Goal: Task Accomplishment & Management: Use online tool/utility

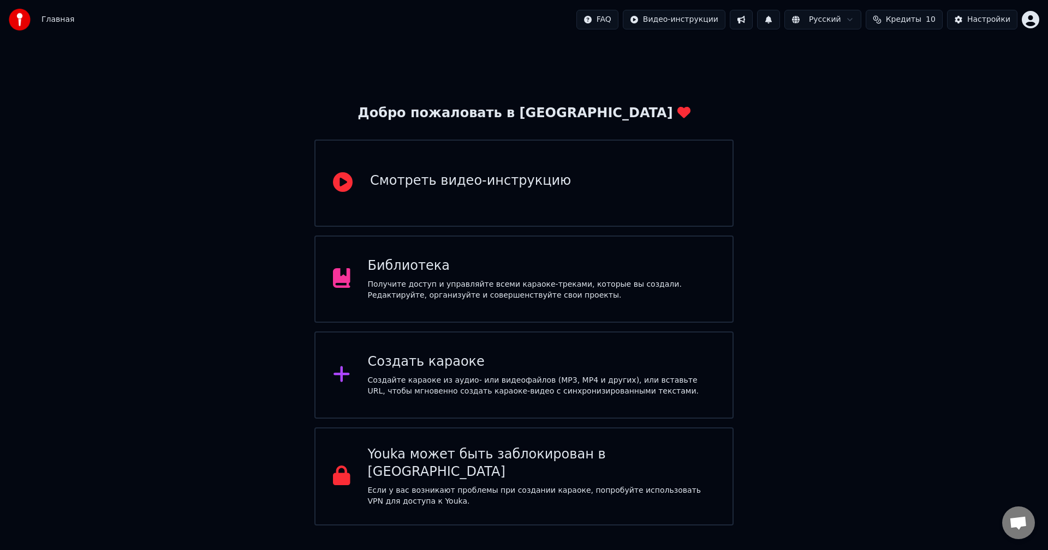
click at [940, 214] on div "Добро пожаловать в Youka Смотреть видео-инструкцию Библиотека Получите доступ и…" at bounding box center [524, 282] width 1048 height 487
click at [409, 358] on div "Создать караоке" at bounding box center [542, 362] width 348 height 17
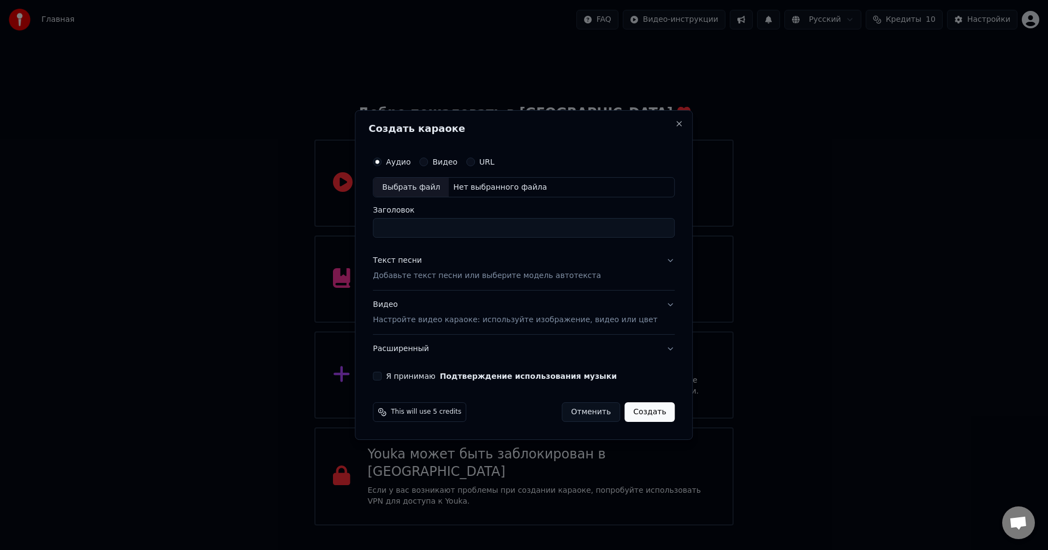
click at [436, 188] on div "Выбрать файл" at bounding box center [410, 188] width 75 height 20
type input "**********"
click at [433, 276] on p "Добавьте текст песни или выберите модель автотекста" at bounding box center [487, 276] width 228 height 11
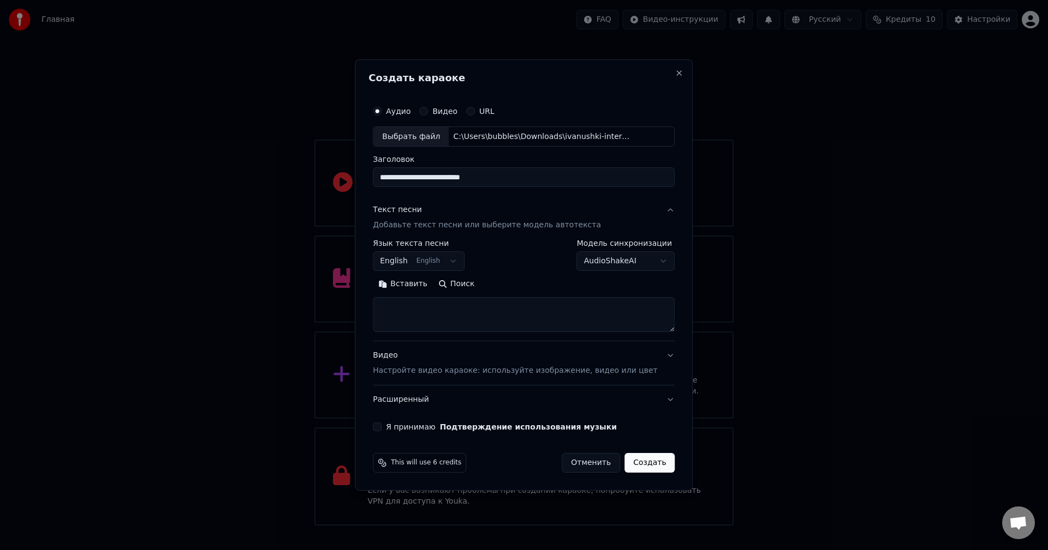
click at [416, 312] on textarea at bounding box center [524, 315] width 302 height 35
paste textarea "**********"
type textarea "**********"
click at [464, 259] on button "English English" at bounding box center [419, 262] width 92 height 20
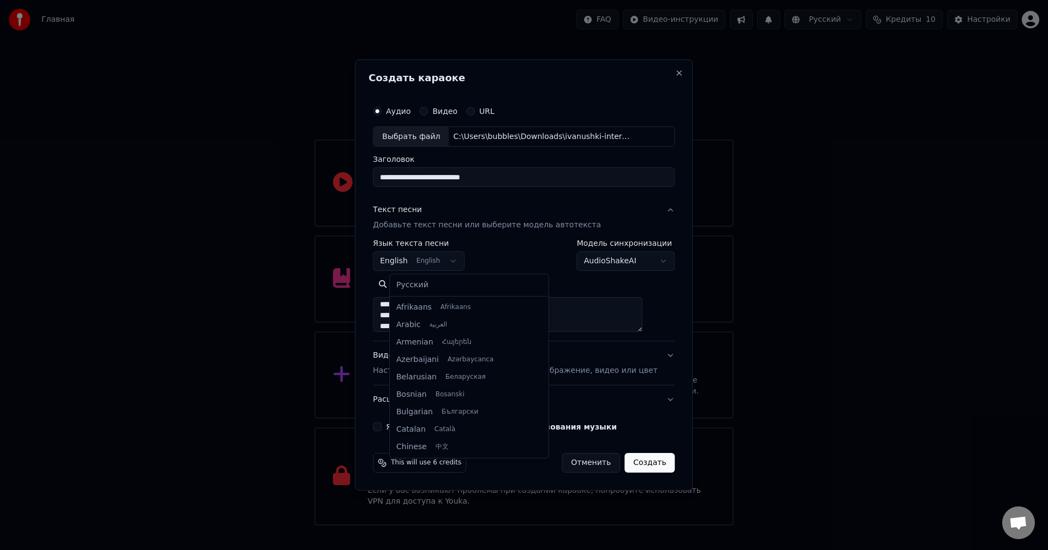
scroll to position [87, 0]
select select "**"
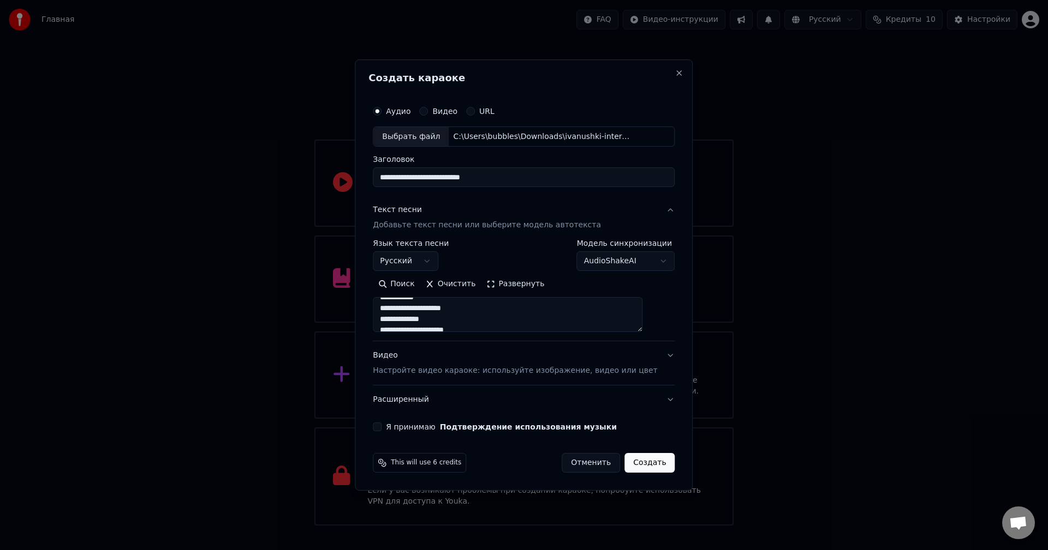
scroll to position [210, 0]
click at [432, 373] on p "Настройте видео караоке: используйте изображение, видео или цвет" at bounding box center [515, 371] width 284 height 11
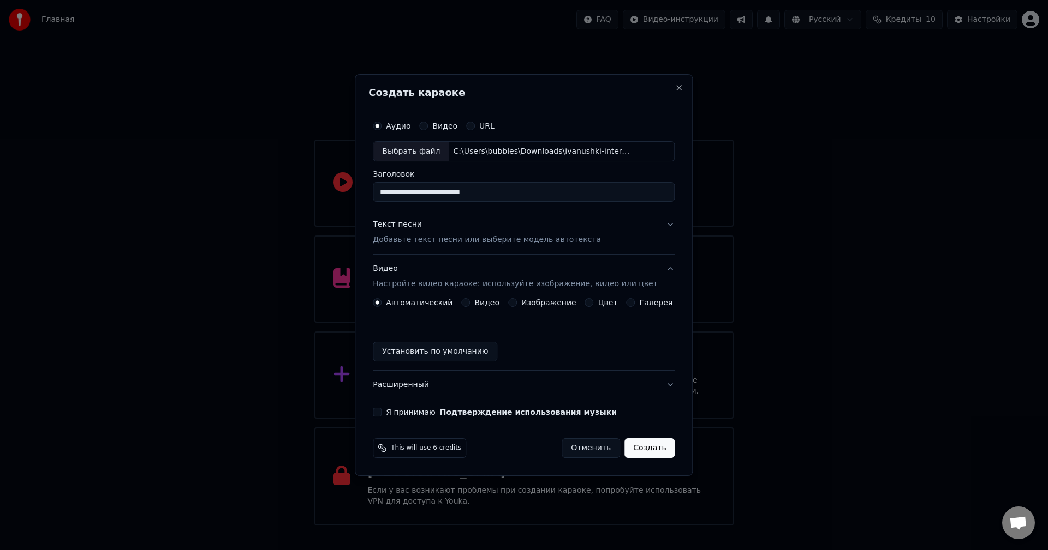
click at [522, 301] on div "Изображение" at bounding box center [542, 302] width 68 height 9
click at [515, 303] on button "Изображение" at bounding box center [512, 302] width 9 height 9
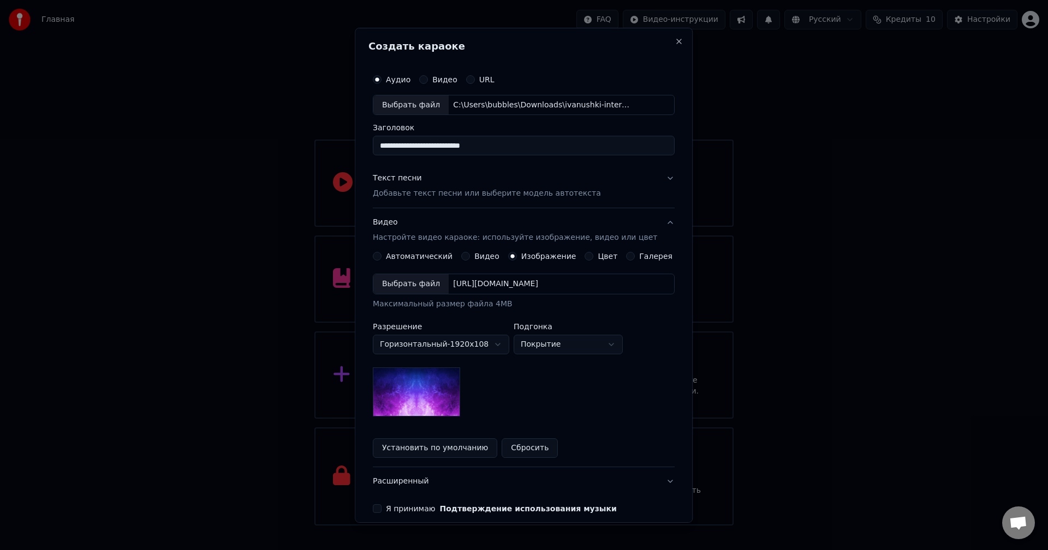
click at [423, 286] on div "Выбрать файл" at bounding box center [410, 284] width 75 height 20
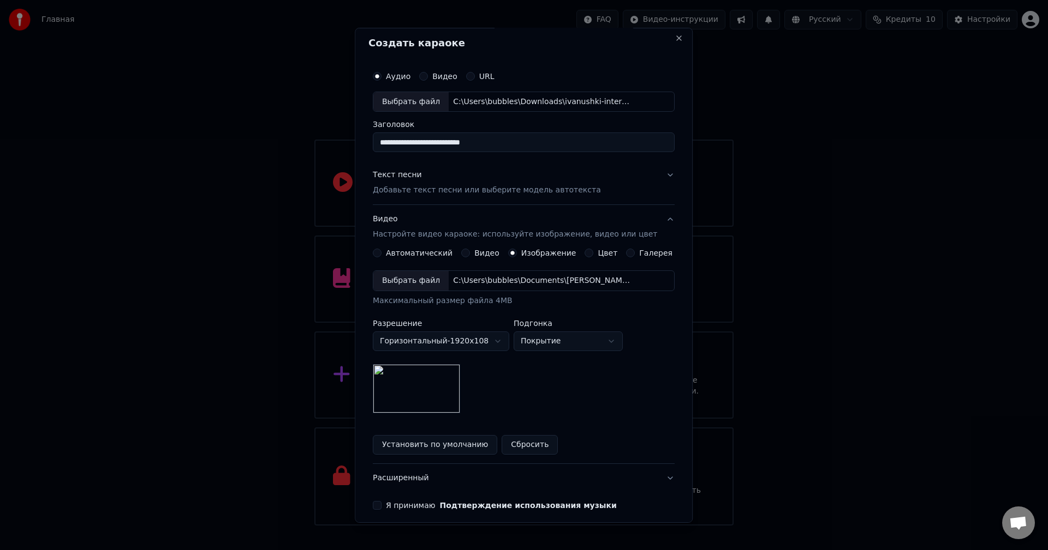
scroll to position [0, 0]
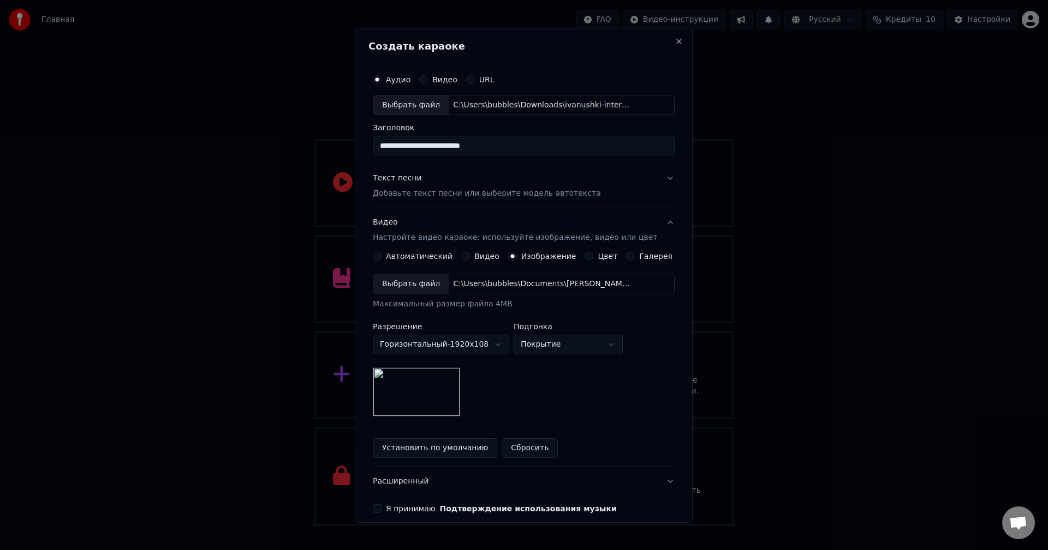
click at [496, 196] on p "Добавьте текст песни или выберите модель автотекста" at bounding box center [487, 193] width 228 height 11
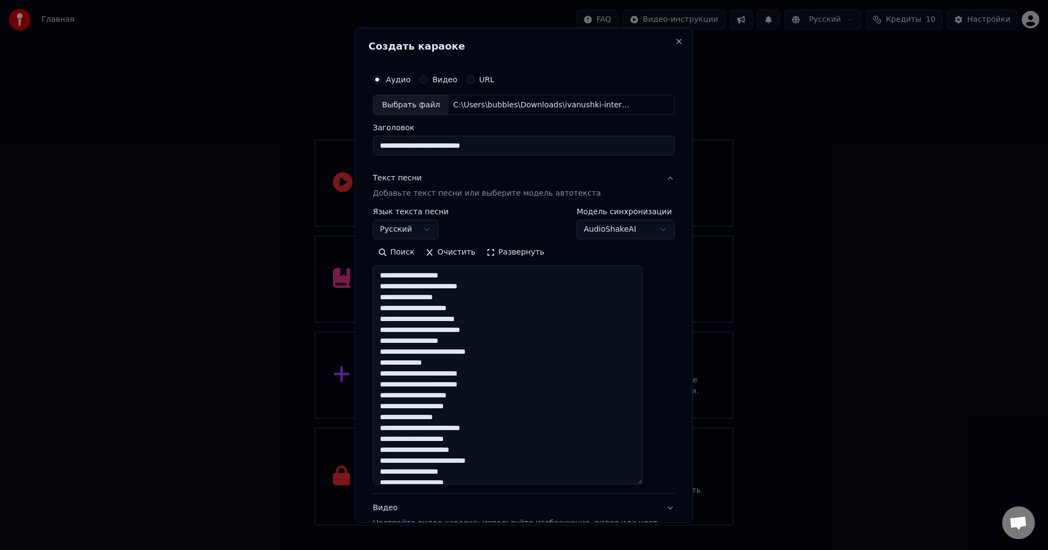
drag, startPoint x: 655, startPoint y: 331, endPoint x: 650, endPoint y: 547, distance: 216.6
click at [651, 526] on body "Главная FAQ Видео-инструкции Русский Кредиты 10 Настройки Добро пожаловать в Yo…" at bounding box center [524, 263] width 1048 height 526
drag, startPoint x: 456, startPoint y: 310, endPoint x: 479, endPoint y: 308, distance: 23.6
click at [479, 308] on textarea at bounding box center [508, 406] width 270 height 280
click at [440, 309] on textarea at bounding box center [508, 406] width 270 height 280
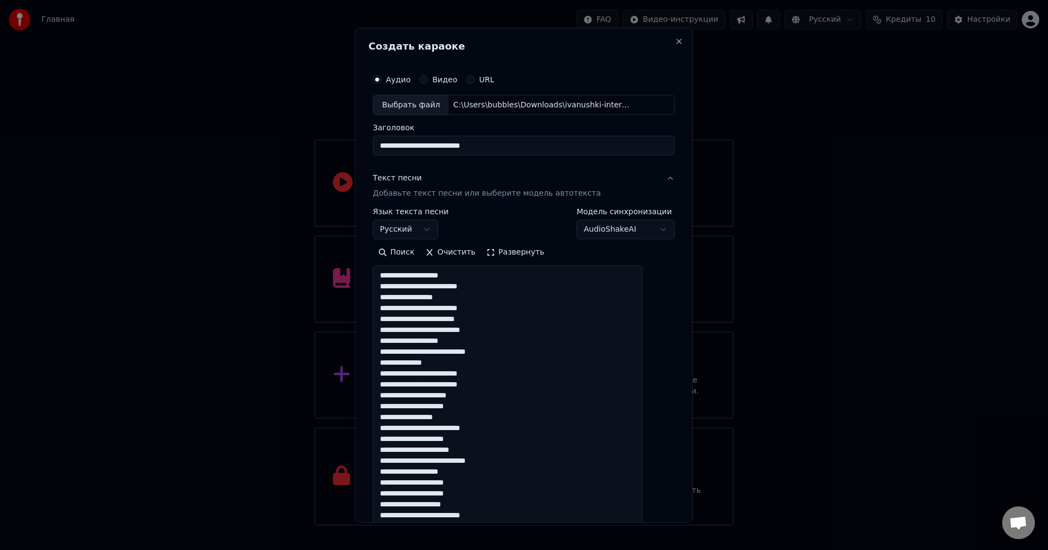
drag, startPoint x: 426, startPoint y: 320, endPoint x: 461, endPoint y: 320, distance: 34.9
click at [461, 320] on textarea at bounding box center [508, 406] width 270 height 280
drag, startPoint x: 471, startPoint y: 353, endPoint x: 502, endPoint y: 352, distance: 30.6
click at [502, 352] on textarea at bounding box center [508, 406] width 270 height 280
click at [469, 357] on textarea at bounding box center [508, 406] width 270 height 280
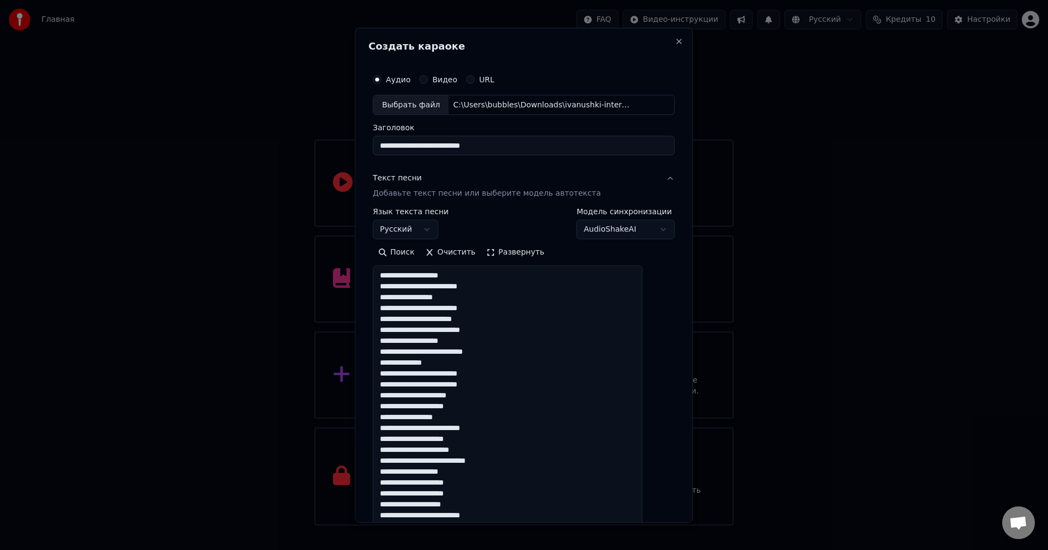
click at [416, 355] on textarea at bounding box center [508, 406] width 270 height 280
drag, startPoint x: 441, startPoint y: 418, endPoint x: 463, endPoint y: 416, distance: 21.3
click at [463, 416] on textarea at bounding box center [508, 406] width 270 height 280
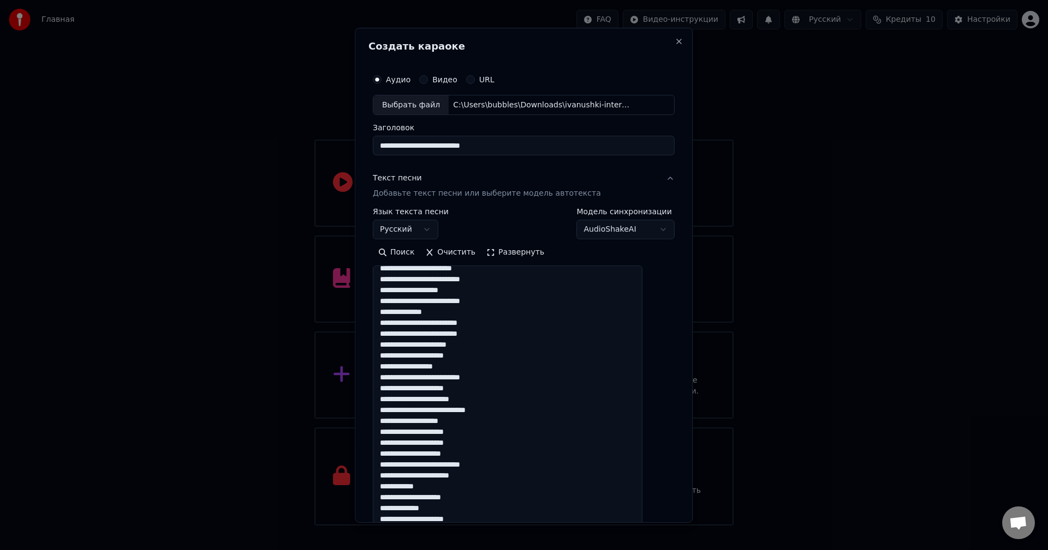
scroll to position [55, 0]
drag, startPoint x: 474, startPoint y: 408, endPoint x: 507, endPoint y: 408, distance: 32.7
click at [507, 408] on textarea at bounding box center [508, 406] width 270 height 280
drag, startPoint x: 460, startPoint y: 386, endPoint x: 477, endPoint y: 385, distance: 16.9
click at [477, 385] on textarea at bounding box center [508, 406] width 270 height 280
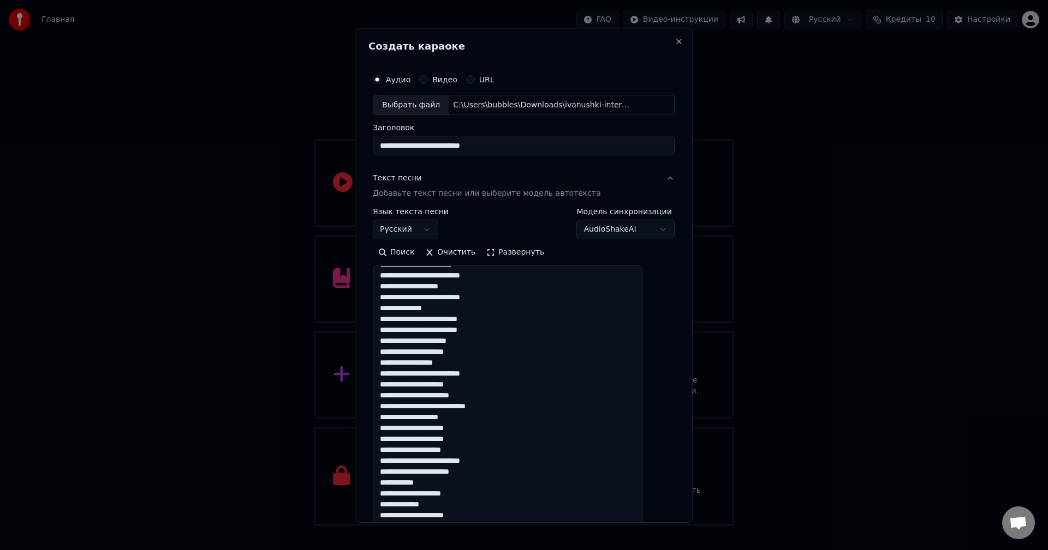
drag, startPoint x: 419, startPoint y: 397, endPoint x: 433, endPoint y: 399, distance: 14.3
click at [433, 399] on textarea at bounding box center [508, 406] width 270 height 280
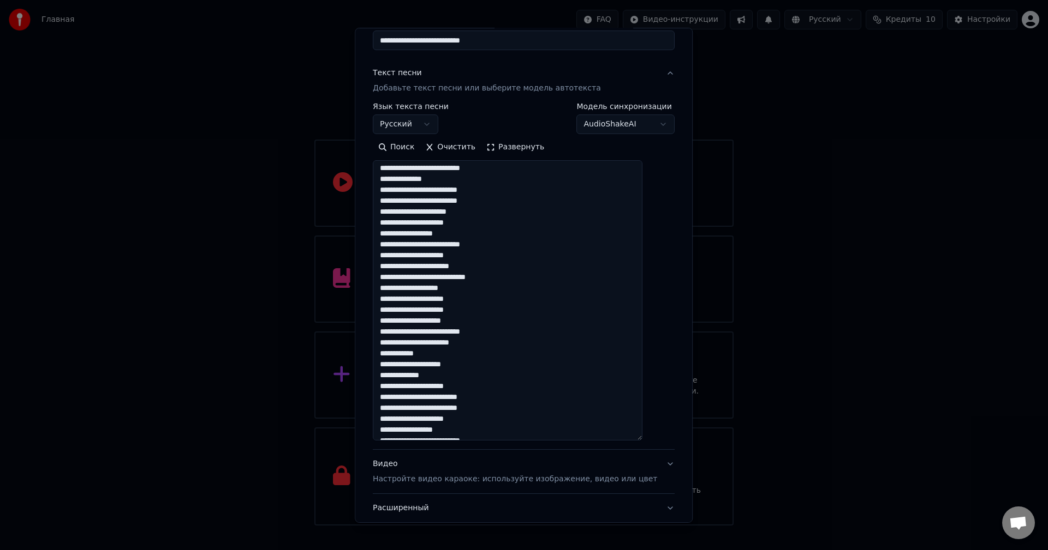
scroll to position [187, 0]
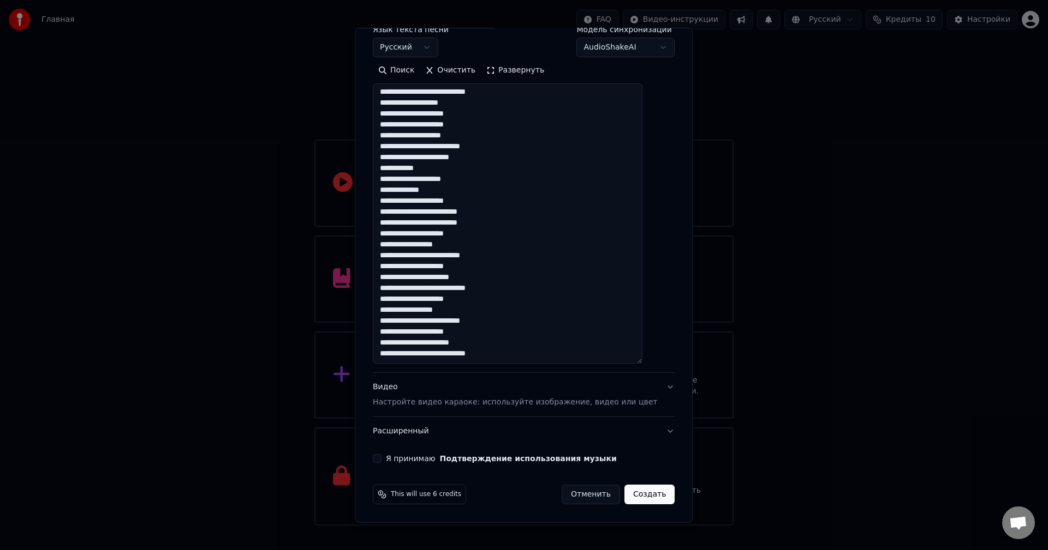
drag, startPoint x: 391, startPoint y: 394, endPoint x: 525, endPoint y: 355, distance: 139.8
click at [525, 355] on textarea at bounding box center [508, 223] width 270 height 280
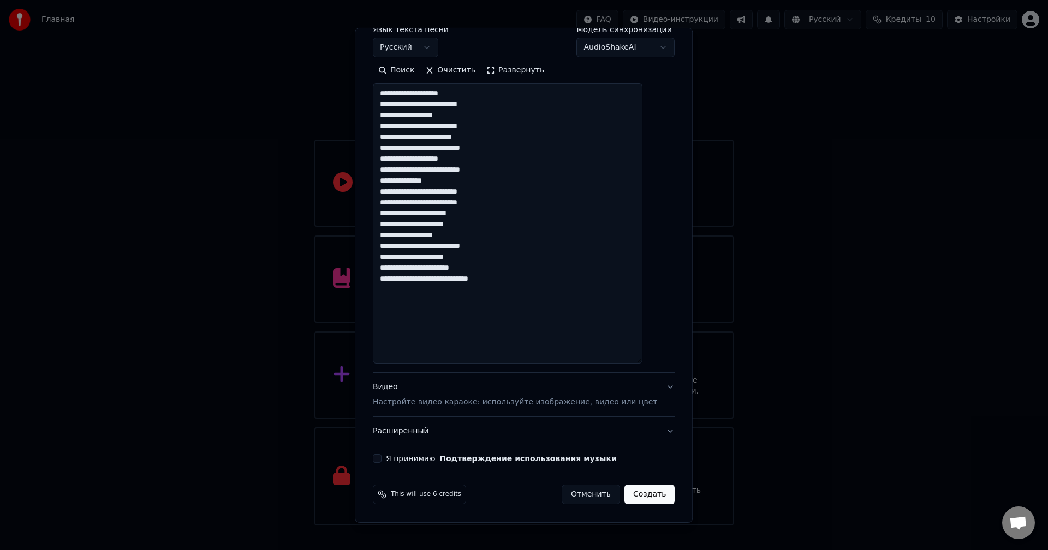
scroll to position [182, 0]
drag, startPoint x: 520, startPoint y: 313, endPoint x: 335, endPoint y: 89, distance: 291.0
click at [344, 84] on body "Главная FAQ Видео-инструкции Русский Кредиты 10 Настройки Добро пожаловать в Yo…" at bounding box center [524, 263] width 1048 height 526
type textarea "**********"
click at [381, 457] on button "Я принимаю Подтверждение использования музыки" at bounding box center [377, 459] width 9 height 9
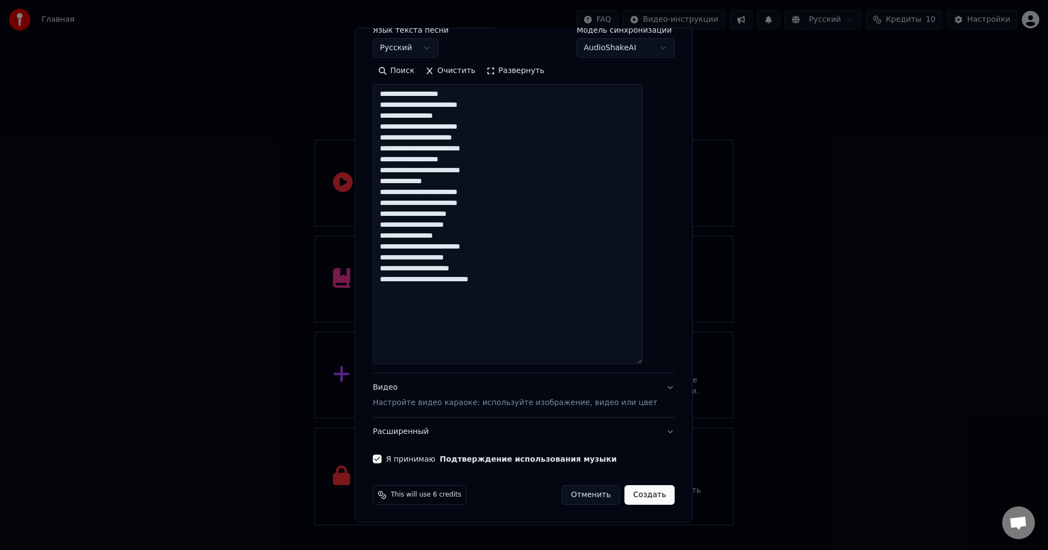
click at [451, 497] on span "This will use 6 credits" at bounding box center [426, 495] width 70 height 9
click at [624, 492] on button "Создать" at bounding box center [649, 496] width 50 height 20
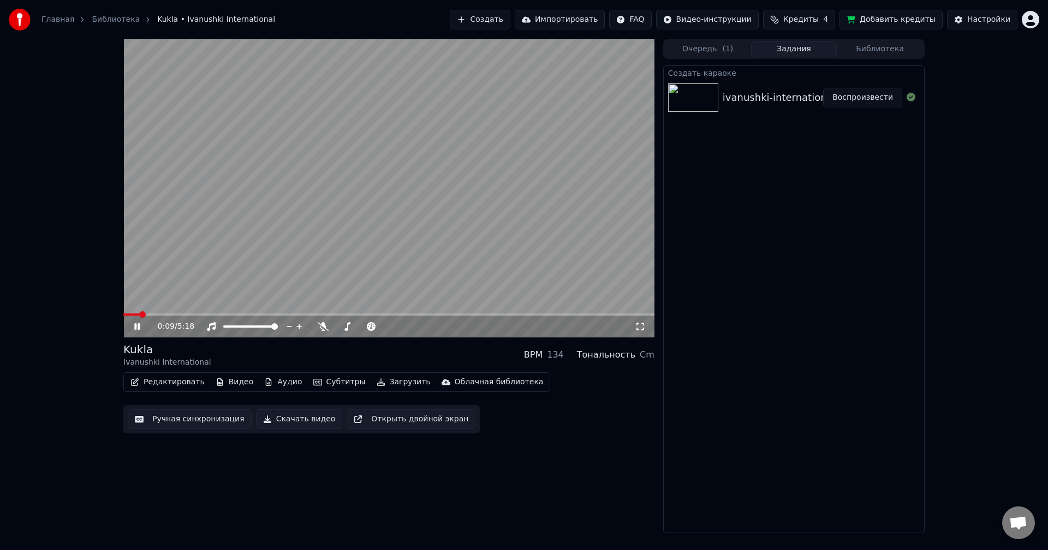
click at [196, 418] on button "Ручная синхронизация" at bounding box center [190, 420] width 124 height 20
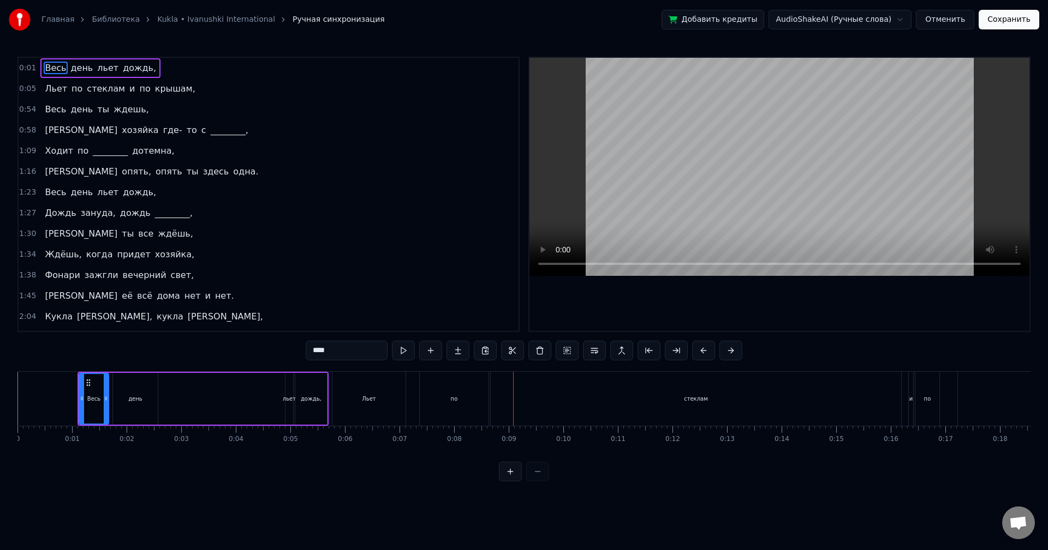
click at [497, 396] on div "стеклам" at bounding box center [695, 399] width 410 height 54
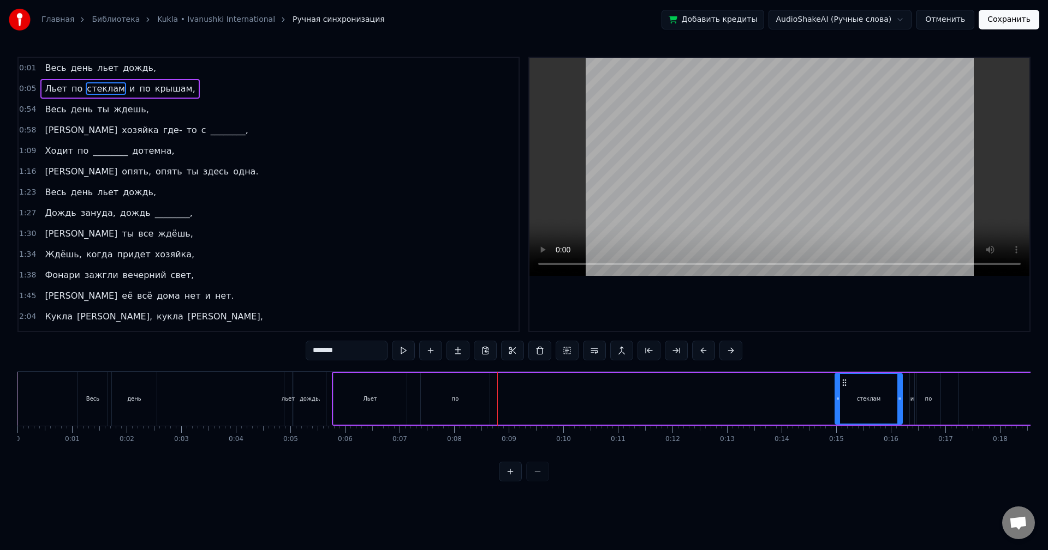
drag, startPoint x: 494, startPoint y: 399, endPoint x: 842, endPoint y: 417, distance: 348.6
click at [840, 417] on div at bounding box center [837, 399] width 4 height 50
click at [449, 388] on div "по" at bounding box center [455, 399] width 69 height 52
type input "**"
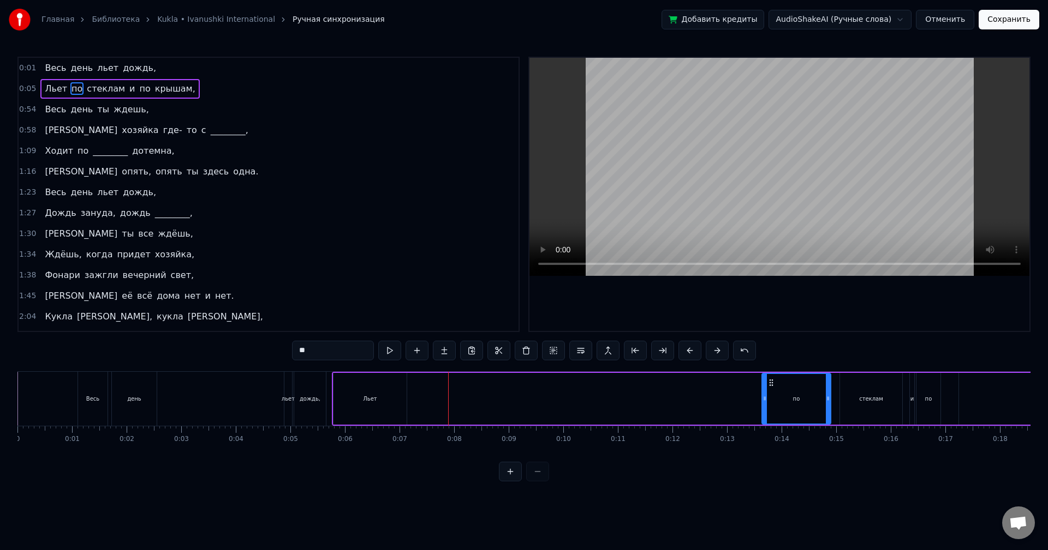
drag, startPoint x: 429, startPoint y: 382, endPoint x: 770, endPoint y: 400, distance: 341.4
click at [770, 400] on div "по" at bounding box center [796, 399] width 68 height 50
click at [428, 394] on div "Льет по стеклам и по крышам," at bounding box center [781, 399] width 898 height 54
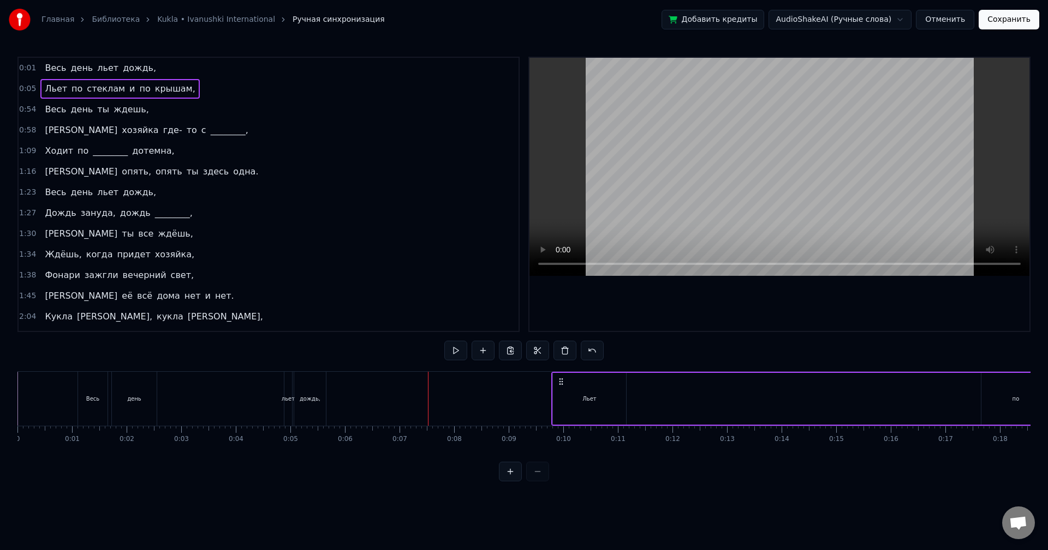
drag, startPoint x: 342, startPoint y: 381, endPoint x: 559, endPoint y: 392, distance: 218.0
click at [559, 392] on div "Льет по стеклам и по крышам," at bounding box center [1000, 399] width 898 height 54
drag, startPoint x: 560, startPoint y: 383, endPoint x: 390, endPoint y: 377, distance: 169.8
click at [390, 378] on icon at bounding box center [389, 382] width 9 height 9
click at [844, 392] on div "по" at bounding box center [844, 399] width 69 height 52
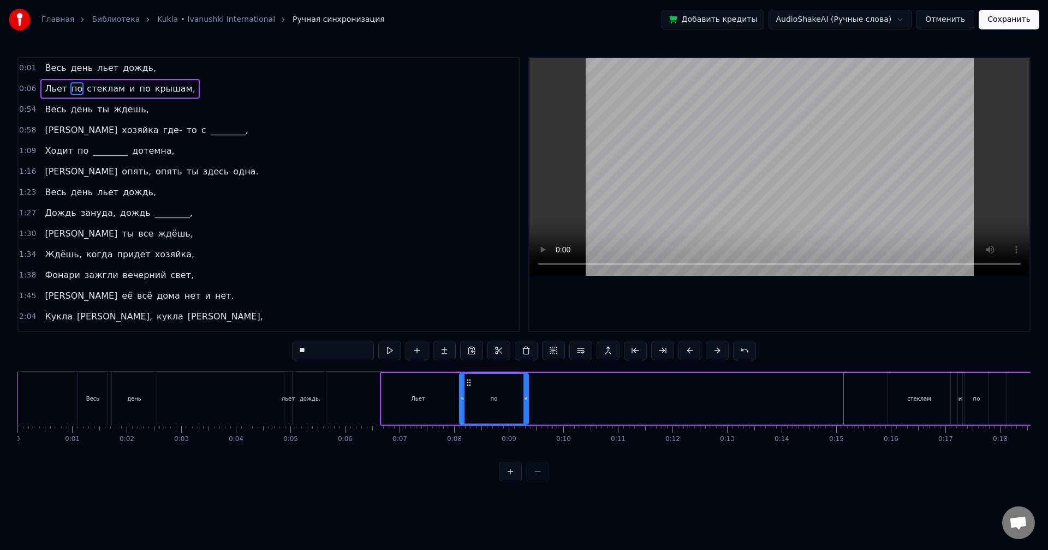
drag, startPoint x: 781, startPoint y: 385, endPoint x: 468, endPoint y: 381, distance: 313.2
click at [468, 381] on icon at bounding box center [468, 383] width 9 height 9
click at [905, 391] on div "стеклам" at bounding box center [919, 399] width 62 height 52
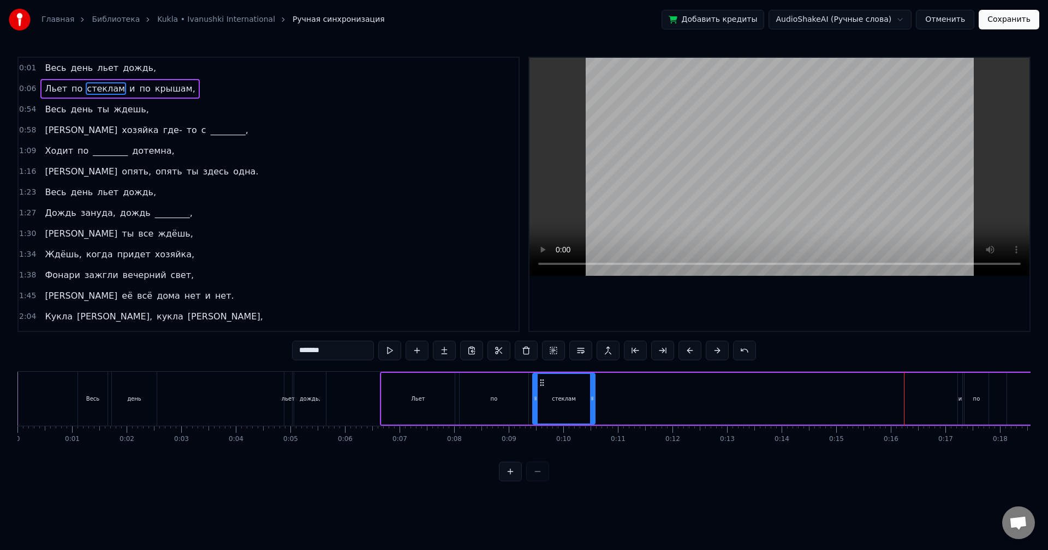
drag, startPoint x: 897, startPoint y: 381, endPoint x: 542, endPoint y: 386, distance: 355.2
click at [542, 386] on icon at bounding box center [541, 383] width 9 height 9
click at [959, 397] on div "и" at bounding box center [960, 399] width 4 height 8
type input "*"
drag, startPoint x: 960, startPoint y: 382, endPoint x: 948, endPoint y: 383, distance: 11.5
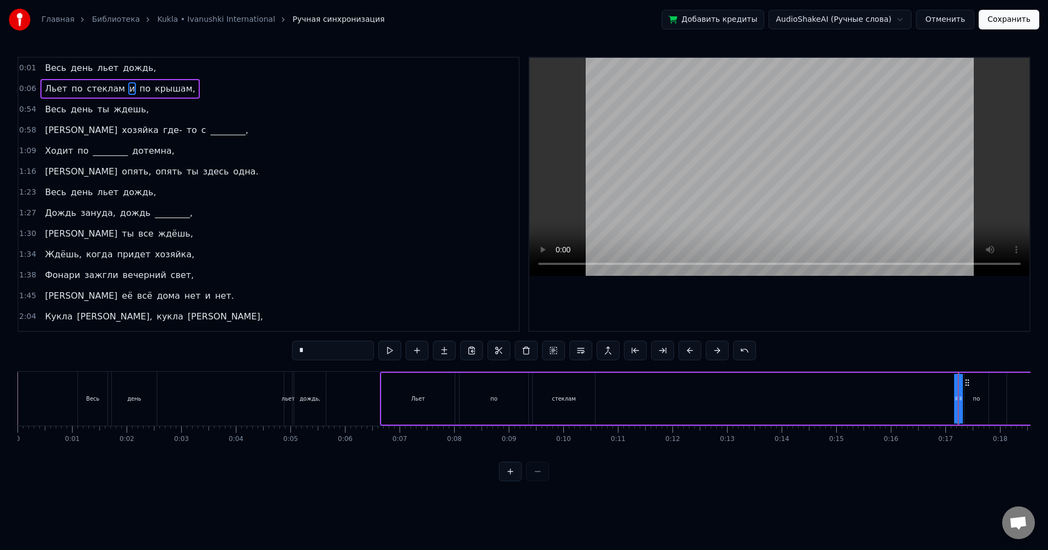
click at [948, 383] on div "Льет по стеклам и по крышам," at bounding box center [829, 399] width 898 height 54
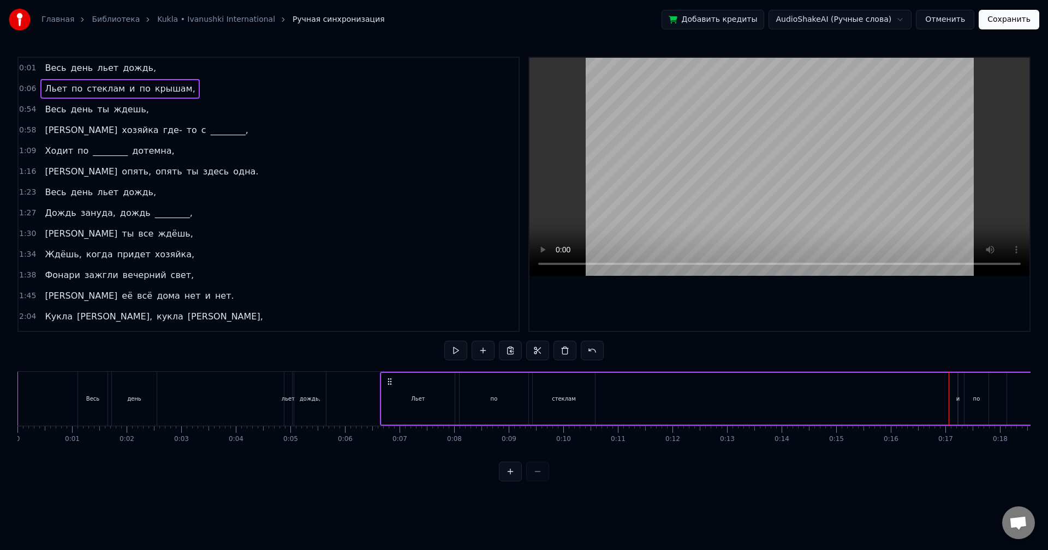
drag, startPoint x: 959, startPoint y: 387, endPoint x: 972, endPoint y: 391, distance: 13.6
click at [972, 391] on div "Льет по стеклам и по крышам," at bounding box center [829, 399] width 898 height 54
click at [506, 476] on button at bounding box center [510, 472] width 23 height 20
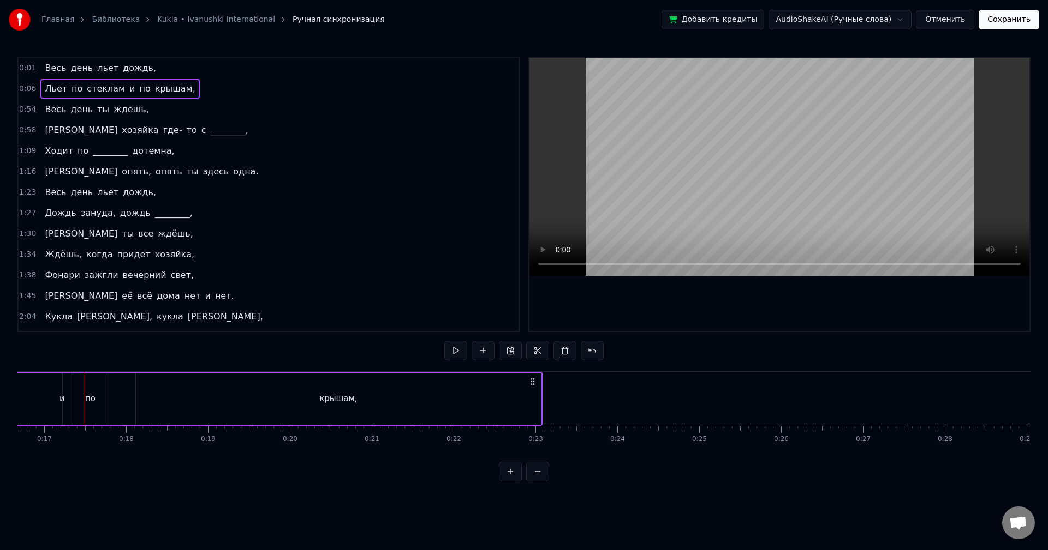
scroll to position [0, 1376]
click at [49, 402] on div "и" at bounding box center [49, 399] width 5 height 13
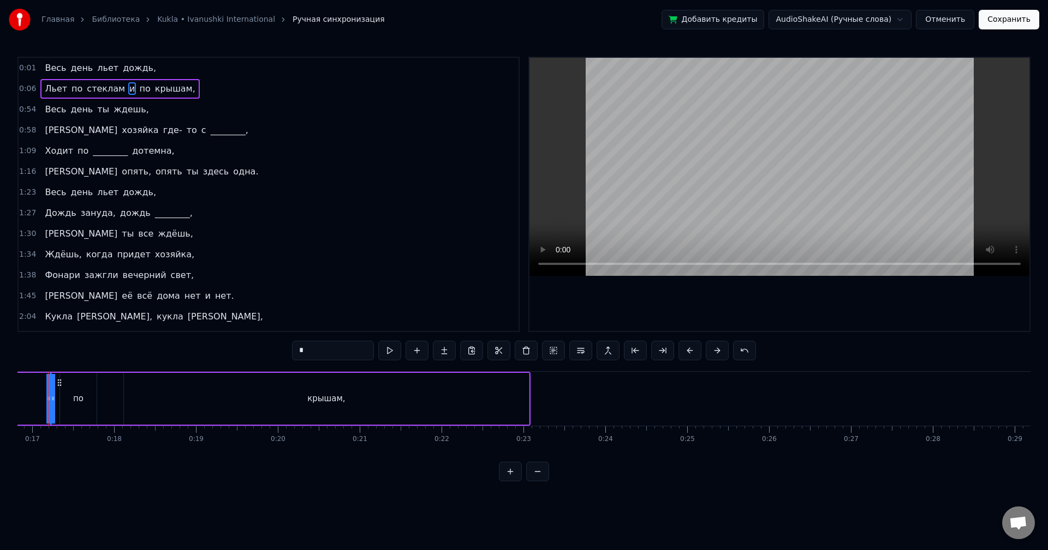
scroll to position [0, 1352]
drag, startPoint x: 78, startPoint y: 403, endPoint x: 86, endPoint y: 403, distance: 8.2
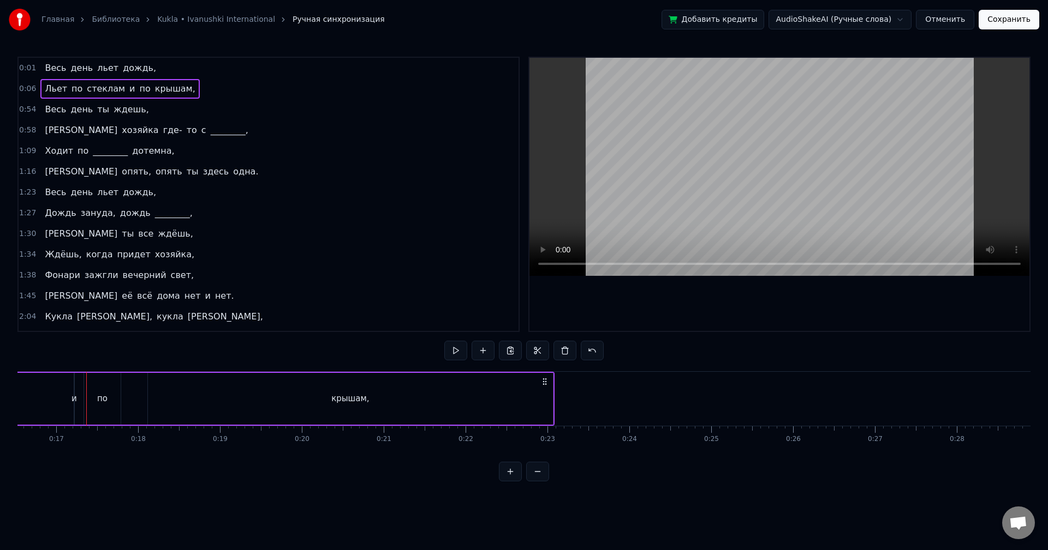
click at [75, 399] on div "и" at bounding box center [73, 399] width 5 height 13
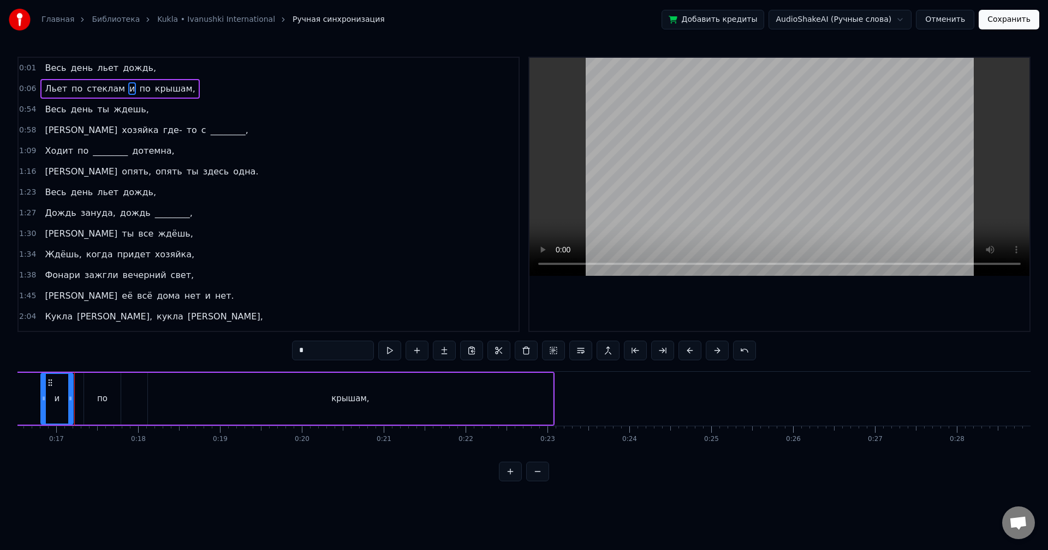
drag, startPoint x: 76, startPoint y: 399, endPoint x: 43, endPoint y: 401, distance: 33.4
click at [43, 401] on icon at bounding box center [43, 398] width 4 height 9
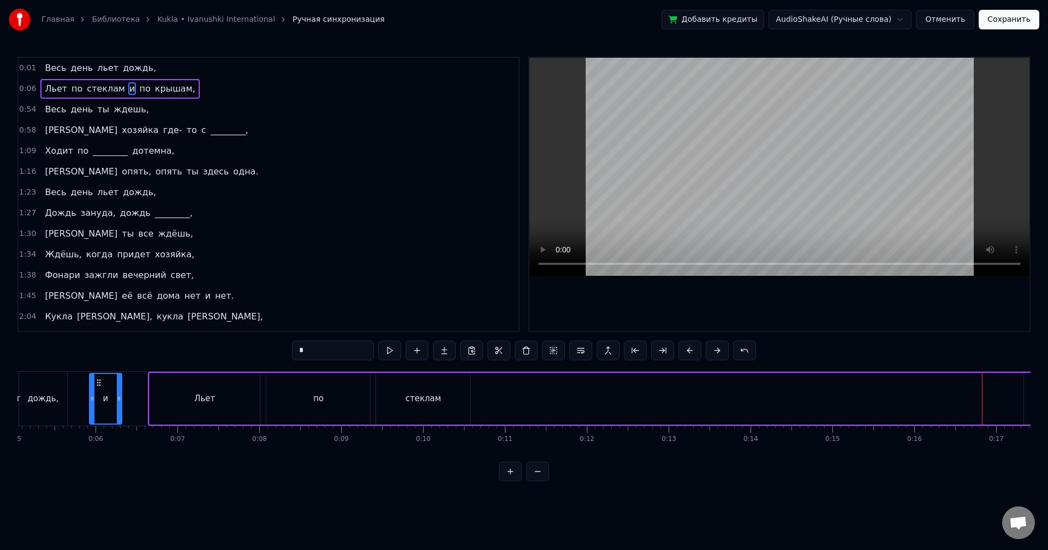
scroll to position [0, 413]
drag, startPoint x: 79, startPoint y: 383, endPoint x: 481, endPoint y: 423, distance: 403.6
click at [481, 423] on div "и" at bounding box center [488, 399] width 31 height 50
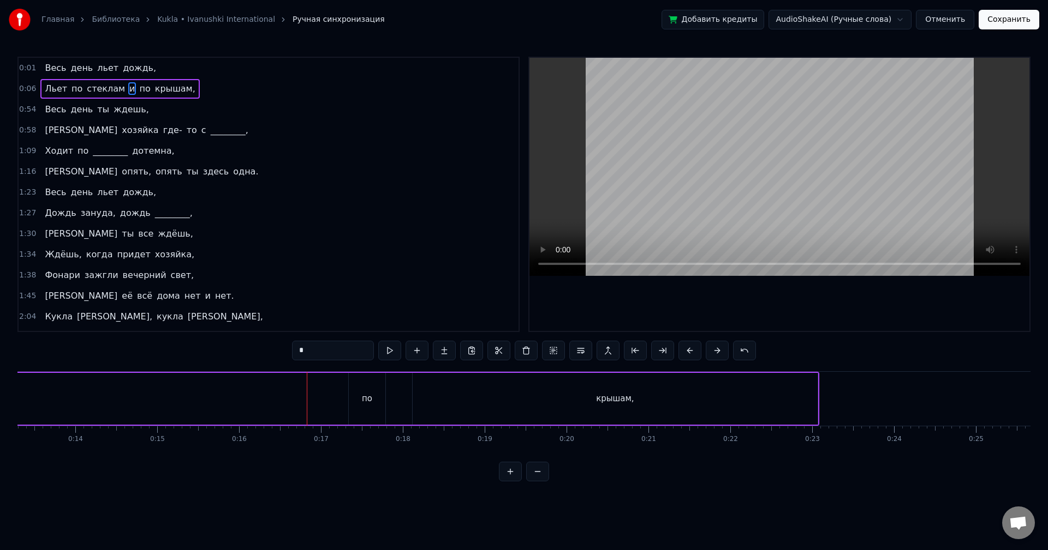
scroll to position [0, 1060]
click at [392, 394] on div "по" at bounding box center [395, 399] width 10 height 13
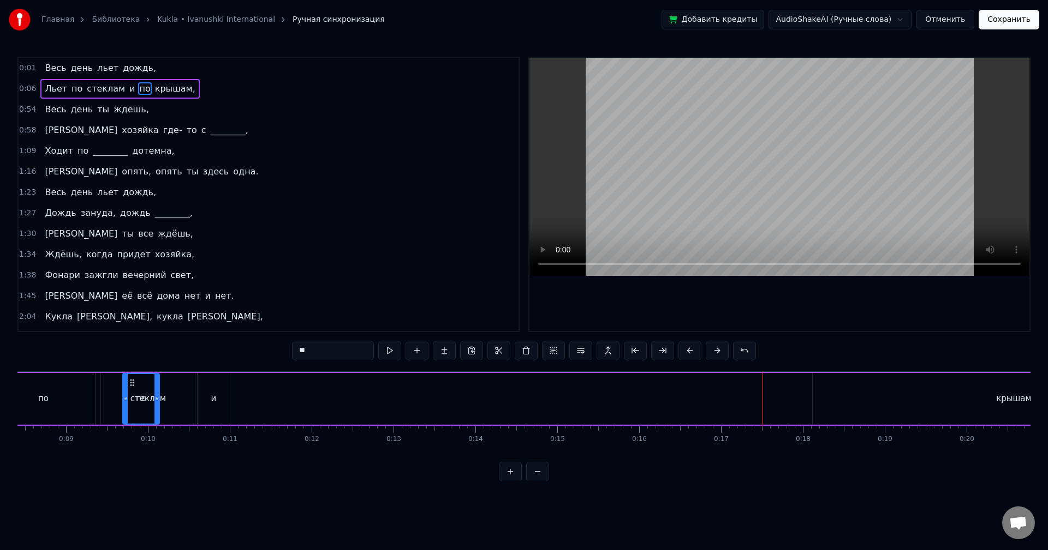
scroll to position [0, 642]
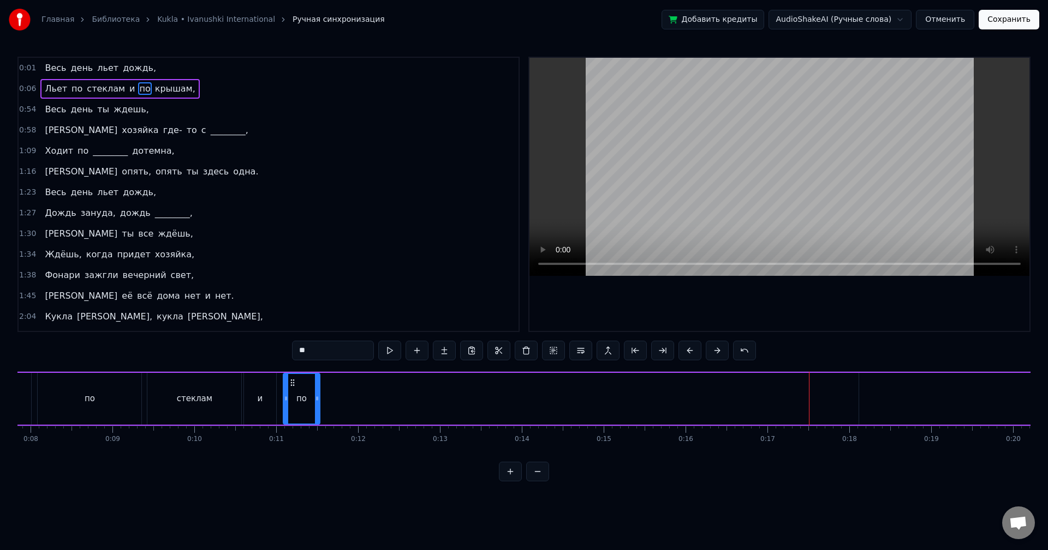
drag, startPoint x: 385, startPoint y: 384, endPoint x: 289, endPoint y: 421, distance: 102.9
click at [289, 421] on div "по" at bounding box center [301, 399] width 35 height 50
click at [942, 392] on div "крышам," at bounding box center [1061, 399] width 405 height 52
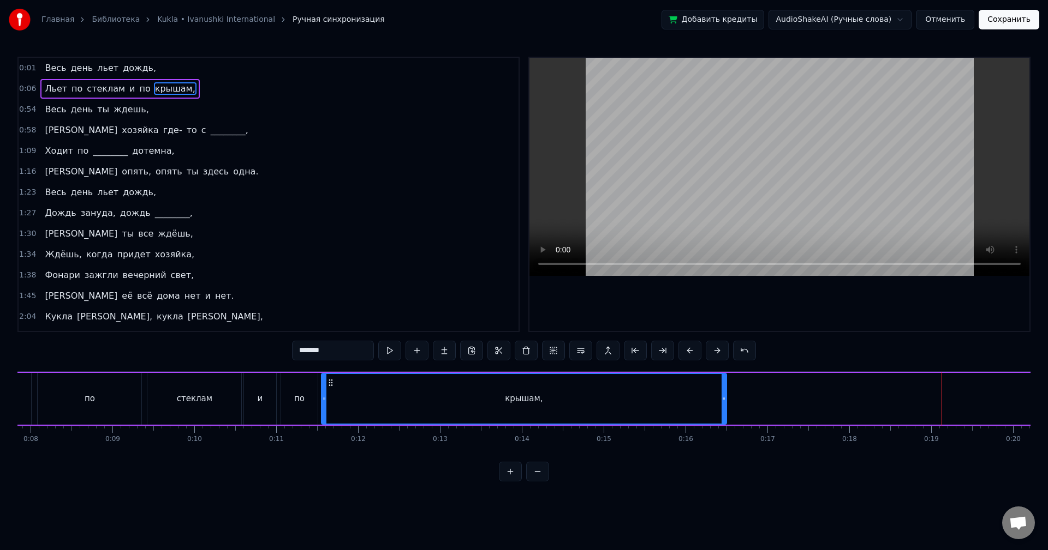
drag, startPoint x: 865, startPoint y: 384, endPoint x: 327, endPoint y: 411, distance: 539.2
click at [327, 411] on div "крышам," at bounding box center [524, 399] width 404 height 50
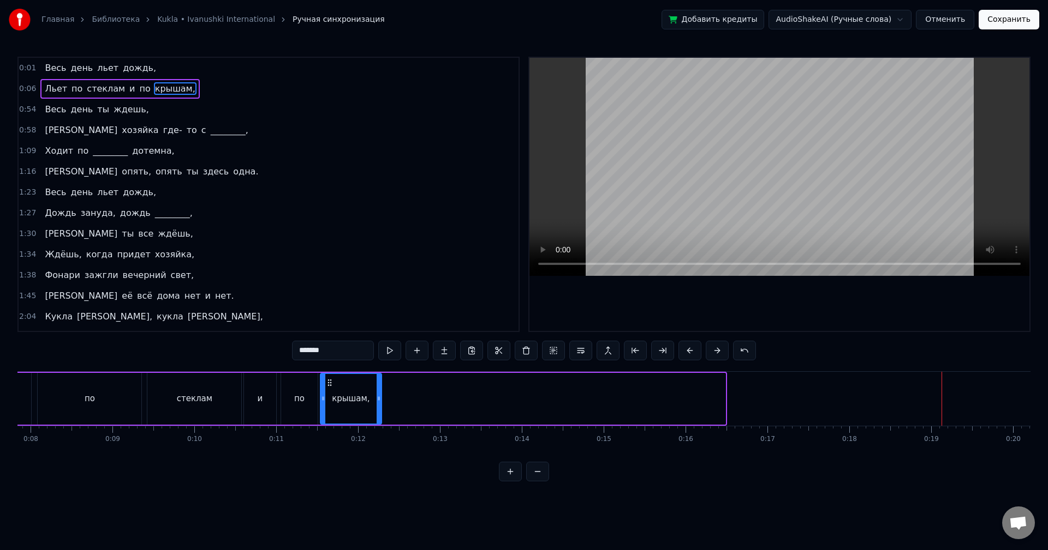
drag, startPoint x: 722, startPoint y: 408, endPoint x: 378, endPoint y: 412, distance: 343.7
click at [378, 412] on div at bounding box center [378, 399] width 4 height 50
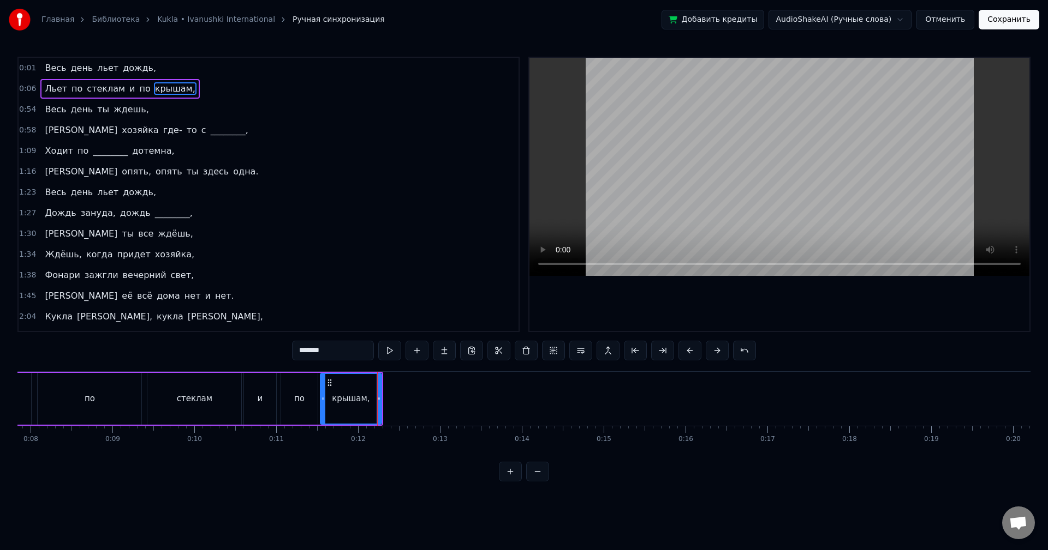
click at [547, 481] on button at bounding box center [537, 472] width 23 height 20
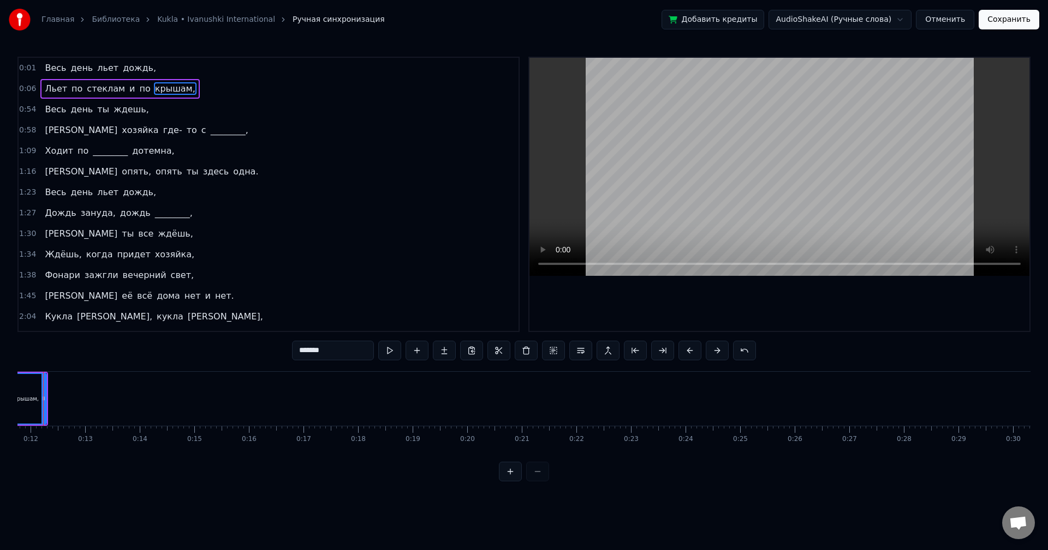
scroll to position [0, 613]
click at [546, 481] on div at bounding box center [524, 472] width 50 height 20
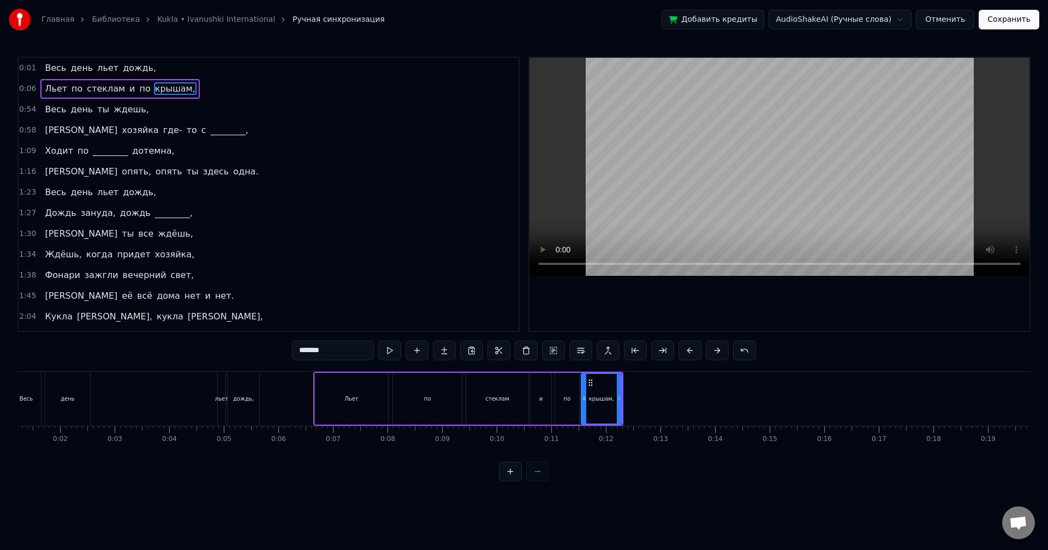
scroll to position [0, 48]
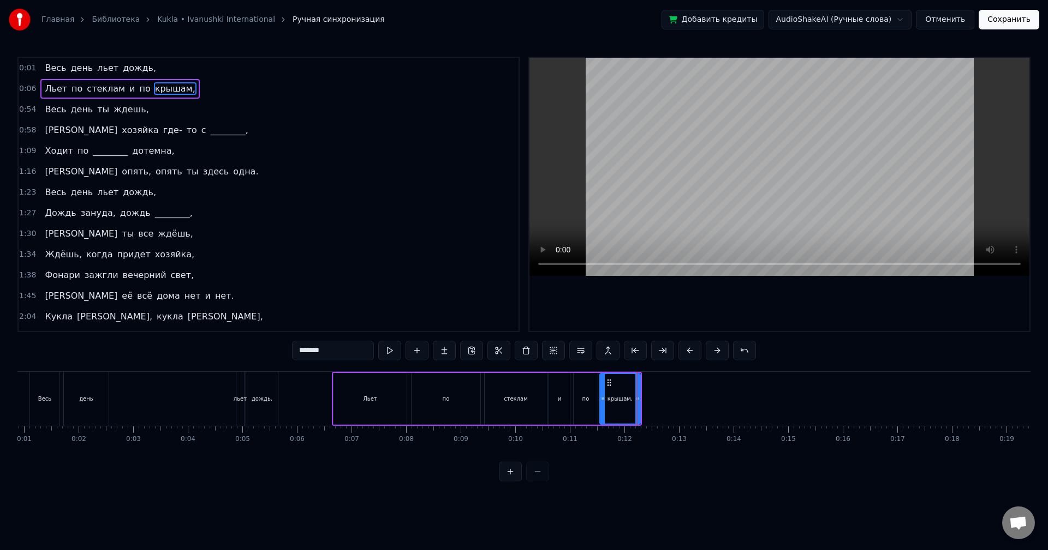
click at [370, 404] on div "Льет" at bounding box center [369, 399] width 73 height 52
type input "****"
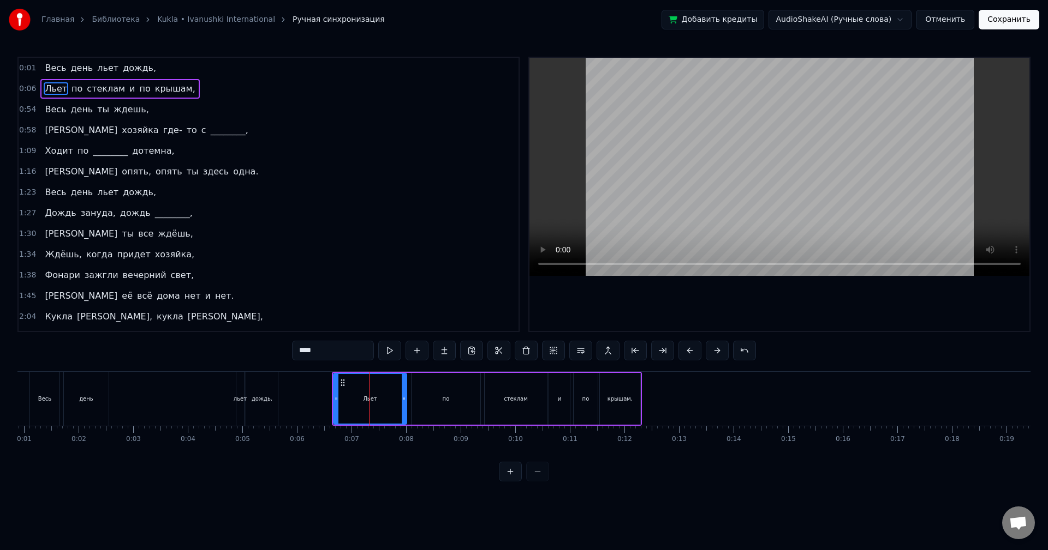
click at [340, 383] on icon at bounding box center [342, 383] width 9 height 9
click at [319, 368] on div "0:01 Весь день льет дождь, 0:06 Льет по стеклам и по крышам, 0:54 Весь день ты …" at bounding box center [523, 269] width 1013 height 425
click at [210, 84] on div "0:06 Льет по стеклам и по крышам," at bounding box center [269, 89] width 500 height 21
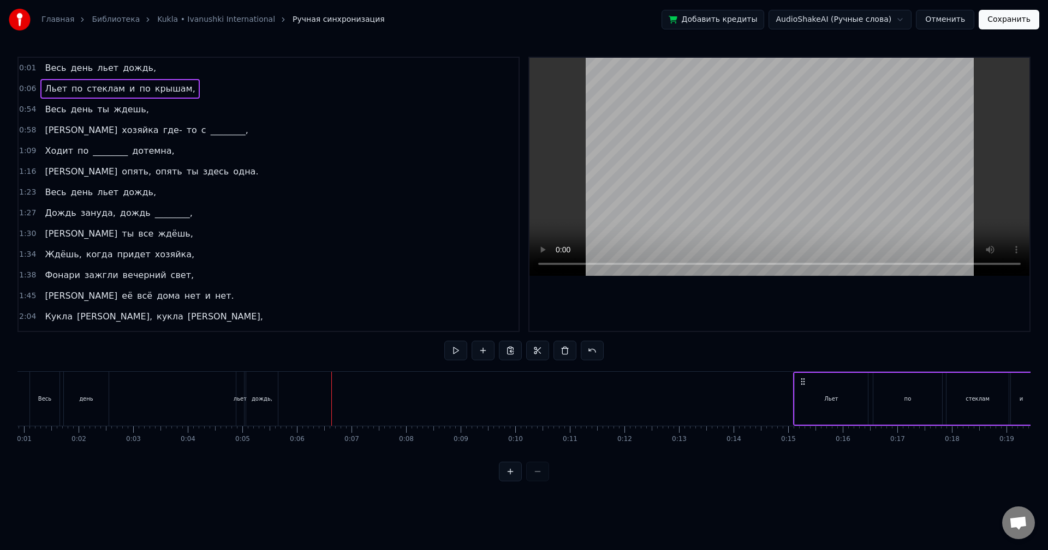
drag, startPoint x: 339, startPoint y: 380, endPoint x: 804, endPoint y: 393, distance: 465.0
click at [804, 393] on div "Льет по стеклам и по крышам," at bounding box center [948, 399] width 310 height 54
click at [454, 351] on button at bounding box center [455, 351] width 23 height 20
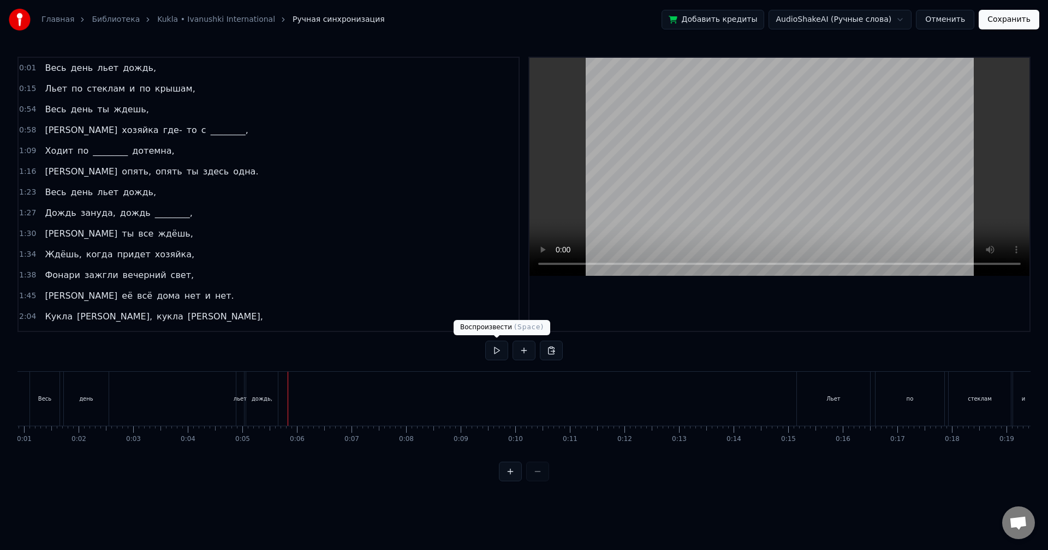
click at [505, 349] on button at bounding box center [496, 351] width 23 height 20
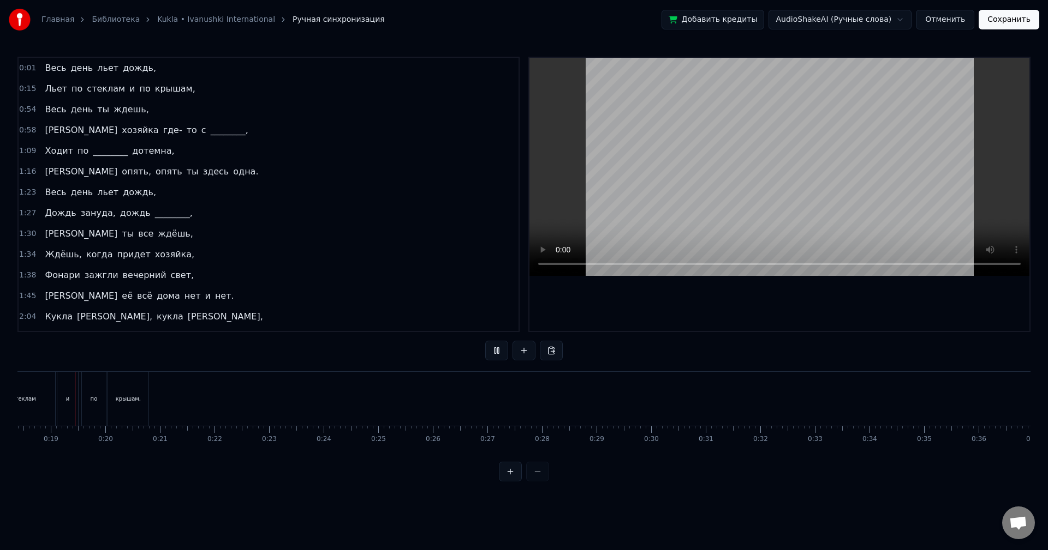
scroll to position [0, 999]
click at [500, 352] on button at bounding box center [496, 351] width 23 height 20
click at [540, 479] on div at bounding box center [524, 472] width 50 height 20
click at [492, 352] on button at bounding box center [496, 351] width 23 height 20
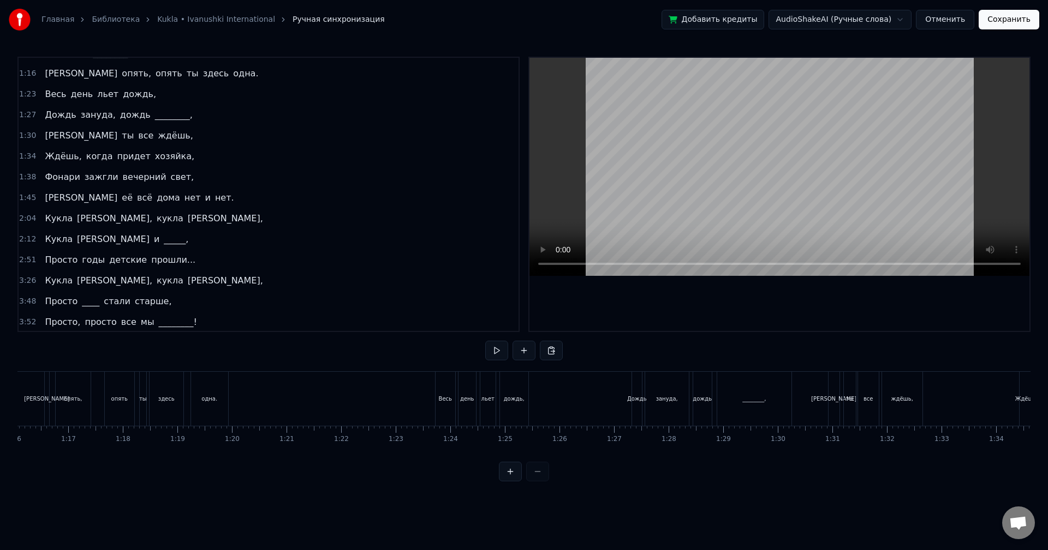
scroll to position [100, 0]
click at [214, 320] on div "3:52 Просто, просто все мы ________!" at bounding box center [269, 320] width 500 height 21
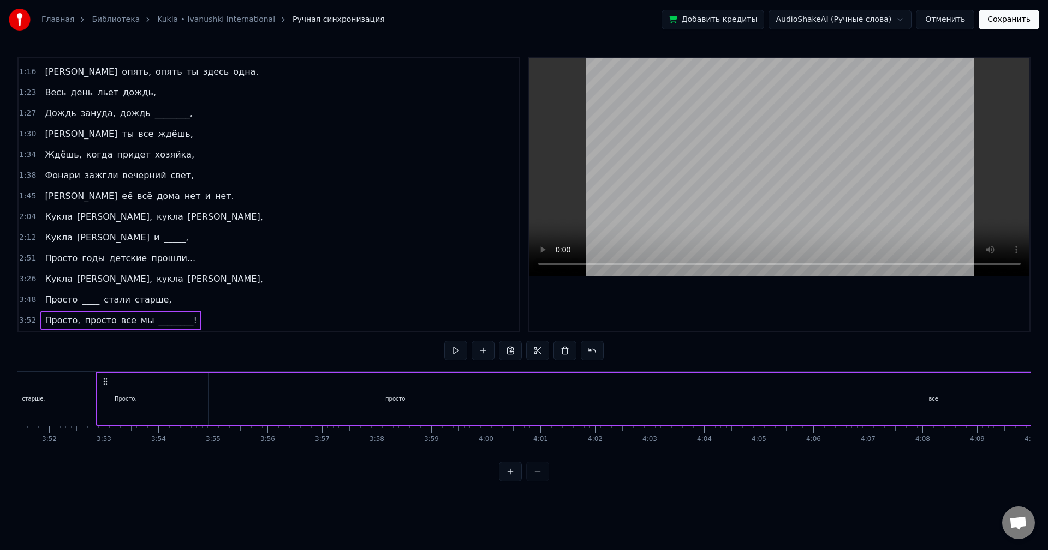
scroll to position [0, 12649]
click at [452, 349] on button at bounding box center [455, 351] width 23 height 20
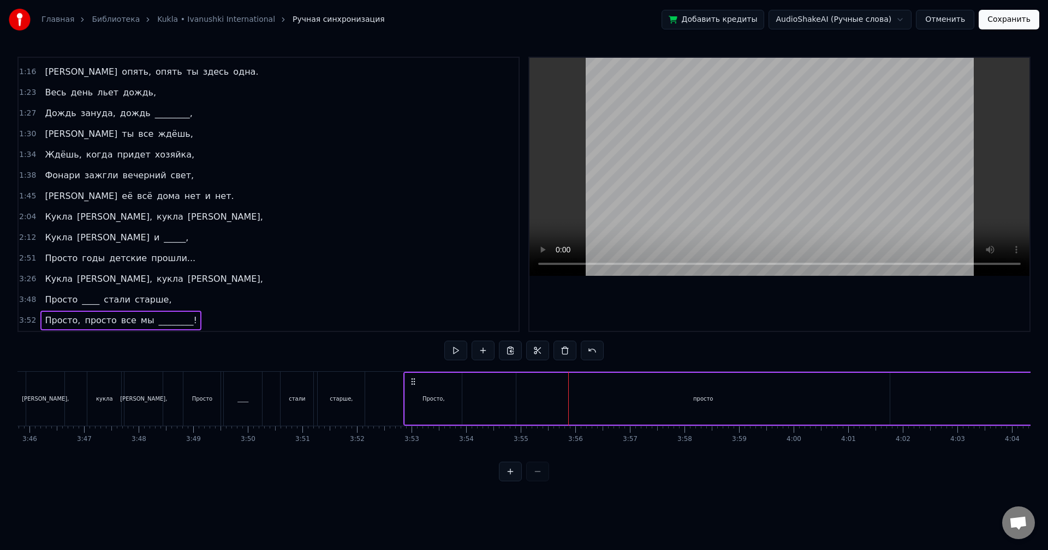
scroll to position [0, 12223]
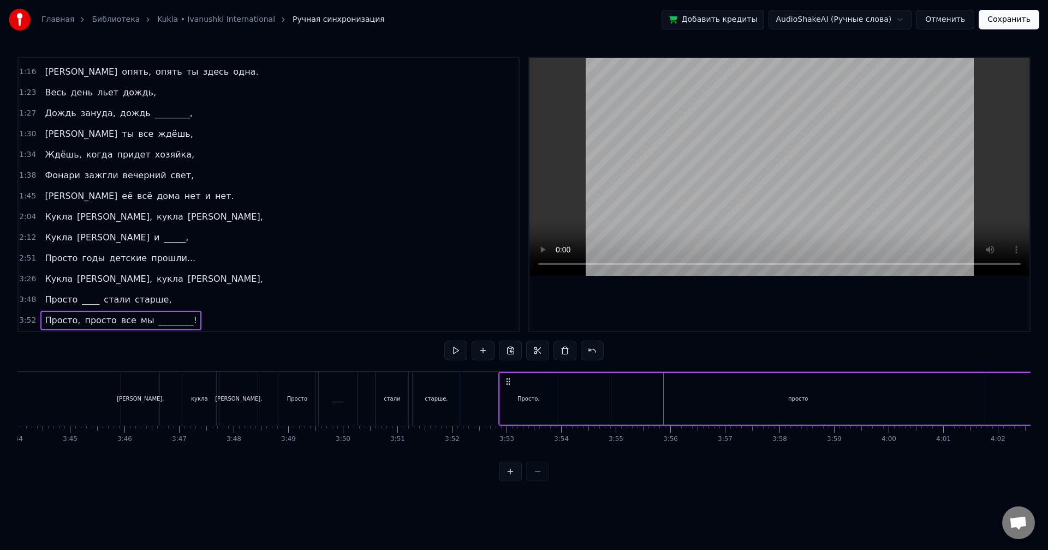
click at [516, 391] on div "Просто," at bounding box center [528, 399] width 57 height 52
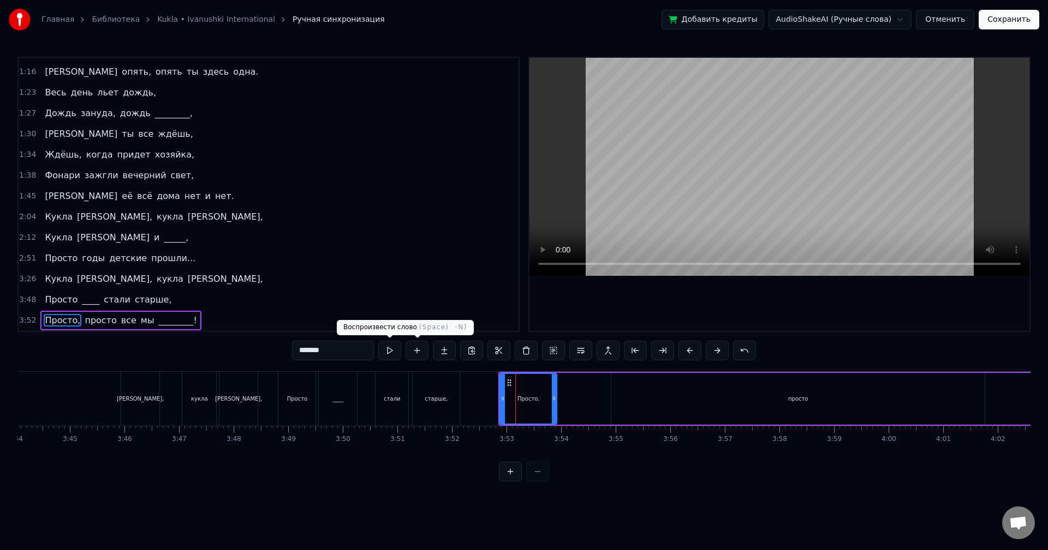
click at [399, 350] on button at bounding box center [389, 351] width 23 height 20
click at [392, 350] on button at bounding box center [389, 351] width 23 height 20
drag, startPoint x: 553, startPoint y: 398, endPoint x: 514, endPoint y: 405, distance: 39.3
click at [521, 405] on div at bounding box center [522, 399] width 4 height 50
click at [394, 352] on button at bounding box center [389, 351] width 23 height 20
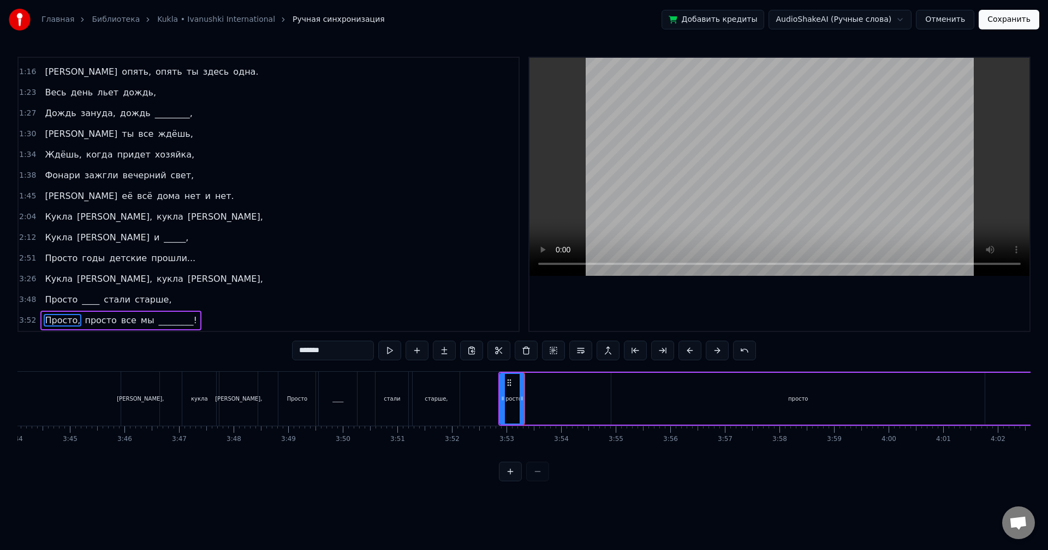
click at [689, 406] on div "просто" at bounding box center [797, 399] width 373 height 52
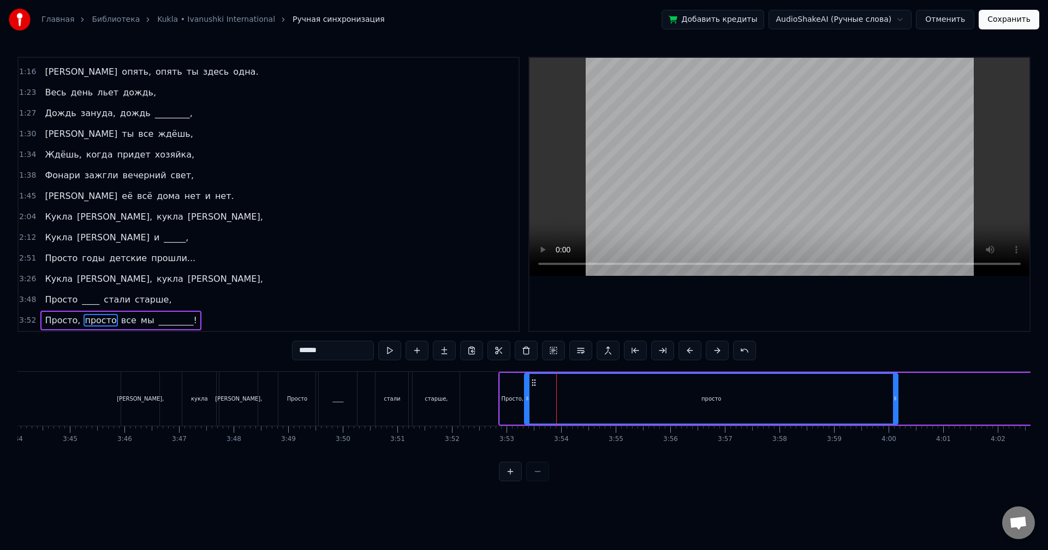
drag, startPoint x: 620, startPoint y: 380, endPoint x: 534, endPoint y: 384, distance: 86.8
click at [534, 384] on icon at bounding box center [533, 383] width 9 height 9
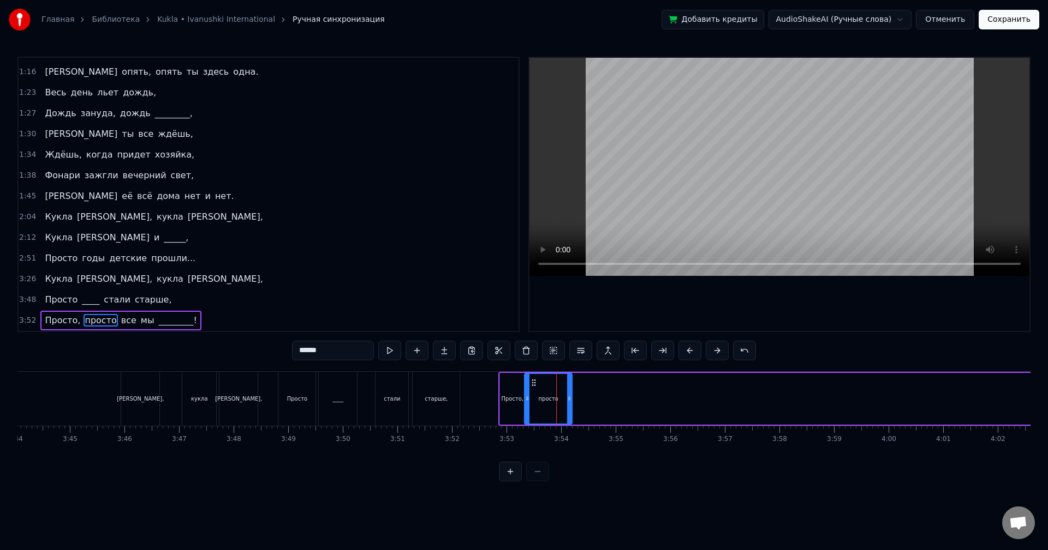
drag, startPoint x: 895, startPoint y: 393, endPoint x: 569, endPoint y: 408, distance: 326.0
click at [569, 408] on div at bounding box center [569, 399] width 4 height 50
click at [390, 354] on button at bounding box center [389, 351] width 23 height 20
drag, startPoint x: 570, startPoint y: 399, endPoint x: 546, endPoint y: 398, distance: 23.5
click at [555, 399] on icon at bounding box center [555, 398] width 4 height 9
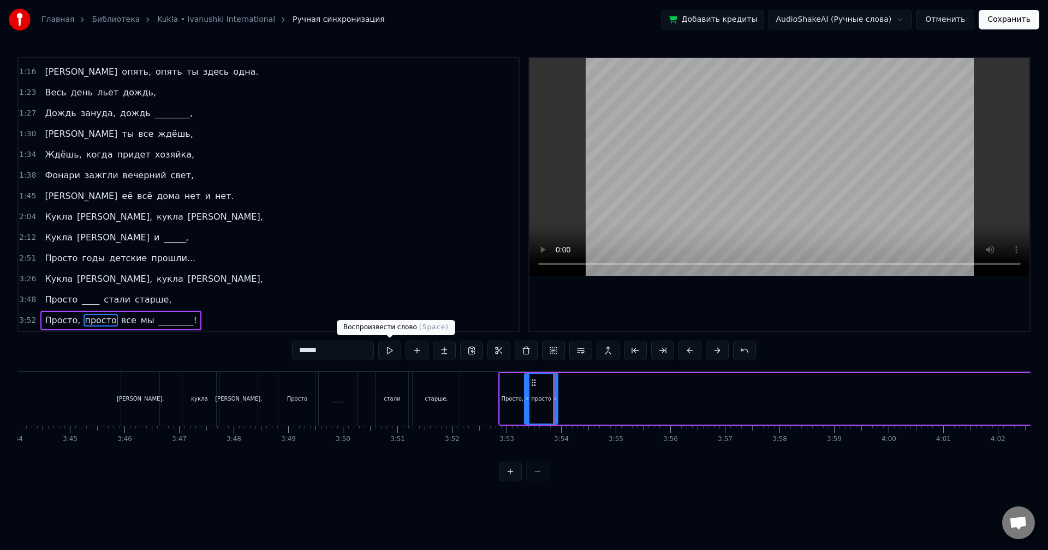
click at [391, 351] on button at bounding box center [389, 351] width 23 height 20
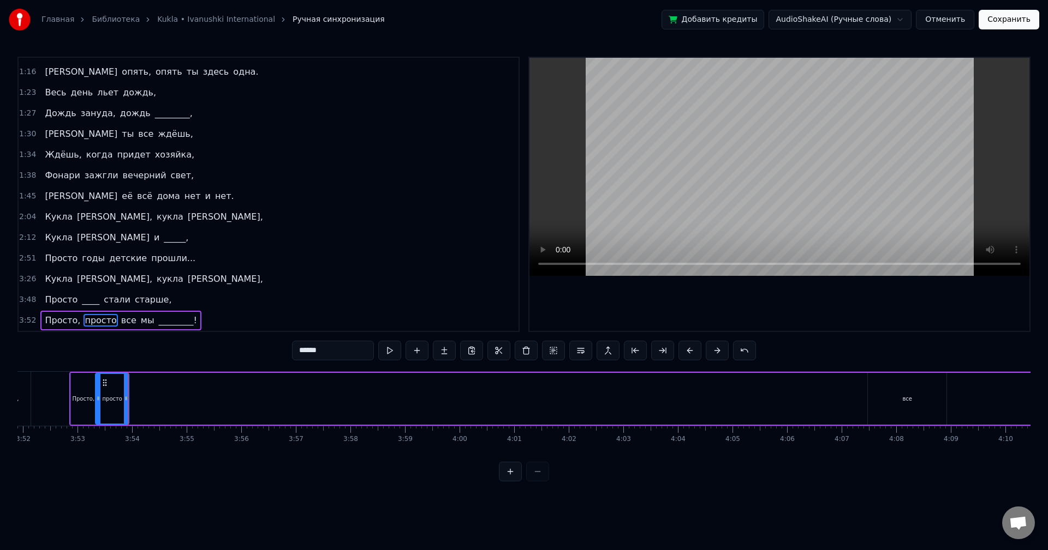
scroll to position [0, 12805]
click at [777, 394] on div "все" at bounding box center [754, 399] width 79 height 52
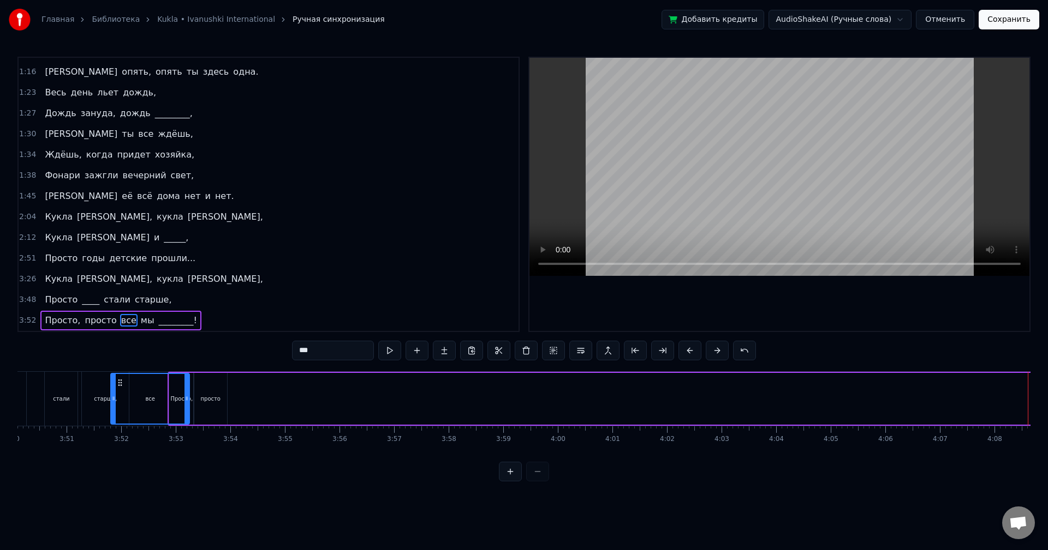
scroll to position [0, 12523]
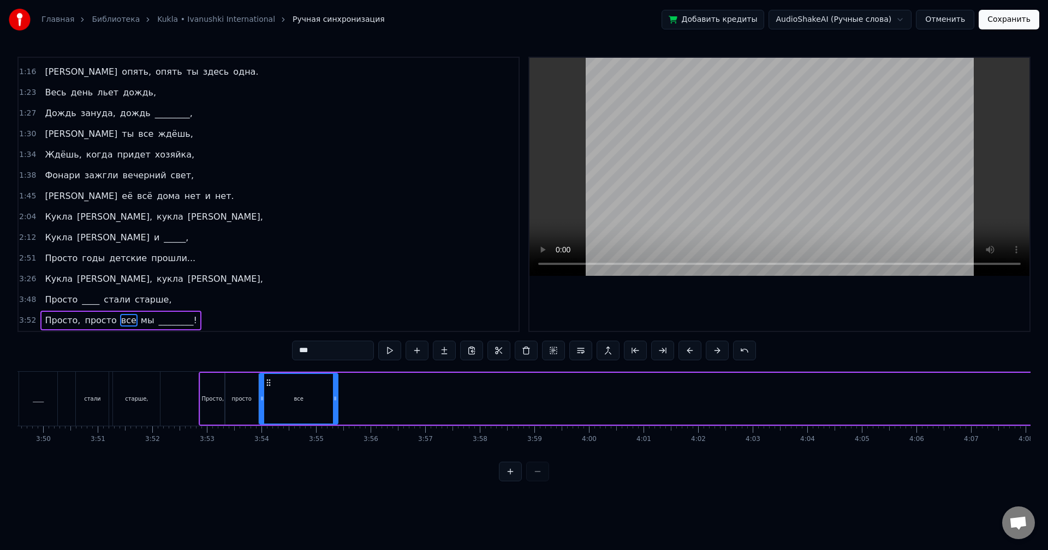
drag, startPoint x: 722, startPoint y: 381, endPoint x: 267, endPoint y: 413, distance: 456.7
click at [267, 413] on div "все" at bounding box center [298, 399] width 77 height 50
drag, startPoint x: 335, startPoint y: 402, endPoint x: 277, endPoint y: 407, distance: 58.6
click at [277, 407] on div at bounding box center [276, 399] width 4 height 50
click at [390, 361] on div "***" at bounding box center [524, 352] width 464 height 22
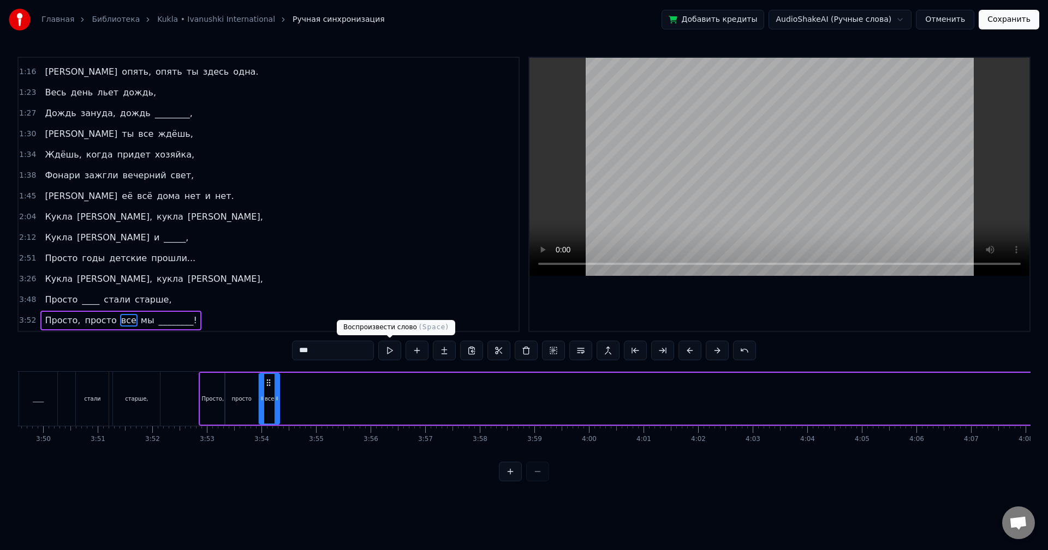
click at [391, 358] on button at bounding box center [389, 351] width 23 height 20
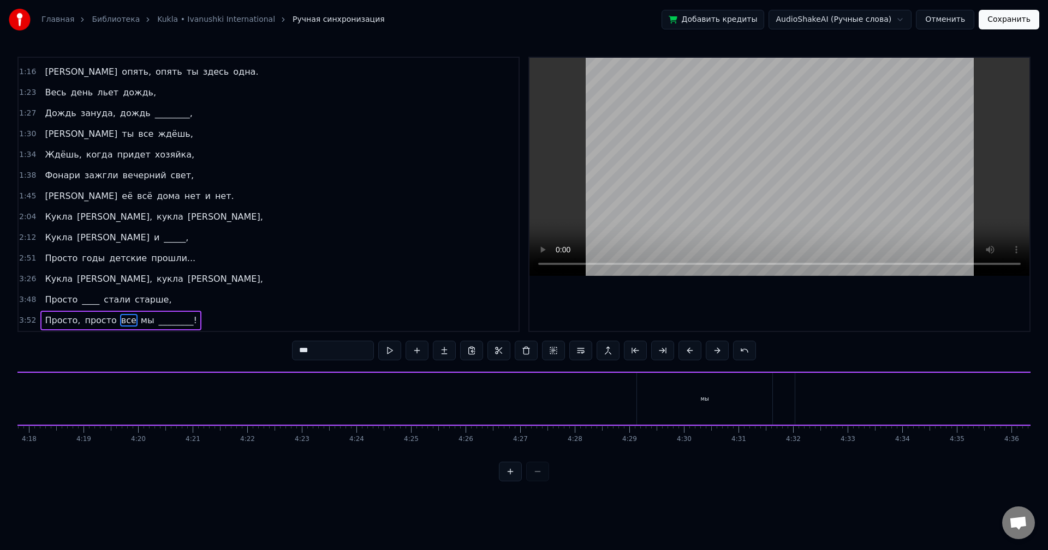
scroll to position [0, 14093]
click at [711, 405] on div "мы" at bounding box center [675, 399] width 135 height 52
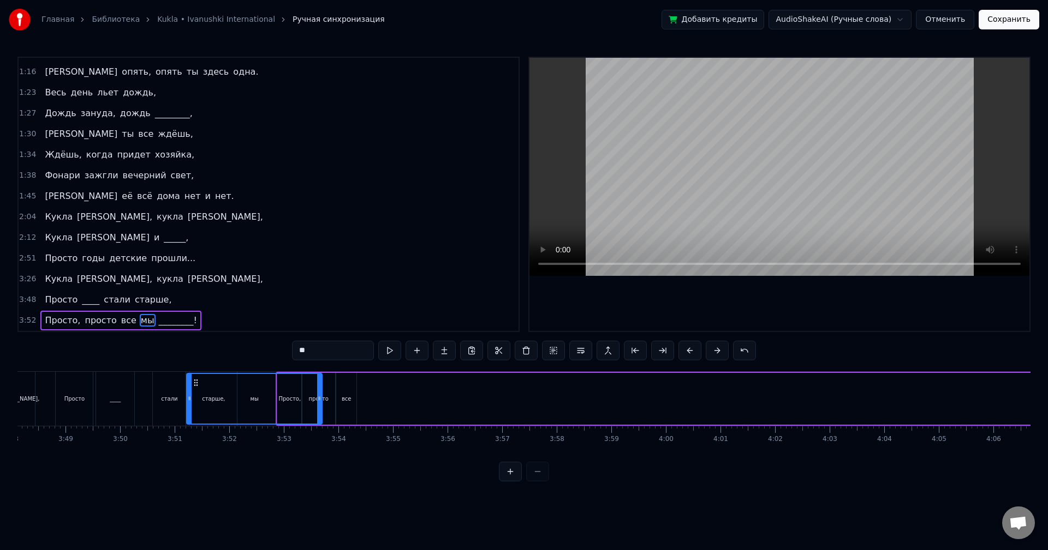
scroll to position [0, 12440]
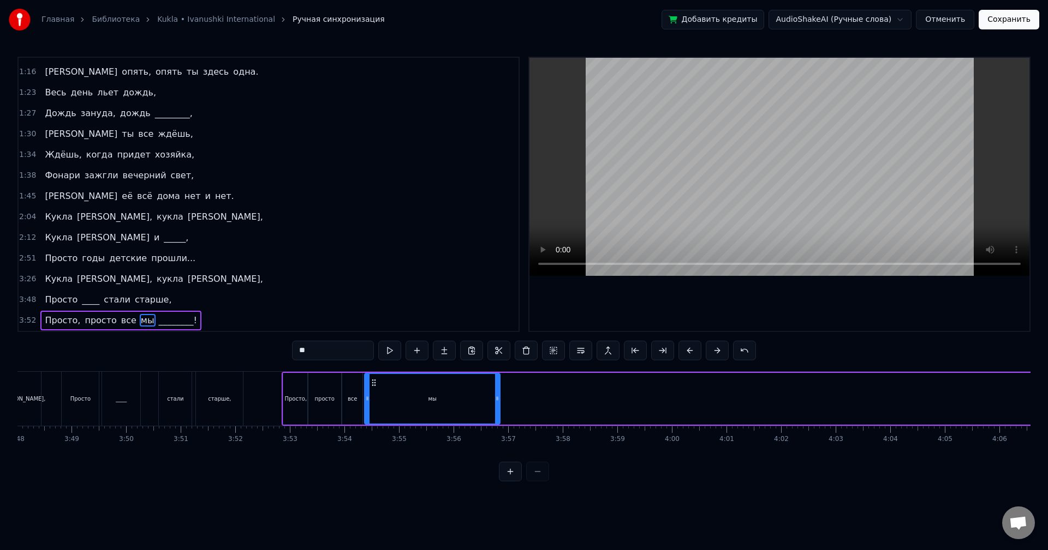
drag, startPoint x: 617, startPoint y: 384, endPoint x: 373, endPoint y: 417, distance: 246.7
click at [373, 417] on div "мы" at bounding box center [432, 399] width 134 height 50
drag, startPoint x: 498, startPoint y: 398, endPoint x: 427, endPoint y: 407, distance: 72.0
click at [428, 409] on div at bounding box center [426, 399] width 4 height 50
click at [389, 350] on button at bounding box center [389, 351] width 23 height 20
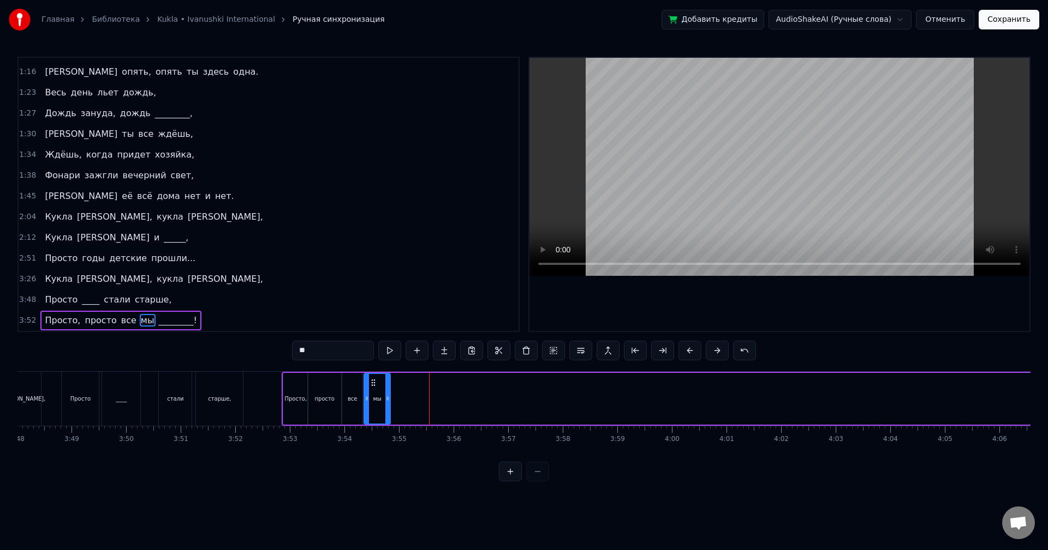
drag, startPoint x: 426, startPoint y: 398, endPoint x: 385, endPoint y: 410, distance: 42.5
click at [385, 409] on div at bounding box center [387, 399] width 4 height 50
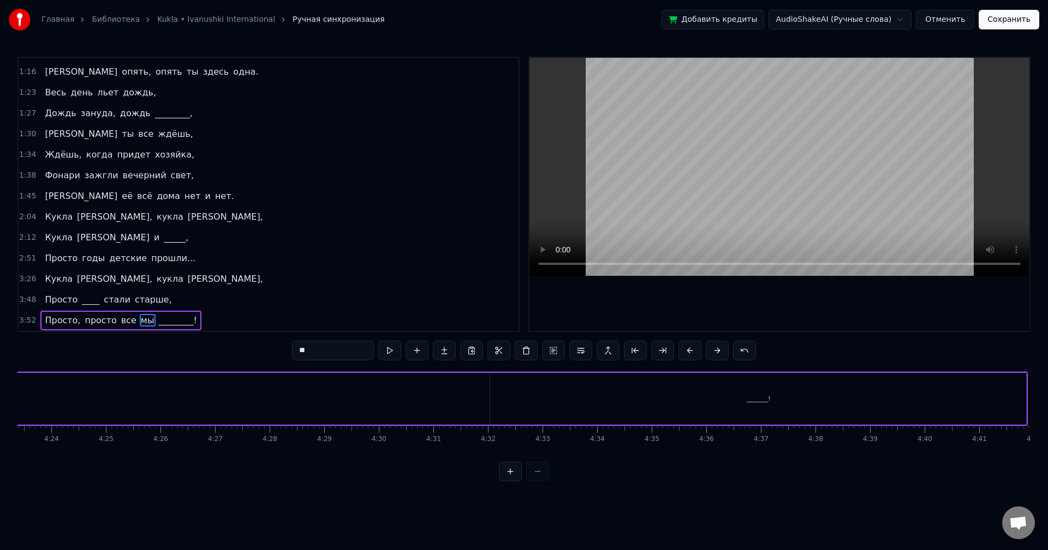
scroll to position [0, 14379]
click at [787, 417] on div "________!" at bounding box center [748, 399] width 536 height 52
drag, startPoint x: 1014, startPoint y: 392, endPoint x: 546, endPoint y: 399, distance: 467.6
click at [546, 399] on div at bounding box center [545, 399] width 4 height 50
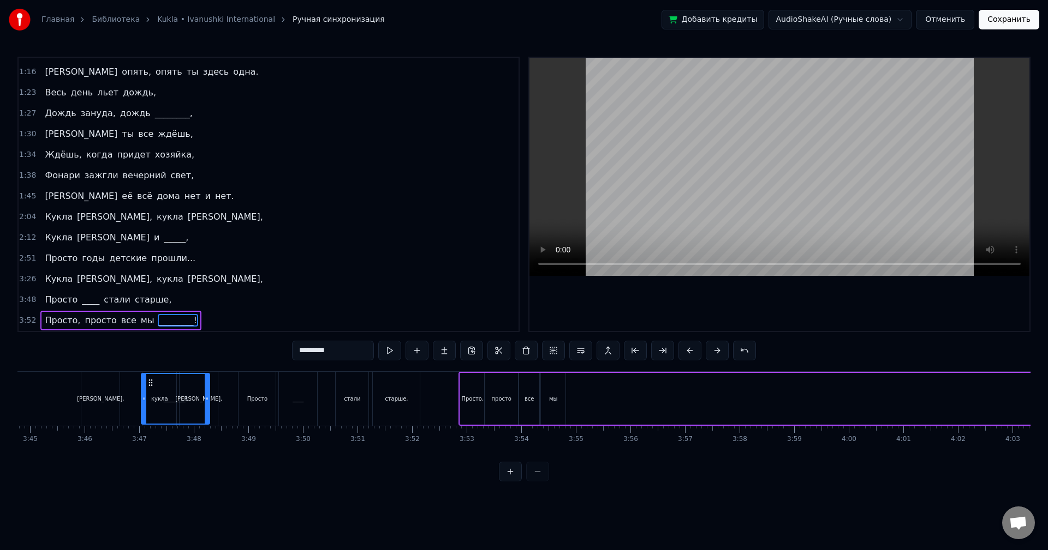
scroll to position [0, 12247]
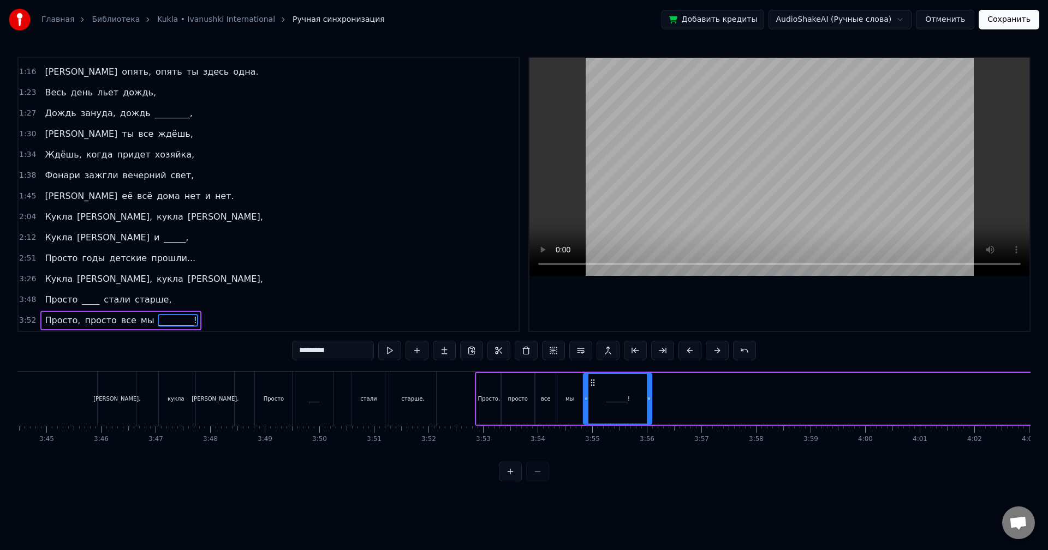
drag, startPoint x: 489, startPoint y: 380, endPoint x: 577, endPoint y: 430, distance: 101.6
click at [591, 433] on div "Весь день льет дождь, [PERSON_NAME] по стеклам и по крышам, Весь день ты ждешь,…" at bounding box center [523, 413] width 1013 height 82
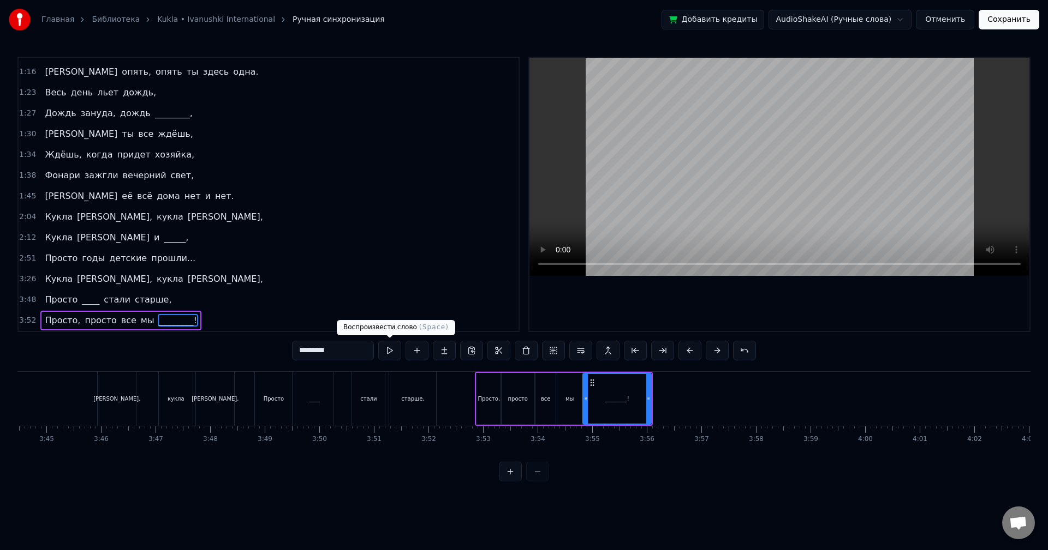
click at [391, 353] on button at bounding box center [389, 351] width 23 height 20
drag, startPoint x: 649, startPoint y: 391, endPoint x: 665, endPoint y: 392, distance: 15.9
click at [663, 392] on div at bounding box center [661, 399] width 4 height 50
click at [393, 349] on button at bounding box center [389, 351] width 23 height 20
drag, startPoint x: 664, startPoint y: 405, endPoint x: 693, endPoint y: 405, distance: 29.5
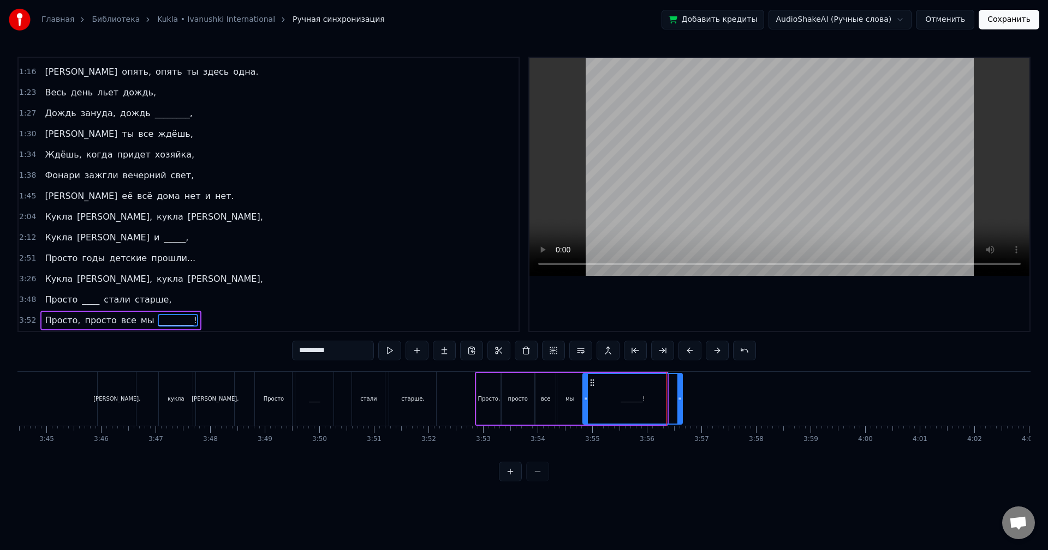
click at [681, 405] on div at bounding box center [679, 399] width 4 height 50
click at [385, 348] on button at bounding box center [389, 351] width 23 height 20
drag, startPoint x: 691, startPoint y: 408, endPoint x: 671, endPoint y: 408, distance: 20.2
click at [672, 408] on div at bounding box center [674, 399] width 4 height 50
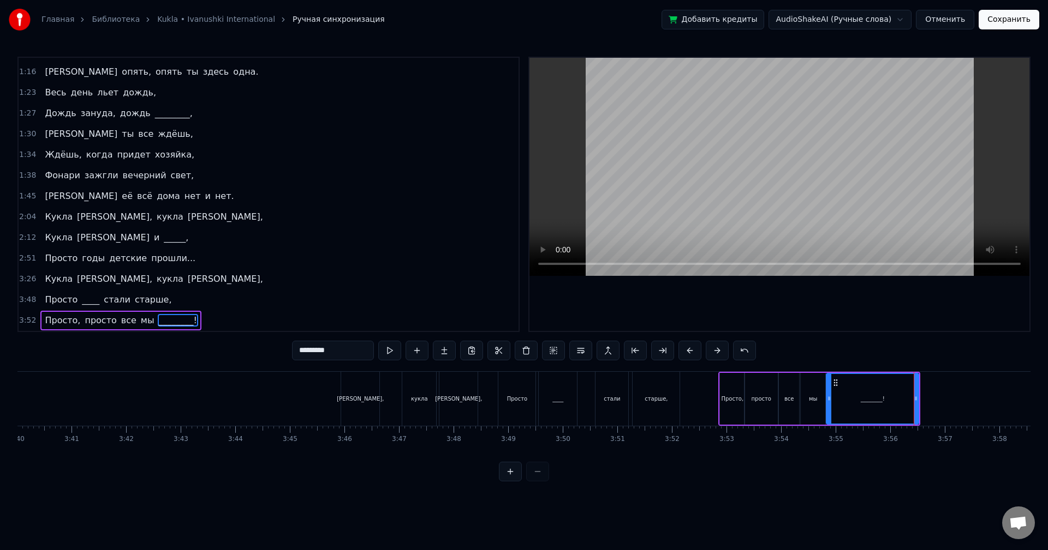
scroll to position [0, 11984]
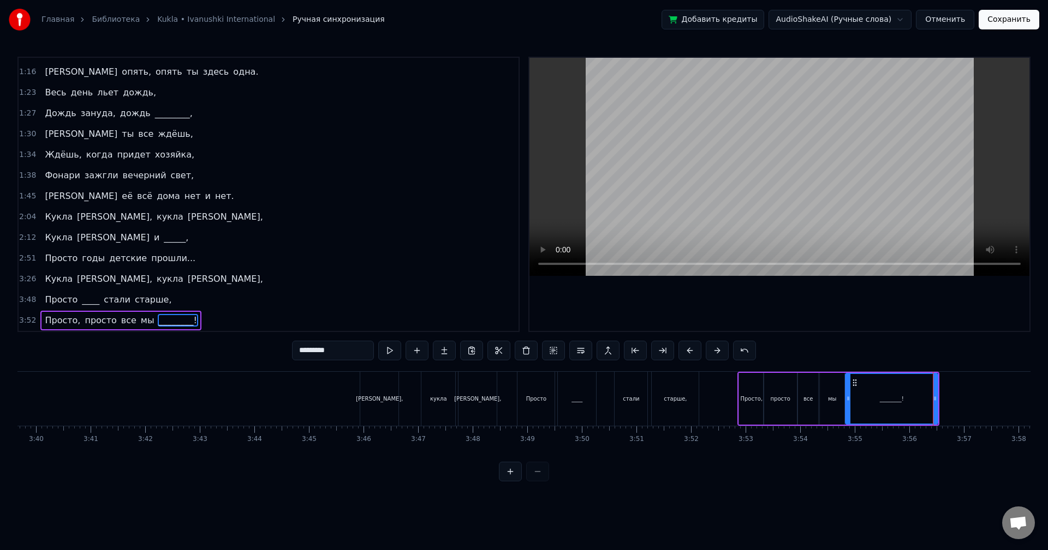
click at [364, 398] on div "[PERSON_NAME]," at bounding box center [379, 399] width 38 height 54
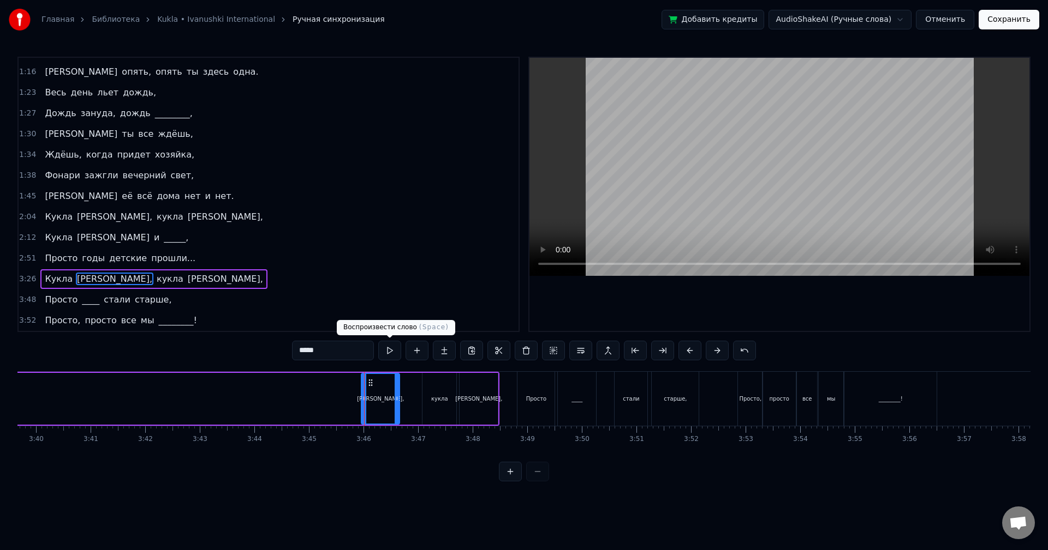
click at [395, 357] on button at bounding box center [389, 351] width 23 height 20
click at [50, 273] on span "Кукла" at bounding box center [59, 279] width 30 height 13
type input "*****"
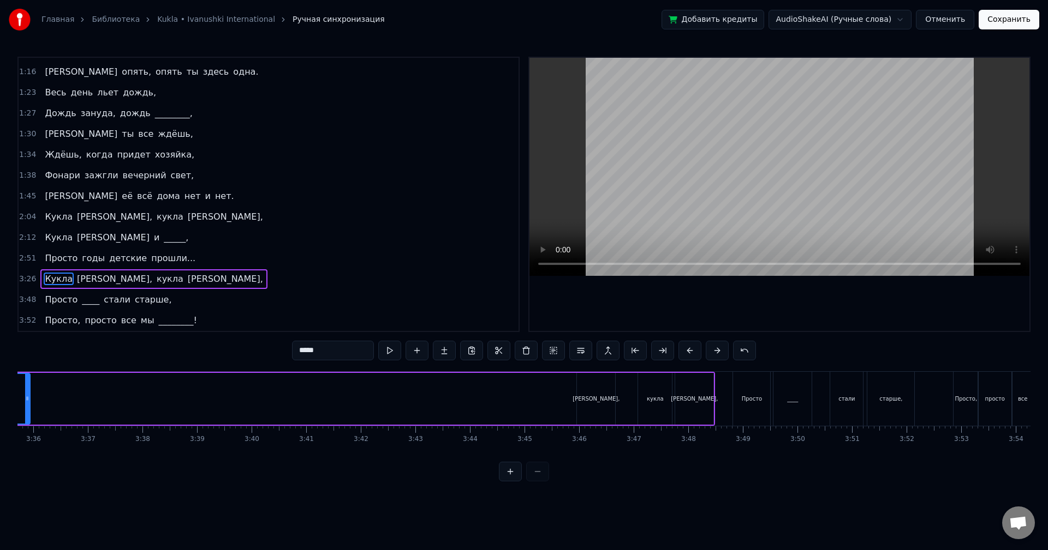
click at [160, 277] on div "3:26 [PERSON_NAME], кукла [PERSON_NAME]," at bounding box center [269, 279] width 500 height 21
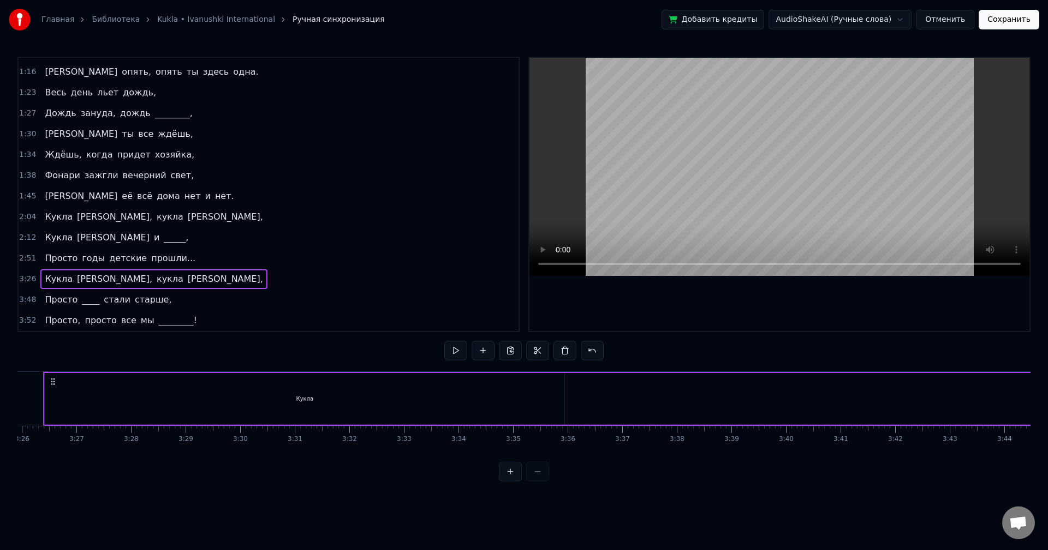
scroll to position [0, 11206]
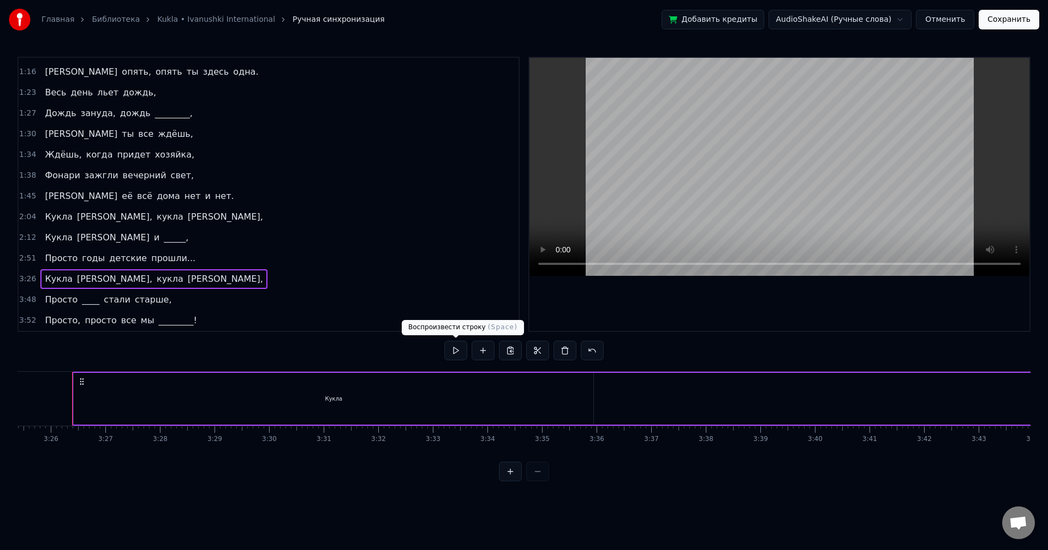
click at [458, 349] on button at bounding box center [455, 351] width 23 height 20
click at [532, 476] on div at bounding box center [524, 472] width 50 height 20
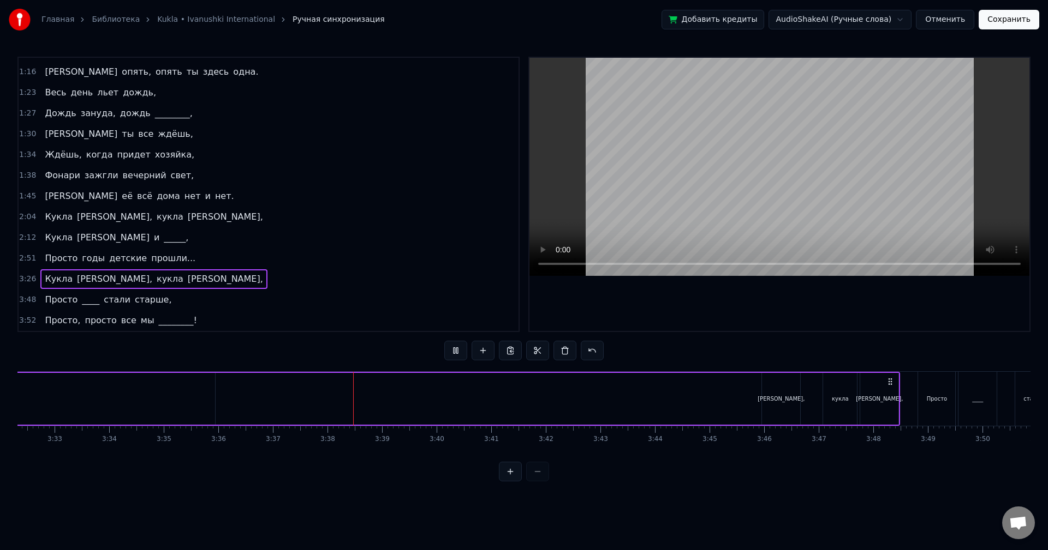
scroll to position [0, 11822]
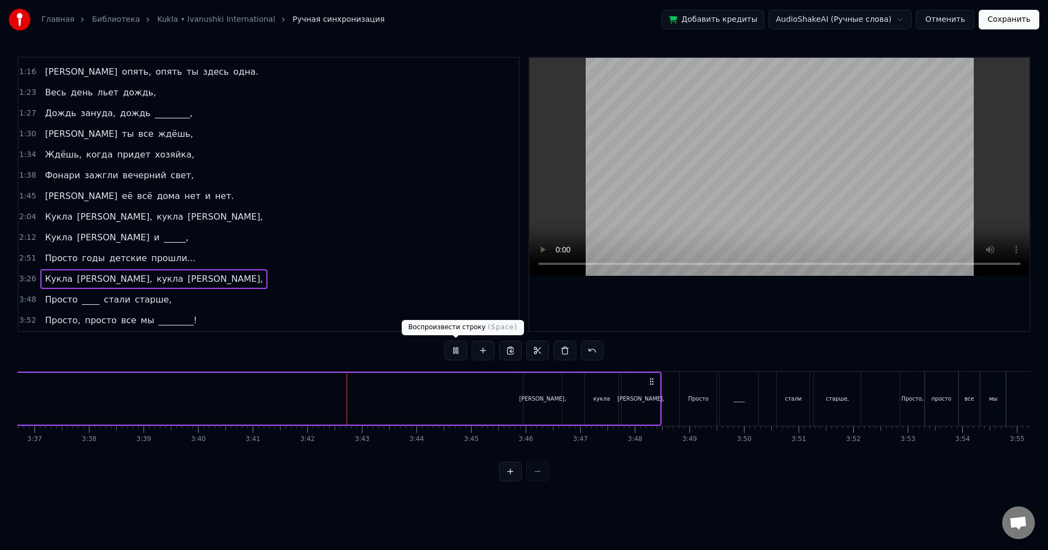
click at [457, 353] on button at bounding box center [455, 351] width 23 height 20
click at [451, 352] on button at bounding box center [455, 351] width 23 height 20
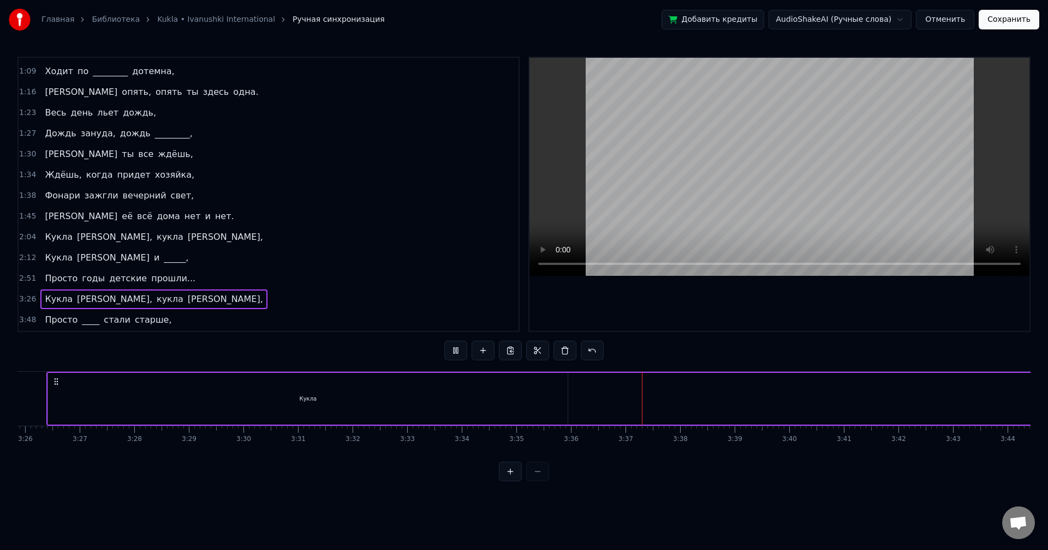
scroll to position [100, 0]
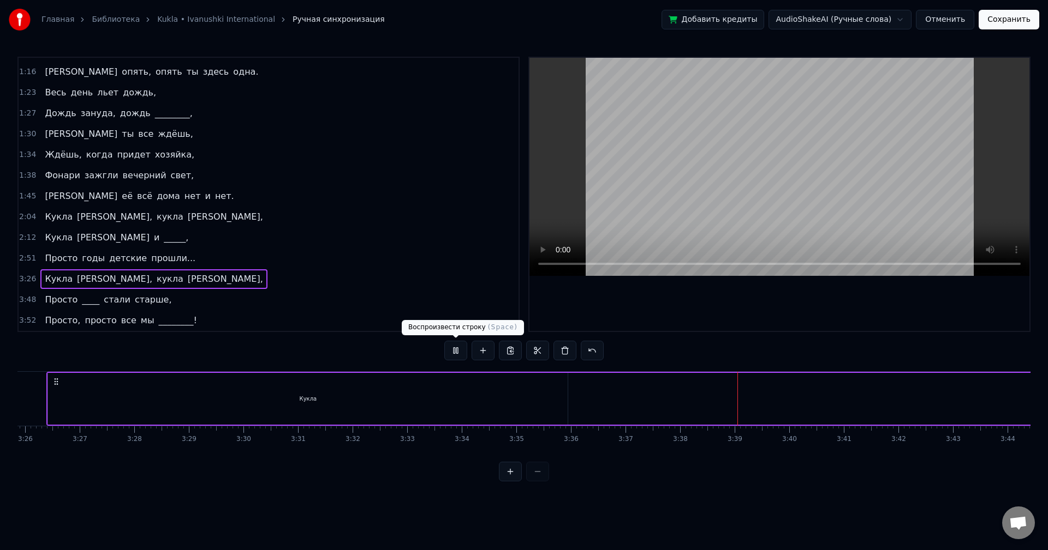
click at [456, 351] on button at bounding box center [455, 351] width 23 height 20
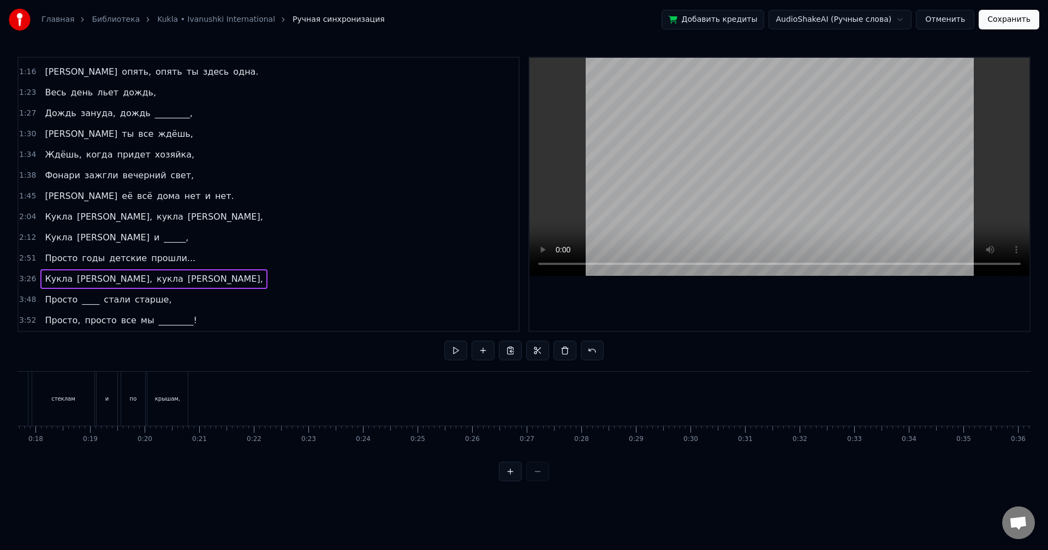
scroll to position [0, 906]
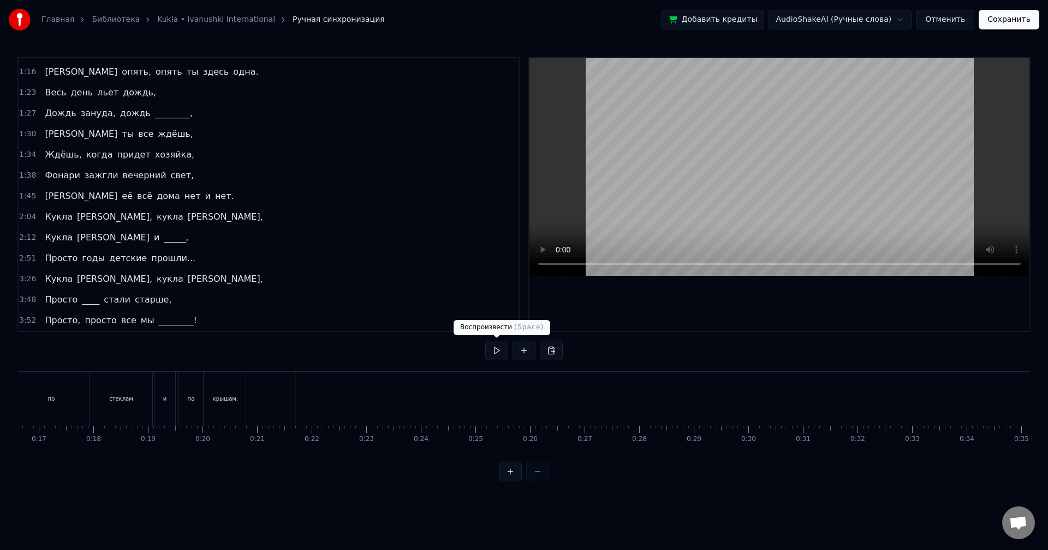
click at [506, 348] on button at bounding box center [496, 351] width 23 height 20
click at [504, 349] on button at bounding box center [496, 351] width 23 height 20
click at [516, 399] on div "А хозяйка где- то с ________," at bounding box center [608, 399] width 550 height 54
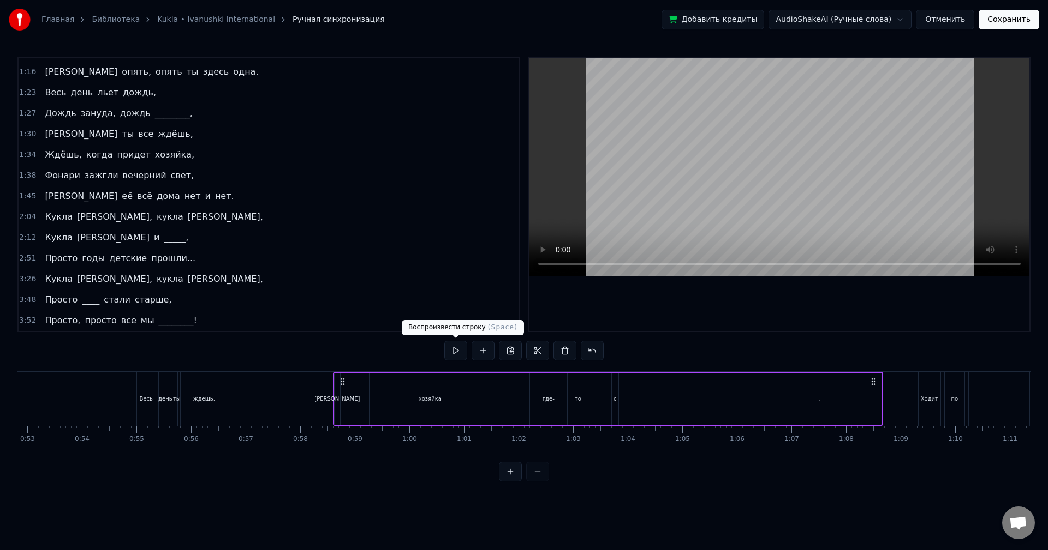
click at [457, 353] on button at bounding box center [455, 351] width 23 height 20
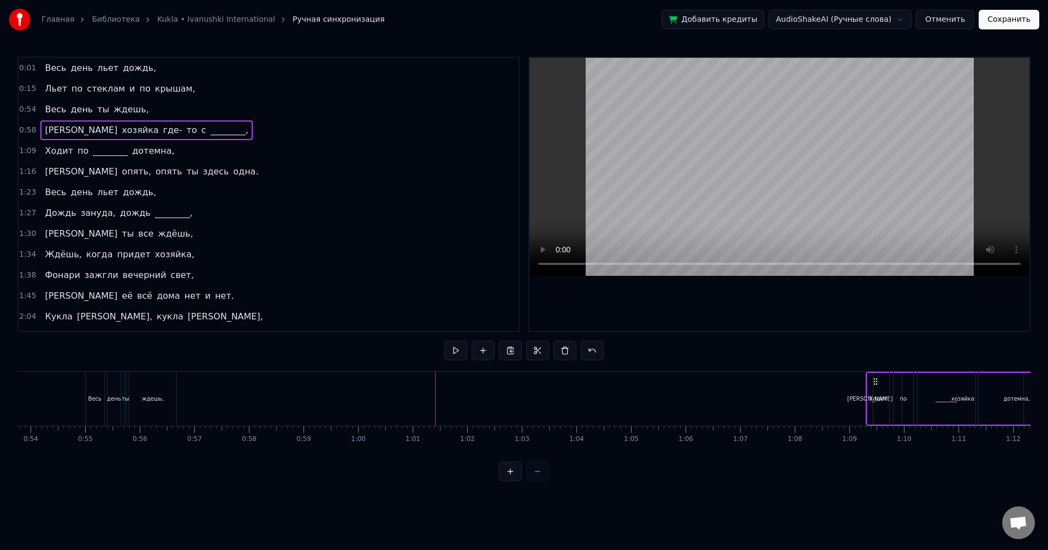
scroll to position [0, 2935]
drag, startPoint x: 343, startPoint y: 382, endPoint x: 806, endPoint y: 415, distance: 464.3
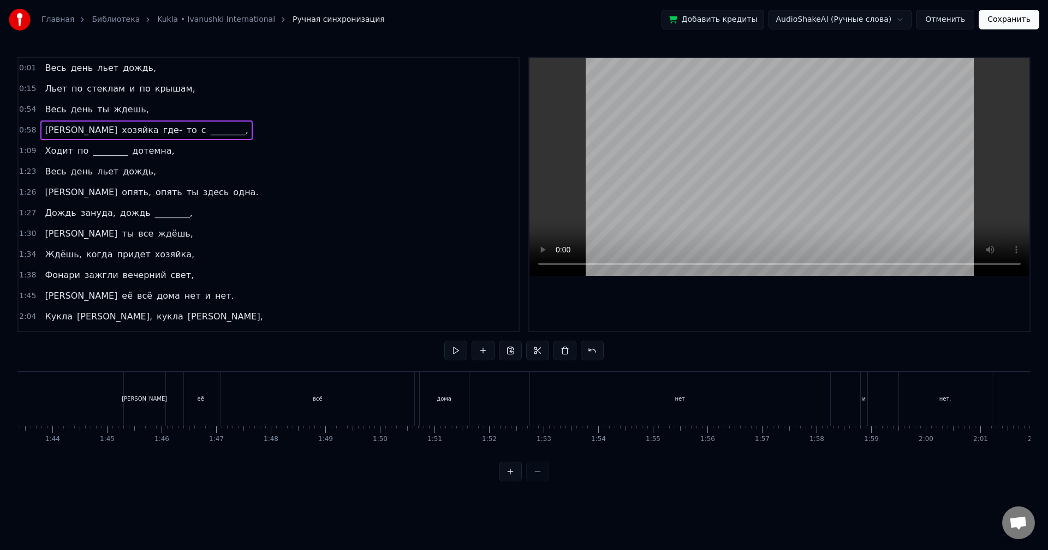
scroll to position [0, 5677]
click at [337, 399] on div "всё" at bounding box center [279, 399] width 193 height 54
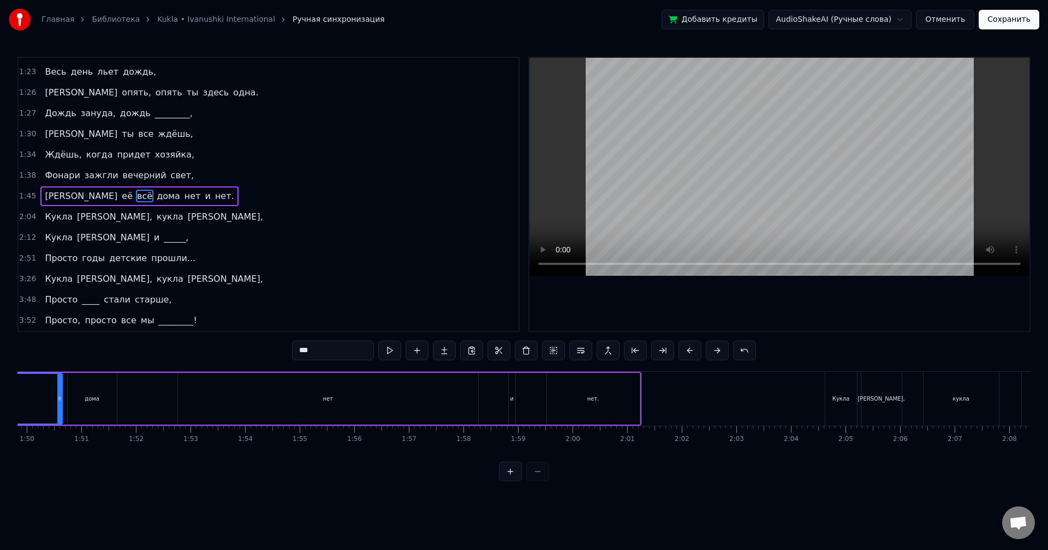
scroll to position [0, 6002]
click at [356, 390] on div "нет" at bounding box center [318, 399] width 300 height 52
type input "***"
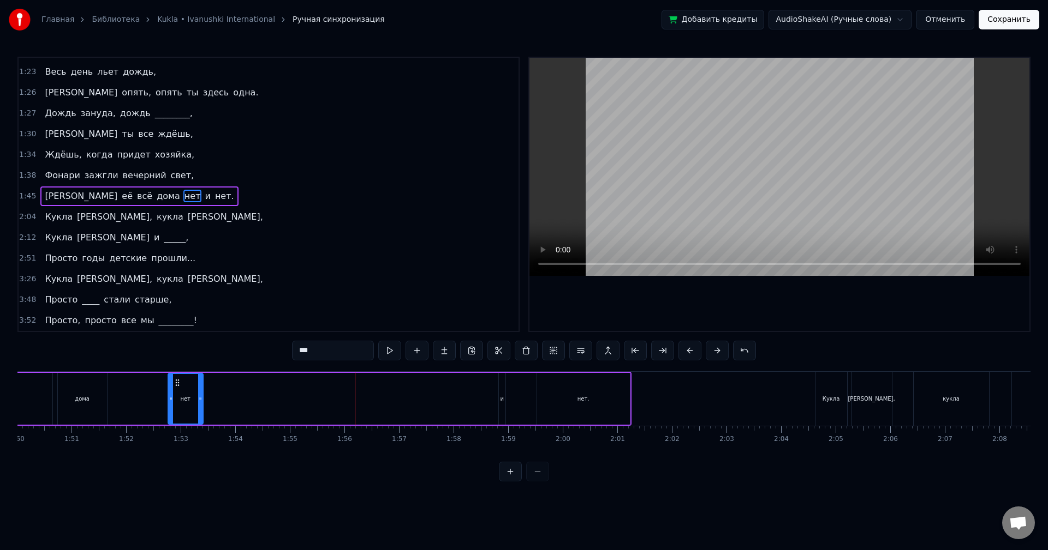
drag, startPoint x: 467, startPoint y: 399, endPoint x: 201, endPoint y: 408, distance: 265.9
click at [200, 408] on div at bounding box center [200, 399] width 4 height 50
drag, startPoint x: 501, startPoint y: 394, endPoint x: 221, endPoint y: 401, distance: 280.5
click at [221, 401] on div "А её всё дома нет и нет." at bounding box center [195, 399] width 871 height 54
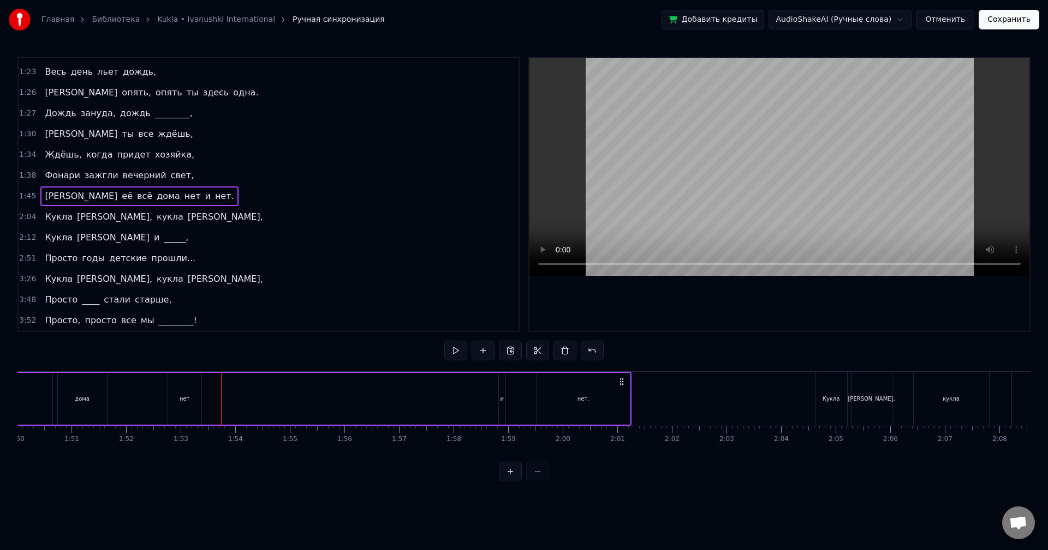
click at [618, 400] on div "нет." at bounding box center [583, 399] width 93 height 52
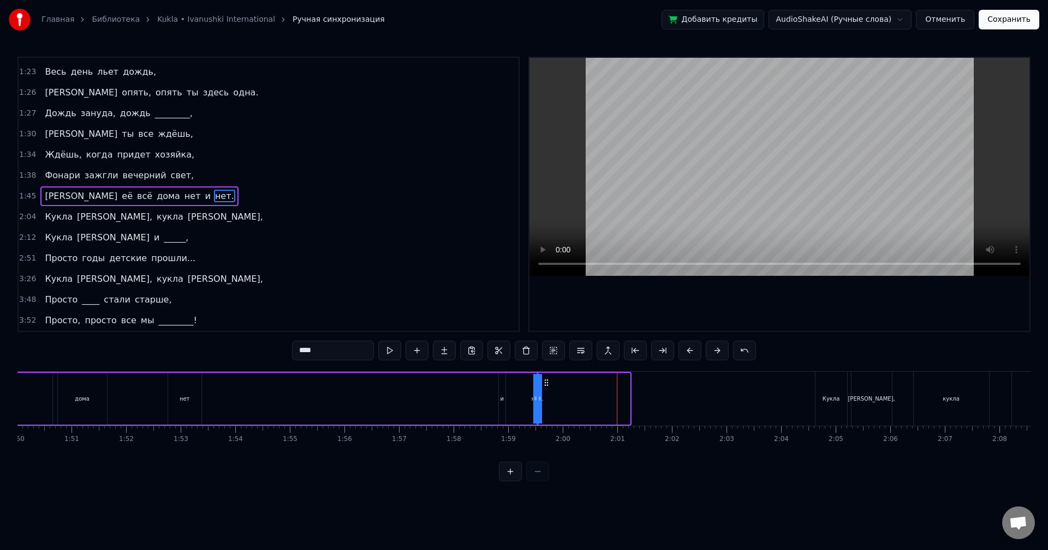
drag, startPoint x: 627, startPoint y: 402, endPoint x: 264, endPoint y: 408, distance: 362.9
click at [264, 408] on div "А её всё дома нет и нет." at bounding box center [195, 399] width 871 height 54
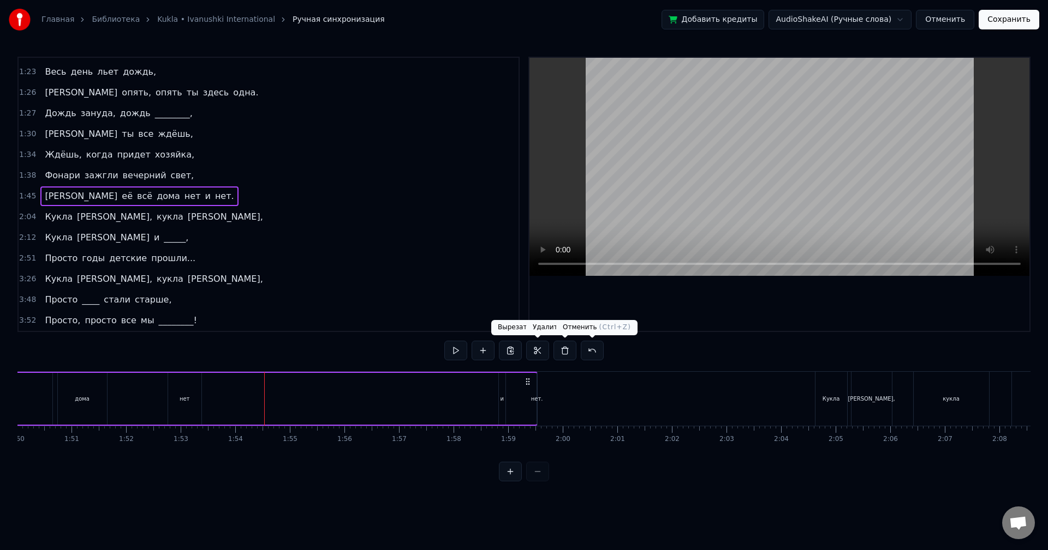
click at [594, 350] on button at bounding box center [591, 351] width 23 height 20
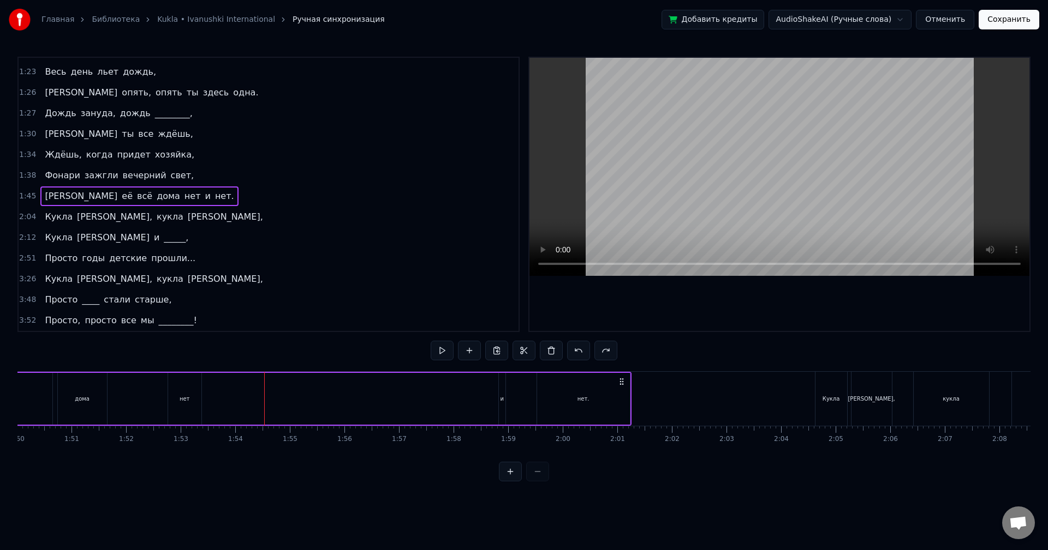
drag, startPoint x: 500, startPoint y: 398, endPoint x: 446, endPoint y: 401, distance: 54.6
click at [439, 401] on div "А её всё дома нет и нет." at bounding box center [195, 399] width 871 height 54
click at [504, 399] on div "и" at bounding box center [502, 399] width 7 height 52
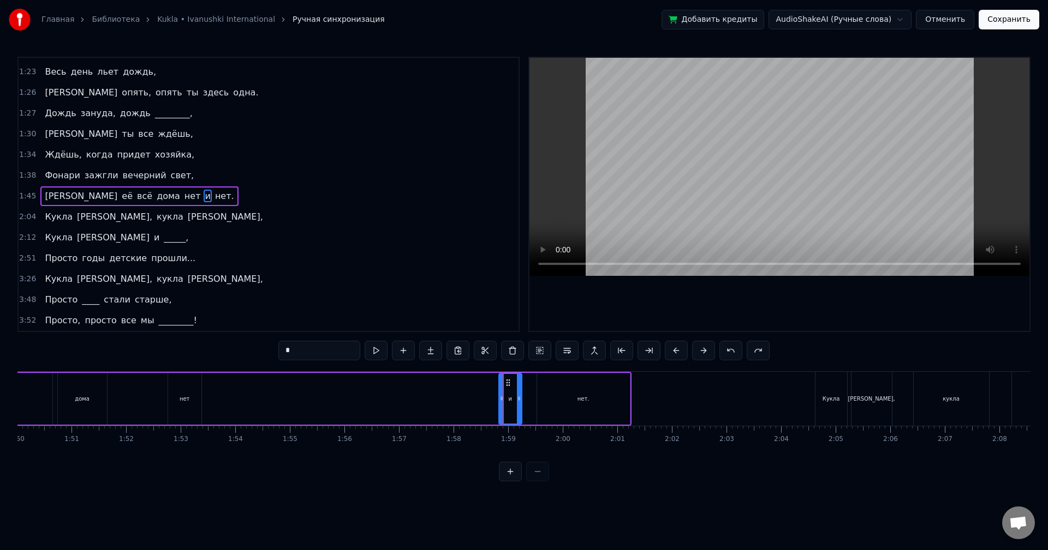
drag, startPoint x: 502, startPoint y: 399, endPoint x: 518, endPoint y: 400, distance: 16.4
click at [518, 400] on icon at bounding box center [519, 398] width 4 height 9
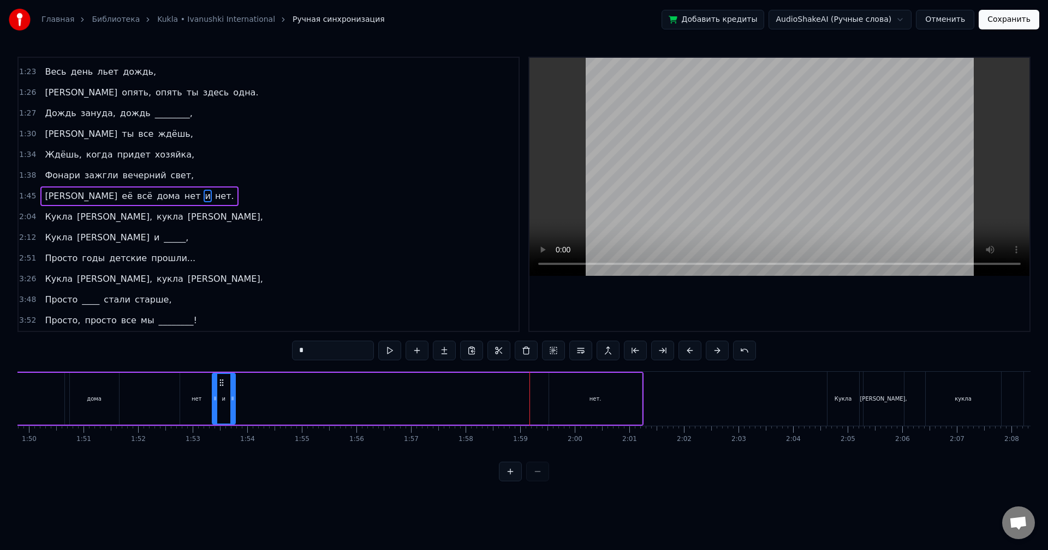
drag, startPoint x: 508, startPoint y: 385, endPoint x: 214, endPoint y: 399, distance: 294.4
click at [214, 399] on div "и" at bounding box center [224, 399] width 22 height 50
drag, startPoint x: 217, startPoint y: 382, endPoint x: 233, endPoint y: 382, distance: 15.8
click at [233, 382] on icon at bounding box center [232, 383] width 9 height 9
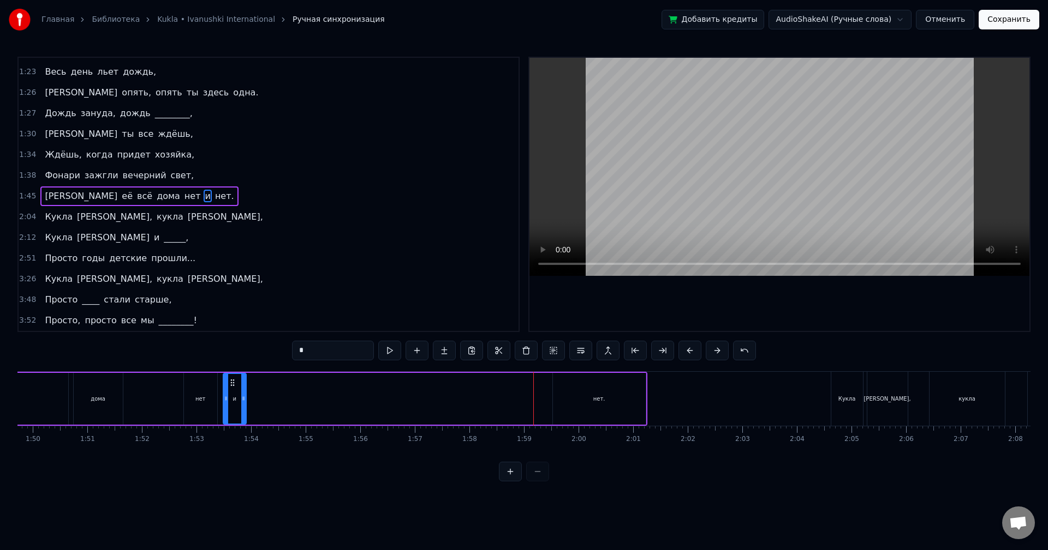
click at [613, 399] on div "нет." at bounding box center [599, 399] width 93 height 52
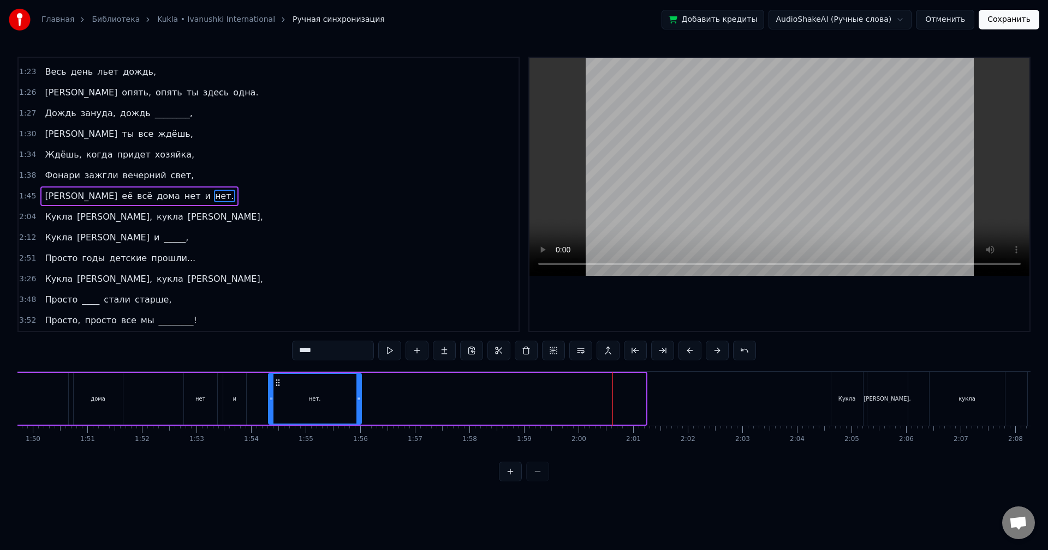
drag, startPoint x: 562, startPoint y: 382, endPoint x: 277, endPoint y: 391, distance: 285.5
click at [277, 391] on div "нет." at bounding box center [315, 399] width 92 height 50
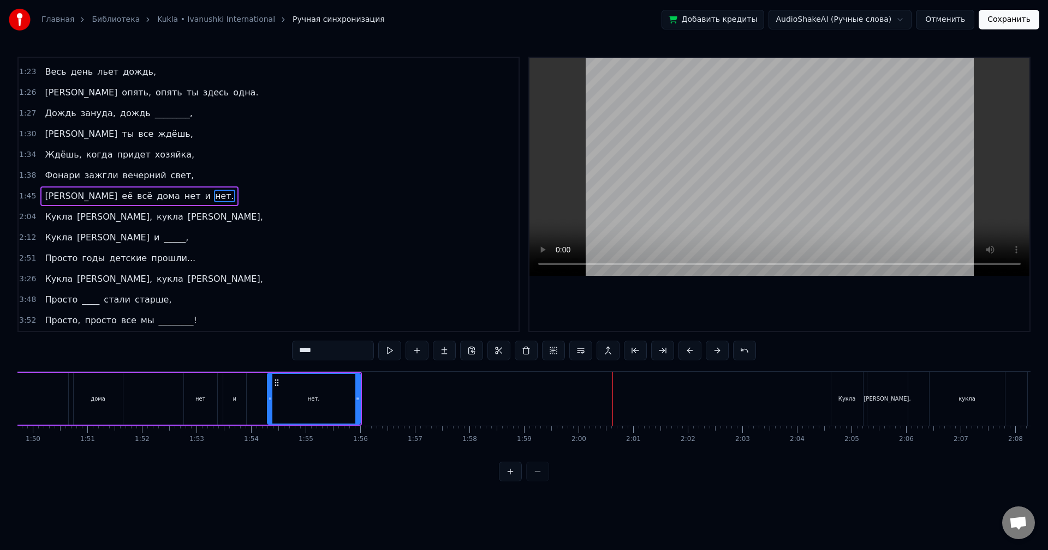
click at [406, 463] on div "0:01 Весь день льет дождь, 0:15 Льет по стеклам и по крышам, 0:54 Весь день ты …" at bounding box center [523, 269] width 1013 height 425
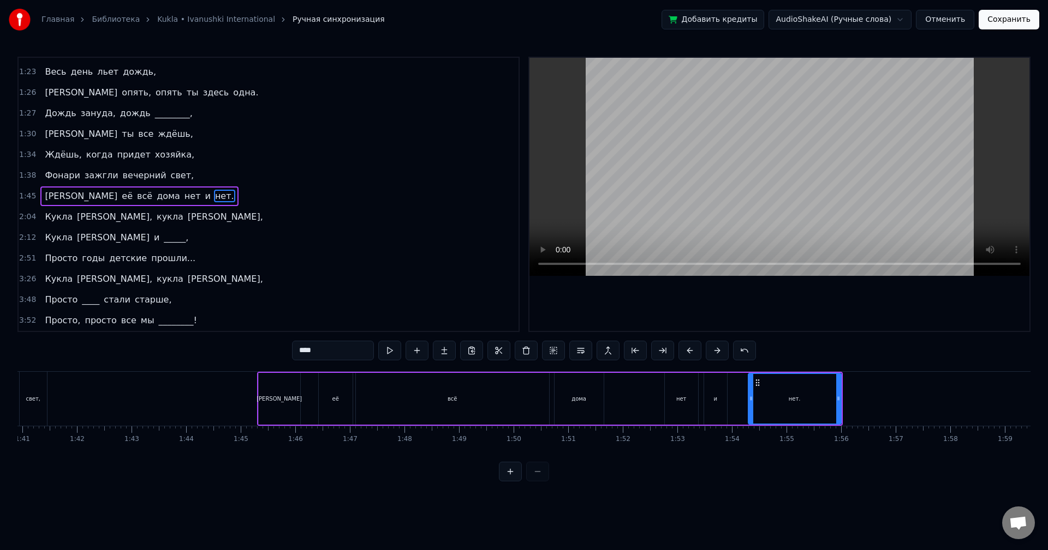
scroll to position [0, 5486]
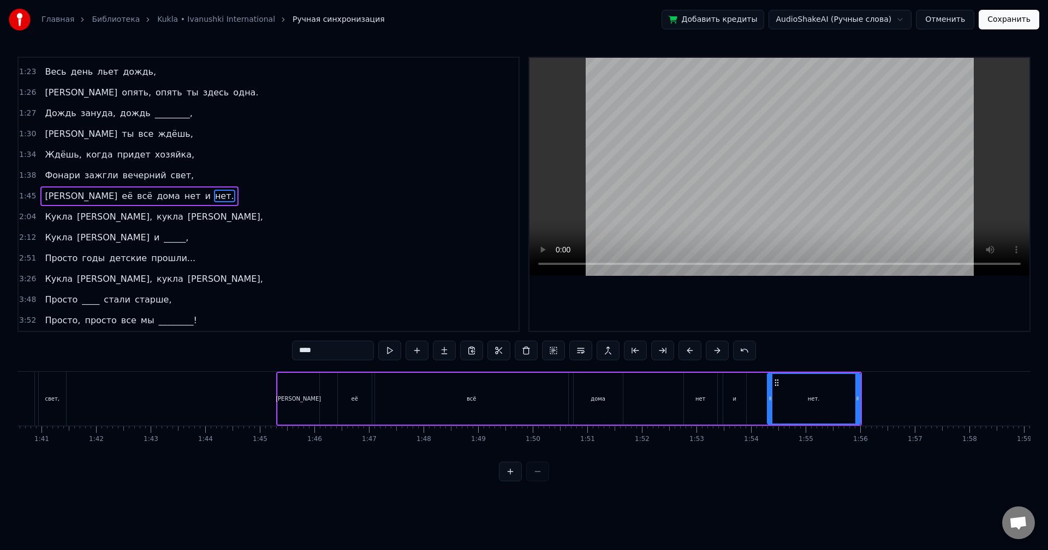
click at [303, 398] on div "[PERSON_NAME]" at bounding box center [298, 399] width 41 height 52
type input "*"
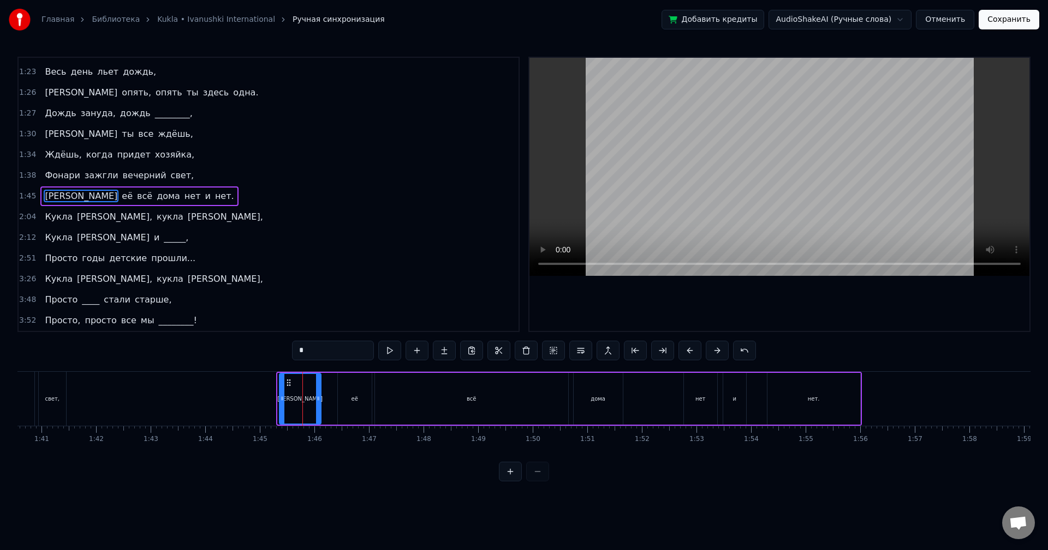
click at [287, 384] on icon at bounding box center [288, 383] width 9 height 9
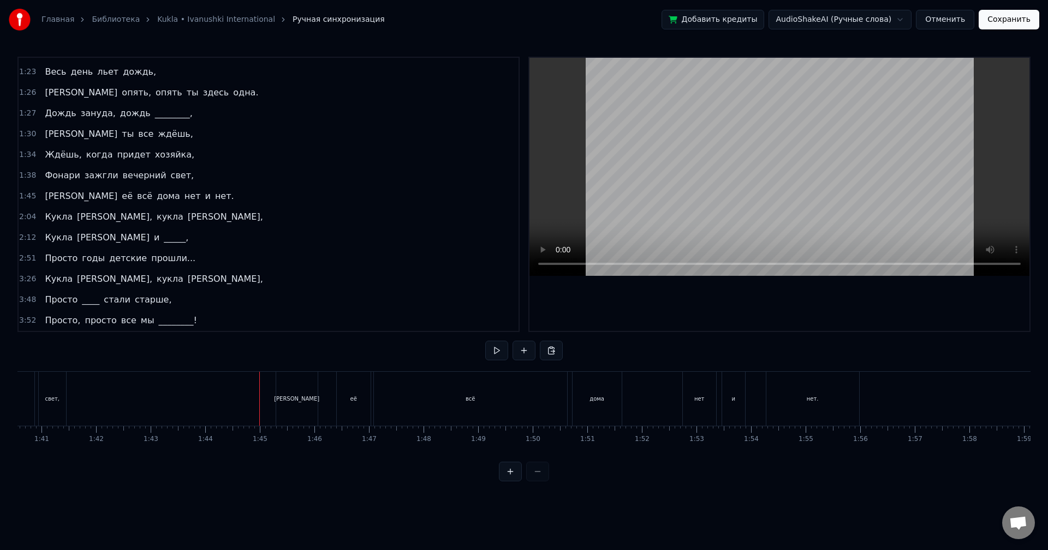
click at [284, 385] on div "[PERSON_NAME]" at bounding box center [296, 399] width 41 height 54
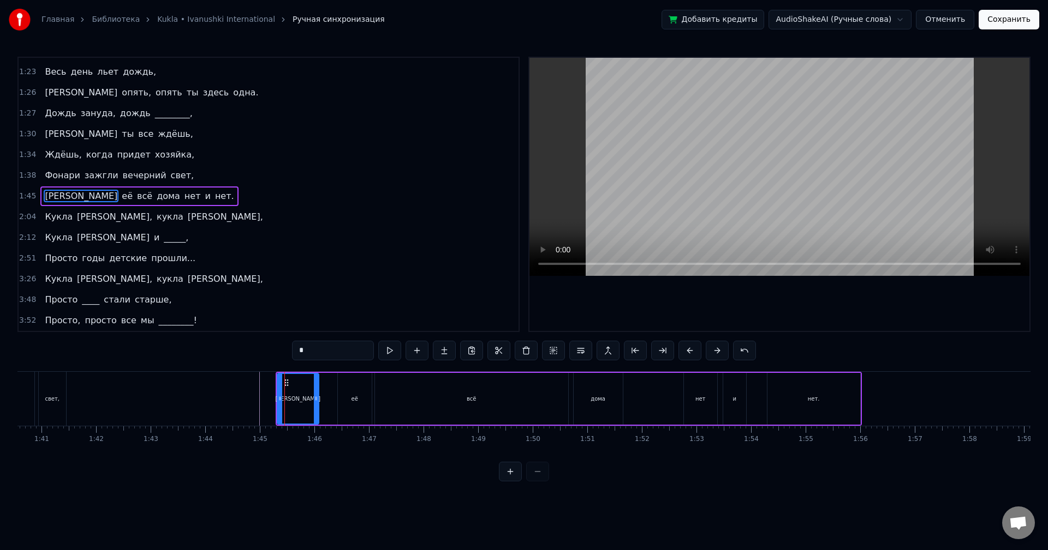
click at [182, 195] on div "1:45 А её всё дома нет и нет." at bounding box center [269, 196] width 500 height 21
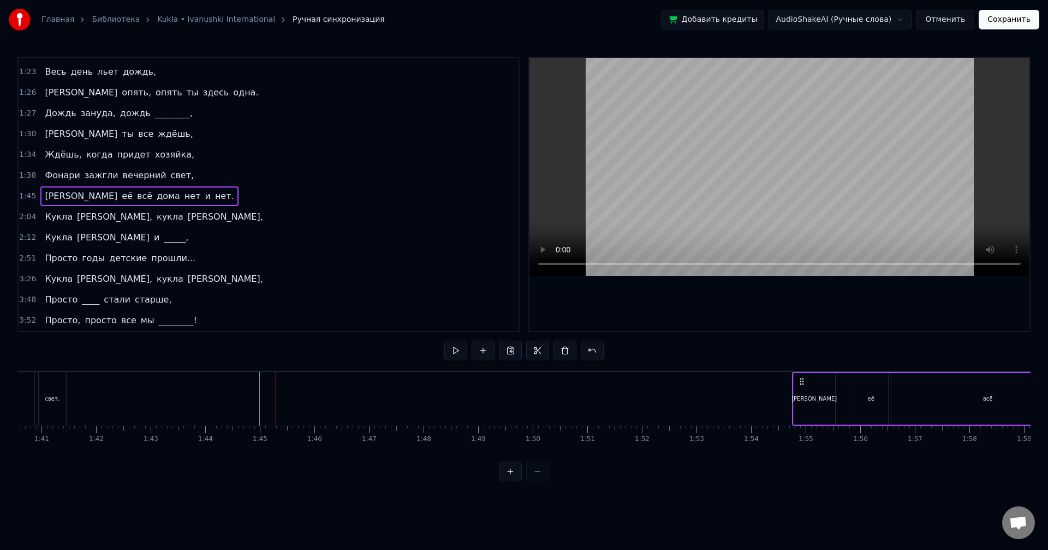
drag, startPoint x: 283, startPoint y: 380, endPoint x: 799, endPoint y: 369, distance: 516.2
click at [799, 369] on div "0:01 Весь день льет дождь, 0:15 Льет по стеклам и по крышам, 0:54 Весь день ты …" at bounding box center [523, 269] width 1013 height 425
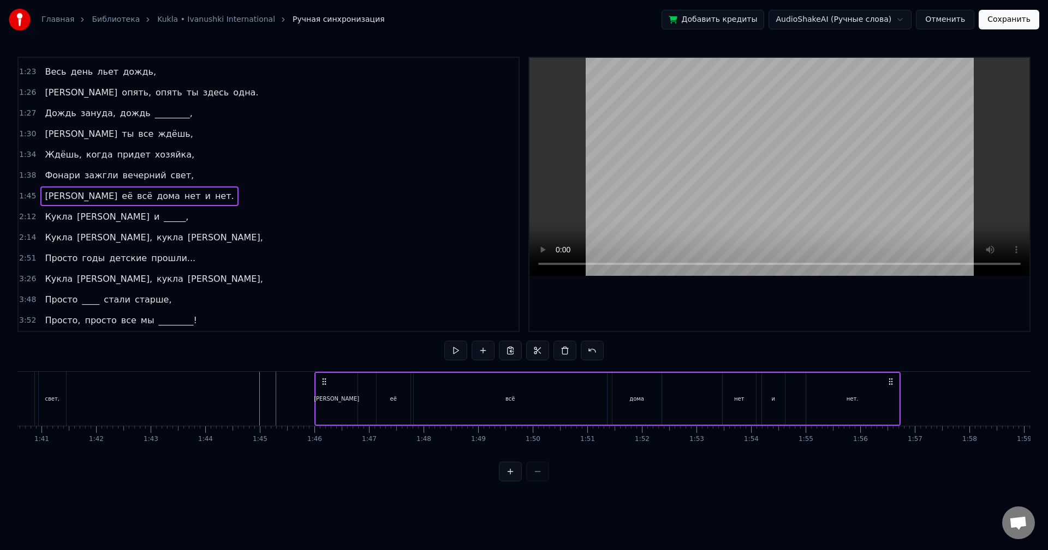
drag, startPoint x: 285, startPoint y: 382, endPoint x: 410, endPoint y: 385, distance: 125.0
click at [328, 385] on icon at bounding box center [324, 382] width 9 height 9
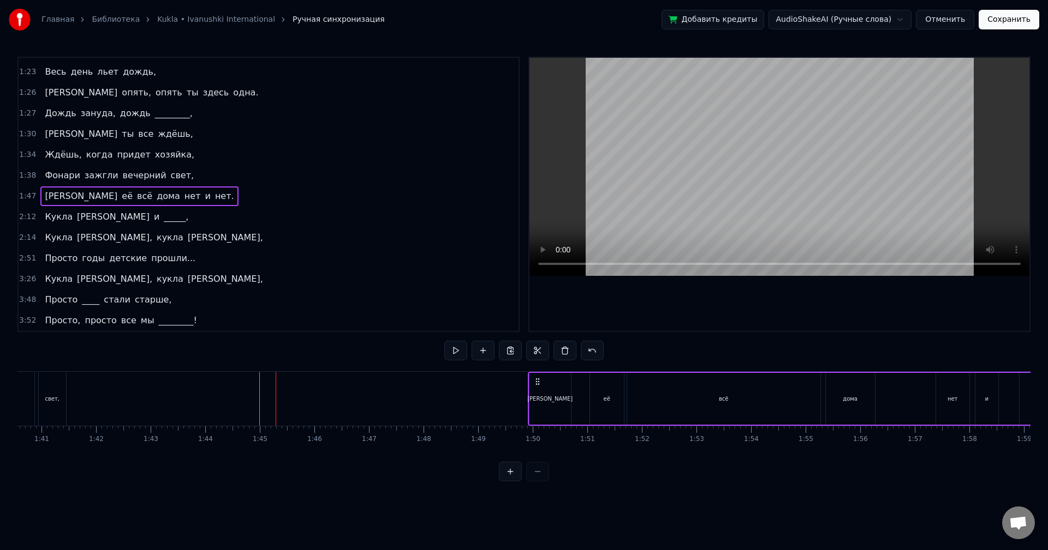
drag, startPoint x: 411, startPoint y: 382, endPoint x: 538, endPoint y: 384, distance: 126.6
click at [538, 384] on icon at bounding box center [537, 382] width 9 height 9
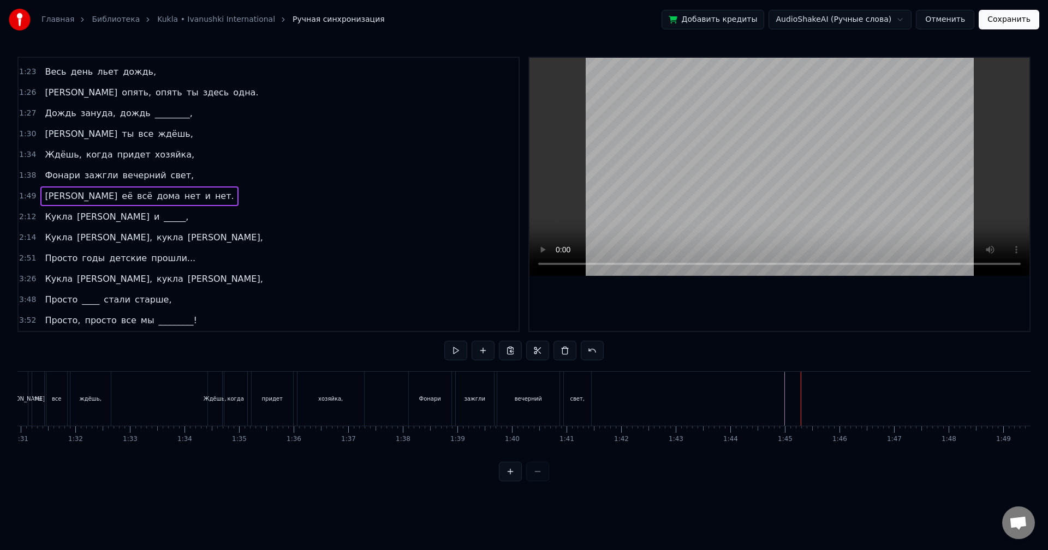
scroll to position [0, 4943]
click at [356, 412] on div "хозяйка," at bounding box center [349, 399] width 67 height 54
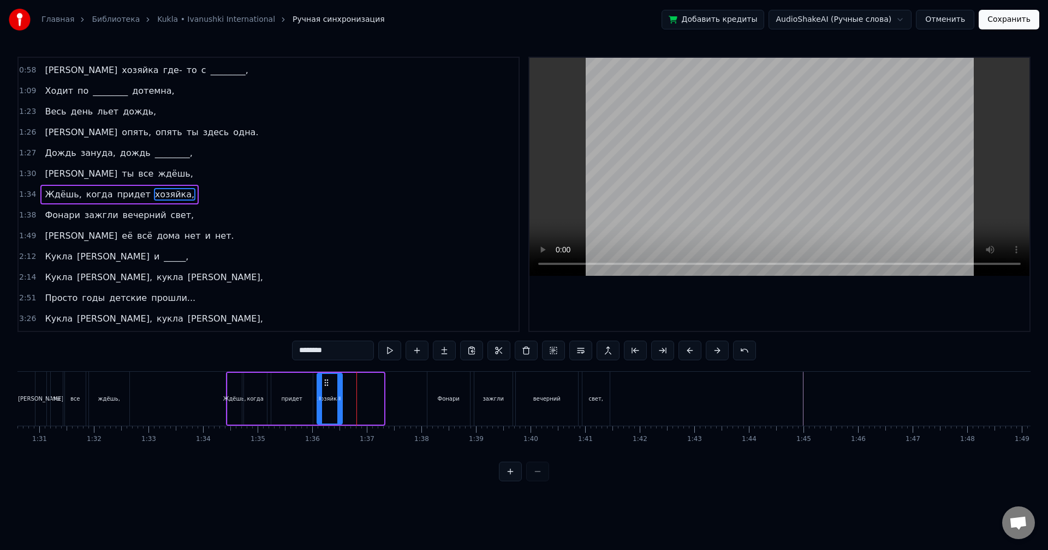
drag, startPoint x: 382, startPoint y: 407, endPoint x: 338, endPoint y: 412, distance: 45.0
click at [338, 411] on div at bounding box center [339, 399] width 4 height 50
click at [458, 403] on div "Фонари" at bounding box center [448, 399] width 43 height 54
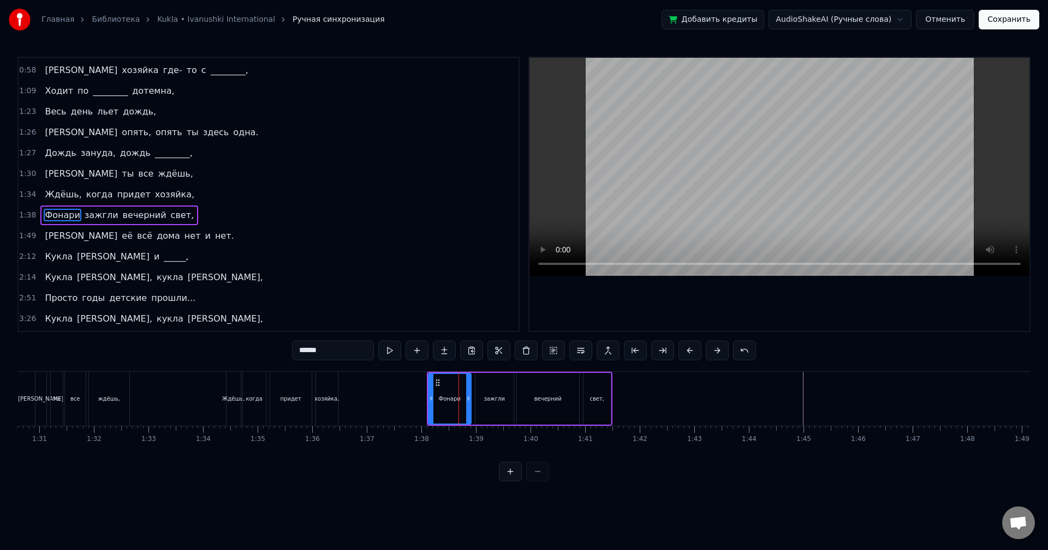
scroll to position [81, 0]
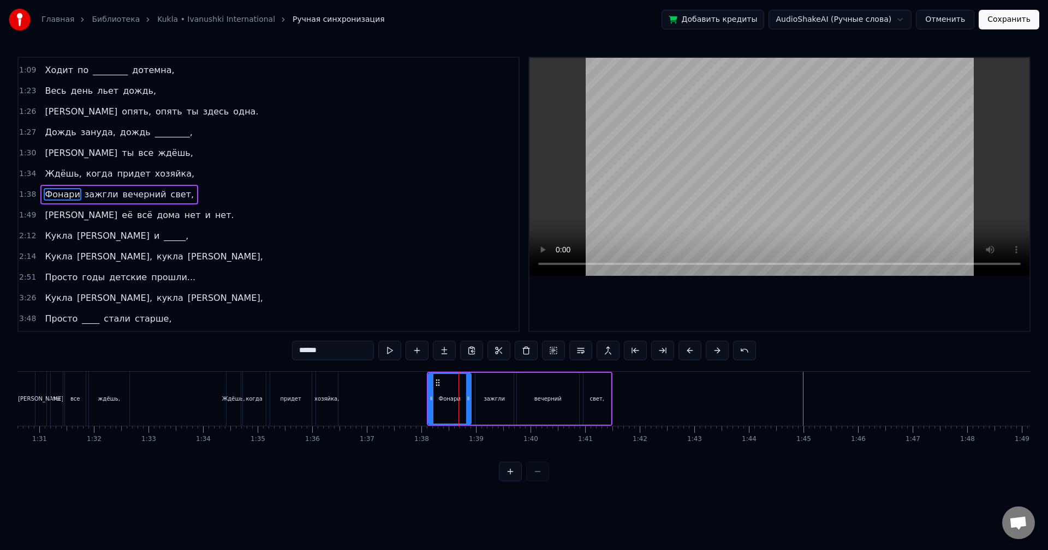
click at [567, 397] on div "вечерний" at bounding box center [548, 399] width 62 height 52
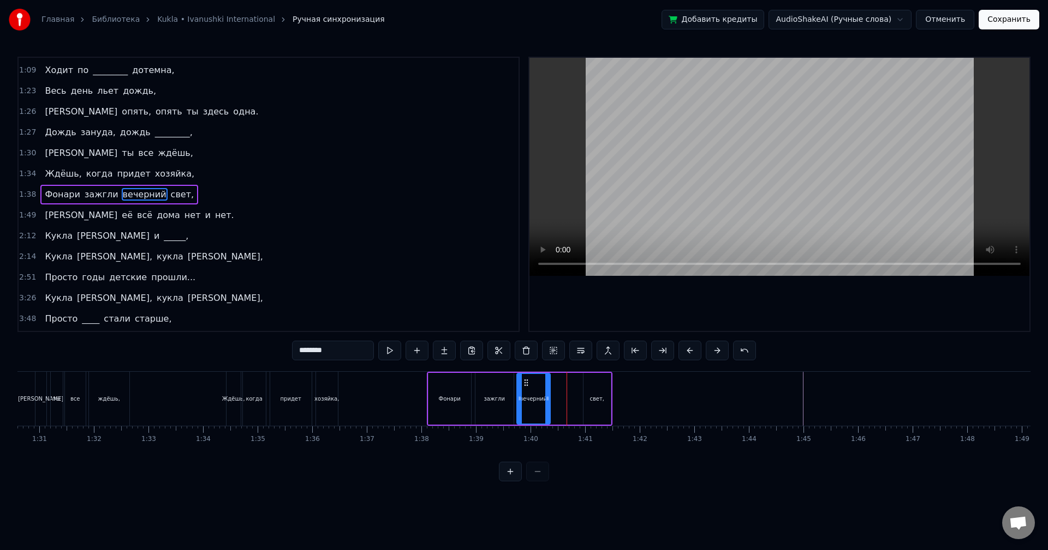
drag, startPoint x: 574, startPoint y: 396, endPoint x: 542, endPoint y: 402, distance: 33.2
click at [545, 402] on icon at bounding box center [547, 398] width 4 height 9
click at [438, 384] on div "Фонари" at bounding box center [449, 399] width 43 height 52
type input "******"
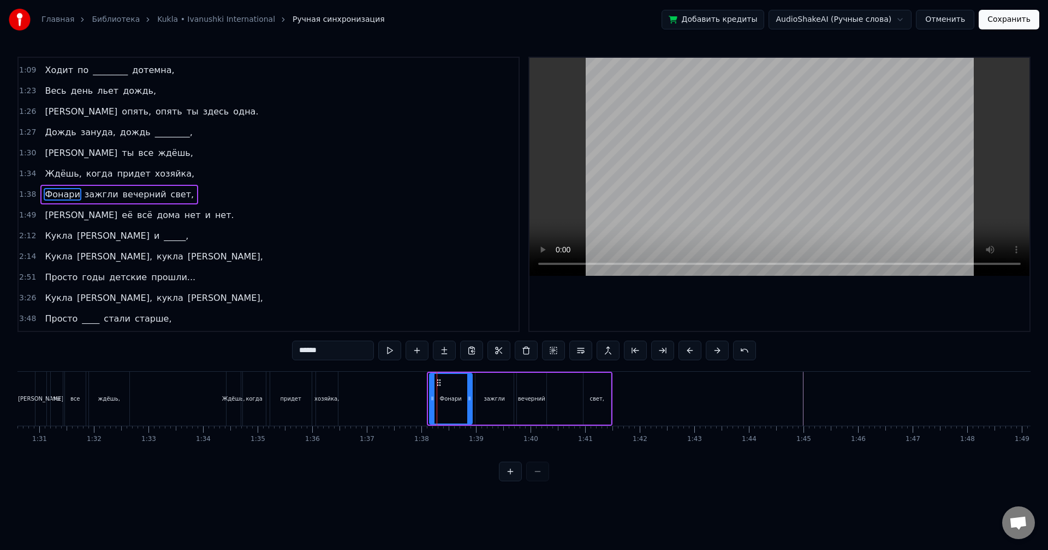
click at [438, 386] on icon at bounding box center [438, 383] width 9 height 9
click at [226, 193] on div "1:38 Фонари зажгли вечерний свет," at bounding box center [269, 194] width 500 height 21
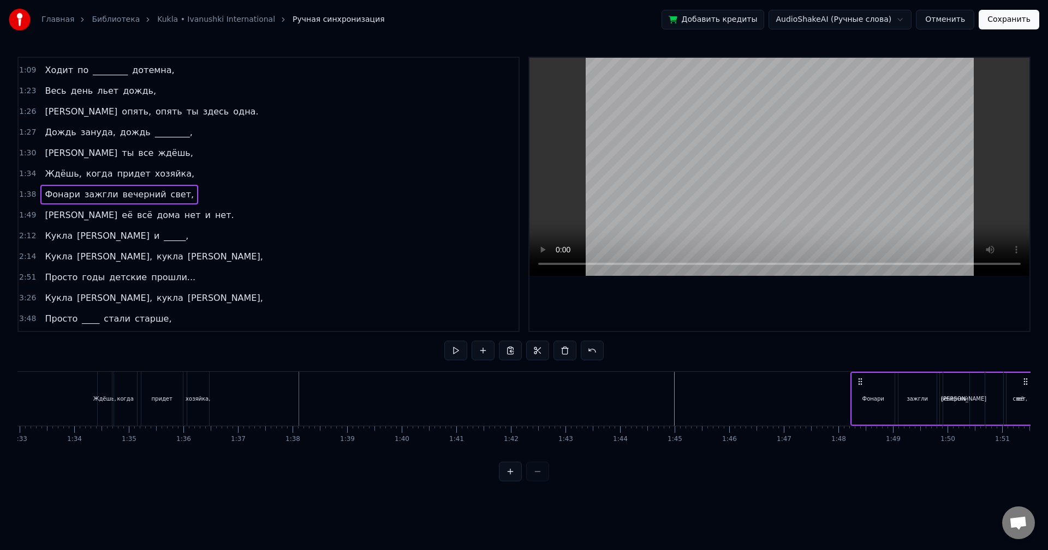
scroll to position [0, 5087]
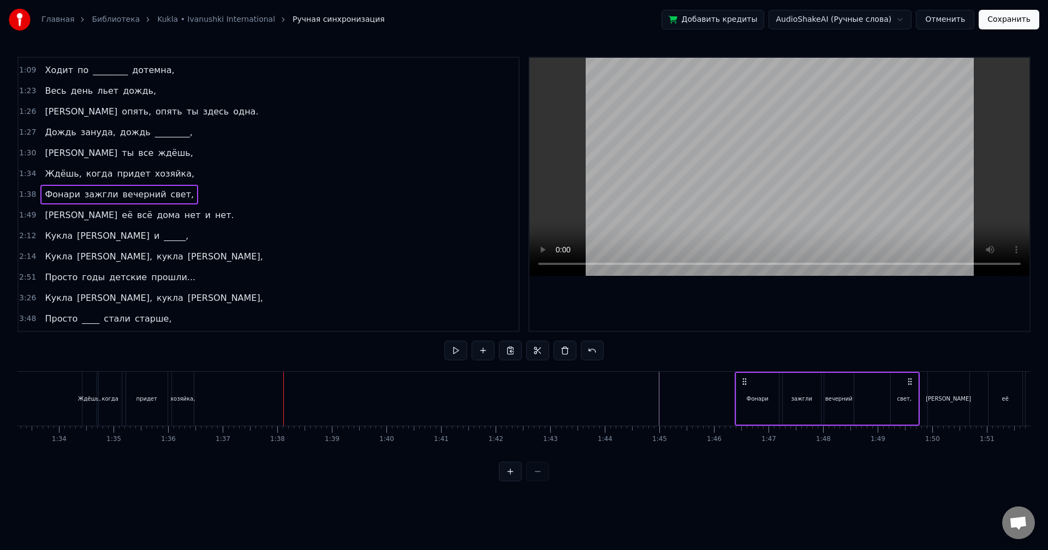
drag, startPoint x: 436, startPoint y: 380, endPoint x: 743, endPoint y: 396, distance: 307.1
click at [743, 396] on div "Фонари зажгли вечерний свет," at bounding box center [826, 399] width 185 height 54
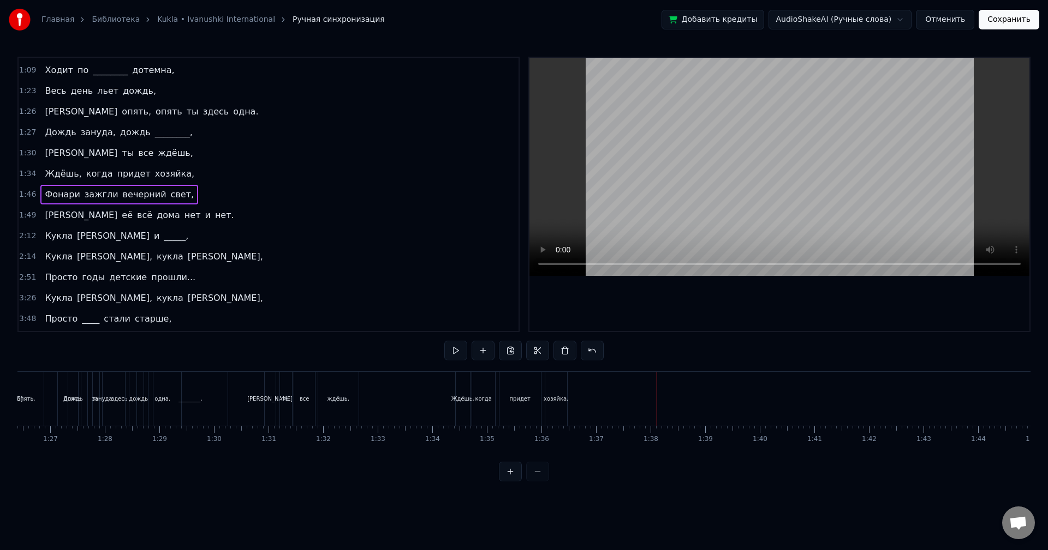
scroll to position [0, 4704]
click at [478, 394] on div "Ждёшь," at bounding box center [472, 399] width 14 height 54
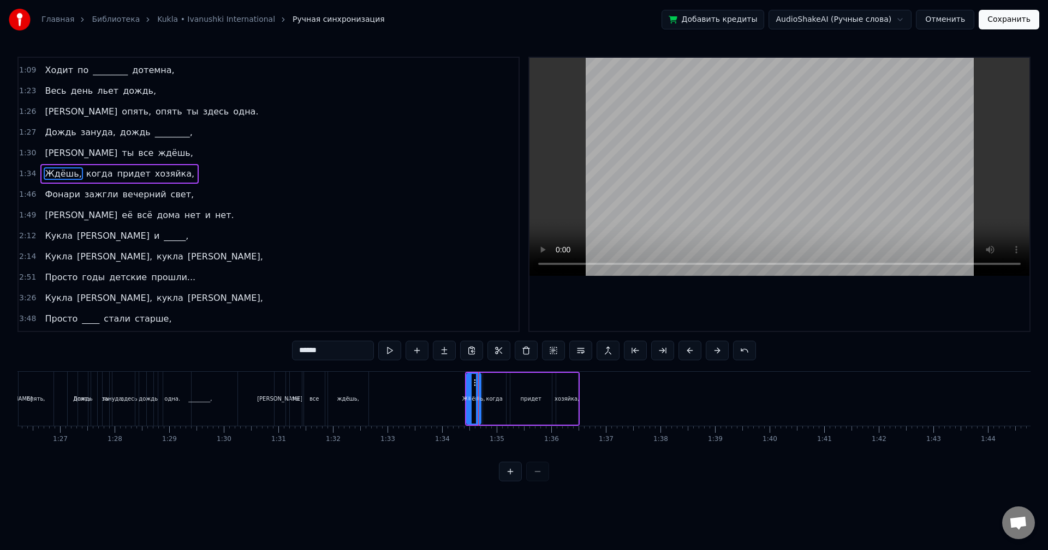
scroll to position [60, 0]
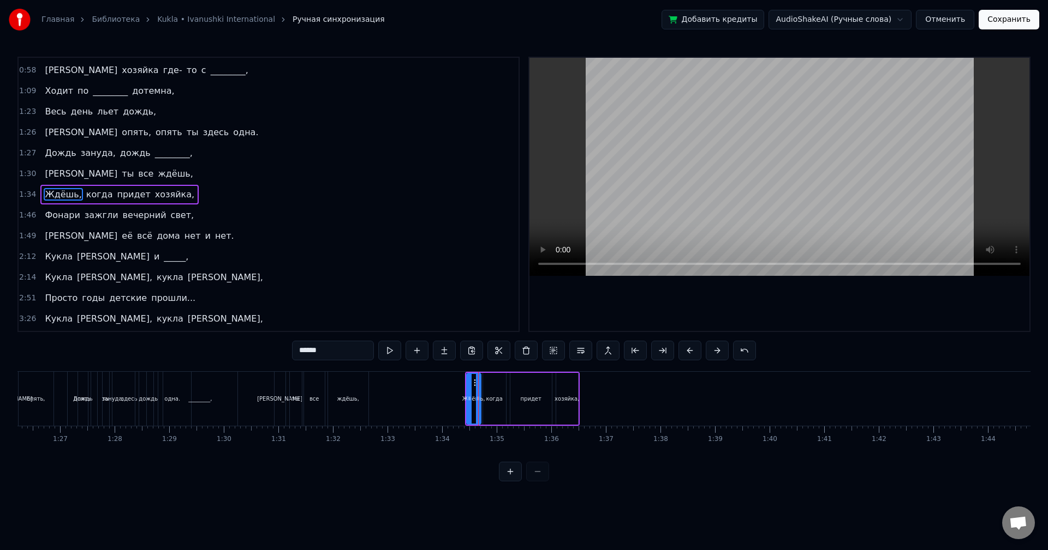
click at [226, 195] on div "1:34 Ждёшь, когда придет хозяйка," at bounding box center [269, 194] width 500 height 21
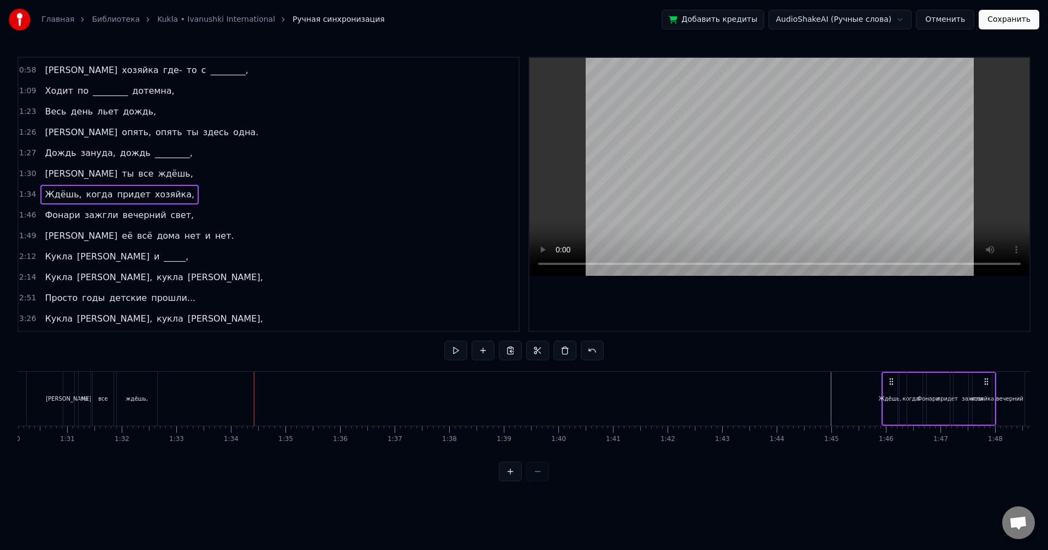
scroll to position [0, 4924]
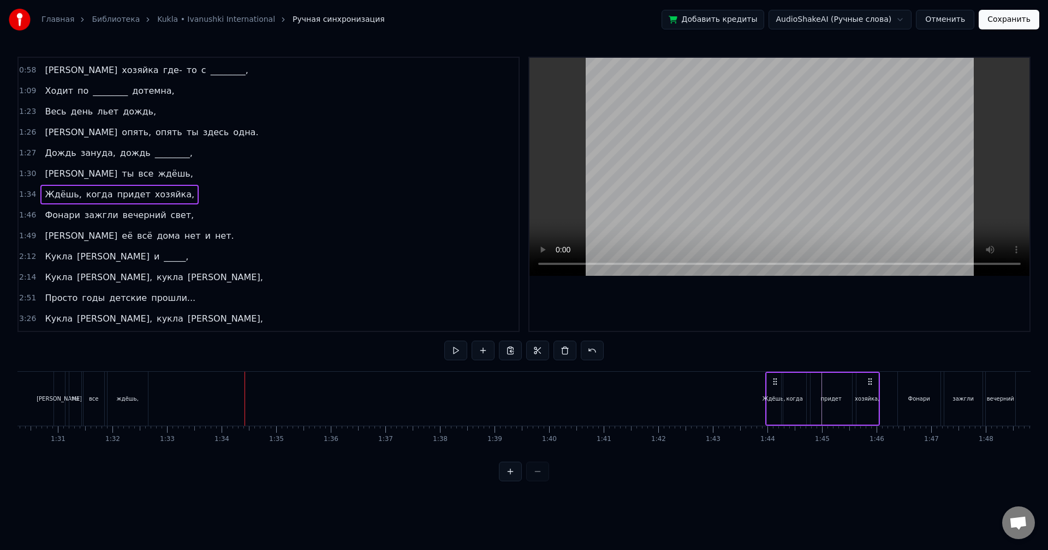
drag, startPoint x: 475, startPoint y: 381, endPoint x: 775, endPoint y: 404, distance: 301.0
click at [775, 404] on div "Ждёшь, когда придет хозяйка," at bounding box center [822, 399] width 115 height 54
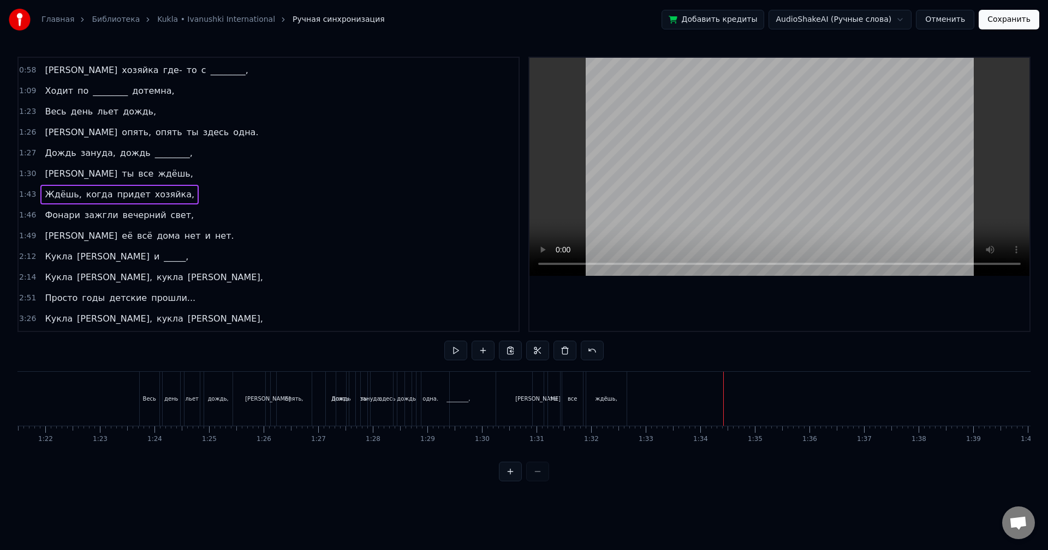
scroll to position [0, 4408]
click at [378, 414] on div "Дождь" at bounding box center [379, 399] width 10 height 54
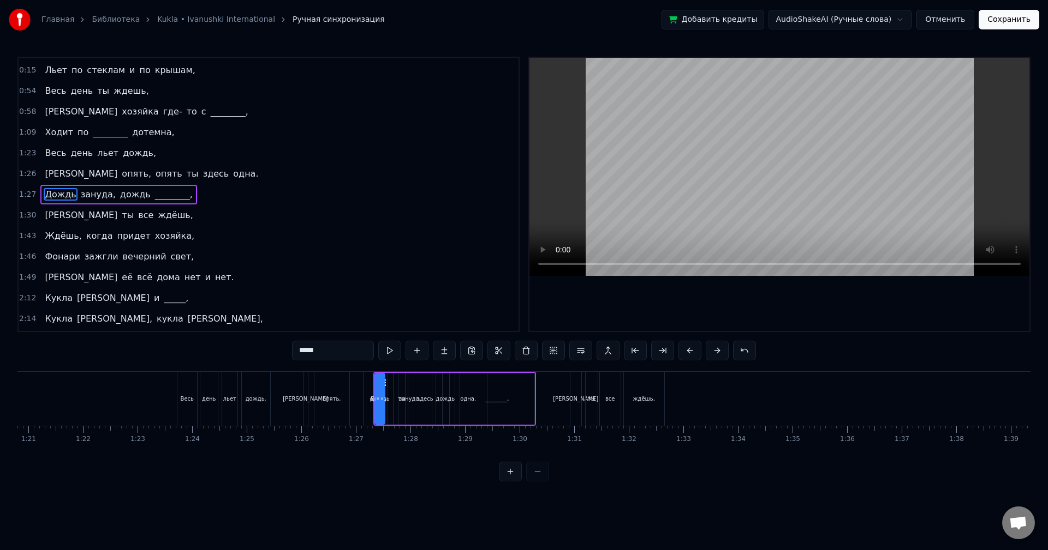
click at [571, 412] on div "[PERSON_NAME]" at bounding box center [575, 399] width 11 height 54
type input "*"
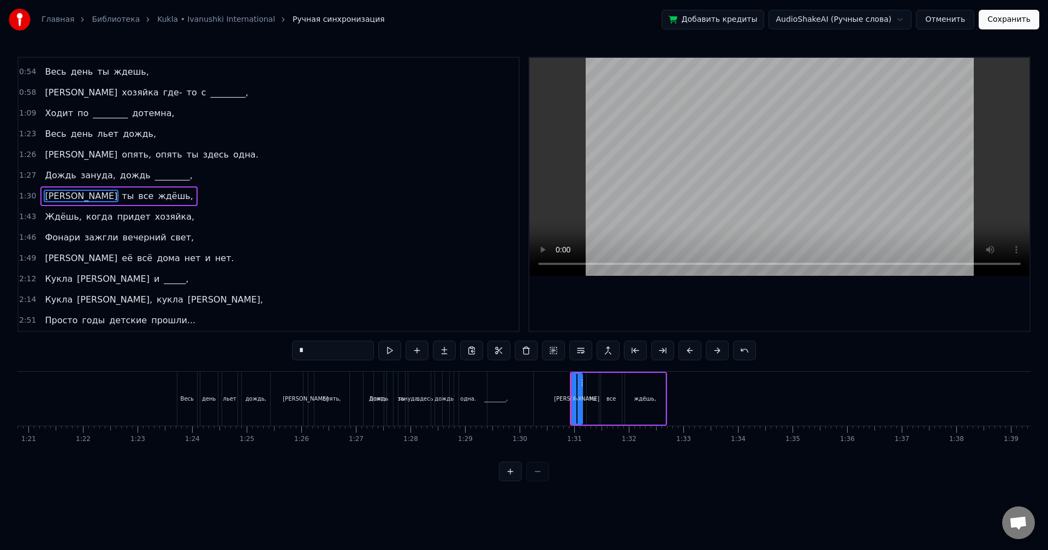
scroll to position [39, 0]
click at [226, 199] on div "1:30 А ты все ждёшь," at bounding box center [269, 194] width 500 height 21
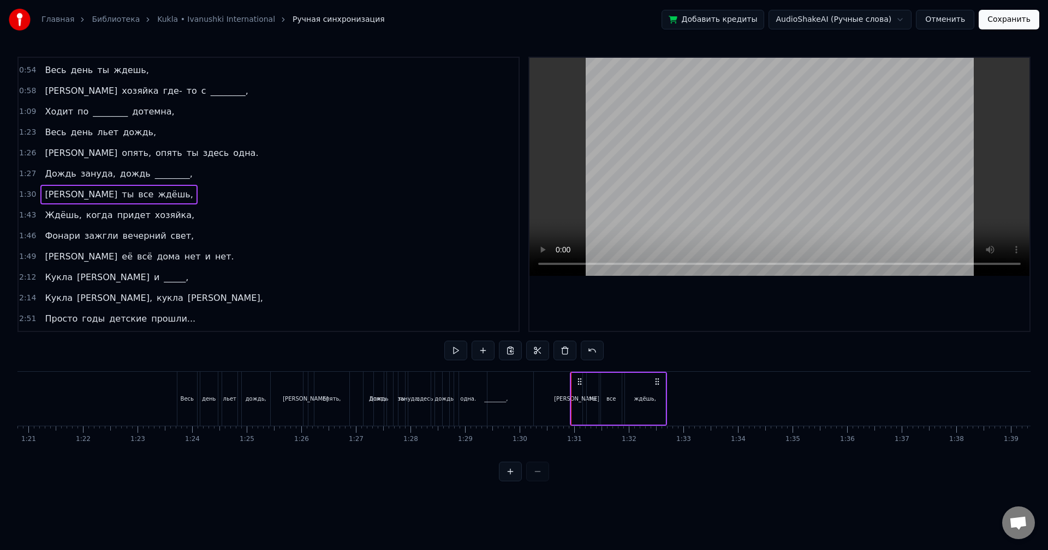
drag, startPoint x: 569, startPoint y: 373, endPoint x: 609, endPoint y: 370, distance: 40.5
click at [609, 370] on div "0:01 Весь день льет дождь, 0:15 Льет по стеклам и по крышам, 0:54 Весь день ты …" at bounding box center [523, 269] width 1013 height 425
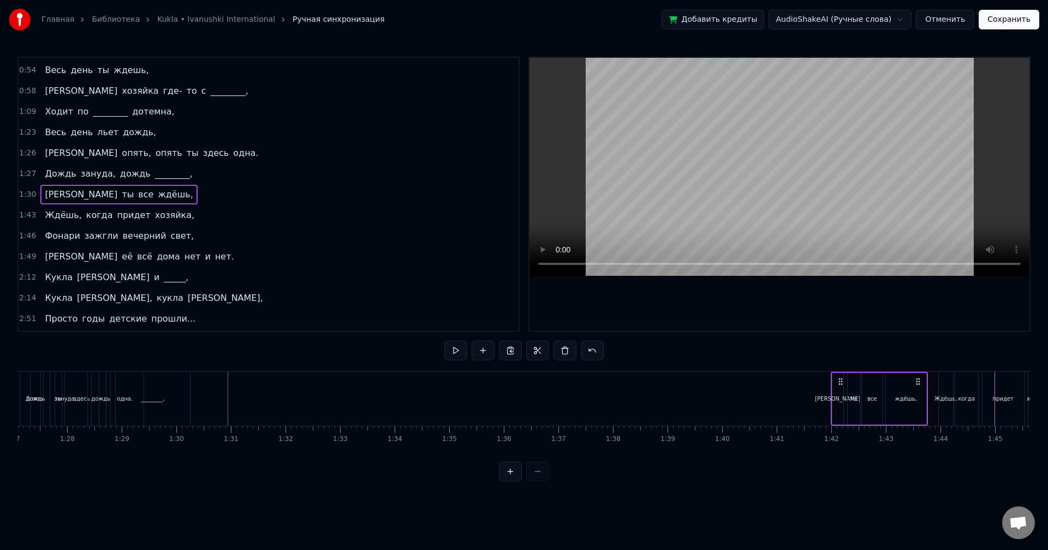
scroll to position [0, 4757]
drag, startPoint x: 580, startPoint y: 377, endPoint x: 831, endPoint y: 384, distance: 250.5
click at [831, 384] on icon at bounding box center [829, 382] width 9 height 9
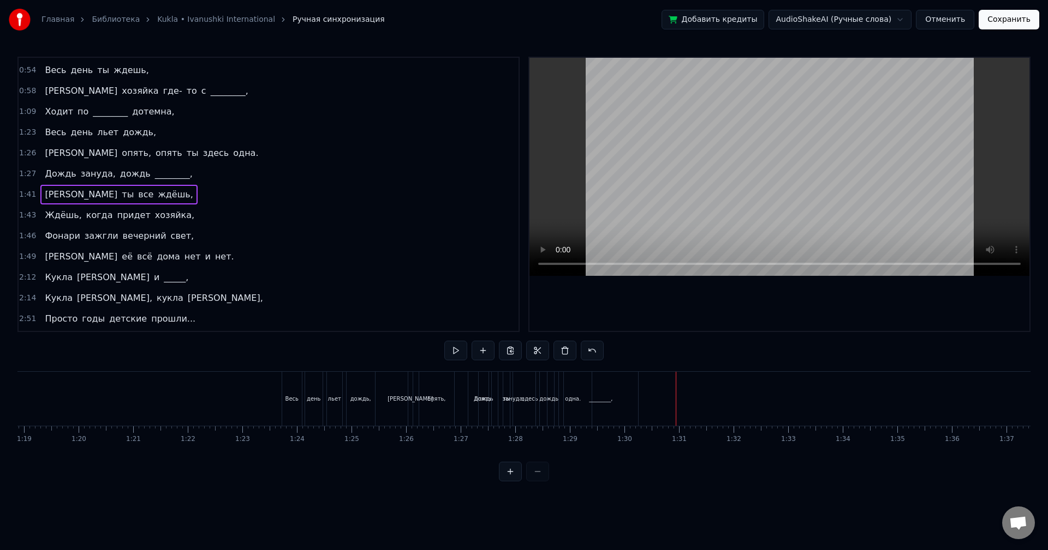
scroll to position [0, 4294]
click at [188, 171] on div "1:27 Дождь зануда, дождь ________," at bounding box center [269, 174] width 500 height 21
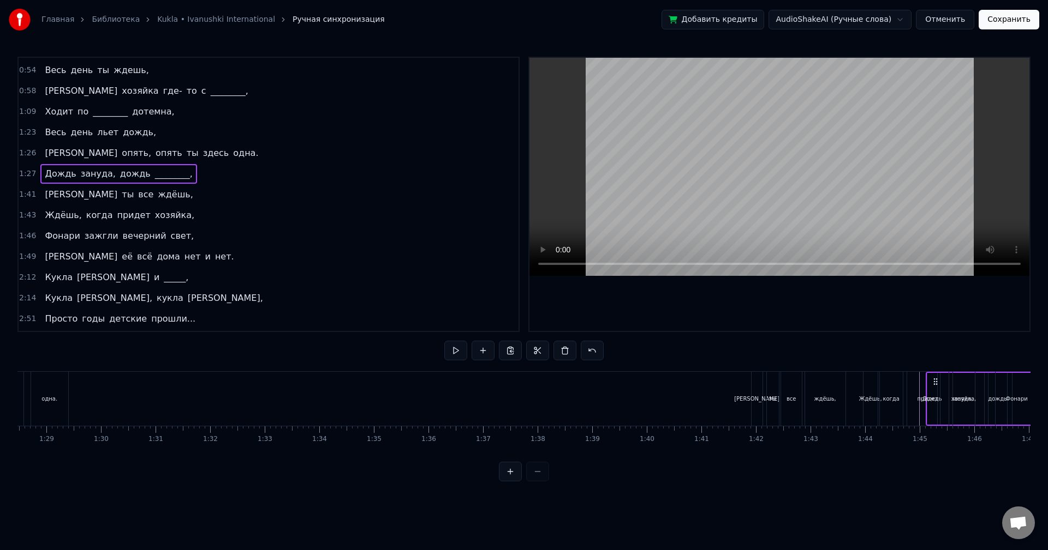
scroll to position [0, 4827]
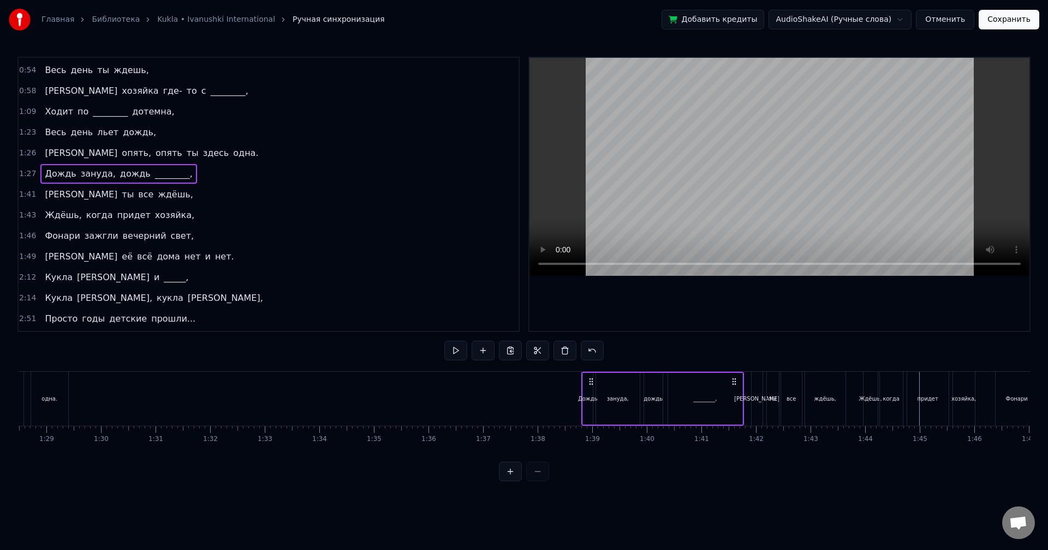
drag, startPoint x: 497, startPoint y: 380, endPoint x: 592, endPoint y: 383, distance: 95.0
click at [592, 383] on icon at bounding box center [590, 382] width 9 height 9
click at [181, 147] on div "1:26 И опять, опять ты здесь одна." at bounding box center [269, 153] width 500 height 21
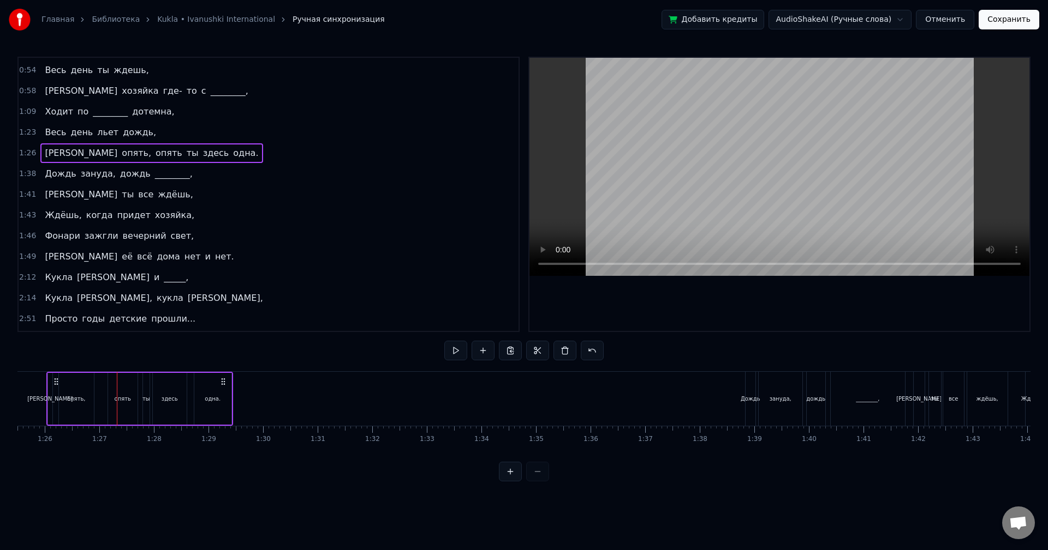
scroll to position [0, 4638]
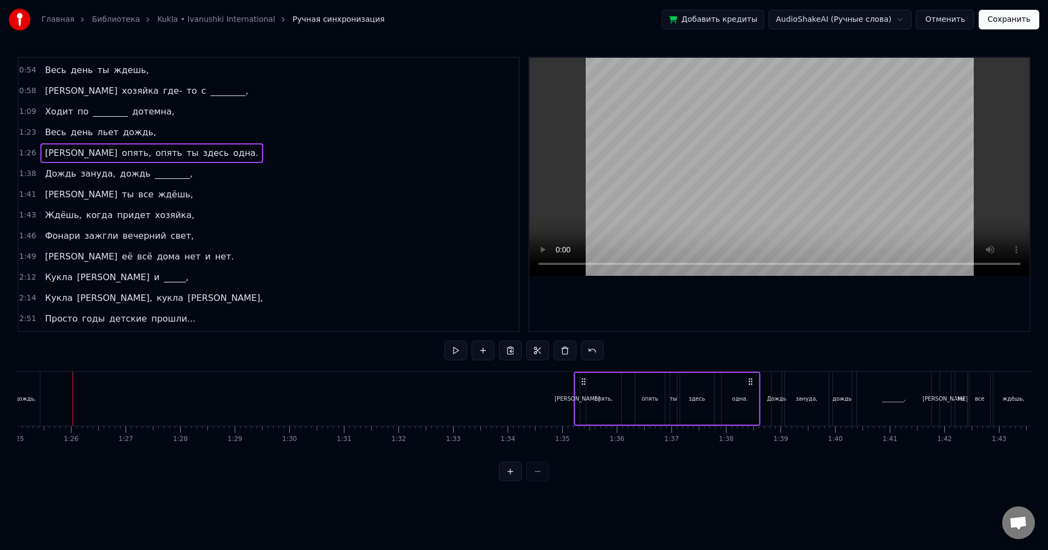
drag, startPoint x: 82, startPoint y: 380, endPoint x: 583, endPoint y: 377, distance: 500.8
click at [583, 378] on icon at bounding box center [583, 382] width 9 height 9
click at [170, 130] on div "1:23 Весь день льет дождь," at bounding box center [269, 132] width 500 height 21
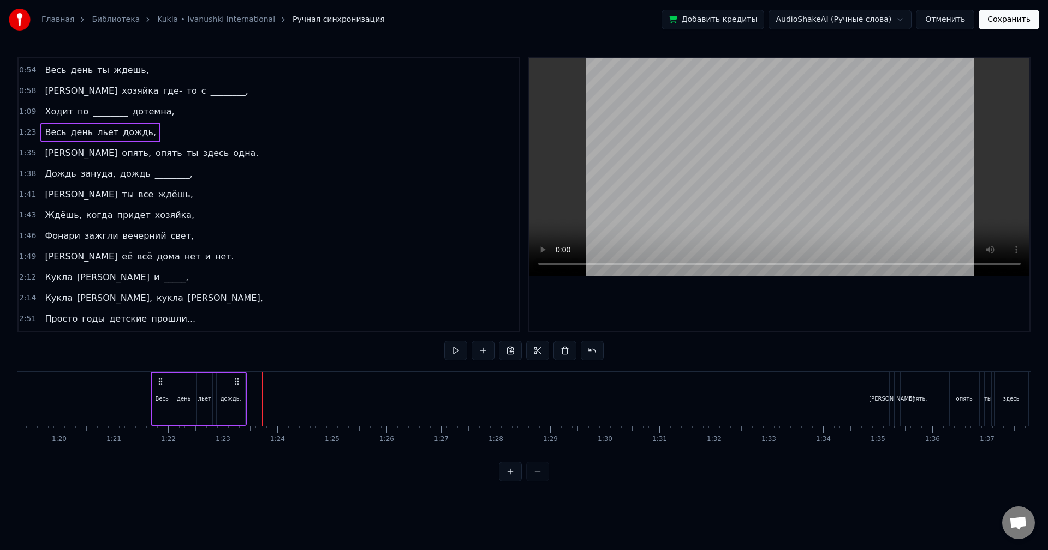
scroll to position [0, 4319]
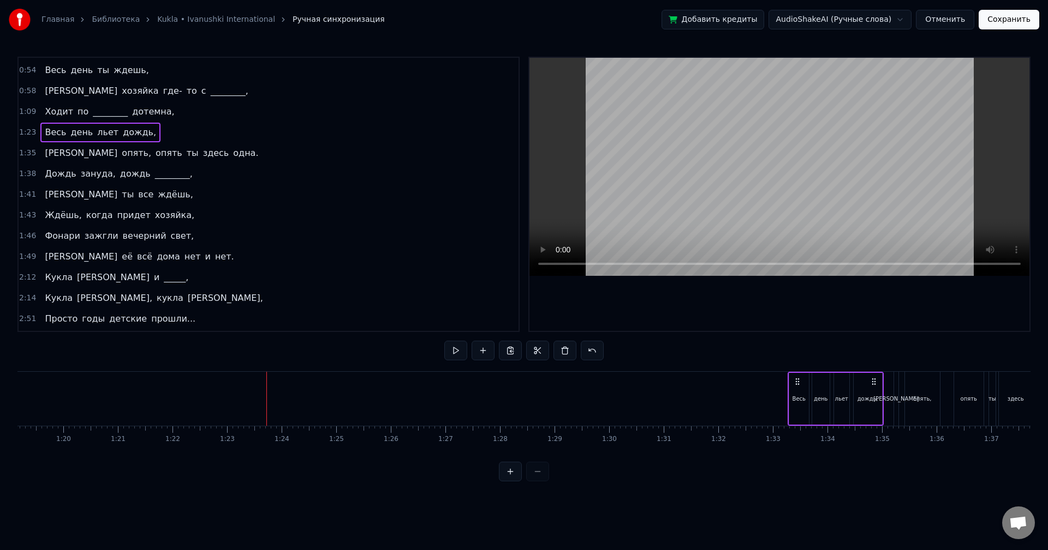
drag, startPoint x: 84, startPoint y: 378, endPoint x: 743, endPoint y: 357, distance: 659.4
click at [743, 357] on div "0:01 Весь день льет дождь, 0:15 Льет по стеклам и по крышам, 0:54 Весь день ты …" at bounding box center [523, 269] width 1013 height 425
drag, startPoint x: 603, startPoint y: 380, endPoint x: 794, endPoint y: 374, distance: 191.0
click at [794, 374] on div "Весь день льет дождь," at bounding box center [831, 399] width 96 height 54
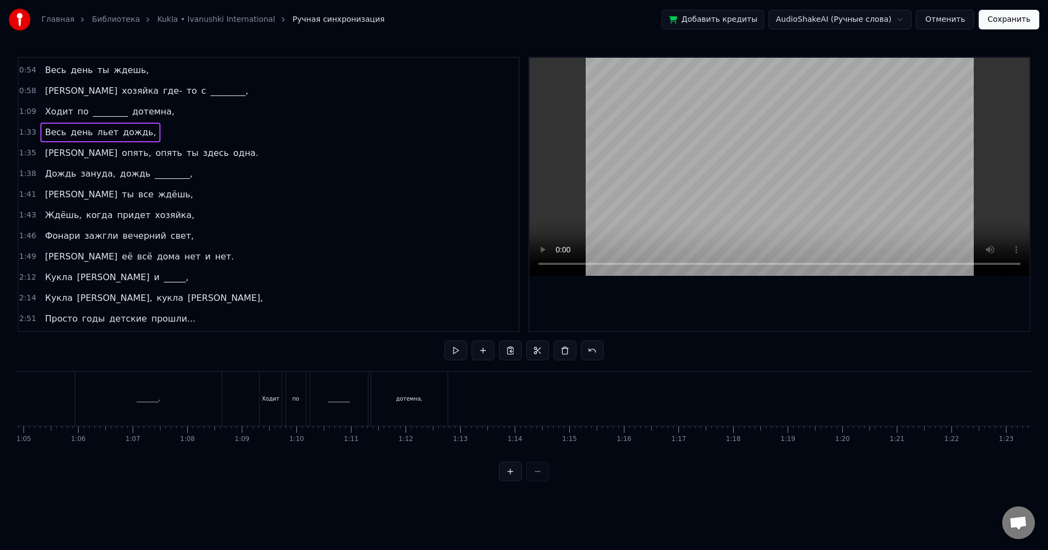
scroll to position [0, 3502]
click at [166, 109] on div "1:09 Ходит по ________ дотемна," at bounding box center [269, 111] width 500 height 21
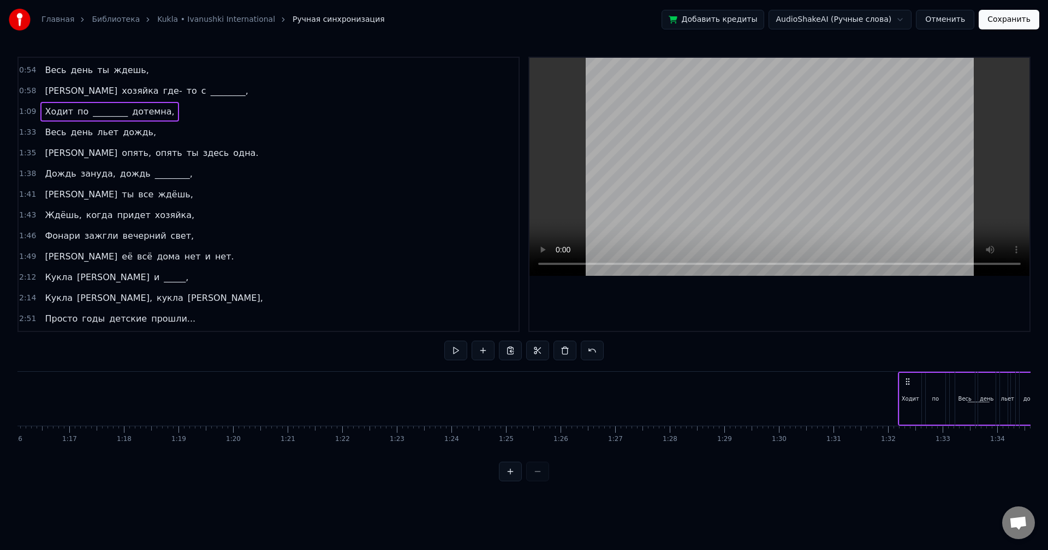
scroll to position [0, 4179]
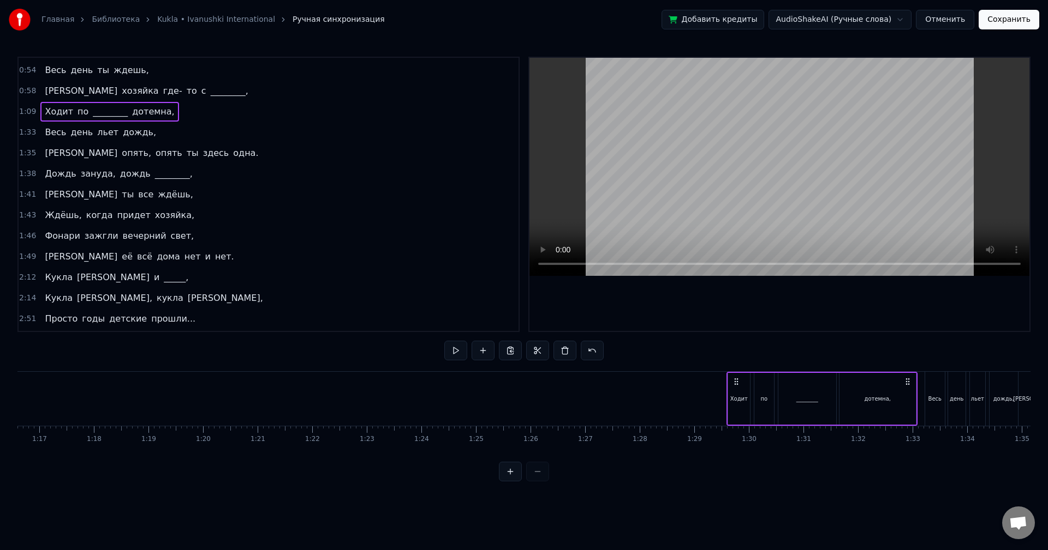
drag, startPoint x: 306, startPoint y: 378, endPoint x: 733, endPoint y: 363, distance: 427.5
click at [735, 362] on div "0:01 Весь день льет дождь, 0:15 Льет по стеклам и по крышам, 0:54 Весь день ты …" at bounding box center [523, 269] width 1013 height 425
click at [169, 91] on div "0:58 А хозяйка где- то с ________," at bounding box center [269, 91] width 500 height 21
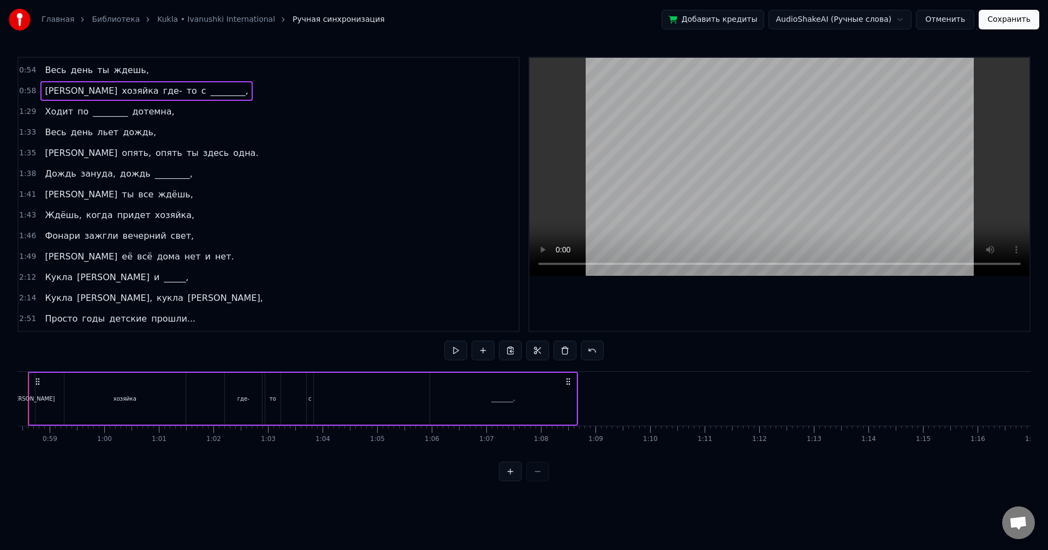
scroll to position [0, 3142]
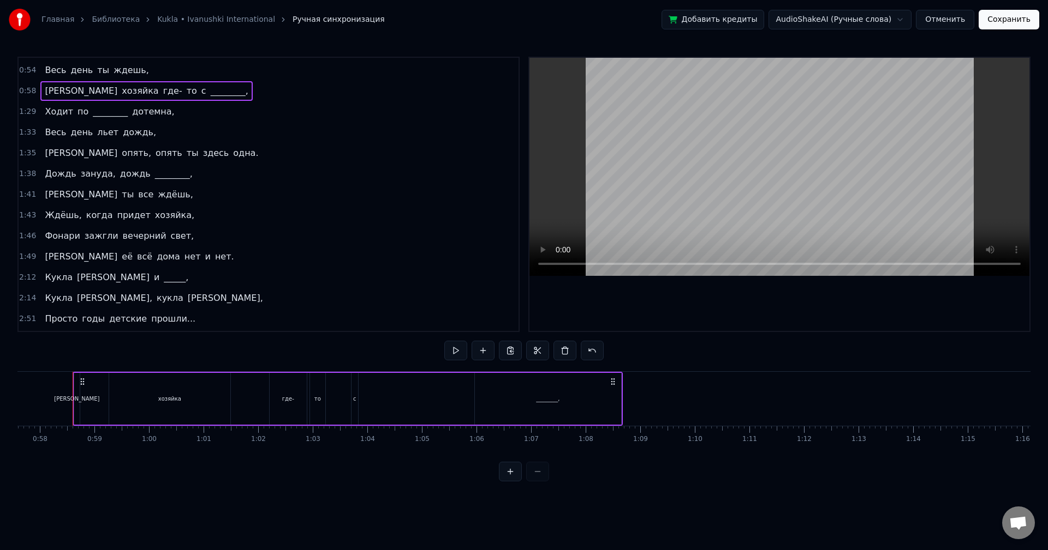
click at [207, 393] on div "хозяйка" at bounding box center [169, 399] width 121 height 52
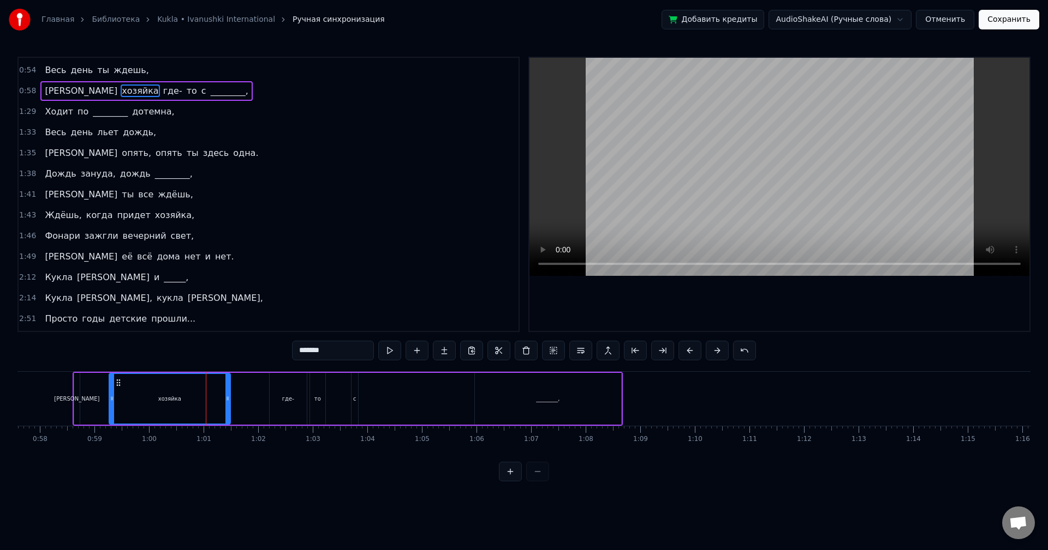
scroll to position [0, 0]
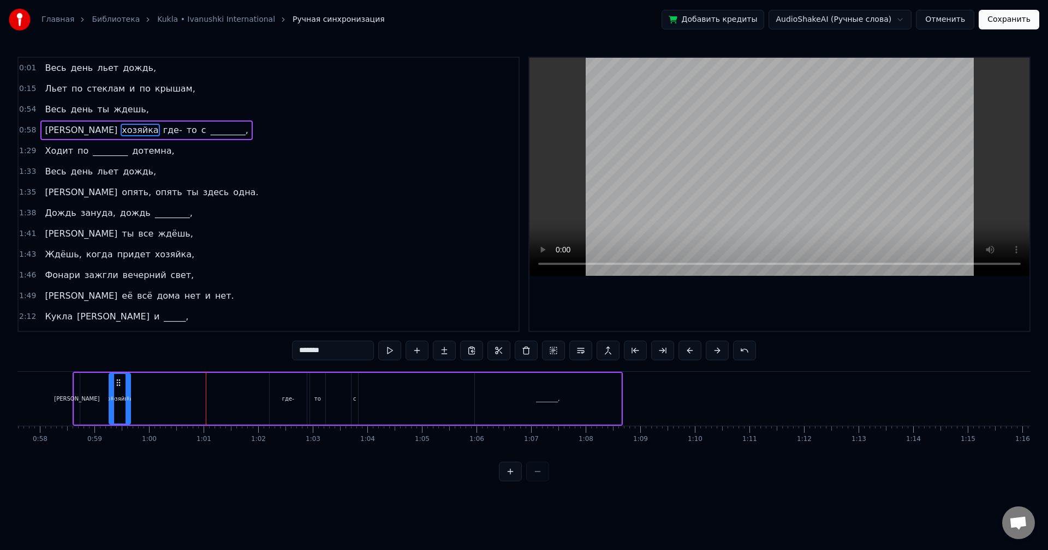
drag, startPoint x: 226, startPoint y: 394, endPoint x: 126, endPoint y: 405, distance: 101.0
click at [126, 405] on div at bounding box center [127, 399] width 4 height 50
click at [519, 394] on div "________," at bounding box center [548, 399] width 146 height 52
drag, startPoint x: 618, startPoint y: 398, endPoint x: 495, endPoint y: 413, distance: 123.2
click at [495, 413] on div at bounding box center [496, 399] width 4 height 50
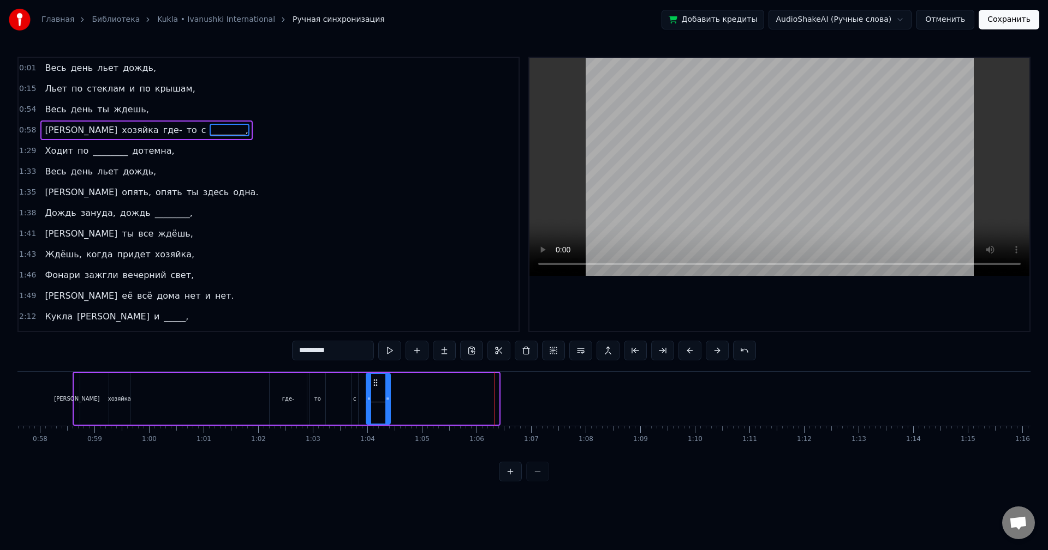
drag, startPoint x: 483, startPoint y: 384, endPoint x: 375, endPoint y: 391, distance: 108.8
click at [375, 391] on div "________," at bounding box center [378, 399] width 23 height 50
click at [276, 392] on div "где-" at bounding box center [288, 399] width 37 height 52
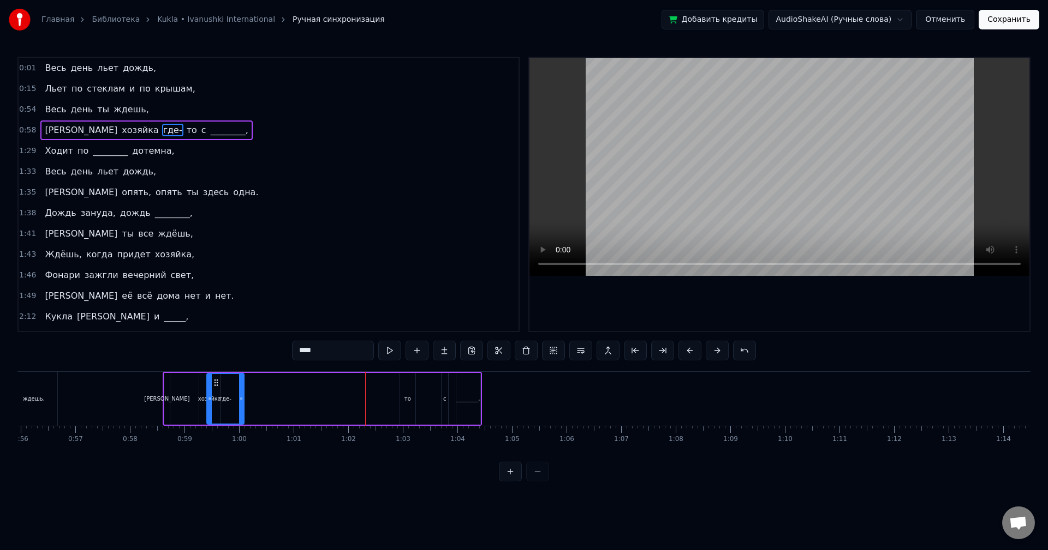
scroll to position [0, 3048]
drag, startPoint x: 278, startPoint y: 383, endPoint x: 253, endPoint y: 386, distance: 24.8
click at [224, 386] on icon at bounding box center [220, 383] width 9 height 9
click at [218, 391] on div "хозяйка" at bounding box center [213, 399] width 21 height 52
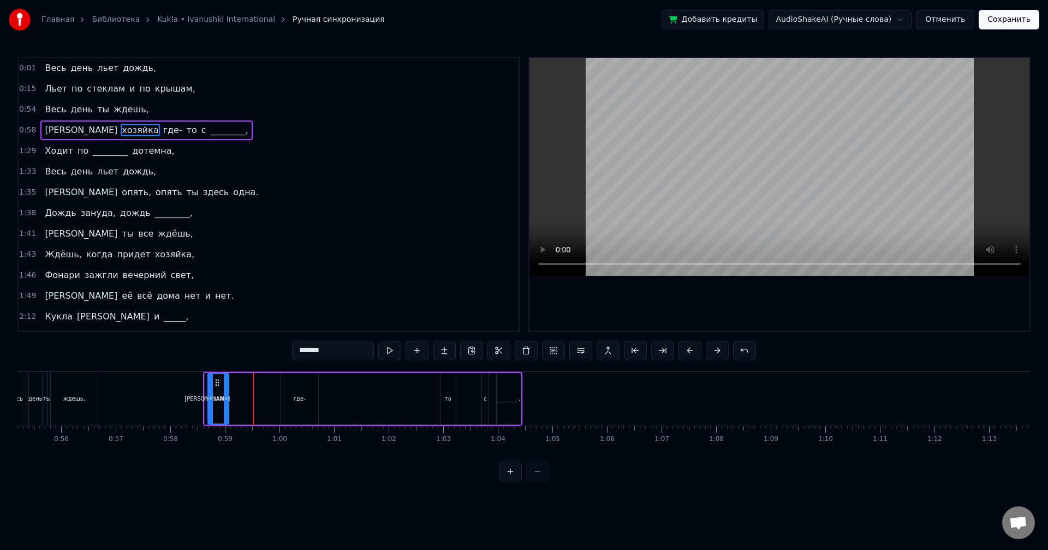
scroll to position [0, 3007]
drag, startPoint x: 212, startPoint y: 383, endPoint x: 234, endPoint y: 386, distance: 22.0
click at [234, 386] on icon at bounding box center [234, 383] width 9 height 9
click at [304, 387] on div "где-" at bounding box center [303, 399] width 37 height 52
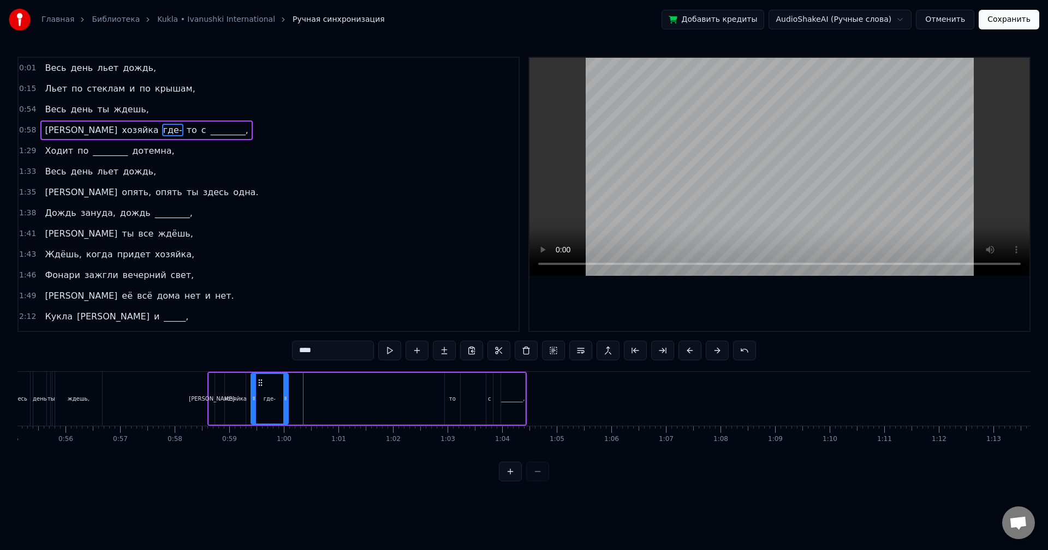
drag, startPoint x: 291, startPoint y: 384, endPoint x: 262, endPoint y: 391, distance: 30.2
click at [262, 391] on div "где-" at bounding box center [270, 399] width 36 height 50
click at [449, 395] on div "то" at bounding box center [452, 399] width 7 height 8
drag, startPoint x: 452, startPoint y: 382, endPoint x: 298, endPoint y: 391, distance: 153.5
click at [298, 391] on div "то" at bounding box center [299, 399] width 14 height 50
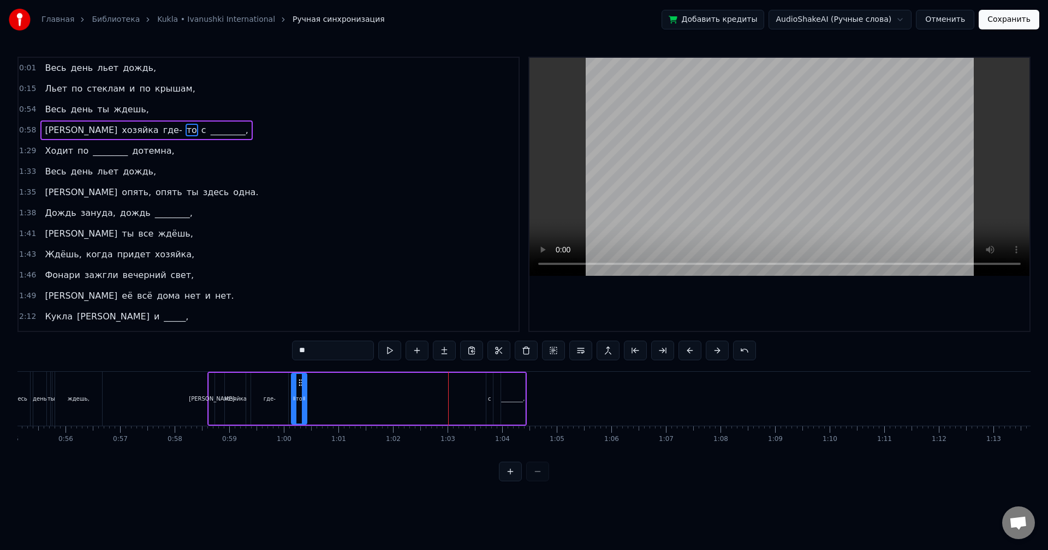
click at [489, 390] on div "с" at bounding box center [489, 399] width 7 height 52
drag, startPoint x: 496, startPoint y: 383, endPoint x: 325, endPoint y: 396, distance: 172.3
click at [325, 396] on div "А хозяйка где- то с ________," at bounding box center [366, 399] width 319 height 54
click at [514, 393] on div "________," at bounding box center [513, 399] width 24 height 52
type input "*********"
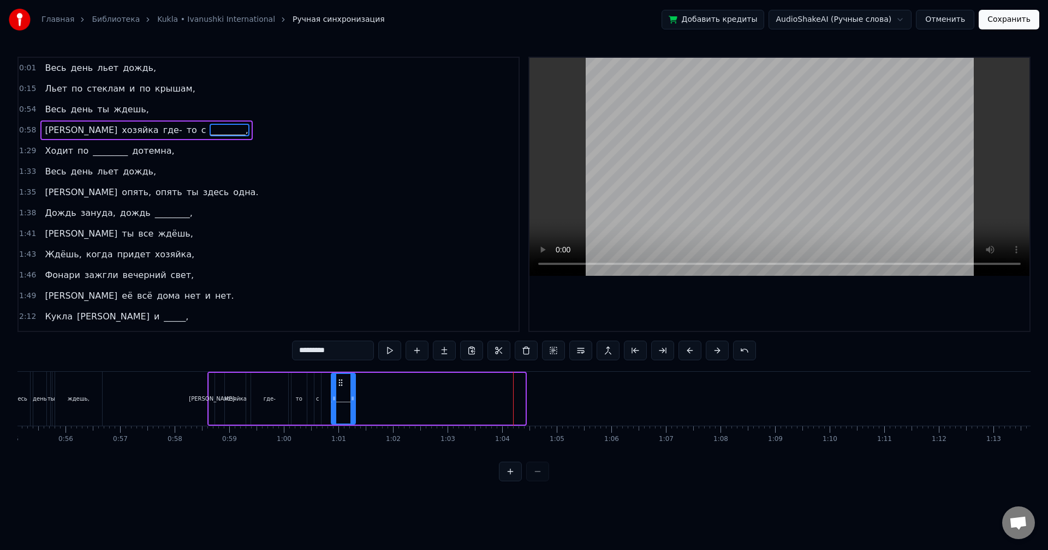
drag, startPoint x: 510, startPoint y: 383, endPoint x: 338, endPoint y: 394, distance: 172.2
click at [338, 394] on div "________," at bounding box center [343, 399] width 23 height 50
click at [180, 126] on div "0:58 А хозяйка где- то с ________," at bounding box center [269, 130] width 500 height 21
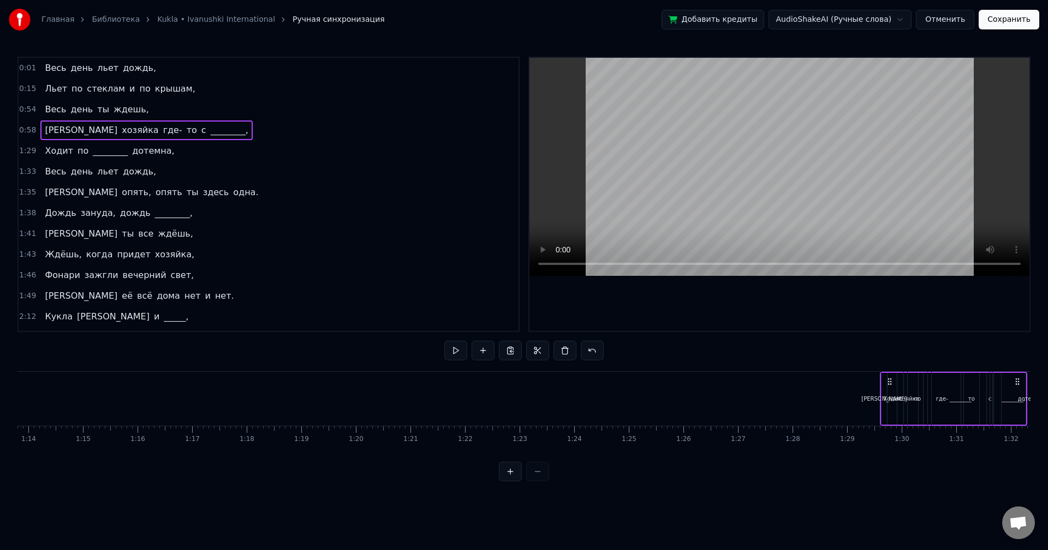
scroll to position [0, 4035]
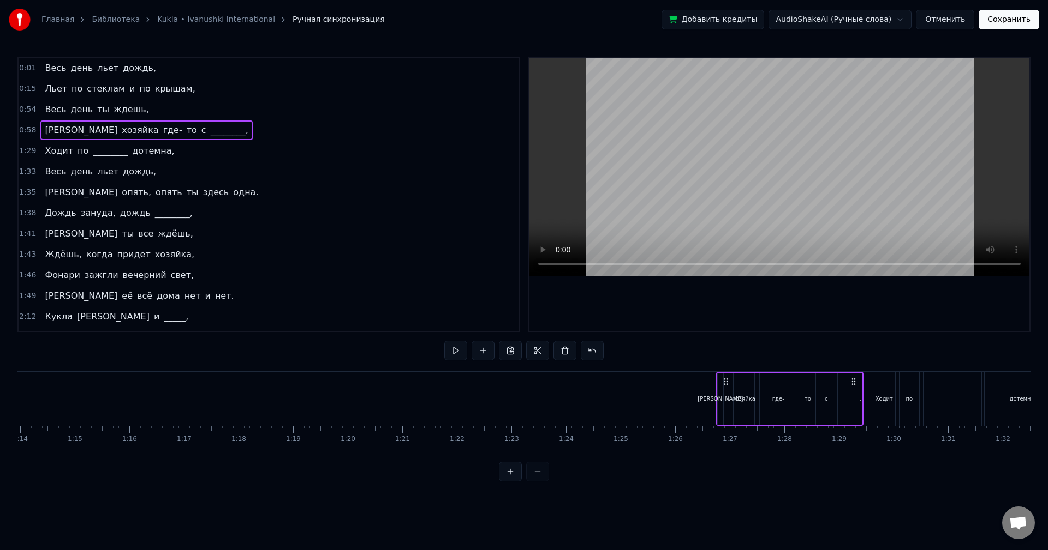
drag, startPoint x: 217, startPoint y: 377, endPoint x: 728, endPoint y: 358, distance: 511.5
click at [728, 358] on div "0:01 Весь день льет дождь, 0:15 Льет по стеклам и по крышам, 0:54 Весь день ты …" at bounding box center [523, 269] width 1013 height 425
click at [183, 106] on div "0:54 Весь день ты ждешь," at bounding box center [269, 109] width 500 height 21
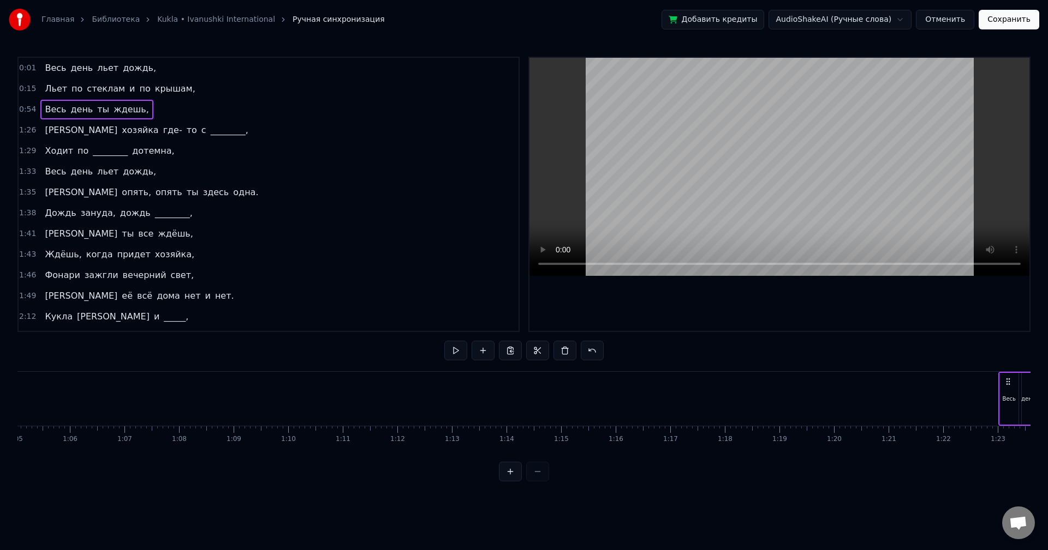
scroll to position [0, 3594]
drag, startPoint x: 81, startPoint y: 382, endPoint x: 797, endPoint y: 398, distance: 716.0
click at [797, 398] on div "Весь день ты ждешь," at bounding box center [827, 399] width 94 height 54
click at [219, 94] on div "0:15 Льет по стеклам и по крышам," at bounding box center [269, 89] width 500 height 21
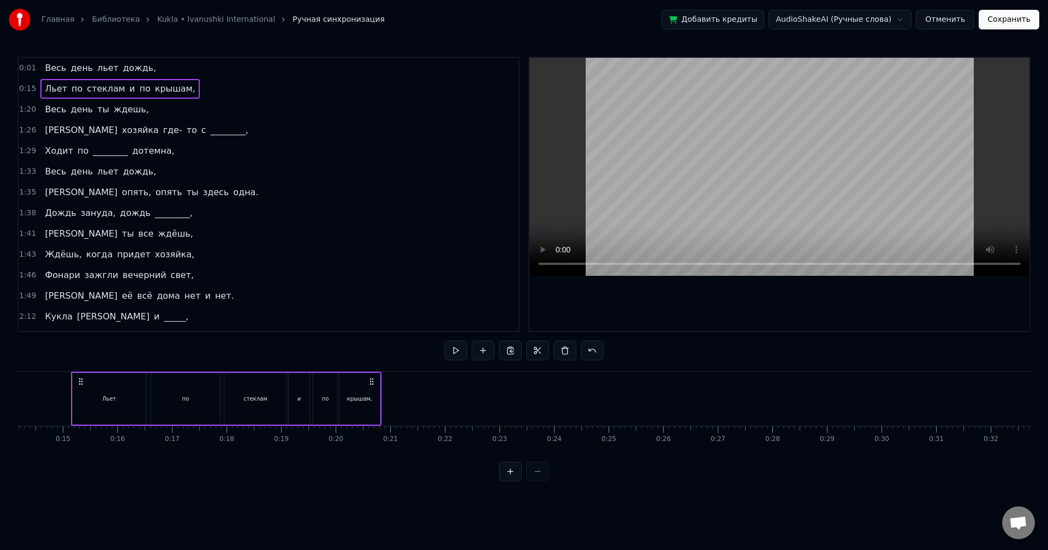
scroll to position [0, 771]
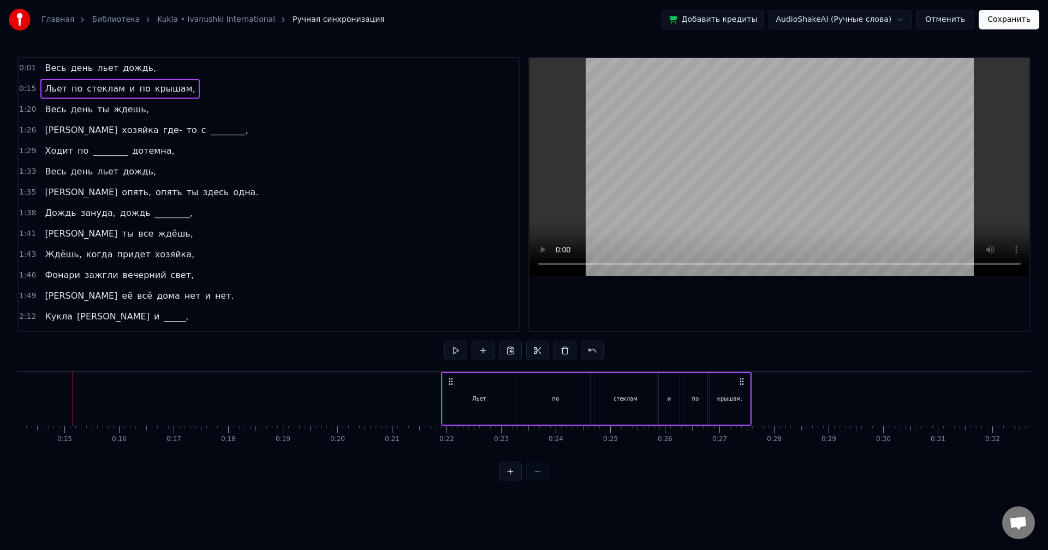
drag, startPoint x: 79, startPoint y: 381, endPoint x: 450, endPoint y: 373, distance: 370.5
click at [450, 373] on div "Льет по стеклам и по крышам," at bounding box center [596, 399] width 310 height 54
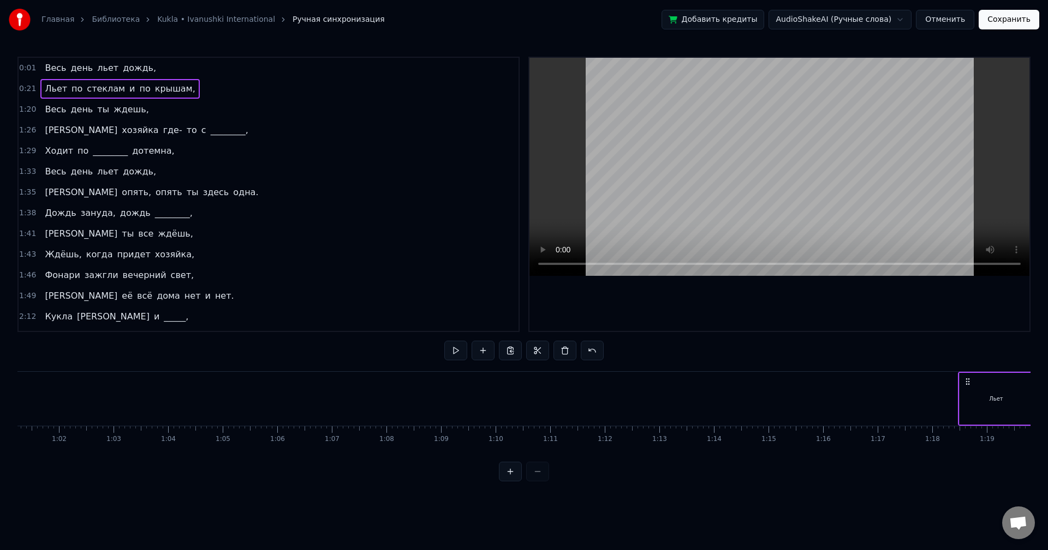
scroll to position [0, 3342]
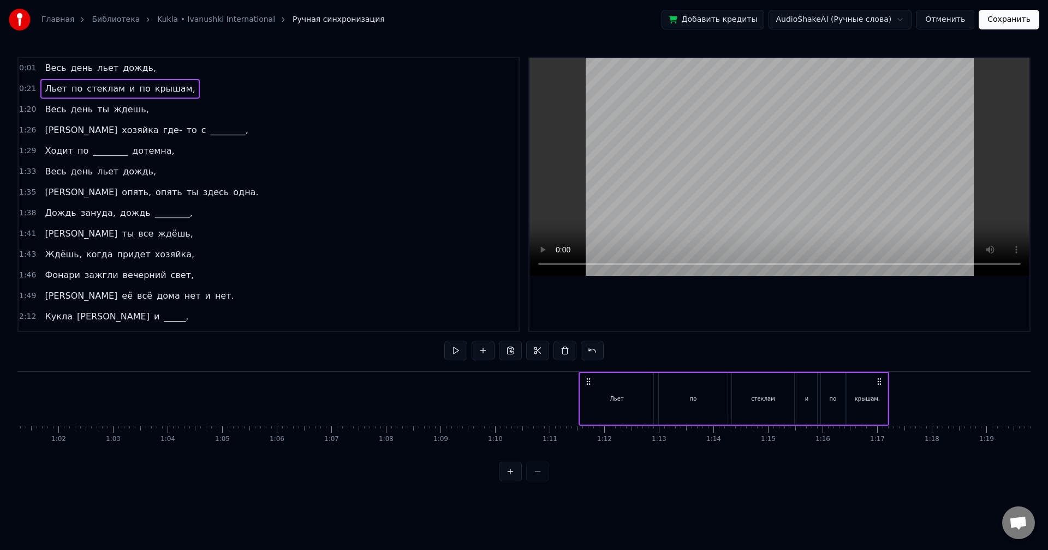
drag, startPoint x: 453, startPoint y: 381, endPoint x: 589, endPoint y: 388, distance: 135.5
click at [589, 388] on div "Льет по стеклам и по крышам," at bounding box center [733, 399] width 310 height 54
click at [213, 65] on div "0:01 Весь день льет дождь," at bounding box center [269, 68] width 500 height 21
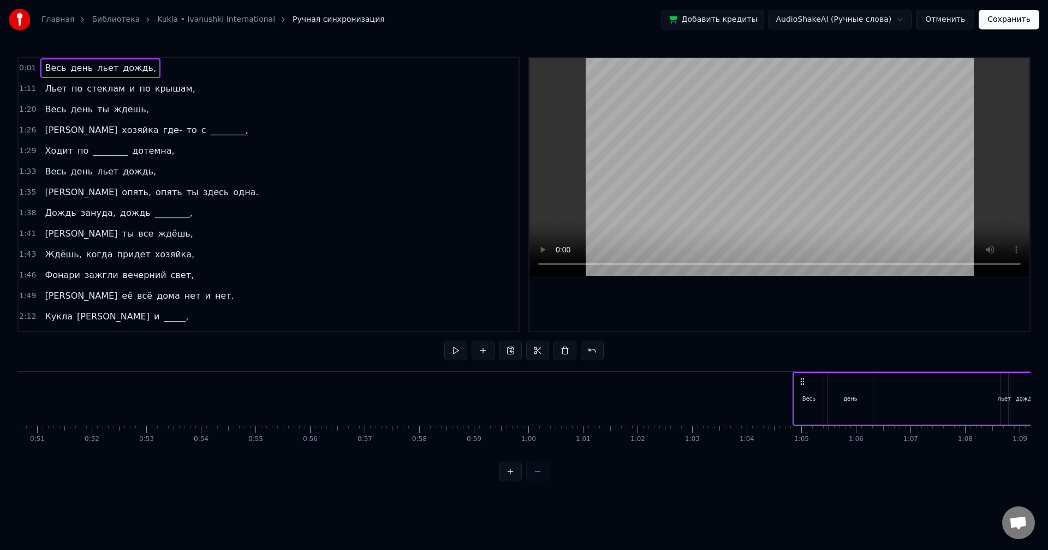
scroll to position [0, 2764]
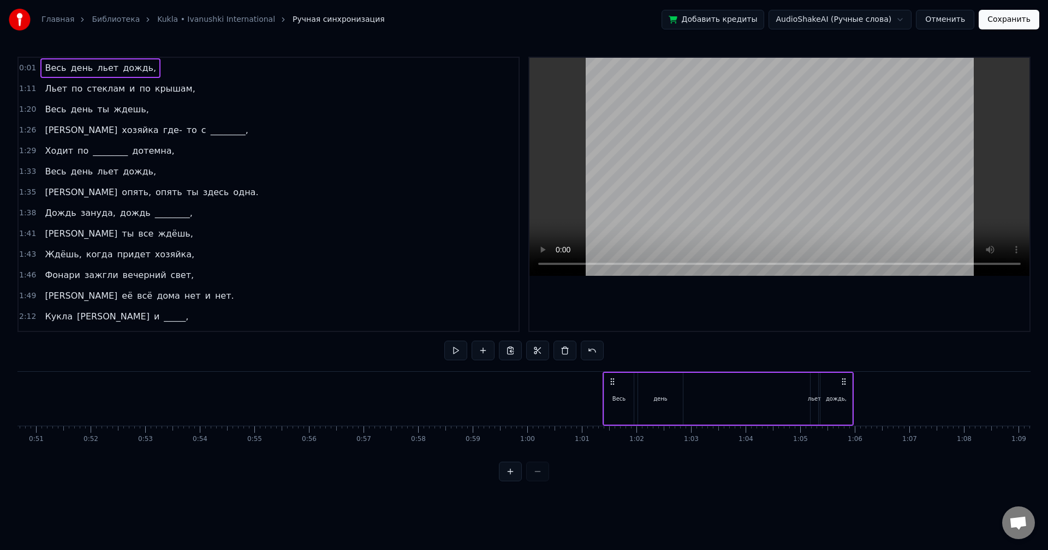
drag, startPoint x: 82, startPoint y: 380, endPoint x: 612, endPoint y: 382, distance: 529.8
click at [612, 382] on icon at bounding box center [612, 382] width 9 height 9
click at [449, 348] on button at bounding box center [455, 351] width 23 height 20
click at [450, 346] on button at bounding box center [455, 351] width 23 height 20
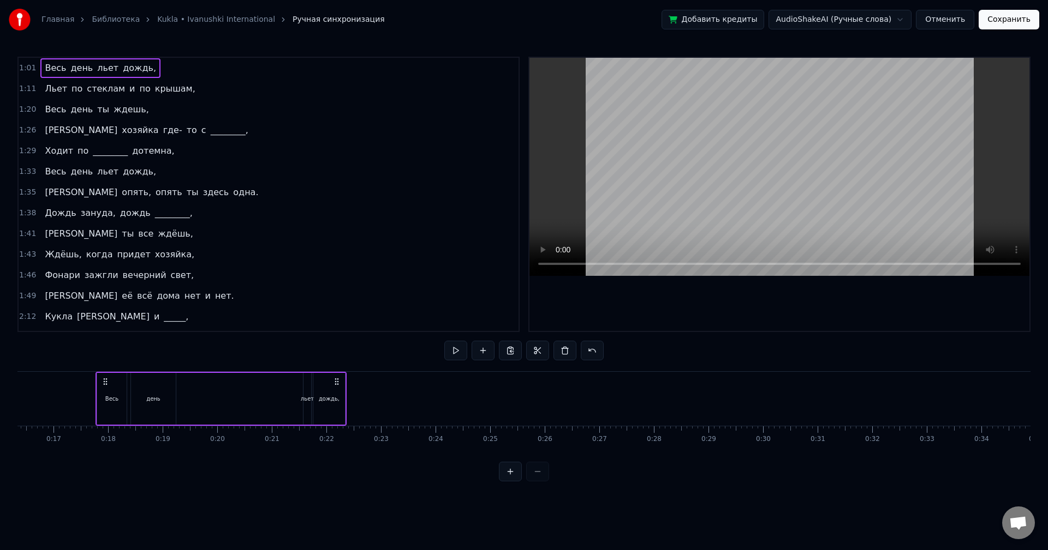
scroll to position [0, 887]
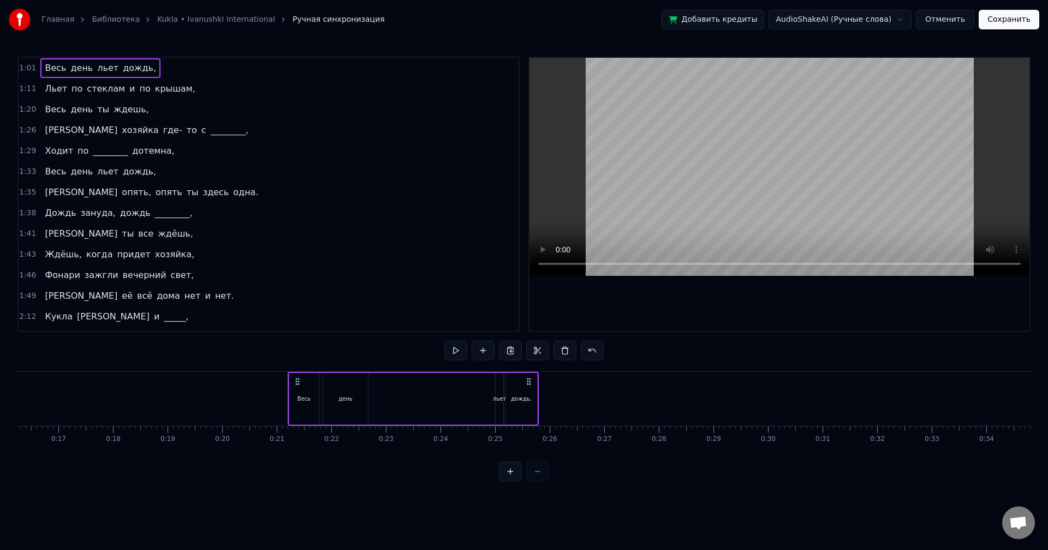
drag, startPoint x: 610, startPoint y: 381, endPoint x: 323, endPoint y: 388, distance: 287.1
click at [295, 397] on div "Весь день льет дождь," at bounding box center [413, 399] width 251 height 54
click at [458, 344] on button at bounding box center [455, 351] width 23 height 20
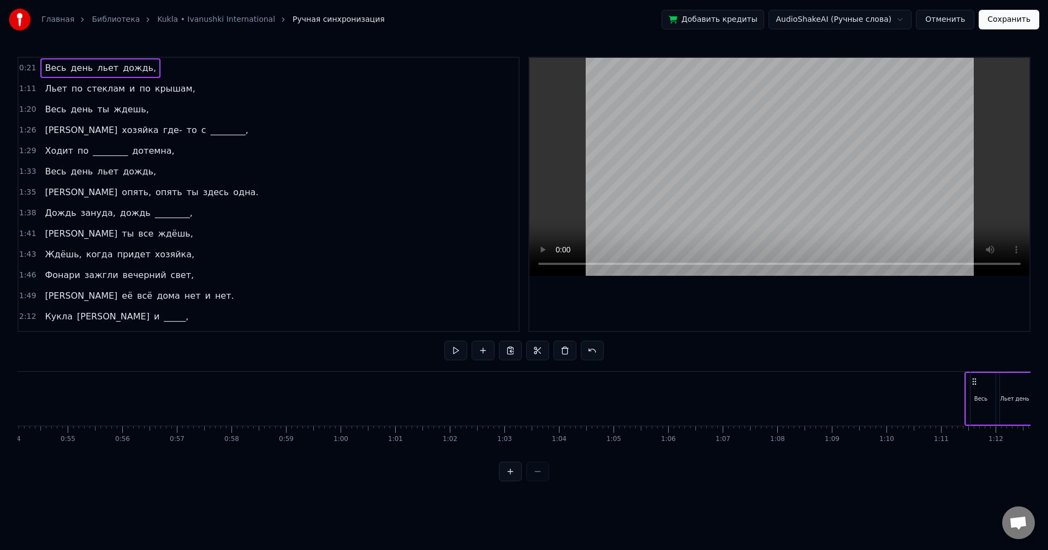
scroll to position [0, 2958]
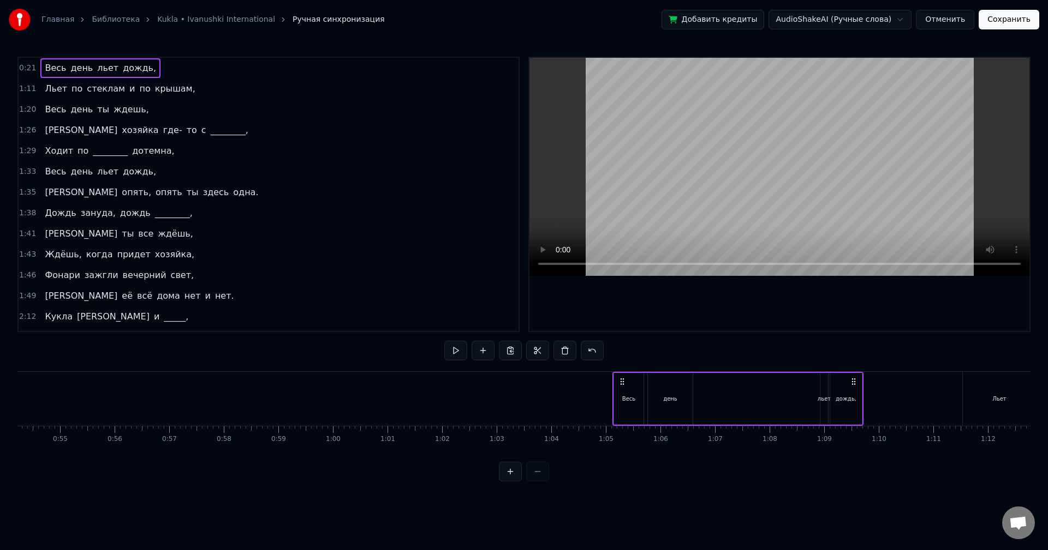
drag, startPoint x: 297, startPoint y: 378, endPoint x: 623, endPoint y: 405, distance: 326.4
click at [623, 405] on div "Весь день льет дождь," at bounding box center [737, 399] width 251 height 54
click at [458, 352] on button at bounding box center [455, 351] width 23 height 20
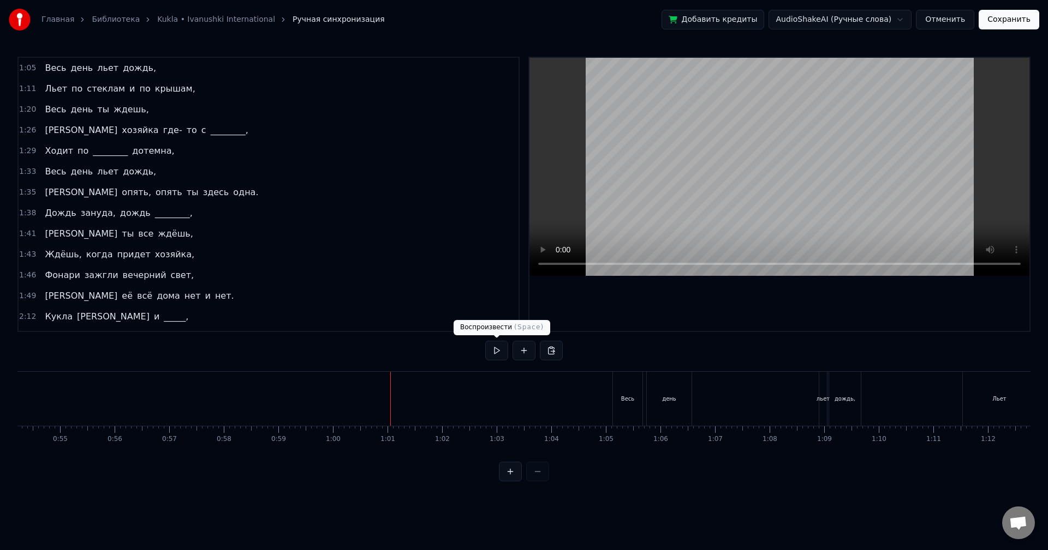
click at [493, 349] on button at bounding box center [496, 351] width 23 height 20
click at [493, 354] on button at bounding box center [496, 351] width 23 height 20
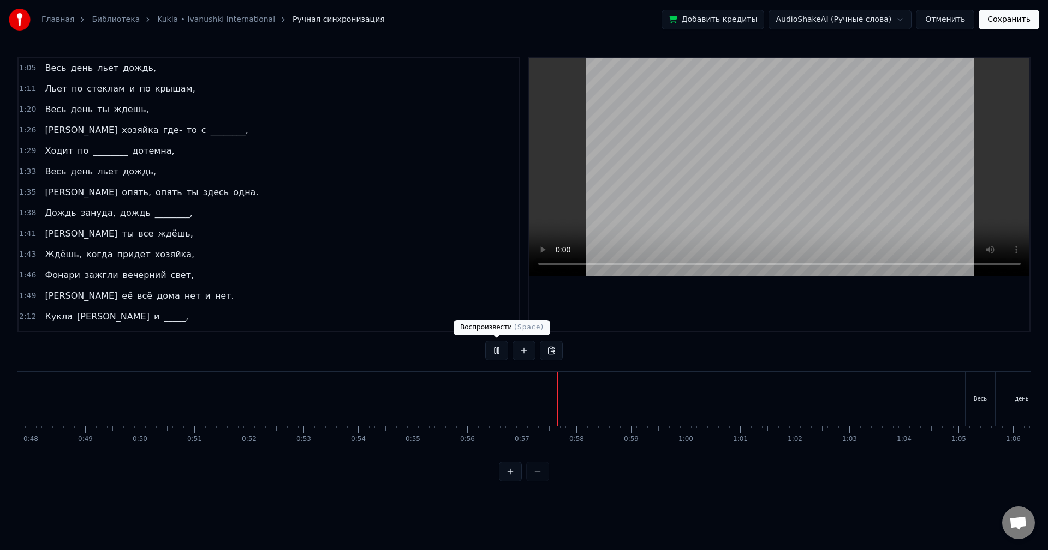
click at [493, 351] on button at bounding box center [496, 351] width 23 height 20
click at [985, 388] on div "Весь" at bounding box center [979, 399] width 29 height 54
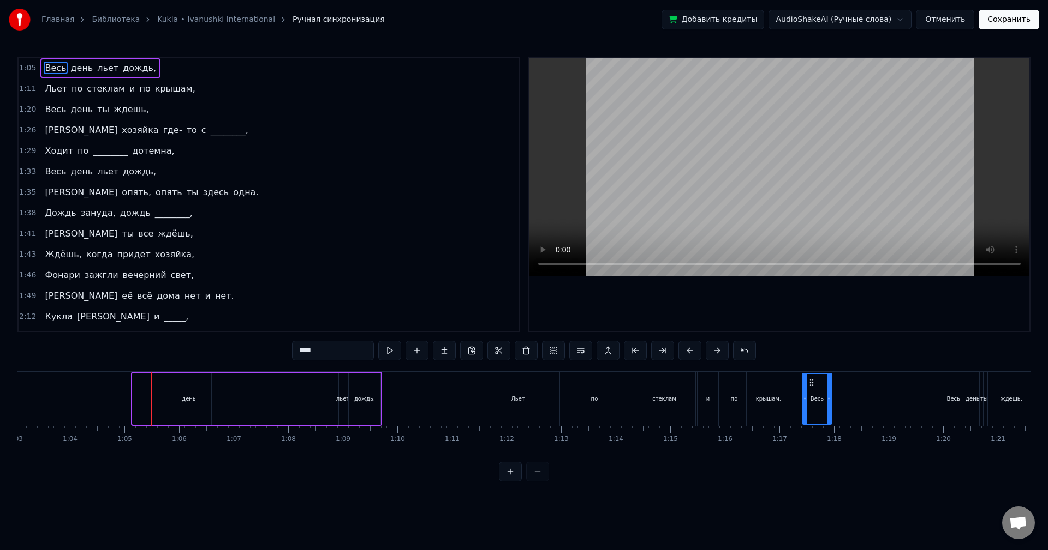
scroll to position [0, 3518]
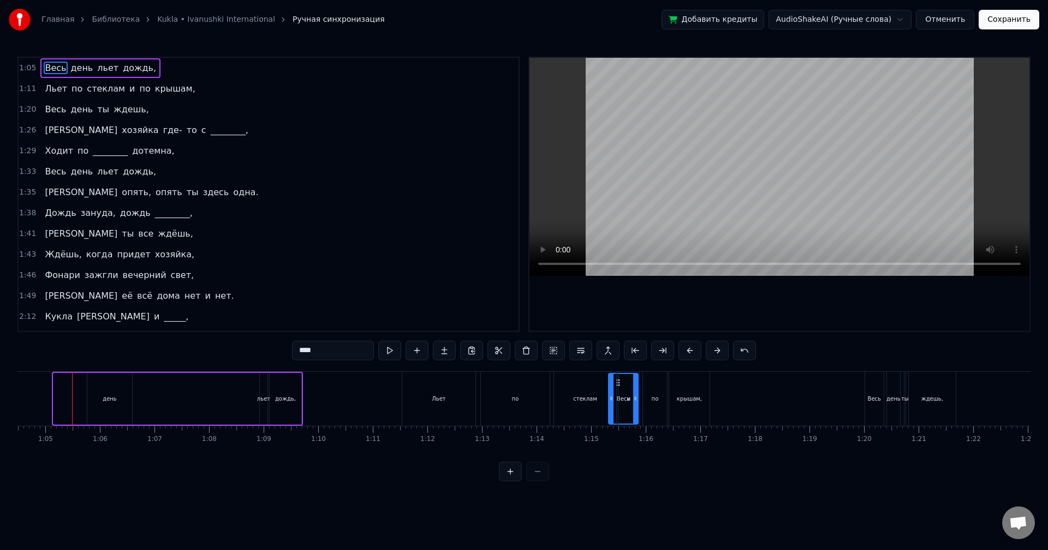
drag, startPoint x: 975, startPoint y: 381, endPoint x: 618, endPoint y: 392, distance: 358.1
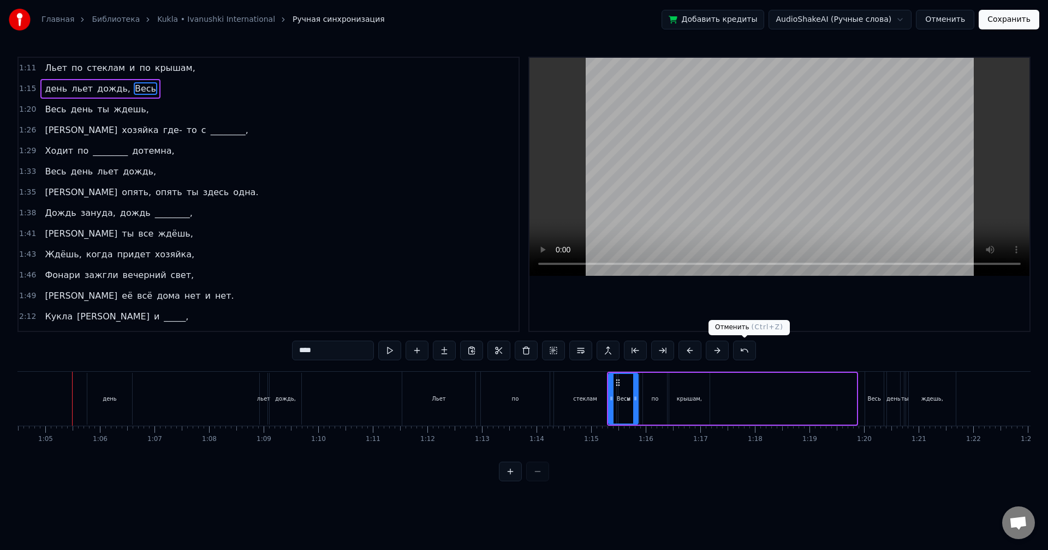
click at [743, 348] on button at bounding box center [744, 351] width 23 height 20
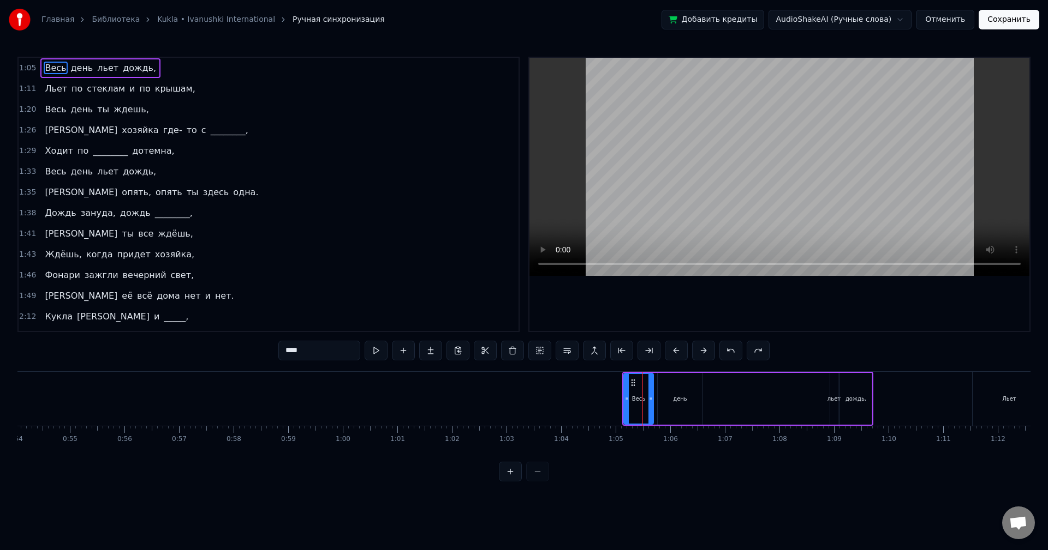
scroll to position [0, 2910]
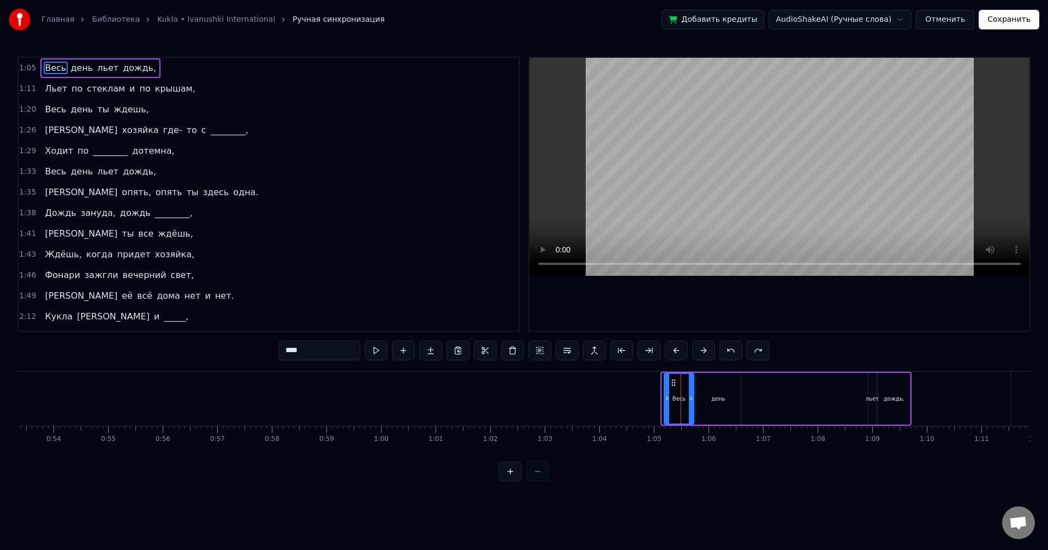
drag, startPoint x: 673, startPoint y: 381, endPoint x: 675, endPoint y: 387, distance: 6.9
click at [675, 387] on div "Весь" at bounding box center [679, 399] width 28 height 50
click at [205, 77] on div "1:05 Весь день льет дождь," at bounding box center [269, 68] width 500 height 21
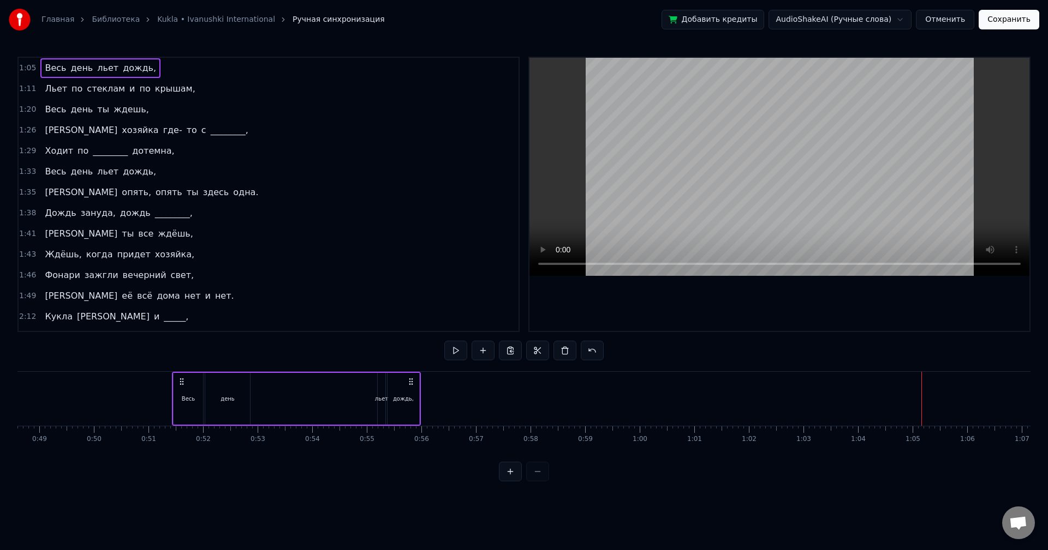
scroll to position [0, 2642]
drag, startPoint x: 671, startPoint y: 382, endPoint x: 237, endPoint y: 412, distance: 435.3
click at [237, 412] on div "Весь день льет дождь," at bounding box center [352, 399] width 249 height 54
click at [456, 344] on button at bounding box center [455, 351] width 23 height 20
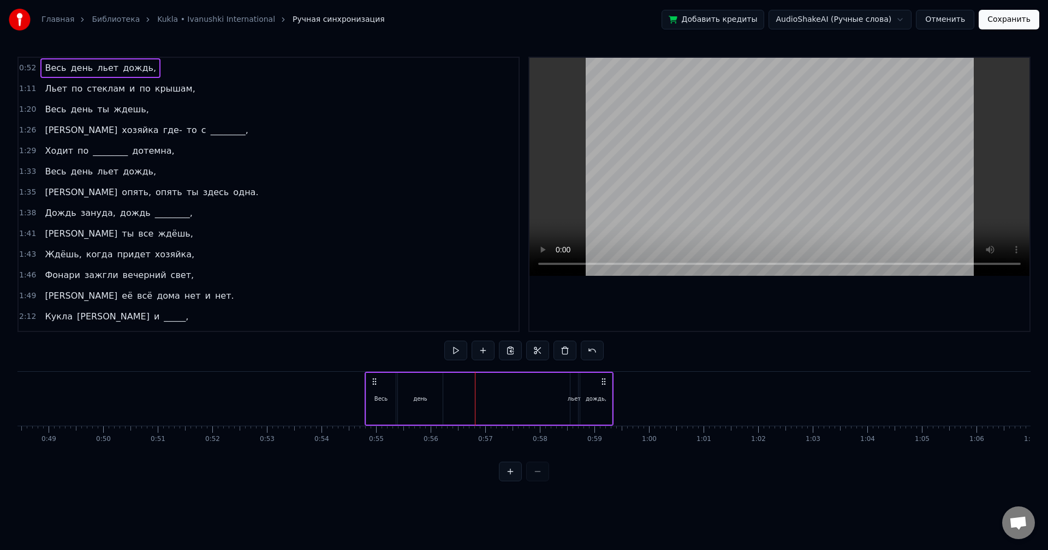
drag, startPoint x: 237, startPoint y: 379, endPoint x: 374, endPoint y: 387, distance: 136.6
click at [374, 387] on div "Весь день льет дождь," at bounding box center [488, 399] width 249 height 54
click at [507, 482] on button at bounding box center [510, 472] width 23 height 20
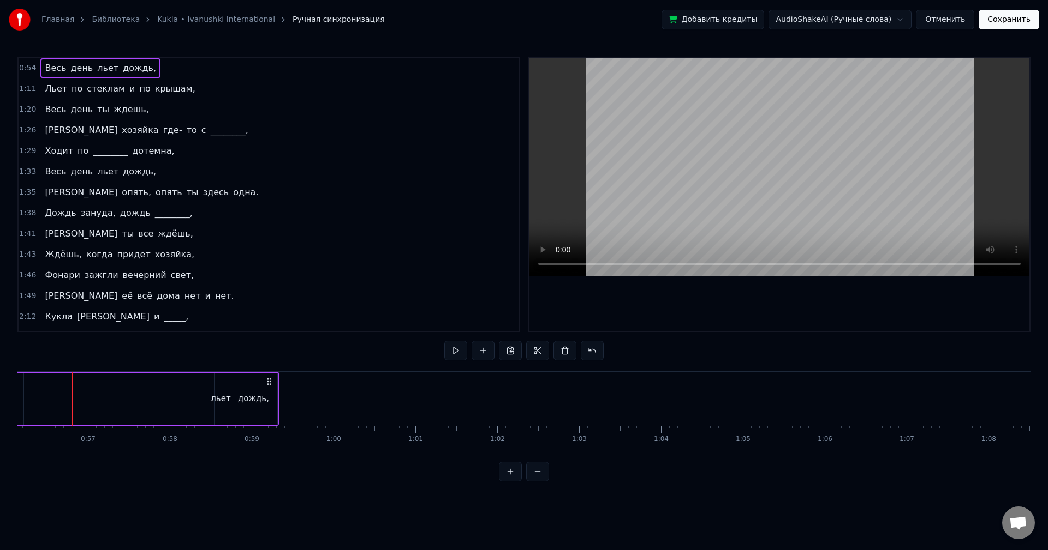
click at [507, 482] on button at bounding box center [510, 472] width 23 height 20
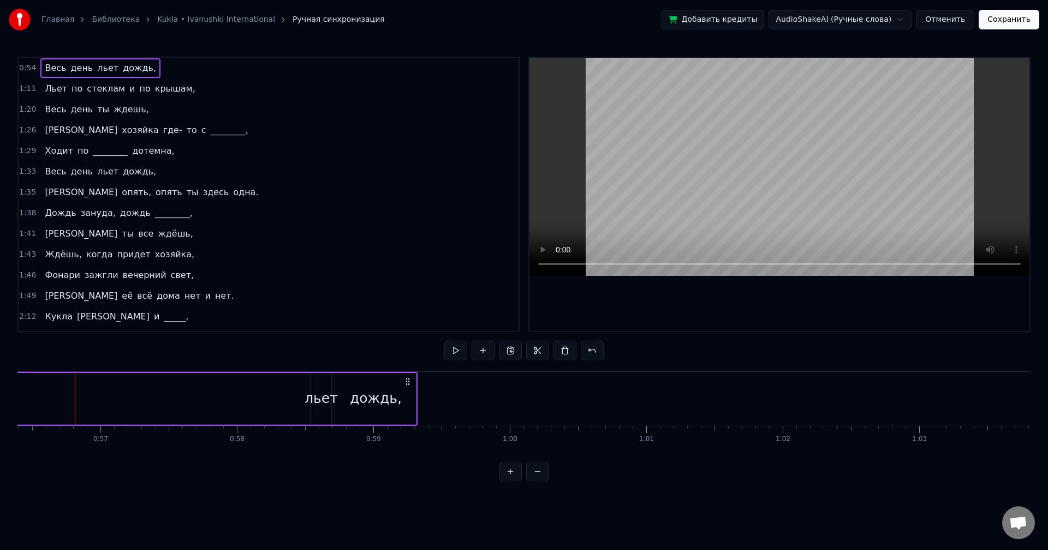
scroll to position [0, 7694]
click at [506, 482] on button at bounding box center [510, 472] width 23 height 20
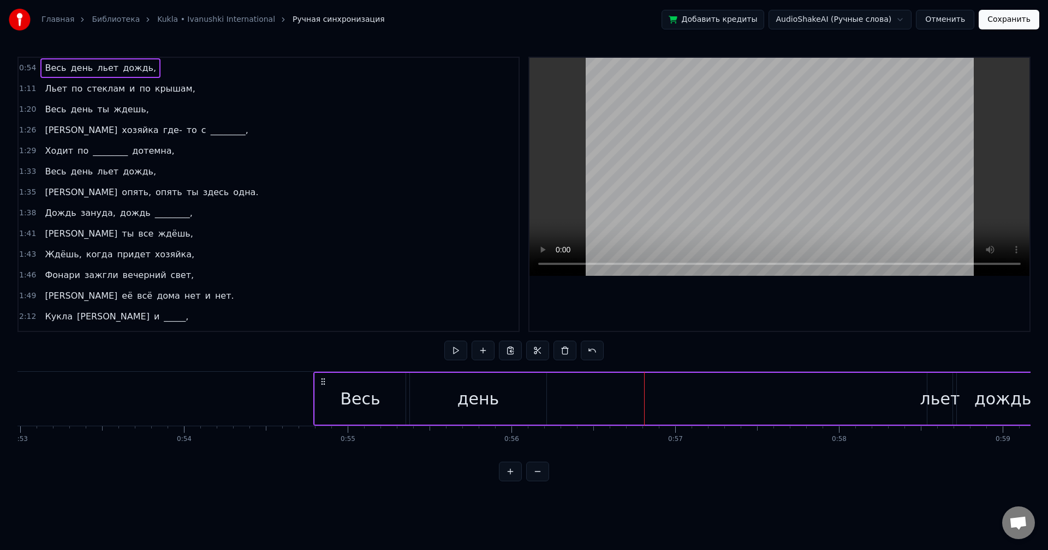
scroll to position [0, 8615]
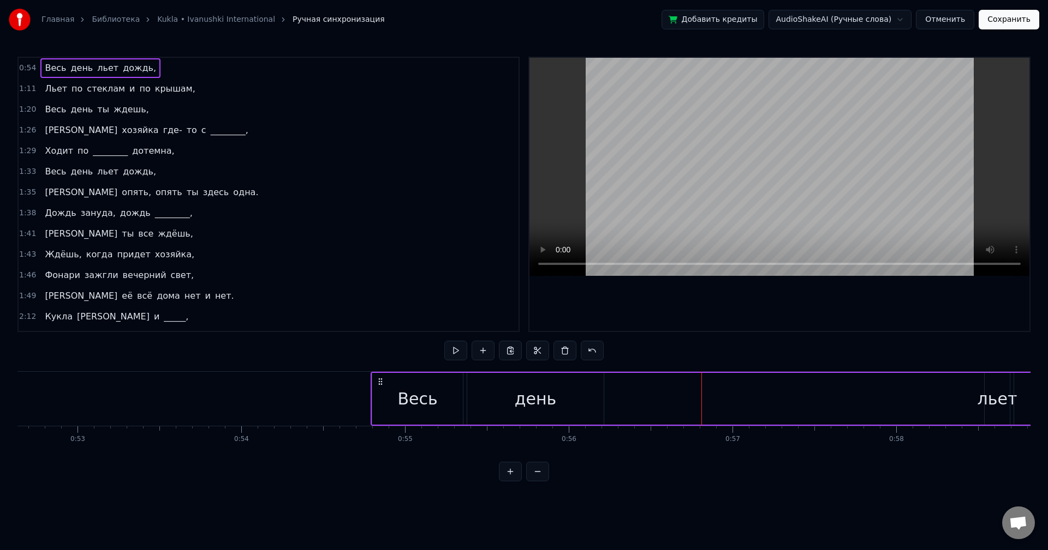
click at [388, 394] on div "Весь" at bounding box center [417, 399] width 91 height 52
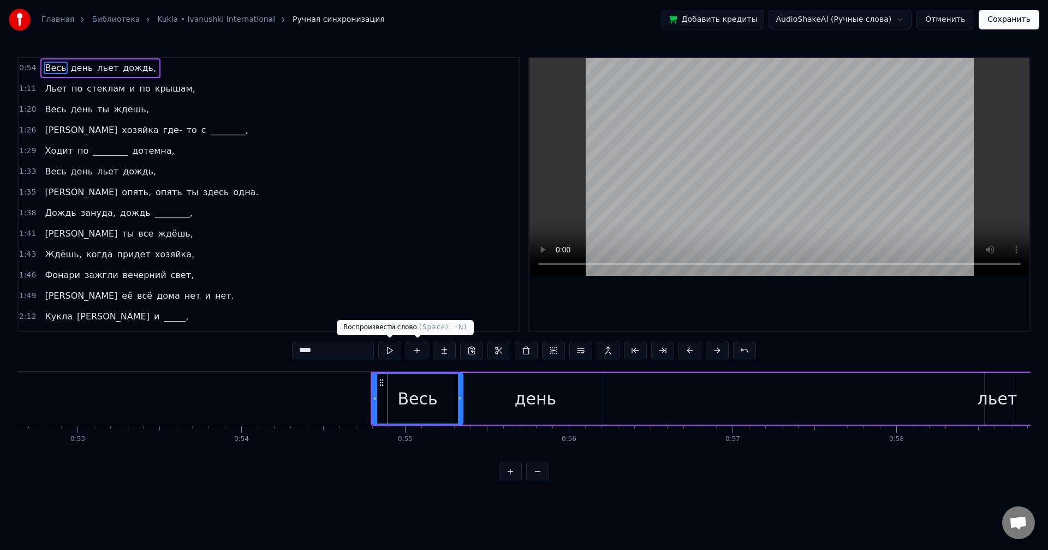
click at [390, 350] on button at bounding box center [389, 351] width 23 height 20
click at [512, 399] on div "день" at bounding box center [535, 399] width 136 height 52
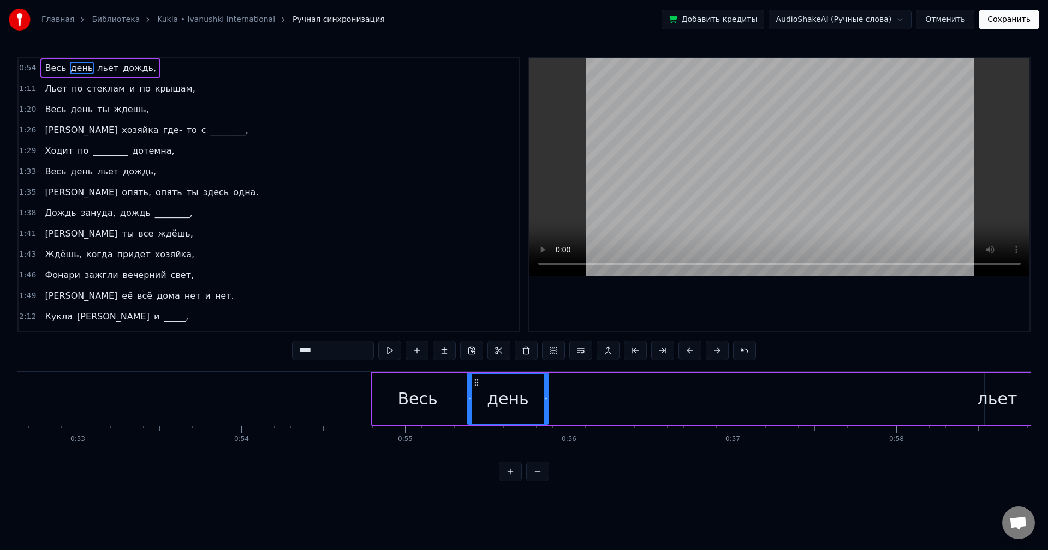
drag, startPoint x: 601, startPoint y: 396, endPoint x: 519, endPoint y: 406, distance: 82.5
click at [543, 406] on div at bounding box center [545, 399] width 4 height 50
click at [473, 385] on icon at bounding box center [473, 383] width 9 height 9
click at [392, 351] on button at bounding box center [389, 351] width 23 height 20
click at [998, 397] on div "льет" at bounding box center [997, 399] width 40 height 25
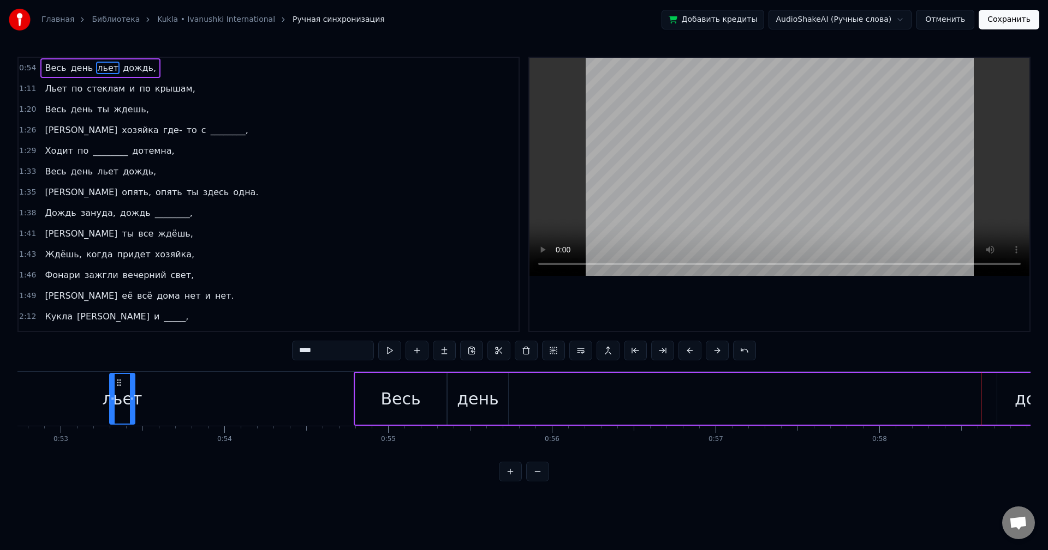
scroll to position [0, 8631]
drag, startPoint x: 68, startPoint y: 383, endPoint x: 521, endPoint y: 408, distance: 453.5
click at [521, 408] on div "льет" at bounding box center [524, 399] width 24 height 50
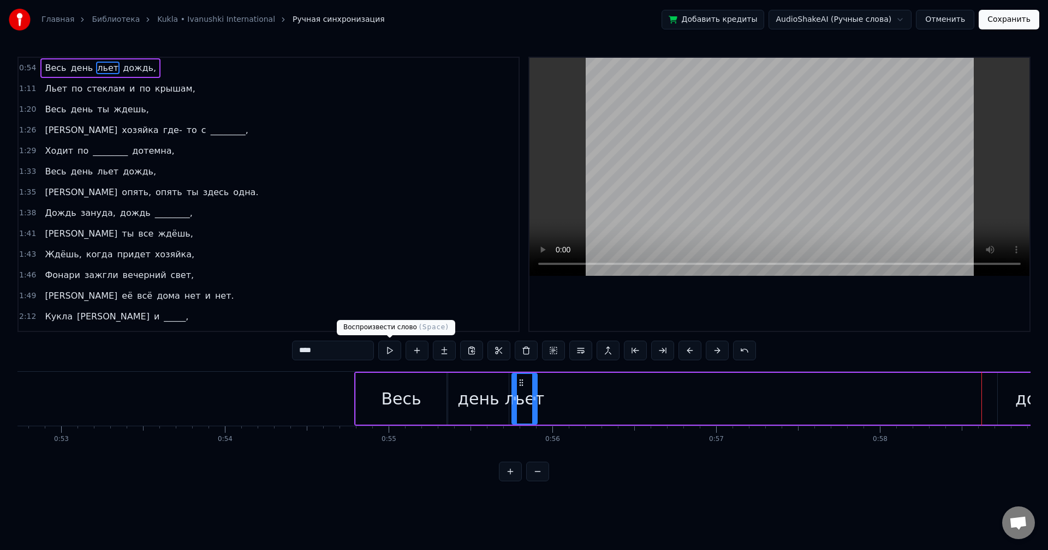
click at [397, 353] on button at bounding box center [389, 351] width 23 height 20
drag, startPoint x: 534, startPoint y: 402, endPoint x: 546, endPoint y: 403, distance: 12.1
click at [546, 403] on div at bounding box center [546, 399] width 4 height 50
click at [1003, 403] on div "дождь," at bounding box center [1045, 399] width 97 height 52
type input "******"
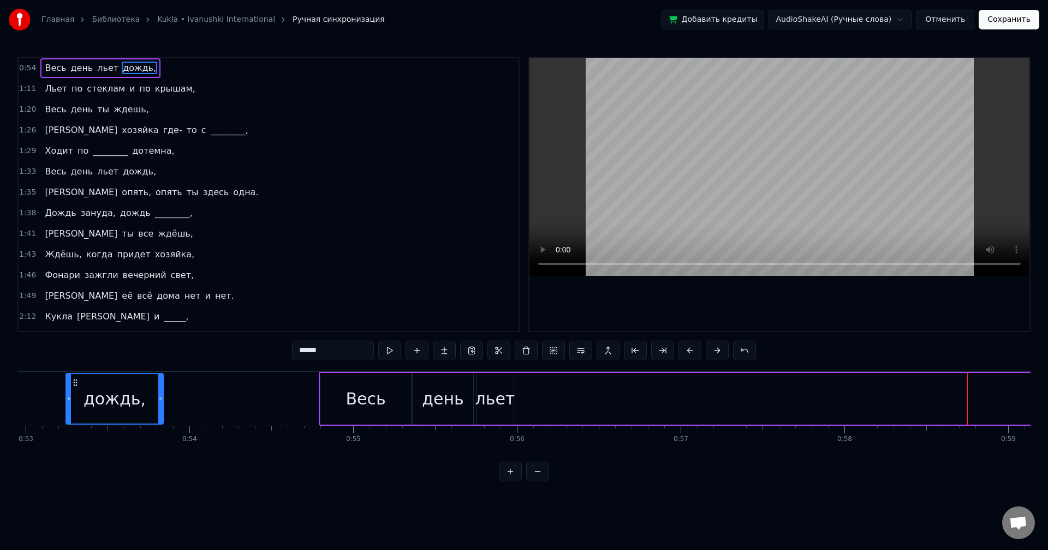
scroll to position [0, 8651]
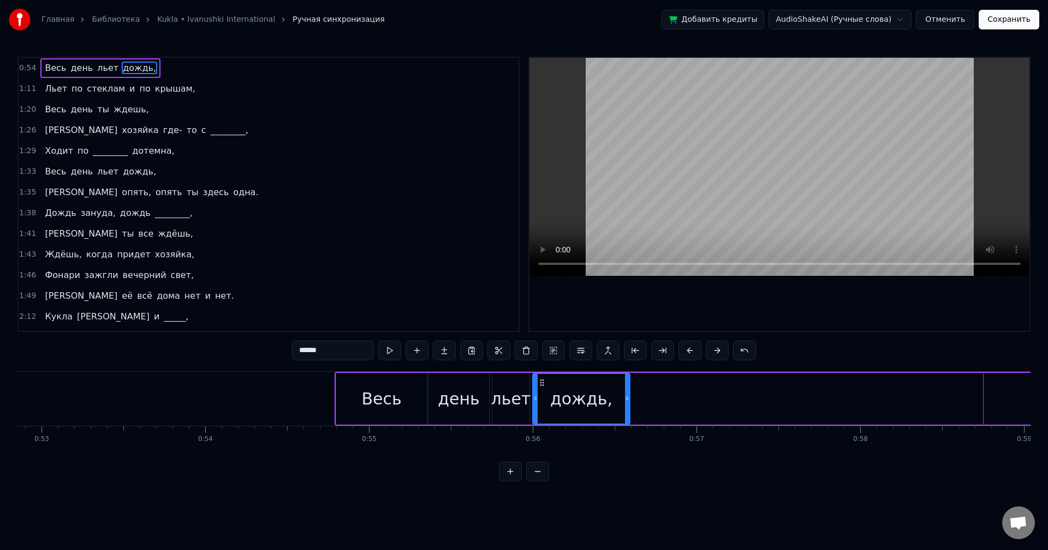
drag, startPoint x: 76, startPoint y: 381, endPoint x: 541, endPoint y: 406, distance: 466.1
click at [541, 406] on div "дождь," at bounding box center [581, 399] width 96 height 50
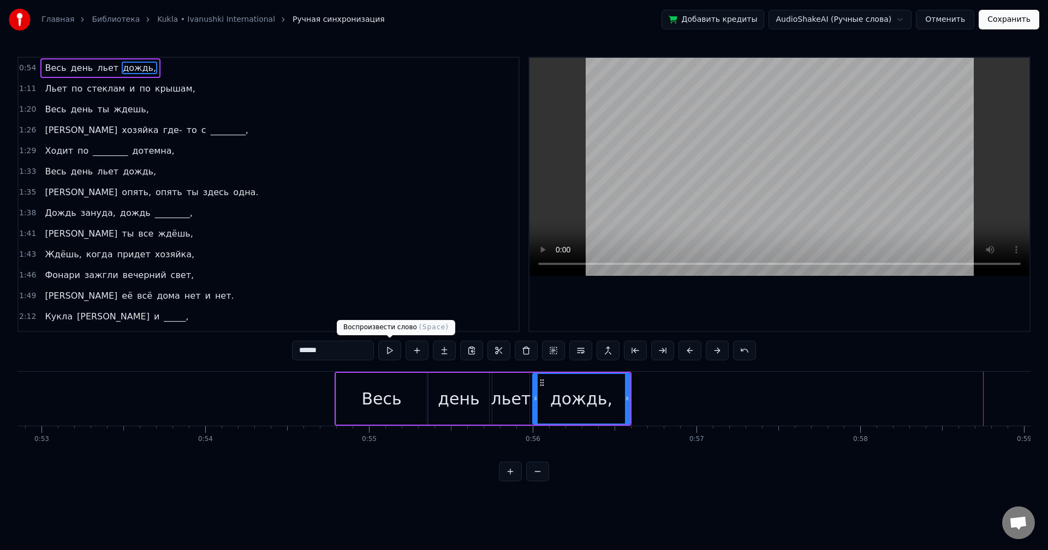
click at [392, 352] on button at bounding box center [389, 351] width 23 height 20
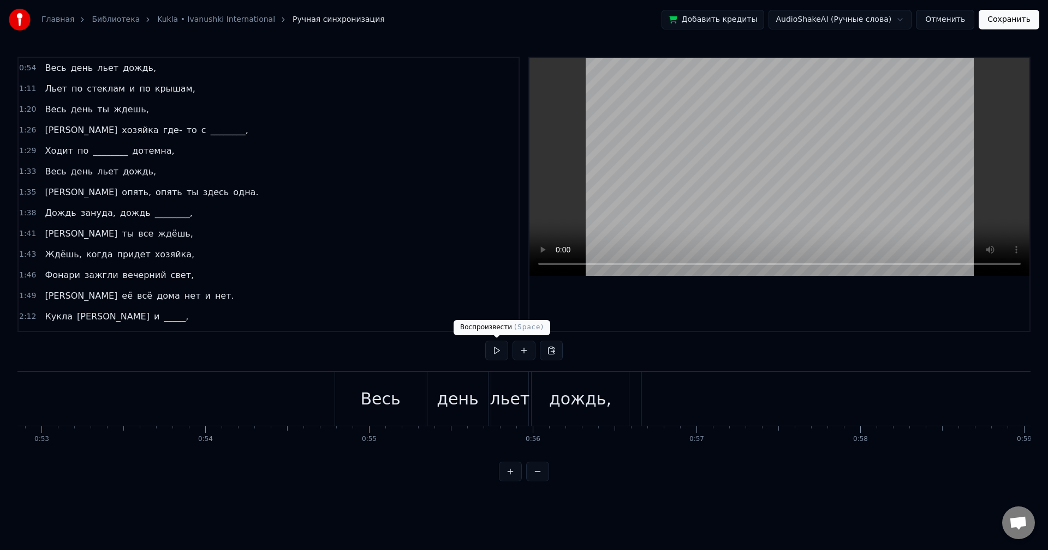
click at [494, 350] on button at bounding box center [496, 351] width 23 height 20
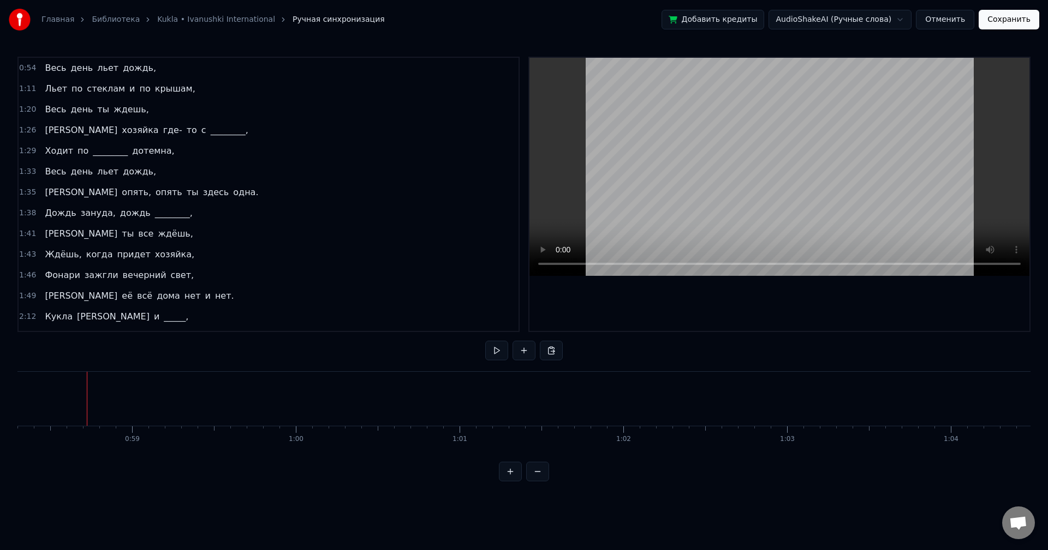
scroll to position [0, 9557]
click at [541, 482] on button at bounding box center [537, 472] width 23 height 20
click at [534, 482] on button at bounding box center [537, 472] width 23 height 20
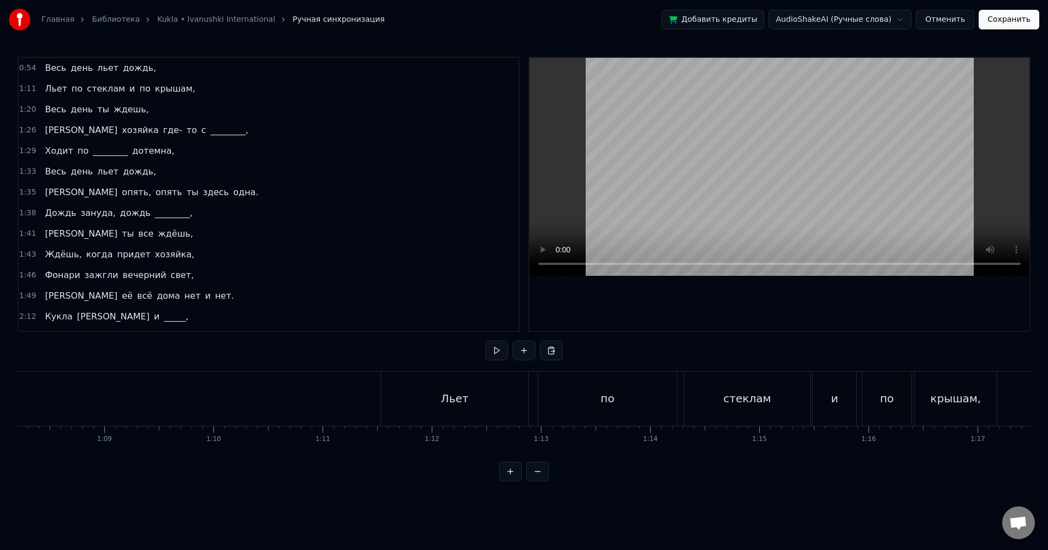
click at [392, 372] on div "Льет" at bounding box center [454, 399] width 148 height 54
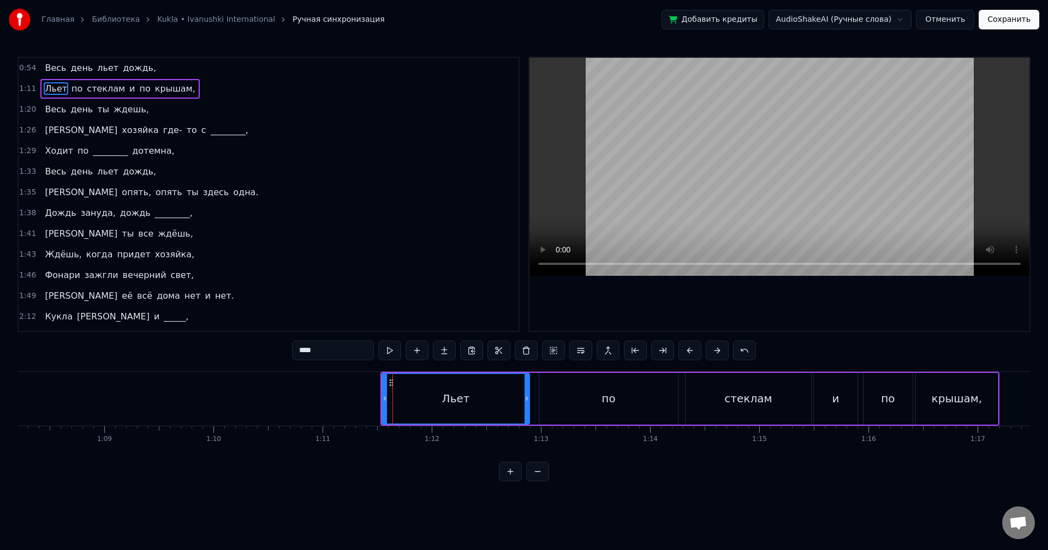
drag, startPoint x: 381, startPoint y: 372, endPoint x: 298, endPoint y: 358, distance: 83.5
click at [326, 367] on div "0:54 Весь день льет дождь, 1:11 Льет по стеклам и по крышам, 1:20 Весь день ты …" at bounding box center [523, 269] width 1013 height 425
click at [184, 87] on div "1:11 Льет по стеклам и по крышам," at bounding box center [269, 89] width 500 height 21
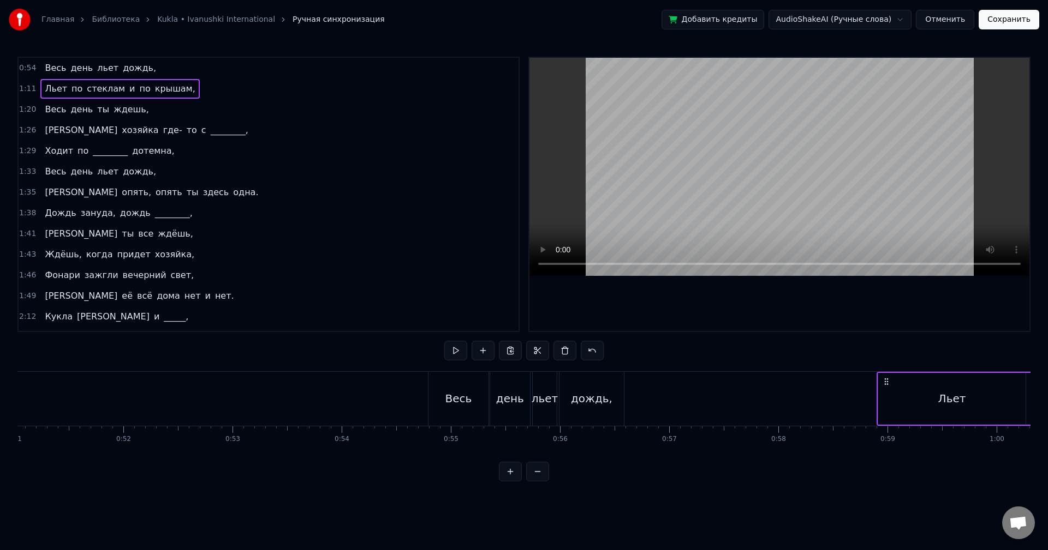
scroll to position [0, 5597]
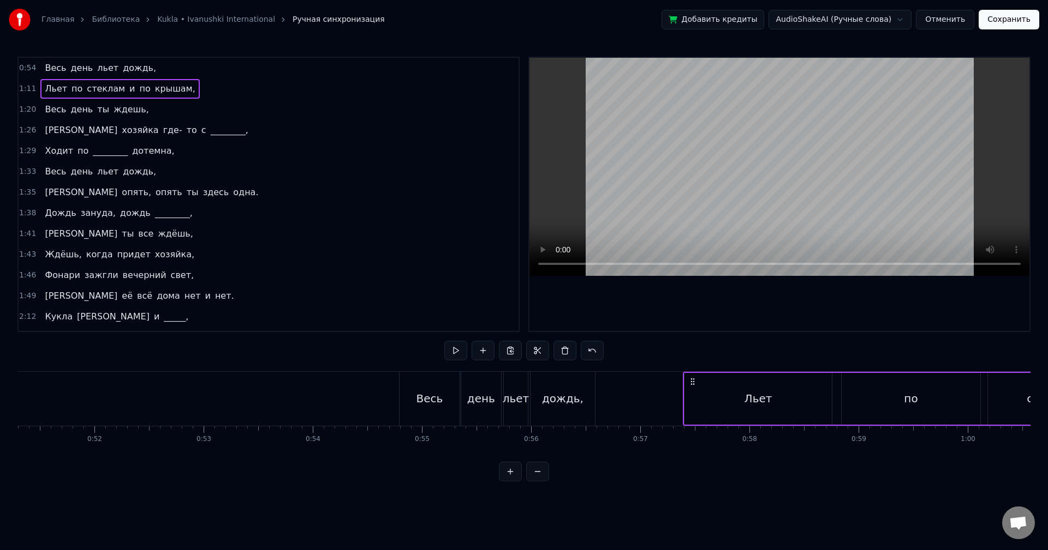
drag, startPoint x: 385, startPoint y: 382, endPoint x: 689, endPoint y: 392, distance: 304.1
click at [689, 392] on div "Льет по стеклам и по крышам," at bounding box center [992, 399] width 619 height 54
click at [462, 352] on button at bounding box center [455, 351] width 23 height 20
drag, startPoint x: 689, startPoint y: 381, endPoint x: 839, endPoint y: 391, distance: 149.8
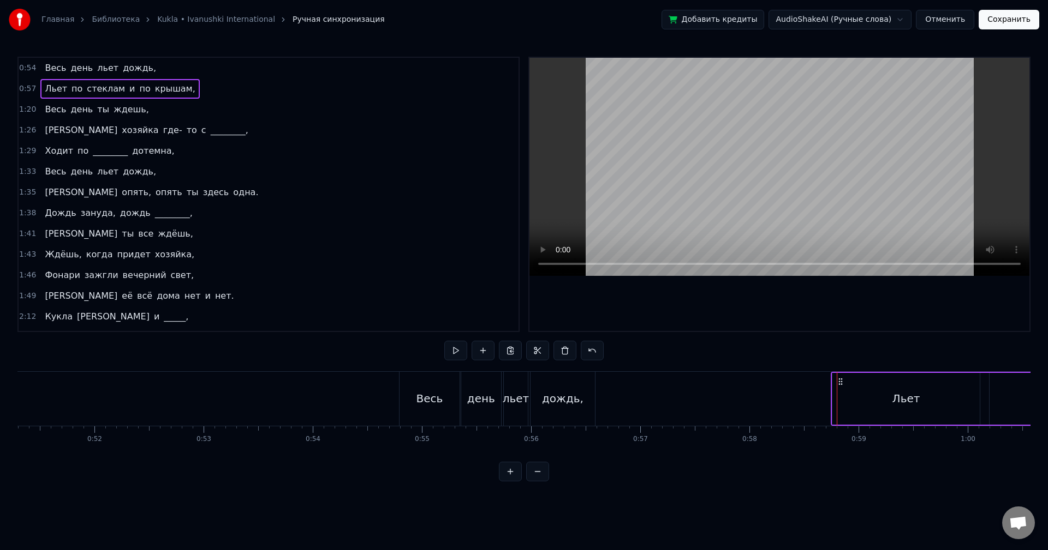
click at [462, 354] on button at bounding box center [455, 351] width 23 height 20
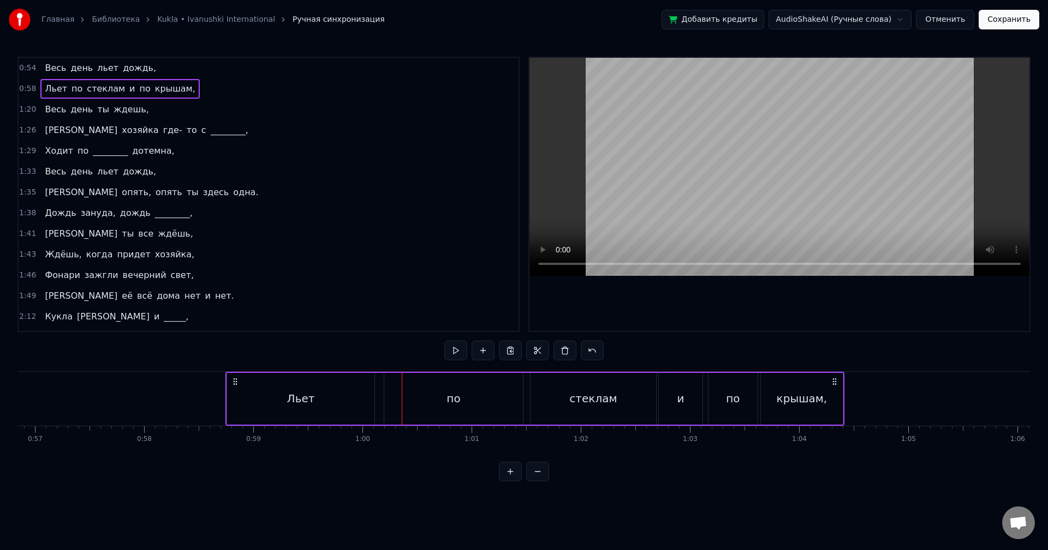
scroll to position [0, 6164]
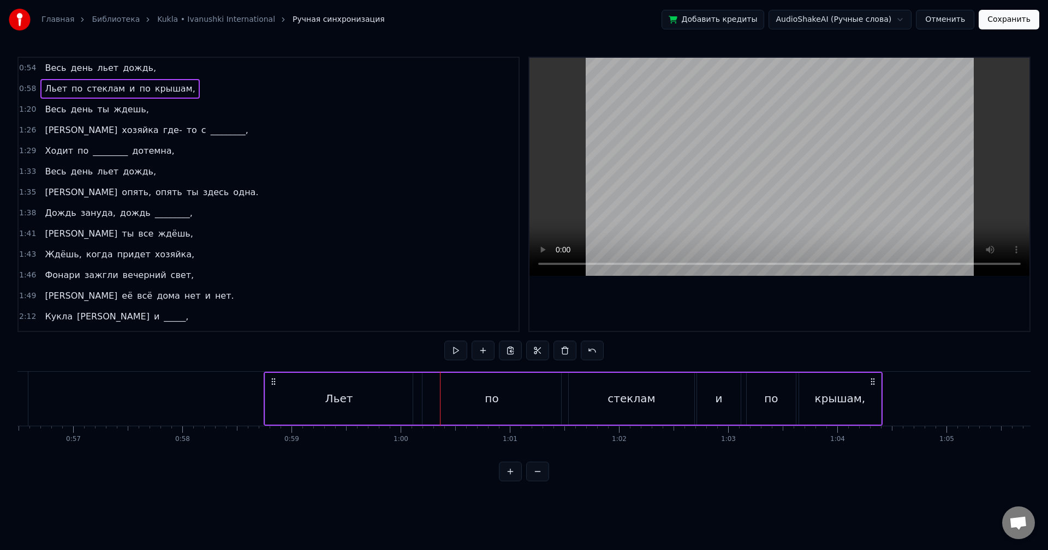
click at [343, 405] on div "Льет" at bounding box center [339, 399] width 28 height 16
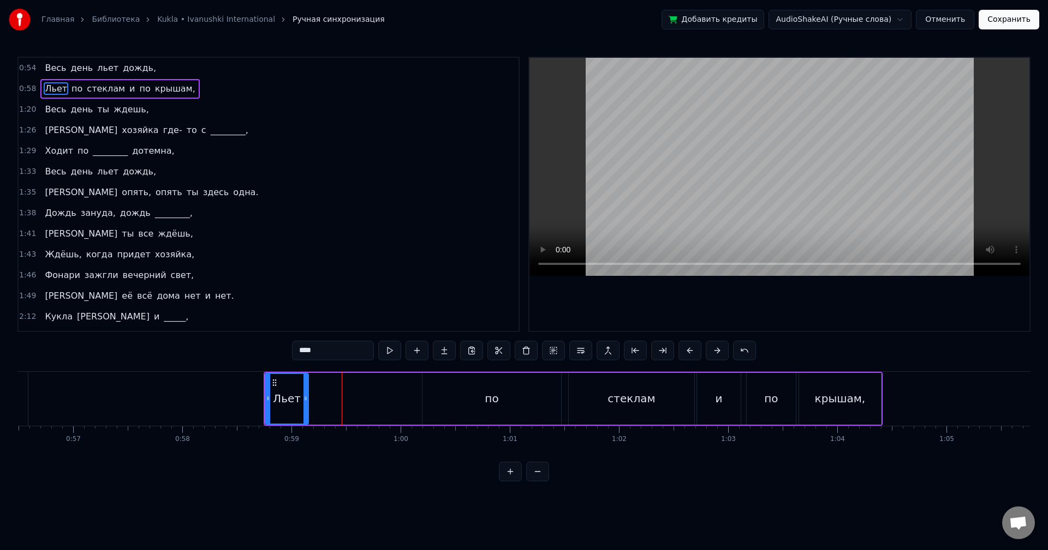
drag, startPoint x: 410, startPoint y: 400, endPoint x: 306, endPoint y: 408, distance: 104.5
click at [306, 408] on div at bounding box center [305, 399] width 4 height 50
click at [388, 354] on button at bounding box center [389, 351] width 23 height 20
drag, startPoint x: 273, startPoint y: 380, endPoint x: 256, endPoint y: 381, distance: 16.9
click at [256, 381] on icon at bounding box center [258, 383] width 9 height 9
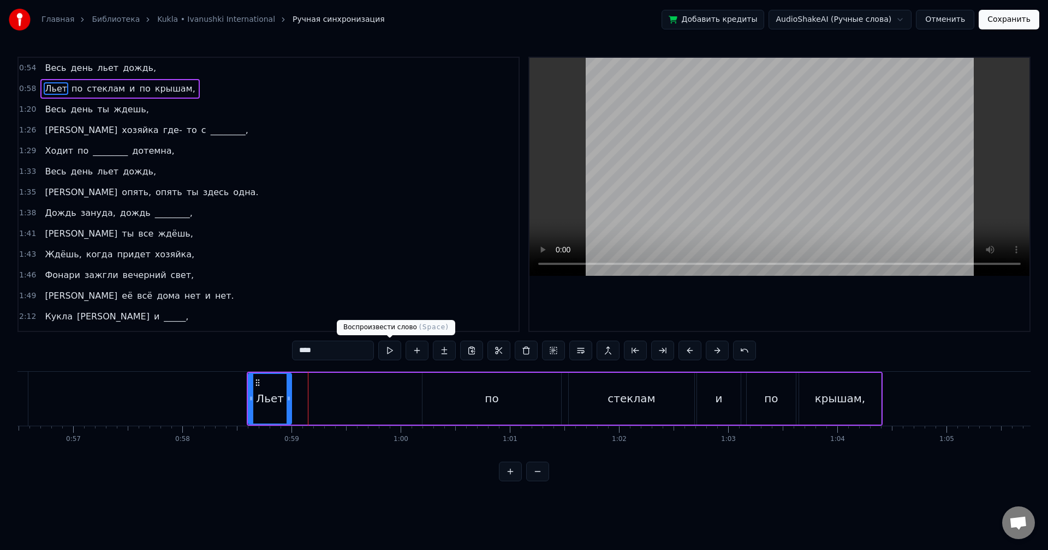
click at [389, 352] on button at bounding box center [389, 351] width 23 height 20
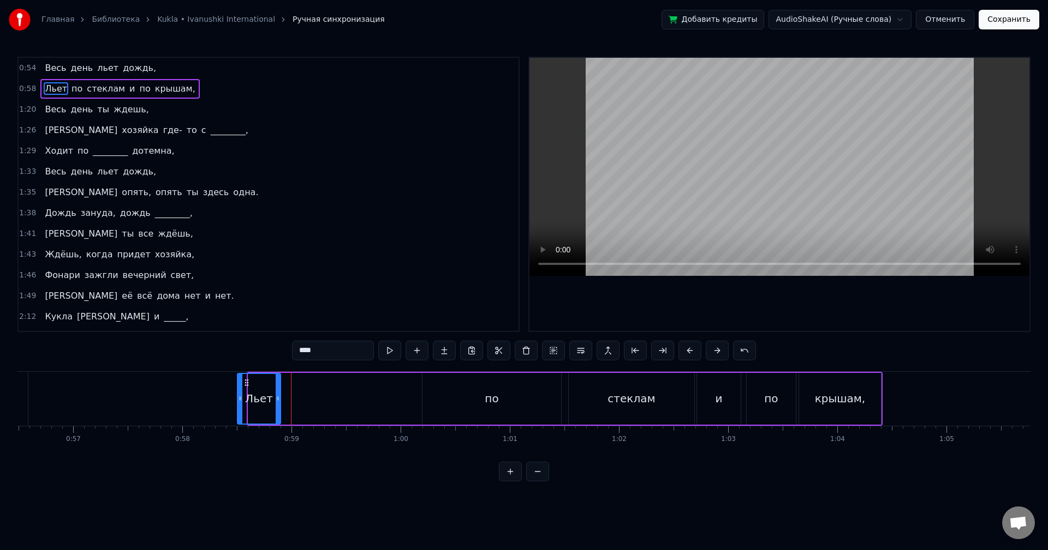
drag, startPoint x: 255, startPoint y: 383, endPoint x: 244, endPoint y: 383, distance: 11.5
click at [244, 383] on icon at bounding box center [246, 383] width 9 height 9
click at [395, 351] on button at bounding box center [389, 351] width 23 height 20
click at [239, 382] on circle at bounding box center [239, 382] width 1 height 1
click at [397, 351] on button at bounding box center [389, 351] width 23 height 20
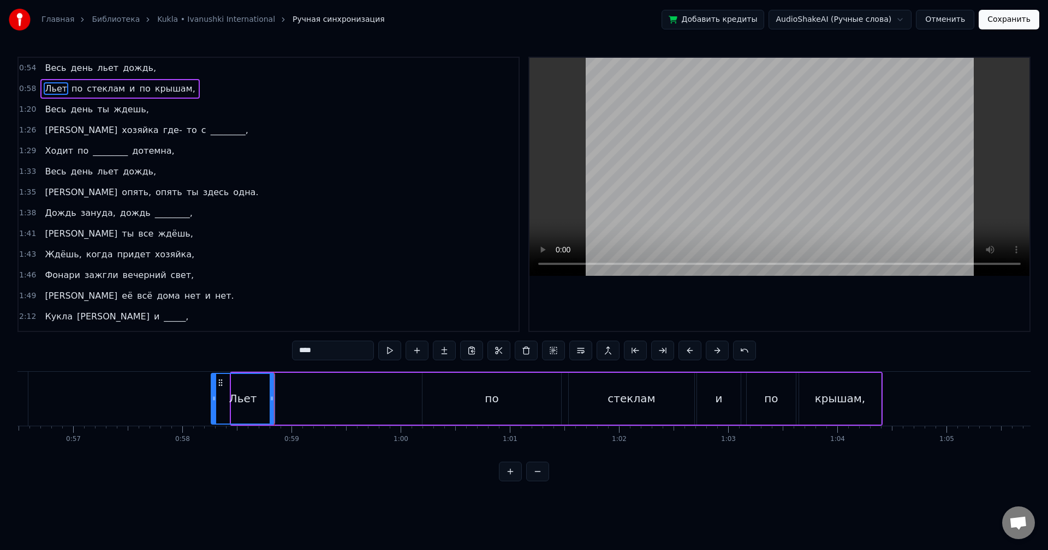
drag, startPoint x: 234, startPoint y: 392, endPoint x: 214, endPoint y: 394, distance: 20.3
click at [214, 394] on div at bounding box center [214, 399] width 4 height 50
click at [389, 354] on button at bounding box center [389, 351] width 23 height 20
drag, startPoint x: 212, startPoint y: 400, endPoint x: 164, endPoint y: 404, distance: 48.1
click at [171, 404] on div at bounding box center [173, 399] width 4 height 50
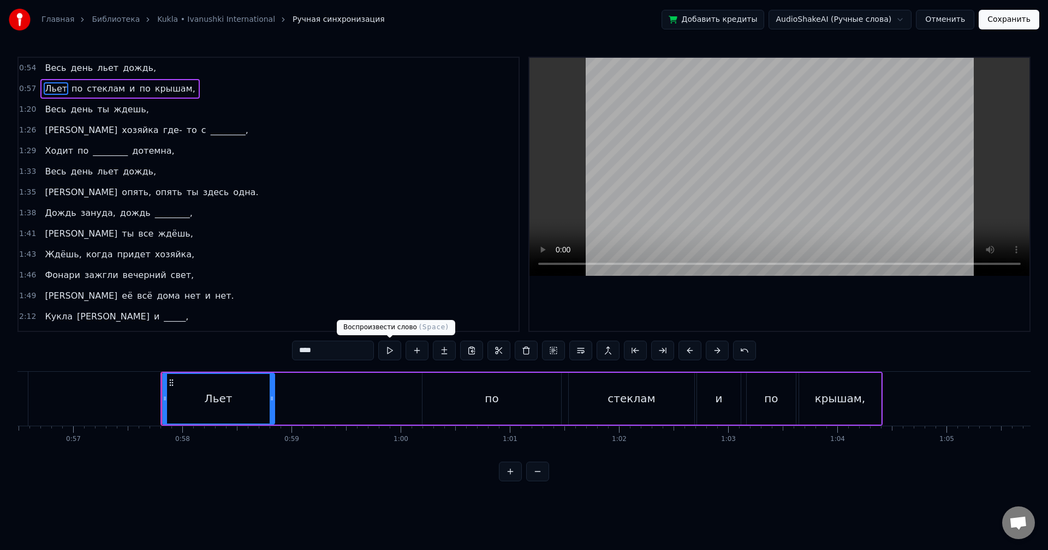
click at [385, 350] on button at bounding box center [389, 351] width 23 height 20
drag, startPoint x: 166, startPoint y: 402, endPoint x: 189, endPoint y: 400, distance: 23.5
click at [185, 400] on icon at bounding box center [183, 398] width 4 height 9
click at [389, 351] on button at bounding box center [389, 351] width 23 height 20
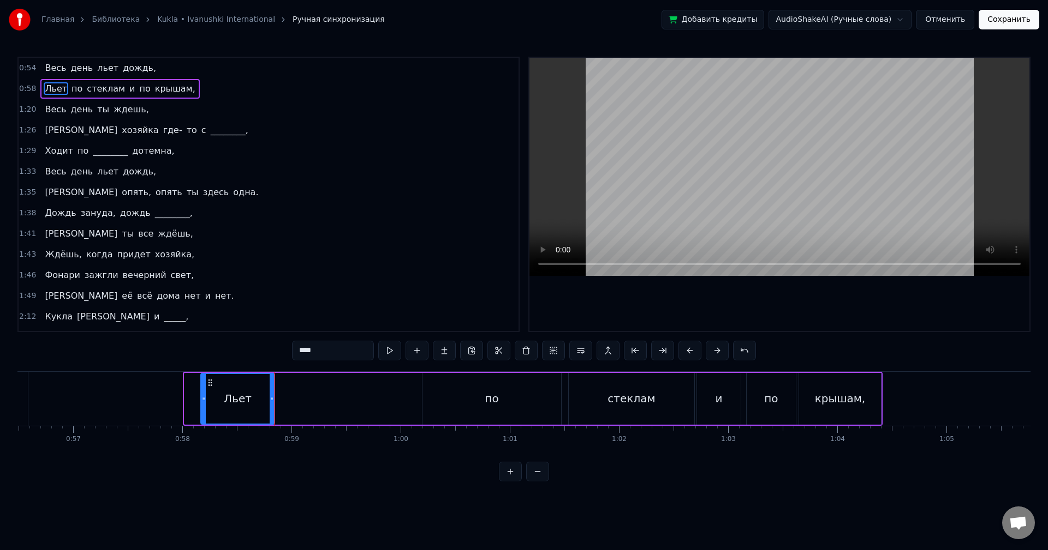
drag, startPoint x: 187, startPoint y: 398, endPoint x: 211, endPoint y: 397, distance: 24.0
click at [206, 397] on icon at bounding box center [203, 398] width 4 height 9
click at [385, 348] on button at bounding box center [389, 351] width 23 height 20
click at [492, 407] on div "по" at bounding box center [491, 399] width 139 height 52
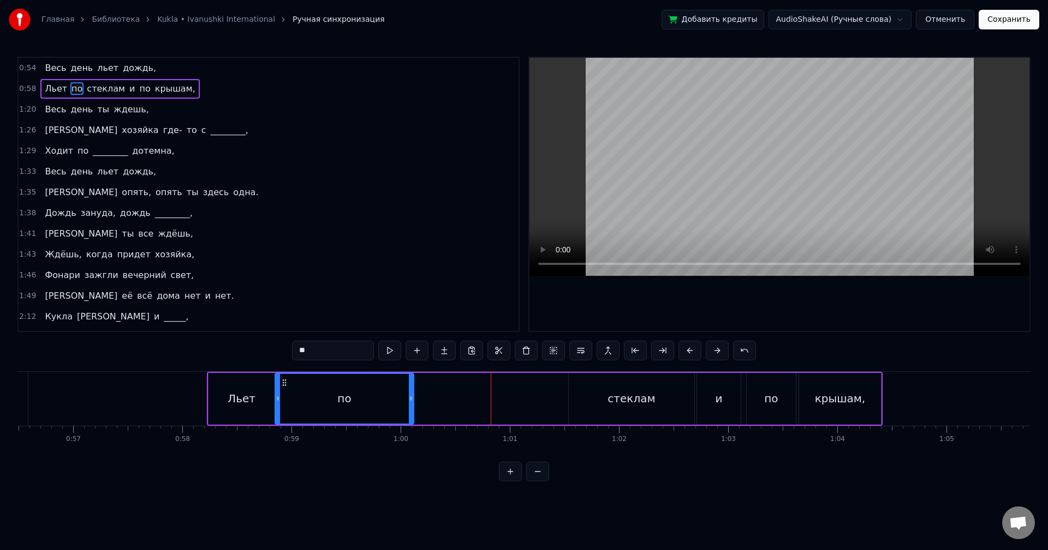
drag, startPoint x: 432, startPoint y: 384, endPoint x: 284, endPoint y: 399, distance: 148.1
click at [284, 399] on div "по" at bounding box center [344, 399] width 137 height 50
drag, startPoint x: 409, startPoint y: 391, endPoint x: 295, endPoint y: 408, distance: 114.7
click at [295, 408] on div at bounding box center [297, 399] width 4 height 50
click at [633, 391] on div "стеклам" at bounding box center [630, 399] width 47 height 16
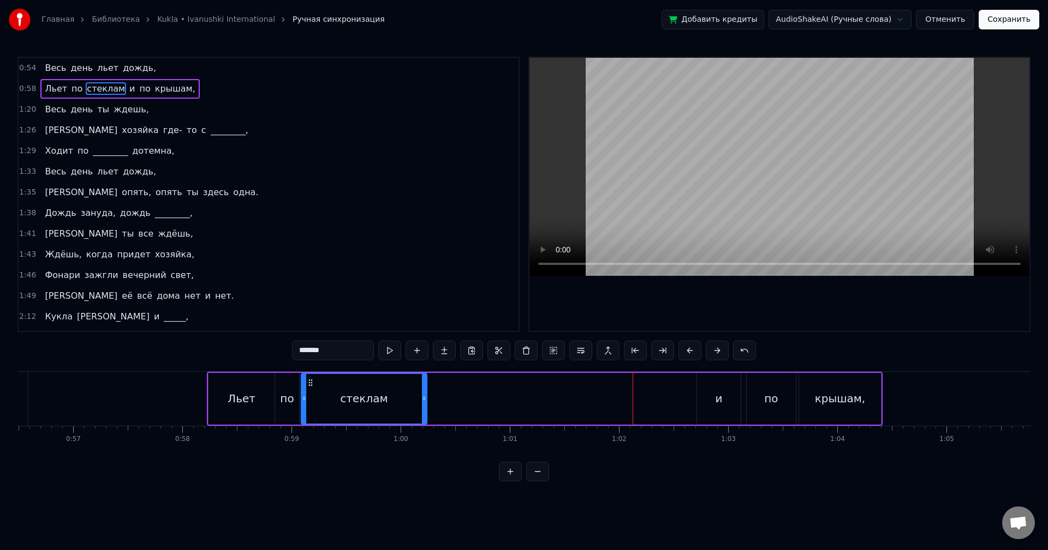
drag, startPoint x: 577, startPoint y: 384, endPoint x: 309, endPoint y: 407, distance: 268.4
click at [309, 407] on div "стеклам" at bounding box center [364, 399] width 124 height 50
click at [396, 354] on button at bounding box center [389, 351] width 23 height 20
drag, startPoint x: 423, startPoint y: 395, endPoint x: 340, endPoint y: 410, distance: 84.9
click at [342, 410] on div at bounding box center [344, 399] width 4 height 50
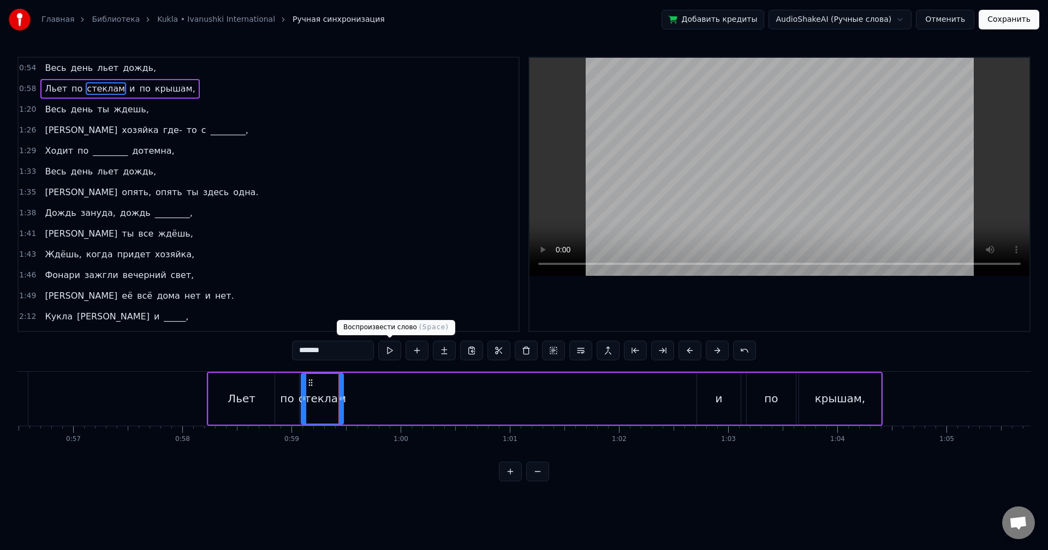
click at [386, 356] on button at bounding box center [389, 351] width 23 height 20
drag, startPoint x: 338, startPoint y: 398, endPoint x: 349, endPoint y: 398, distance: 10.9
click at [349, 398] on icon at bounding box center [350, 398] width 4 height 9
click at [707, 394] on div "и" at bounding box center [718, 399] width 43 height 52
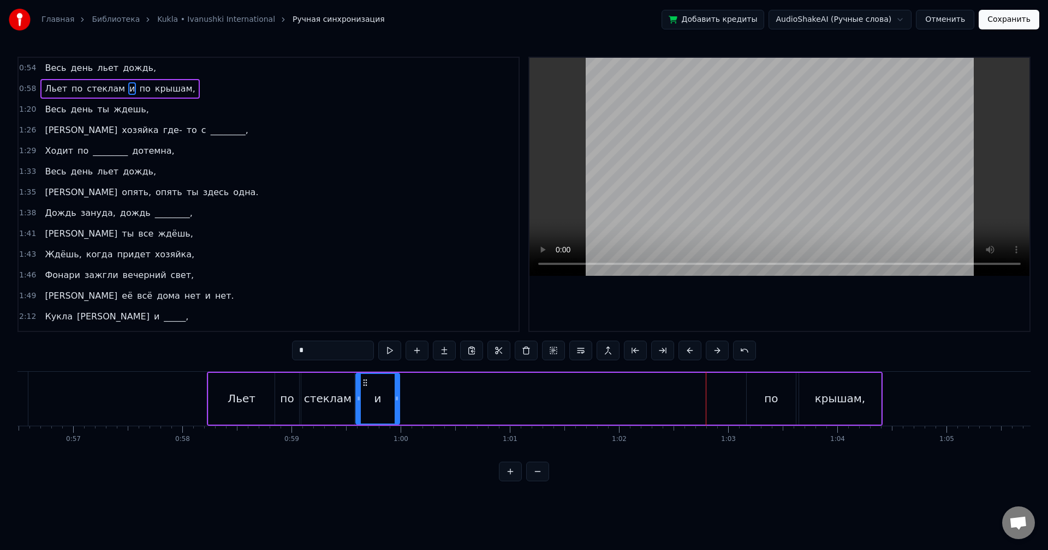
drag, startPoint x: 676, startPoint y: 385, endPoint x: 362, endPoint y: 398, distance: 314.0
click at [362, 398] on div "и" at bounding box center [377, 399] width 42 height 50
drag, startPoint x: 397, startPoint y: 393, endPoint x: 379, endPoint y: 397, distance: 19.1
click at [379, 397] on div at bounding box center [378, 399] width 4 height 50
click at [392, 356] on button at bounding box center [389, 351] width 23 height 20
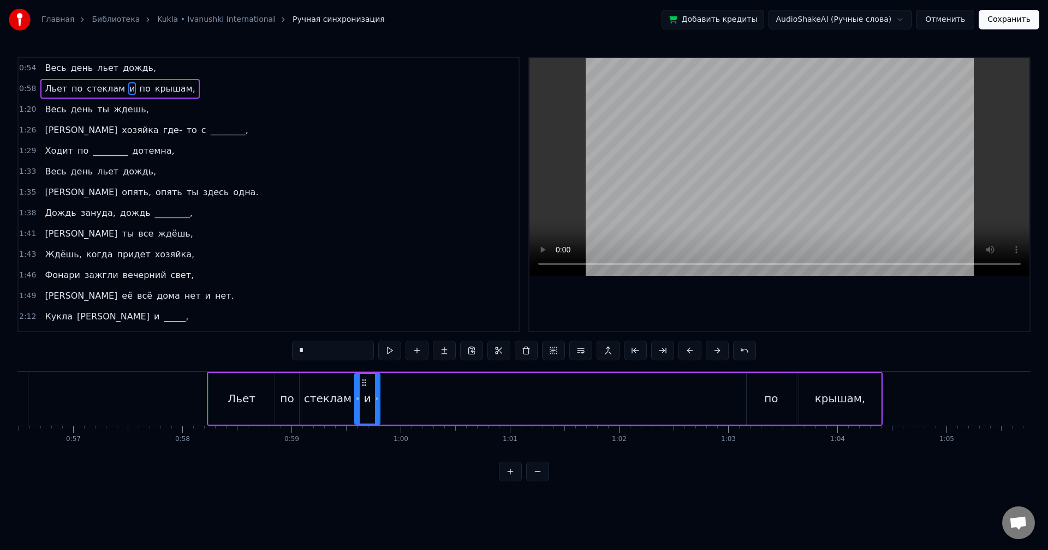
click at [765, 396] on div "по" at bounding box center [771, 399] width 14 height 16
drag, startPoint x: 753, startPoint y: 383, endPoint x: 387, endPoint y: 399, distance: 365.9
click at [387, 399] on div "по" at bounding box center [405, 399] width 48 height 50
drag, startPoint x: 429, startPoint y: 392, endPoint x: 423, endPoint y: 394, distance: 6.4
click at [422, 394] on div "по" at bounding box center [405, 399] width 50 height 52
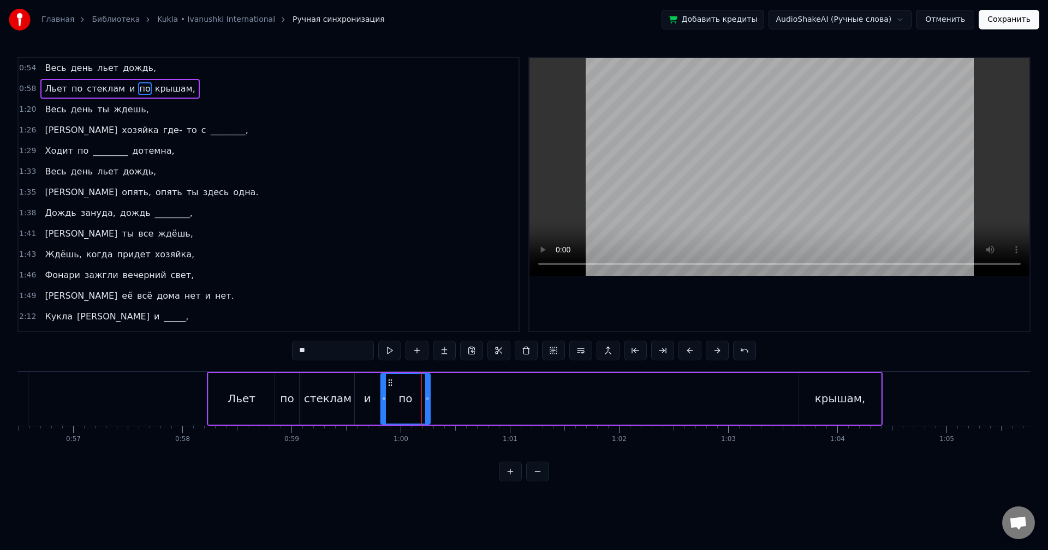
click at [428, 394] on div "по" at bounding box center [405, 399] width 50 height 52
drag, startPoint x: 428, startPoint y: 394, endPoint x: 406, endPoint y: 402, distance: 22.9
click at [408, 402] on icon at bounding box center [410, 398] width 4 height 9
click at [394, 357] on button at bounding box center [389, 351] width 23 height 20
click at [831, 400] on div "крышам," at bounding box center [840, 399] width 51 height 16
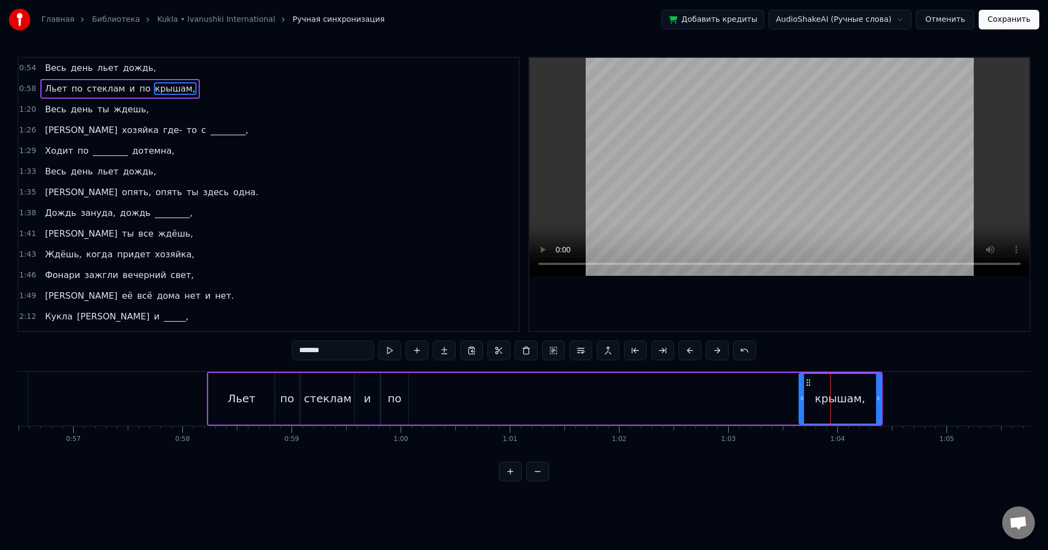
click at [395, 400] on div "по" at bounding box center [394, 399] width 14 height 16
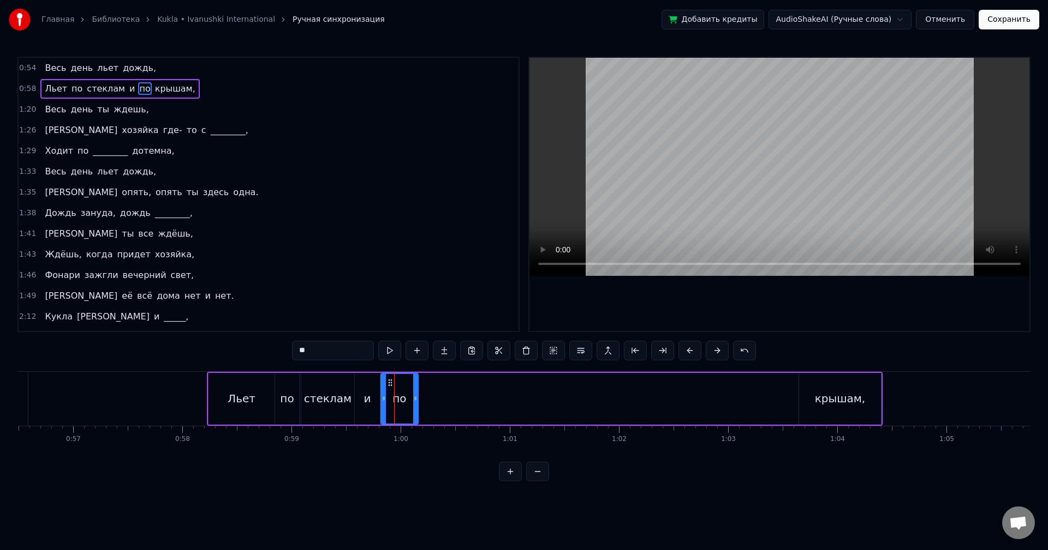
drag, startPoint x: 407, startPoint y: 402, endPoint x: 417, endPoint y: 401, distance: 9.8
click at [417, 401] on icon at bounding box center [415, 398] width 4 height 9
click at [821, 399] on div "крышам," at bounding box center [840, 399] width 51 height 16
type input "*******"
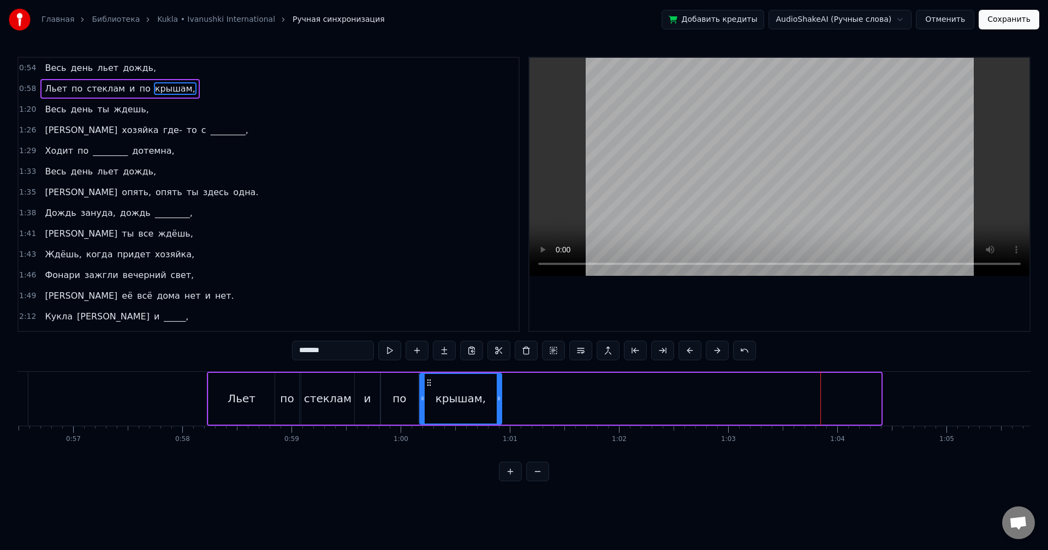
drag, startPoint x: 809, startPoint y: 384, endPoint x: 431, endPoint y: 406, distance: 378.2
click at [431, 406] on div "крышам," at bounding box center [460, 399] width 81 height 50
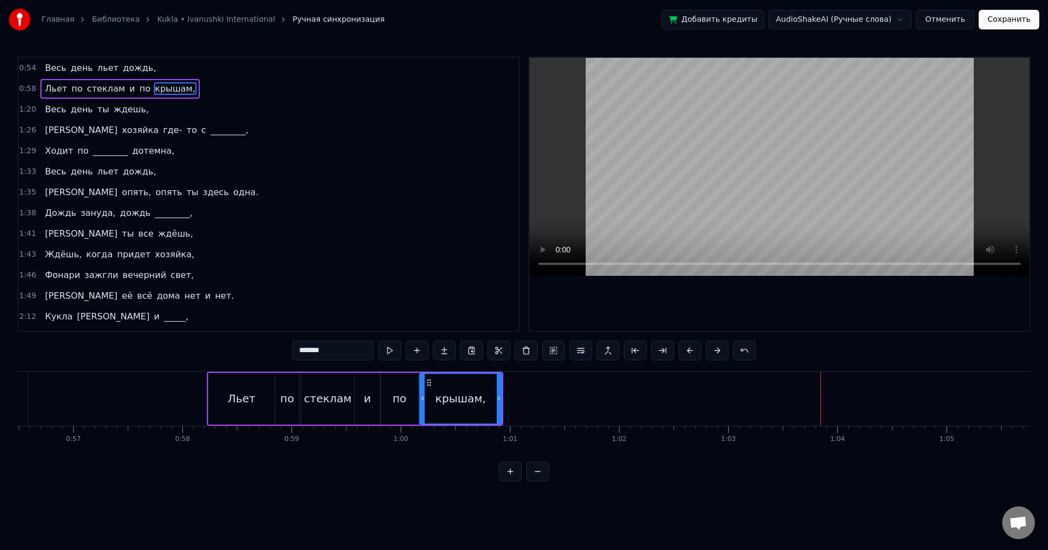
click at [500, 400] on div "Льет по стеклам и по крышам," at bounding box center [355, 399] width 296 height 54
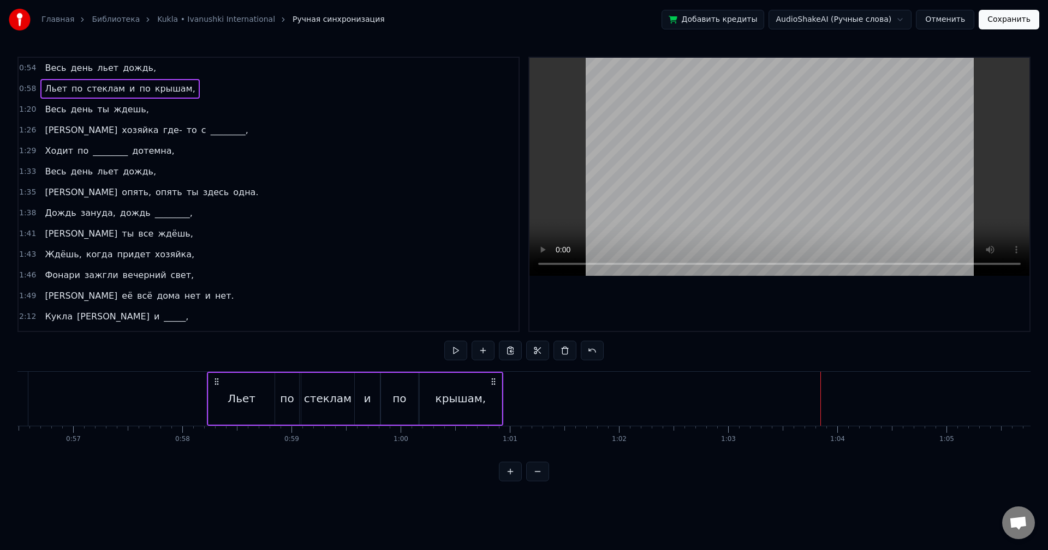
click at [474, 403] on div "крышам," at bounding box center [460, 399] width 51 height 16
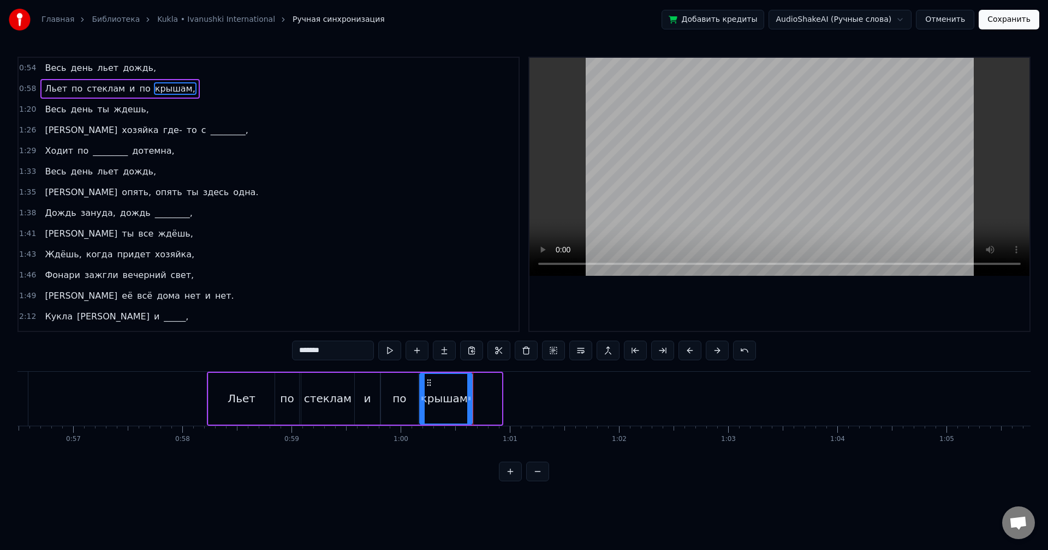
drag, startPoint x: 498, startPoint y: 399, endPoint x: 466, endPoint y: 404, distance: 31.5
click at [467, 404] on div at bounding box center [469, 399] width 4 height 50
click at [398, 355] on button at bounding box center [389, 351] width 23 height 20
drag, startPoint x: 468, startPoint y: 399, endPoint x: 542, endPoint y: 401, distance: 74.2
click at [495, 401] on icon at bounding box center [493, 398] width 4 height 9
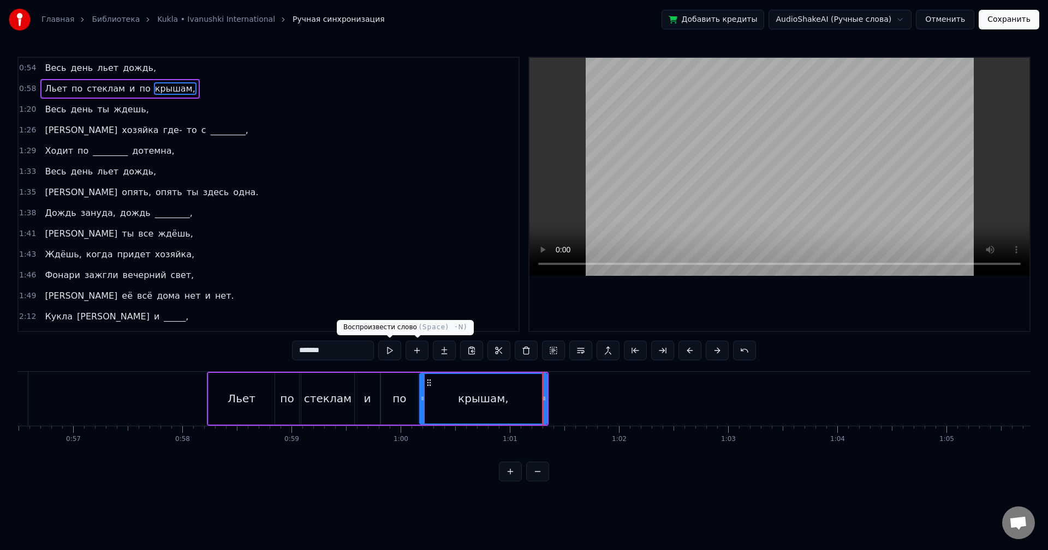
click at [394, 354] on button at bounding box center [389, 351] width 23 height 20
drag, startPoint x: 545, startPoint y: 401, endPoint x: 577, endPoint y: 402, distance: 32.2
click at [566, 402] on icon at bounding box center [563, 398] width 4 height 9
click at [397, 355] on button at bounding box center [389, 351] width 23 height 20
drag, startPoint x: 577, startPoint y: 411, endPoint x: 603, endPoint y: 411, distance: 26.7
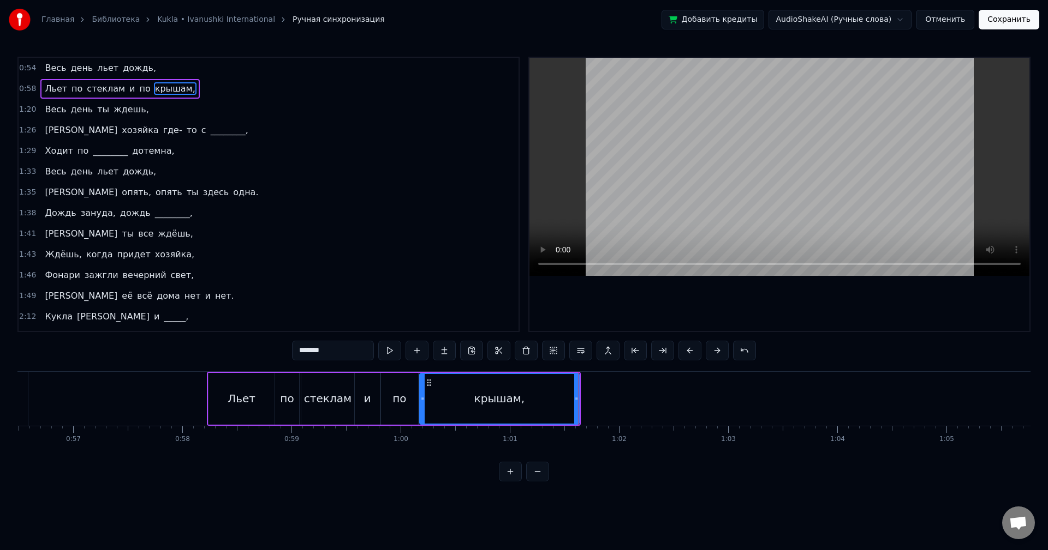
click at [578, 411] on div at bounding box center [576, 399] width 4 height 50
click at [392, 357] on button at bounding box center [389, 351] width 23 height 20
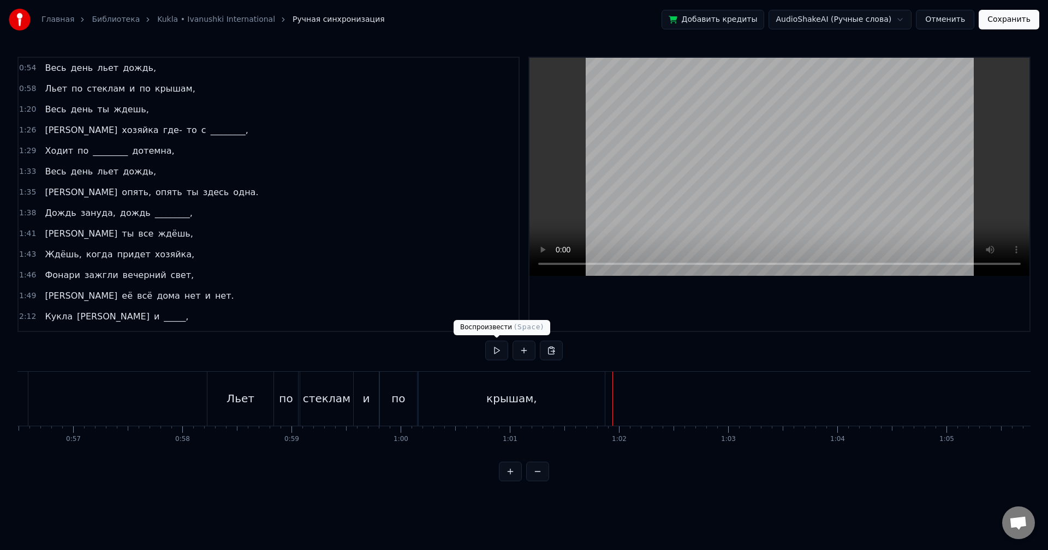
click at [498, 351] on button at bounding box center [496, 351] width 23 height 20
click at [496, 351] on button at bounding box center [496, 351] width 23 height 20
click at [182, 110] on div "1:20 Весь день ты ждешь," at bounding box center [269, 109] width 500 height 21
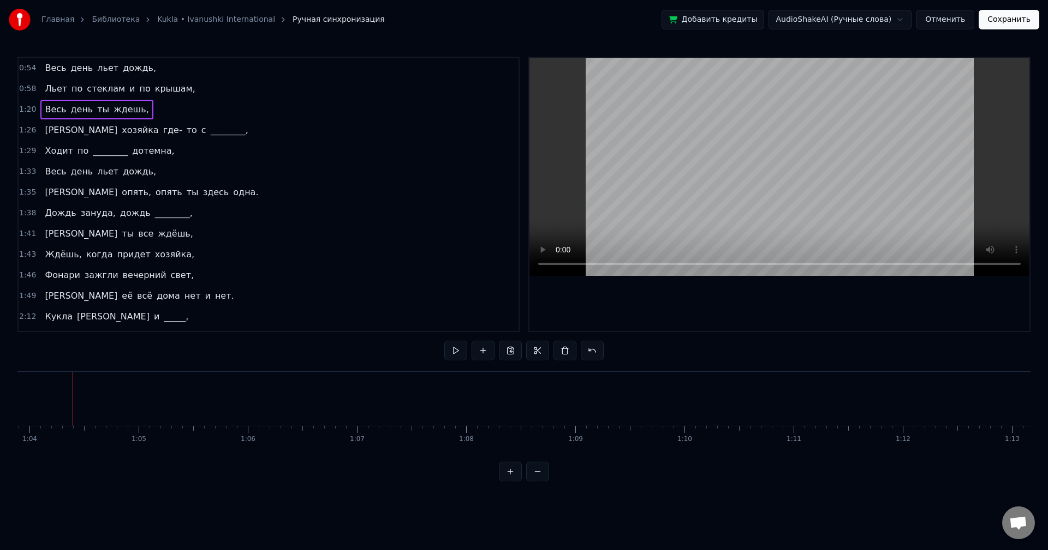
click at [167, 107] on div "1:20 Весь день ты ждешь," at bounding box center [269, 109] width 500 height 21
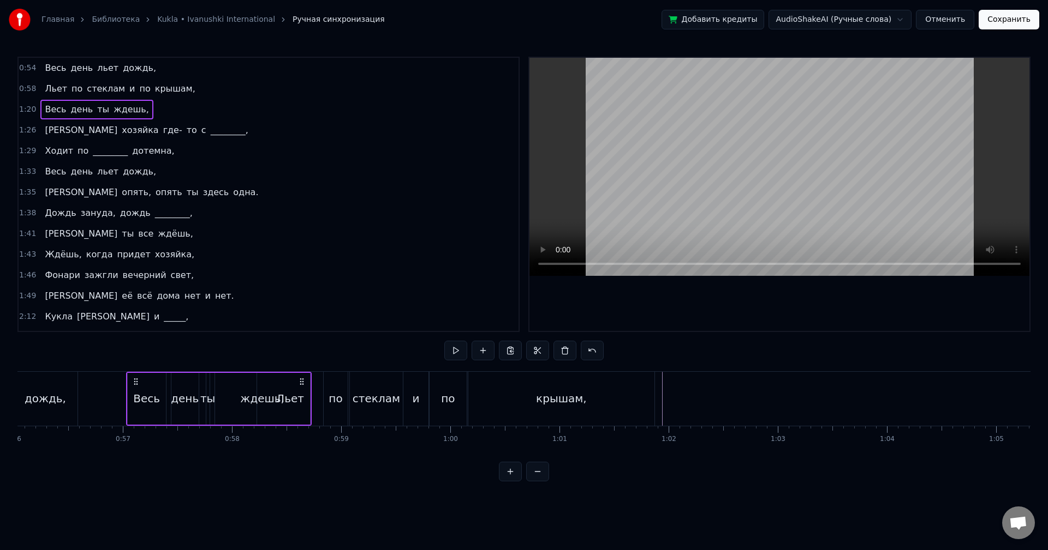
scroll to position [0, 6102]
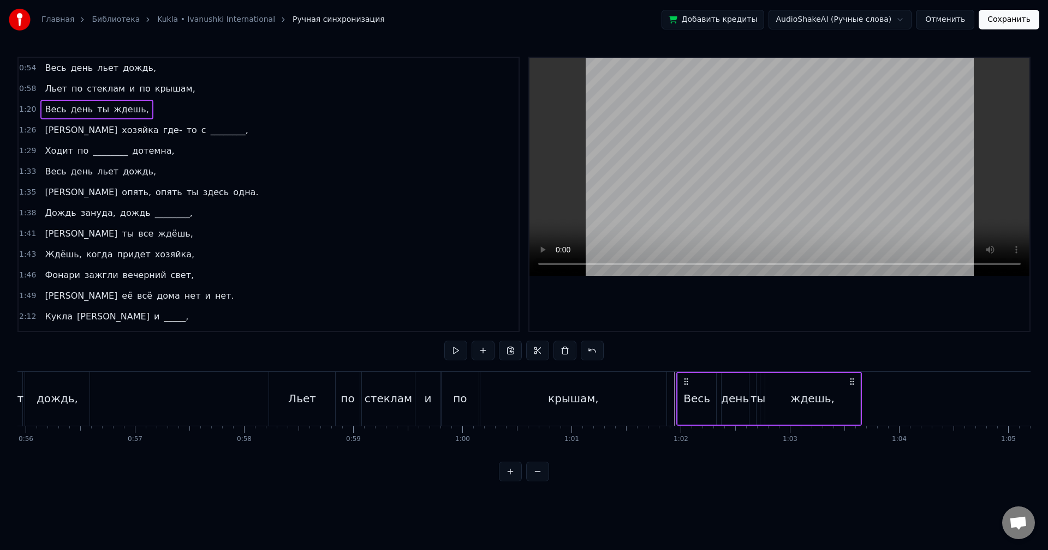
drag, startPoint x: 80, startPoint y: 380, endPoint x: 683, endPoint y: 426, distance: 605.1
click at [683, 426] on div "Весь день ты ждешь," at bounding box center [768, 399] width 185 height 54
click at [453, 352] on button at bounding box center [455, 351] width 23 height 20
click at [185, 134] on div "1:26 А хозяйка где- то с ________," at bounding box center [269, 130] width 500 height 21
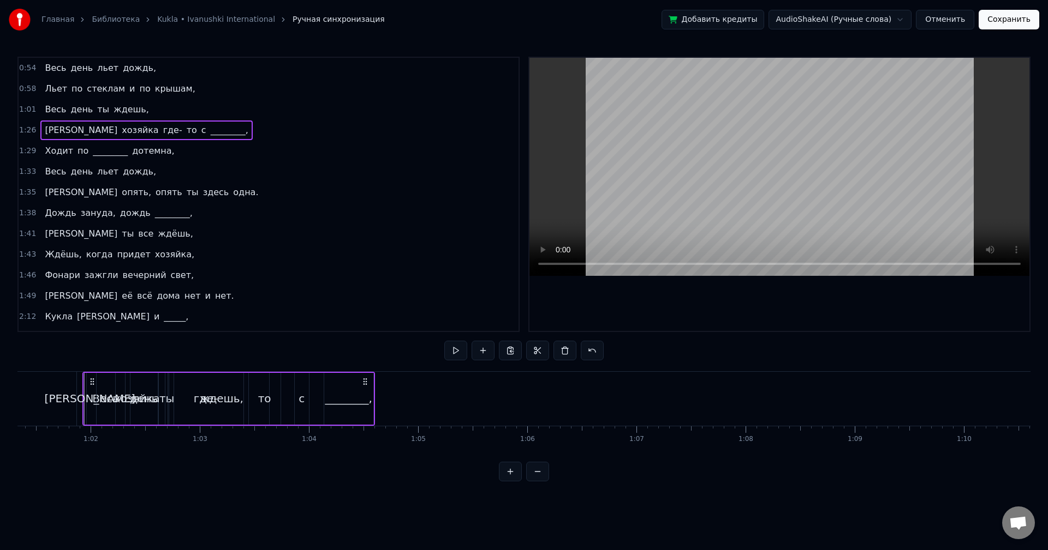
scroll to position [0, 6655]
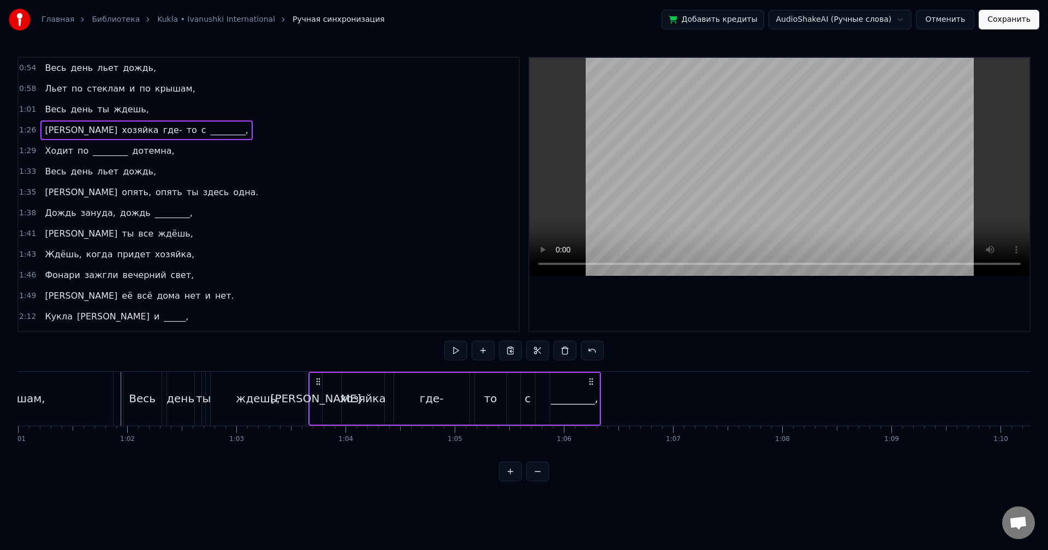
drag, startPoint x: 83, startPoint y: 382, endPoint x: 319, endPoint y: 398, distance: 236.2
click at [319, 398] on div "А хозяйка где- то с ________," at bounding box center [454, 399] width 292 height 54
click at [452, 348] on button at bounding box center [455, 351] width 23 height 20
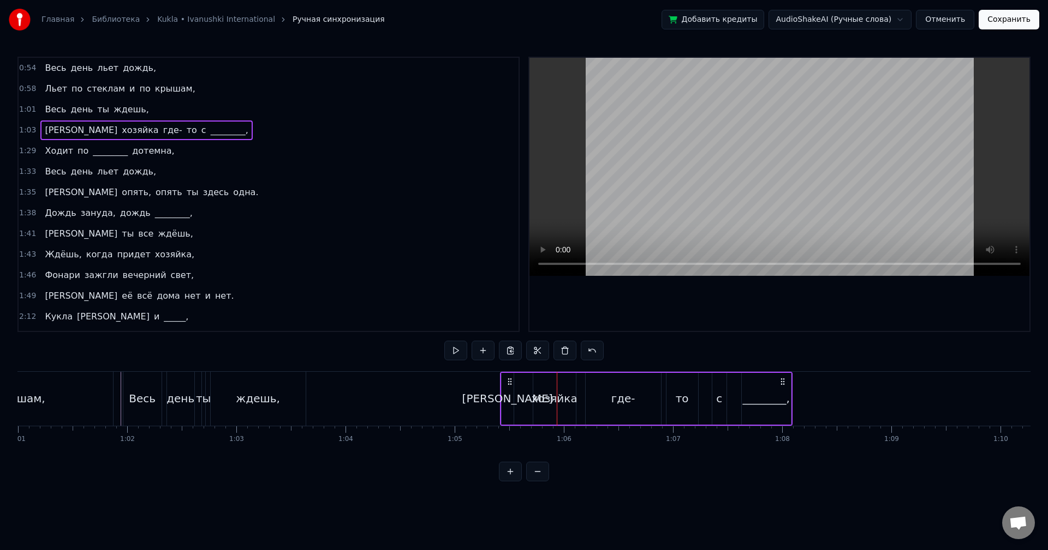
drag, startPoint x: 316, startPoint y: 379, endPoint x: 508, endPoint y: 386, distance: 191.6
click at [508, 386] on icon at bounding box center [509, 382] width 9 height 9
click at [460, 349] on button at bounding box center [455, 351] width 23 height 20
click at [784, 396] on div "________," at bounding box center [765, 399] width 47 height 16
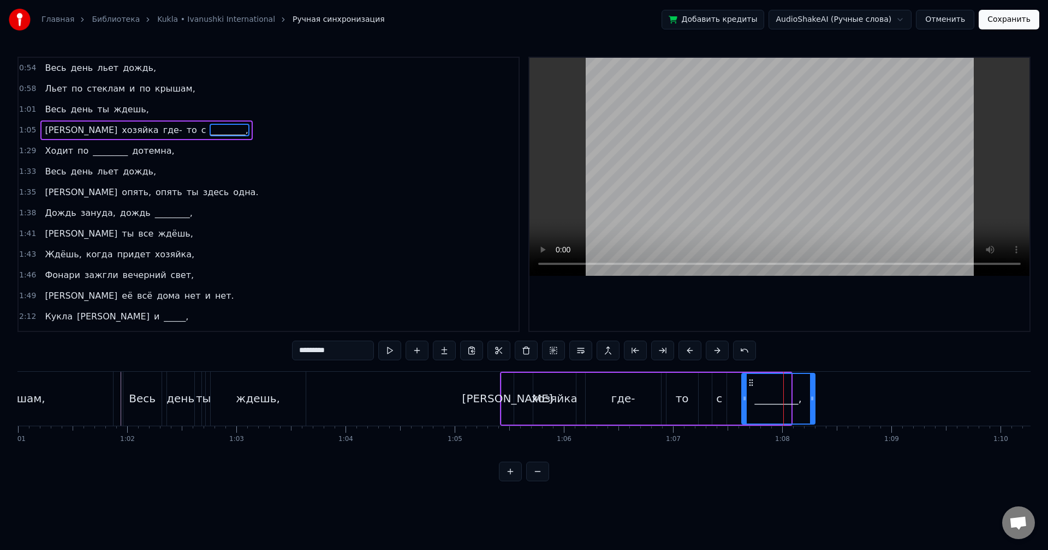
drag, startPoint x: 789, startPoint y: 401, endPoint x: 813, endPoint y: 403, distance: 24.6
click at [813, 403] on icon at bounding box center [812, 398] width 4 height 9
click at [394, 348] on button at bounding box center [389, 351] width 23 height 20
drag, startPoint x: 811, startPoint y: 409, endPoint x: 824, endPoint y: 409, distance: 13.1
click at [828, 409] on div at bounding box center [829, 399] width 4 height 50
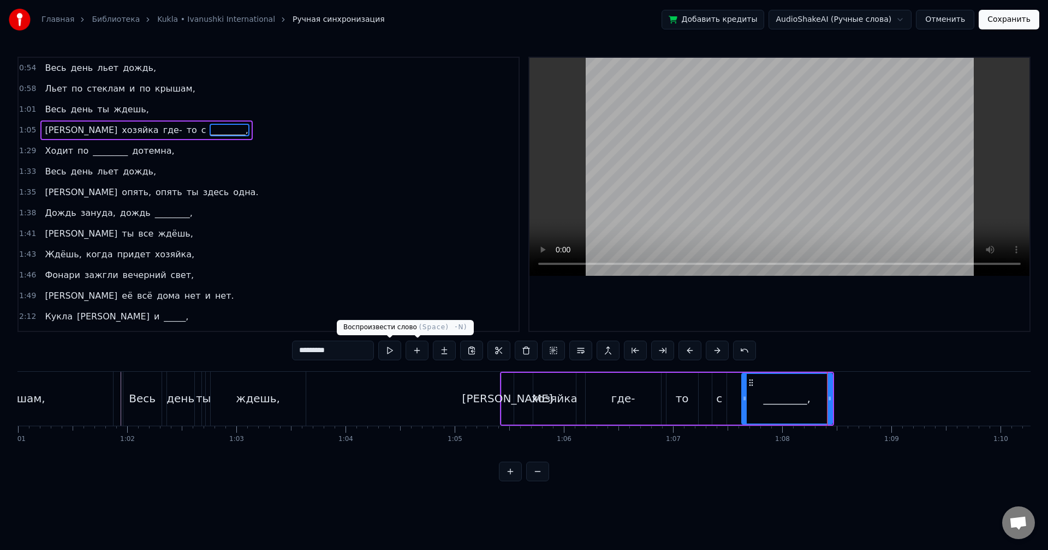
click at [394, 350] on button at bounding box center [389, 351] width 23 height 20
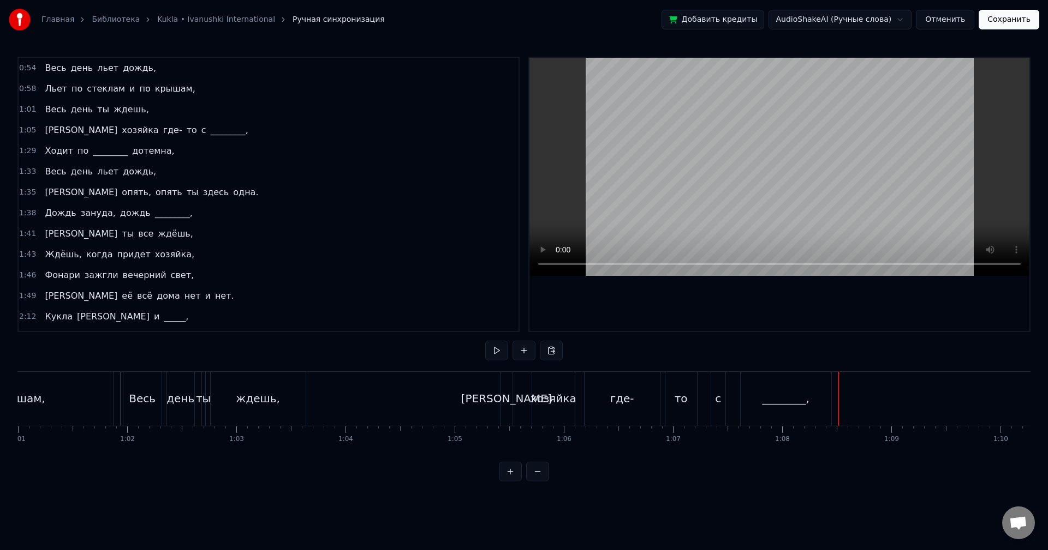
click at [814, 400] on div "________," at bounding box center [785, 399] width 91 height 54
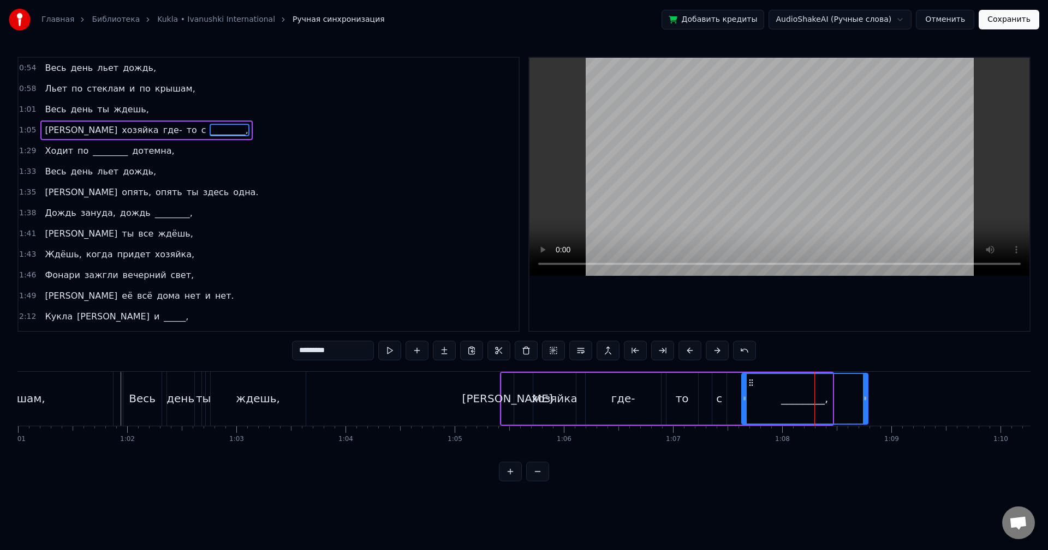
drag, startPoint x: 829, startPoint y: 400, endPoint x: 877, endPoint y: 402, distance: 48.0
click at [867, 402] on icon at bounding box center [865, 398] width 4 height 9
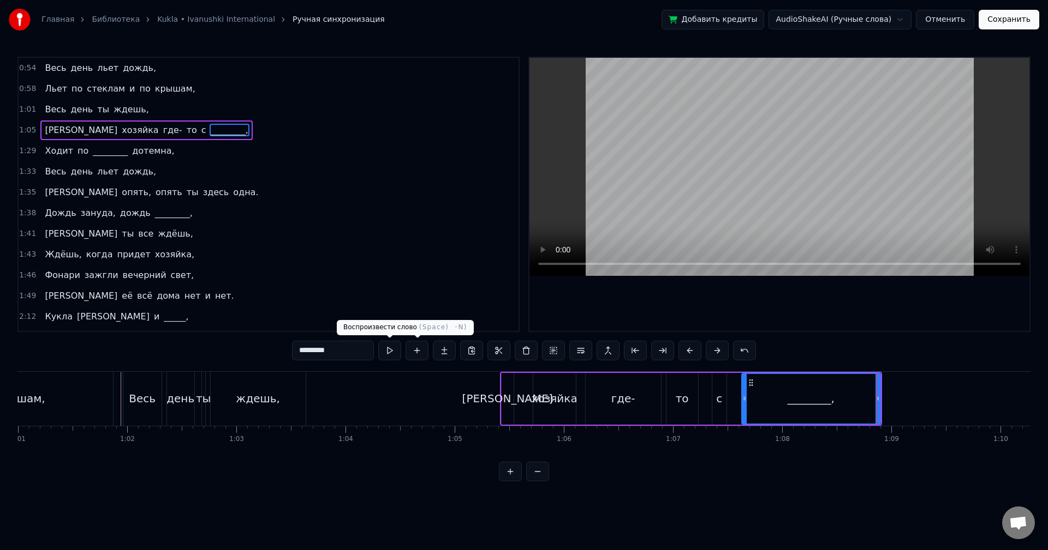
click at [391, 350] on button at bounding box center [389, 351] width 23 height 20
drag, startPoint x: 877, startPoint y: 406, endPoint x: 910, endPoint y: 407, distance: 32.7
click at [891, 407] on div at bounding box center [889, 399] width 4 height 50
click at [394, 351] on button at bounding box center [389, 351] width 23 height 20
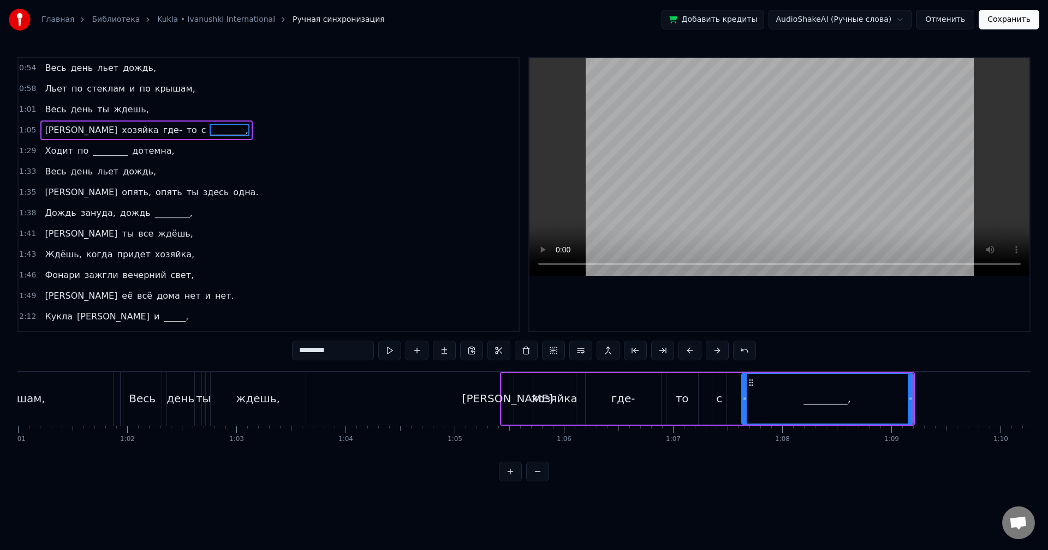
click at [295, 397] on div "ждешь," at bounding box center [258, 399] width 95 height 54
type input "******"
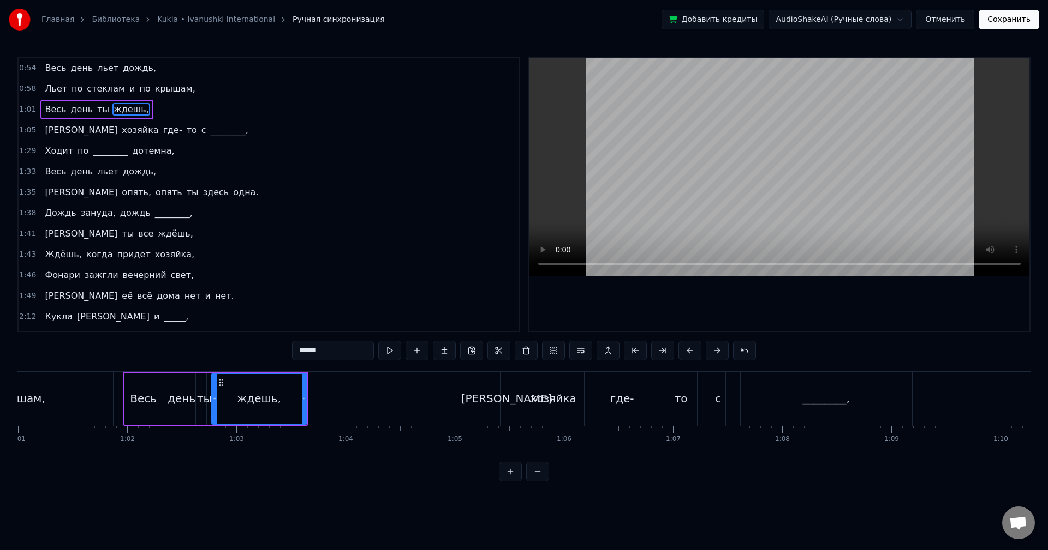
click at [159, 151] on div "1:29 Ходит по ________ дотемна," at bounding box center [269, 151] width 500 height 21
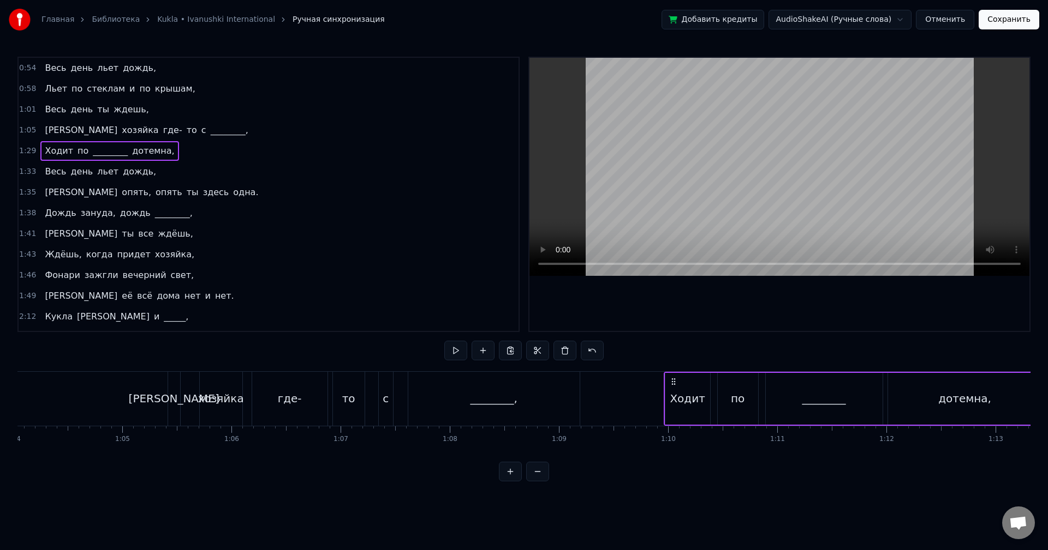
scroll to position [0, 7001]
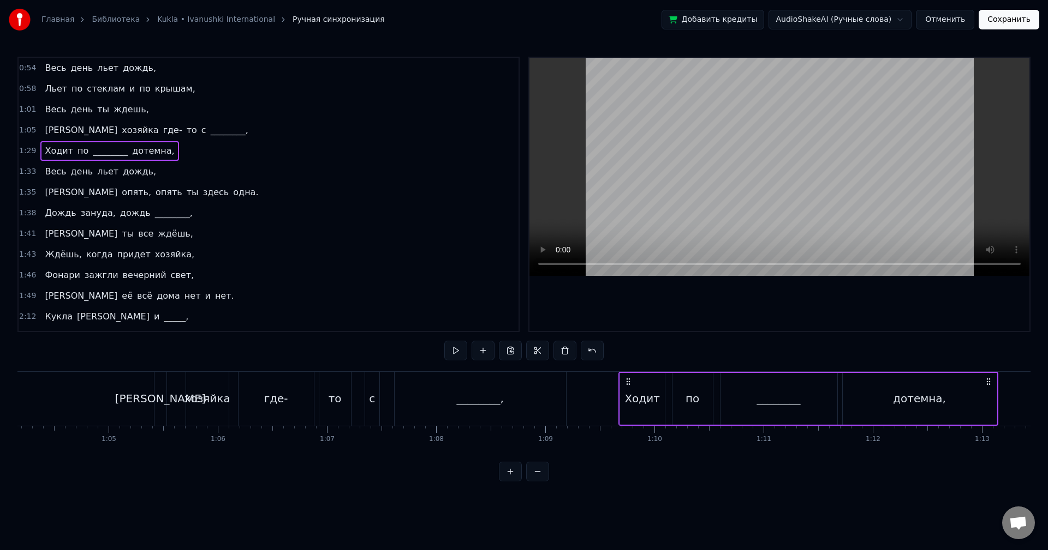
drag, startPoint x: 81, startPoint y: 380, endPoint x: 839, endPoint y: 391, distance: 757.9
click at [839, 391] on div "Ходит по ________ дотемна," at bounding box center [808, 399] width 380 height 54
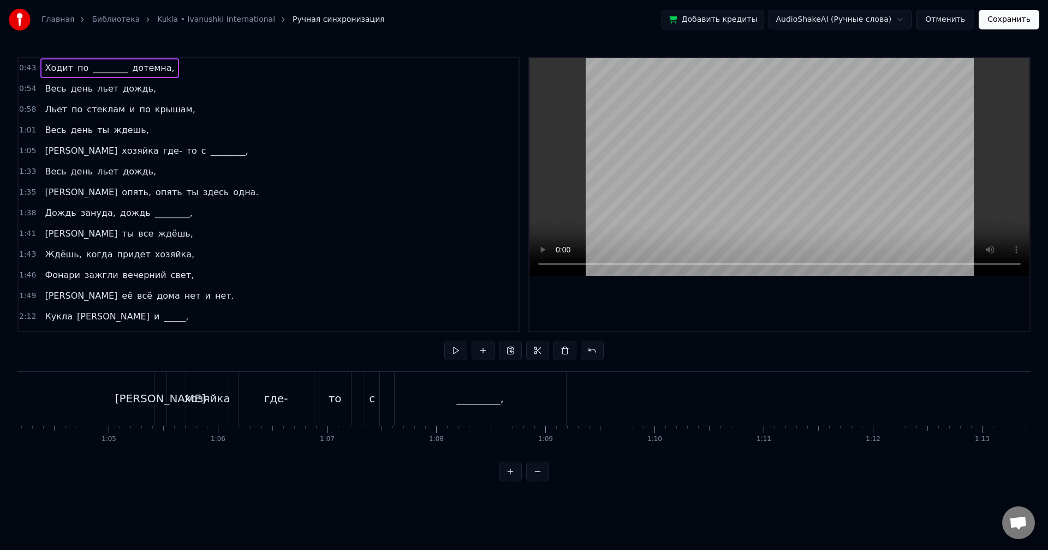
click at [590, 354] on button at bounding box center [591, 351] width 23 height 20
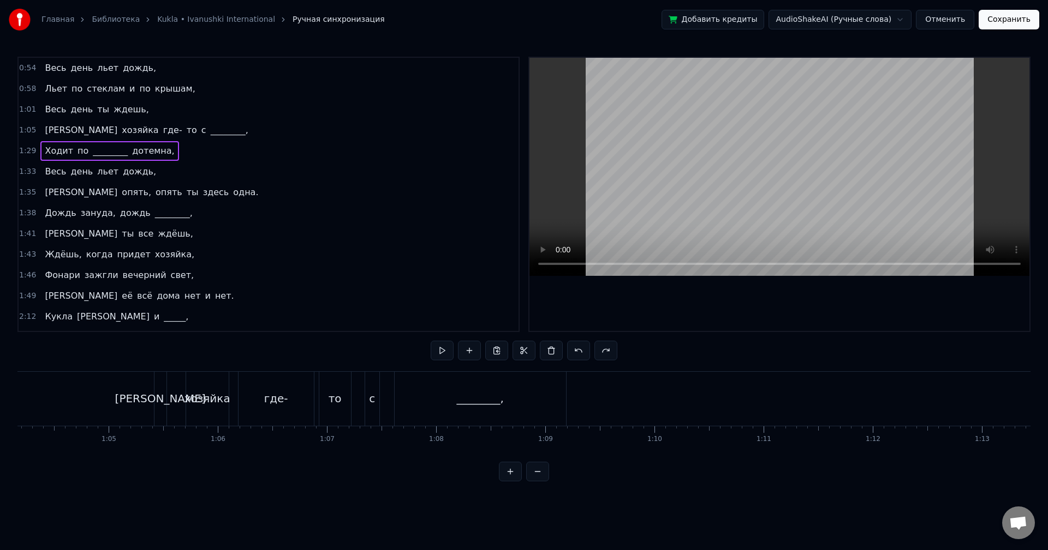
click at [196, 147] on div "1:29 Ходит по ________ дотемна," at bounding box center [269, 151] width 500 height 21
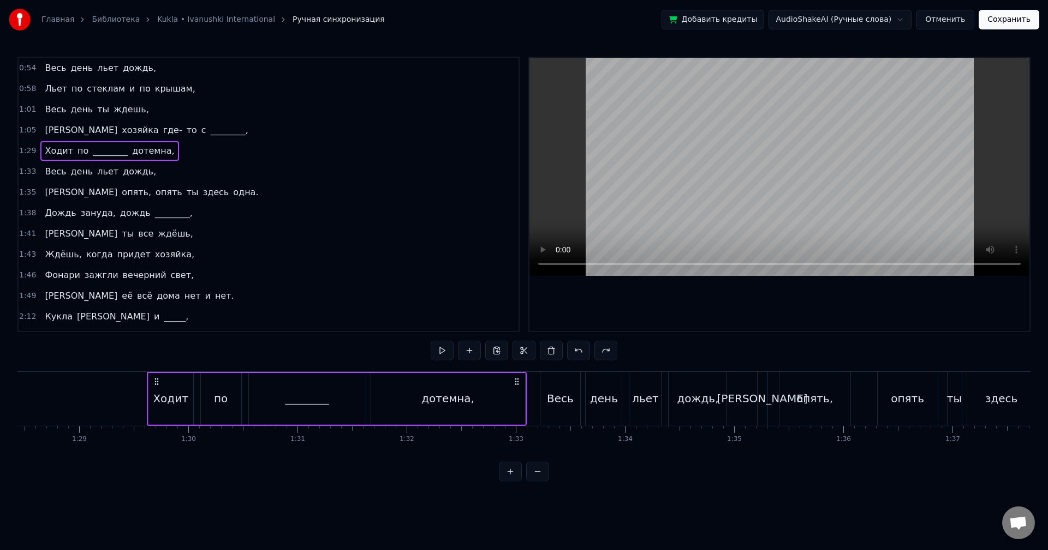
scroll to position [0, 9724]
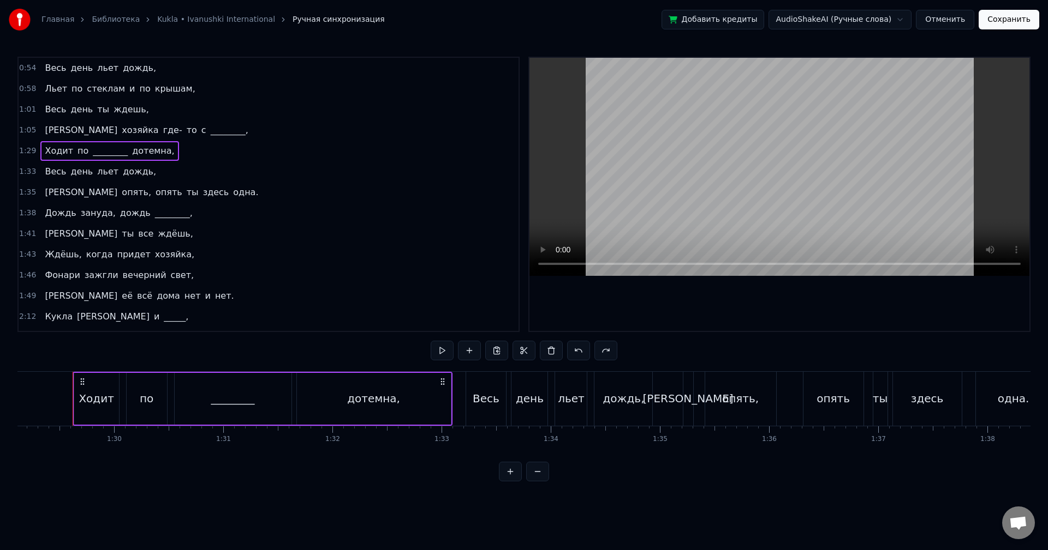
click at [548, 482] on button at bounding box center [537, 472] width 23 height 20
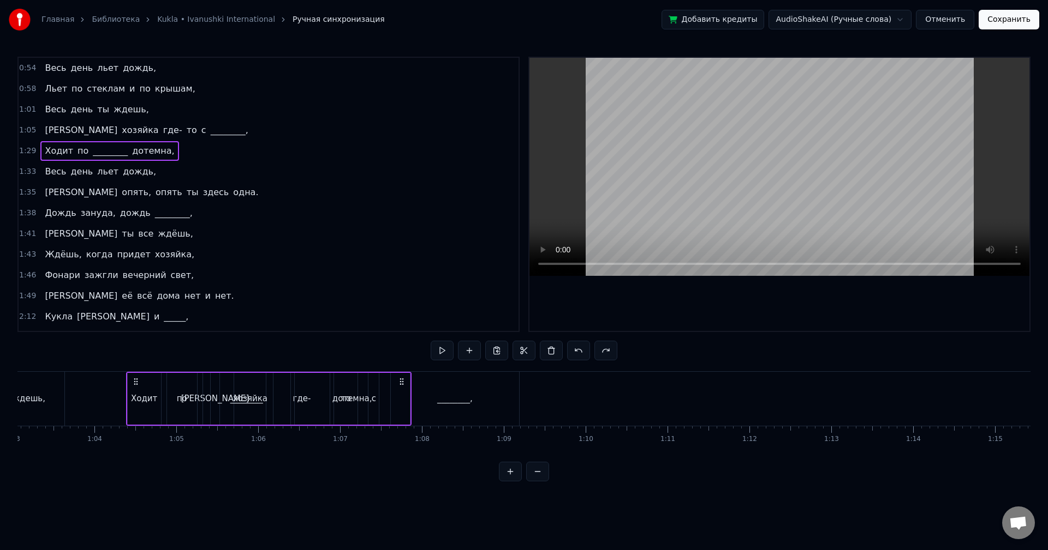
scroll to position [0, 5158]
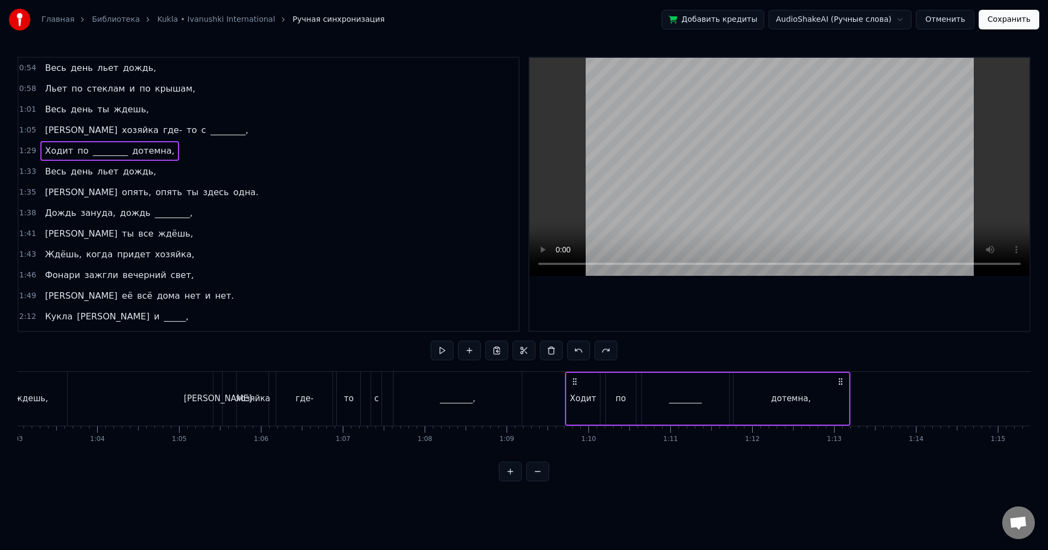
drag, startPoint x: 82, startPoint y: 379, endPoint x: 574, endPoint y: 416, distance: 493.5
click at [574, 416] on div "Ходит по ________ дотемна," at bounding box center [707, 399] width 285 height 54
click at [464, 354] on button at bounding box center [455, 351] width 23 height 20
click at [462, 354] on button at bounding box center [455, 351] width 23 height 20
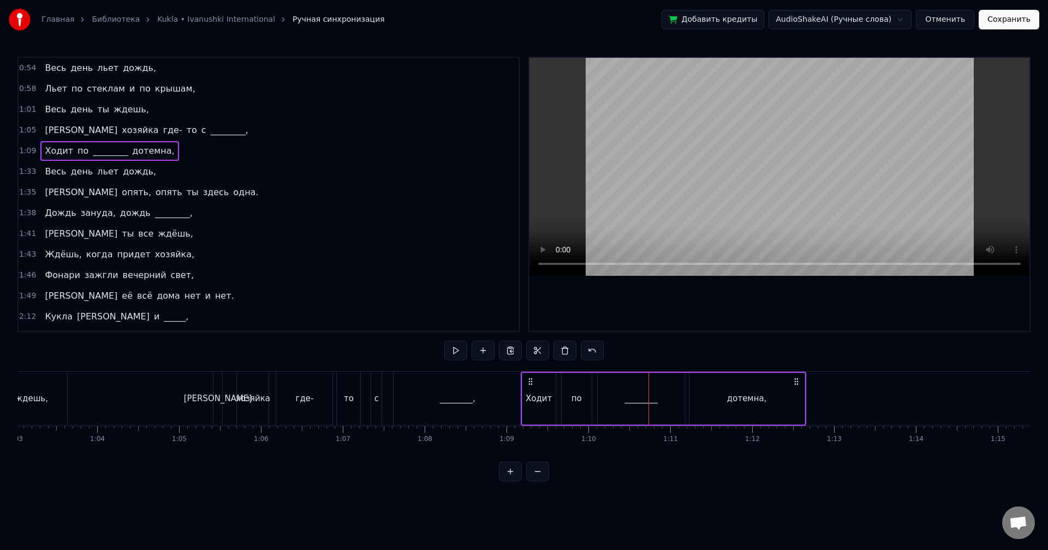
drag, startPoint x: 569, startPoint y: 383, endPoint x: 530, endPoint y: 386, distance: 38.8
click at [530, 386] on icon at bounding box center [530, 382] width 9 height 9
click at [453, 356] on button at bounding box center [455, 351] width 23 height 20
click at [139, 170] on div "Весь день льет дождь," at bounding box center [100, 172] width 120 height 20
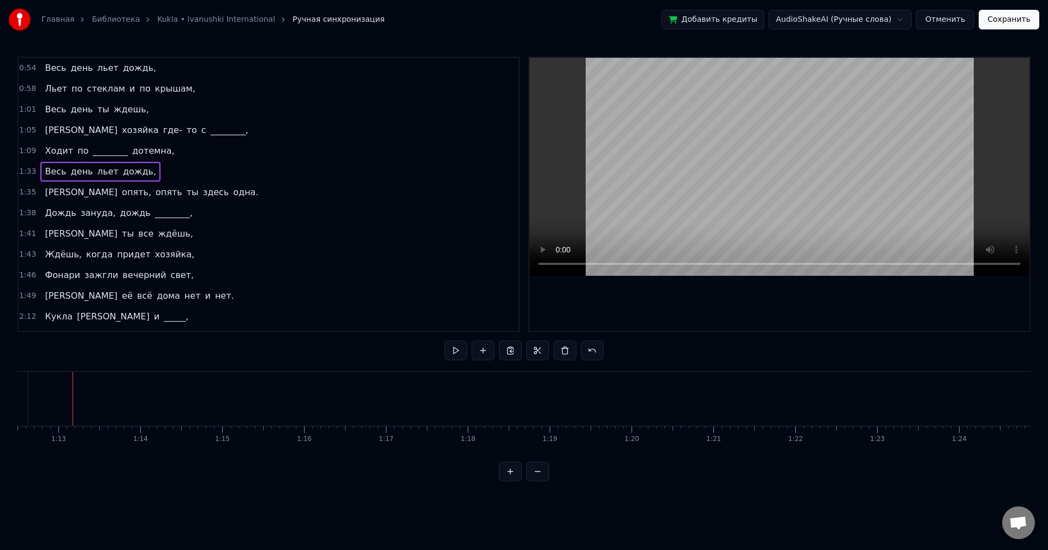
click at [153, 175] on div "1:33 Весь день льет дождь," at bounding box center [269, 171] width 500 height 21
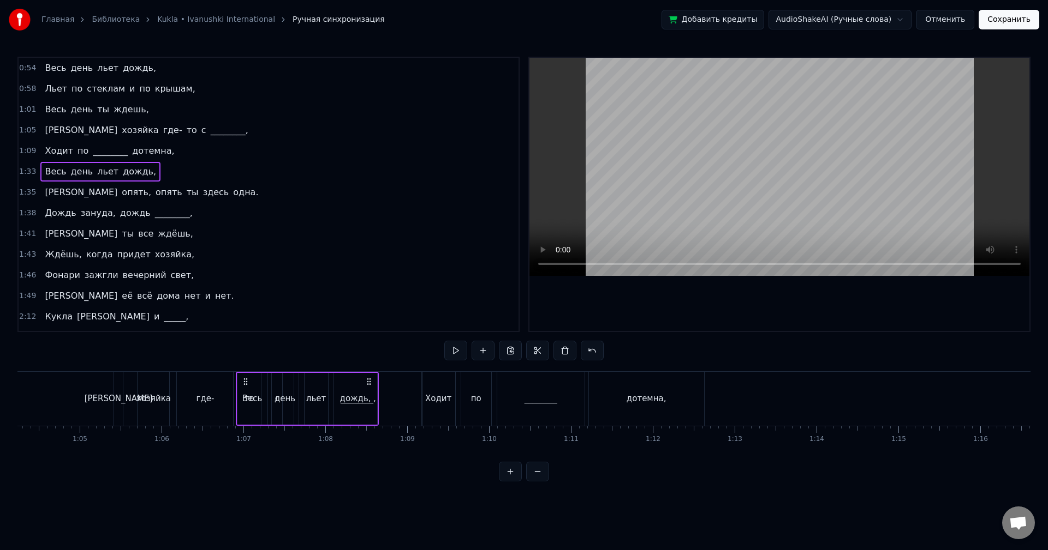
scroll to position [0, 5257]
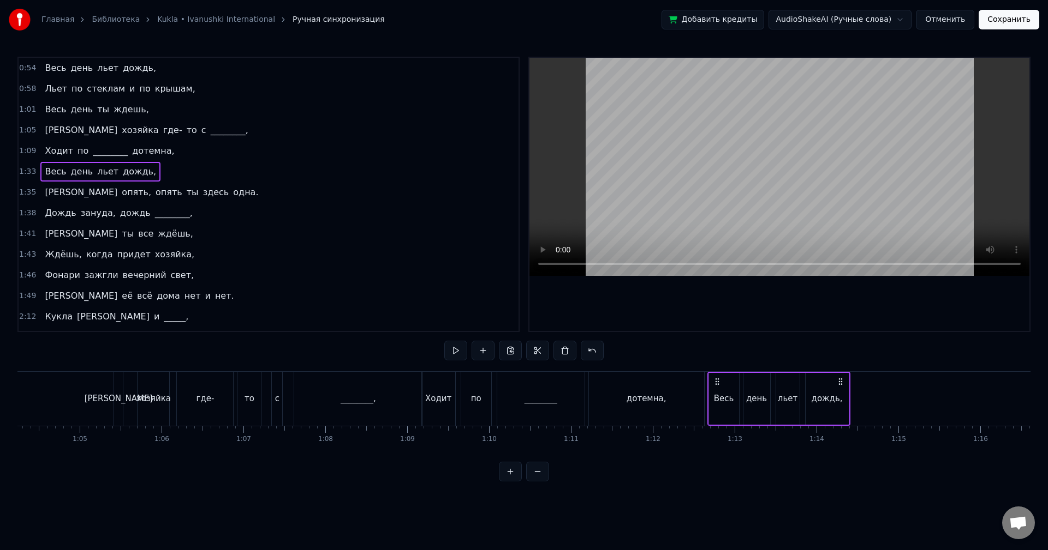
drag, startPoint x: 82, startPoint y: 383, endPoint x: 717, endPoint y: 451, distance: 638.2
click at [717, 451] on div "Весь день льет дождь, Льет по стеклам и по крышам, Весь день ты ждешь, А хозяйк…" at bounding box center [523, 413] width 1013 height 82
click at [456, 354] on button at bounding box center [455, 351] width 23 height 20
click at [454, 351] on button at bounding box center [455, 351] width 23 height 20
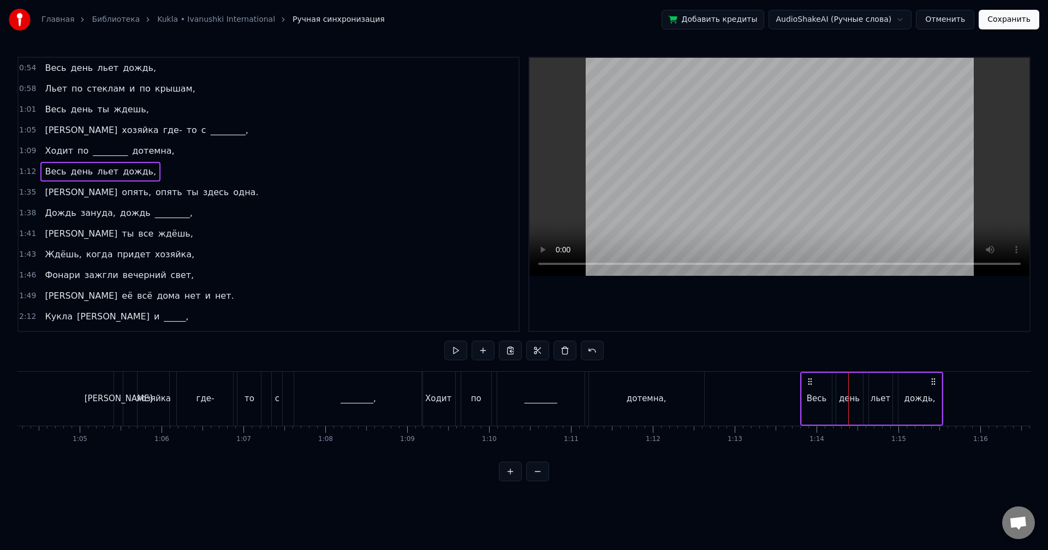
drag, startPoint x: 716, startPoint y: 381, endPoint x: 809, endPoint y: 384, distance: 92.8
click at [809, 384] on icon at bounding box center [809, 382] width 9 height 9
click at [462, 348] on button at bounding box center [455, 351] width 23 height 20
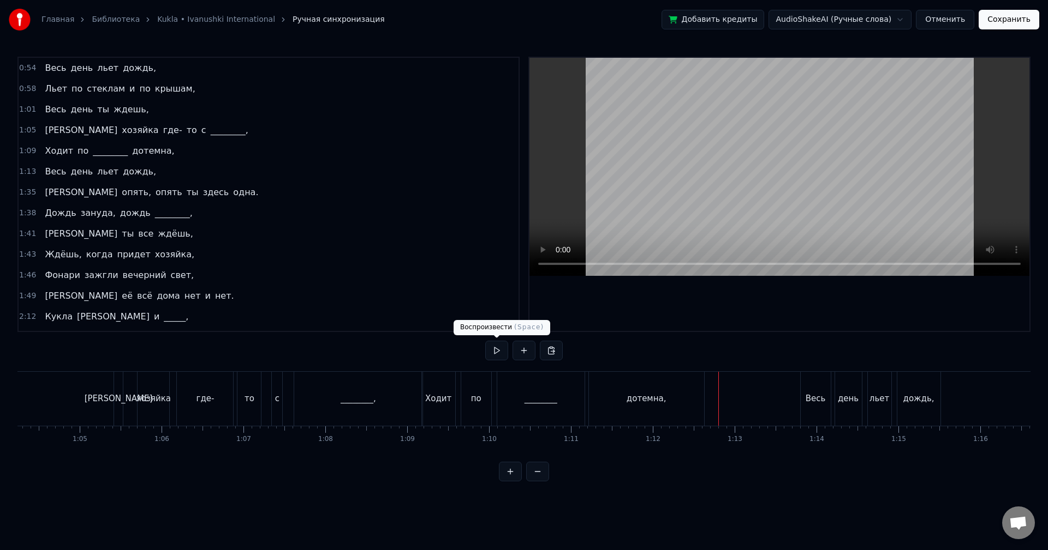
click at [498, 353] on button at bounding box center [496, 351] width 23 height 20
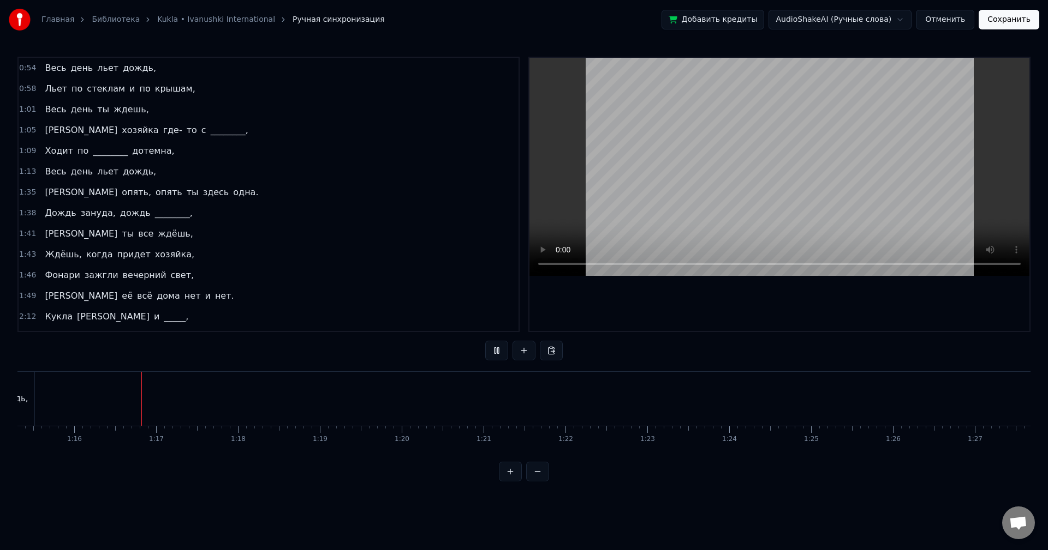
scroll to position [0, 6181]
click at [500, 347] on button at bounding box center [496, 351] width 23 height 20
click at [180, 129] on div "1:05 А хозяйка где- то с ________," at bounding box center [269, 130] width 500 height 21
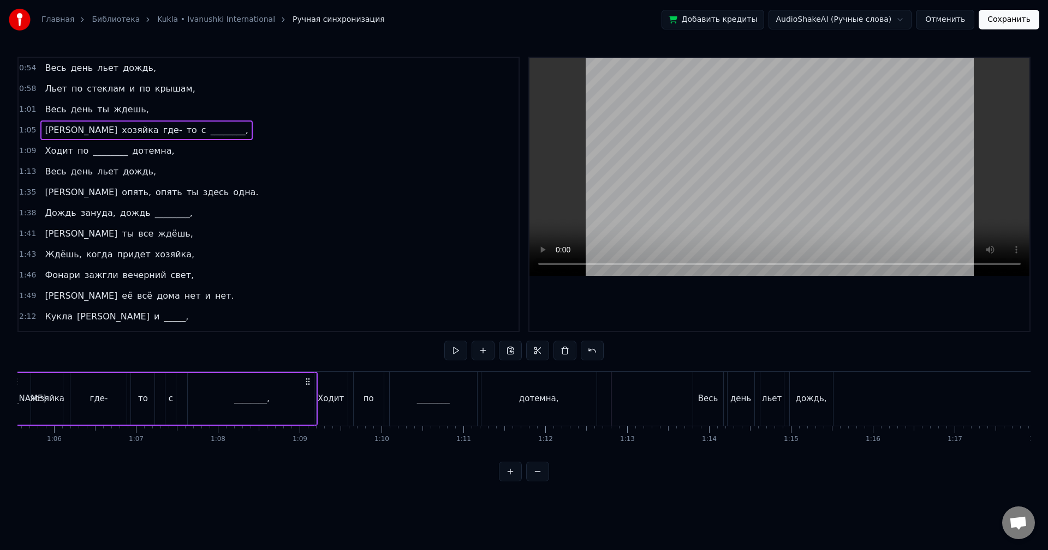
scroll to position [0, 5299]
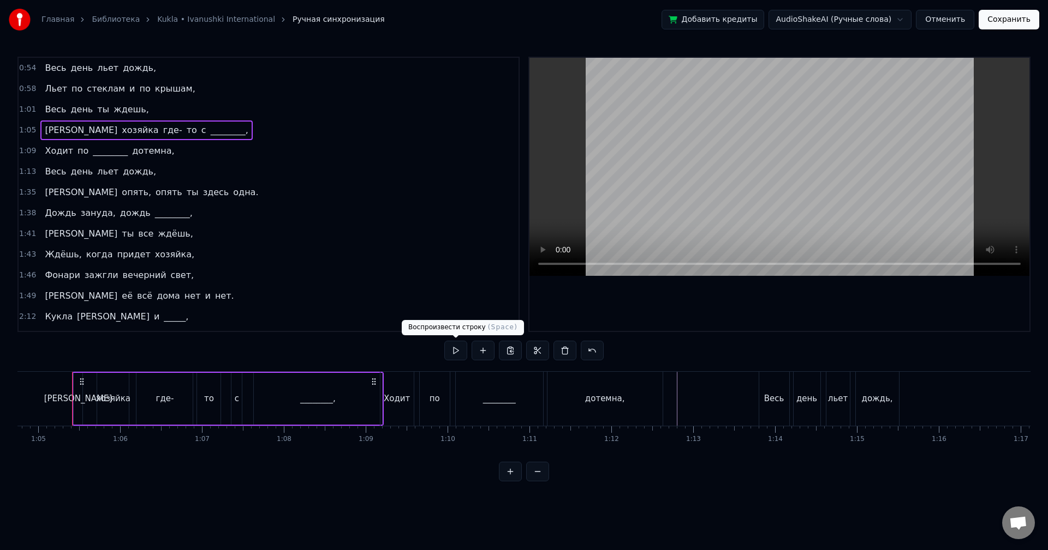
click at [454, 347] on button at bounding box center [455, 351] width 23 height 20
click at [188, 155] on div "1:09 Ходит по ________ дотемна," at bounding box center [269, 151] width 500 height 21
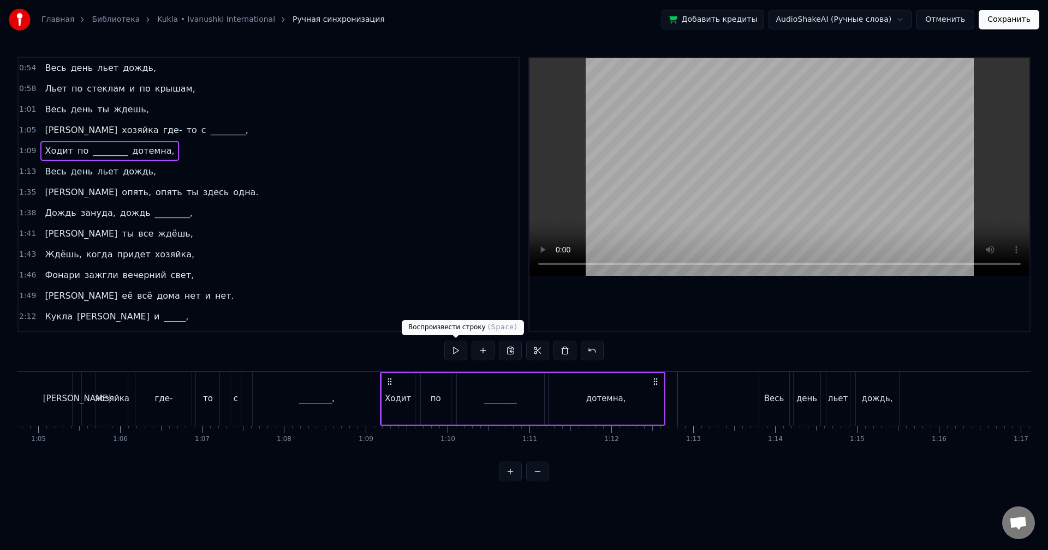
click at [458, 349] on button at bounding box center [455, 351] width 23 height 20
click at [167, 173] on div "1:13 Весь день льет дождь," at bounding box center [269, 171] width 500 height 21
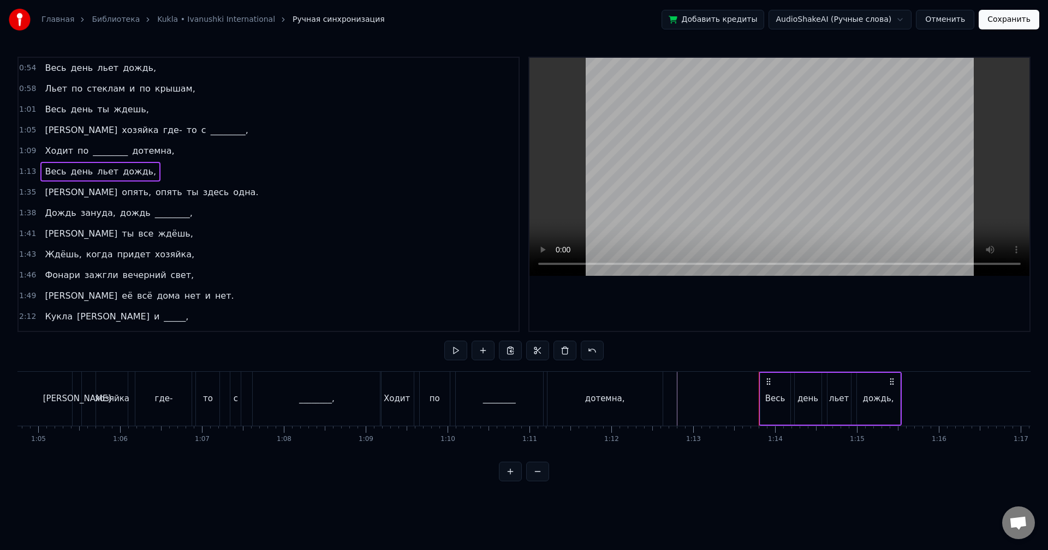
click at [451, 349] on button at bounding box center [455, 351] width 23 height 20
click at [184, 194] on div "1:35 И опять, опять ты здесь одна." at bounding box center [269, 192] width 500 height 21
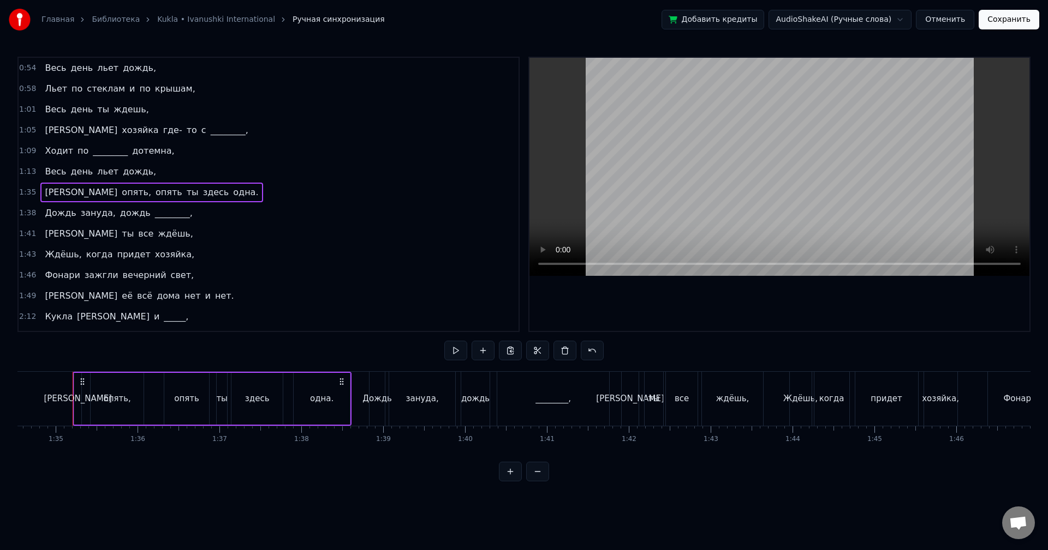
scroll to position [0, 7737]
drag, startPoint x: 51, startPoint y: 185, endPoint x: 59, endPoint y: 188, distance: 8.5
click at [59, 188] on div "И опять, опять ты здесь одна." at bounding box center [151, 193] width 222 height 20
click at [445, 355] on button at bounding box center [455, 351] width 23 height 20
click at [444, 355] on button at bounding box center [455, 351] width 23 height 20
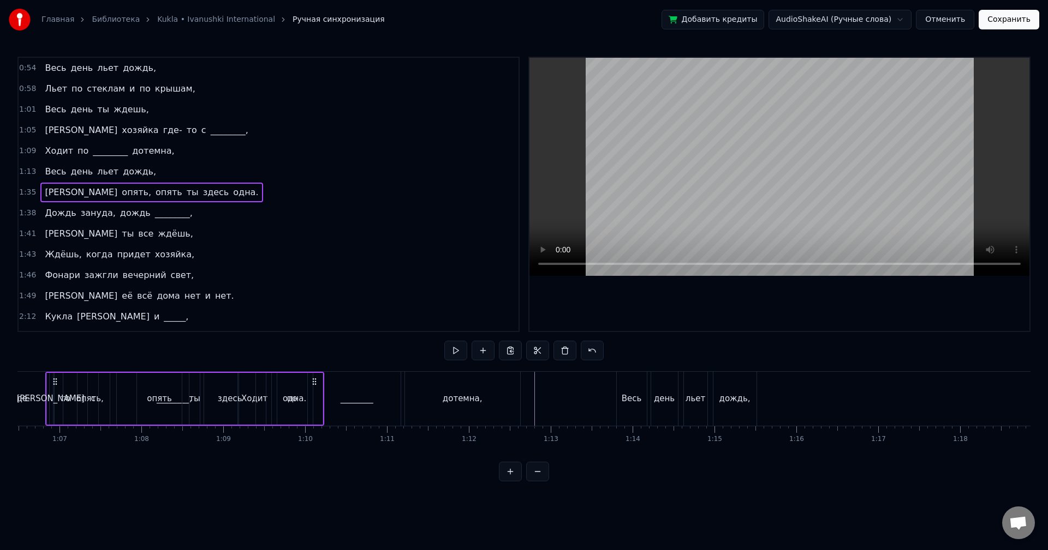
scroll to position [0, 5386]
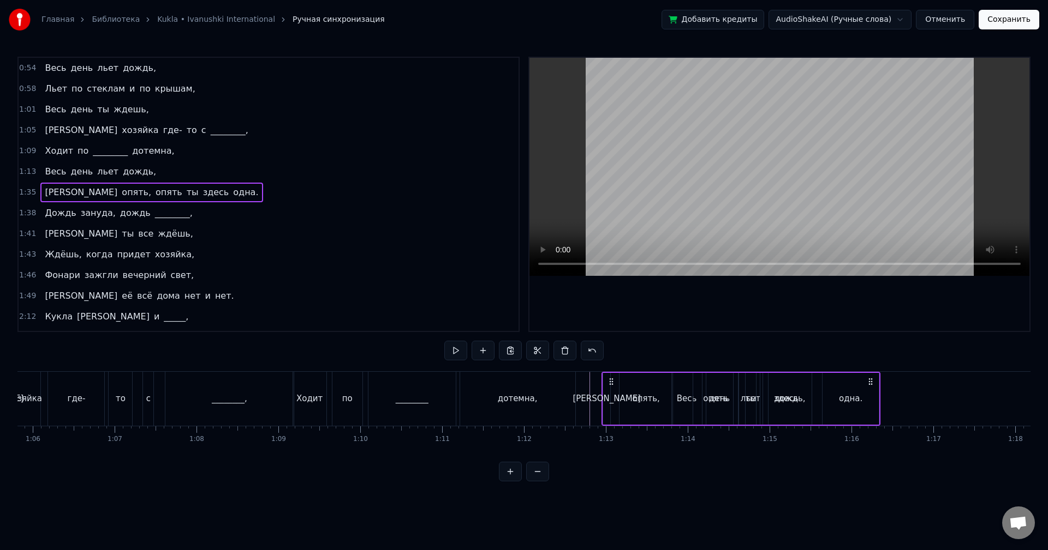
drag, startPoint x: 82, startPoint y: 379, endPoint x: 611, endPoint y: 441, distance: 532.9
click at [611, 441] on div "Весь день льет дождь, Льет по стеклам и по крышам, Весь день ты ждешь, А хозяйк…" at bounding box center [523, 413] width 1013 height 82
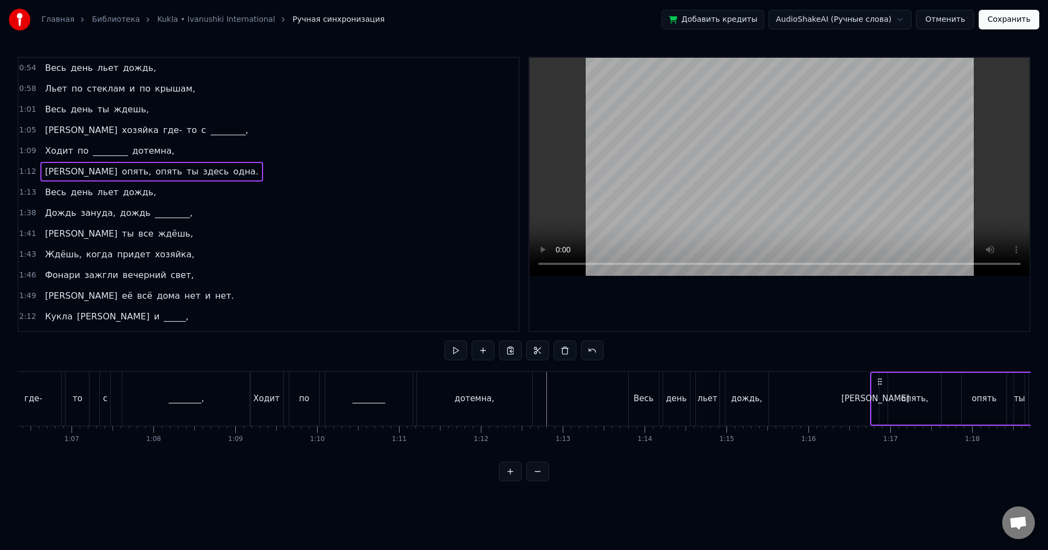
scroll to position [0, 5434]
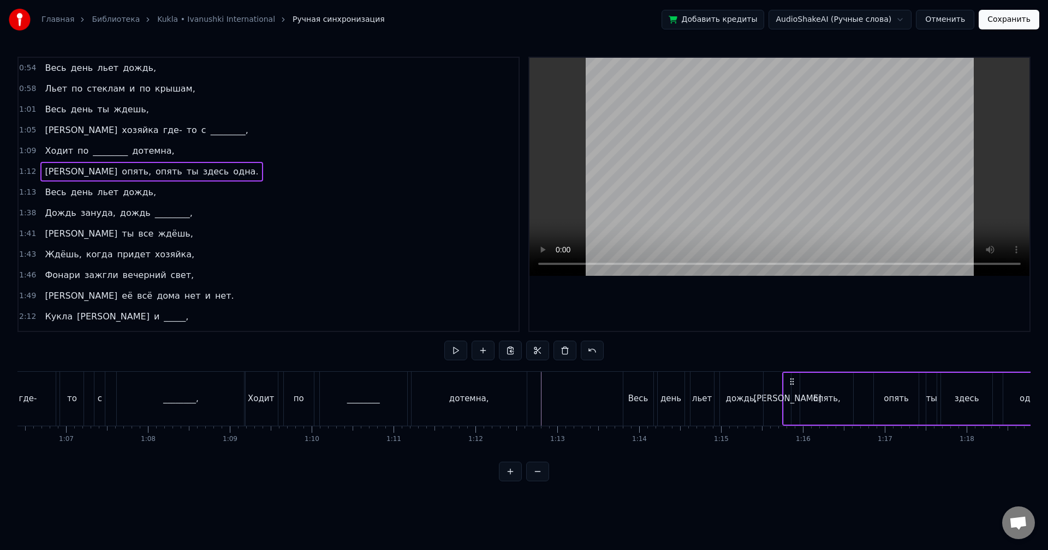
drag, startPoint x: 611, startPoint y: 381, endPoint x: 733, endPoint y: 396, distance: 123.0
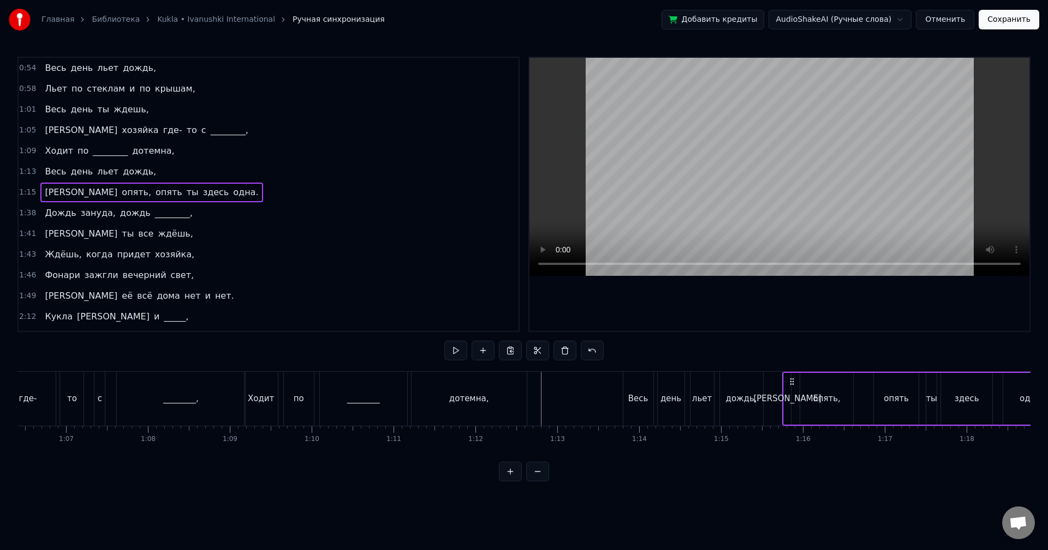
click at [629, 379] on div "Весь" at bounding box center [638, 399] width 30 height 54
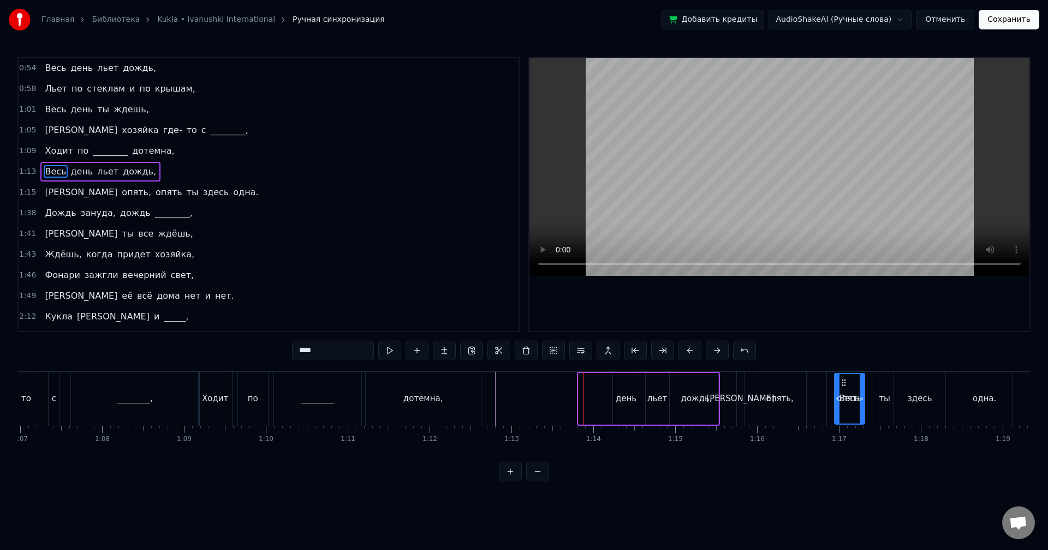
scroll to position [0, 5484]
drag, startPoint x: 631, startPoint y: 381, endPoint x: 588, endPoint y: 392, distance: 44.6
click at [588, 392] on div "Весь" at bounding box center [596, 399] width 29 height 50
click at [159, 170] on div "1:13 Весь день льет дождь," at bounding box center [269, 171] width 500 height 21
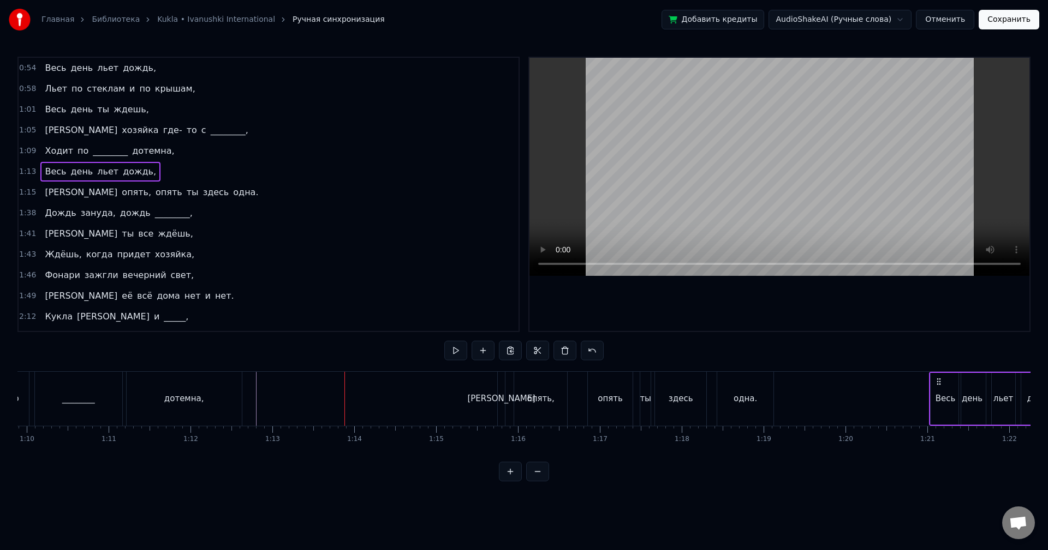
scroll to position [0, 5744]
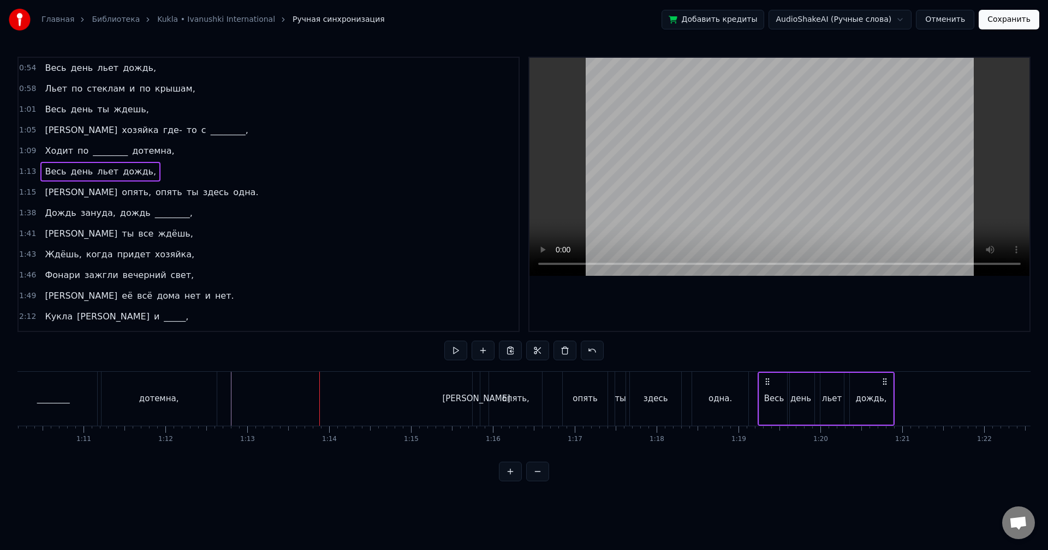
drag, startPoint x: 586, startPoint y: 380, endPoint x: 764, endPoint y: 417, distance: 181.7
click at [189, 165] on div "1:15 И опять, опять ты здесь одна." at bounding box center [269, 171] width 500 height 21
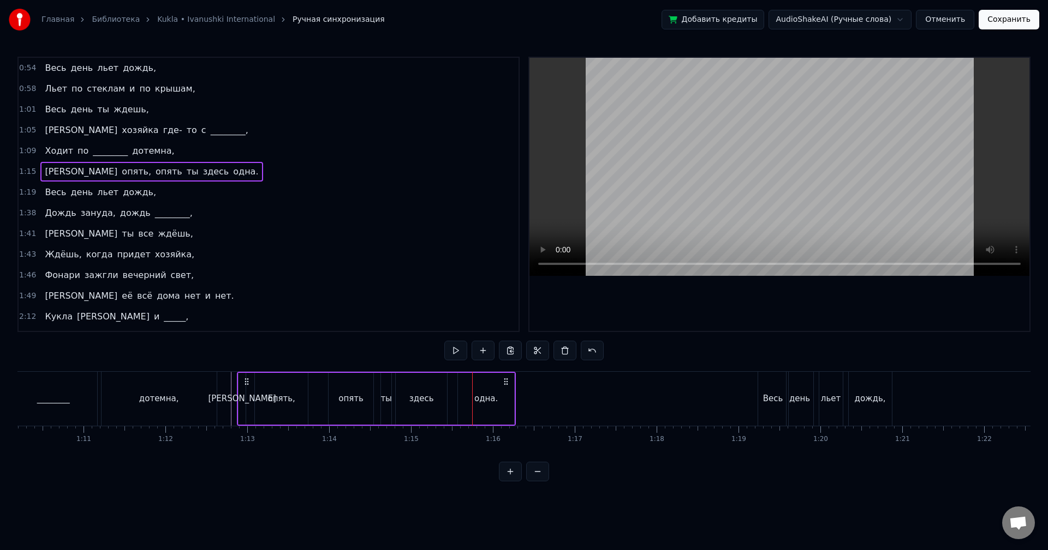
drag, startPoint x: 482, startPoint y: 382, endPoint x: 246, endPoint y: 393, distance: 236.5
click at [246, 393] on div "И опять, опять ты здесь одна." at bounding box center [376, 399] width 279 height 54
click at [457, 355] on button at bounding box center [455, 351] width 23 height 20
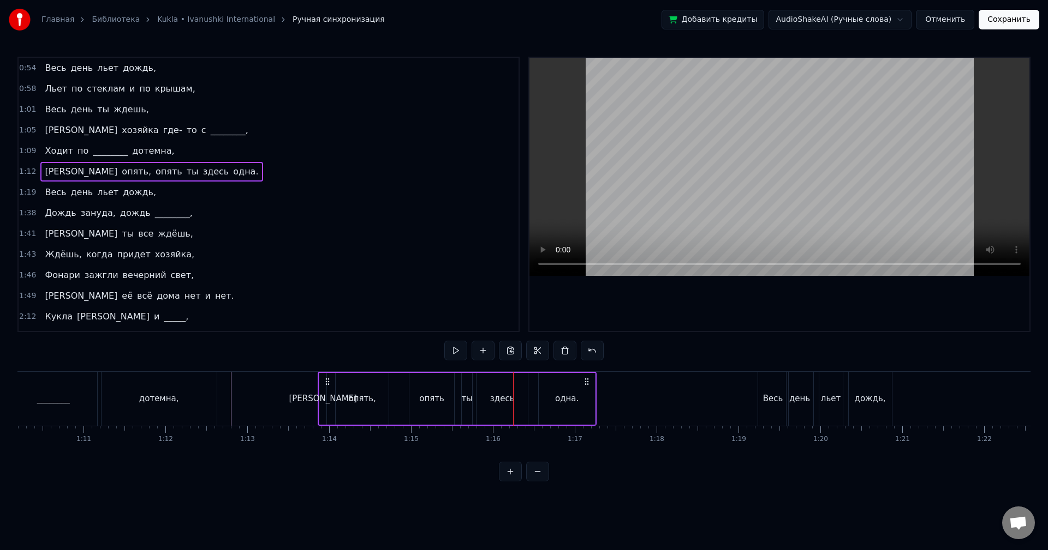
drag, startPoint x: 246, startPoint y: 381, endPoint x: 327, endPoint y: 384, distance: 81.3
click at [327, 384] on icon at bounding box center [327, 382] width 9 height 9
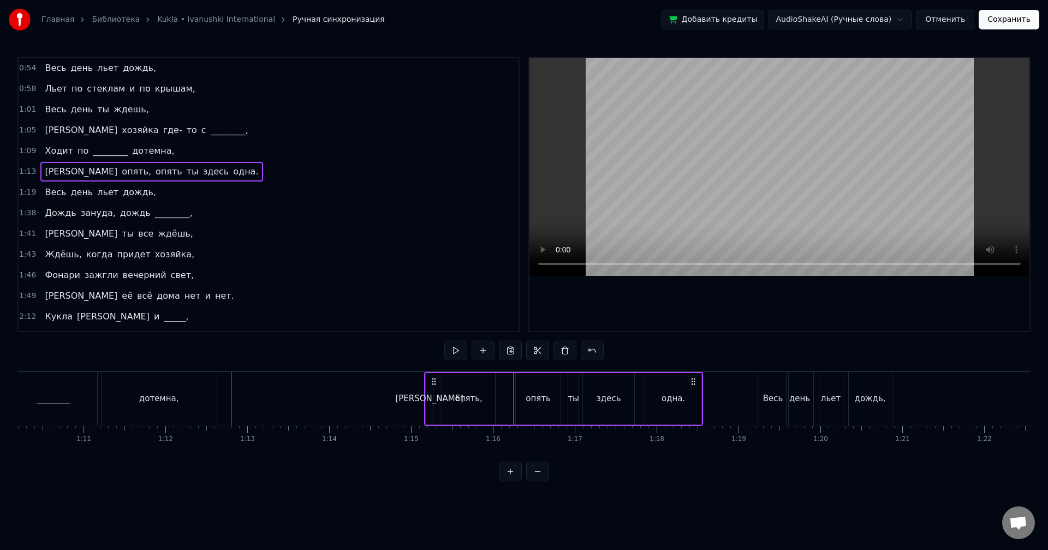
drag, startPoint x: 336, startPoint y: 381, endPoint x: 447, endPoint y: 374, distance: 110.9
click at [438, 379] on icon at bounding box center [433, 382] width 9 height 9
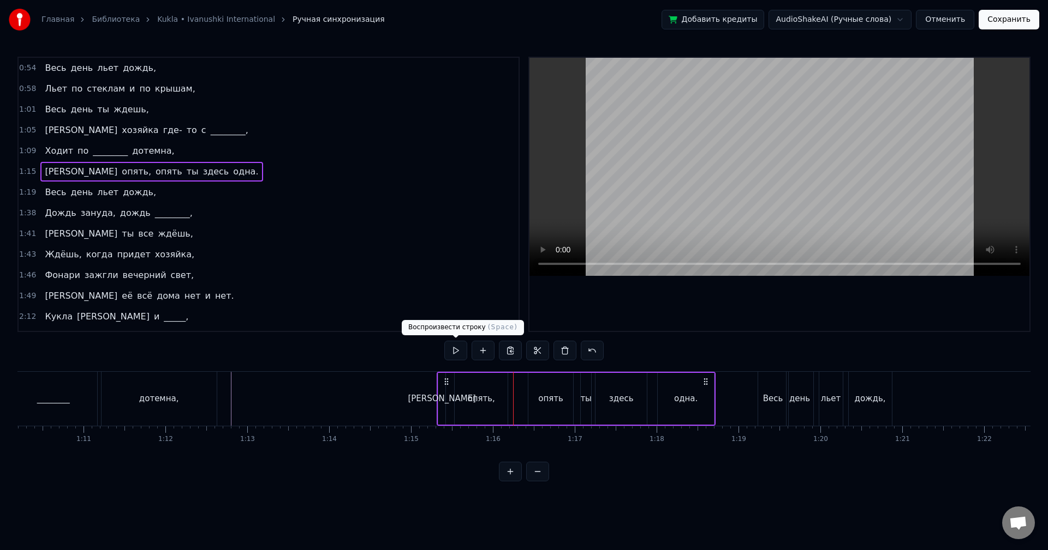
click at [454, 347] on button at bounding box center [455, 351] width 23 height 20
click at [455, 347] on button at bounding box center [455, 351] width 23 height 20
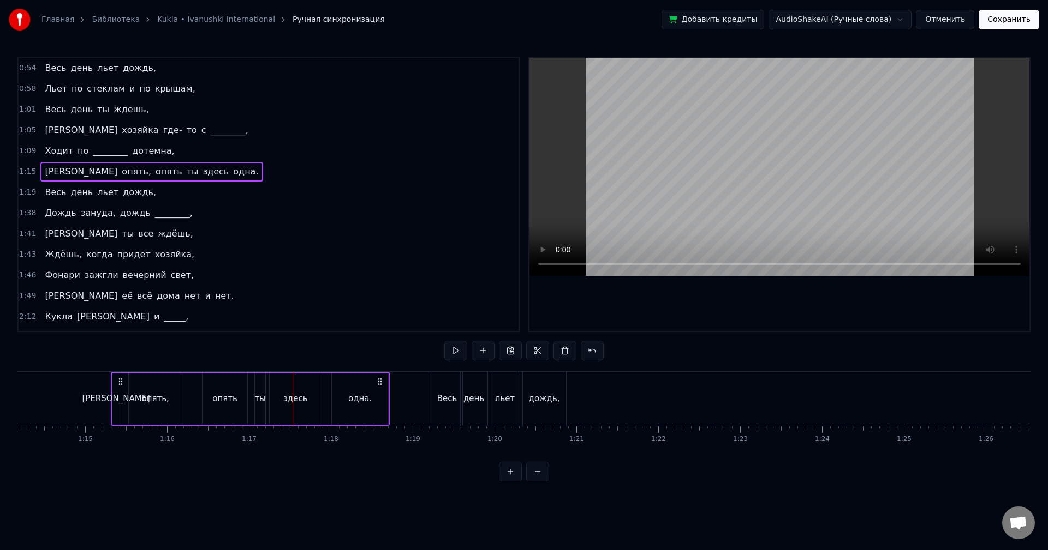
scroll to position [0, 6141]
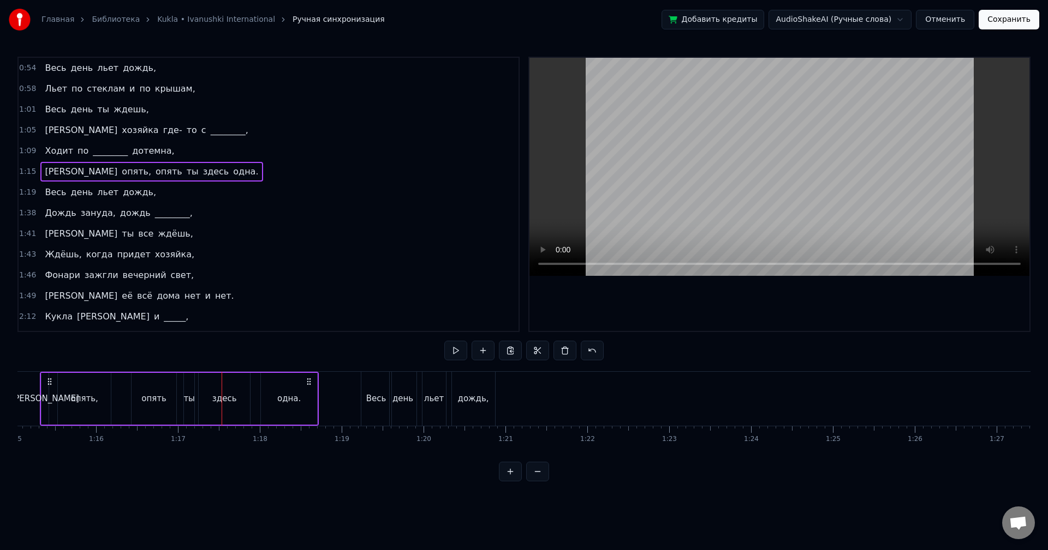
click at [162, 192] on div "1:19 Весь день льет дождь," at bounding box center [269, 192] width 500 height 21
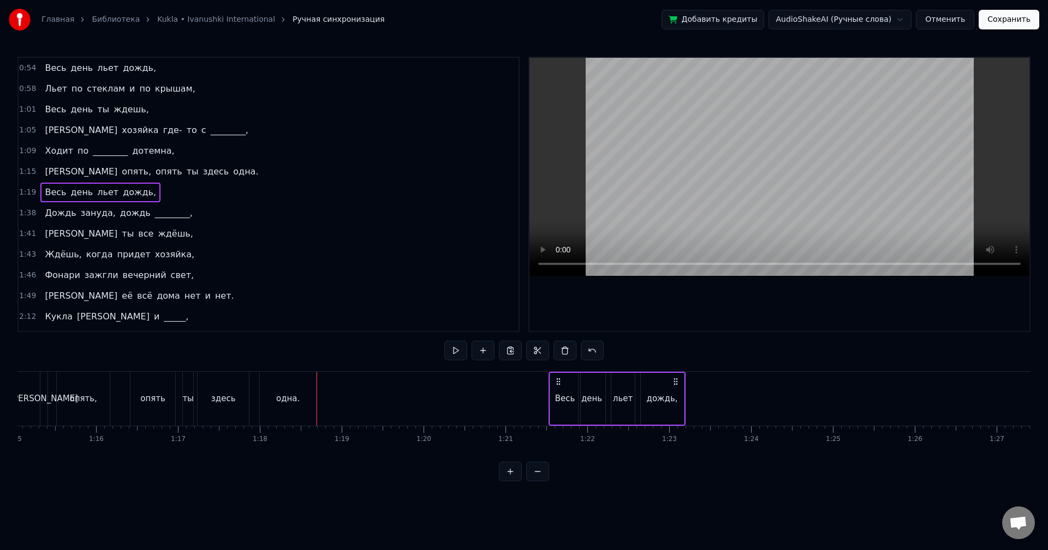
drag, startPoint x: 369, startPoint y: 378, endPoint x: 590, endPoint y: 393, distance: 222.1
click at [591, 394] on div "Весь день льет дождь," at bounding box center [616, 399] width 137 height 54
click at [179, 173] on div "1:15 И опять, опять ты здесь одна." at bounding box center [269, 171] width 500 height 21
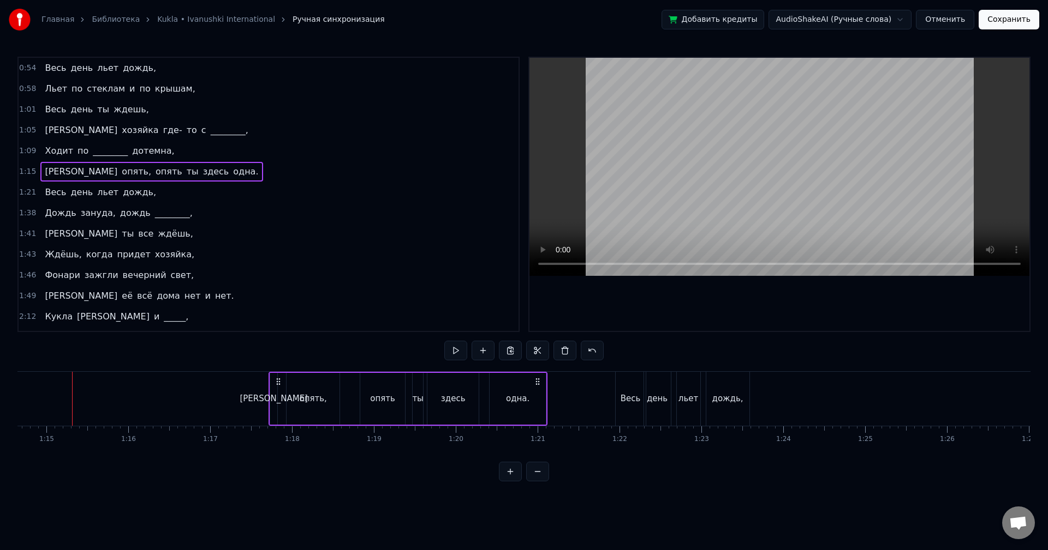
drag, startPoint x: 80, startPoint y: 380, endPoint x: 277, endPoint y: 385, distance: 197.0
click at [277, 385] on icon at bounding box center [278, 382] width 9 height 9
click at [459, 352] on button at bounding box center [455, 351] width 23 height 20
click at [457, 353] on button at bounding box center [455, 351] width 23 height 20
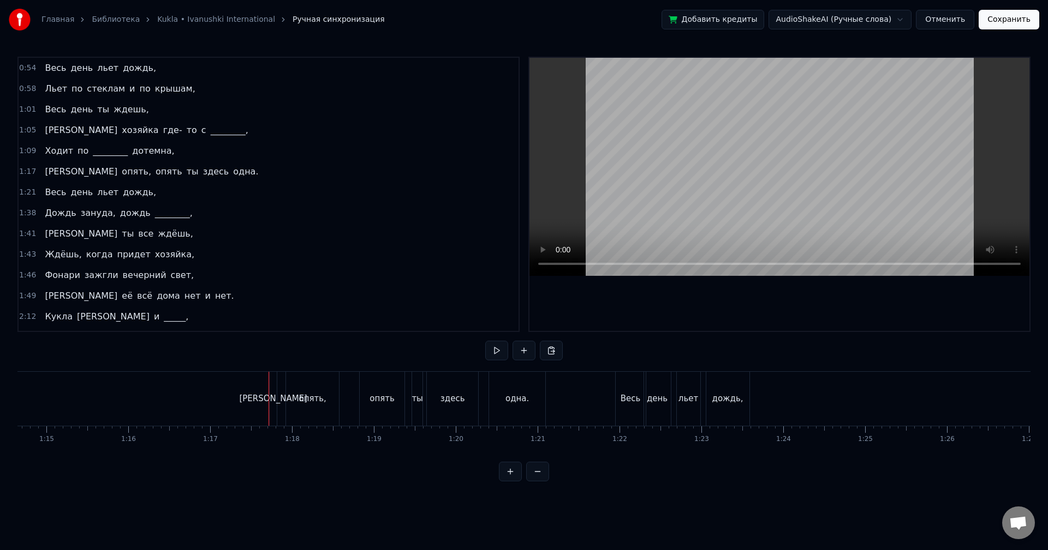
click at [271, 394] on div "[PERSON_NAME]" at bounding box center [273, 399] width 68 height 13
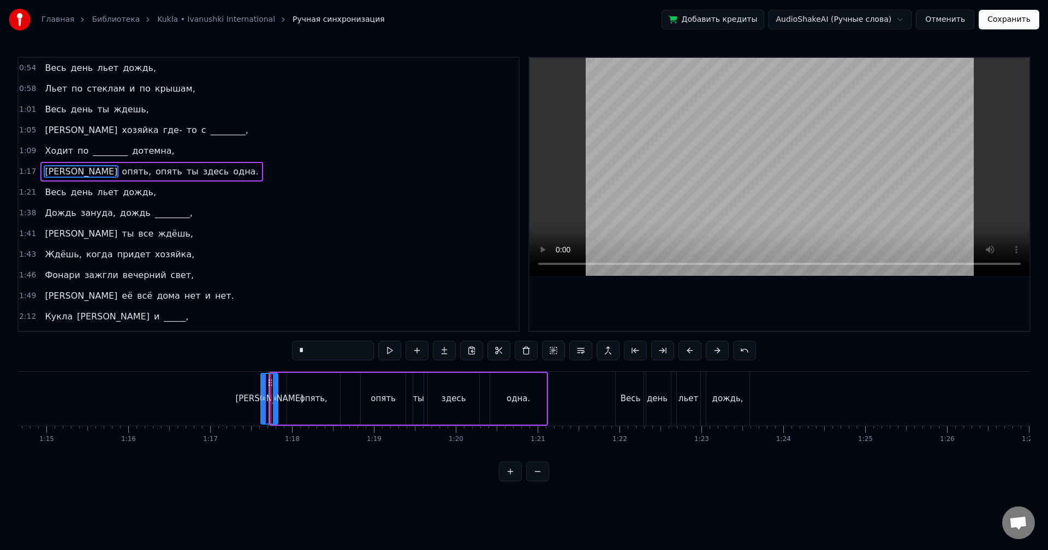
drag, startPoint x: 272, startPoint y: 398, endPoint x: 260, endPoint y: 399, distance: 11.5
click at [261, 399] on icon at bounding box center [263, 398] width 4 height 9
click at [390, 350] on button at bounding box center [389, 351] width 23 height 20
click at [191, 167] on div "1:17 И опять, опять ты здесь одна." at bounding box center [269, 171] width 500 height 21
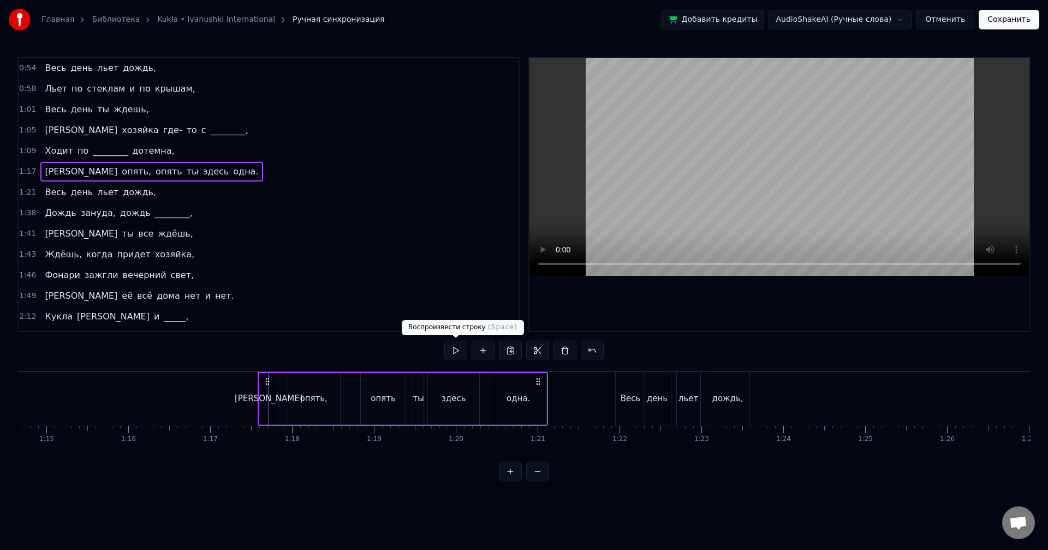
click at [450, 343] on button at bounding box center [455, 351] width 23 height 20
click at [261, 391] on div "[PERSON_NAME]" at bounding box center [268, 399] width 19 height 52
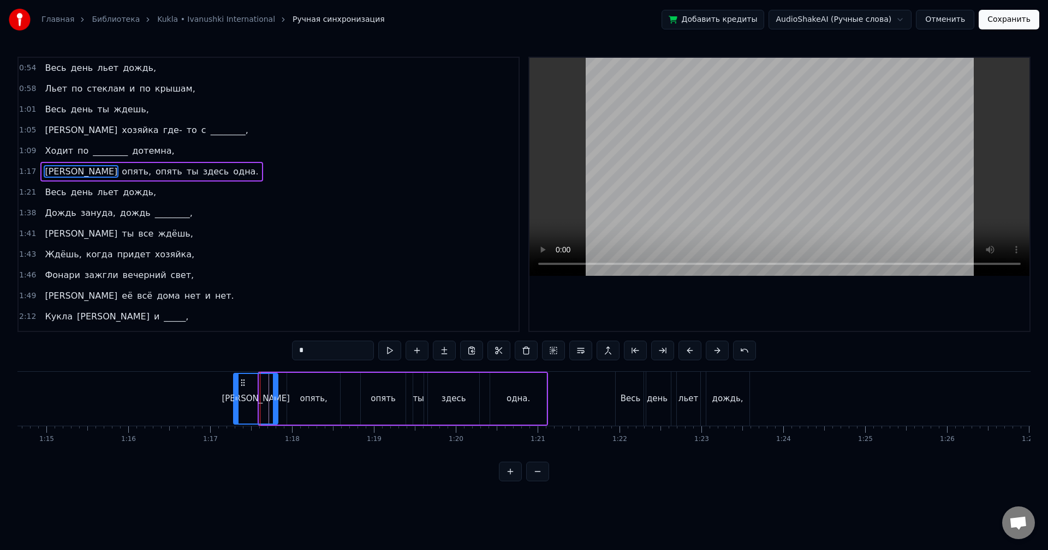
drag, startPoint x: 261, startPoint y: 396, endPoint x: 222, endPoint y: 397, distance: 39.3
click at [234, 397] on icon at bounding box center [236, 398] width 4 height 9
click at [195, 176] on div "1:17 И опять, опять ты здесь одна." at bounding box center [269, 171] width 500 height 21
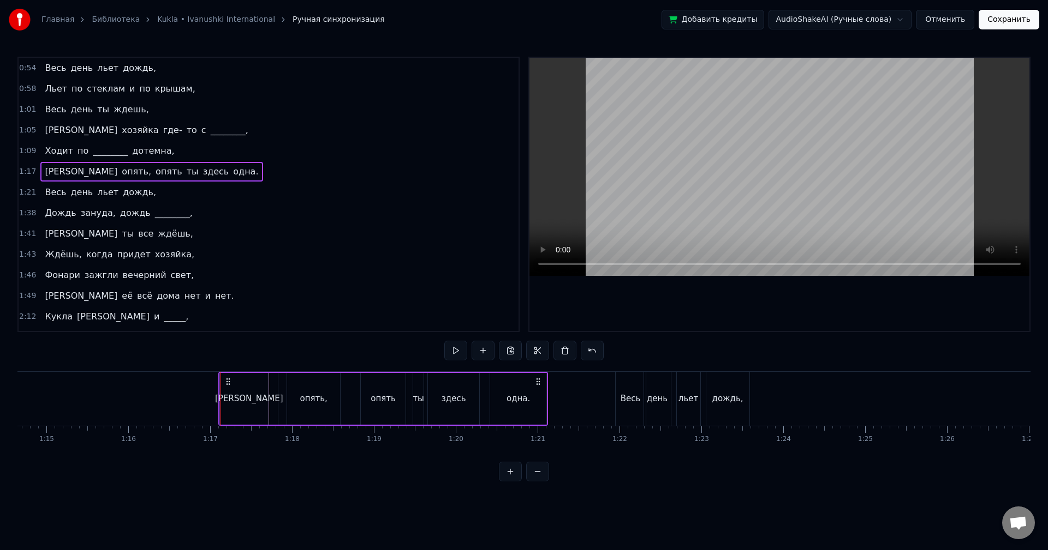
click at [452, 356] on button at bounding box center [455, 351] width 23 height 20
click at [464, 351] on button at bounding box center [455, 351] width 23 height 20
click at [464, 354] on button at bounding box center [455, 351] width 23 height 20
click at [517, 405] on div "одна." at bounding box center [517, 399] width 23 height 13
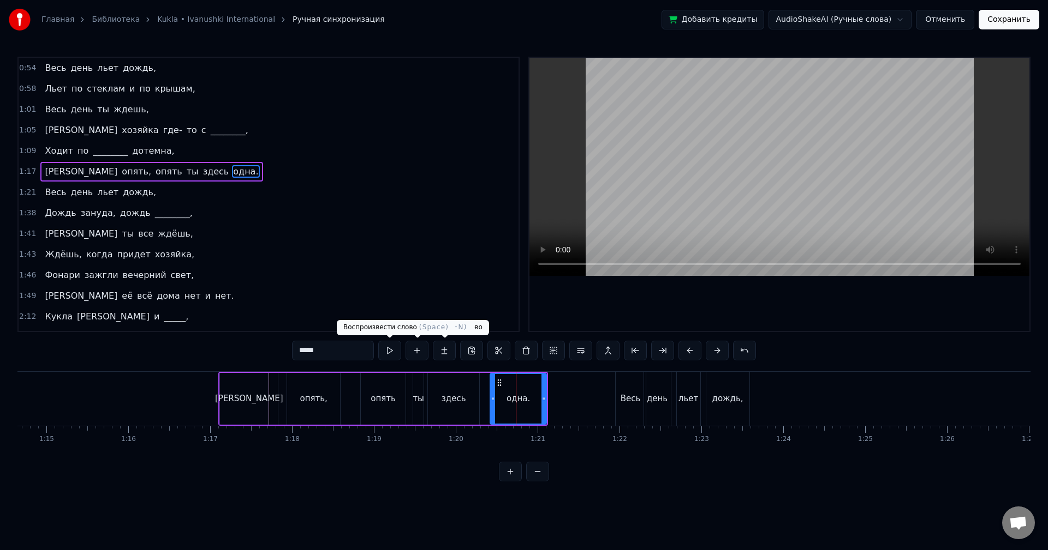
click at [395, 351] on button at bounding box center [389, 351] width 23 height 20
click at [394, 351] on button at bounding box center [389, 351] width 23 height 20
drag, startPoint x: 470, startPoint y: 391, endPoint x: 454, endPoint y: 388, distance: 16.2
click at [470, 392] on div "здесь" at bounding box center [453, 399] width 51 height 52
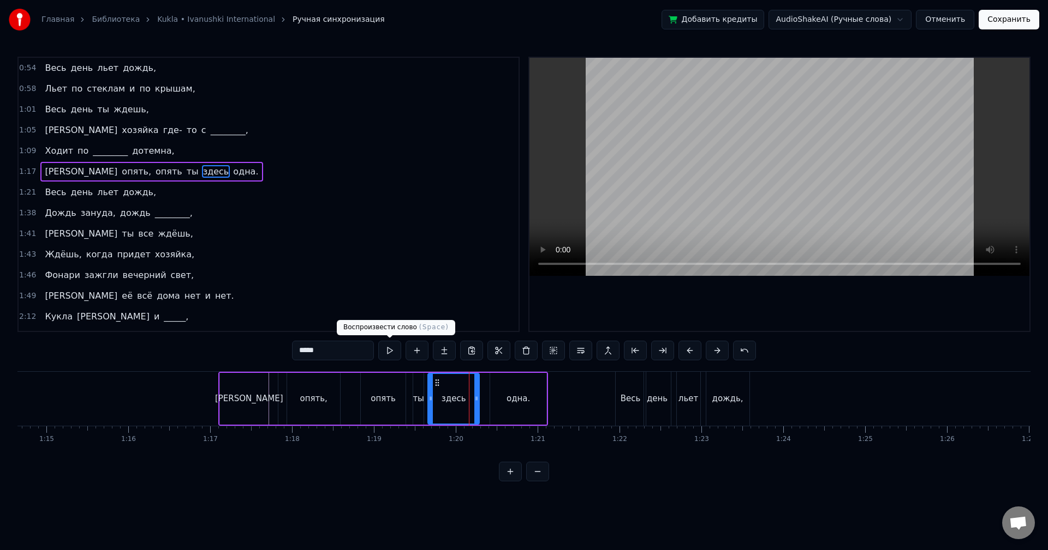
click at [381, 349] on button at bounding box center [389, 351] width 23 height 20
click at [418, 390] on div "ты" at bounding box center [418, 399] width 10 height 52
click at [393, 350] on button at bounding box center [389, 351] width 23 height 20
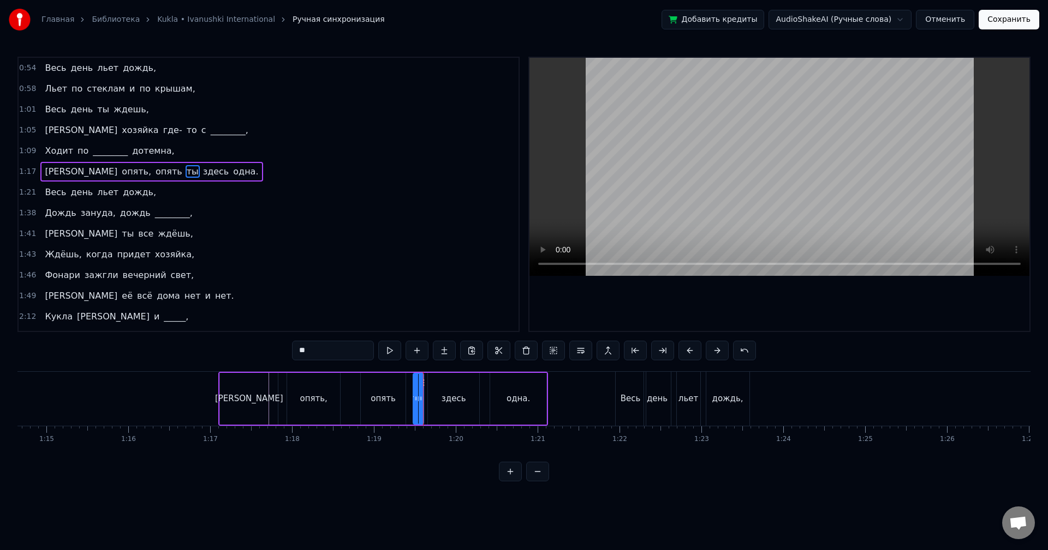
click at [392, 386] on div "опять" at bounding box center [383, 399] width 45 height 52
click at [390, 352] on button at bounding box center [389, 351] width 23 height 20
click at [234, 386] on div "[PERSON_NAME]" at bounding box center [249, 399] width 58 height 52
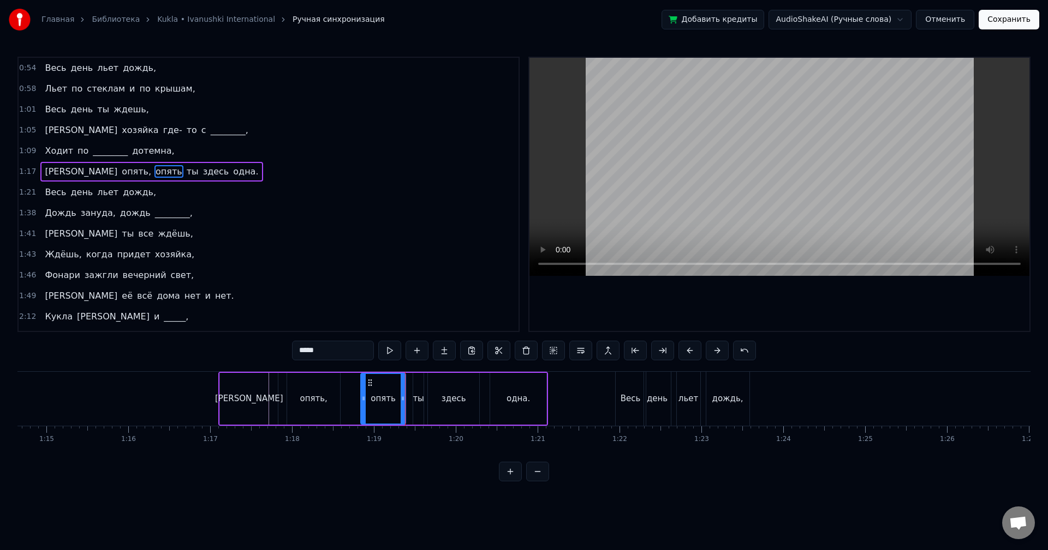
type input "*"
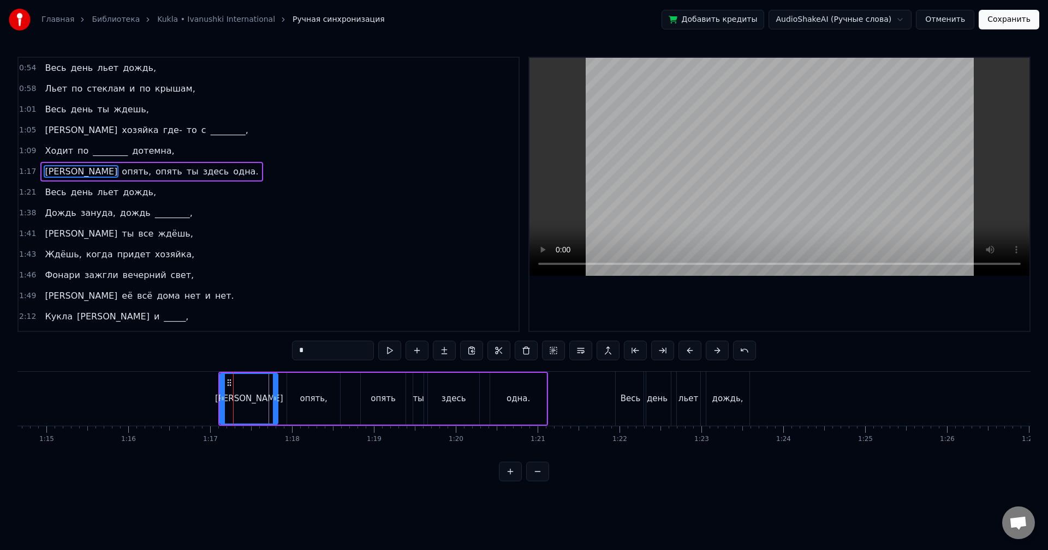
click at [390, 354] on button at bounding box center [389, 351] width 23 height 20
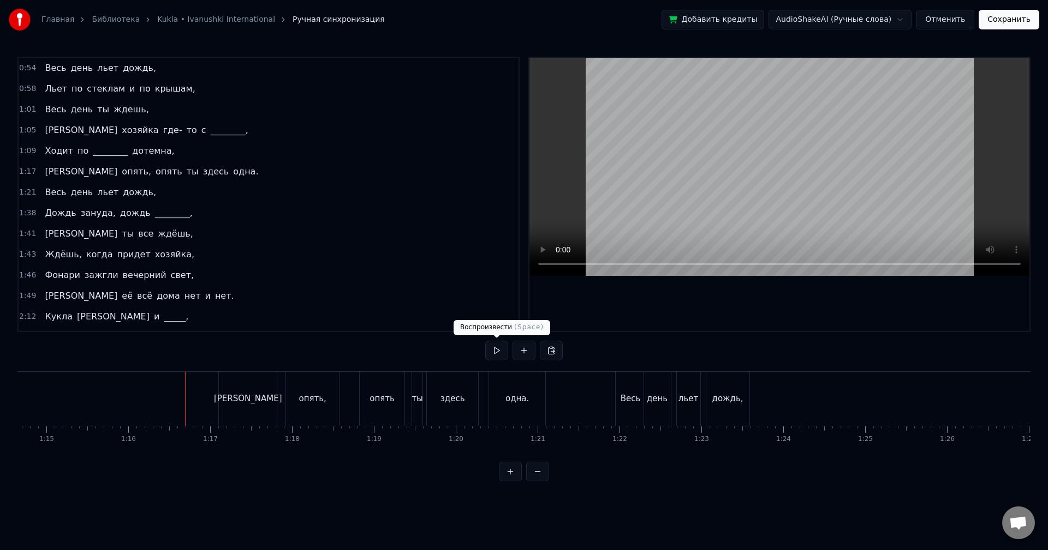
click at [488, 354] on button at bounding box center [496, 351] width 23 height 20
click at [238, 392] on div "[PERSON_NAME]" at bounding box center [248, 399] width 58 height 54
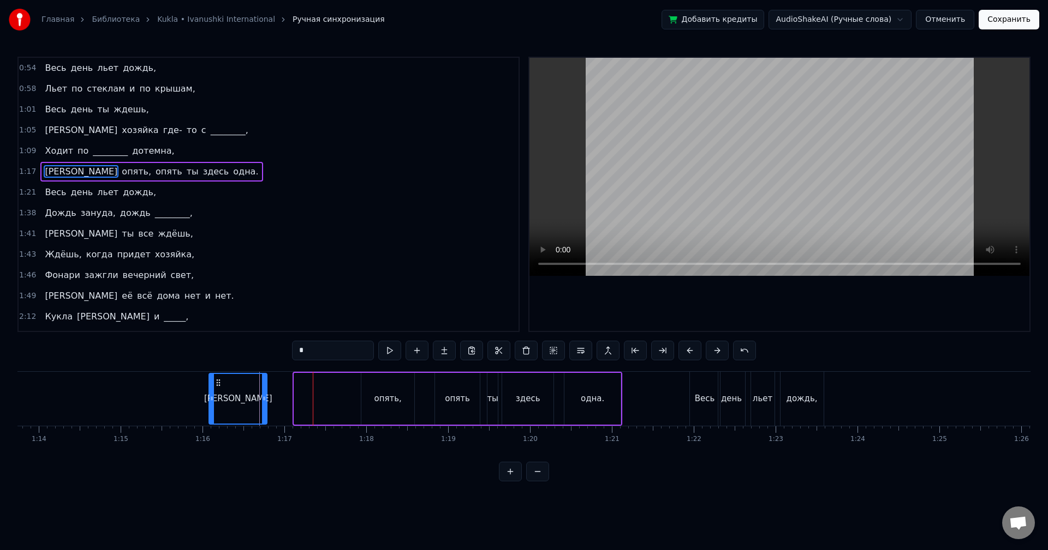
scroll to position [0, 6030]
drag, startPoint x: 226, startPoint y: 381, endPoint x: 231, endPoint y: 386, distance: 7.3
click at [231, 386] on icon at bounding box center [234, 383] width 9 height 9
click at [386, 393] on div "опять," at bounding box center [391, 399] width 27 height 13
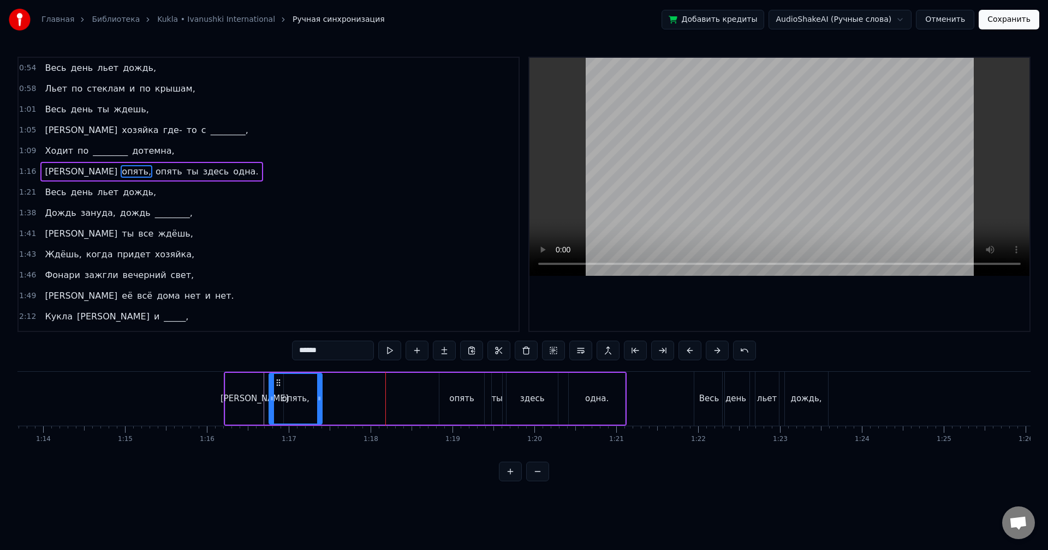
drag, startPoint x: 375, startPoint y: 382, endPoint x: 279, endPoint y: 386, distance: 96.6
click at [279, 386] on icon at bounding box center [278, 383] width 9 height 9
click at [463, 393] on div "опять" at bounding box center [461, 399] width 25 height 13
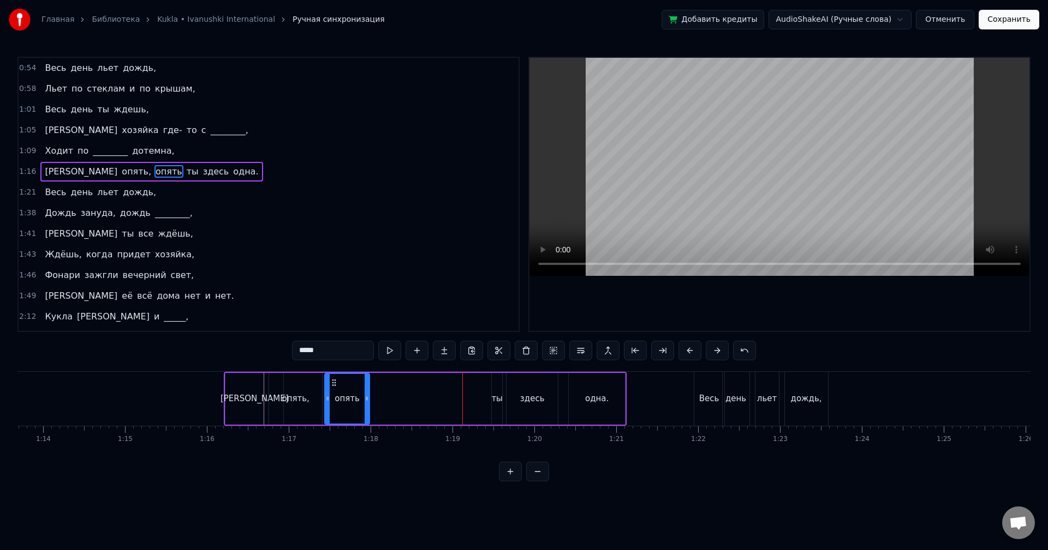
drag, startPoint x: 448, startPoint y: 384, endPoint x: 334, endPoint y: 387, distance: 114.6
click at [334, 387] on div "опять" at bounding box center [347, 399] width 44 height 50
click at [240, 384] on div "[PERSON_NAME]" at bounding box center [254, 399] width 58 height 52
type input "*"
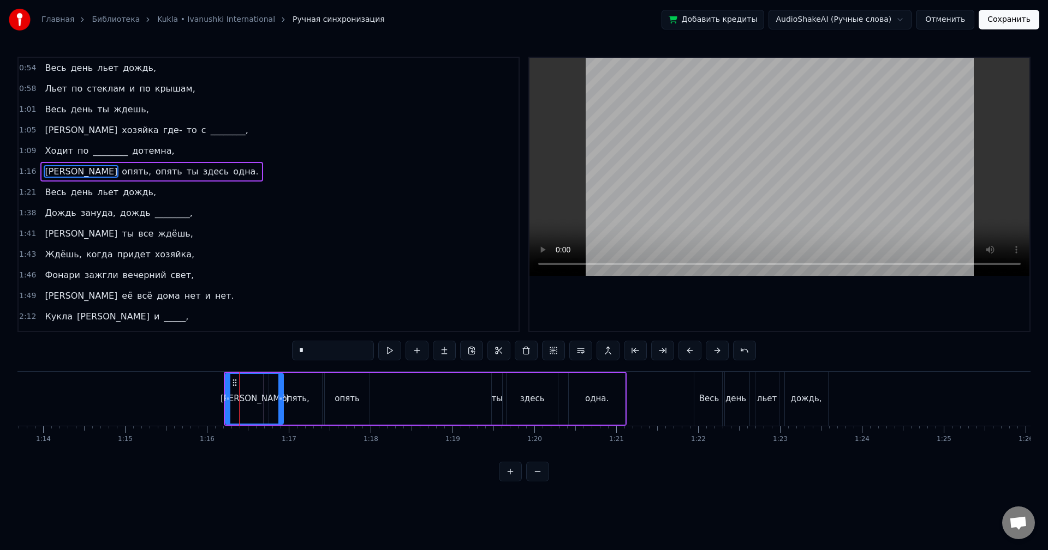
click at [412, 351] on button at bounding box center [416, 351] width 23 height 20
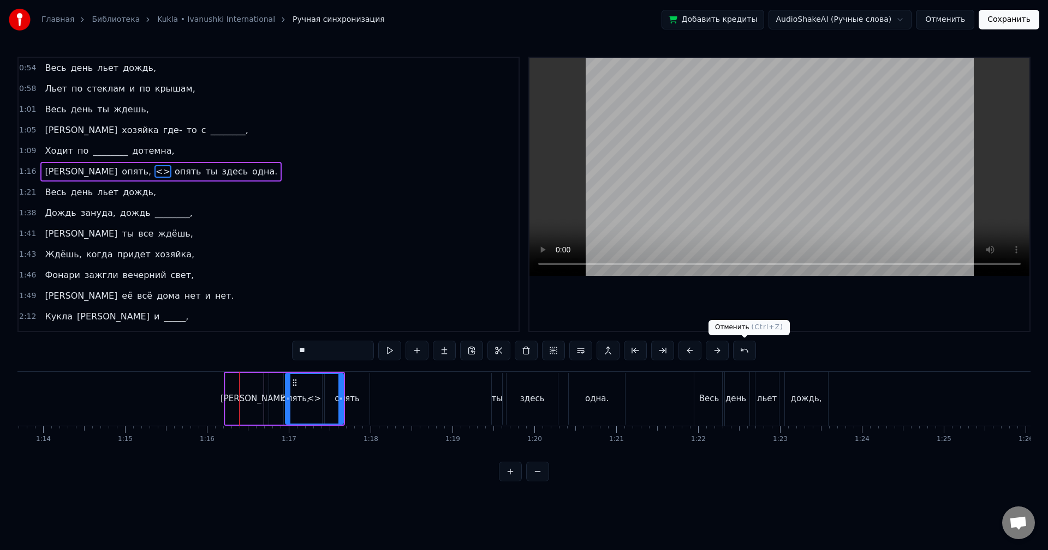
click at [741, 349] on button at bounding box center [744, 351] width 23 height 20
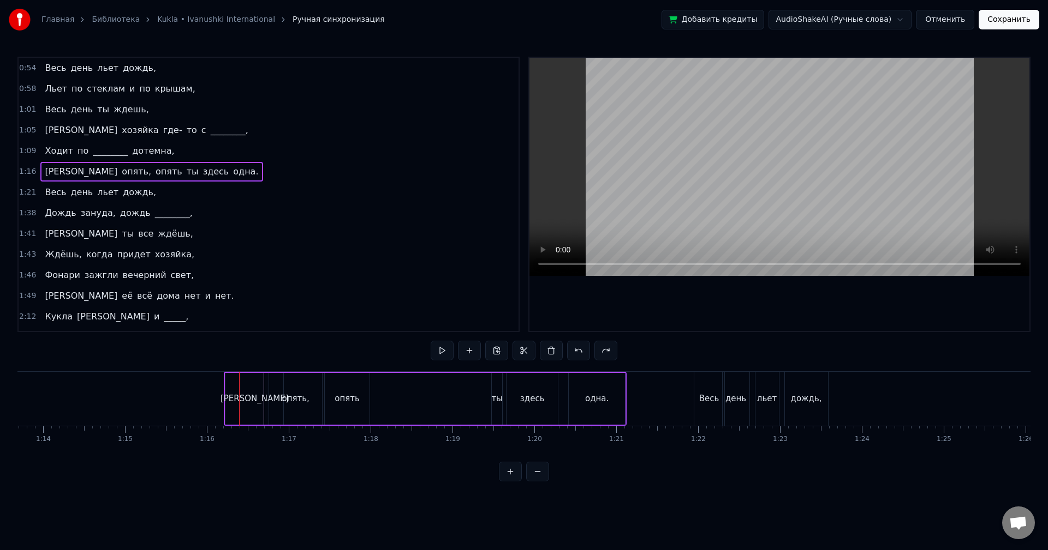
click at [243, 388] on div "[PERSON_NAME]" at bounding box center [254, 399] width 58 height 52
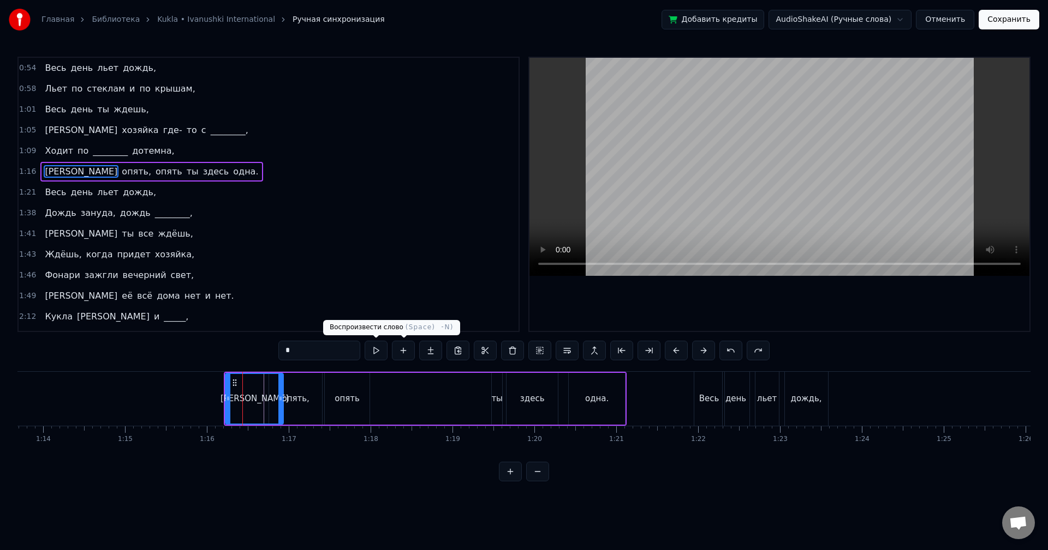
click at [378, 350] on button at bounding box center [375, 351] width 23 height 20
click at [308, 382] on div "опять," at bounding box center [295, 399] width 53 height 52
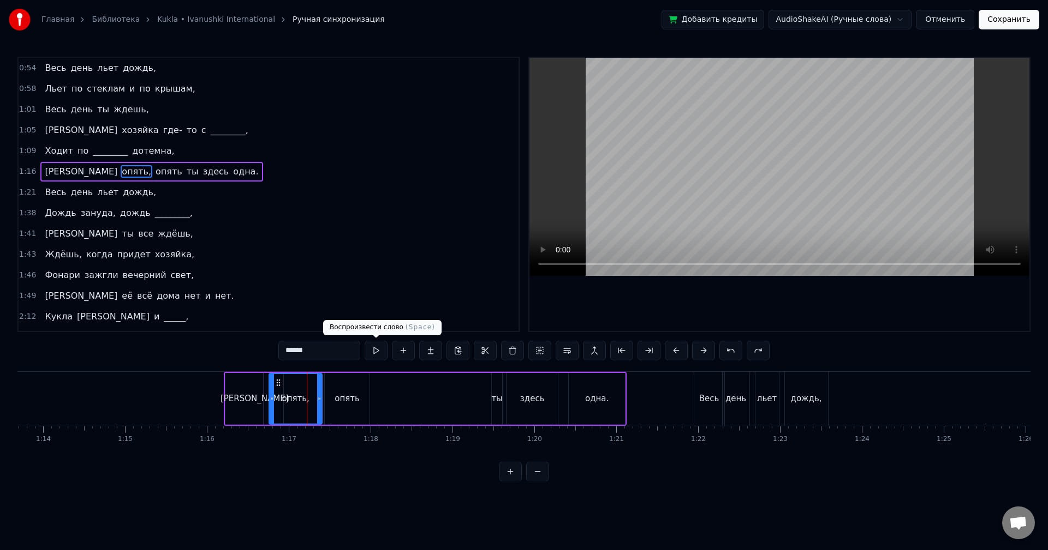
click at [378, 350] on button at bounding box center [375, 351] width 23 height 20
click at [343, 382] on div "опять" at bounding box center [347, 399] width 45 height 52
click at [375, 352] on button at bounding box center [375, 351] width 23 height 20
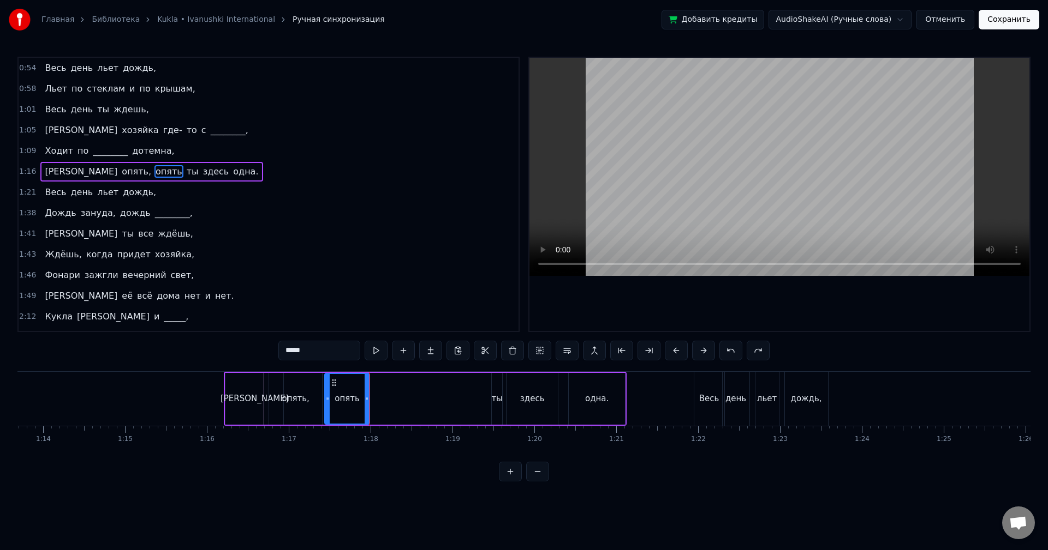
click at [495, 393] on div "ты" at bounding box center [496, 399] width 11 height 13
click at [488, 395] on icon at bounding box center [489, 398] width 4 height 9
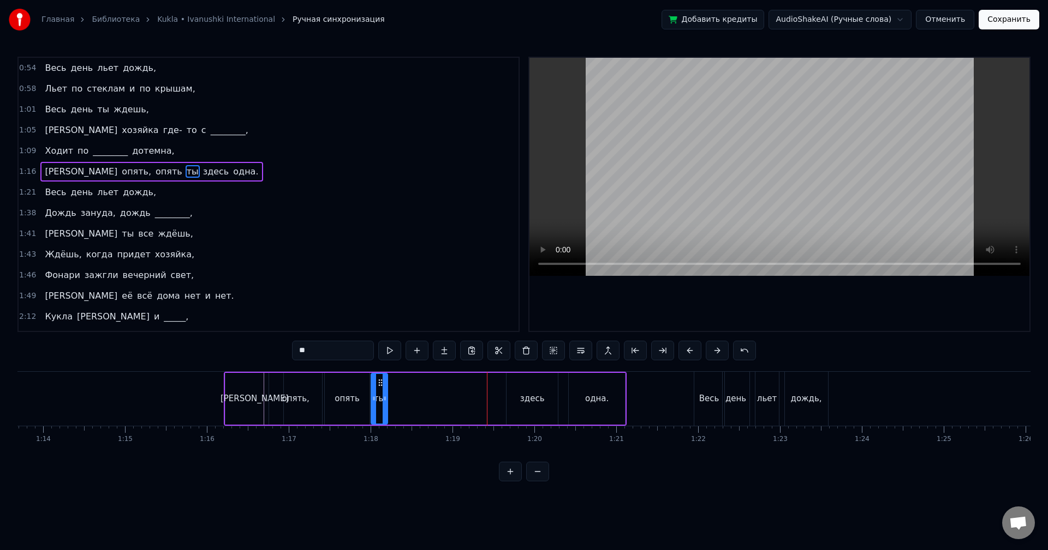
drag, startPoint x: 494, startPoint y: 385, endPoint x: 379, endPoint y: 391, distance: 115.3
click at [379, 391] on div "ты" at bounding box center [379, 399] width 15 height 50
click at [387, 355] on button at bounding box center [389, 351] width 23 height 20
drag, startPoint x: 386, startPoint y: 398, endPoint x: 402, endPoint y: 398, distance: 16.4
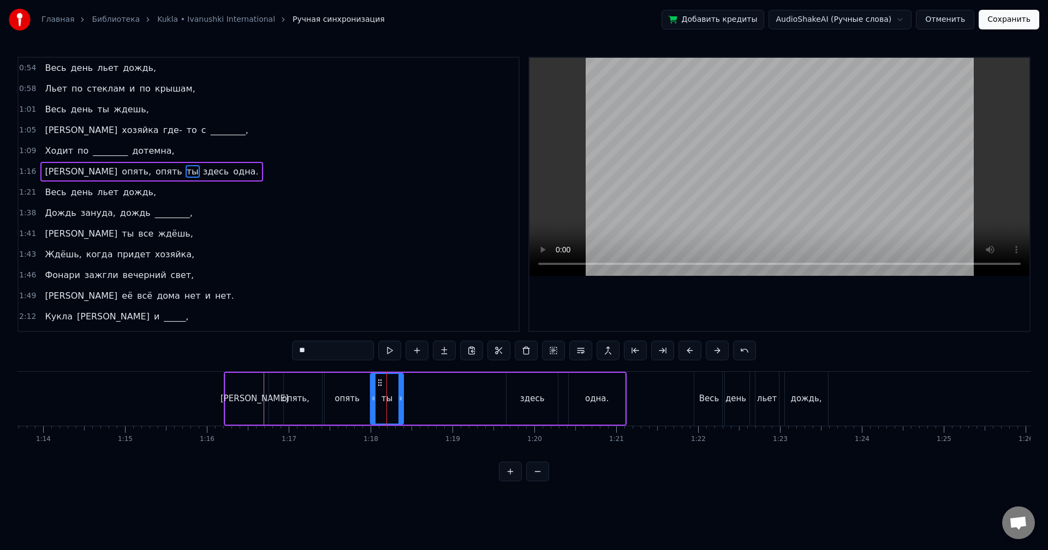
click at [402, 398] on icon at bounding box center [400, 398] width 4 height 9
drag, startPoint x: 373, startPoint y: 390, endPoint x: 382, endPoint y: 391, distance: 8.7
click at [381, 391] on div at bounding box center [378, 399] width 4 height 50
click at [351, 395] on div "опять" at bounding box center [346, 399] width 25 height 13
drag, startPoint x: 368, startPoint y: 398, endPoint x: 378, endPoint y: 398, distance: 9.8
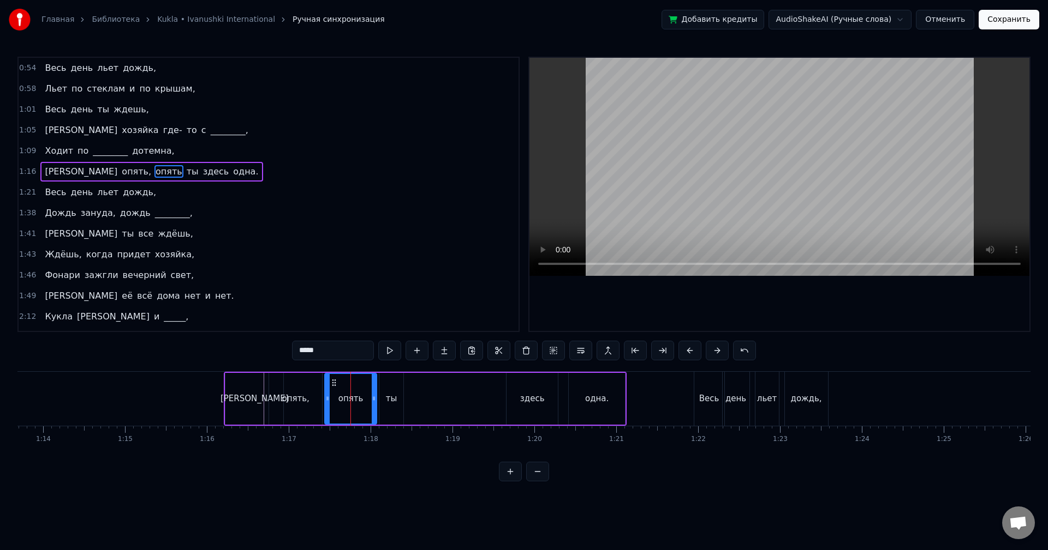
click at [376, 398] on icon at bounding box center [374, 398] width 4 height 9
click at [388, 349] on button at bounding box center [389, 351] width 23 height 20
drag, startPoint x: 375, startPoint y: 396, endPoint x: 383, endPoint y: 397, distance: 7.7
click at [383, 397] on icon at bounding box center [384, 398] width 4 height 9
click at [382, 355] on button at bounding box center [389, 351] width 23 height 20
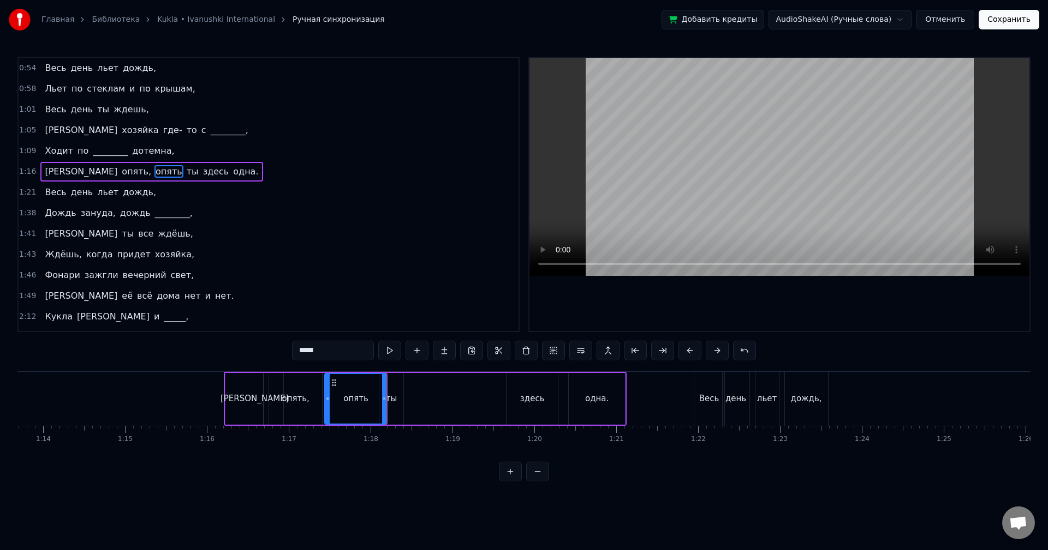
click at [394, 404] on div "ты" at bounding box center [391, 399] width 11 height 13
drag, startPoint x: 400, startPoint y: 400, endPoint x: 416, endPoint y: 402, distance: 15.3
click at [409, 402] on icon at bounding box center [407, 398] width 4 height 9
drag, startPoint x: 388, startPoint y: 383, endPoint x: 399, endPoint y: 386, distance: 10.7
click at [399, 386] on icon at bounding box center [398, 383] width 9 height 9
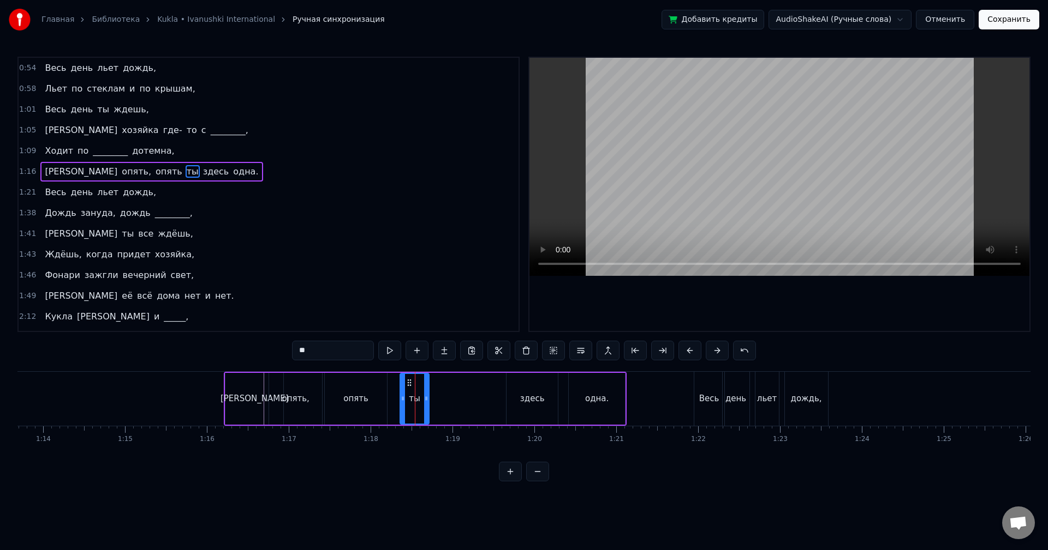
drag, startPoint x: 394, startPoint y: 381, endPoint x: 404, endPoint y: 384, distance: 10.4
click at [405, 383] on div at bounding box center [402, 399] width 4 height 50
click at [372, 390] on div "опять" at bounding box center [356, 399] width 62 height 52
drag, startPoint x: 385, startPoint y: 399, endPoint x: 398, endPoint y: 400, distance: 13.1
click at [398, 400] on icon at bounding box center [397, 398] width 4 height 9
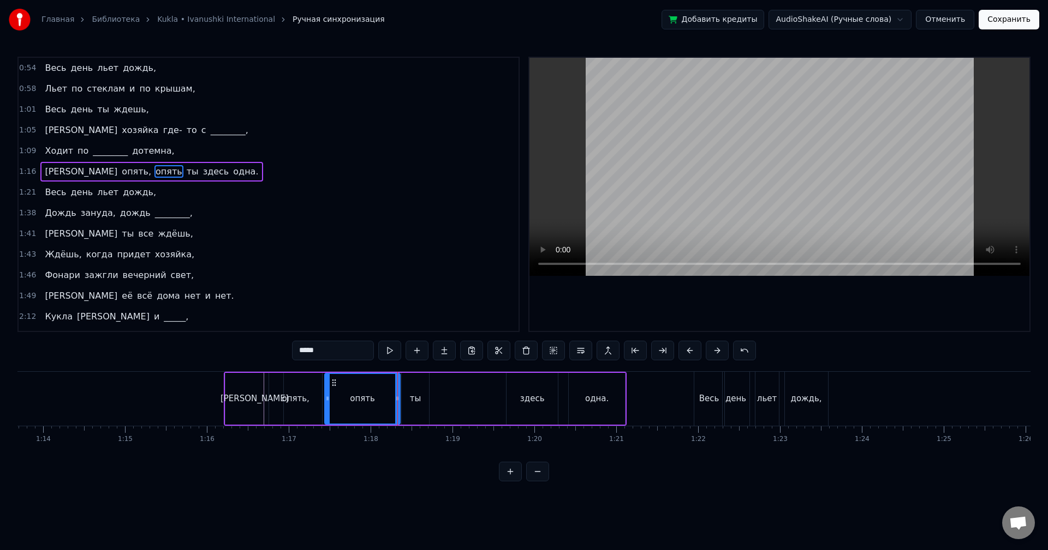
click at [412, 397] on div "ты" at bounding box center [415, 399] width 11 height 13
click at [390, 354] on button at bounding box center [389, 351] width 23 height 20
click at [531, 397] on div "здесь" at bounding box center [532, 399] width 25 height 13
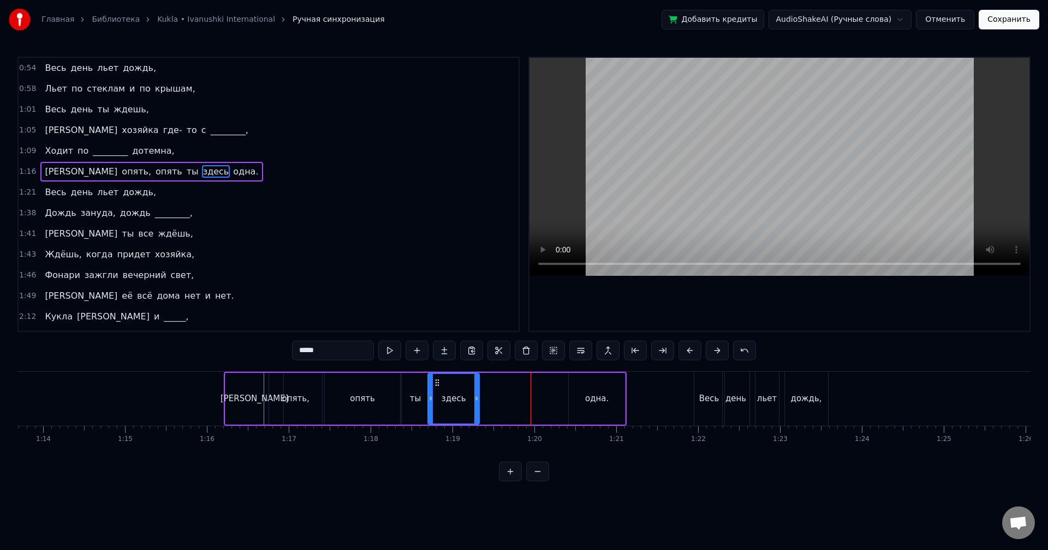
drag, startPoint x: 516, startPoint y: 384, endPoint x: 438, endPoint y: 392, distance: 78.9
click at [438, 392] on div "здесь" at bounding box center [453, 399] width 50 height 50
click at [393, 355] on button at bounding box center [389, 351] width 23 height 20
click at [470, 394] on div at bounding box center [470, 399] width 4 height 50
drag, startPoint x: 585, startPoint y: 396, endPoint x: 575, endPoint y: 390, distance: 12.3
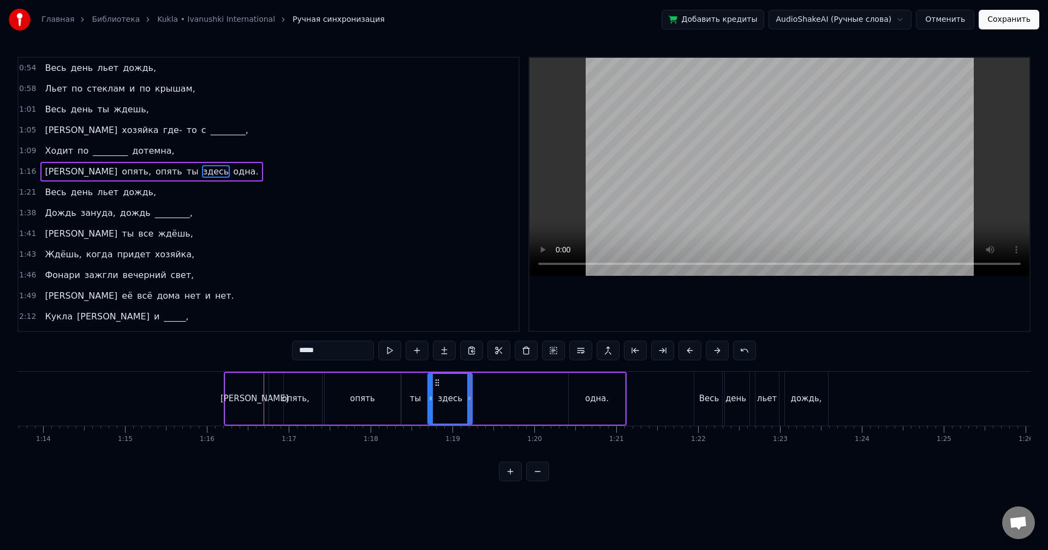
click at [585, 396] on div "одна." at bounding box center [596, 399] width 56 height 52
type input "*****"
drag, startPoint x: 577, startPoint y: 383, endPoint x: 474, endPoint y: 393, distance: 103.0
click at [474, 393] on div "одна." at bounding box center [493, 399] width 55 height 50
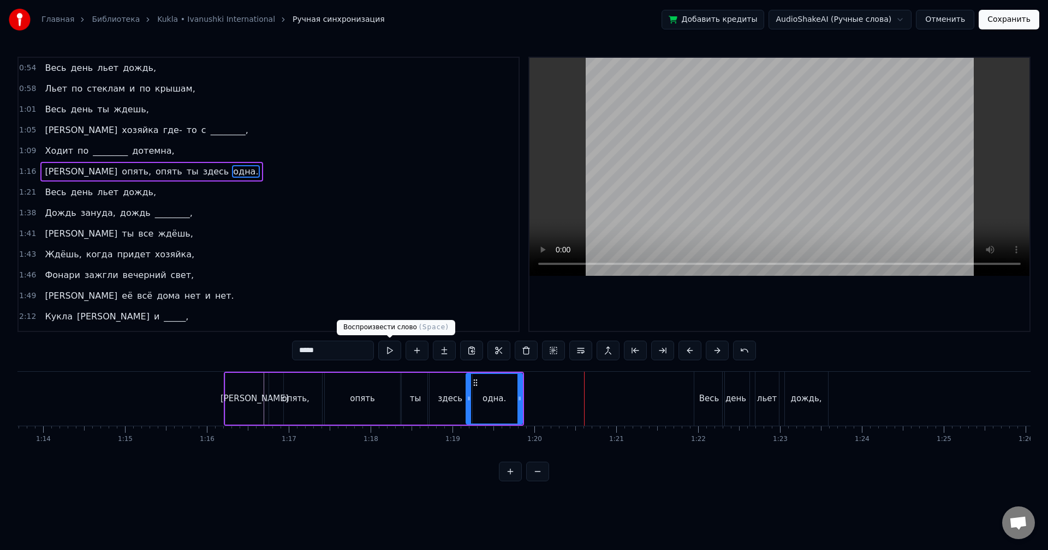
click at [388, 352] on button at bounding box center [389, 351] width 23 height 20
drag, startPoint x: 518, startPoint y: 387, endPoint x: 526, endPoint y: 388, distance: 7.7
click at [526, 388] on div at bounding box center [525, 399] width 4 height 50
click at [387, 351] on button at bounding box center [389, 351] width 23 height 20
drag, startPoint x: 526, startPoint y: 394, endPoint x: 542, endPoint y: 396, distance: 15.4
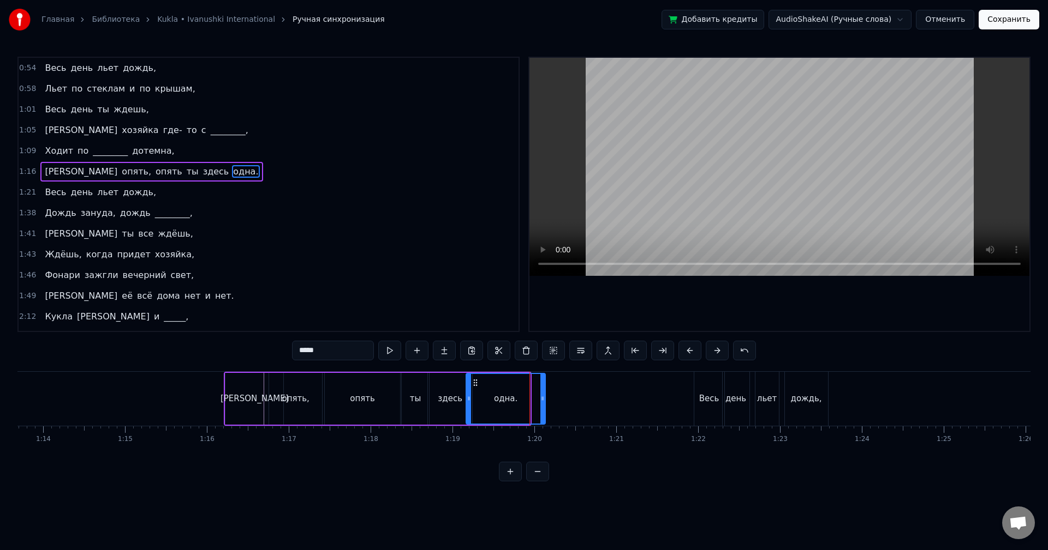
click at [542, 396] on icon at bounding box center [542, 398] width 4 height 9
click at [391, 349] on button at bounding box center [389, 351] width 23 height 20
drag, startPoint x: 543, startPoint y: 393, endPoint x: 567, endPoint y: 396, distance: 24.2
click at [556, 396] on div at bounding box center [554, 399] width 4 height 50
click at [393, 351] on button at bounding box center [389, 351] width 23 height 20
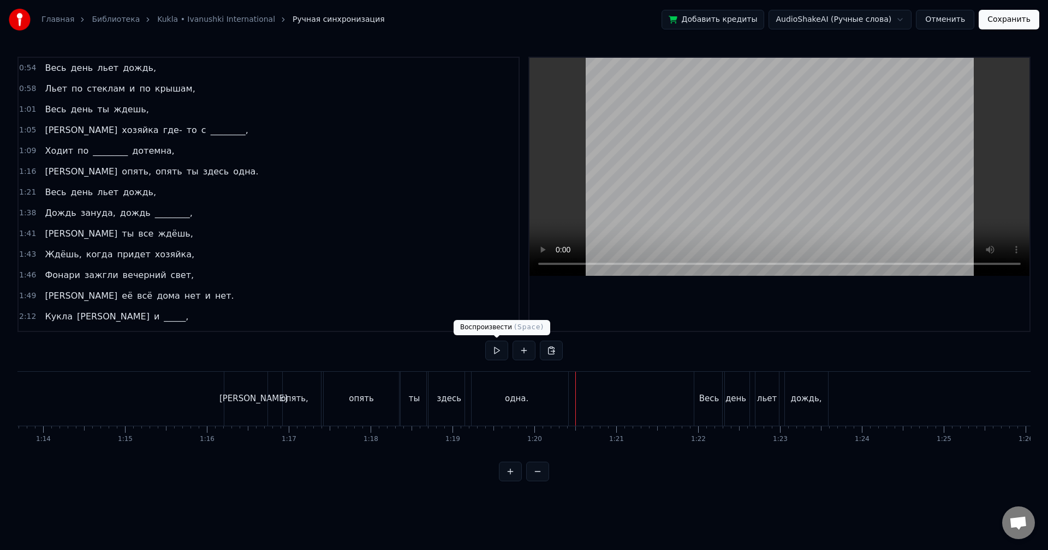
click at [492, 355] on button at bounding box center [496, 351] width 23 height 20
click at [142, 190] on div "1:21 Весь день льет дождь," at bounding box center [269, 192] width 500 height 21
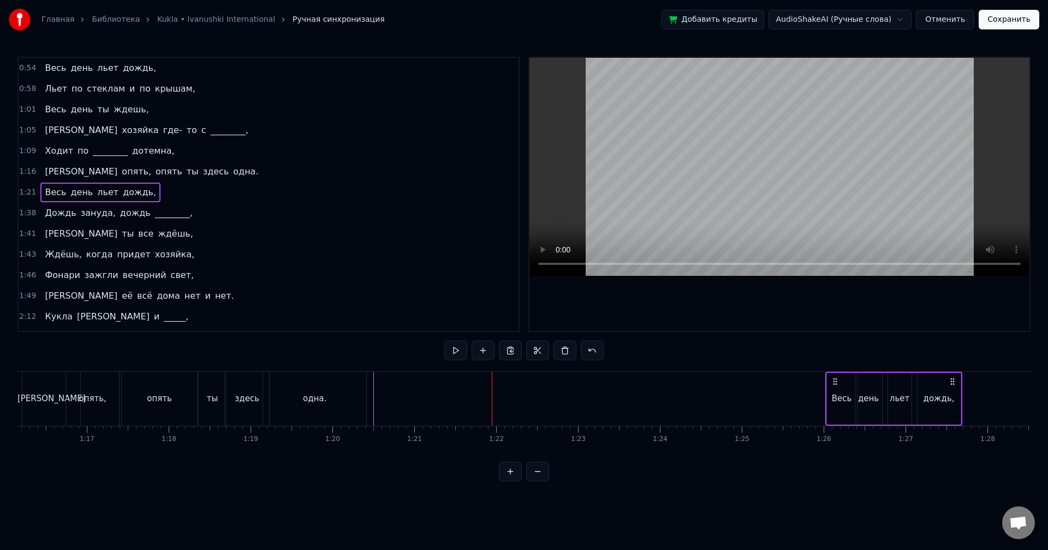
scroll to position [0, 6236]
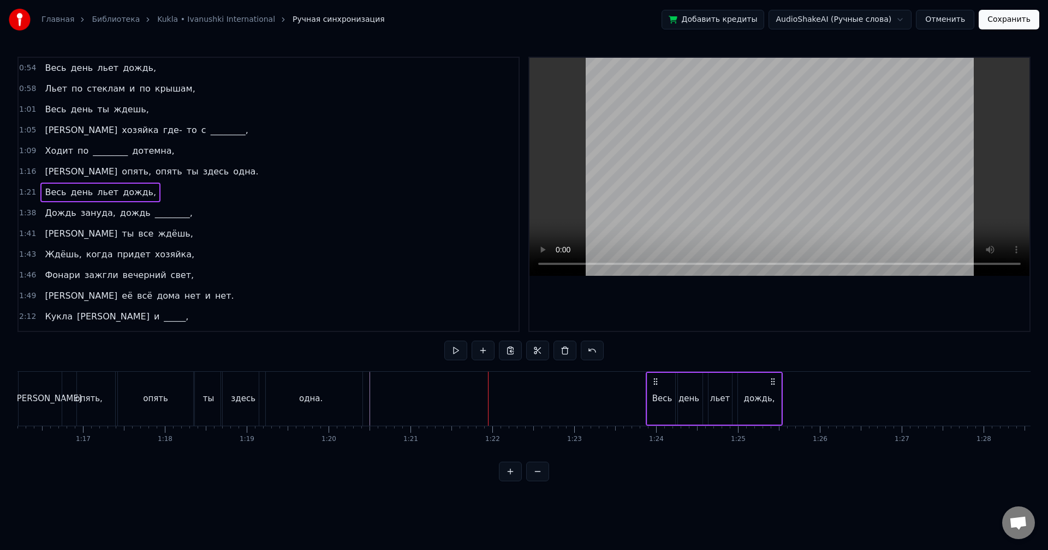
drag, startPoint x: 701, startPoint y: 381, endPoint x: 653, endPoint y: 391, distance: 49.1
click at [653, 391] on div "Весь день льет дождь," at bounding box center [713, 399] width 137 height 54
click at [459, 353] on button at bounding box center [455, 351] width 23 height 20
click at [236, 212] on div "1:38 Дождь зануда, дождь ________," at bounding box center [269, 213] width 500 height 21
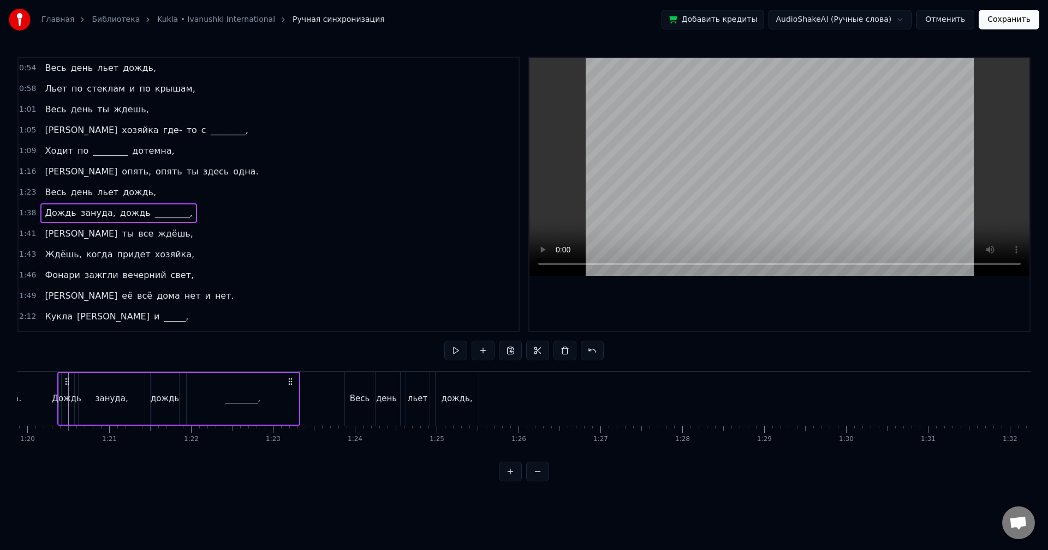
scroll to position [0, 6502]
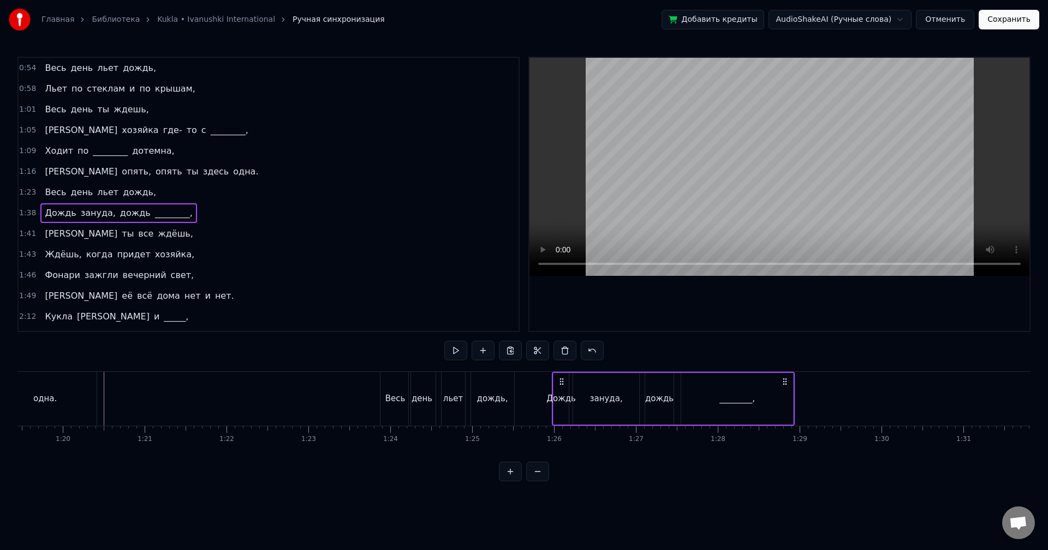
drag, startPoint x: 383, startPoint y: 382, endPoint x: 559, endPoint y: 383, distance: 176.2
click at [559, 383] on icon at bounding box center [561, 382] width 9 height 9
click at [458, 354] on button at bounding box center [455, 351] width 23 height 20
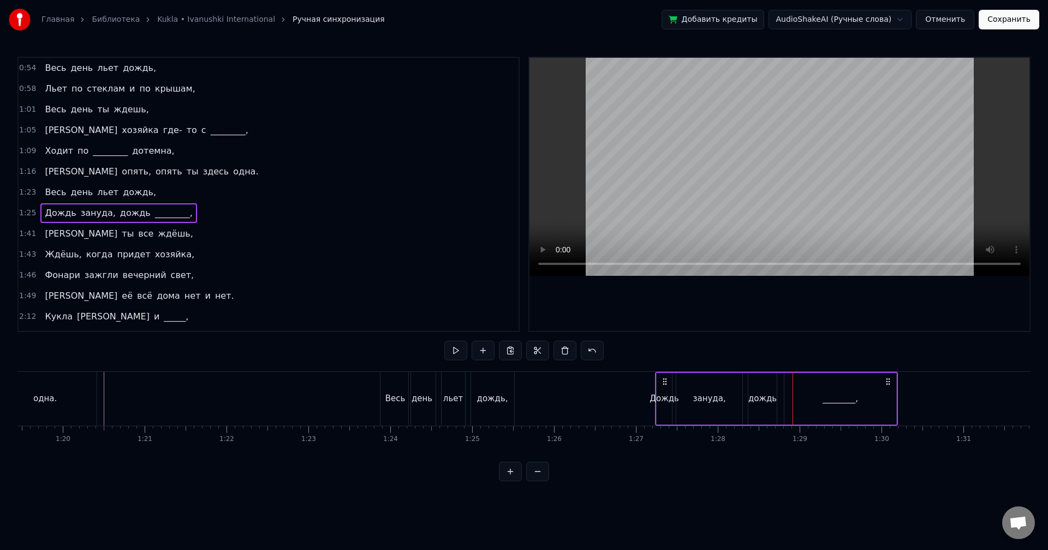
drag, startPoint x: 561, startPoint y: 380, endPoint x: 666, endPoint y: 387, distance: 104.4
click at [666, 387] on div "Дождь зануда, дождь ________," at bounding box center [776, 399] width 243 height 54
click at [462, 350] on button at bounding box center [455, 351] width 23 height 20
click at [134, 235] on div "1:41 А ты все ждёшь," at bounding box center [269, 234] width 500 height 21
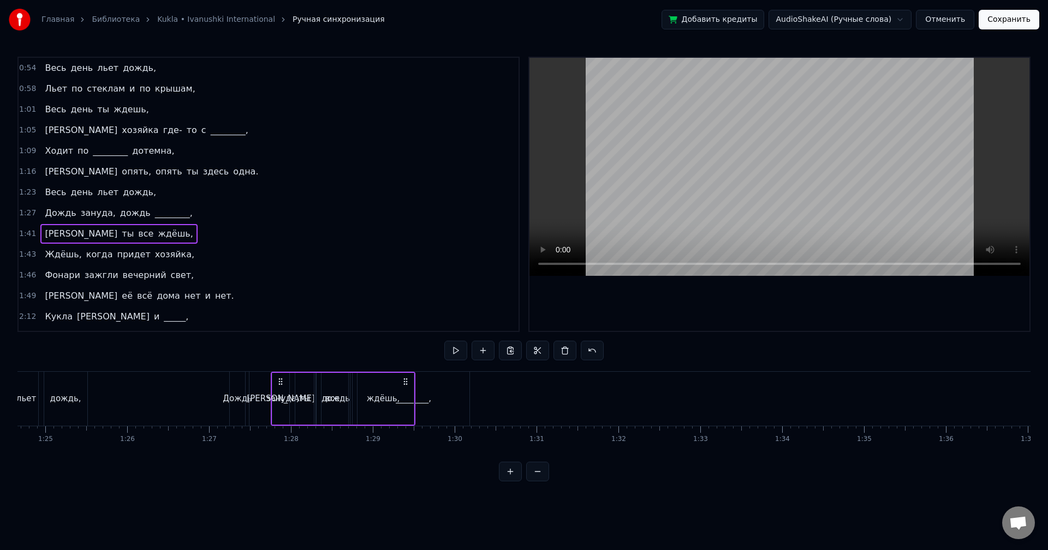
scroll to position [0, 6926]
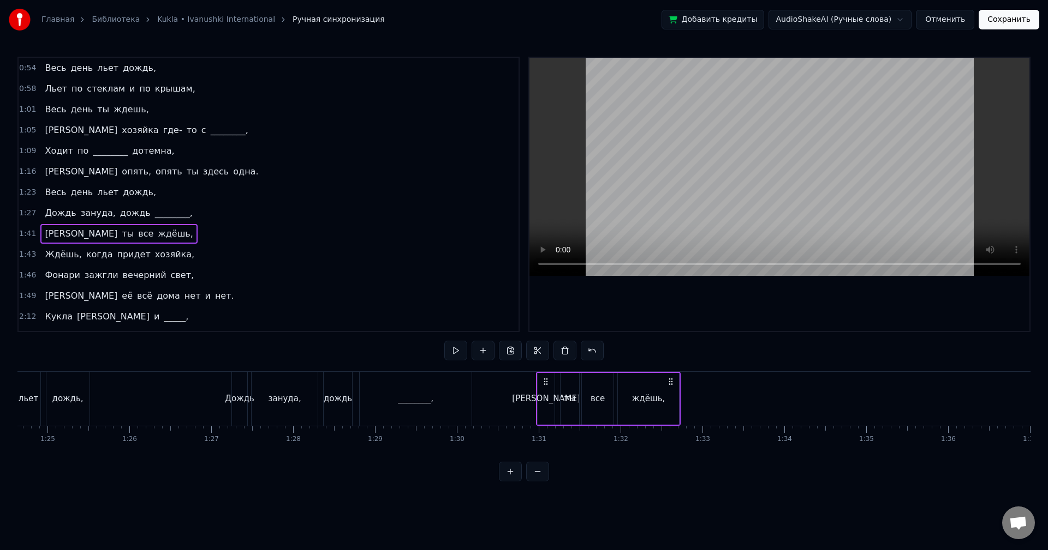
drag, startPoint x: 81, startPoint y: 380, endPoint x: 544, endPoint y: 422, distance: 465.6
click at [544, 422] on div "А ты все ждёшь," at bounding box center [608, 399] width 145 height 54
click at [464, 355] on button at bounding box center [455, 351] width 23 height 20
click at [190, 251] on div "1:43 Ждёшь, когда придет хозяйка," at bounding box center [269, 254] width 500 height 21
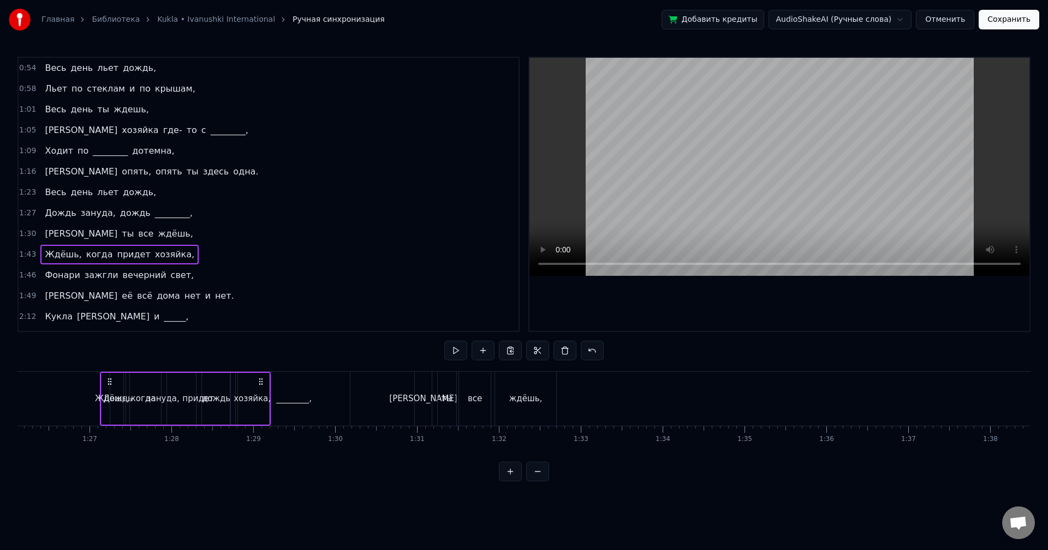
scroll to position [0, 7029]
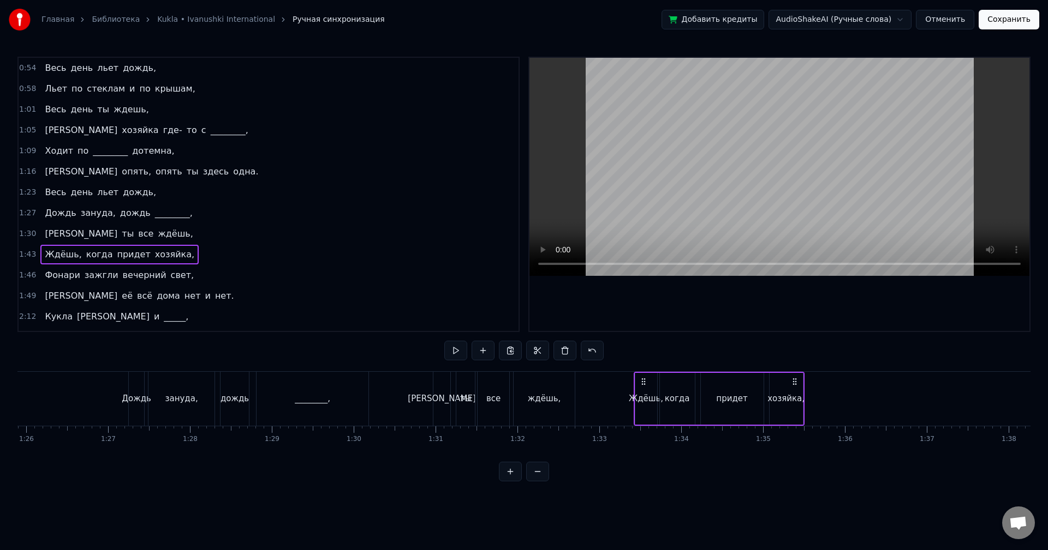
drag, startPoint x: 82, startPoint y: 380, endPoint x: 643, endPoint y: 391, distance: 561.0
click at [643, 391] on div "Ждёшь, когда придет хозяйка," at bounding box center [718, 399] width 171 height 54
click at [456, 354] on button at bounding box center [455, 351] width 23 height 20
drag, startPoint x: 642, startPoint y: 379, endPoint x: 681, endPoint y: 382, distance: 39.4
click at [681, 382] on icon at bounding box center [682, 382] width 9 height 9
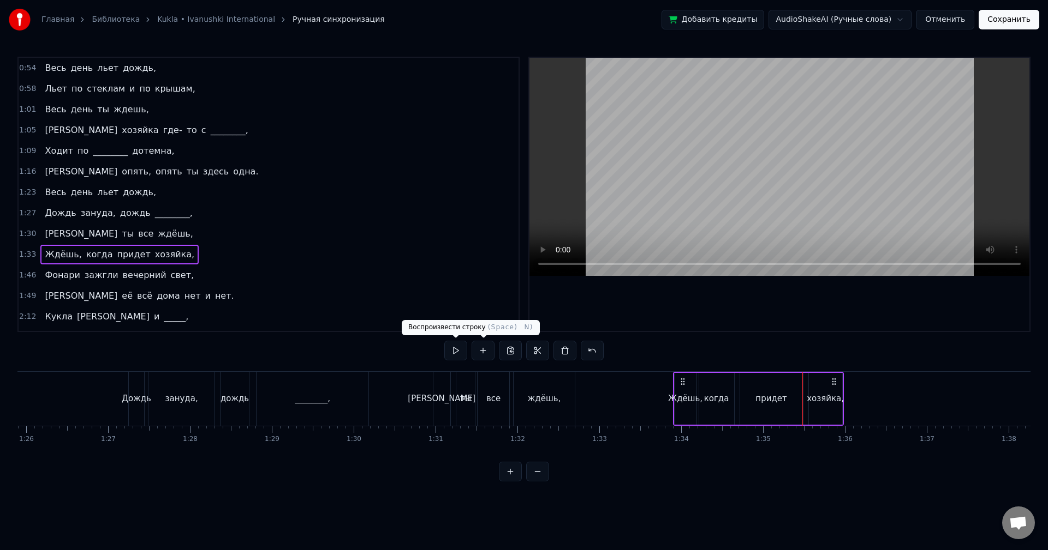
click at [458, 349] on button at bounding box center [455, 351] width 23 height 20
drag, startPoint x: 683, startPoint y: 381, endPoint x: 694, endPoint y: 382, distance: 11.5
click at [694, 382] on icon at bounding box center [694, 382] width 9 height 9
click at [460, 347] on button at bounding box center [455, 351] width 23 height 20
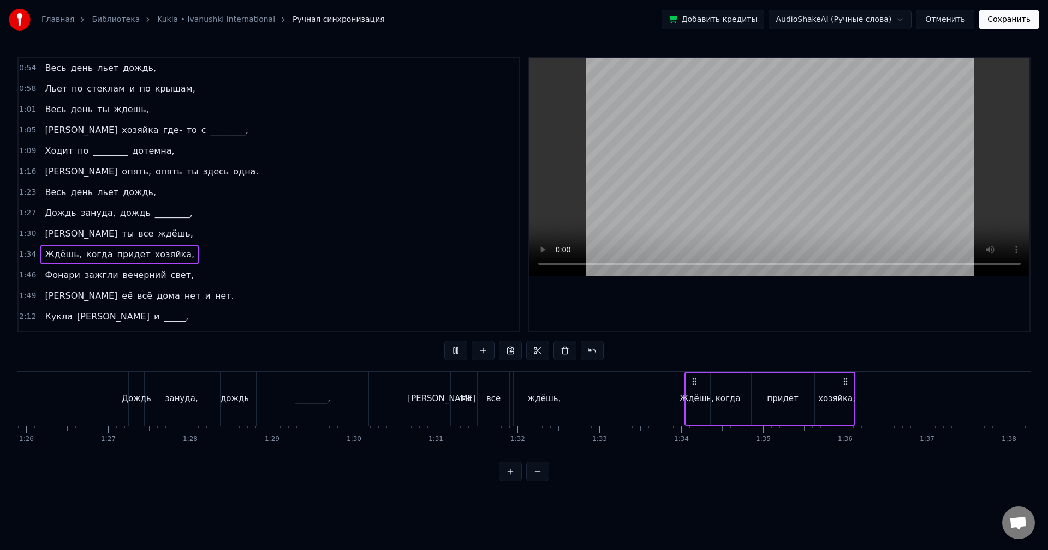
click at [460, 347] on button at bounding box center [455, 351] width 23 height 20
click at [696, 398] on div "Ждёшь," at bounding box center [696, 399] width 34 height 13
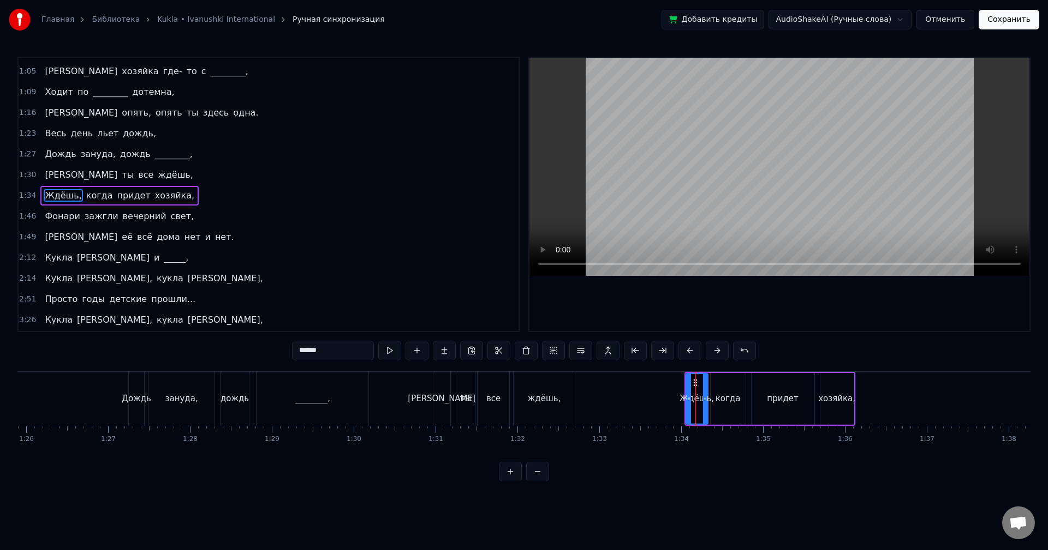
scroll to position [60, 0]
drag, startPoint x: 686, startPoint y: 397, endPoint x: 667, endPoint y: 397, distance: 19.1
click at [668, 397] on icon at bounding box center [670, 398] width 4 height 9
click at [392, 350] on button at bounding box center [389, 351] width 23 height 20
drag, startPoint x: 677, startPoint y: 382, endPoint x: 698, endPoint y: 382, distance: 21.3
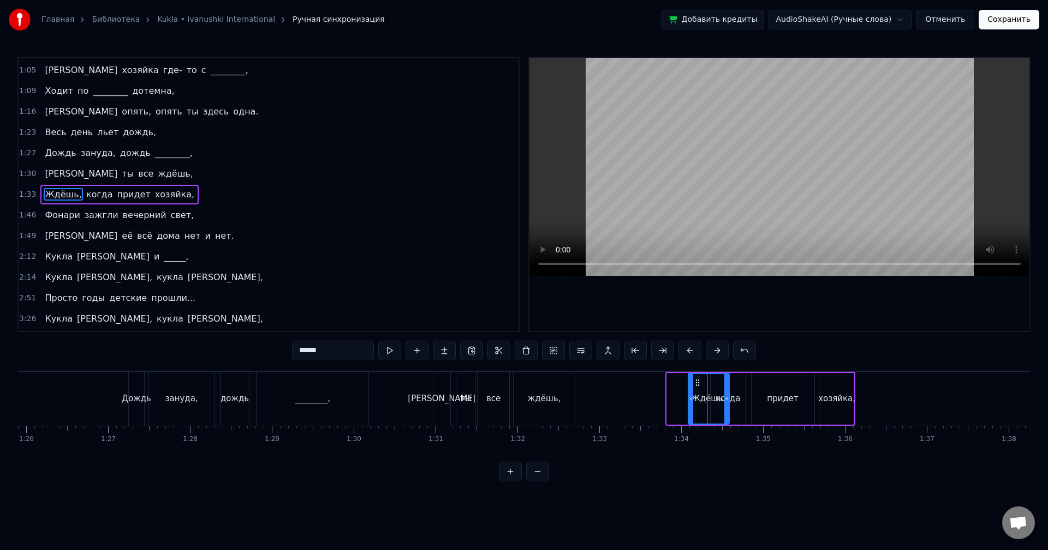
click at [698, 382] on circle at bounding box center [698, 382] width 1 height 1
click at [391, 350] on button at bounding box center [389, 351] width 23 height 20
click at [738, 398] on div "когда" at bounding box center [727, 399] width 25 height 13
click at [776, 396] on div "придет" at bounding box center [782, 399] width 31 height 13
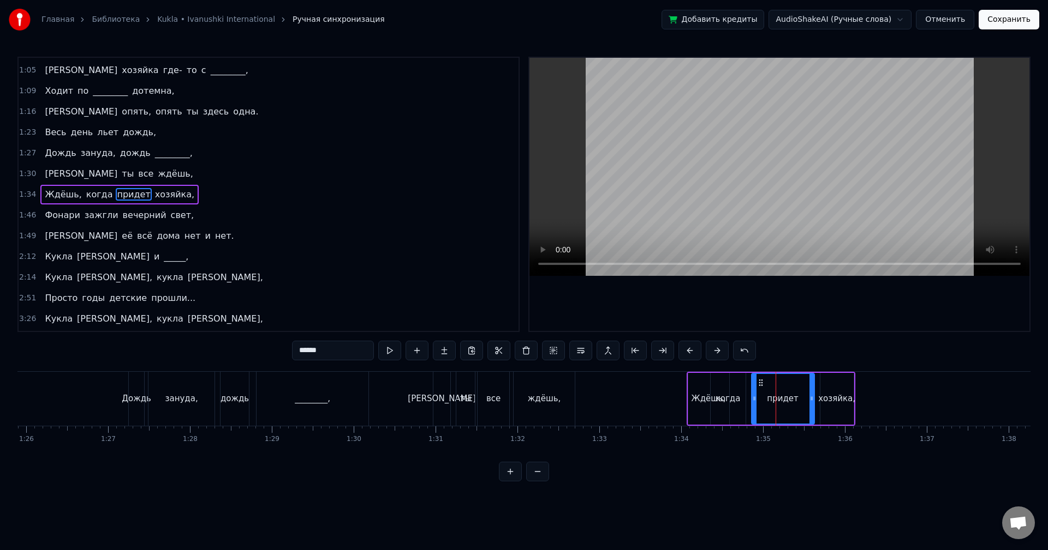
click at [842, 398] on div "хозяйка," at bounding box center [836, 399] width 37 height 13
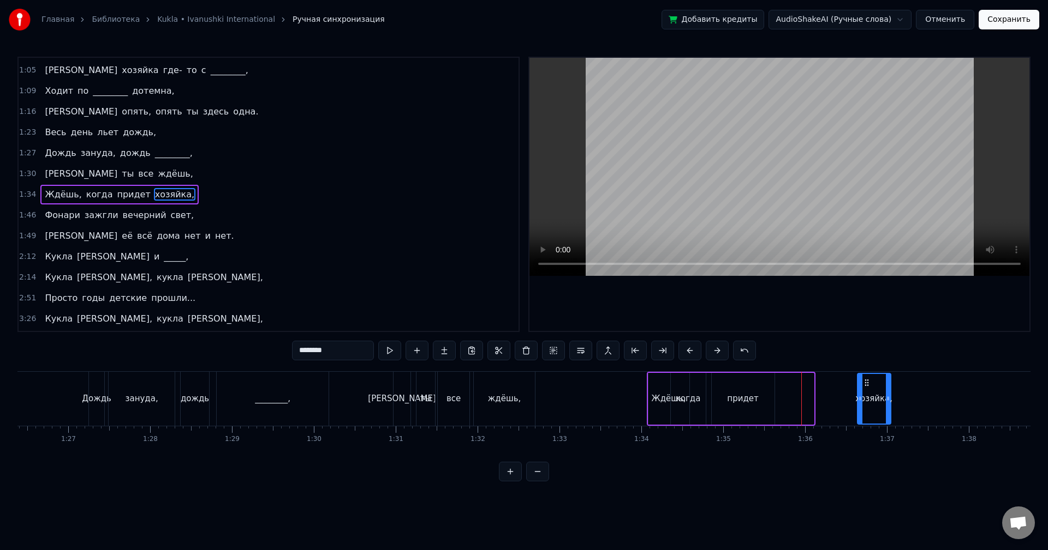
drag, startPoint x: 828, startPoint y: 384, endPoint x: 886, endPoint y: 387, distance: 57.9
click at [871, 387] on icon at bounding box center [866, 383] width 9 height 9
click at [747, 390] on div "придет" at bounding box center [741, 399] width 63 height 52
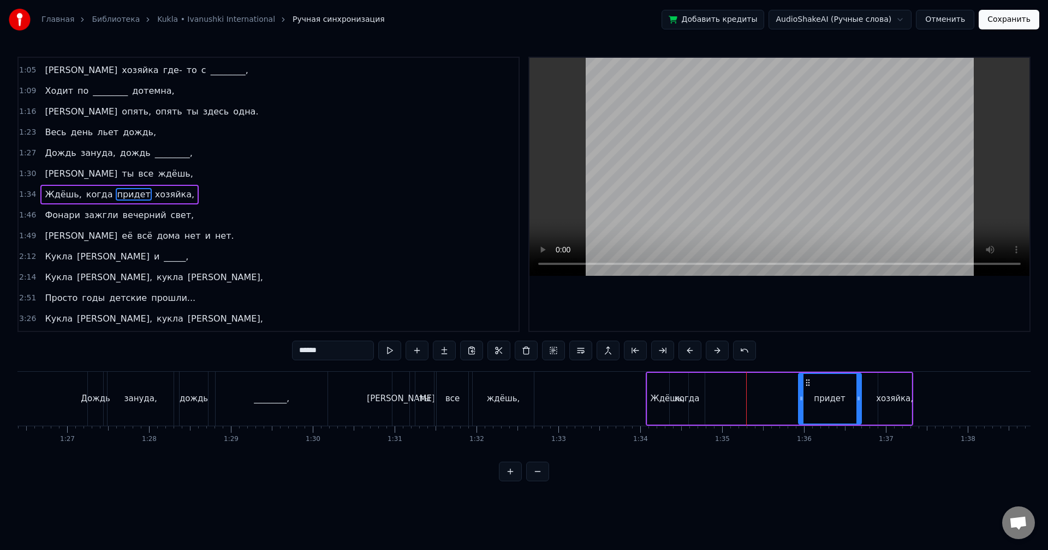
drag, startPoint x: 721, startPoint y: 382, endPoint x: 812, endPoint y: 388, distance: 91.3
click at [825, 387] on div "придет" at bounding box center [830, 399] width 62 height 50
click at [693, 392] on div "когда" at bounding box center [686, 399] width 35 height 52
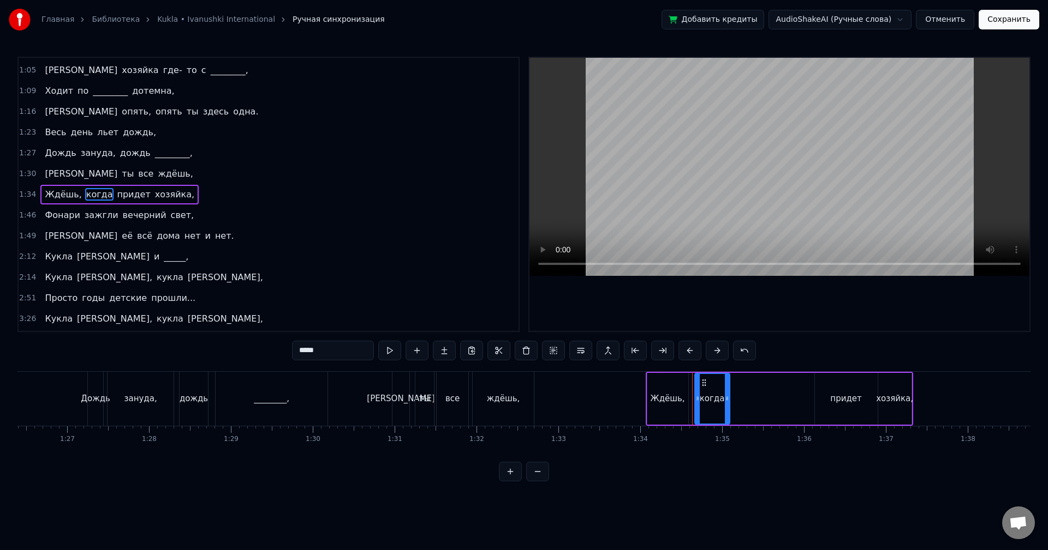
drag, startPoint x: 677, startPoint y: 383, endPoint x: 702, endPoint y: 383, distance: 25.1
click at [702, 383] on icon at bounding box center [703, 383] width 9 height 9
click at [837, 396] on div "придет" at bounding box center [845, 399] width 31 height 13
type input "******"
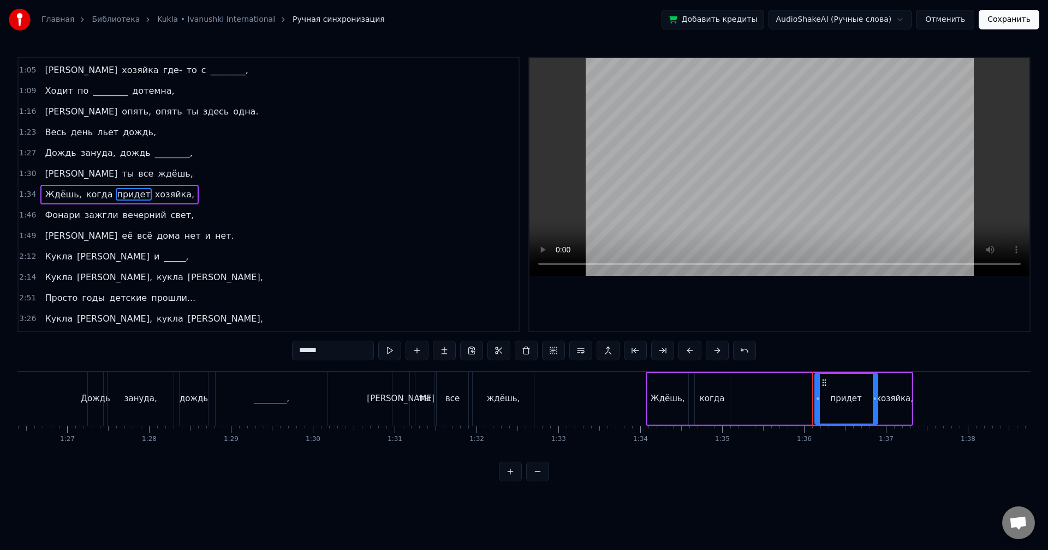
drag, startPoint x: 824, startPoint y: 381, endPoint x: 776, endPoint y: 386, distance: 47.7
click at [761, 386] on div "Ждёшь, когда придет хозяйка," at bounding box center [778, 399] width 267 height 54
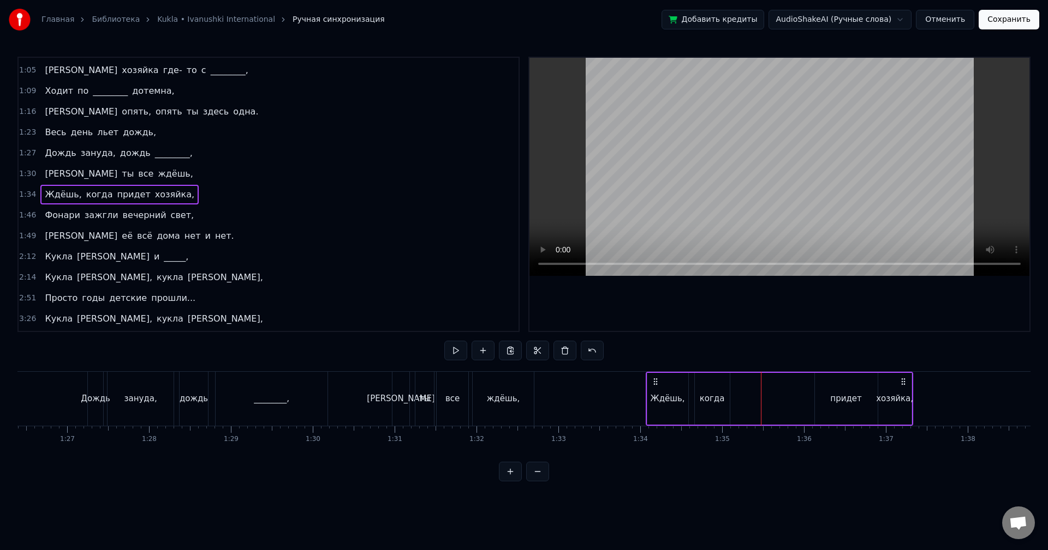
click at [833, 385] on div "придет" at bounding box center [846, 399] width 63 height 52
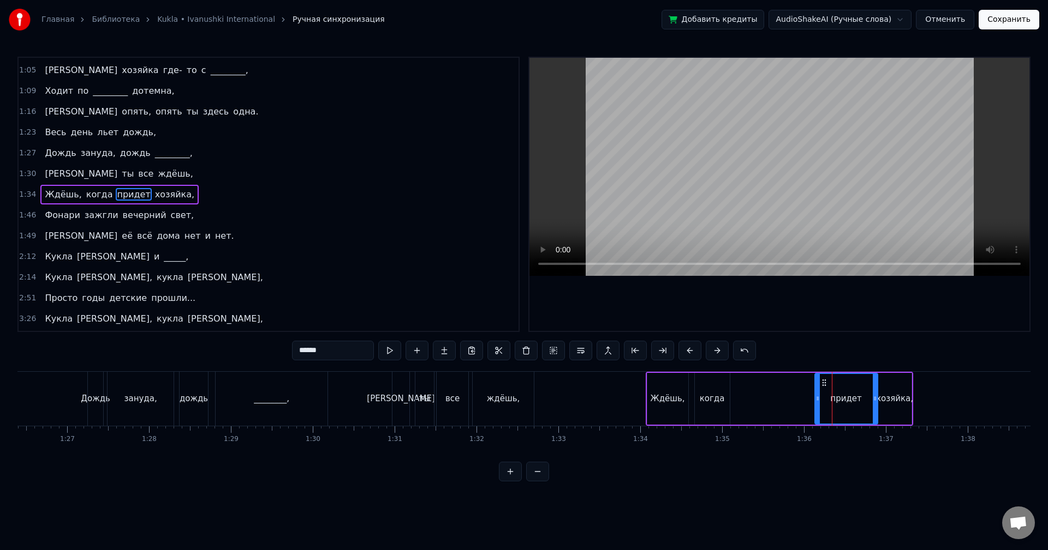
drag, startPoint x: 824, startPoint y: 382, endPoint x: 769, endPoint y: 388, distance: 54.9
click at [747, 387] on div "Ждёшь, когда придет хозяйка," at bounding box center [778, 399] width 267 height 54
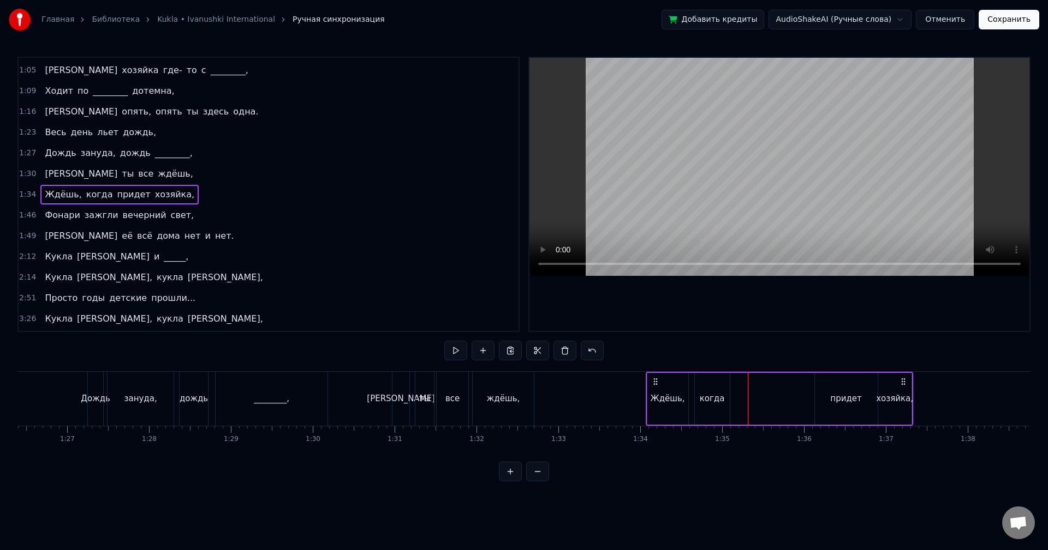
click at [829, 384] on div "придет" at bounding box center [846, 399] width 63 height 52
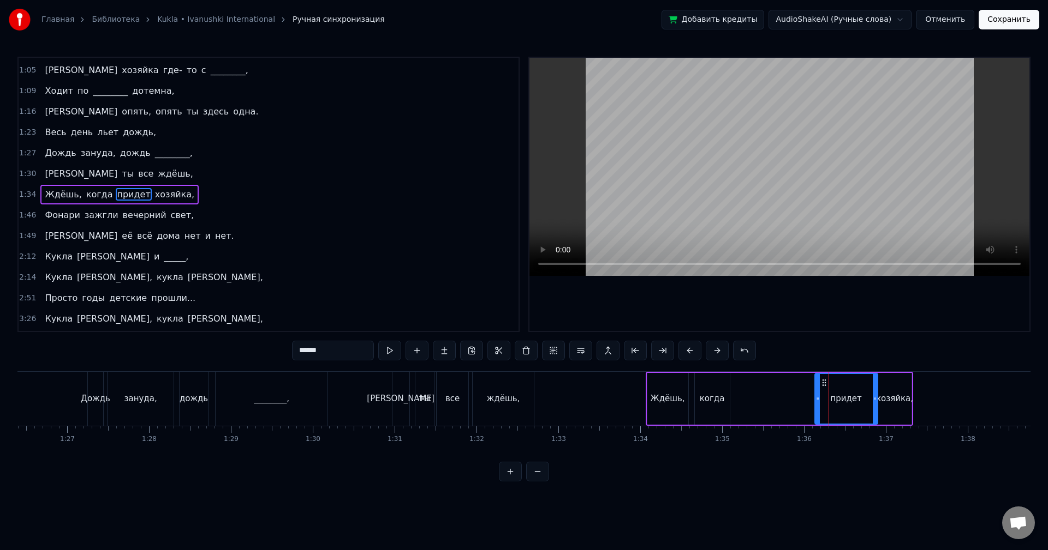
drag, startPoint x: 823, startPoint y: 382, endPoint x: 805, endPoint y: 381, distance: 17.5
click at [805, 381] on div "Ждёшь, когда придет хозяйка," at bounding box center [778, 399] width 267 height 54
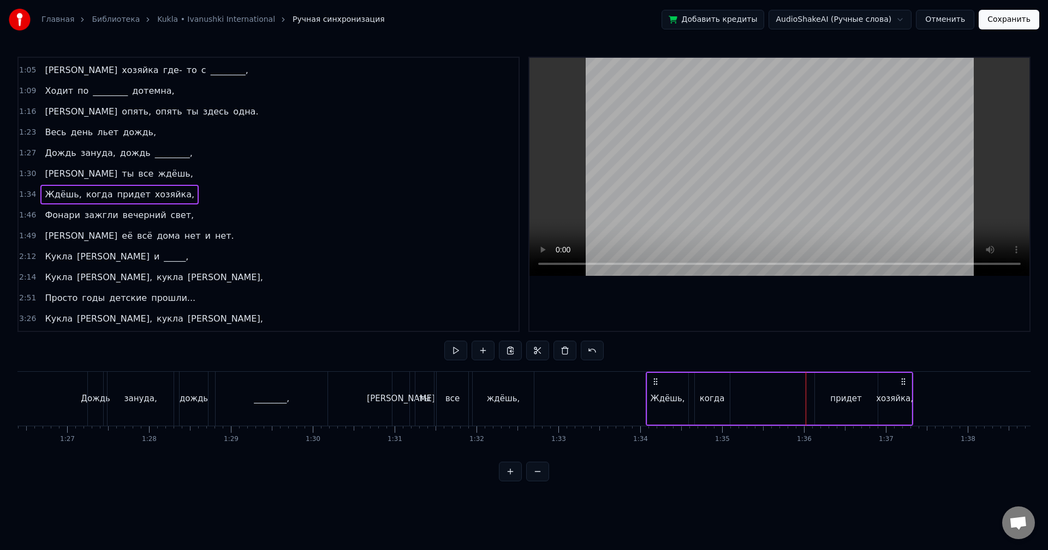
click at [859, 390] on div "придет" at bounding box center [846, 399] width 63 height 52
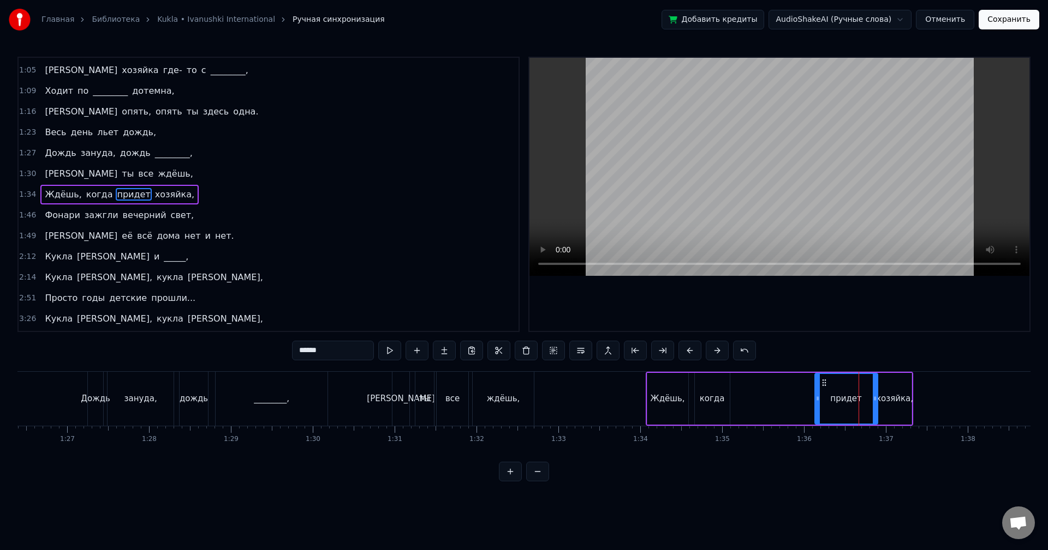
click at [906, 387] on div "хозяйка," at bounding box center [894, 399] width 33 height 52
type input "********"
drag, startPoint x: 888, startPoint y: 383, endPoint x: 803, endPoint y: 390, distance: 85.4
click at [842, 382] on div "Ждёшь, когда придет хозяйка," at bounding box center [778, 399] width 267 height 54
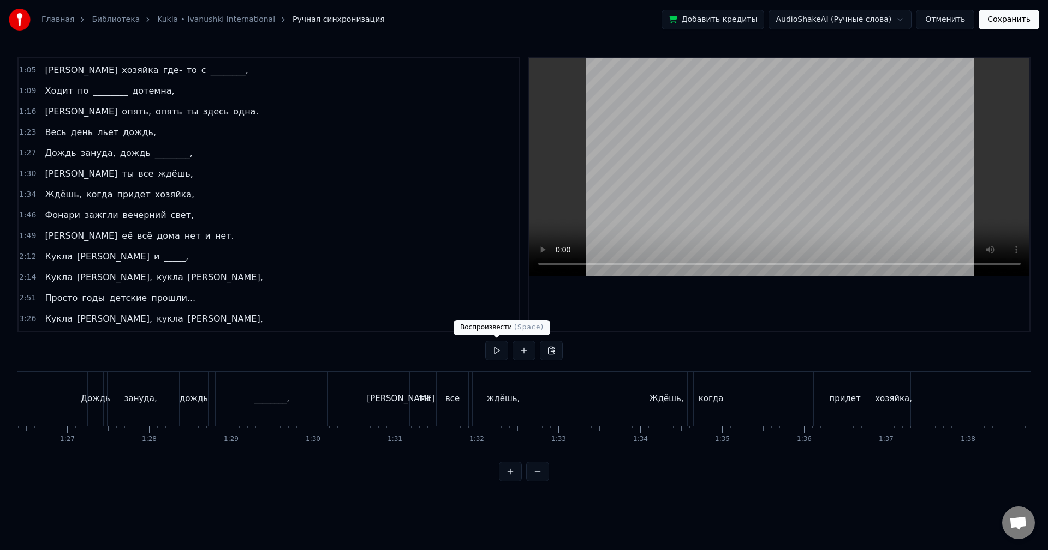
click at [495, 349] on button at bounding box center [496, 351] width 23 height 20
click at [861, 394] on div "придет" at bounding box center [844, 399] width 63 height 54
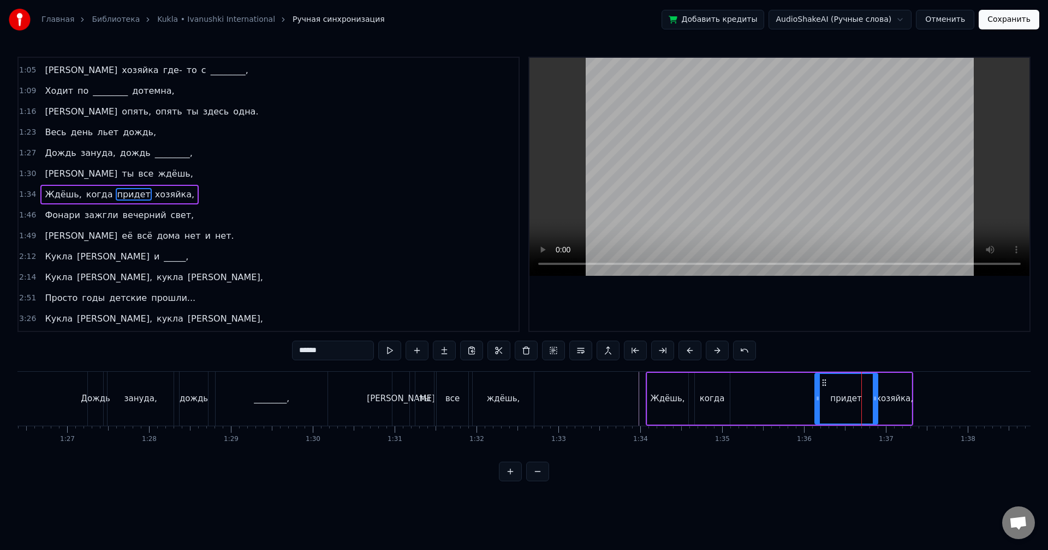
drag, startPoint x: 824, startPoint y: 382, endPoint x: 839, endPoint y: 403, distance: 26.2
click at [840, 402] on div "придет" at bounding box center [846, 399] width 62 height 50
click at [861, 403] on div at bounding box center [861, 399] width 1 height 54
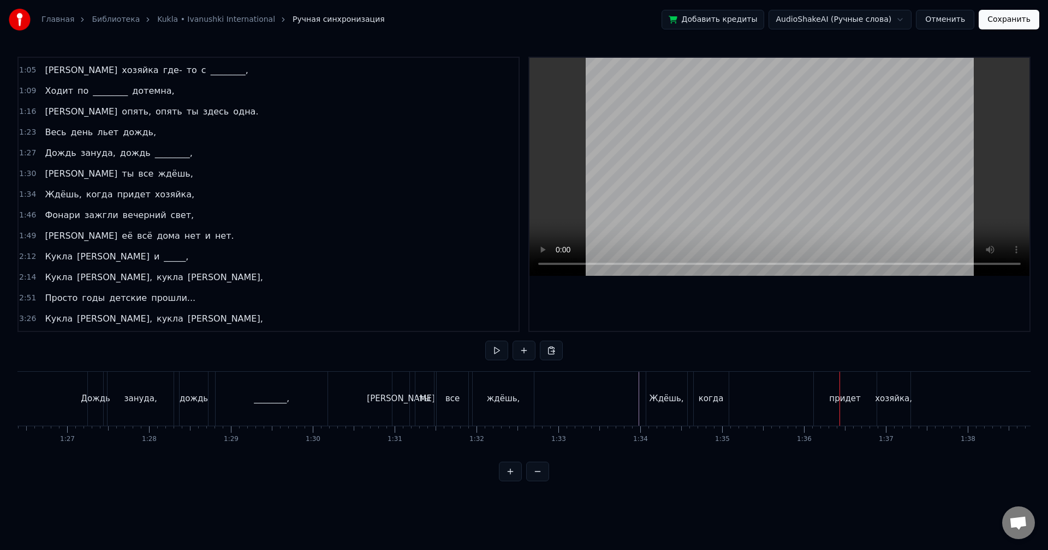
click at [839, 403] on div at bounding box center [839, 399] width 1 height 54
click at [836, 403] on div "придет" at bounding box center [844, 399] width 31 height 13
click at [839, 403] on div at bounding box center [839, 399] width 1 height 54
click at [825, 390] on div "придет" at bounding box center [844, 399] width 63 height 54
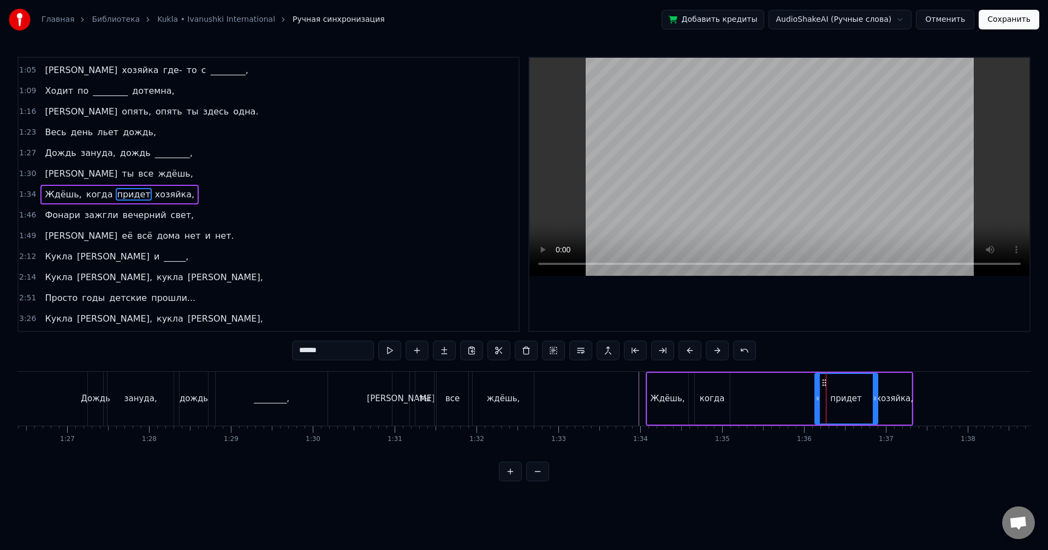
drag, startPoint x: 824, startPoint y: 386, endPoint x: 805, endPoint y: 384, distance: 19.2
click at [805, 384] on div "Ждёшь, когда придет хозяйка," at bounding box center [778, 399] width 267 height 54
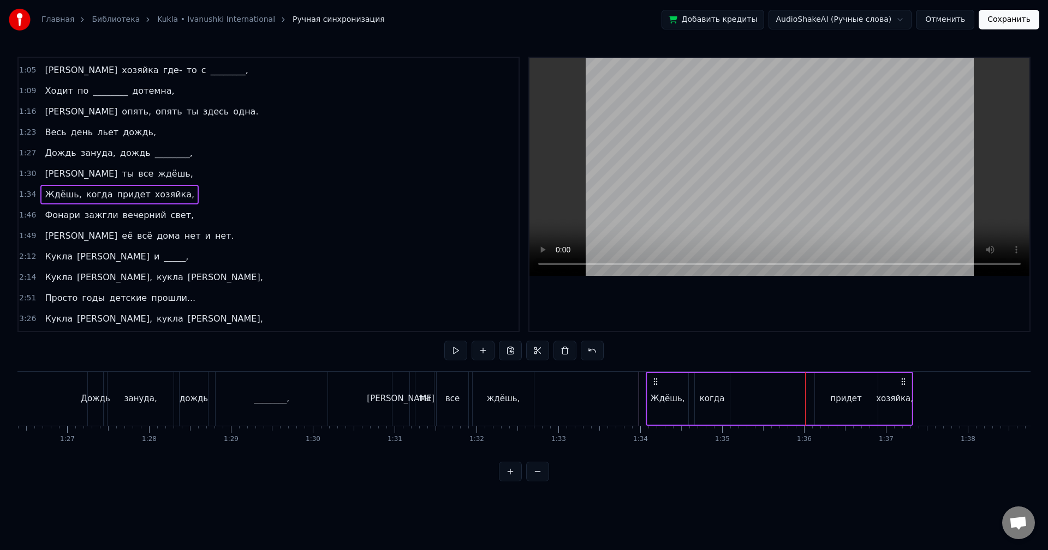
click at [819, 384] on div "придет" at bounding box center [846, 399] width 63 height 52
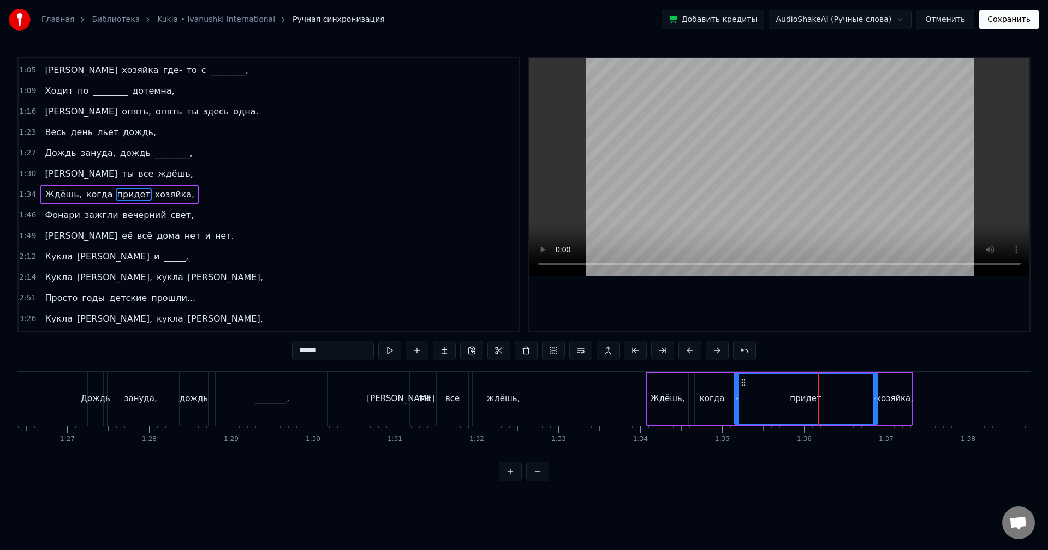
drag, startPoint x: 816, startPoint y: 387, endPoint x: 734, endPoint y: 391, distance: 81.4
click at [734, 391] on div at bounding box center [736, 399] width 4 height 50
drag, startPoint x: 875, startPoint y: 390, endPoint x: 792, endPoint y: 398, distance: 82.8
click at [797, 398] on div at bounding box center [799, 399] width 4 height 50
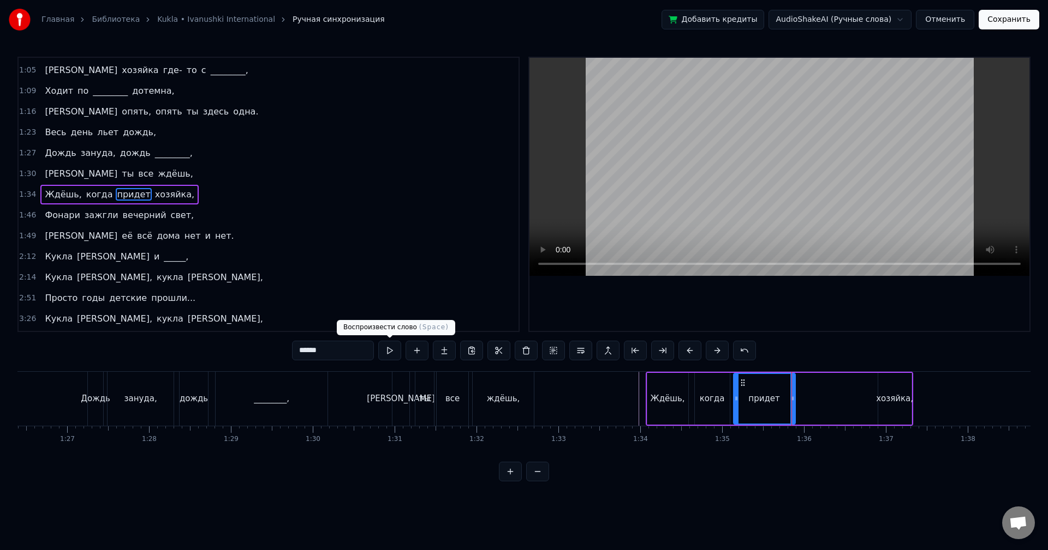
click at [397, 355] on button at bounding box center [389, 351] width 23 height 20
click at [897, 400] on div "хозяйка," at bounding box center [894, 399] width 37 height 13
type input "********"
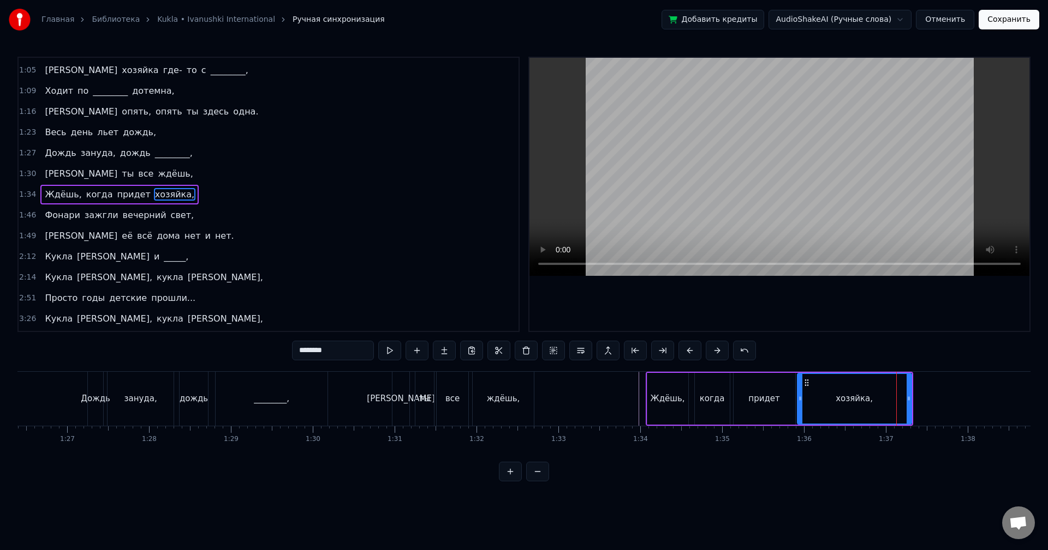
drag, startPoint x: 881, startPoint y: 396, endPoint x: 800, endPoint y: 398, distance: 80.8
click at [800, 398] on icon at bounding box center [800, 398] width 4 height 9
drag, startPoint x: 909, startPoint y: 397, endPoint x: 835, endPoint y: 399, distance: 74.2
click at [835, 399] on icon at bounding box center [837, 398] width 4 height 9
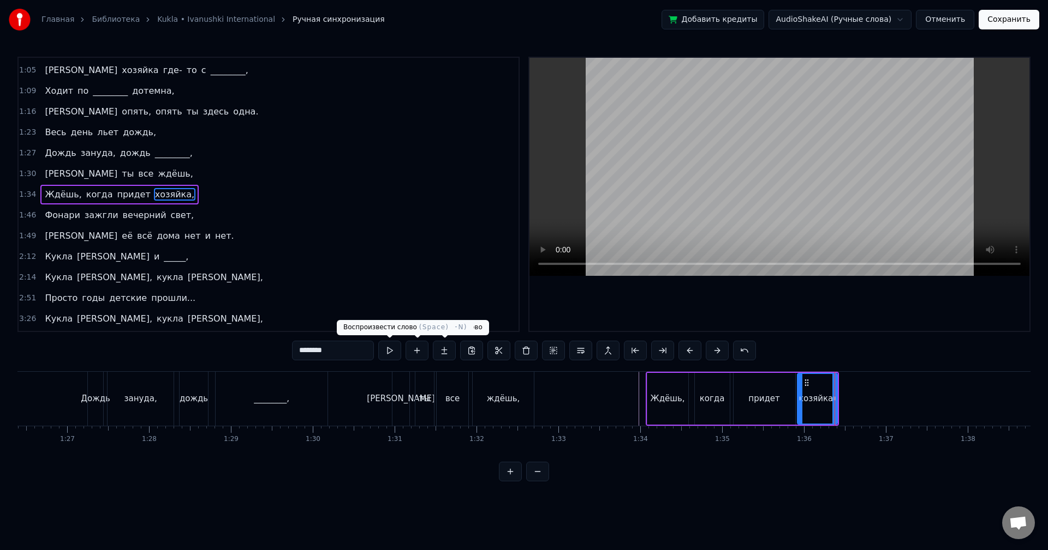
click at [390, 352] on button at bounding box center [389, 351] width 23 height 20
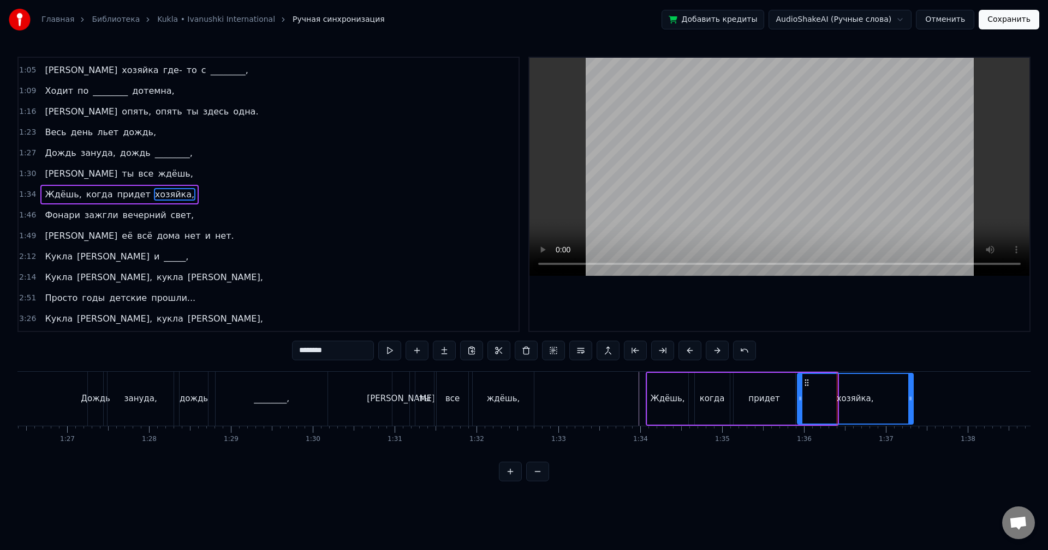
drag, startPoint x: 835, startPoint y: 396, endPoint x: 926, endPoint y: 402, distance: 91.9
click at [912, 402] on icon at bounding box center [910, 398] width 4 height 9
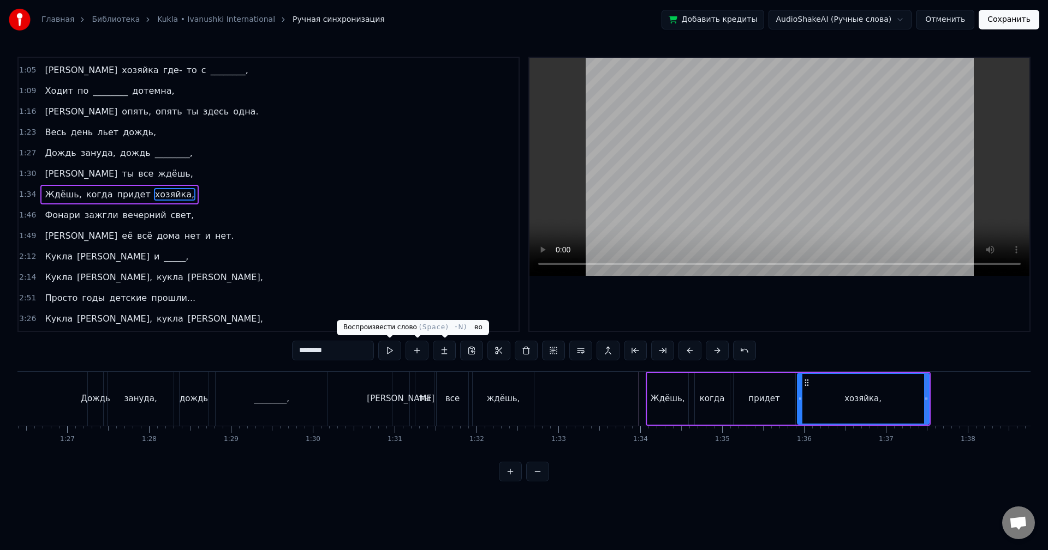
click at [393, 351] on button at bounding box center [389, 351] width 23 height 20
click at [394, 350] on button at bounding box center [389, 351] width 23 height 20
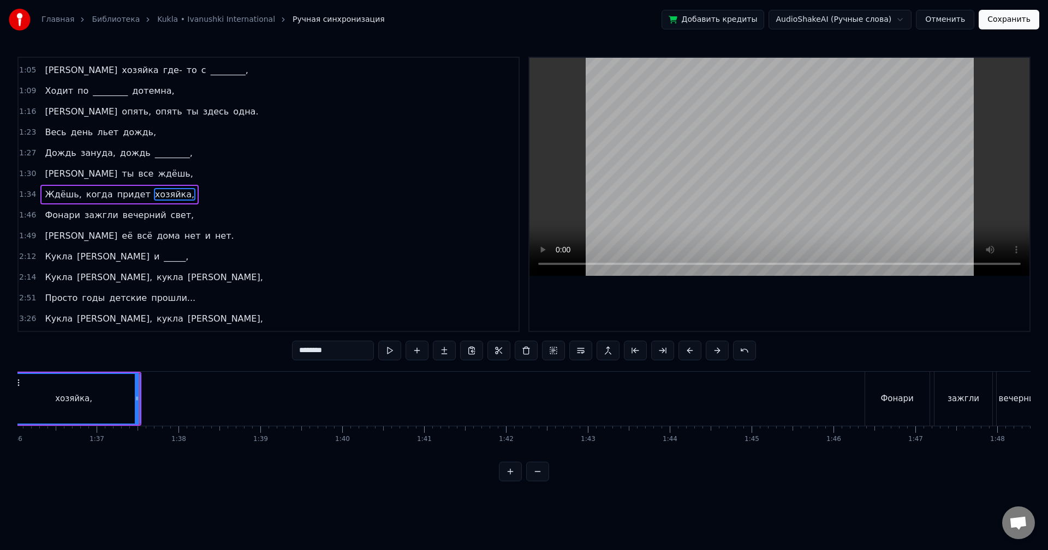
scroll to position [0, 7873]
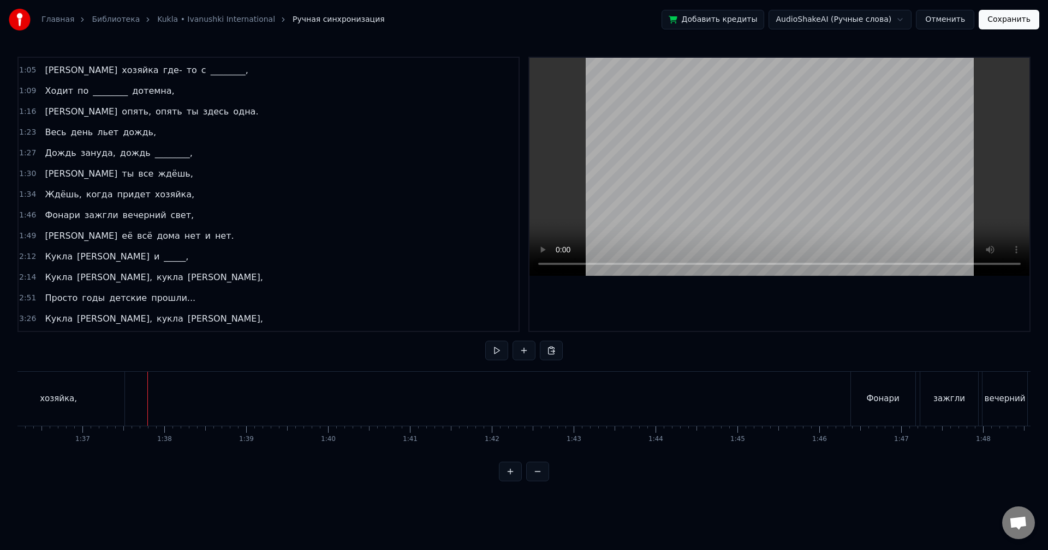
click at [492, 359] on button at bounding box center [496, 351] width 23 height 20
click at [494, 355] on button at bounding box center [496, 351] width 23 height 20
click at [209, 216] on div "1:46 Фонари зажгли вечерний свет," at bounding box center [269, 215] width 500 height 21
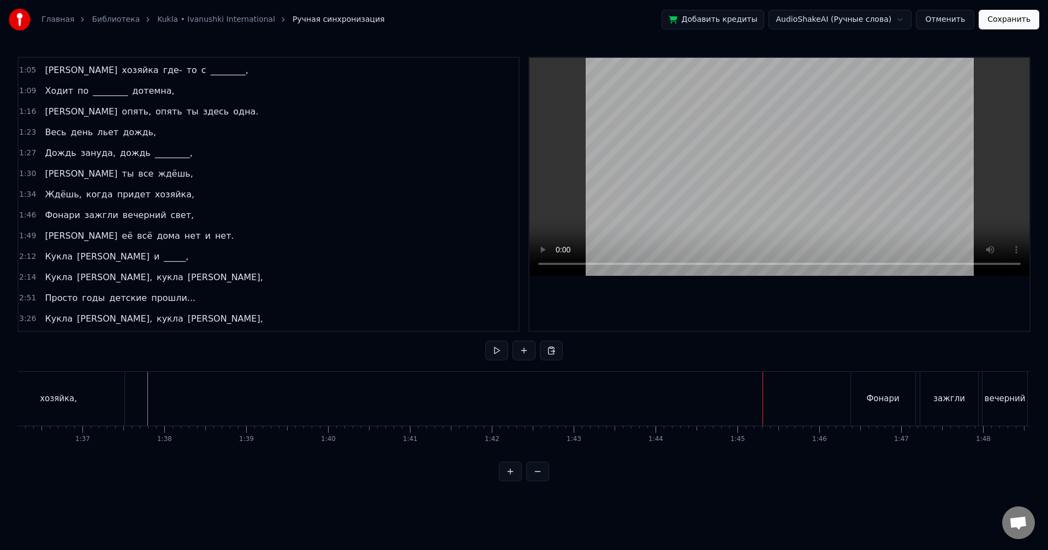
click at [877, 384] on div "Фонари" at bounding box center [883, 399] width 64 height 54
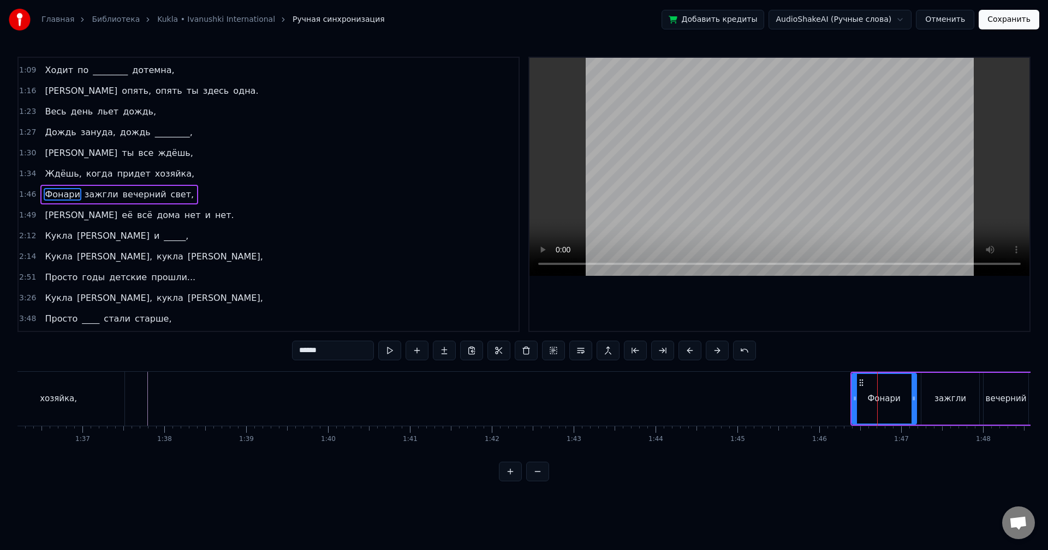
drag, startPoint x: 862, startPoint y: 383, endPoint x: 868, endPoint y: 383, distance: 6.0
click at [871, 383] on div "Фонари" at bounding box center [883, 399] width 63 height 50
click at [860, 383] on icon at bounding box center [861, 383] width 9 height 9
click at [861, 383] on icon at bounding box center [861, 383] width 9 height 9
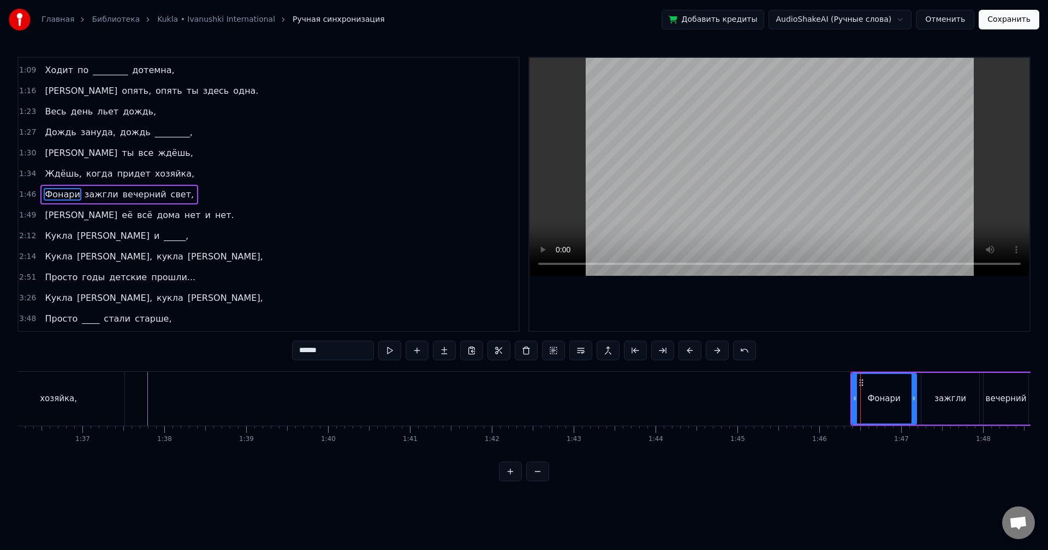
click at [861, 383] on icon at bounding box center [861, 383] width 9 height 9
drag, startPoint x: 864, startPoint y: 383, endPoint x: 877, endPoint y: 384, distance: 13.7
click at [877, 383] on div "Фонари" at bounding box center [883, 399] width 63 height 50
click at [1009, 20] on button "Сохранить" at bounding box center [1008, 20] width 61 height 20
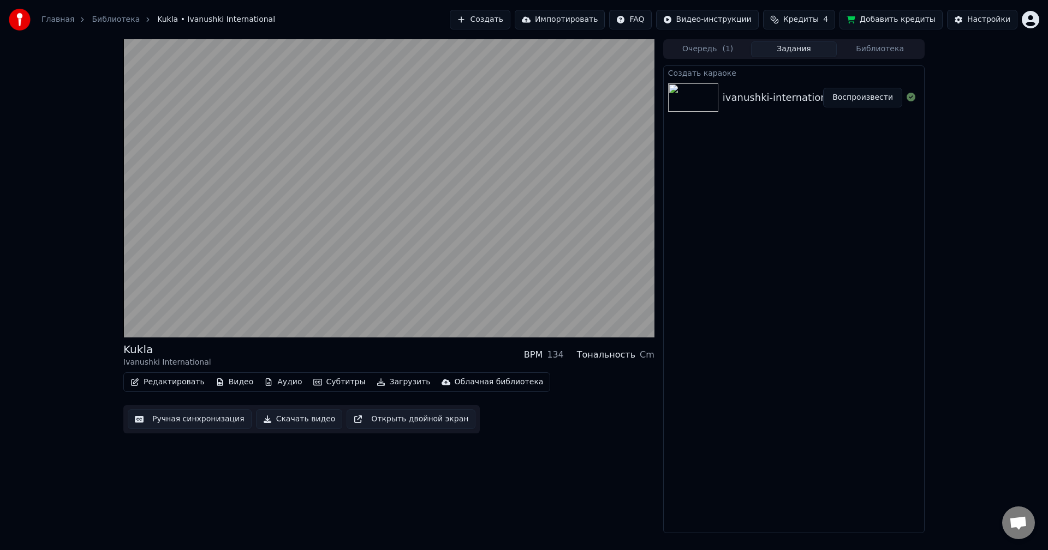
click at [178, 381] on button "Редактировать" at bounding box center [167, 382] width 83 height 15
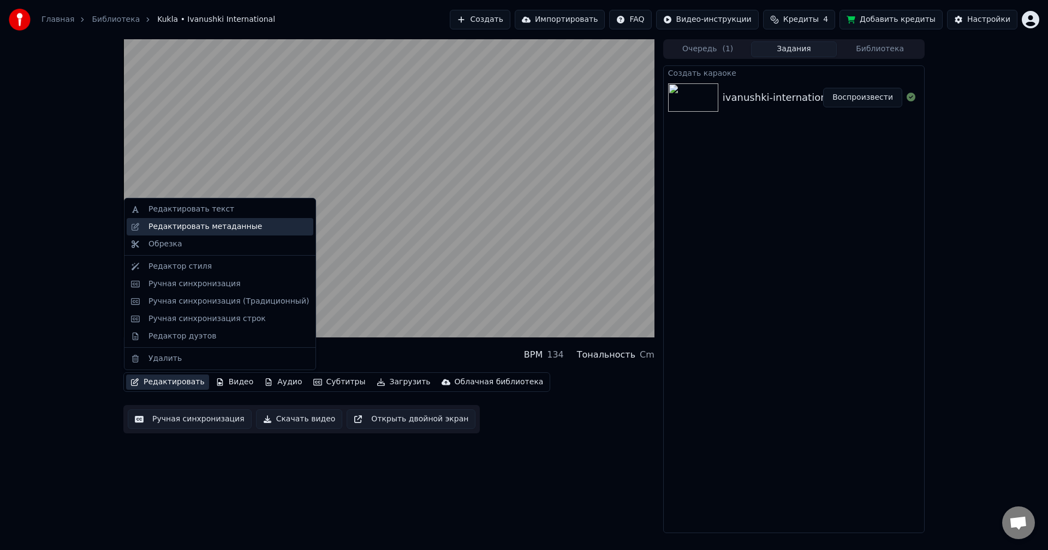
click at [218, 227] on div "Редактировать метаданные" at bounding box center [204, 227] width 113 height 11
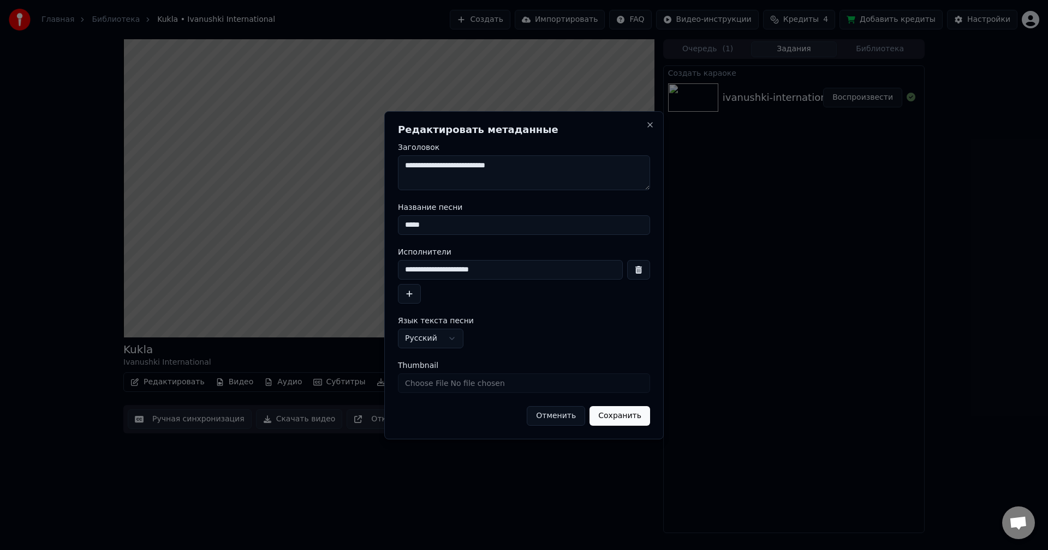
drag, startPoint x: 492, startPoint y: 271, endPoint x: 350, endPoint y: 265, distance: 141.4
click at [350, 265] on body "**********" at bounding box center [524, 275] width 1048 height 550
paste input
type input "**********"
drag, startPoint x: 512, startPoint y: 165, endPoint x: 349, endPoint y: 163, distance: 162.6
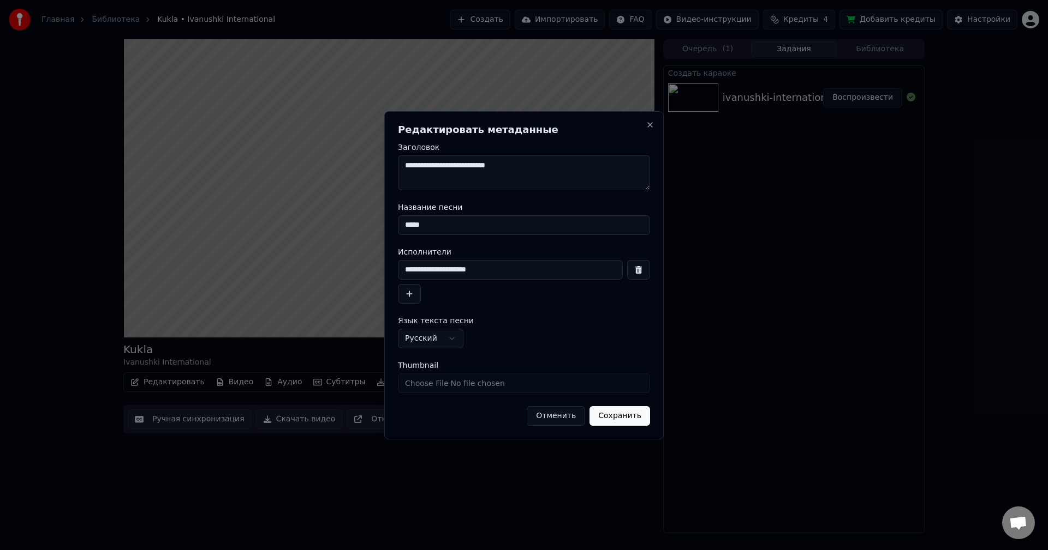
click at [349, 163] on body "**********" at bounding box center [524, 275] width 1048 height 550
paste textarea
type textarea "**********"
drag, startPoint x: 438, startPoint y: 225, endPoint x: 328, endPoint y: 218, distance: 109.3
click at [337, 219] on body "**********" at bounding box center [524, 275] width 1048 height 550
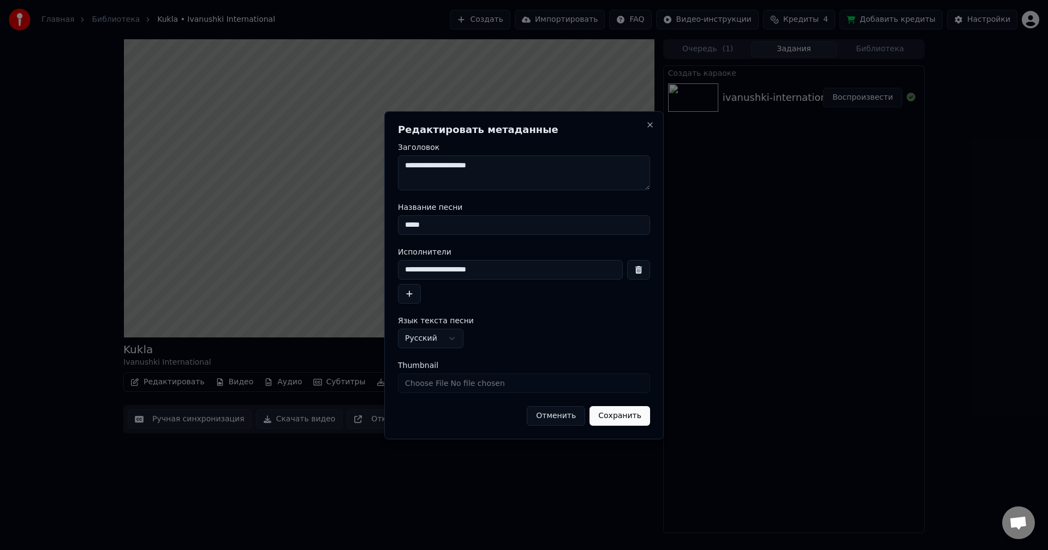
paste input
type input "*****"
click at [619, 416] on button "Сохранить" at bounding box center [619, 416] width 61 height 20
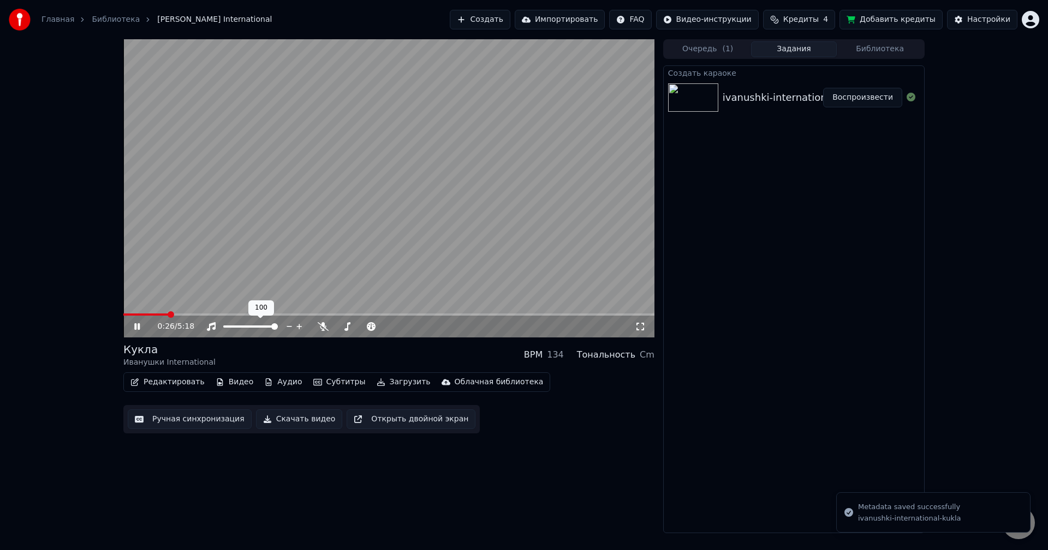
click at [271, 271] on video at bounding box center [388, 188] width 531 height 298
click at [173, 384] on button "Редактировать" at bounding box center [167, 382] width 83 height 15
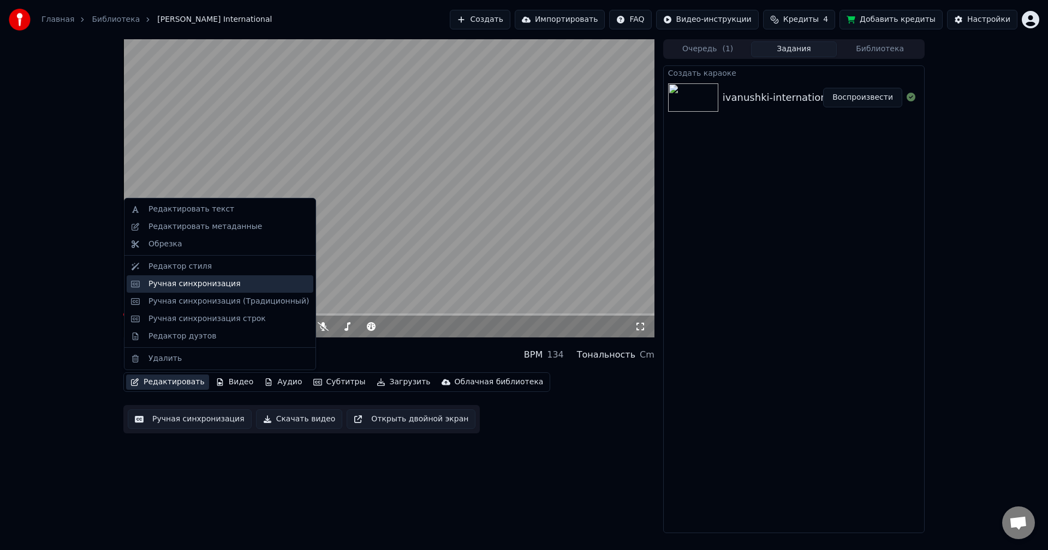
click at [193, 289] on div "Ручная синхронизация" at bounding box center [194, 284] width 92 height 11
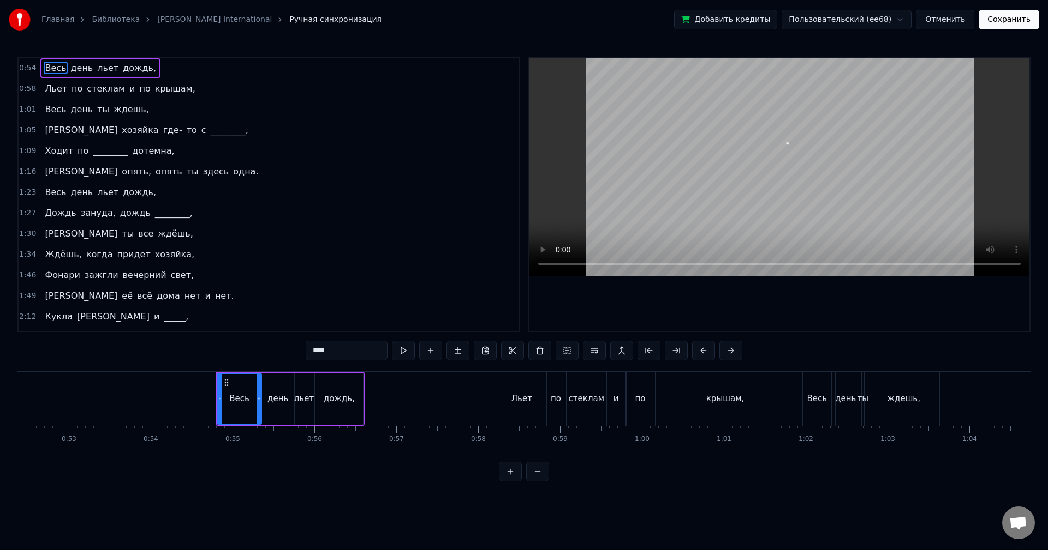
scroll to position [0, 4429]
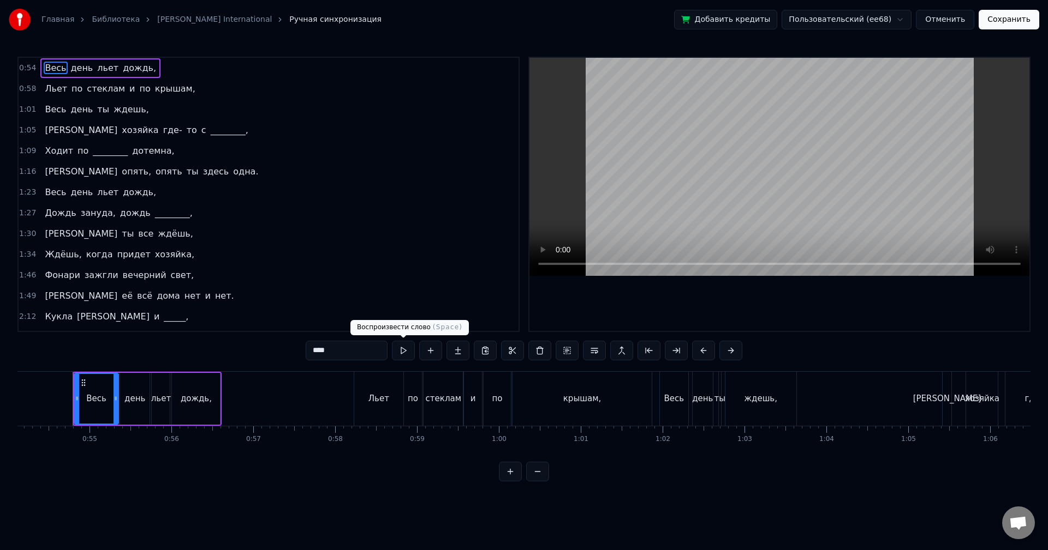
click at [403, 350] on button at bounding box center [403, 351] width 23 height 20
click at [188, 69] on div "0:54 Весь день льет дождь," at bounding box center [269, 68] width 500 height 21
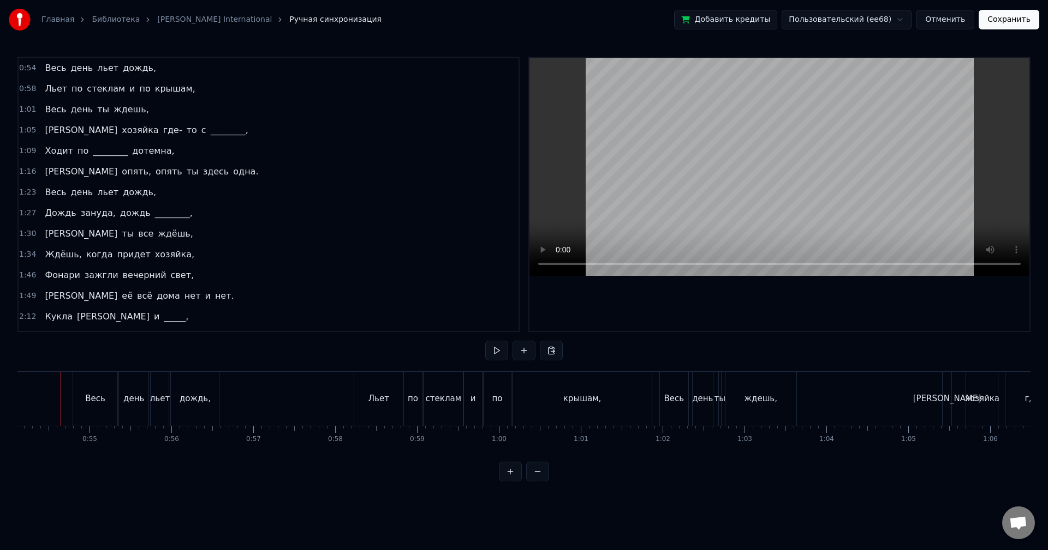
scroll to position [0, 4418]
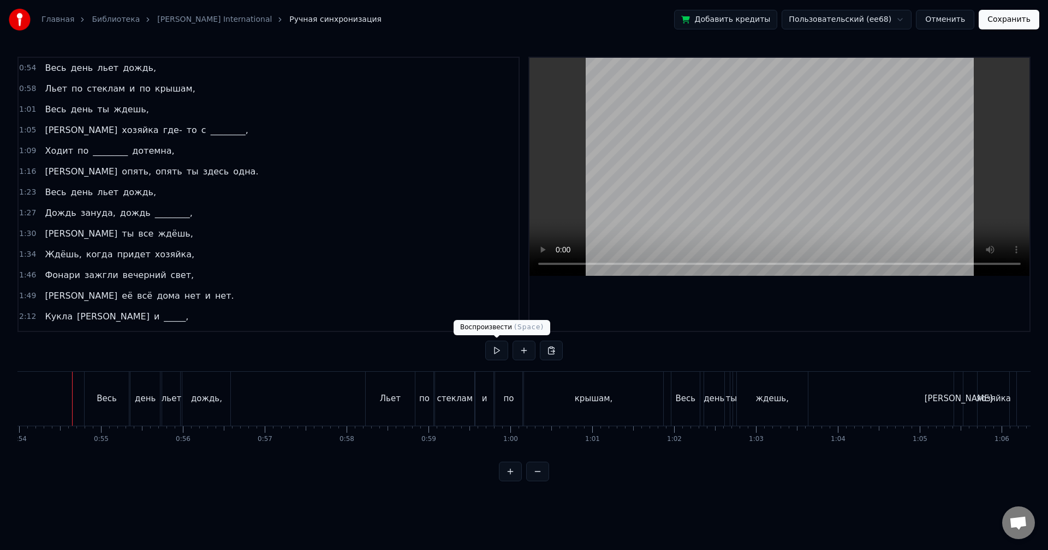
click at [487, 349] on button at bounding box center [496, 351] width 23 height 20
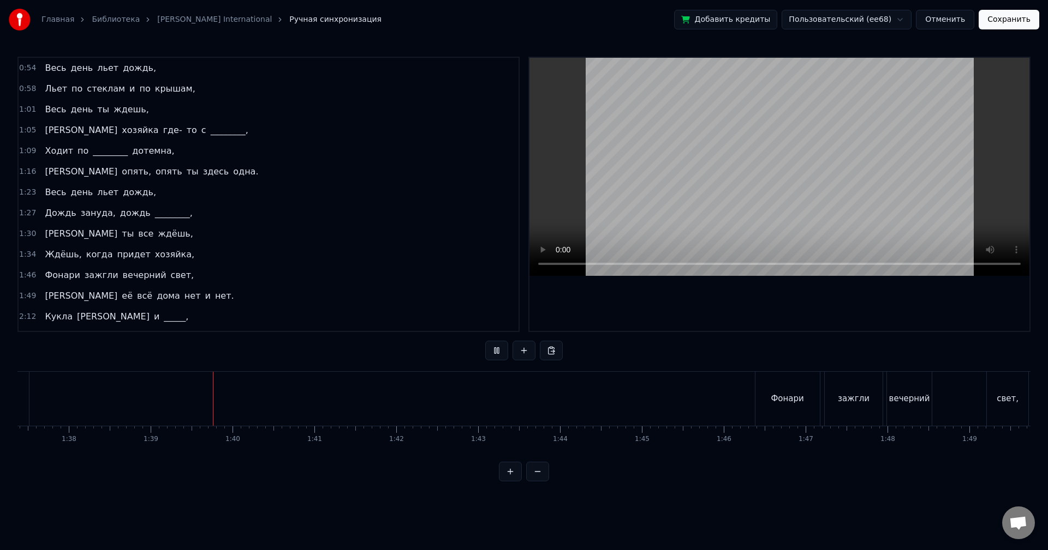
scroll to position [0, 8065]
click at [493, 348] on button at bounding box center [496, 351] width 23 height 20
click at [184, 274] on div "1:46 Фонари зажгли вечерний свет," at bounding box center [269, 275] width 500 height 21
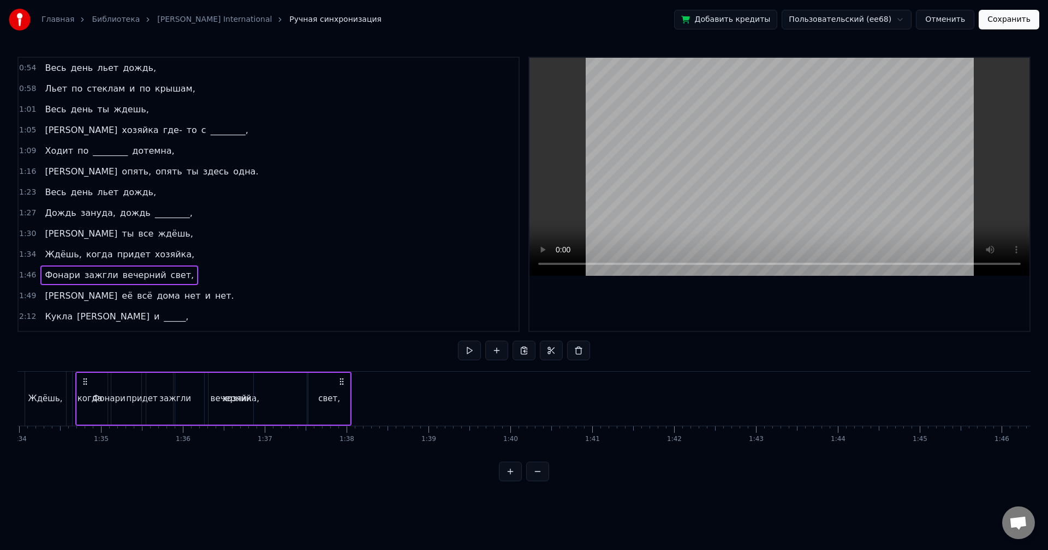
scroll to position [0, 7661]
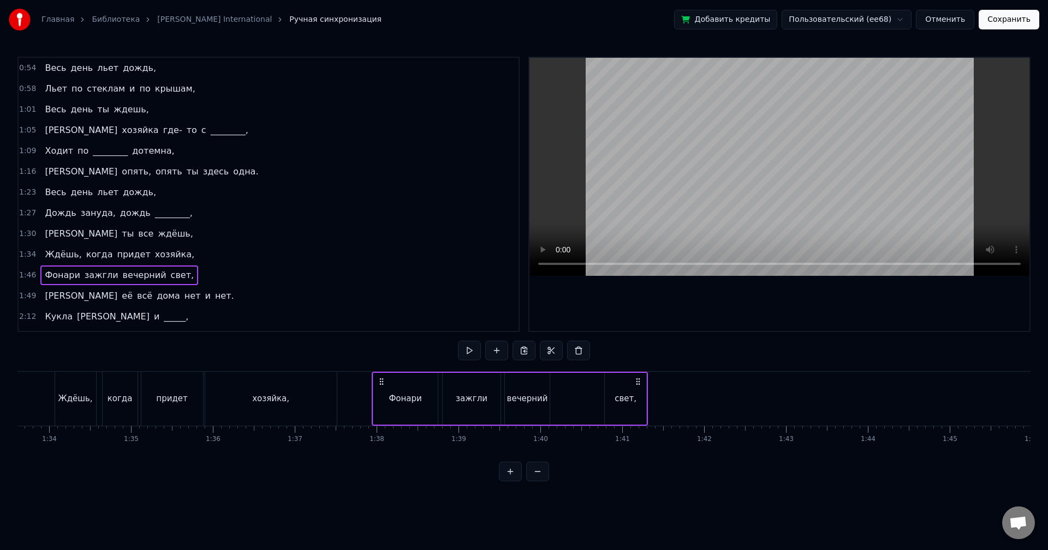
drag, startPoint x: 669, startPoint y: 381, endPoint x: 380, endPoint y: 427, distance: 292.7
click at [380, 427] on div "Весь день льет дождь, [PERSON_NAME] по стеклам и по крышам, Весь день ты ждешь,…" at bounding box center [523, 413] width 1013 height 82
click at [453, 350] on button at bounding box center [455, 351] width 23 height 20
click at [534, 403] on div "вечерний" at bounding box center [525, 399] width 41 height 13
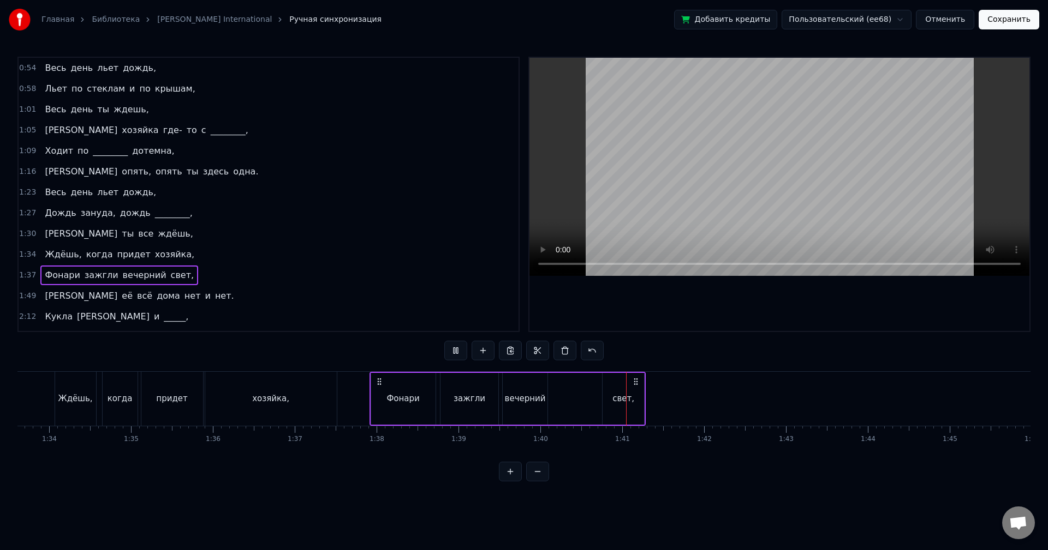
scroll to position [81, 0]
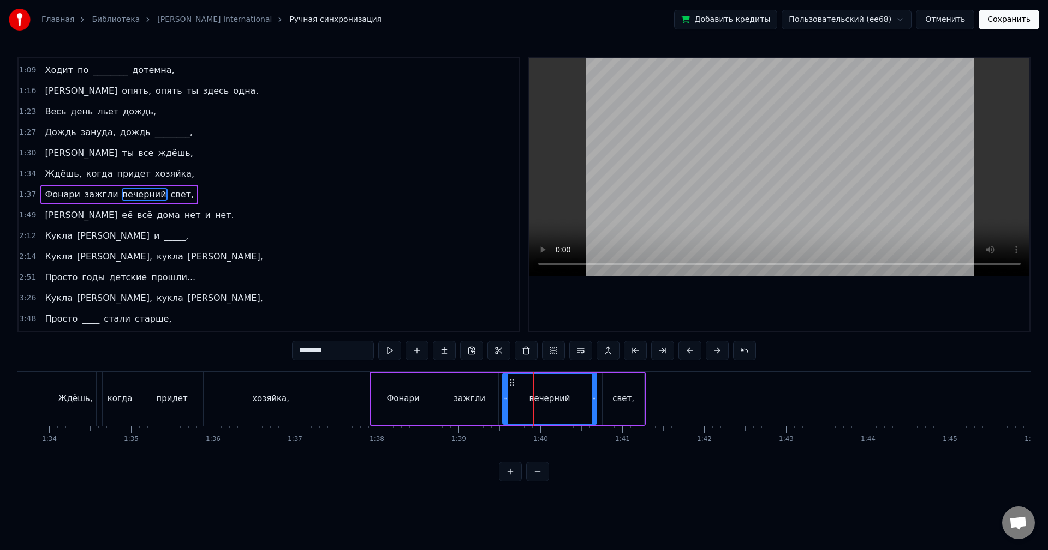
drag, startPoint x: 544, startPoint y: 400, endPoint x: 572, endPoint y: 394, distance: 27.9
click at [594, 399] on icon at bounding box center [593, 398] width 4 height 9
click at [387, 350] on button at bounding box center [389, 351] width 23 height 20
click at [613, 398] on div "свет," at bounding box center [622, 399] width 41 height 52
type input "*****"
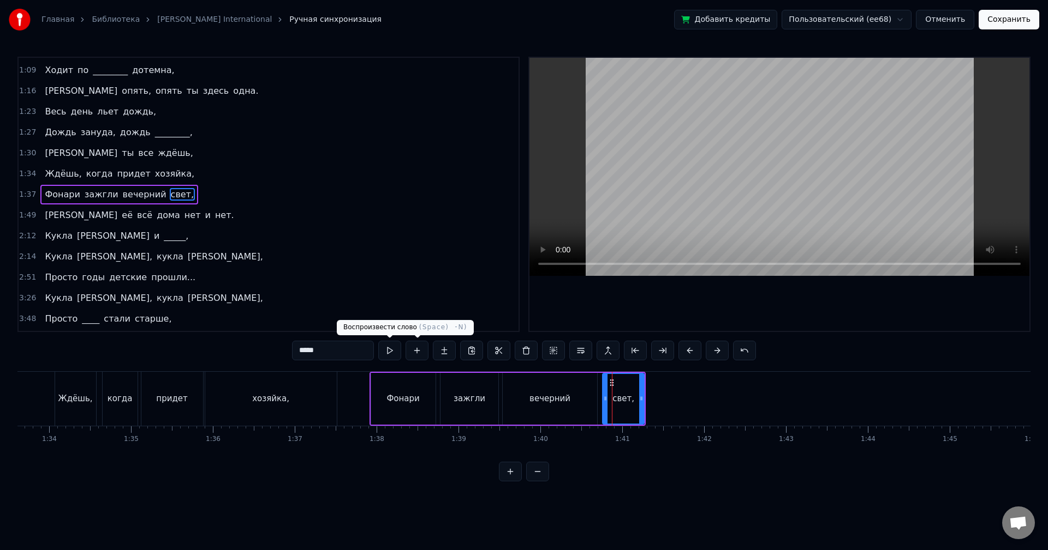
click at [393, 352] on button at bounding box center [389, 351] width 23 height 20
drag, startPoint x: 643, startPoint y: 403, endPoint x: 674, endPoint y: 404, distance: 31.7
click at [674, 404] on div at bounding box center [672, 399] width 4 height 50
click at [392, 352] on button at bounding box center [389, 351] width 23 height 20
click at [176, 215] on div "1:49 А её всё дома нет и нет." at bounding box center [269, 215] width 500 height 21
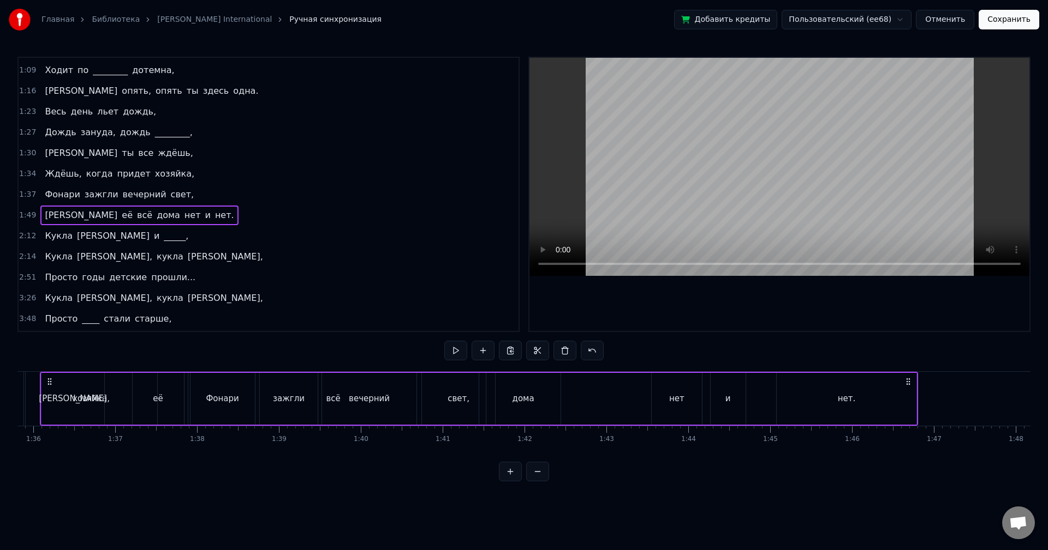
scroll to position [0, 7816]
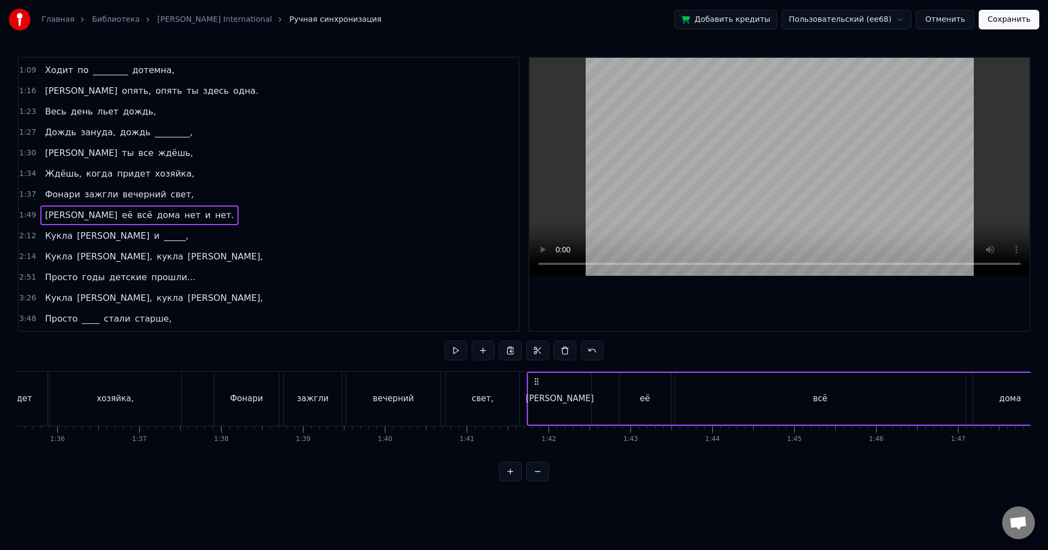
drag, startPoint x: 82, startPoint y: 380, endPoint x: 534, endPoint y: 383, distance: 451.7
click at [534, 383] on icon at bounding box center [536, 382] width 9 height 9
click at [458, 353] on button at bounding box center [455, 351] width 23 height 20
click at [457, 353] on button at bounding box center [455, 351] width 23 height 20
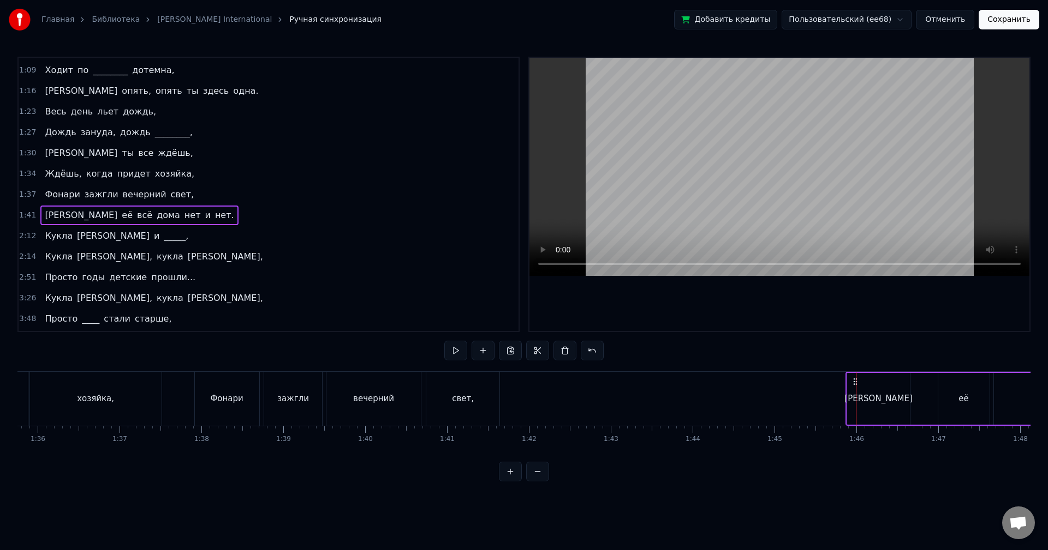
scroll to position [0, 7846]
drag, startPoint x: 533, startPoint y: 380, endPoint x: 845, endPoint y: 394, distance: 311.9
click at [459, 350] on button at bounding box center [455, 351] width 23 height 20
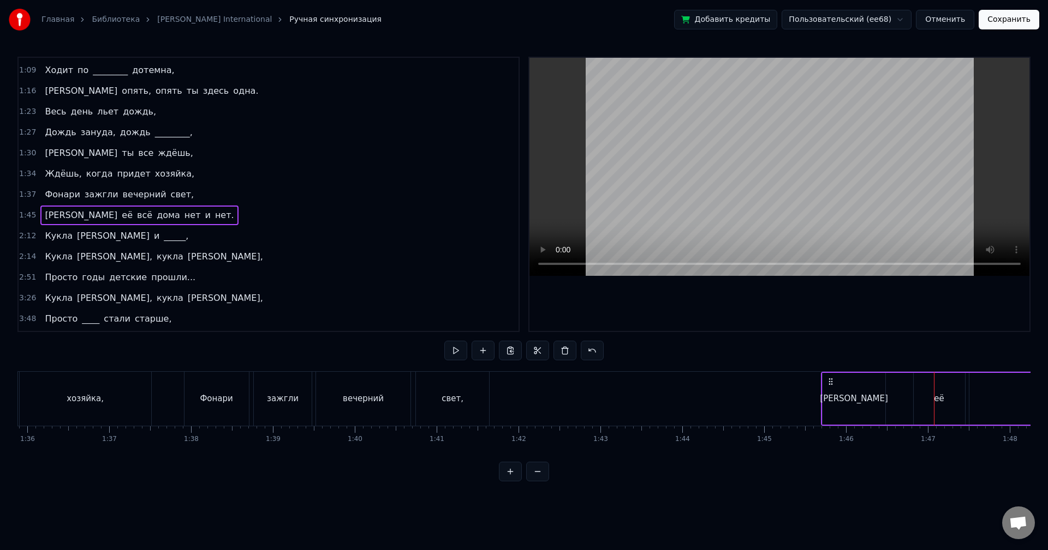
drag, startPoint x: 843, startPoint y: 379, endPoint x: 825, endPoint y: 378, distance: 18.0
click at [826, 378] on icon at bounding box center [830, 382] width 9 height 9
click at [452, 351] on button at bounding box center [455, 351] width 23 height 20
click at [459, 347] on button at bounding box center [455, 351] width 23 height 20
drag, startPoint x: 828, startPoint y: 378, endPoint x: 792, endPoint y: 379, distance: 35.5
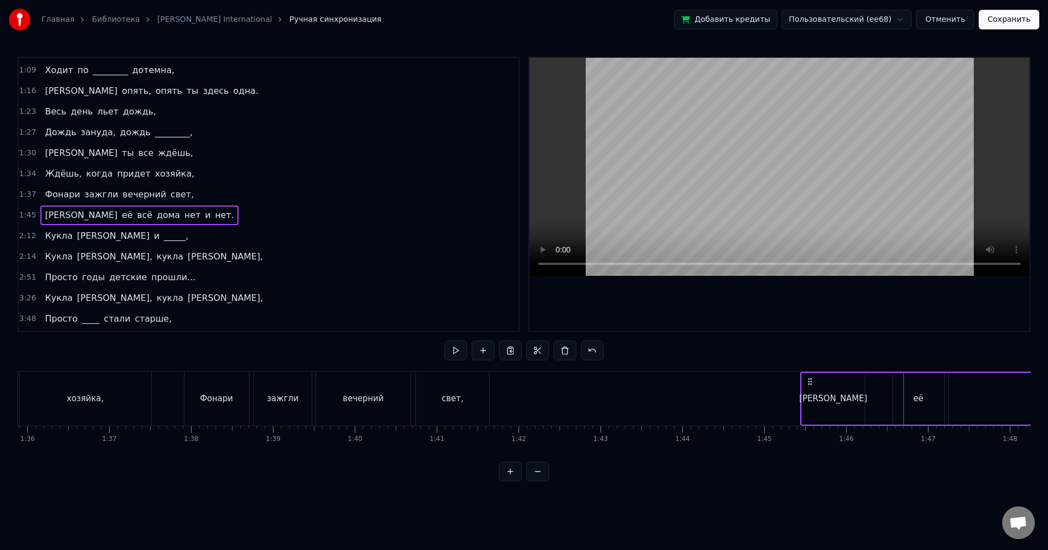
click at [805, 379] on icon at bounding box center [809, 382] width 9 height 9
click at [463, 353] on button at bounding box center [455, 351] width 23 height 20
click at [464, 338] on div "0:54 Весь день льет дождь, 0:58 Льет по стеклам и по крышам, 1:01 Весь день ты …" at bounding box center [523, 269] width 1013 height 425
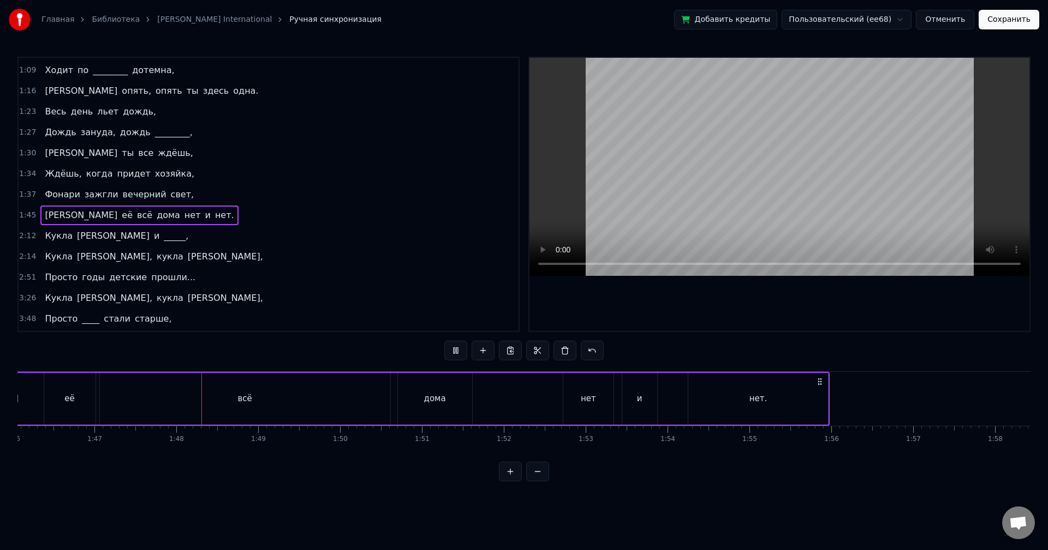
scroll to position [0, 8773]
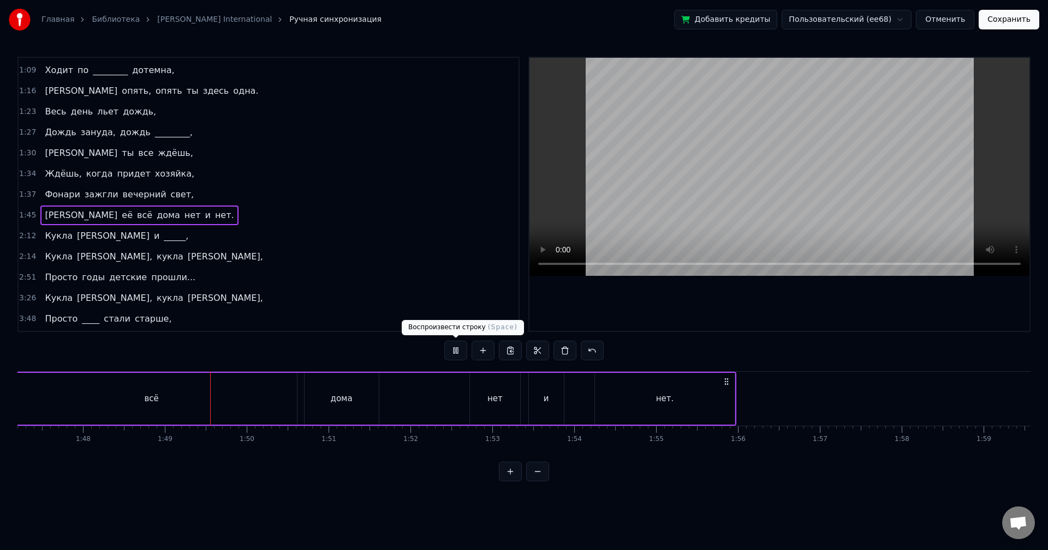
click at [456, 352] on button at bounding box center [455, 351] width 23 height 20
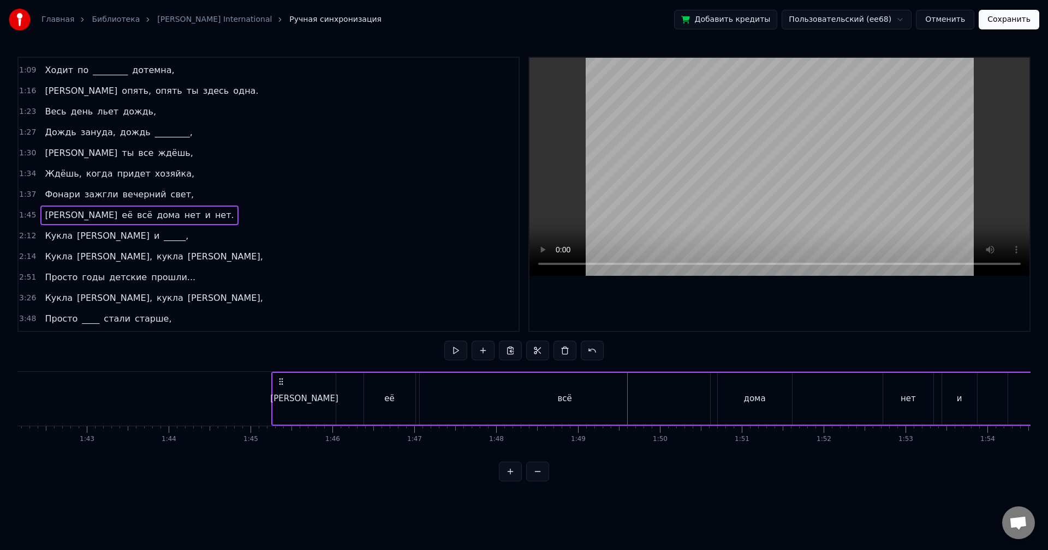
scroll to position [0, 8245]
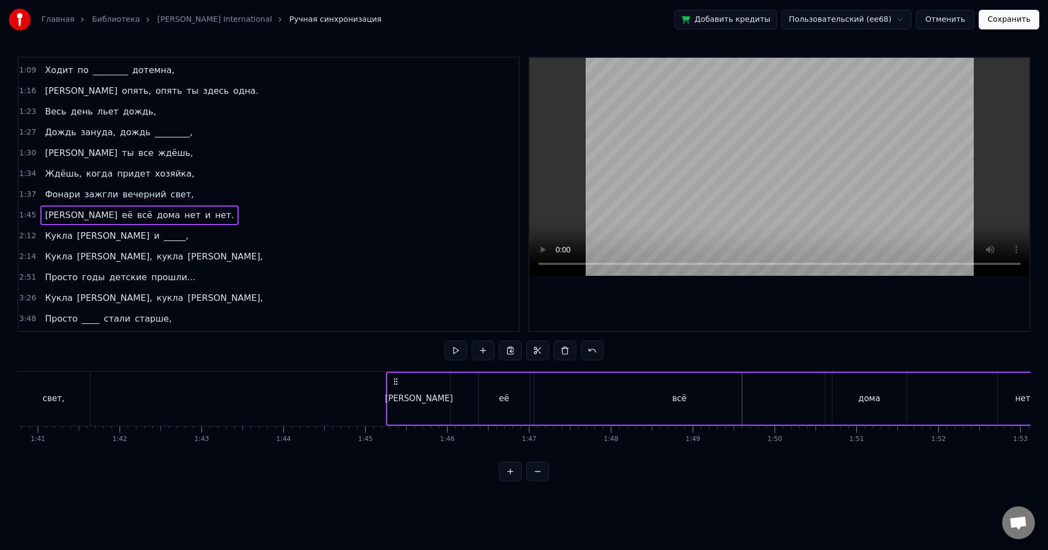
click at [399, 392] on div "[PERSON_NAME]" at bounding box center [418, 399] width 63 height 52
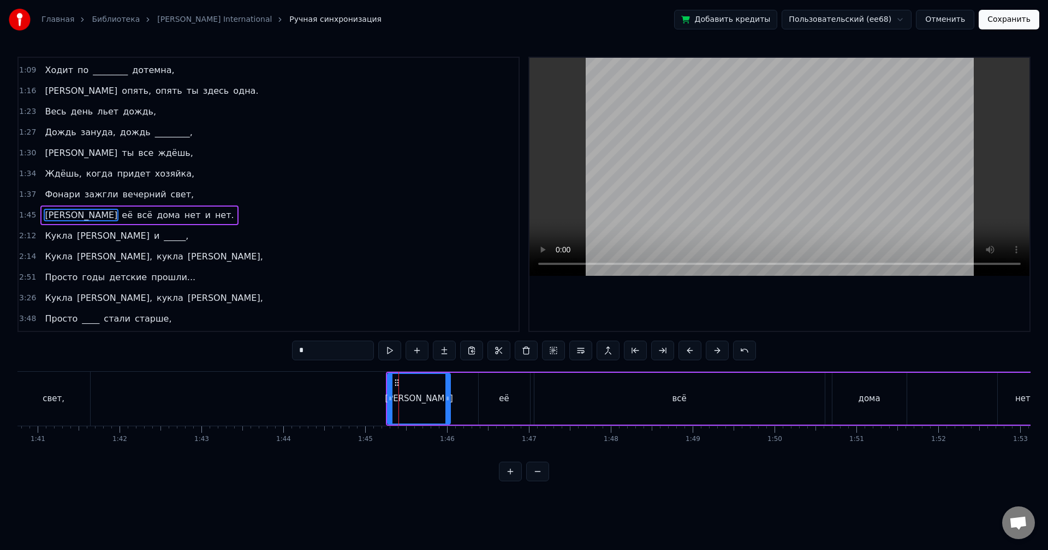
scroll to position [100, 0]
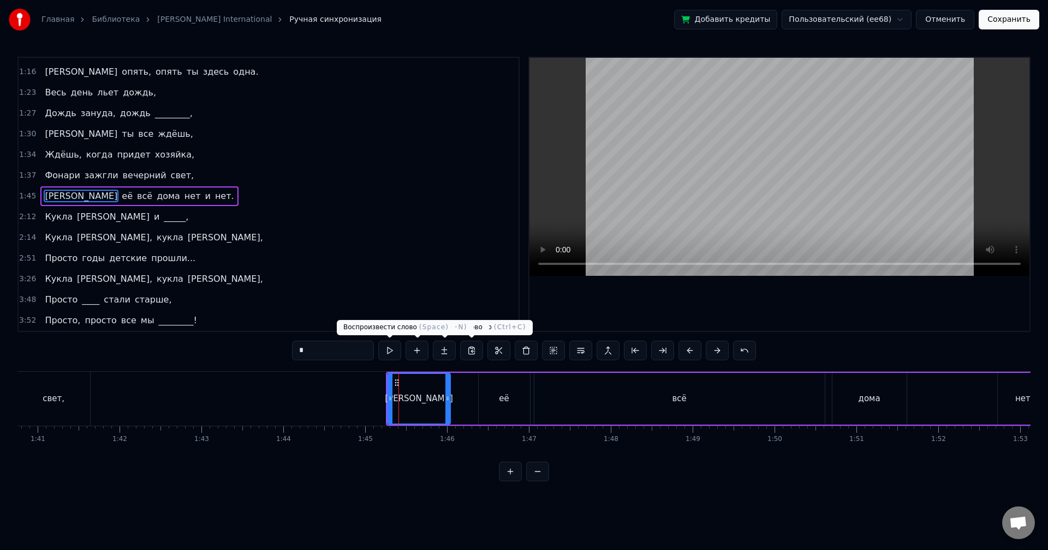
click at [390, 354] on button at bounding box center [389, 351] width 23 height 20
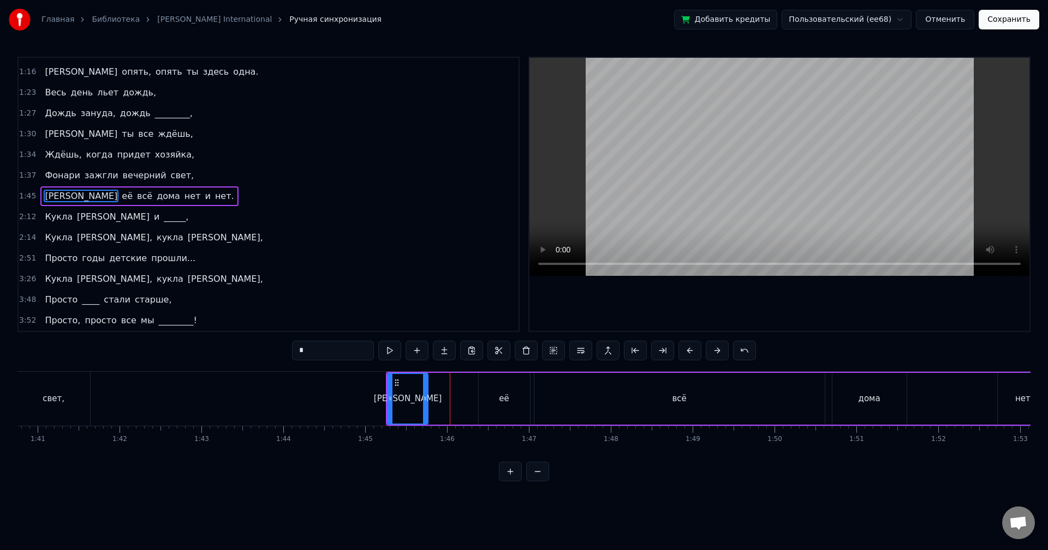
drag, startPoint x: 448, startPoint y: 400, endPoint x: 419, endPoint y: 401, distance: 28.9
click at [423, 401] on icon at bounding box center [425, 398] width 4 height 9
click at [498, 400] on div "её" at bounding box center [503, 399] width 51 height 52
drag, startPoint x: 488, startPoint y: 384, endPoint x: 433, endPoint y: 384, distance: 54.6
click at [433, 384] on icon at bounding box center [433, 383] width 9 height 9
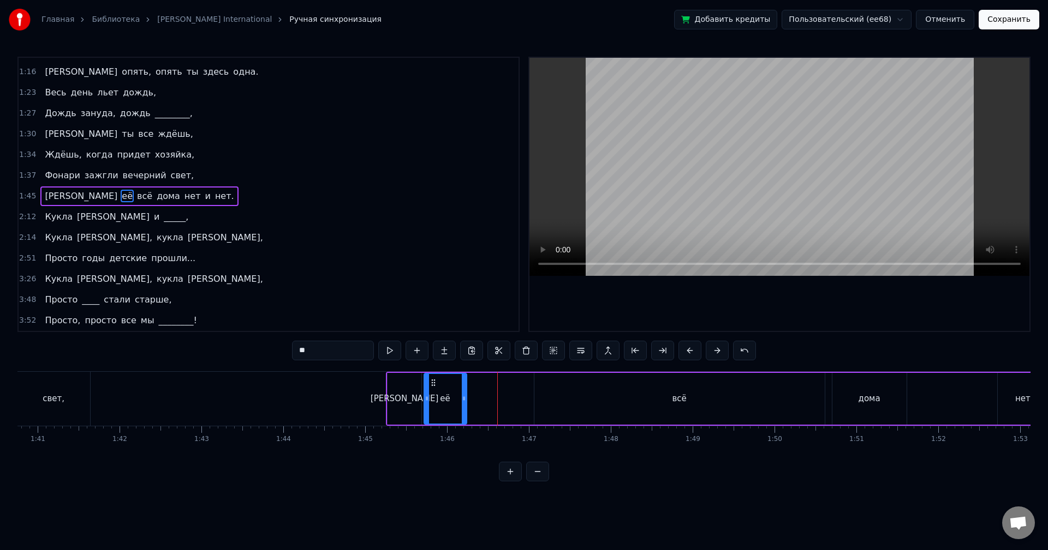
drag, startPoint x: 470, startPoint y: 388, endPoint x: 453, endPoint y: 381, distance: 19.1
click at [462, 388] on div at bounding box center [464, 399] width 4 height 50
click at [390, 353] on button at bounding box center [389, 351] width 23 height 20
click at [671, 398] on div "всё" at bounding box center [679, 399] width 290 height 52
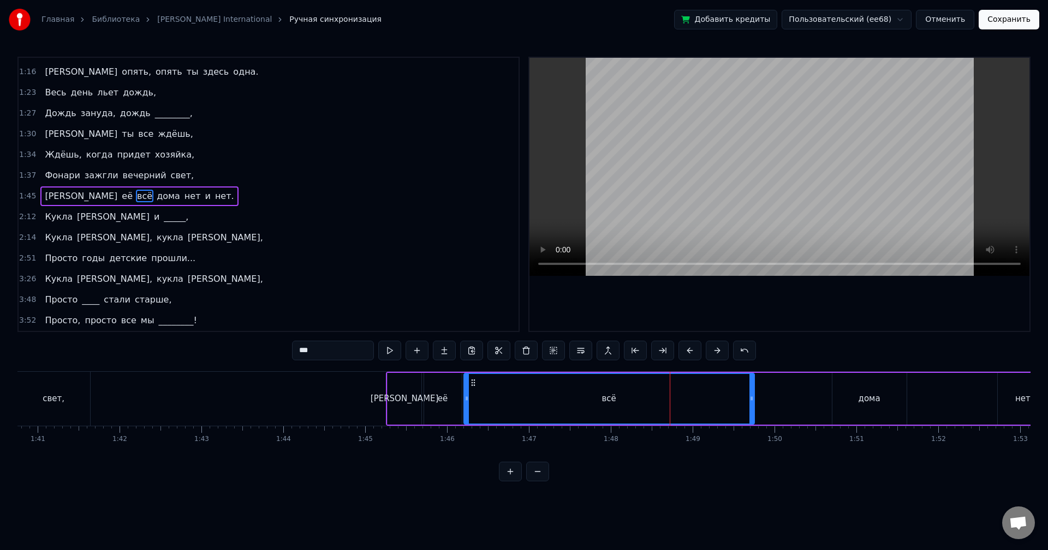
drag, startPoint x: 539, startPoint y: 382, endPoint x: 468, endPoint y: 391, distance: 72.0
click at [468, 391] on div "всё" at bounding box center [608, 399] width 289 height 50
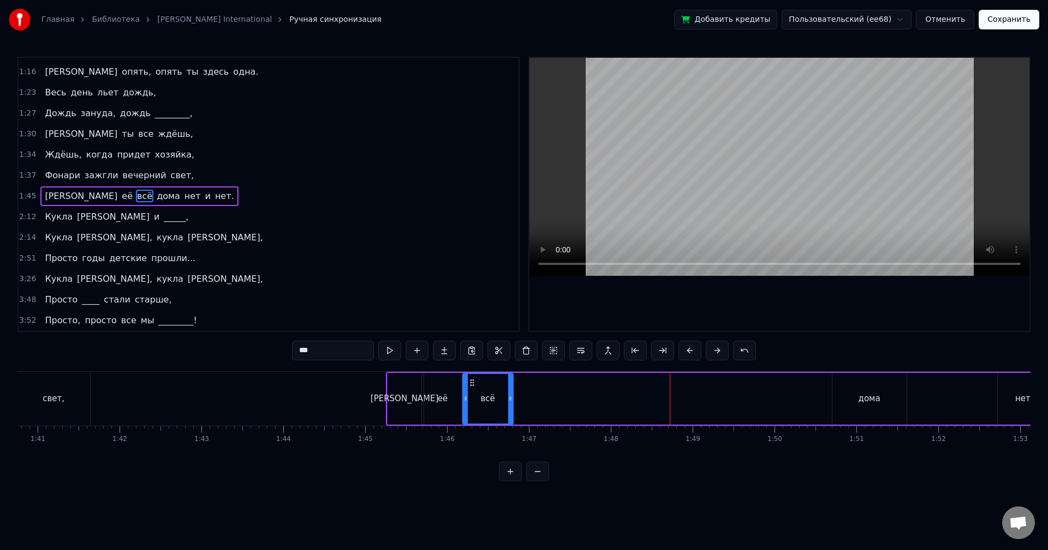
drag, startPoint x: 752, startPoint y: 393, endPoint x: 503, endPoint y: 393, distance: 248.8
click at [511, 395] on div at bounding box center [510, 399] width 4 height 50
click at [387, 351] on button at bounding box center [389, 351] width 23 height 20
drag, startPoint x: 509, startPoint y: 396, endPoint x: 500, endPoint y: 396, distance: 8.7
click at [502, 396] on icon at bounding box center [504, 398] width 4 height 9
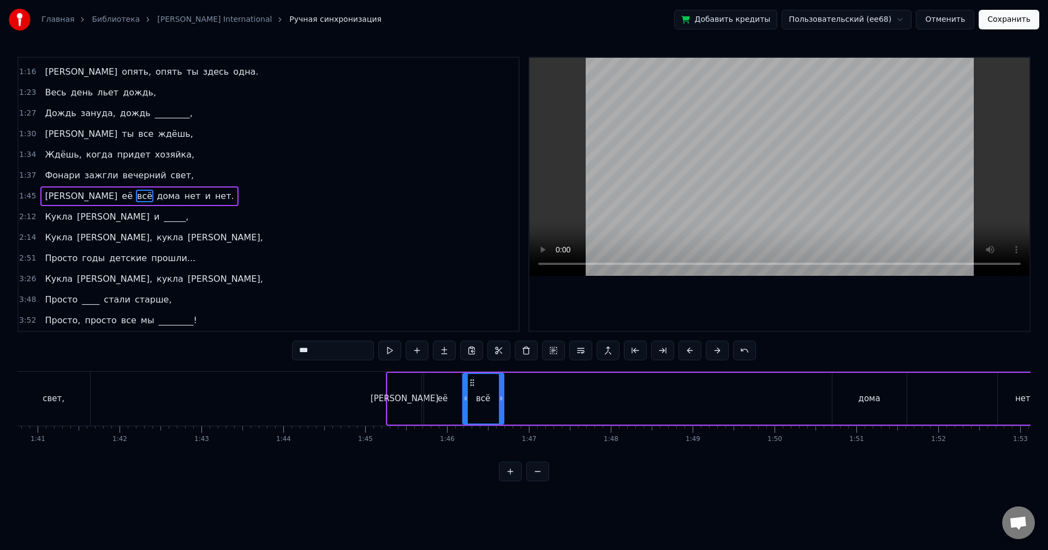
click at [875, 396] on div "дома" at bounding box center [869, 399] width 22 height 13
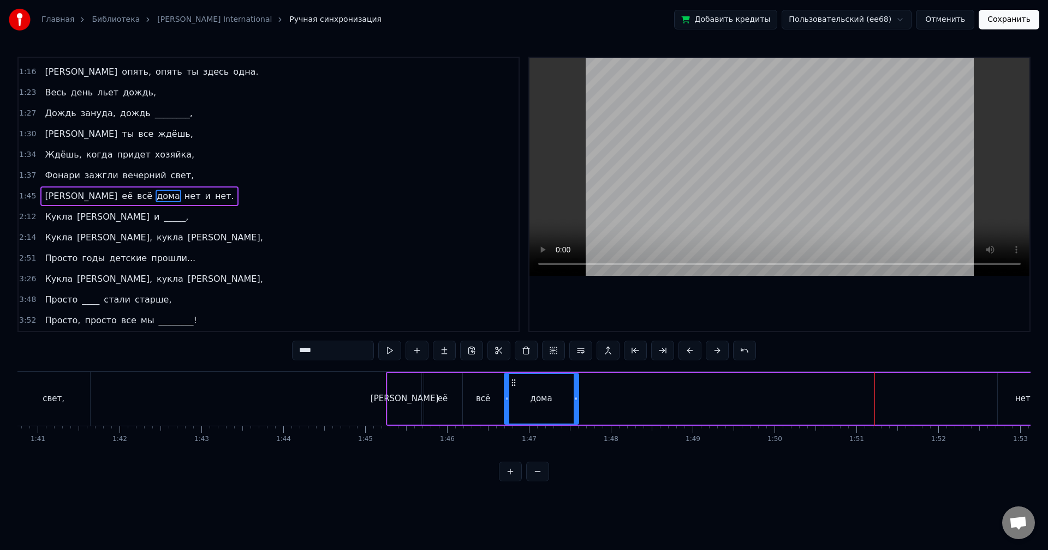
drag, startPoint x: 840, startPoint y: 382, endPoint x: 512, endPoint y: 404, distance: 328.6
click at [512, 404] on div "дома" at bounding box center [541, 399] width 73 height 50
click at [388, 355] on button at bounding box center [389, 351] width 23 height 20
drag, startPoint x: 574, startPoint y: 401, endPoint x: 560, endPoint y: 402, distance: 14.2
click at [561, 402] on icon at bounding box center [563, 398] width 4 height 9
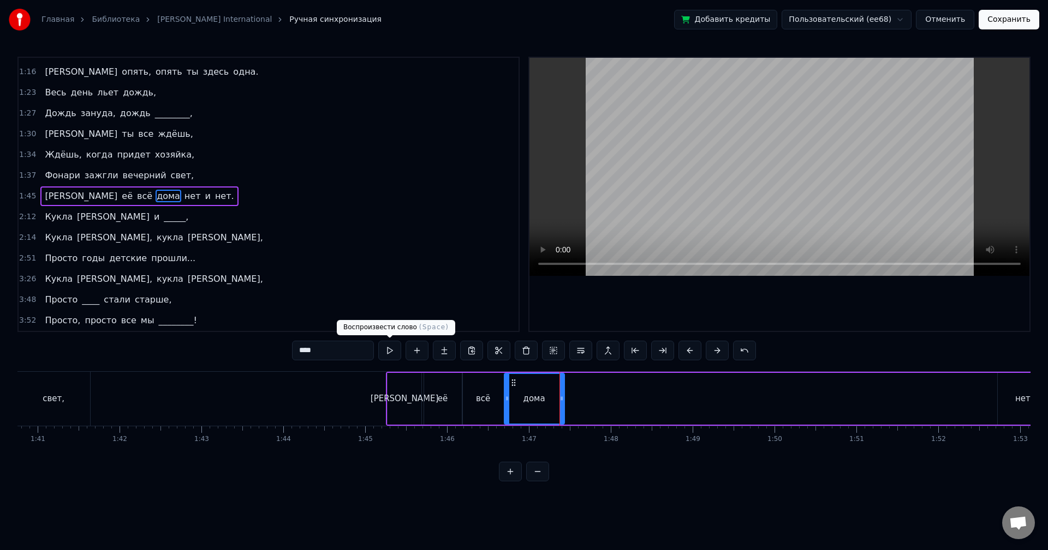
click at [393, 352] on button at bounding box center [389, 351] width 23 height 20
click at [1022, 393] on div "нет" at bounding box center [1022, 399] width 15 height 13
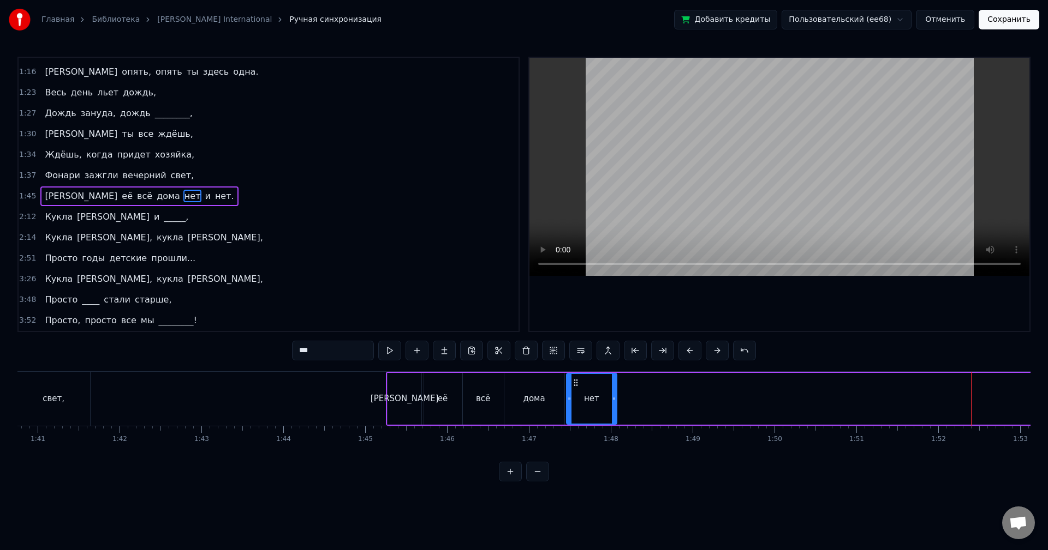
drag, startPoint x: 1007, startPoint y: 385, endPoint x: 574, endPoint y: 421, distance: 434.1
click at [574, 421] on div "нет" at bounding box center [591, 399] width 49 height 50
click at [391, 350] on button at bounding box center [389, 351] width 23 height 20
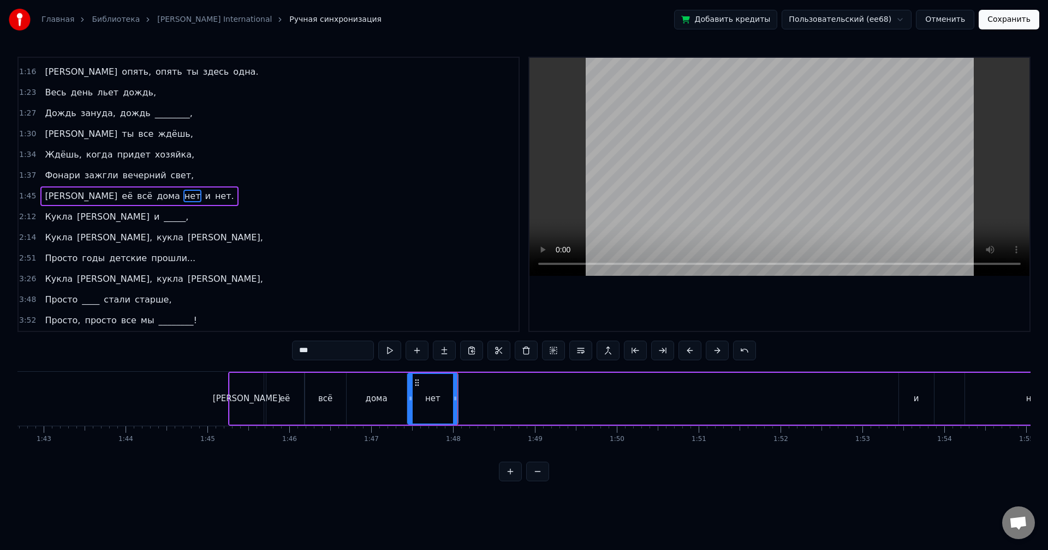
scroll to position [0, 8460]
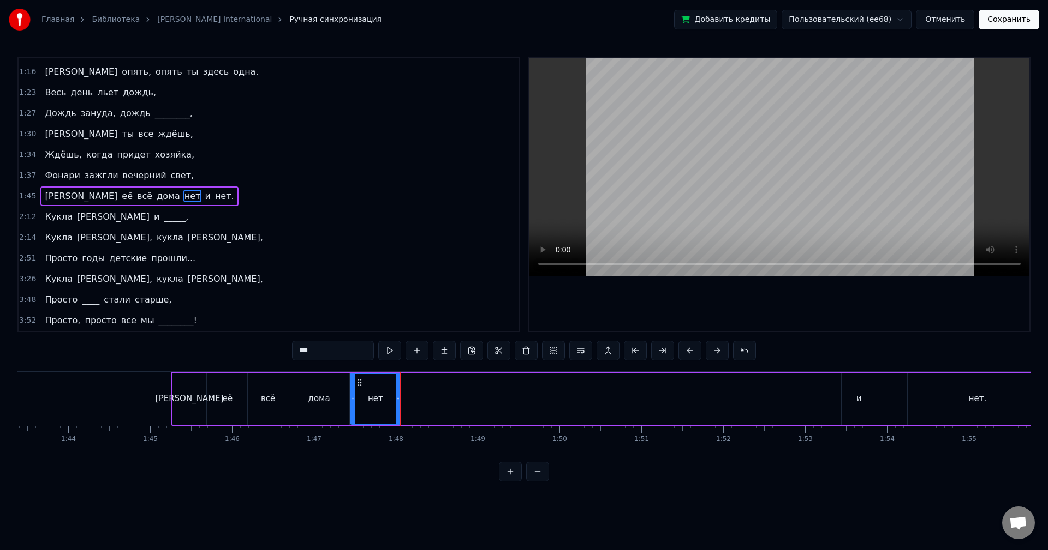
click at [848, 401] on div "и" at bounding box center [858, 399] width 35 height 52
drag, startPoint x: 834, startPoint y: 385, endPoint x: 414, endPoint y: 402, distance: 419.9
click at [414, 402] on div "и" at bounding box center [422, 399] width 34 height 50
click at [386, 400] on div "нет" at bounding box center [375, 399] width 50 height 52
drag, startPoint x: 399, startPoint y: 398, endPoint x: 390, endPoint y: 399, distance: 8.8
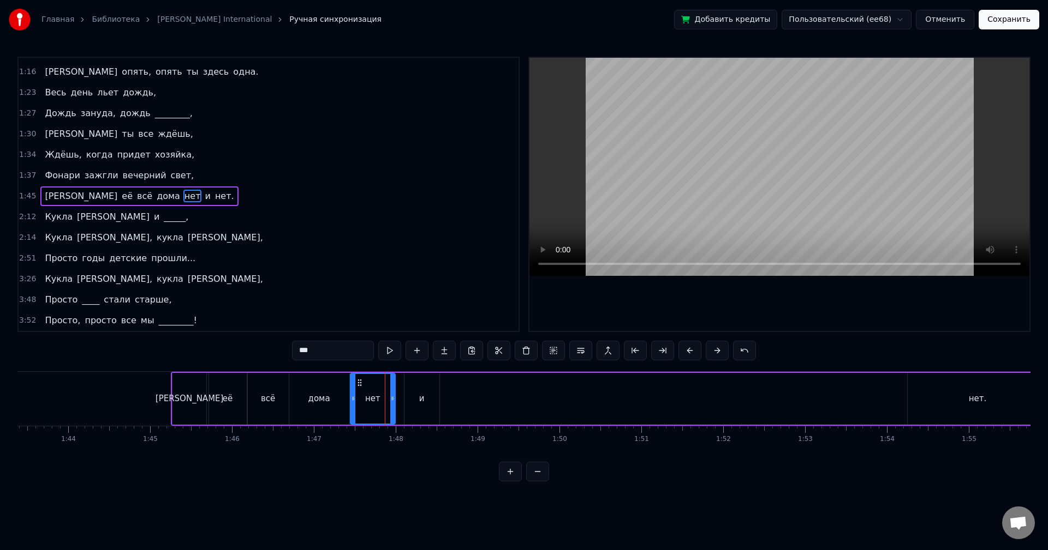
click at [390, 399] on icon at bounding box center [392, 398] width 4 height 9
click at [421, 391] on div "и" at bounding box center [421, 399] width 35 height 52
drag, startPoint x: 411, startPoint y: 382, endPoint x: 403, endPoint y: 382, distance: 8.7
click at [403, 382] on icon at bounding box center [403, 383] width 9 height 9
drag, startPoint x: 951, startPoint y: 395, endPoint x: 944, endPoint y: 396, distance: 7.2
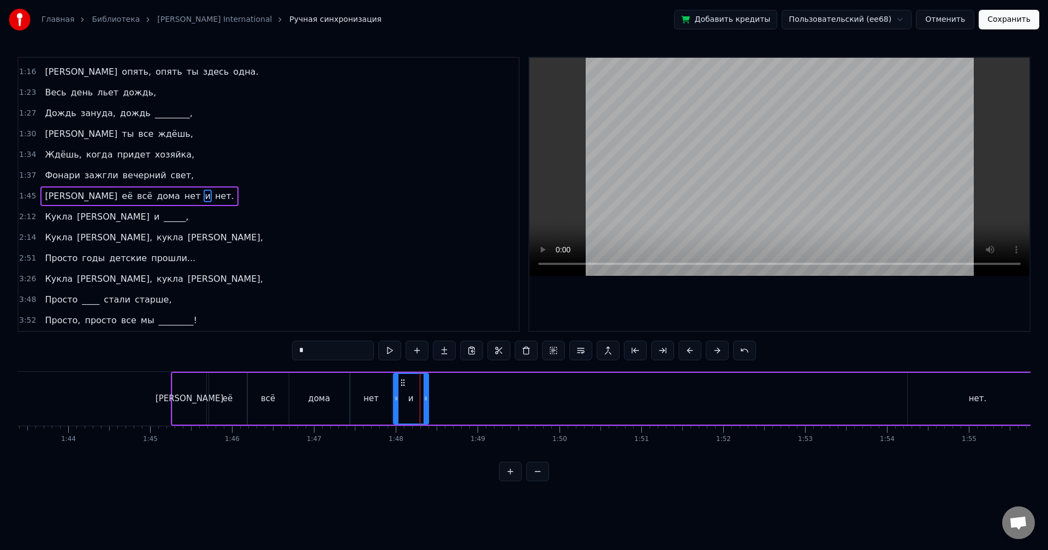
click at [951, 396] on div "нет." at bounding box center [977, 399] width 140 height 52
type input "****"
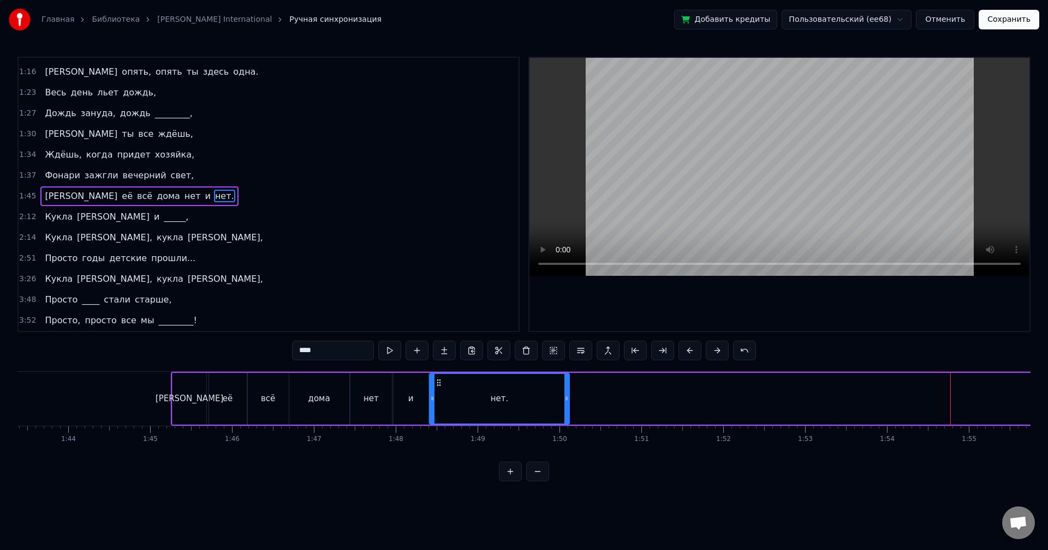
drag, startPoint x: 917, startPoint y: 384, endPoint x: 439, endPoint y: 422, distance: 480.0
click at [439, 422] on div "нет." at bounding box center [499, 399] width 139 height 50
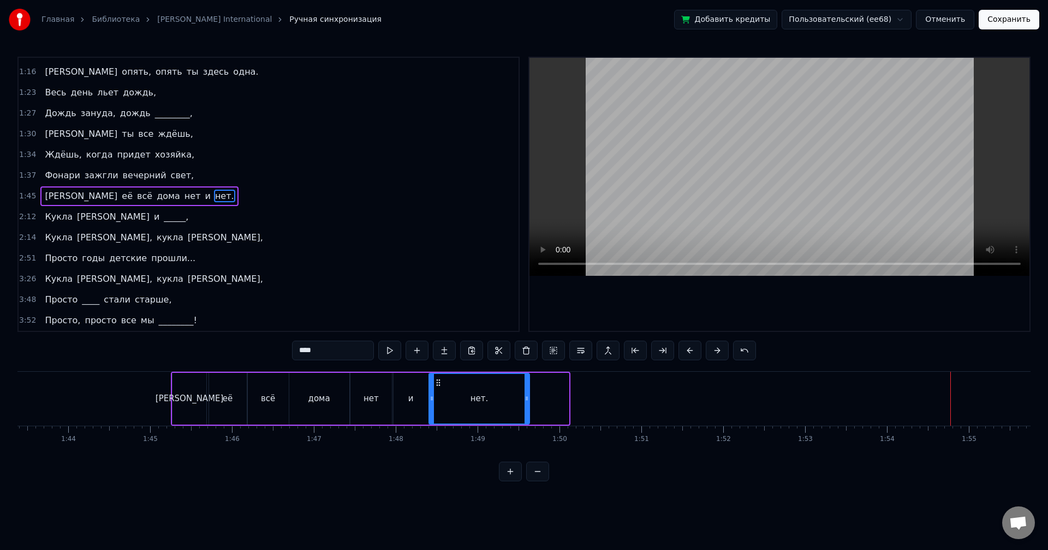
drag, startPoint x: 566, startPoint y: 399, endPoint x: 527, endPoint y: 405, distance: 39.7
click at [527, 405] on div at bounding box center [526, 399] width 4 height 50
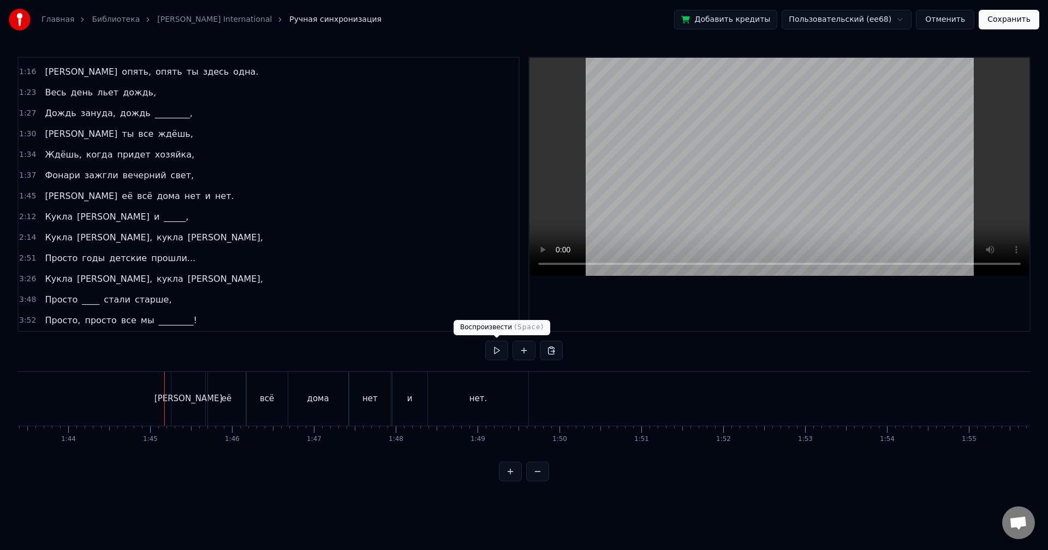
click at [496, 353] on button at bounding box center [496, 351] width 23 height 20
click at [495, 354] on button at bounding box center [496, 351] width 23 height 20
click at [516, 393] on div "нет." at bounding box center [478, 399] width 100 height 54
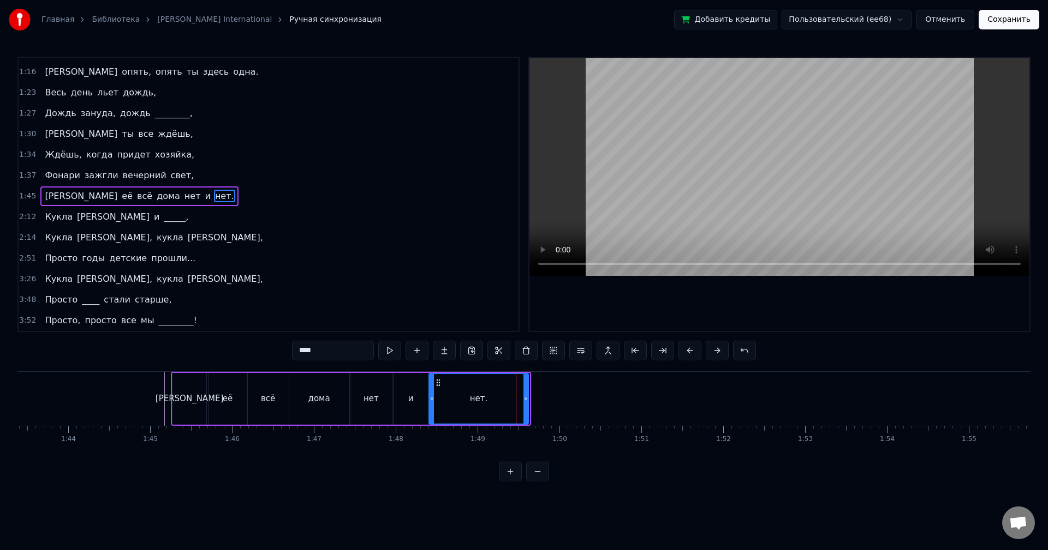
click at [525, 397] on icon at bounding box center [525, 398] width 4 height 9
click at [149, 214] on div "2:12 [PERSON_NAME] и _____," at bounding box center [269, 217] width 500 height 21
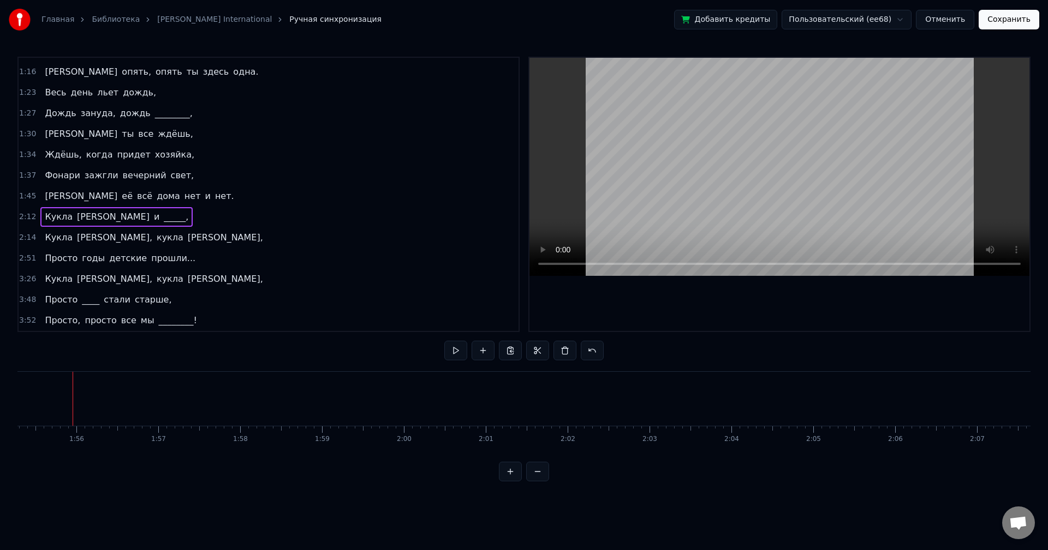
click at [159, 214] on div "2:12 [PERSON_NAME] и _____," at bounding box center [269, 217] width 500 height 21
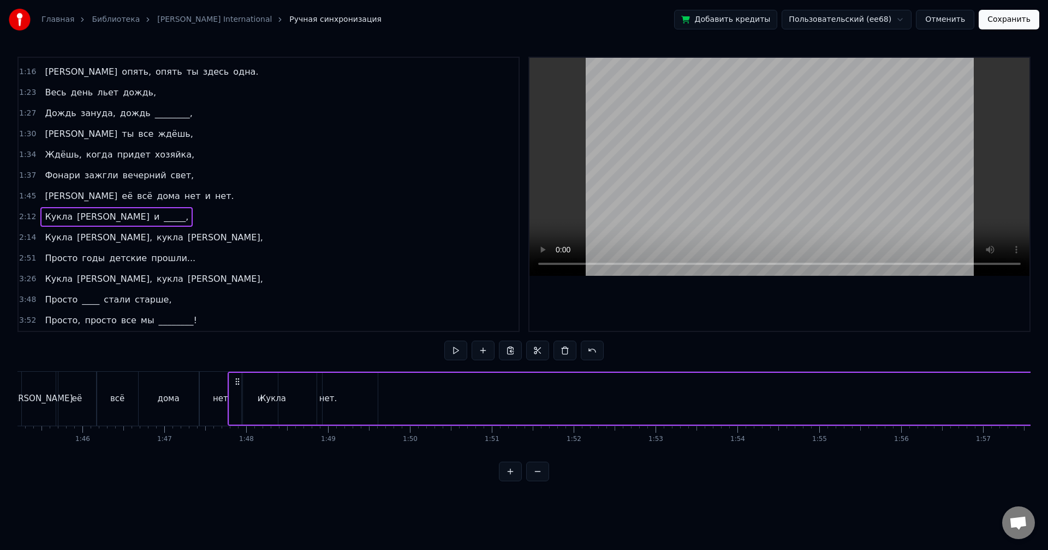
scroll to position [0, 8605]
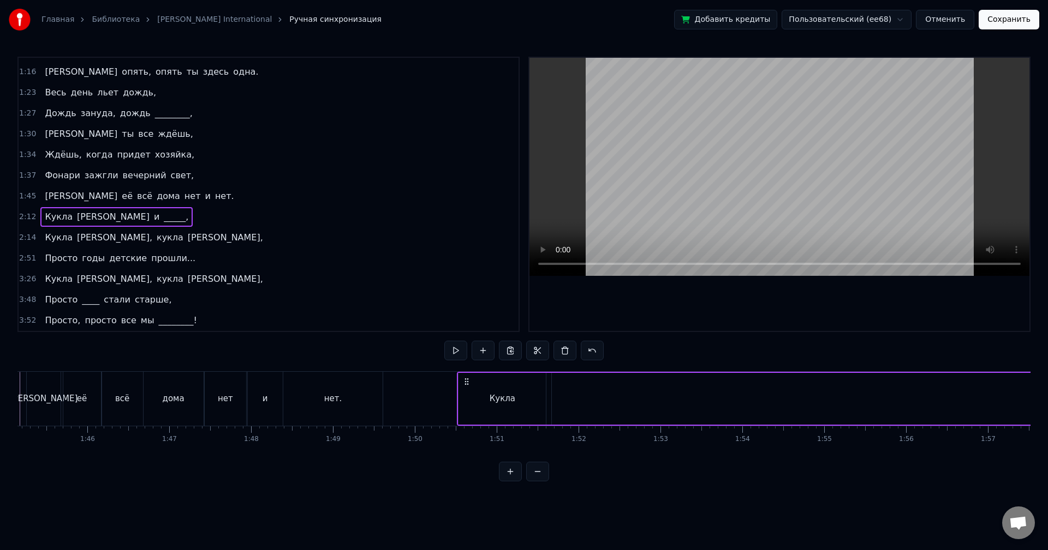
drag, startPoint x: 83, startPoint y: 382, endPoint x: 468, endPoint y: 398, distance: 384.9
click at [591, 351] on button at bounding box center [591, 351] width 23 height 20
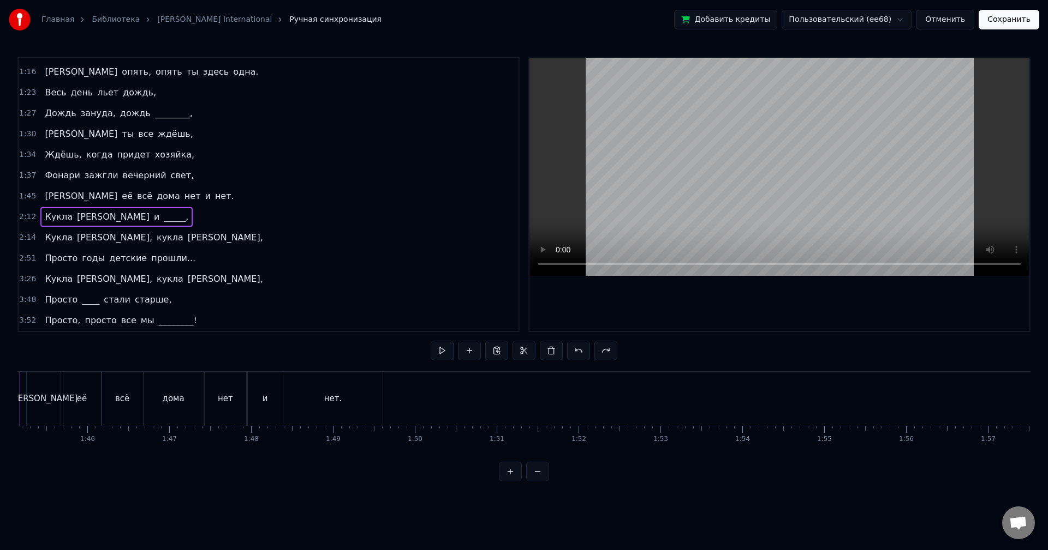
click at [164, 220] on div "2:12 [PERSON_NAME] и _____," at bounding box center [269, 217] width 500 height 21
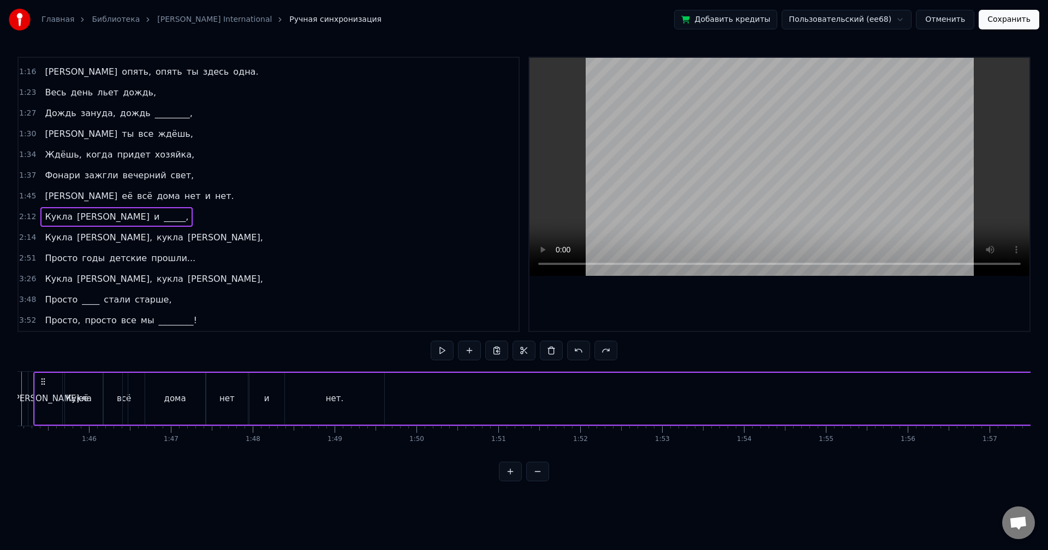
scroll to position [0, 8535]
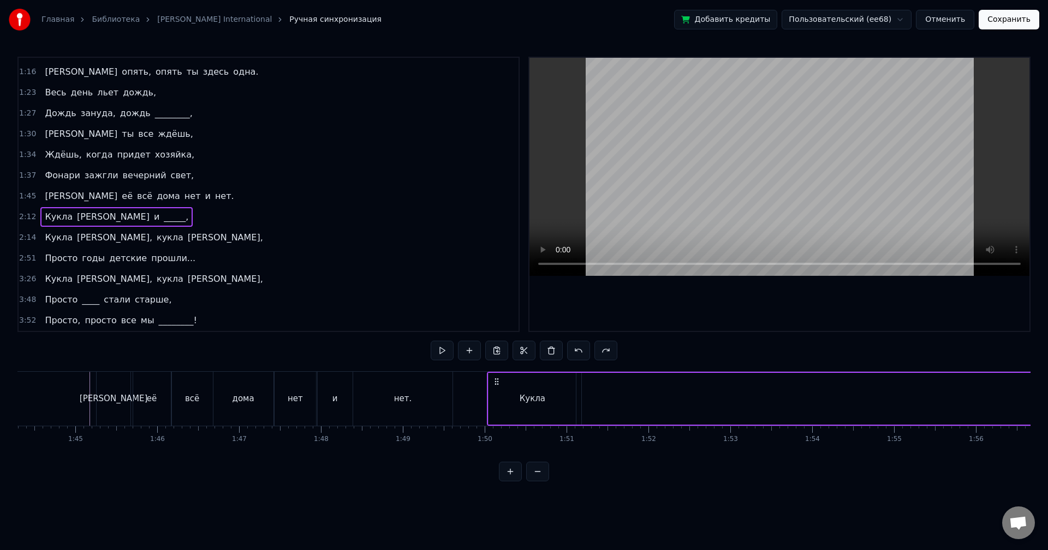
drag, startPoint x: 81, startPoint y: 382, endPoint x: 495, endPoint y: 440, distance: 418.7
click at [495, 440] on div "Весь день льет дождь, [PERSON_NAME] по стеклам и по крышам, Весь день ты ждешь,…" at bounding box center [523, 413] width 1013 height 82
click at [456, 350] on button at bounding box center [455, 351] width 23 height 20
drag, startPoint x: 496, startPoint y: 381, endPoint x: 520, endPoint y: 381, distance: 24.0
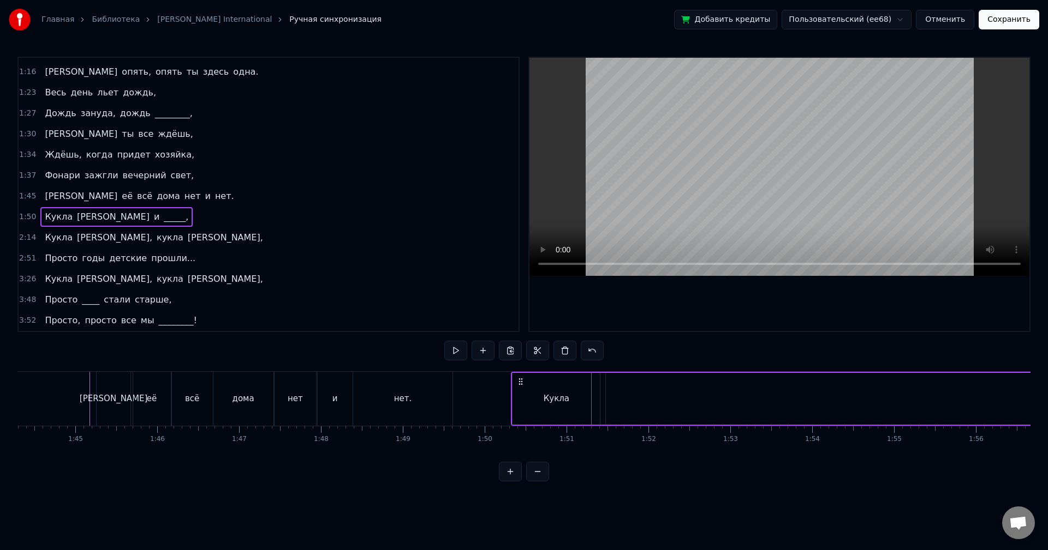
click at [520, 381] on icon at bounding box center [520, 382] width 9 height 9
click at [461, 352] on button at bounding box center [455, 351] width 23 height 20
click at [461, 351] on button at bounding box center [455, 351] width 23 height 20
click at [563, 403] on div "Кукла" at bounding box center [556, 399] width 26 height 13
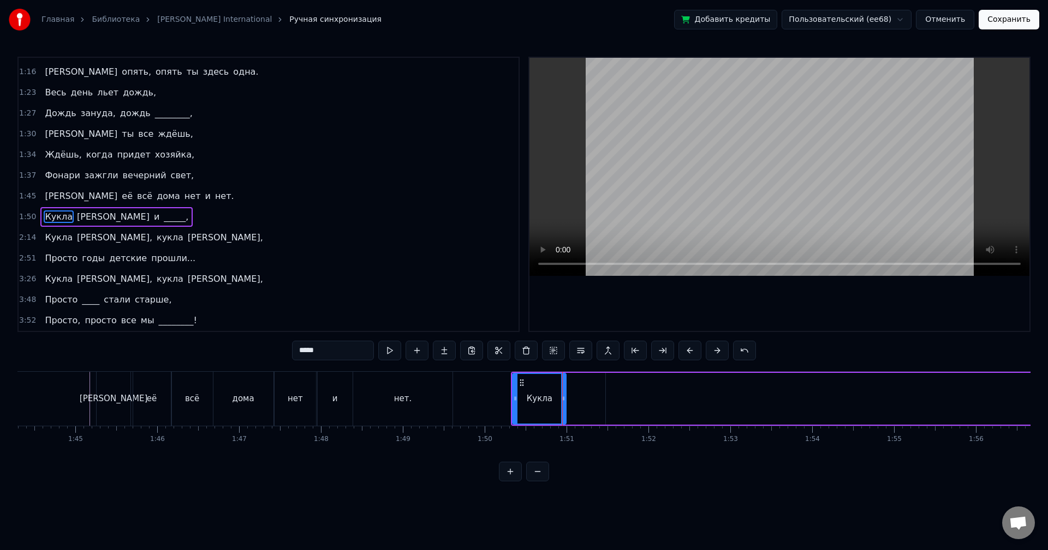
drag, startPoint x: 597, startPoint y: 399, endPoint x: 562, endPoint y: 399, distance: 34.9
click at [562, 399] on icon at bounding box center [563, 398] width 4 height 9
click at [391, 351] on button at bounding box center [389, 351] width 23 height 20
drag, startPoint x: 514, startPoint y: 394, endPoint x: 484, endPoint y: 393, distance: 30.0
click at [484, 393] on div at bounding box center [486, 399] width 4 height 50
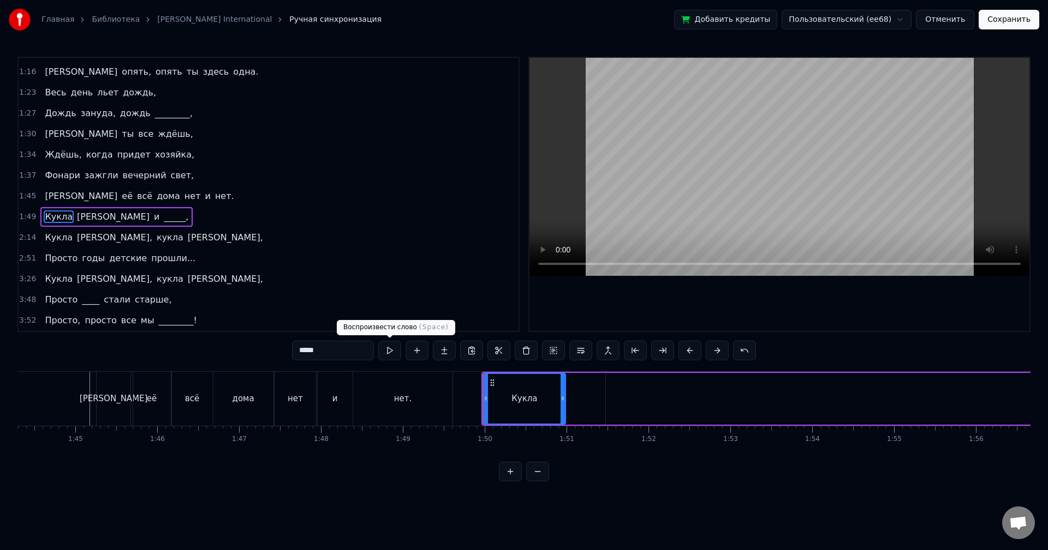
click at [393, 351] on button at bounding box center [389, 351] width 23 height 20
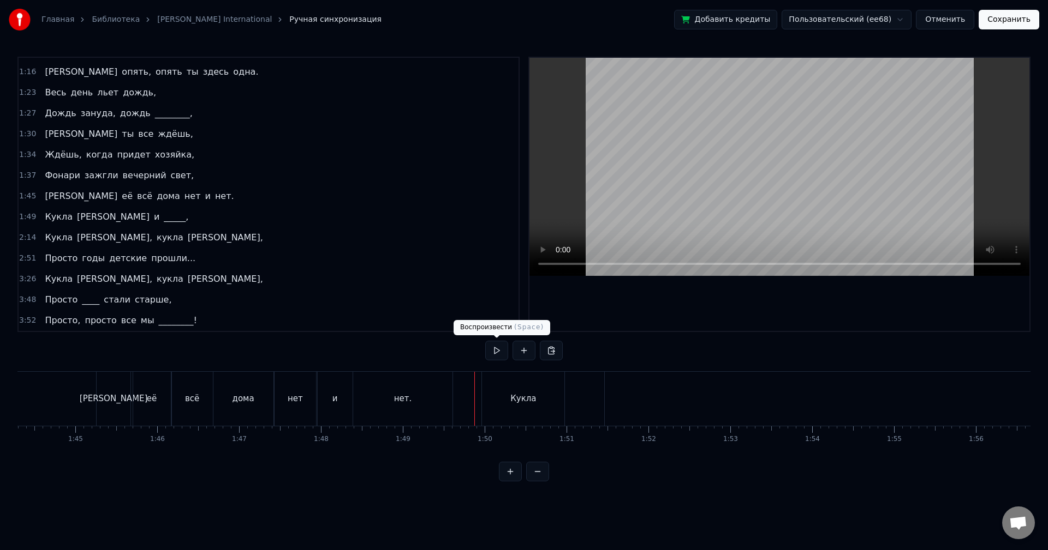
click at [499, 348] on button at bounding box center [496, 351] width 23 height 20
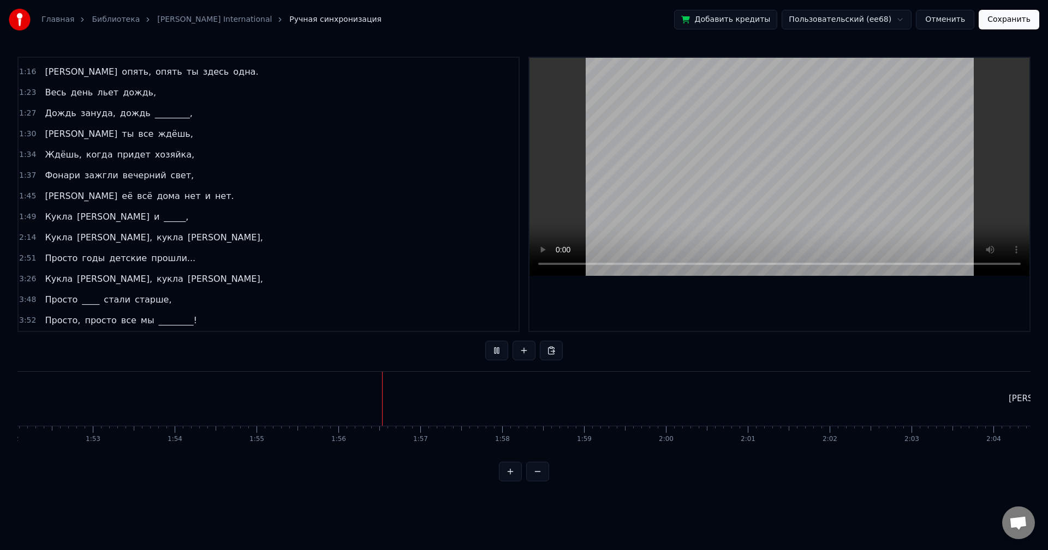
click at [494, 348] on button at bounding box center [496, 351] width 23 height 20
click at [534, 478] on button at bounding box center [537, 472] width 23 height 20
click at [526, 404] on div "[PERSON_NAME]" at bounding box center [506, 399] width 1433 height 54
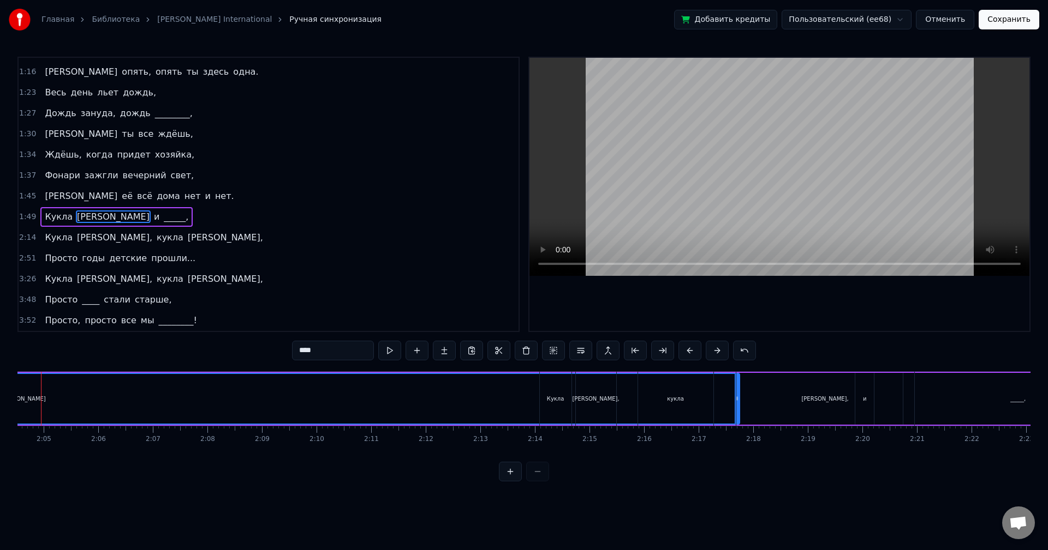
scroll to position [0, 6765]
click at [216, 398] on div "[PERSON_NAME]" at bounding box center [52, 399] width 1432 height 50
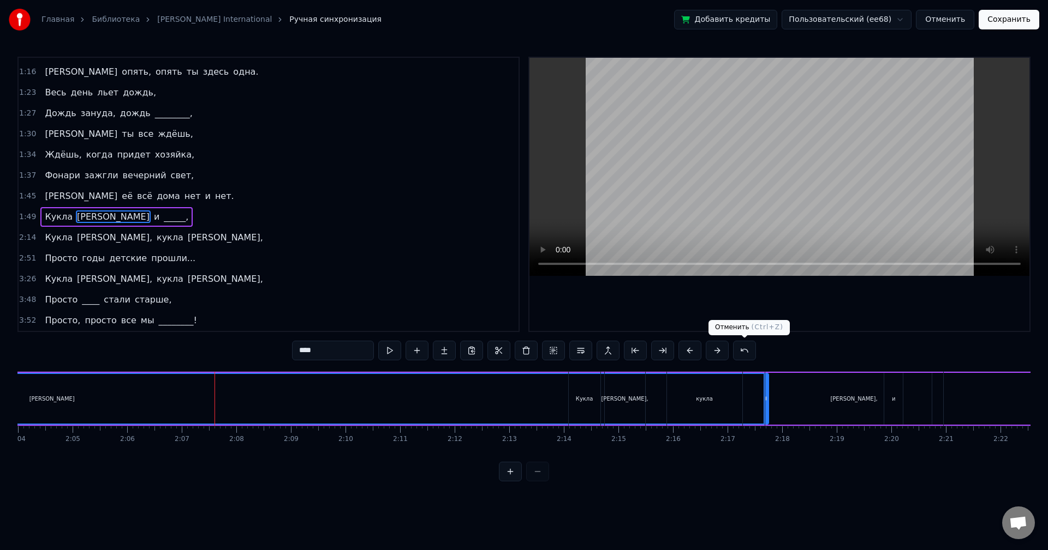
click at [747, 349] on button at bounding box center [744, 351] width 23 height 20
click at [747, 349] on button at bounding box center [757, 351] width 23 height 20
click at [747, 349] on button at bounding box center [744, 351] width 23 height 20
click at [734, 350] on button at bounding box center [730, 351] width 23 height 20
click at [728, 351] on button at bounding box center [730, 351] width 23 height 20
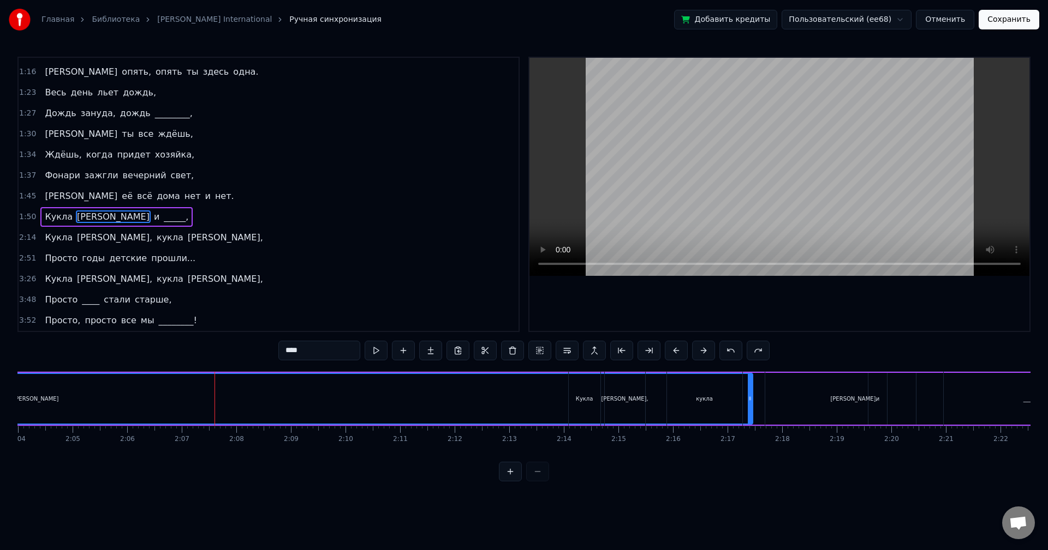
click at [729, 351] on button at bounding box center [730, 351] width 23 height 20
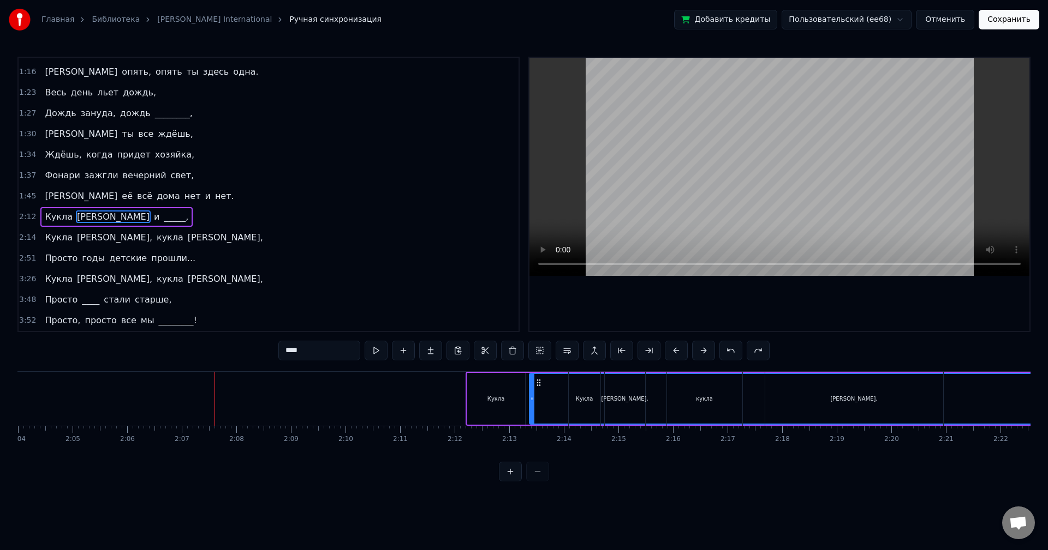
click at [732, 352] on button at bounding box center [730, 351] width 23 height 20
click at [478, 381] on div "Кукла" at bounding box center [496, 399] width 58 height 52
type input "*****"
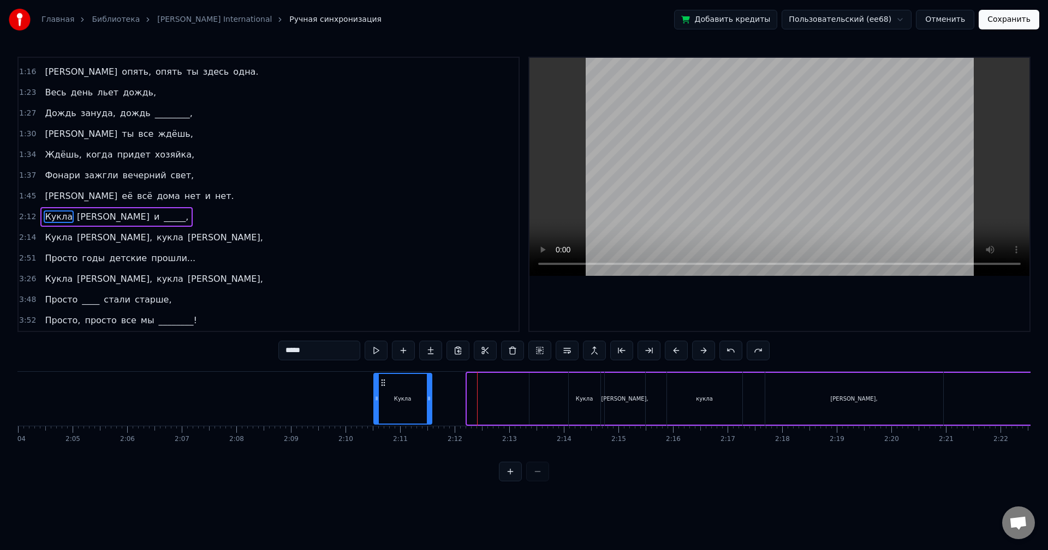
drag, startPoint x: 476, startPoint y: 382, endPoint x: 343, endPoint y: 392, distance: 132.9
click at [374, 392] on div "Кукла" at bounding box center [402, 399] width 57 height 50
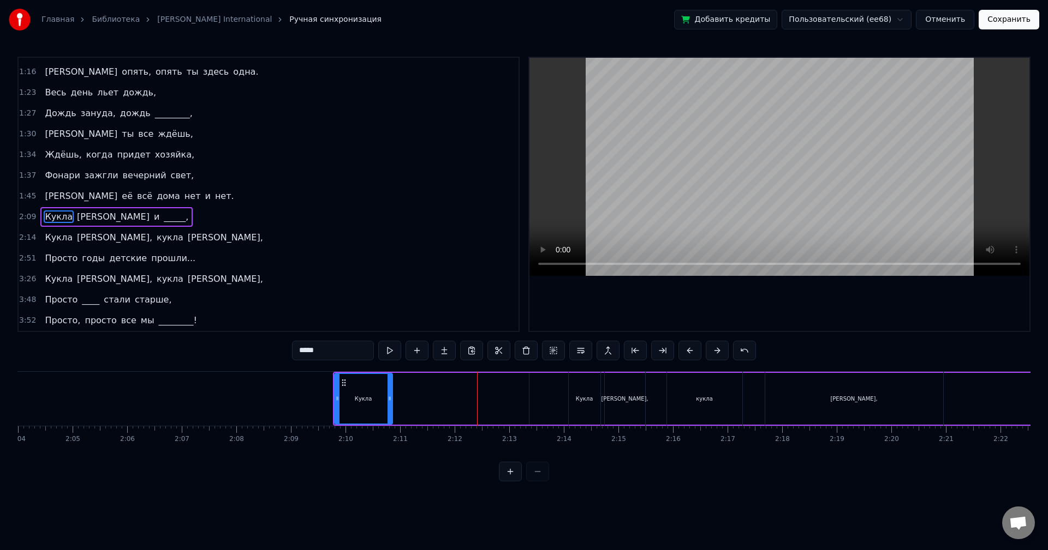
click at [145, 217] on div "2:09 [PERSON_NAME] и _____," at bounding box center [269, 217] width 500 height 21
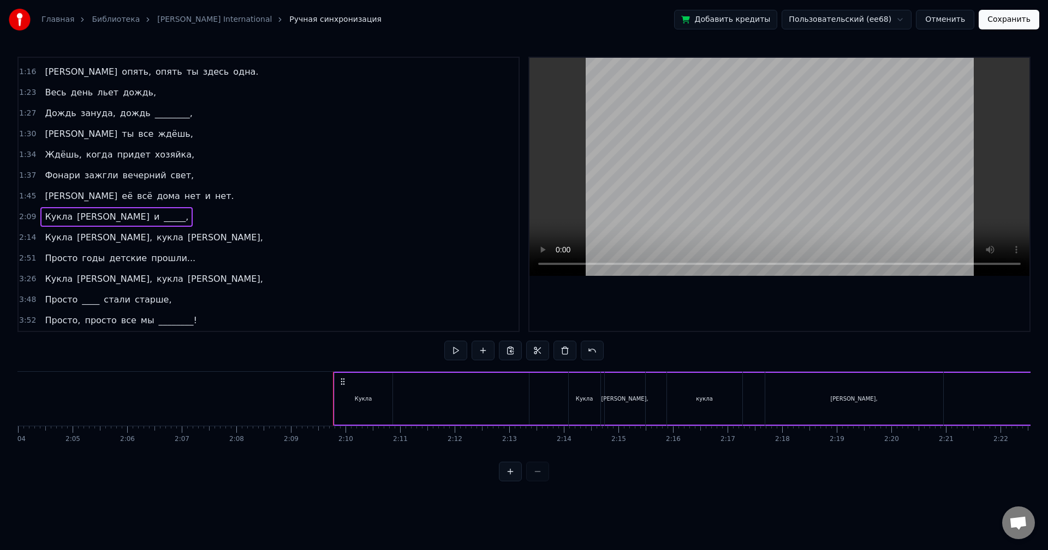
click at [170, 238] on div "2:14 [PERSON_NAME], кукла [PERSON_NAME]," at bounding box center [269, 238] width 500 height 21
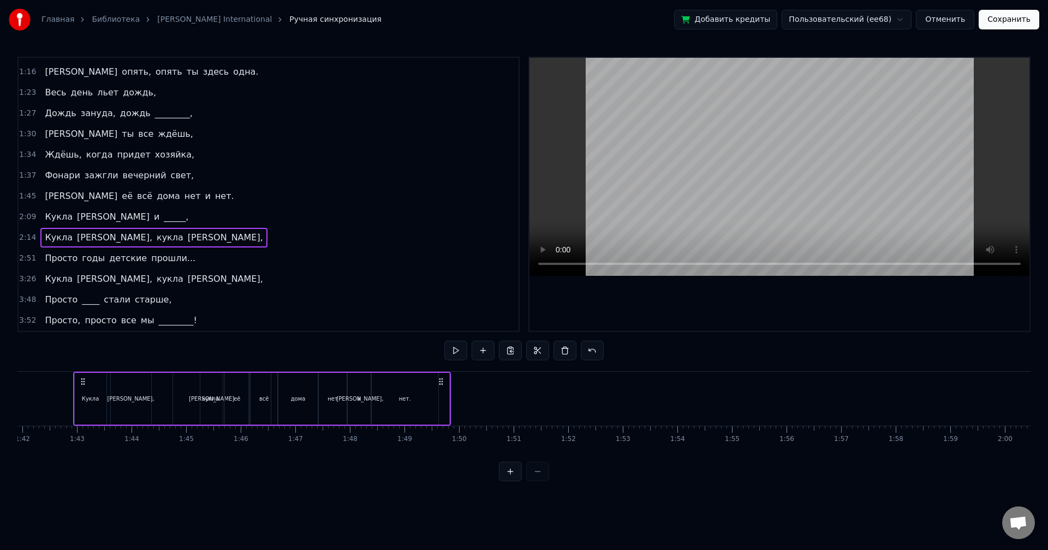
scroll to position [0, 5534]
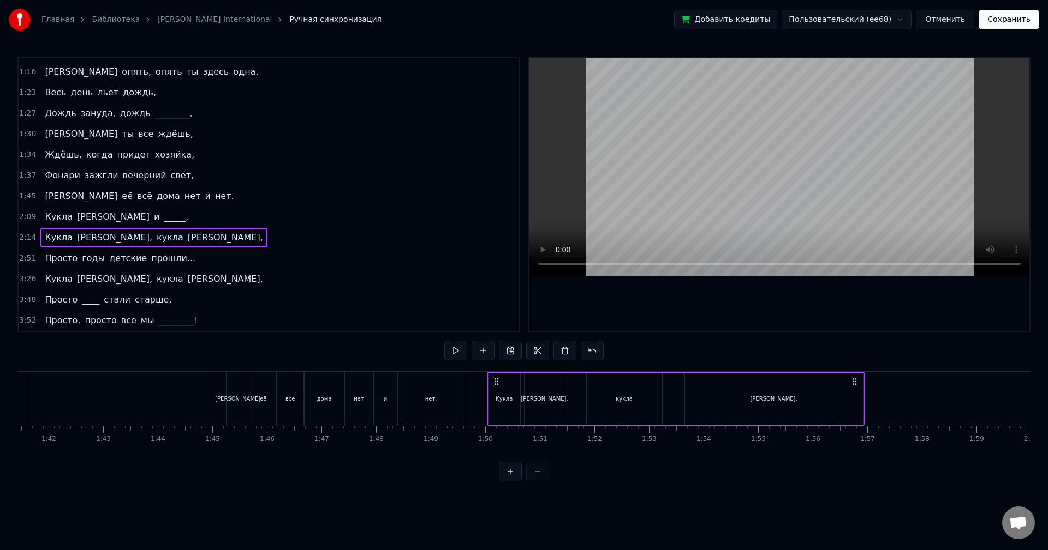
drag, startPoint x: 577, startPoint y: 381, endPoint x: 496, endPoint y: 395, distance: 82.5
click at [496, 395] on div "Кукла [PERSON_NAME], кукла [PERSON_NAME]," at bounding box center [676, 399] width 378 height 54
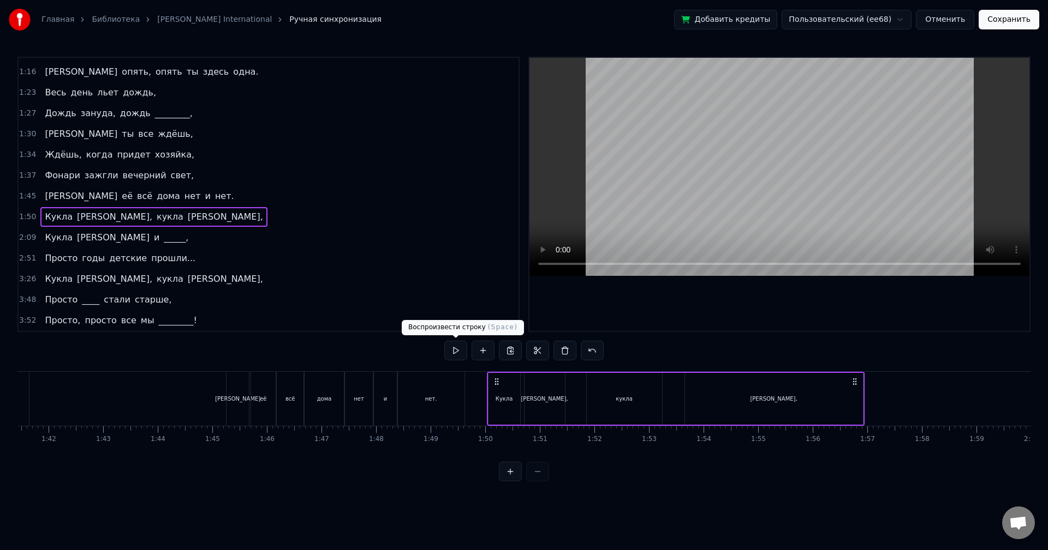
click at [454, 355] on button at bounding box center [455, 351] width 23 height 20
click at [618, 403] on div "кукла" at bounding box center [623, 399] width 75 height 52
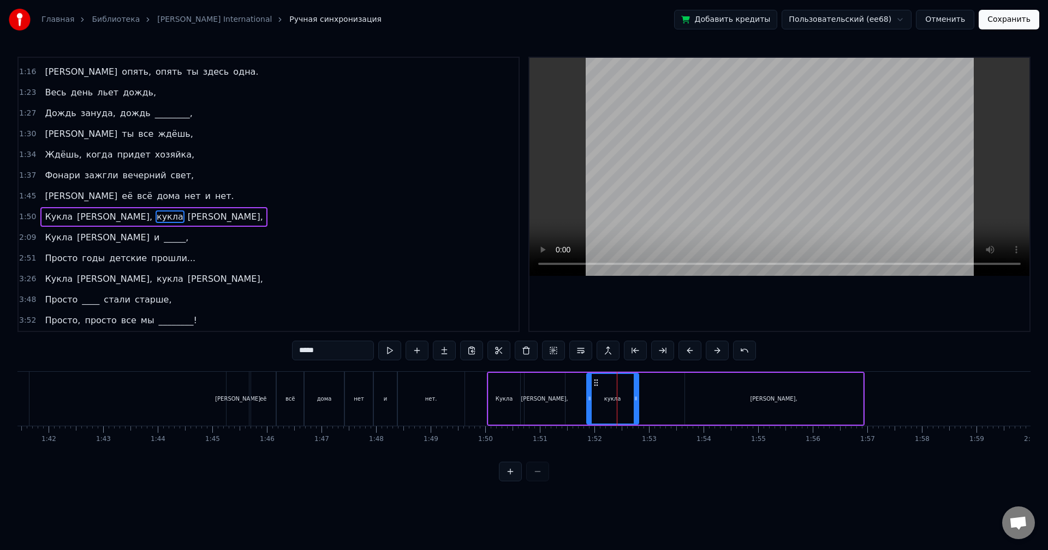
drag, startPoint x: 659, startPoint y: 404, endPoint x: 633, endPoint y: 406, distance: 26.3
click at [633, 406] on div at bounding box center [635, 399] width 4 height 50
click at [716, 402] on div "[PERSON_NAME]," at bounding box center [774, 399] width 178 height 52
type input "*****"
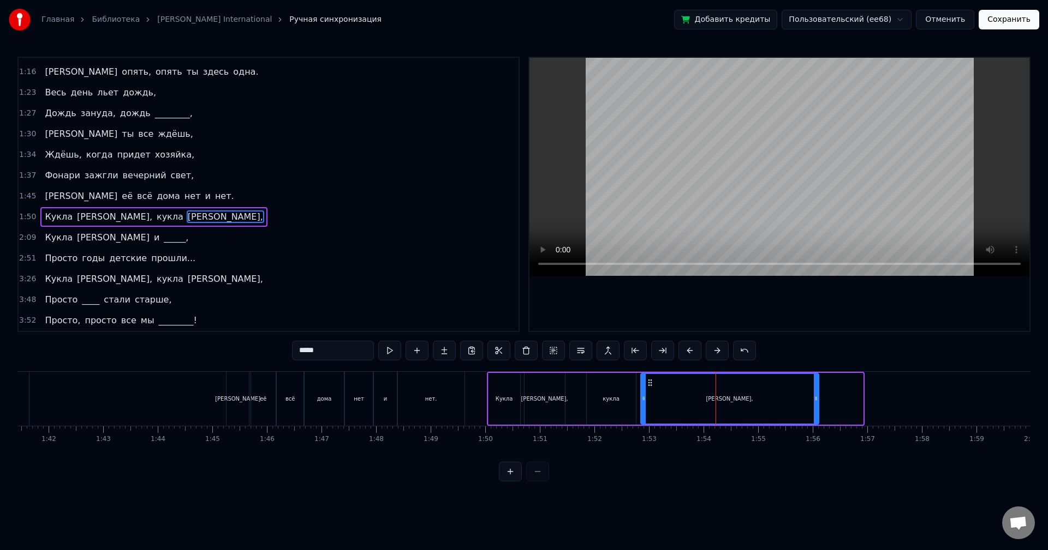
drag, startPoint x: 693, startPoint y: 384, endPoint x: 648, endPoint y: 386, distance: 45.3
click at [648, 386] on icon at bounding box center [649, 383] width 9 height 9
drag, startPoint x: 815, startPoint y: 387, endPoint x: 697, endPoint y: 387, distance: 117.8
click at [724, 392] on div at bounding box center [724, 399] width 4 height 50
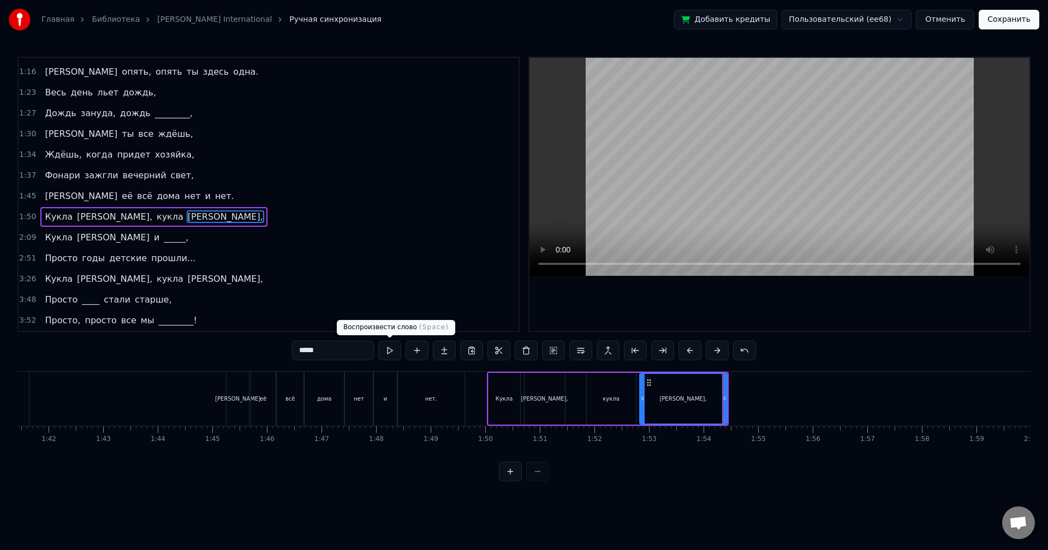
click at [390, 352] on button at bounding box center [389, 351] width 23 height 20
drag, startPoint x: 722, startPoint y: 399, endPoint x: 701, endPoint y: 399, distance: 21.3
click at [705, 399] on icon at bounding box center [707, 398] width 4 height 9
click at [134, 238] on div "2:09 [PERSON_NAME] и _____," at bounding box center [269, 238] width 500 height 21
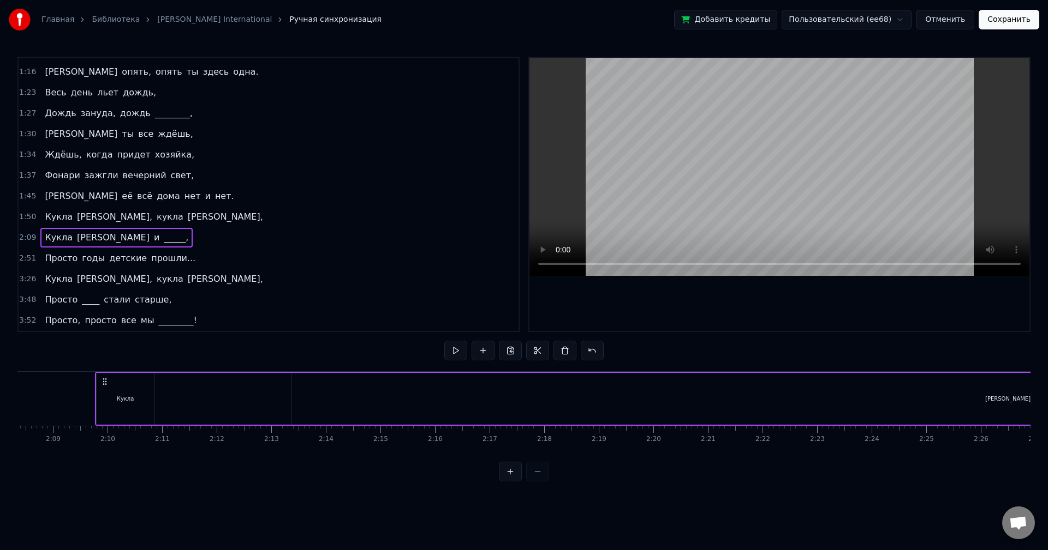
scroll to position [0, 7025]
click at [291, 401] on div "[PERSON_NAME]" at bounding box center [985, 399] width 1433 height 52
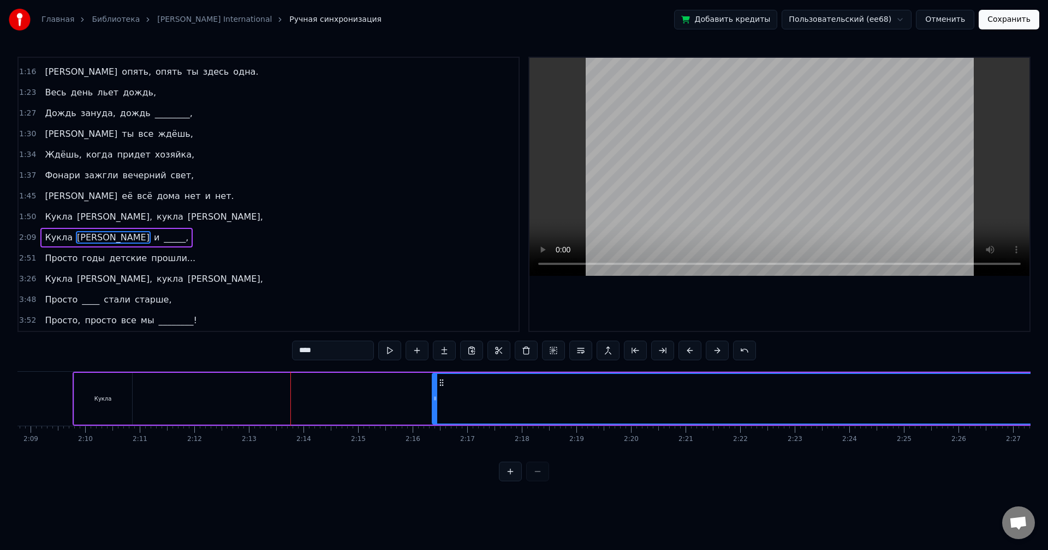
drag, startPoint x: 271, startPoint y: 398, endPoint x: 528, endPoint y: 406, distance: 257.1
click at [437, 402] on icon at bounding box center [435, 398] width 4 height 9
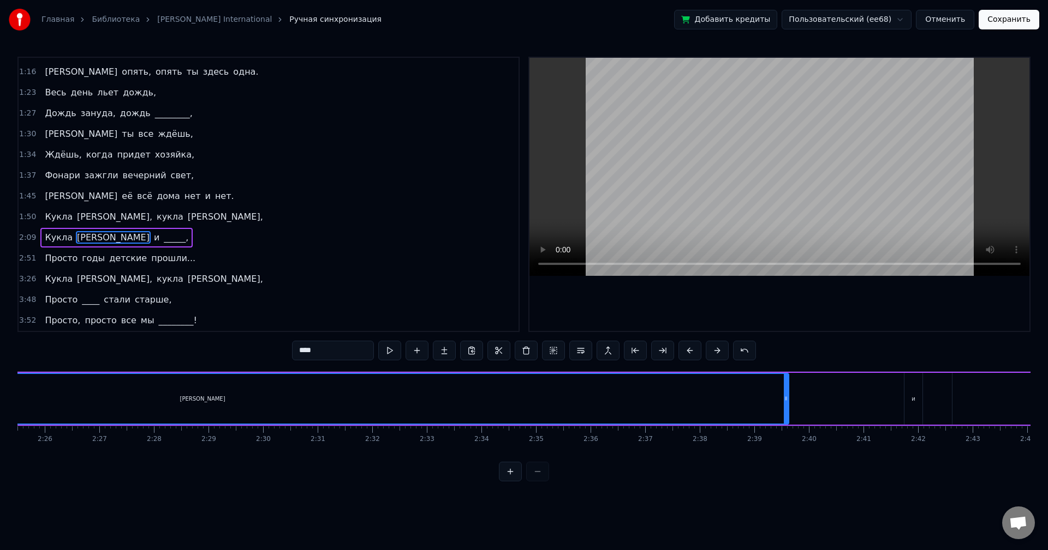
scroll to position [0, 7957]
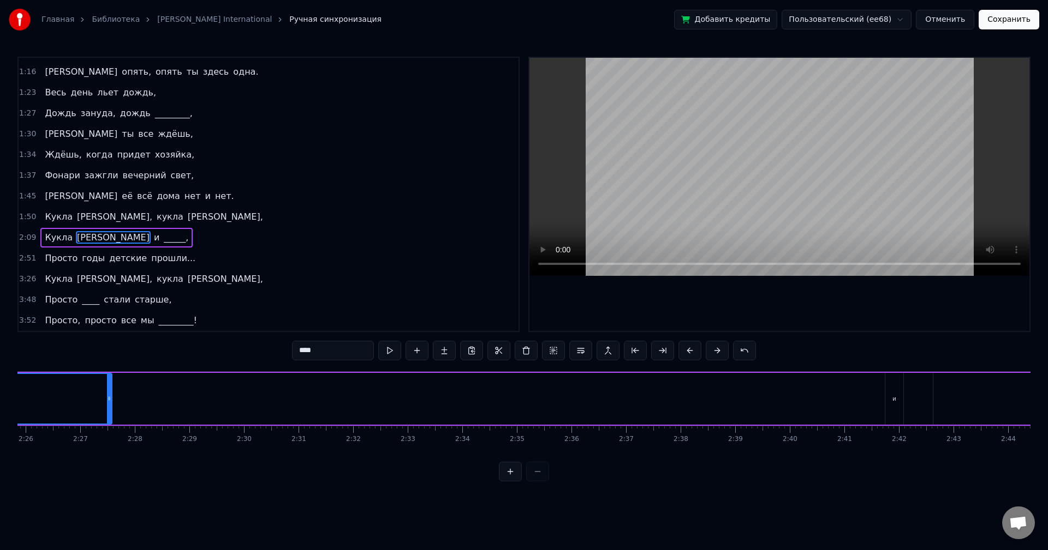
drag, startPoint x: 766, startPoint y: 404, endPoint x: 72, endPoint y: 386, distance: 694.2
click at [107, 385] on div at bounding box center [109, 399] width 4 height 50
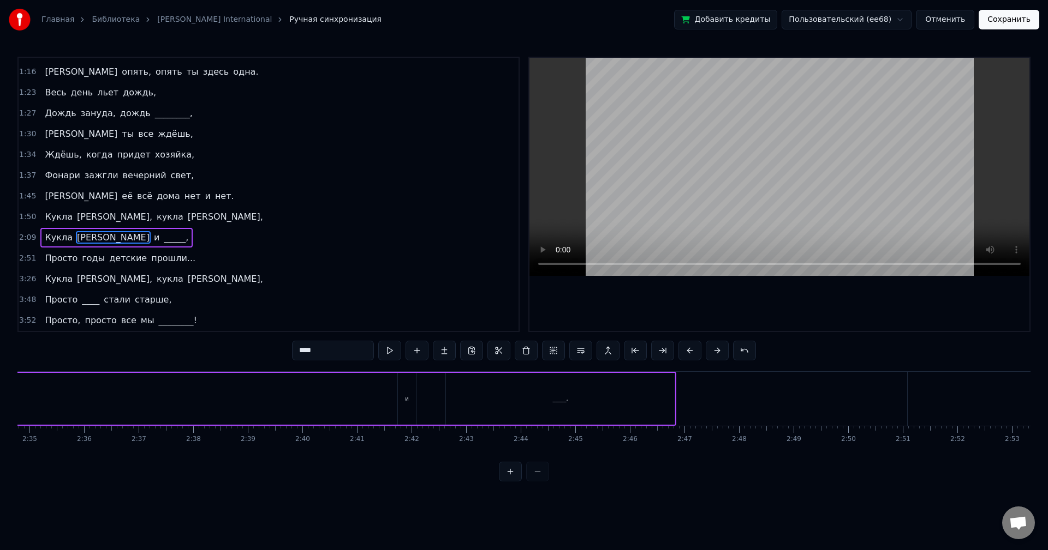
scroll to position [0, 8578]
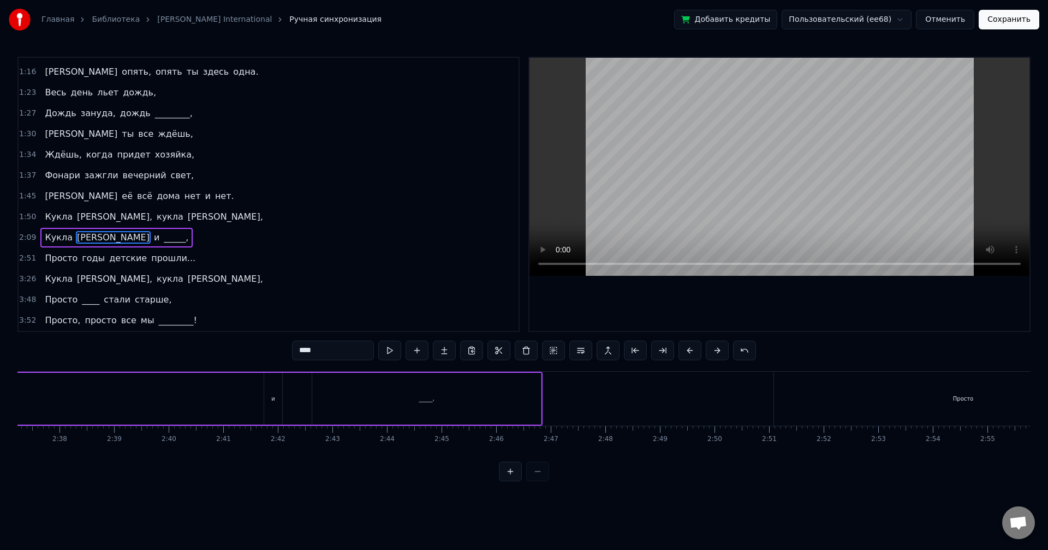
click at [273, 399] on div "и" at bounding box center [273, 399] width 4 height 8
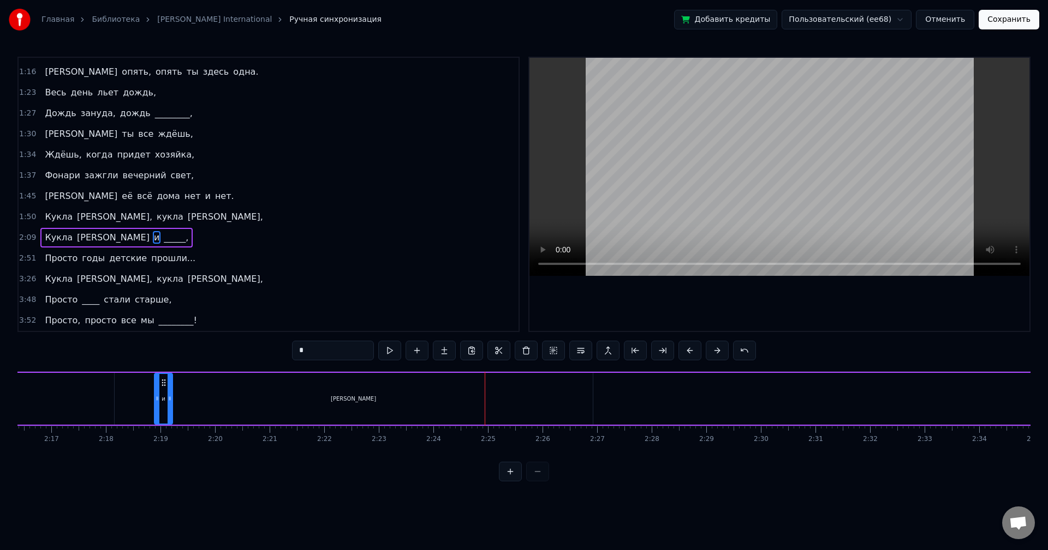
scroll to position [0, 7431]
drag, startPoint x: 997, startPoint y: 383, endPoint x: 623, endPoint y: 405, distance: 374.9
click at [623, 405] on div "и" at bounding box center [623, 399] width 17 height 50
click at [544, 403] on div "[PERSON_NAME]" at bounding box center [363, 399] width 478 height 52
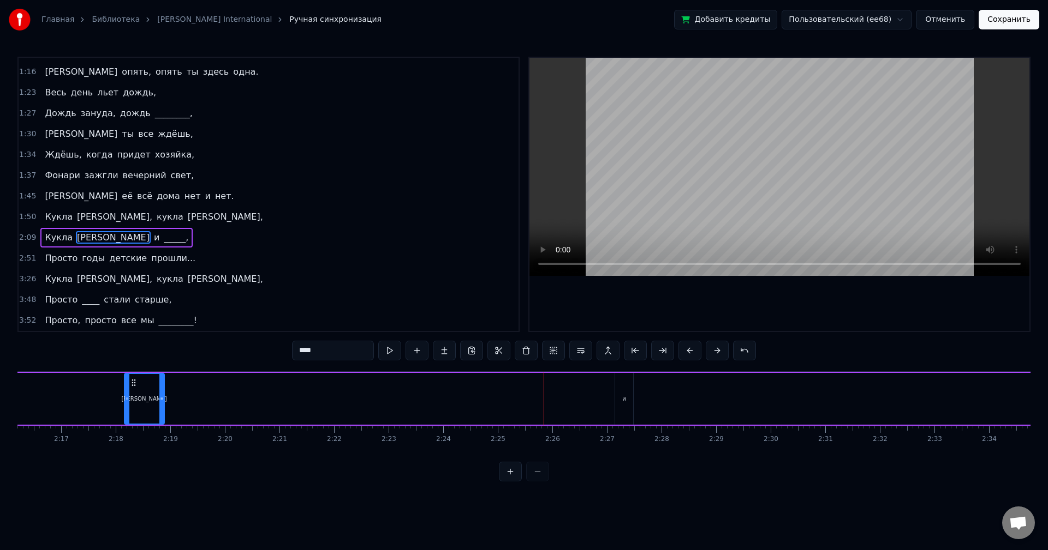
drag, startPoint x: 600, startPoint y: 402, endPoint x: 157, endPoint y: 397, distance: 443.0
click at [159, 397] on icon at bounding box center [161, 398] width 4 height 9
click at [624, 393] on div "и" at bounding box center [624, 399] width 19 height 52
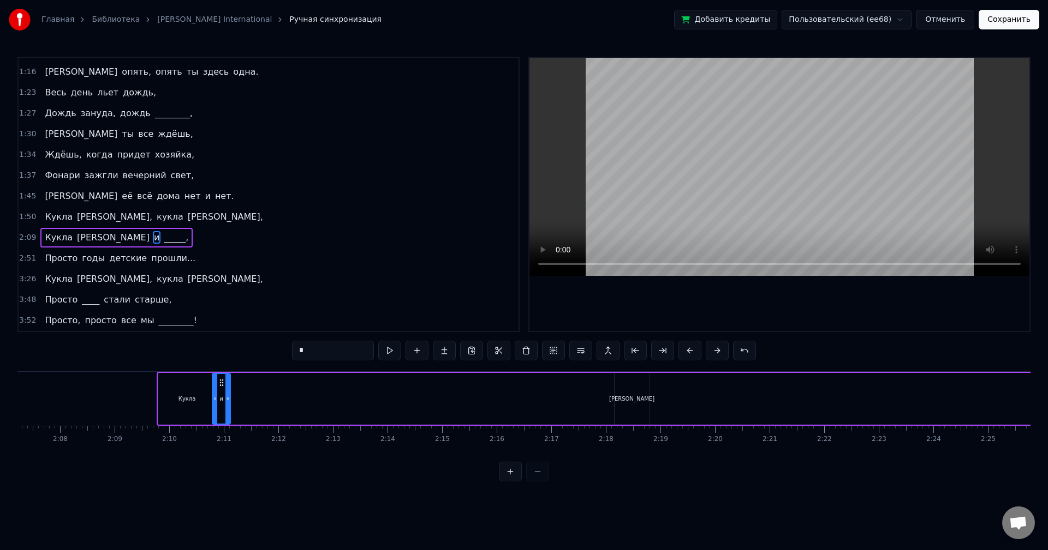
scroll to position [0, 6924]
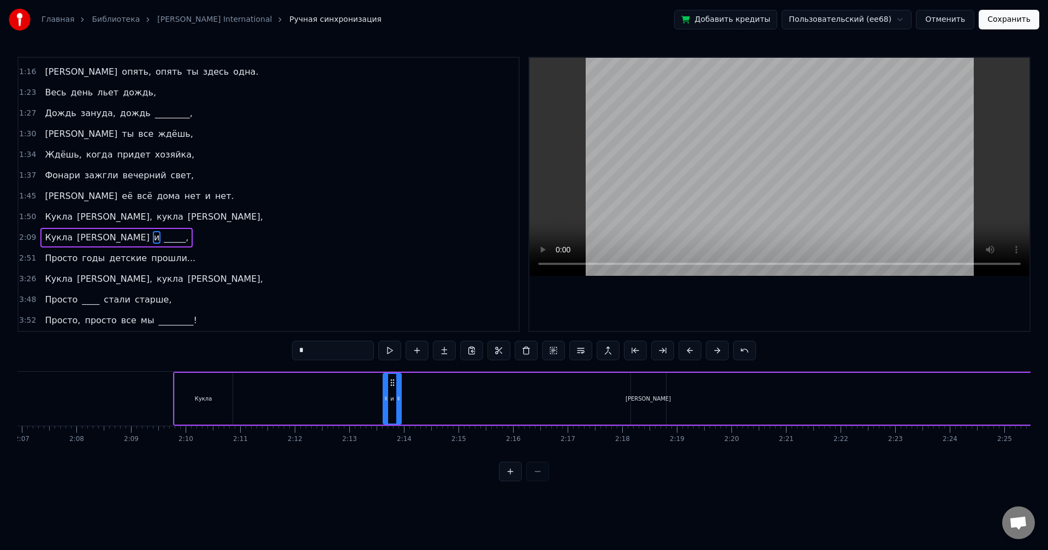
drag, startPoint x: 624, startPoint y: 384, endPoint x: 373, endPoint y: 398, distance: 251.4
click at [384, 398] on div "и" at bounding box center [392, 399] width 17 height 50
click at [644, 395] on div "[PERSON_NAME]" at bounding box center [647, 399] width 45 height 8
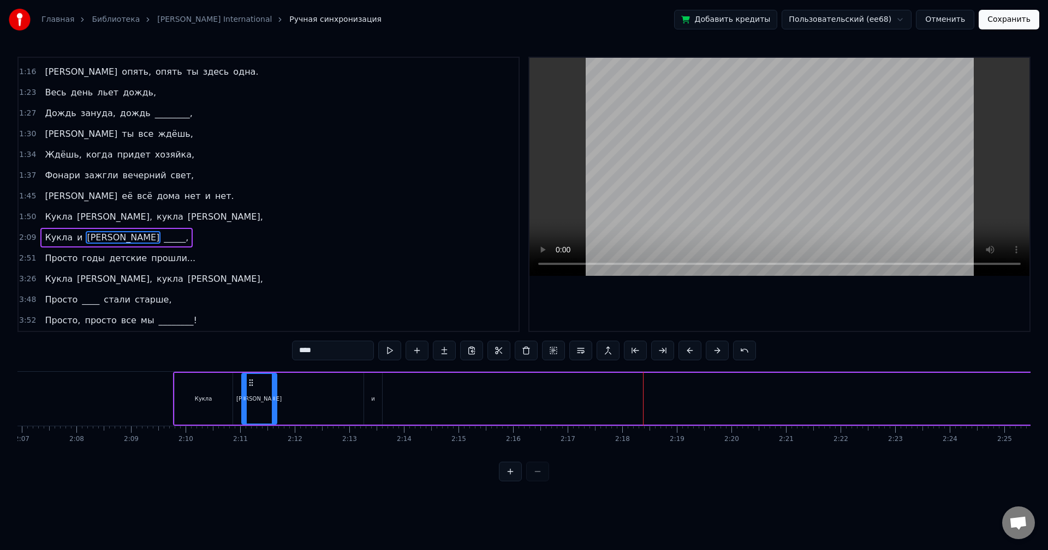
drag, startPoint x: 639, startPoint y: 383, endPoint x: 250, endPoint y: 388, distance: 389.0
click at [250, 388] on div "[PERSON_NAME]" at bounding box center [259, 399] width 34 height 50
click at [373, 381] on div "и" at bounding box center [373, 399] width 19 height 52
type input "*"
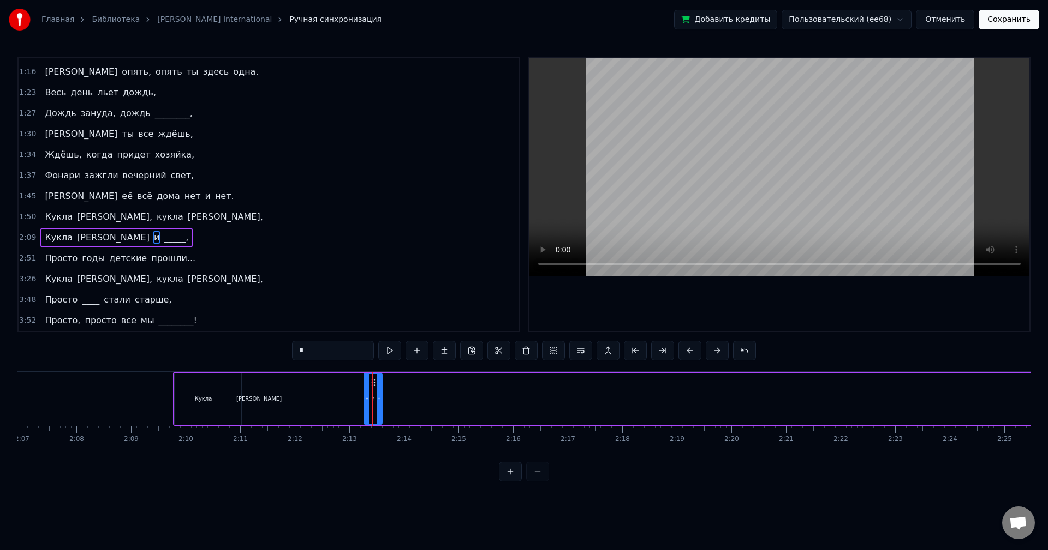
drag, startPoint x: 372, startPoint y: 381, endPoint x: 286, endPoint y: 383, distance: 85.7
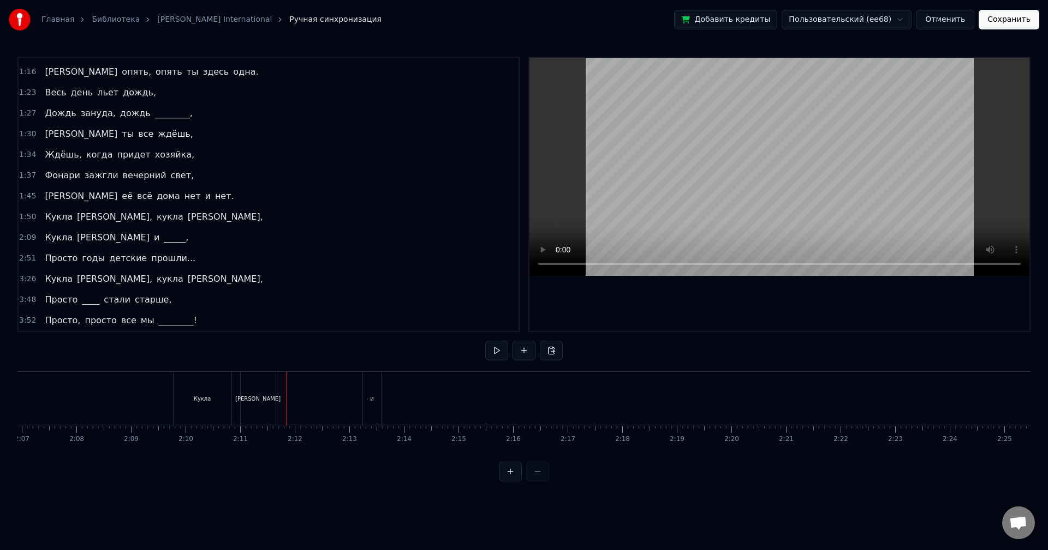
click at [376, 386] on div "и" at bounding box center [372, 399] width 19 height 54
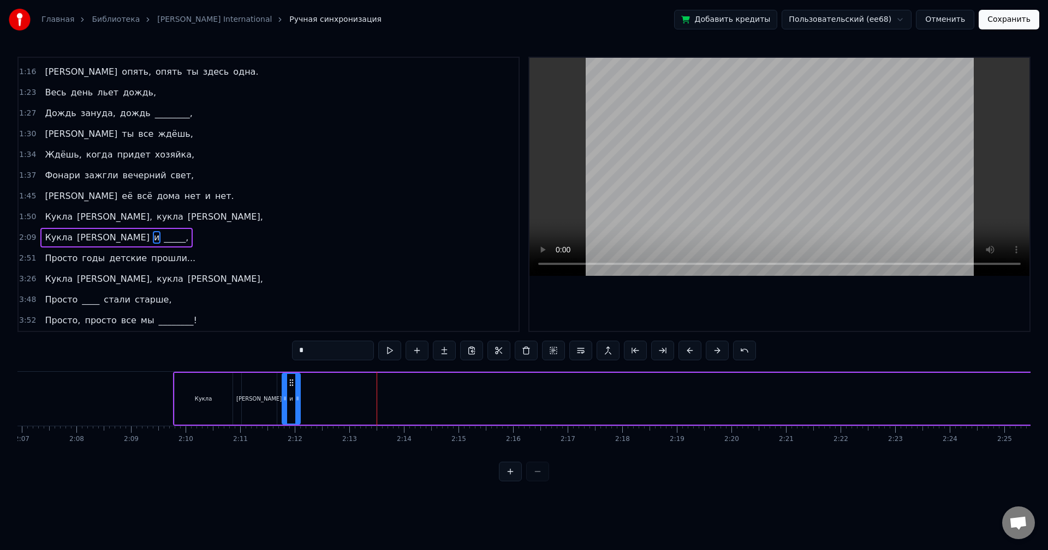
drag, startPoint x: 373, startPoint y: 383, endPoint x: 291, endPoint y: 383, distance: 81.8
click at [291, 383] on icon at bounding box center [291, 383] width 9 height 9
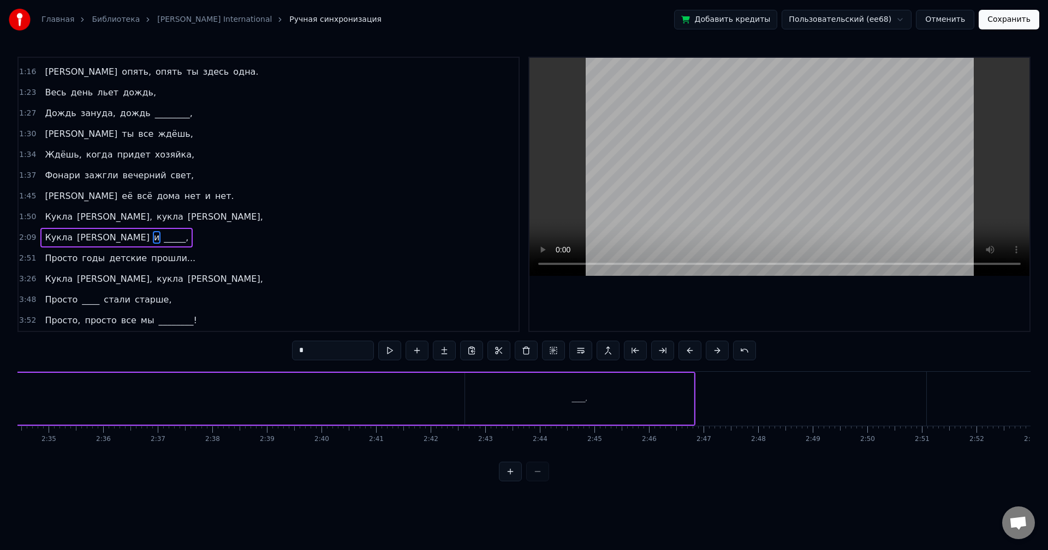
scroll to position [0, 8454]
click at [550, 391] on div "_____," at bounding box center [550, 399] width 229 height 52
type input "******"
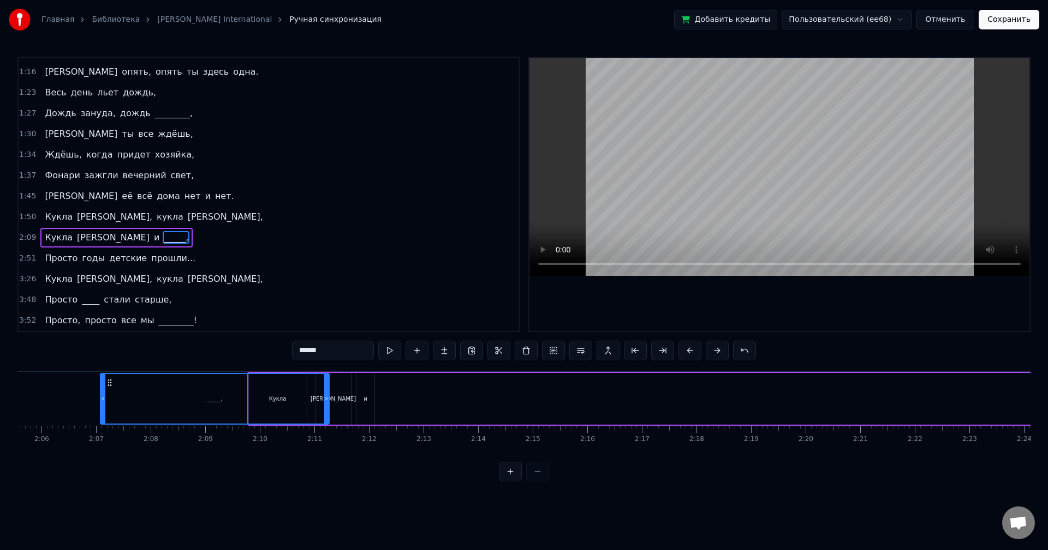
scroll to position [0, 6810]
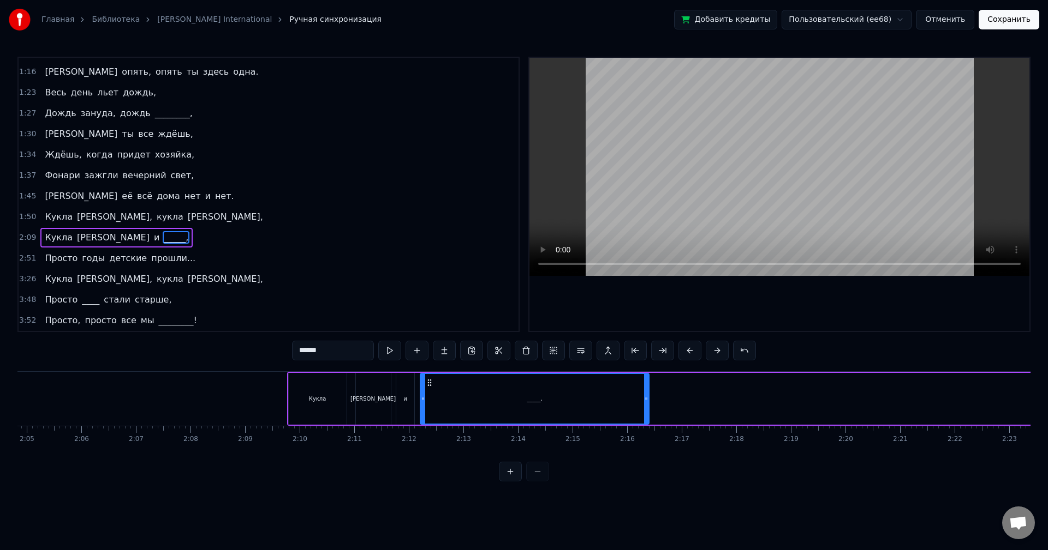
drag, startPoint x: 446, startPoint y: 382, endPoint x: 429, endPoint y: 409, distance: 31.6
click at [429, 409] on div "_____," at bounding box center [535, 399] width 228 height 50
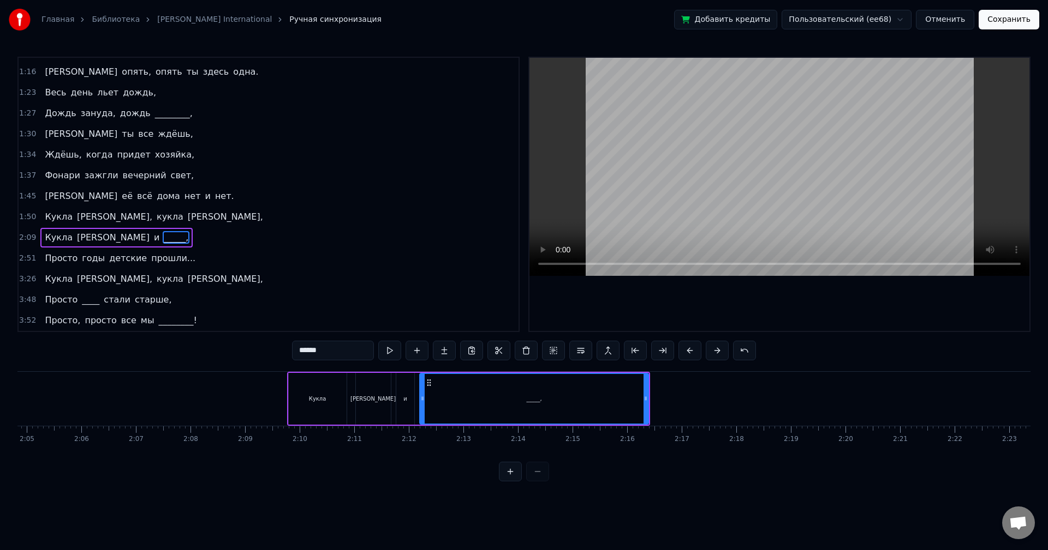
drag, startPoint x: 649, startPoint y: 401, endPoint x: 599, endPoint y: 407, distance: 50.0
click at [599, 407] on div "_____," at bounding box center [534, 399] width 230 height 52
drag, startPoint x: 649, startPoint y: 401, endPoint x: 643, endPoint y: 401, distance: 6.0
click at [643, 401] on div "[PERSON_NAME] и _____," at bounding box center [468, 399] width 363 height 54
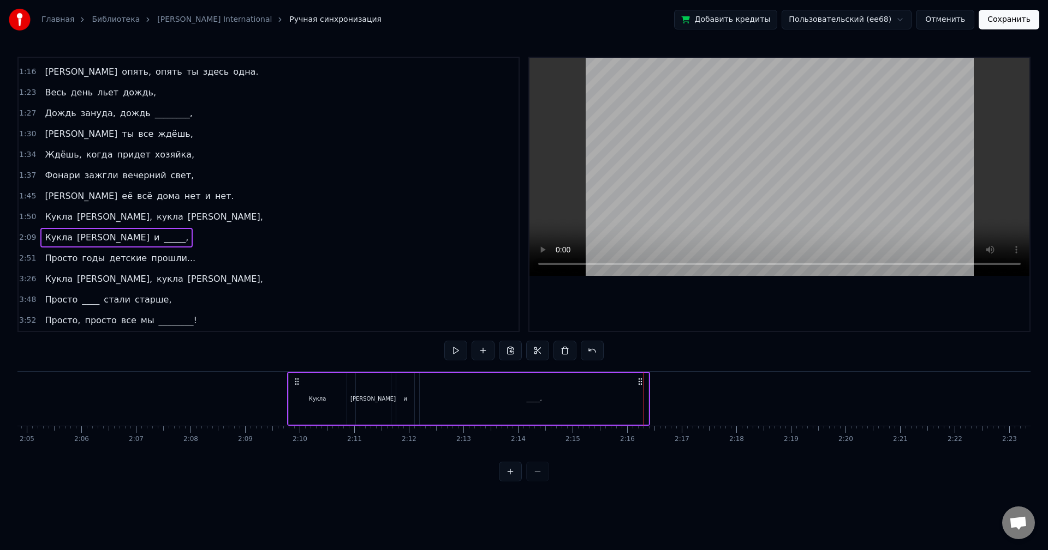
click at [477, 397] on div "_____," at bounding box center [534, 399] width 229 height 52
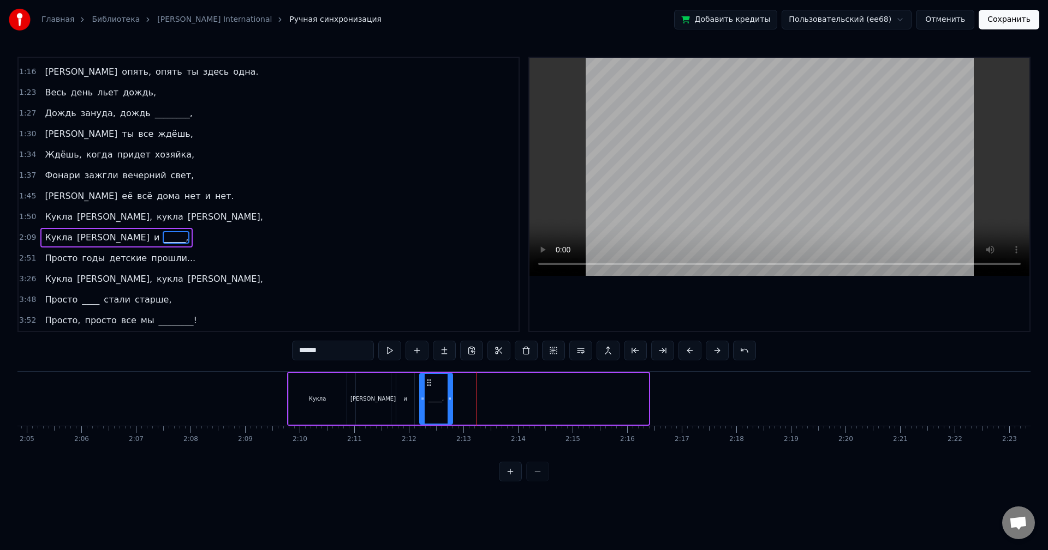
drag, startPoint x: 647, startPoint y: 399, endPoint x: 452, endPoint y: 400, distance: 194.8
click at [452, 400] on icon at bounding box center [449, 398] width 4 height 9
click at [205, 241] on div "2:09 [PERSON_NAME] и _____," at bounding box center [269, 238] width 500 height 21
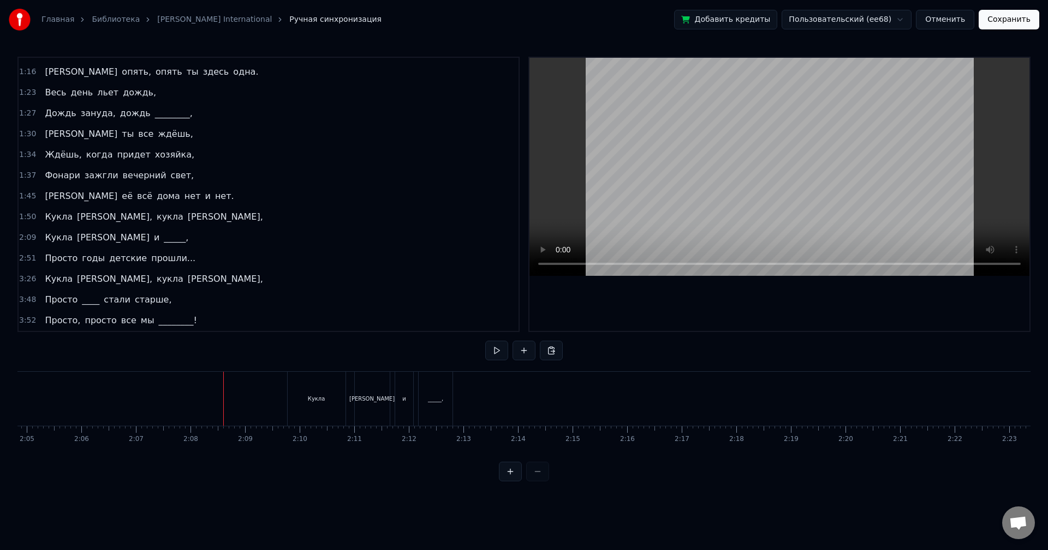
click at [199, 242] on div "2:09 [PERSON_NAME] и _____," at bounding box center [269, 238] width 500 height 21
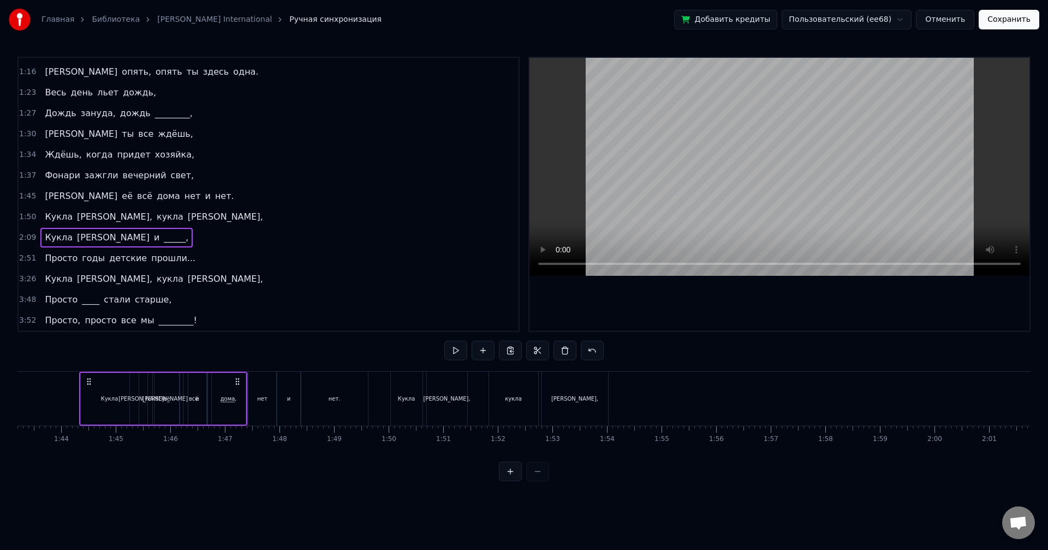
scroll to position [0, 5610]
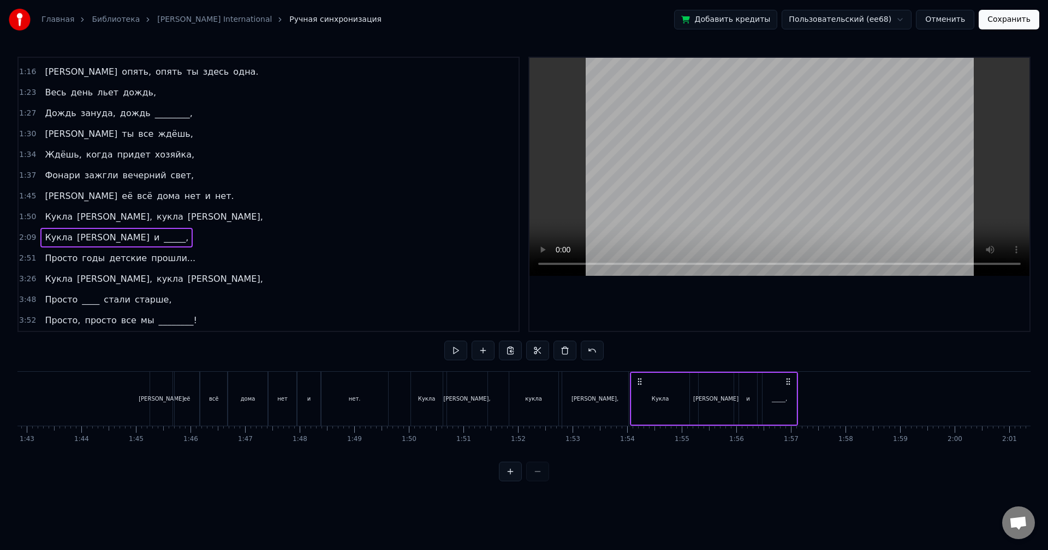
drag, startPoint x: 296, startPoint y: 380, endPoint x: 633, endPoint y: 424, distance: 340.1
click at [638, 424] on div "[PERSON_NAME] и _____," at bounding box center [714, 399] width 169 height 54
click at [450, 352] on button at bounding box center [455, 351] width 23 height 20
click at [451, 351] on button at bounding box center [455, 351] width 23 height 20
click at [669, 398] on div "Кукла" at bounding box center [660, 399] width 58 height 52
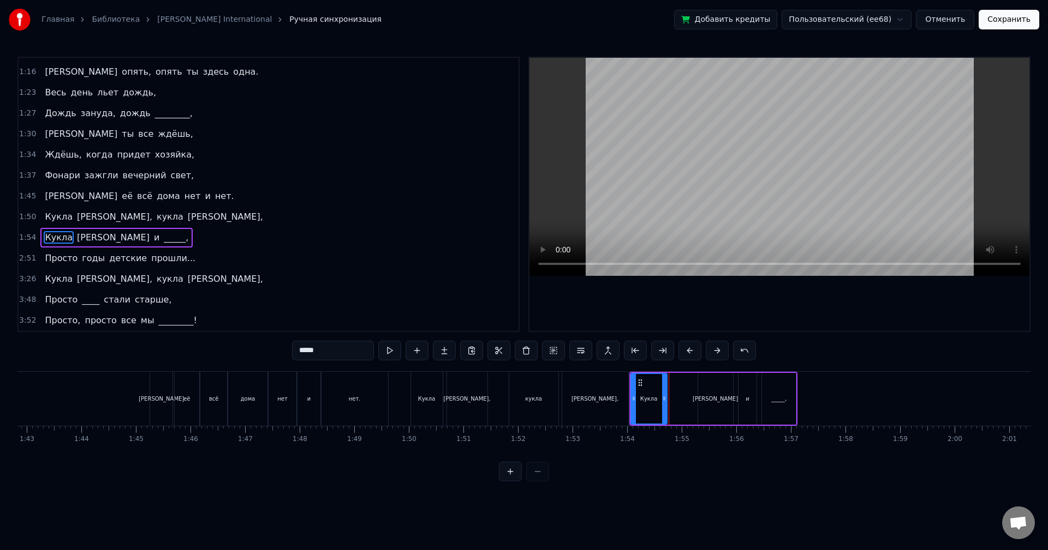
drag, startPoint x: 686, startPoint y: 400, endPoint x: 665, endPoint y: 402, distance: 21.9
click at [665, 402] on icon at bounding box center [664, 398] width 4 height 9
click at [711, 401] on div "[PERSON_NAME]" at bounding box center [714, 399] width 45 height 8
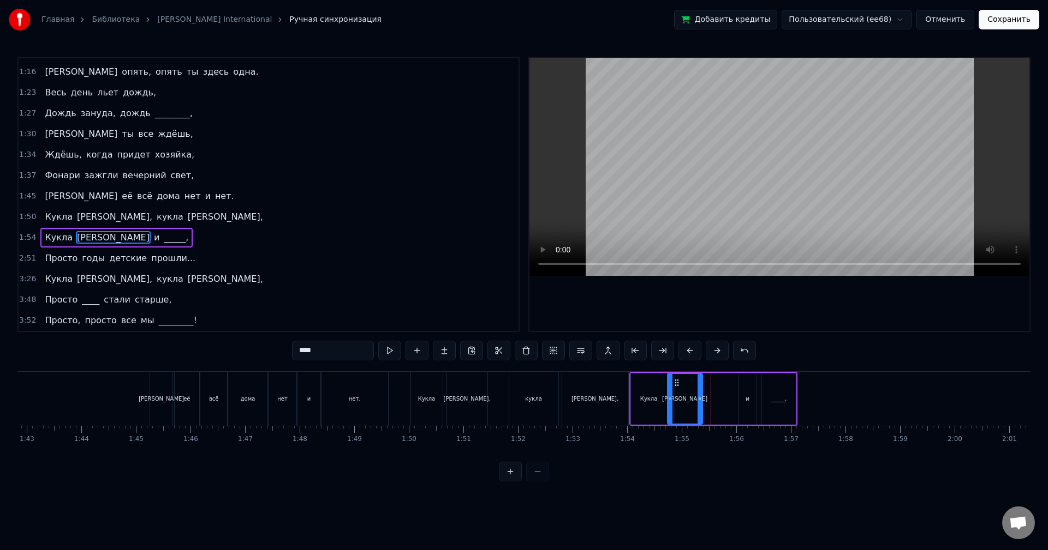
drag, startPoint x: 707, startPoint y: 382, endPoint x: 676, endPoint y: 385, distance: 30.7
click at [676, 385] on icon at bounding box center [676, 383] width 9 height 9
click at [388, 347] on button at bounding box center [389, 351] width 23 height 20
click at [746, 399] on div "и" at bounding box center [747, 399] width 4 height 8
drag, startPoint x: 745, startPoint y: 384, endPoint x: 713, endPoint y: 386, distance: 32.3
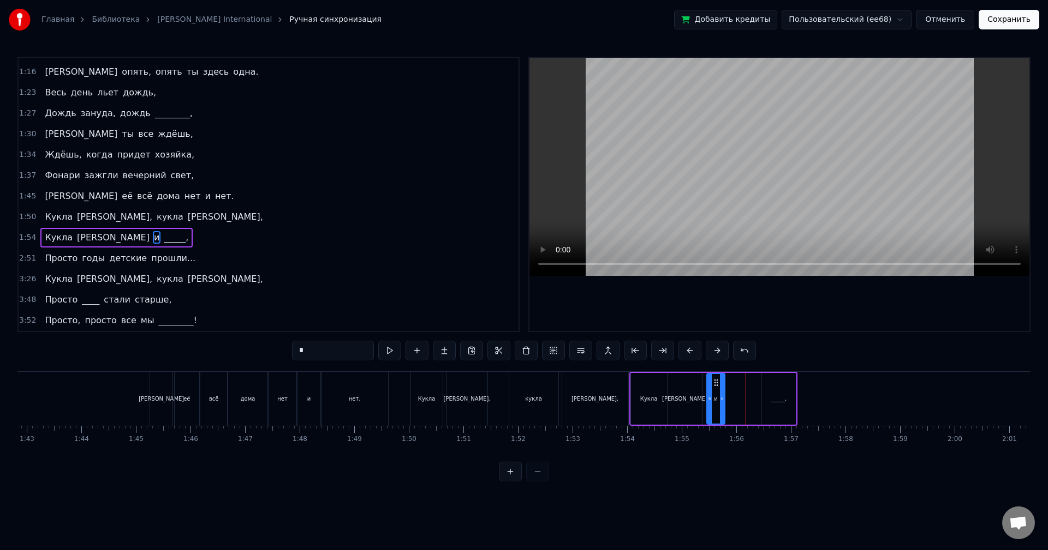
click at [713, 386] on icon at bounding box center [715, 383] width 9 height 9
click at [391, 350] on button at bounding box center [389, 351] width 23 height 20
click at [781, 405] on div "_____," at bounding box center [779, 399] width 34 height 52
type input "******"
drag, startPoint x: 771, startPoint y: 382, endPoint x: 735, endPoint y: 384, distance: 36.0
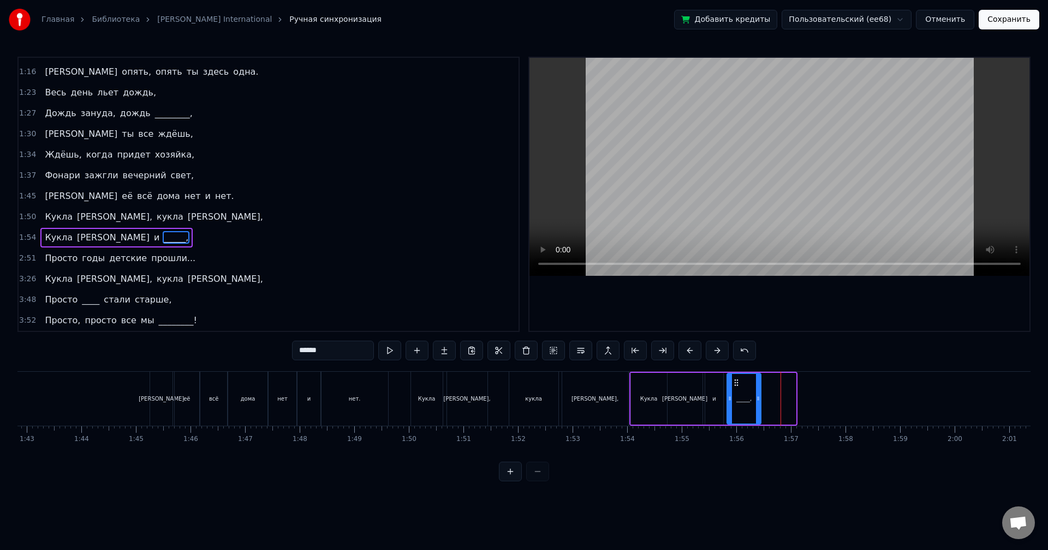
click at [735, 384] on icon at bounding box center [736, 383] width 9 height 9
click at [391, 348] on button at bounding box center [389, 351] width 23 height 20
click at [759, 398] on div at bounding box center [759, 399] width 1 height 54
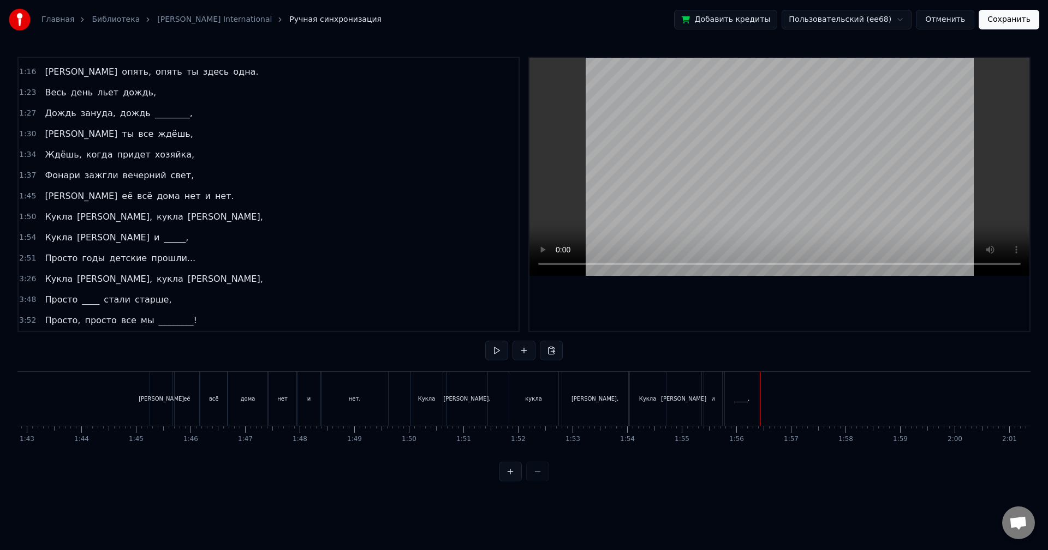
click at [745, 398] on div "_____," at bounding box center [741, 399] width 15 height 8
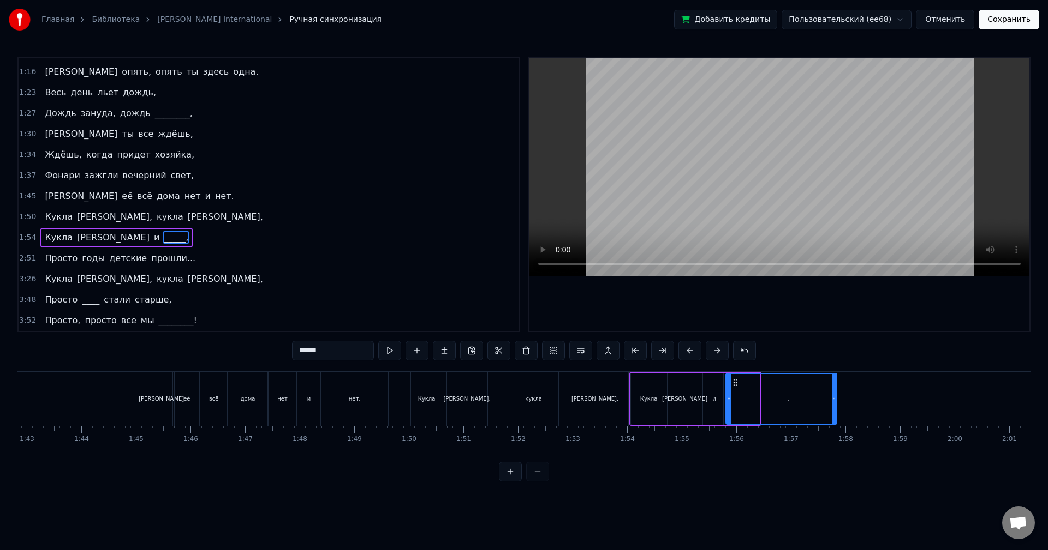
drag, startPoint x: 759, startPoint y: 398, endPoint x: 842, endPoint y: 399, distance: 83.5
click at [836, 399] on icon at bounding box center [833, 398] width 4 height 9
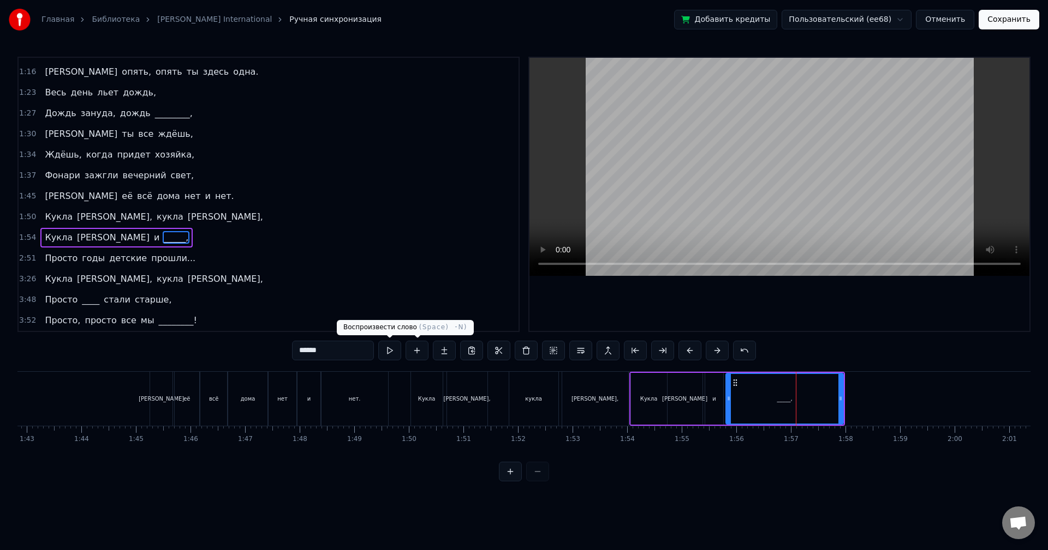
click at [396, 350] on button at bounding box center [389, 351] width 23 height 20
drag, startPoint x: 839, startPoint y: 406, endPoint x: 830, endPoint y: 409, distance: 9.5
click at [830, 409] on div at bounding box center [831, 399] width 4 height 50
click at [190, 261] on div "2:51 Просто годы детские прошли..." at bounding box center [269, 258] width 500 height 21
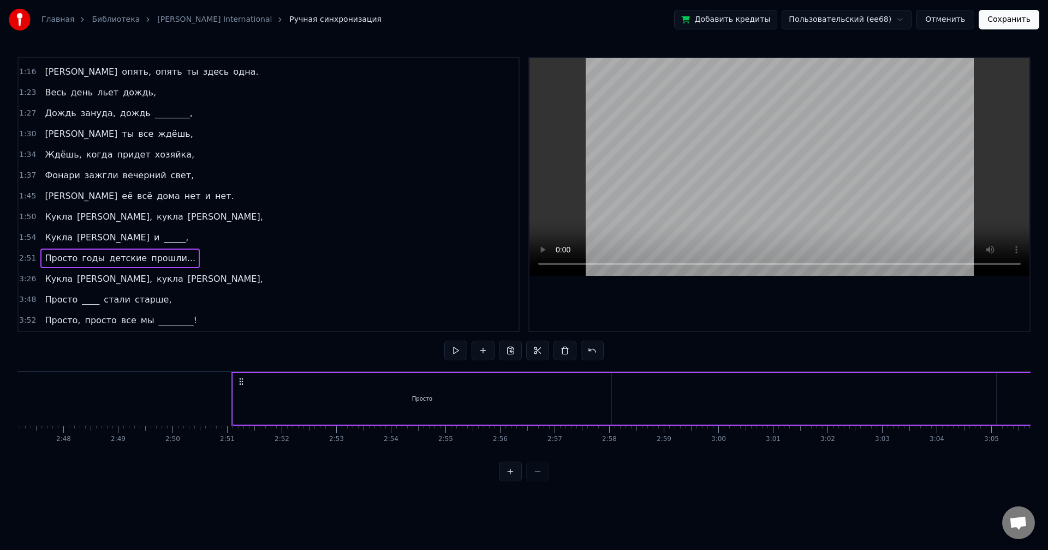
scroll to position [0, 9279]
click at [434, 399] on div "Просто" at bounding box center [263, 399] width 379 height 52
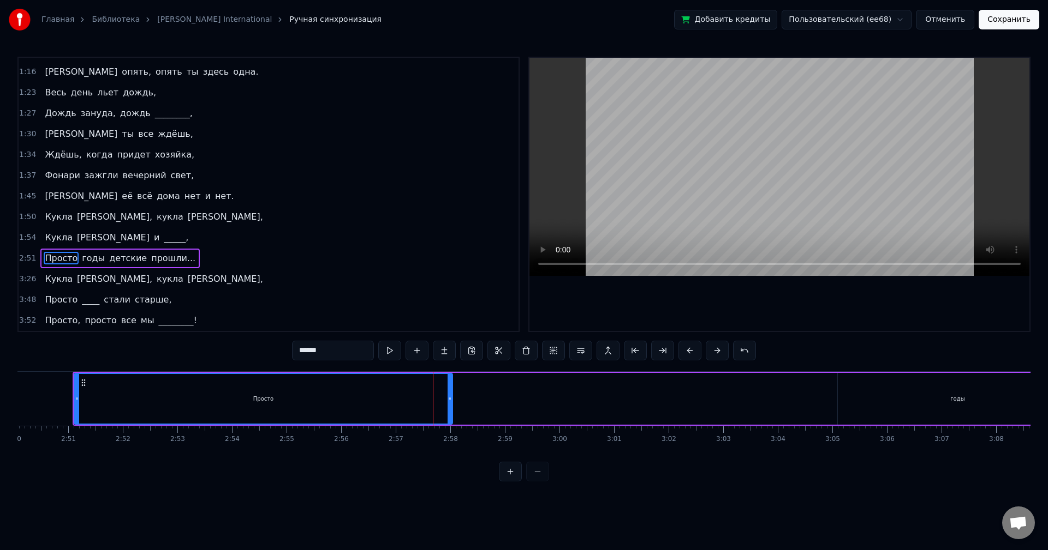
drag, startPoint x: 452, startPoint y: 397, endPoint x: 440, endPoint y: 398, distance: 12.6
click at [440, 398] on div "Просто" at bounding box center [264, 399] width 380 height 52
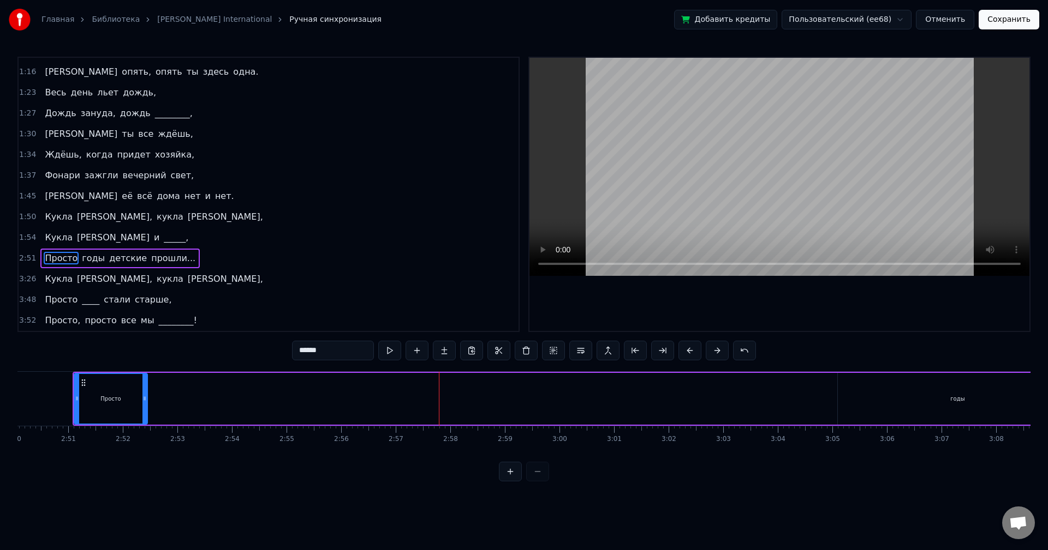
drag, startPoint x: 450, startPoint y: 397, endPoint x: 143, endPoint y: 400, distance: 306.1
click at [143, 400] on icon at bounding box center [144, 398] width 4 height 9
click at [871, 399] on div "годы" at bounding box center [956, 399] width 239 height 52
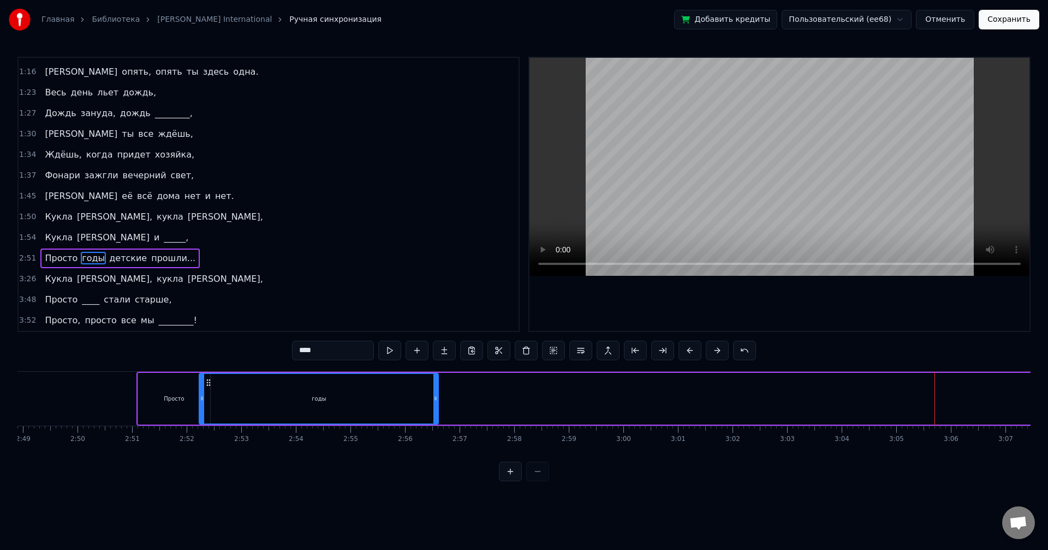
scroll to position [0, 9206]
drag, startPoint x: 846, startPoint y: 384, endPoint x: 232, endPoint y: 408, distance: 614.3
click at [232, 408] on div "годы" at bounding box center [343, 399] width 238 height 50
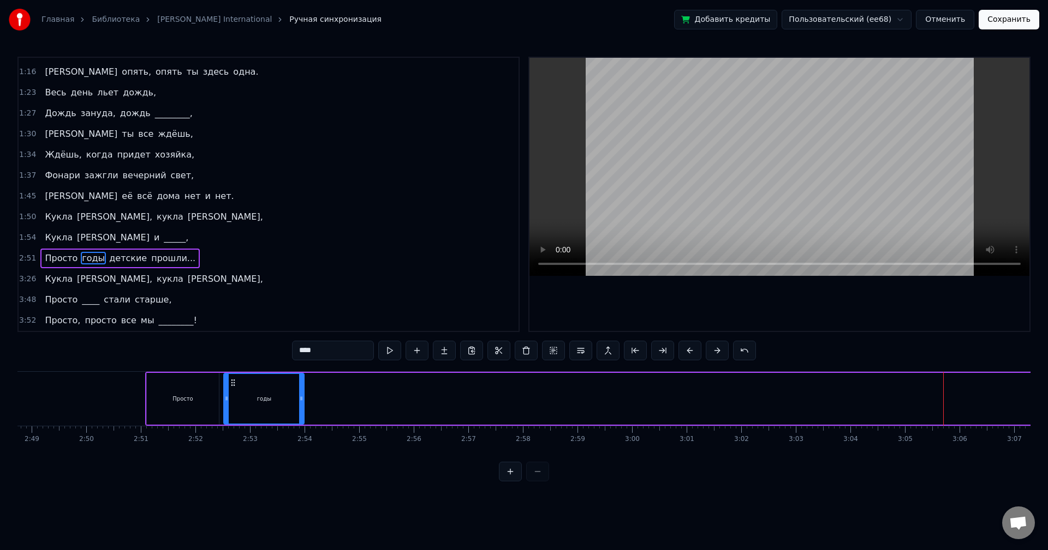
drag, startPoint x: 460, startPoint y: 403, endPoint x: 301, endPoint y: 416, distance: 159.3
click at [301, 416] on div at bounding box center [301, 399] width 4 height 50
click at [120, 261] on span "детские" at bounding box center [128, 258] width 40 height 13
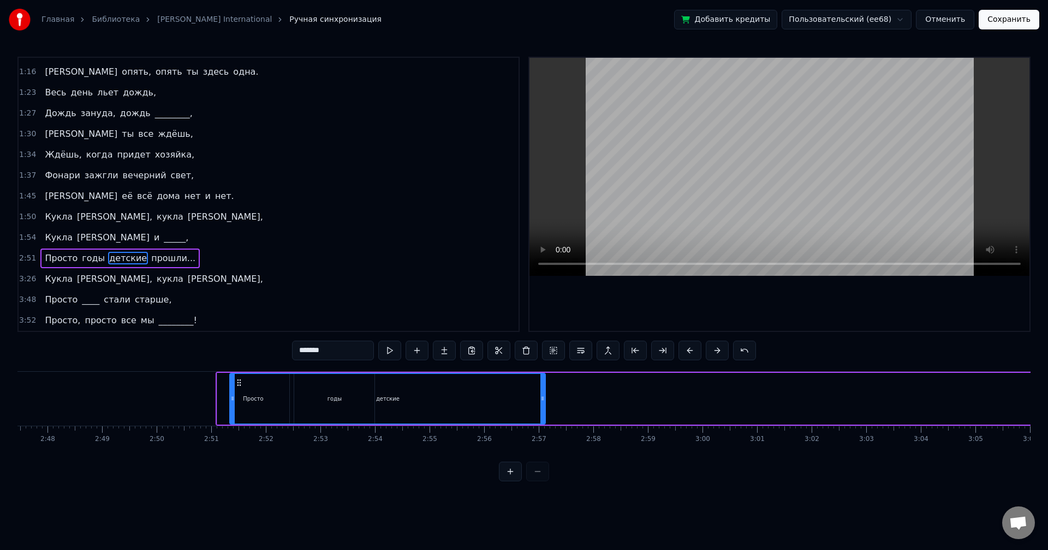
scroll to position [0, 9132]
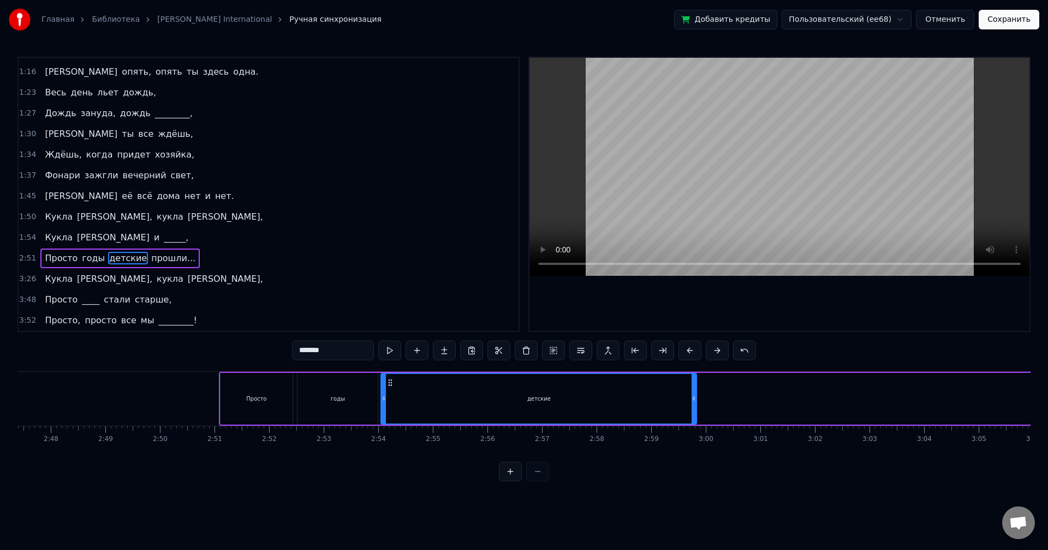
drag, startPoint x: 83, startPoint y: 386, endPoint x: 390, endPoint y: 409, distance: 308.0
click at [390, 409] on div "детские" at bounding box center [538, 399] width 314 height 50
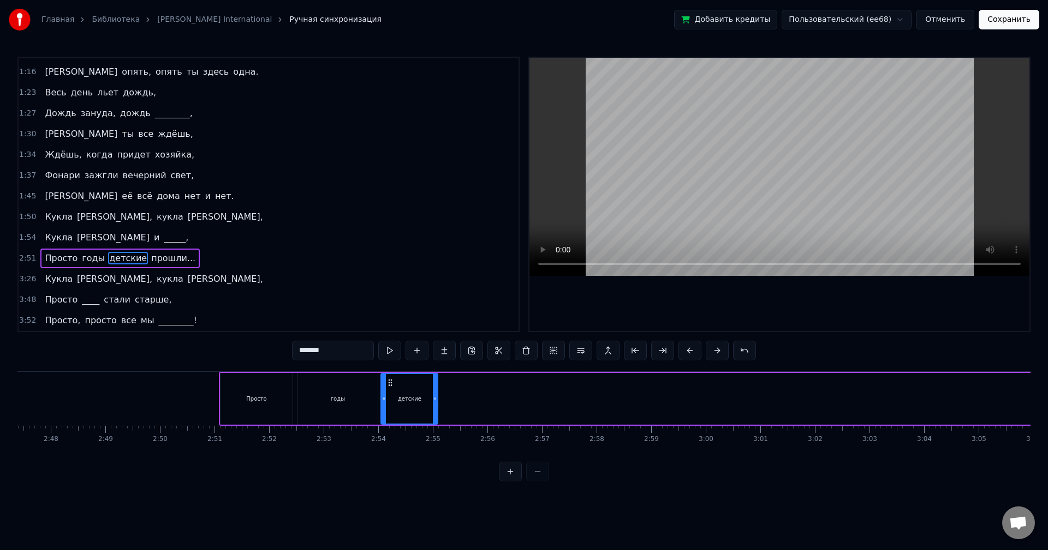
drag, startPoint x: 694, startPoint y: 396, endPoint x: 361, endPoint y: 368, distance: 334.5
click at [433, 402] on icon at bounding box center [435, 398] width 4 height 9
click at [150, 260] on span "прошли..." at bounding box center [173, 258] width 46 height 13
type input "*********"
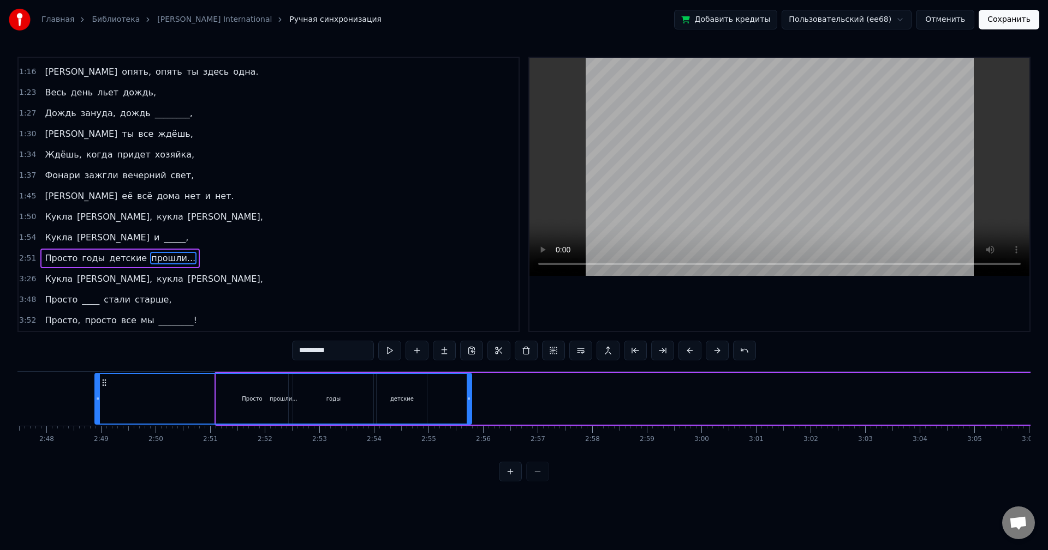
scroll to position [0, 9112]
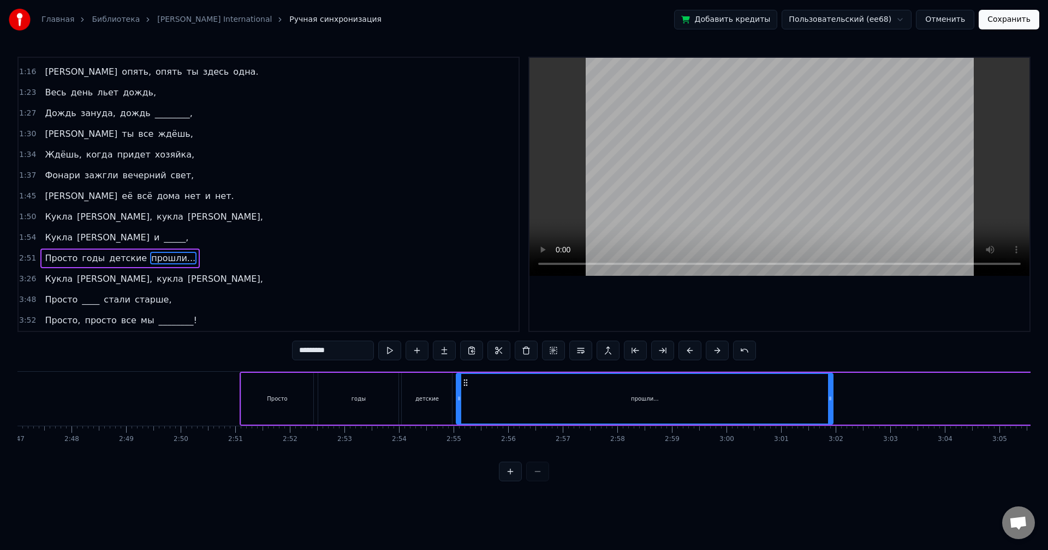
drag, startPoint x: 80, startPoint y: 383, endPoint x: 465, endPoint y: 413, distance: 386.3
click at [465, 413] on div "прошли..." at bounding box center [644, 399] width 375 height 50
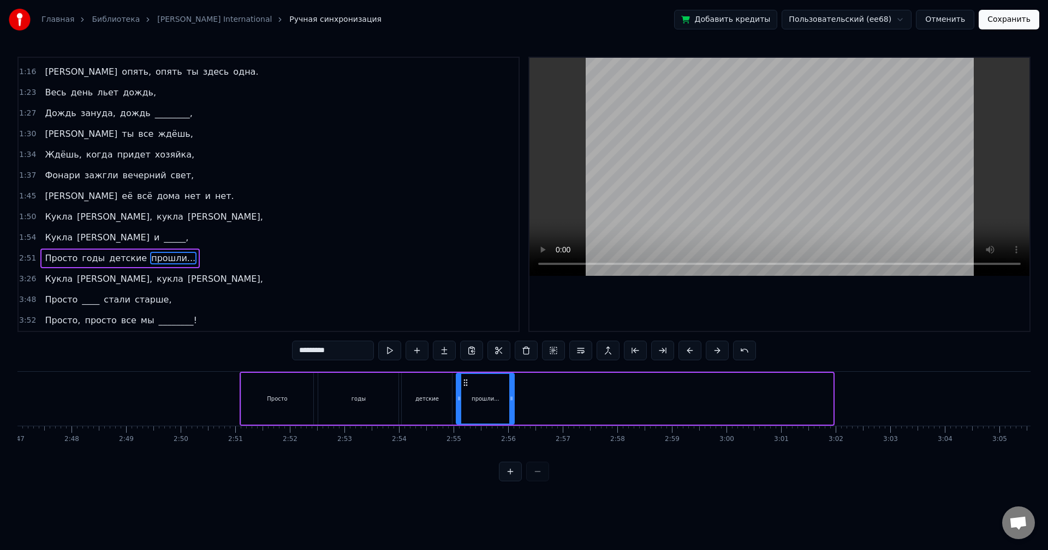
drag, startPoint x: 829, startPoint y: 395, endPoint x: 500, endPoint y: 412, distance: 328.9
click at [510, 412] on div at bounding box center [511, 399] width 4 height 50
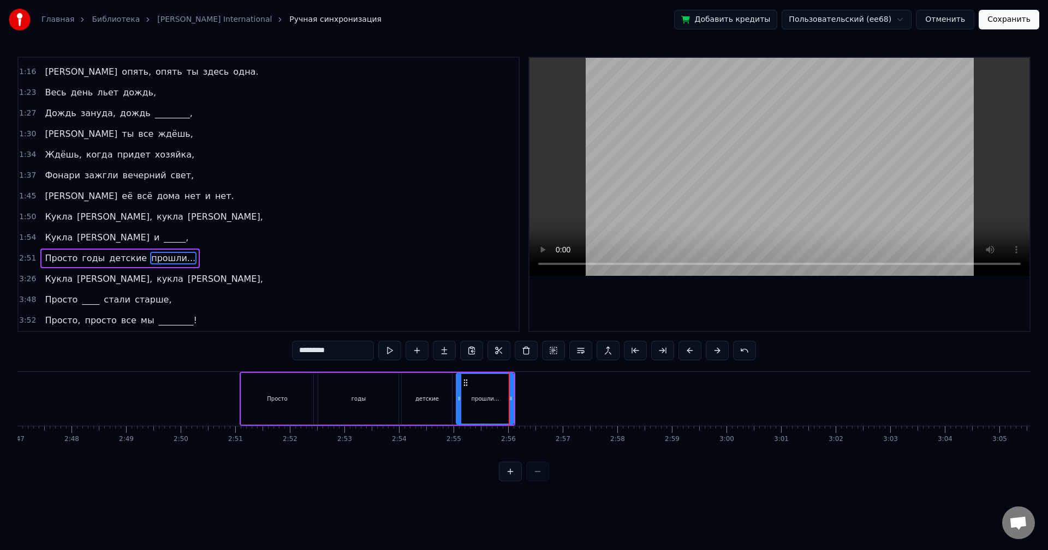
click at [179, 258] on div "2:51 Просто годы детские прошли..." at bounding box center [269, 258] width 500 height 21
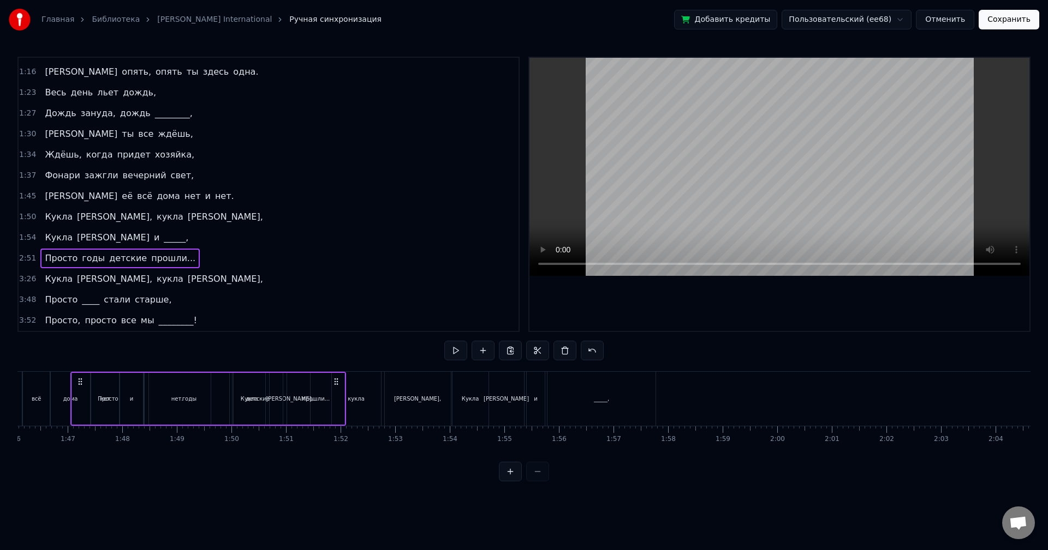
scroll to position [0, 5787]
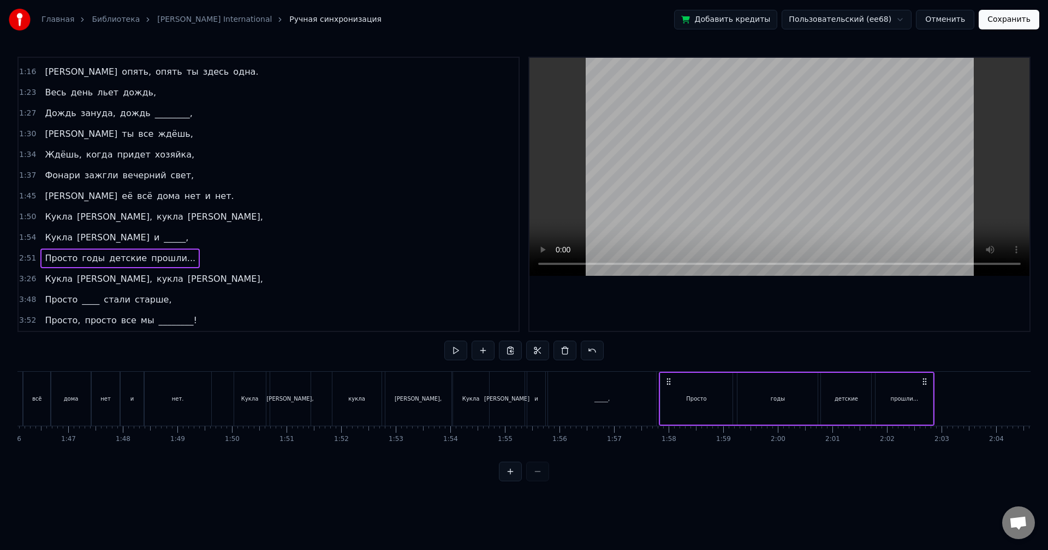
drag, startPoint x: 249, startPoint y: 384, endPoint x: 668, endPoint y: 402, distance: 419.4
click at [668, 402] on div "Просто годы детские прошли..." at bounding box center [797, 399] width 276 height 54
click at [459, 354] on button at bounding box center [455, 351] width 23 height 20
click at [731, 408] on div "Просто" at bounding box center [696, 399] width 73 height 52
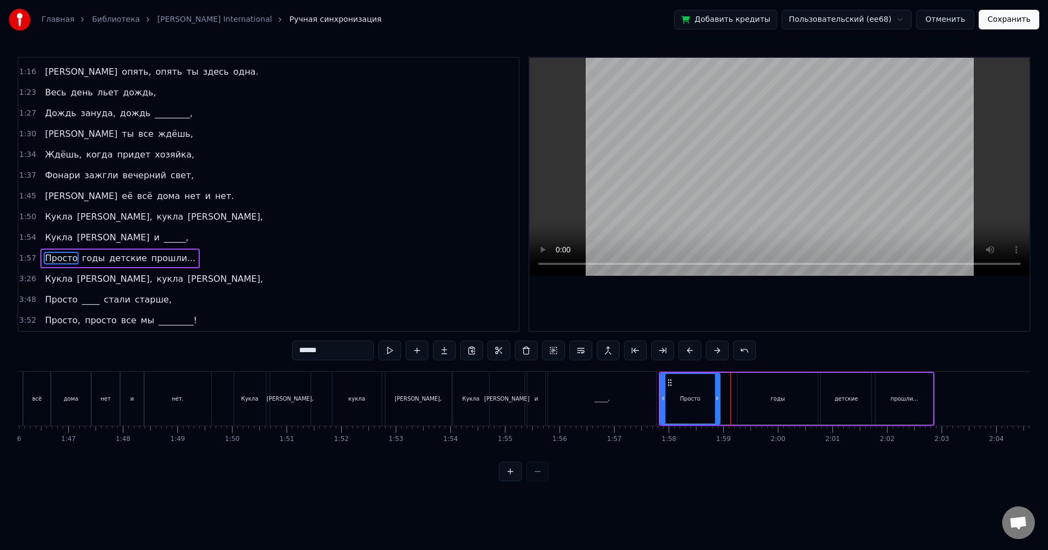
drag, startPoint x: 728, startPoint y: 402, endPoint x: 713, endPoint y: 404, distance: 16.0
click at [715, 404] on div at bounding box center [717, 399] width 4 height 50
click at [774, 405] on div "годы" at bounding box center [777, 399] width 80 height 52
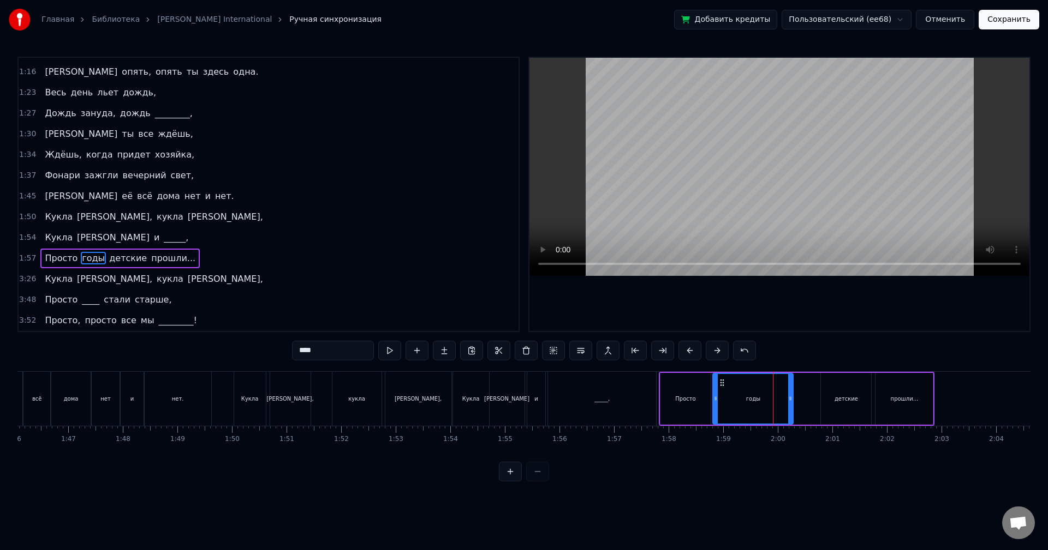
drag, startPoint x: 748, startPoint y: 382, endPoint x: 723, endPoint y: 385, distance: 24.6
click at [723, 385] on icon at bounding box center [721, 383] width 9 height 9
drag, startPoint x: 789, startPoint y: 391, endPoint x: 756, endPoint y: 395, distance: 33.6
click at [756, 395] on div at bounding box center [757, 399] width 4 height 50
click at [402, 352] on div "****" at bounding box center [524, 351] width 464 height 20
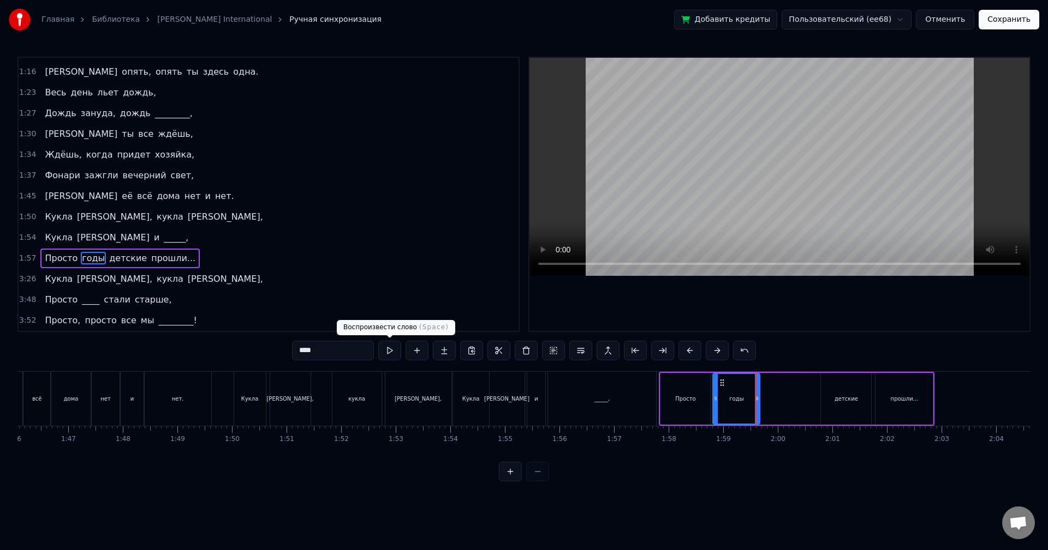
click at [393, 352] on button at bounding box center [389, 351] width 23 height 20
click at [589, 407] on div "_____," at bounding box center [602, 399] width 109 height 54
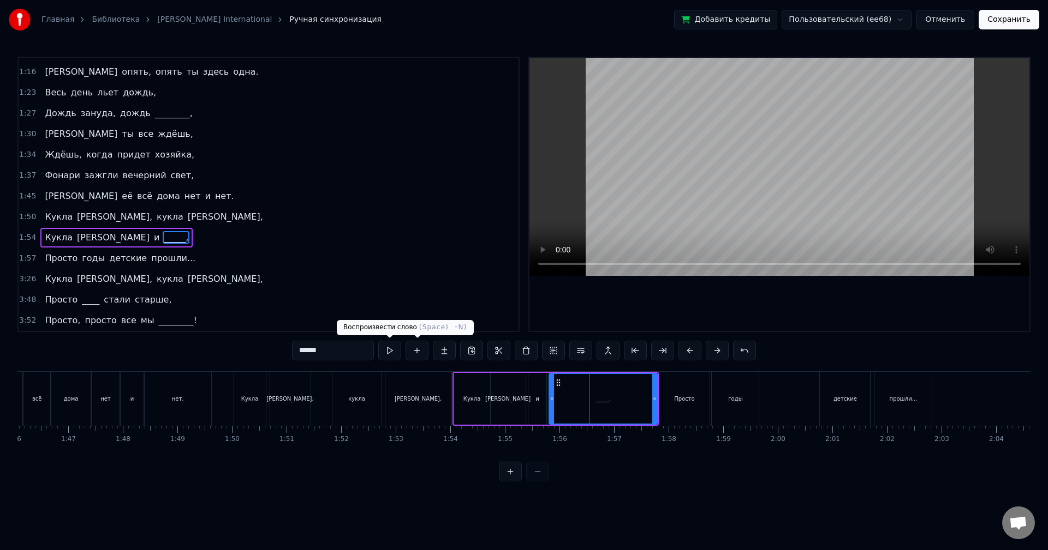
click at [393, 350] on button at bounding box center [389, 351] width 23 height 20
click at [680, 400] on div "Просто" at bounding box center [684, 399] width 20 height 8
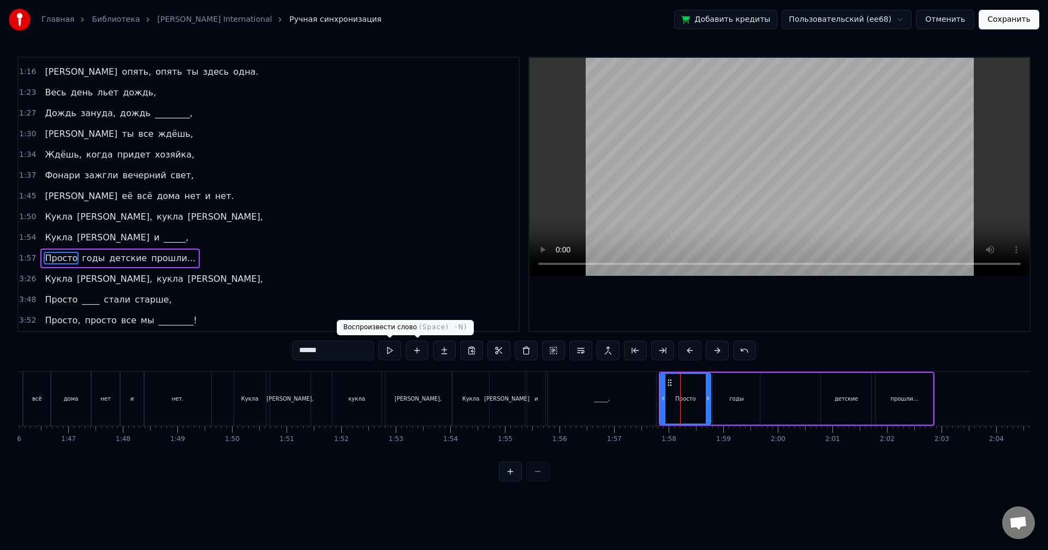
click at [391, 350] on button at bounding box center [389, 351] width 23 height 20
drag, startPoint x: 707, startPoint y: 401, endPoint x: 691, endPoint y: 403, distance: 16.5
click at [691, 403] on div at bounding box center [693, 399] width 4 height 50
click at [750, 401] on div "годы" at bounding box center [736, 399] width 47 height 52
type input "****"
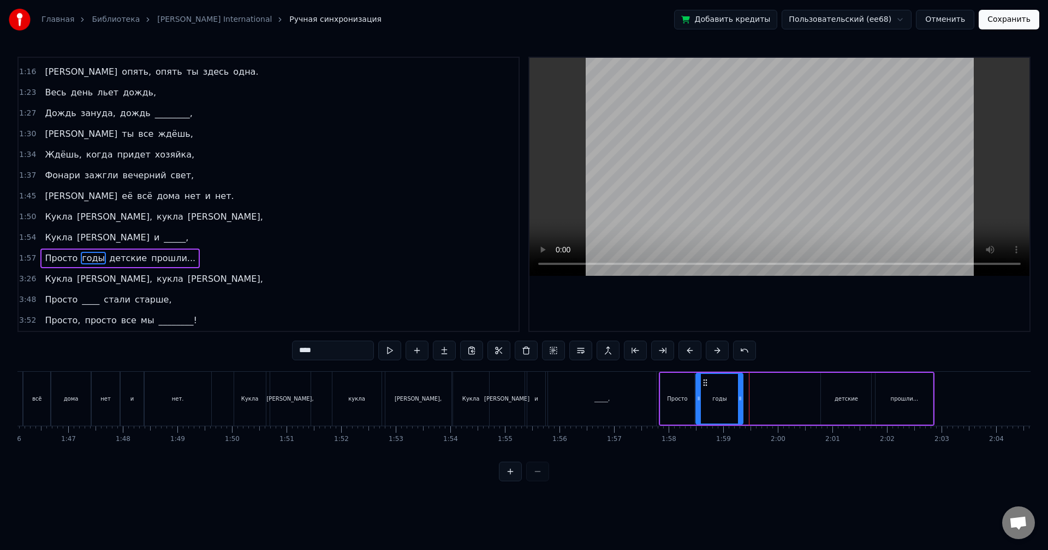
drag, startPoint x: 720, startPoint y: 382, endPoint x: 703, endPoint y: 382, distance: 16.9
click at [703, 382] on icon at bounding box center [705, 383] width 9 height 9
click at [397, 346] on button at bounding box center [389, 351] width 23 height 20
drag, startPoint x: 739, startPoint y: 398, endPoint x: 719, endPoint y: 399, distance: 20.2
click at [719, 399] on icon at bounding box center [719, 398] width 4 height 9
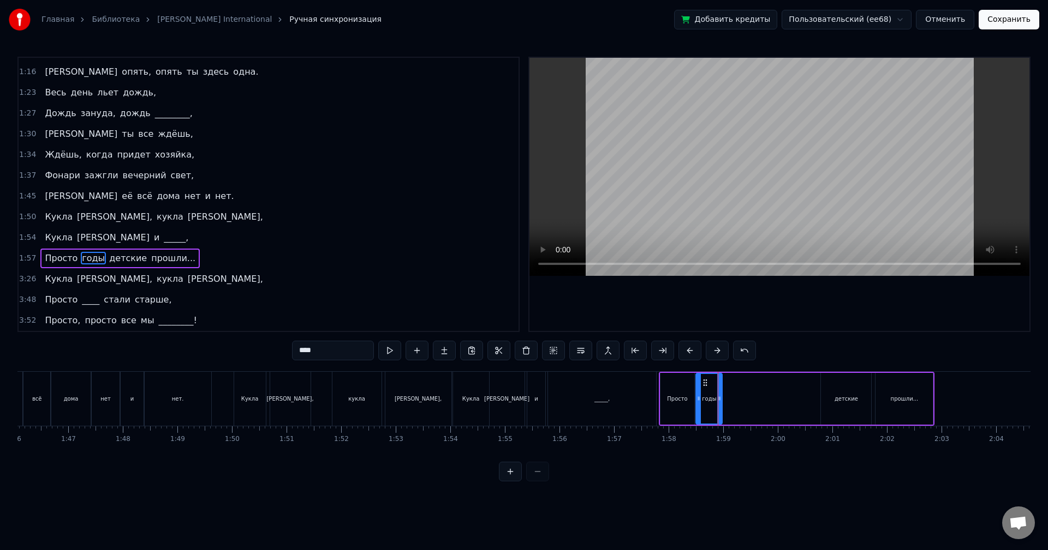
click at [791, 402] on div "Просто годы детские прошли..." at bounding box center [797, 399] width 276 height 54
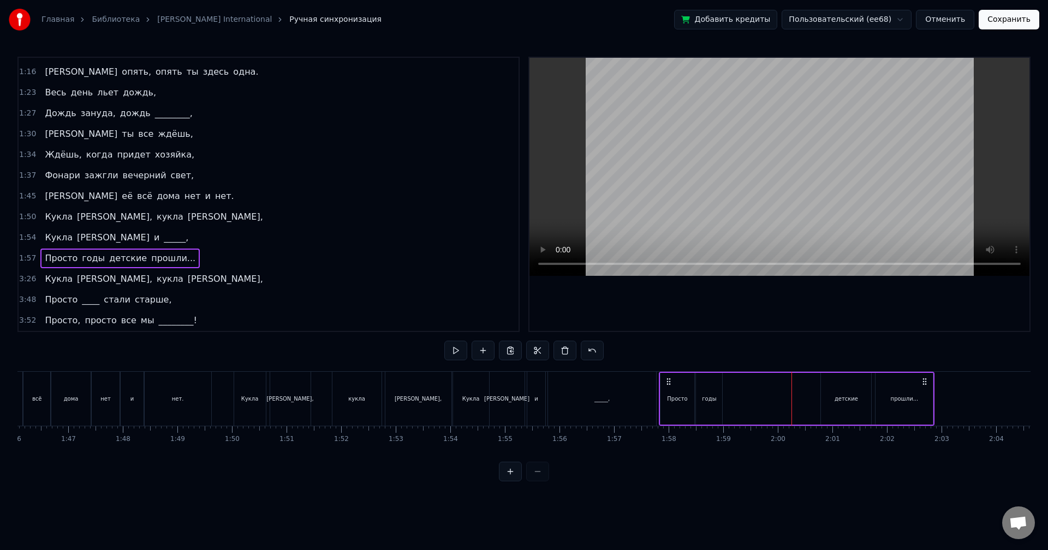
click at [854, 402] on div "детские" at bounding box center [845, 399] width 23 height 8
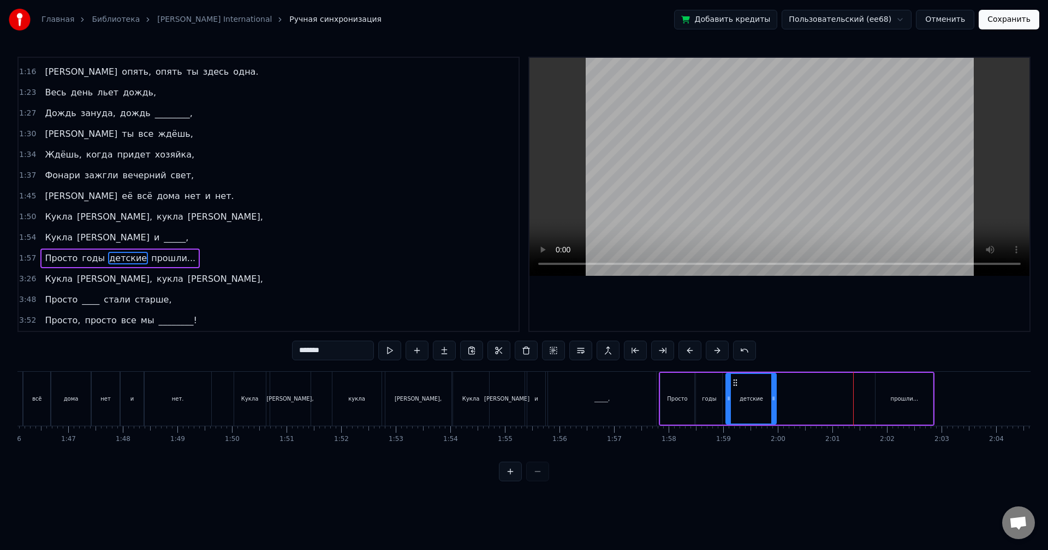
drag, startPoint x: 832, startPoint y: 382, endPoint x: 737, endPoint y: 386, distance: 95.0
click at [737, 386] on icon at bounding box center [735, 383] width 9 height 9
click at [397, 348] on button at bounding box center [389, 351] width 23 height 20
click at [908, 401] on div "прошли..." at bounding box center [904, 399] width 28 height 8
type input "*********"
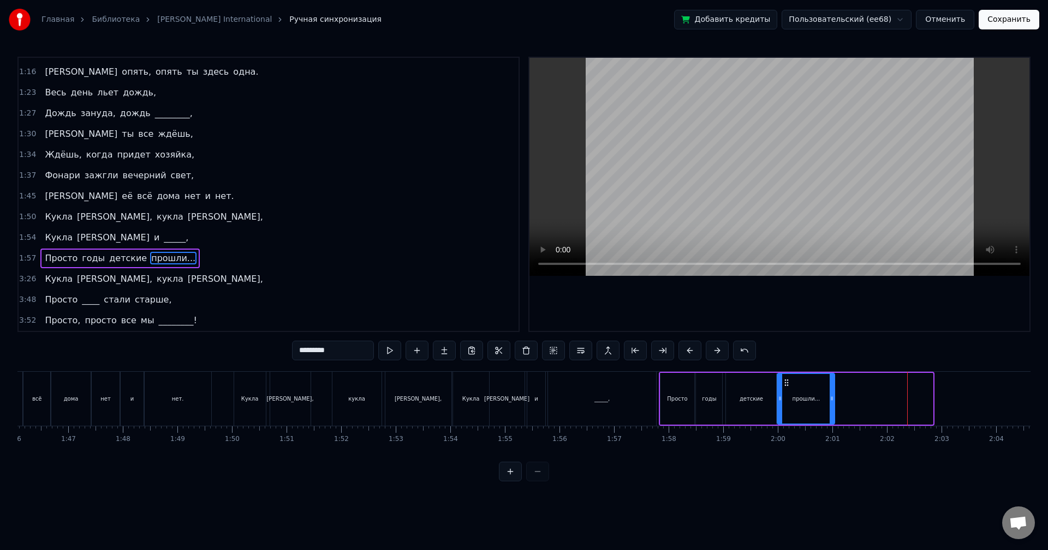
drag, startPoint x: 884, startPoint y: 382, endPoint x: 786, endPoint y: 385, distance: 98.2
click at [786, 385] on icon at bounding box center [786, 383] width 9 height 9
click at [391, 351] on button at bounding box center [389, 351] width 23 height 20
drag, startPoint x: 831, startPoint y: 399, endPoint x: 850, endPoint y: 400, distance: 19.1
click at [850, 400] on icon at bounding box center [850, 398] width 4 height 9
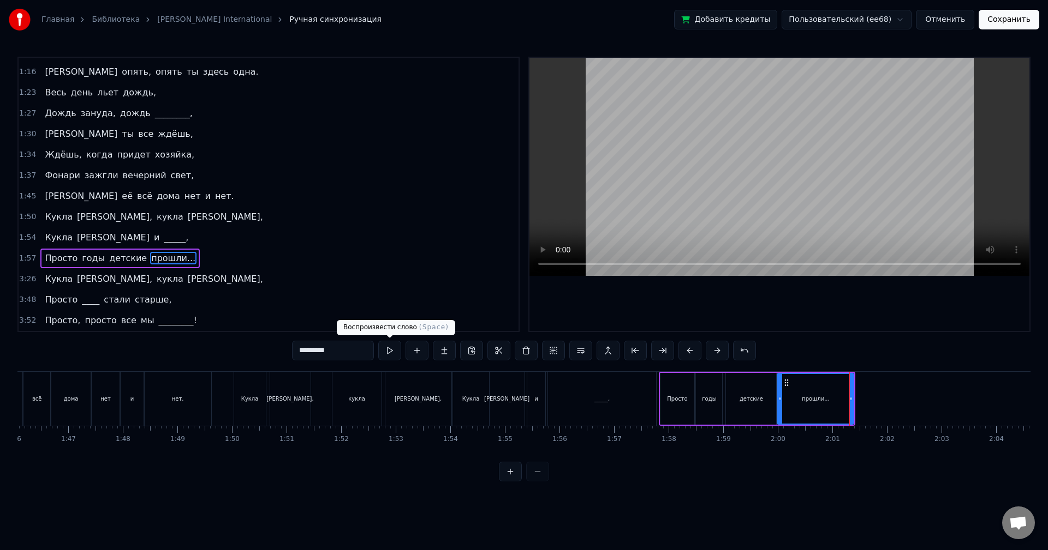
click at [393, 349] on button at bounding box center [389, 351] width 23 height 20
drag, startPoint x: 852, startPoint y: 397, endPoint x: 896, endPoint y: 402, distance: 44.4
click at [891, 401] on icon at bounding box center [889, 398] width 4 height 9
click at [386, 354] on button at bounding box center [389, 351] width 23 height 20
drag, startPoint x: 900, startPoint y: 406, endPoint x: 870, endPoint y: 406, distance: 30.0
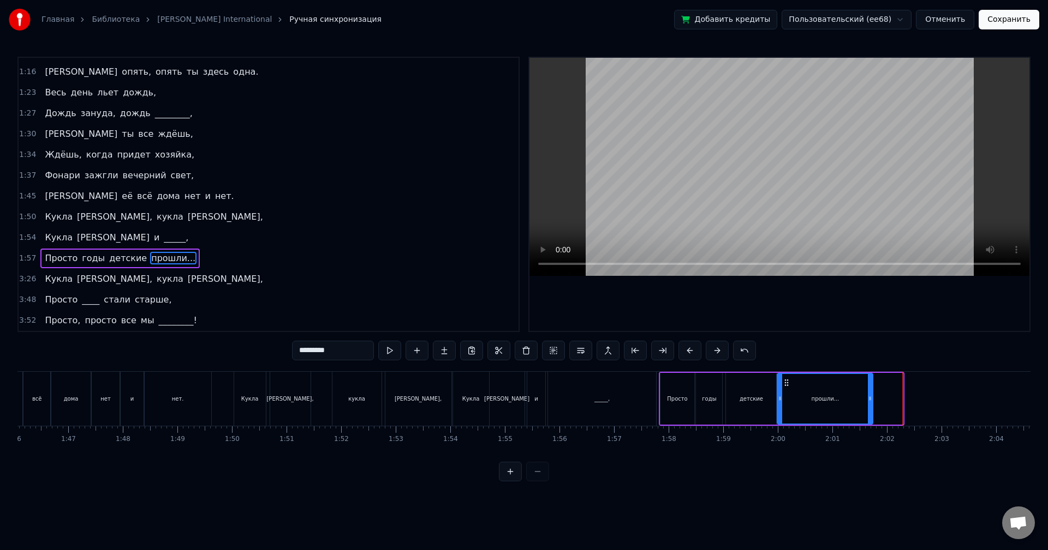
click at [870, 406] on div at bounding box center [869, 399] width 4 height 50
click at [161, 278] on div "3:26 [PERSON_NAME], кукла [PERSON_NAME]," at bounding box center [269, 279] width 500 height 21
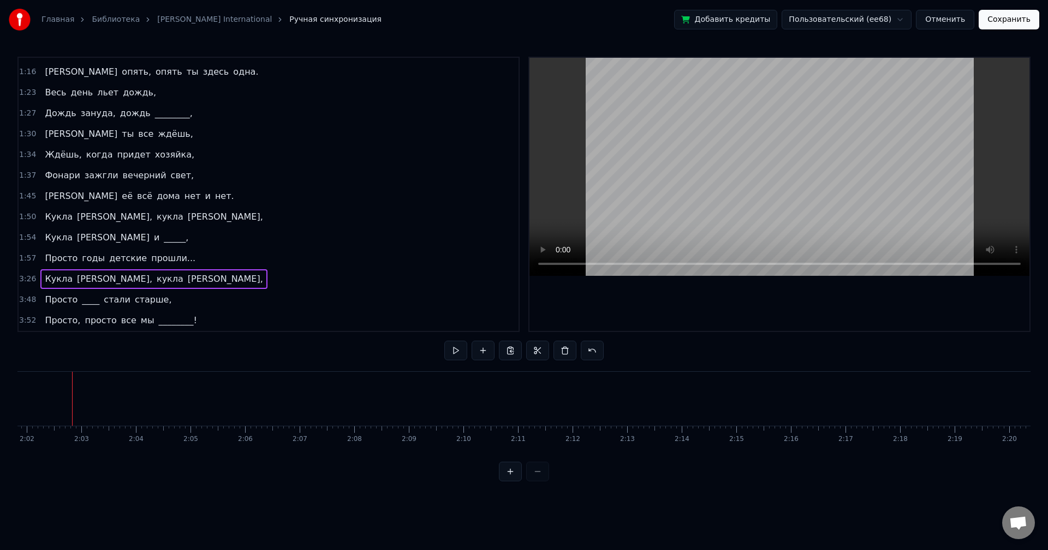
click at [161, 278] on div "3:26 [PERSON_NAME], кукла [PERSON_NAME]," at bounding box center [269, 279] width 500 height 21
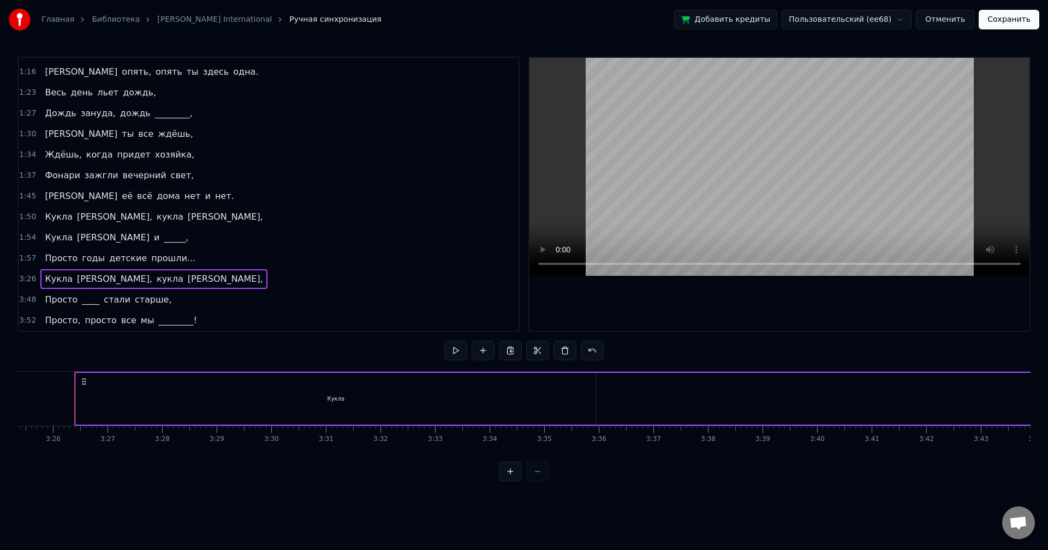
scroll to position [0, 11206]
click at [573, 403] on div "Кукла" at bounding box center [333, 399] width 519 height 52
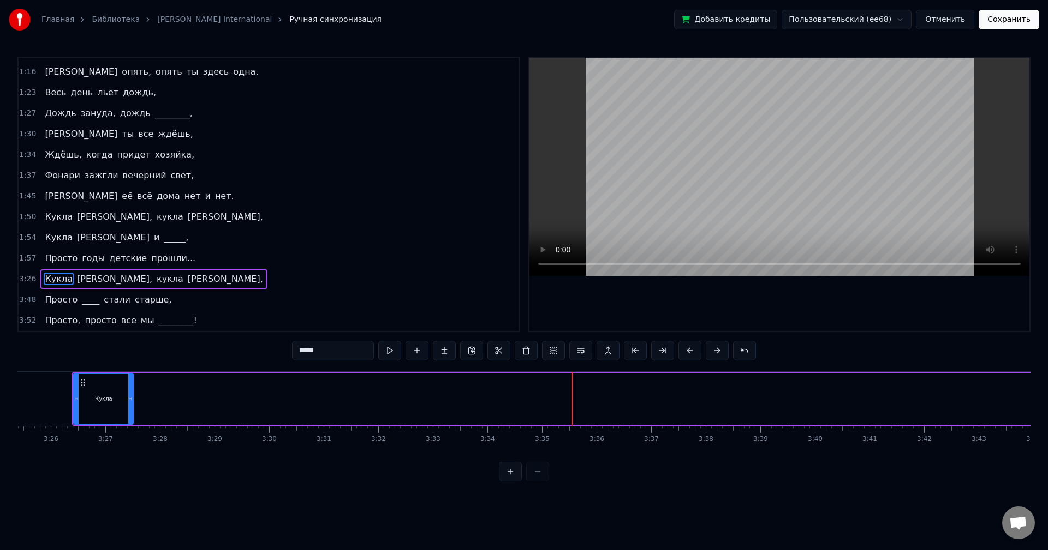
drag, startPoint x: 590, startPoint y: 403, endPoint x: 130, endPoint y: 392, distance: 460.6
click at [130, 392] on div at bounding box center [130, 399] width 4 height 50
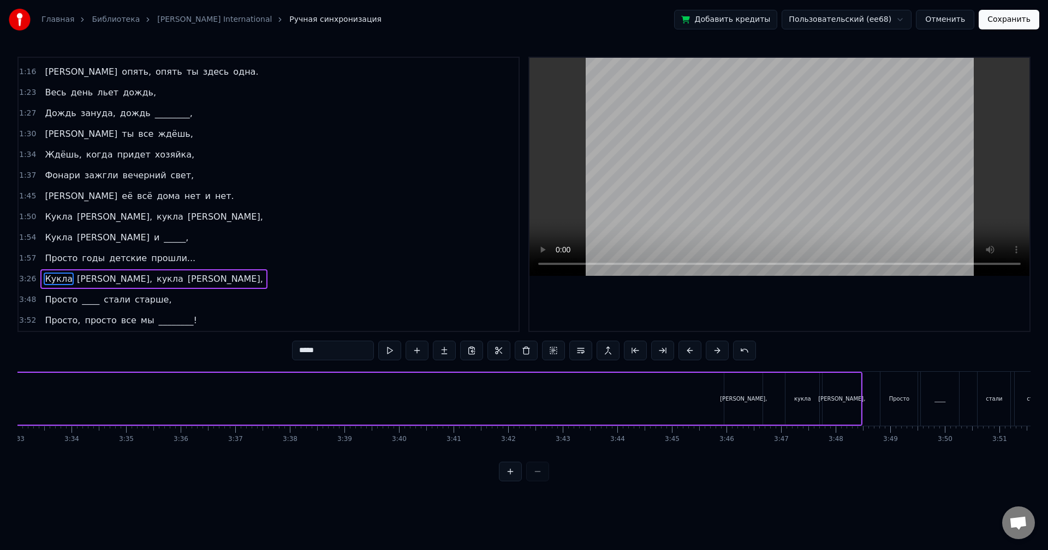
scroll to position [0, 11641]
click at [728, 406] on div "[PERSON_NAME]," at bounding box center [723, 399] width 38 height 52
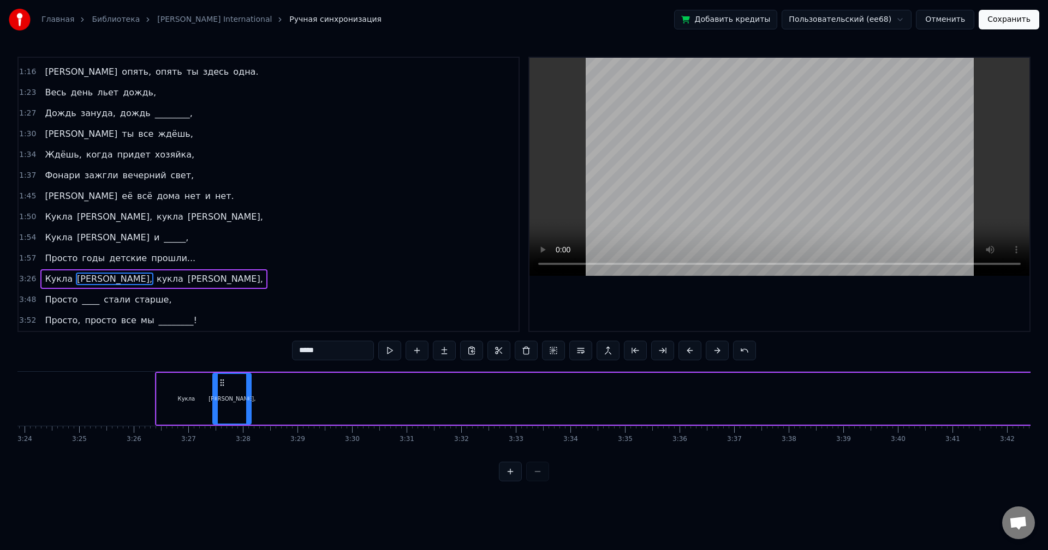
scroll to position [0, 11120]
drag, startPoint x: 714, startPoint y: 382, endPoint x: 236, endPoint y: 387, distance: 478.5
click at [236, 387] on div "[PERSON_NAME]," at bounding box center [244, 399] width 37 height 50
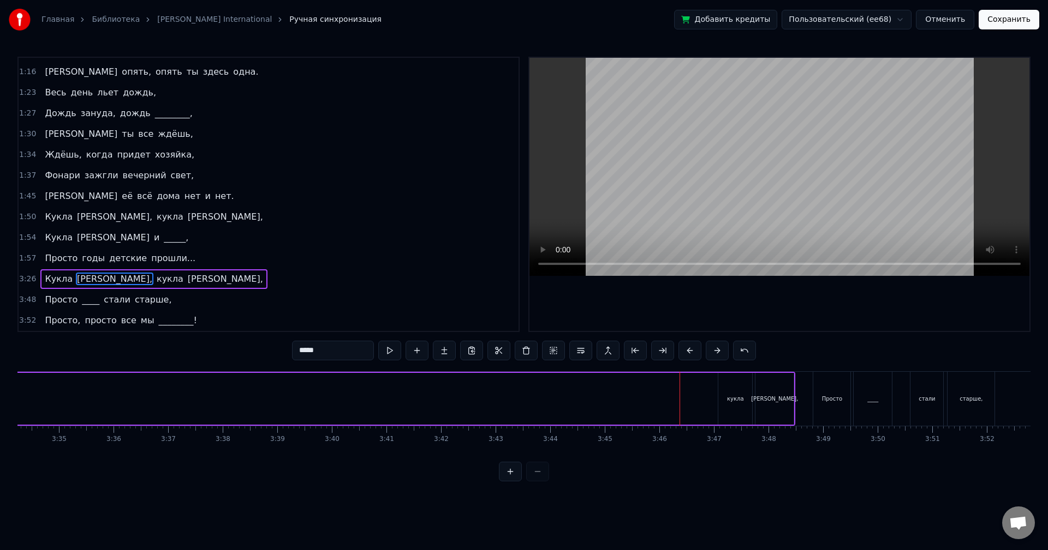
scroll to position [0, 11717]
click at [707, 409] on div "кукла" at bounding box center [706, 399] width 34 height 52
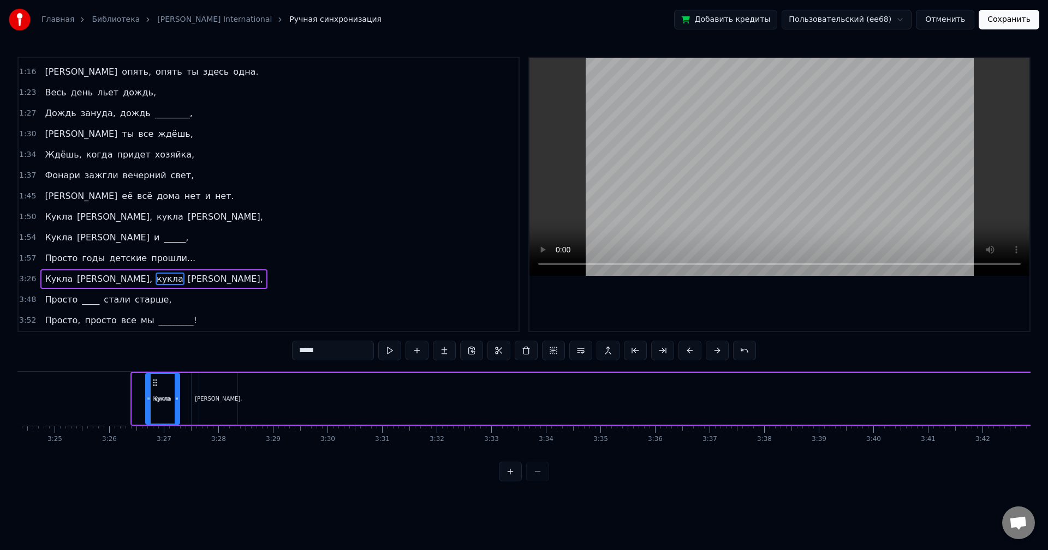
scroll to position [0, 11146]
drag, startPoint x: 690, startPoint y: 384, endPoint x: 256, endPoint y: 386, distance: 433.7
click at [256, 386] on icon at bounding box center [257, 383] width 9 height 9
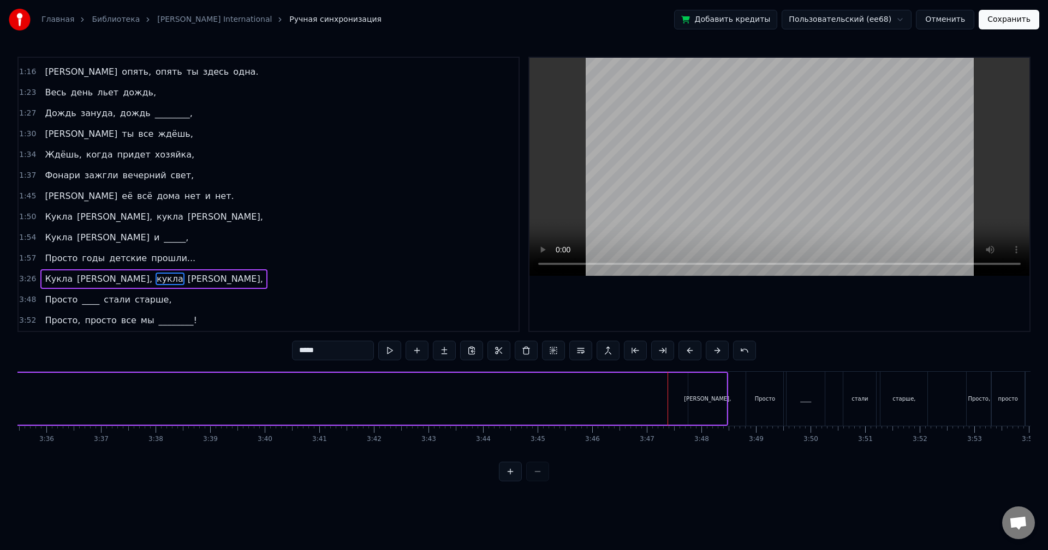
scroll to position [0, 11889]
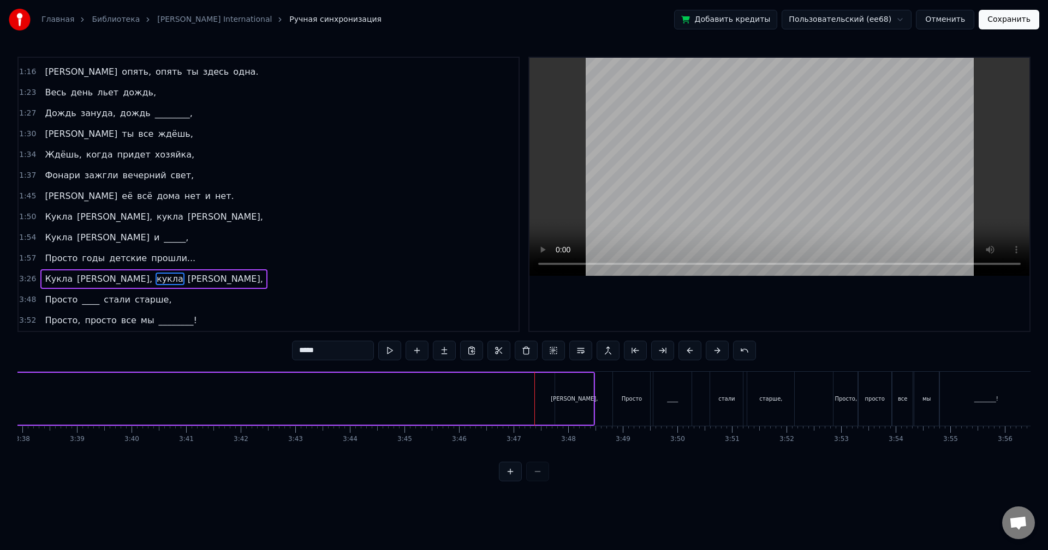
click at [579, 398] on div "[PERSON_NAME]," at bounding box center [573, 399] width 47 height 8
type input "*****"
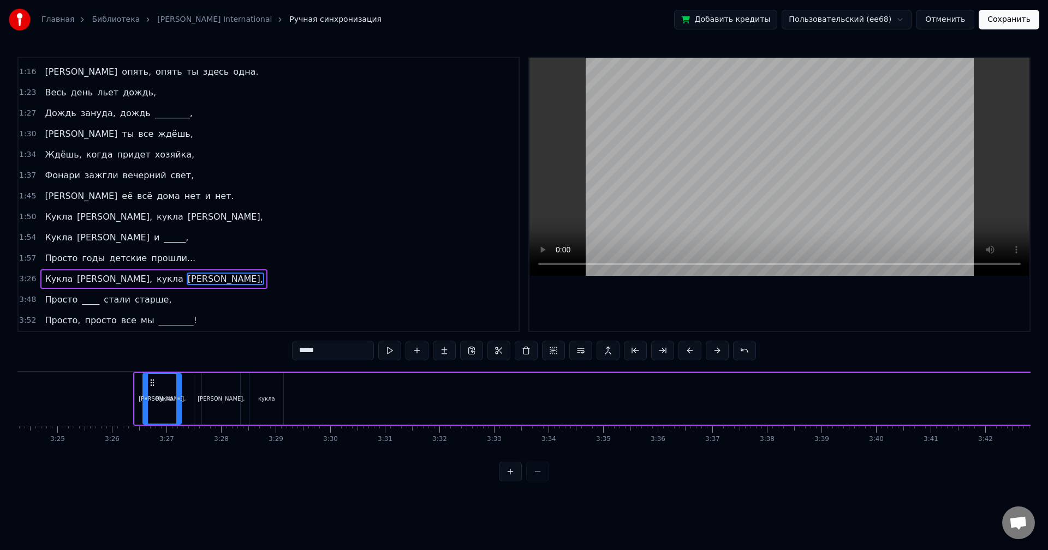
scroll to position [0, 11134]
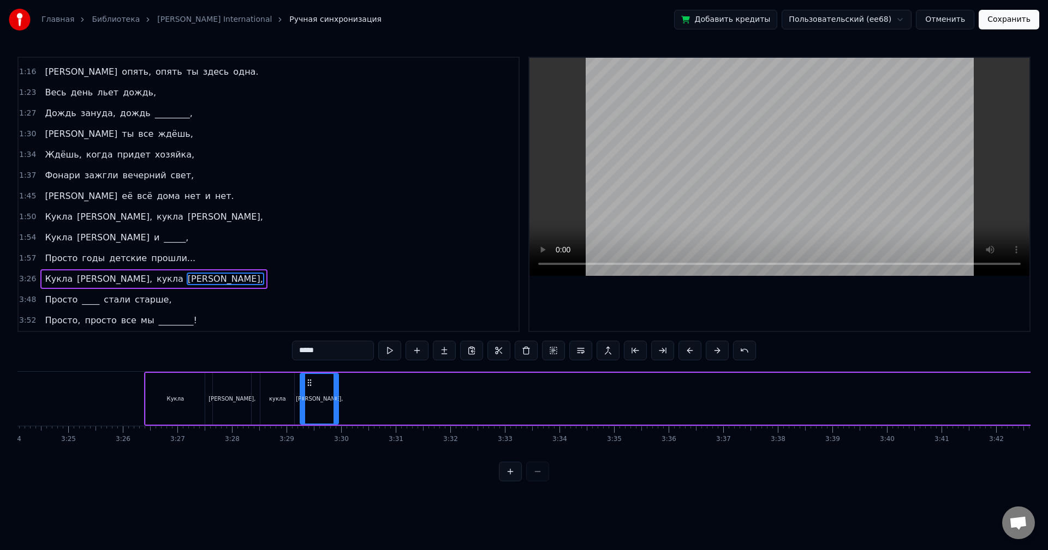
drag, startPoint x: 563, startPoint y: 380, endPoint x: 308, endPoint y: 393, distance: 255.1
click at [308, 393] on div "[PERSON_NAME]," at bounding box center [319, 399] width 37 height 50
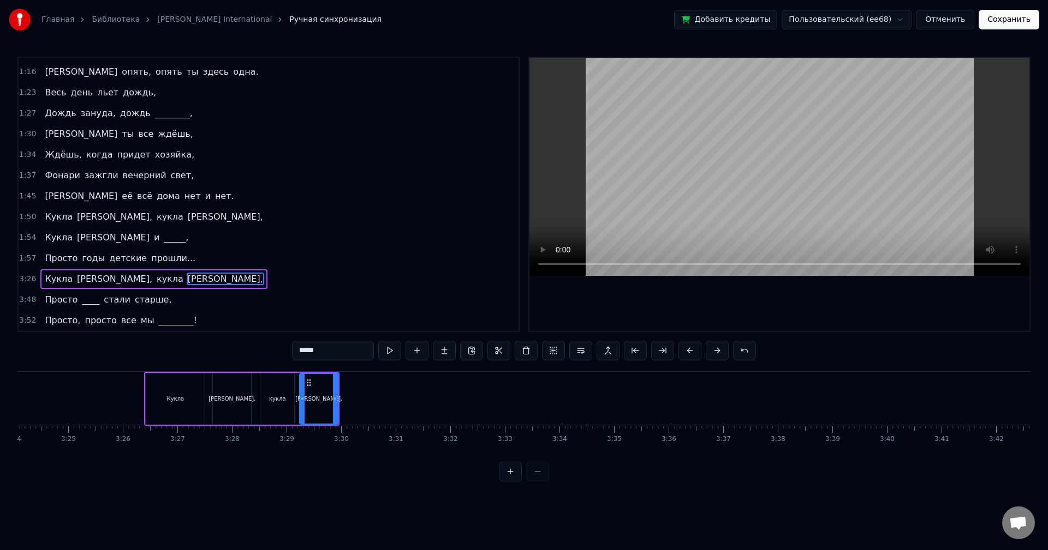
click at [163, 279] on div "3:26 [PERSON_NAME], кукла [PERSON_NAME]," at bounding box center [269, 279] width 500 height 21
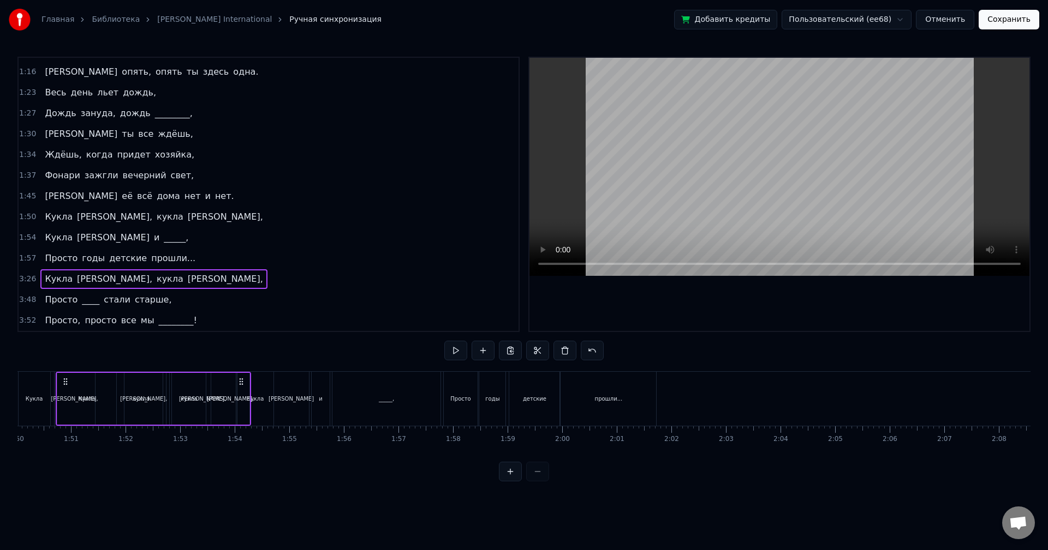
scroll to position [0, 6002]
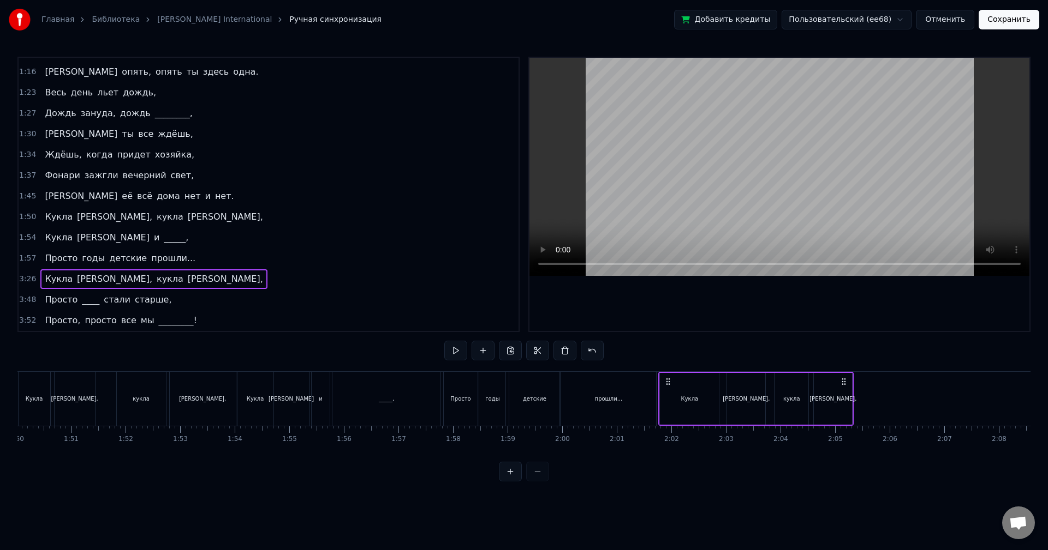
drag, startPoint x: 153, startPoint y: 379, endPoint x: 667, endPoint y: 450, distance: 518.8
click at [667, 450] on div "Весь день льет дождь, [PERSON_NAME] по стеклам и по крышам, Весь день ты ждешь,…" at bounding box center [523, 413] width 1013 height 82
click at [455, 353] on button at bounding box center [455, 351] width 23 height 20
click at [454, 353] on button at bounding box center [455, 351] width 23 height 20
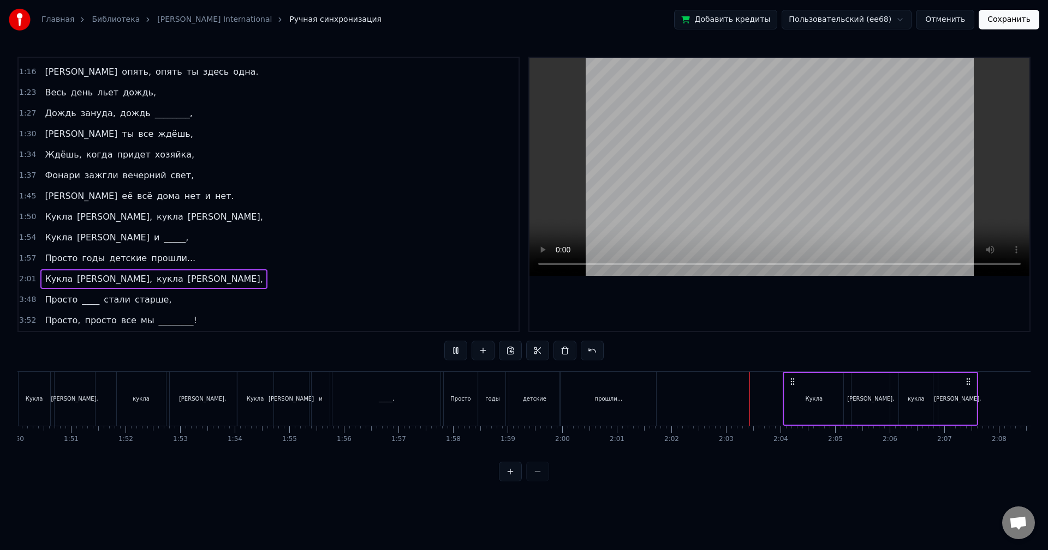
drag, startPoint x: 668, startPoint y: 382, endPoint x: 793, endPoint y: 396, distance: 125.7
click at [793, 396] on div "Кукла [PERSON_NAME], кукла [PERSON_NAME]," at bounding box center [879, 399] width 195 height 54
click at [457, 352] on button at bounding box center [455, 351] width 23 height 20
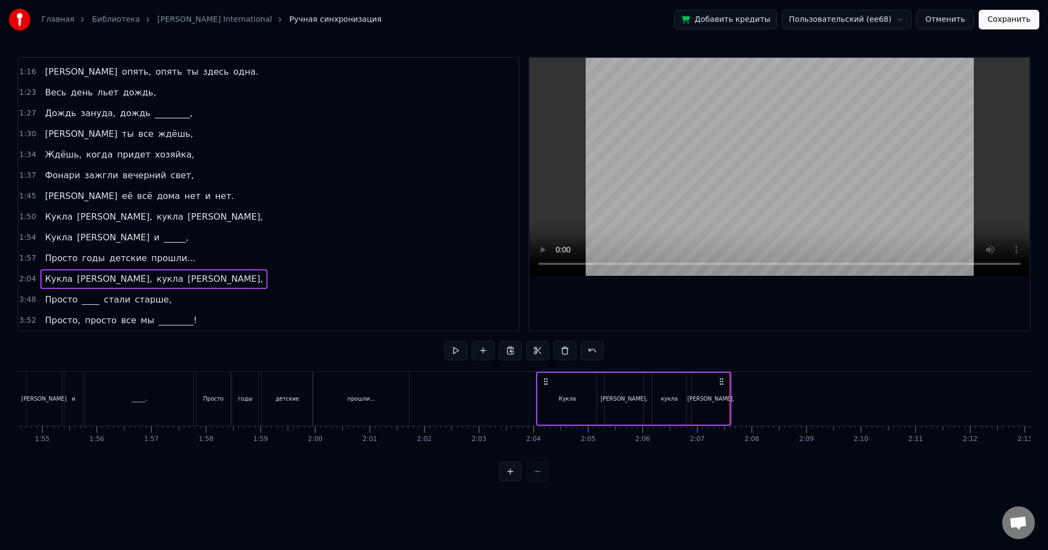
scroll to position [0, 6211]
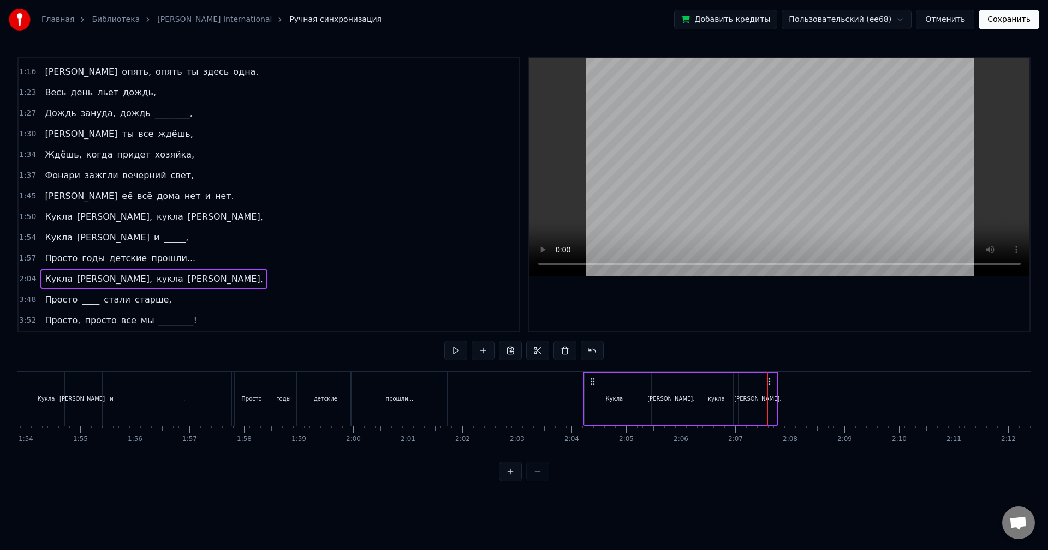
drag, startPoint x: 584, startPoint y: 379, endPoint x: 592, endPoint y: 379, distance: 8.7
click at [592, 379] on icon at bounding box center [592, 382] width 9 height 9
click at [459, 350] on button at bounding box center [455, 351] width 23 height 20
drag, startPoint x: 590, startPoint y: 379, endPoint x: 601, endPoint y: 380, distance: 10.4
click at [601, 380] on icon at bounding box center [601, 382] width 9 height 9
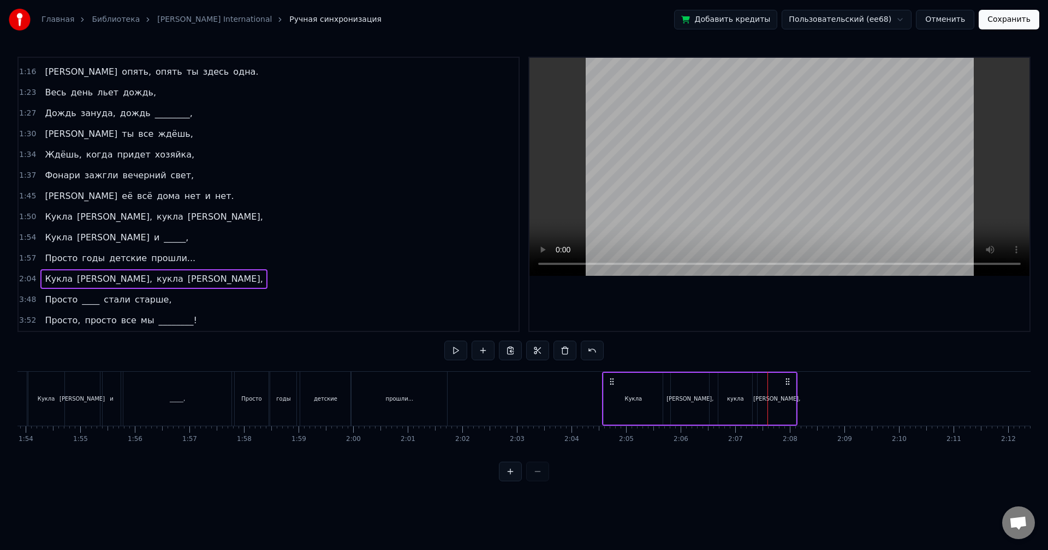
drag, startPoint x: 601, startPoint y: 380, endPoint x: 613, endPoint y: 380, distance: 12.5
click at [613, 380] on icon at bounding box center [611, 382] width 9 height 9
click at [457, 352] on button at bounding box center [455, 351] width 23 height 20
click at [791, 400] on div "[PERSON_NAME]," at bounding box center [780, 399] width 38 height 52
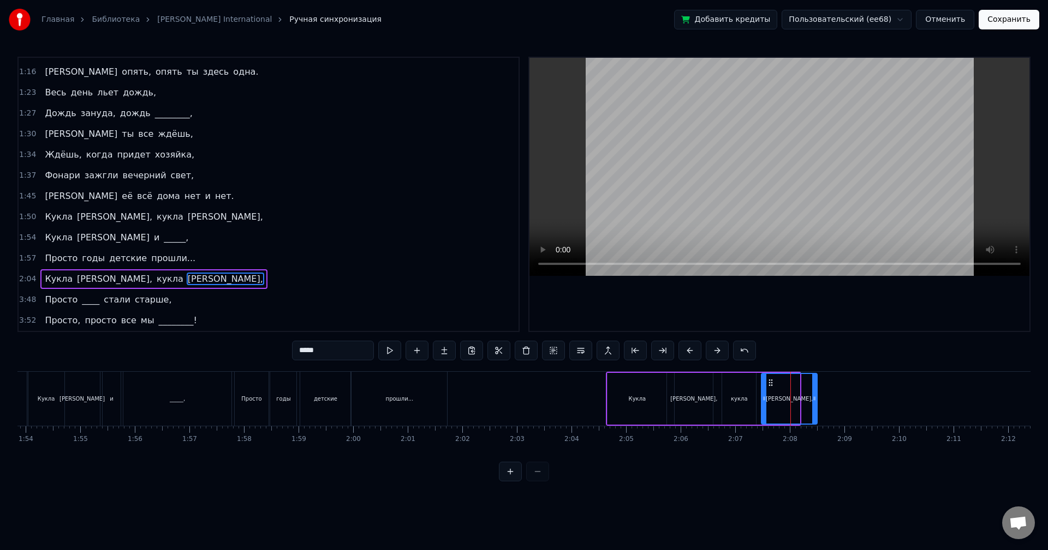
drag, startPoint x: 798, startPoint y: 400, endPoint x: 816, endPoint y: 402, distance: 17.5
click at [816, 402] on icon at bounding box center [814, 398] width 4 height 9
click at [394, 349] on button at bounding box center [389, 351] width 23 height 20
drag, startPoint x: 814, startPoint y: 406, endPoint x: 807, endPoint y: 406, distance: 7.1
click at [807, 406] on div at bounding box center [807, 399] width 4 height 50
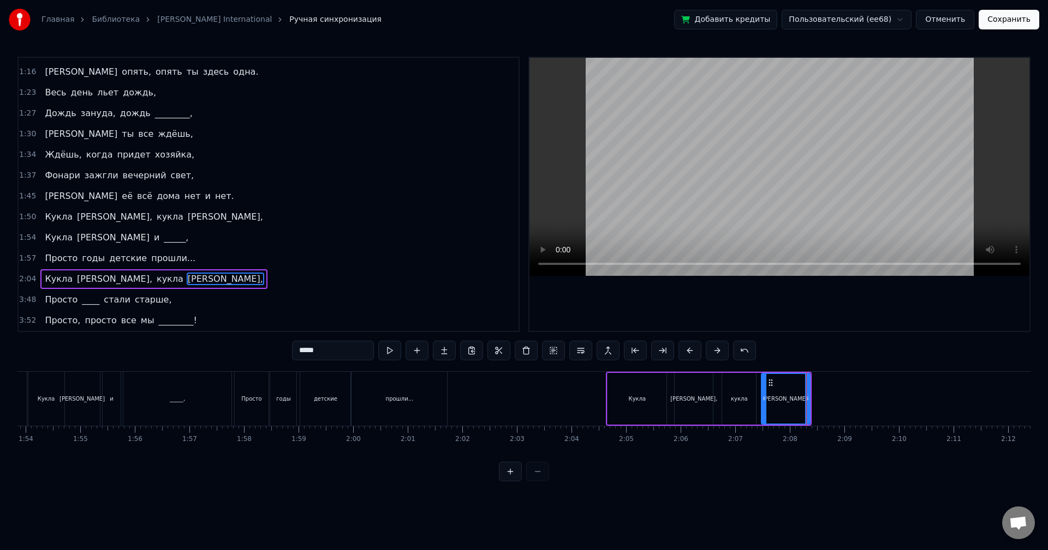
click at [171, 306] on div "3:48 Просто ____ стали старше," at bounding box center [269, 300] width 500 height 21
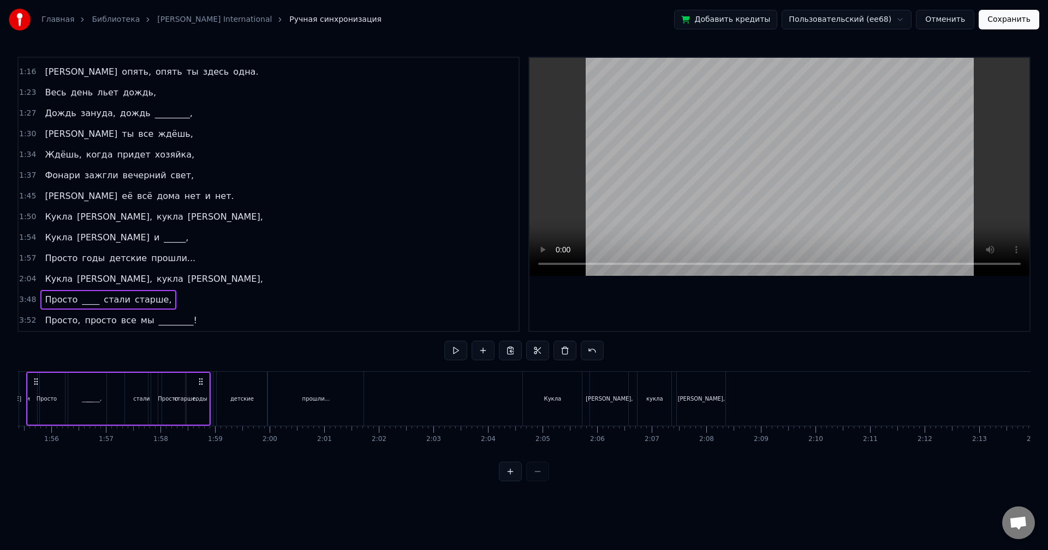
scroll to position [0, 6251]
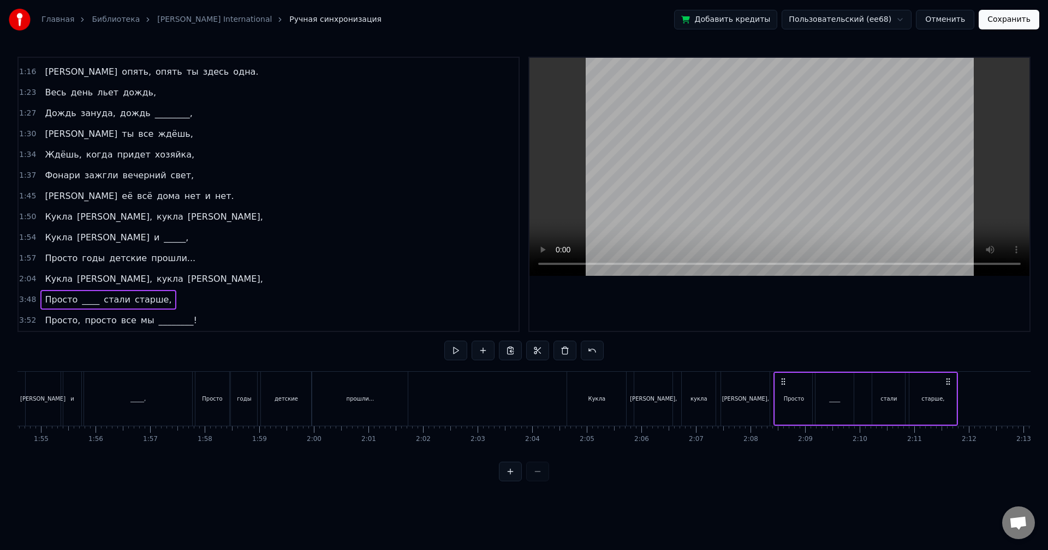
drag, startPoint x: 100, startPoint y: 380, endPoint x: 782, endPoint y: 427, distance: 683.0
click at [782, 427] on div "Весь день льет дождь, [PERSON_NAME] по стеклам и по крышам, Весь день ты ждешь,…" at bounding box center [523, 413] width 1013 height 82
click at [453, 354] on button at bounding box center [455, 351] width 23 height 20
click at [780, 382] on icon at bounding box center [779, 382] width 9 height 9
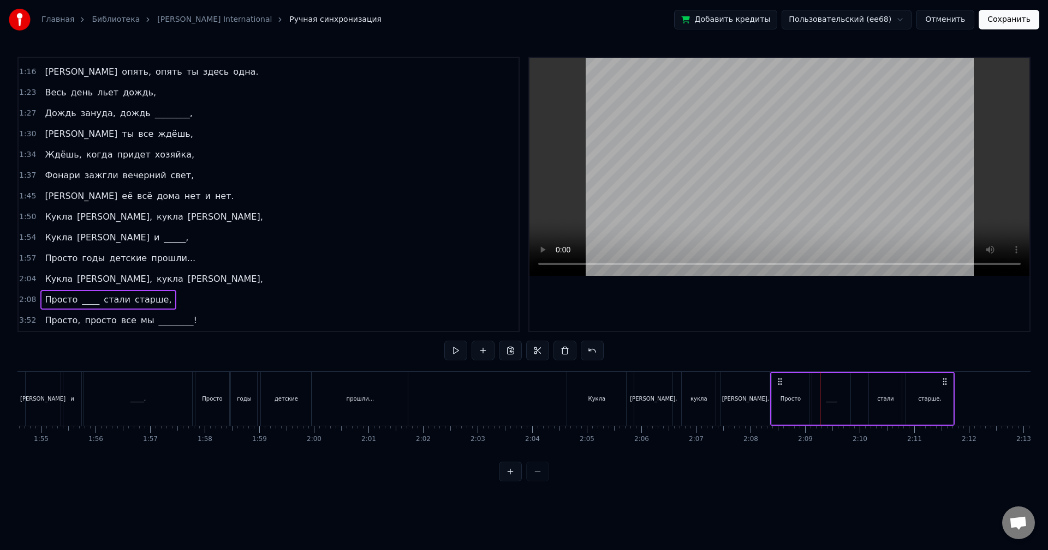
click at [801, 390] on div "Просто" at bounding box center [789, 399] width 37 height 52
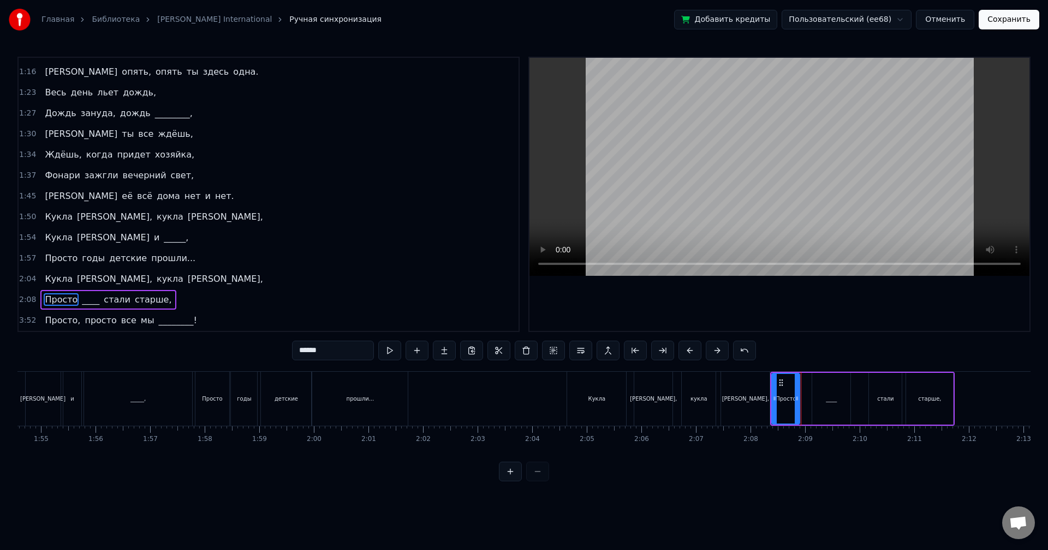
click at [797, 393] on div at bounding box center [796, 399] width 4 height 50
click at [841, 398] on div "____" at bounding box center [831, 399] width 38 height 52
drag, startPoint x: 820, startPoint y: 384, endPoint x: 809, endPoint y: 384, distance: 11.5
click at [809, 384] on icon at bounding box center [810, 383] width 9 height 9
click at [887, 390] on div "стали" at bounding box center [885, 399] width 33 height 52
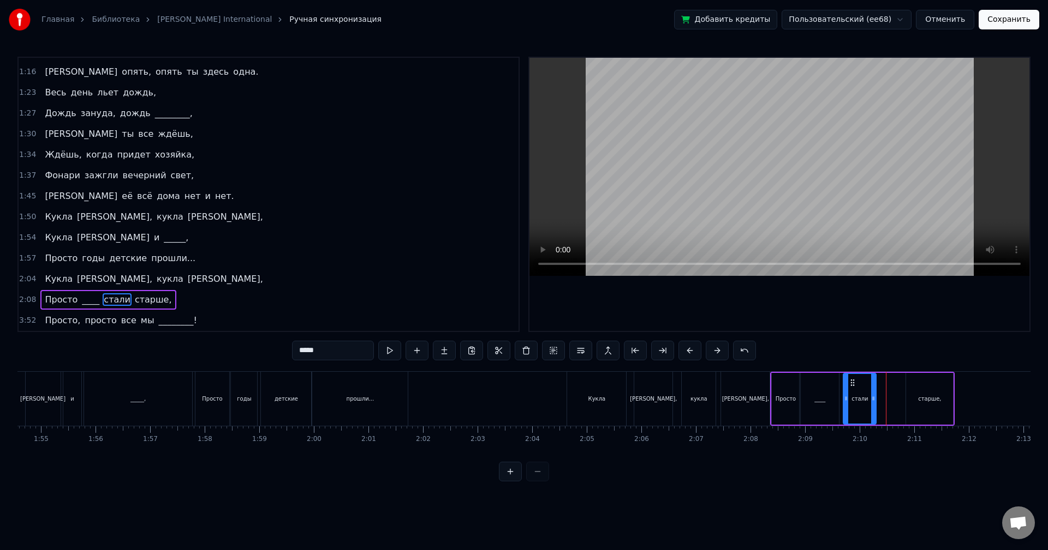
drag, startPoint x: 877, startPoint y: 383, endPoint x: 852, endPoint y: 384, distance: 25.1
click at [852, 384] on icon at bounding box center [852, 383] width 9 height 9
click at [927, 391] on div "старше," at bounding box center [929, 399] width 47 height 52
type input "*******"
drag, startPoint x: 912, startPoint y: 383, endPoint x: 890, endPoint y: 383, distance: 21.3
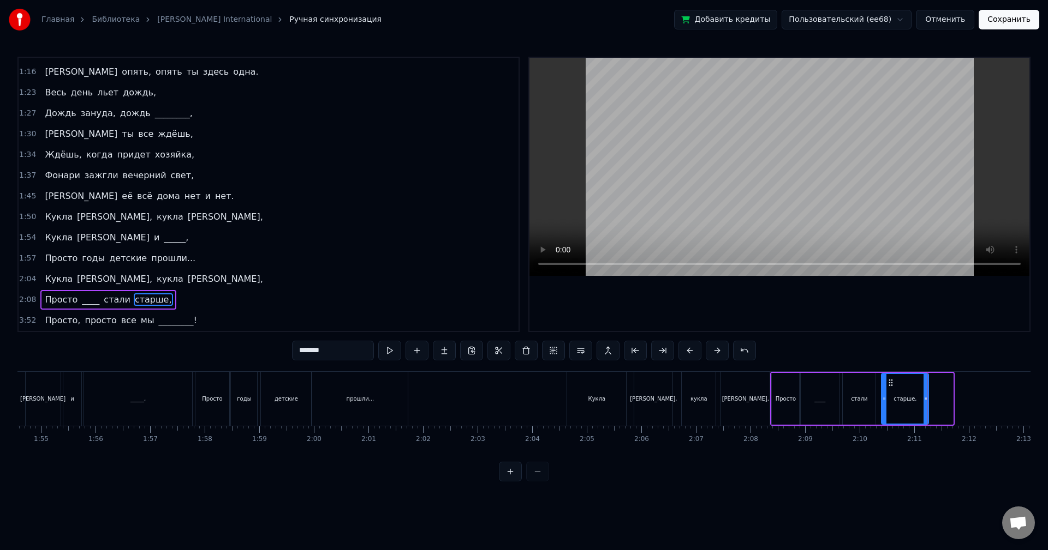
click at [890, 383] on icon at bounding box center [890, 383] width 9 height 9
click at [192, 302] on div "2:08 Просто ____ стали старше," at bounding box center [269, 300] width 500 height 21
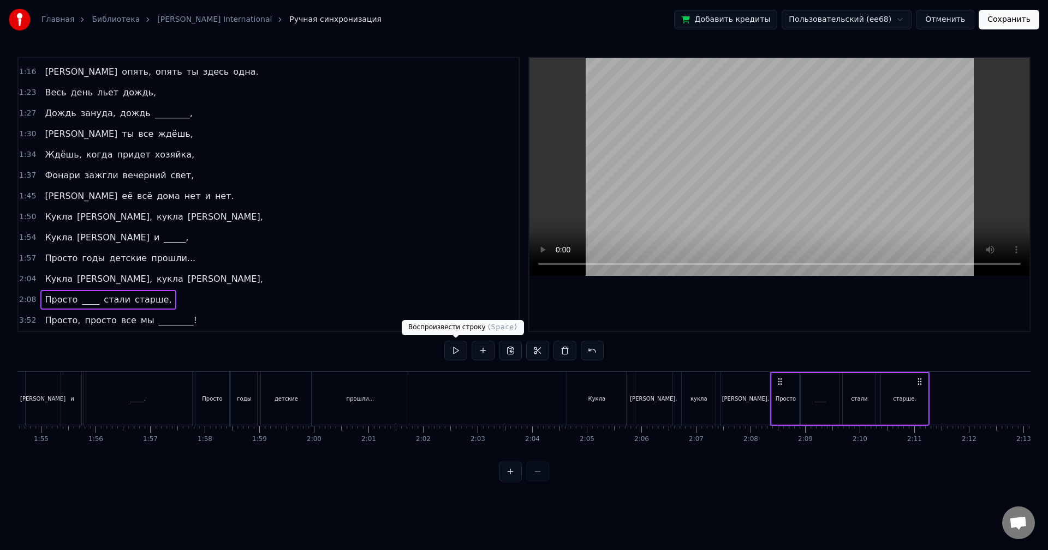
click at [446, 352] on button at bounding box center [455, 351] width 23 height 20
click at [180, 280] on div "2:04 [PERSON_NAME], кукла [PERSON_NAME]," at bounding box center [269, 279] width 500 height 21
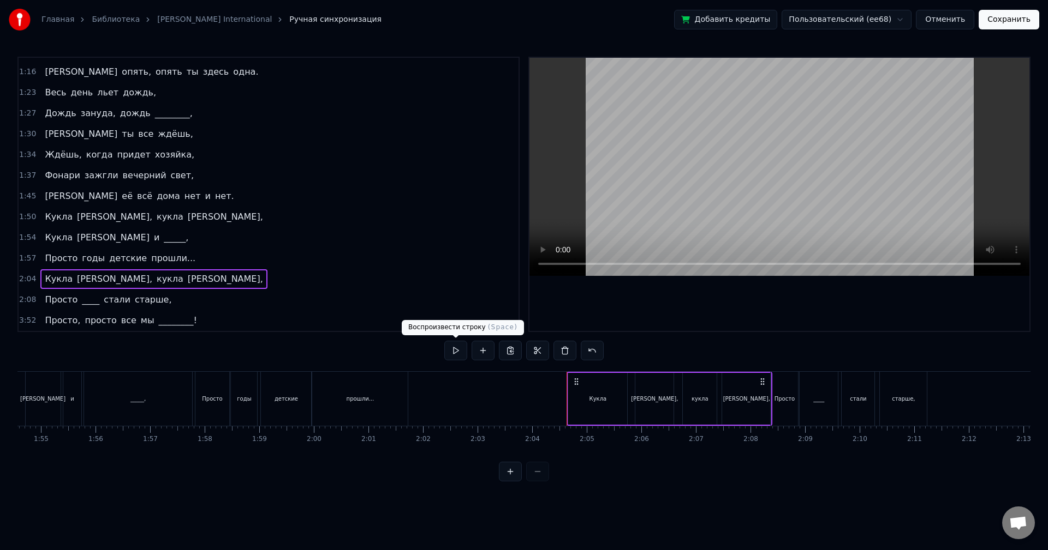
click at [451, 347] on button at bounding box center [455, 351] width 23 height 20
click at [597, 396] on div "Кукла" at bounding box center [597, 399] width 17 height 8
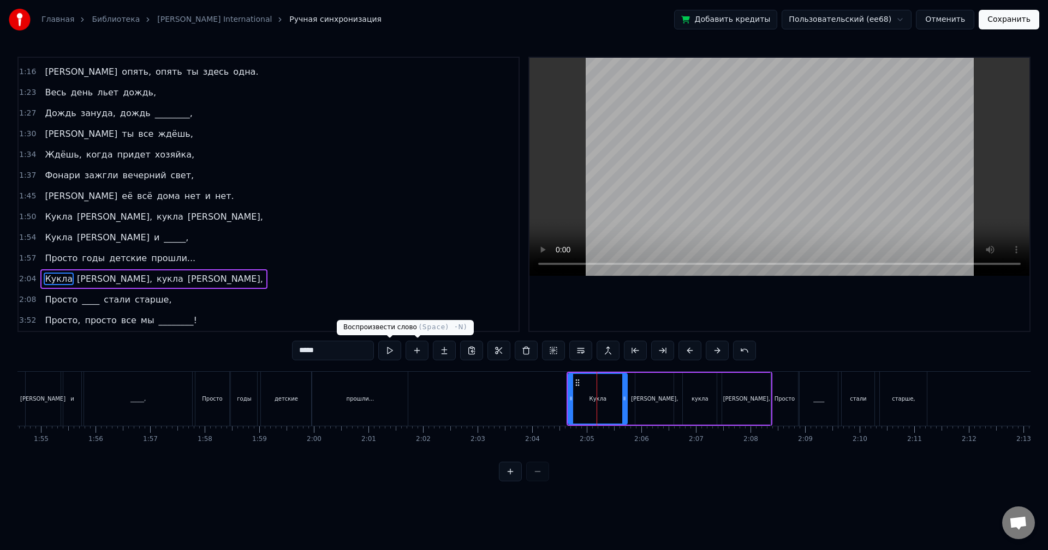
click at [396, 354] on button at bounding box center [389, 351] width 23 height 20
click at [592, 403] on div "Кукла" at bounding box center [597, 399] width 58 height 50
drag, startPoint x: 571, startPoint y: 390, endPoint x: 550, endPoint y: 390, distance: 20.2
click at [550, 390] on div at bounding box center [550, 399] width 4 height 50
click at [394, 352] on button at bounding box center [389, 351] width 23 height 20
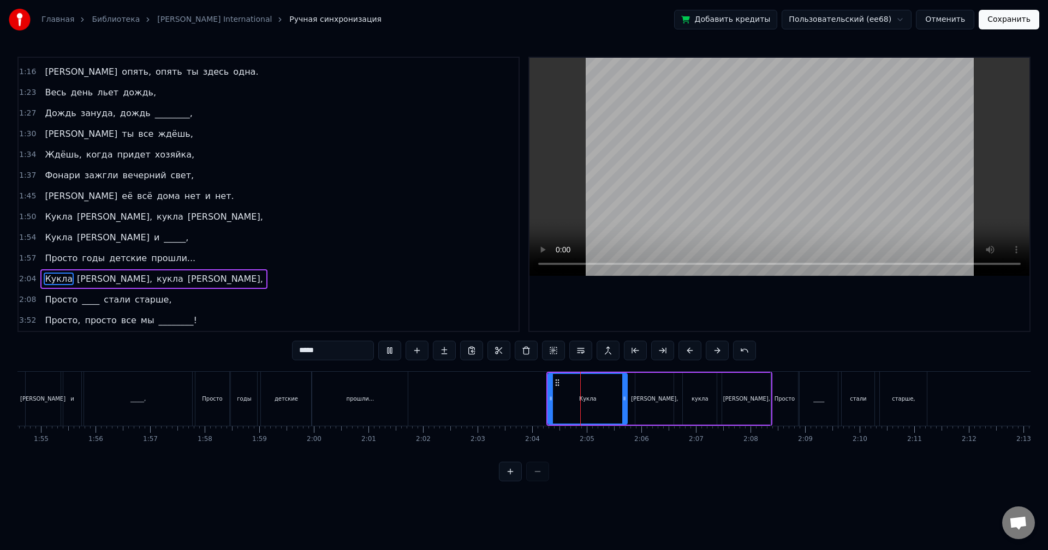
click at [394, 352] on button at bounding box center [389, 351] width 23 height 20
drag, startPoint x: 552, startPoint y: 396, endPoint x: 560, endPoint y: 394, distance: 8.3
click at [557, 394] on icon at bounding box center [555, 398] width 4 height 9
drag, startPoint x: 623, startPoint y: 398, endPoint x: 608, endPoint y: 397, distance: 15.3
click at [608, 397] on icon at bounding box center [609, 398] width 4 height 9
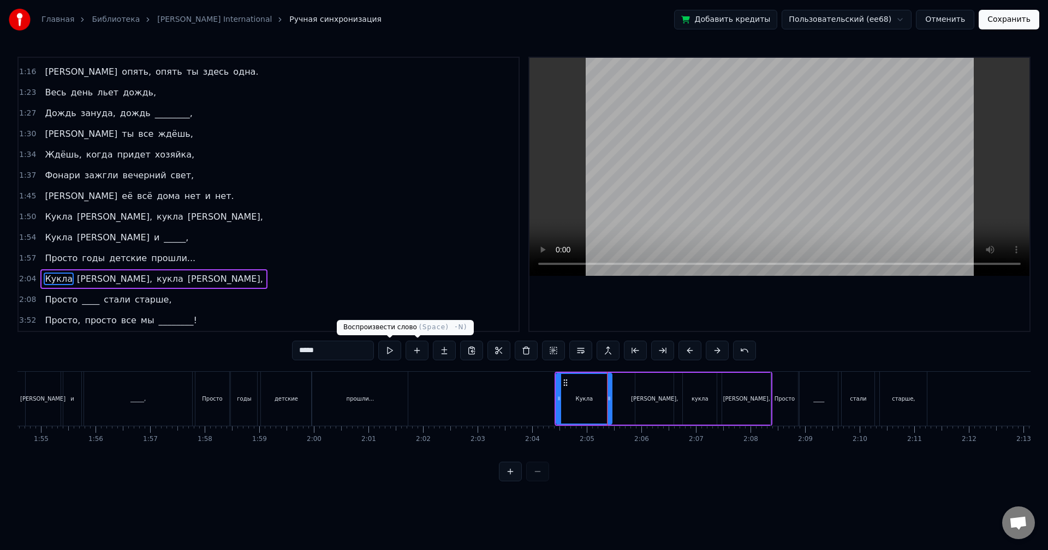
click at [390, 354] on button at bounding box center [389, 351] width 23 height 20
drag, startPoint x: 608, startPoint y: 394, endPoint x: 595, endPoint y: 393, distance: 13.1
click at [595, 393] on div at bounding box center [597, 399] width 4 height 50
click at [391, 350] on button at bounding box center [389, 351] width 23 height 20
click at [653, 392] on div "[PERSON_NAME]," at bounding box center [654, 399] width 38 height 52
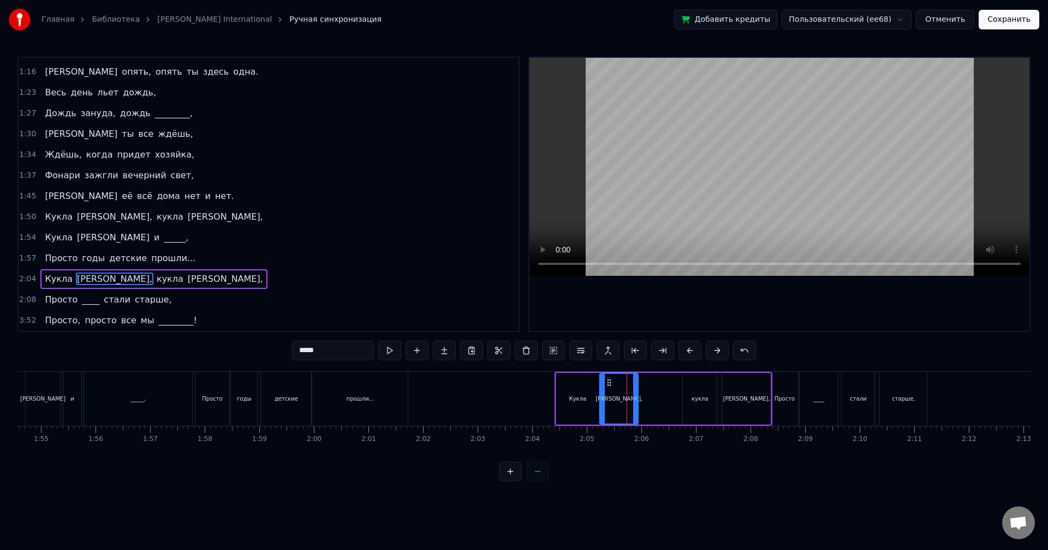
drag, startPoint x: 644, startPoint y: 382, endPoint x: 608, endPoint y: 384, distance: 35.5
click at [608, 384] on icon at bounding box center [608, 383] width 9 height 9
click at [396, 350] on button at bounding box center [389, 351] width 23 height 20
click at [714, 398] on div "кукла" at bounding box center [700, 399] width 34 height 52
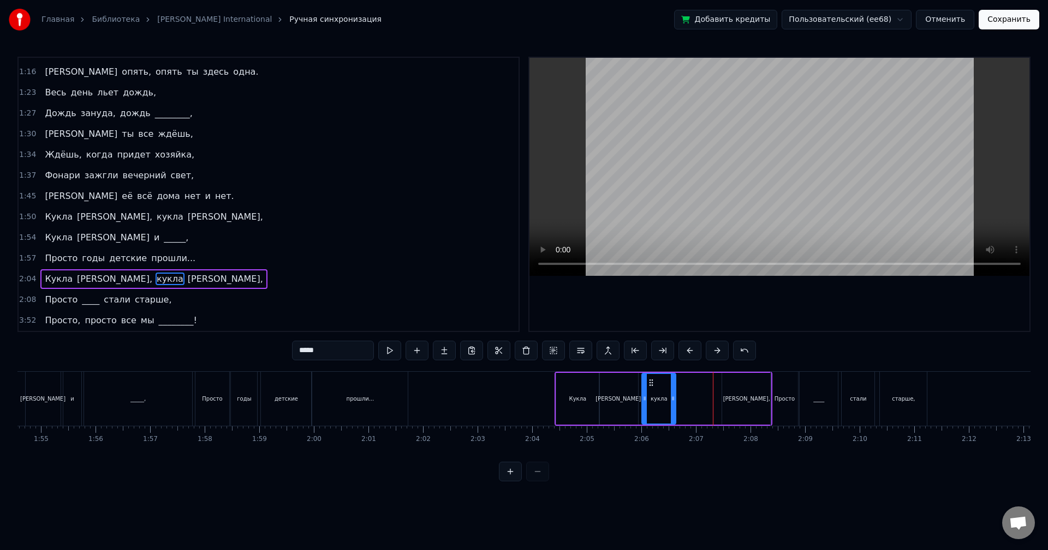
drag, startPoint x: 690, startPoint y: 384, endPoint x: 649, endPoint y: 384, distance: 40.9
click at [649, 384] on icon at bounding box center [651, 383] width 9 height 9
click at [394, 349] on button at bounding box center [389, 351] width 23 height 20
drag, startPoint x: 674, startPoint y: 394, endPoint x: 688, endPoint y: 395, distance: 14.2
click at [685, 395] on div at bounding box center [683, 399] width 4 height 50
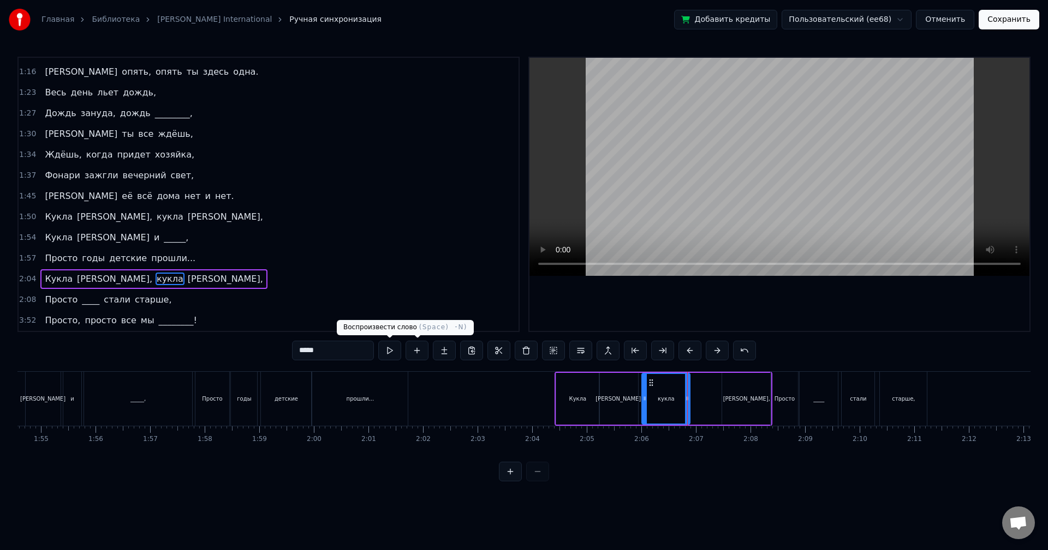
click at [393, 351] on button at bounding box center [389, 351] width 23 height 20
click at [750, 402] on div "[PERSON_NAME]," at bounding box center [746, 399] width 47 height 8
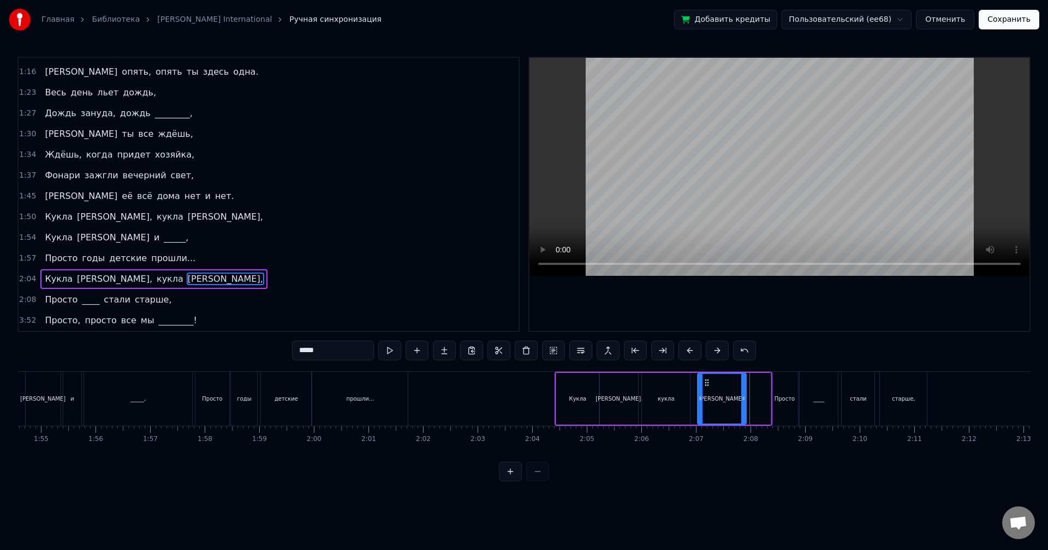
drag, startPoint x: 729, startPoint y: 385, endPoint x: 702, endPoint y: 386, distance: 27.8
click at [702, 386] on icon at bounding box center [706, 383] width 9 height 9
click at [392, 350] on button at bounding box center [389, 351] width 23 height 20
click at [783, 396] on div "Просто" at bounding box center [784, 399] width 20 height 8
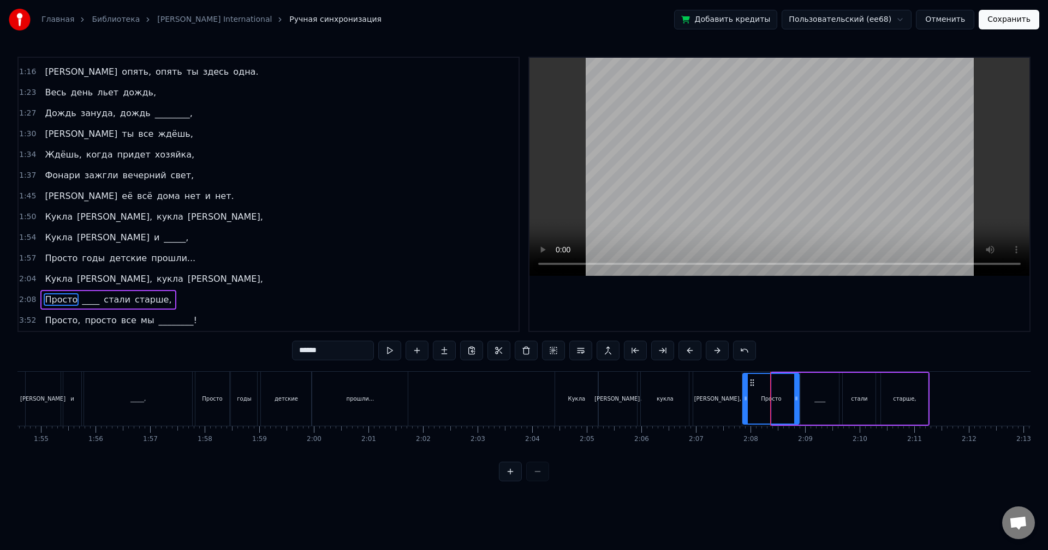
drag, startPoint x: 774, startPoint y: 393, endPoint x: 745, endPoint y: 392, distance: 28.9
click at [745, 392] on div at bounding box center [745, 399] width 4 height 50
click at [393, 352] on button at bounding box center [389, 351] width 23 height 20
click at [812, 396] on div "____" at bounding box center [819, 399] width 38 height 52
type input "****"
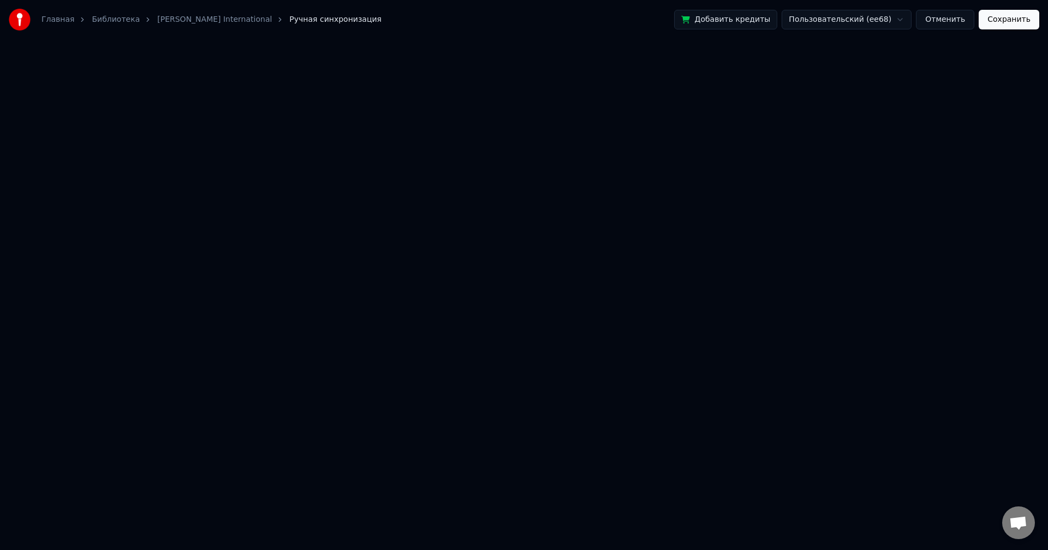
click at [1013, 22] on button "Сохранить" at bounding box center [1008, 20] width 61 height 20
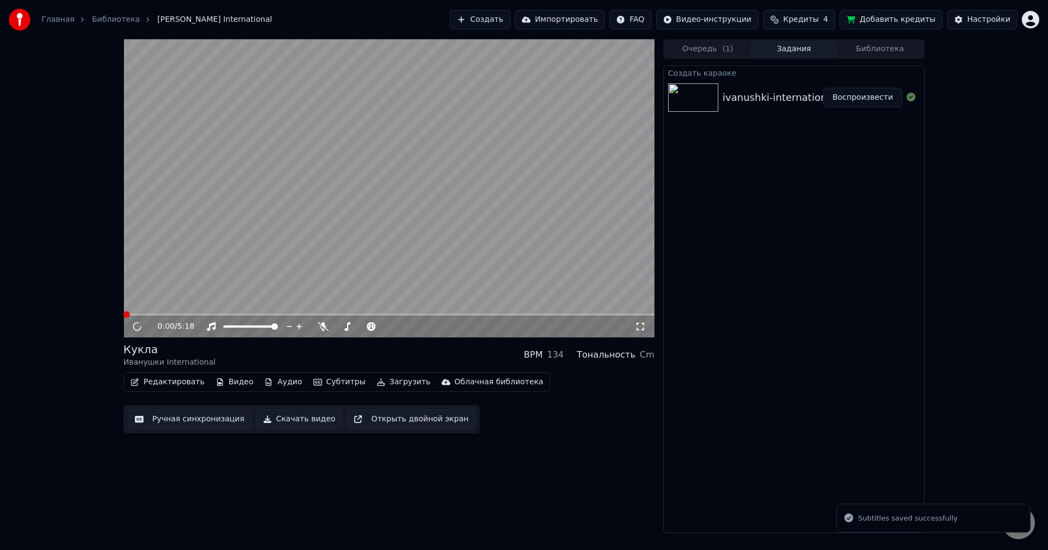
click at [174, 418] on button "Ручная синхронизация" at bounding box center [190, 420] width 124 height 20
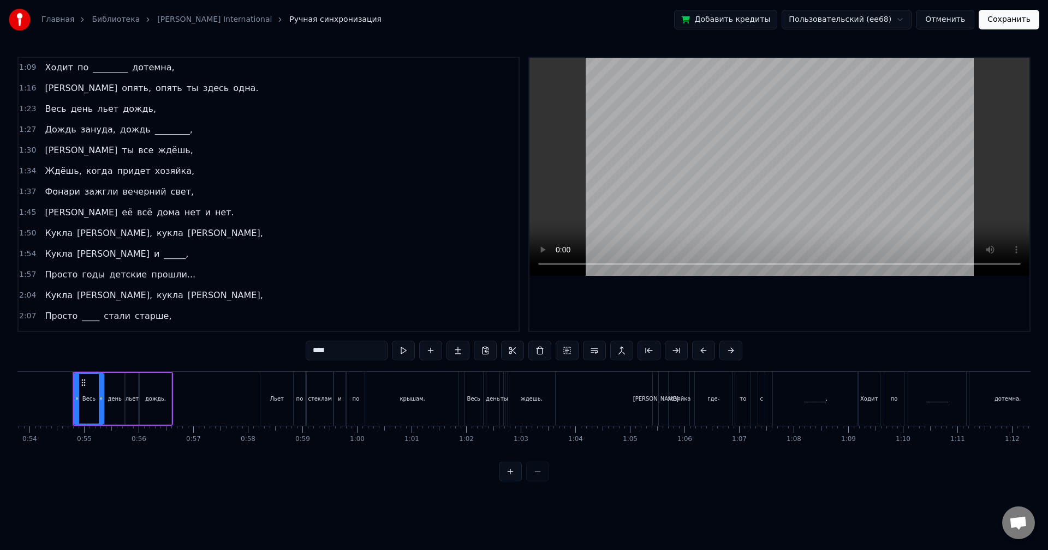
scroll to position [100, 0]
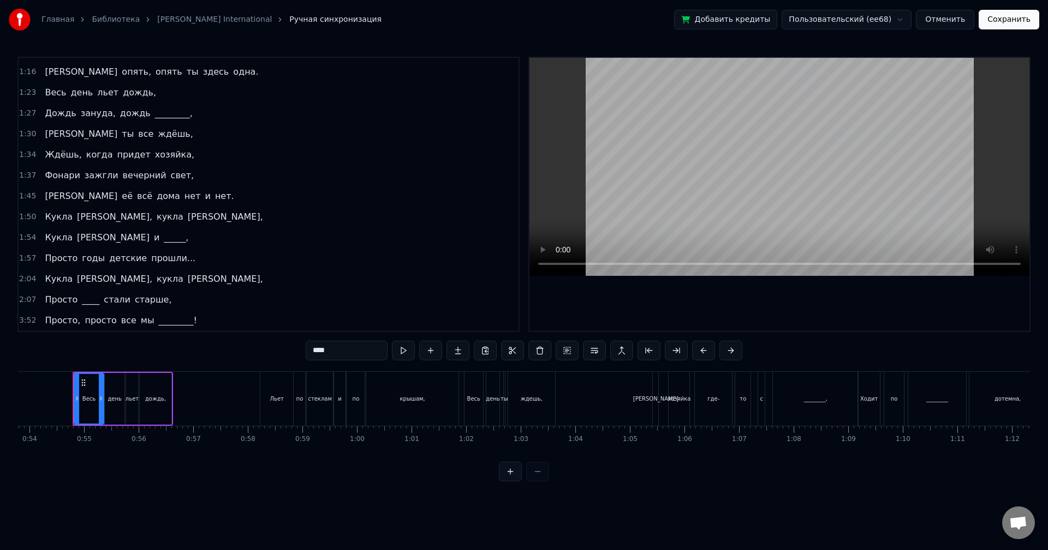
click at [155, 298] on div "2:07 Просто ____ стали старше," at bounding box center [269, 300] width 500 height 21
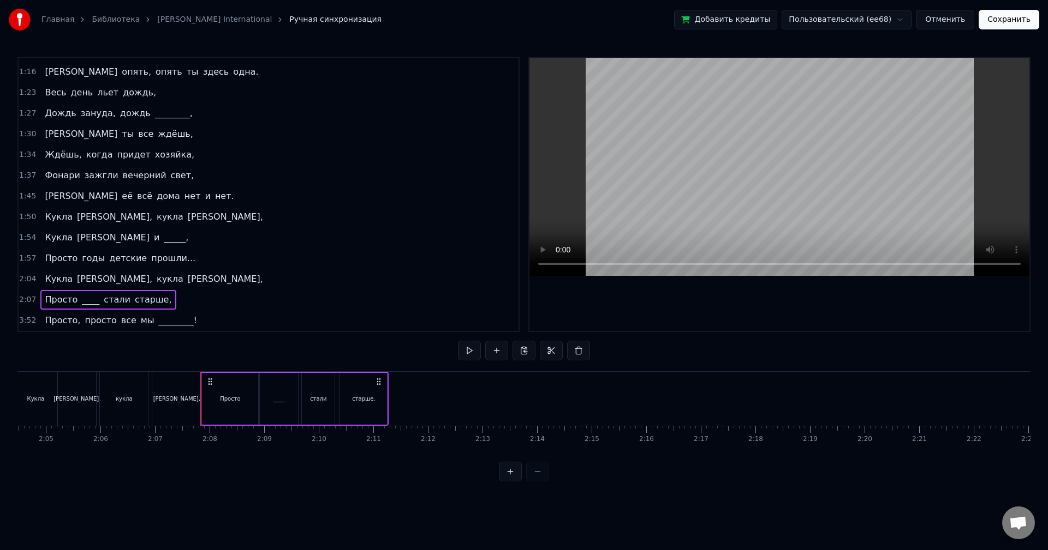
scroll to position [0, 6920]
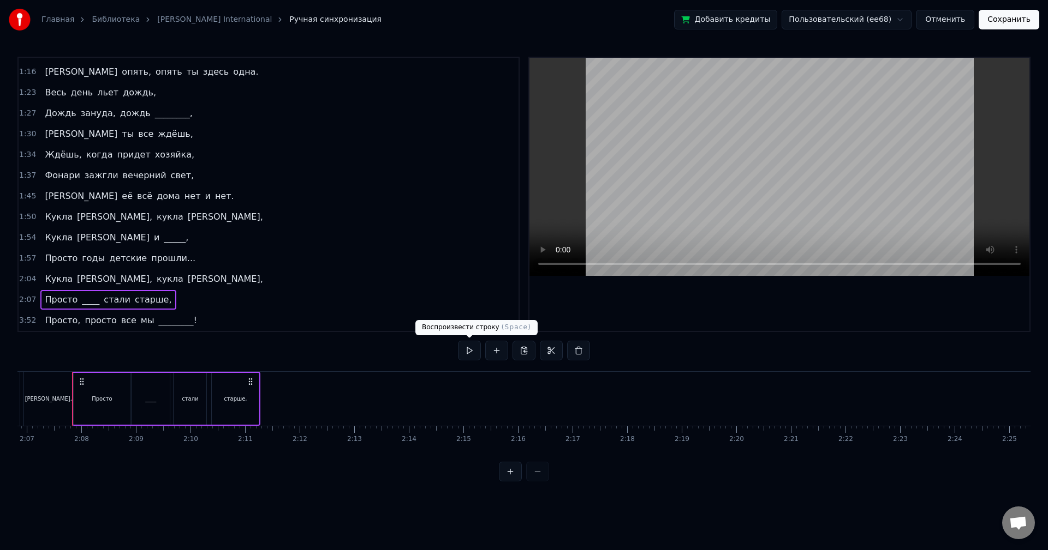
click at [466, 353] on button at bounding box center [469, 351] width 23 height 20
click at [464, 354] on button at bounding box center [469, 351] width 23 height 20
click at [1025, 22] on button "Сохранить" at bounding box center [1008, 20] width 61 height 20
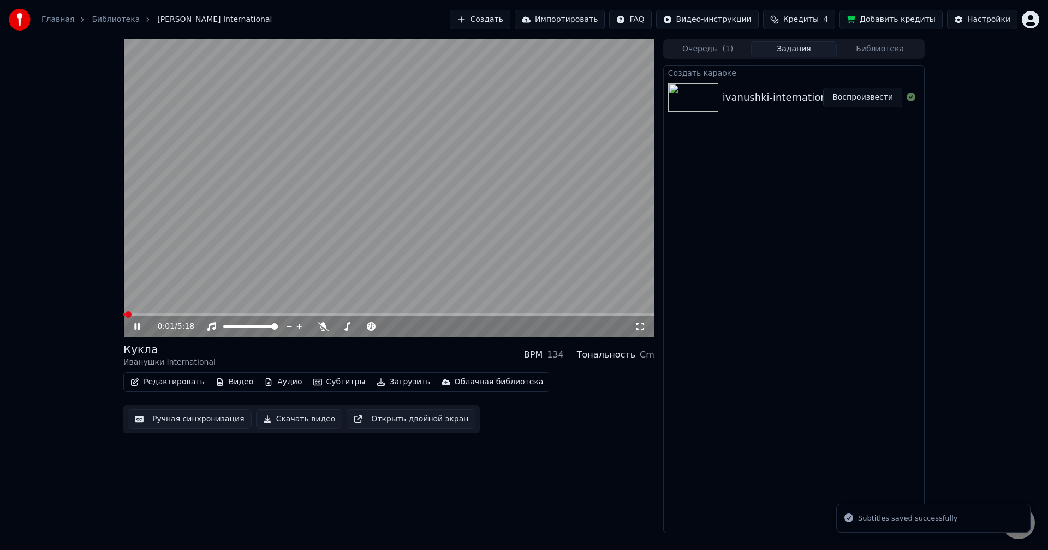
click at [140, 324] on icon at bounding box center [145, 326] width 26 height 9
click at [180, 416] on button "Ручная синхронизация" at bounding box center [190, 420] width 124 height 20
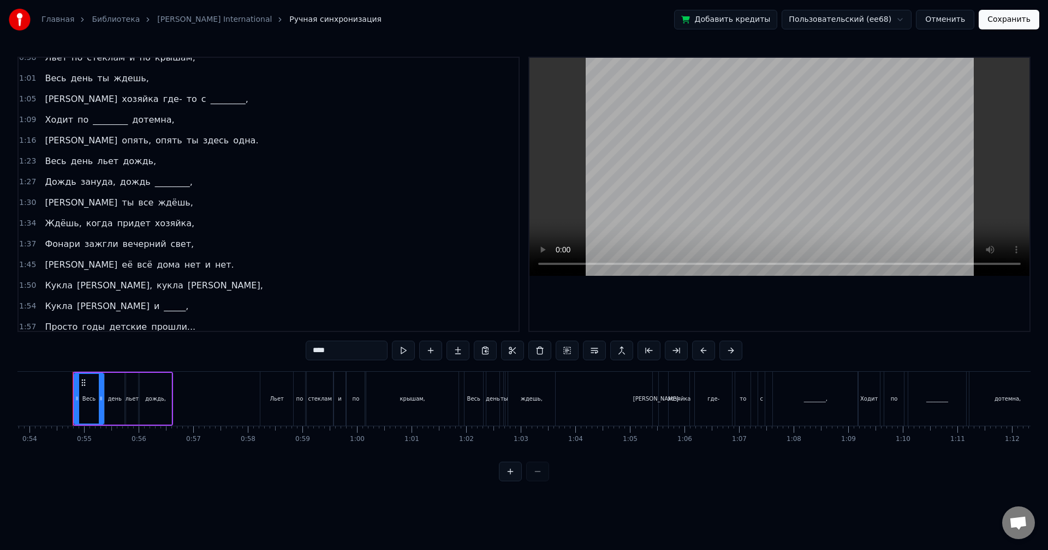
scroll to position [100, 0]
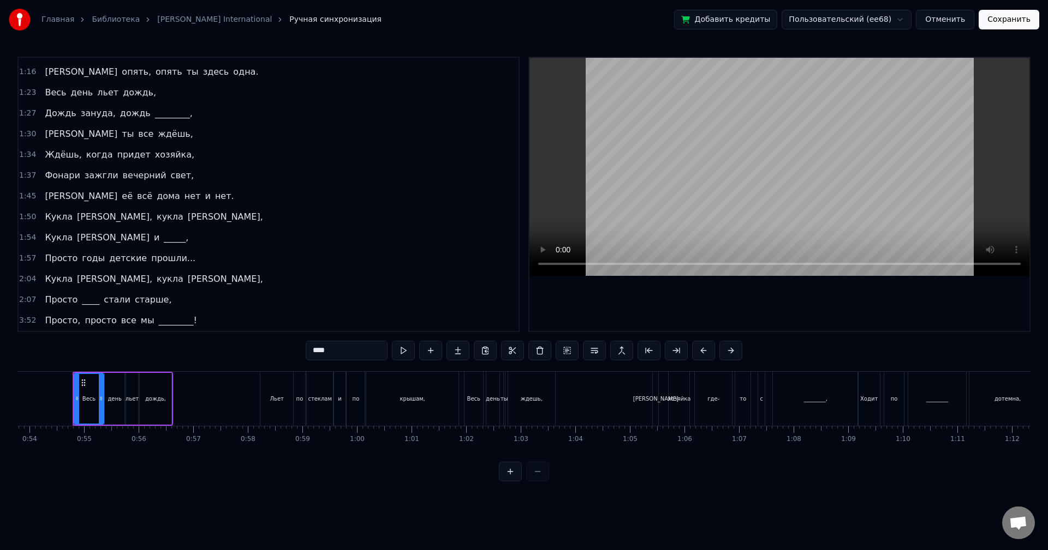
click at [167, 298] on div "2:07 Просто ____ стали старше," at bounding box center [269, 300] width 500 height 21
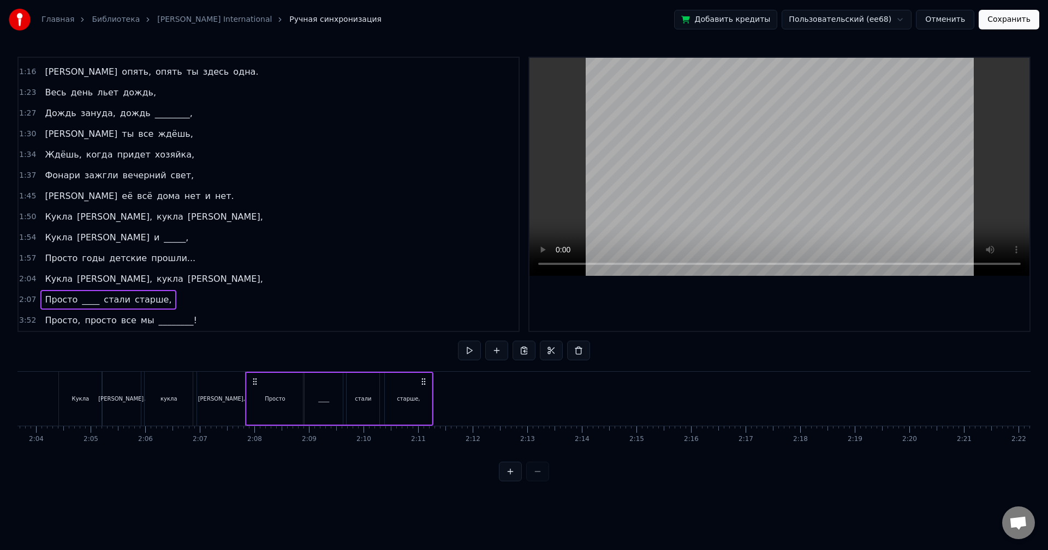
scroll to position [0, 6920]
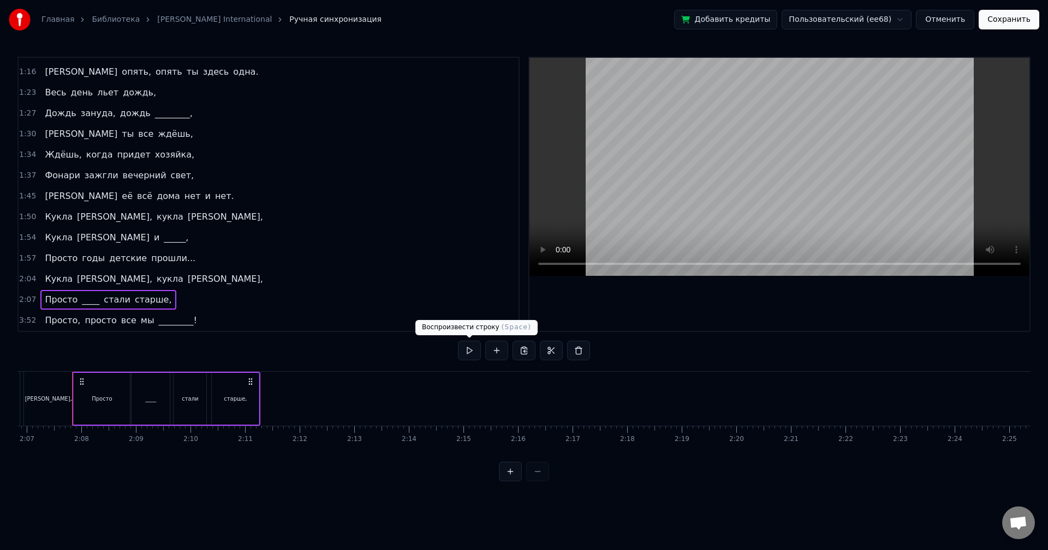
click at [464, 349] on button at bounding box center [469, 351] width 23 height 20
click at [195, 316] on div "3:52 Просто, просто все мы ________!" at bounding box center [269, 320] width 500 height 21
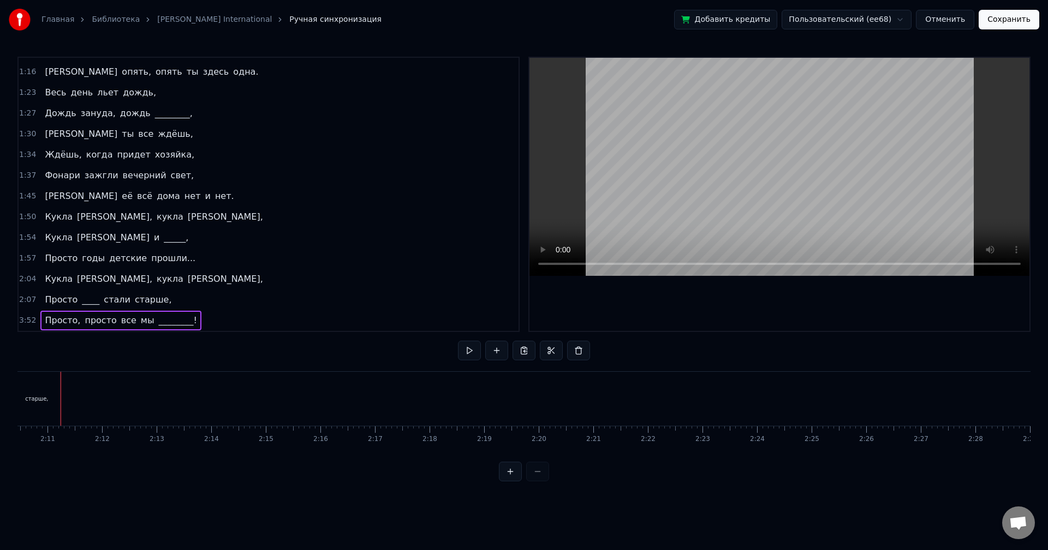
scroll to position [0, 7106]
click at [210, 320] on div "3:52 Просто, просто все мы ________!" at bounding box center [269, 320] width 500 height 21
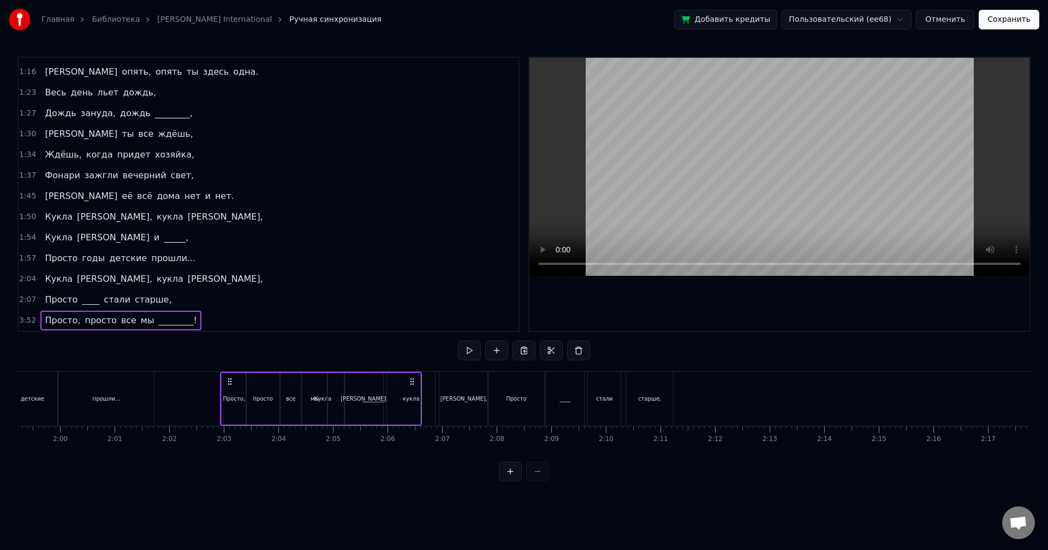
scroll to position [0, 6501]
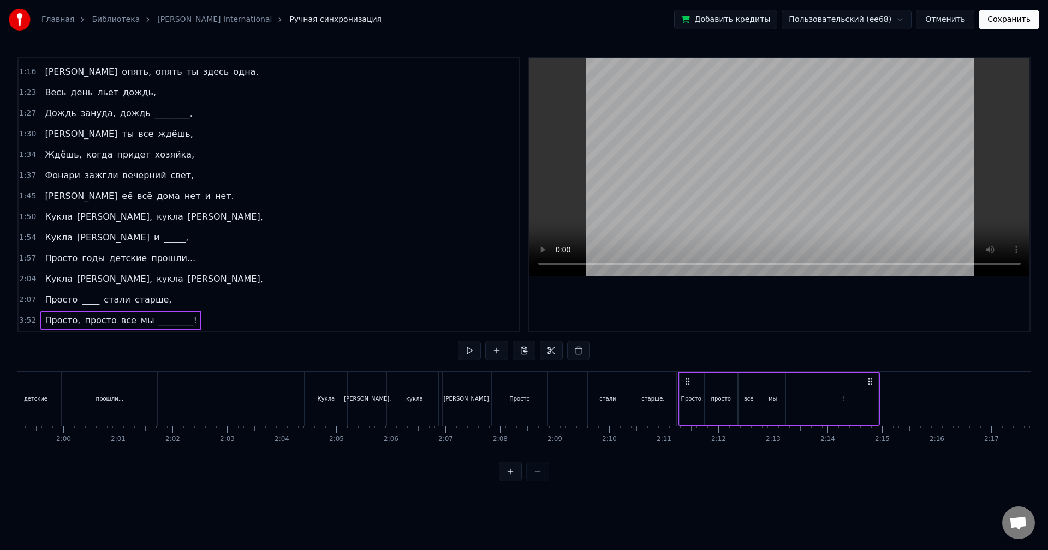
drag, startPoint x: 82, startPoint y: 383, endPoint x: 688, endPoint y: 458, distance: 610.2
click at [688, 453] on div "Весь день льет дождь, [PERSON_NAME] по стеклам и по крышам, Весь день ты ждешь,…" at bounding box center [523, 413] width 1013 height 82
click at [454, 350] on button at bounding box center [455, 351] width 23 height 20
drag, startPoint x: 685, startPoint y: 381, endPoint x: 752, endPoint y: 387, distance: 67.4
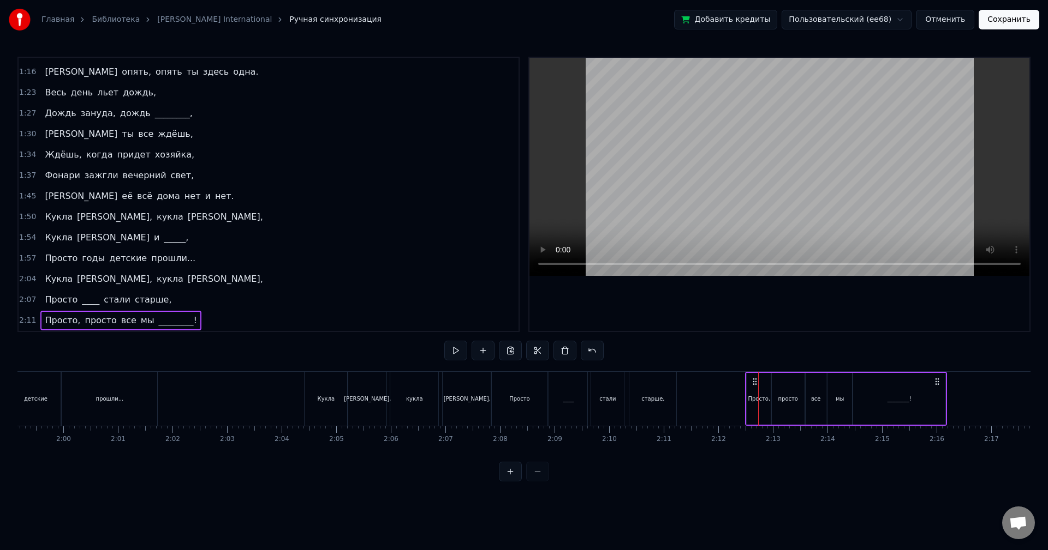
click at [752, 387] on div "Просто, просто все мы ________!" at bounding box center [846, 399] width 202 height 54
click at [457, 346] on button at bounding box center [455, 351] width 23 height 20
click at [456, 349] on button at bounding box center [455, 351] width 23 height 20
click at [755, 406] on div "Просто," at bounding box center [758, 399] width 25 height 52
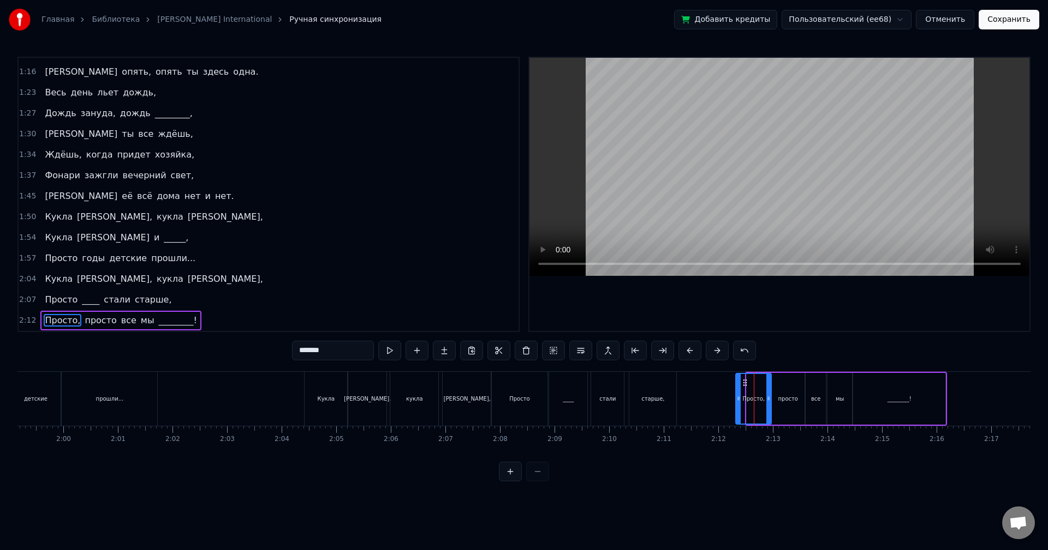
drag, startPoint x: 747, startPoint y: 403, endPoint x: 733, endPoint y: 403, distance: 13.7
click at [736, 403] on div at bounding box center [738, 399] width 4 height 50
click at [397, 349] on button at bounding box center [389, 351] width 23 height 20
drag, startPoint x: 737, startPoint y: 406, endPoint x: 703, endPoint y: 405, distance: 33.9
click at [703, 405] on div at bounding box center [704, 399] width 4 height 50
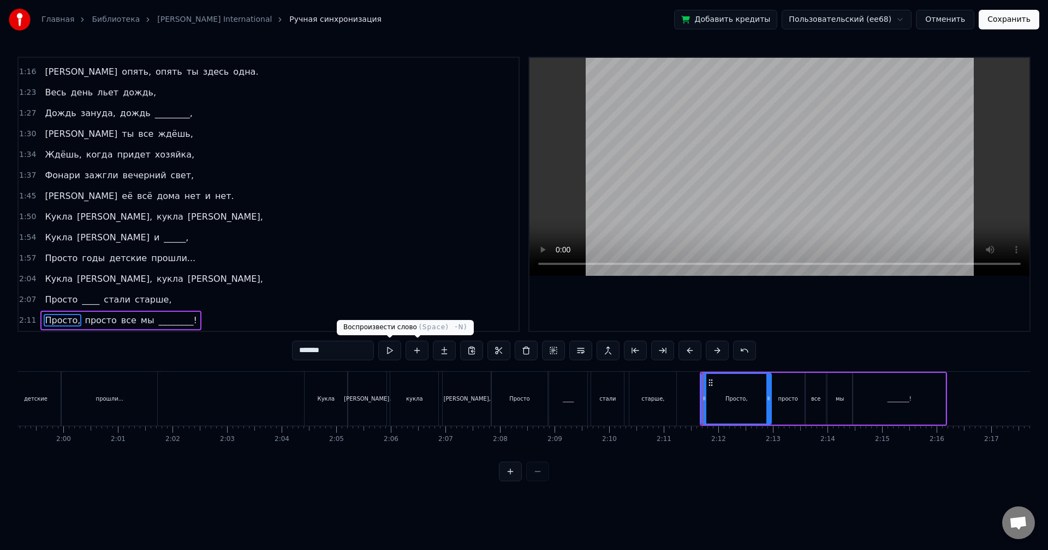
click at [390, 349] on button at bounding box center [389, 351] width 23 height 20
drag, startPoint x: 702, startPoint y: 399, endPoint x: 709, endPoint y: 400, distance: 7.7
click at [709, 400] on icon at bounding box center [710, 398] width 4 height 9
click at [388, 350] on button at bounding box center [389, 351] width 23 height 20
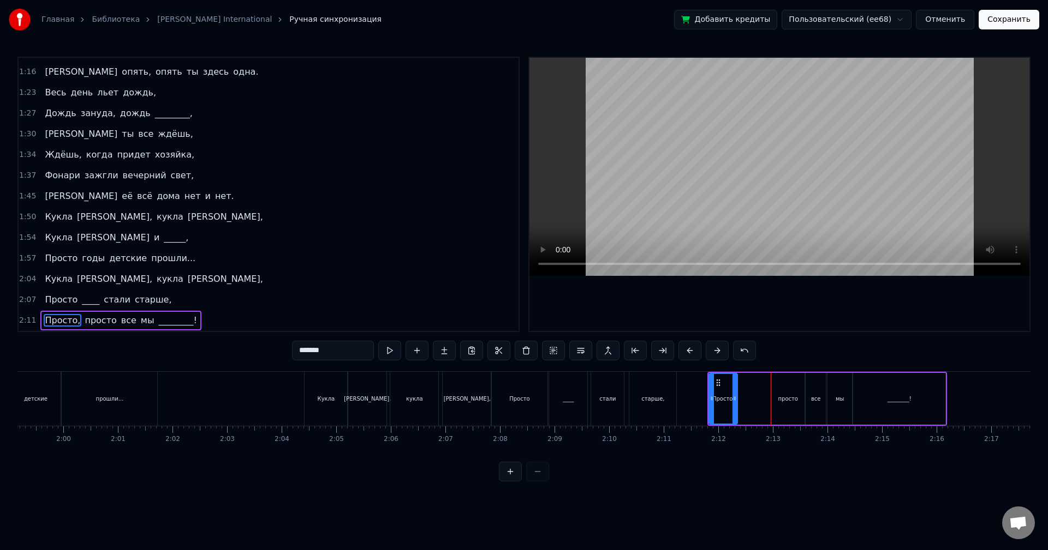
drag, startPoint x: 767, startPoint y: 401, endPoint x: 733, endPoint y: 404, distance: 33.9
click at [733, 404] on div at bounding box center [734, 399] width 4 height 50
click at [378, 341] on button at bounding box center [389, 351] width 23 height 20
drag, startPoint x: 733, startPoint y: 397, endPoint x: 740, endPoint y: 397, distance: 6.6
click at [741, 397] on icon at bounding box center [741, 398] width 4 height 9
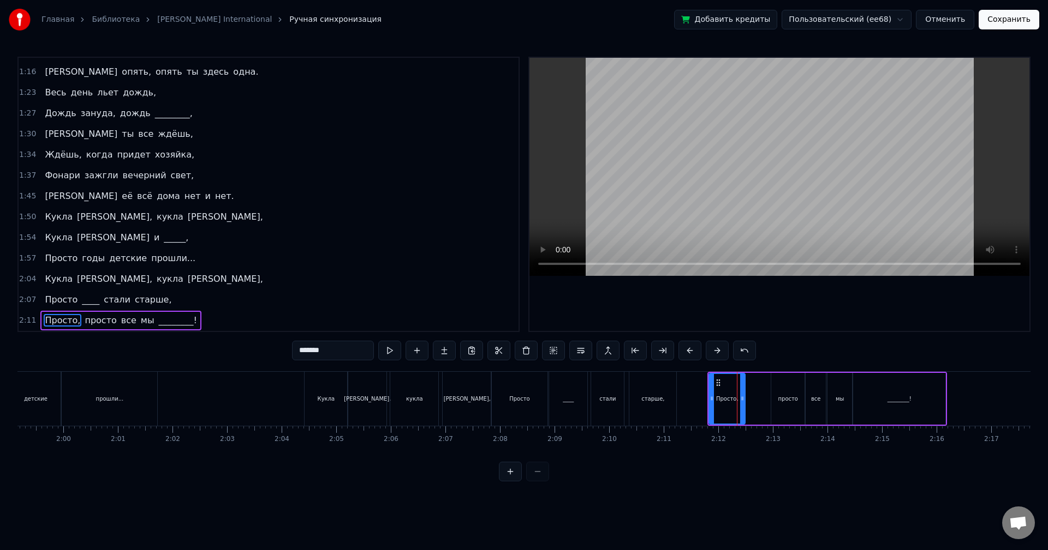
click at [378, 341] on button at bounding box center [389, 351] width 23 height 20
drag, startPoint x: 741, startPoint y: 398, endPoint x: 756, endPoint y: 399, distance: 14.8
click at [757, 398] on icon at bounding box center [757, 398] width 4 height 9
click at [378, 341] on button at bounding box center [389, 351] width 23 height 20
click at [716, 396] on icon at bounding box center [716, 398] width 4 height 9
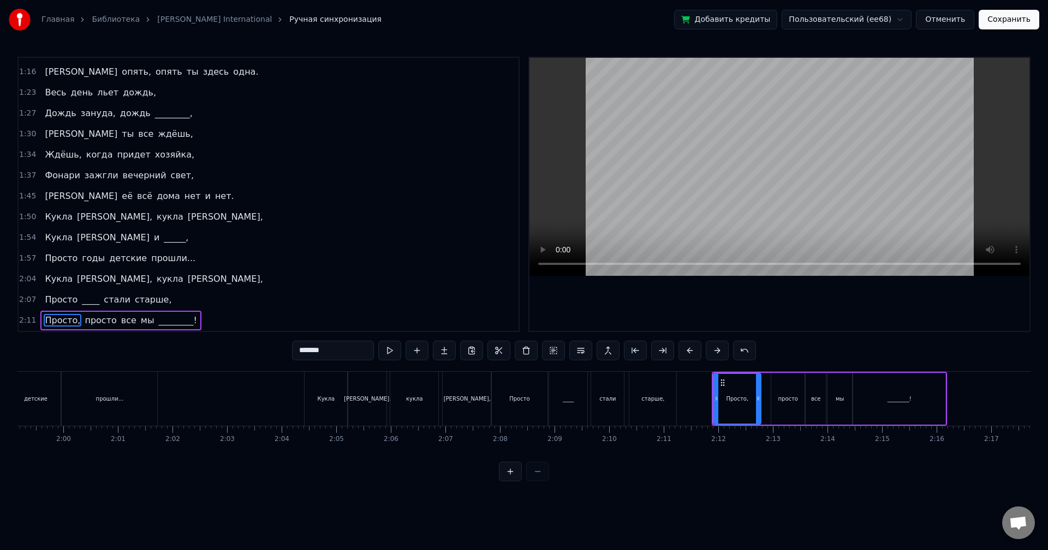
click at [753, 398] on div "Просто," at bounding box center [737, 399] width 46 height 50
drag, startPoint x: 757, startPoint y: 398, endPoint x: 751, endPoint y: 399, distance: 6.1
click at [751, 399] on icon at bounding box center [752, 398] width 4 height 9
click at [789, 401] on div "просто" at bounding box center [788, 399] width 20 height 8
drag, startPoint x: 779, startPoint y: 384, endPoint x: 762, endPoint y: 384, distance: 16.4
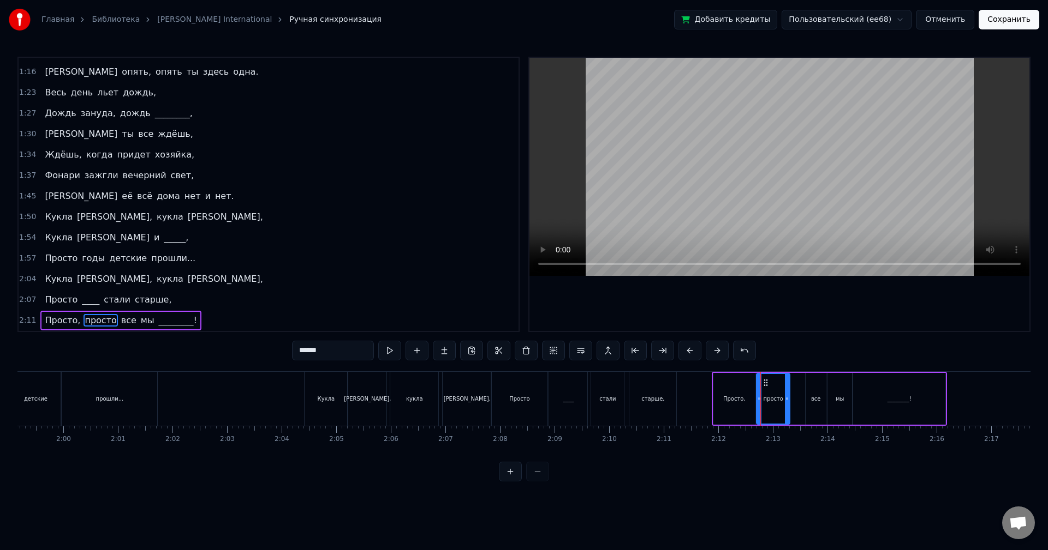
click at [762, 384] on icon at bounding box center [765, 383] width 9 height 9
click at [812, 388] on div "все" at bounding box center [815, 399] width 20 height 52
type input "***"
drag, startPoint x: 813, startPoint y: 384, endPoint x: 799, endPoint y: 384, distance: 14.7
click at [798, 384] on div "Просто, просто все мы ________!" at bounding box center [828, 399] width 235 height 54
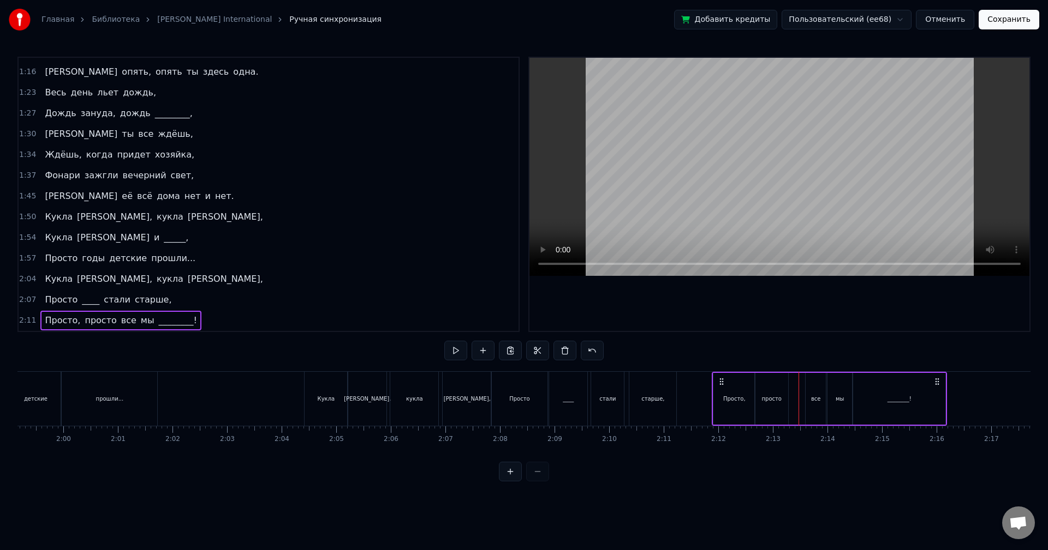
click at [812, 383] on div "все" at bounding box center [815, 399] width 20 height 52
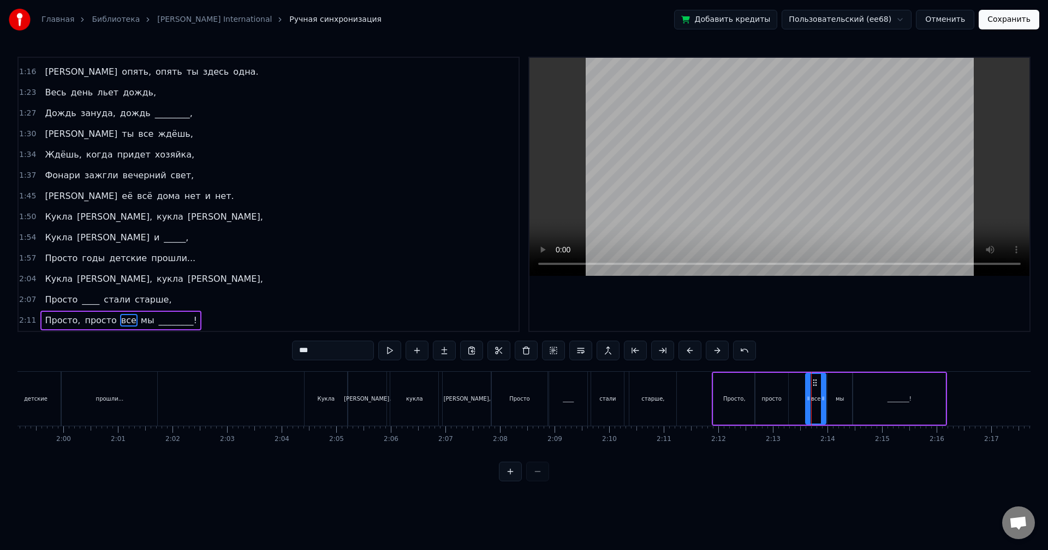
drag, startPoint x: 812, startPoint y: 383, endPoint x: 803, endPoint y: 386, distance: 9.8
click at [799, 383] on div "Просто, просто все мы ________!" at bounding box center [828, 399] width 235 height 54
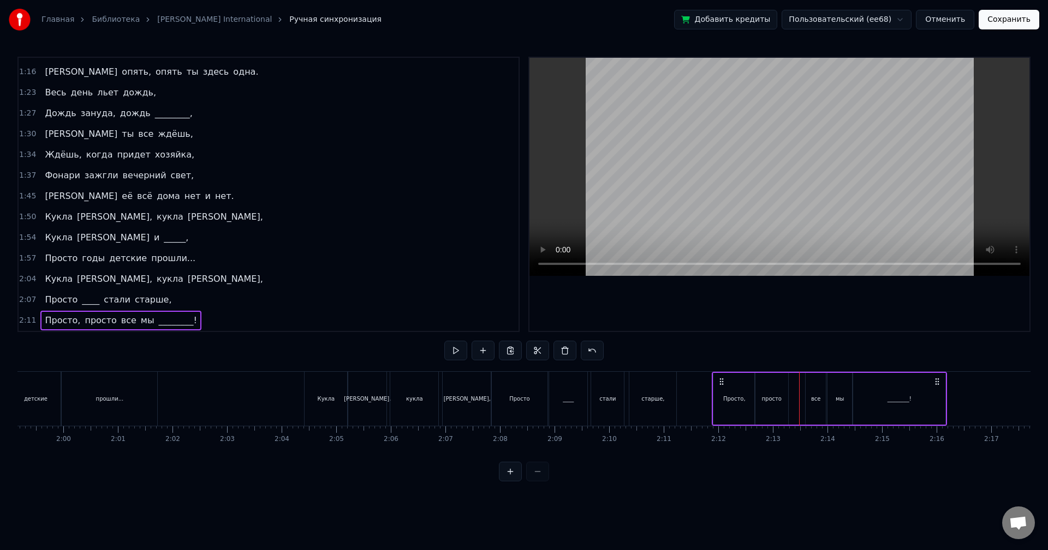
click at [815, 388] on div "все" at bounding box center [815, 399] width 20 height 52
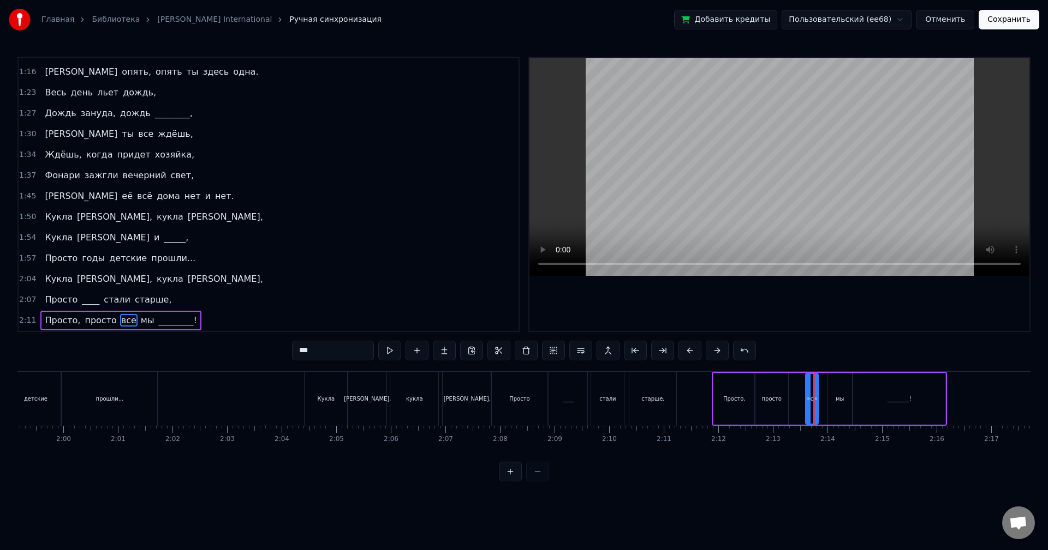
click at [817, 403] on div at bounding box center [815, 399] width 4 height 50
drag, startPoint x: 814, startPoint y: 384, endPoint x: 805, endPoint y: 385, distance: 8.9
click at [806, 385] on div "все" at bounding box center [816, 399] width 20 height 50
drag, startPoint x: 808, startPoint y: 388, endPoint x: 792, endPoint y: 389, distance: 15.9
click at [792, 389] on div at bounding box center [792, 399] width 4 height 50
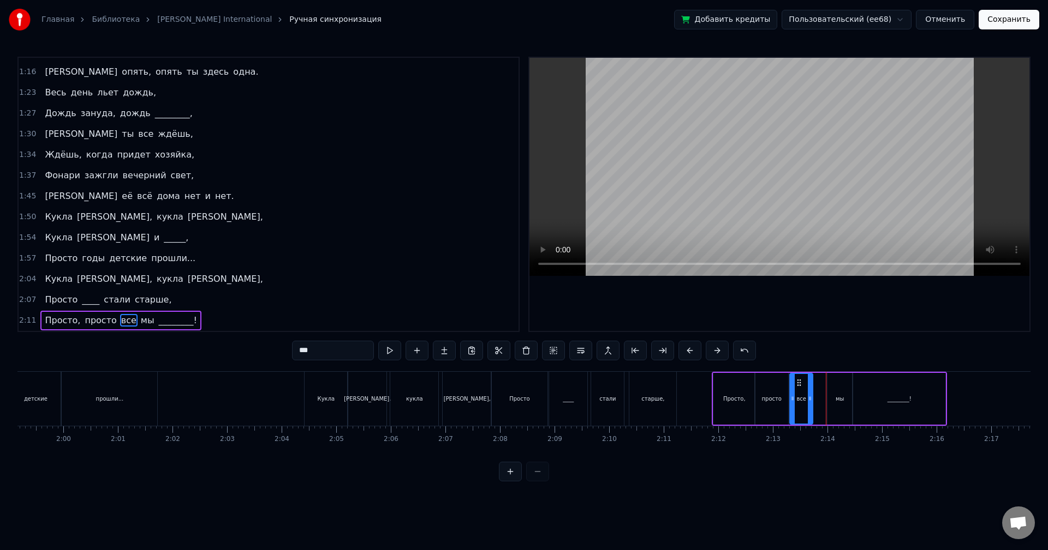
drag, startPoint x: 822, startPoint y: 392, endPoint x: 807, endPoint y: 396, distance: 15.7
click at [807, 396] on div at bounding box center [809, 399] width 4 height 50
click at [842, 402] on div "мы" at bounding box center [839, 399] width 8 height 8
drag, startPoint x: 835, startPoint y: 384, endPoint x: 820, endPoint y: 384, distance: 15.3
click at [820, 384] on icon at bounding box center [821, 383] width 9 height 9
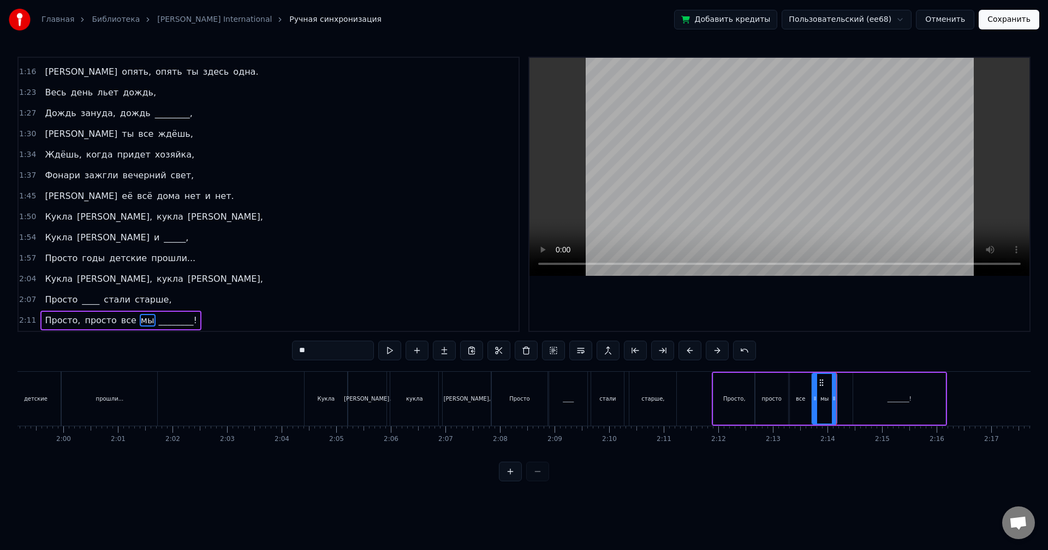
click at [865, 393] on div "________!" at bounding box center [899, 399] width 92 height 52
type input "*********"
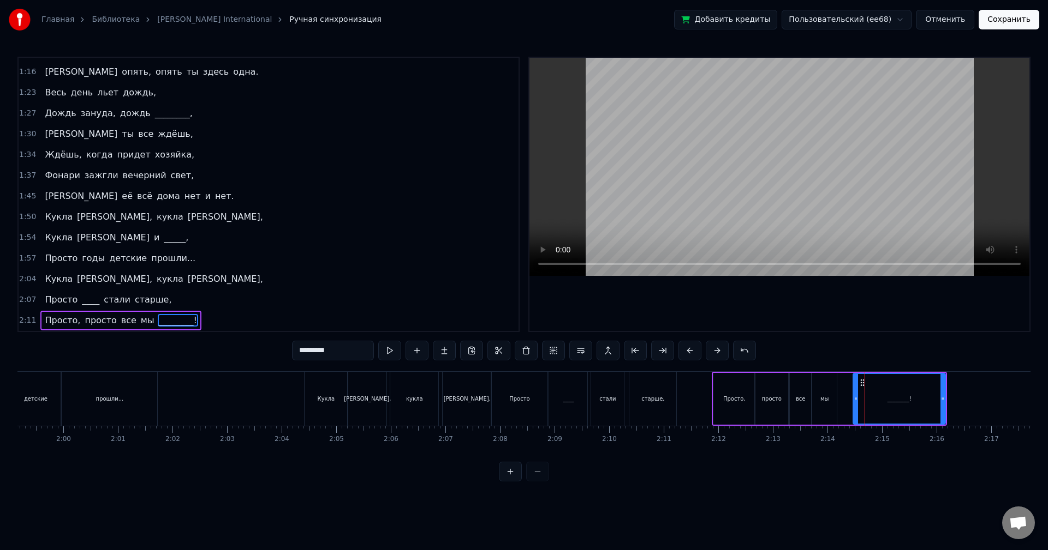
drag, startPoint x: 862, startPoint y: 384, endPoint x: 851, endPoint y: 384, distance: 11.5
click at [851, 384] on div "Просто, просто все мы ________!" at bounding box center [828, 399] width 235 height 54
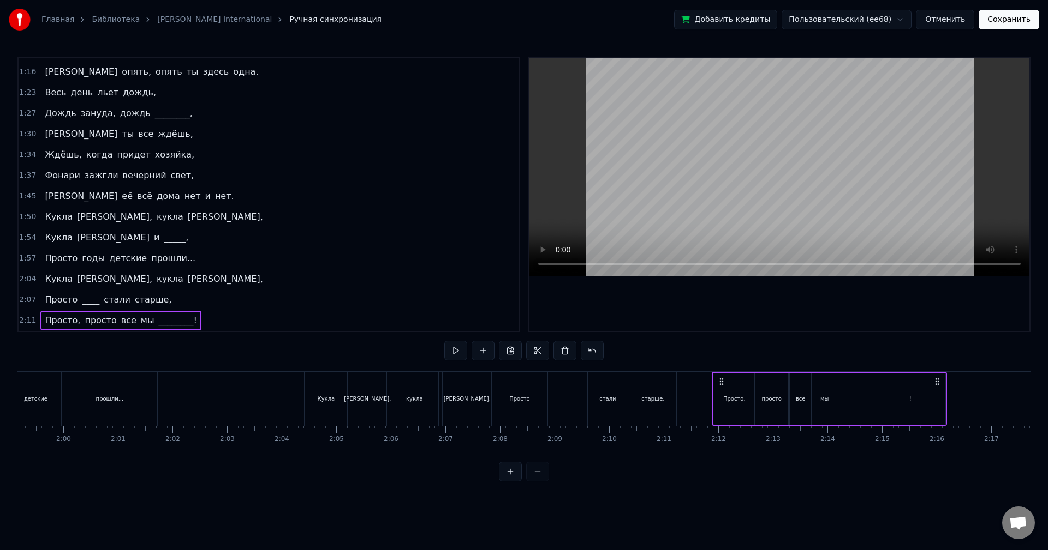
click at [860, 383] on div "________!" at bounding box center [899, 399] width 92 height 52
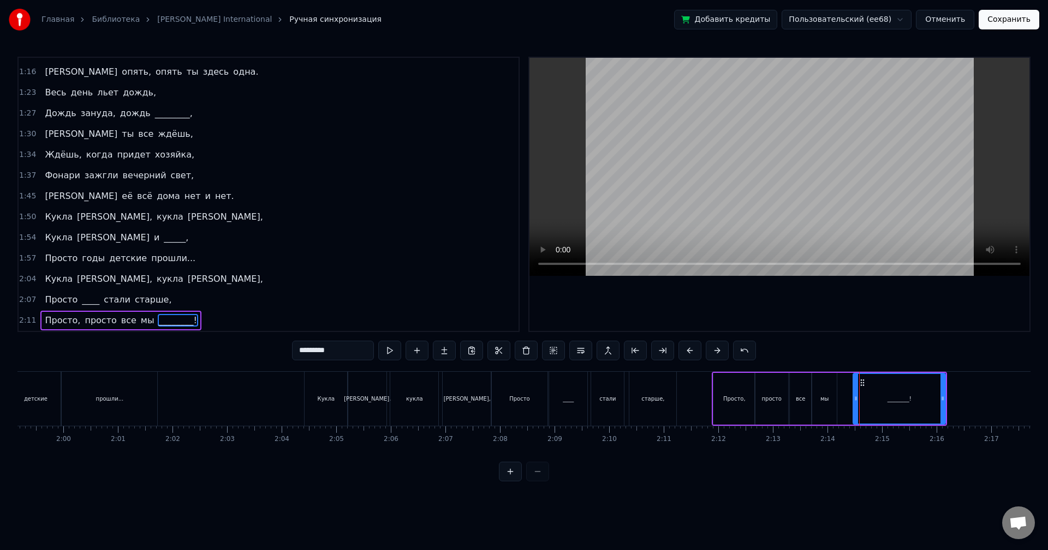
drag, startPoint x: 861, startPoint y: 382, endPoint x: 851, endPoint y: 383, distance: 10.4
click at [851, 383] on div "Просто, просто все мы ________!" at bounding box center [828, 399] width 235 height 54
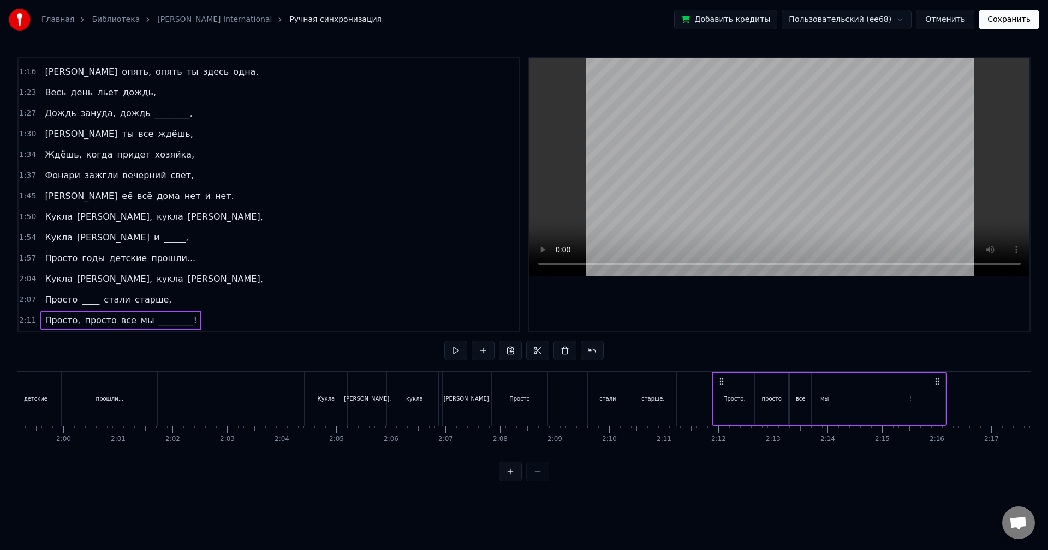
click at [855, 386] on div "________!" at bounding box center [899, 399] width 92 height 52
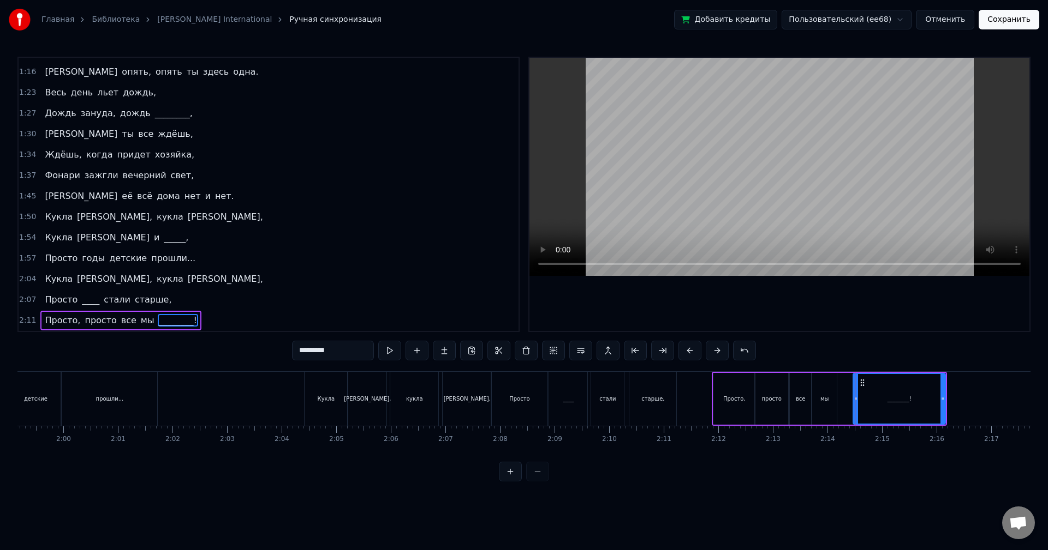
drag, startPoint x: 855, startPoint y: 393, endPoint x: 848, endPoint y: 393, distance: 7.1
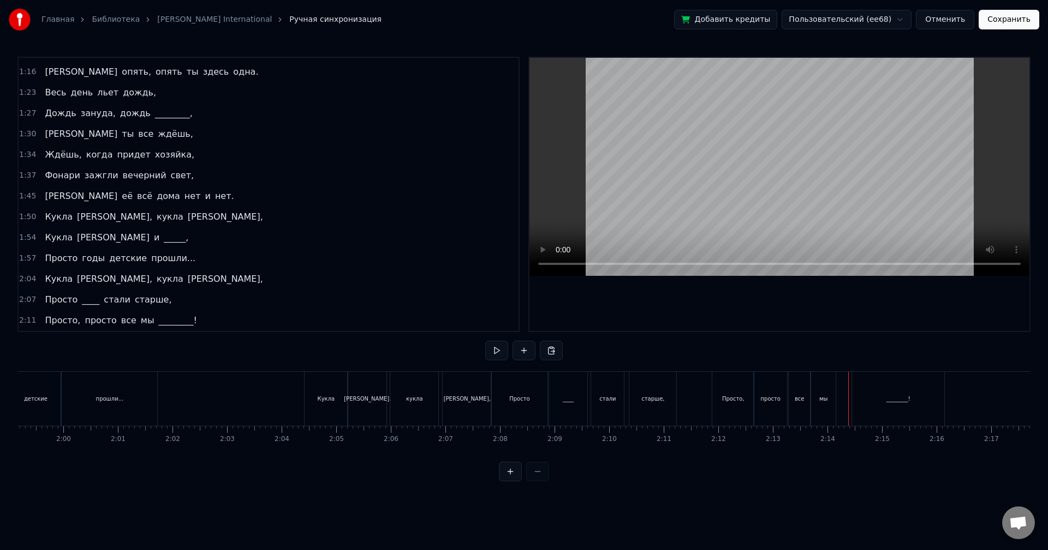
click at [865, 402] on div "________!" at bounding box center [898, 399] width 92 height 54
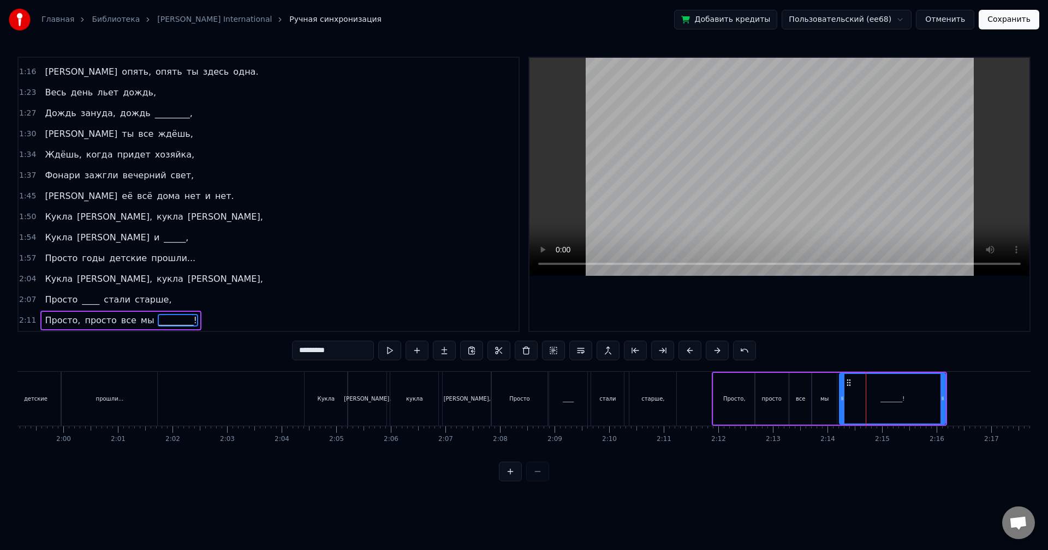
drag, startPoint x: 855, startPoint y: 405, endPoint x: 840, endPoint y: 404, distance: 15.3
click at [840, 404] on div at bounding box center [842, 399] width 4 height 50
drag, startPoint x: 943, startPoint y: 408, endPoint x: 930, endPoint y: 409, distance: 13.7
click at [930, 409] on div at bounding box center [928, 399] width 4 height 50
drag, startPoint x: 927, startPoint y: 402, endPoint x: 915, endPoint y: 403, distance: 12.1
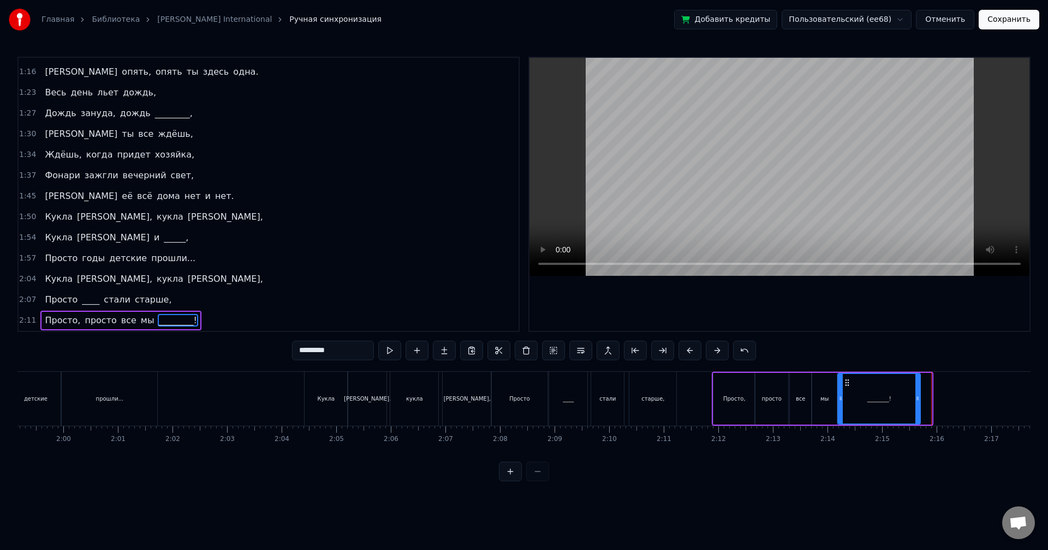
click at [915, 403] on icon at bounding box center [917, 398] width 4 height 9
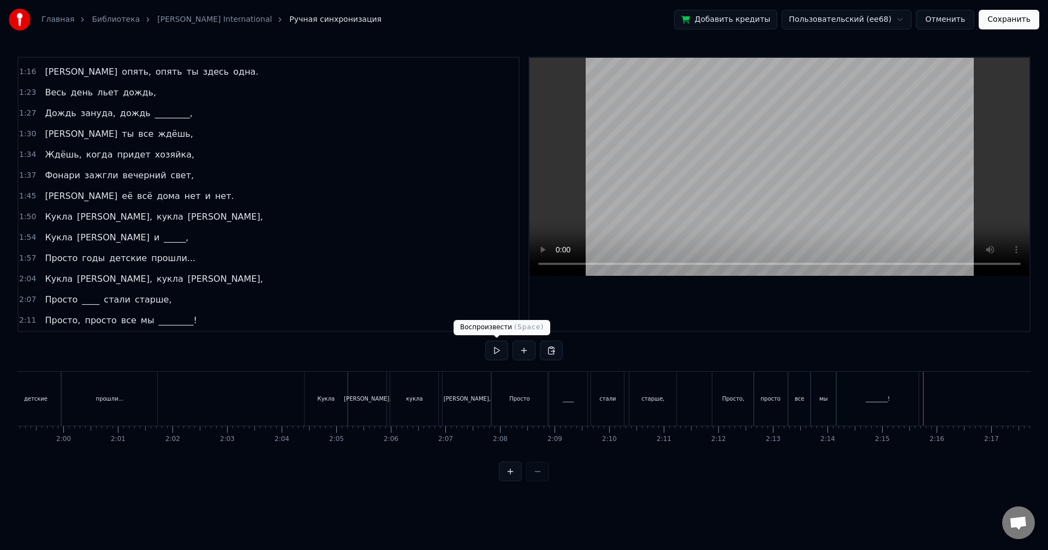
click at [493, 348] on button at bounding box center [496, 351] width 23 height 20
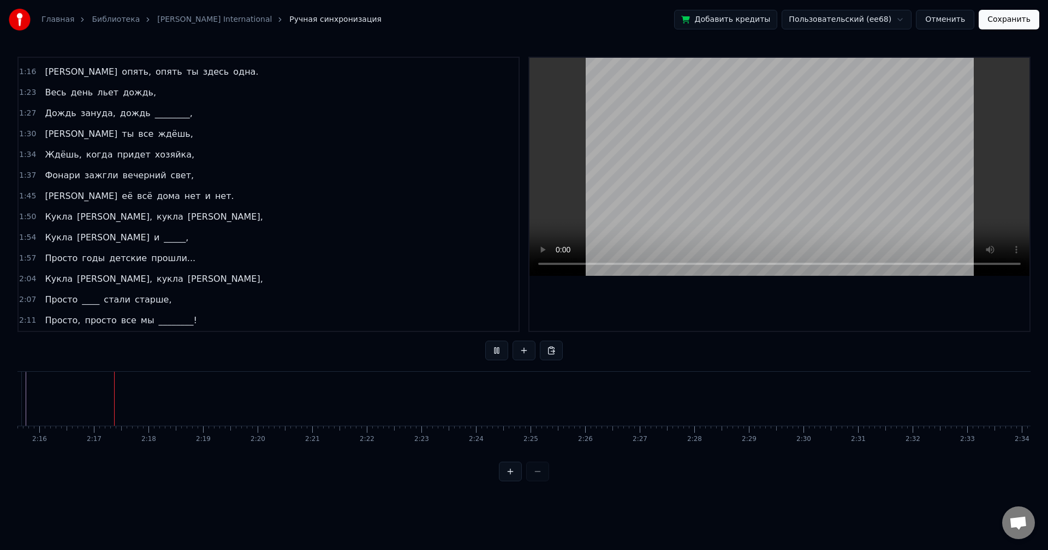
scroll to position [0, 7414]
click at [493, 348] on button at bounding box center [496, 351] width 23 height 20
click at [528, 352] on button at bounding box center [523, 351] width 23 height 20
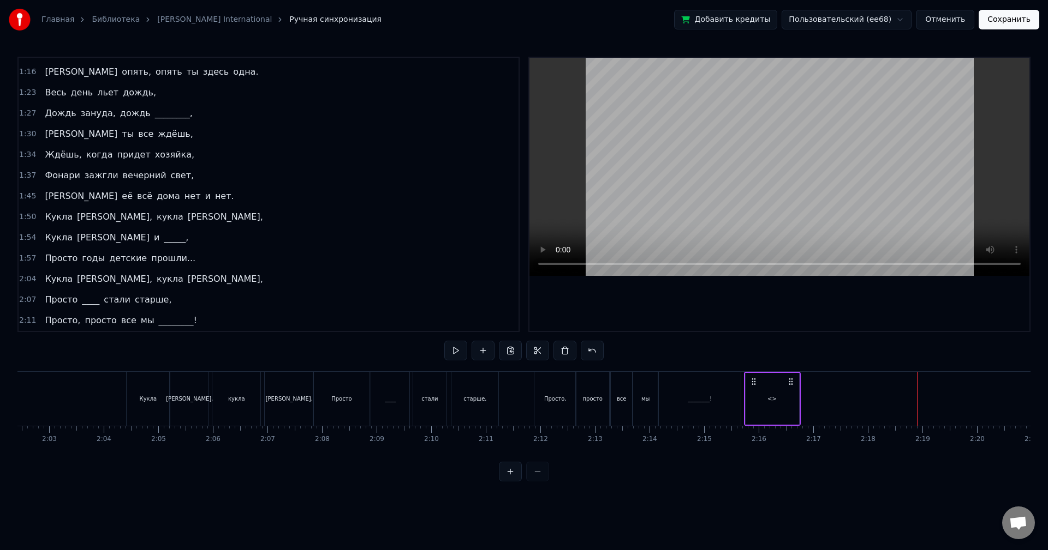
drag, startPoint x: 923, startPoint y: 381, endPoint x: 750, endPoint y: 391, distance: 173.8
click at [750, 391] on div "<>" at bounding box center [772, 399] width 57 height 54
click at [768, 398] on div "<>" at bounding box center [771, 399] width 9 height 8
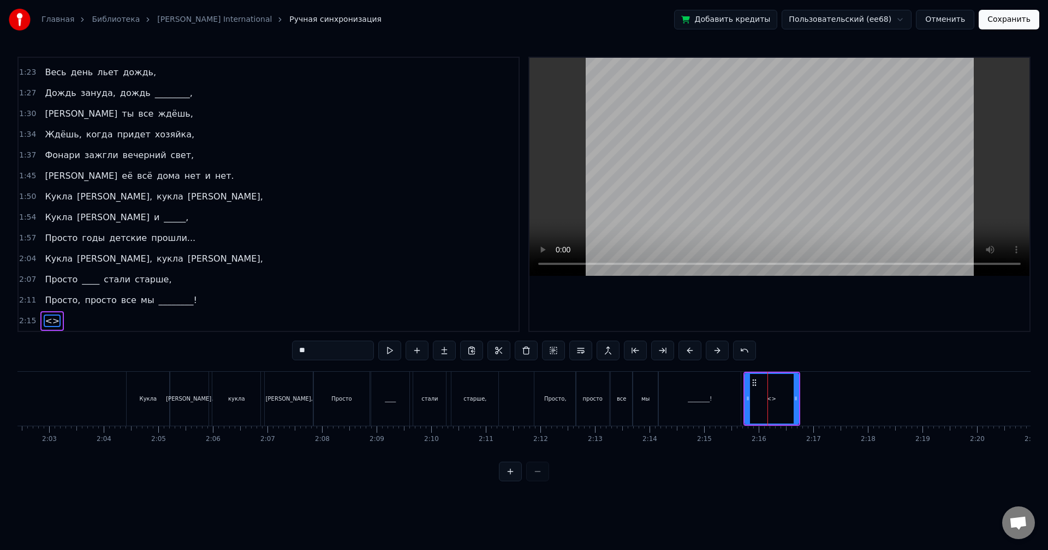
scroll to position [121, 0]
click at [328, 353] on input "**" at bounding box center [333, 351] width 82 height 20
type input "*"
type input "********"
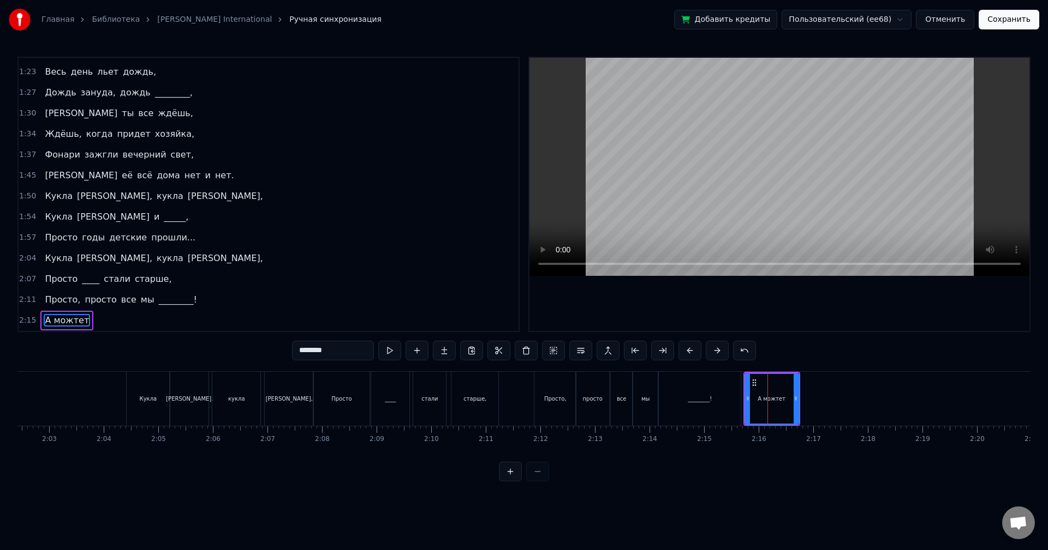
click at [788, 343] on div "0:54 Весь день льет дождь, 0:58 Льет по стеклам и по крышам, 1:01 Весь день ты …" at bounding box center [523, 269] width 1013 height 425
click at [393, 350] on button at bounding box center [389, 351] width 23 height 20
drag, startPoint x: 796, startPoint y: 403, endPoint x: 786, endPoint y: 404, distance: 9.8
click at [786, 404] on div at bounding box center [787, 399] width 4 height 50
click at [797, 361] on div "0:54 Весь день льет дождь, 0:58 Льет по стеклам и по крышам, 1:01 Весь день ты …" at bounding box center [523, 269] width 1013 height 425
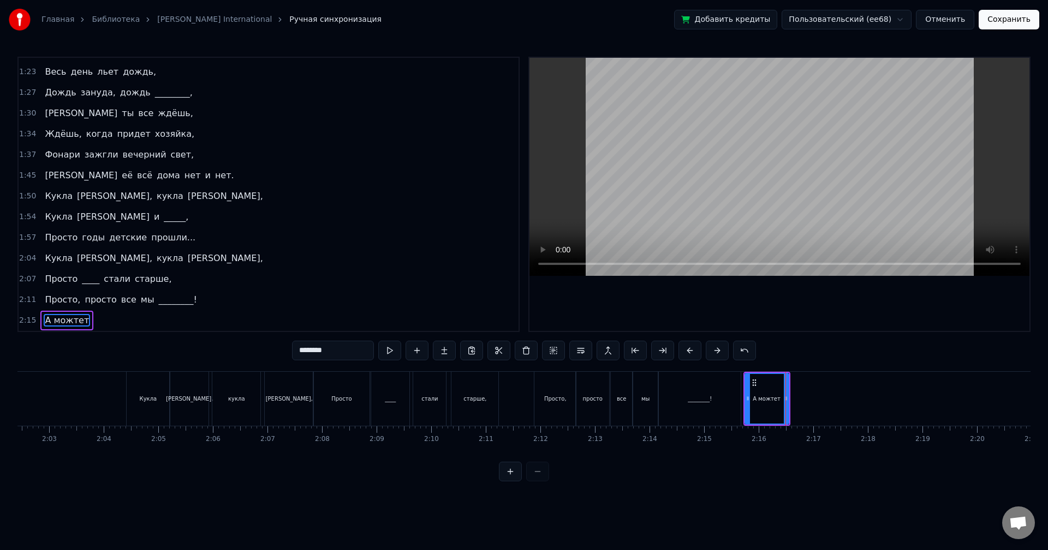
click at [780, 353] on div "0:54 Весь день льет дождь, 0:58 Льет по стеклам и по крышам, 1:01 Весь день ты …" at bounding box center [523, 269] width 1013 height 425
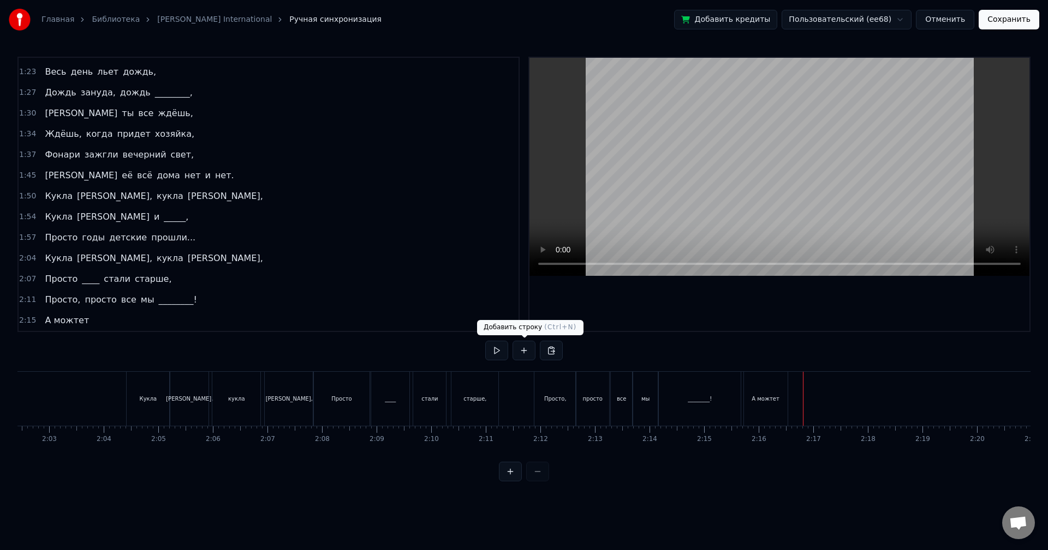
click at [529, 352] on button at bounding box center [523, 351] width 23 height 20
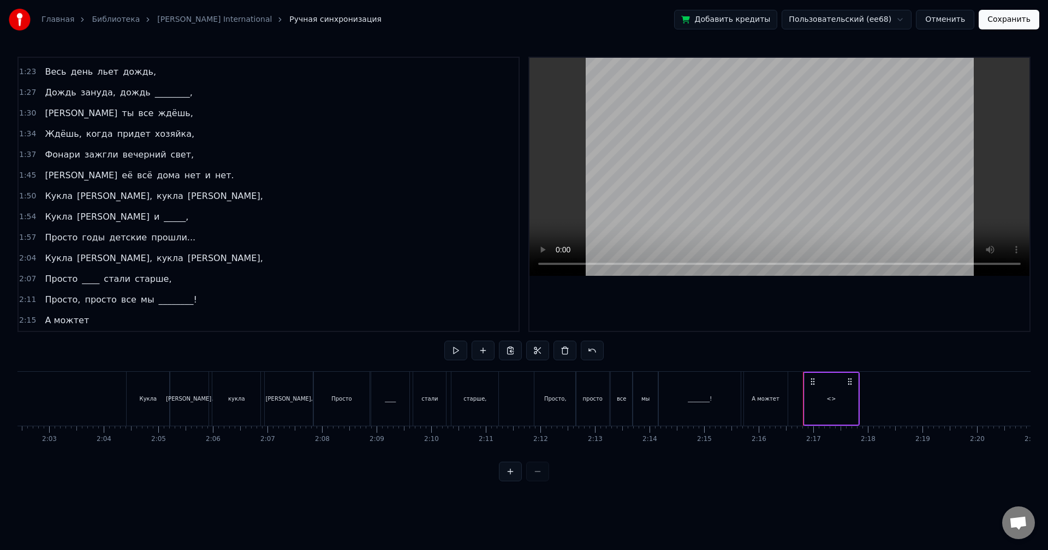
click at [828, 399] on div "<>" at bounding box center [831, 399] width 9 height 8
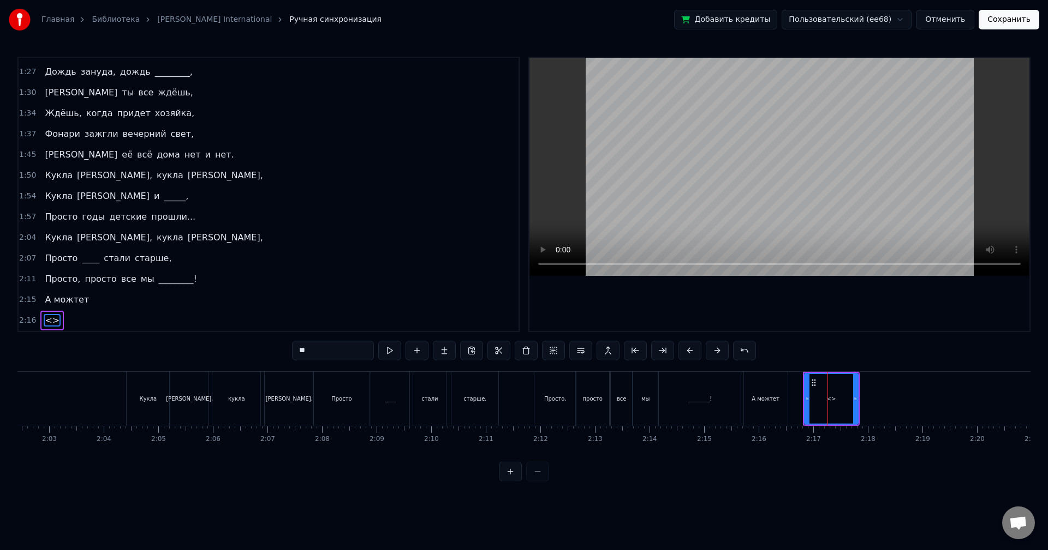
click at [318, 349] on input "**" at bounding box center [333, 351] width 82 height 20
click at [307, 358] on input "**" at bounding box center [333, 351] width 82 height 20
click at [308, 358] on input "**" at bounding box center [333, 351] width 82 height 20
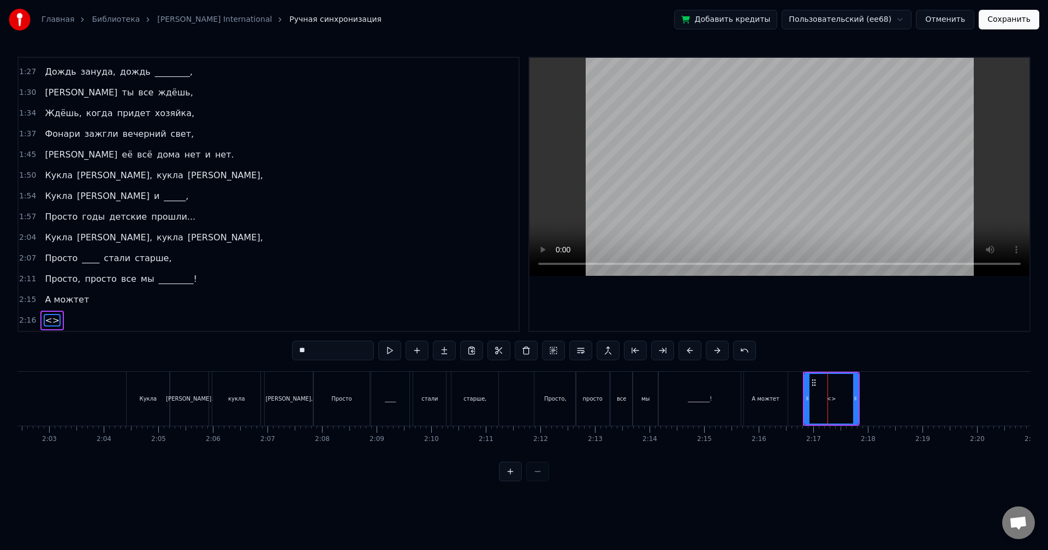
click at [804, 349] on div "0:54 Весь день льет дождь, 0:58 Льет по стеклам и по крышам, 1:01 Весь день ты …" at bounding box center [523, 269] width 1013 height 425
click at [526, 350] on button at bounding box center [525, 351] width 23 height 20
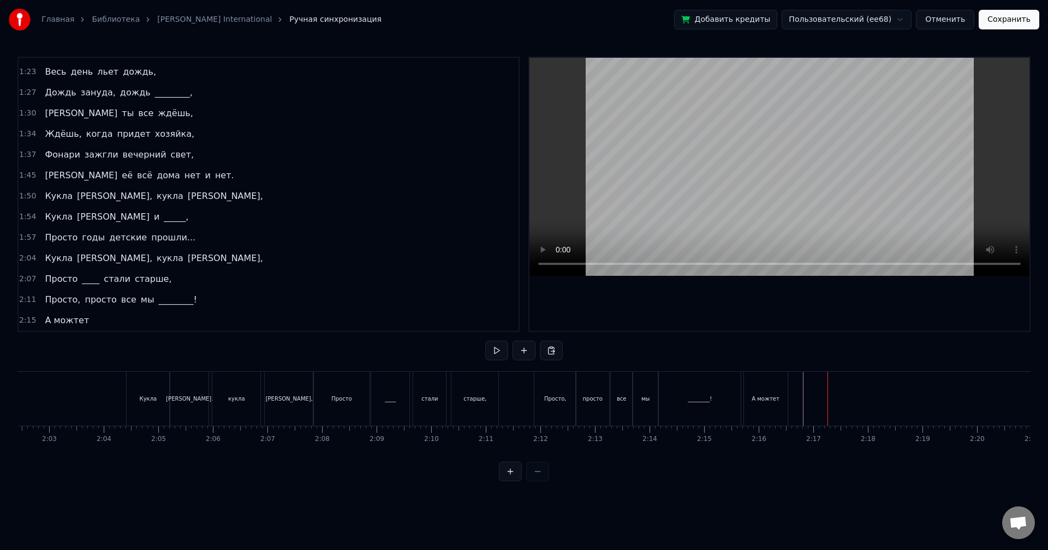
click at [86, 319] on div "2:15 А можтет" at bounding box center [269, 320] width 500 height 21
click at [71, 320] on span "А можтет" at bounding box center [67, 320] width 46 height 13
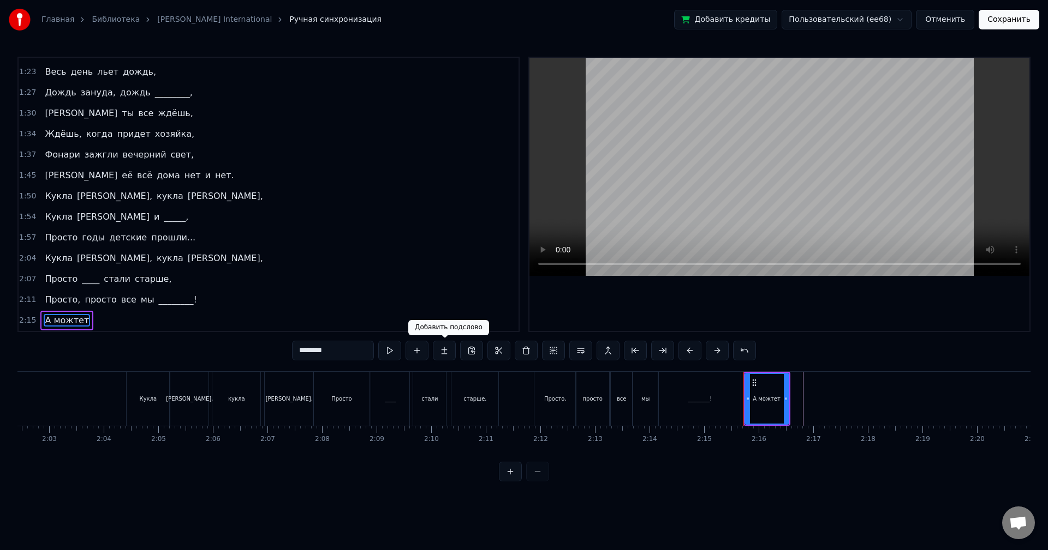
click at [447, 351] on button at bounding box center [444, 351] width 23 height 20
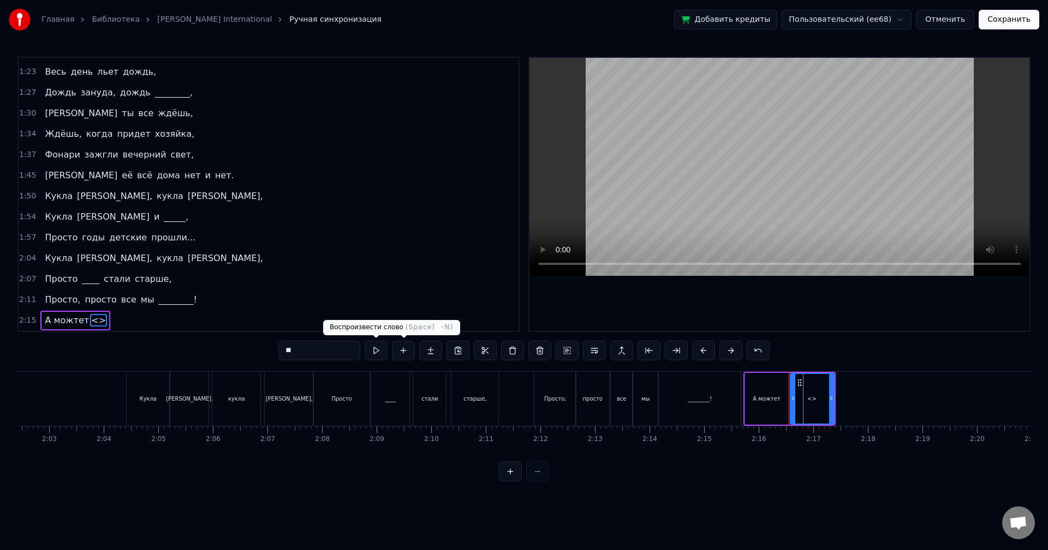
click at [340, 349] on input "**" at bounding box center [319, 351] width 82 height 20
type input "*****"
click at [432, 352] on button at bounding box center [430, 351] width 23 height 20
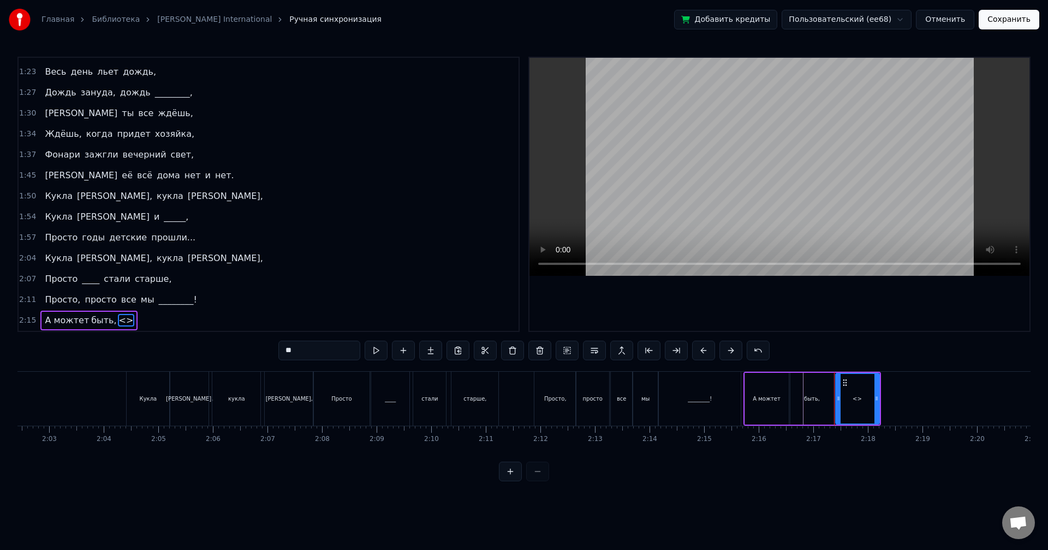
click at [289, 351] on input "**" at bounding box center [319, 351] width 82 height 20
type input "*"
type input "*********"
click at [426, 351] on button at bounding box center [430, 351] width 23 height 20
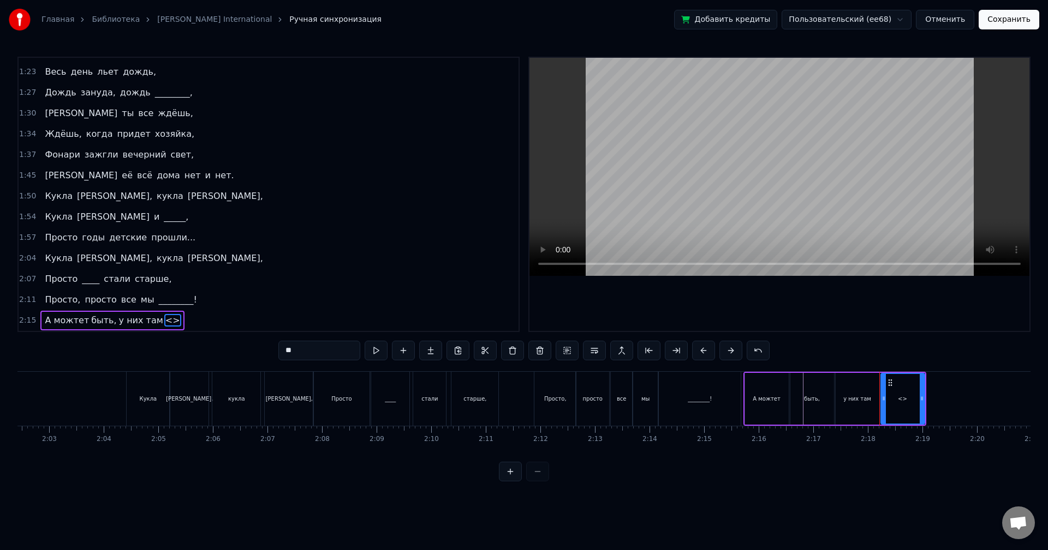
click at [311, 350] on input "**" at bounding box center [319, 351] width 82 height 20
click at [311, 351] on input "**" at bounding box center [319, 351] width 82 height 20
type input "******"
click at [429, 352] on button at bounding box center [430, 351] width 23 height 20
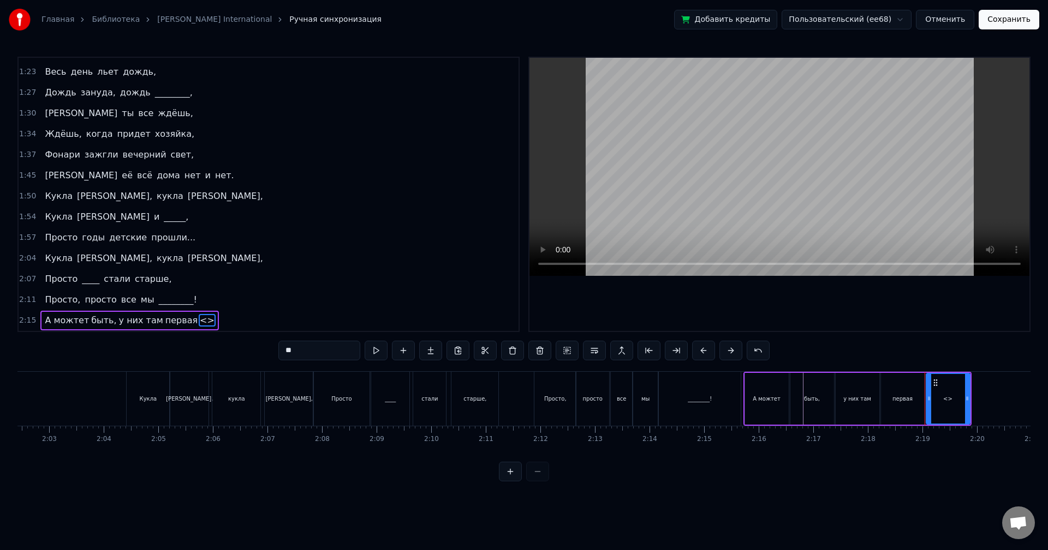
click at [319, 352] on input "**" at bounding box center [319, 351] width 82 height 20
click at [320, 352] on input "**" at bounding box center [319, 351] width 82 height 20
click at [321, 355] on input "**" at bounding box center [319, 351] width 82 height 20
click at [302, 351] on input "**" at bounding box center [319, 351] width 82 height 20
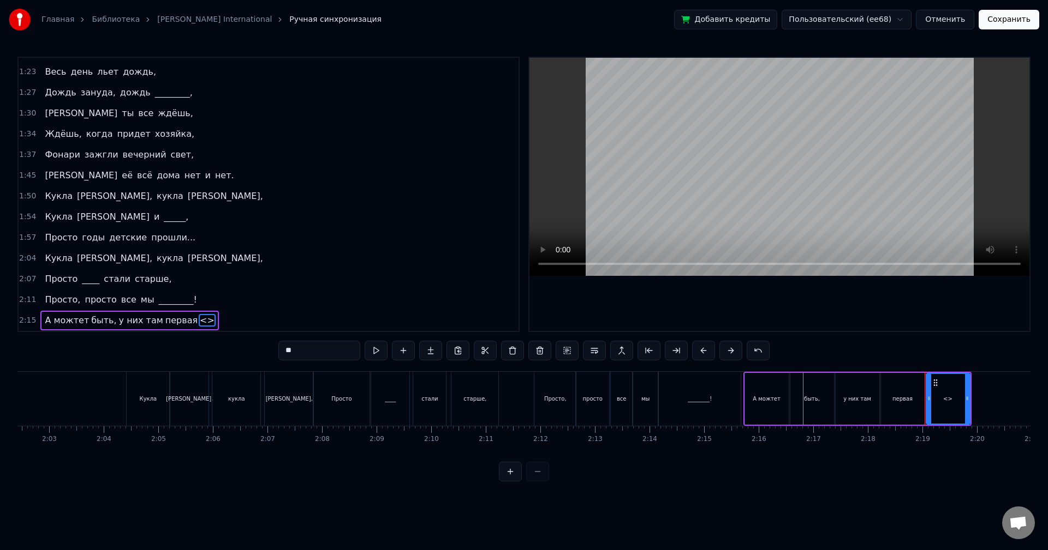
click at [302, 351] on input "**" at bounding box center [319, 351] width 82 height 20
type input "*******"
click at [829, 345] on div "0:54 Весь день льет дождь, 0:58 Льет по стеклам и по крышам, 1:01 Весь день ты …" at bounding box center [523, 269] width 1013 height 425
click at [238, 316] on div "2:15 А можтет быть, у них там первая любовь." at bounding box center [269, 320] width 500 height 21
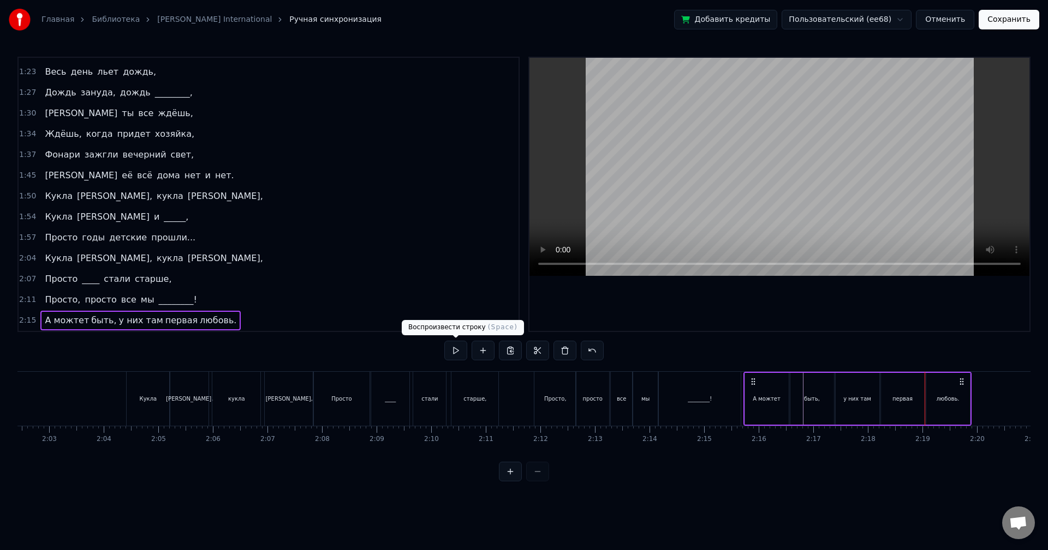
click at [448, 352] on button at bounding box center [455, 351] width 23 height 20
click at [938, 398] on div "любовь." at bounding box center [947, 399] width 23 height 8
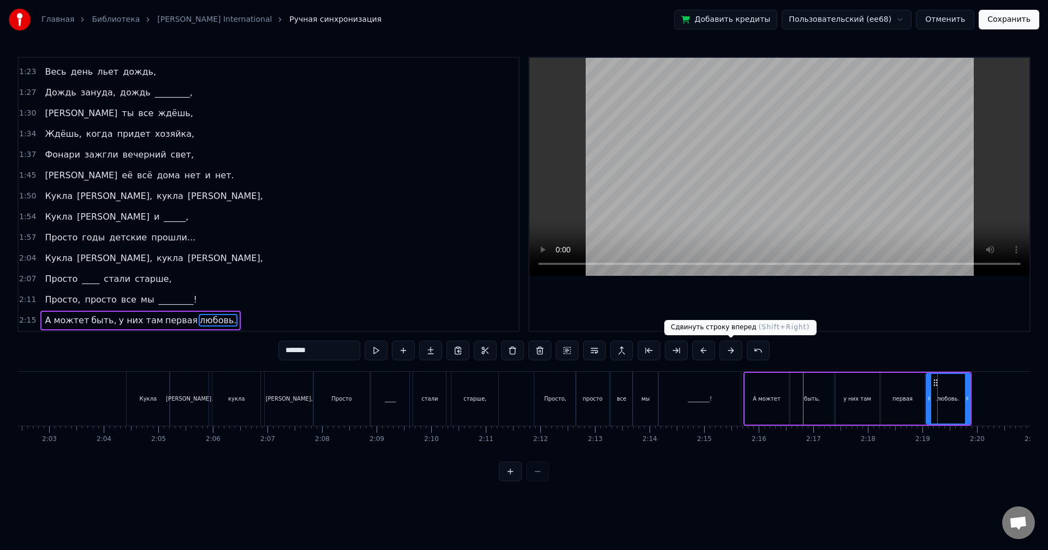
click at [731, 352] on button at bounding box center [730, 351] width 23 height 20
click at [705, 355] on button at bounding box center [703, 351] width 23 height 20
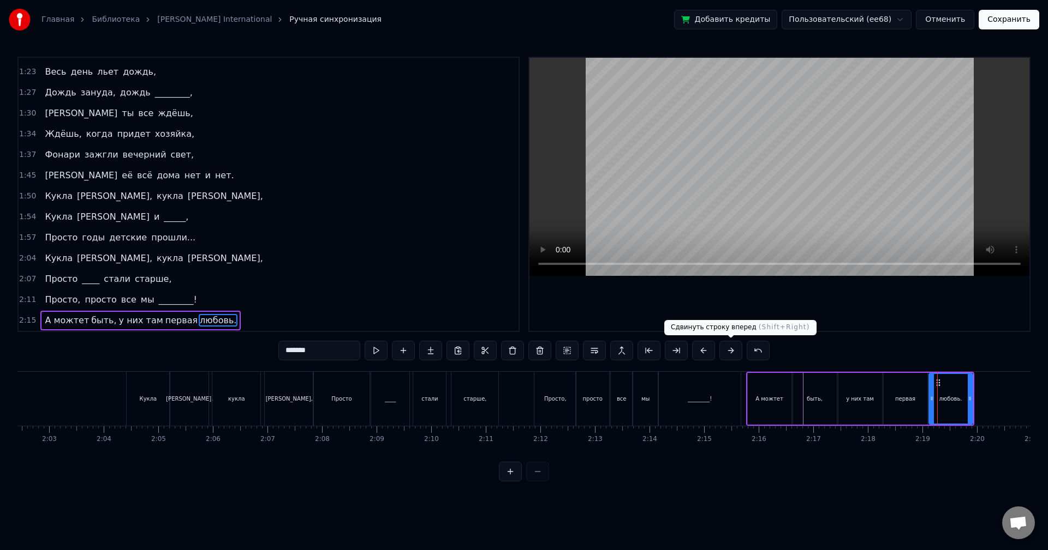
click at [757, 386] on div "А можтет" at bounding box center [769, 399] width 44 height 52
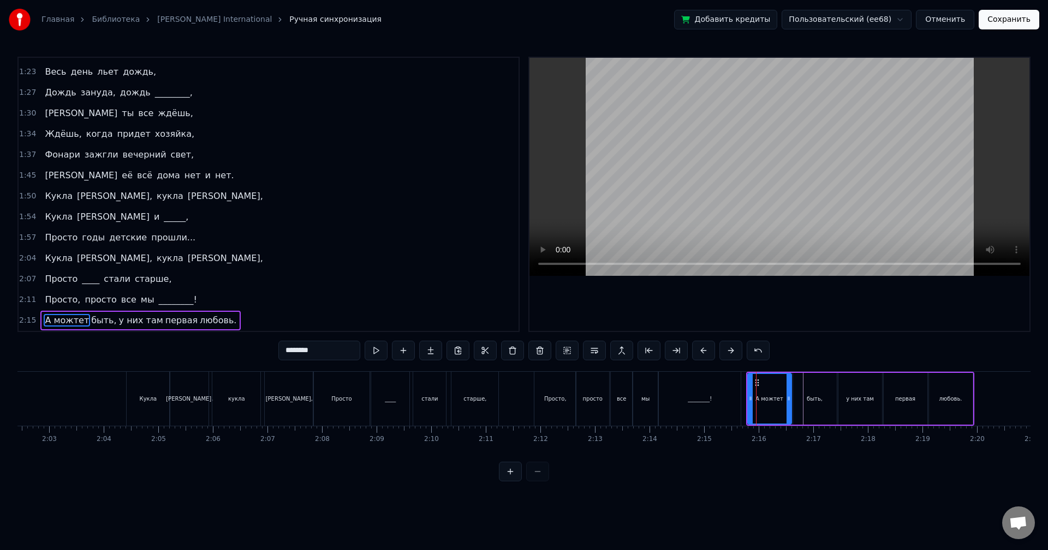
click at [140, 321] on span "у них там" at bounding box center [141, 320] width 46 height 13
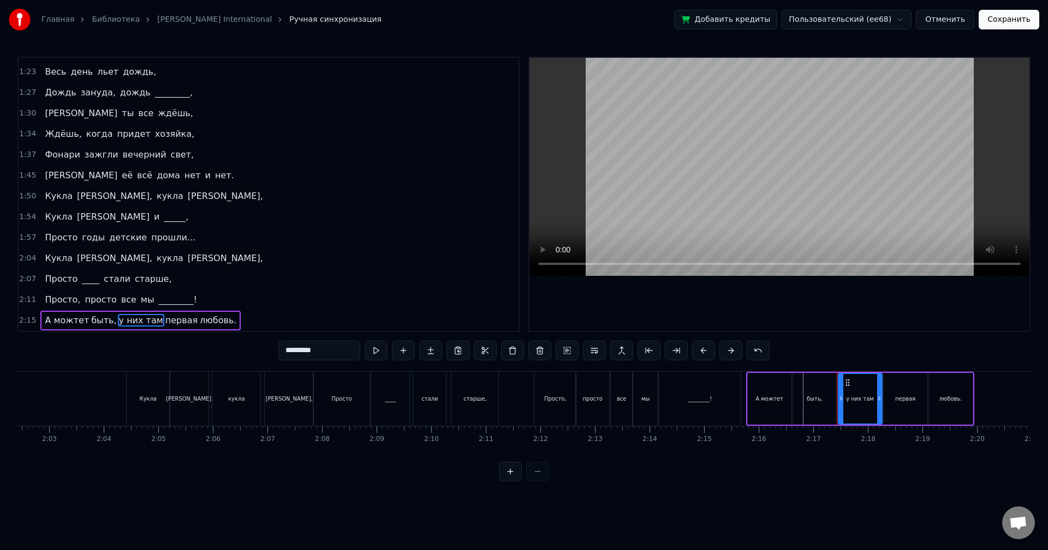
click at [776, 399] on div "А можтет" at bounding box center [769, 399] width 28 height 8
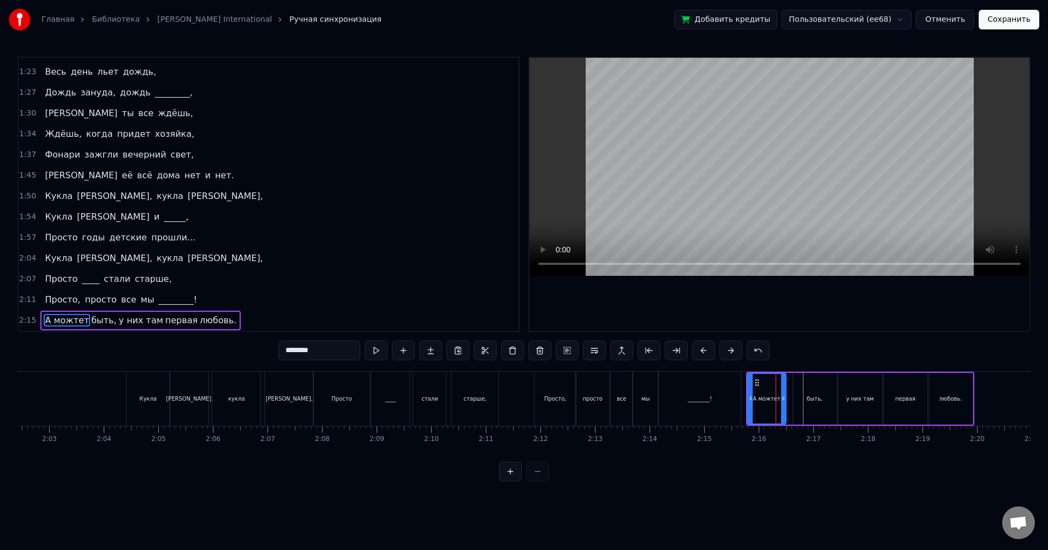
drag, startPoint x: 787, startPoint y: 399, endPoint x: 781, endPoint y: 399, distance: 6.0
click at [781, 399] on icon at bounding box center [783, 398] width 4 height 9
click at [817, 396] on div "быть," at bounding box center [814, 399] width 16 height 8
type input "*****"
click at [795, 400] on circle at bounding box center [795, 400] width 1 height 1
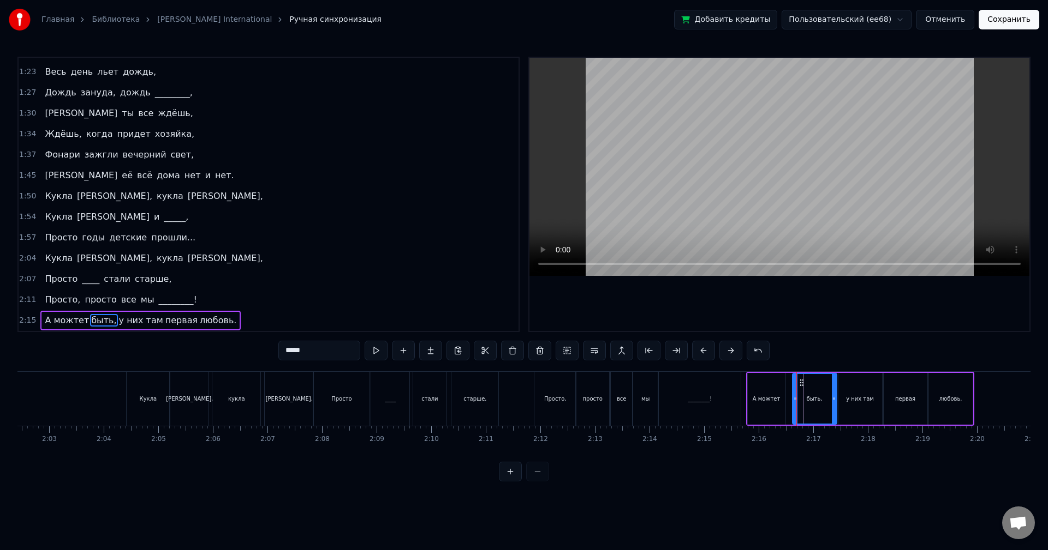
click at [794, 399] on icon at bounding box center [795, 398] width 4 height 9
click at [619, 355] on button at bounding box center [621, 351] width 23 height 20
click at [596, 352] on button at bounding box center [594, 351] width 23 height 20
click at [851, 361] on div "0:54 Весь день льет дождь, 0:58 Льет по стеклам и по крышам, 1:01 Весь день ты …" at bounding box center [523, 269] width 1013 height 425
click at [278, 325] on div "2:15 А можтет быть, у них там первая любовь." at bounding box center [269, 320] width 500 height 21
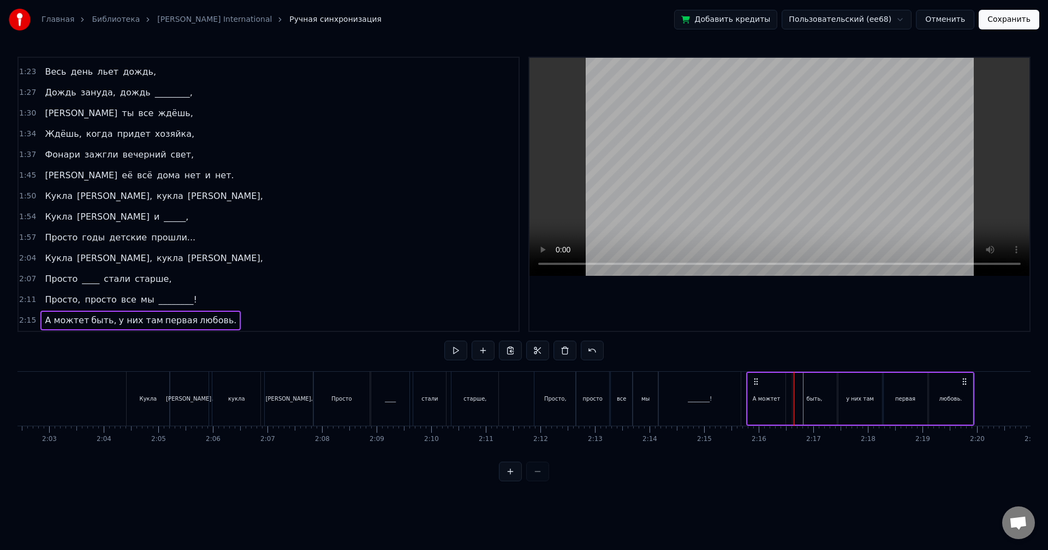
click at [817, 397] on div "быть," at bounding box center [814, 399] width 16 height 8
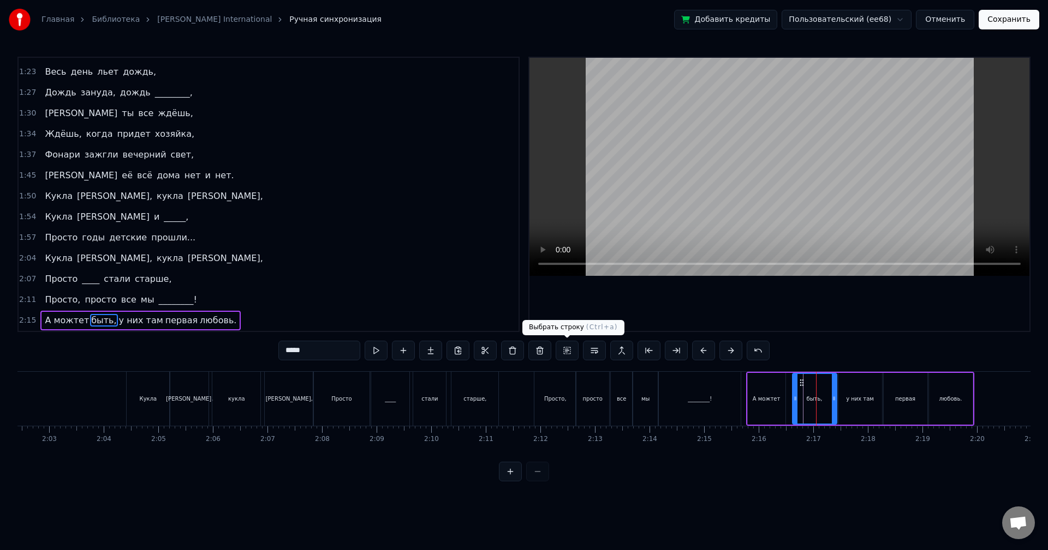
click at [567, 354] on button at bounding box center [566, 351] width 23 height 20
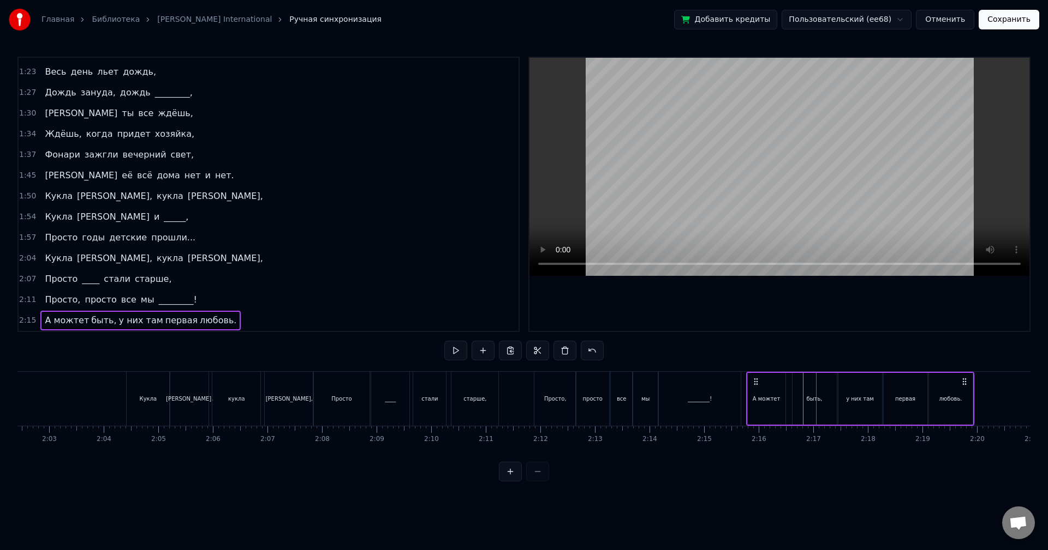
click at [118, 317] on span "у них там" at bounding box center [141, 320] width 46 height 13
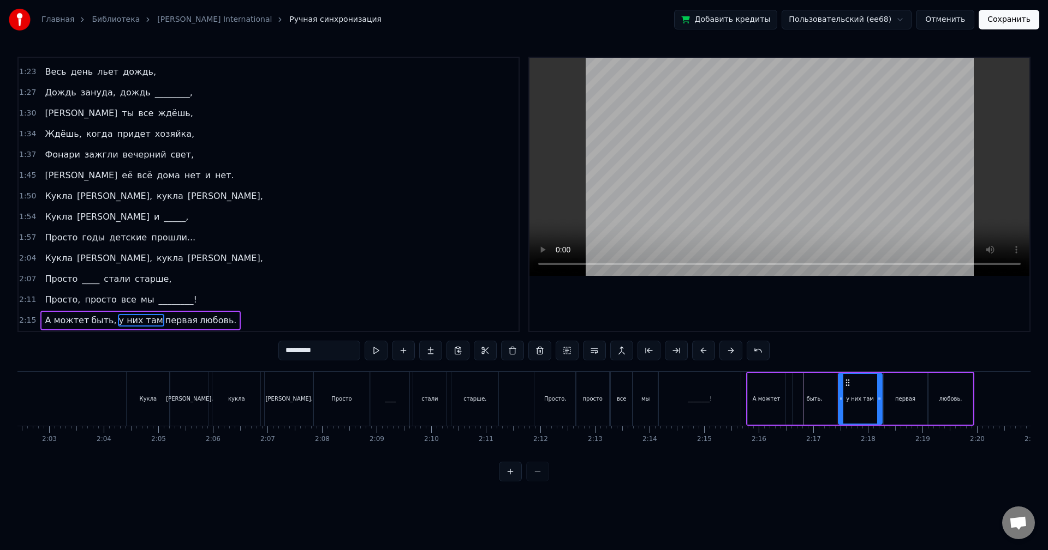
click at [118, 317] on span "у них там" at bounding box center [141, 320] width 46 height 13
drag, startPoint x: 112, startPoint y: 317, endPoint x: 141, endPoint y: 315, distance: 29.0
click at [137, 315] on span "у них там" at bounding box center [141, 320] width 46 height 13
click at [372, 354] on button at bounding box center [375, 351] width 23 height 20
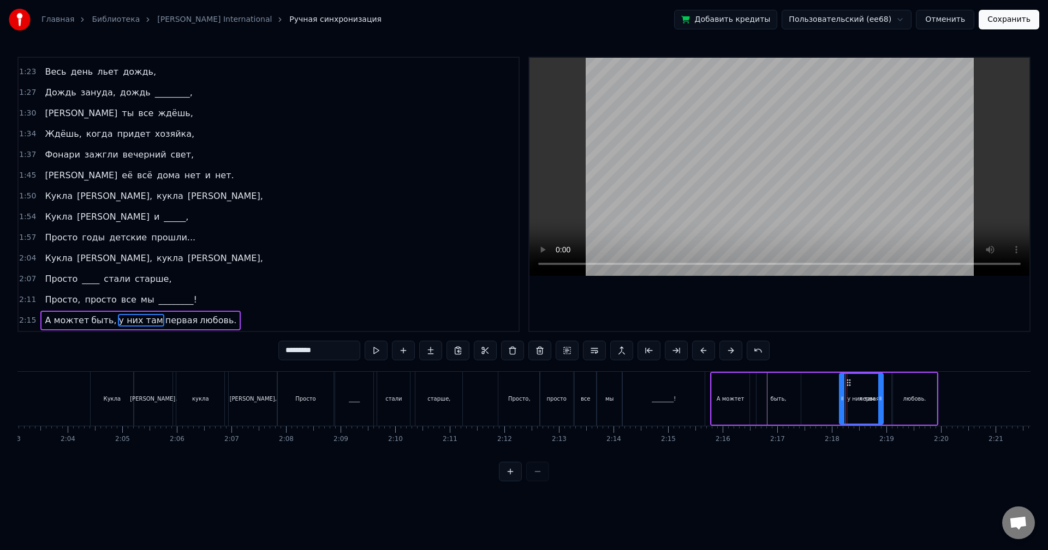
scroll to position [0, 6717]
drag, startPoint x: 844, startPoint y: 384, endPoint x: 824, endPoint y: 385, distance: 20.3
click at [824, 385] on icon at bounding box center [827, 383] width 9 height 9
click at [879, 390] on div "первая" at bounding box center [868, 399] width 44 height 52
type input "******"
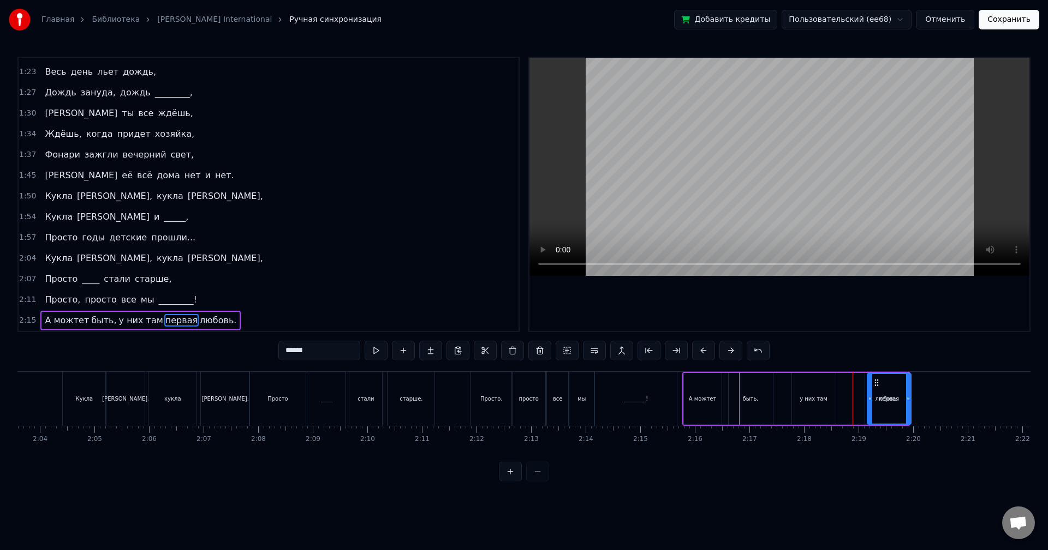
drag, startPoint x: 856, startPoint y: 382, endPoint x: 870, endPoint y: 384, distance: 13.7
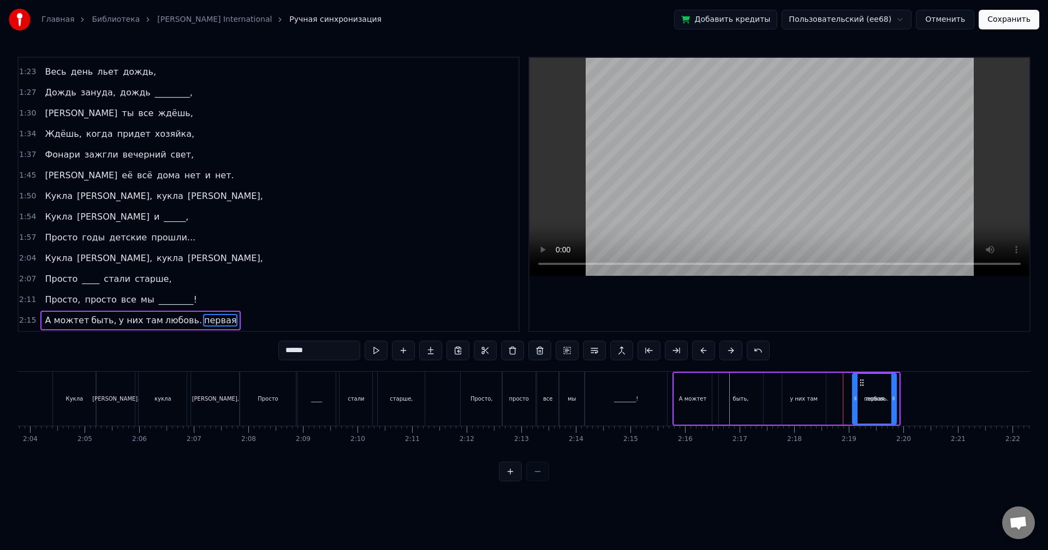
drag, startPoint x: 869, startPoint y: 382, endPoint x: 863, endPoint y: 382, distance: 6.0
click at [863, 382] on icon at bounding box center [861, 383] width 9 height 9
click at [542, 348] on button at bounding box center [539, 351] width 23 height 20
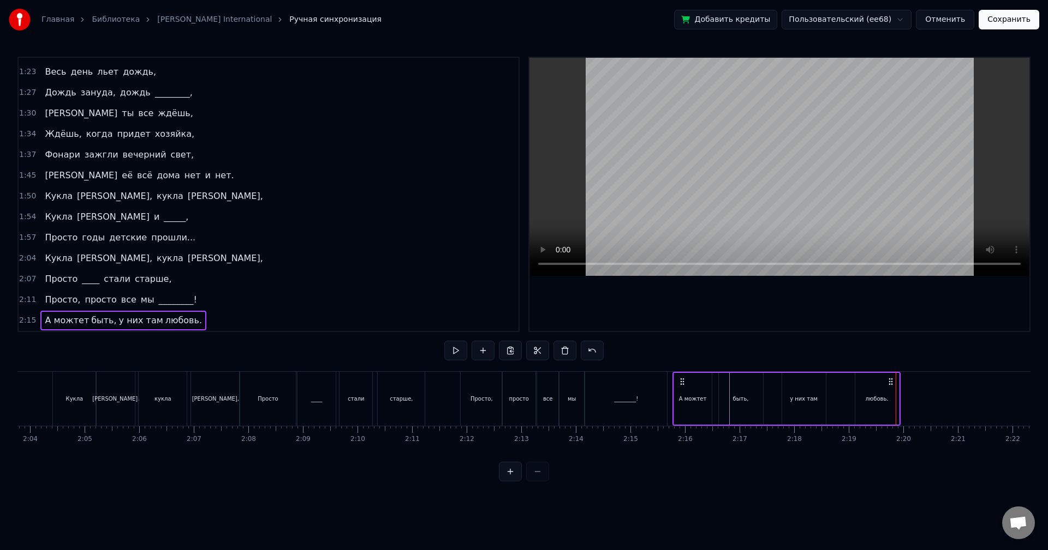
click at [213, 319] on div "2:15 А можтет быть, у них там любовь." at bounding box center [269, 320] width 500 height 21
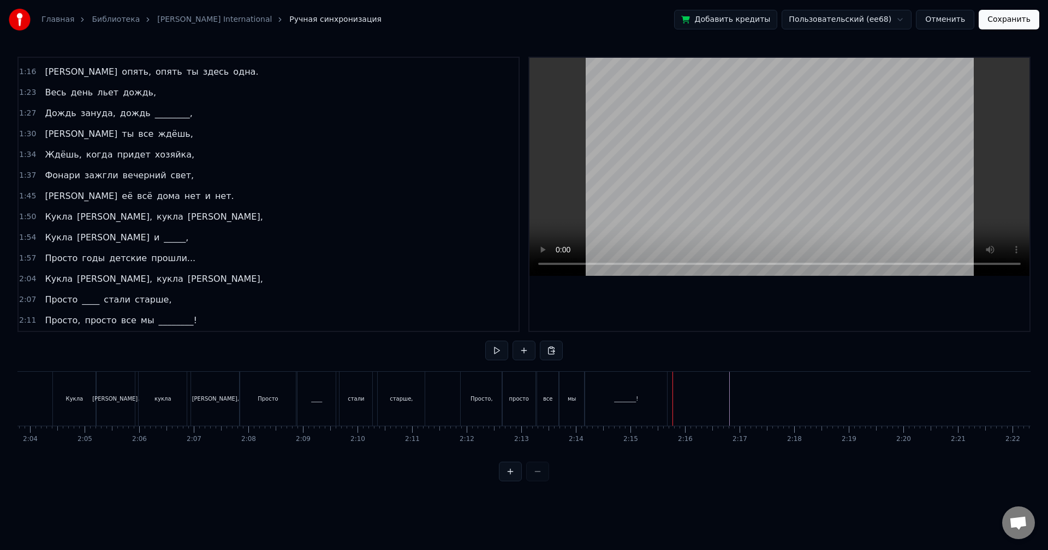
scroll to position [100, 0]
click at [528, 349] on button at bounding box center [523, 351] width 23 height 20
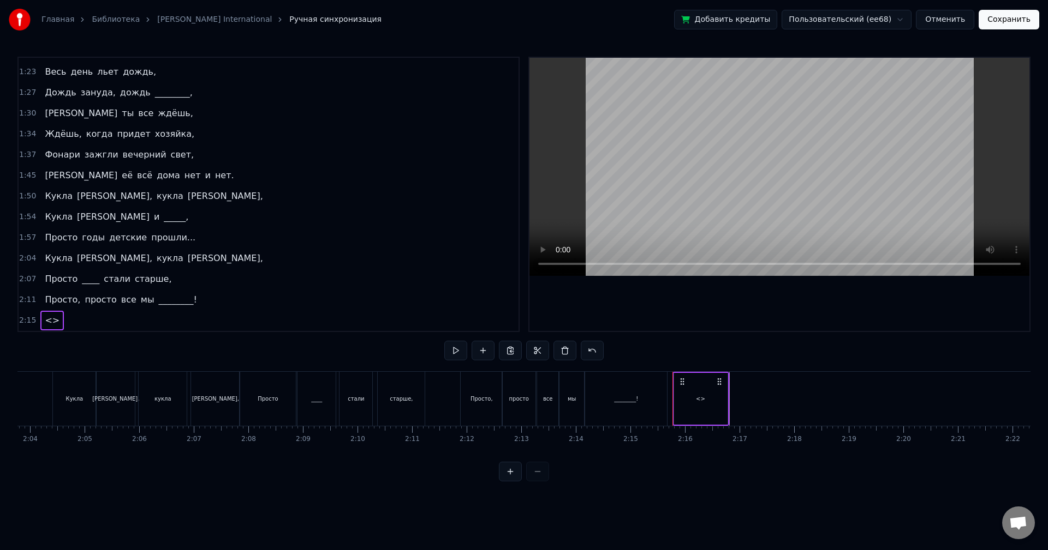
click at [703, 393] on div "<>" at bounding box center [700, 399] width 53 height 52
click at [703, 395] on div "<>" at bounding box center [700, 399] width 9 height 8
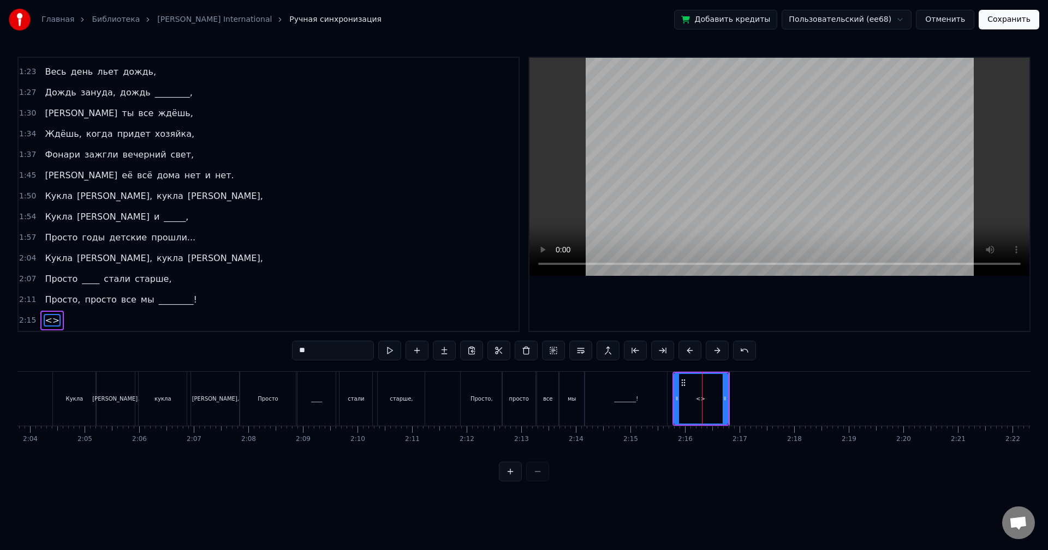
click at [344, 352] on input "**" at bounding box center [333, 351] width 82 height 20
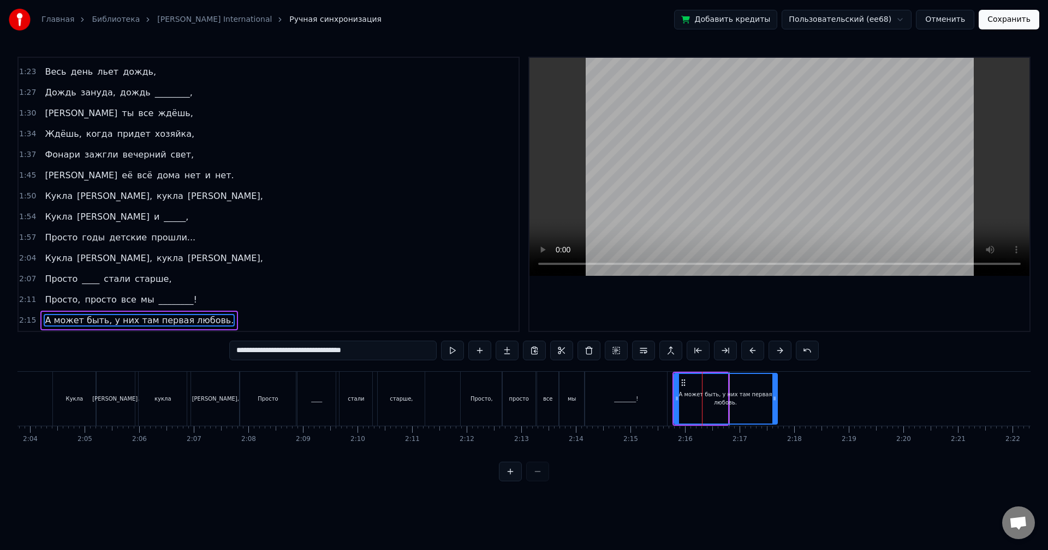
drag, startPoint x: 724, startPoint y: 406, endPoint x: 777, endPoint y: 410, distance: 53.6
click at [776, 410] on div at bounding box center [774, 399] width 4 height 50
click at [456, 347] on button at bounding box center [452, 351] width 23 height 20
click at [672, 399] on icon at bounding box center [673, 398] width 4 height 9
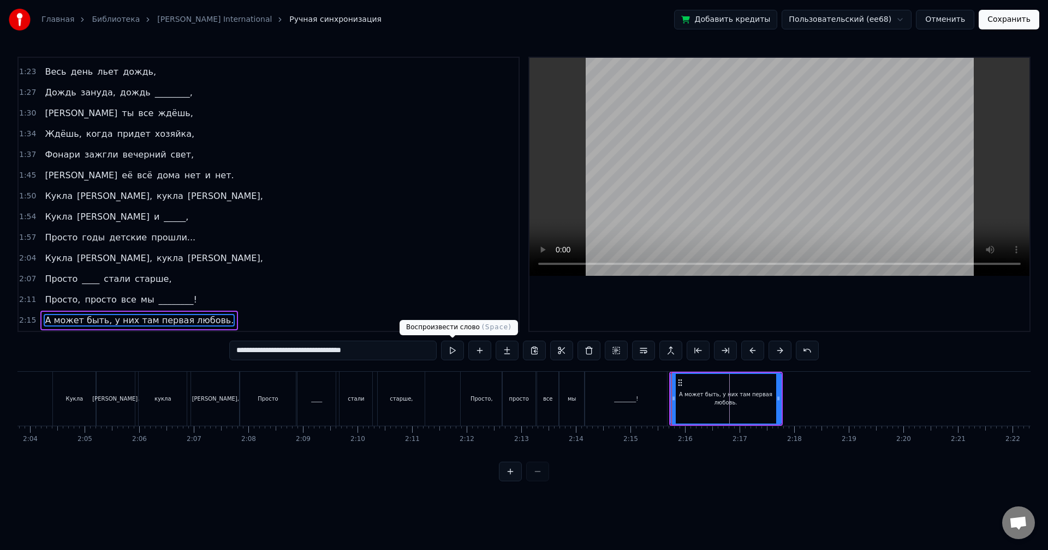
click at [449, 349] on button at bounding box center [452, 351] width 23 height 20
drag, startPoint x: 243, startPoint y: 352, endPoint x: 388, endPoint y: 353, distance: 145.7
click at [388, 353] on input "**********" at bounding box center [332, 351] width 207 height 20
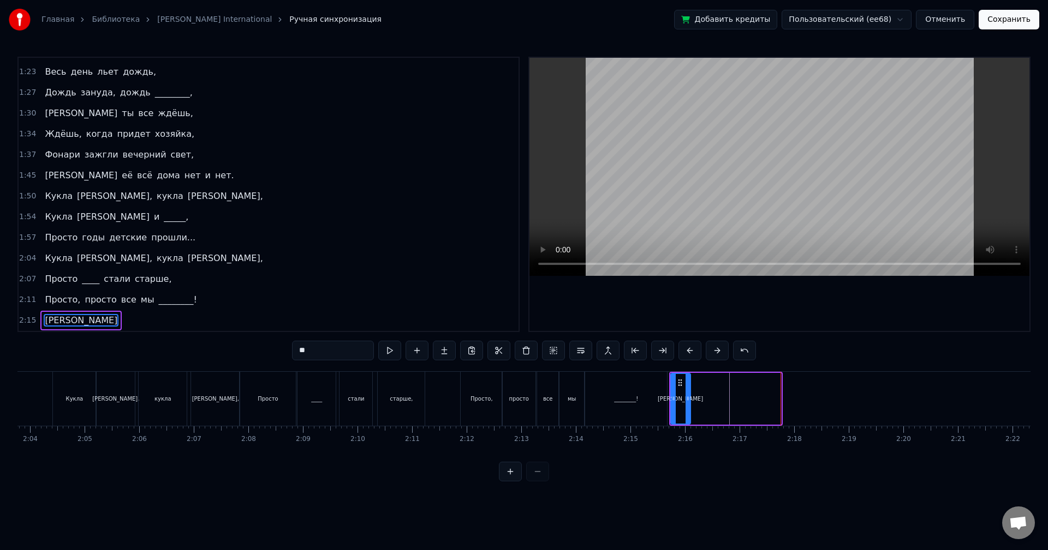
drag, startPoint x: 775, startPoint y: 398, endPoint x: 685, endPoint y: 405, distance: 90.8
click at [685, 405] on div at bounding box center [687, 399] width 4 height 50
type input "*"
click at [503, 481] on button at bounding box center [510, 472] width 23 height 20
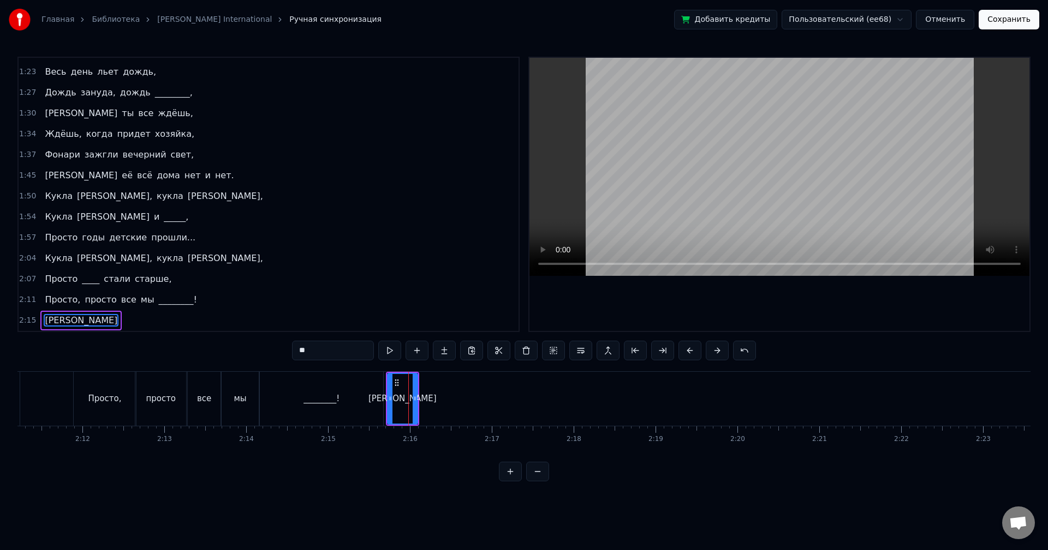
click at [503, 481] on button at bounding box center [510, 472] width 23 height 20
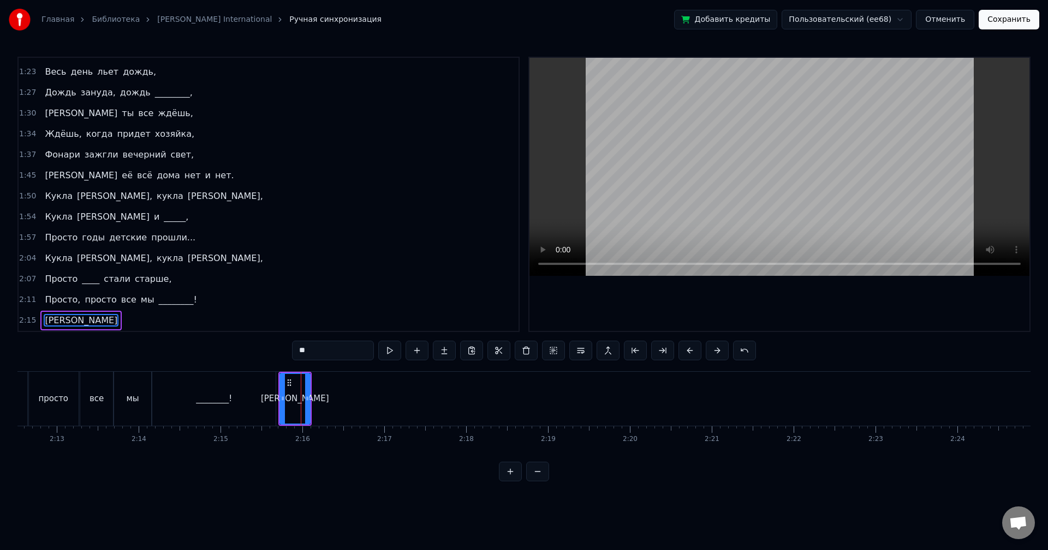
click at [503, 481] on button at bounding box center [510, 472] width 23 height 20
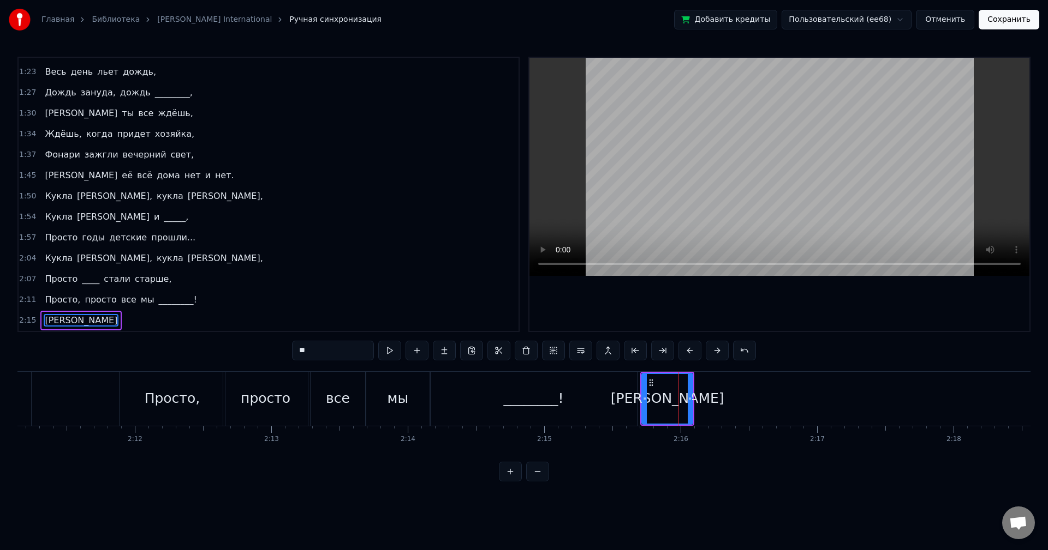
scroll to position [0, 17839]
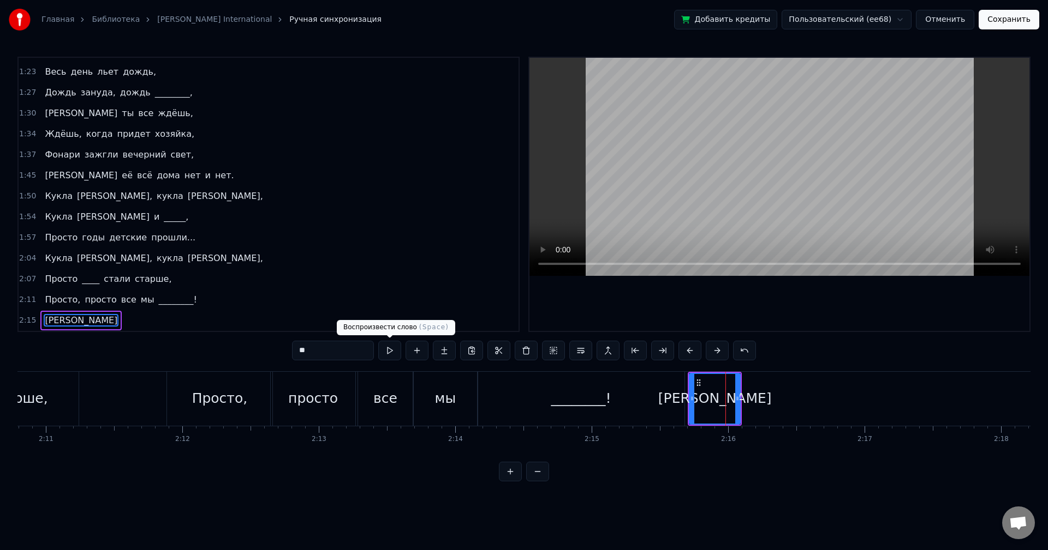
click at [387, 354] on button at bounding box center [389, 351] width 23 height 20
drag, startPoint x: 735, startPoint y: 398, endPoint x: 709, endPoint y: 402, distance: 26.9
click at [714, 400] on icon at bounding box center [716, 398] width 4 height 9
click at [378, 341] on button at bounding box center [389, 351] width 23 height 20
click at [711, 395] on icon at bounding box center [712, 398] width 4 height 9
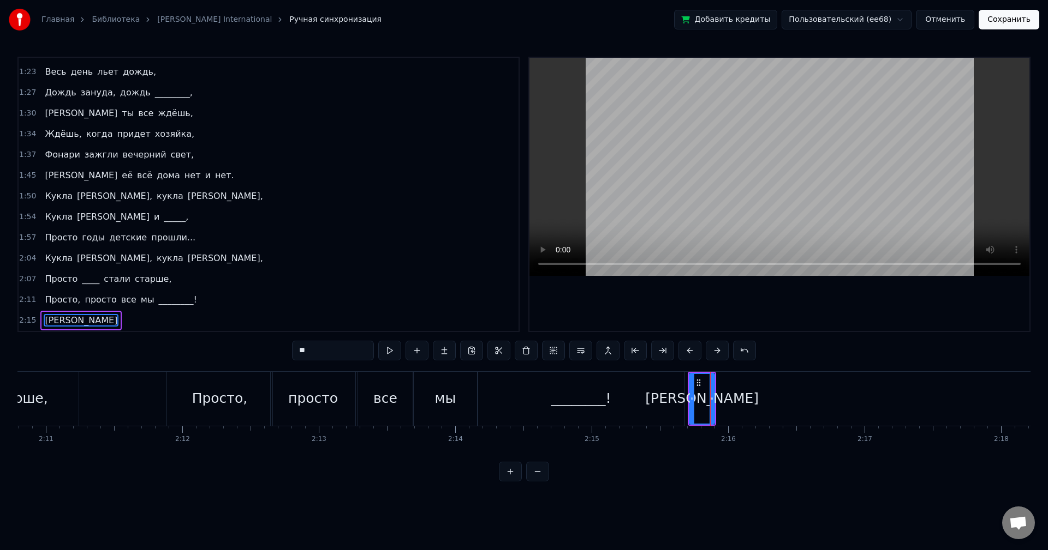
click at [378, 341] on button at bounding box center [389, 351] width 23 height 20
click at [444, 352] on button at bounding box center [444, 351] width 23 height 20
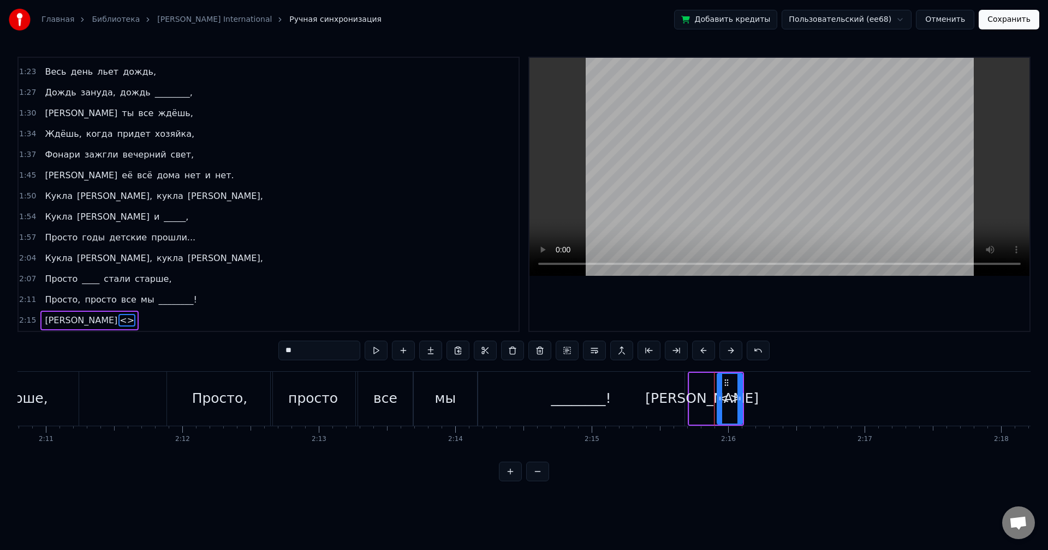
drag, startPoint x: 313, startPoint y: 352, endPoint x: 279, endPoint y: 350, distance: 33.9
click at [279, 350] on input "**" at bounding box center [319, 351] width 82 height 20
drag, startPoint x: 740, startPoint y: 385, endPoint x: 749, endPoint y: 384, distance: 8.7
click at [747, 385] on div at bounding box center [745, 399] width 4 height 50
type input "*****"
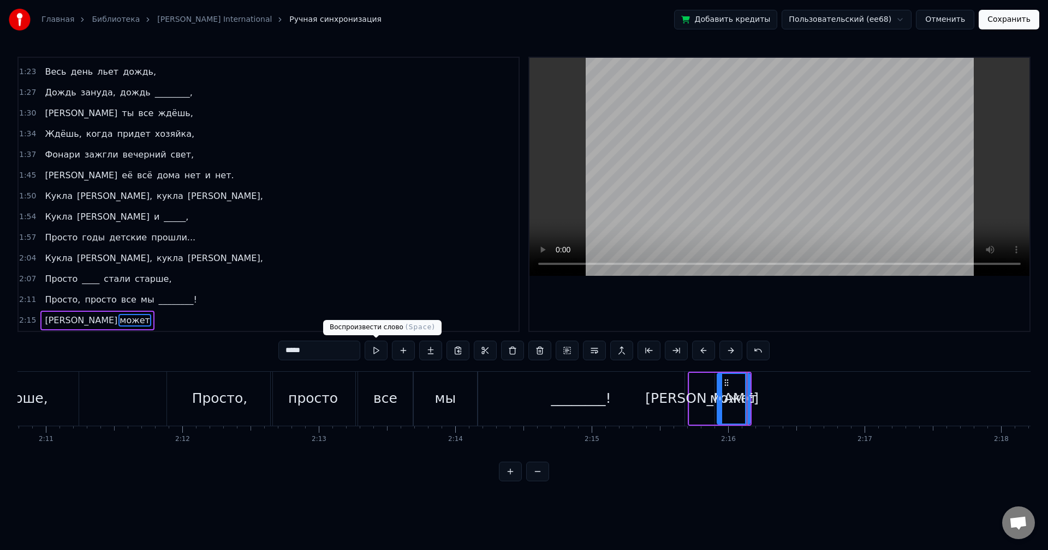
click at [381, 352] on button at bounding box center [375, 351] width 23 height 20
drag, startPoint x: 747, startPoint y: 403, endPoint x: 762, endPoint y: 404, distance: 14.2
click at [762, 404] on div at bounding box center [760, 399] width 4 height 50
click at [381, 350] on button at bounding box center [375, 351] width 23 height 20
click at [764, 404] on div "может" at bounding box center [740, 399] width 48 height 52
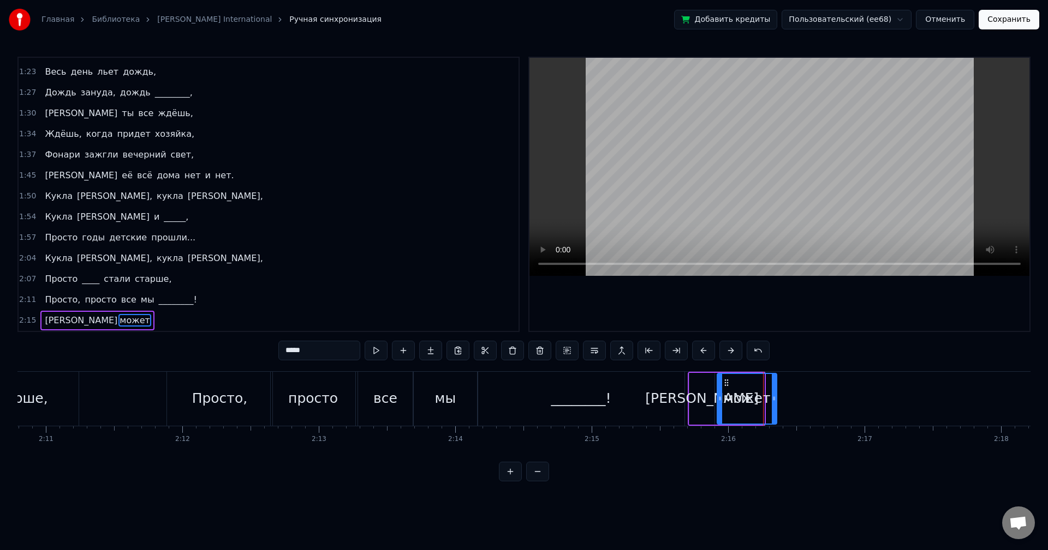
click at [775, 406] on div at bounding box center [773, 399] width 4 height 50
click at [429, 350] on button at bounding box center [430, 351] width 23 height 20
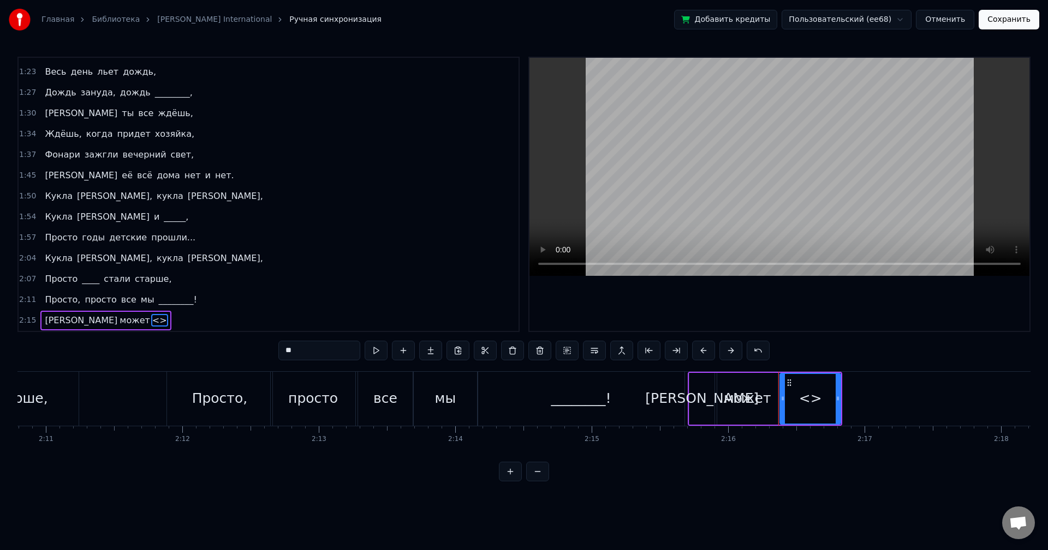
drag, startPoint x: 330, startPoint y: 351, endPoint x: 271, endPoint y: 346, distance: 59.1
click at [271, 346] on div "0:54 Весь день льет дождь, 0:58 Льет по стеклам и по крышам, 1:01 Весь день ты …" at bounding box center [523, 269] width 1013 height 425
type input "*****"
click at [369, 351] on button at bounding box center [375, 351] width 23 height 20
click at [786, 397] on icon at bounding box center [785, 398] width 4 height 9
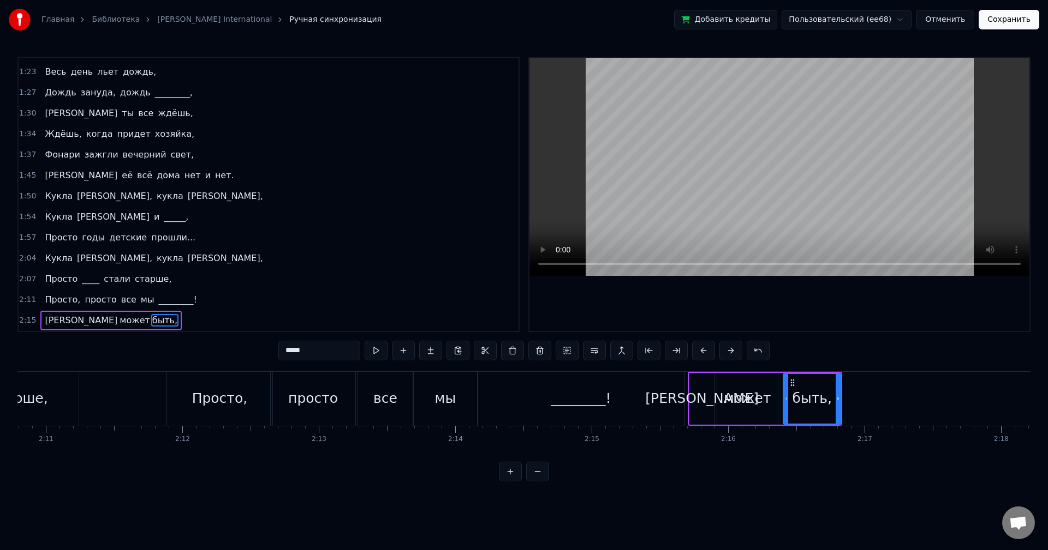
click at [375, 348] on button at bounding box center [375, 351] width 23 height 20
click at [809, 385] on div "быть," at bounding box center [811, 399] width 56 height 50
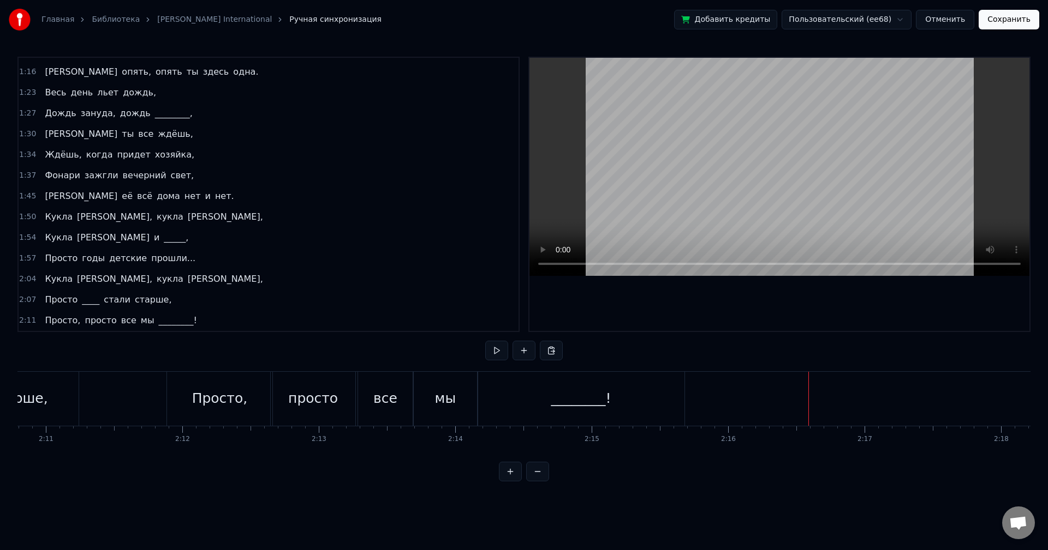
scroll to position [100, 0]
click at [528, 356] on button at bounding box center [523, 351] width 23 height 20
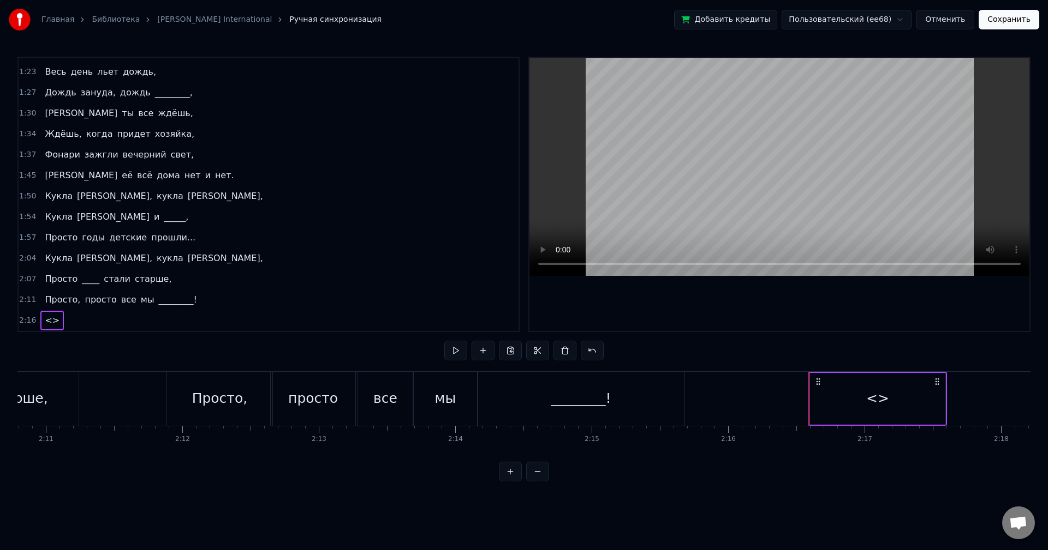
click at [860, 402] on div "<>" at bounding box center [877, 399] width 135 height 52
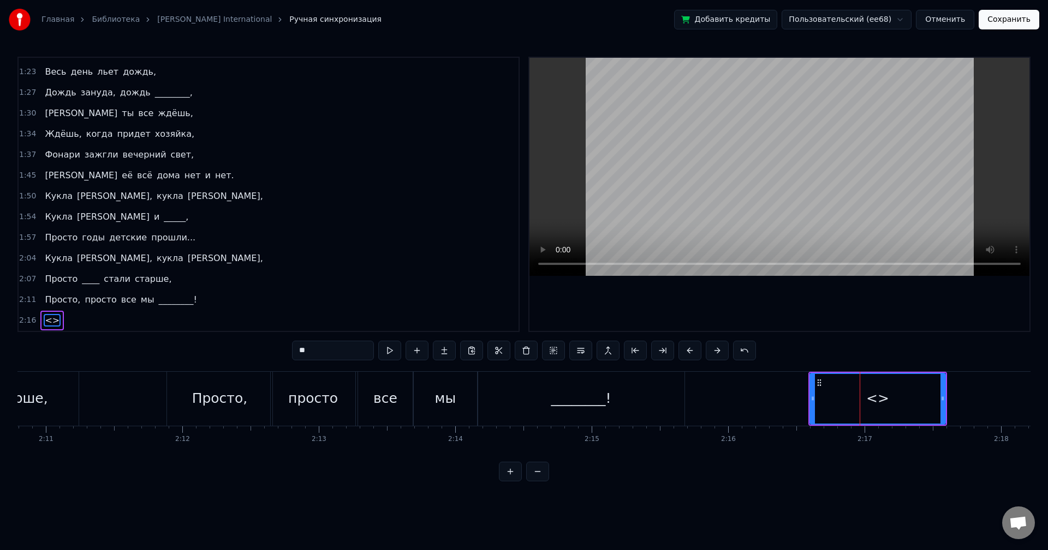
click at [860, 402] on div "<>" at bounding box center [877, 399] width 134 height 50
click at [891, 401] on div "<>" at bounding box center [877, 399] width 134 height 50
click at [889, 401] on div "<>" at bounding box center [877, 399] width 134 height 50
drag, startPoint x: 358, startPoint y: 354, endPoint x: 280, endPoint y: 345, distance: 77.9
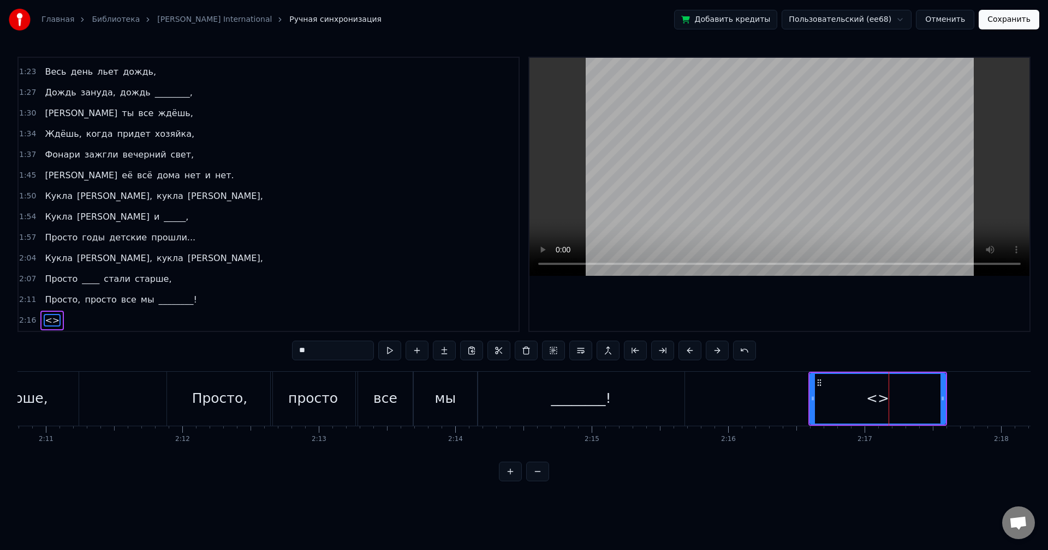
click at [287, 349] on div "0:54 Весь день льет дождь, 0:58 Льет по стеклам и по крышам, 1:01 Весь день ты …" at bounding box center [523, 269] width 1013 height 425
type input "*"
click at [931, 348] on div "0:54 Весь день льет дождь, 0:58 Льет по стеклам и по крышам, 1:01 Весь день ты …" at bounding box center [523, 269] width 1013 height 425
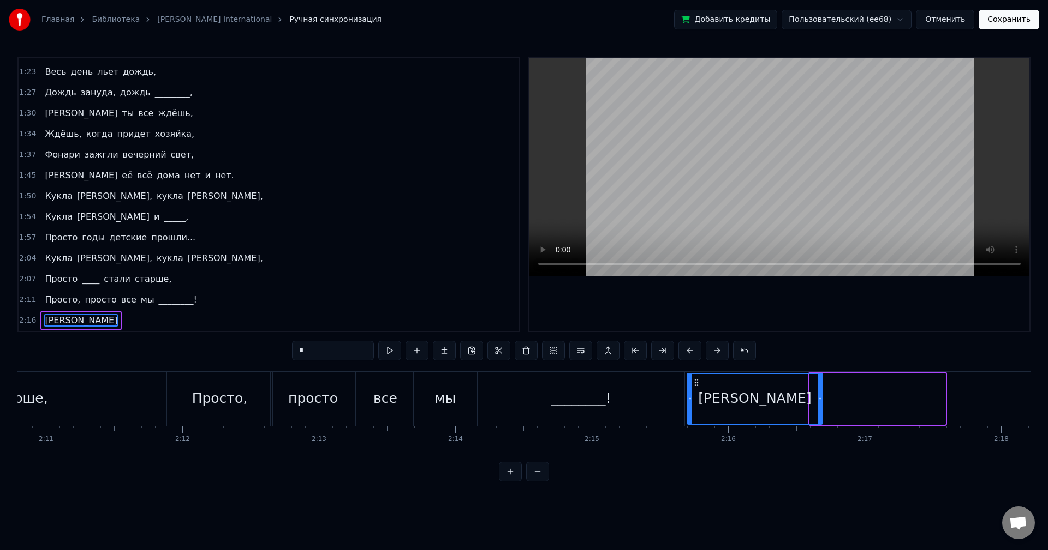
drag, startPoint x: 817, startPoint y: 382, endPoint x: 695, endPoint y: 388, distance: 122.9
click at [695, 388] on div "[PERSON_NAME]" at bounding box center [754, 399] width 134 height 50
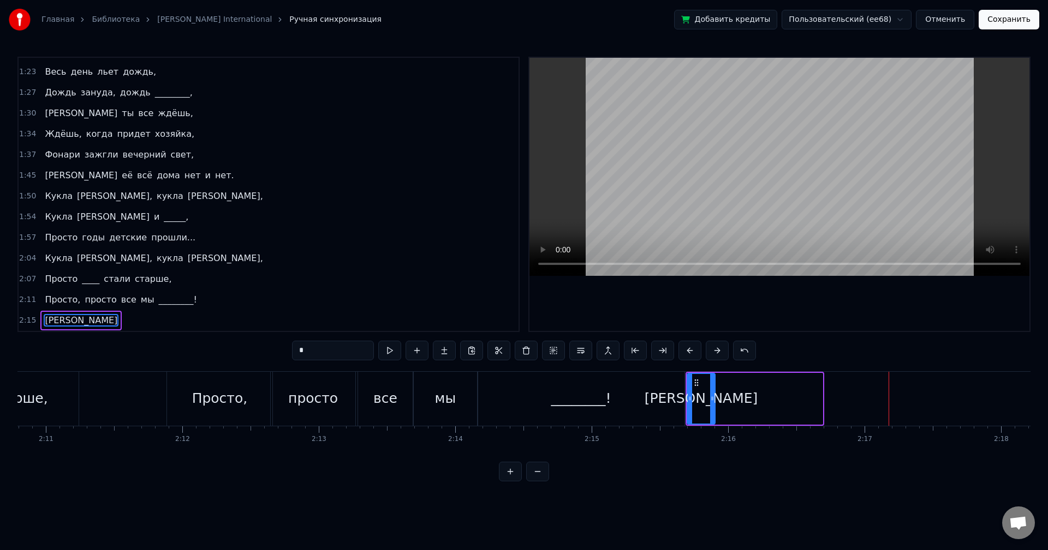
drag, startPoint x: 817, startPoint y: 394, endPoint x: 711, endPoint y: 396, distance: 105.3
click at [711, 396] on div at bounding box center [712, 399] width 4 height 50
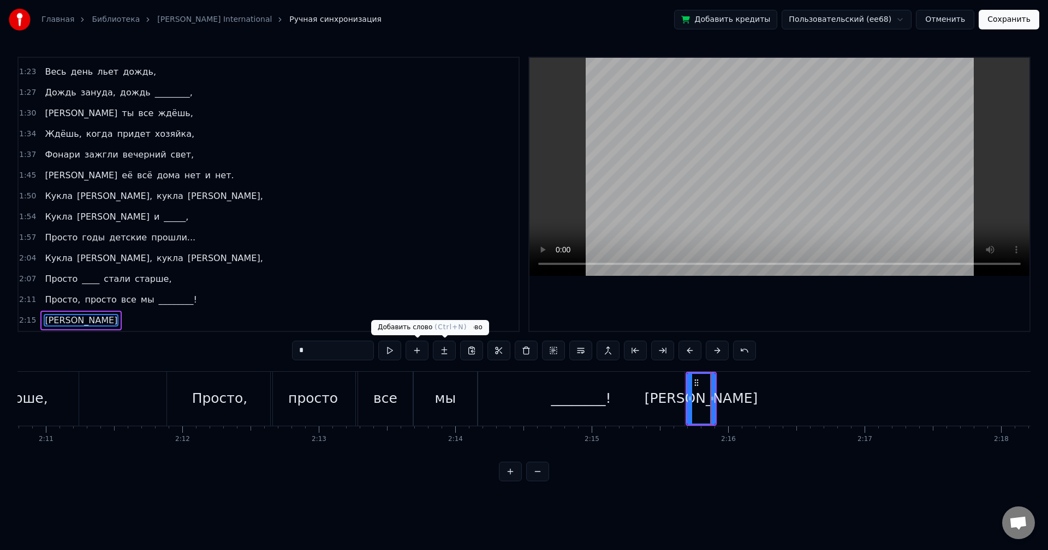
click at [394, 349] on button at bounding box center [389, 351] width 23 height 20
click at [447, 352] on button at bounding box center [444, 351] width 23 height 20
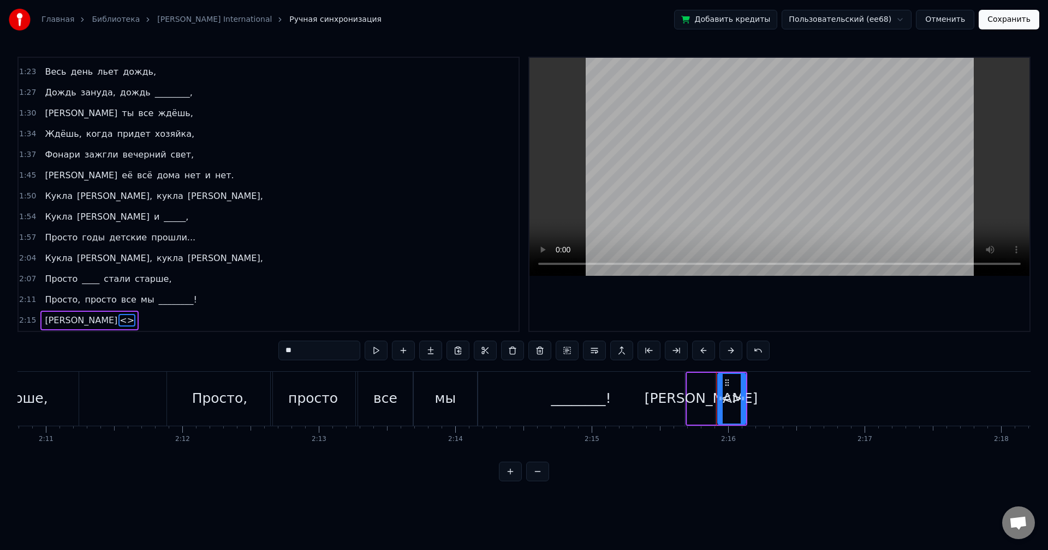
drag, startPoint x: 334, startPoint y: 348, endPoint x: 272, endPoint y: 344, distance: 62.3
click at [273, 344] on div "0:54 Весь день льет дождь, 0:58 Льет по стеклам и по крышам, 1:01 Весь день ты …" at bounding box center [523, 269] width 1013 height 425
type input "*****"
click at [369, 352] on button at bounding box center [375, 351] width 23 height 20
drag, startPoint x: 744, startPoint y: 396, endPoint x: 752, endPoint y: 397, distance: 8.3
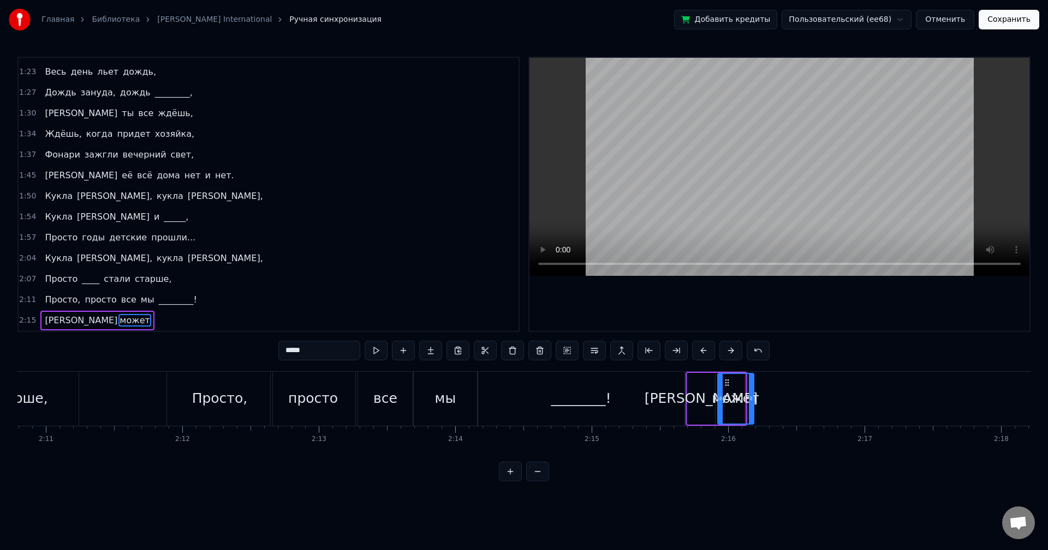
click at [752, 397] on icon at bounding box center [751, 398] width 4 height 9
click at [364, 341] on button at bounding box center [375, 351] width 23 height 20
drag, startPoint x: 751, startPoint y: 398, endPoint x: 764, endPoint y: 398, distance: 13.1
click at [764, 398] on icon at bounding box center [764, 398] width 4 height 9
click at [364, 341] on button at bounding box center [375, 351] width 23 height 20
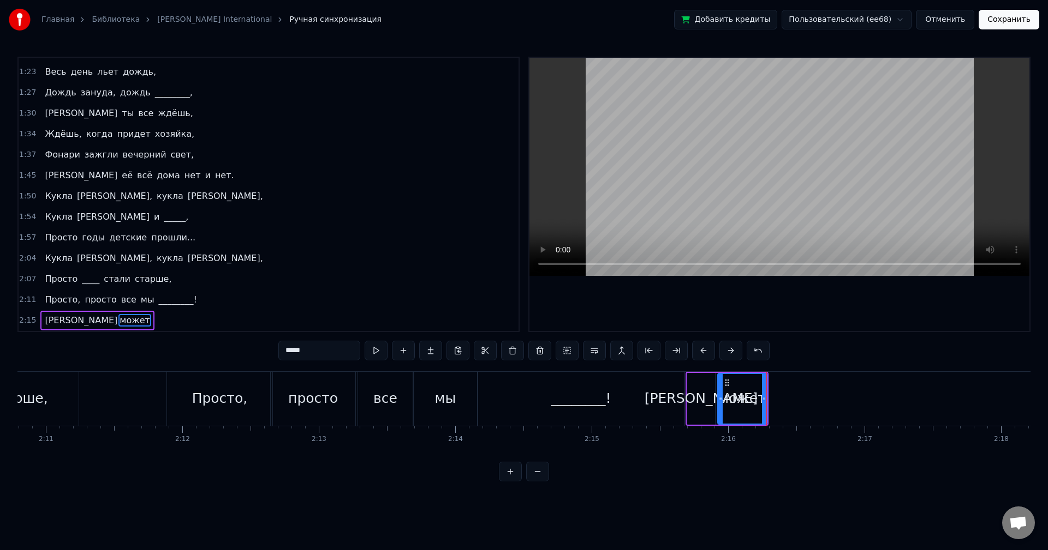
click at [805, 350] on div "0:54 Весь день льет дождь, 0:58 Льет по стеклам и по крышам, 1:01 Весь день ты …" at bounding box center [523, 269] width 1013 height 425
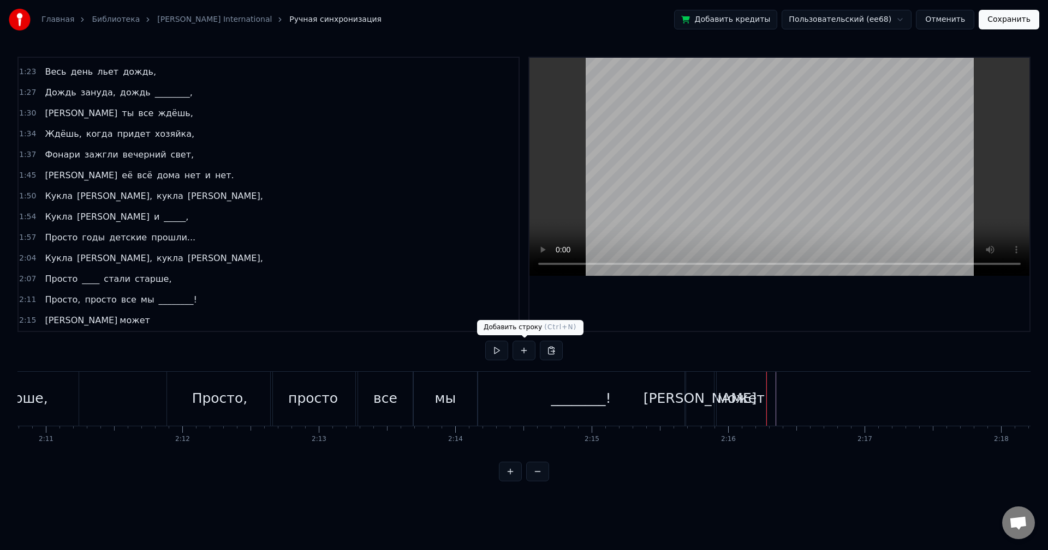
click at [528, 354] on button at bounding box center [523, 351] width 23 height 20
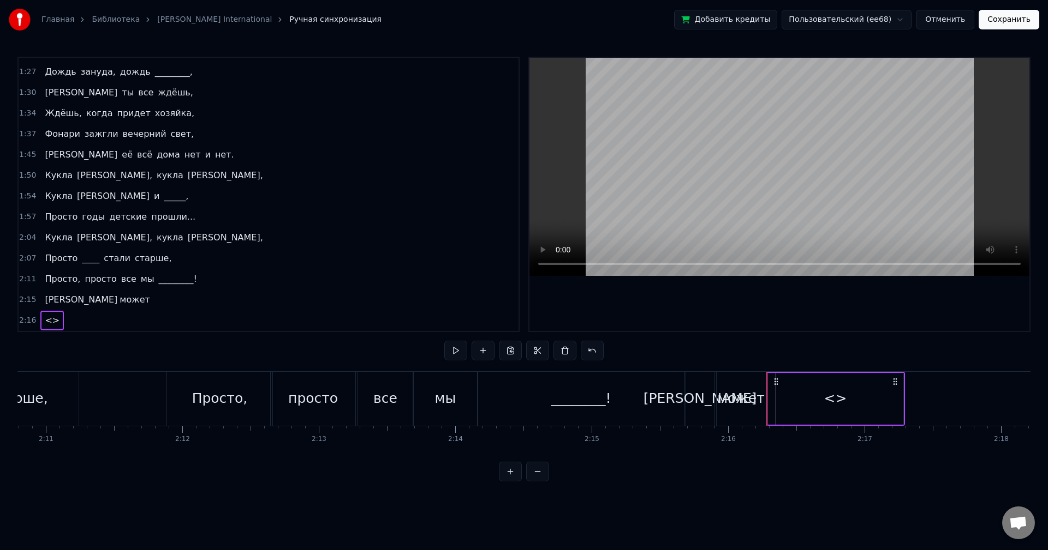
click at [828, 396] on div "<>" at bounding box center [835, 398] width 23 height 21
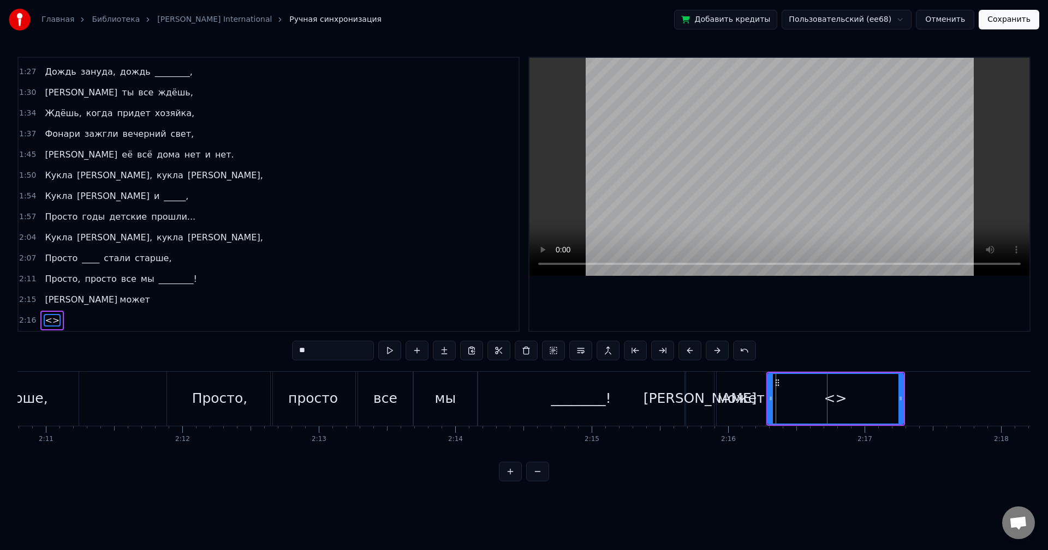
click at [827, 396] on div "<>" at bounding box center [835, 398] width 23 height 21
click at [351, 353] on input "**" at bounding box center [333, 351] width 82 height 20
type input "****"
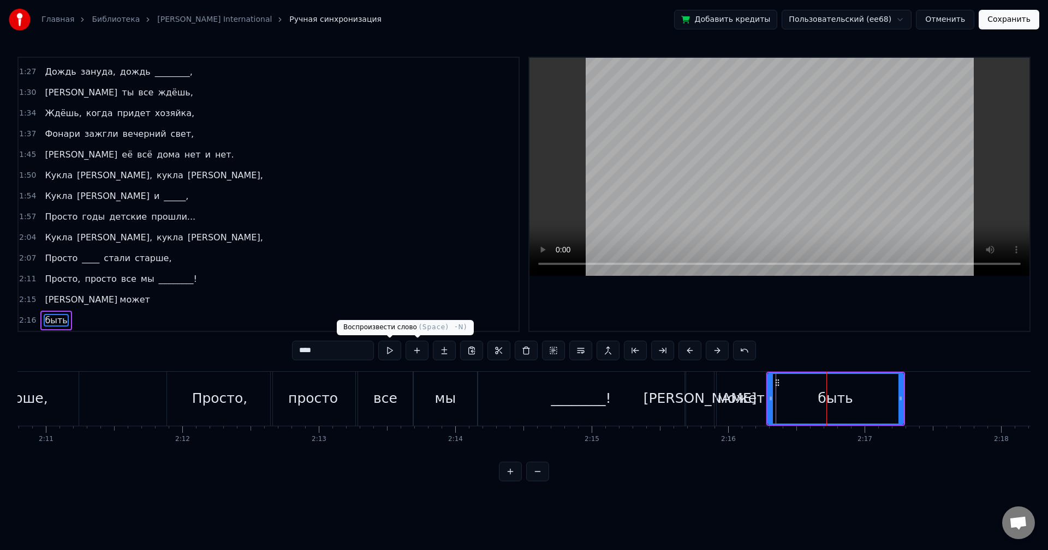
click at [399, 348] on button at bounding box center [389, 351] width 23 height 20
drag, startPoint x: 902, startPoint y: 395, endPoint x: 851, endPoint y: 396, distance: 51.3
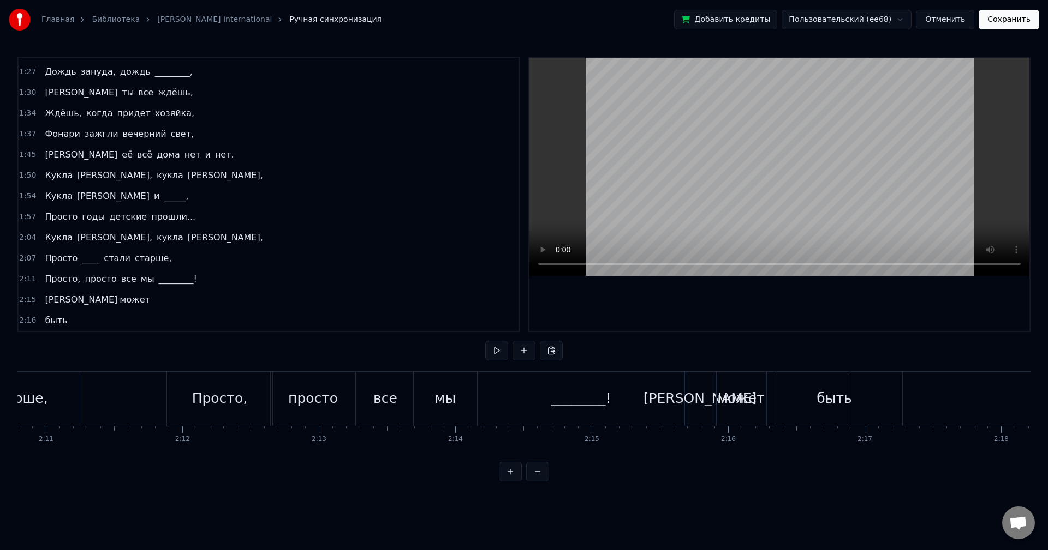
click at [827, 393] on div "быть" at bounding box center [833, 398] width 35 height 21
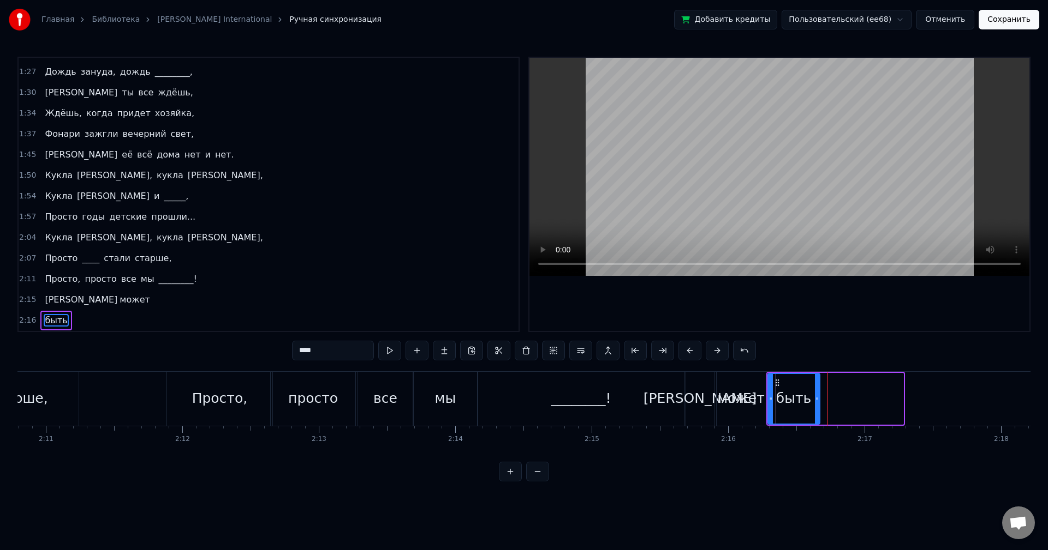
drag, startPoint x: 900, startPoint y: 397, endPoint x: 801, endPoint y: 395, distance: 98.8
click at [815, 397] on icon at bounding box center [817, 398] width 4 height 9
drag, startPoint x: 776, startPoint y: 381, endPoint x: 785, endPoint y: 382, distance: 9.3
click at [785, 382] on icon at bounding box center [786, 383] width 9 height 9
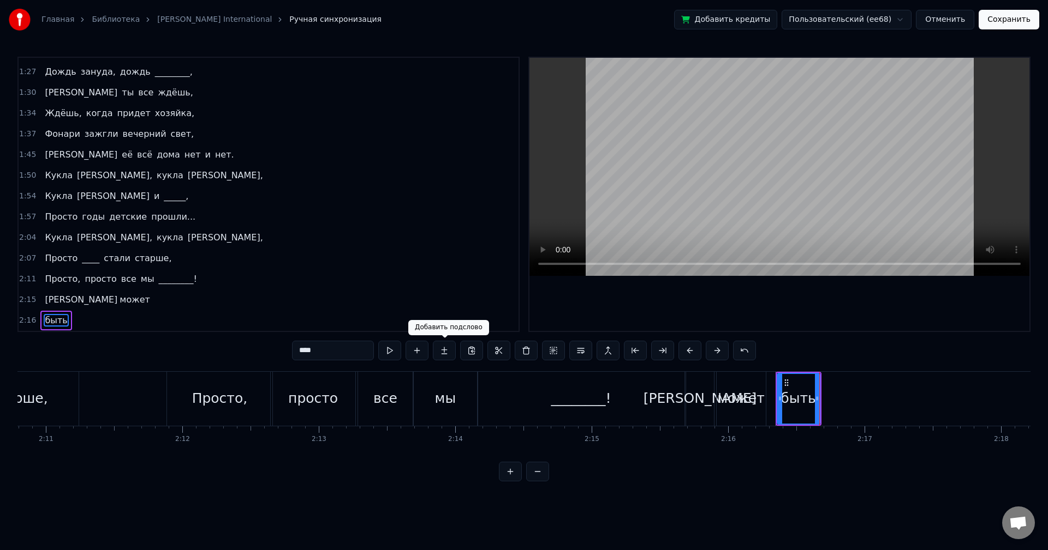
click at [449, 350] on button at bounding box center [444, 351] width 23 height 20
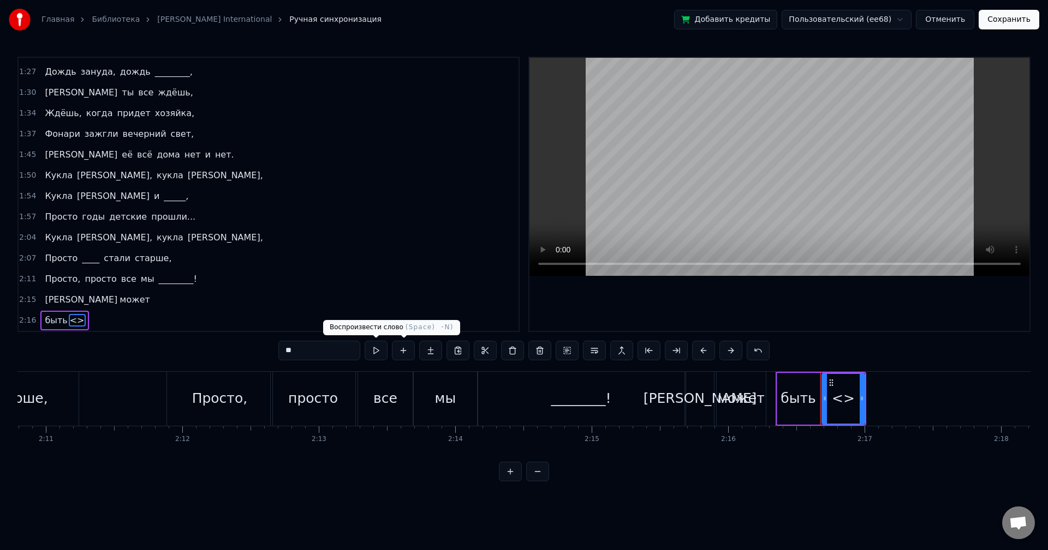
click at [337, 352] on input "**" at bounding box center [319, 351] width 82 height 20
type input "****"
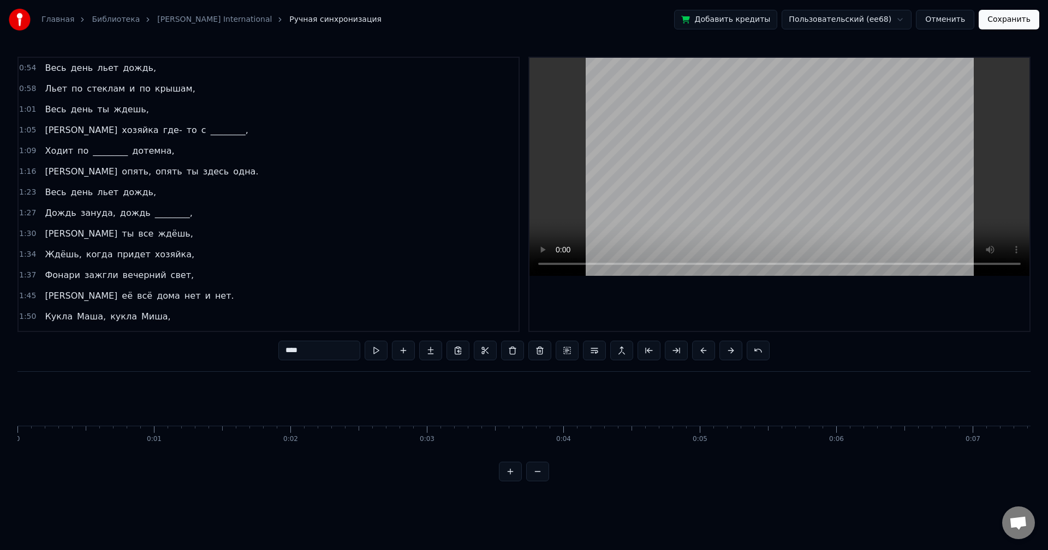
scroll to position [0, 17839]
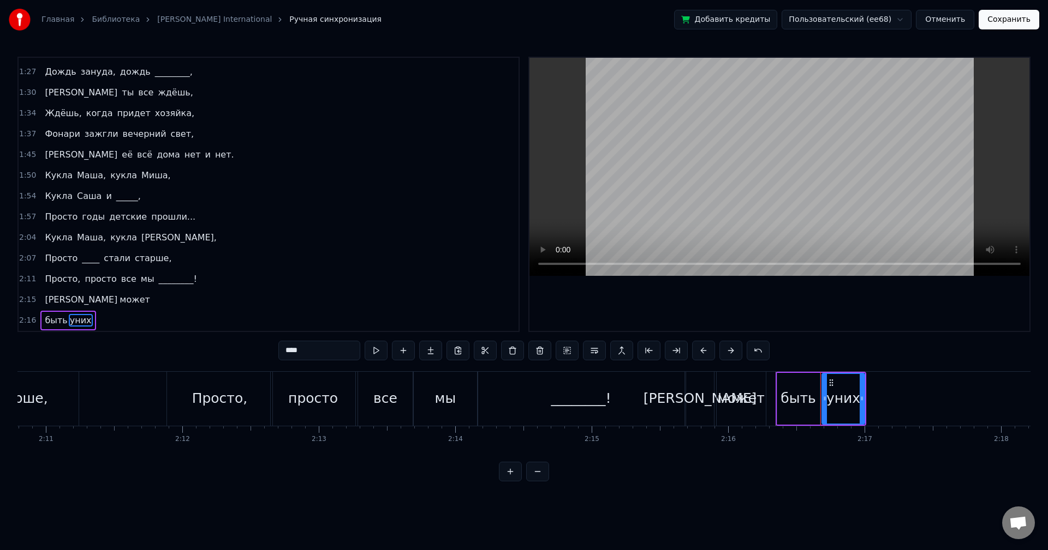
click at [290, 352] on input "****" at bounding box center [319, 351] width 82 height 20
type input "*****"
click at [792, 348] on div "0:54 Весь день льет дождь, 0:58 Льет по стеклам и по крышам, 1:01 Весь день ты …" at bounding box center [523, 269] width 1013 height 425
click at [381, 351] on button at bounding box center [375, 351] width 23 height 20
drag, startPoint x: 830, startPoint y: 382, endPoint x: 836, endPoint y: 382, distance: 6.0
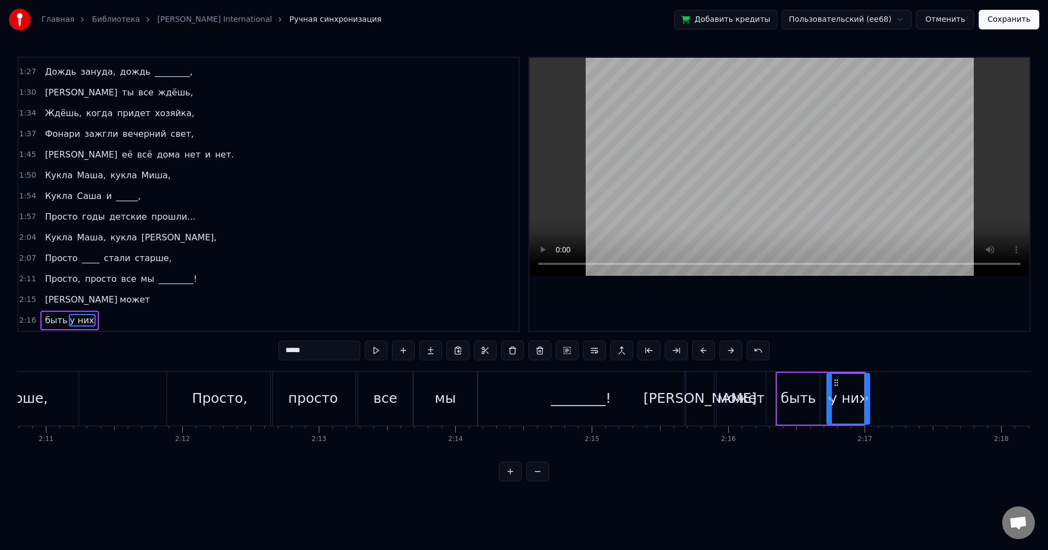
click at [836, 382] on icon at bounding box center [835, 383] width 9 height 9
click at [842, 392] on div "у них" at bounding box center [849, 398] width 38 height 21
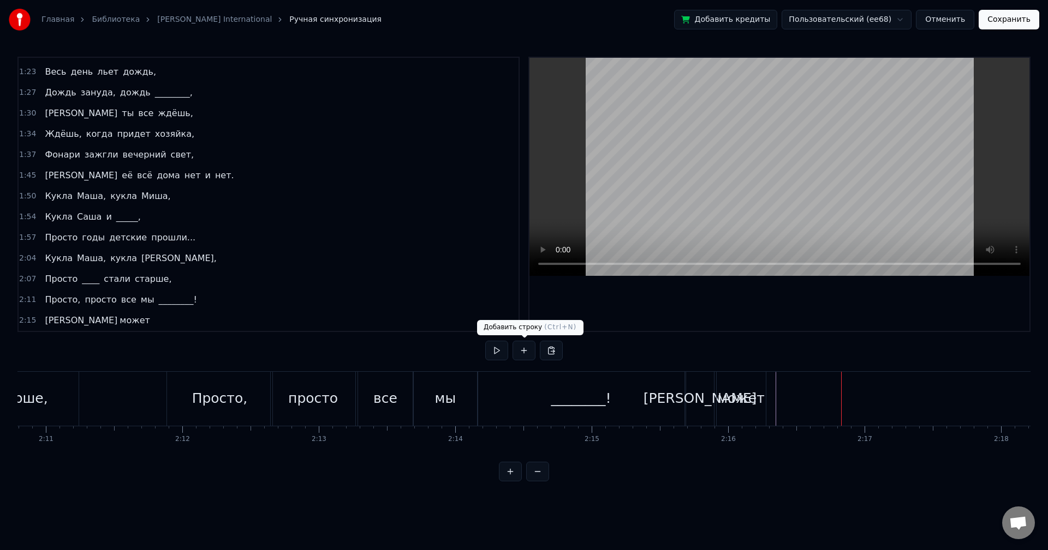
click at [524, 352] on button at bounding box center [523, 351] width 23 height 20
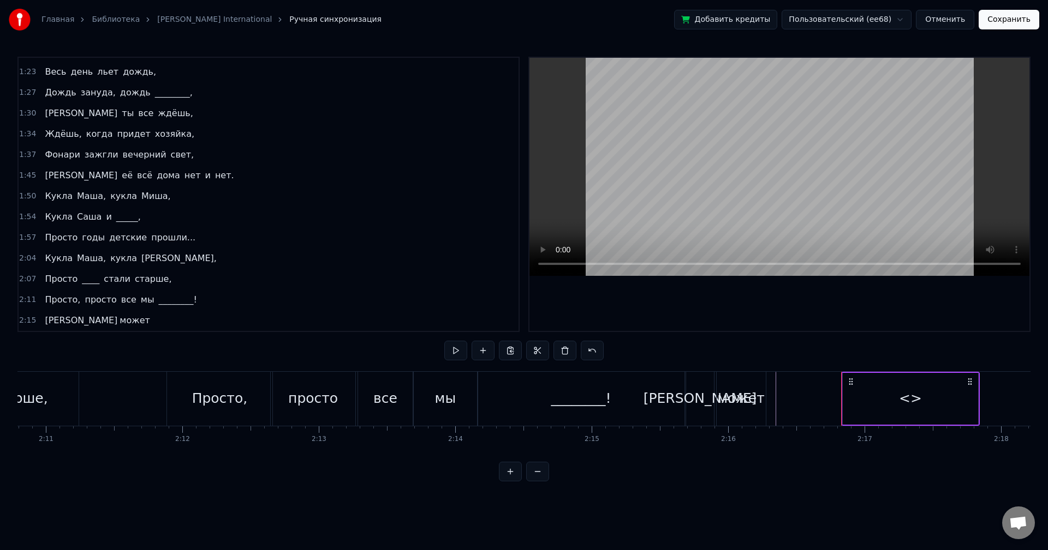
scroll to position [141, 0]
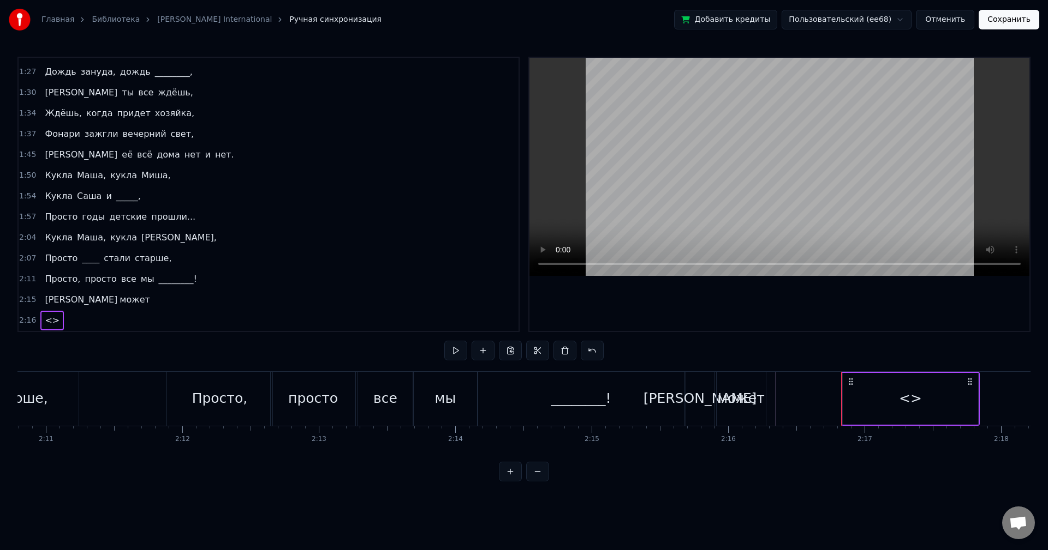
click at [901, 393] on div "<>" at bounding box center [910, 398] width 23 height 21
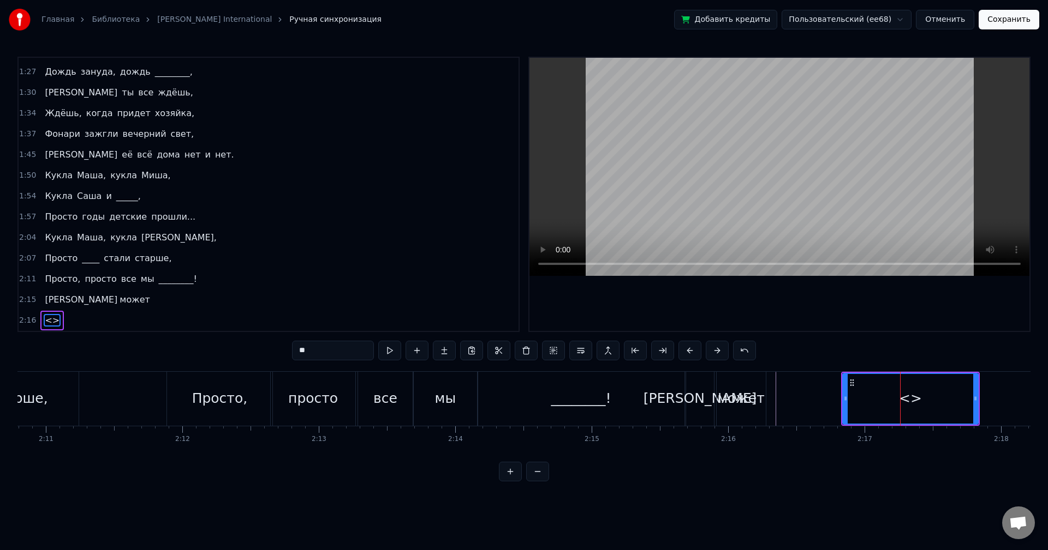
click at [900, 393] on div "<>" at bounding box center [910, 398] width 23 height 21
click at [900, 393] on div "<>" at bounding box center [910, 399] width 134 height 50
click at [913, 395] on div "<>" at bounding box center [910, 398] width 23 height 21
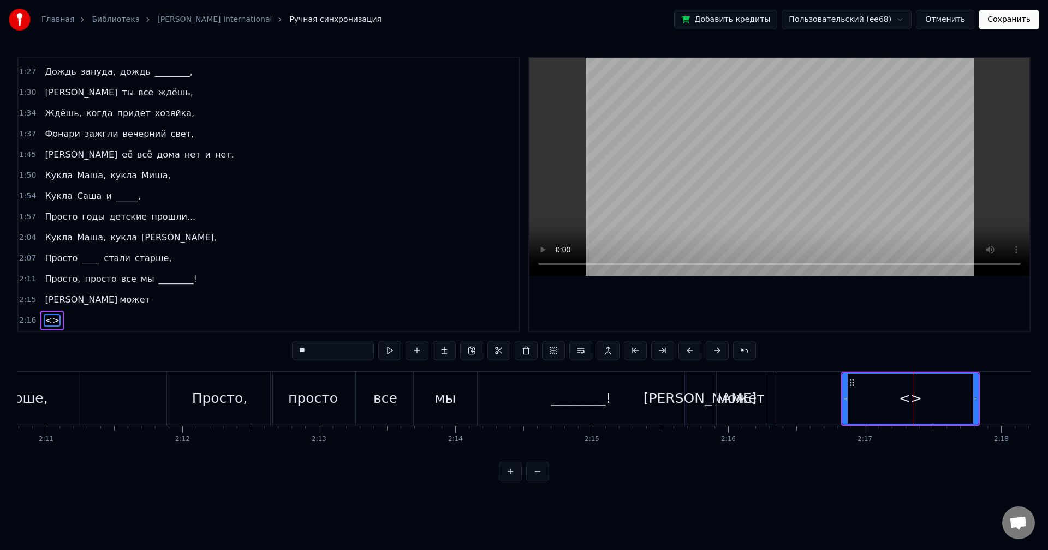
drag, startPoint x: 344, startPoint y: 351, endPoint x: 250, endPoint y: 346, distance: 94.0
click at [250, 346] on div "0:54 Весь день льет дождь, 0:58 Льет по стеклам и по крышам, 1:01 Весь день ты …" at bounding box center [523, 269] width 1013 height 425
type input "****"
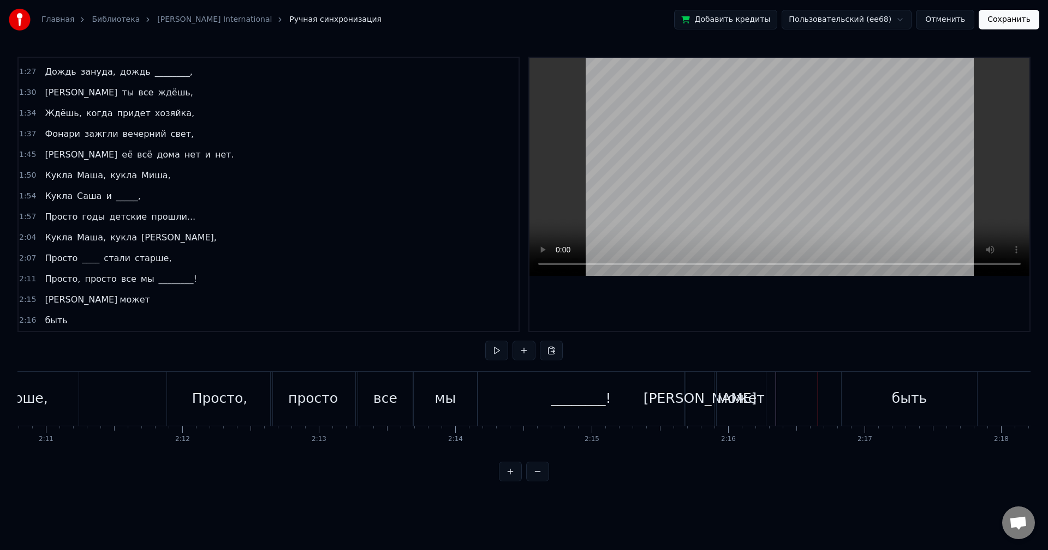
click at [848, 384] on div "быть" at bounding box center [908, 399] width 135 height 54
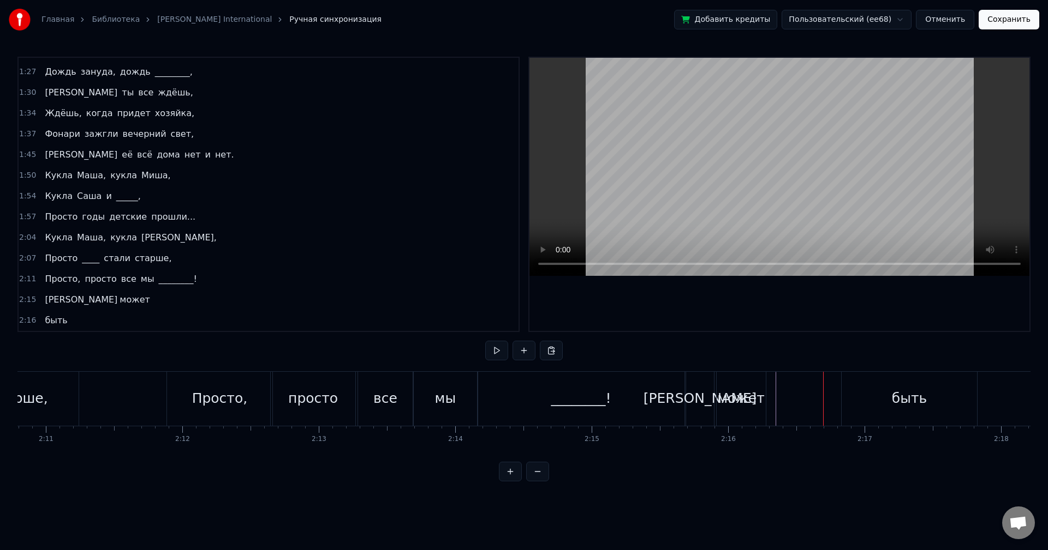
click at [873, 390] on div "быть" at bounding box center [908, 399] width 135 height 54
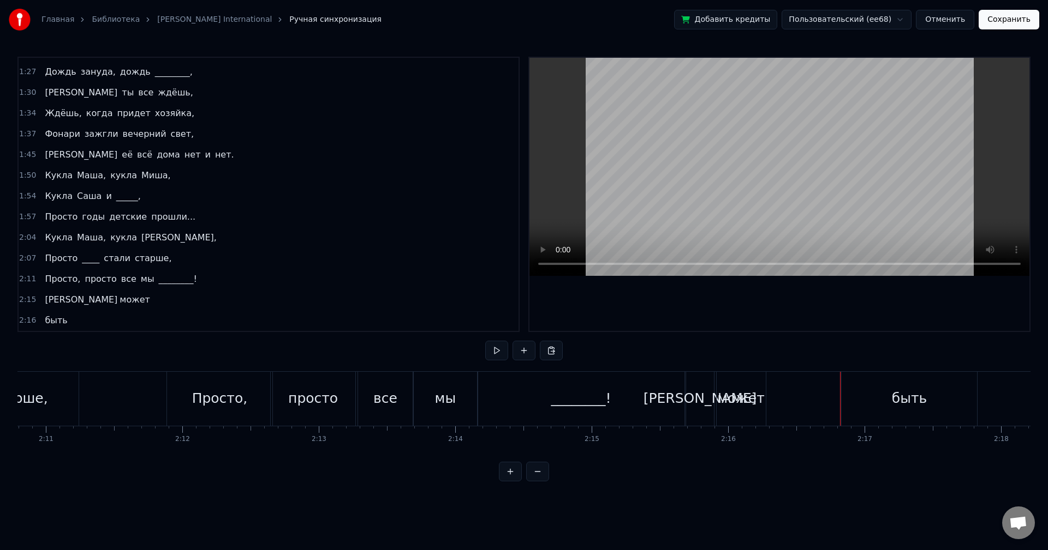
click at [845, 399] on div "быть" at bounding box center [908, 399] width 135 height 54
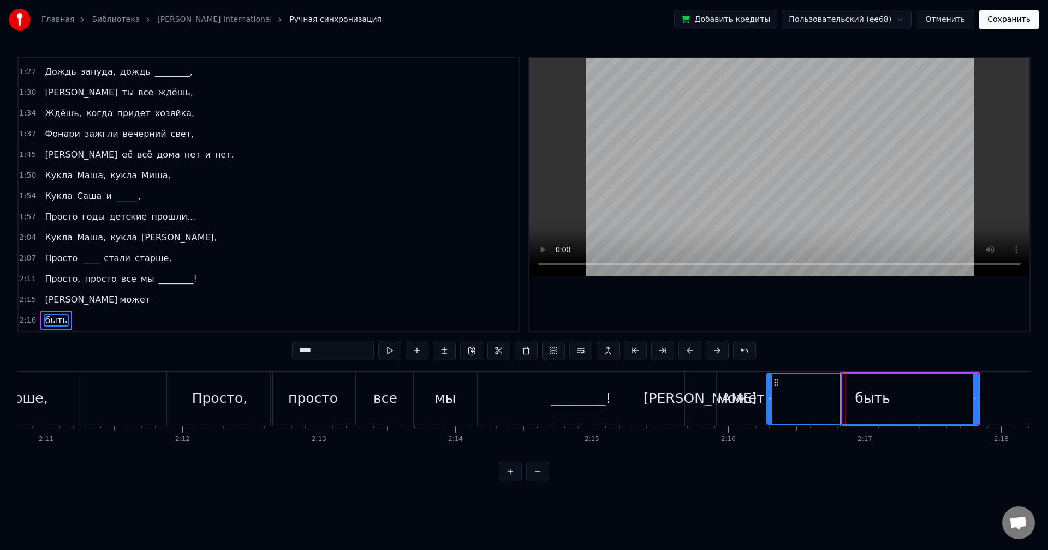
drag, startPoint x: 843, startPoint y: 399, endPoint x: 768, endPoint y: 402, distance: 75.9
click at [768, 402] on icon at bounding box center [769, 398] width 4 height 9
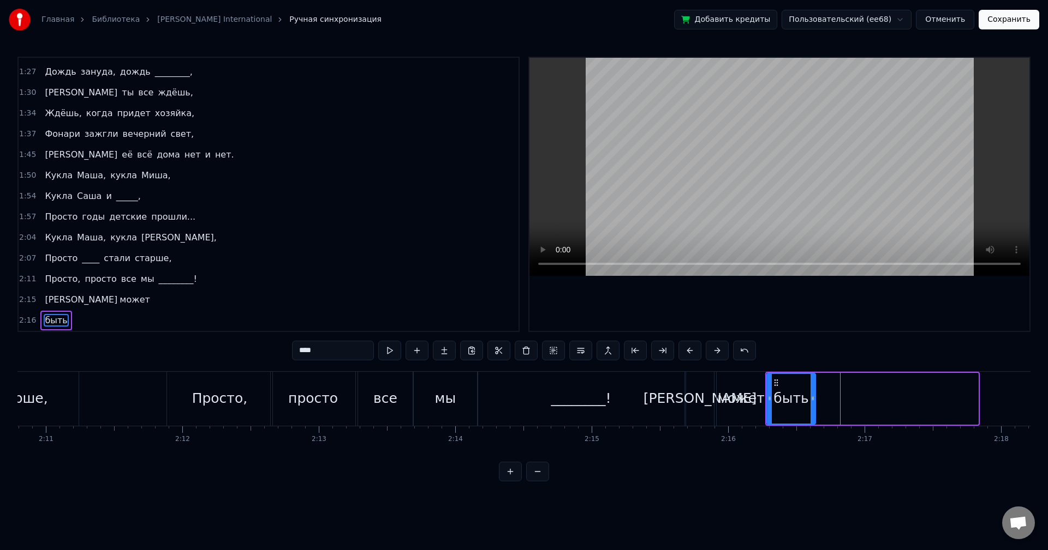
drag, startPoint x: 974, startPoint y: 398, endPoint x: 811, endPoint y: 401, distance: 162.6
click at [811, 401] on icon at bounding box center [812, 398] width 4 height 9
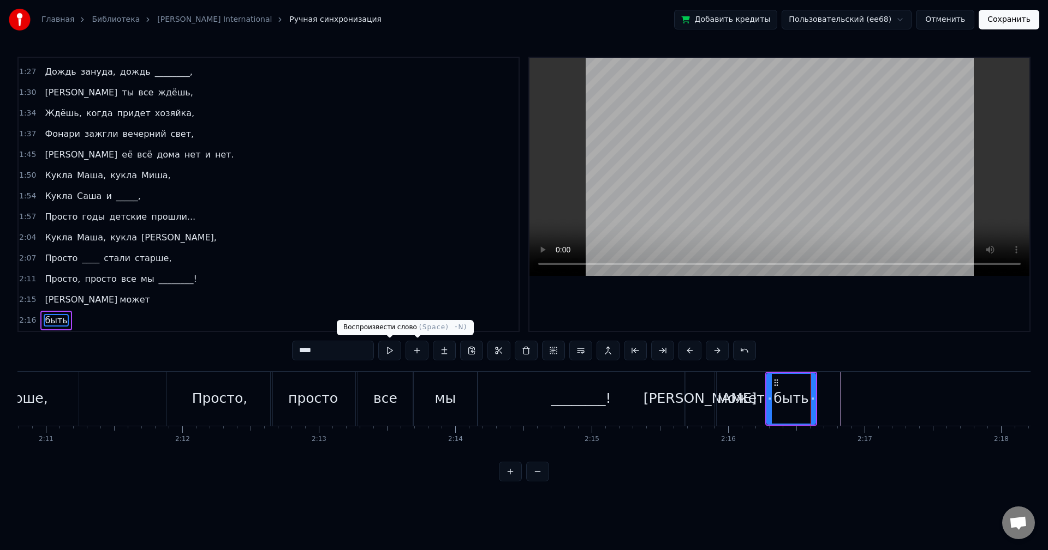
click at [388, 353] on button at bounding box center [389, 351] width 23 height 20
click at [824, 356] on div "0:54 Весь день льет дождь, 0:58 Льет по стеклам и по крышам, 1:01 Весь день ты …" at bounding box center [523, 269] width 1013 height 425
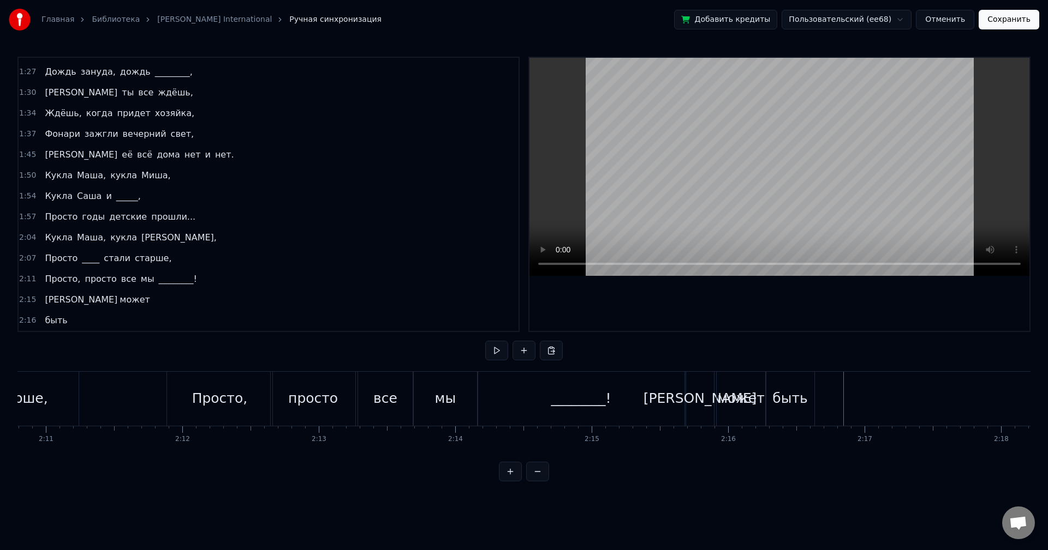
click at [99, 300] on div "2:15 А может" at bounding box center [269, 300] width 500 height 21
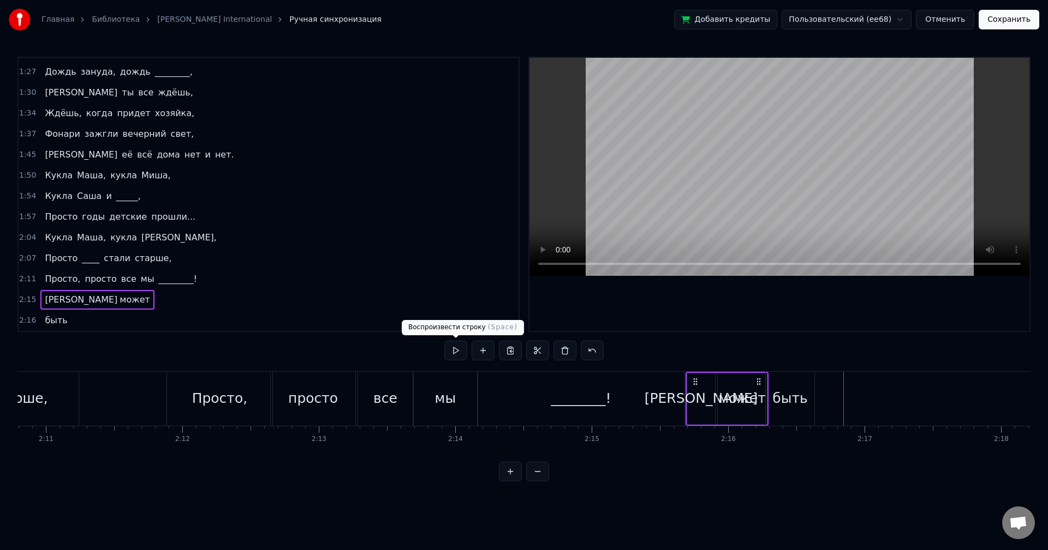
click at [454, 350] on button at bounding box center [455, 351] width 23 height 20
click at [702, 384] on div "[PERSON_NAME]" at bounding box center [701, 399] width 28 height 52
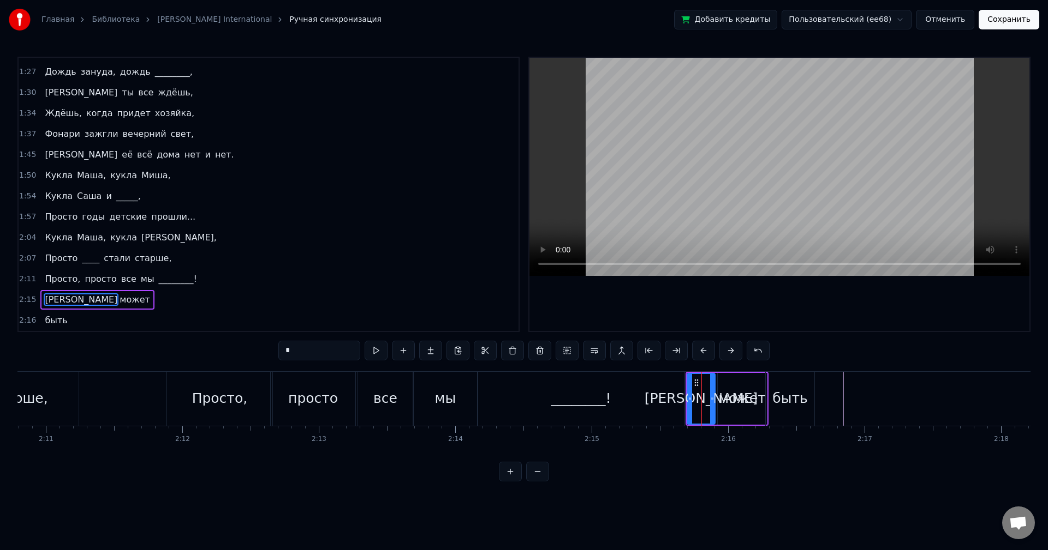
type input "****"
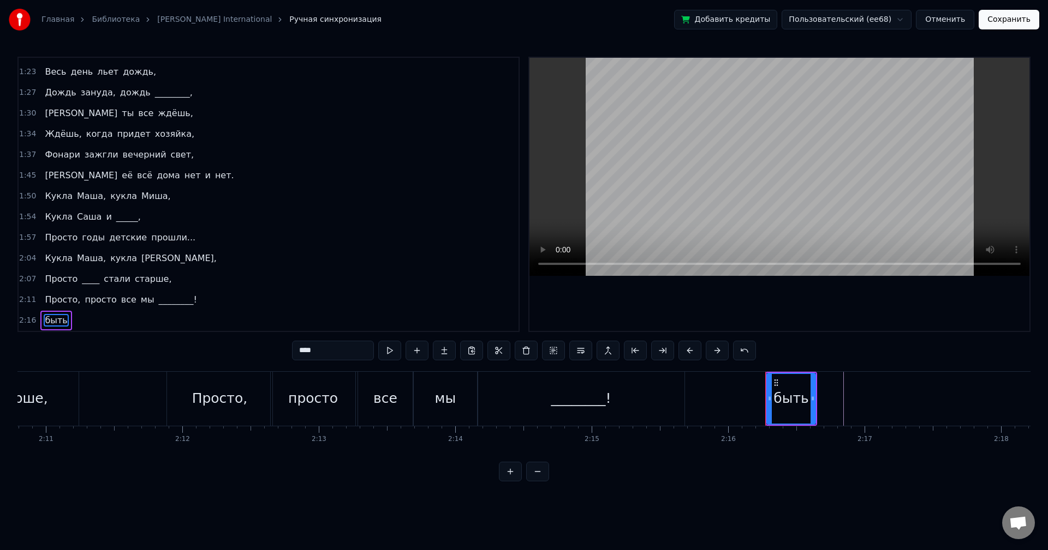
click at [788, 392] on div "быть" at bounding box center [790, 398] width 35 height 21
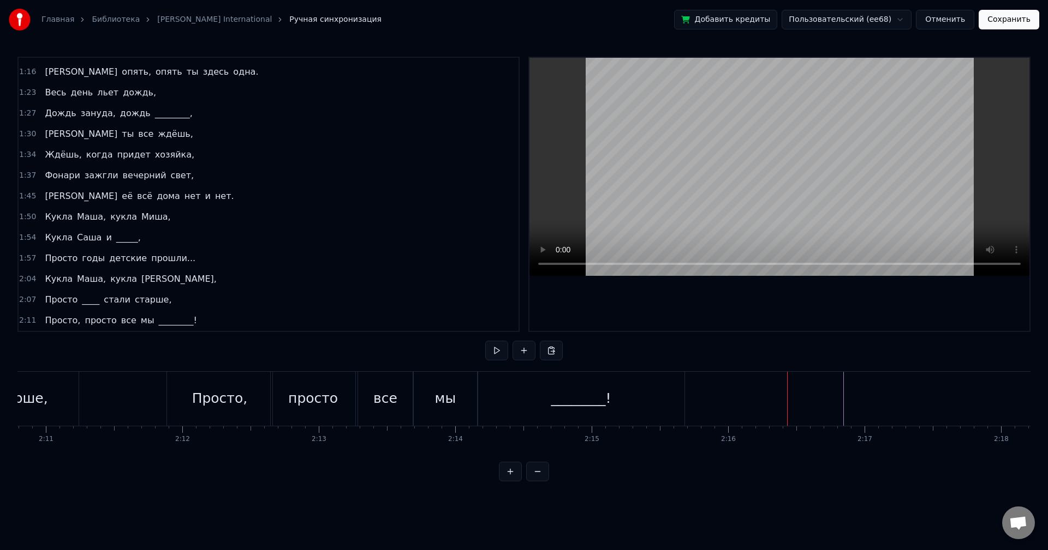
click at [815, 354] on div "0:54 Весь день льет дождь, 0:58 Льет по стеклам и по крышам, 1:01 Весь день ты …" at bounding box center [523, 269] width 1013 height 425
click at [1003, 25] on button "Сохранить" at bounding box center [1008, 20] width 61 height 20
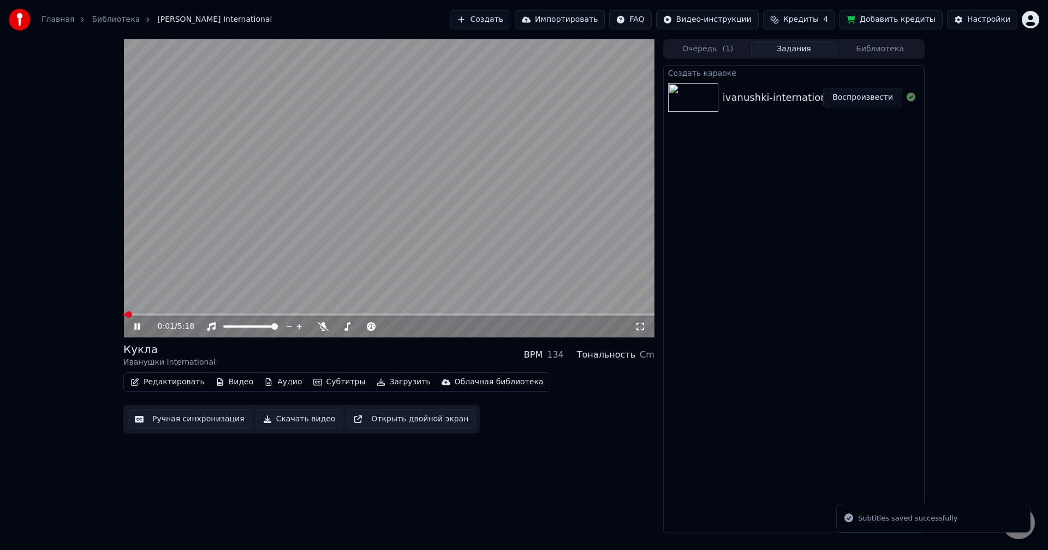
click at [177, 382] on button "Редактировать" at bounding box center [167, 382] width 83 height 15
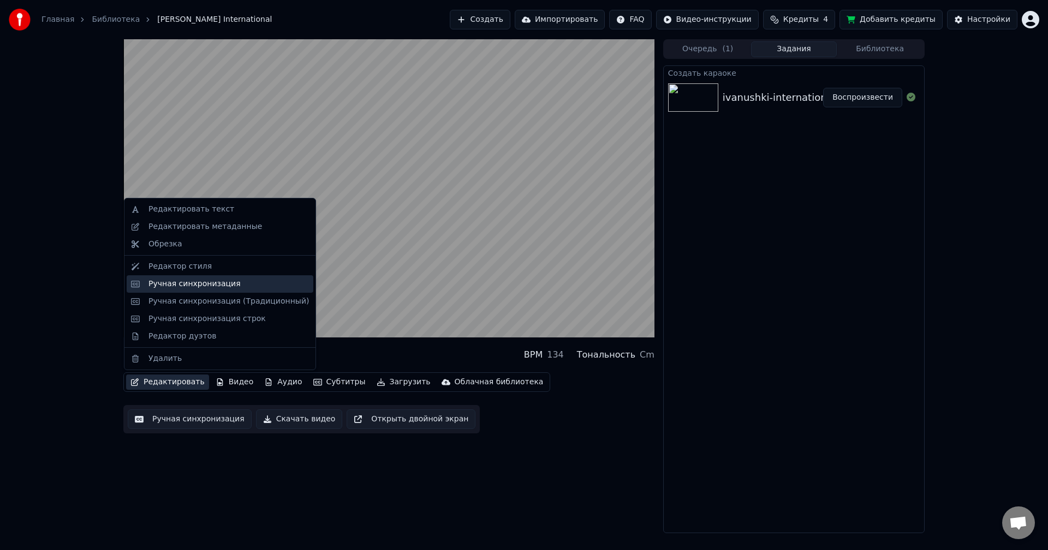
click at [195, 290] on div "Ручная синхронизация" at bounding box center [220, 284] width 187 height 17
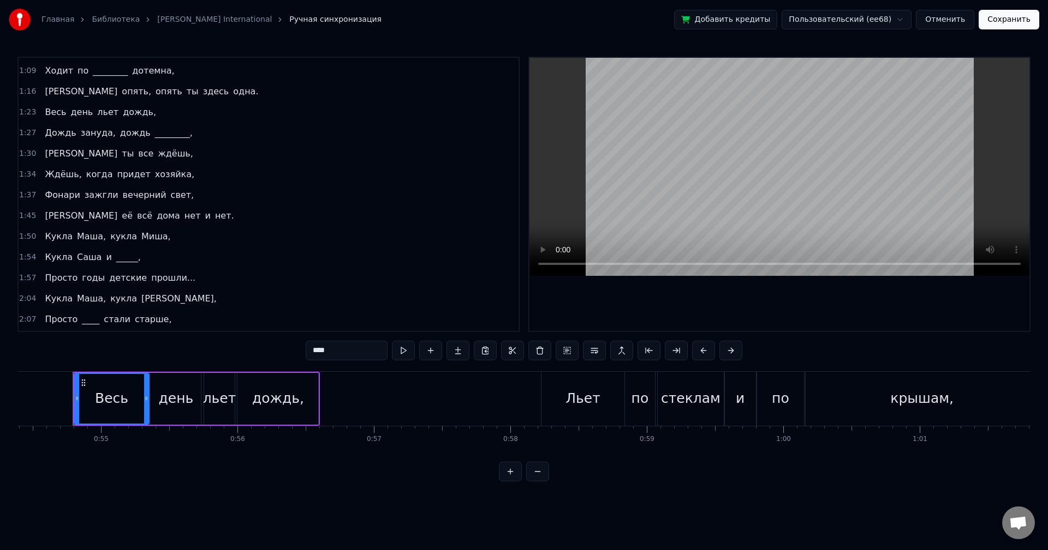
scroll to position [100, 0]
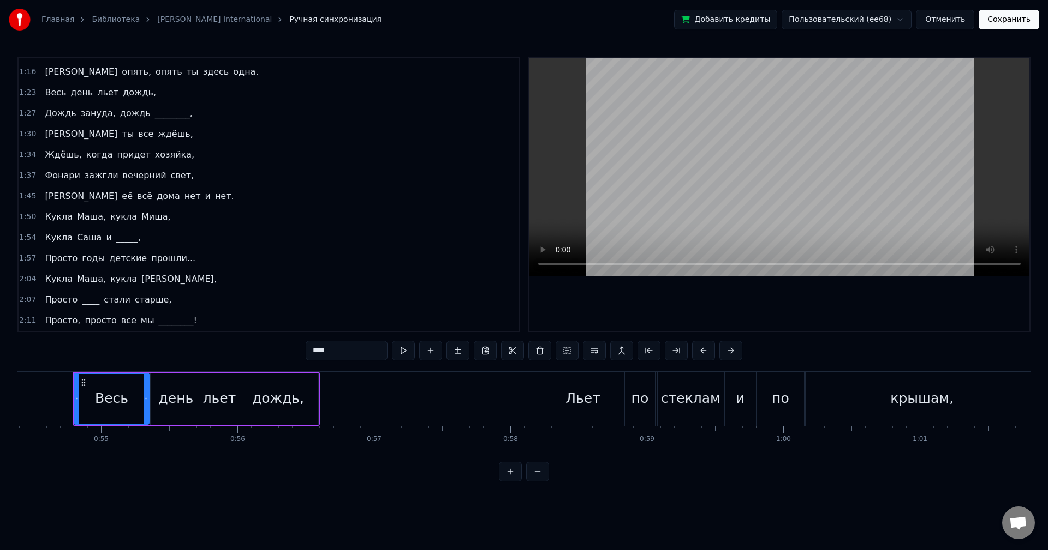
click at [255, 319] on div "2:11 Просто, просто все мы ________!" at bounding box center [269, 320] width 500 height 21
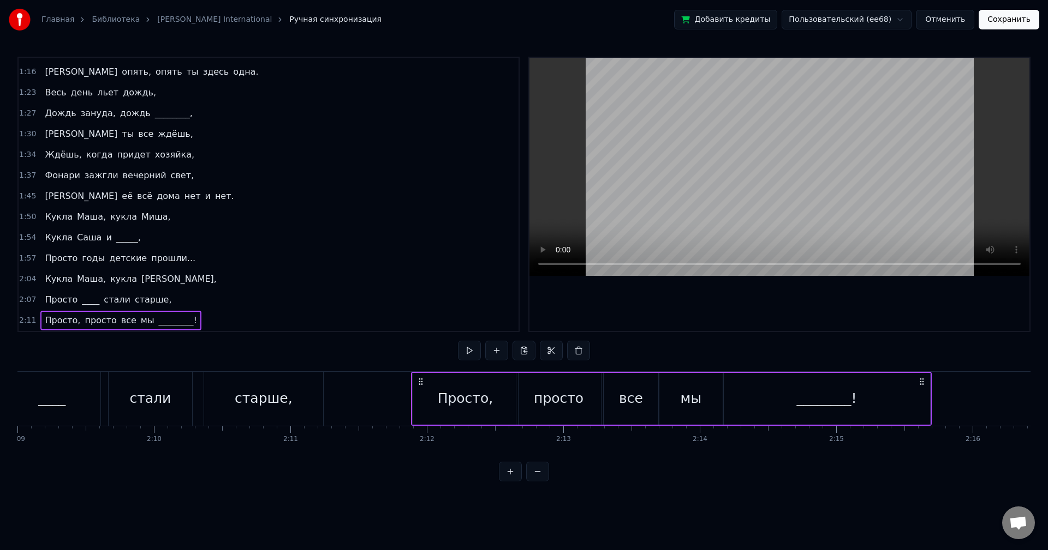
scroll to position [0, 17933]
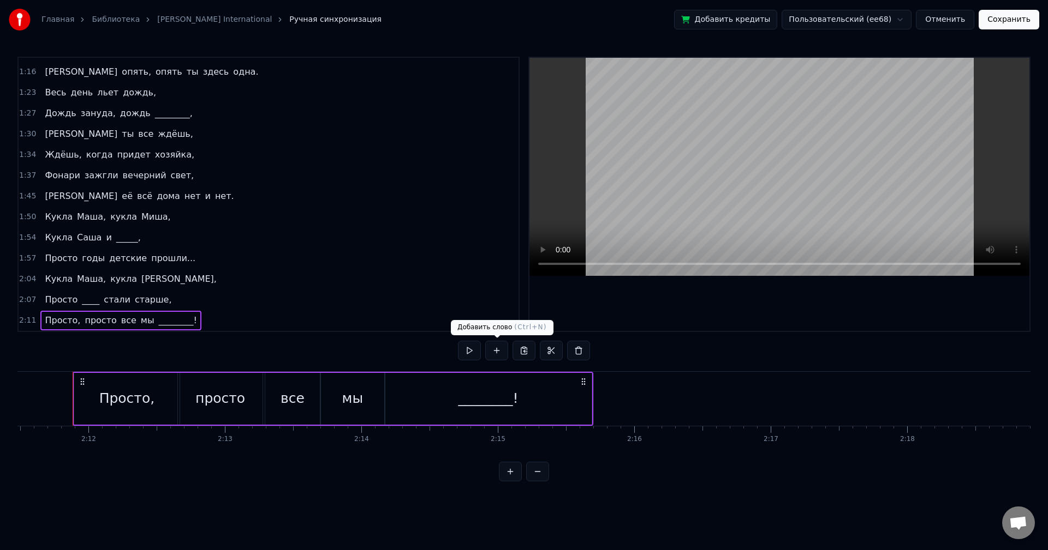
click at [491, 348] on button at bounding box center [496, 351] width 23 height 20
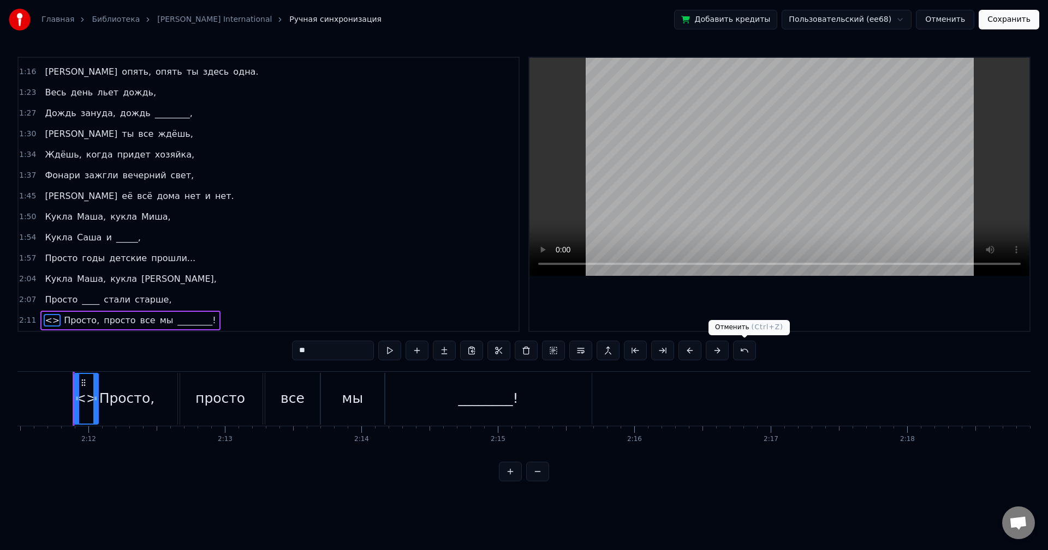
click at [742, 352] on button at bounding box center [744, 351] width 23 height 20
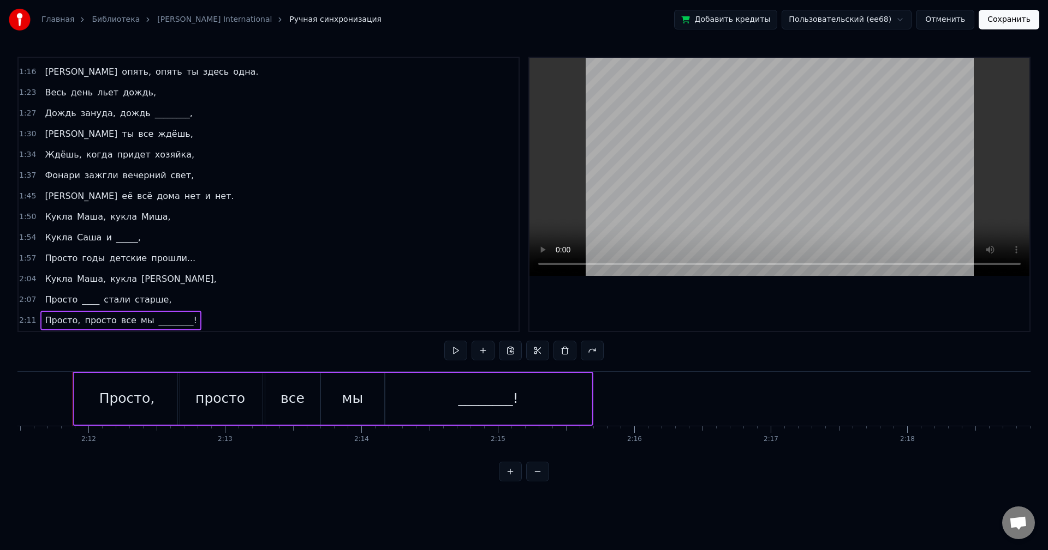
click at [570, 396] on div "________!" at bounding box center [488, 399] width 206 height 52
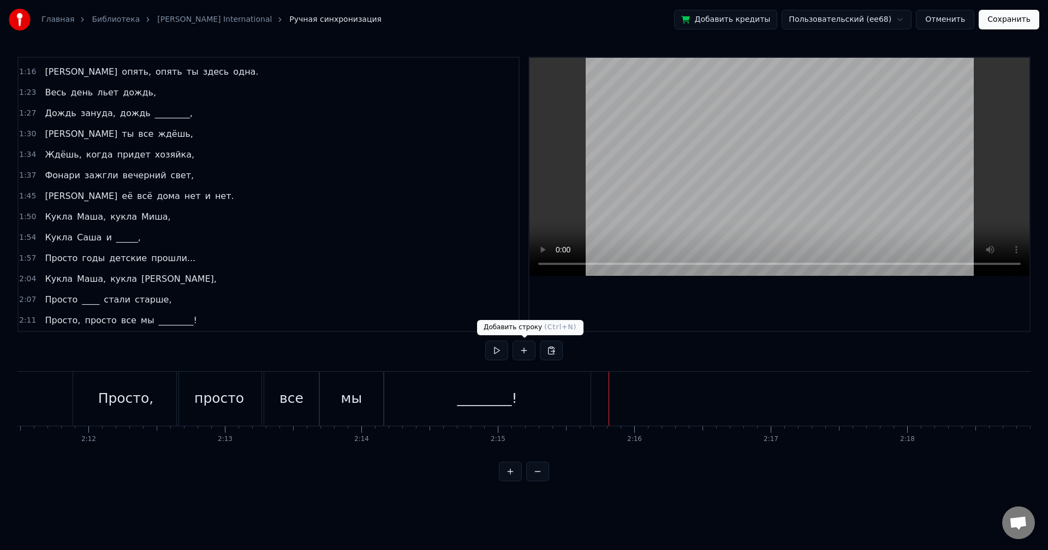
click at [525, 354] on button at bounding box center [523, 351] width 23 height 20
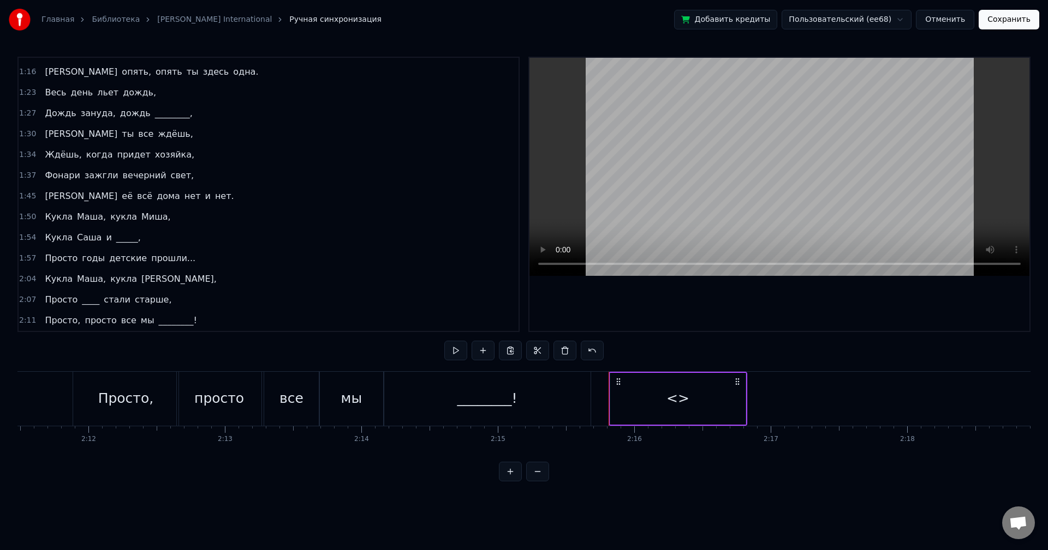
click at [693, 397] on div "<>" at bounding box center [677, 399] width 135 height 52
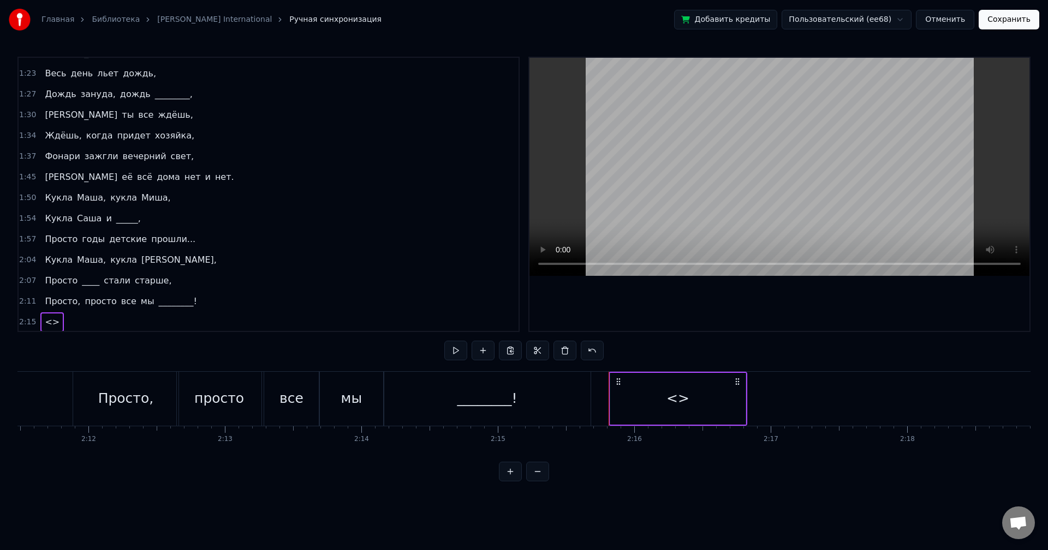
scroll to position [121, 0]
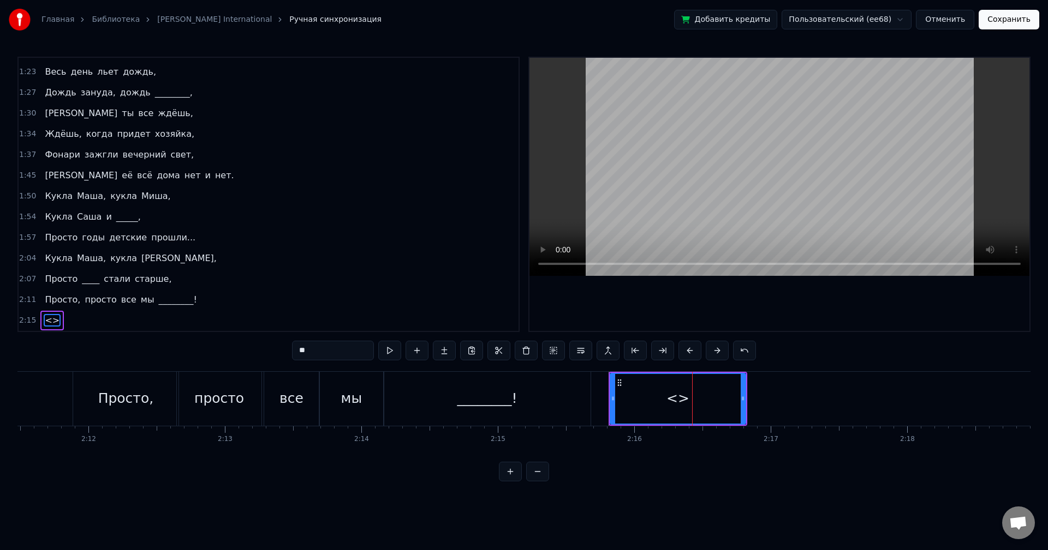
click at [346, 355] on input "**" at bounding box center [333, 351] width 82 height 20
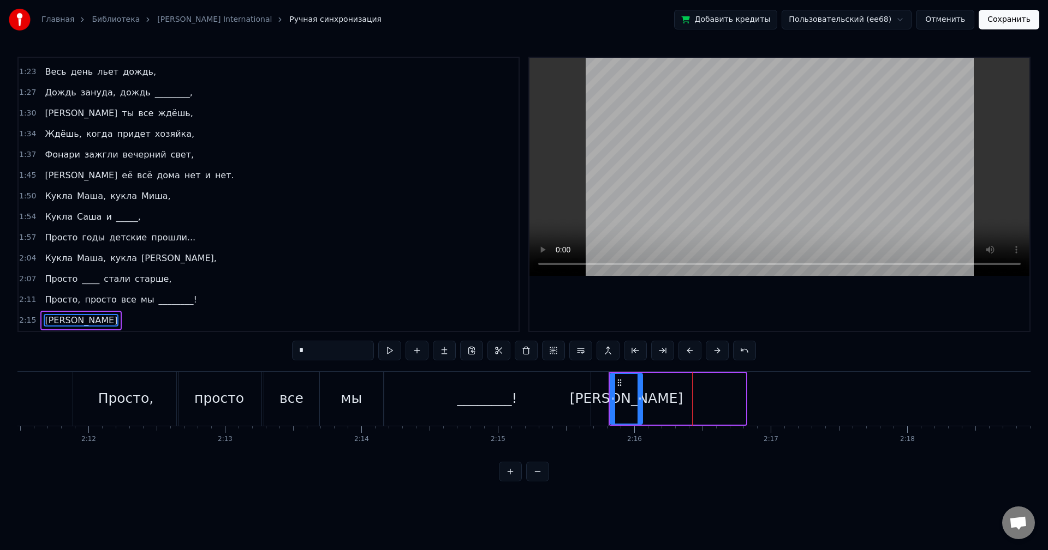
drag, startPoint x: 743, startPoint y: 384, endPoint x: 621, endPoint y: 388, distance: 121.8
click at [638, 392] on div at bounding box center [639, 399] width 4 height 50
type input "*"
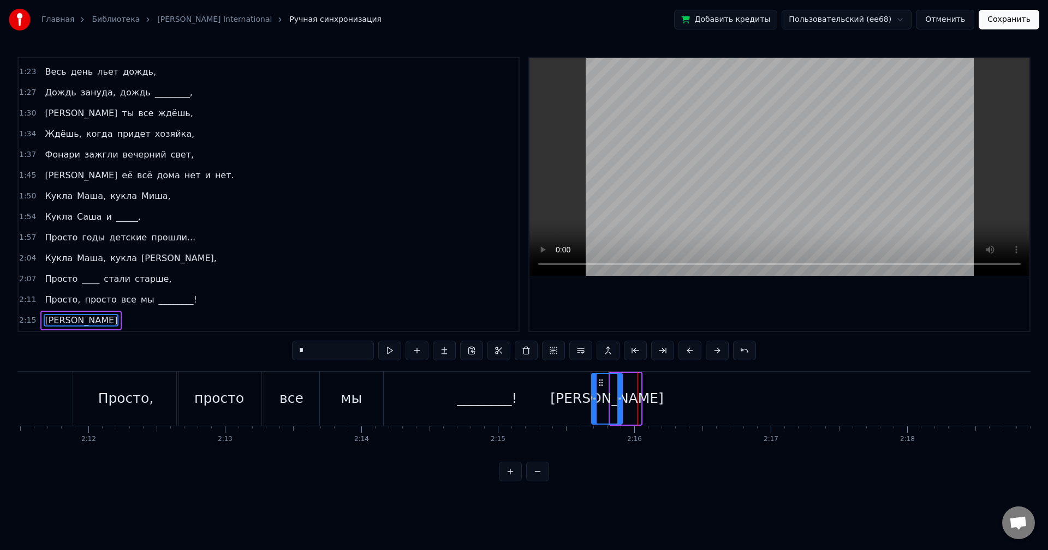
drag, startPoint x: 618, startPoint y: 384, endPoint x: 600, endPoint y: 385, distance: 18.6
click at [600, 385] on icon at bounding box center [600, 383] width 9 height 9
drag, startPoint x: 619, startPoint y: 388, endPoint x: 611, endPoint y: 390, distance: 7.8
click at [613, 390] on div at bounding box center [615, 399] width 4 height 50
click at [773, 351] on div "0:54 Весь день льет дождь, 0:58 Льет по стеклам и по крышам, 1:01 Весь день ты …" at bounding box center [523, 269] width 1013 height 425
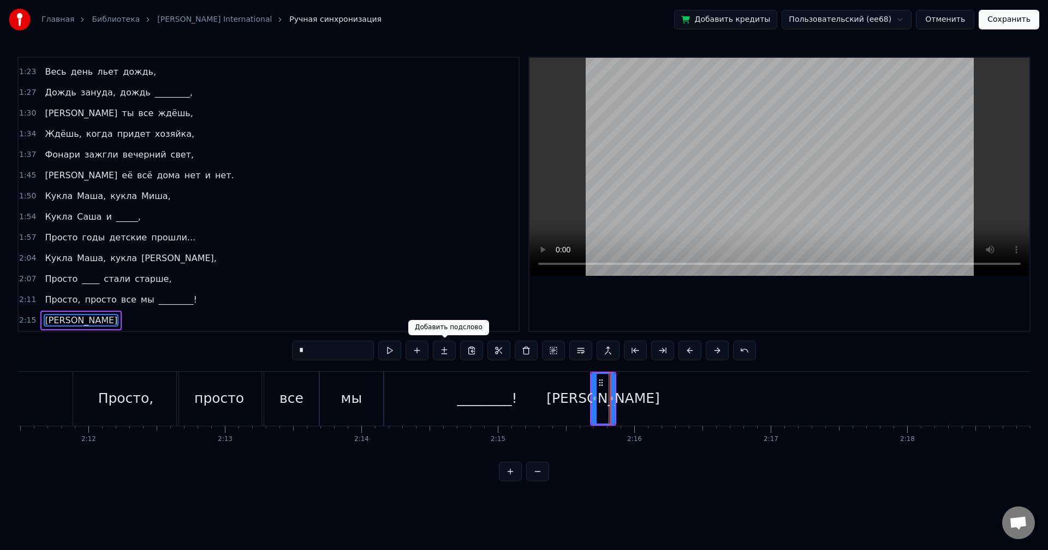
click at [445, 350] on button at bounding box center [444, 351] width 23 height 20
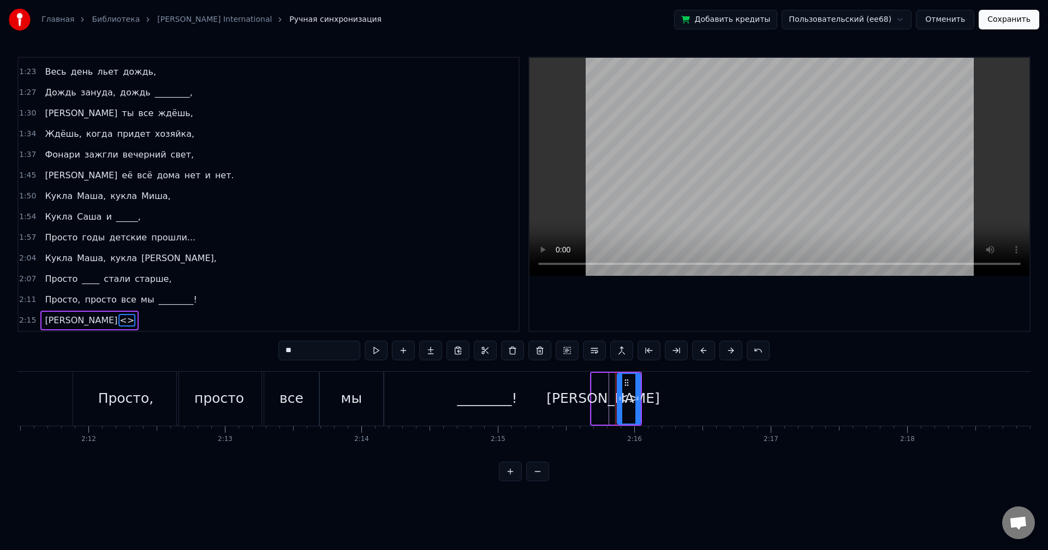
drag, startPoint x: 318, startPoint y: 353, endPoint x: 280, endPoint y: 352, distance: 37.7
click at [280, 352] on input "**" at bounding box center [319, 351] width 82 height 20
click at [641, 386] on div at bounding box center [640, 399] width 4 height 50
type input "*****"
click at [374, 354] on button at bounding box center [375, 351] width 23 height 20
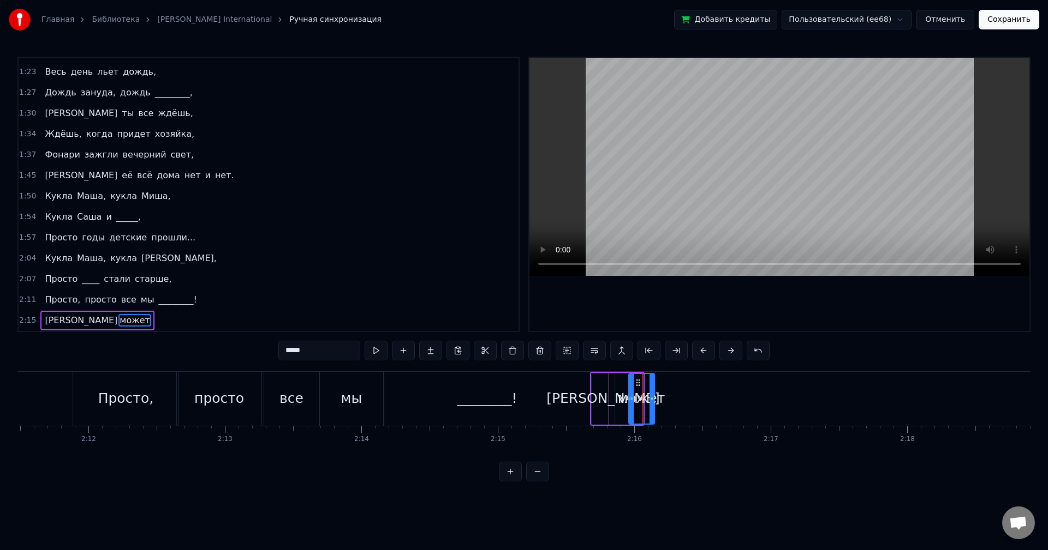
drag, startPoint x: 625, startPoint y: 381, endPoint x: 638, endPoint y: 382, distance: 12.6
click at [638, 382] on icon at bounding box center [637, 383] width 9 height 9
drag, startPoint x: 639, startPoint y: 382, endPoint x: 632, endPoint y: 382, distance: 7.6
click at [632, 382] on icon at bounding box center [631, 383] width 9 height 9
drag, startPoint x: 320, startPoint y: 351, endPoint x: 233, endPoint y: 345, distance: 87.5
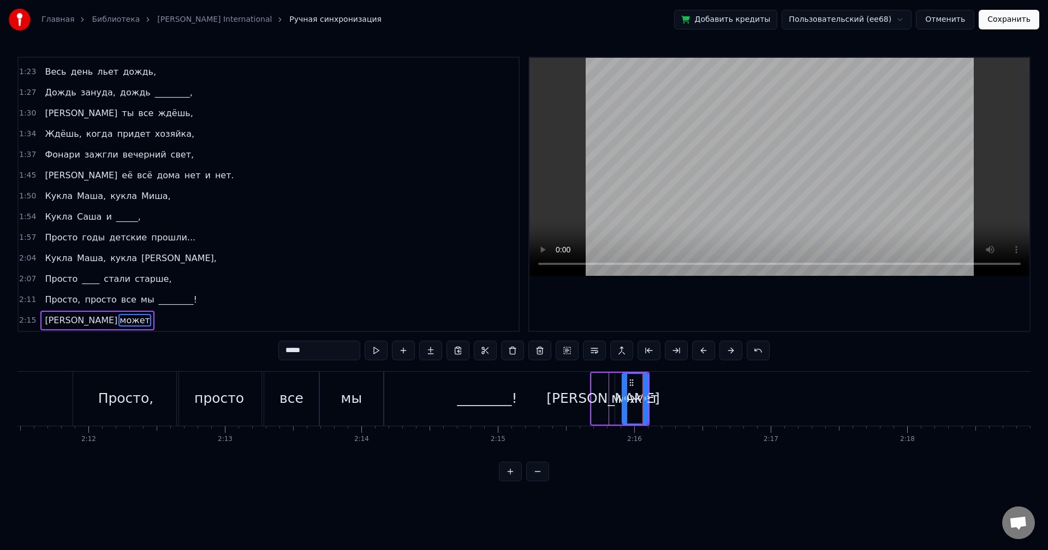
click at [234, 345] on div "0:54 Весь день льет дождь, 0:58 Льет по стеклам и по крышам, 1:01 Весь день ты …" at bounding box center [523, 269] width 1013 height 425
click at [795, 357] on div "0:54 Весь день льет дождь, 0:58 Льет по стеклам и по крышам, 1:01 Весь день ты …" at bounding box center [523, 269] width 1013 height 425
click at [370, 354] on button at bounding box center [375, 351] width 23 height 20
drag, startPoint x: 625, startPoint y: 391, endPoint x: 618, endPoint y: 392, distance: 6.6
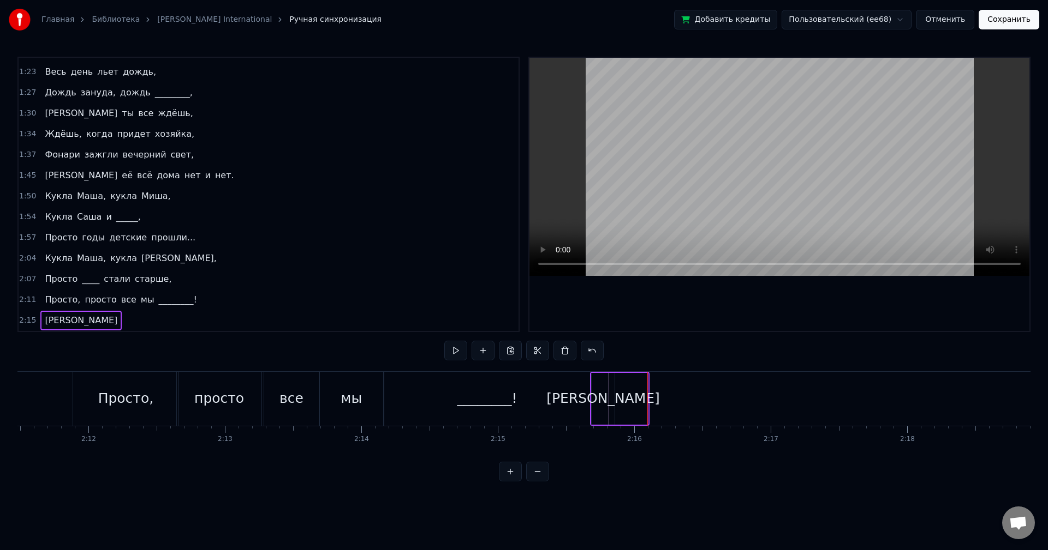
click at [209, 324] on div "2:15 А" at bounding box center [269, 320] width 500 height 21
click at [189, 308] on div "2:11 Просто, просто все мы ________!" at bounding box center [269, 300] width 500 height 21
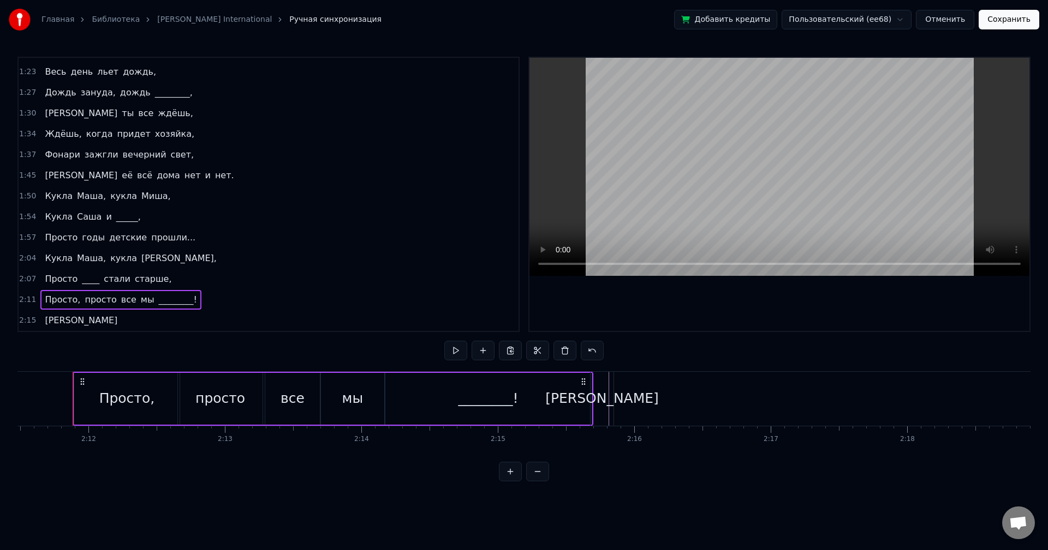
click at [193, 314] on div "2:15 А" at bounding box center [269, 320] width 500 height 21
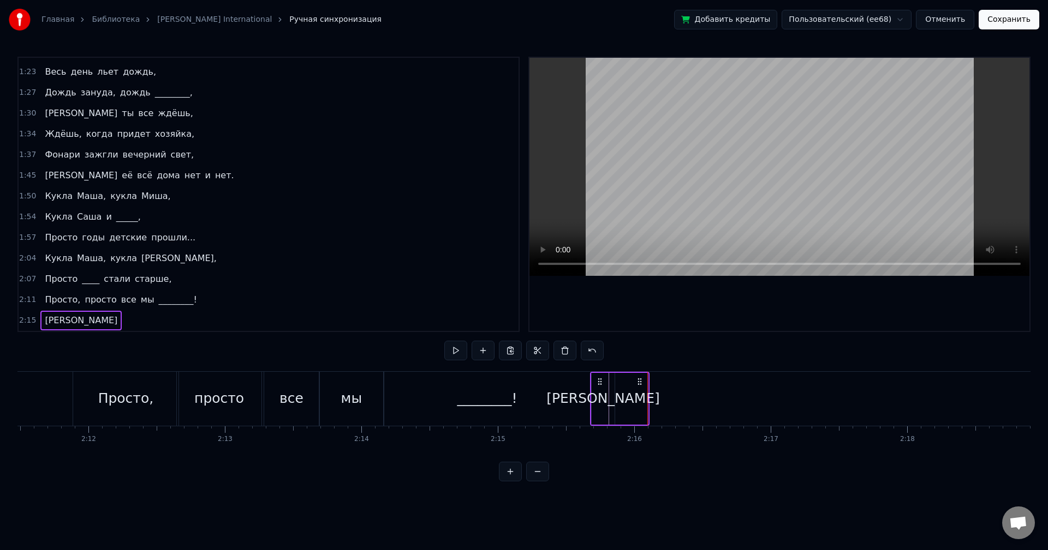
click at [599, 396] on div "[PERSON_NAME]" at bounding box center [602, 398] width 113 height 21
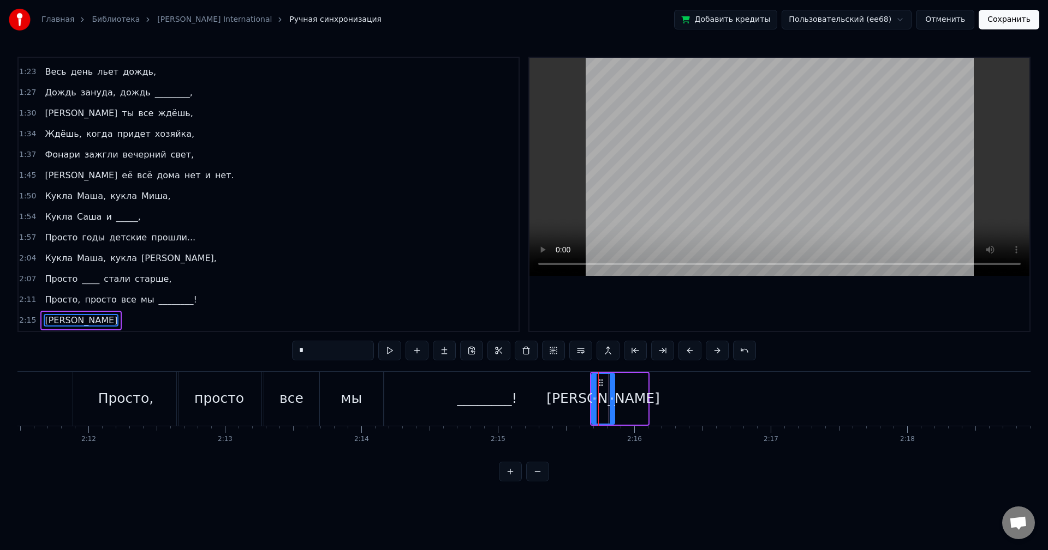
click at [642, 398] on div "[PERSON_NAME]" at bounding box center [619, 399] width 57 height 52
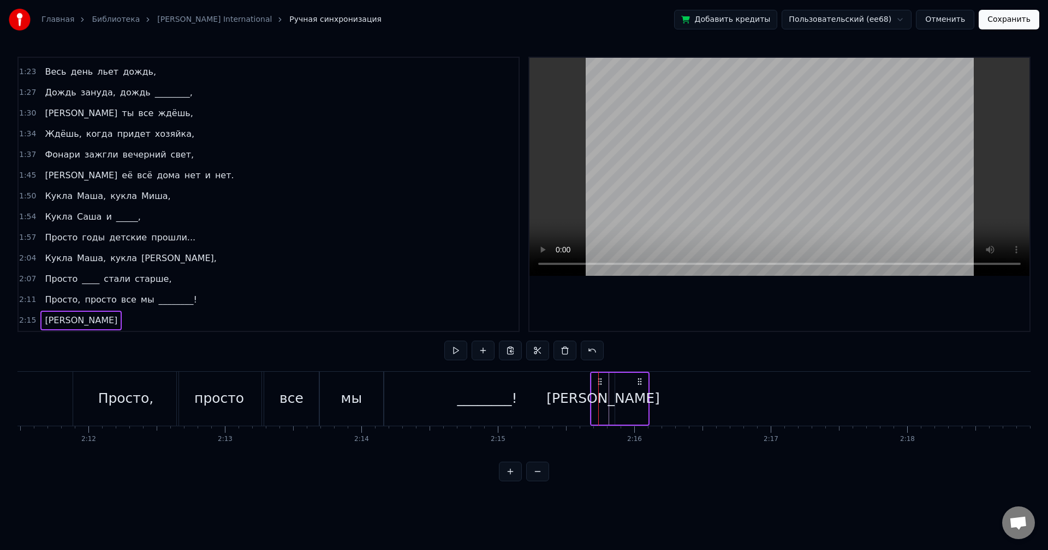
click at [629, 397] on div "[PERSON_NAME]" at bounding box center [619, 399] width 57 height 52
click at [637, 385] on circle at bounding box center [637, 384] width 1 height 1
click at [602, 394] on div "[PERSON_NAME]" at bounding box center [602, 398] width 113 height 21
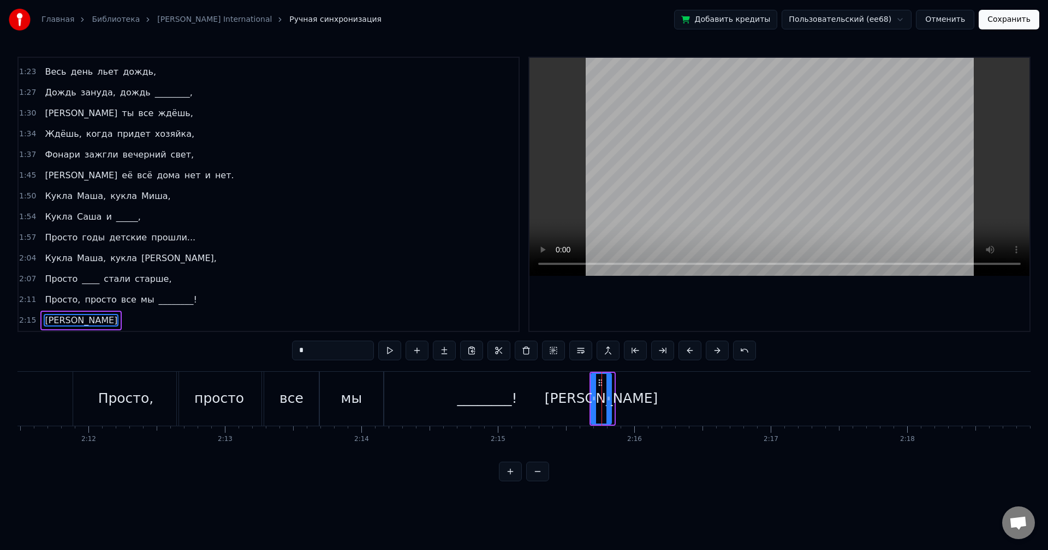
click at [607, 396] on icon at bounding box center [608, 398] width 4 height 9
click at [632, 370] on div "0:54 Весь день льет дождь, 0:58 Льет по стеклам и по крышам, 1:01 Весь день ты …" at bounding box center [523, 269] width 1013 height 425
click at [446, 351] on button at bounding box center [444, 351] width 23 height 20
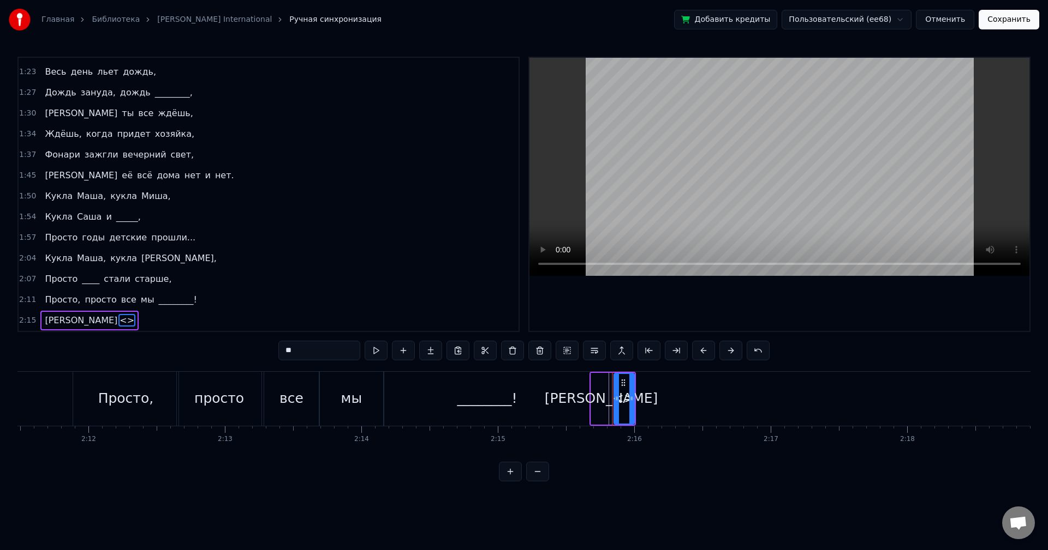
drag, startPoint x: 321, startPoint y: 353, endPoint x: 269, endPoint y: 350, distance: 52.4
click at [270, 350] on div "0:54 Весь день льет дождь, 0:58 Льет по стеклам и по крышам, 1:01 Весь день ты …" at bounding box center [523, 269] width 1013 height 425
click at [378, 349] on button at bounding box center [375, 351] width 23 height 20
click at [753, 355] on button at bounding box center [757, 351] width 23 height 20
click at [742, 352] on button at bounding box center [744, 351] width 23 height 20
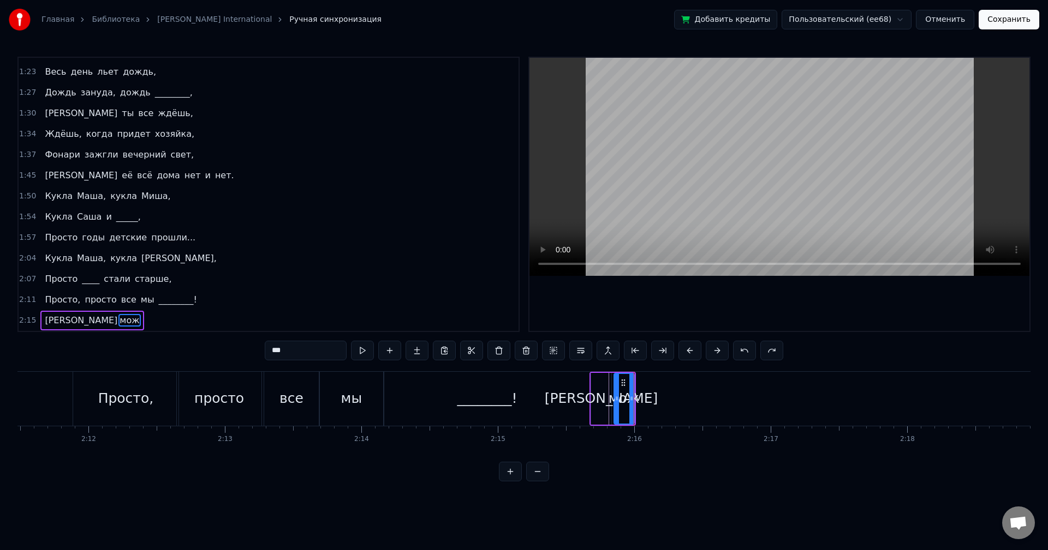
click at [741, 352] on button at bounding box center [744, 351] width 23 height 20
type input "**"
click at [669, 351] on button at bounding box center [662, 351] width 23 height 20
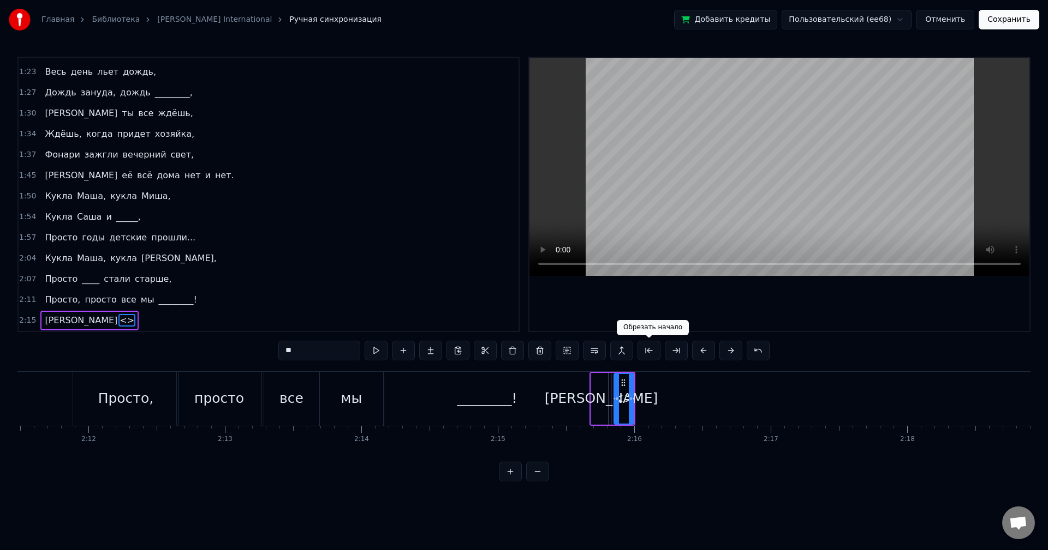
click at [646, 352] on button at bounding box center [648, 351] width 23 height 20
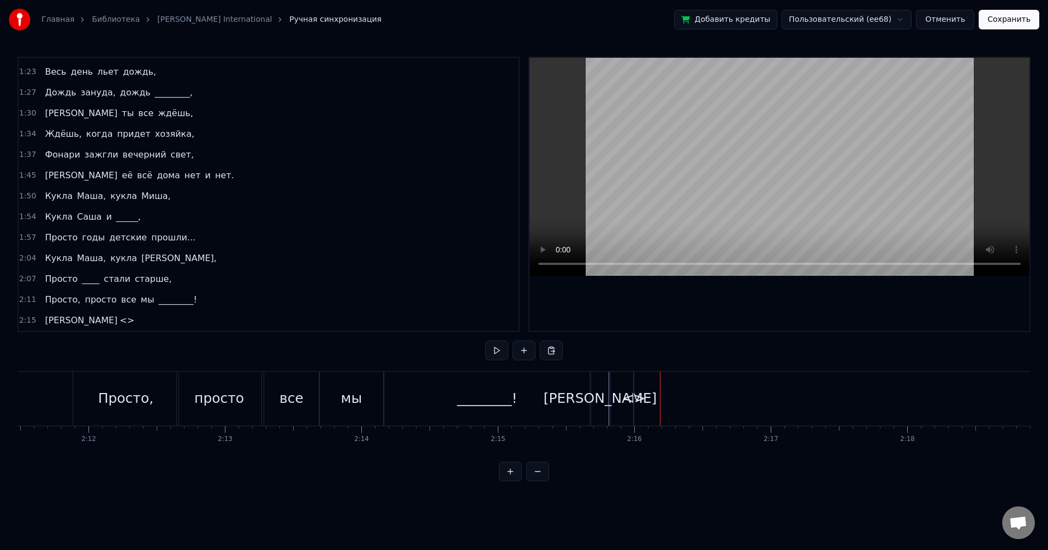
click at [63, 316] on div "А <>" at bounding box center [89, 321] width 98 height 20
click at [118, 319] on span "<>" at bounding box center [126, 320] width 17 height 13
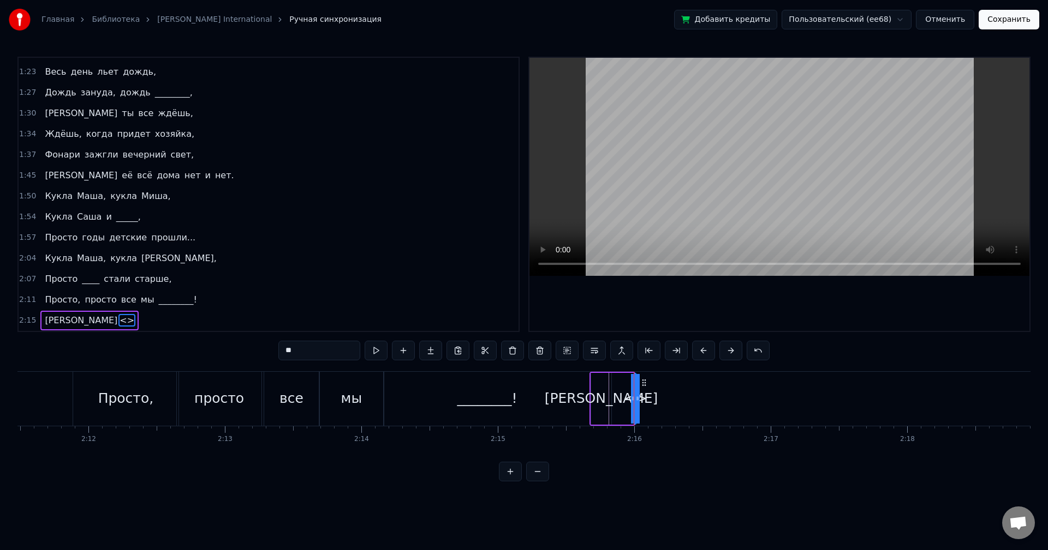
scroll to position [100, 0]
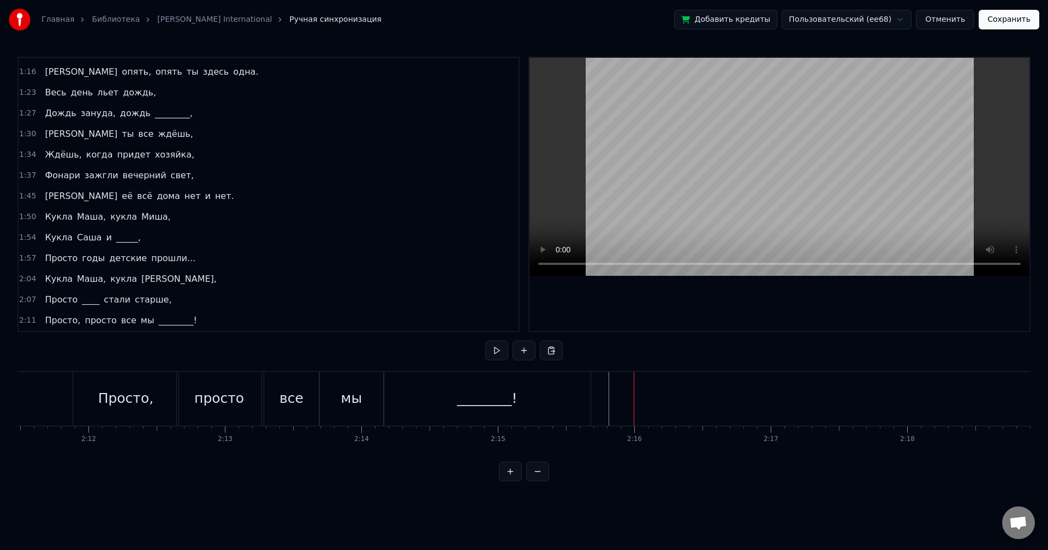
click at [639, 363] on div "0:54 Весь день льет дождь, 0:58 Льет по стеклам и по крышам, 1:01 Весь день ты …" at bounding box center [523, 269] width 1013 height 425
click at [523, 351] on button at bounding box center [523, 351] width 23 height 20
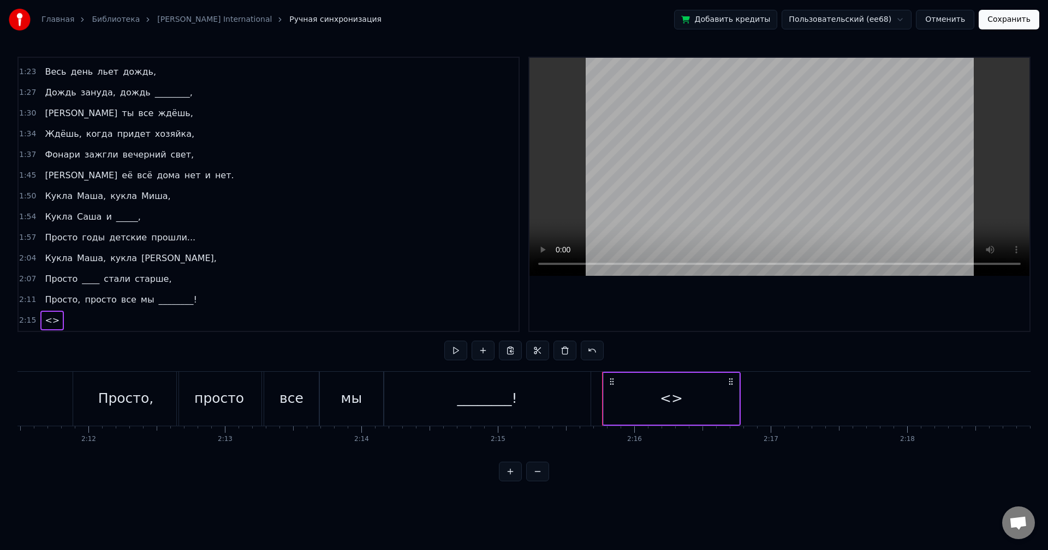
click at [676, 399] on div "<>" at bounding box center [671, 398] width 23 height 21
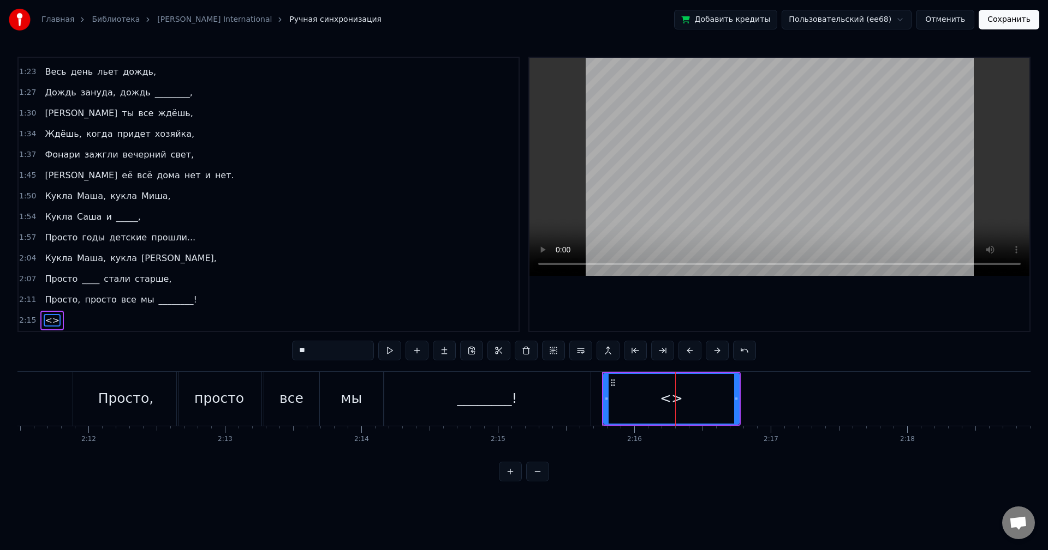
click at [676, 399] on div "<>" at bounding box center [671, 398] width 23 height 21
drag, startPoint x: 338, startPoint y: 354, endPoint x: 284, endPoint y: 350, distance: 53.6
click at [284, 350] on div "0:54 Весь день льет дождь, 0:58 Льет по стеклам и по крышам, 1:01 Весь день ты …" at bounding box center [523, 269] width 1013 height 425
type input "*"
click at [662, 354] on button at bounding box center [662, 351] width 23 height 20
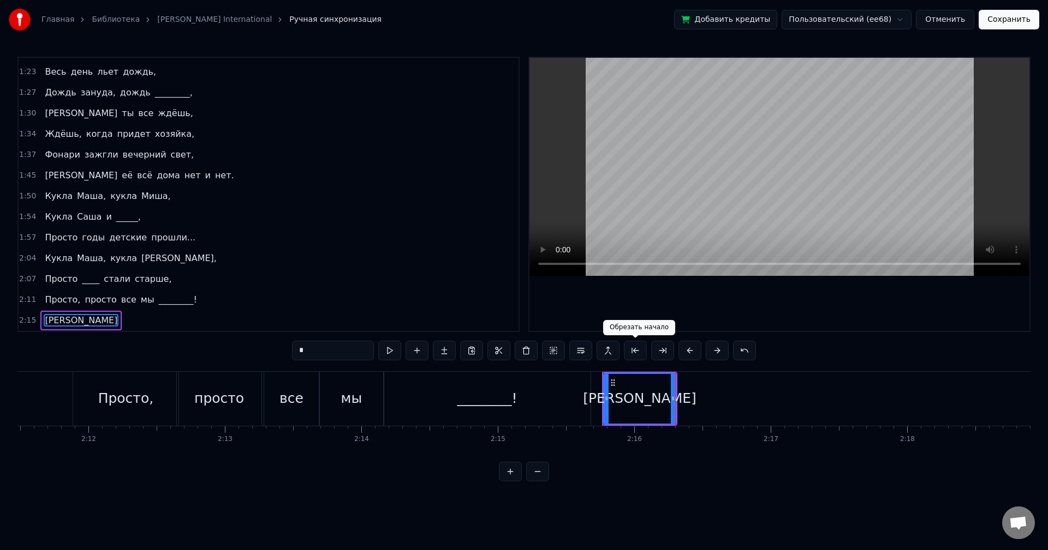
click at [638, 353] on button at bounding box center [635, 351] width 23 height 20
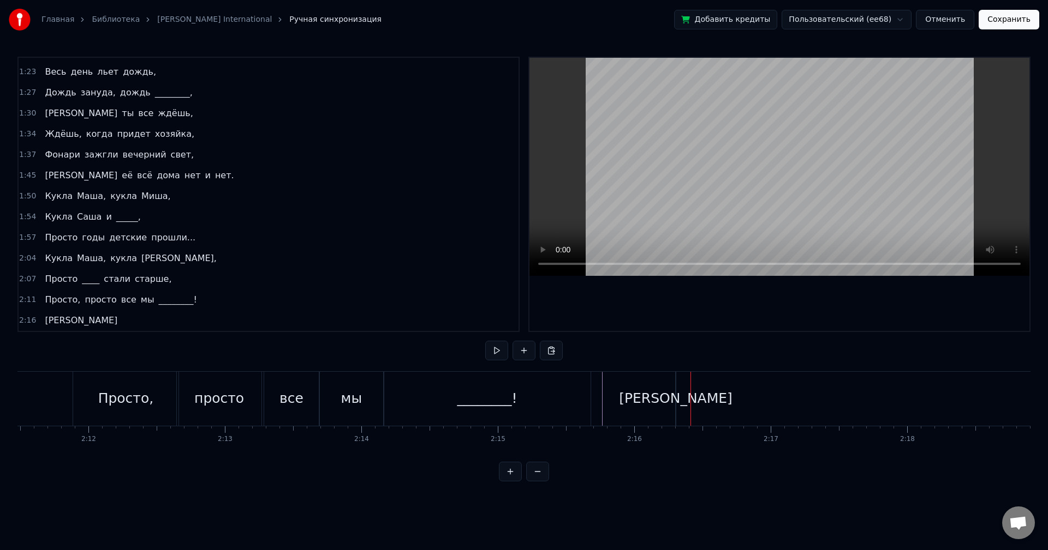
click at [677, 395] on div "[PERSON_NAME]" at bounding box center [675, 398] width 113 height 21
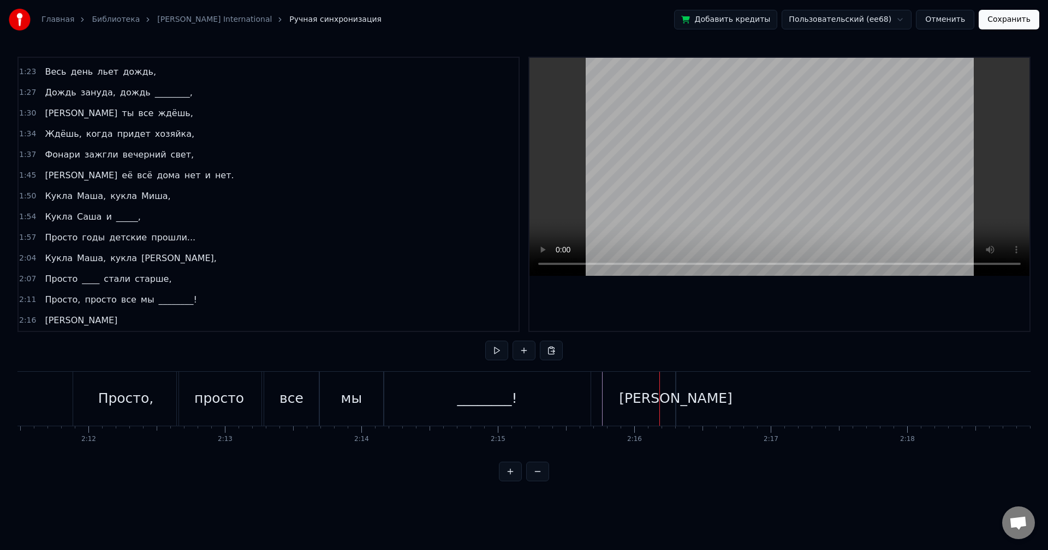
click at [675, 399] on div "[PERSON_NAME]" at bounding box center [675, 398] width 113 height 21
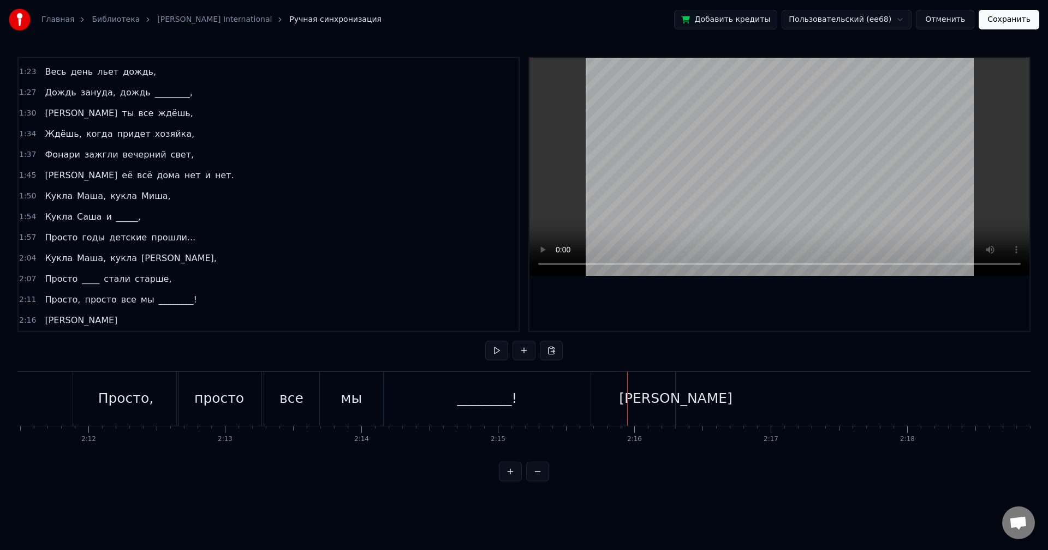
click at [673, 390] on div "[PERSON_NAME]" at bounding box center [675, 398] width 113 height 21
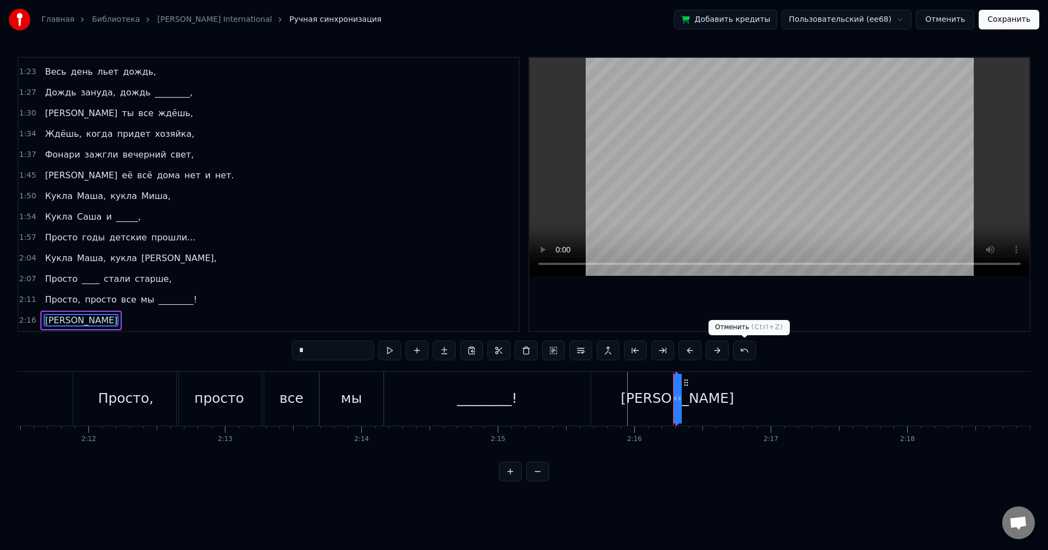
click at [738, 351] on button at bounding box center [744, 351] width 23 height 20
click at [734, 354] on button at bounding box center [730, 351] width 23 height 20
click at [728, 351] on button at bounding box center [730, 351] width 23 height 20
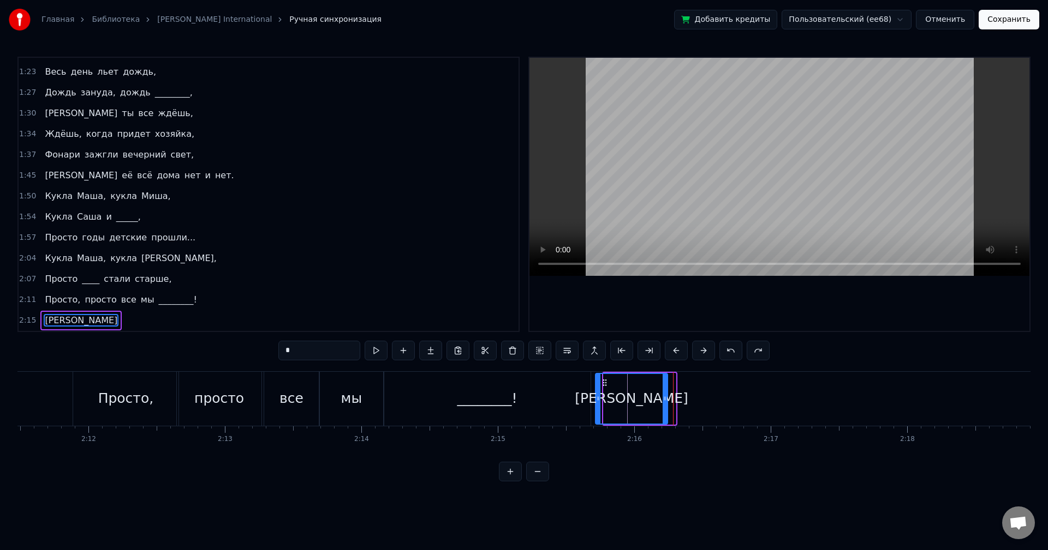
drag, startPoint x: 613, startPoint y: 384, endPoint x: 604, endPoint y: 384, distance: 8.2
click at [604, 384] on icon at bounding box center [604, 383] width 9 height 9
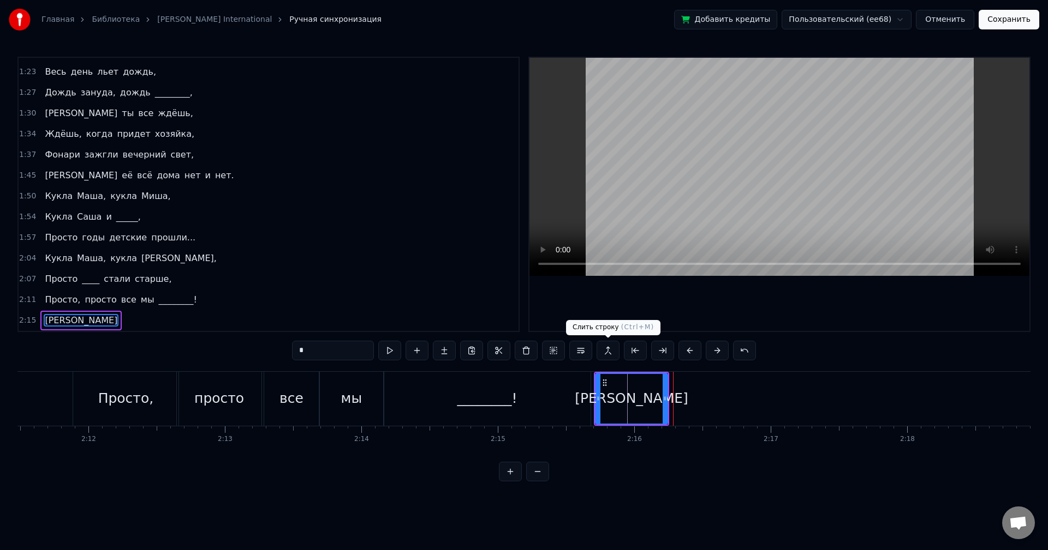
click at [608, 348] on button at bounding box center [607, 351] width 23 height 20
drag, startPoint x: 666, startPoint y: 387, endPoint x: 620, endPoint y: 388, distance: 45.3
click at [620, 388] on div at bounding box center [620, 399] width 4 height 50
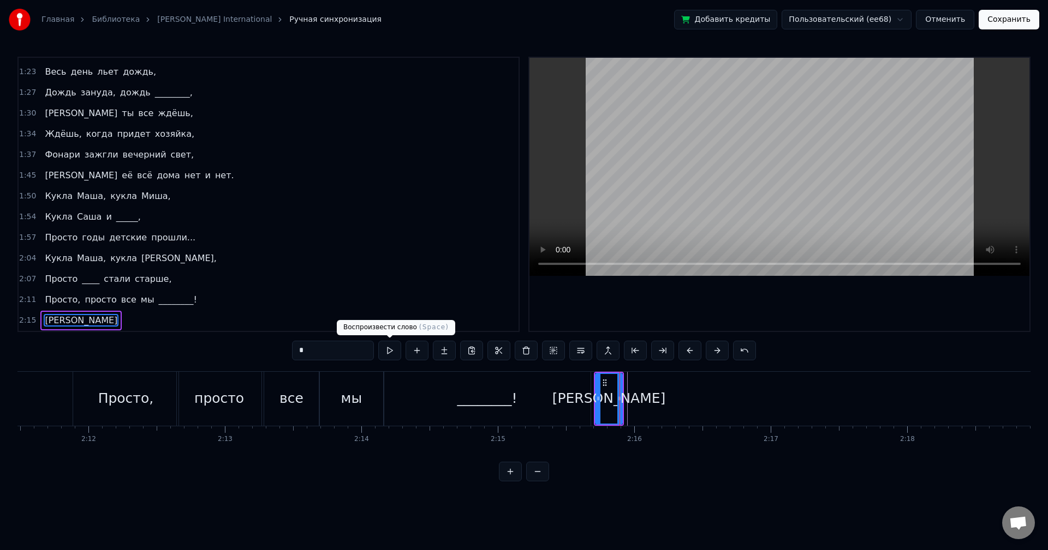
click at [387, 351] on button at bounding box center [389, 351] width 23 height 20
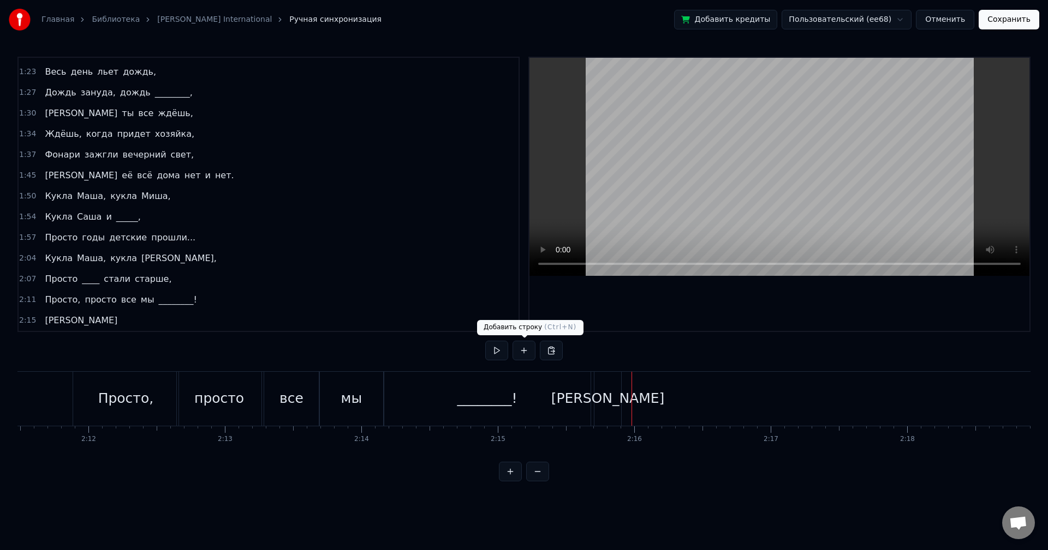
click at [519, 355] on button at bounding box center [523, 351] width 23 height 20
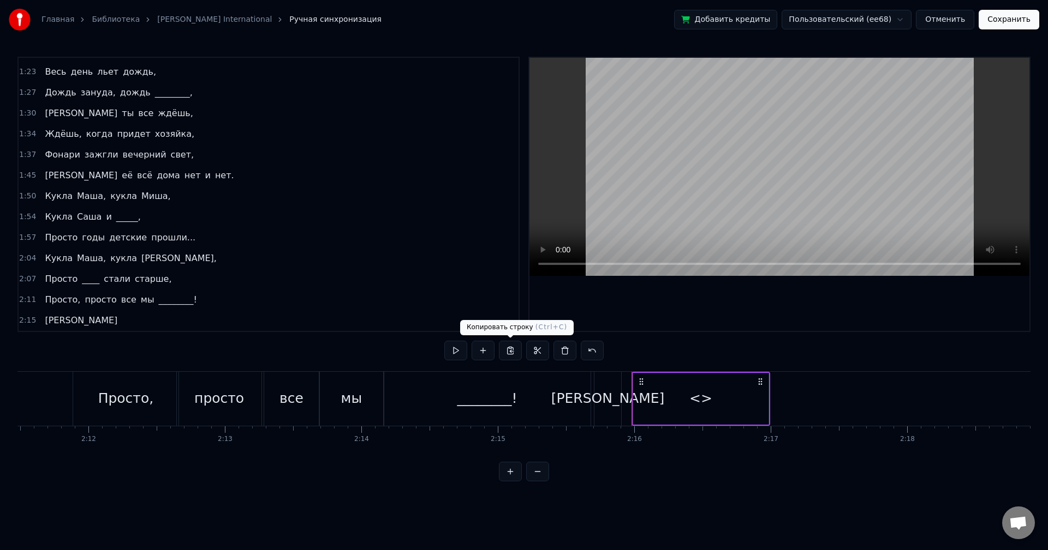
click at [691, 386] on div "<>" at bounding box center [700, 399] width 135 height 52
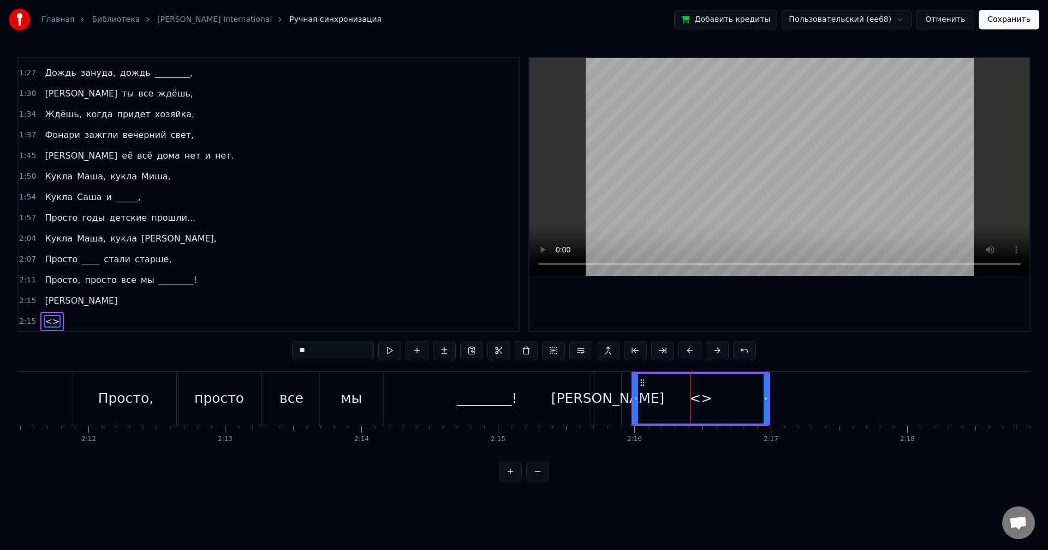
scroll to position [141, 0]
drag, startPoint x: 338, startPoint y: 349, endPoint x: 273, endPoint y: 344, distance: 64.6
click at [274, 344] on div "0:54 Весь день льет дождь, 0:58 Льет по стеклам и по крышам, 1:01 Весь день ты …" at bounding box center [523, 269] width 1013 height 425
drag, startPoint x: 766, startPoint y: 401, endPoint x: 662, endPoint y: 406, distance: 104.3
click at [667, 406] on div at bounding box center [669, 399] width 4 height 50
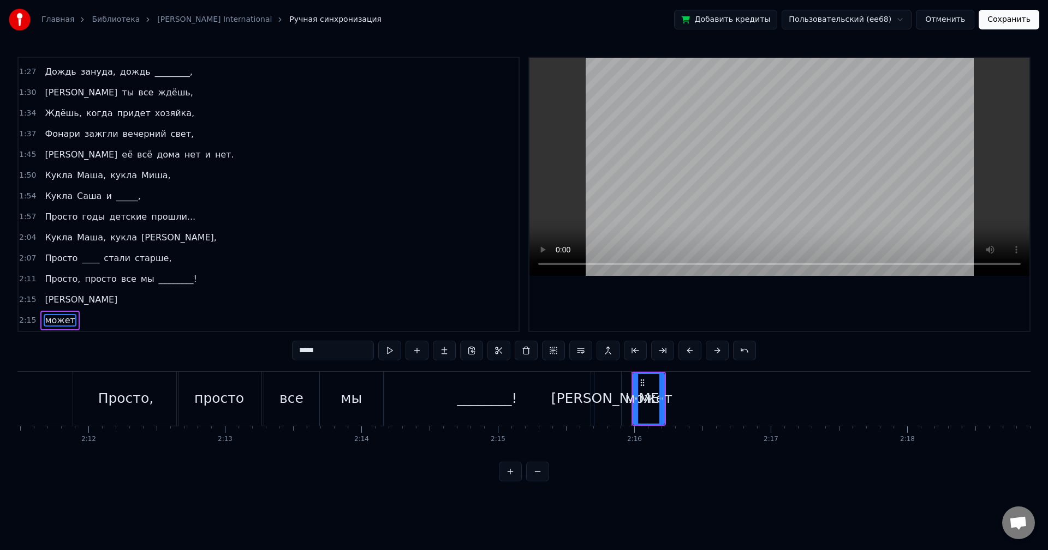
type input "*****"
drag, startPoint x: 642, startPoint y: 385, endPoint x: 631, endPoint y: 384, distance: 10.9
click at [631, 384] on icon at bounding box center [633, 383] width 9 height 9
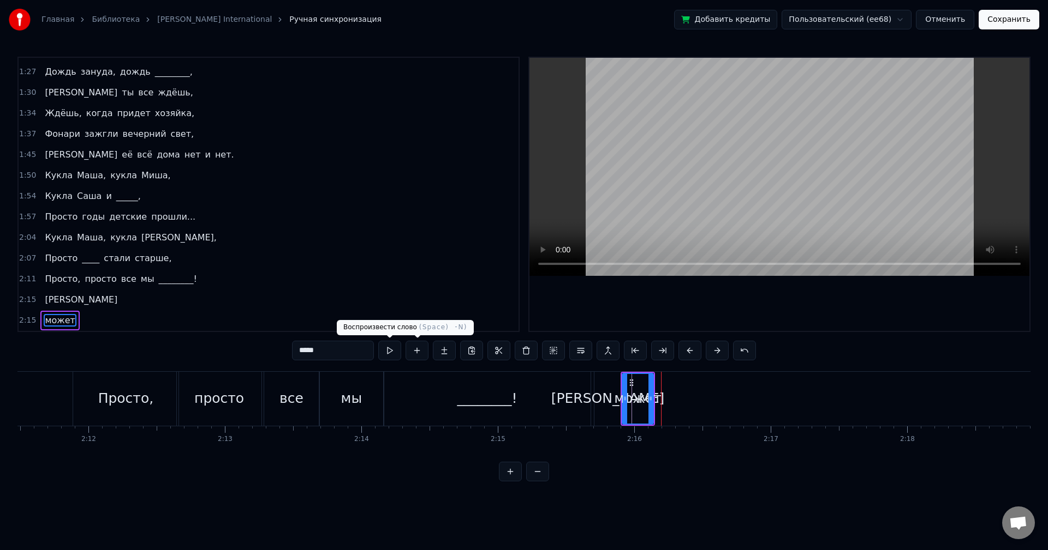
click at [387, 352] on button at bounding box center [389, 351] width 23 height 20
click at [788, 357] on div "0:54 Весь день льет дождь, 0:58 Льет по стеклам и по крышам, 1:01 Весь день ты …" at bounding box center [523, 269] width 1013 height 425
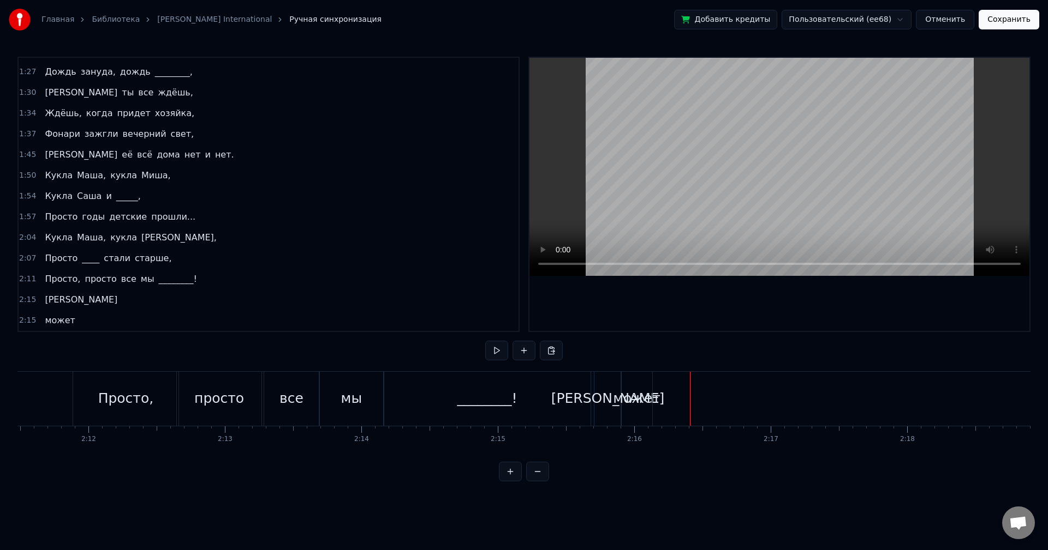
click at [525, 351] on button at bounding box center [523, 351] width 23 height 20
click at [730, 401] on div "<>" at bounding box center [728, 398] width 23 height 21
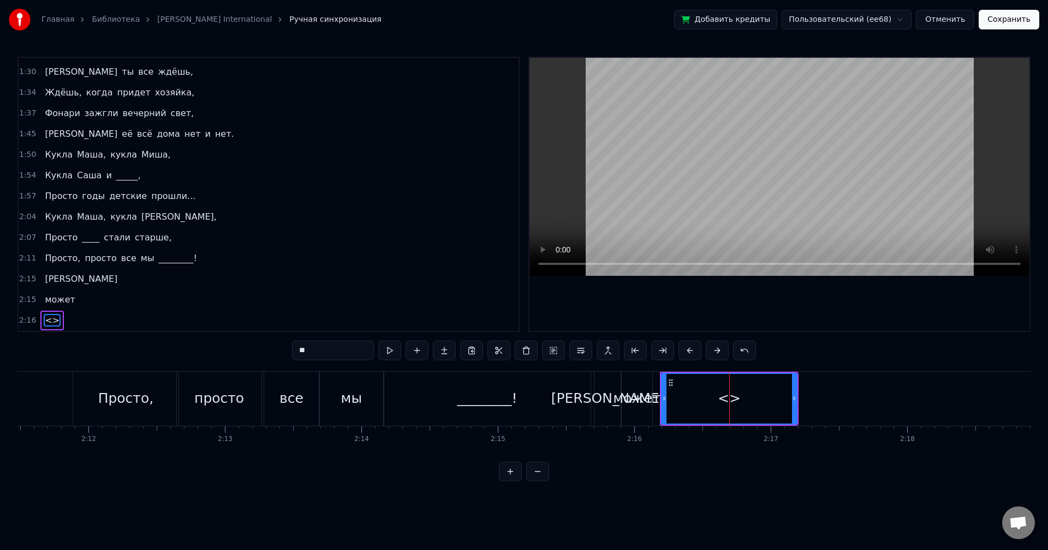
drag, startPoint x: 327, startPoint y: 353, endPoint x: 273, endPoint y: 349, distance: 54.2
click at [273, 349] on div "0:54 Весь день льет дождь, 0:58 Льет по стеклам и по крышам, 1:01 Весь день ты …" at bounding box center [523, 269] width 1013 height 425
drag, startPoint x: 794, startPoint y: 400, endPoint x: 689, endPoint y: 403, distance: 104.8
click at [689, 403] on icon at bounding box center [689, 398] width 4 height 9
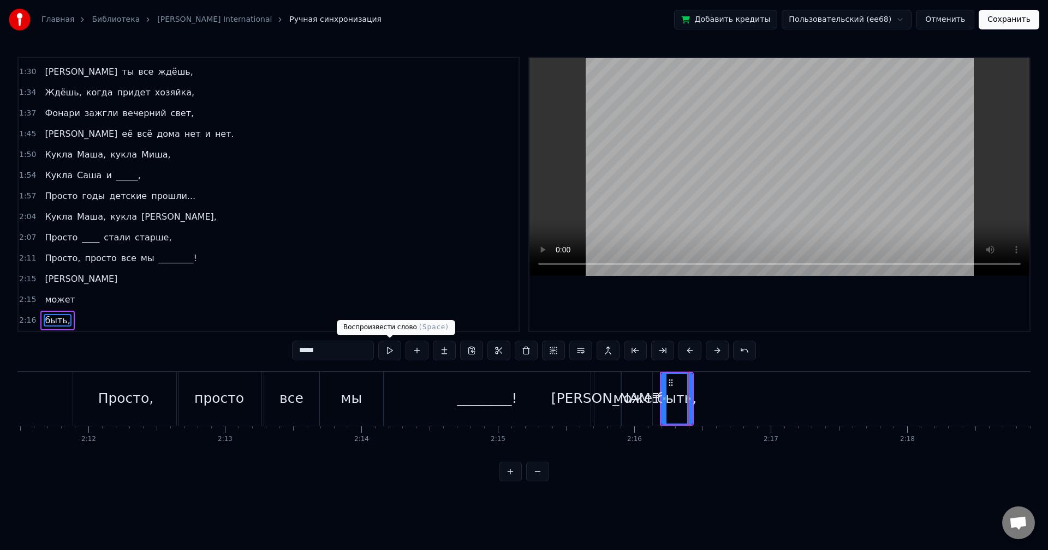
type input "*****"
click at [387, 346] on button at bounding box center [389, 351] width 23 height 20
drag, startPoint x: 691, startPoint y: 398, endPoint x: 705, endPoint y: 400, distance: 14.4
click at [705, 400] on icon at bounding box center [703, 398] width 4 height 9
click at [378, 341] on button at bounding box center [389, 351] width 23 height 20
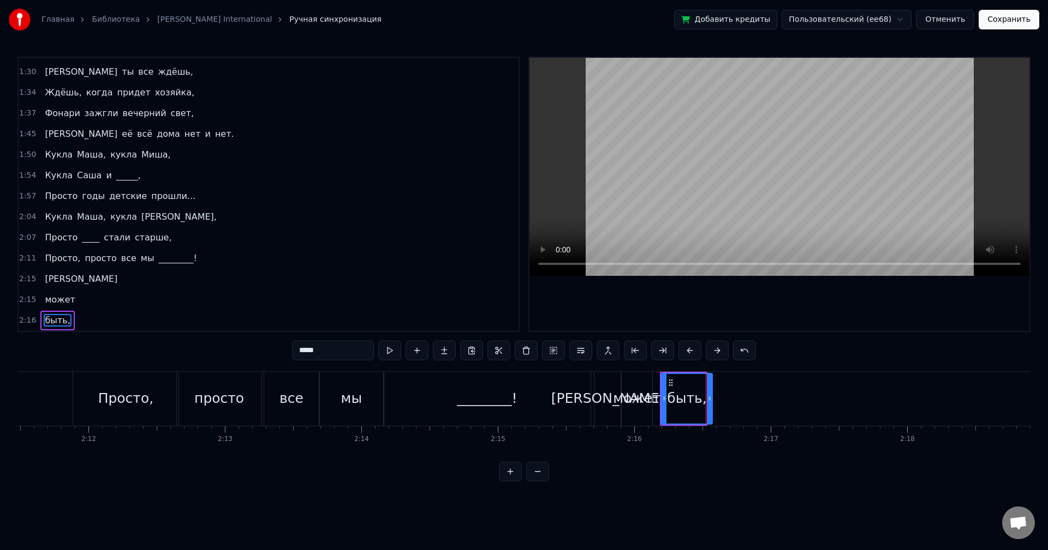
drag, startPoint x: 704, startPoint y: 397, endPoint x: 715, endPoint y: 399, distance: 11.0
click at [711, 398] on icon at bounding box center [709, 398] width 4 height 9
click at [378, 341] on button at bounding box center [389, 351] width 23 height 20
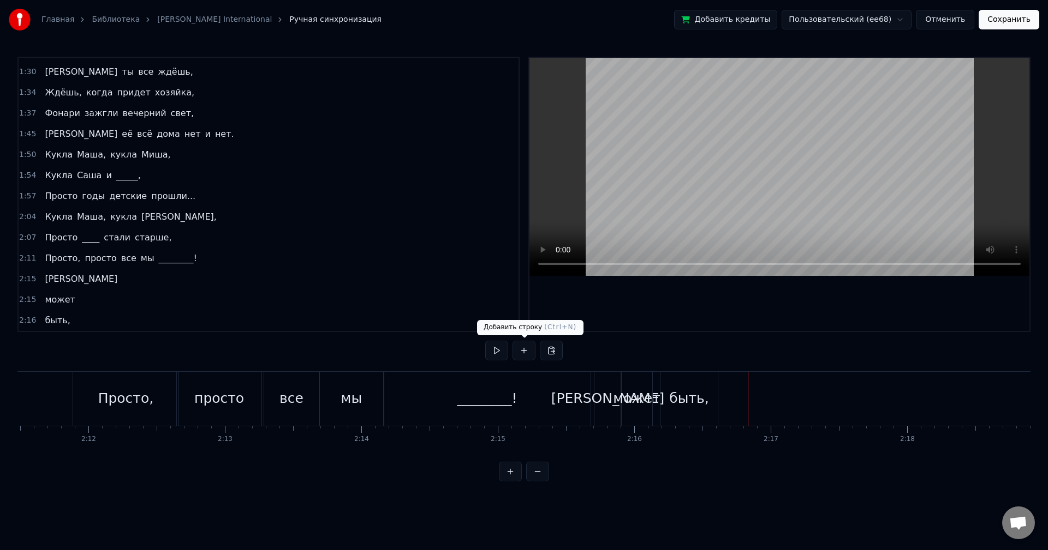
click at [520, 351] on button at bounding box center [523, 351] width 23 height 20
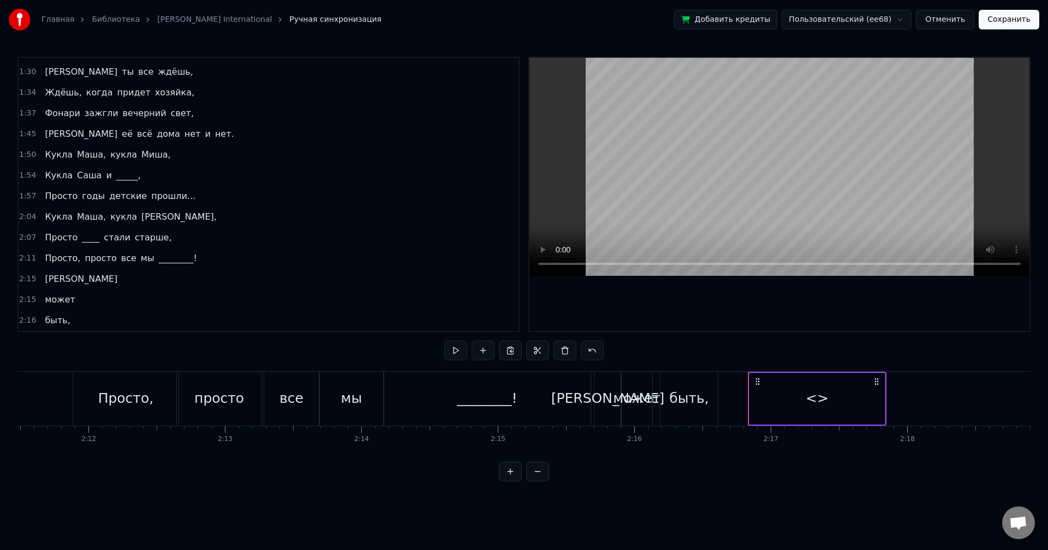
click at [815, 399] on div "<>" at bounding box center [816, 398] width 23 height 21
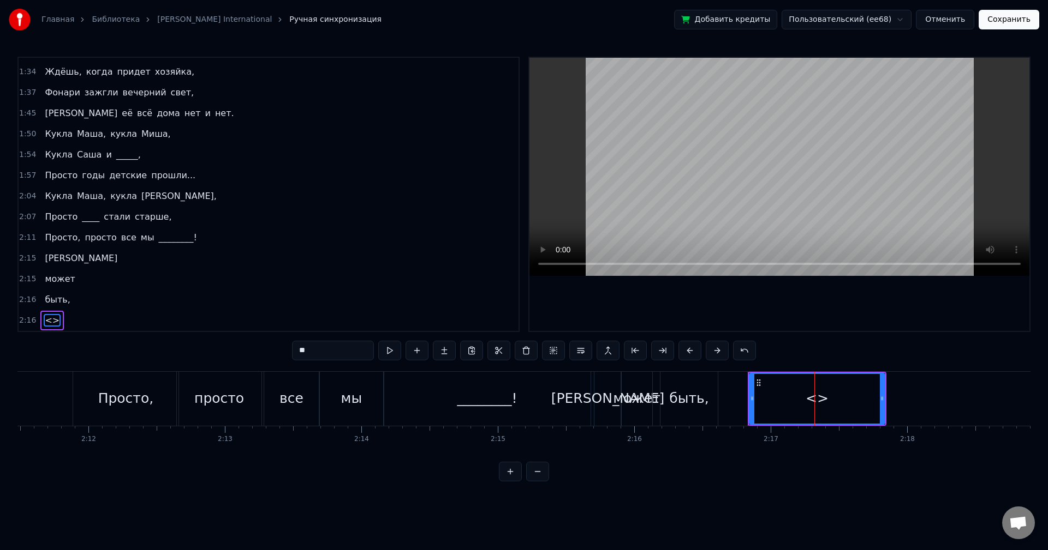
drag, startPoint x: 330, startPoint y: 348, endPoint x: 271, endPoint y: 343, distance: 59.1
click at [271, 343] on div "0:54 Весь день льет дождь, 0:58 Льет по стеклам и по крышам, 1:01 Весь день ты …" at bounding box center [523, 269] width 1013 height 425
type input "*"
click at [774, 354] on div "0:54 Весь день льет дождь, 0:58 Льет по стеклам и по крышам, 1:01 Весь день ты …" at bounding box center [523, 269] width 1013 height 425
drag, startPoint x: 881, startPoint y: 393, endPoint x: 767, endPoint y: 402, distance: 114.4
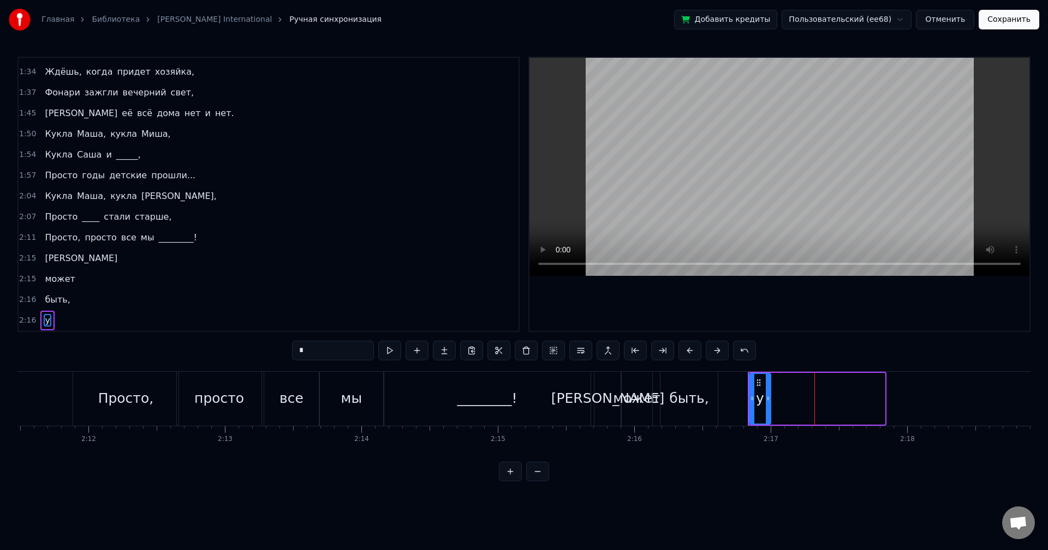
click at [767, 402] on div at bounding box center [767, 399] width 4 height 50
click at [772, 362] on div "0:54 Весь день льет дождь, 0:58 Льет по стеклам и по крышам, 1:01 Весь день ты …" at bounding box center [523, 269] width 1013 height 425
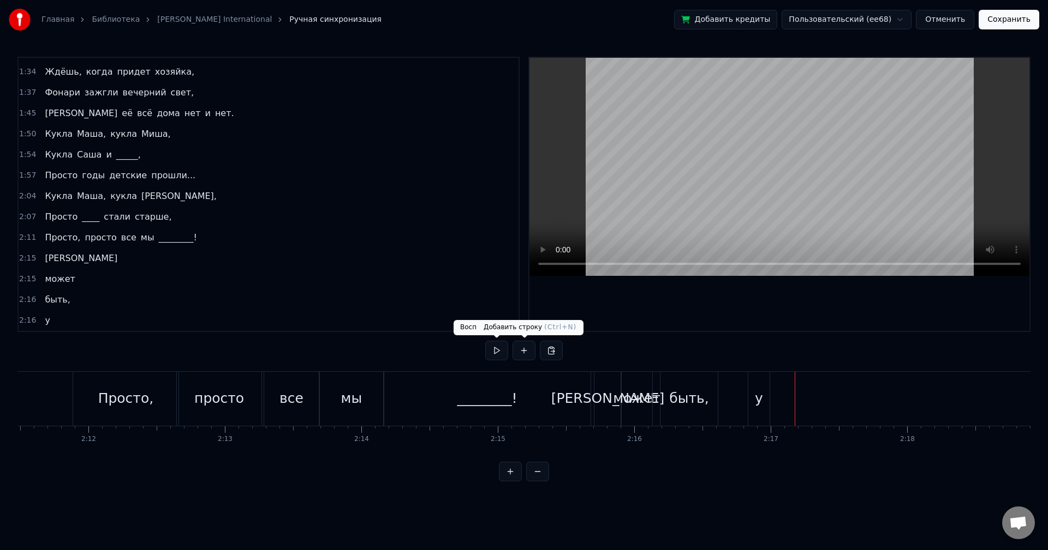
click at [525, 349] on button at bounding box center [523, 351] width 23 height 20
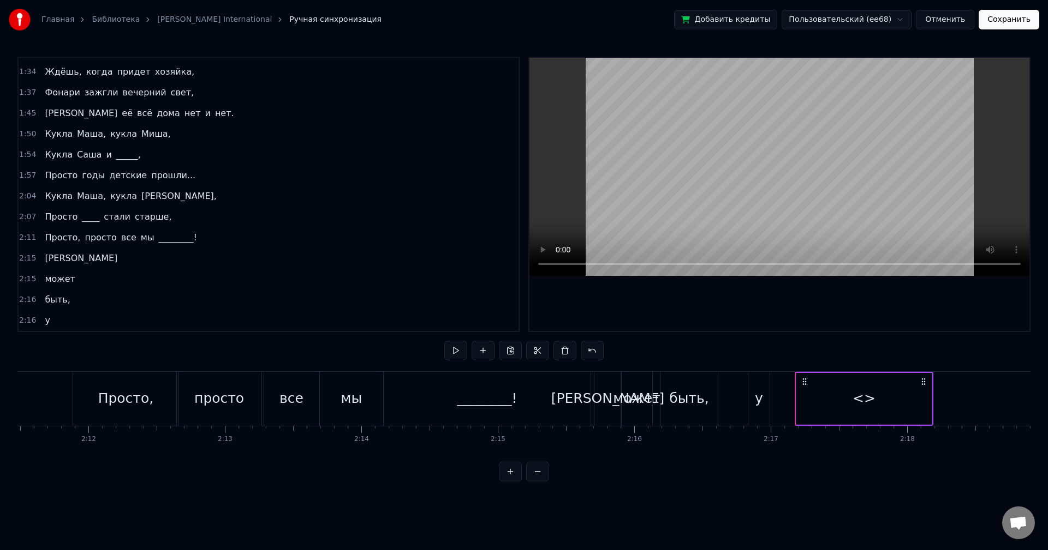
click at [873, 408] on div "<>" at bounding box center [863, 399] width 135 height 52
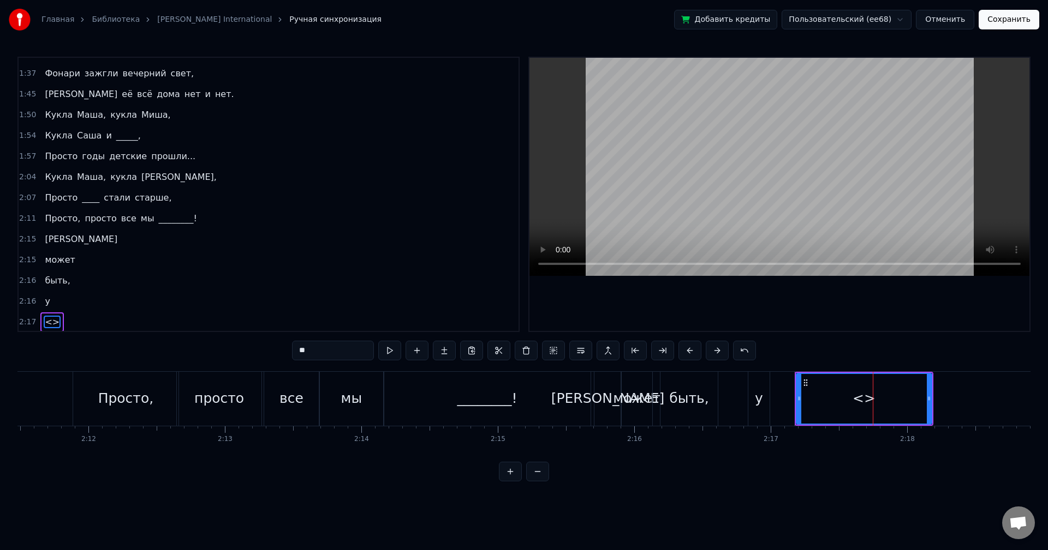
scroll to position [203, 0]
click at [340, 347] on input "**" at bounding box center [333, 351] width 82 height 20
click at [794, 356] on div "0:54 Весь день льет дождь, 0:58 Льет по стеклам и по крышам, 1:01 Весь день ты …" at bounding box center [523, 269] width 1013 height 425
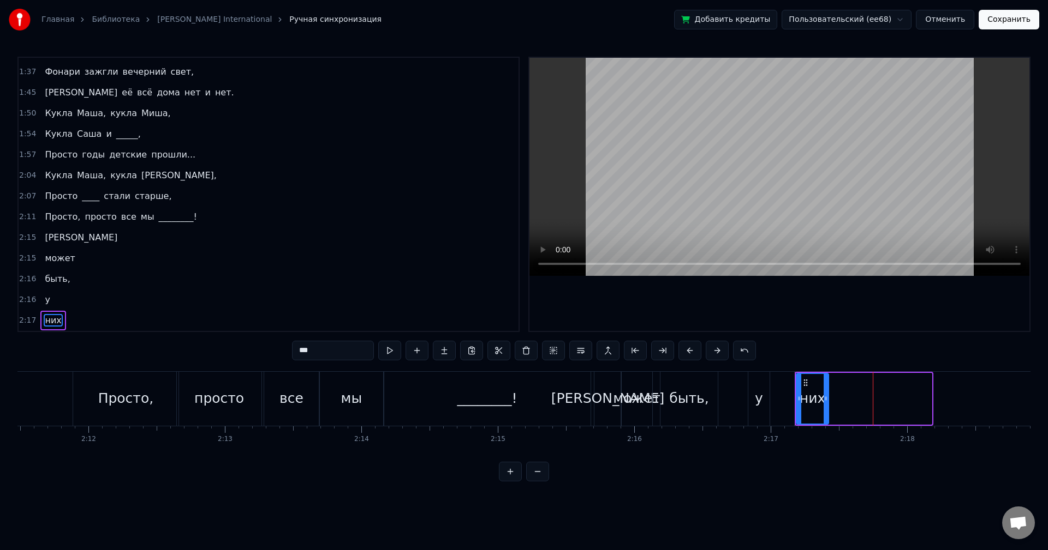
drag, startPoint x: 926, startPoint y: 392, endPoint x: 824, endPoint y: 397, distance: 101.6
click at [824, 397] on div at bounding box center [825, 399] width 4 height 50
click at [757, 391] on div "у" at bounding box center [759, 398] width 8 height 21
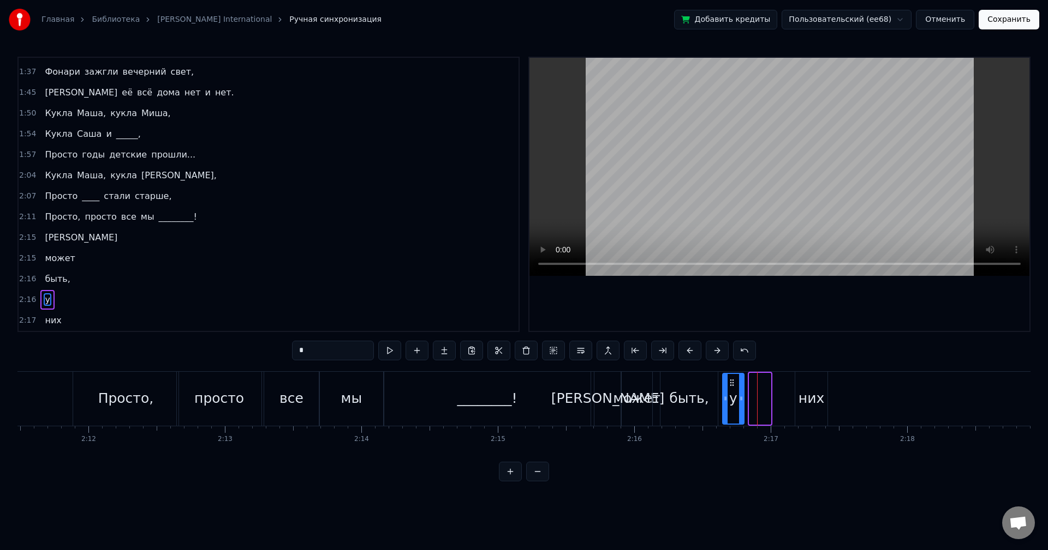
drag, startPoint x: 758, startPoint y: 382, endPoint x: 732, endPoint y: 381, distance: 26.7
click at [732, 381] on icon at bounding box center [731, 383] width 9 height 9
click at [811, 389] on div "них" at bounding box center [811, 398] width 26 height 21
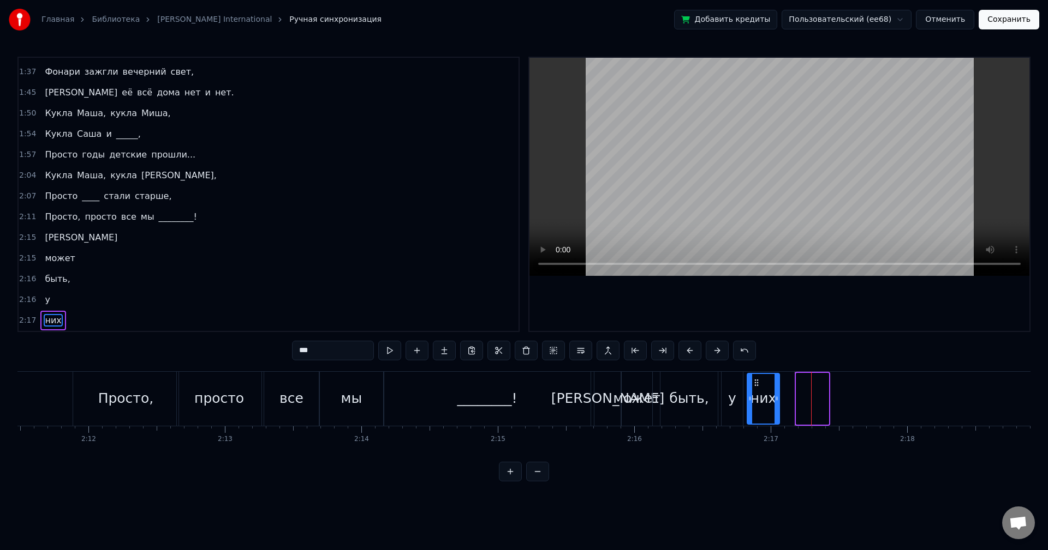
drag, startPoint x: 804, startPoint y: 381, endPoint x: 755, endPoint y: 382, distance: 49.1
click at [755, 382] on icon at bounding box center [756, 383] width 9 height 9
click at [693, 393] on div "быть," at bounding box center [688, 398] width 39 height 21
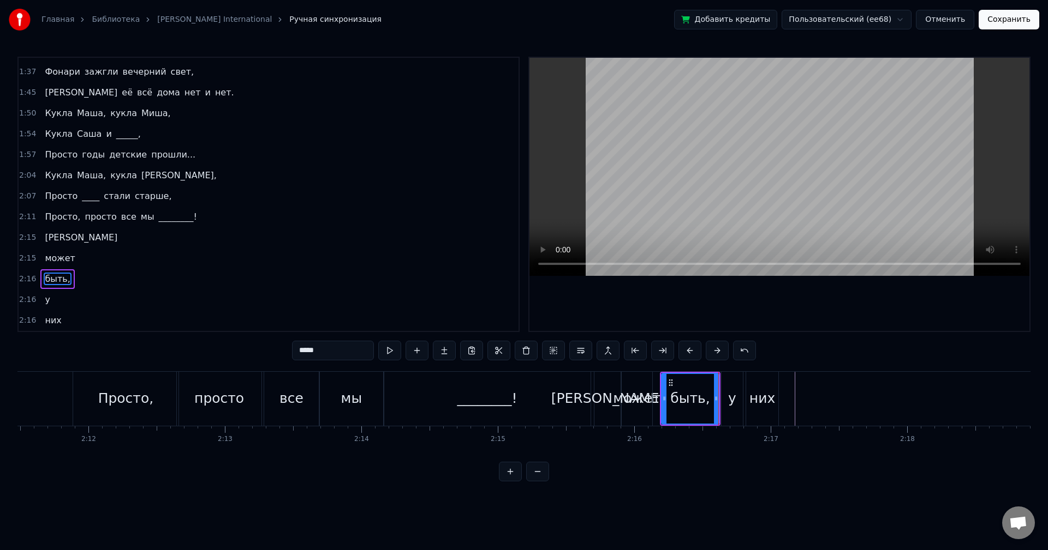
click at [734, 384] on div "у" at bounding box center [731, 399] width 21 height 54
click at [766, 386] on div "них" at bounding box center [762, 399] width 32 height 54
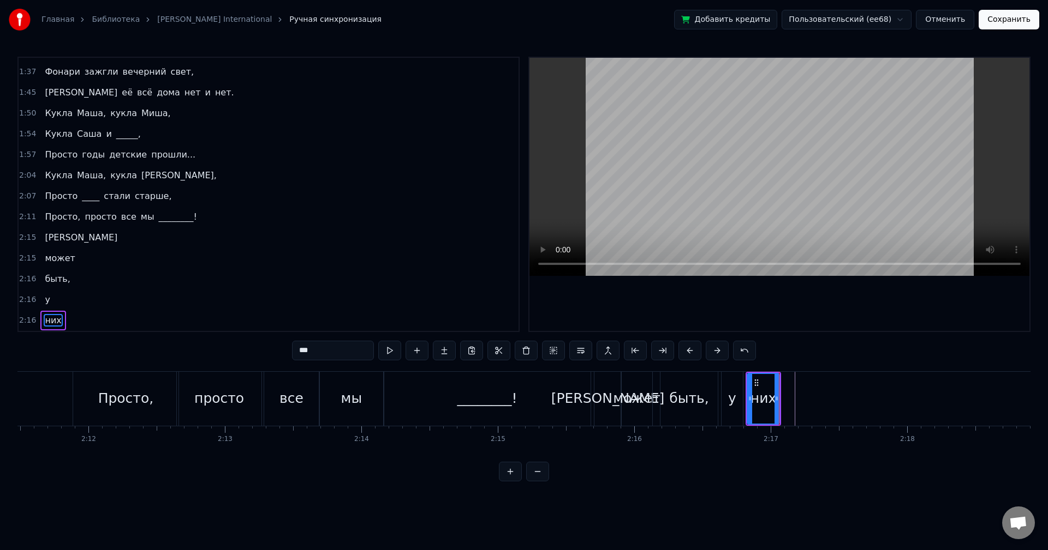
drag, startPoint x: 51, startPoint y: 258, endPoint x: 60, endPoint y: 241, distance: 19.3
click at [60, 241] on div "0:54 Весь день льет дождь, 0:58 Льет по стеклам и по крышам, 1:01 Весь день ты …" at bounding box center [268, 195] width 502 height 276
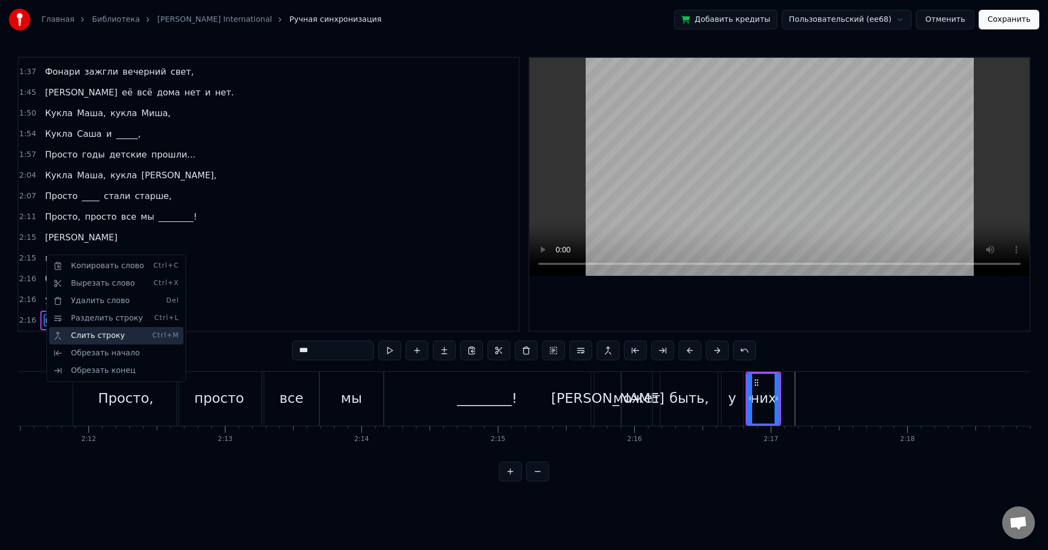
click at [98, 334] on div "Слить строку Ctrl+M" at bounding box center [116, 335] width 134 height 17
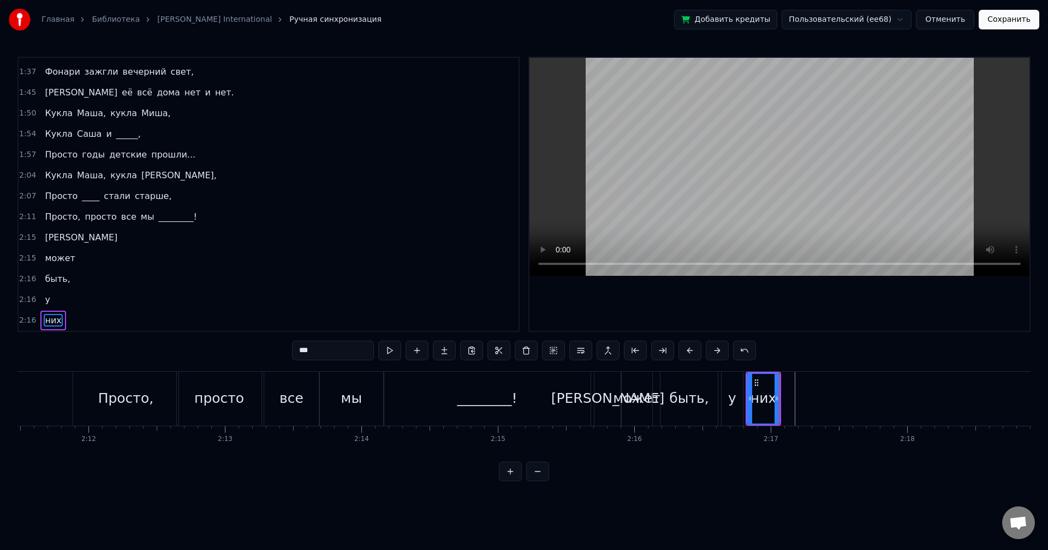
click at [45, 240] on span "[PERSON_NAME]" at bounding box center [81, 237] width 75 height 13
type input "*"
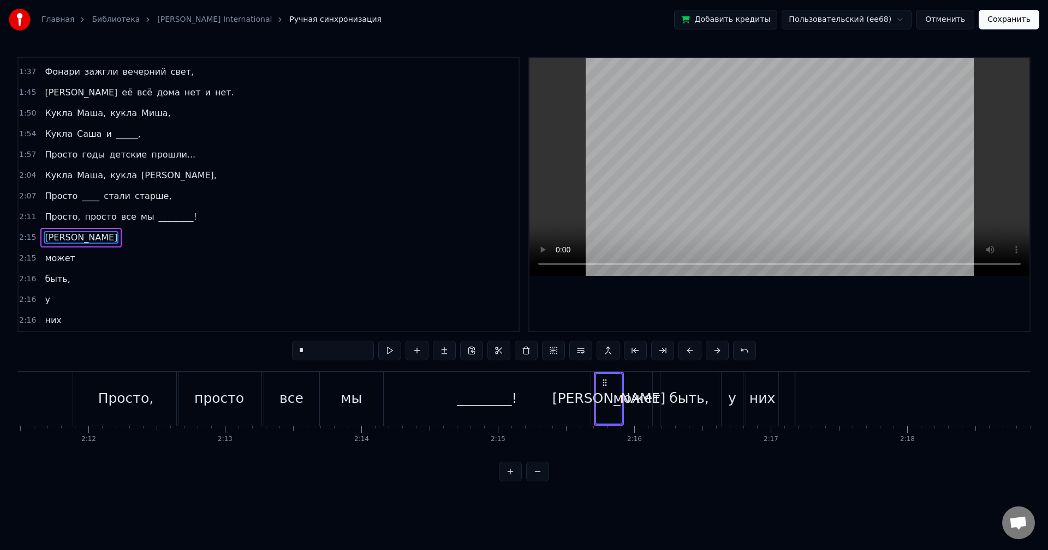
click at [66, 260] on span "может" at bounding box center [60, 258] width 32 height 13
click at [65, 279] on div "быть," at bounding box center [57, 280] width 34 height 20
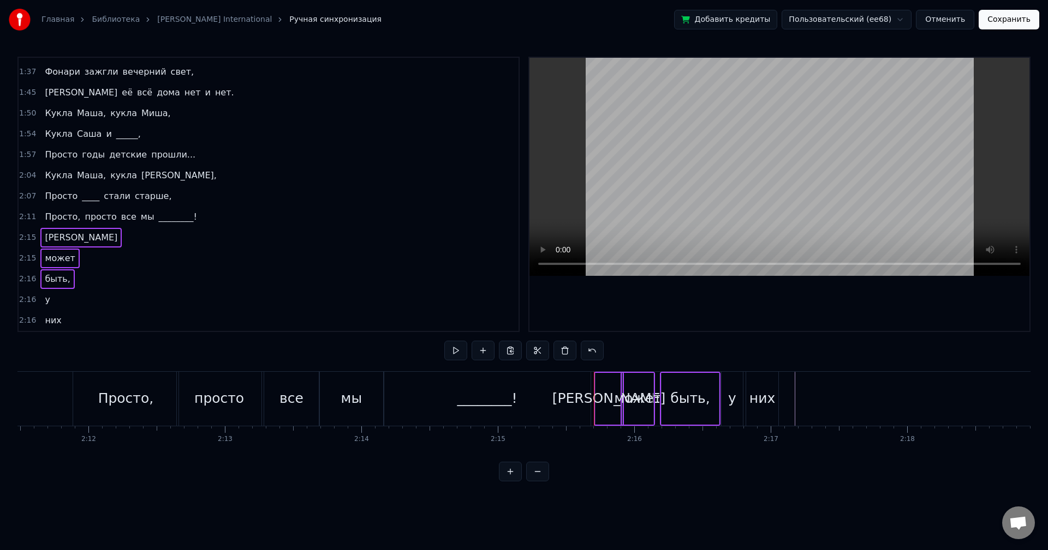
click at [50, 298] on div "у" at bounding box center [47, 300] width 14 height 20
click at [55, 315] on span "них" at bounding box center [53, 320] width 19 height 13
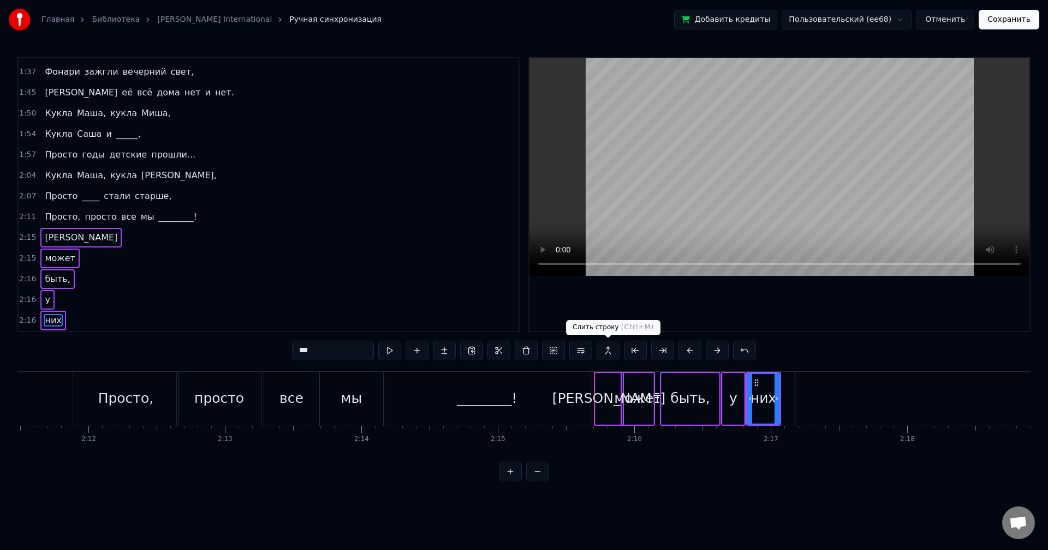
click at [609, 350] on button at bounding box center [607, 351] width 23 height 20
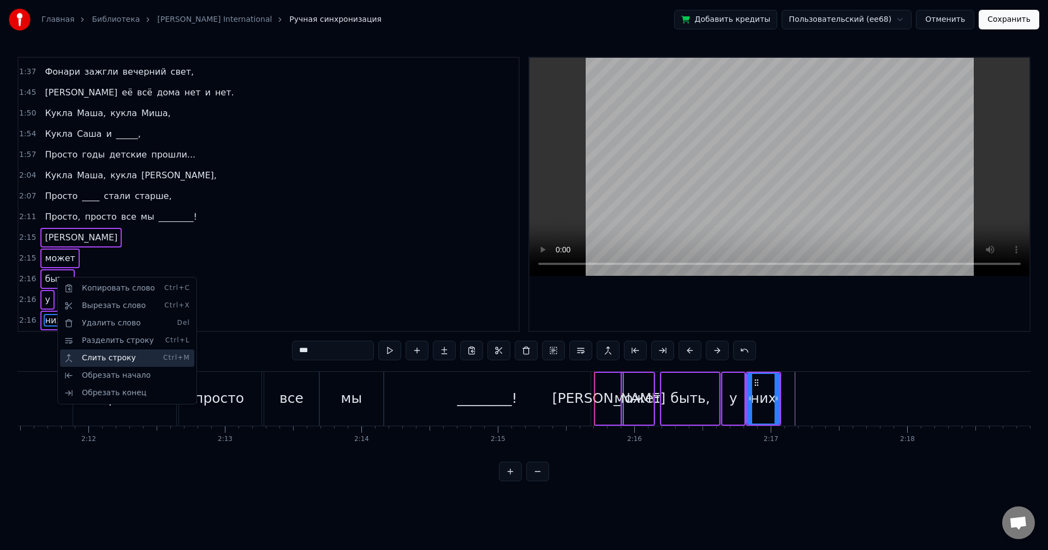
click at [97, 354] on div "Слить строку Ctrl+M" at bounding box center [127, 358] width 134 height 17
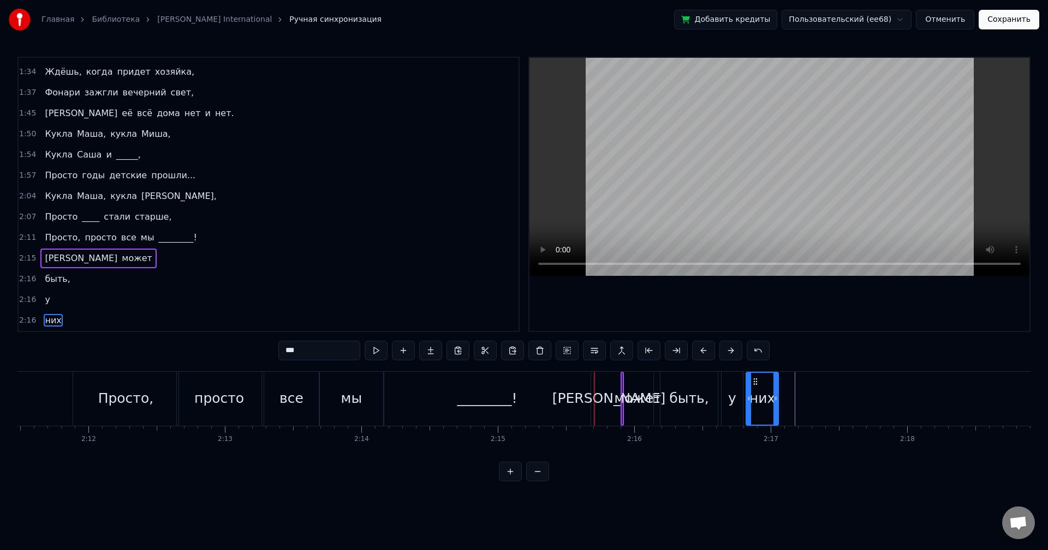
click at [374, 351] on button at bounding box center [375, 351] width 23 height 20
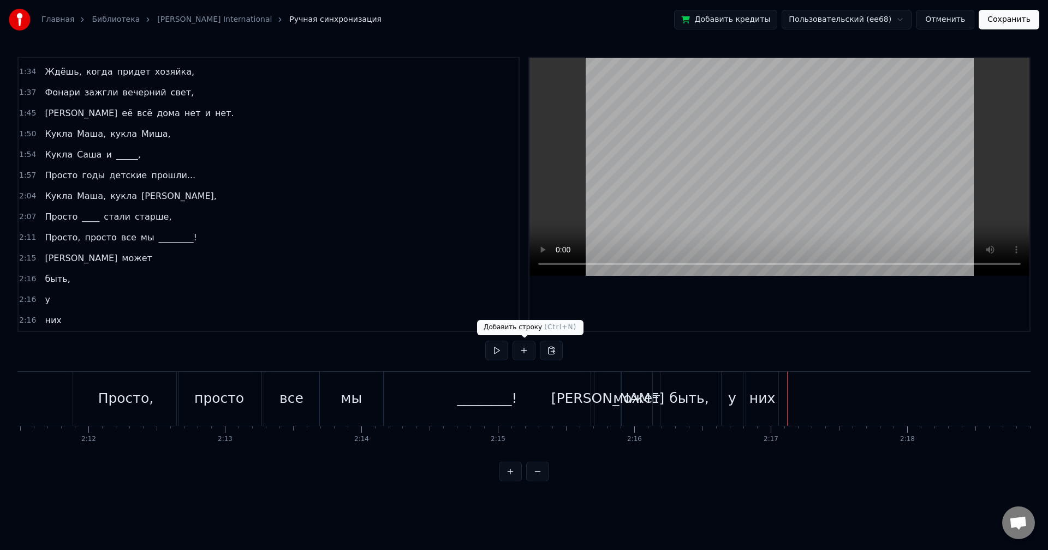
click at [525, 348] on button at bounding box center [523, 351] width 23 height 20
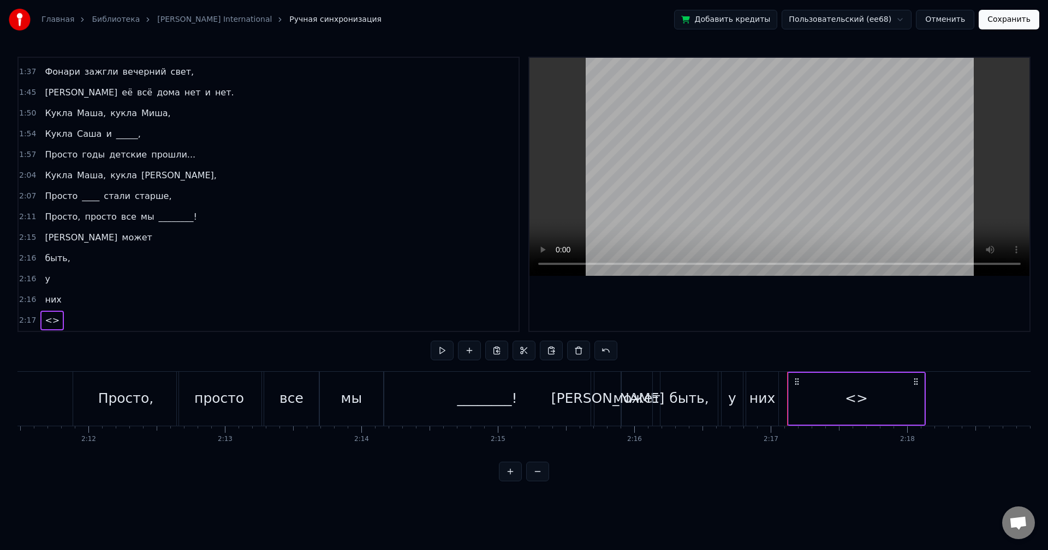
click at [856, 398] on div "<>" at bounding box center [856, 398] width 23 height 21
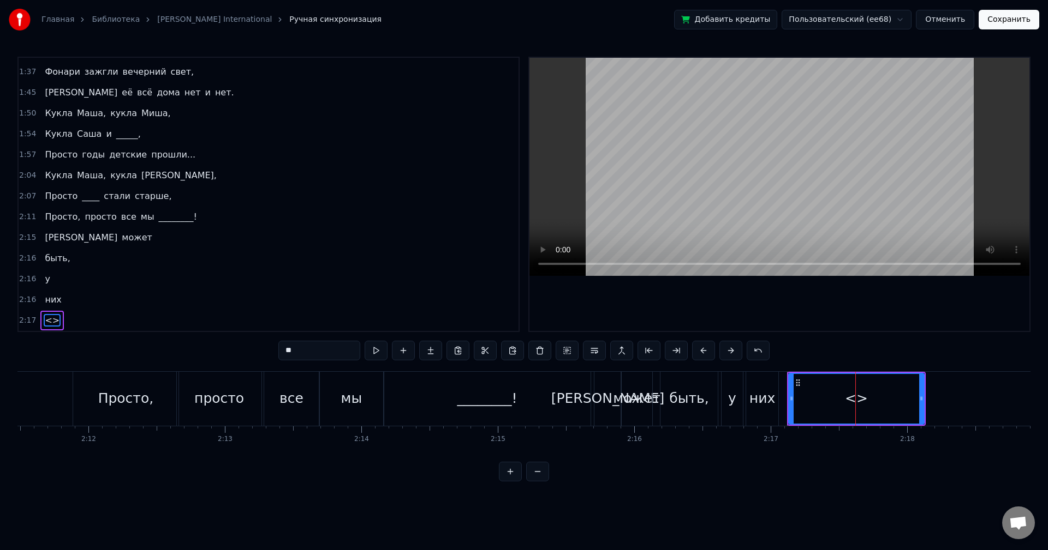
drag, startPoint x: 319, startPoint y: 344, endPoint x: 265, endPoint y: 341, distance: 54.7
click at [265, 341] on div "0:54 Весь день льет дождь, 0:58 Льет по стеклам и по крышам, 1:01 Весь день ты …" at bounding box center [523, 269] width 1013 height 425
drag, startPoint x: 919, startPoint y: 397, endPoint x: 816, endPoint y: 405, distance: 103.9
click at [818, 405] on div at bounding box center [820, 399] width 4 height 50
click at [792, 384] on icon at bounding box center [791, 383] width 9 height 9
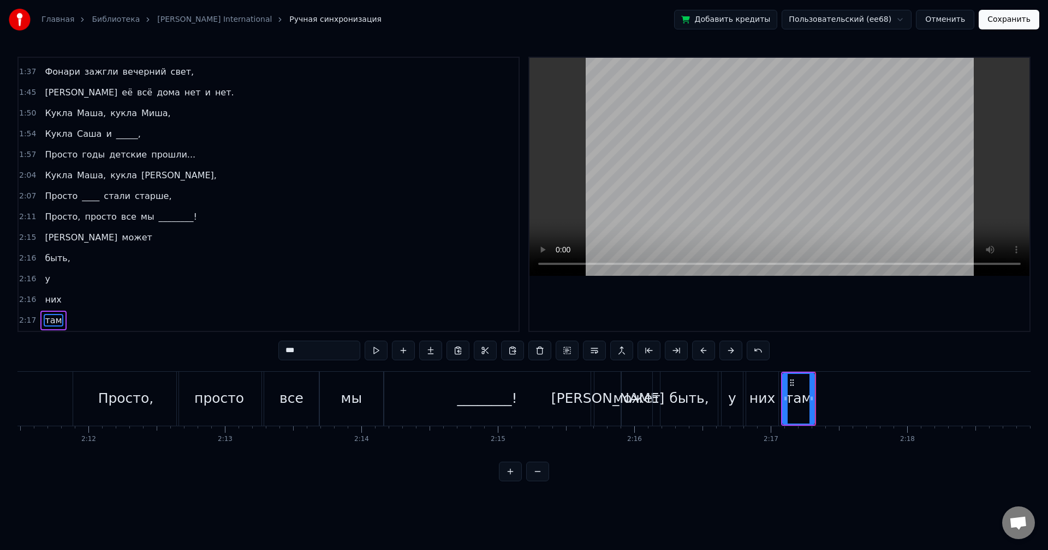
click at [828, 349] on div "0:54 Весь день льет дождь, 0:58 Льет по стеклам и по крышам, 1:01 Весь день ты …" at bounding box center [523, 269] width 1013 height 425
click at [379, 352] on button at bounding box center [375, 351] width 23 height 20
click at [755, 381] on div "них" at bounding box center [762, 399] width 32 height 54
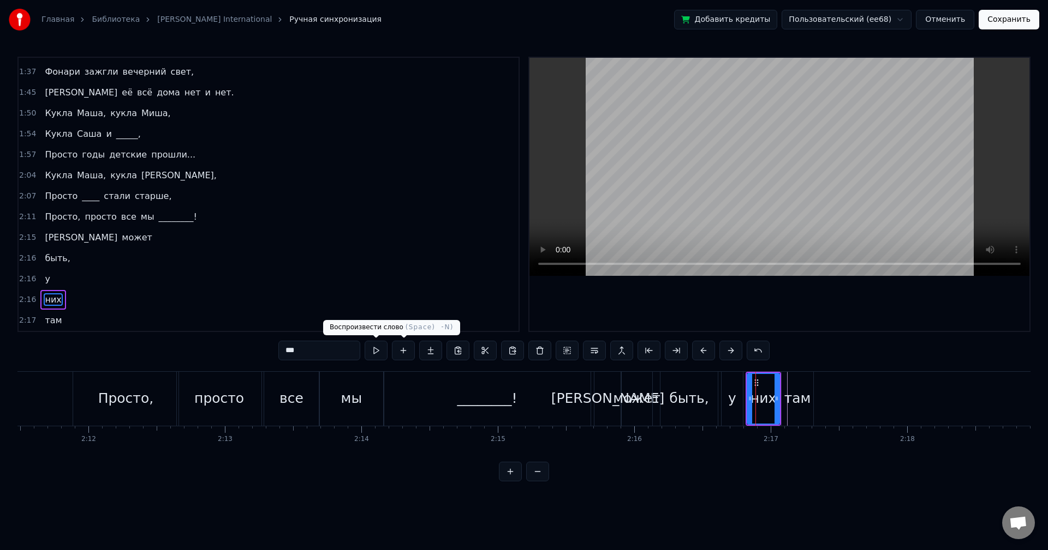
click at [379, 350] on button at bounding box center [375, 351] width 23 height 20
drag, startPoint x: 775, startPoint y: 392, endPoint x: 765, endPoint y: 393, distance: 10.4
click at [766, 393] on div at bounding box center [768, 399] width 4 height 50
click at [798, 393] on div "там" at bounding box center [797, 398] width 27 height 21
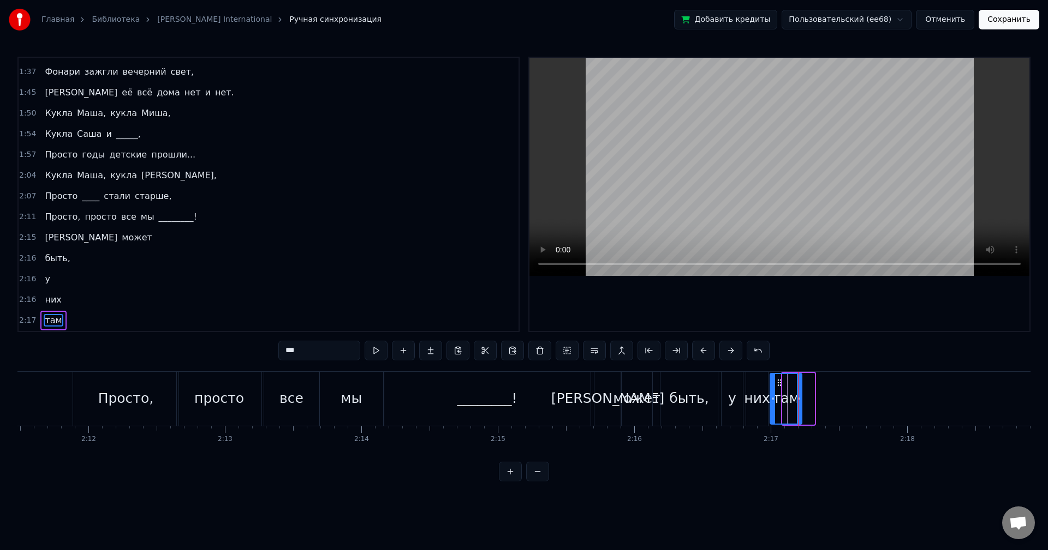
drag, startPoint x: 791, startPoint y: 380, endPoint x: 779, endPoint y: 382, distance: 12.7
click at [779, 382] on icon at bounding box center [779, 383] width 9 height 9
click at [795, 389] on div at bounding box center [795, 399] width 4 height 50
click at [770, 394] on div at bounding box center [771, 399] width 4 height 50
click at [755, 394] on div "них" at bounding box center [757, 398] width 26 height 21
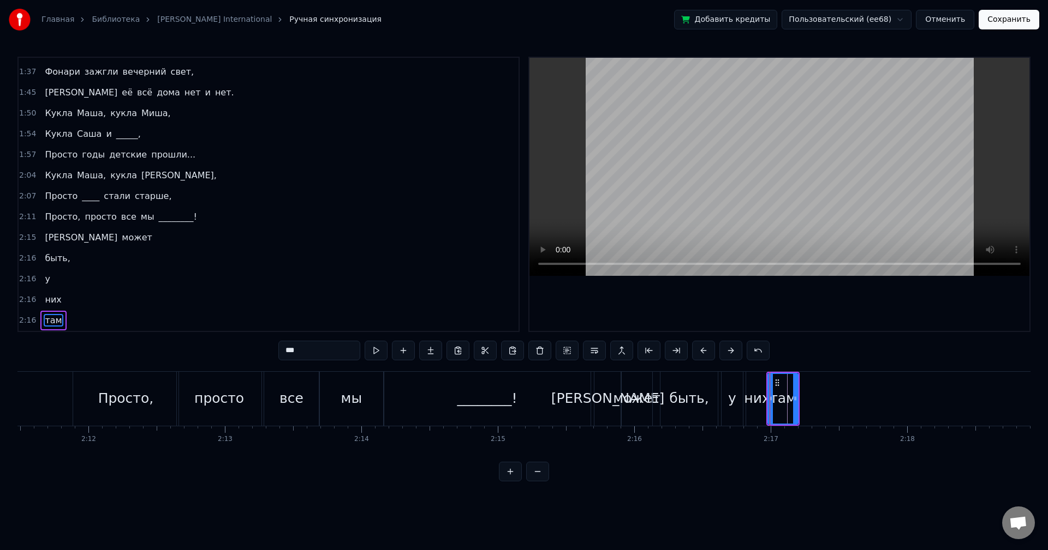
type input "***"
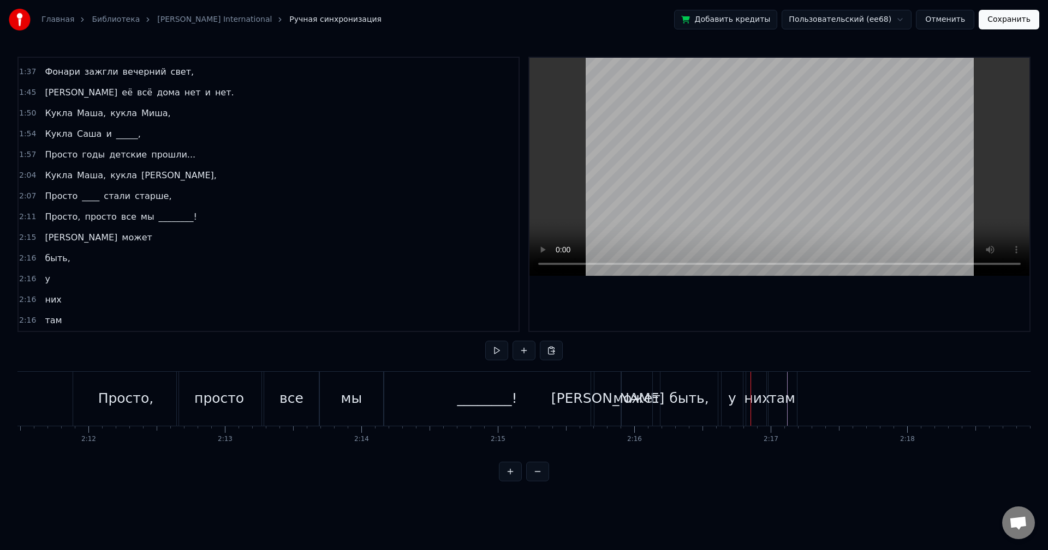
click at [733, 390] on div "у" at bounding box center [732, 398] width 8 height 21
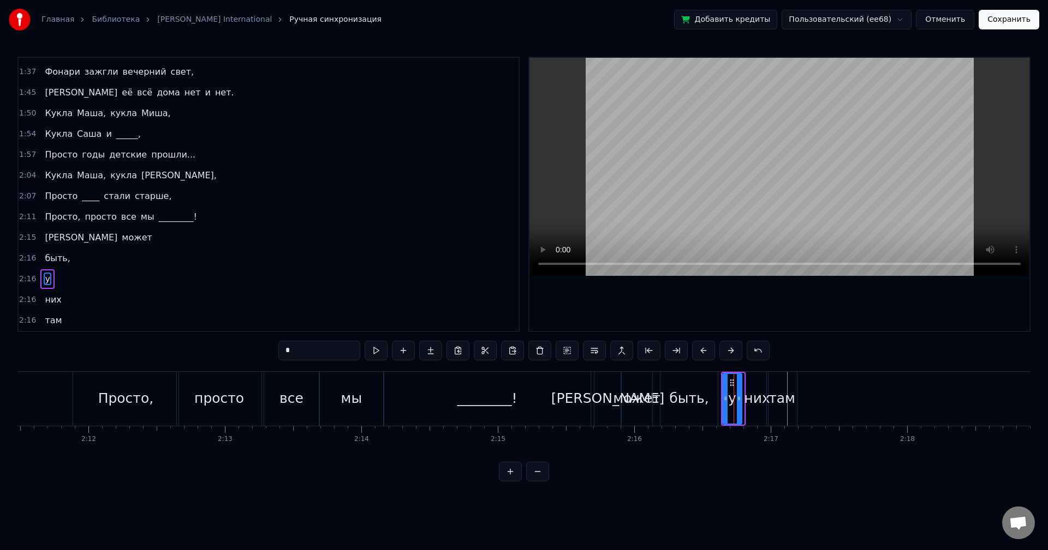
click at [737, 393] on div at bounding box center [739, 399] width 4 height 50
click at [754, 393] on div "них" at bounding box center [757, 398] width 26 height 21
click at [745, 393] on div at bounding box center [746, 399] width 4 height 50
click at [779, 392] on div "там" at bounding box center [781, 398] width 27 height 21
type input "***"
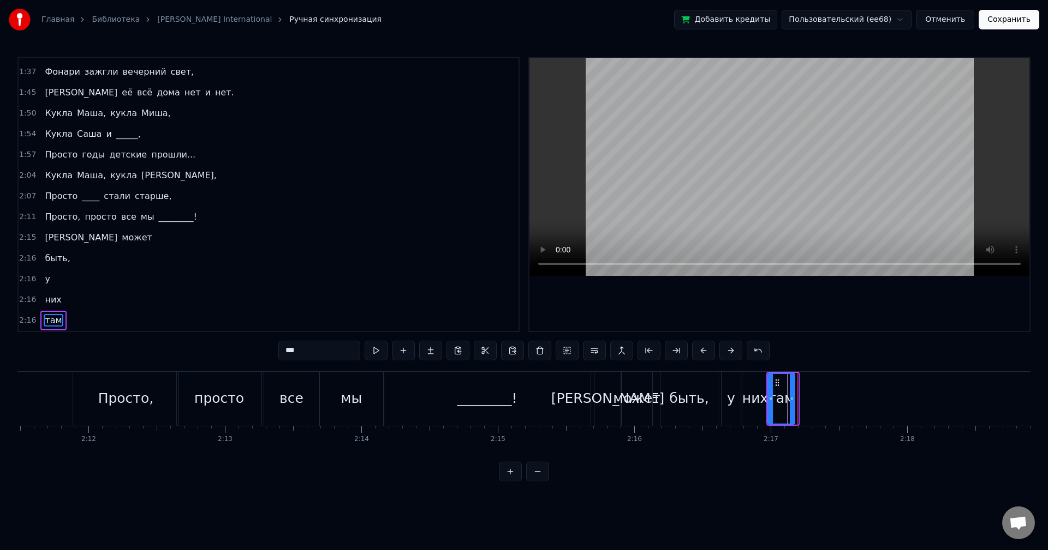
click at [792, 391] on div at bounding box center [791, 399] width 4 height 50
drag, startPoint x: 807, startPoint y: 361, endPoint x: 748, endPoint y: 367, distance: 59.7
click at [807, 361] on div "0:54 Весь день льет дождь, 0:58 Льет по стеклам и по крышам, 1:01 Весь день ты …" at bounding box center [523, 269] width 1013 height 425
click at [405, 351] on button at bounding box center [403, 351] width 23 height 20
drag, startPoint x: 333, startPoint y: 351, endPoint x: 276, endPoint y: 348, distance: 57.9
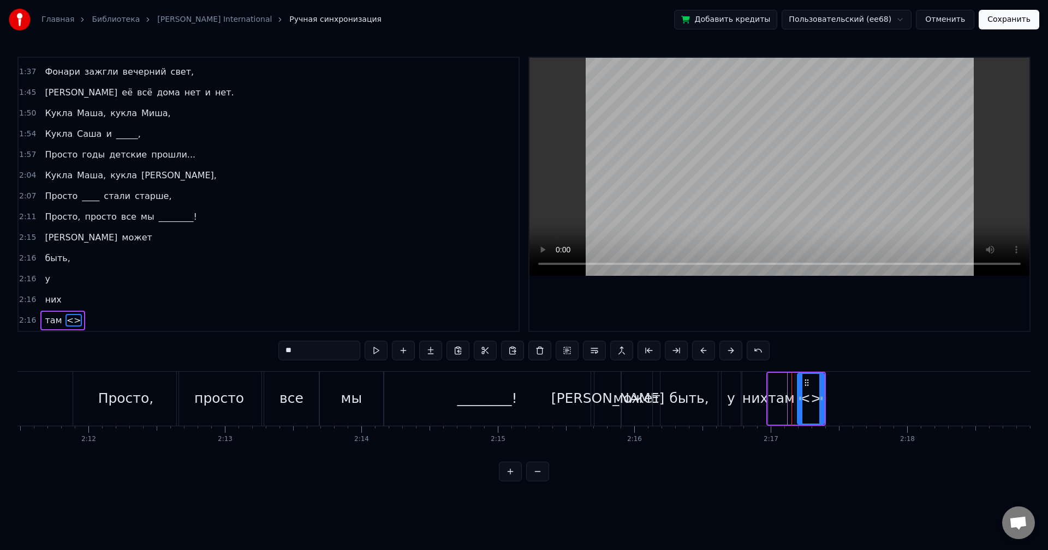
click at [276, 348] on div "0:54 Весь день льет дождь, 0:58 Льет по стеклам и по крышам, 1:01 Весь день ты …" at bounding box center [523, 269] width 1013 height 425
type input "******"
click at [386, 356] on button at bounding box center [375, 351] width 23 height 20
click at [398, 350] on button at bounding box center [403, 351] width 23 height 20
drag, startPoint x: 316, startPoint y: 352, endPoint x: 272, endPoint y: 350, distance: 44.2
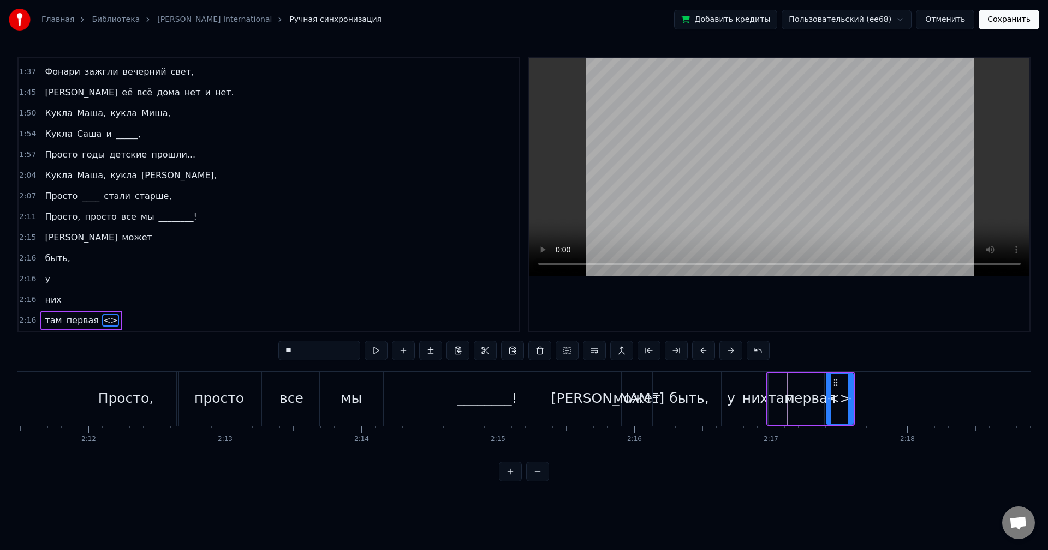
click at [272, 350] on div "0:54 Весь день льет дождь, 0:58 Льет по стеклам и по крышам, 1:01 Весь день ты …" at bounding box center [523, 269] width 1013 height 425
click at [381, 355] on button at bounding box center [375, 351] width 23 height 20
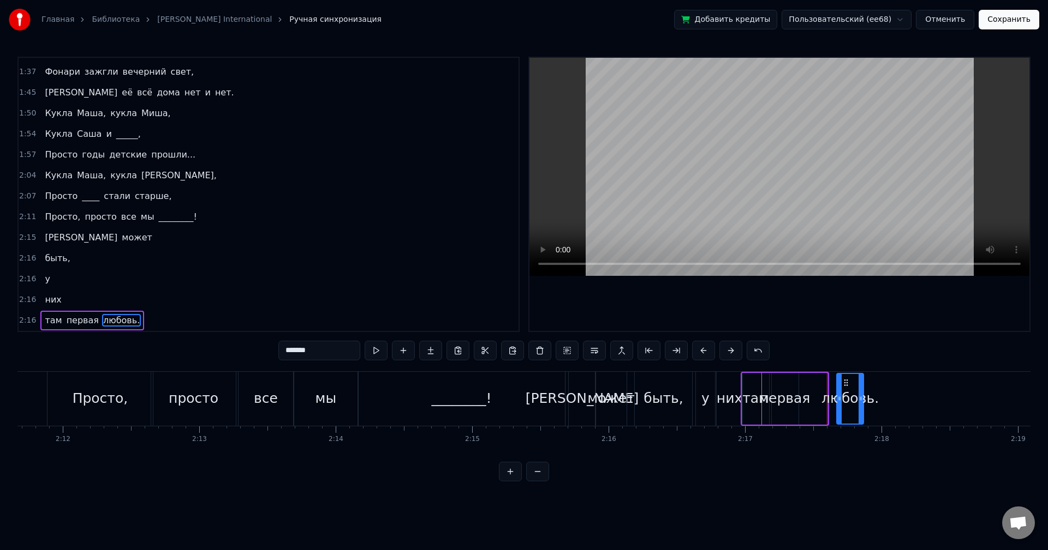
scroll to position [0, 17962]
drag, startPoint x: 836, startPoint y: 383, endPoint x: 812, endPoint y: 387, distance: 23.9
click at [812, 387] on div "любовь." at bounding box center [816, 399] width 26 height 50
drag, startPoint x: 828, startPoint y: 388, endPoint x: 846, endPoint y: 389, distance: 18.0
click at [846, 389] on div at bounding box center [844, 399] width 4 height 50
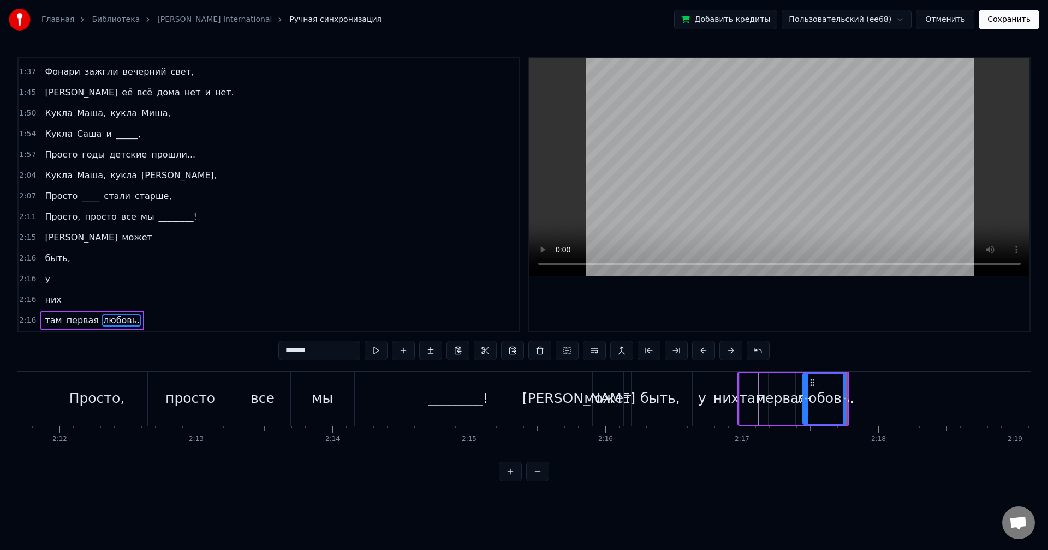
drag, startPoint x: 813, startPoint y: 382, endPoint x: 843, endPoint y: 382, distance: 30.0
click at [843, 382] on div "любовь." at bounding box center [825, 399] width 44 height 50
drag, startPoint x: 813, startPoint y: 384, endPoint x: 831, endPoint y: 383, distance: 18.0
click at [828, 382] on div "любовь." at bounding box center [825, 399] width 44 height 50
drag, startPoint x: 846, startPoint y: 389, endPoint x: 885, endPoint y: 391, distance: 39.3
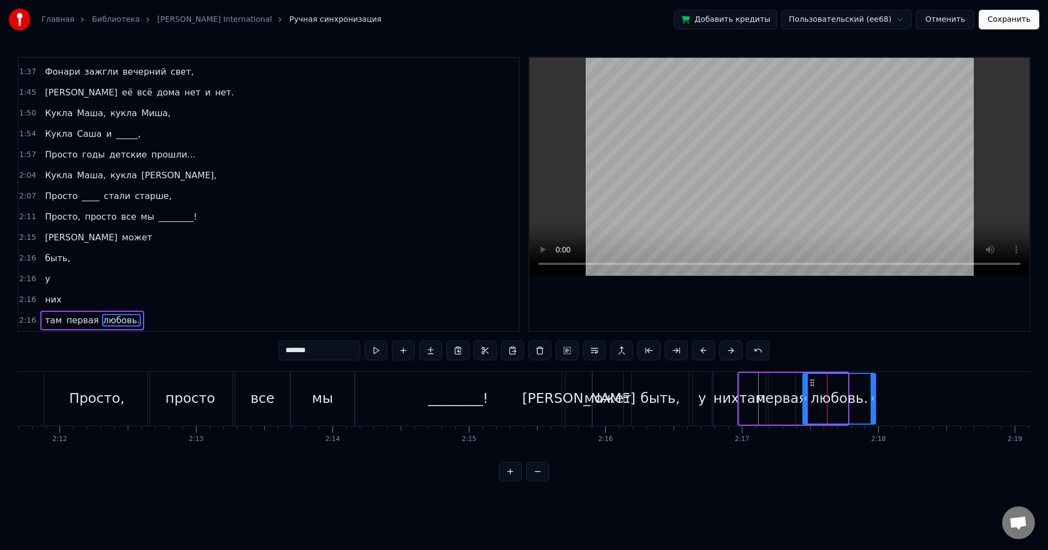
click at [875, 391] on div at bounding box center [872, 399] width 4 height 50
drag, startPoint x: 814, startPoint y: 384, endPoint x: 831, endPoint y: 384, distance: 17.5
click at [831, 384] on div "любовь." at bounding box center [844, 399] width 83 height 50
drag, startPoint x: 835, startPoint y: 389, endPoint x: 821, endPoint y: 388, distance: 14.2
click at [835, 388] on div "любовь." at bounding box center [844, 398] width 57 height 21
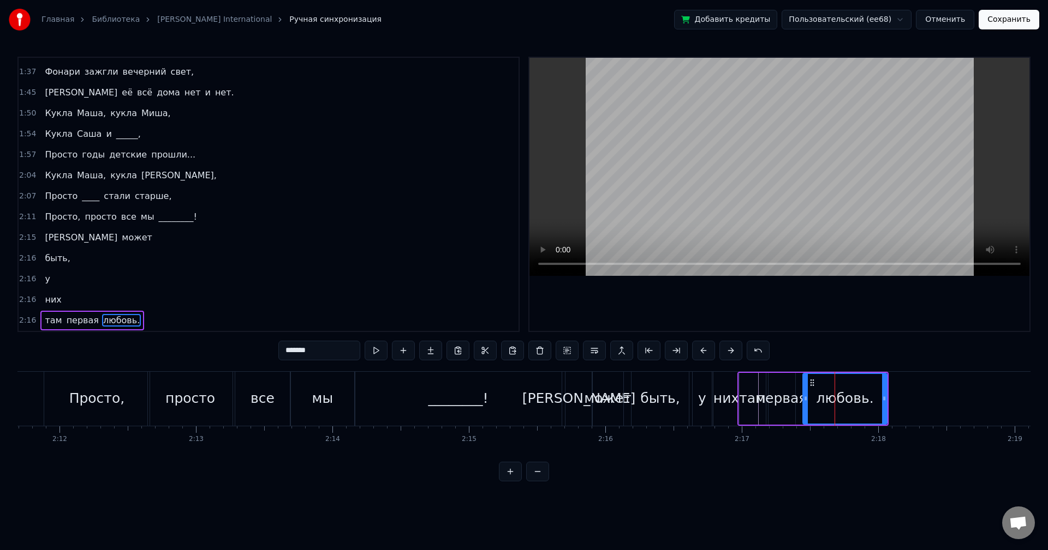
drag, startPoint x: 810, startPoint y: 382, endPoint x: 821, endPoint y: 384, distance: 10.4
click at [826, 384] on div "любовь." at bounding box center [844, 399] width 83 height 50
click at [813, 384] on icon at bounding box center [811, 383] width 9 height 9
click at [811, 384] on icon at bounding box center [811, 383] width 9 height 9
drag, startPoint x: 804, startPoint y: 388, endPoint x: 823, endPoint y: 388, distance: 19.1
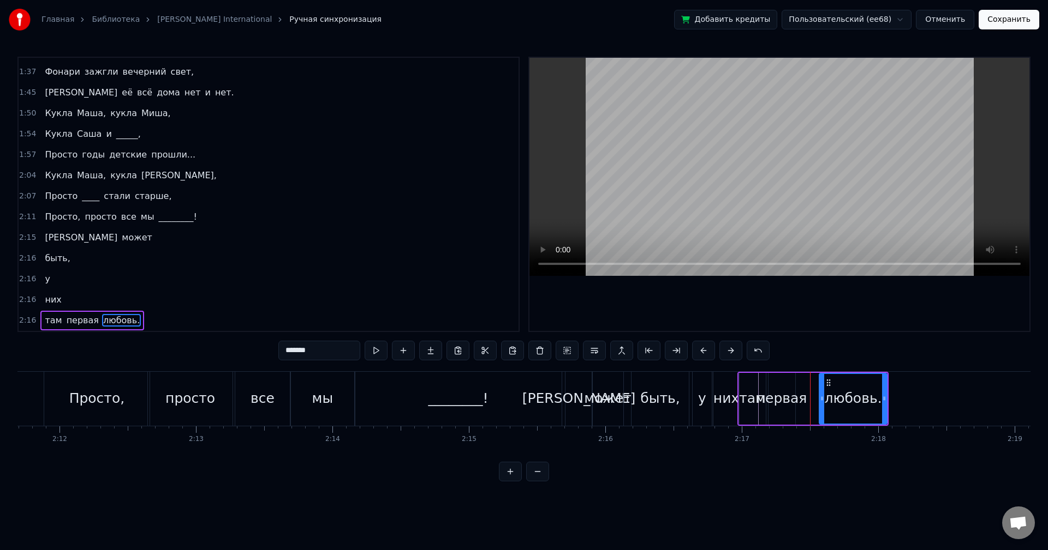
click at [824, 388] on div at bounding box center [821, 399] width 4 height 50
drag, startPoint x: 824, startPoint y: 388, endPoint x: 848, endPoint y: 388, distance: 24.0
click at [841, 387] on div at bounding box center [839, 399] width 4 height 50
drag, startPoint x: 884, startPoint y: 390, endPoint x: 907, endPoint y: 390, distance: 23.5
click at [907, 390] on div at bounding box center [907, 399] width 4 height 50
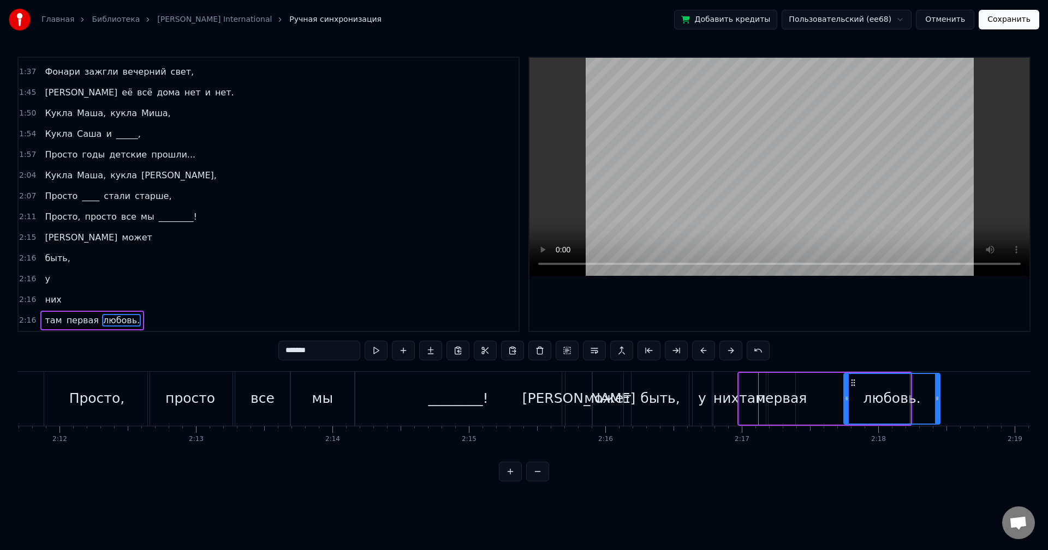
drag, startPoint x: 907, startPoint y: 391, endPoint x: 948, endPoint y: 392, distance: 40.4
click at [939, 392] on div at bounding box center [937, 399] width 4 height 50
drag, startPoint x: 948, startPoint y: 396, endPoint x: 957, endPoint y: 396, distance: 9.3
click at [957, 396] on icon at bounding box center [957, 398] width 4 height 9
click at [852, 394] on icon at bounding box center [851, 398] width 4 height 9
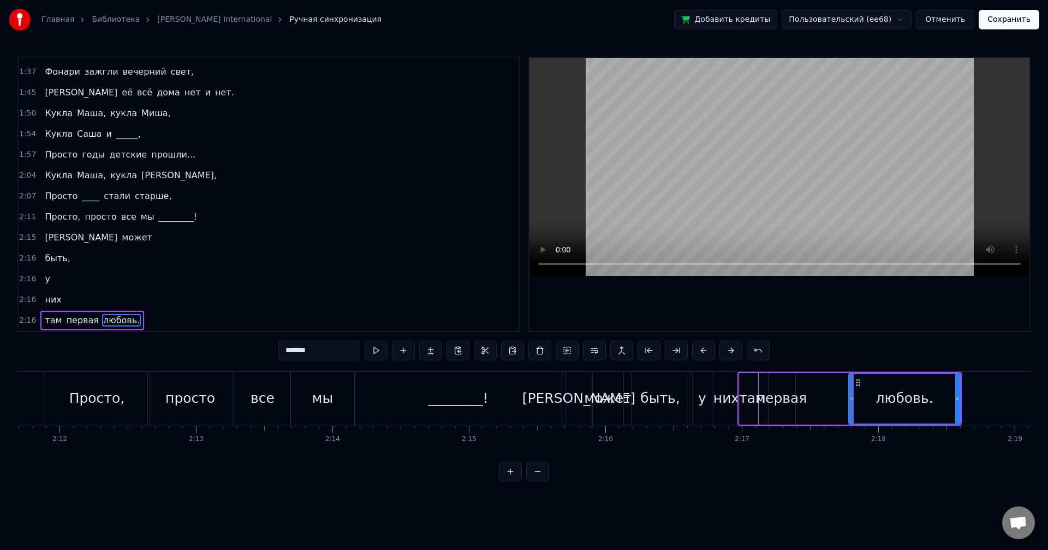
click at [787, 394] on div "первая" at bounding box center [781, 398] width 51 height 21
type input "******"
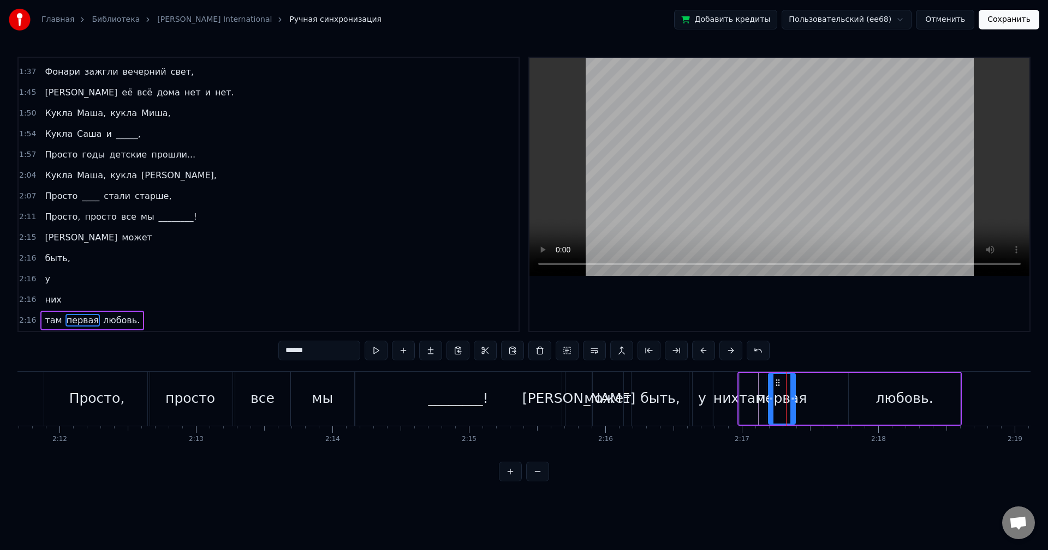
click at [788, 383] on div "первая" at bounding box center [782, 399] width 26 height 50
drag, startPoint x: 775, startPoint y: 381, endPoint x: 783, endPoint y: 381, distance: 7.6
click at [782, 381] on div "первая" at bounding box center [782, 399] width 26 height 50
drag, startPoint x: 793, startPoint y: 384, endPoint x: 844, endPoint y: 385, distance: 50.8
click at [843, 385] on div at bounding box center [841, 399] width 4 height 50
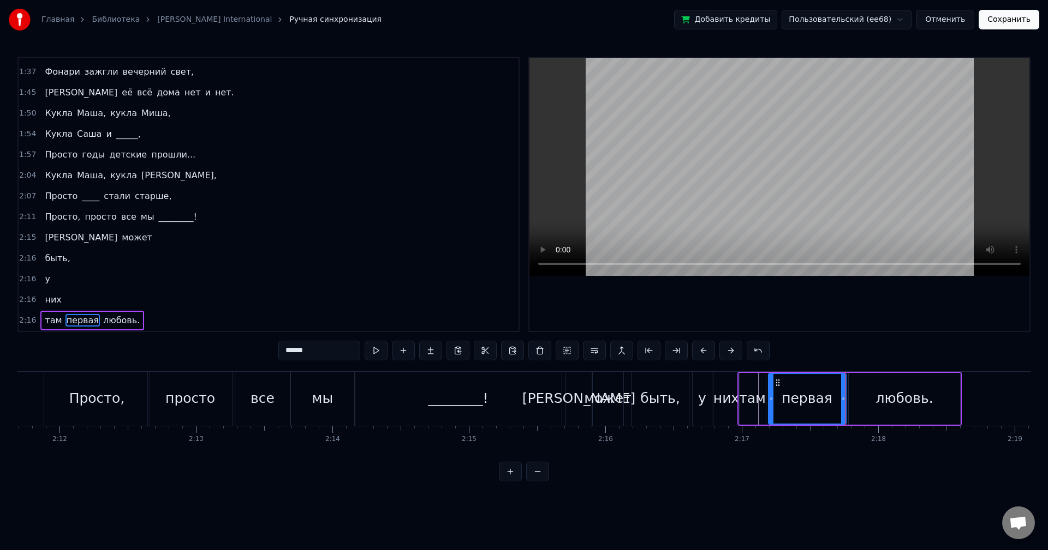
click at [134, 319] on div "2:16 там первая любовь." at bounding box center [269, 320] width 500 height 21
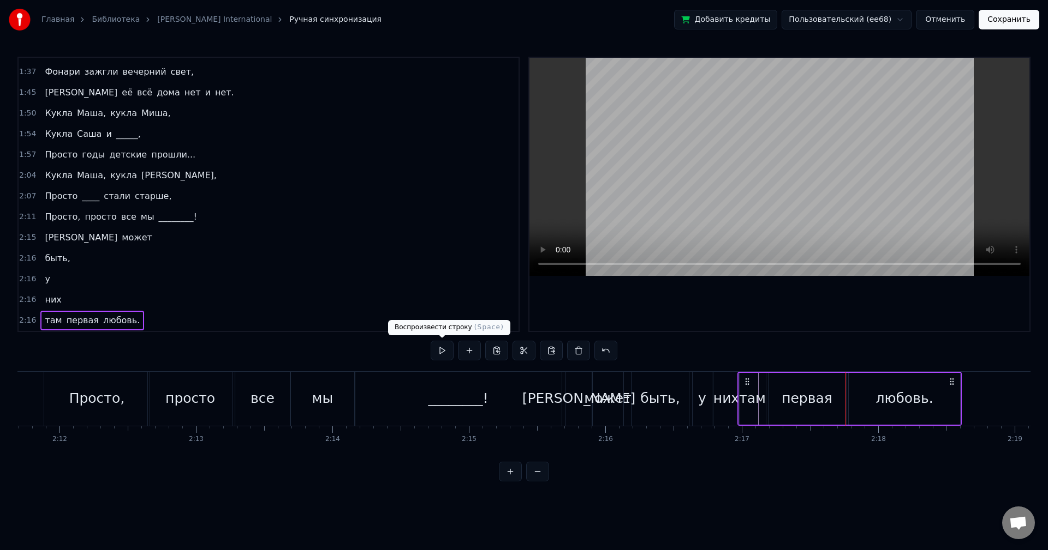
click at [439, 347] on button at bounding box center [441, 351] width 23 height 20
click at [55, 300] on span "них" at bounding box center [53, 300] width 19 height 13
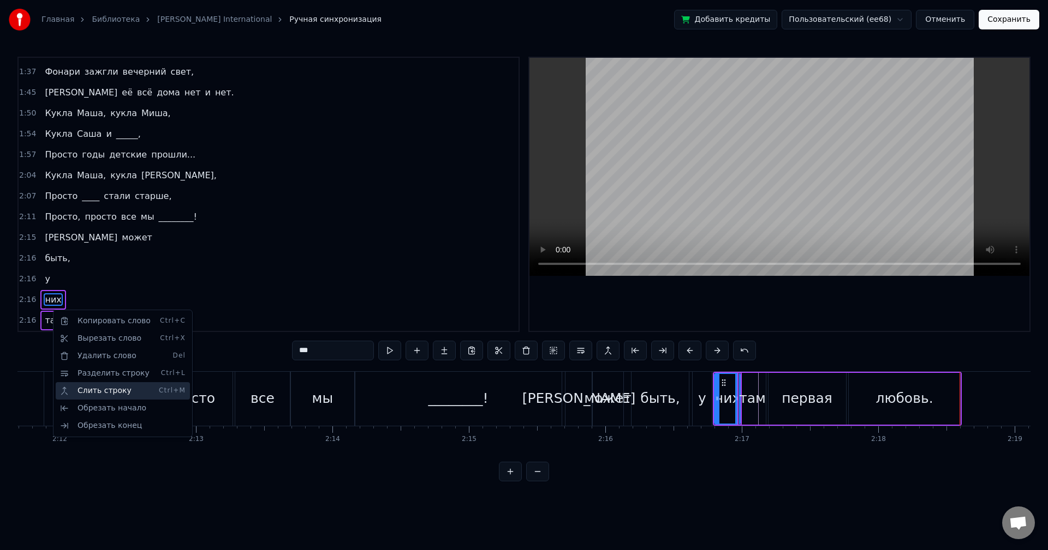
click at [89, 386] on div "Слить строку Ctrl+M" at bounding box center [123, 390] width 134 height 17
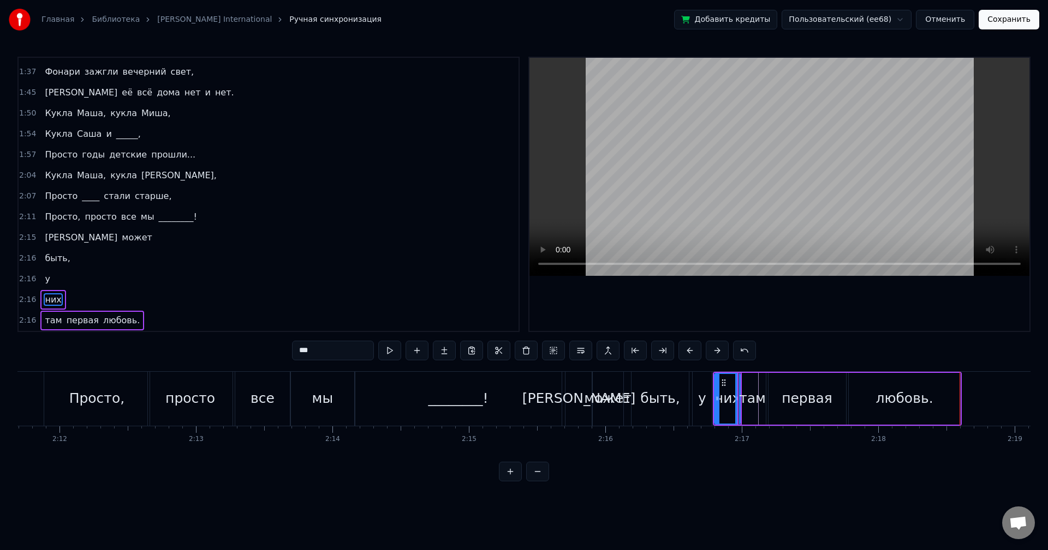
click at [121, 240] on span "может" at bounding box center [137, 237] width 32 height 13
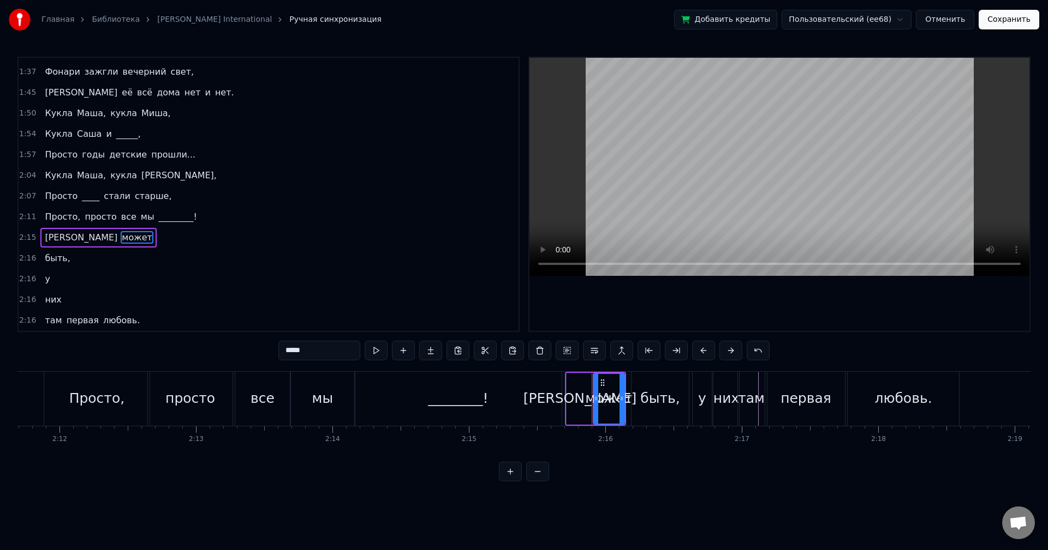
click at [56, 253] on span "быть," at bounding box center [57, 258] width 27 height 13
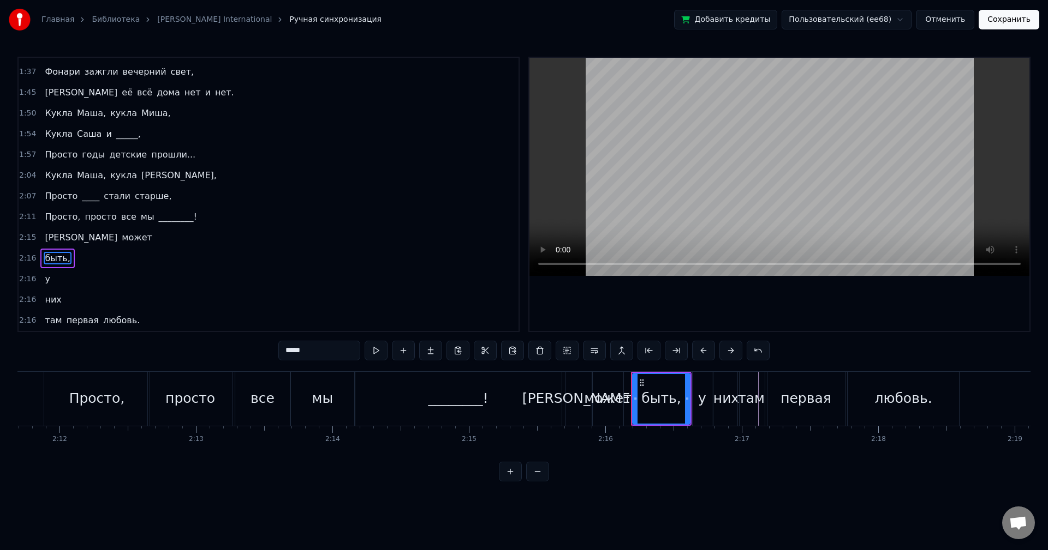
click at [121, 234] on span "может" at bounding box center [137, 237] width 32 height 13
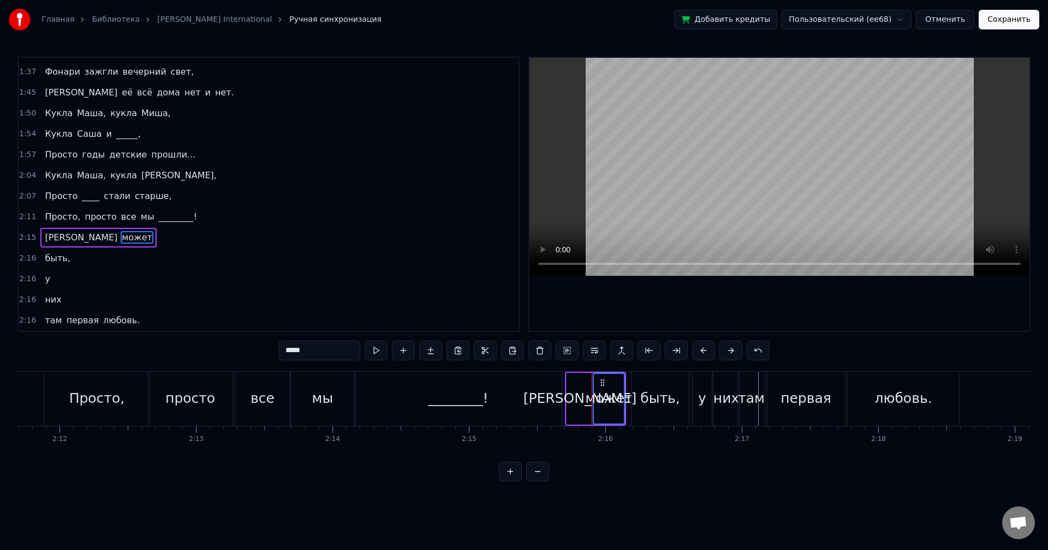
click at [46, 254] on span "быть," at bounding box center [57, 258] width 27 height 13
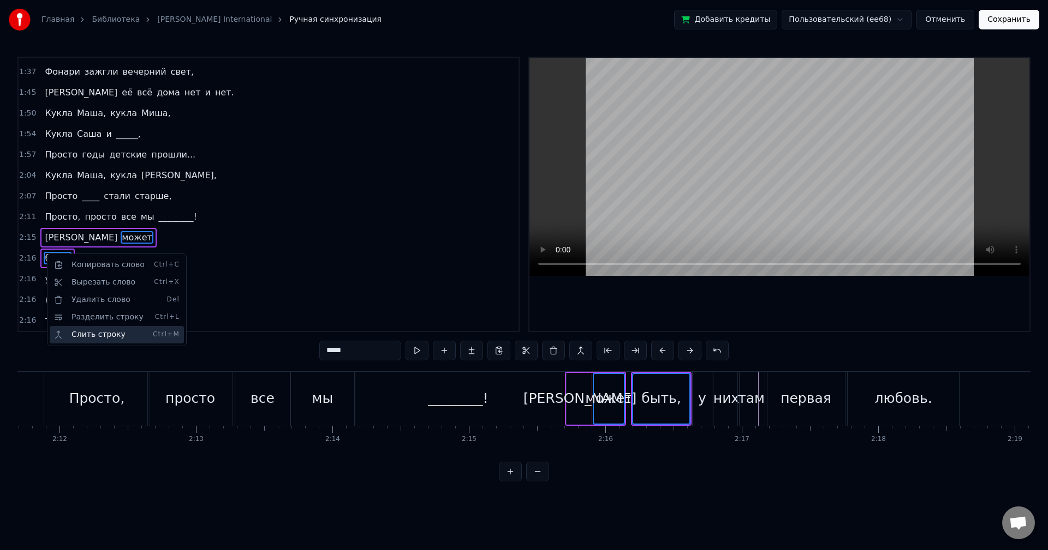
click at [94, 332] on div "Слить строку Ctrl+M" at bounding box center [117, 334] width 134 height 17
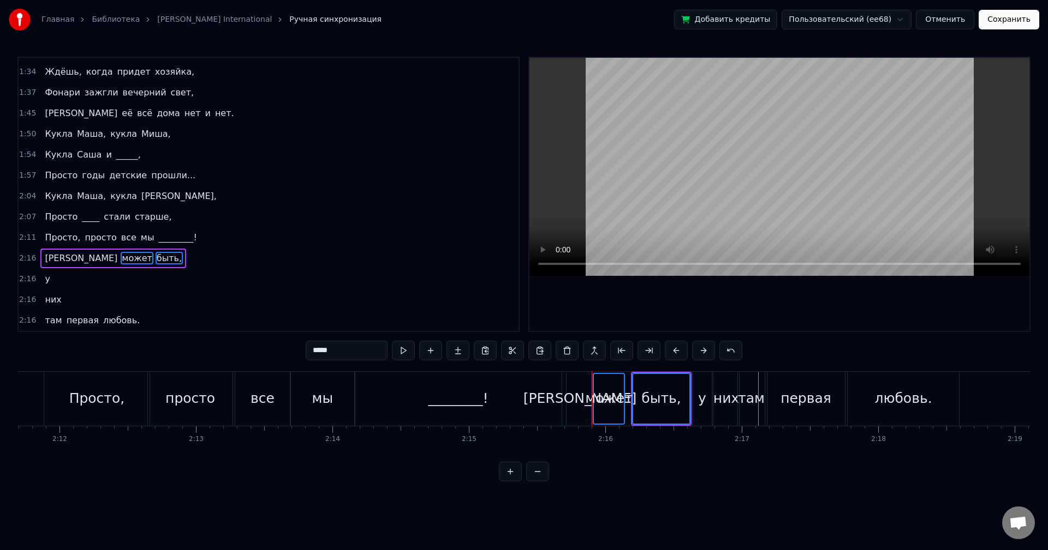
click at [44, 260] on span "[PERSON_NAME]" at bounding box center [81, 258] width 75 height 13
type input "*"
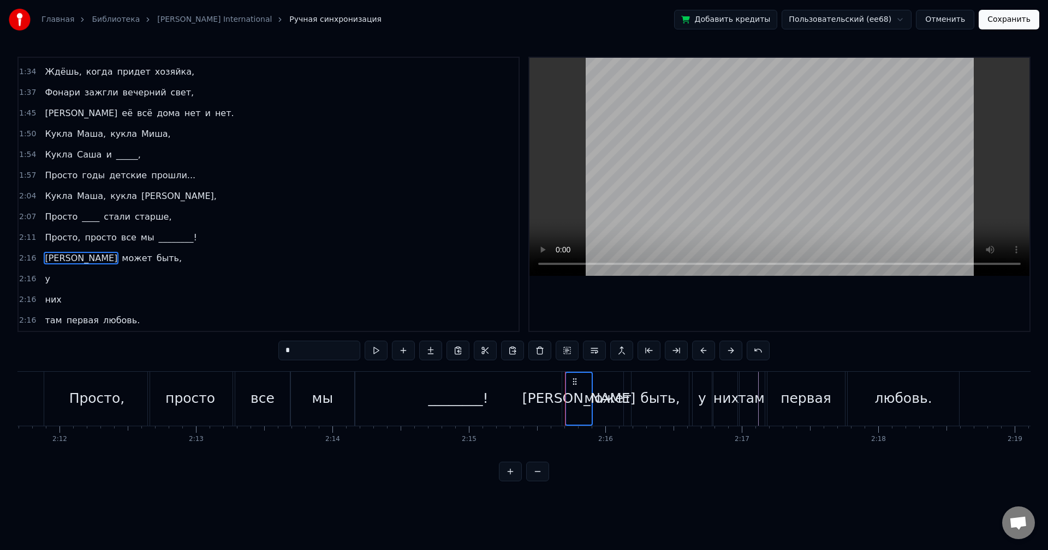
click at [46, 281] on span "у" at bounding box center [47, 279] width 7 height 13
click at [134, 265] on div "2:16 А может быть," at bounding box center [269, 258] width 500 height 21
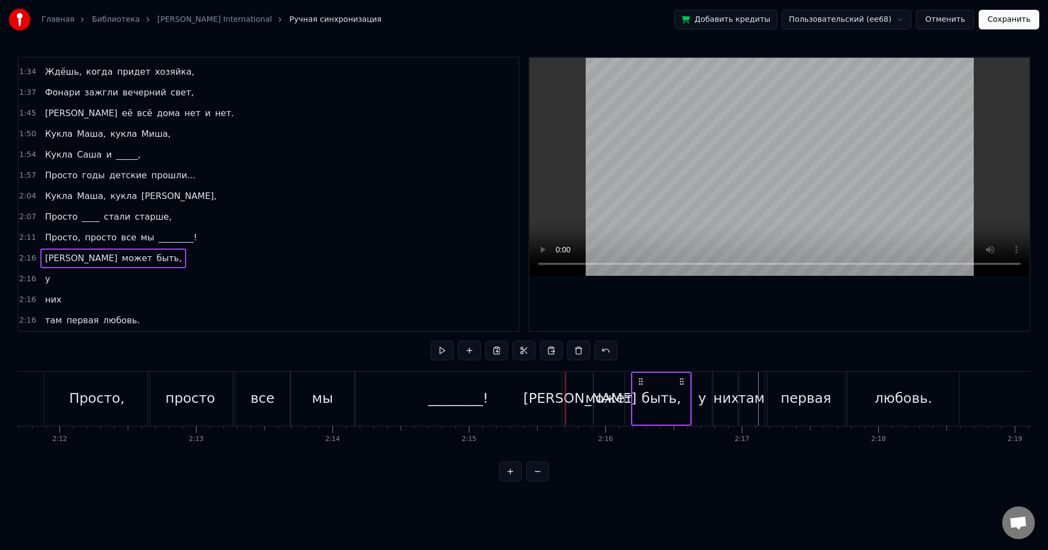
click at [120, 255] on div "2:16 А может быть," at bounding box center [269, 258] width 500 height 21
click at [49, 282] on div "у" at bounding box center [47, 280] width 14 height 20
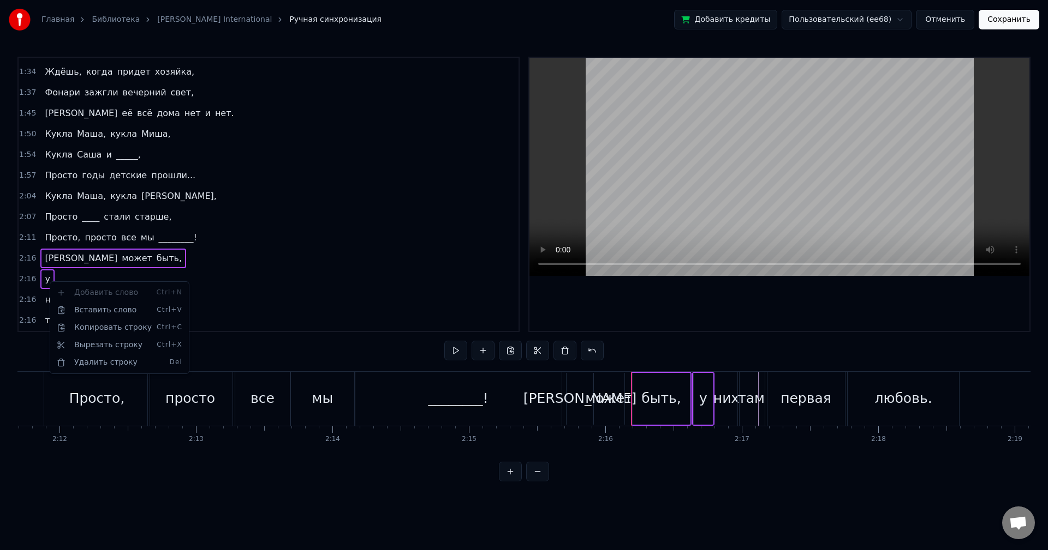
click at [111, 272] on html "Главная Библиотека Кукла • Иванушки International Ручная синхронизация Добавить…" at bounding box center [524, 249] width 1048 height 499
click at [67, 297] on div "2:16 них" at bounding box center [269, 300] width 500 height 21
click at [148, 321] on div "2:16 там первая любовь." at bounding box center [269, 320] width 500 height 21
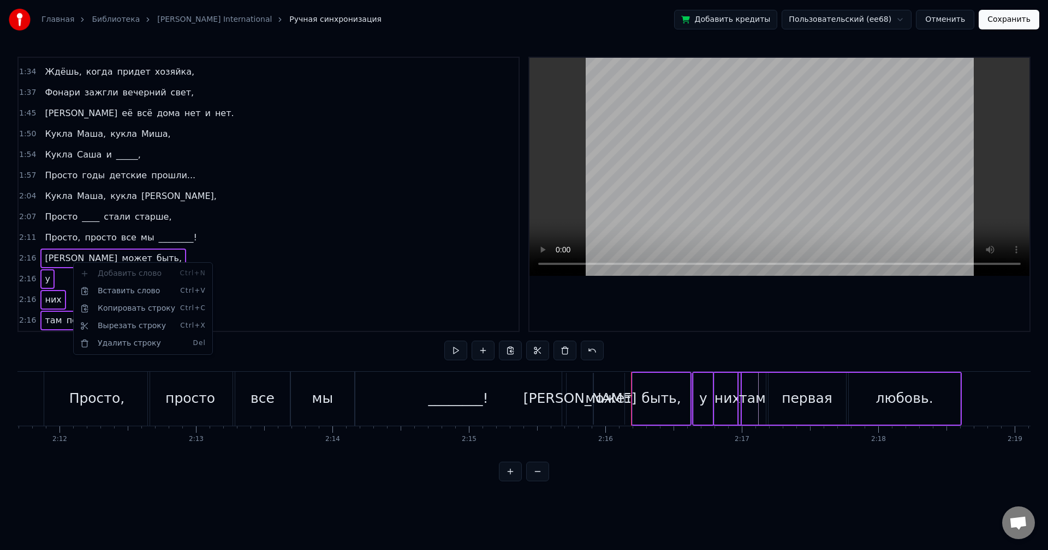
click at [236, 304] on div "2:16 них" at bounding box center [269, 300] width 500 height 21
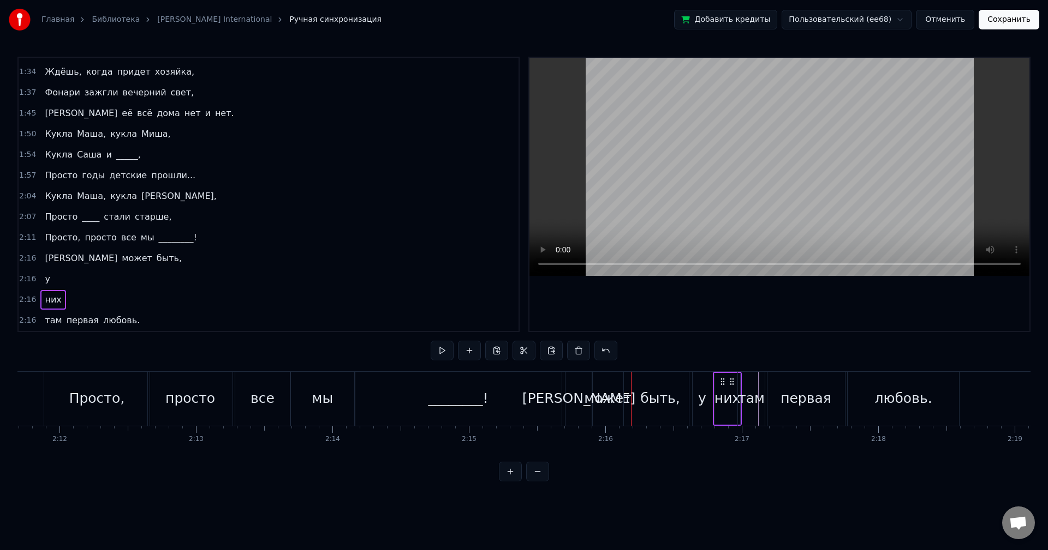
click at [171, 301] on div "2:16 них" at bounding box center [269, 300] width 500 height 21
click at [45, 262] on span "[PERSON_NAME]" at bounding box center [81, 258] width 75 height 13
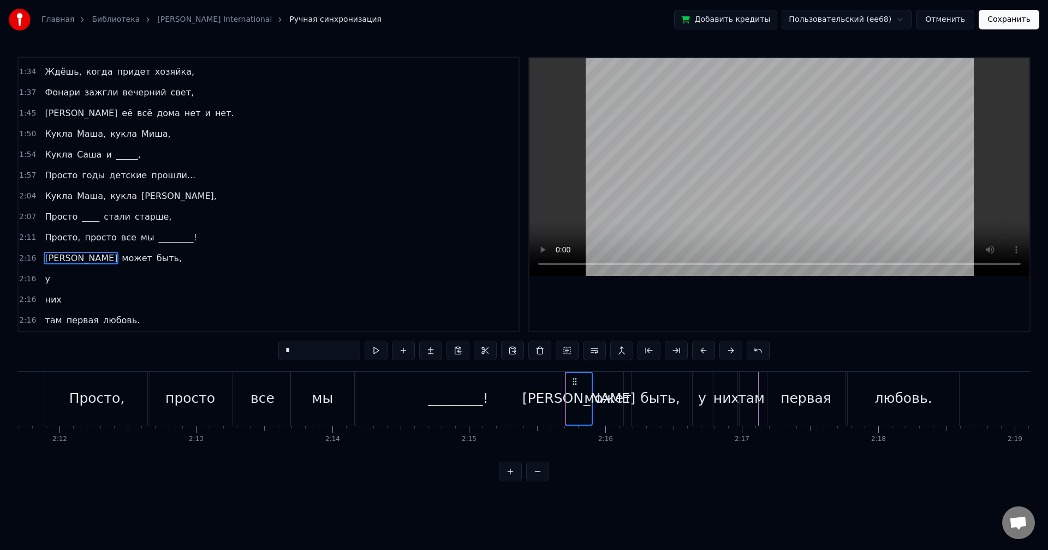
click at [44, 277] on span "у" at bounding box center [47, 279] width 7 height 13
click at [49, 297] on span "них" at bounding box center [53, 300] width 19 height 13
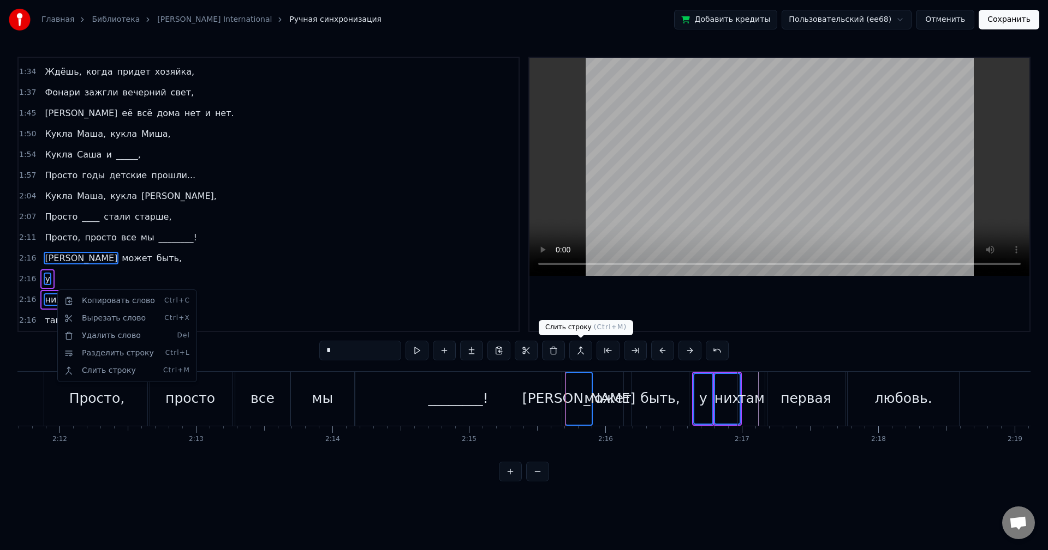
click at [581, 350] on html "Главная Библиотека Кукла • Иванушки International Ручная синхронизация Добавить…" at bounding box center [524, 249] width 1048 height 499
click at [580, 350] on button at bounding box center [580, 351] width 23 height 20
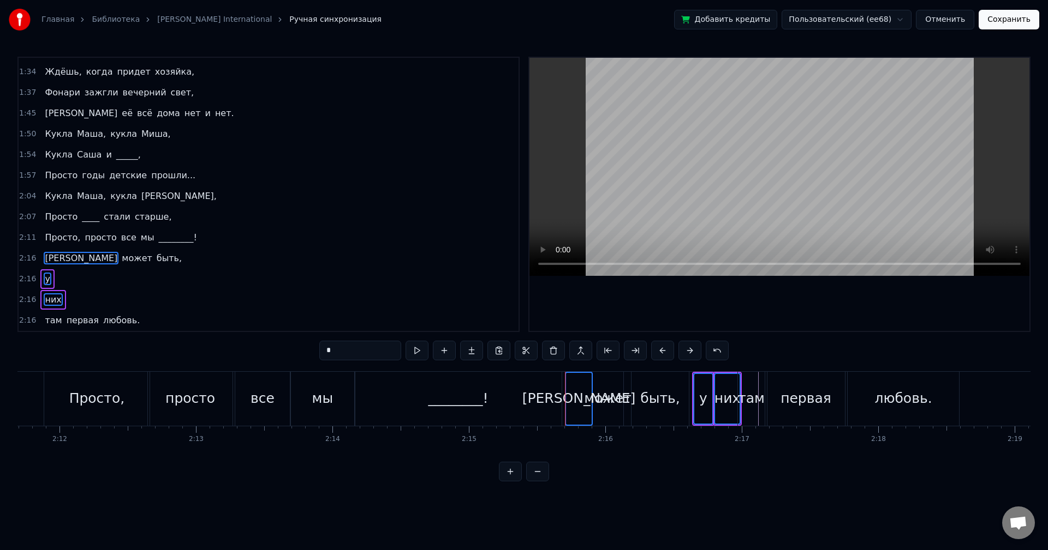
click at [578, 352] on button at bounding box center [580, 351] width 23 height 20
click at [147, 298] on div "2:16 них" at bounding box center [269, 300] width 500 height 21
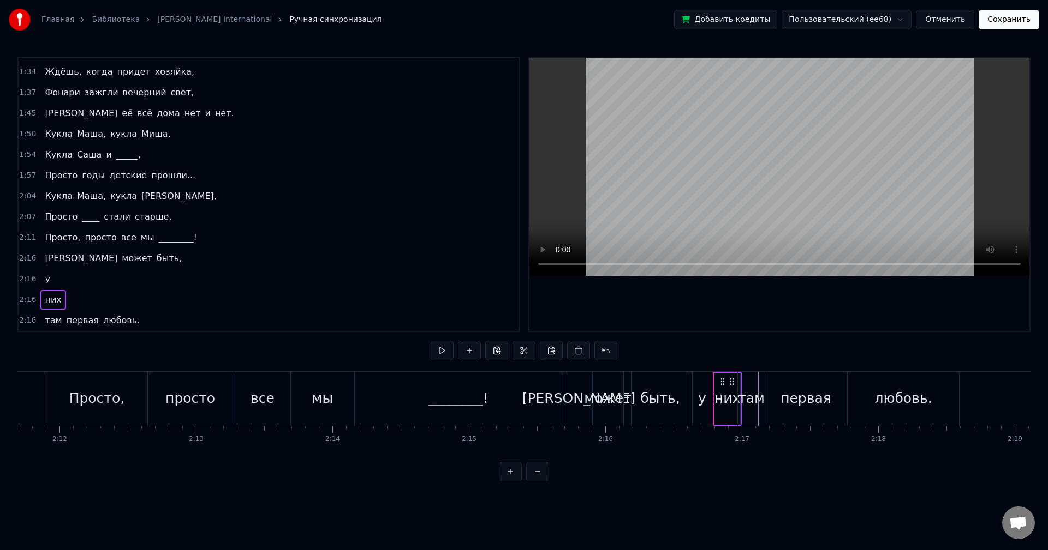
click at [105, 256] on div "А может быть," at bounding box center [113, 259] width 146 height 20
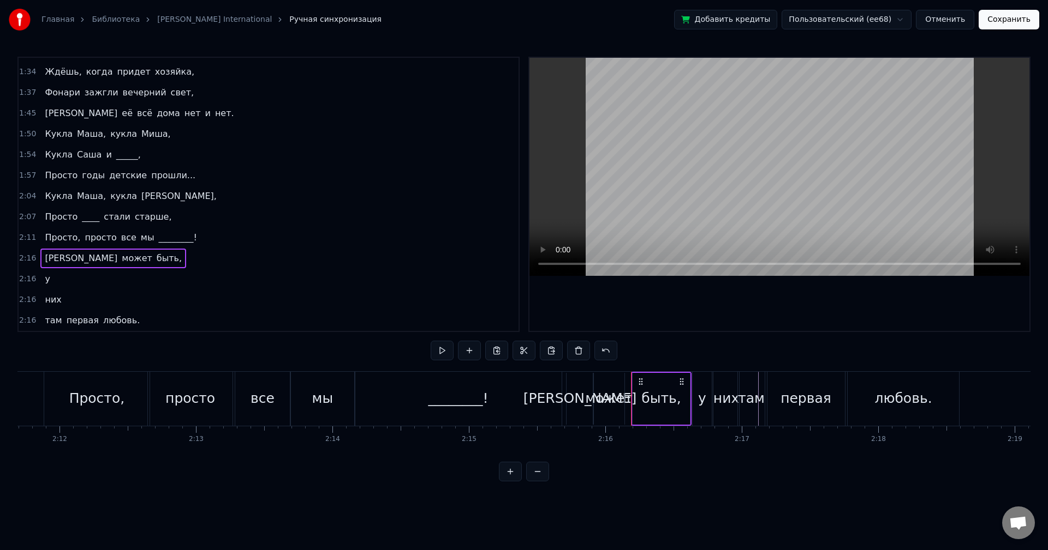
click at [46, 280] on span "у" at bounding box center [47, 279] width 7 height 13
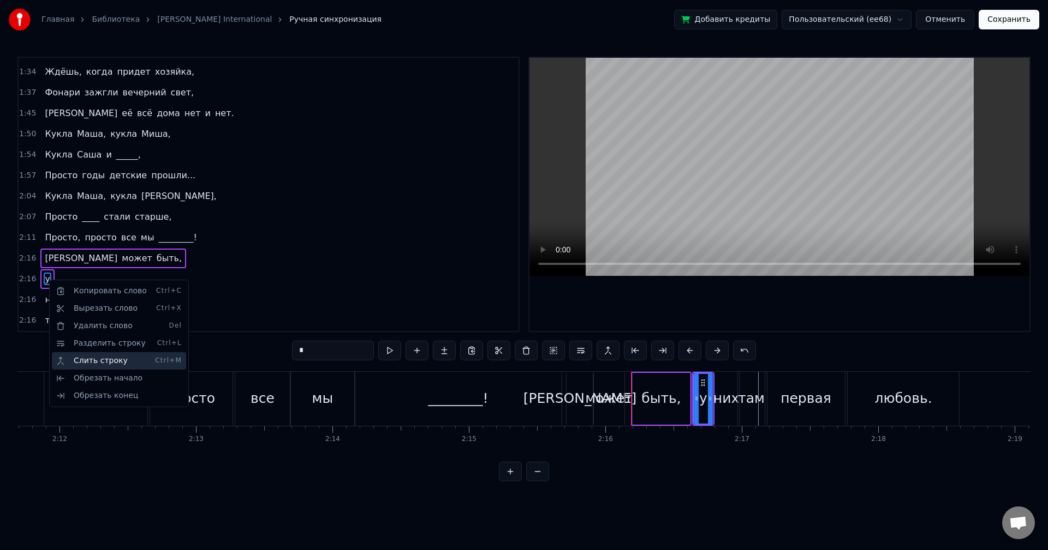
click at [101, 360] on div "Слить строку Ctrl+M" at bounding box center [119, 360] width 134 height 17
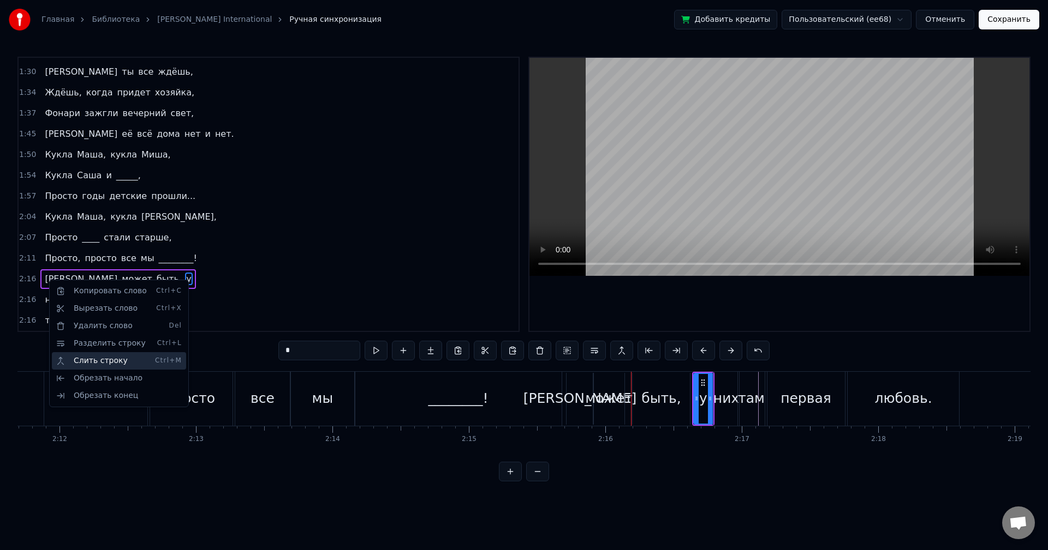
scroll to position [162, 0]
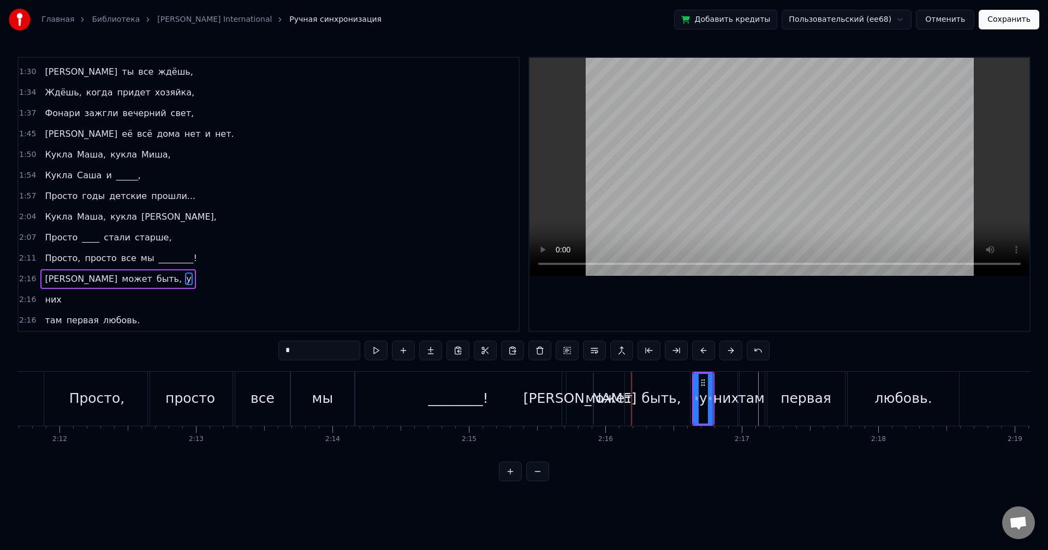
click at [88, 287] on div "А может быть, у" at bounding box center [117, 280] width 155 height 20
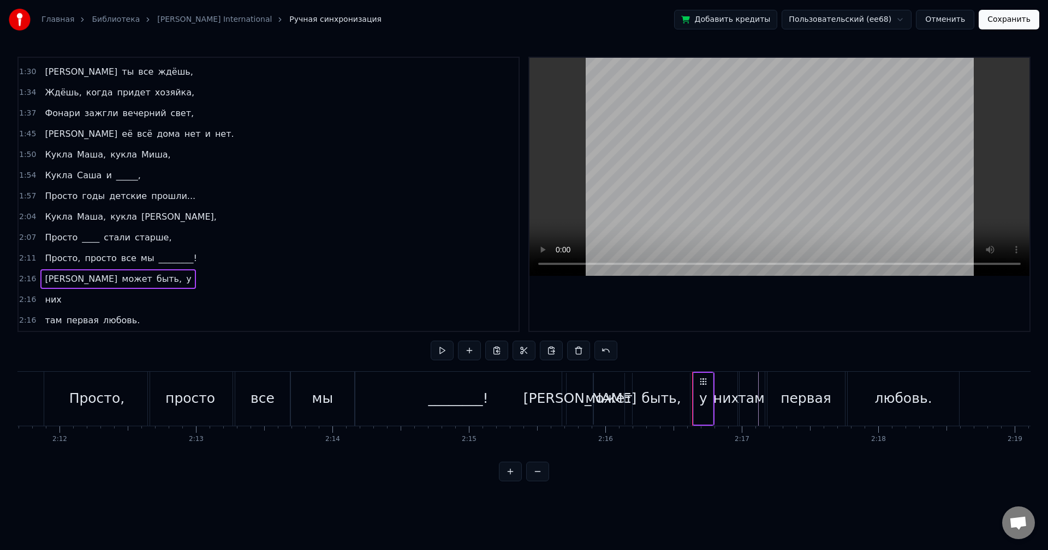
click at [46, 307] on div "них" at bounding box center [52, 300] width 25 height 20
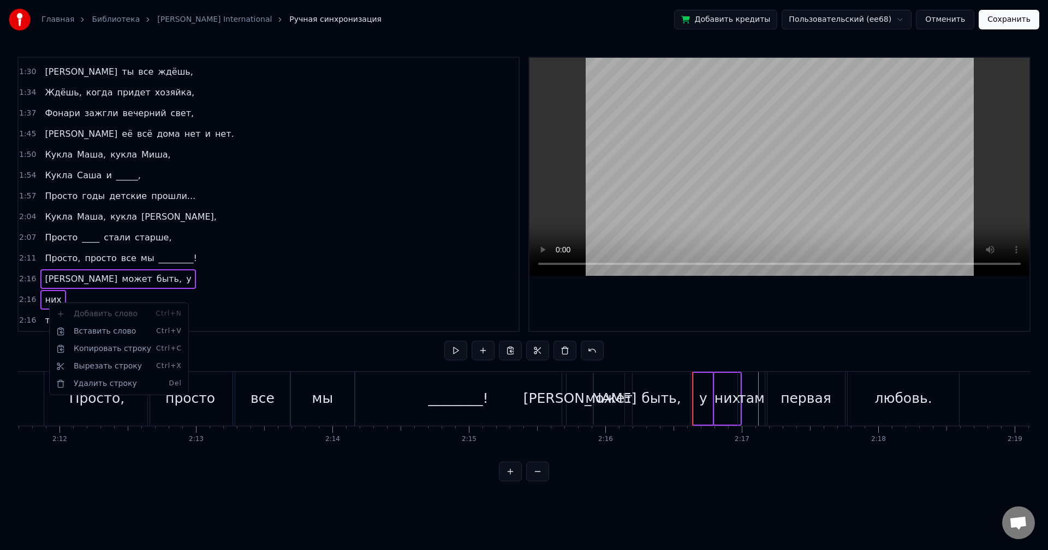
click at [147, 285] on html "Главная Библиотека Кукла • Иванушки International Ручная синхронизация Добавить…" at bounding box center [524, 249] width 1048 height 499
click at [125, 281] on div "2:16 А может быть, у" at bounding box center [269, 279] width 500 height 21
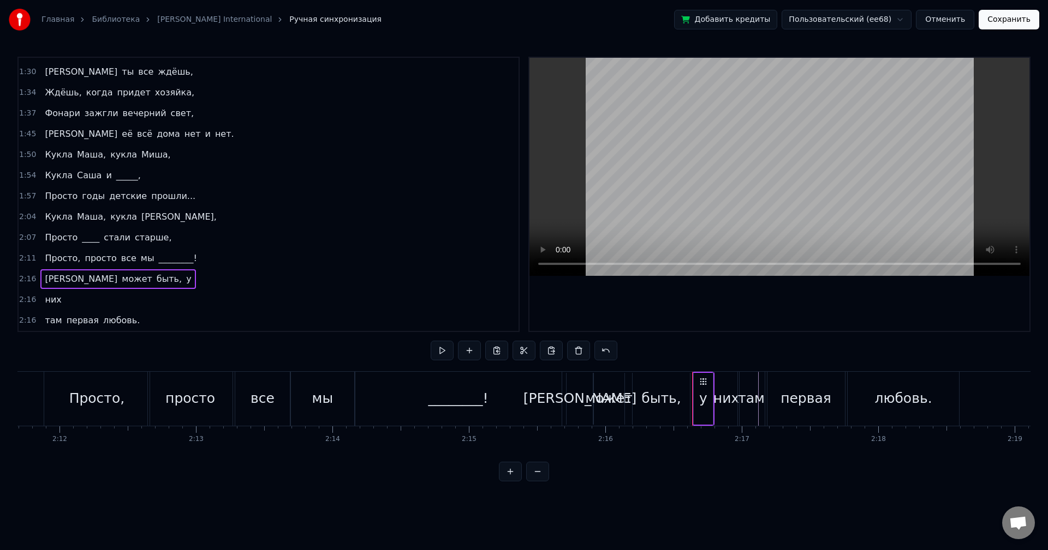
click at [113, 278] on div "А может быть, у" at bounding box center [117, 280] width 155 height 20
click at [58, 301] on div "них" at bounding box center [52, 300] width 25 height 20
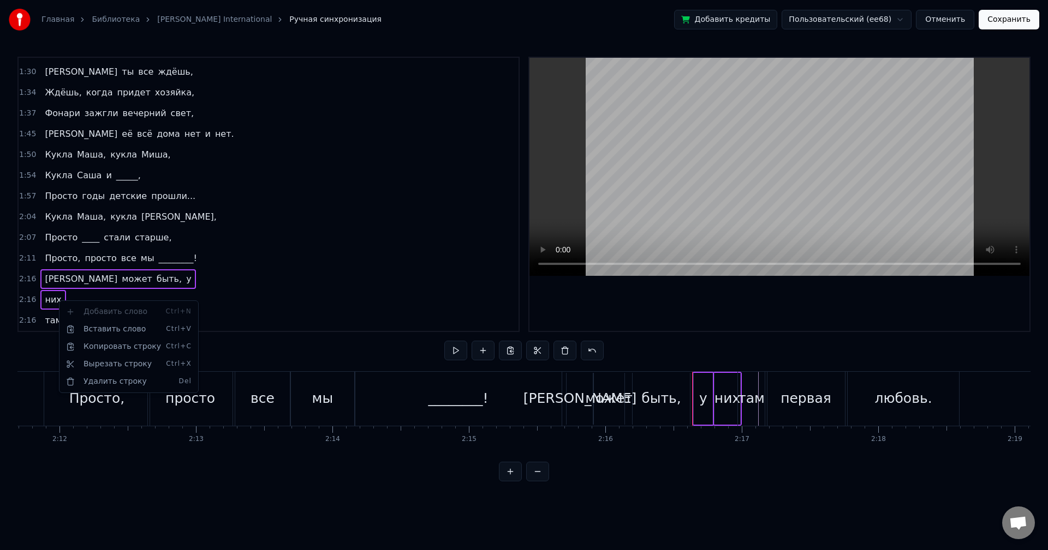
click at [303, 298] on html "Главная Библиотека Кукла • Иванушки International Ручная синхронизация Добавить…" at bounding box center [524, 249] width 1048 height 499
click at [153, 302] on div "2:16 них" at bounding box center [269, 300] width 500 height 21
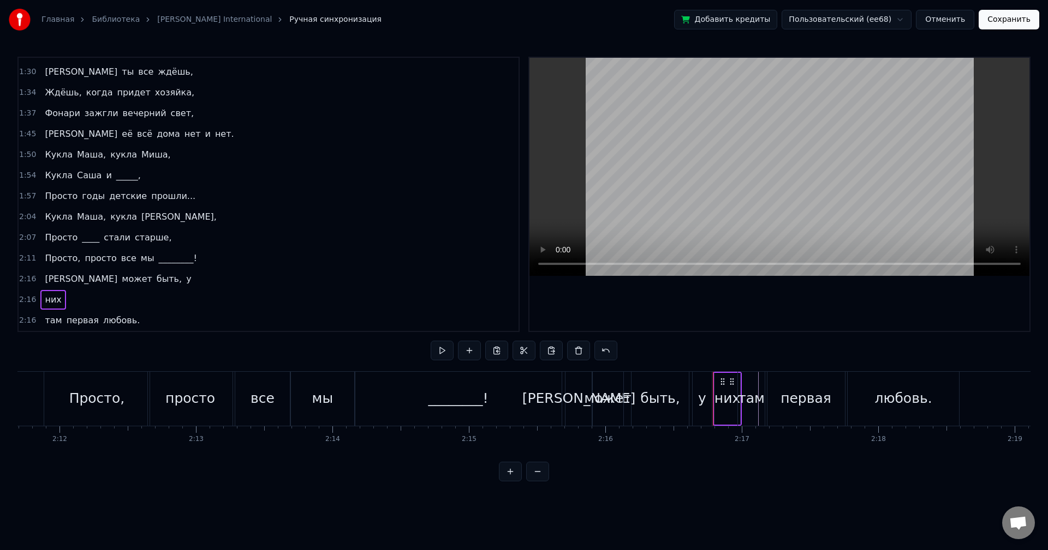
click at [40, 313] on div "там первая любовь." at bounding box center [92, 321] width 104 height 20
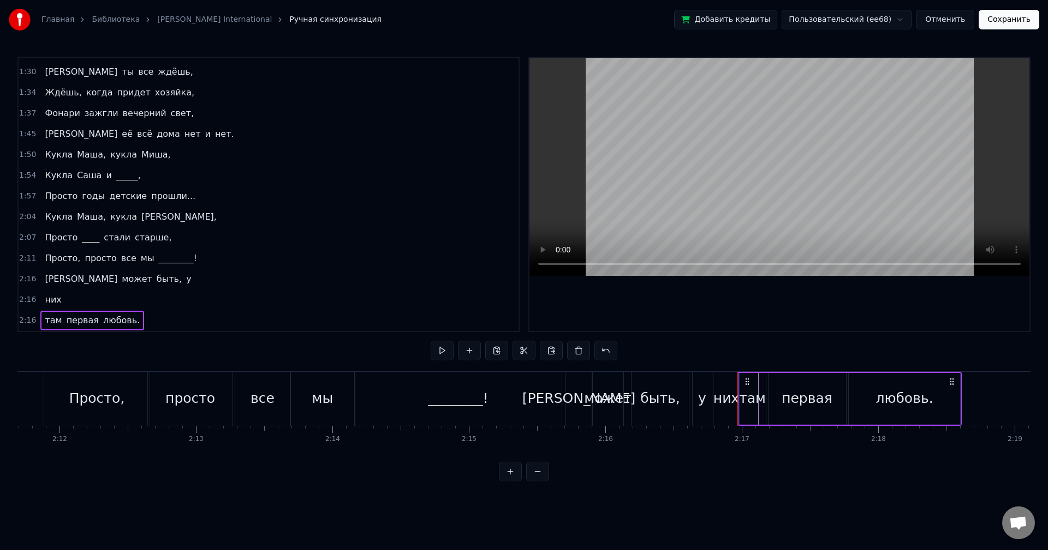
click at [58, 297] on div "них" at bounding box center [52, 300] width 25 height 20
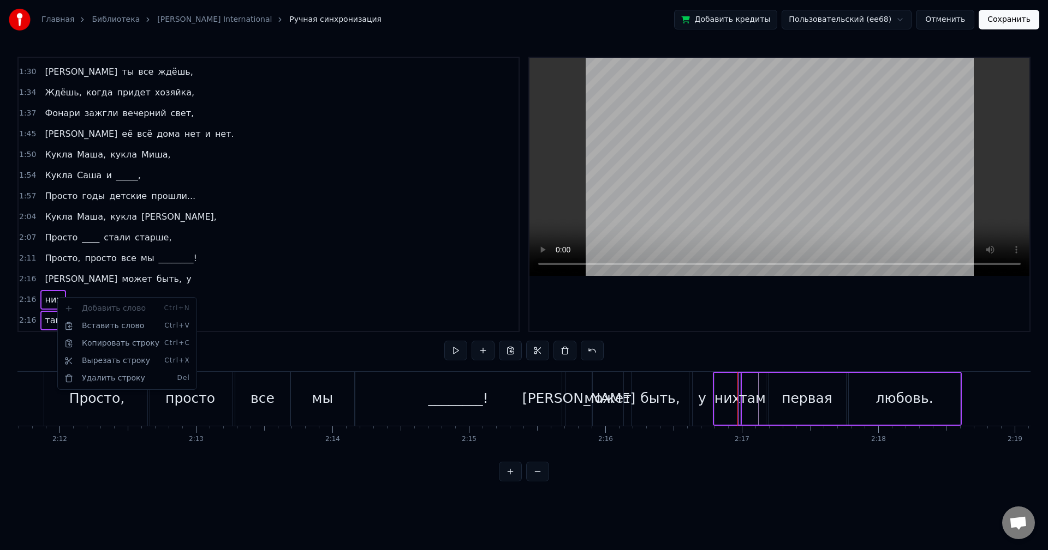
click at [219, 280] on html "Главная Библиотека Кукла • Иванушки International Ручная синхронизация Добавить…" at bounding box center [524, 249] width 1048 height 499
click at [189, 293] on div "2:16 них" at bounding box center [269, 300] width 500 height 21
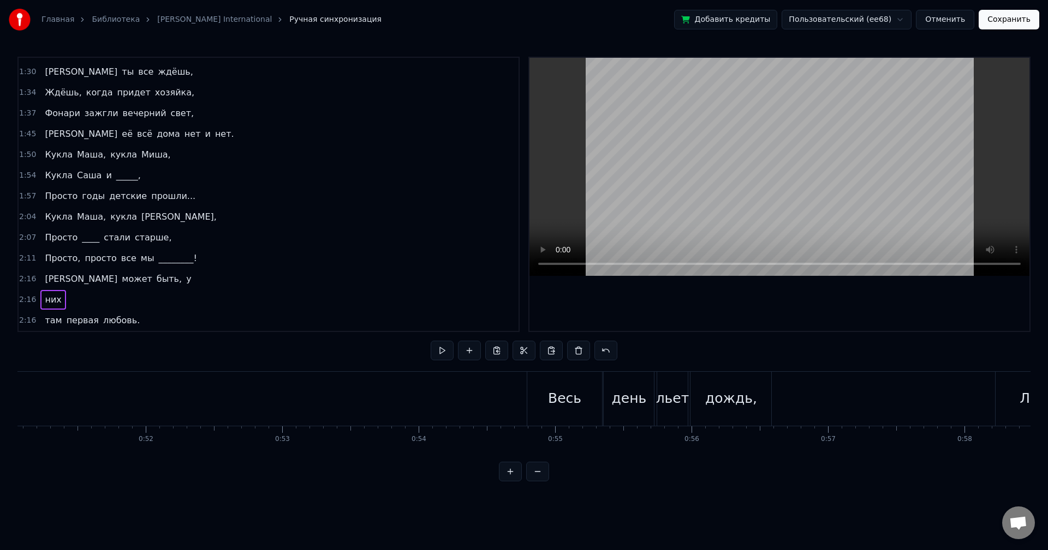
scroll to position [0, 6940]
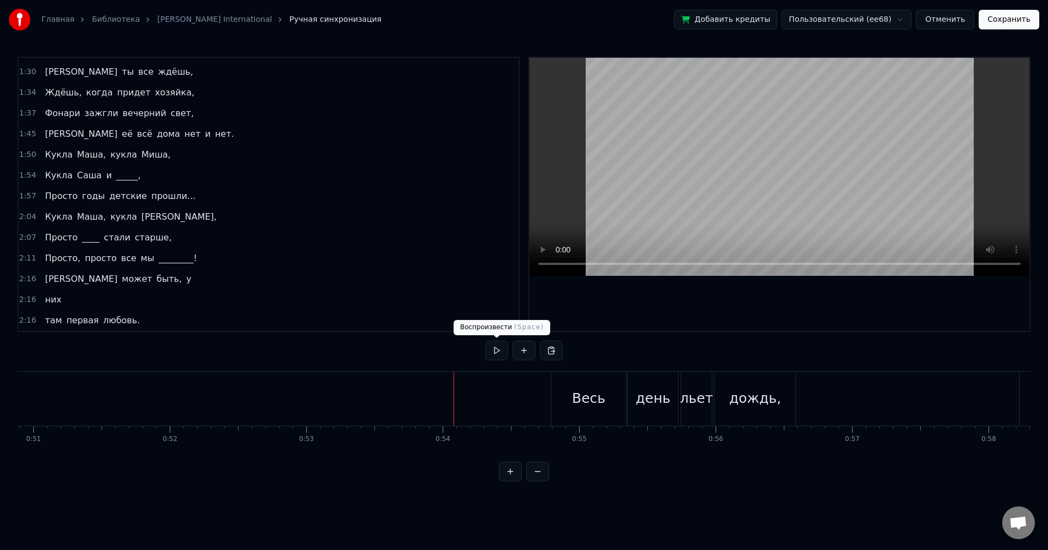
click at [491, 356] on button at bounding box center [496, 351] width 23 height 20
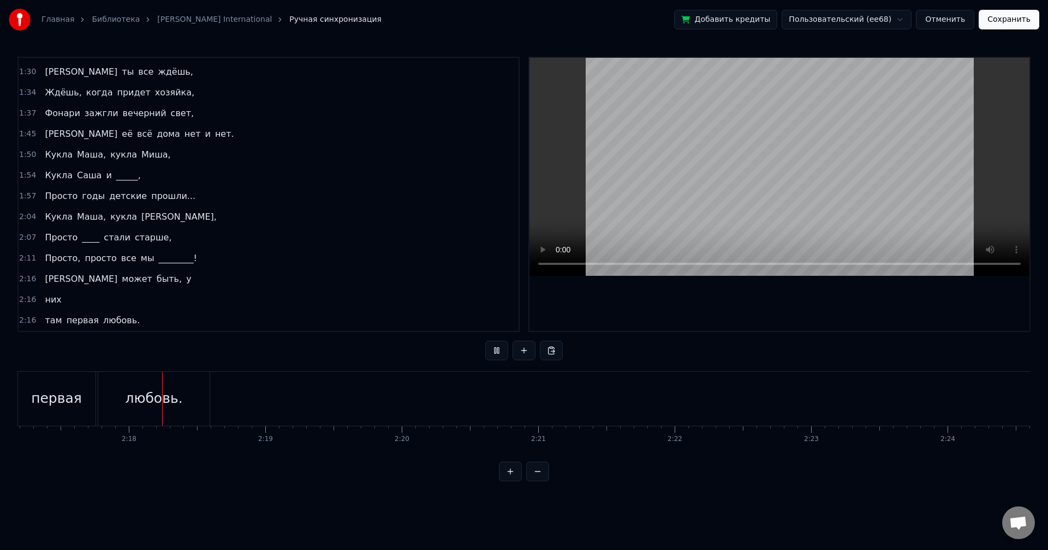
scroll to position [0, 18726]
click at [496, 349] on button at bounding box center [496, 351] width 23 height 20
click at [1013, 21] on button "Сохранить" at bounding box center [1008, 20] width 61 height 20
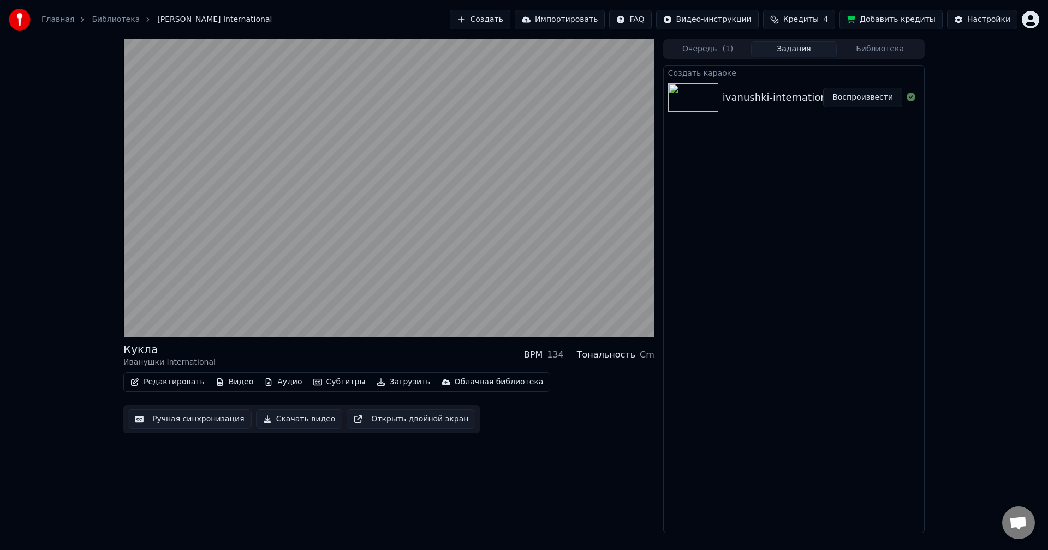
click at [714, 49] on button "Очередь ( 1 )" at bounding box center [708, 49] width 86 height 16
click at [779, 50] on button "Задания" at bounding box center [794, 49] width 86 height 16
click at [867, 48] on button "Библиотека" at bounding box center [879, 49] width 86 height 16
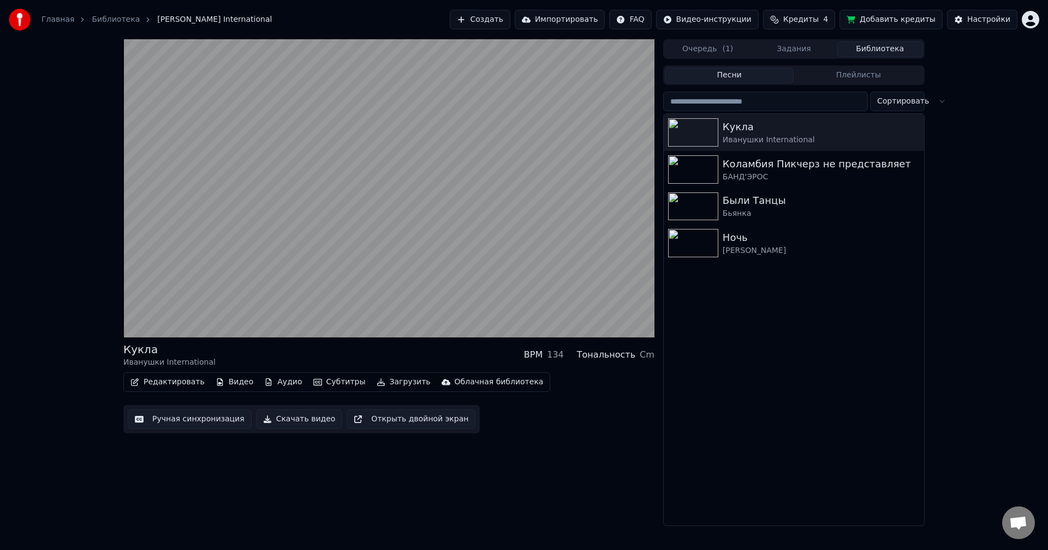
click at [795, 55] on button "Задания" at bounding box center [794, 49] width 86 height 16
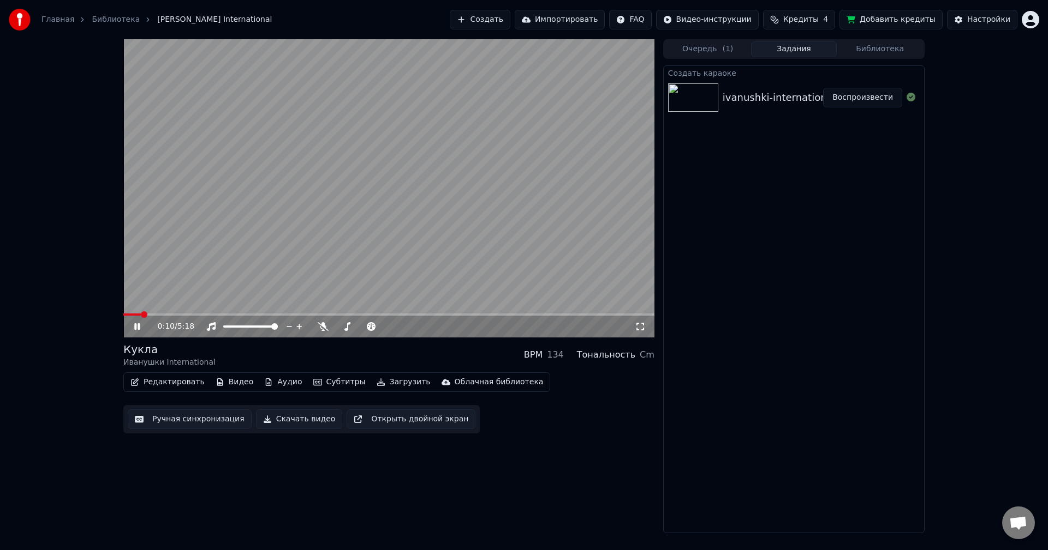
click at [291, 421] on button "Скачать видео" at bounding box center [299, 420] width 87 height 20
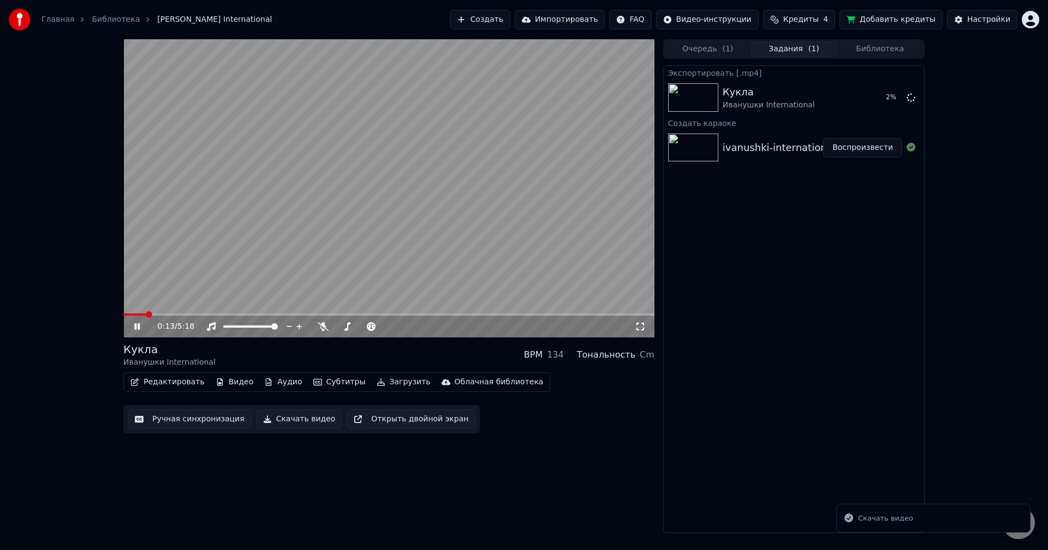
click at [334, 213] on video at bounding box center [388, 188] width 531 height 298
click at [866, 40] on div "Очередь ( 1 ) Задания ( 1 ) Библиотека" at bounding box center [793, 49] width 261 height 20
click at [865, 52] on button "Библиотека" at bounding box center [879, 49] width 86 height 16
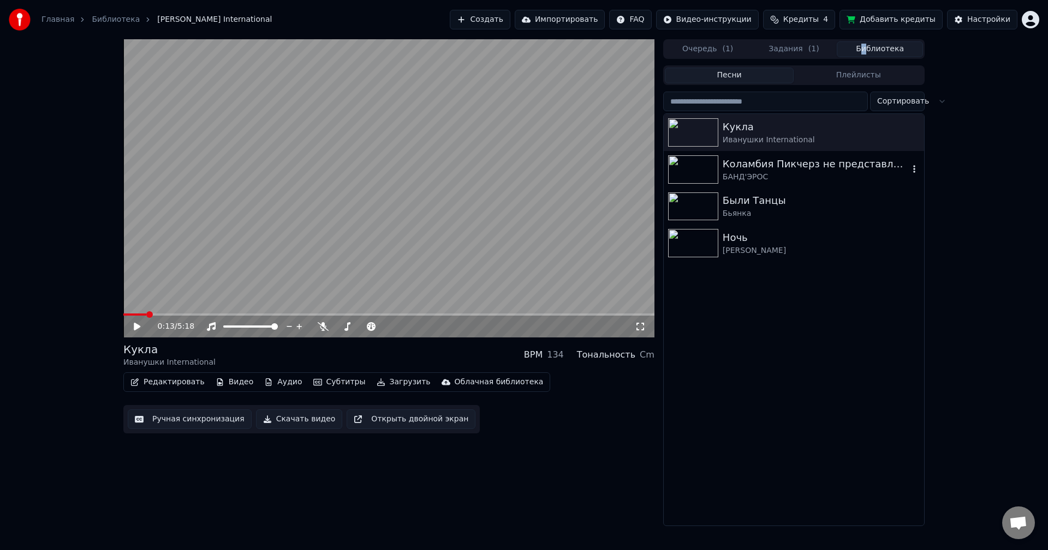
click at [754, 166] on div "Коламбия Пикчерз не представляет" at bounding box center [815, 164] width 186 height 15
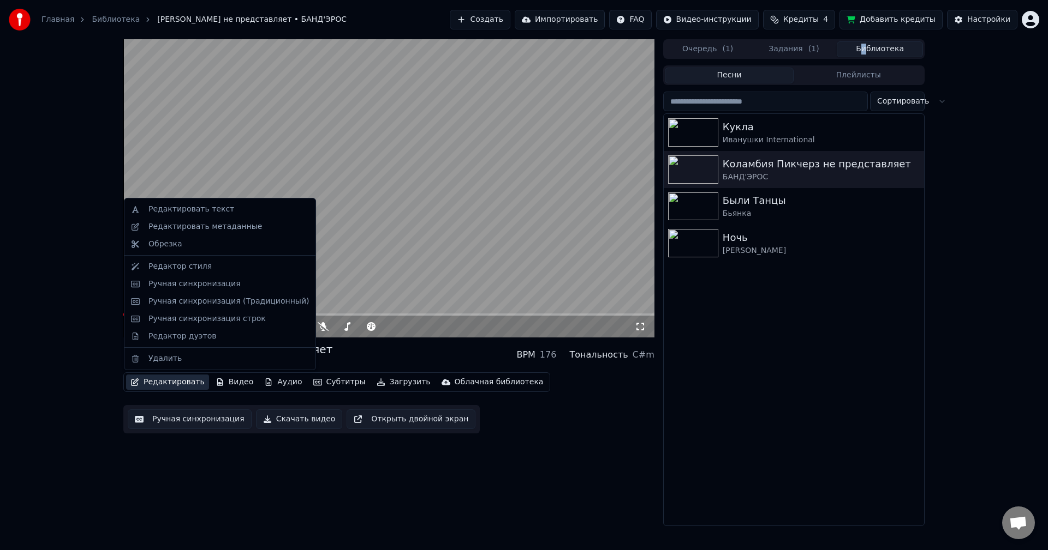
click at [177, 382] on button "Редактировать" at bounding box center [167, 382] width 83 height 15
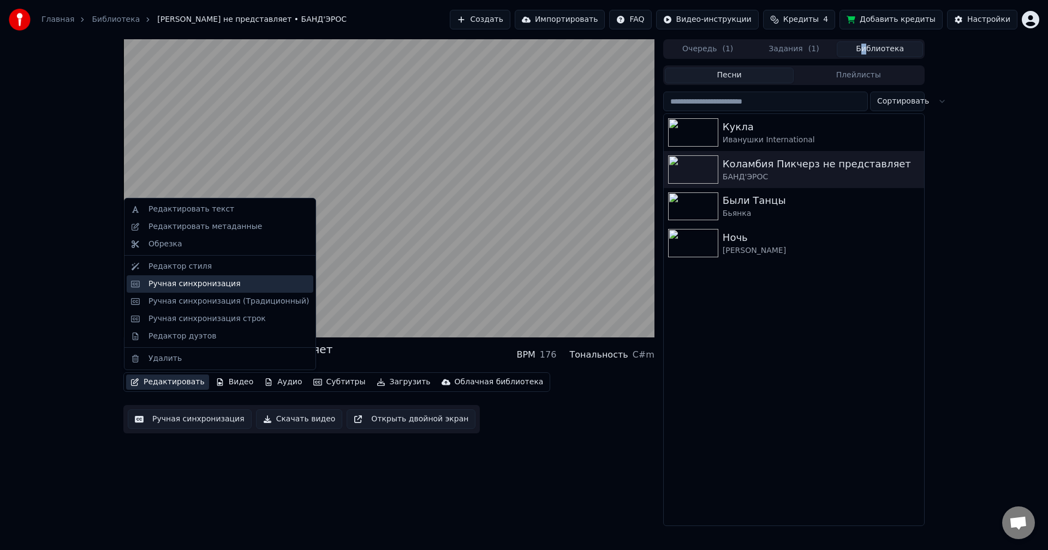
click at [208, 283] on div "Ручная синхронизация" at bounding box center [194, 284] width 92 height 11
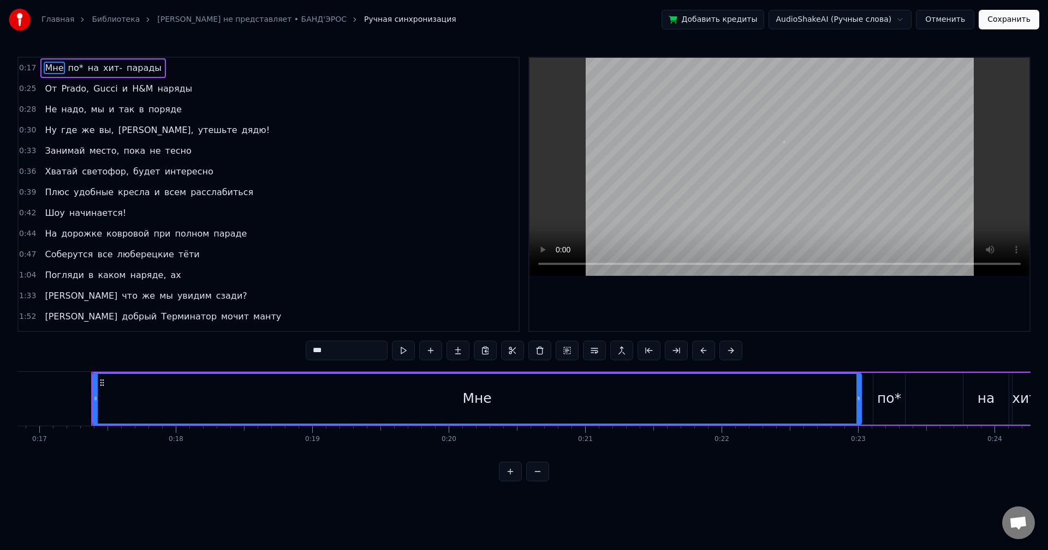
scroll to position [0, 2316]
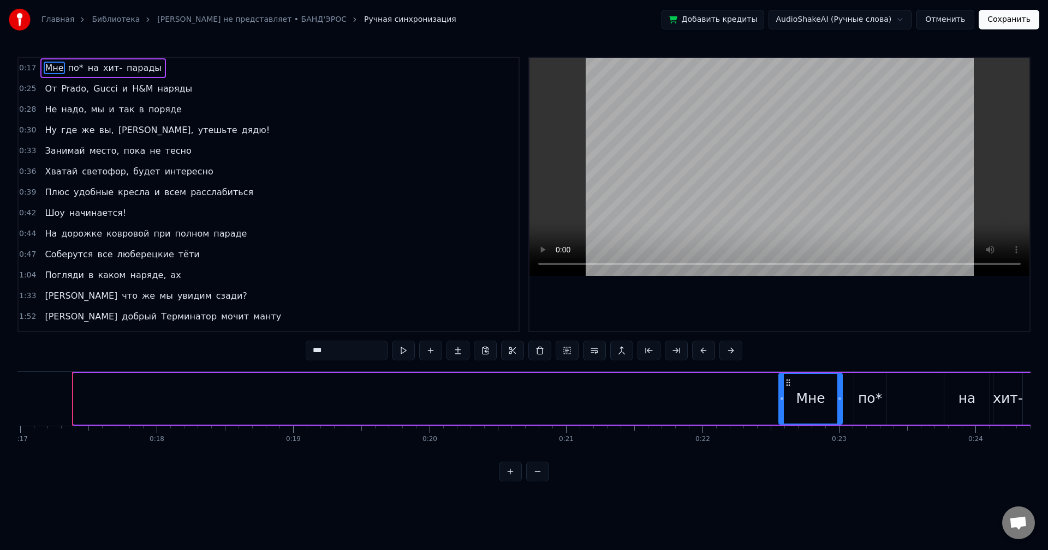
drag, startPoint x: 77, startPoint y: 399, endPoint x: 782, endPoint y: 382, distance: 705.1
click at [782, 382] on div at bounding box center [781, 399] width 4 height 50
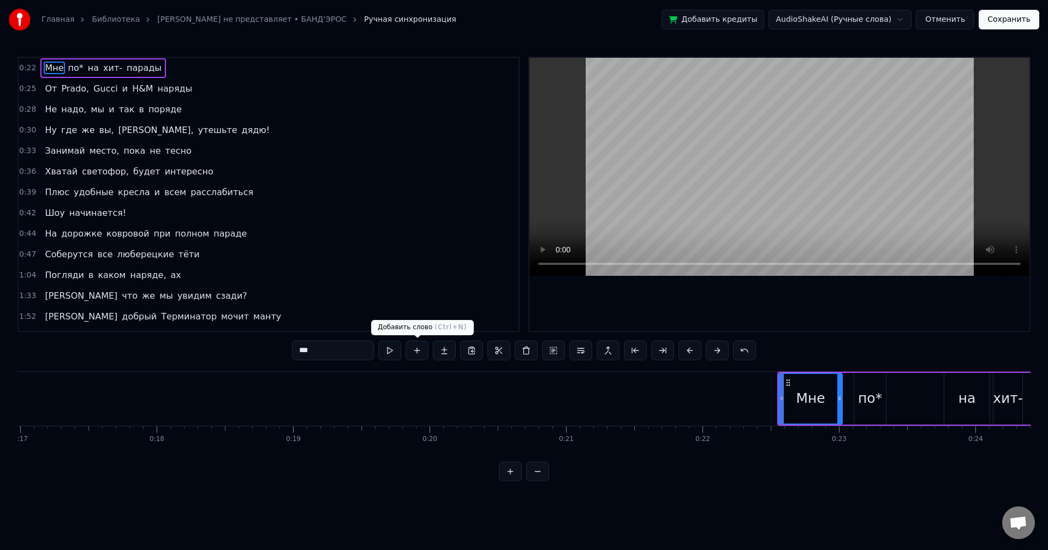
click at [393, 351] on button at bounding box center [389, 351] width 23 height 20
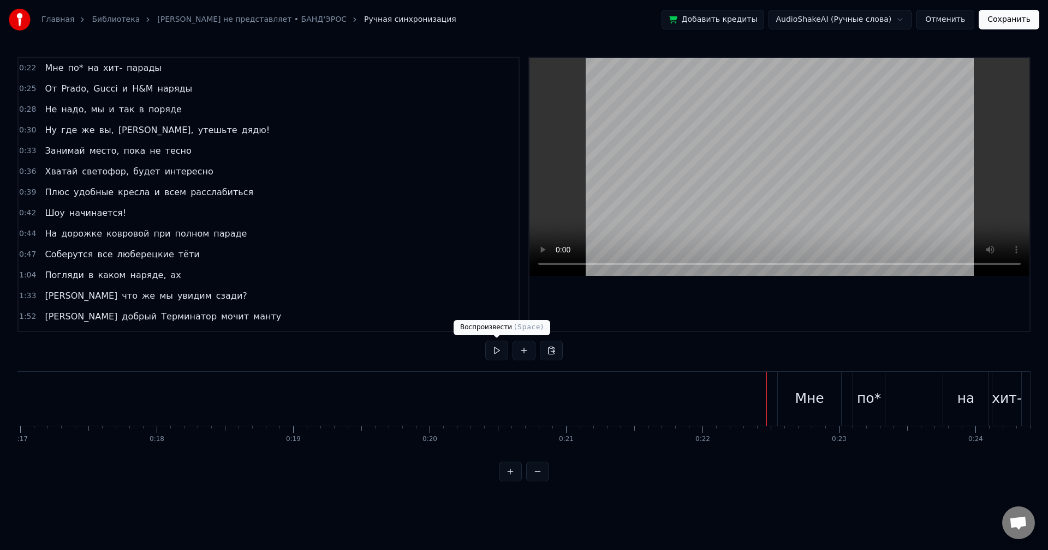
click at [505, 355] on button at bounding box center [496, 351] width 23 height 20
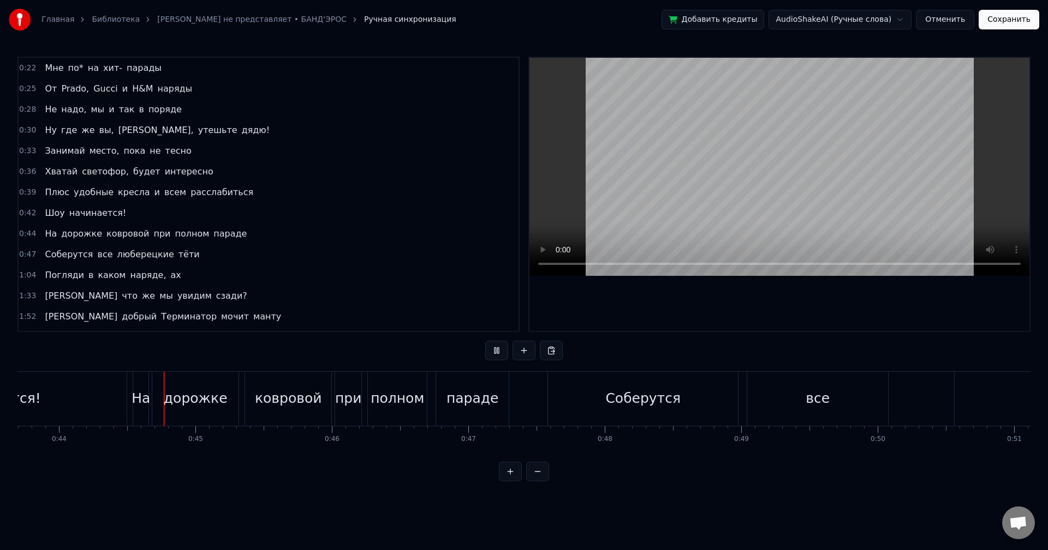
scroll to position [0, 5974]
click at [500, 350] on button at bounding box center [496, 351] width 23 height 20
click at [583, 396] on div "Соберутся" at bounding box center [629, 399] width 190 height 54
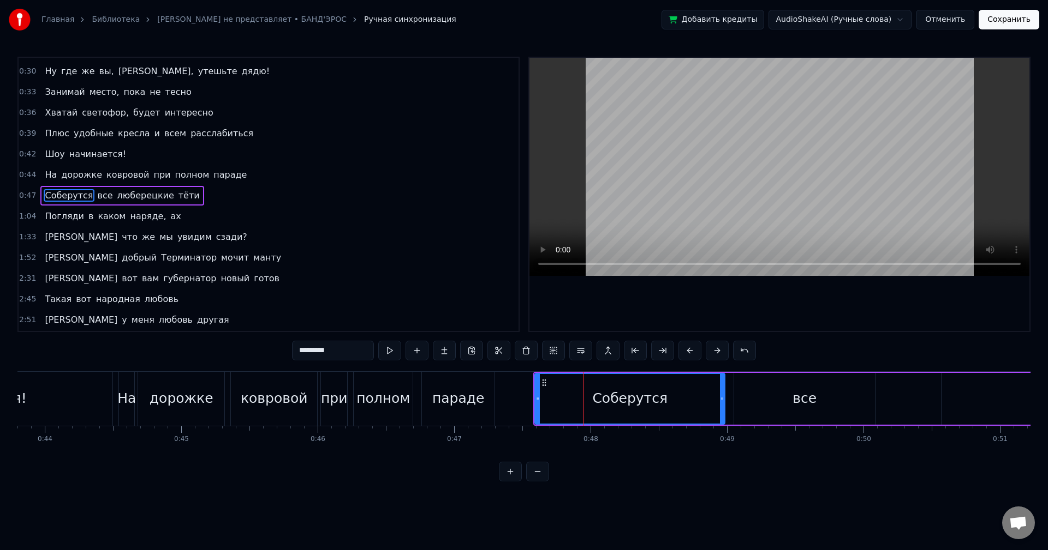
scroll to position [60, 0]
click at [618, 379] on div "Соберутся" at bounding box center [629, 399] width 189 height 50
click at [631, 404] on div "Соберутся" at bounding box center [629, 398] width 75 height 21
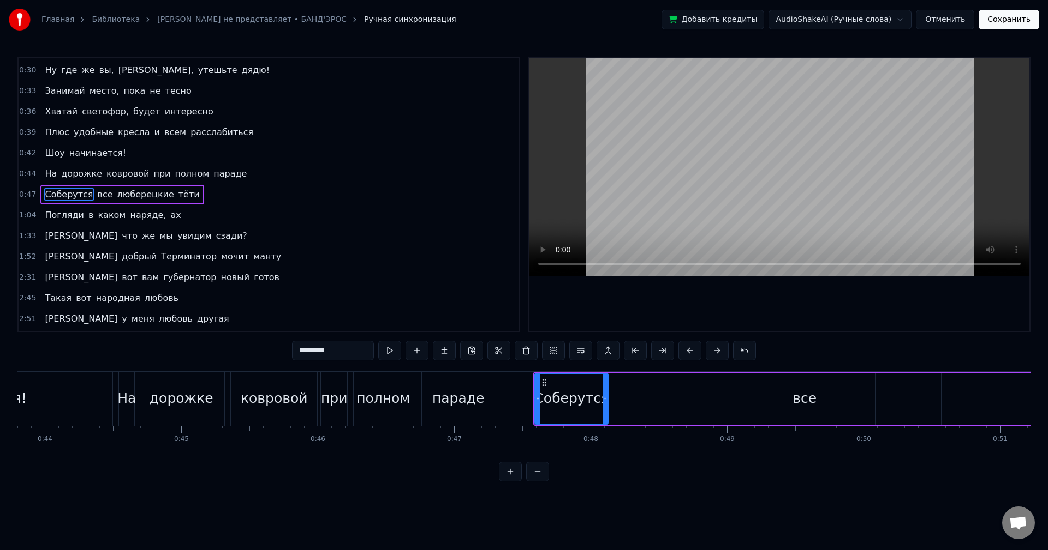
drag, startPoint x: 714, startPoint y: 399, endPoint x: 606, endPoint y: 399, distance: 108.0
click at [606, 399] on icon at bounding box center [605, 398] width 4 height 9
click at [761, 399] on div "все" at bounding box center [804, 399] width 141 height 52
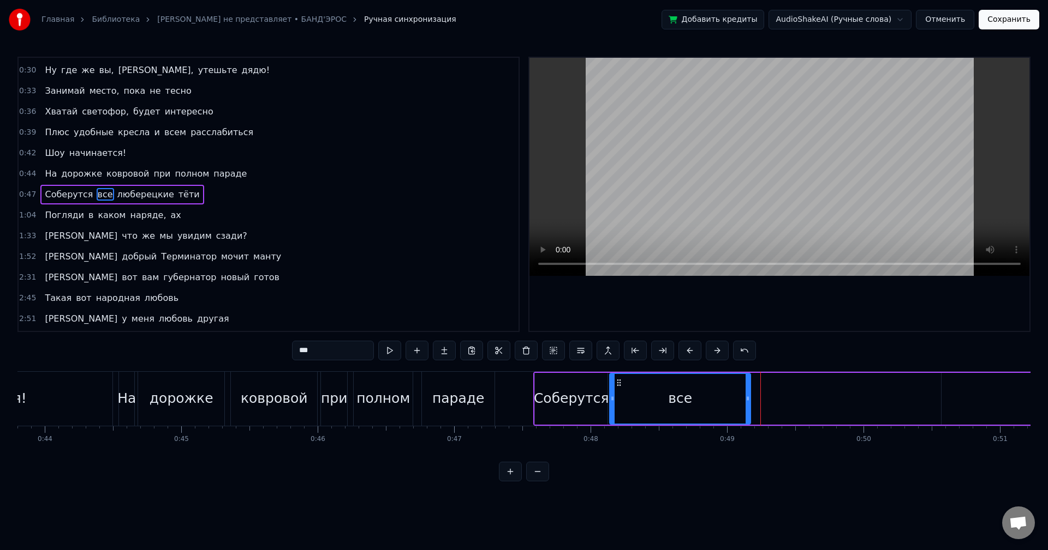
drag, startPoint x: 741, startPoint y: 382, endPoint x: 617, endPoint y: 388, distance: 124.5
click at [617, 388] on div "все" at bounding box center [680, 399] width 140 height 50
drag, startPoint x: 747, startPoint y: 391, endPoint x: 636, endPoint y: 394, distance: 111.9
click at [640, 394] on div at bounding box center [642, 399] width 4 height 50
drag, startPoint x: 637, startPoint y: 391, endPoint x: 646, endPoint y: 391, distance: 9.3
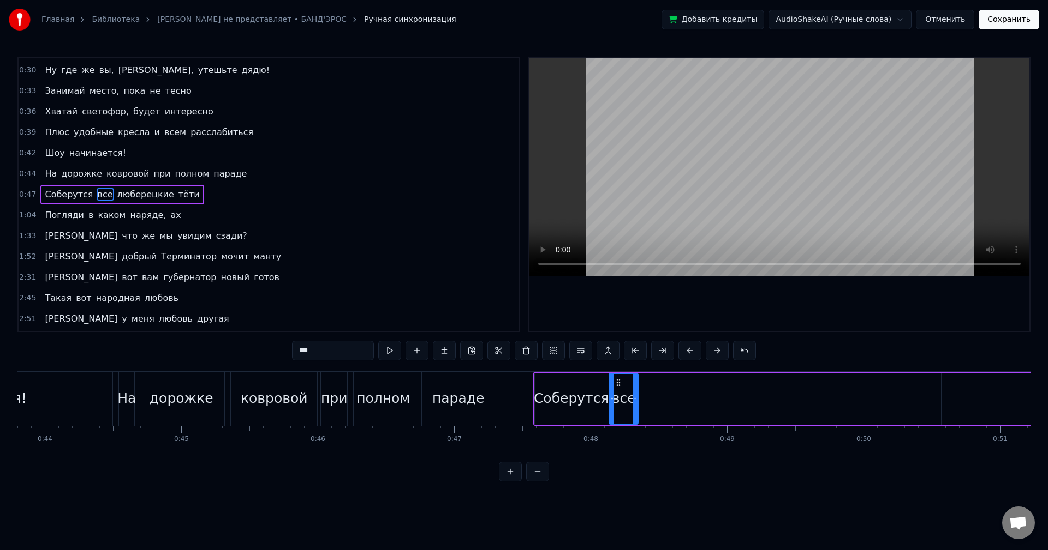
click at [637, 391] on div at bounding box center [635, 399] width 4 height 50
drag, startPoint x: 644, startPoint y: 399, endPoint x: 661, endPoint y: 398, distance: 16.9
click at [661, 398] on icon at bounding box center [661, 398] width 4 height 9
drag, startPoint x: 661, startPoint y: 393, endPoint x: 672, endPoint y: 393, distance: 10.4
click at [672, 393] on div at bounding box center [671, 399] width 4 height 50
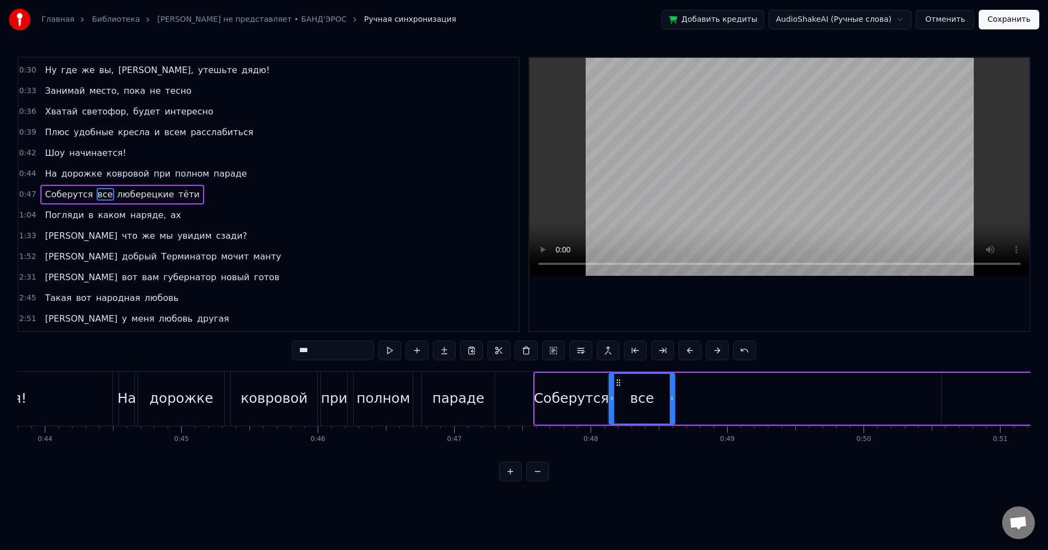
type input "**********"
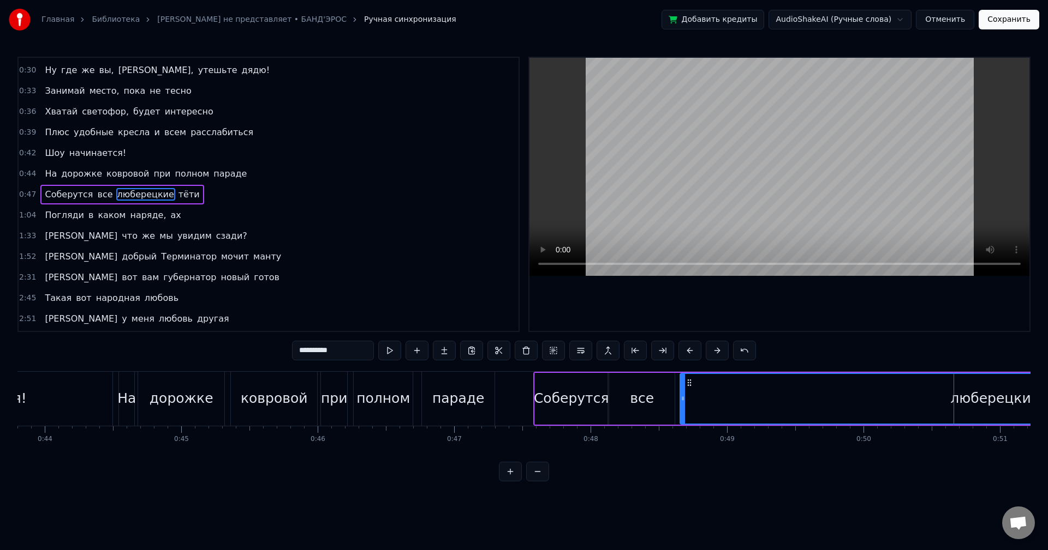
drag, startPoint x: 949, startPoint y: 382, endPoint x: 686, endPoint y: 391, distance: 263.7
click at [686, 391] on div "люберецкие" at bounding box center [994, 399] width 628 height 50
click at [392, 349] on button at bounding box center [389, 351] width 23 height 20
click at [795, 398] on div "люберецкие" at bounding box center [992, 399] width 628 height 50
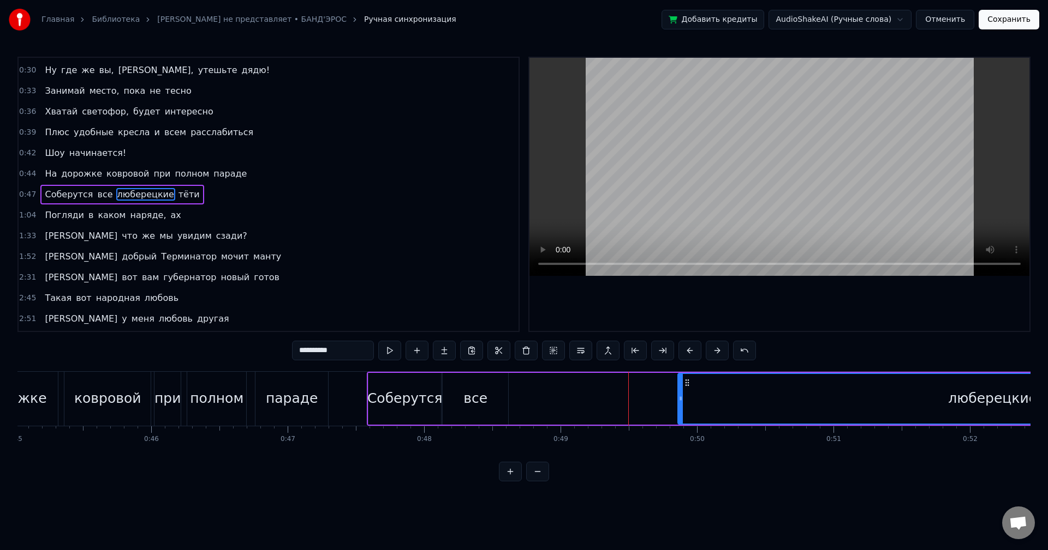
scroll to position [0, 6085]
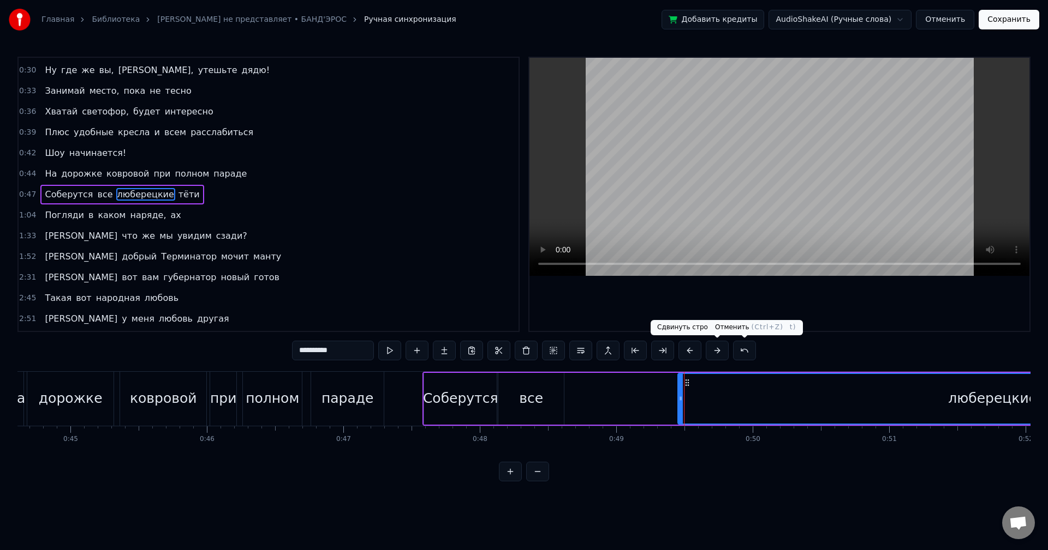
click at [745, 356] on button at bounding box center [744, 351] width 23 height 20
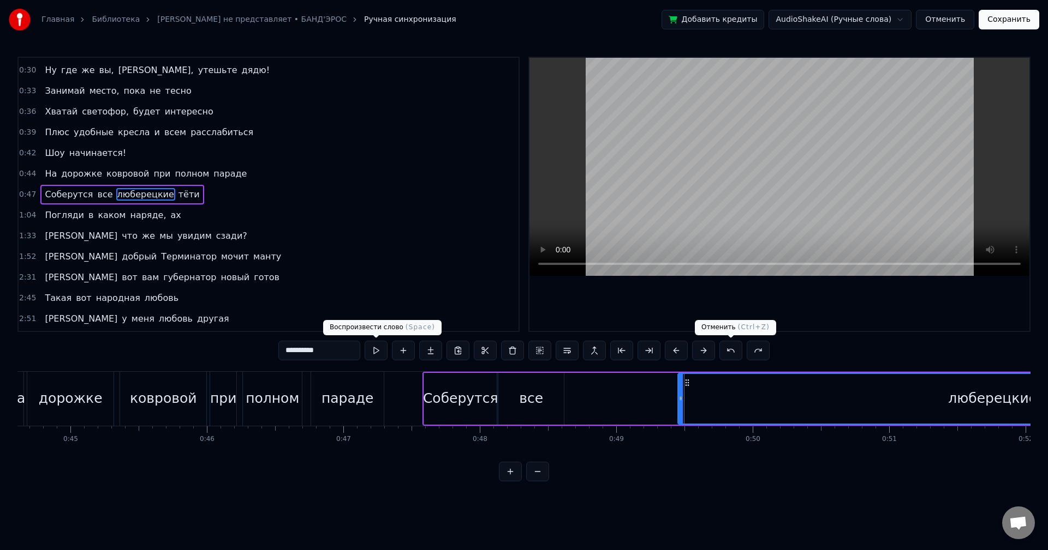
click at [369, 351] on button at bounding box center [375, 351] width 23 height 20
click at [722, 393] on div "люберецкие" at bounding box center [992, 399] width 628 height 50
drag, startPoint x: 686, startPoint y: 382, endPoint x: 645, endPoint y: 384, distance: 41.0
click at [645, 384] on div "люберецкие" at bounding box center [881, 399] width 630 height 52
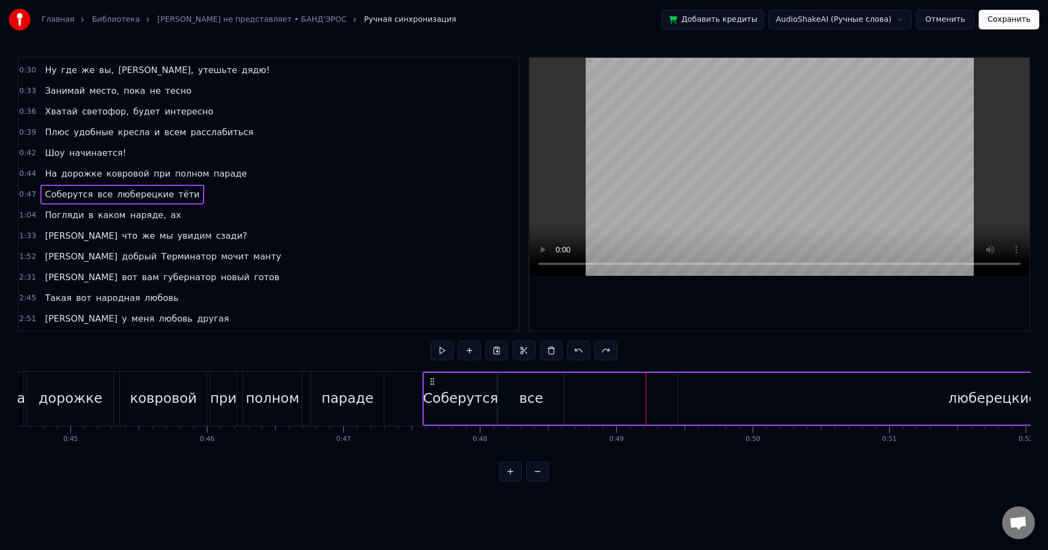
click at [685, 384] on div "люберецкие" at bounding box center [992, 399] width 629 height 52
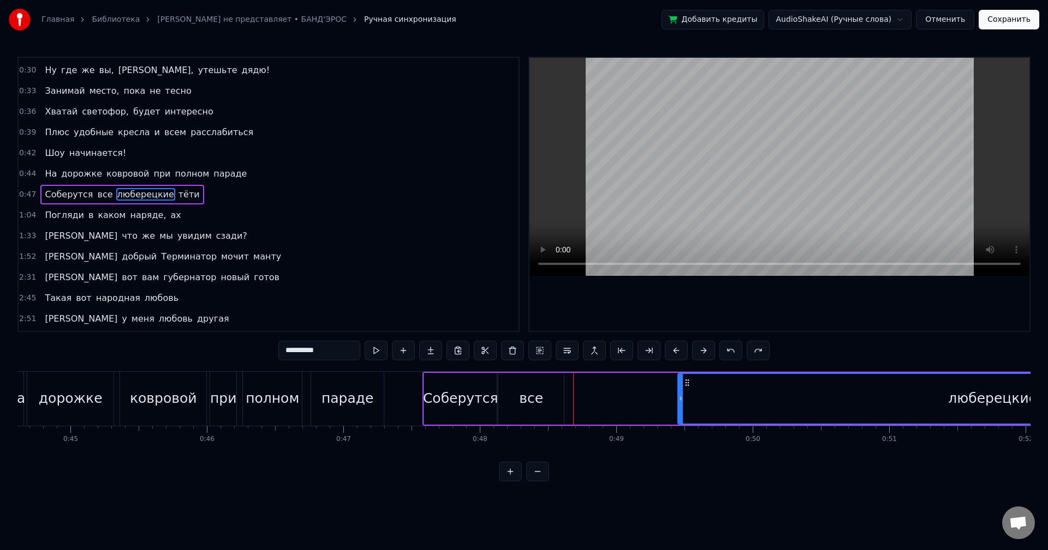
drag, startPoint x: 687, startPoint y: 383, endPoint x: 656, endPoint y: 381, distance: 31.7
click at [656, 381] on div "люберецкие" at bounding box center [881, 399] width 630 height 52
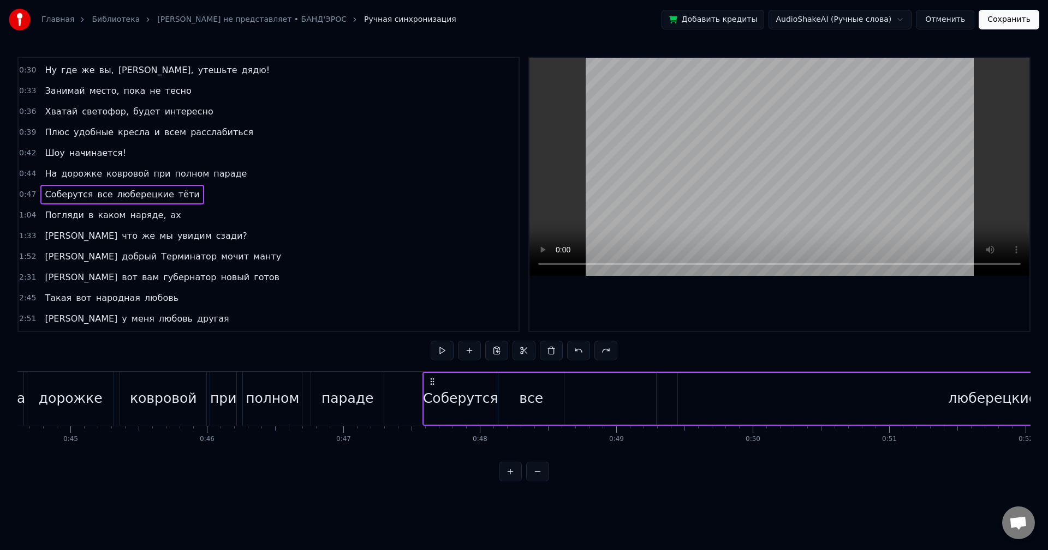
click at [1014, 16] on button "Сохранить" at bounding box center [1008, 20] width 61 height 20
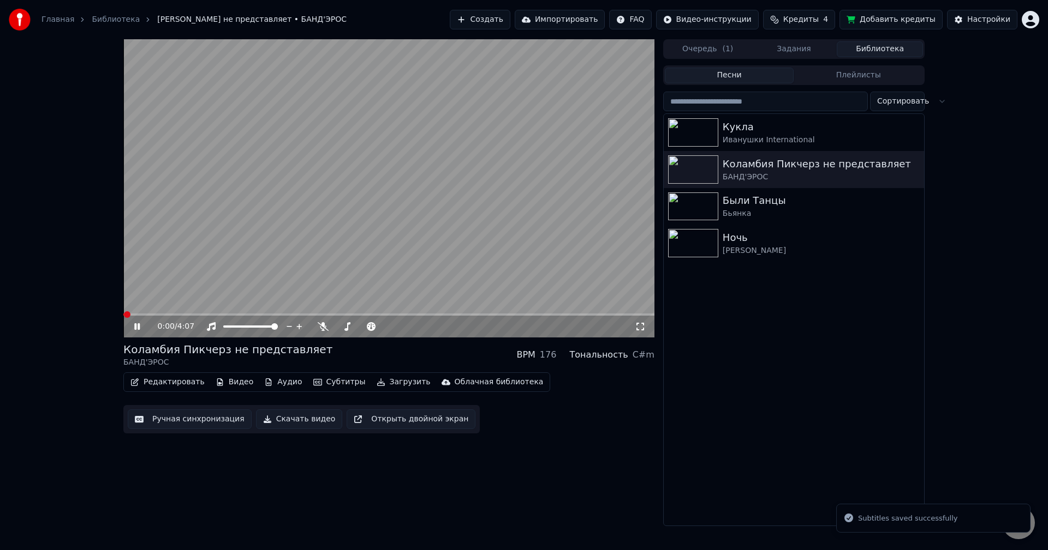
click at [153, 420] on button "Ручная синхронизация" at bounding box center [190, 420] width 124 height 20
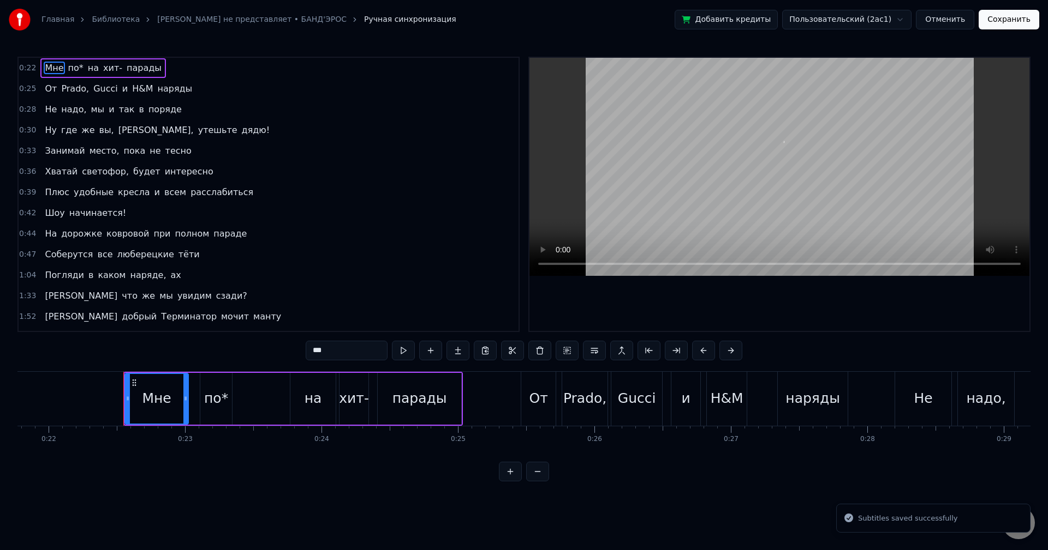
scroll to position [0, 3021]
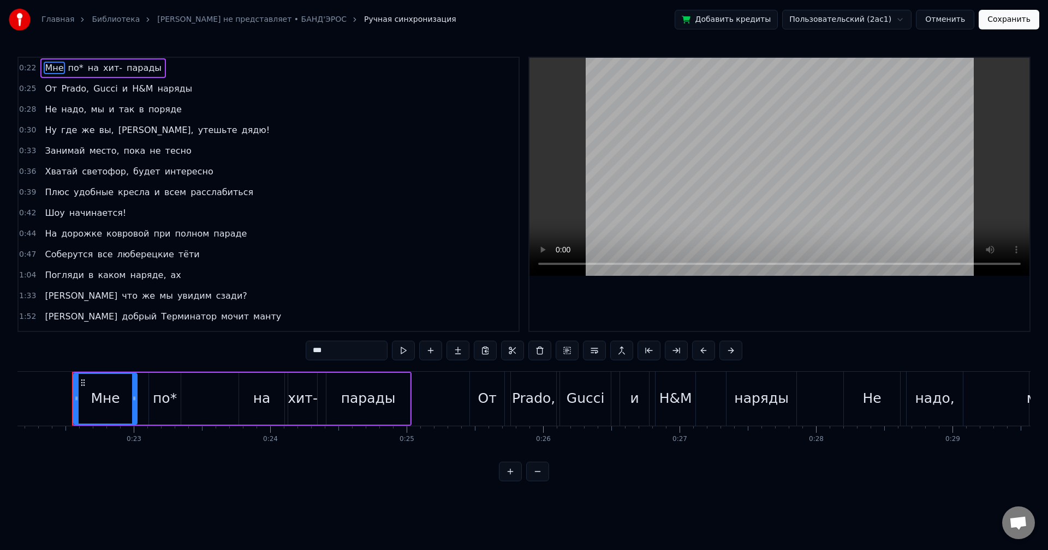
click at [127, 256] on span "люберецкие" at bounding box center [145, 254] width 59 height 13
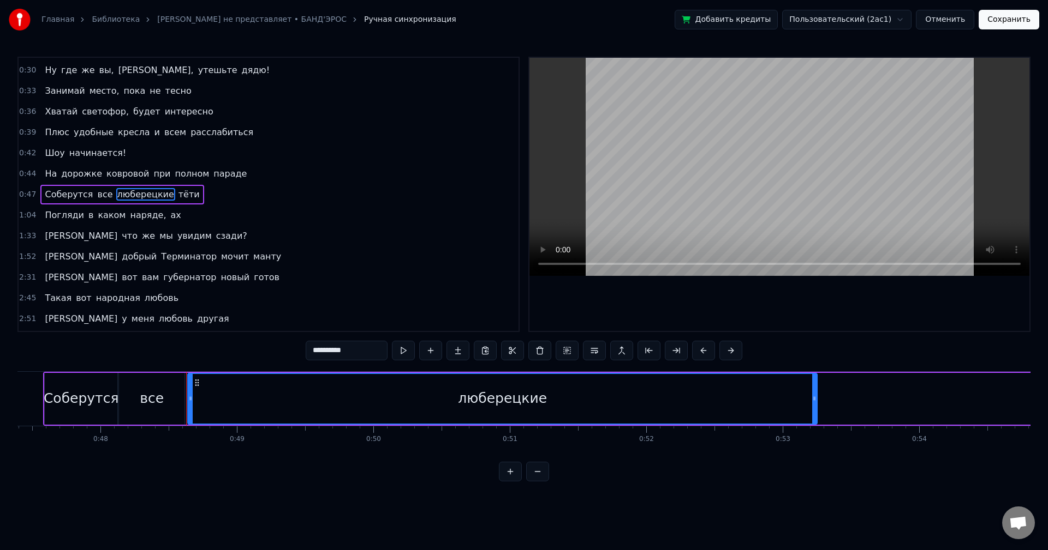
scroll to position [0, 6578]
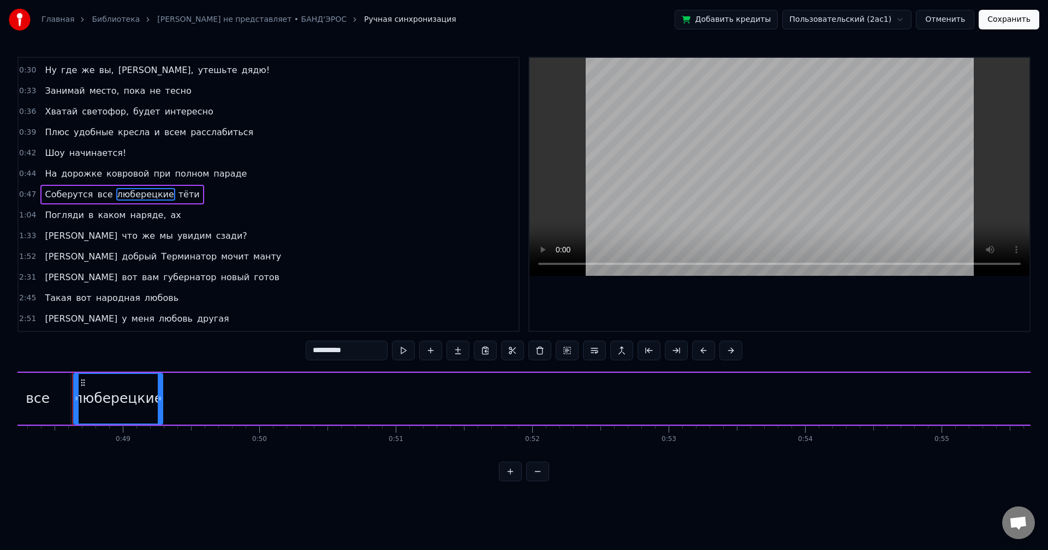
drag, startPoint x: 701, startPoint y: 389, endPoint x: 160, endPoint y: 419, distance: 541.0
click at [160, 419] on div at bounding box center [160, 399] width 4 height 50
click at [393, 353] on button at bounding box center [389, 351] width 23 height 20
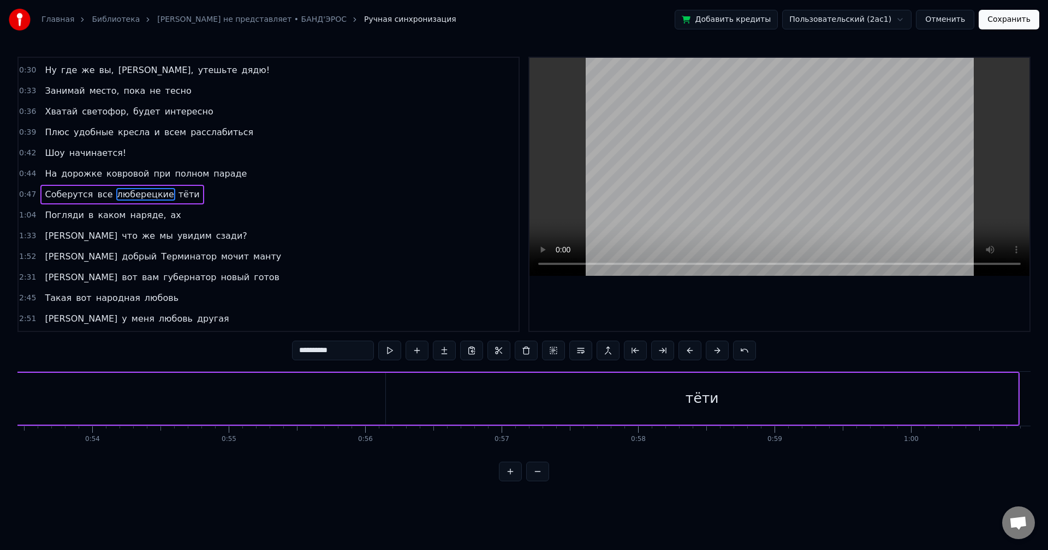
scroll to position [0, 7495]
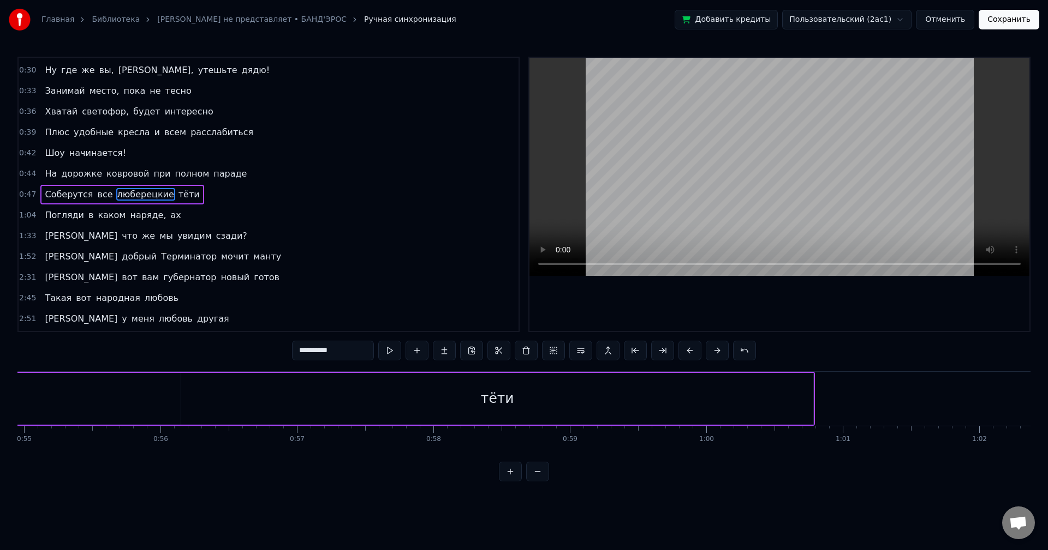
click at [748, 407] on div "тёти" at bounding box center [497, 399] width 632 height 52
type input "****"
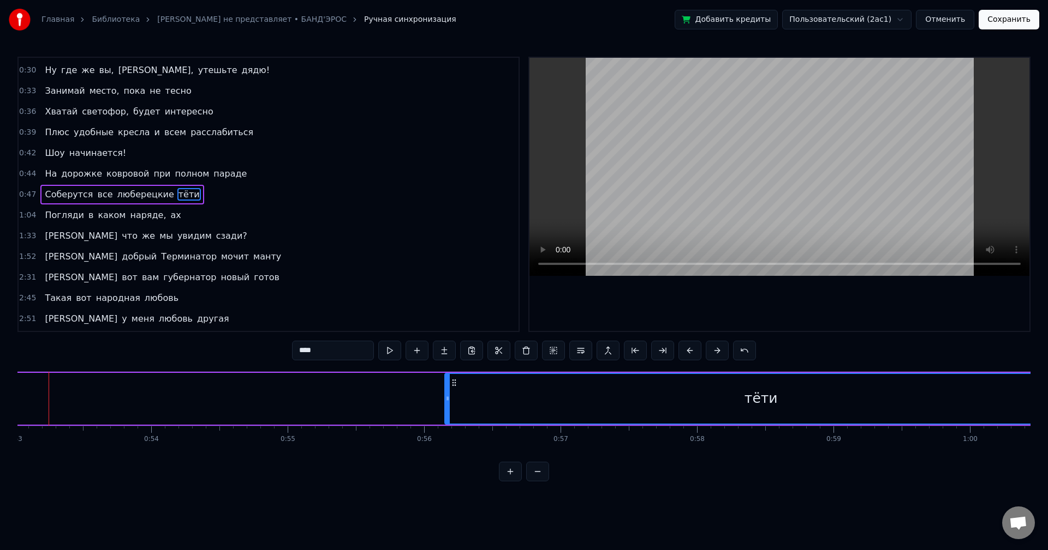
click at [810, 397] on div "тёти" at bounding box center [760, 399] width 631 height 50
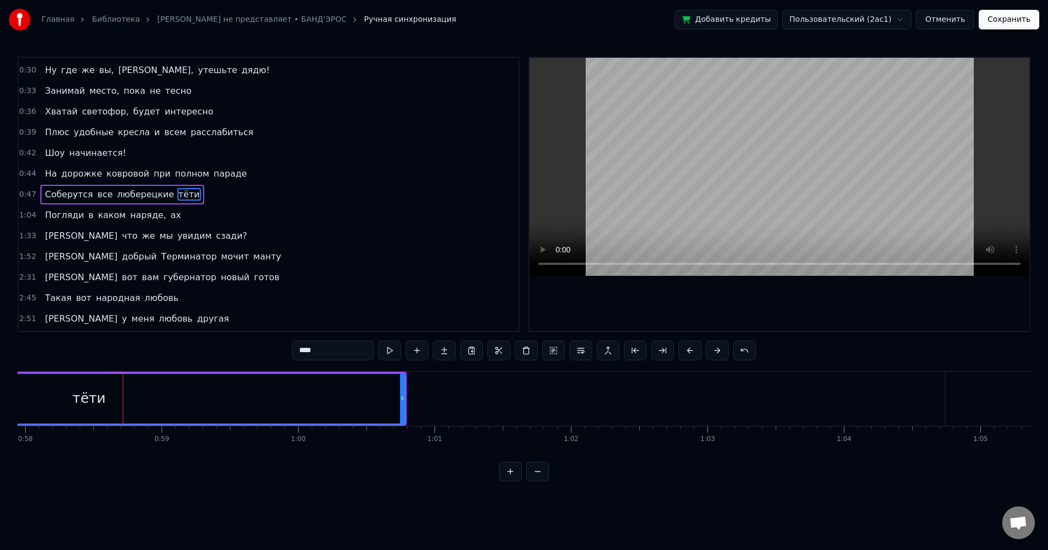
scroll to position [0, 7940]
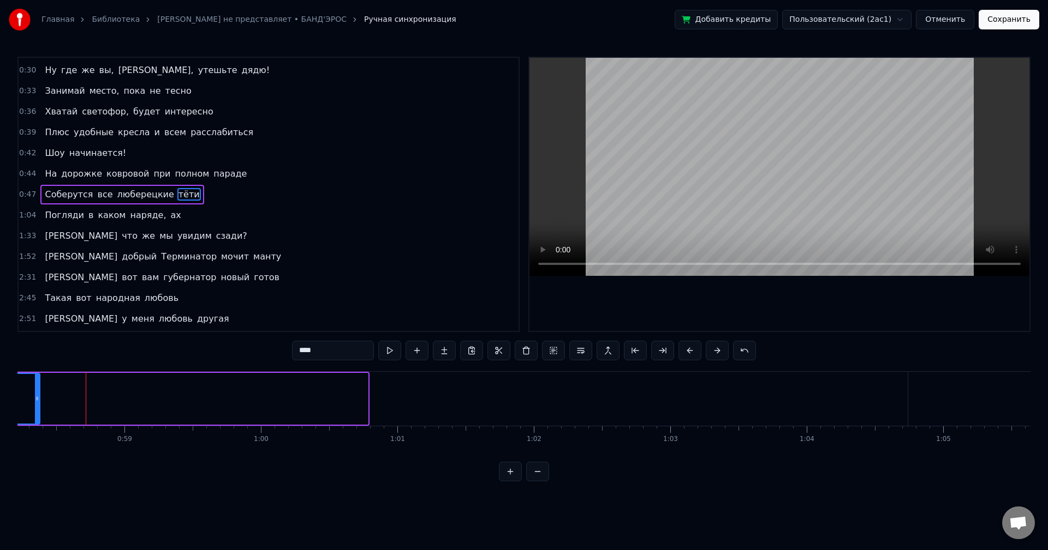
drag, startPoint x: 366, startPoint y: 397, endPoint x: 38, endPoint y: 397, distance: 327.9
click at [38, 397] on icon at bounding box center [37, 398] width 4 height 9
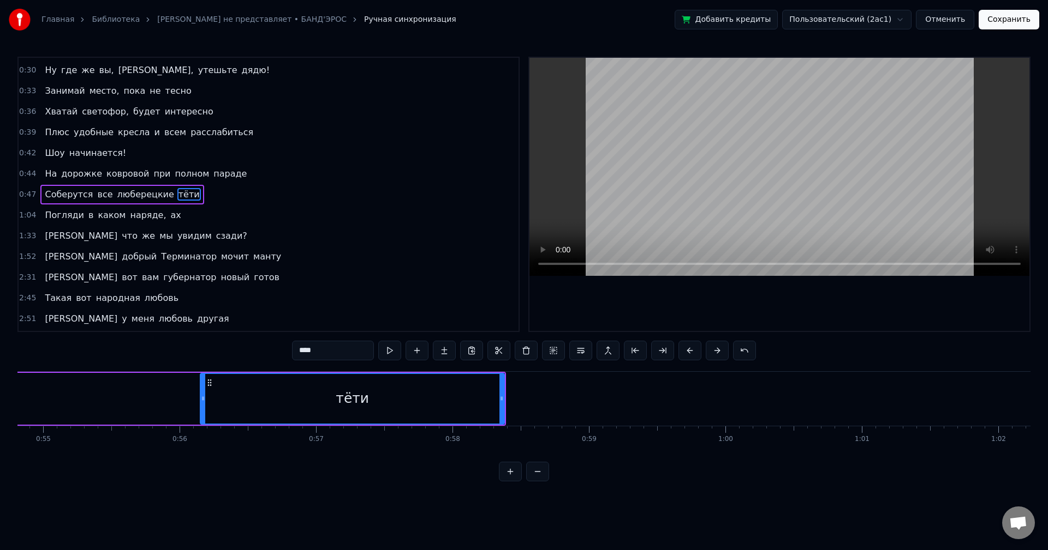
scroll to position [0, 7013]
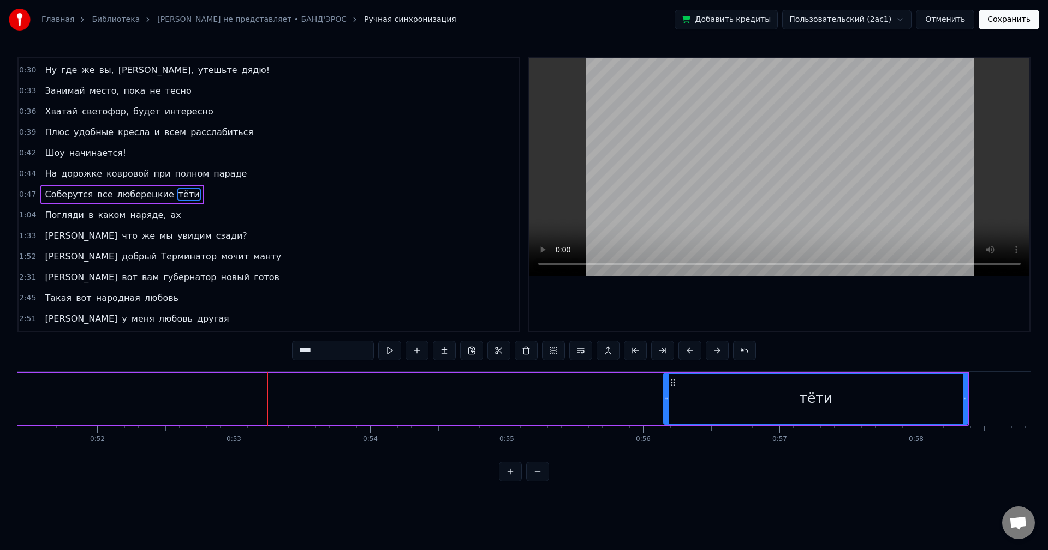
drag, startPoint x: 967, startPoint y: 404, endPoint x: 951, endPoint y: 407, distance: 16.7
click at [951, 407] on div "тёти" at bounding box center [815, 399] width 305 height 52
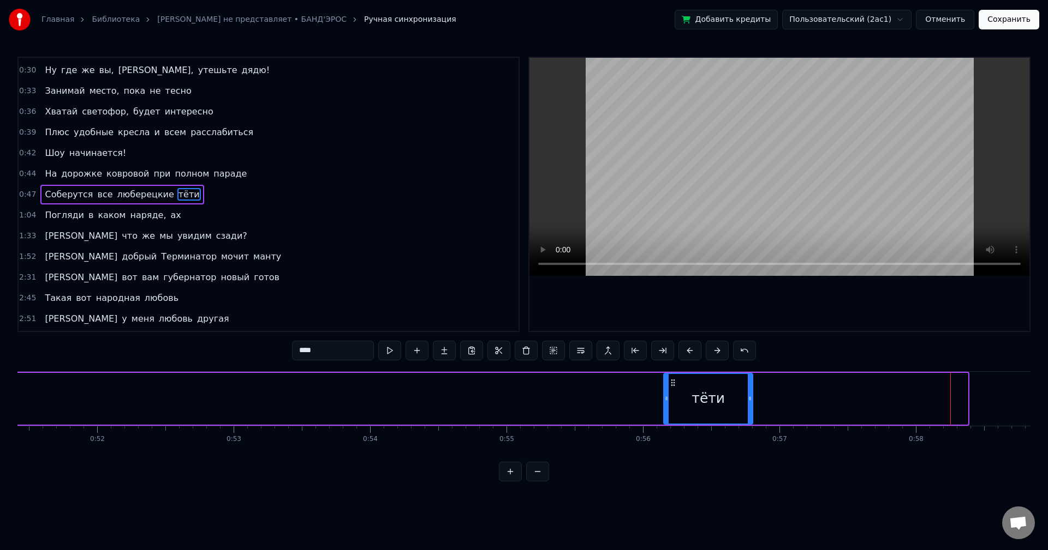
drag, startPoint x: 965, startPoint y: 403, endPoint x: 723, endPoint y: 410, distance: 241.8
click at [747, 410] on div at bounding box center [749, 399] width 4 height 50
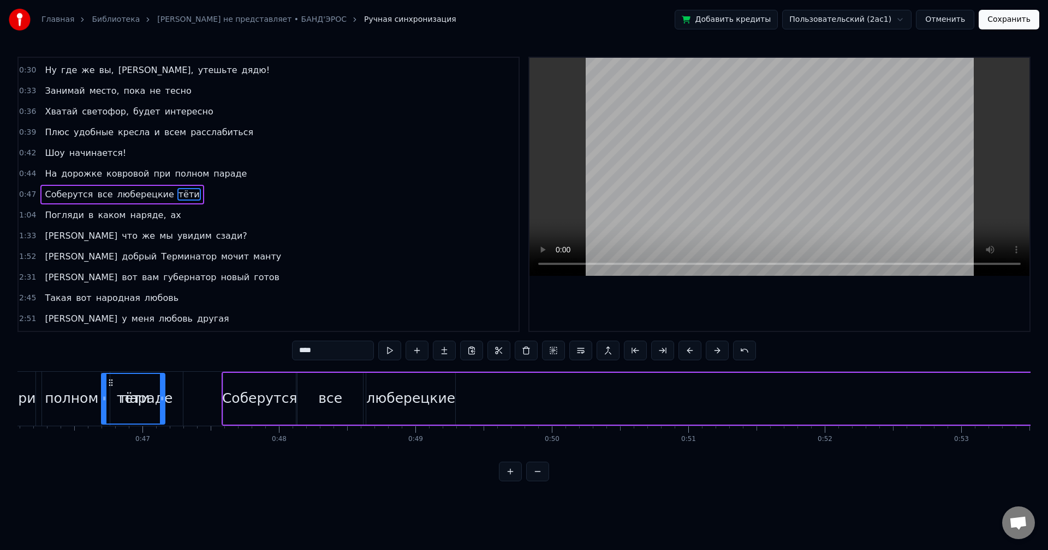
scroll to position [0, 6279]
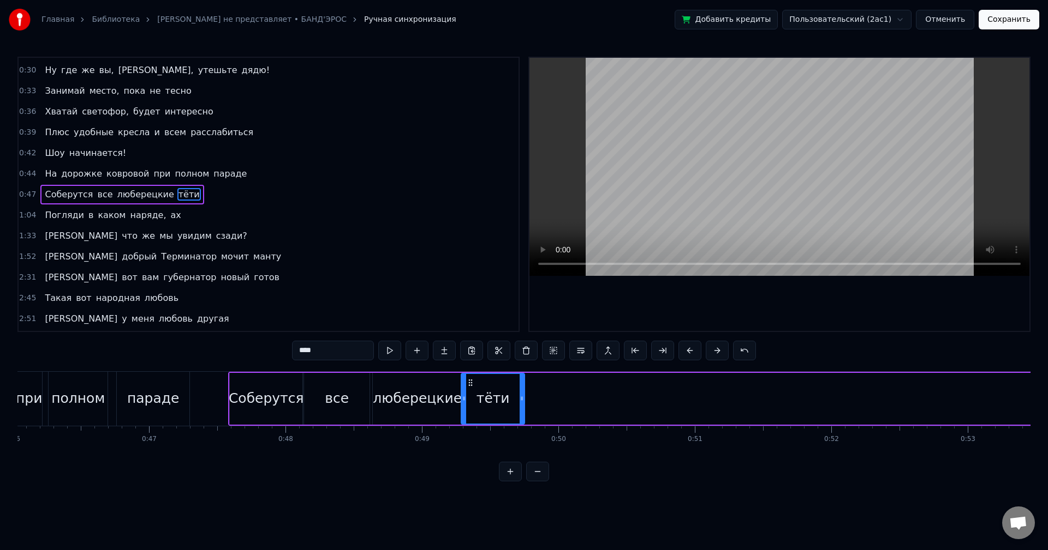
drag, startPoint x: 671, startPoint y: 381, endPoint x: 469, endPoint y: 392, distance: 202.7
click at [469, 392] on div "тёти" at bounding box center [493, 399] width 62 height 50
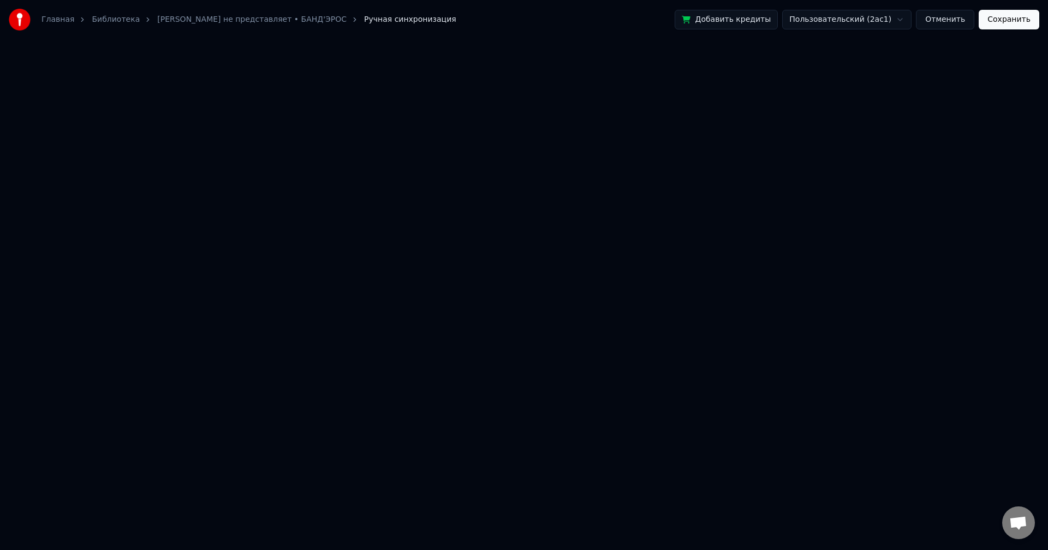
click at [1007, 17] on button "Сохранить" at bounding box center [1008, 20] width 61 height 20
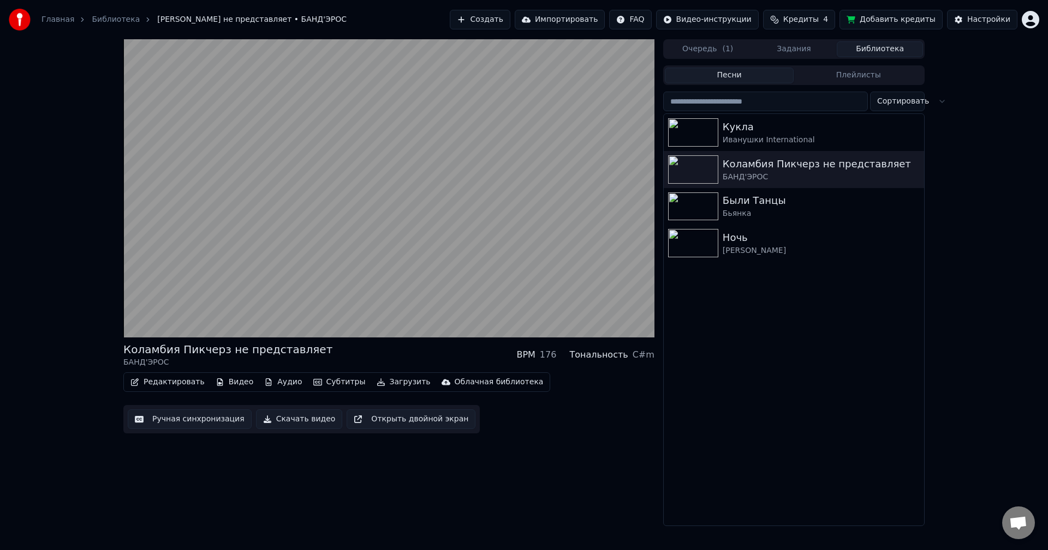
click at [205, 427] on button "Ручная синхронизация" at bounding box center [190, 420] width 124 height 20
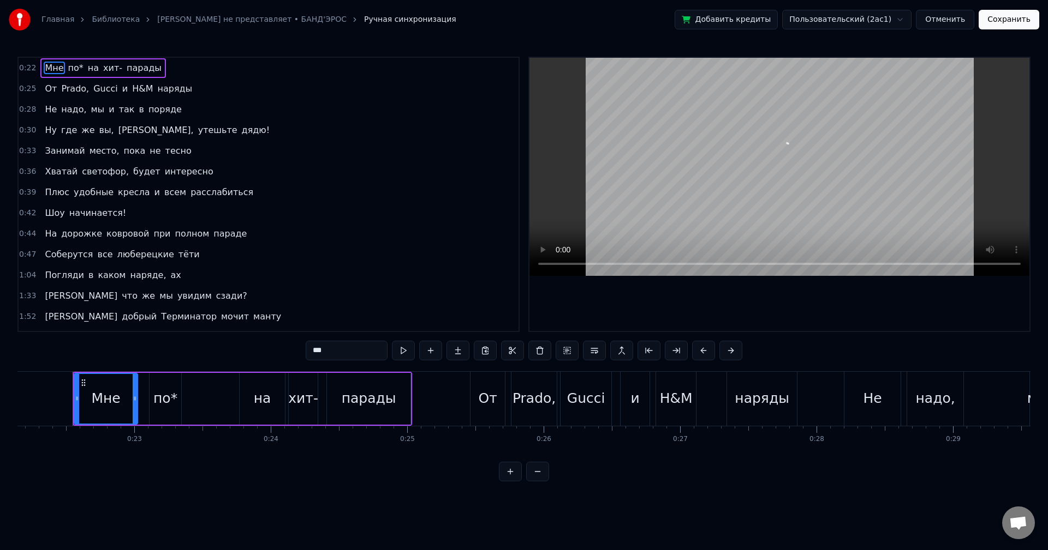
scroll to position [0, 3021]
click at [125, 253] on span "люберецкие" at bounding box center [145, 254] width 59 height 13
type input "**********"
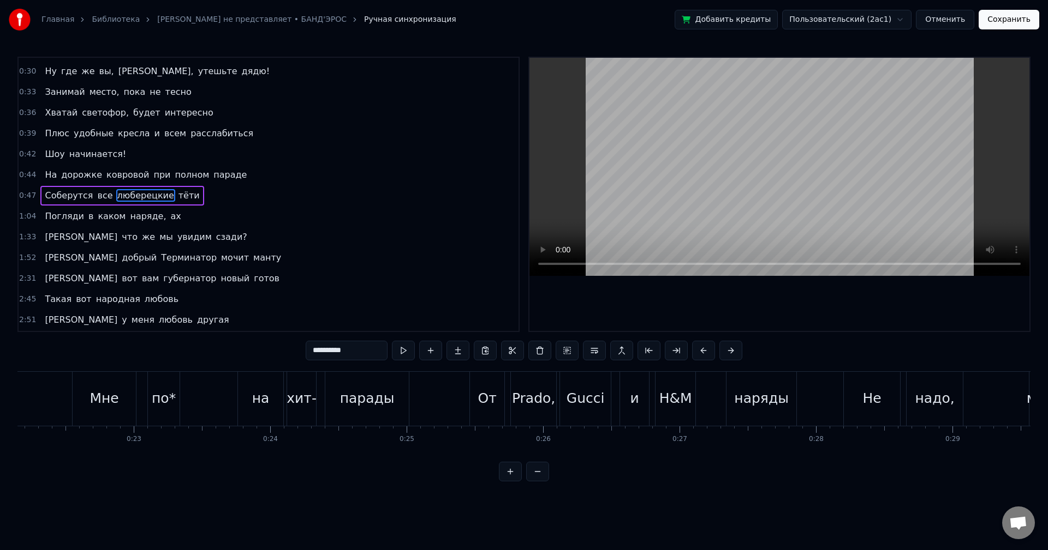
scroll to position [60, 0]
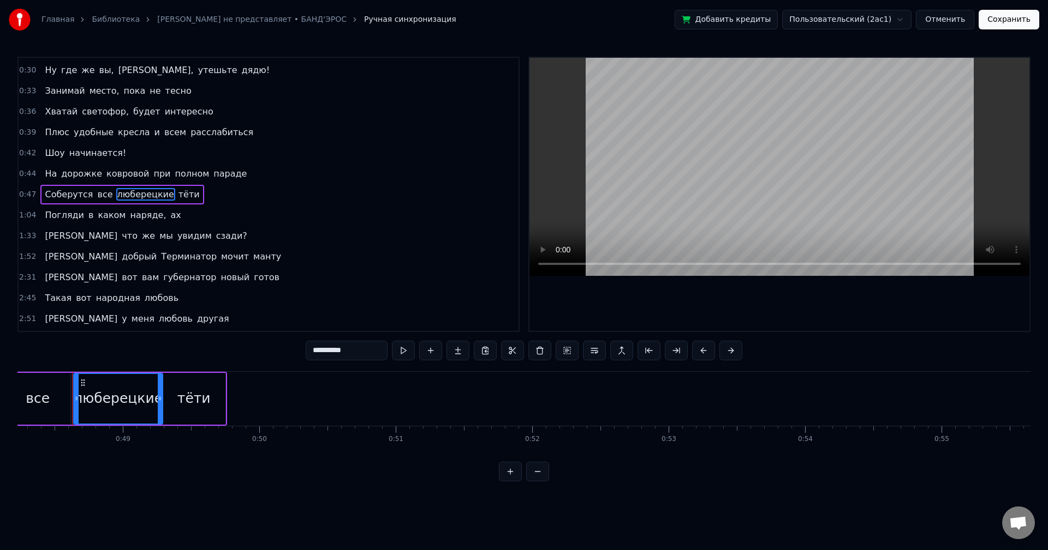
click at [187, 192] on div "0:47 Соберутся все люберецкие тёти" at bounding box center [269, 194] width 500 height 21
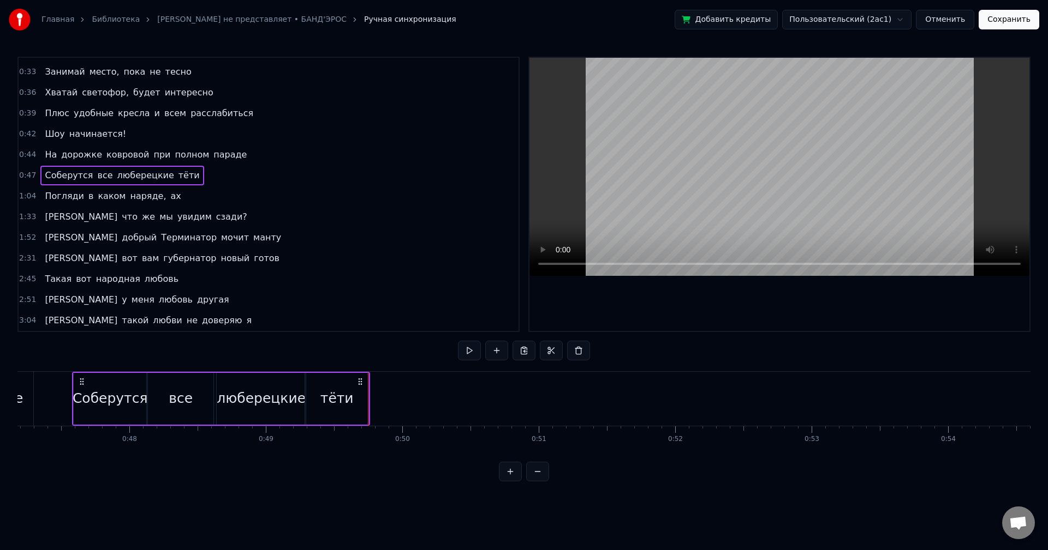
scroll to position [0, 6159]
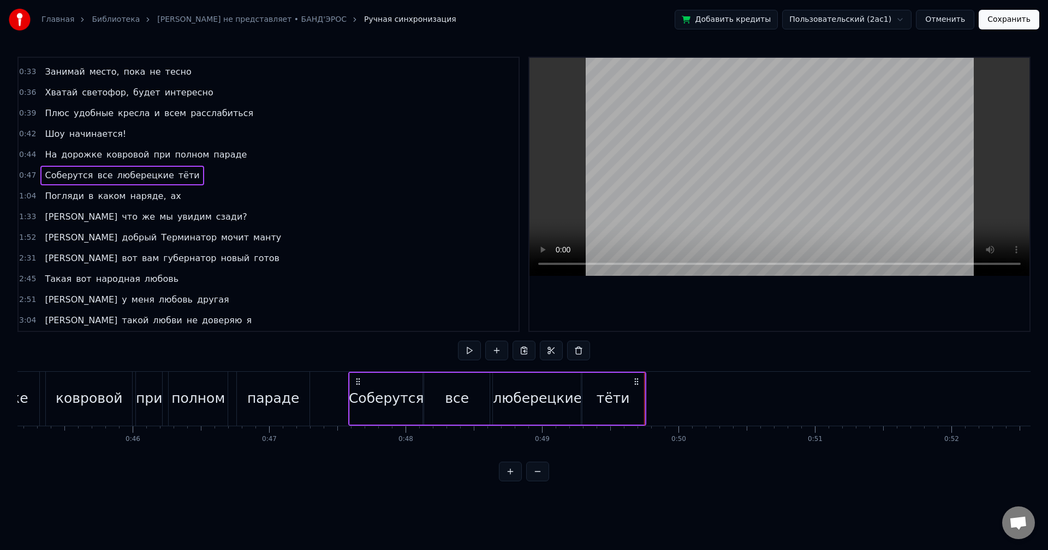
click at [460, 391] on div "все" at bounding box center [457, 398] width 24 height 21
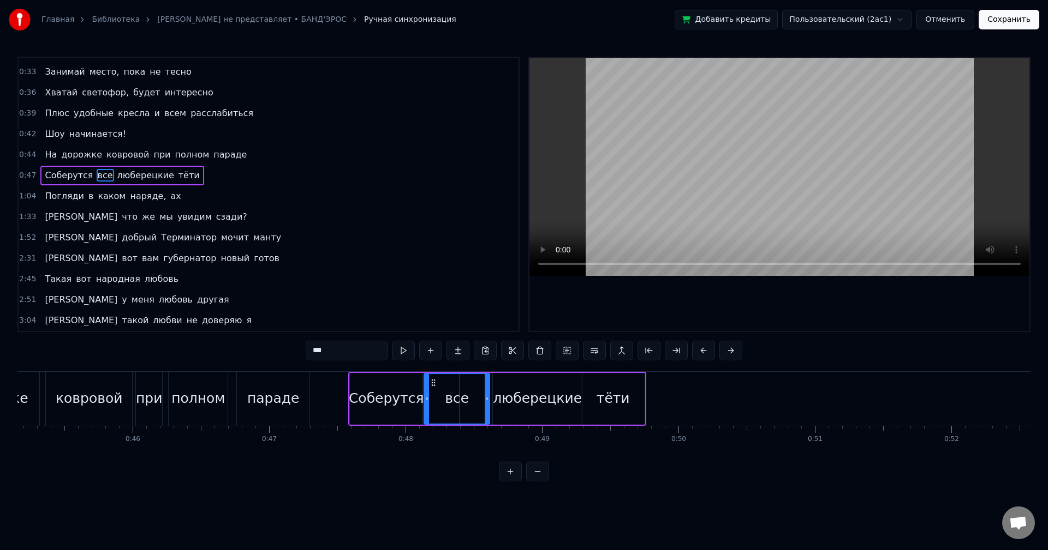
scroll to position [60, 0]
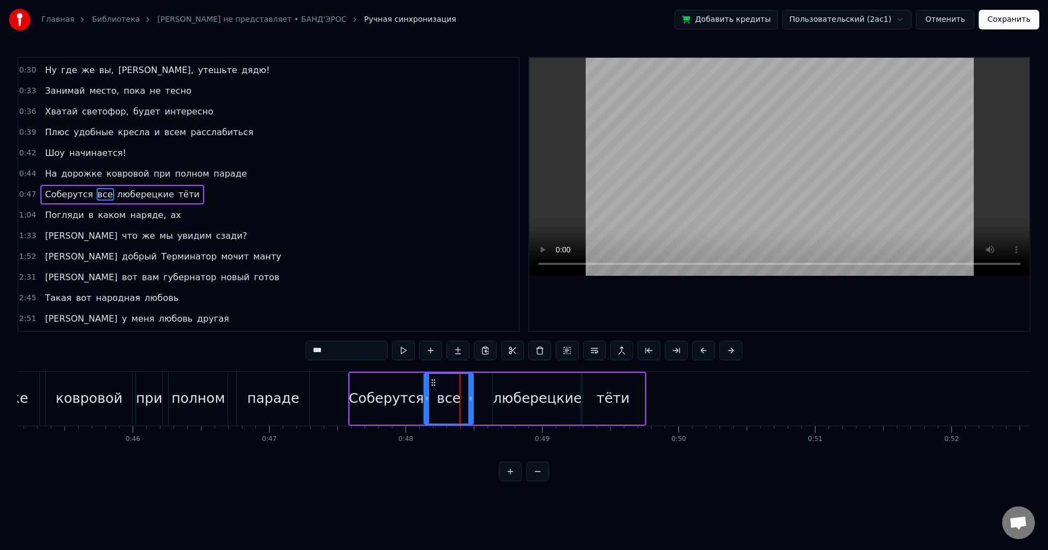
drag, startPoint x: 486, startPoint y: 394, endPoint x: 469, endPoint y: 394, distance: 16.4
click at [469, 394] on div at bounding box center [470, 399] width 4 height 50
click at [528, 395] on div "люберецкие" at bounding box center [537, 398] width 89 height 21
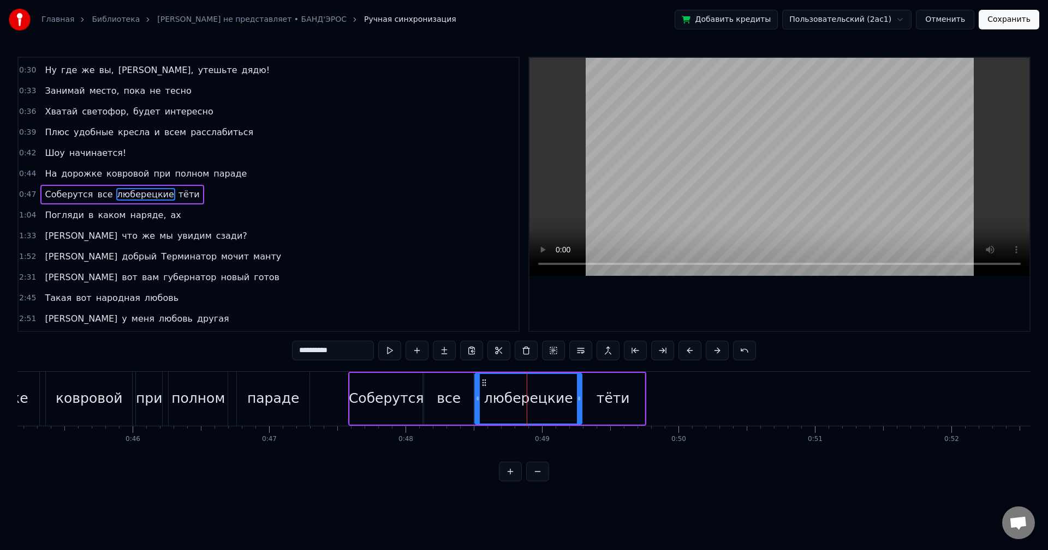
drag, startPoint x: 496, startPoint y: 392, endPoint x: 477, endPoint y: 392, distance: 18.5
click at [477, 392] on div at bounding box center [477, 399] width 4 height 50
click at [212, 178] on span "параде" at bounding box center [229, 173] width 35 height 13
type input "******"
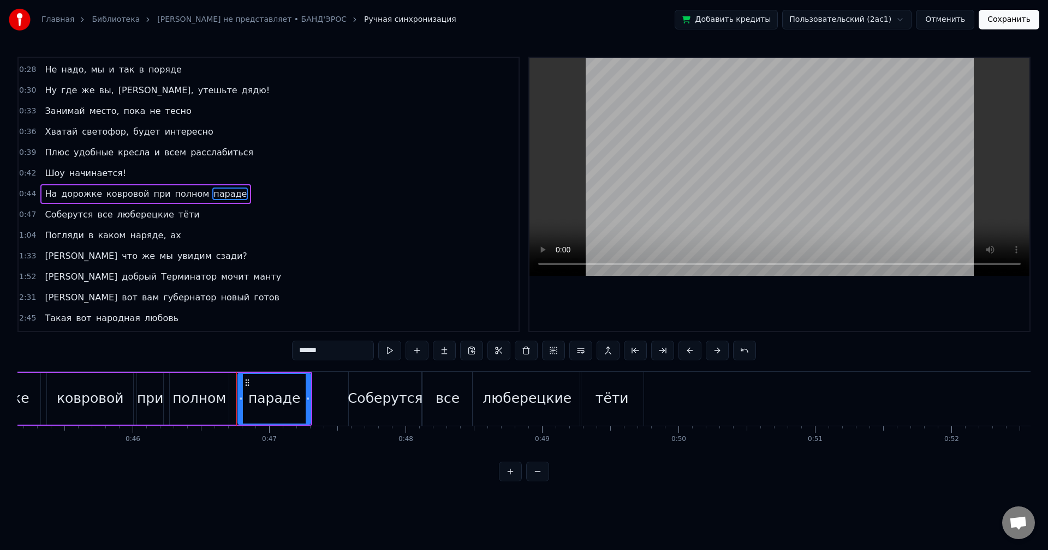
scroll to position [39, 0]
click at [197, 217] on div "0:47 Соберутся все люберецкие тёти" at bounding box center [269, 215] width 500 height 21
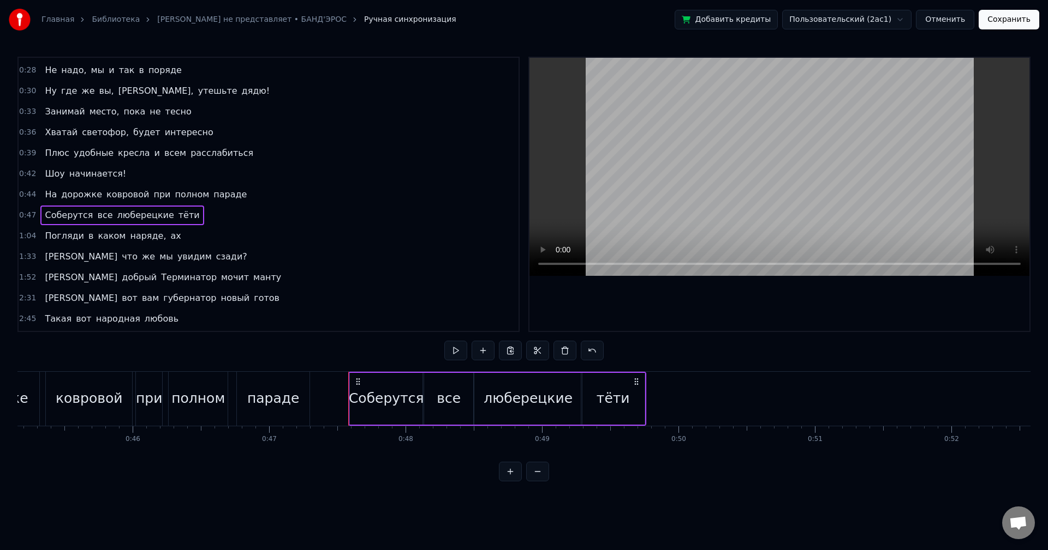
scroll to position [79, 0]
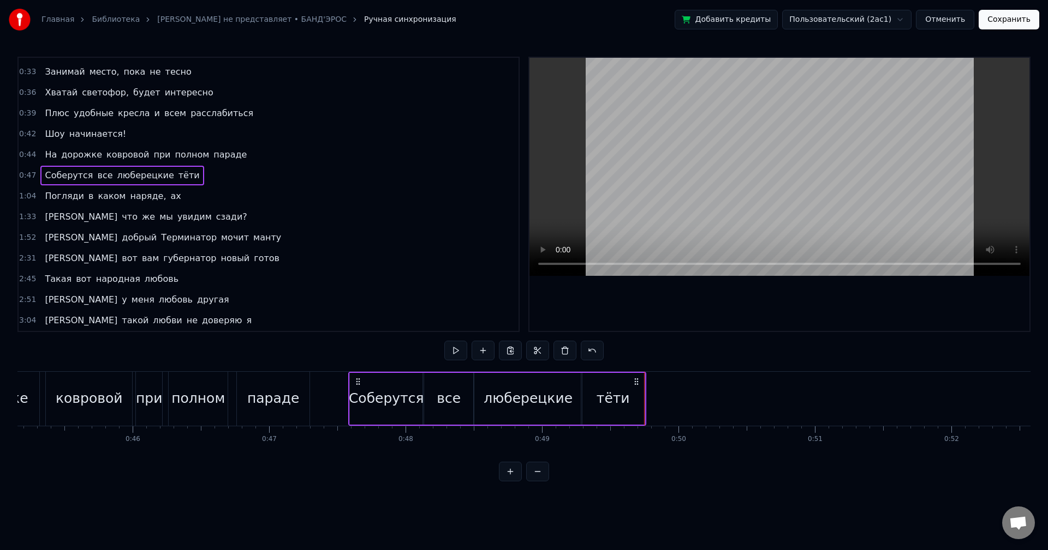
click at [614, 406] on div "тёти" at bounding box center [612, 398] width 33 height 21
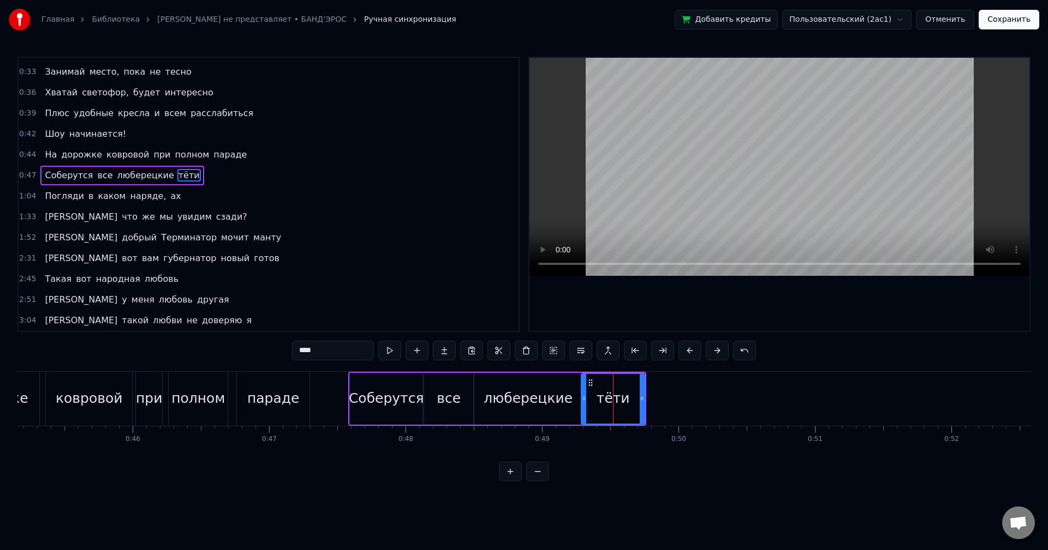
scroll to position [60, 0]
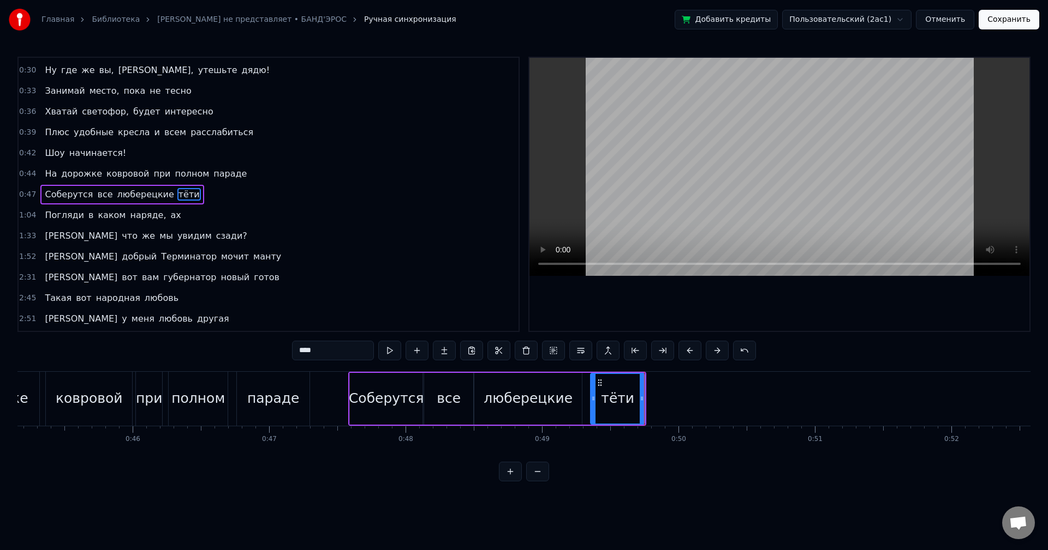
drag, startPoint x: 582, startPoint y: 398, endPoint x: 591, endPoint y: 397, distance: 9.3
click at [591, 397] on icon at bounding box center [593, 398] width 4 height 9
drag, startPoint x: 642, startPoint y: 399, endPoint x: 683, endPoint y: 400, distance: 41.5
click at [668, 399] on icon at bounding box center [665, 398] width 4 height 9
drag, startPoint x: 682, startPoint y: 403, endPoint x: 689, endPoint y: 402, distance: 6.6
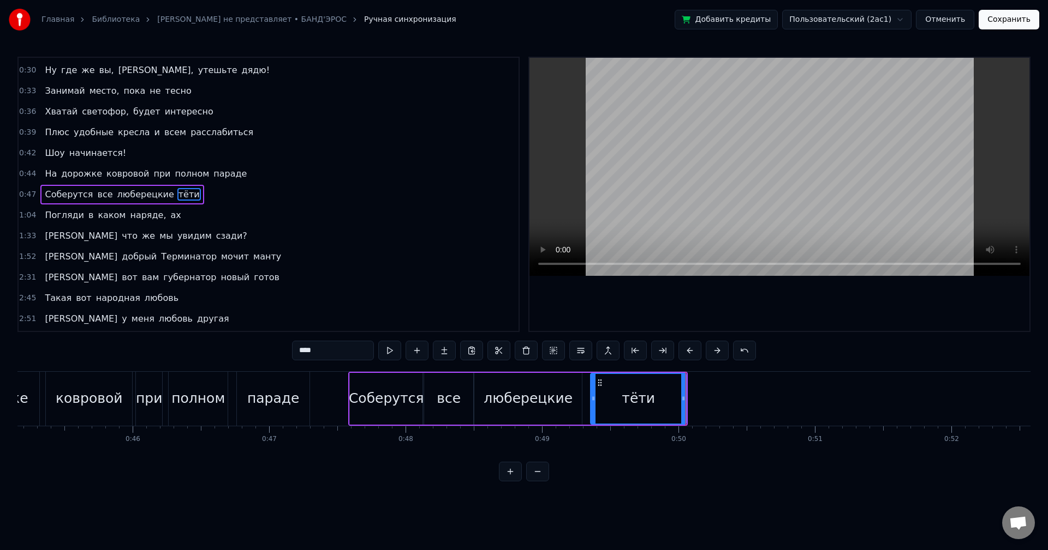
click at [685, 402] on icon at bounding box center [683, 398] width 4 height 9
click at [529, 398] on div "люберецкие" at bounding box center [527, 398] width 89 height 21
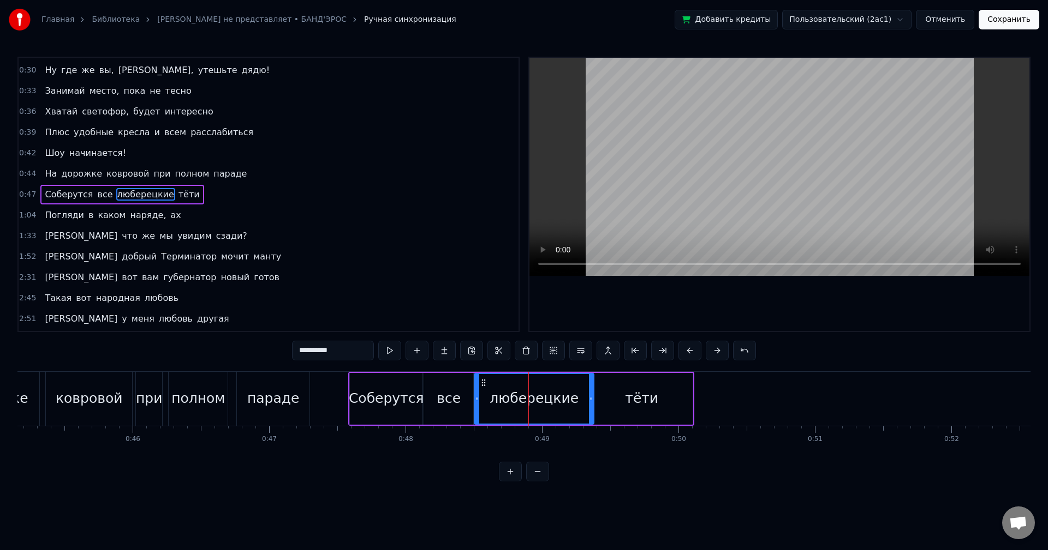
drag, startPoint x: 580, startPoint y: 398, endPoint x: 592, endPoint y: 398, distance: 12.0
click at [592, 398] on icon at bounding box center [591, 398] width 4 height 9
drag, startPoint x: 592, startPoint y: 403, endPoint x: 606, endPoint y: 403, distance: 14.2
click at [604, 403] on div at bounding box center [602, 399] width 4 height 50
click at [642, 403] on div "тёти" at bounding box center [641, 398] width 33 height 21
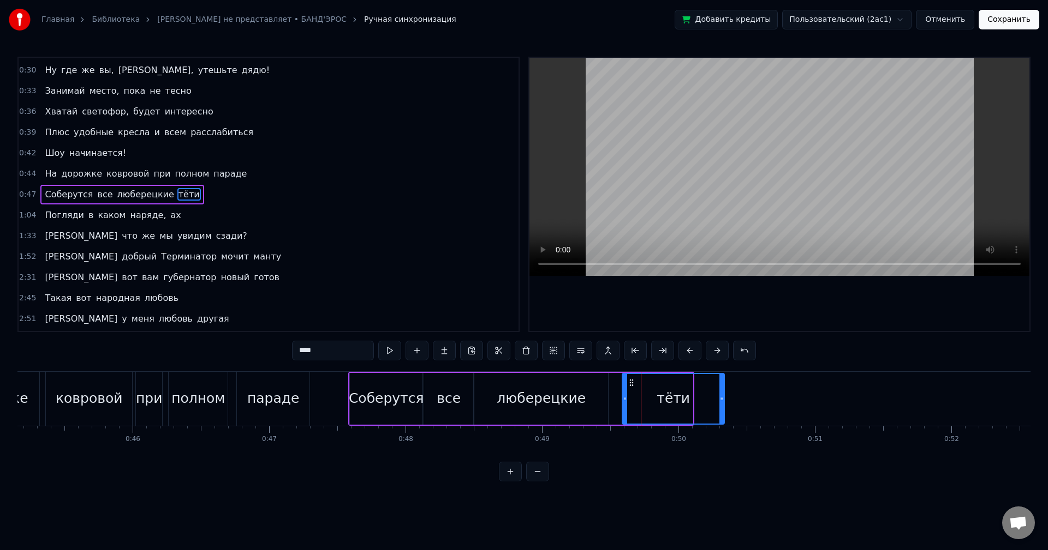
drag, startPoint x: 598, startPoint y: 380, endPoint x: 631, endPoint y: 384, distance: 33.0
click at [631, 384] on icon at bounding box center [631, 383] width 9 height 9
click at [595, 394] on div "люберецкие" at bounding box center [541, 399] width 134 height 52
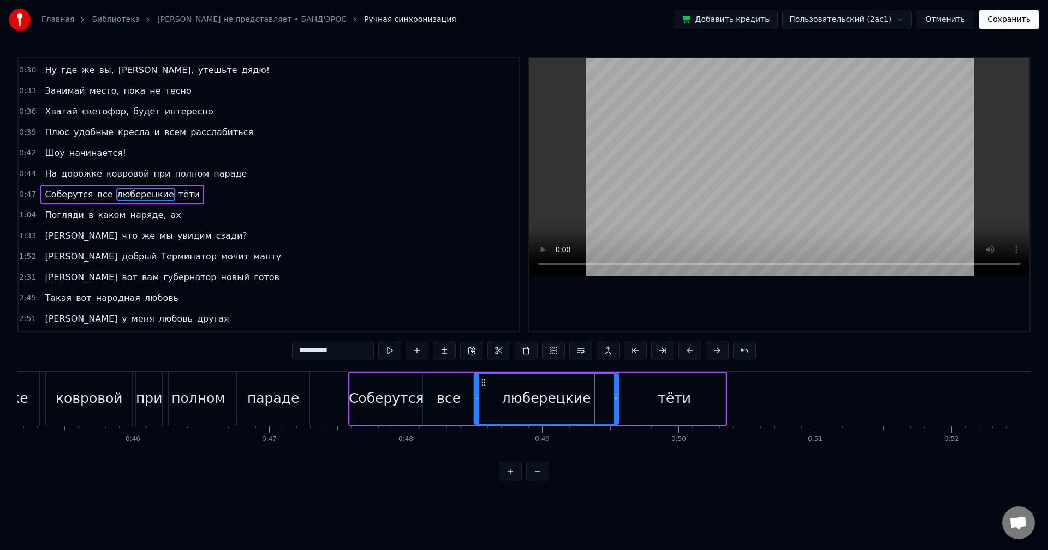
drag, startPoint x: 607, startPoint y: 396, endPoint x: 619, endPoint y: 396, distance: 11.5
click at [618, 396] on icon at bounding box center [615, 398] width 4 height 9
click at [627, 399] on div "тёти" at bounding box center [674, 399] width 102 height 52
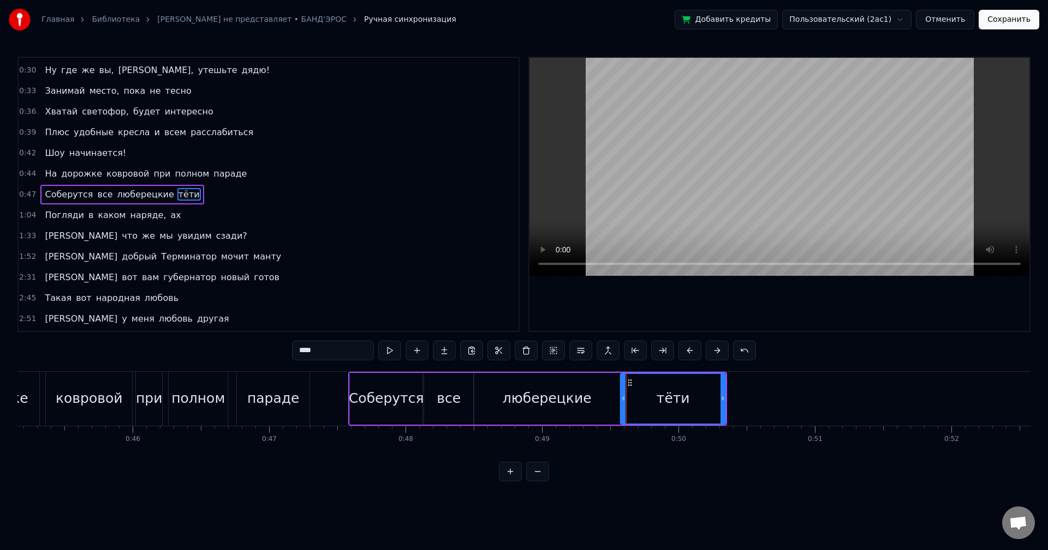
click at [622, 394] on icon at bounding box center [623, 398] width 4 height 9
click at [672, 408] on div "тёти" at bounding box center [672, 398] width 33 height 21
click at [414, 409] on div "Соберутся" at bounding box center [386, 398] width 75 height 21
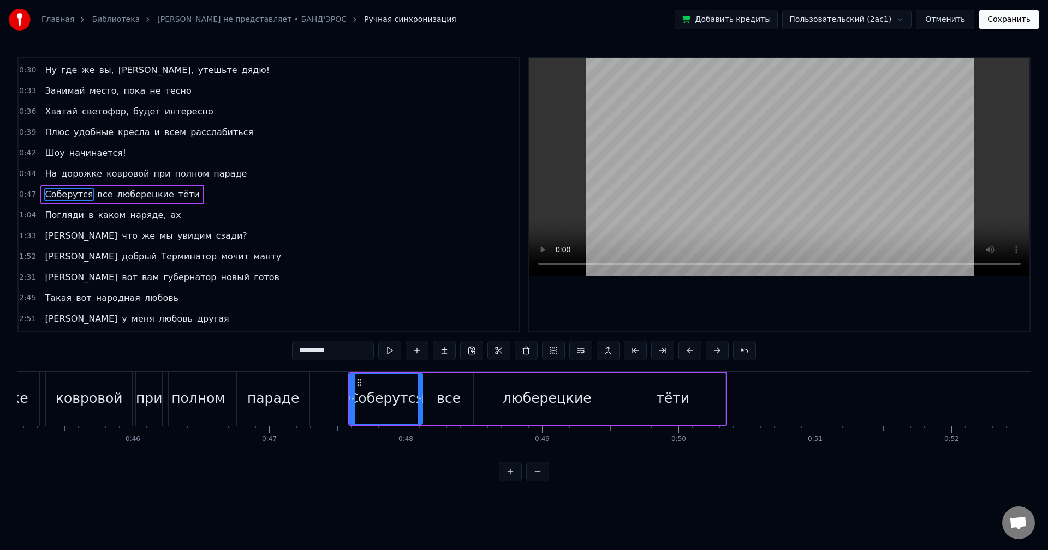
click at [457, 403] on div "все" at bounding box center [448, 398] width 24 height 21
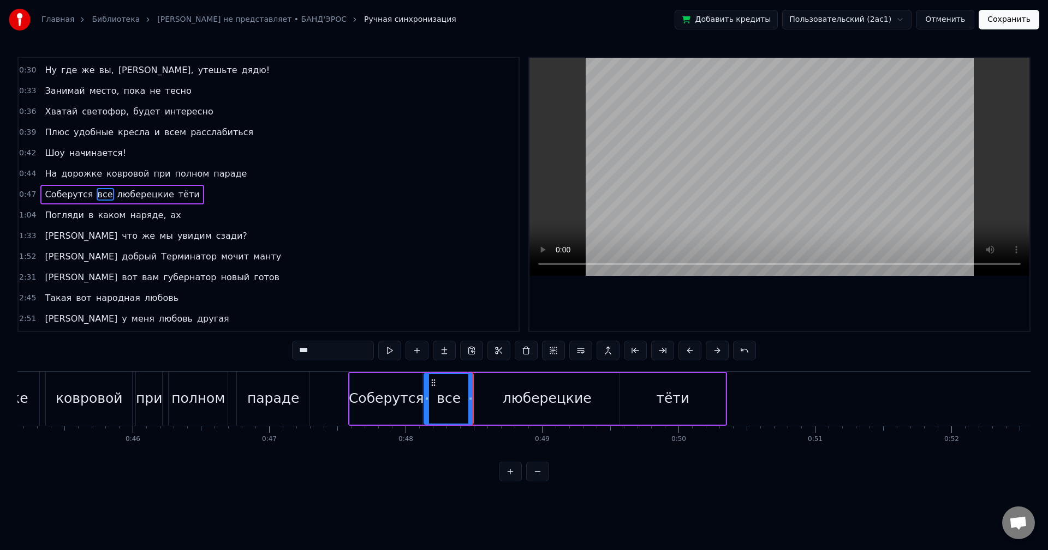
click at [501, 404] on div "люберецкие" at bounding box center [546, 399] width 145 height 52
type input "**********"
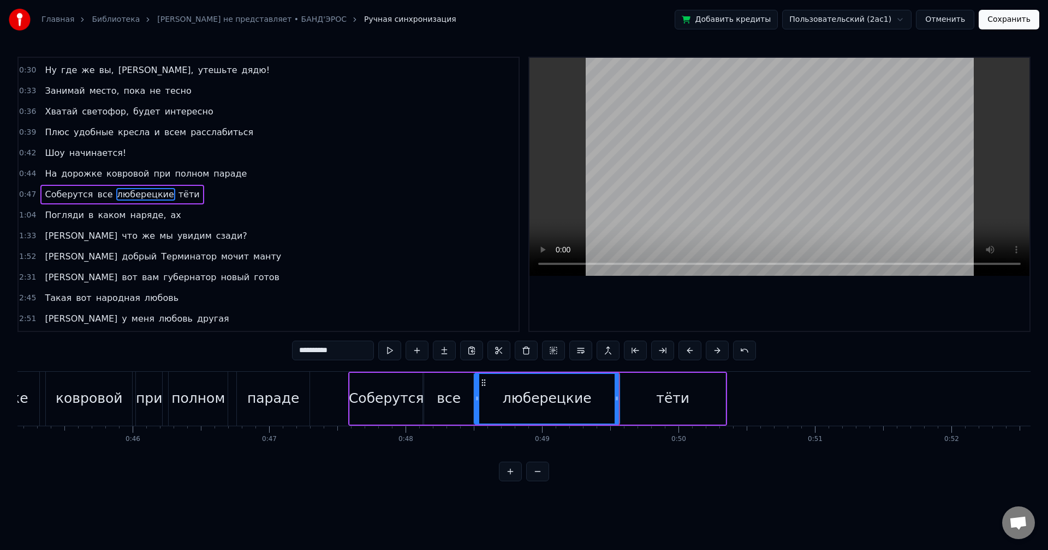
click at [167, 216] on div "1:04 Погляди в каком наряде, ах" at bounding box center [269, 215] width 500 height 21
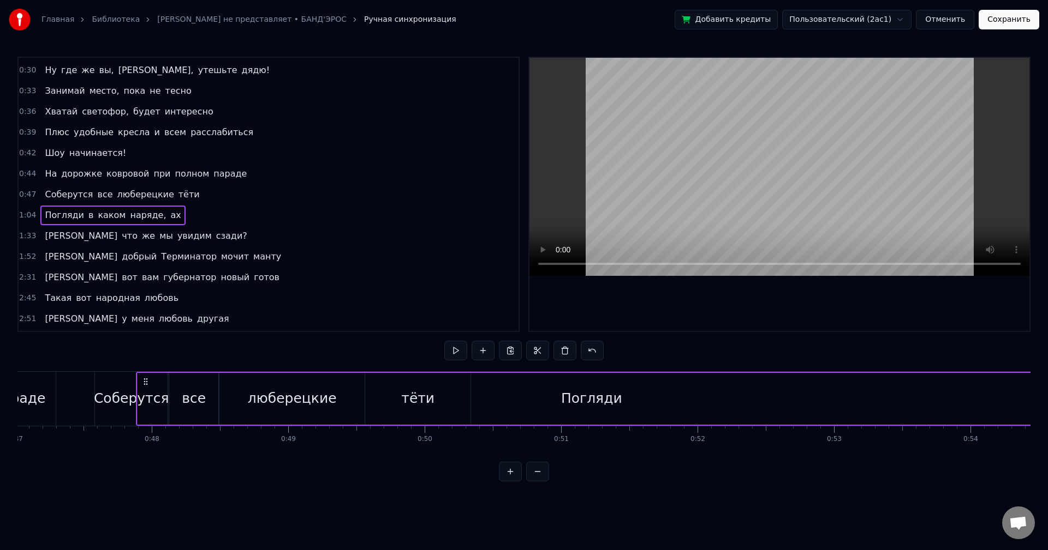
scroll to position [0, 6403]
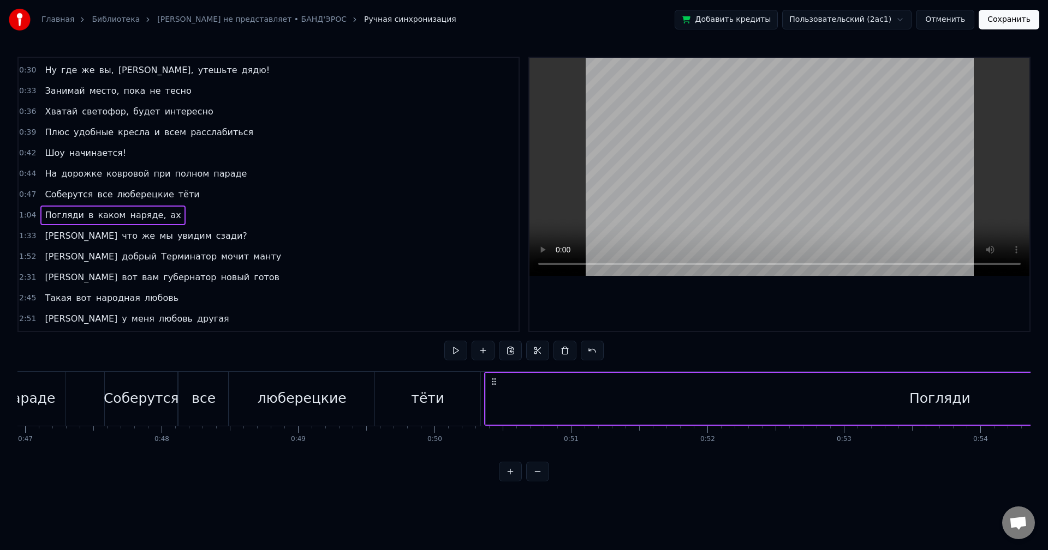
drag, startPoint x: 69, startPoint y: 384, endPoint x: 493, endPoint y: 414, distance: 424.4
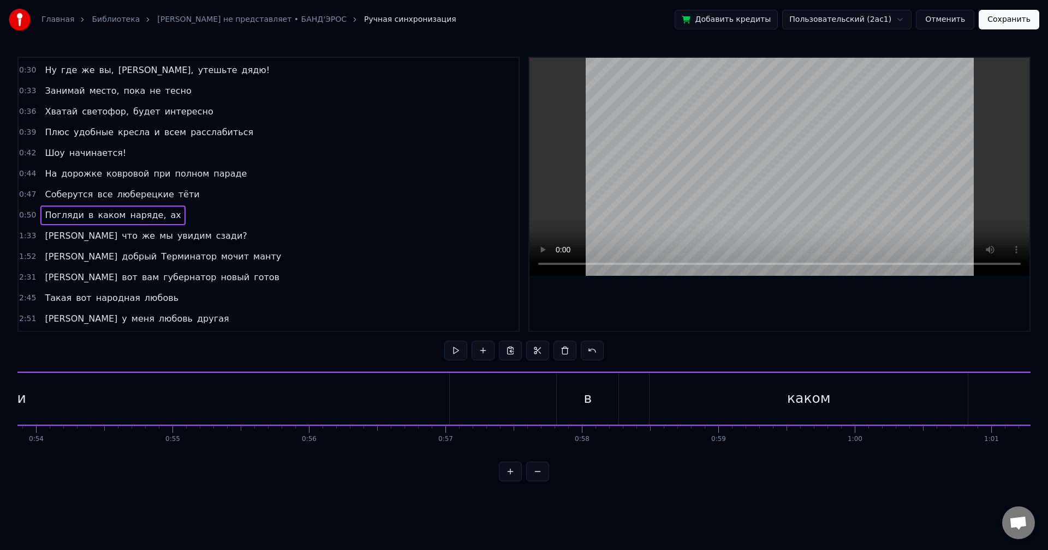
scroll to position [0, 7477]
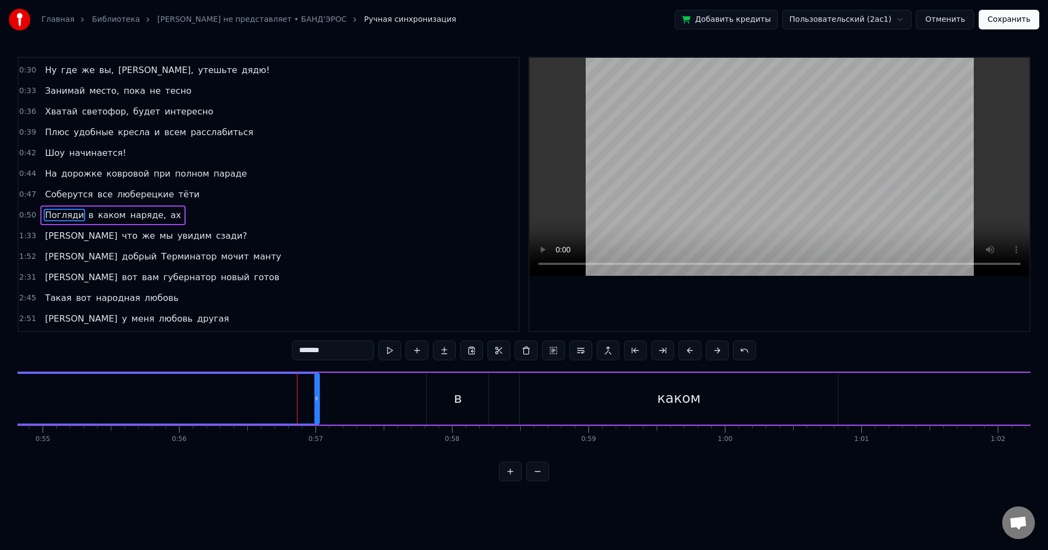
scroll to position [79, 0]
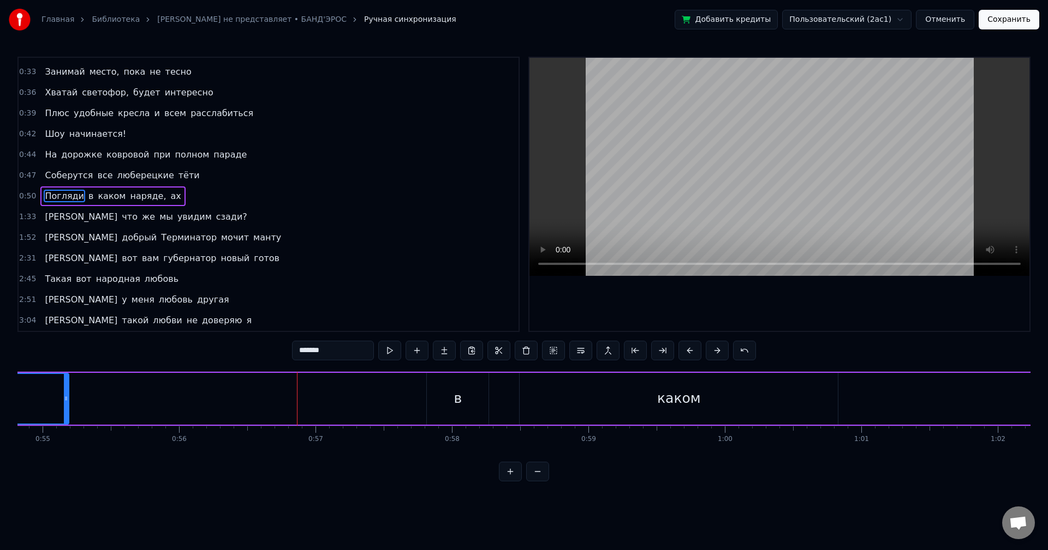
drag, startPoint x: 319, startPoint y: 397, endPoint x: 68, endPoint y: 410, distance: 250.8
click at [68, 410] on div at bounding box center [66, 399] width 4 height 50
click at [533, 479] on button at bounding box center [537, 472] width 23 height 20
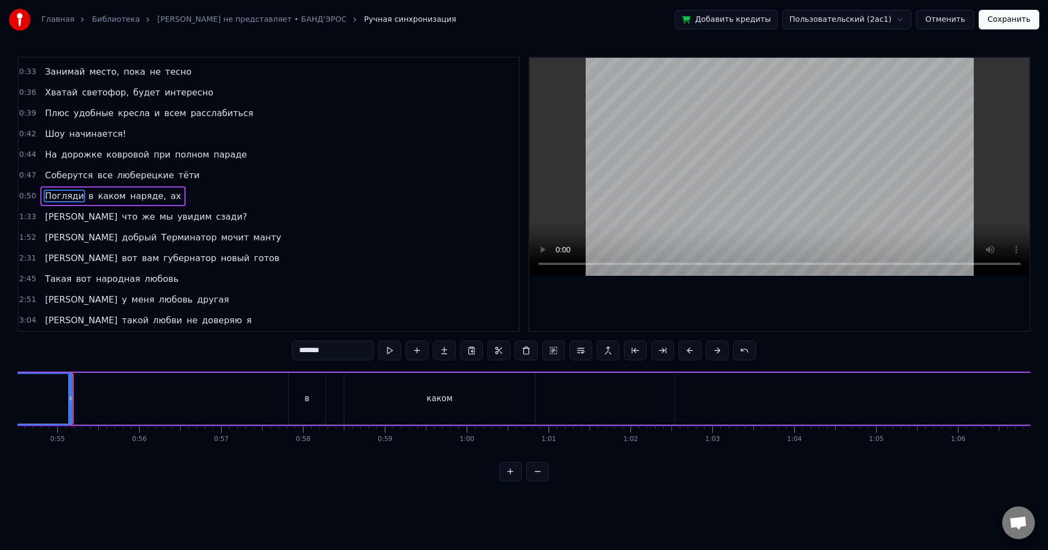
click at [535, 479] on button at bounding box center [537, 472] width 23 height 20
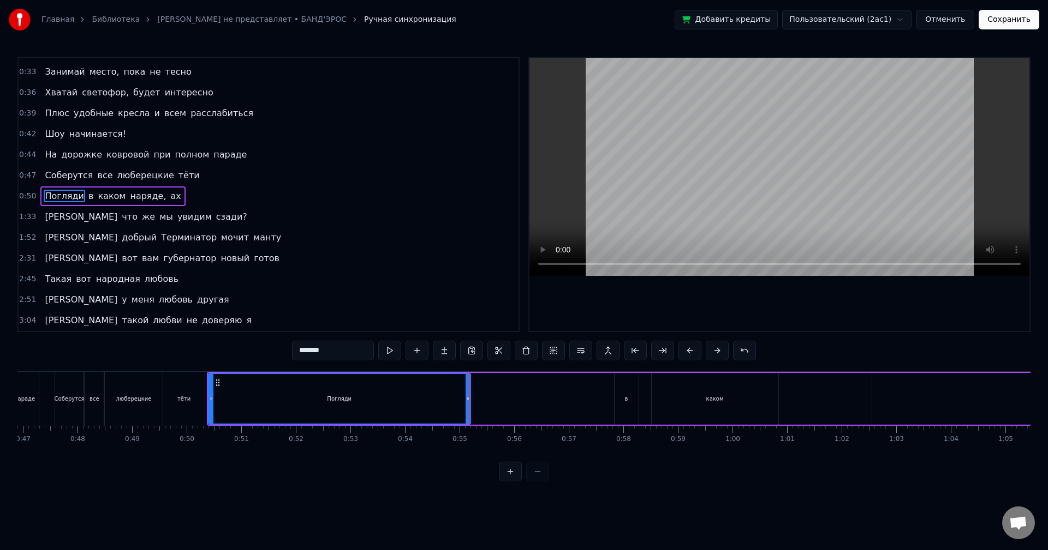
scroll to position [0, 2544]
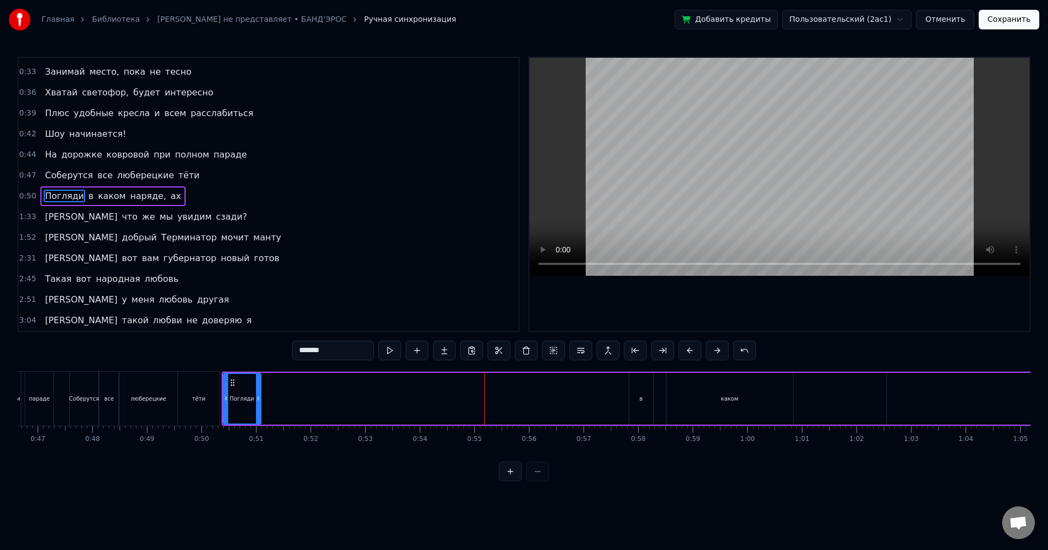
drag, startPoint x: 480, startPoint y: 402, endPoint x: 256, endPoint y: 414, distance: 224.6
click at [256, 414] on div at bounding box center [258, 399] width 4 height 50
click at [645, 402] on div "в" at bounding box center [641, 399] width 24 height 52
drag, startPoint x: 636, startPoint y: 384, endPoint x: 271, endPoint y: 404, distance: 365.0
click at [271, 404] on div "в" at bounding box center [276, 399] width 23 height 50
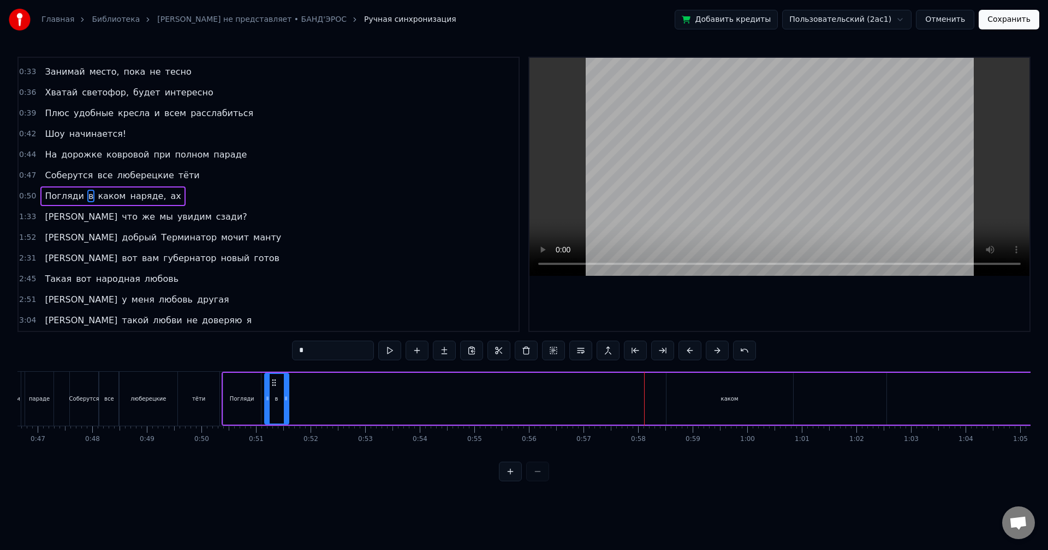
click at [725, 399] on div "каком" at bounding box center [729, 399] width 17 height 8
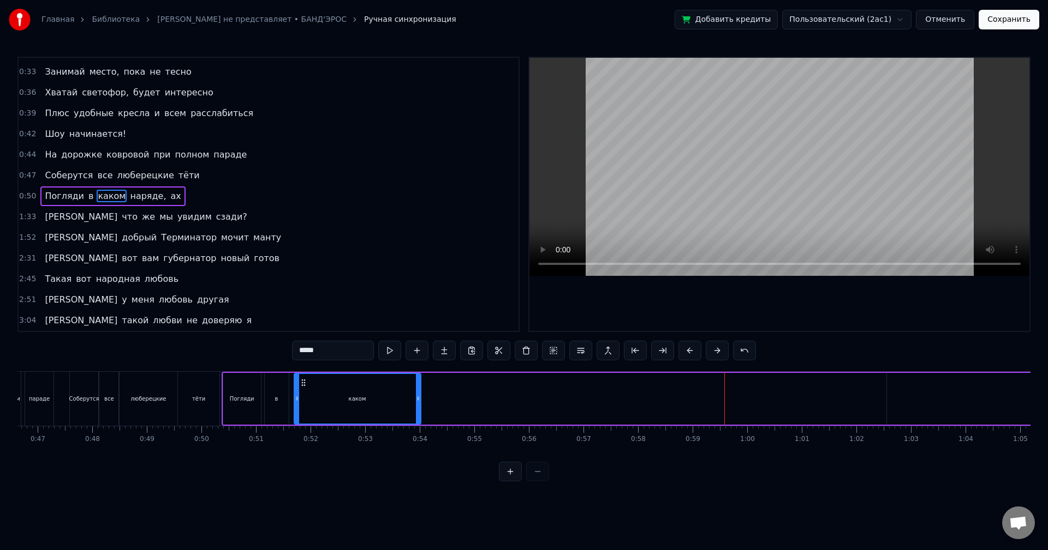
drag, startPoint x: 674, startPoint y: 382, endPoint x: 302, endPoint y: 410, distance: 373.1
click at [302, 410] on div "каком" at bounding box center [357, 399] width 125 height 50
drag, startPoint x: 420, startPoint y: 399, endPoint x: 337, endPoint y: 405, distance: 83.1
click at [337, 405] on div at bounding box center [336, 399] width 4 height 50
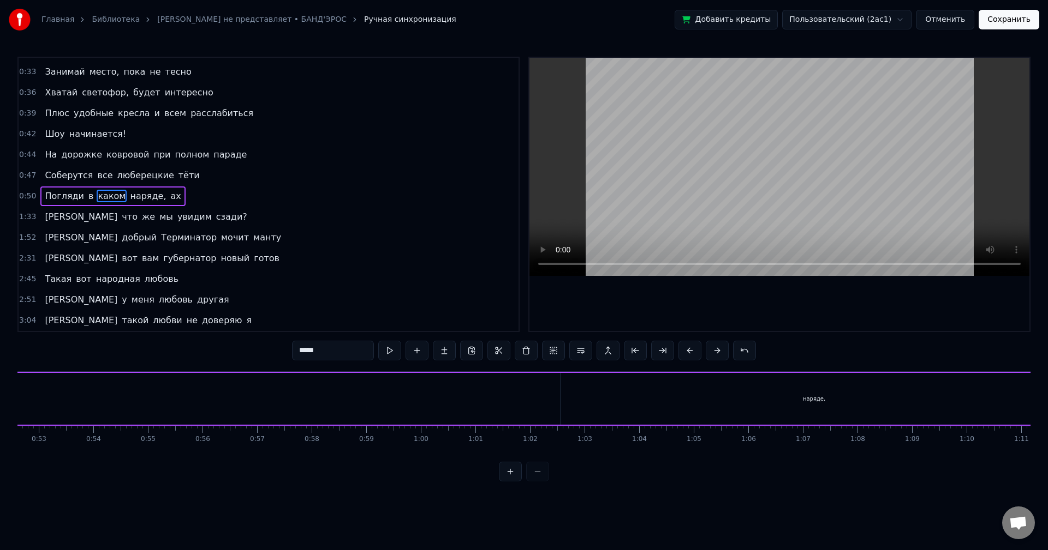
scroll to position [0, 2907]
click at [781, 398] on div "наряде," at bounding box center [776, 399] width 22 height 8
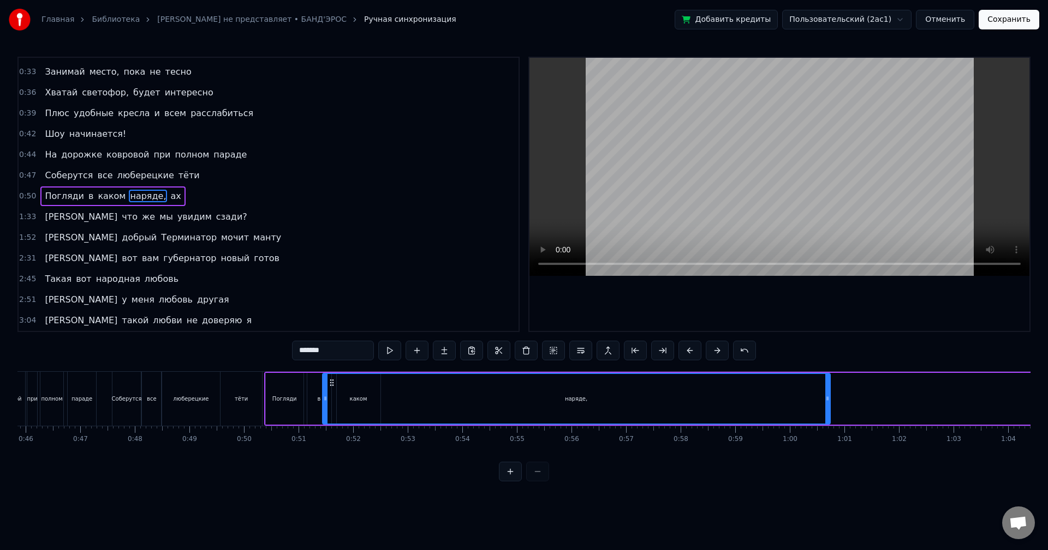
scroll to position [0, 2501]
drag, startPoint x: 532, startPoint y: 384, endPoint x: 392, endPoint y: 406, distance: 142.0
click at [392, 406] on div "наряде," at bounding box center [637, 399] width 506 height 50
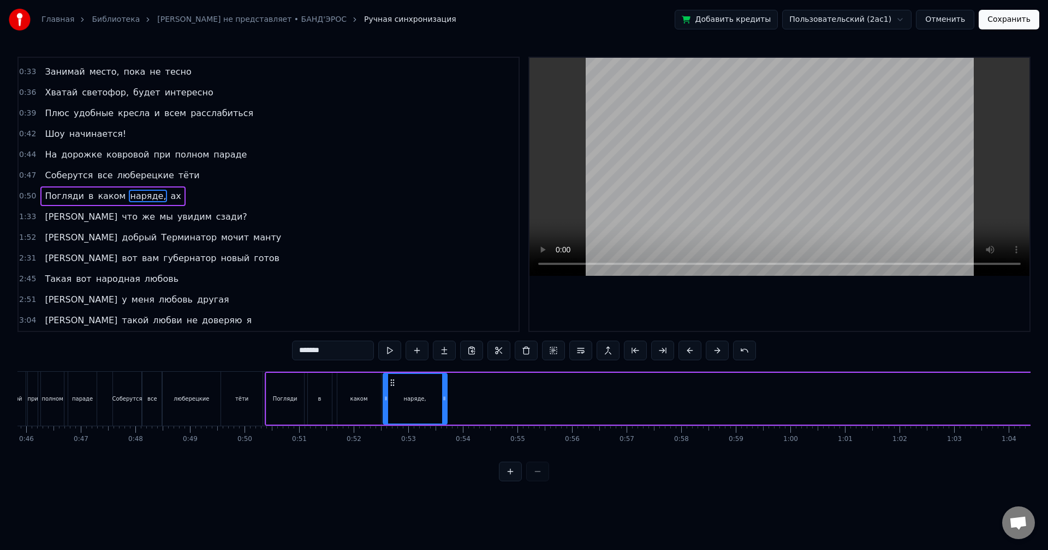
drag, startPoint x: 888, startPoint y: 402, endPoint x: 444, endPoint y: 406, distance: 443.6
click at [444, 406] on div at bounding box center [444, 399] width 4 height 50
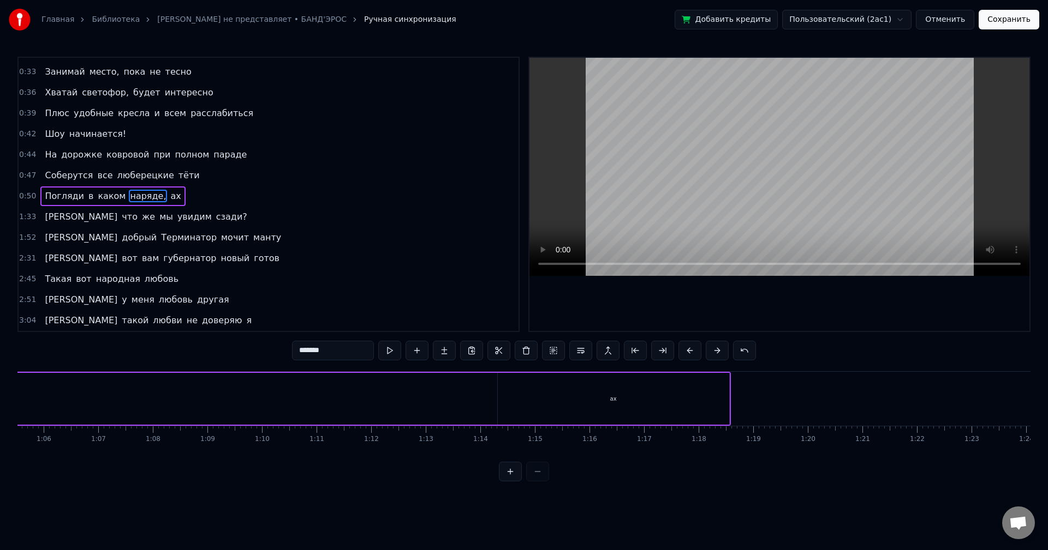
scroll to position [0, 3701]
click at [471, 406] on div "ах" at bounding box center [486, 399] width 231 height 52
type input "**"
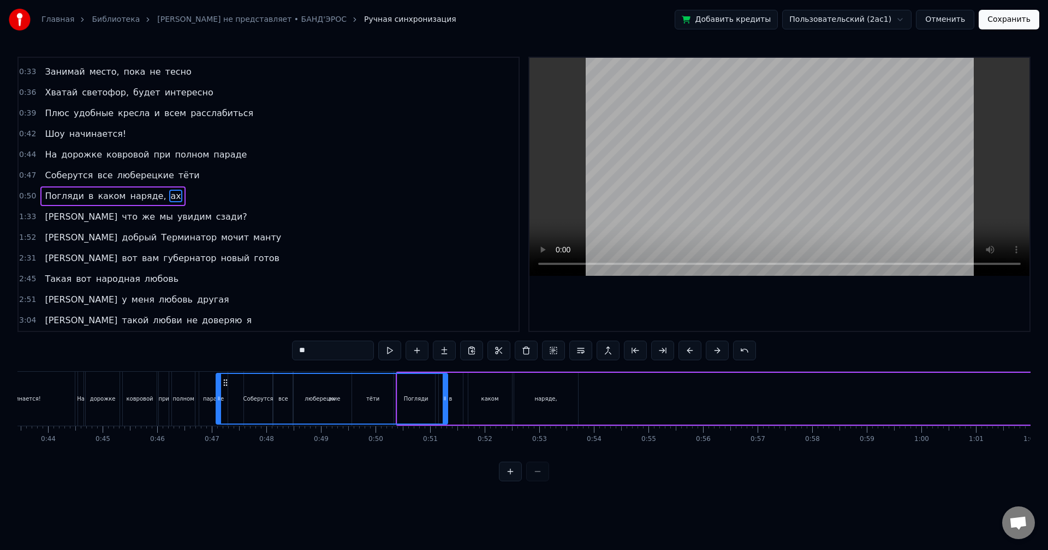
scroll to position [0, 2360]
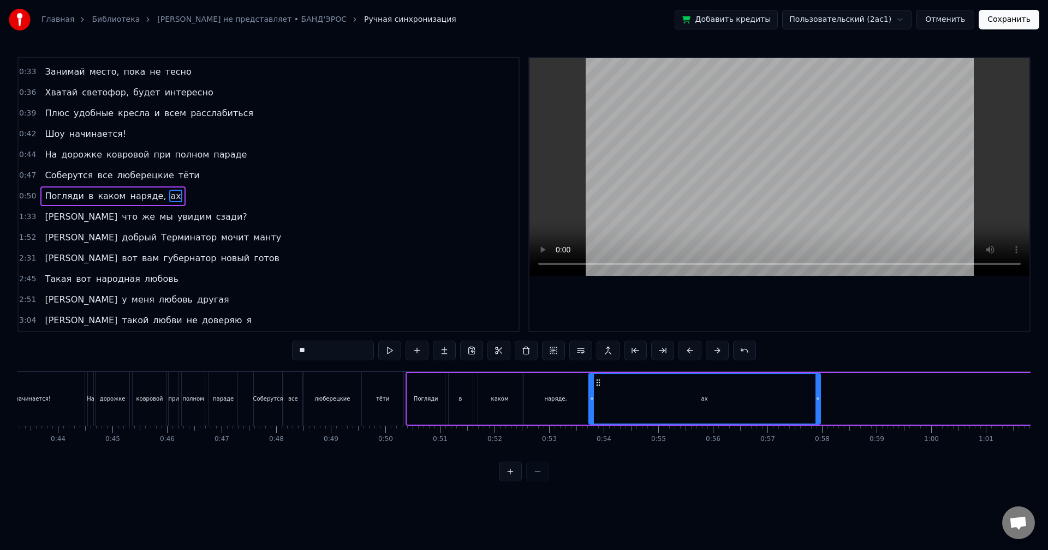
drag, startPoint x: 379, startPoint y: 382, endPoint x: 596, endPoint y: 422, distance: 221.2
click at [596, 422] on div "ах" at bounding box center [704, 399] width 230 height 50
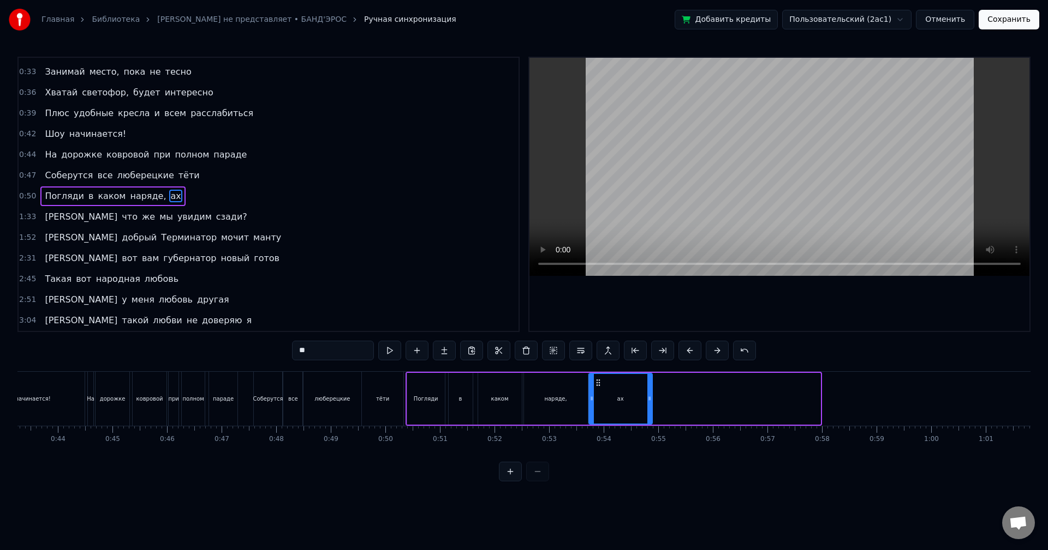
drag, startPoint x: 817, startPoint y: 403, endPoint x: 649, endPoint y: 414, distance: 168.4
click at [649, 414] on div at bounding box center [649, 399] width 4 height 50
click at [180, 196] on div "0:50 Погляди в каком наряде, ах" at bounding box center [269, 196] width 500 height 21
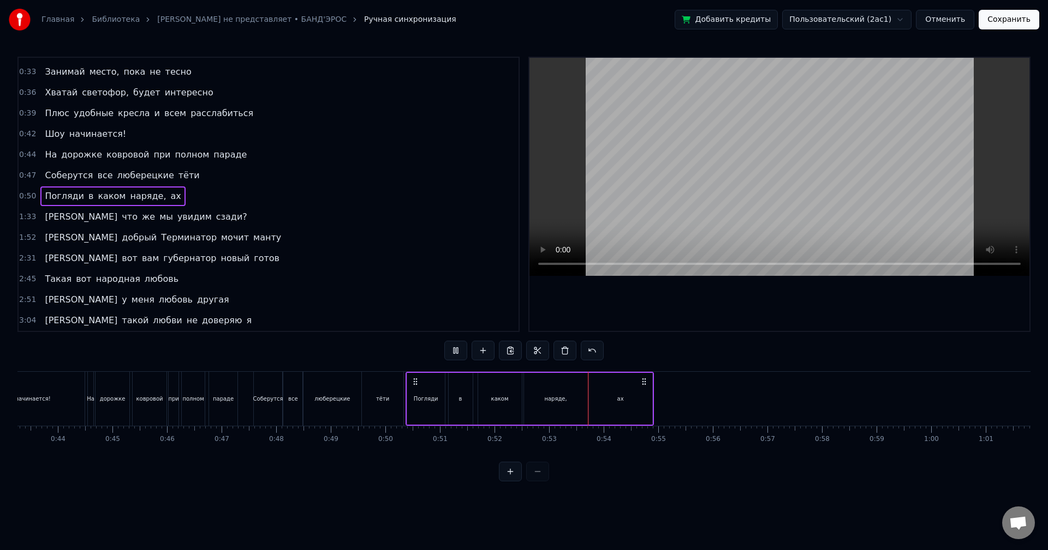
click at [425, 404] on div "Погляди" at bounding box center [426, 399] width 38 height 52
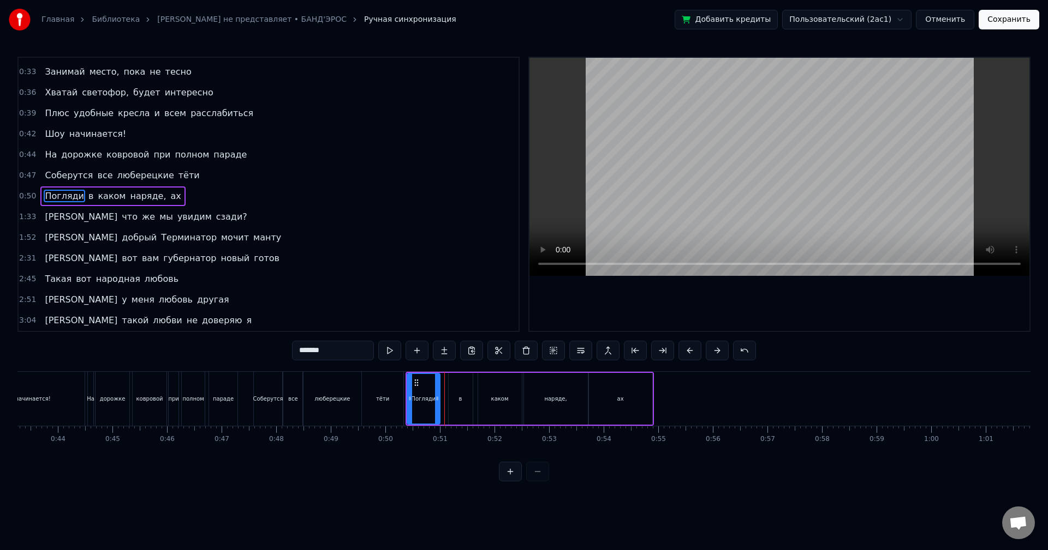
click at [435, 396] on icon at bounding box center [437, 398] width 4 height 9
drag, startPoint x: 435, startPoint y: 397, endPoint x: 429, endPoint y: 397, distance: 5.5
click at [430, 397] on icon at bounding box center [432, 398] width 4 height 9
drag, startPoint x: 431, startPoint y: 397, endPoint x: 426, endPoint y: 397, distance: 5.5
click at [426, 397] on icon at bounding box center [426, 398] width 4 height 9
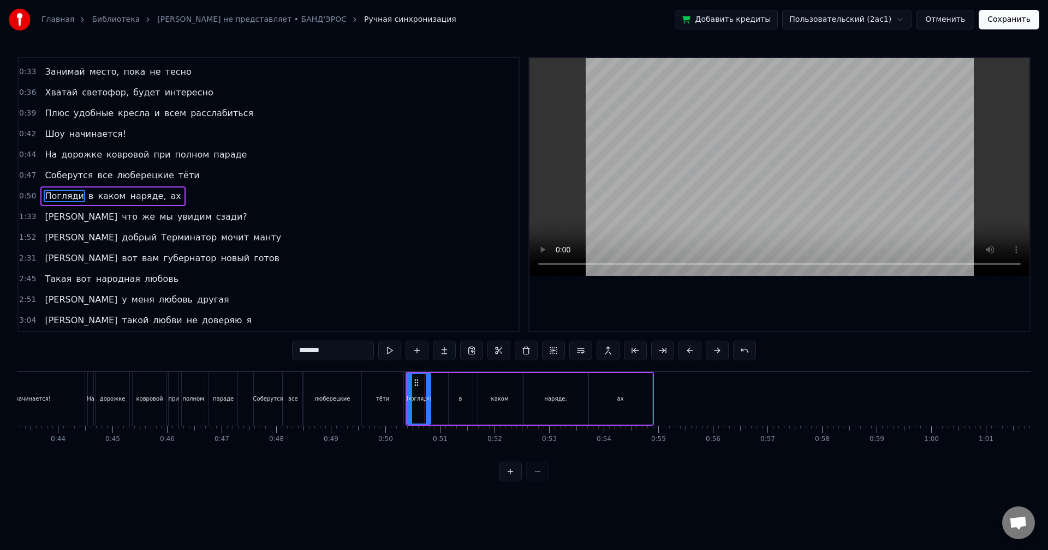
click at [428, 397] on icon at bounding box center [428, 398] width 4 height 9
click at [459, 397] on div "в" at bounding box center [460, 399] width 3 height 8
drag, startPoint x: 451, startPoint y: 385, endPoint x: 435, endPoint y: 387, distance: 16.5
click at [435, 387] on div at bounding box center [436, 399] width 4 height 50
drag, startPoint x: 468, startPoint y: 392, endPoint x: 444, endPoint y: 395, distance: 24.2
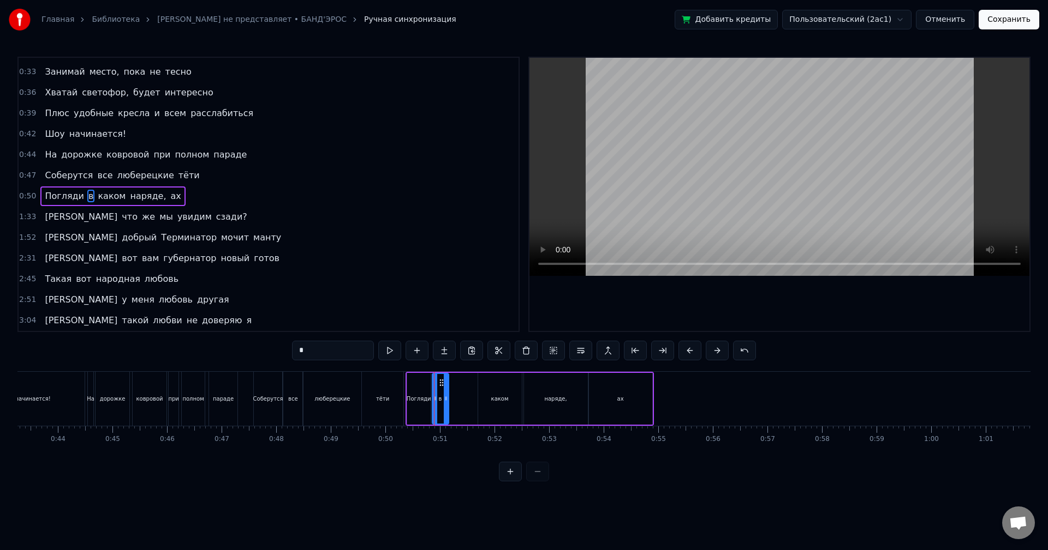
click at [444, 395] on div at bounding box center [446, 399] width 4 height 50
click at [508, 477] on button at bounding box center [510, 472] width 23 height 20
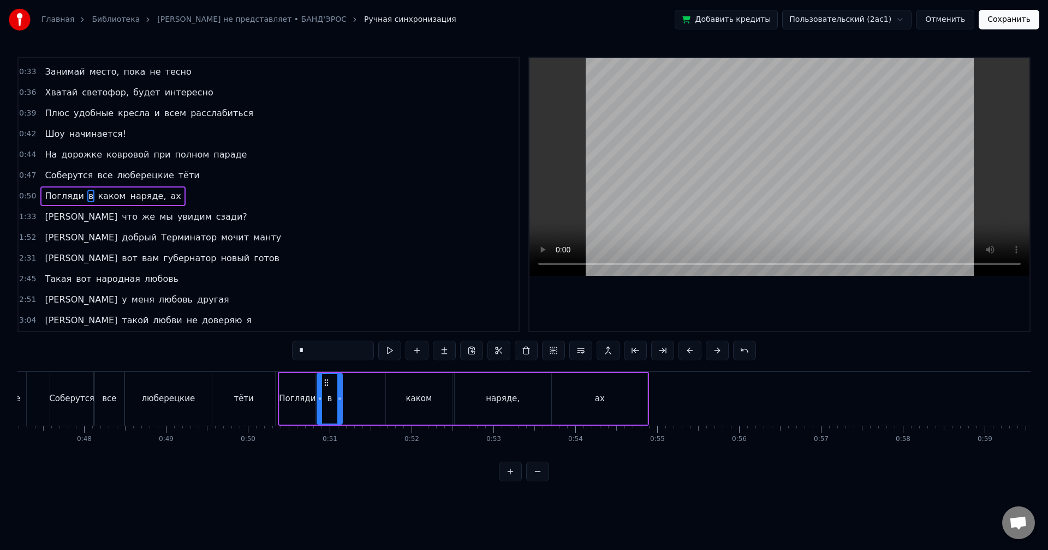
scroll to position [0, 3750]
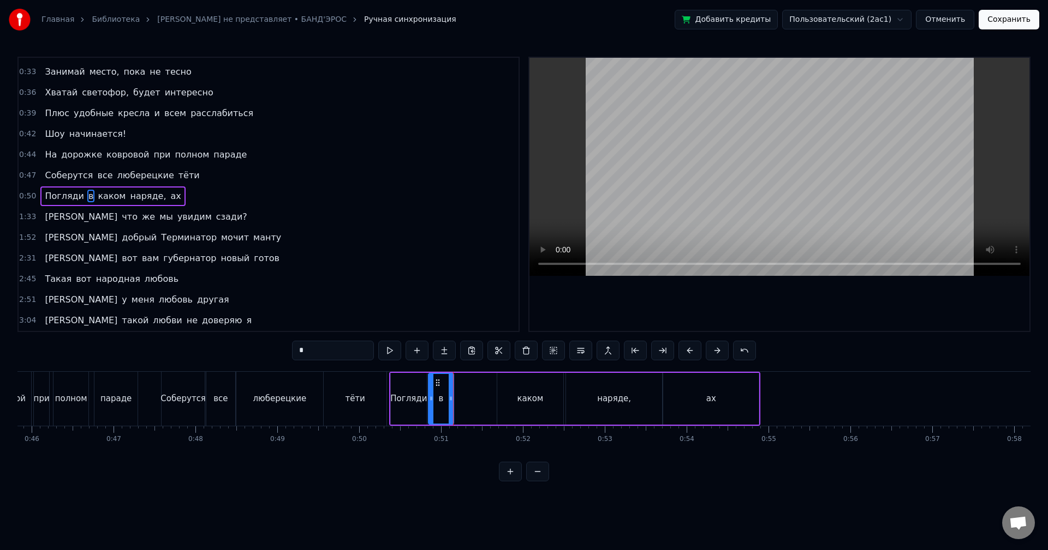
click at [443, 393] on div "в" at bounding box center [441, 399] width 24 height 50
drag, startPoint x: 450, startPoint y: 395, endPoint x: 445, endPoint y: 398, distance: 6.4
click at [445, 398] on icon at bounding box center [445, 398] width 4 height 9
click at [516, 397] on div "каком" at bounding box center [530, 399] width 66 height 52
drag, startPoint x: 505, startPoint y: 381, endPoint x: 456, endPoint y: 389, distance: 50.2
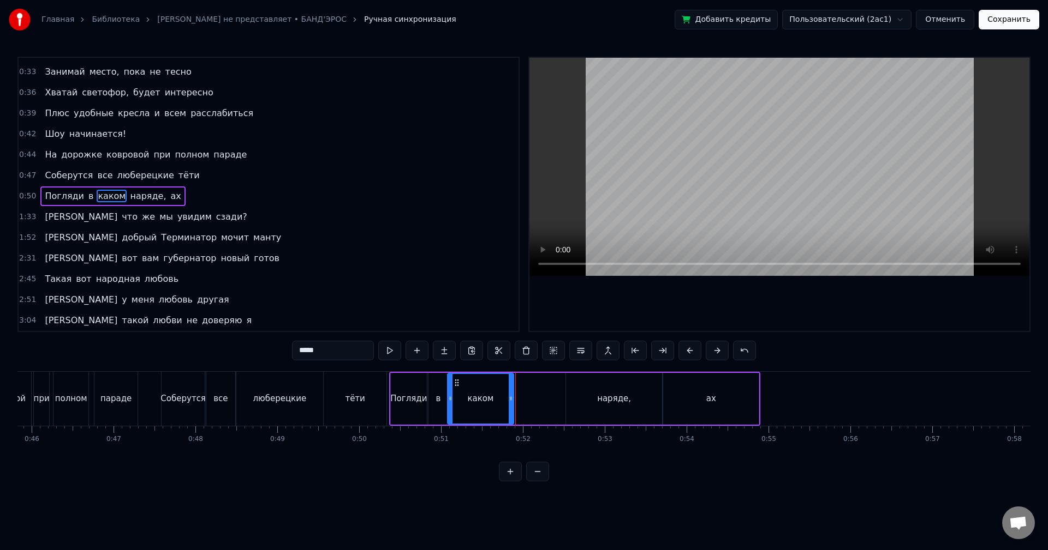
click at [456, 389] on div "каком" at bounding box center [480, 399] width 65 height 50
drag, startPoint x: 512, startPoint y: 395, endPoint x: 475, endPoint y: 399, distance: 37.4
click at [475, 399] on icon at bounding box center [476, 398] width 4 height 9
click at [598, 396] on div "наряде," at bounding box center [614, 399] width 97 height 52
type input "*******"
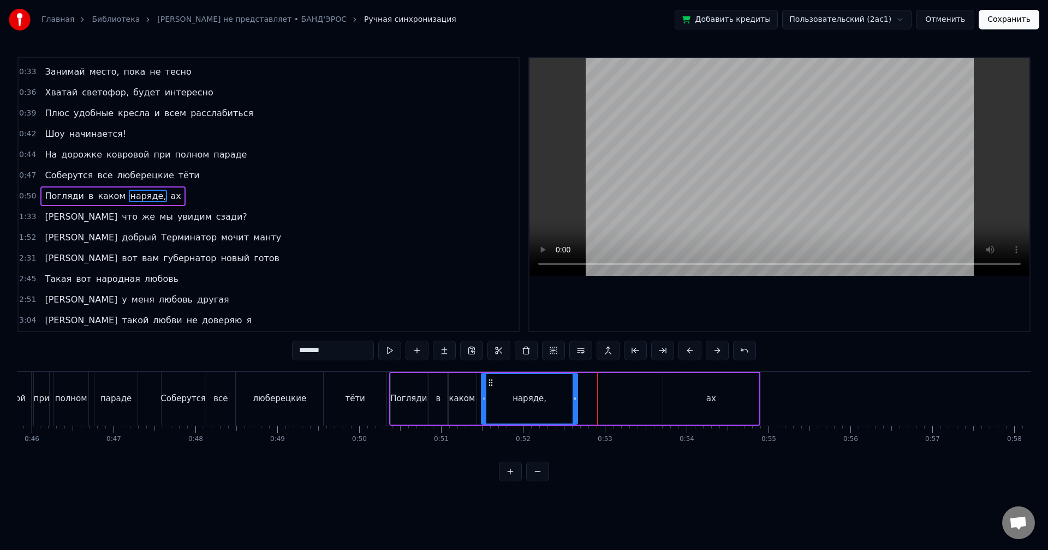
drag, startPoint x: 574, startPoint y: 381, endPoint x: 488, endPoint y: 387, distance: 86.4
click at [488, 387] on div "наряде," at bounding box center [529, 399] width 95 height 50
drag, startPoint x: 572, startPoint y: 393, endPoint x: 507, endPoint y: 396, distance: 65.0
click at [511, 396] on div at bounding box center [513, 399] width 4 height 50
click at [511, 394] on div at bounding box center [510, 399] width 1 height 54
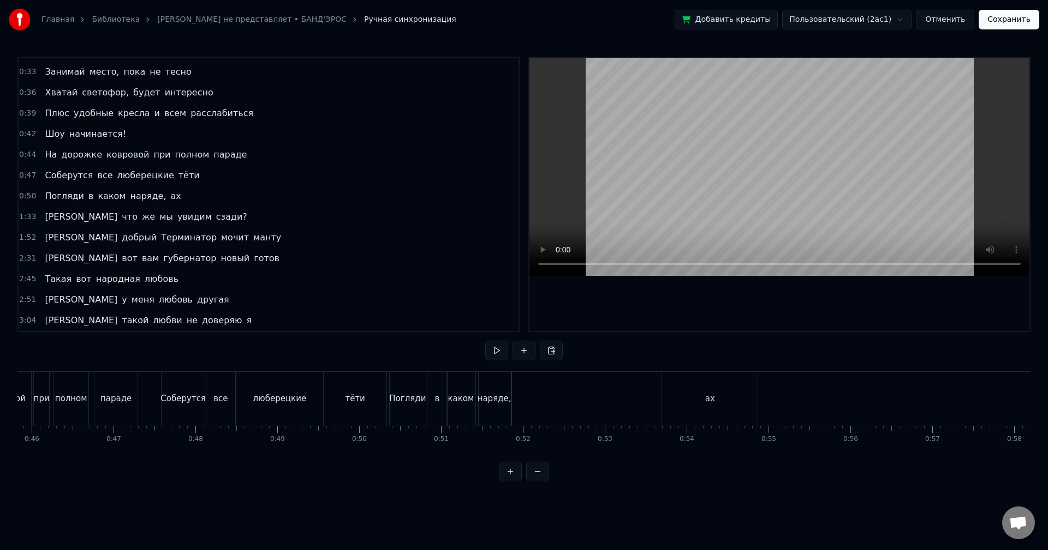
click at [500, 395] on div "наряде," at bounding box center [494, 399] width 34 height 13
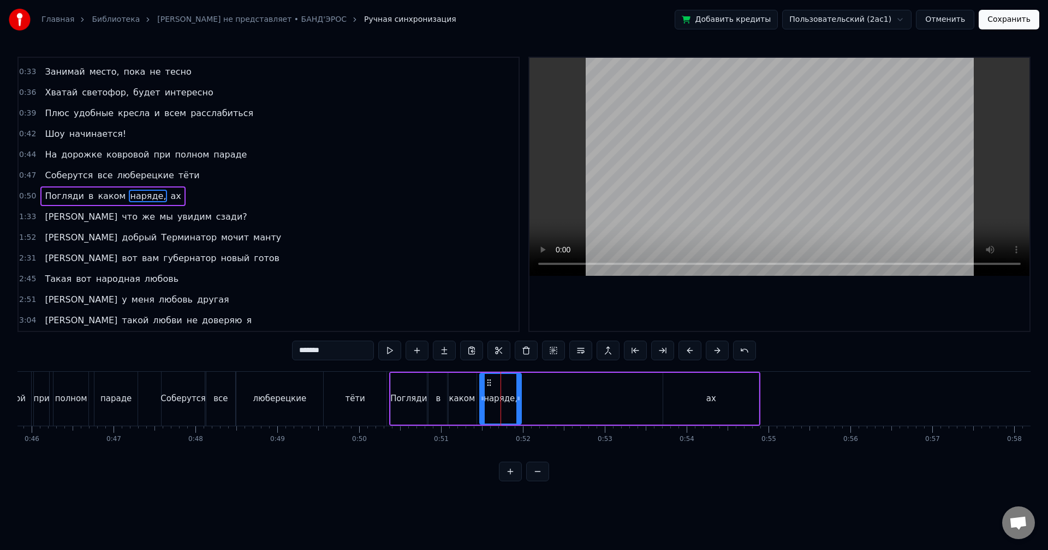
drag, startPoint x: 510, startPoint y: 394, endPoint x: 522, endPoint y: 394, distance: 12.5
click at [520, 394] on icon at bounding box center [518, 398] width 4 height 9
drag, startPoint x: 520, startPoint y: 395, endPoint x: 530, endPoint y: 395, distance: 9.3
click at [522, 395] on icon at bounding box center [522, 398] width 4 height 9
drag, startPoint x: 745, startPoint y: 401, endPoint x: 717, endPoint y: 397, distance: 28.2
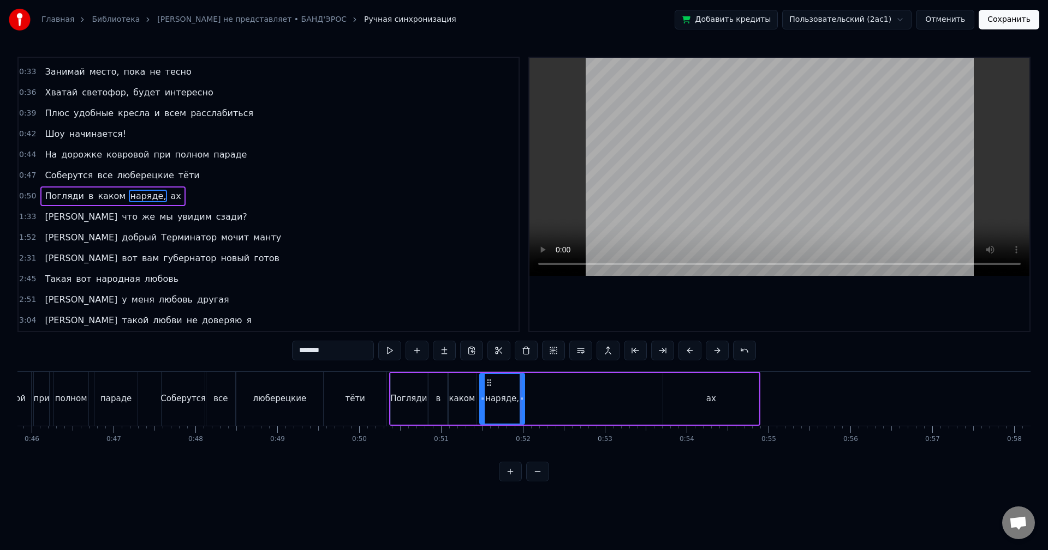
click at [745, 401] on div "ах" at bounding box center [710, 399] width 95 height 52
type input "**"
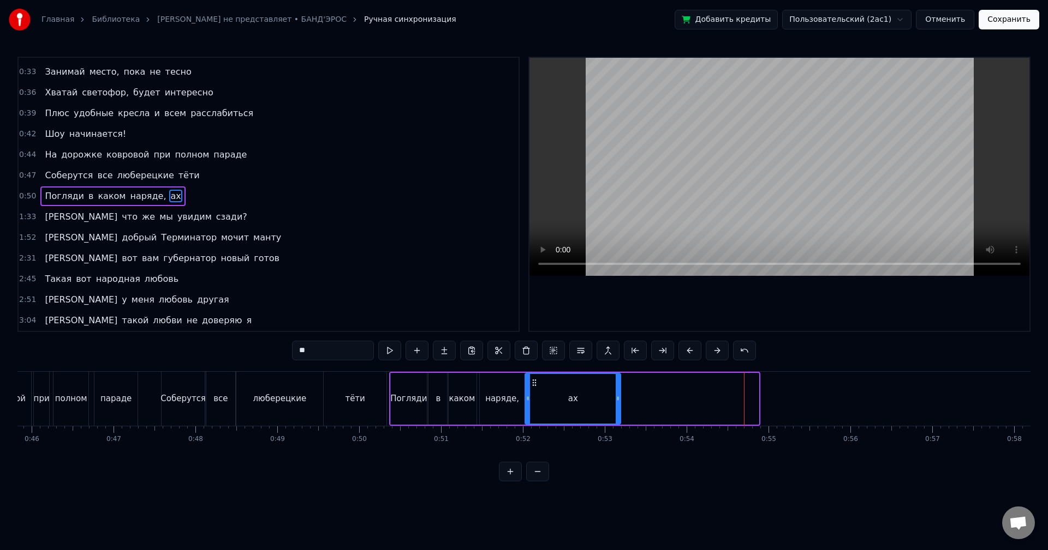
drag, startPoint x: 672, startPoint y: 382, endPoint x: 533, endPoint y: 392, distance: 139.0
click at [533, 392] on div "ах" at bounding box center [572, 399] width 94 height 50
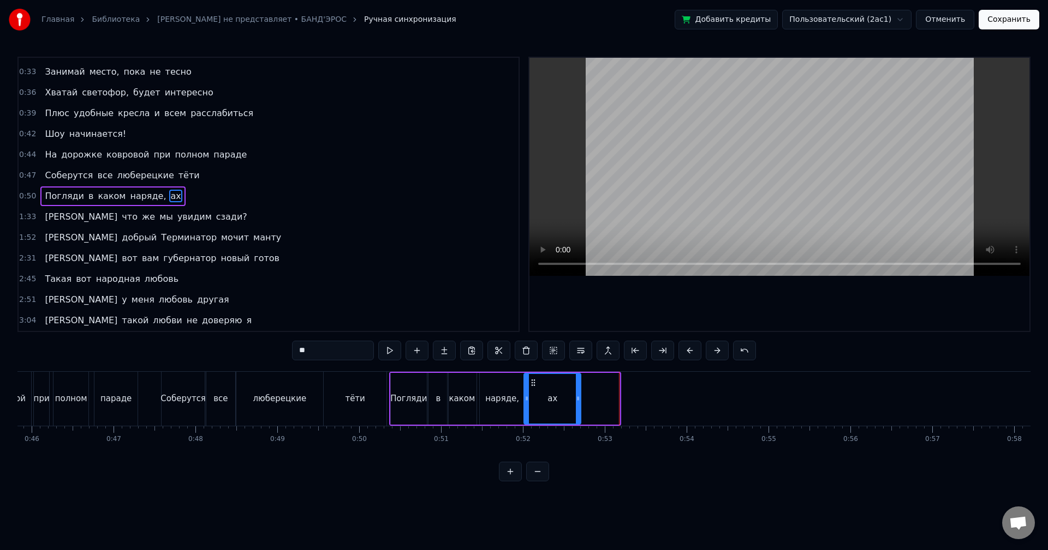
drag, startPoint x: 615, startPoint y: 396, endPoint x: 575, endPoint y: 401, distance: 40.1
click at [576, 401] on icon at bounding box center [578, 398] width 4 height 9
click at [189, 218] on div "1:33 И что же мы увидим сзади?" at bounding box center [269, 217] width 500 height 21
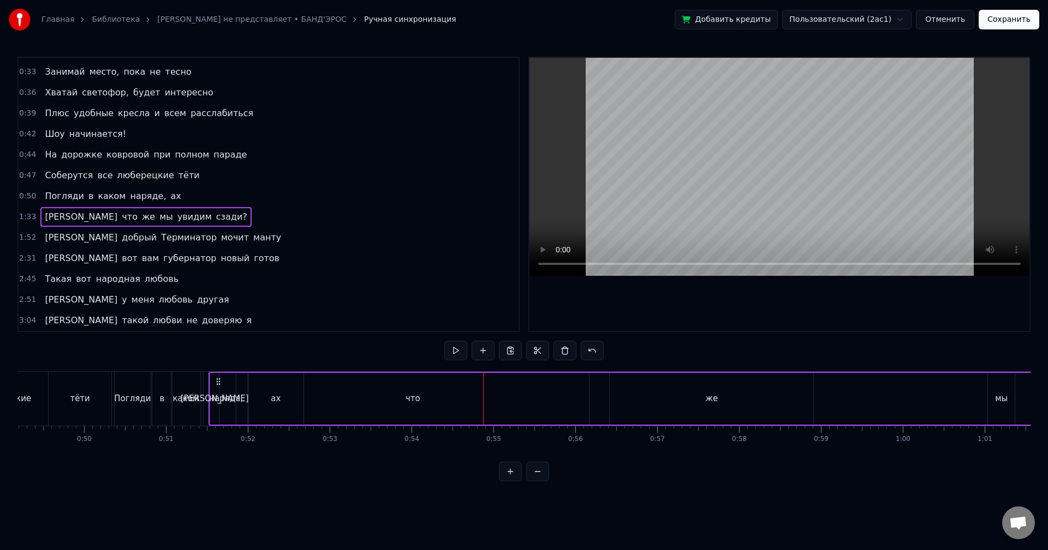
scroll to position [0, 4025]
drag, startPoint x: 80, startPoint y: 379, endPoint x: 313, endPoint y: 407, distance: 235.2
click at [313, 407] on div "И что же мы увидим сзади?" at bounding box center [1045, 399] width 1479 height 54
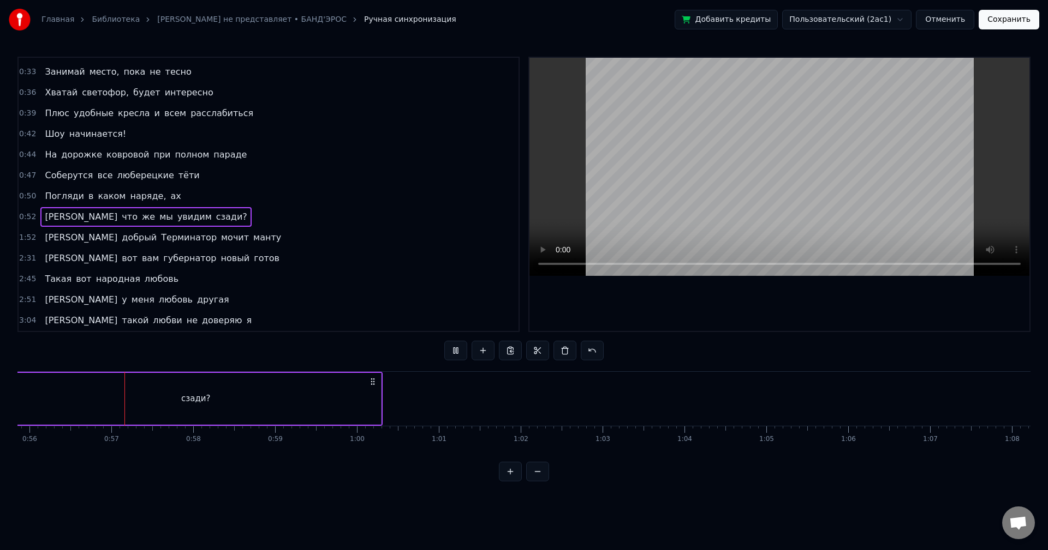
scroll to position [0, 4582]
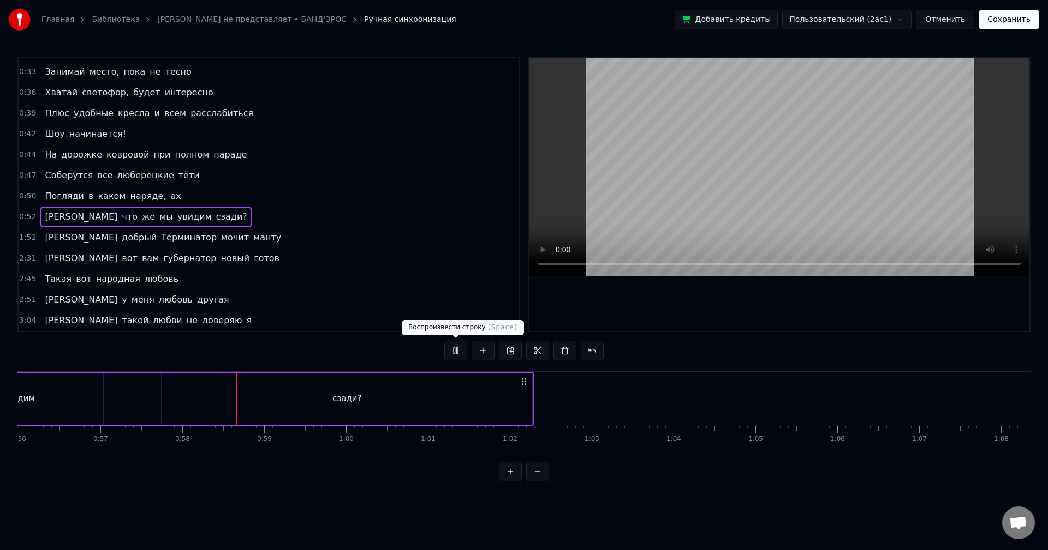
click at [452, 349] on button at bounding box center [455, 351] width 23 height 20
click at [532, 480] on button at bounding box center [537, 472] width 23 height 20
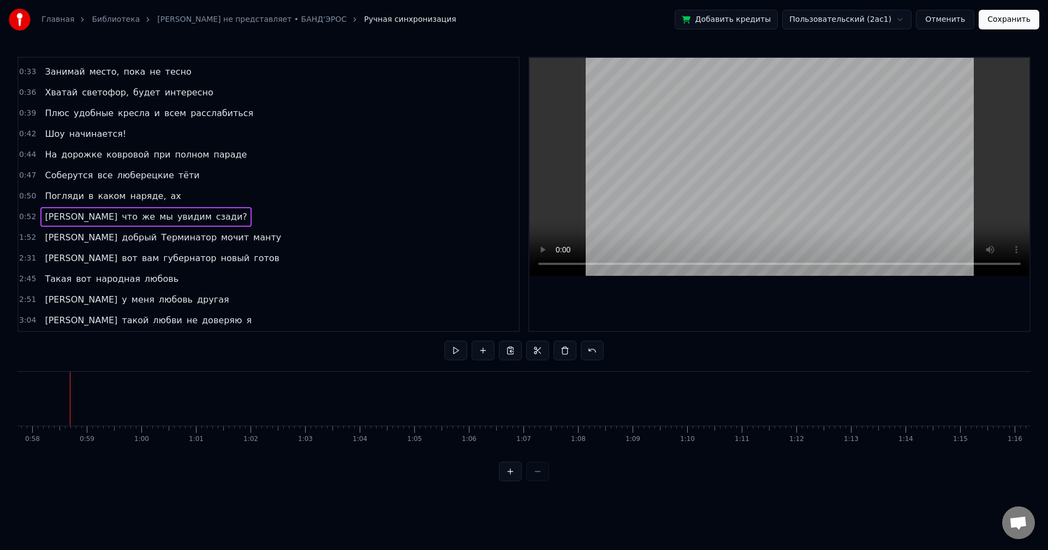
scroll to position [0, 3147]
click at [183, 219] on div "0:52 И что же мы увидим сзади?" at bounding box center [269, 217] width 500 height 21
click at [172, 214] on div "0:52 И что же мы увидим сзади?" at bounding box center [269, 217] width 500 height 21
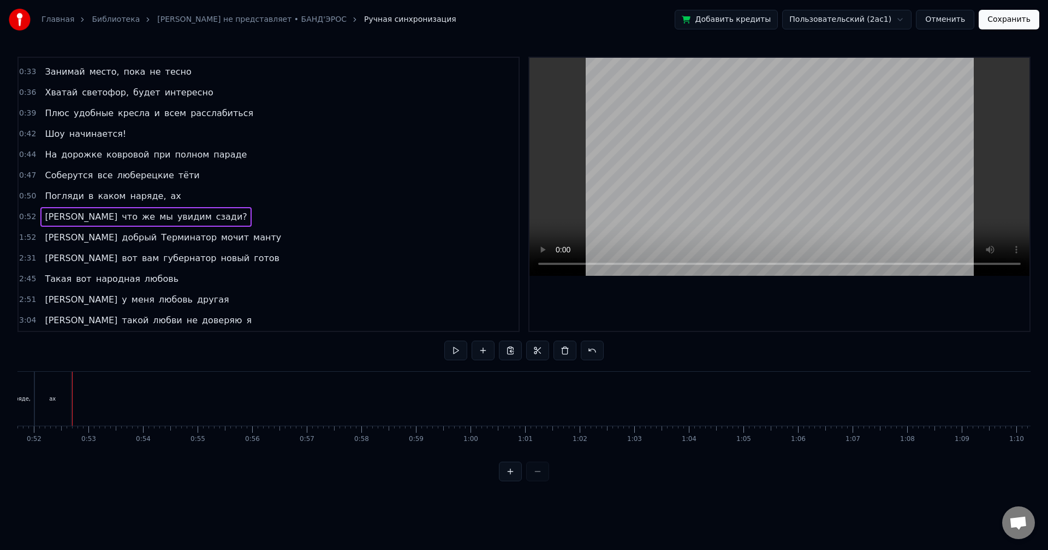
click at [172, 197] on div "0:50 Погляди в каком наряде, ах" at bounding box center [269, 196] width 500 height 21
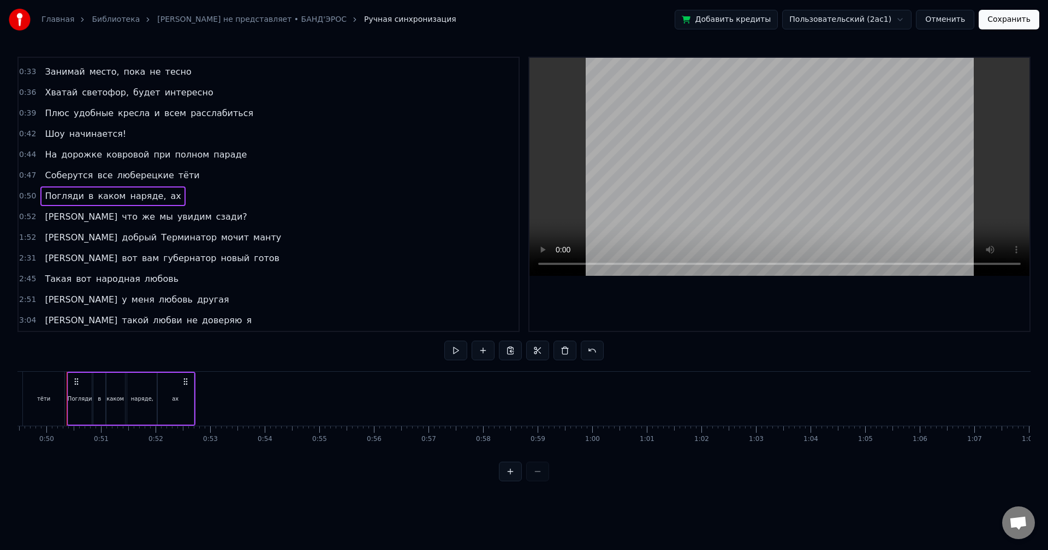
scroll to position [0, 2693]
click at [170, 215] on div "0:52 И что же мы увидим сзади?" at bounding box center [269, 217] width 500 height 21
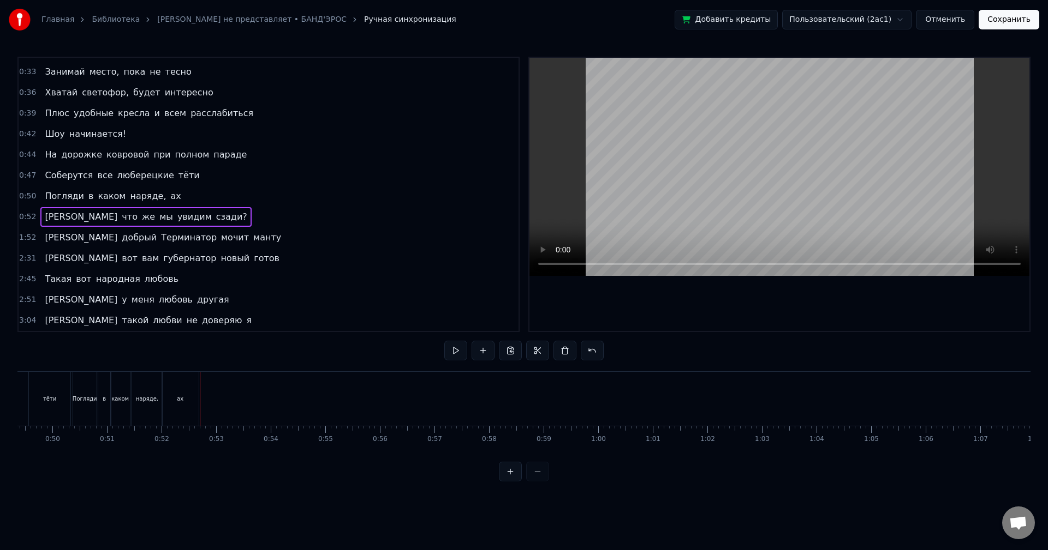
click at [175, 214] on div "0:52 И что же мы увидим сзади?" at bounding box center [269, 217] width 500 height 21
click at [201, 232] on div "1:52 А добрый Терминатор мочит манту" at bounding box center [269, 238] width 500 height 21
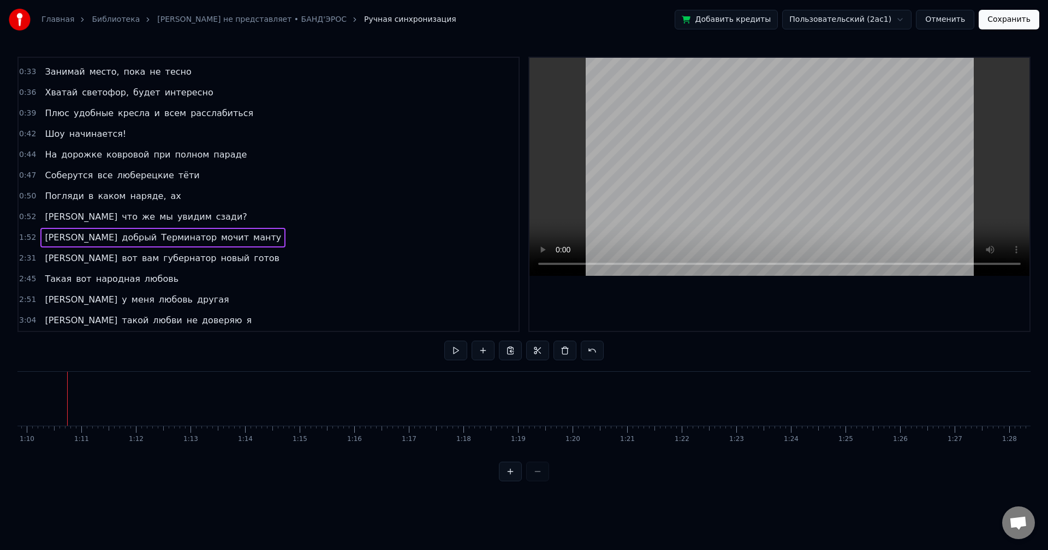
scroll to position [0, 3805]
click at [595, 355] on button at bounding box center [591, 351] width 23 height 20
click at [582, 351] on button at bounding box center [578, 351] width 23 height 20
click at [201, 219] on div "1:33 И что же мы увидим сзади?" at bounding box center [269, 217] width 500 height 21
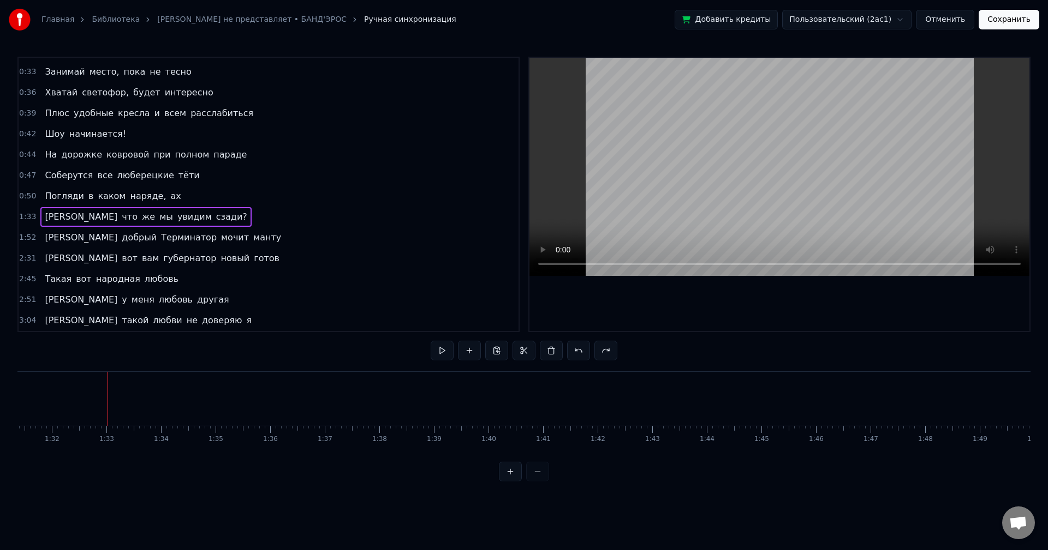
scroll to position [0, 5020]
click at [187, 215] on div "1:33 И что же мы увидим сзади?" at bounding box center [269, 217] width 500 height 21
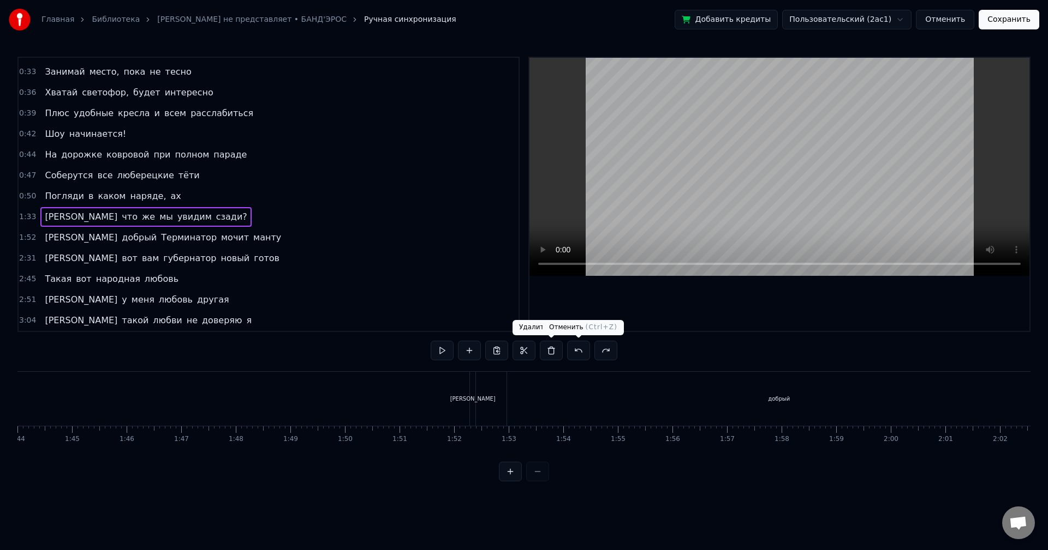
click at [580, 354] on button at bounding box center [578, 351] width 23 height 20
click at [579, 353] on button at bounding box center [578, 351] width 23 height 20
click at [578, 353] on button at bounding box center [578, 351] width 23 height 20
click at [576, 348] on button at bounding box center [578, 351] width 23 height 20
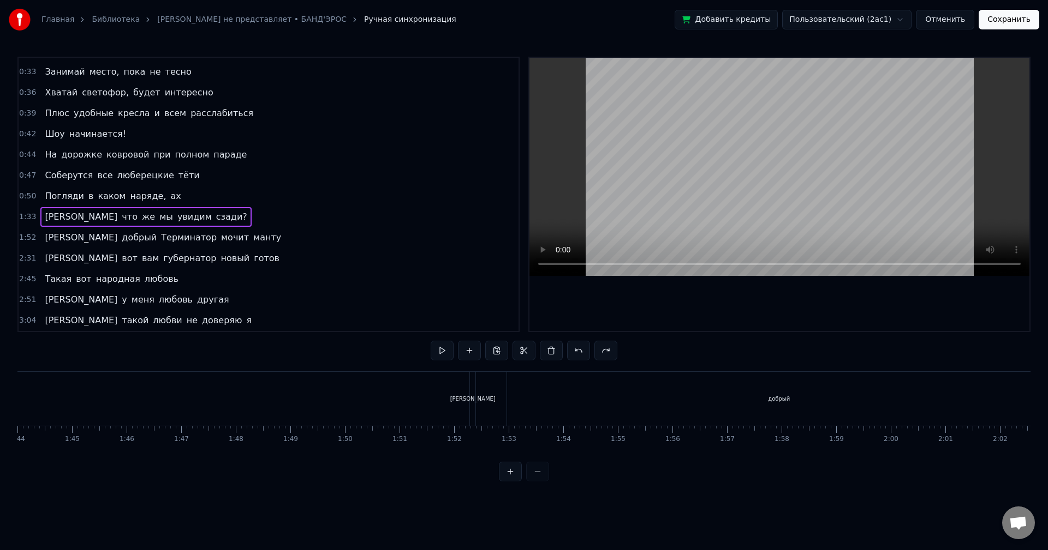
click at [576, 348] on button at bounding box center [578, 351] width 23 height 20
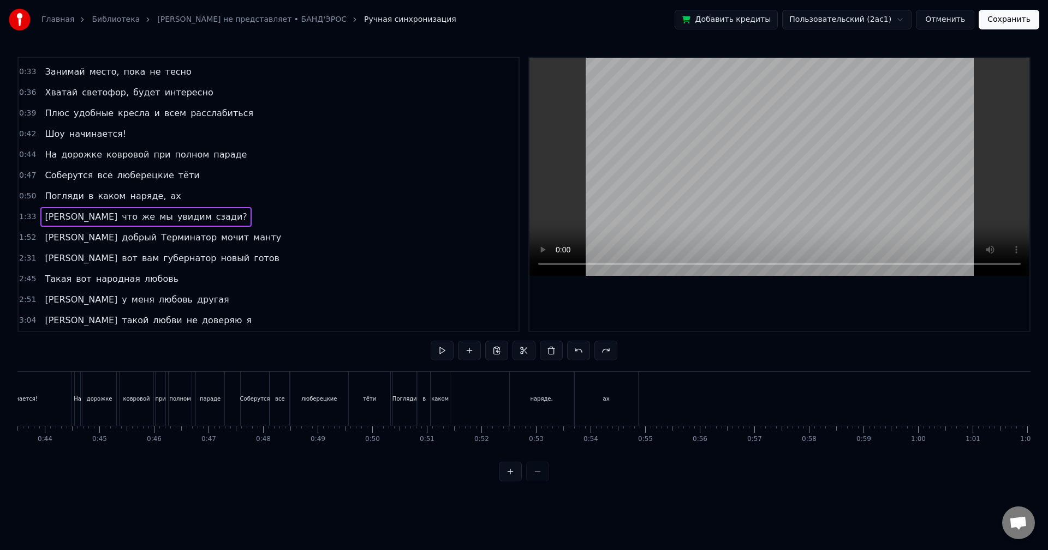
scroll to position [0, 2307]
click at [191, 201] on div "0:50 Погляди в каком наряде, ах" at bounding box center [269, 196] width 500 height 21
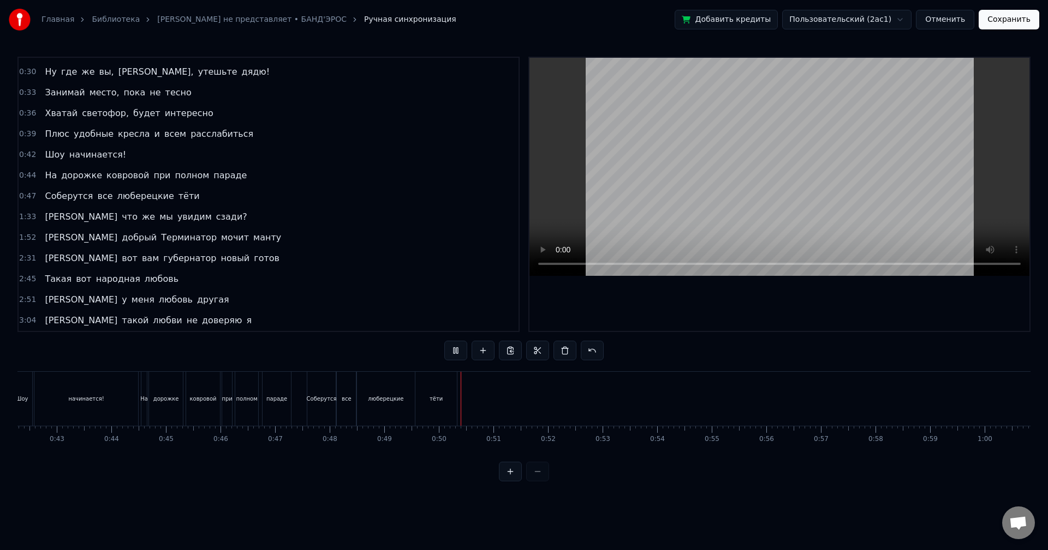
scroll to position [0, 0]
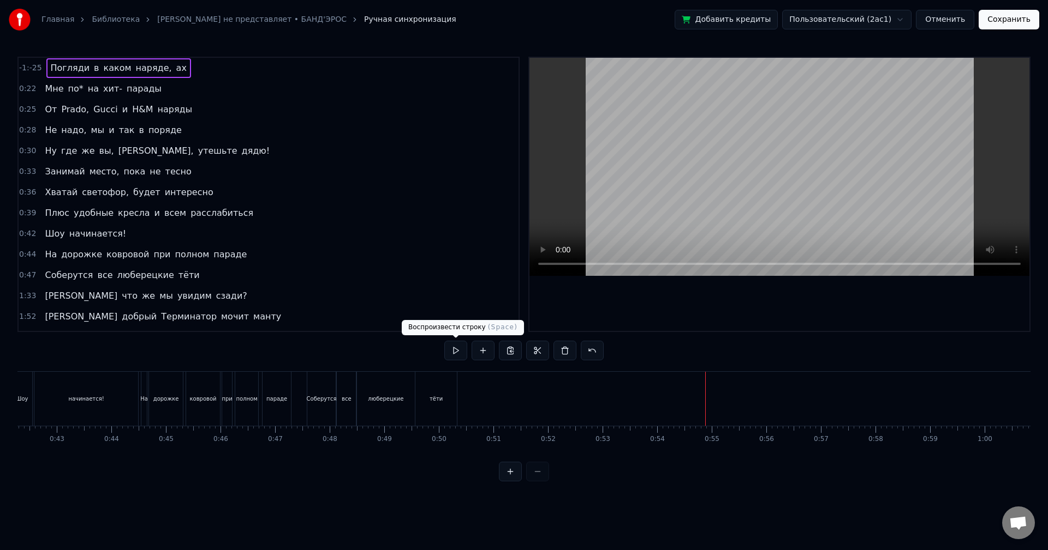
click at [459, 351] on button at bounding box center [455, 351] width 23 height 20
click at [175, 67] on div "-1:-25 Погляди в каком наряде, ах" at bounding box center [269, 68] width 500 height 21
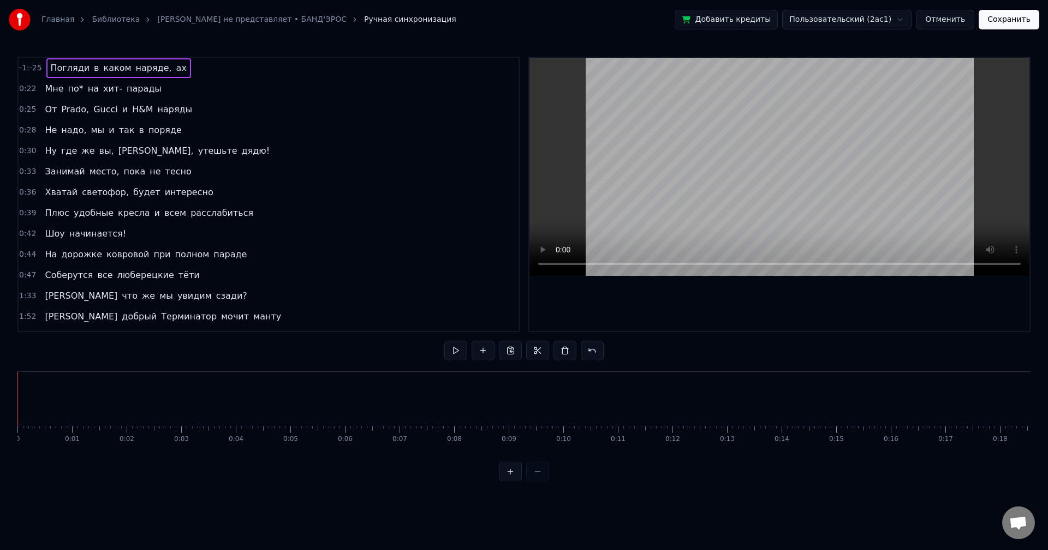
click at [175, 67] on div "-1:-25 Погляди в каком наряде, ах" at bounding box center [269, 68] width 500 height 21
click at [168, 86] on div "0:22 Мне по* на хит- парады" at bounding box center [269, 89] width 500 height 21
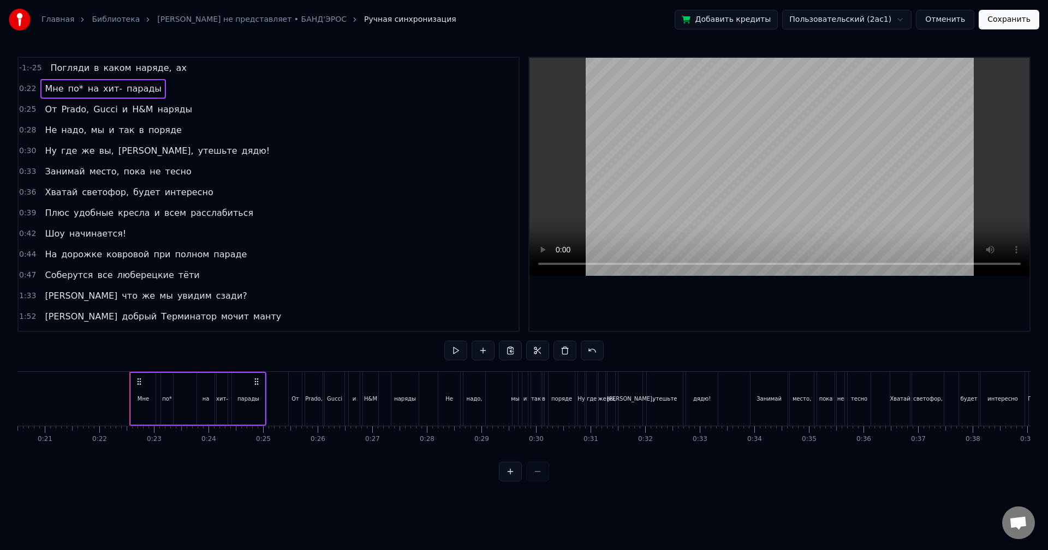
scroll to position [0, 1175]
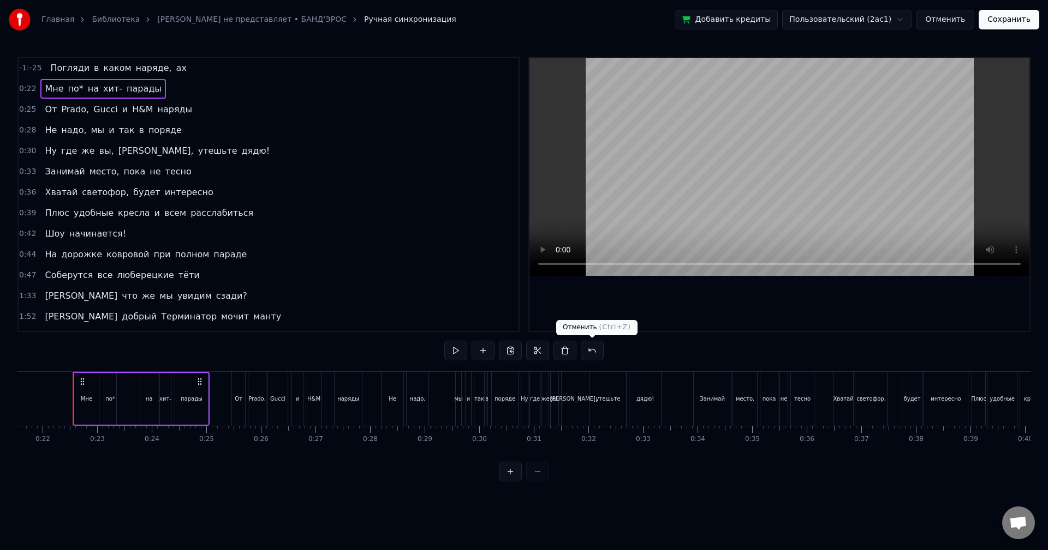
click at [591, 351] on button at bounding box center [591, 351] width 23 height 20
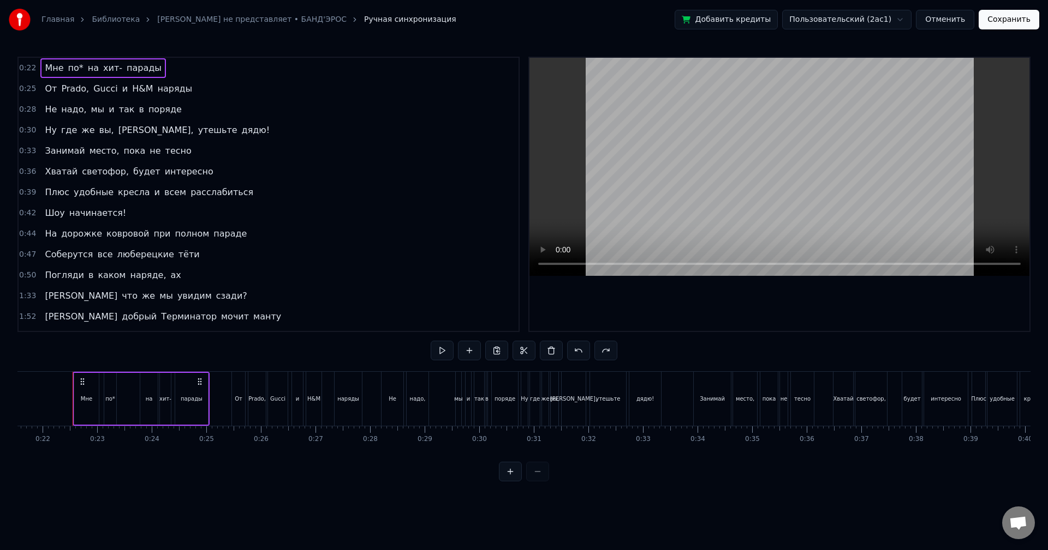
click at [175, 276] on div "0:50 Погляди в каком наряде, ах" at bounding box center [269, 275] width 500 height 21
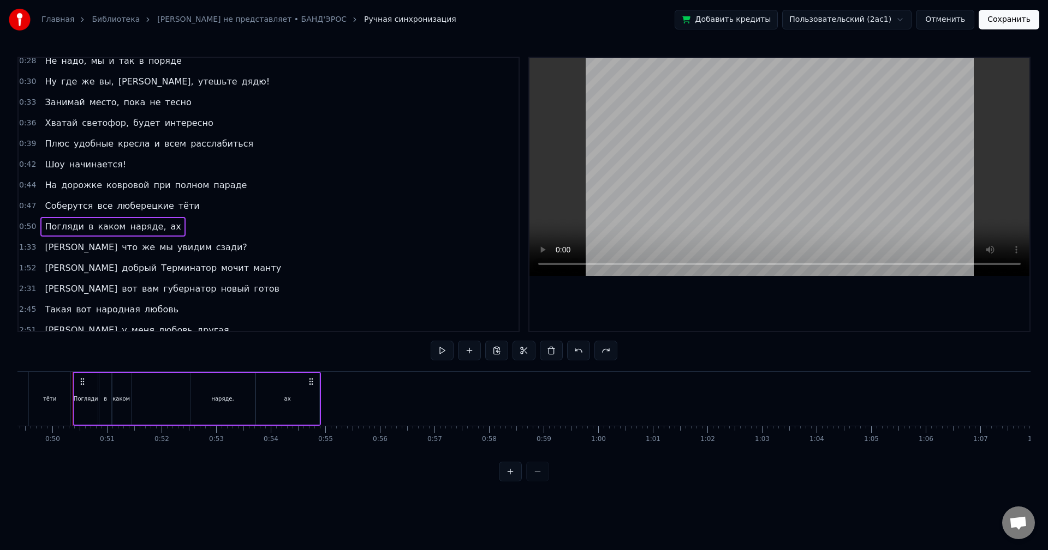
scroll to position [79, 0]
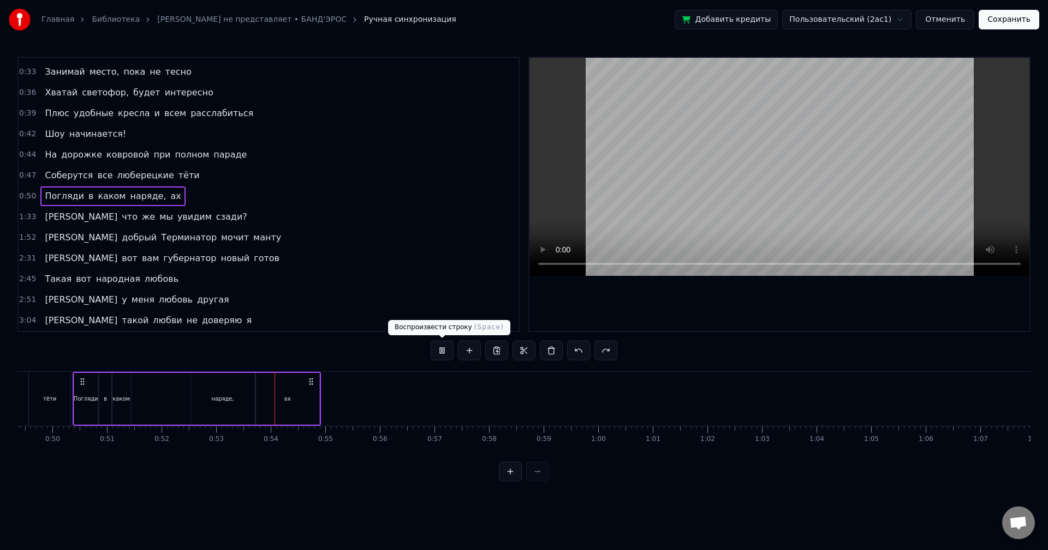
click at [436, 349] on button at bounding box center [441, 351] width 23 height 20
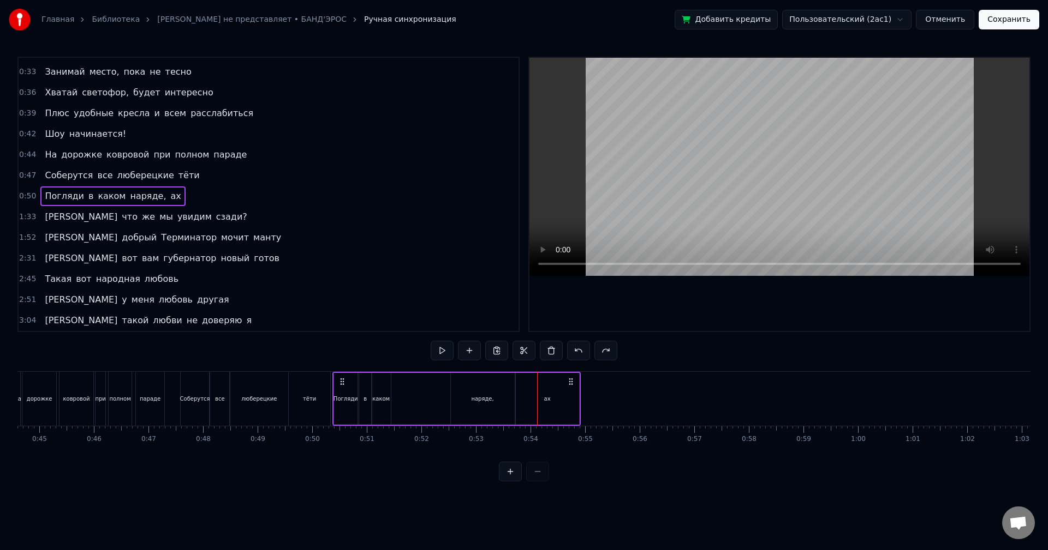
scroll to position [0, 2425]
click at [486, 406] on div "наряде," at bounding box center [491, 399] width 64 height 52
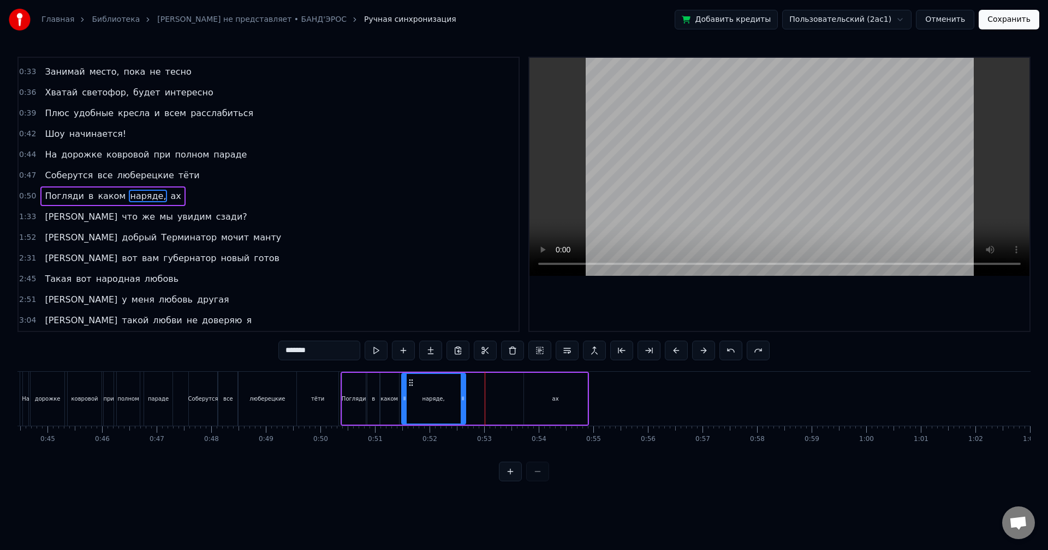
drag, startPoint x: 466, startPoint y: 384, endPoint x: 409, endPoint y: 390, distance: 57.6
click at [409, 390] on div "наряде," at bounding box center [433, 399] width 63 height 50
click at [561, 398] on div "ах" at bounding box center [555, 399] width 63 height 52
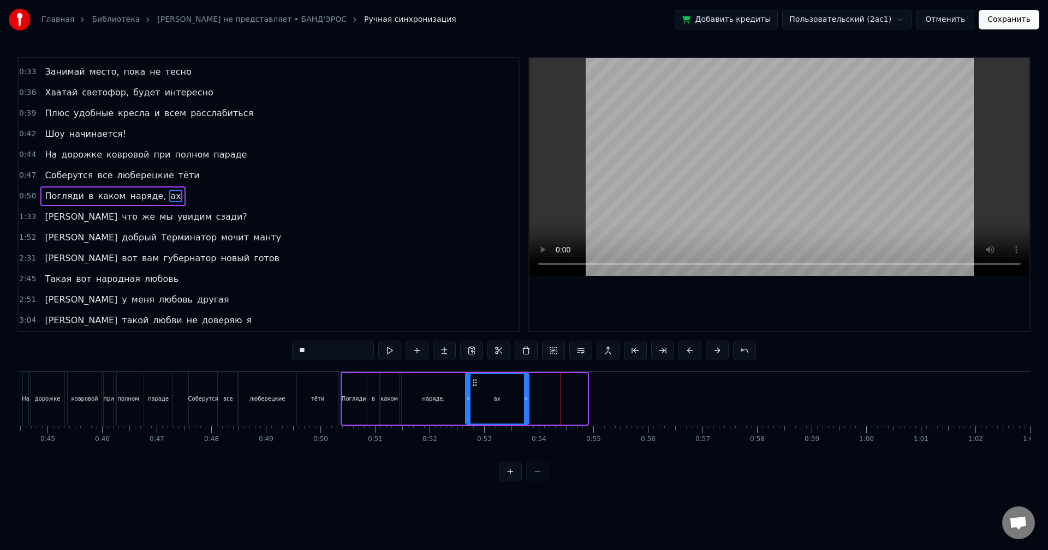
drag, startPoint x: 531, startPoint y: 381, endPoint x: 473, endPoint y: 386, distance: 58.6
click at [473, 386] on icon at bounding box center [474, 383] width 9 height 9
drag, startPoint x: 468, startPoint y: 397, endPoint x: 421, endPoint y: 400, distance: 46.5
click at [421, 400] on icon at bounding box center [422, 398] width 4 height 9
click at [510, 475] on button at bounding box center [510, 472] width 23 height 20
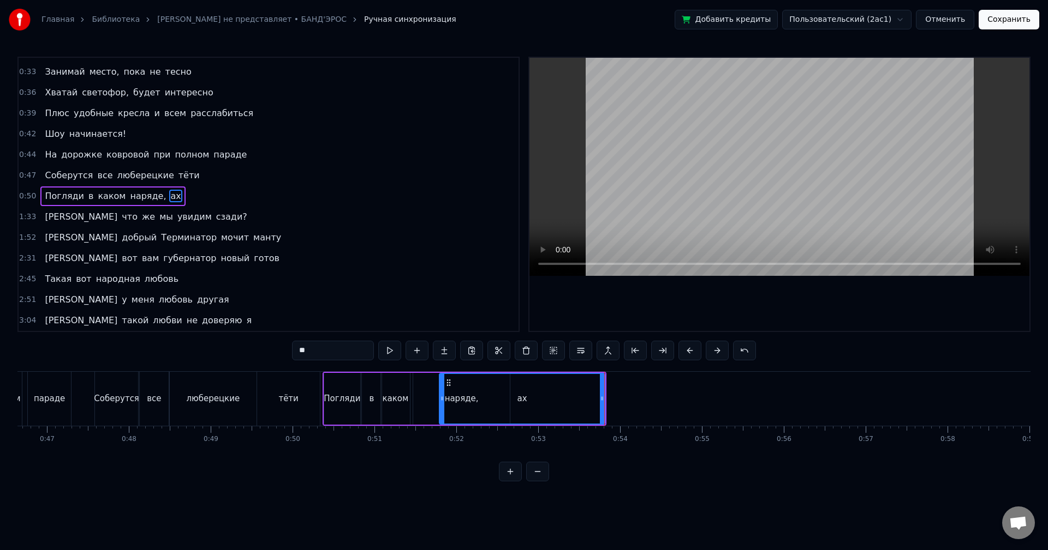
scroll to position [0, 3728]
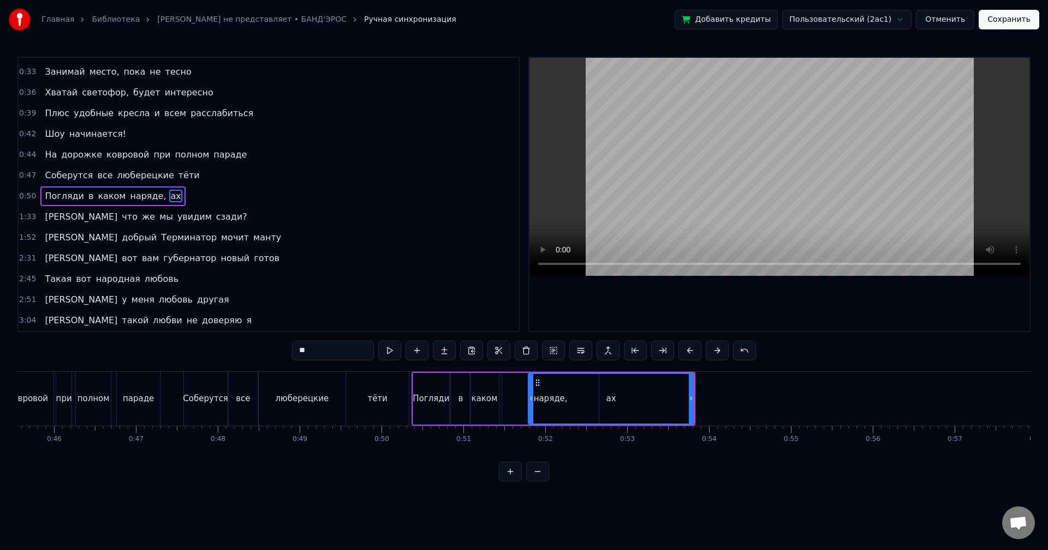
click at [562, 408] on div "ах" at bounding box center [611, 399] width 164 height 50
drag, startPoint x: 690, startPoint y: 406, endPoint x: 567, endPoint y: 411, distance: 122.9
click at [573, 411] on div at bounding box center [575, 399] width 4 height 50
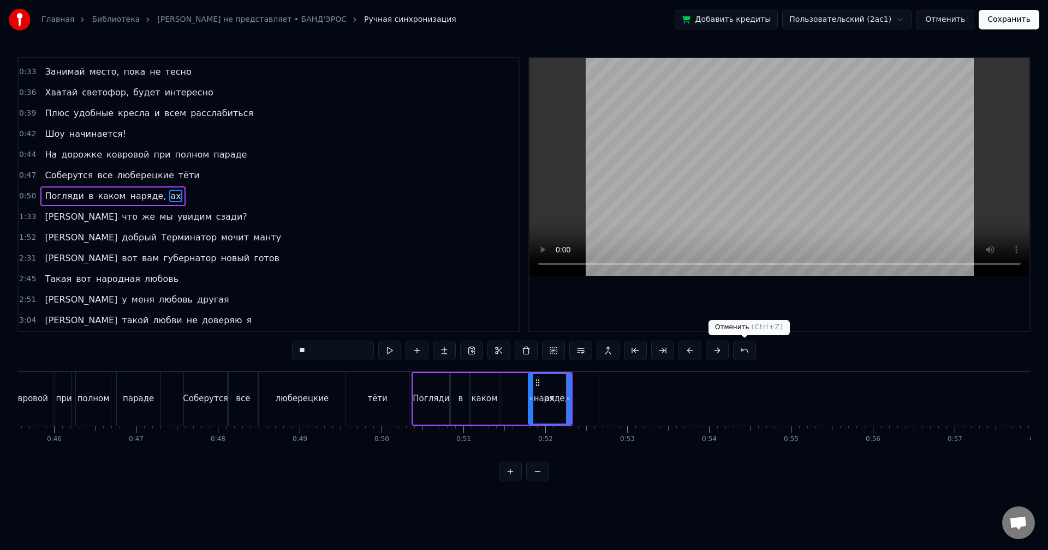
click at [746, 351] on button at bounding box center [744, 351] width 23 height 20
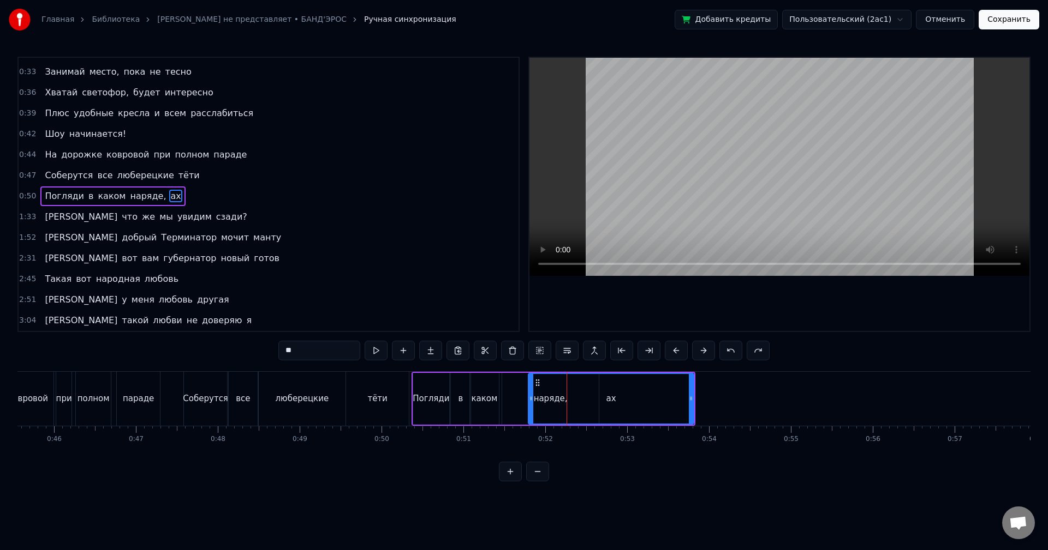
click at [746, 351] on button at bounding box center [757, 351] width 23 height 20
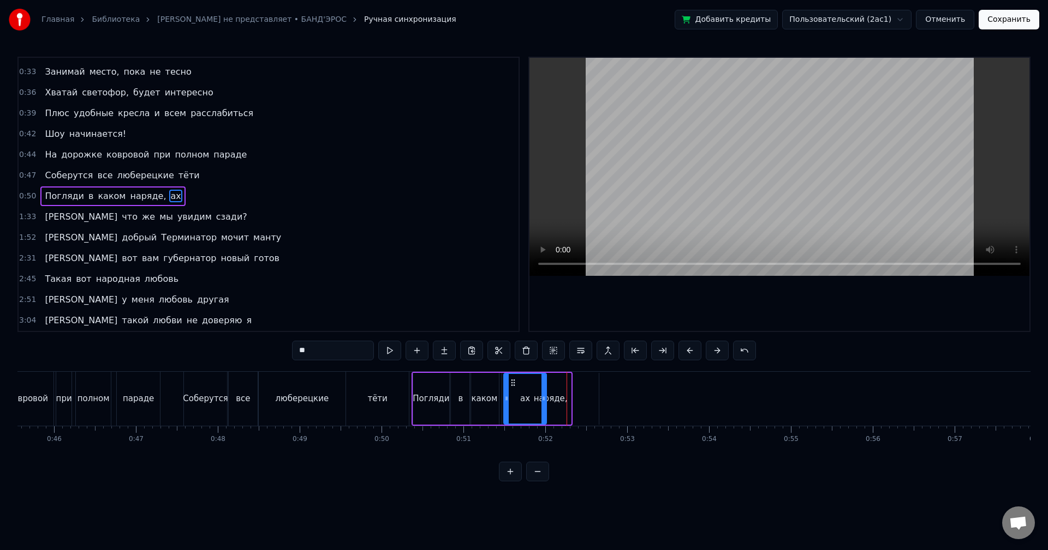
drag, startPoint x: 537, startPoint y: 382, endPoint x: 512, endPoint y: 387, distance: 25.0
click at [512, 387] on div "ах" at bounding box center [524, 399] width 41 height 50
click at [556, 393] on div "наряде," at bounding box center [551, 399] width 34 height 13
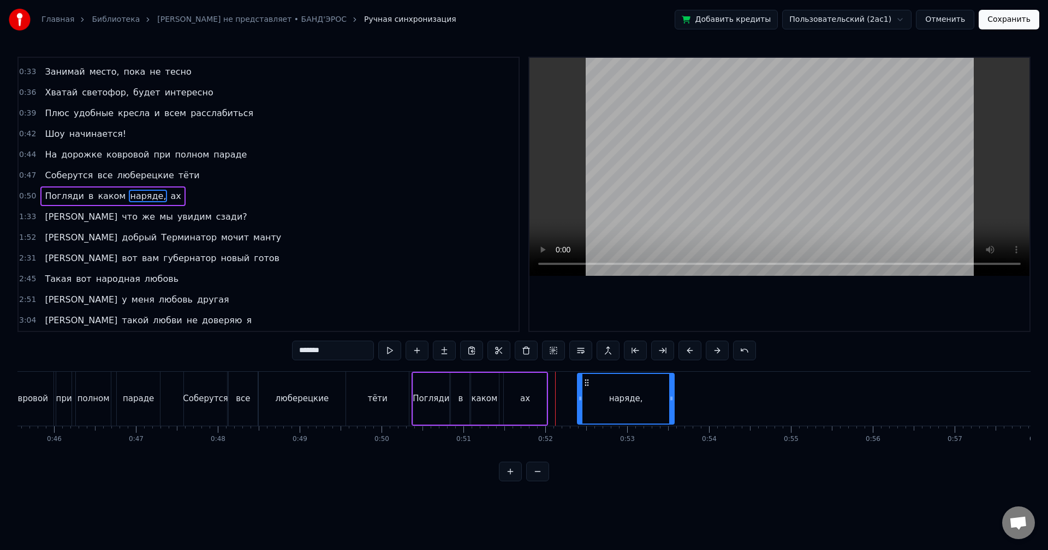
drag, startPoint x: 512, startPoint y: 382, endPoint x: 587, endPoint y: 385, distance: 75.4
click at [520, 387] on div "ах" at bounding box center [525, 399] width 43 height 52
drag, startPoint x: 512, startPoint y: 382, endPoint x: 627, endPoint y: 391, distance: 115.4
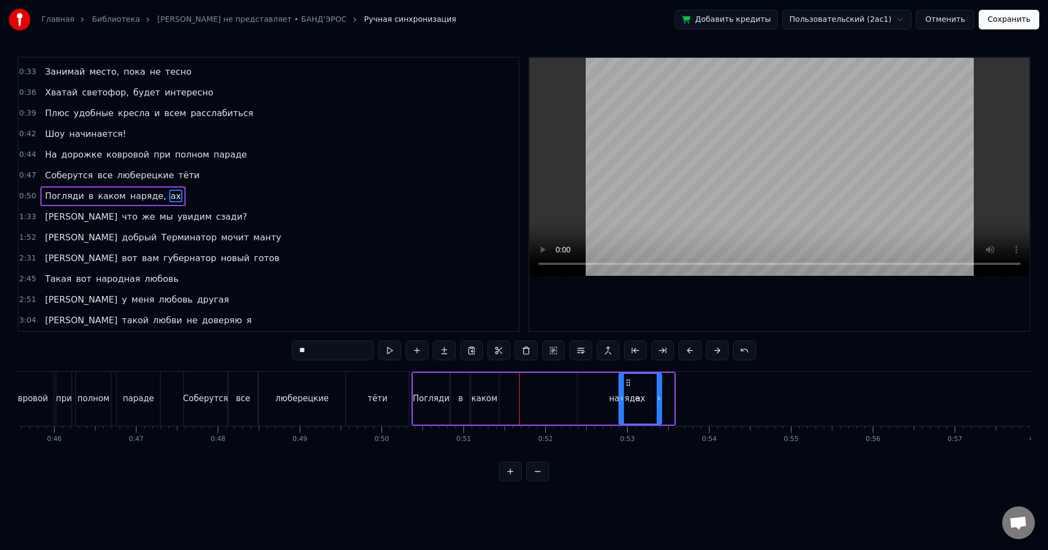
click at [594, 396] on div "наряде," at bounding box center [625, 399] width 97 height 52
type input "*******"
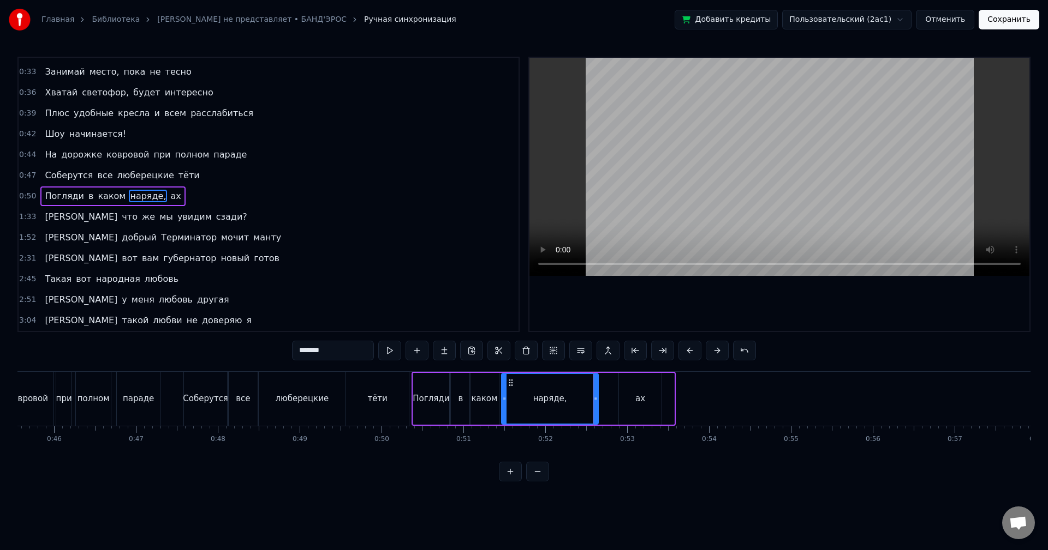
drag, startPoint x: 585, startPoint y: 384, endPoint x: 509, endPoint y: 387, distance: 75.9
click at [509, 387] on div "наряде," at bounding box center [549, 399] width 95 height 50
drag, startPoint x: 594, startPoint y: 390, endPoint x: 519, endPoint y: 391, distance: 74.8
click at [519, 391] on div at bounding box center [520, 399] width 4 height 50
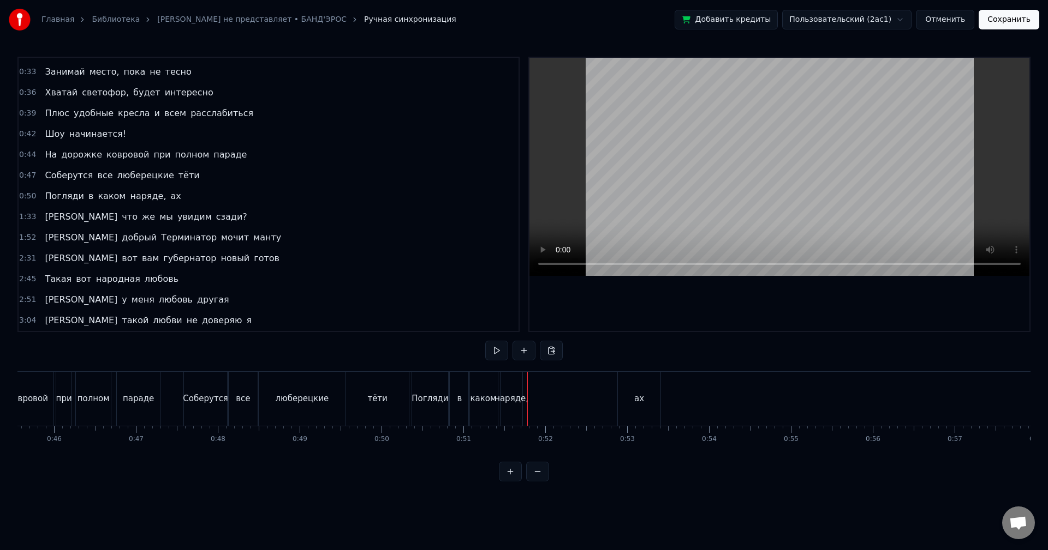
click at [513, 397] on div "наряде," at bounding box center [511, 399] width 34 height 13
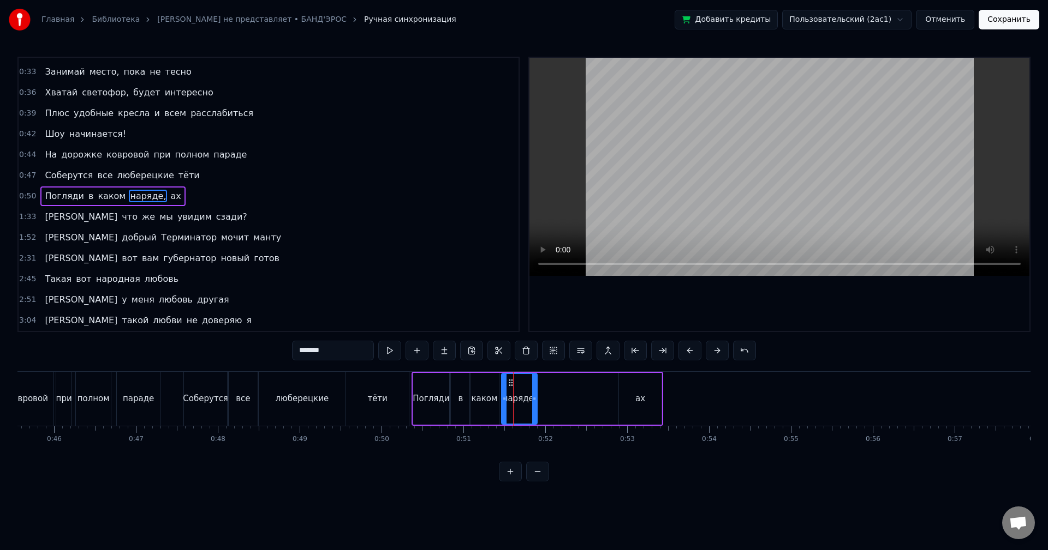
drag, startPoint x: 520, startPoint y: 397, endPoint x: 534, endPoint y: 397, distance: 13.6
click at [534, 397] on icon at bounding box center [534, 398] width 4 height 9
click at [649, 402] on div "ах" at bounding box center [640, 399] width 43 height 52
type input "**"
drag, startPoint x: 629, startPoint y: 384, endPoint x: 549, endPoint y: 390, distance: 80.5
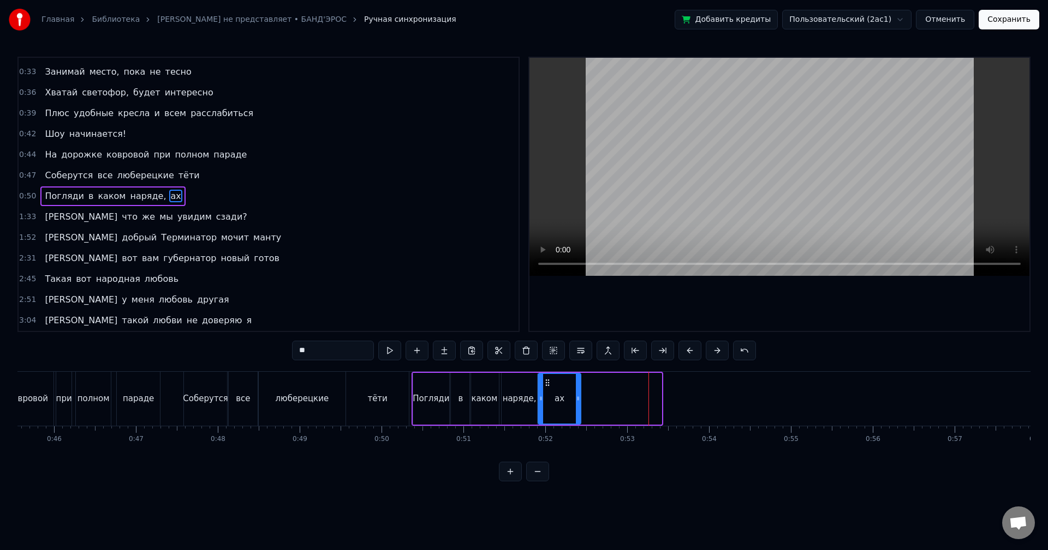
click at [549, 390] on div "ах" at bounding box center [558, 399] width 41 height 50
click at [182, 218] on div "1:33 И что же мы увидим сзади?" at bounding box center [269, 217] width 500 height 21
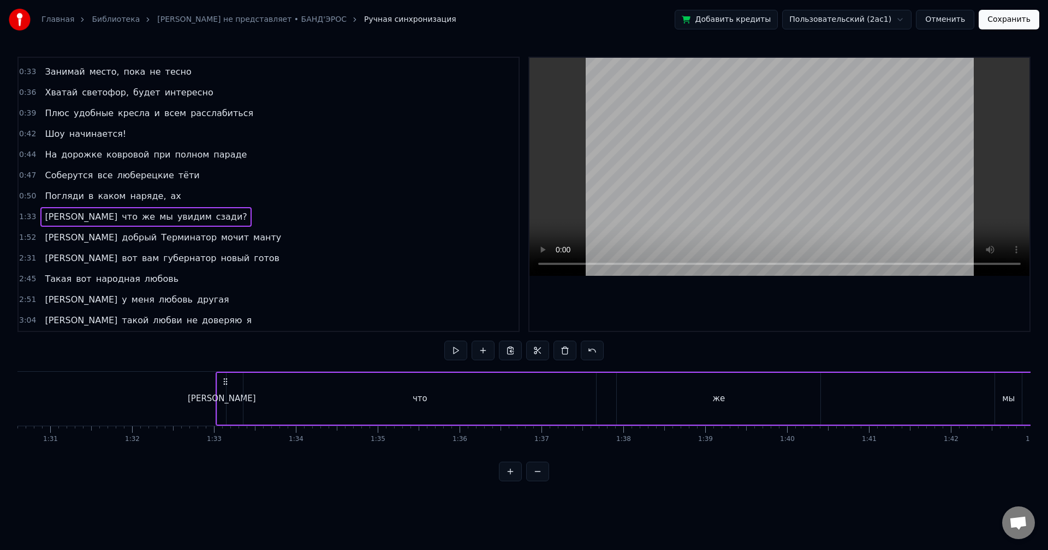
scroll to position [0, 7558]
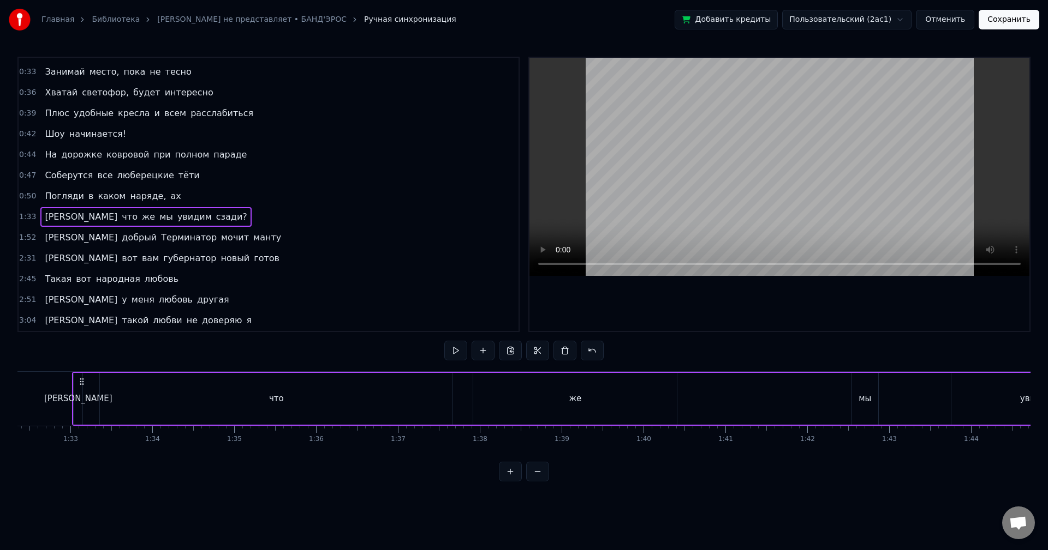
click at [245, 398] on div "что" at bounding box center [276, 399] width 352 height 52
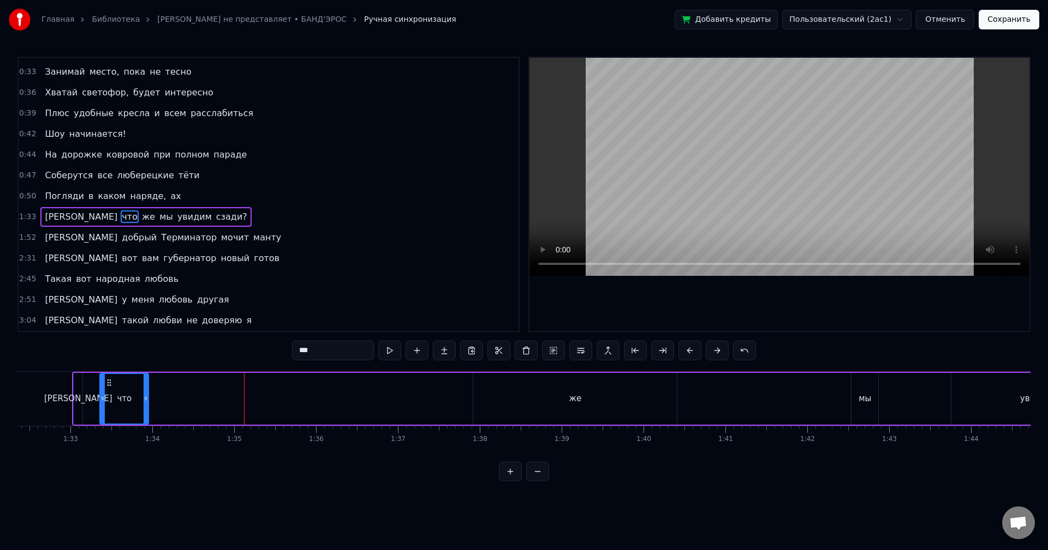
drag, startPoint x: 448, startPoint y: 403, endPoint x: 143, endPoint y: 410, distance: 304.5
click at [143, 410] on div at bounding box center [145, 399] width 4 height 50
click at [566, 409] on div "же" at bounding box center [574, 399] width 203 height 52
type input "**"
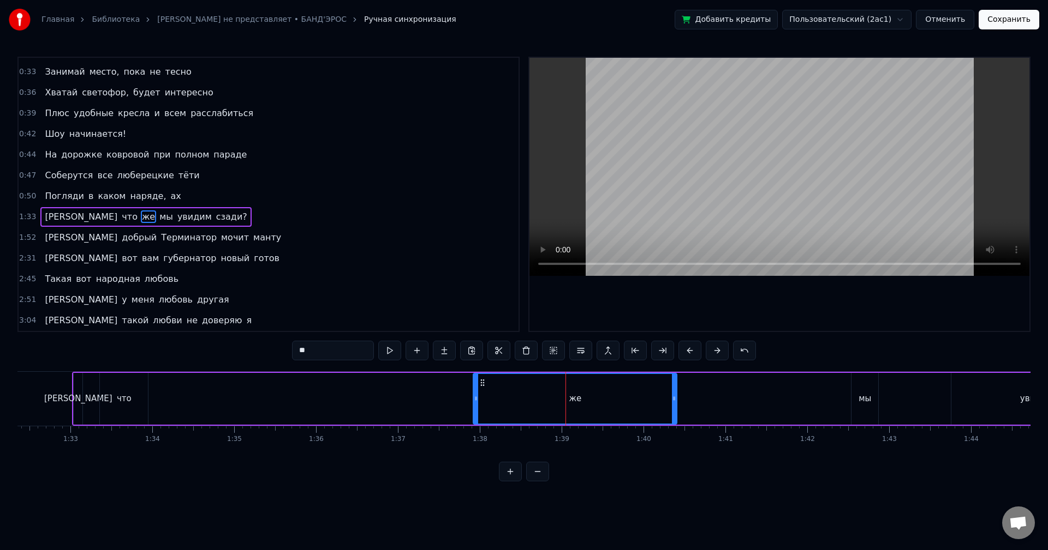
drag, startPoint x: 481, startPoint y: 383, endPoint x: 225, endPoint y: 393, distance: 256.6
click at [223, 394] on div "И что же мы увидим сзади?" at bounding box center [811, 399] width 1479 height 54
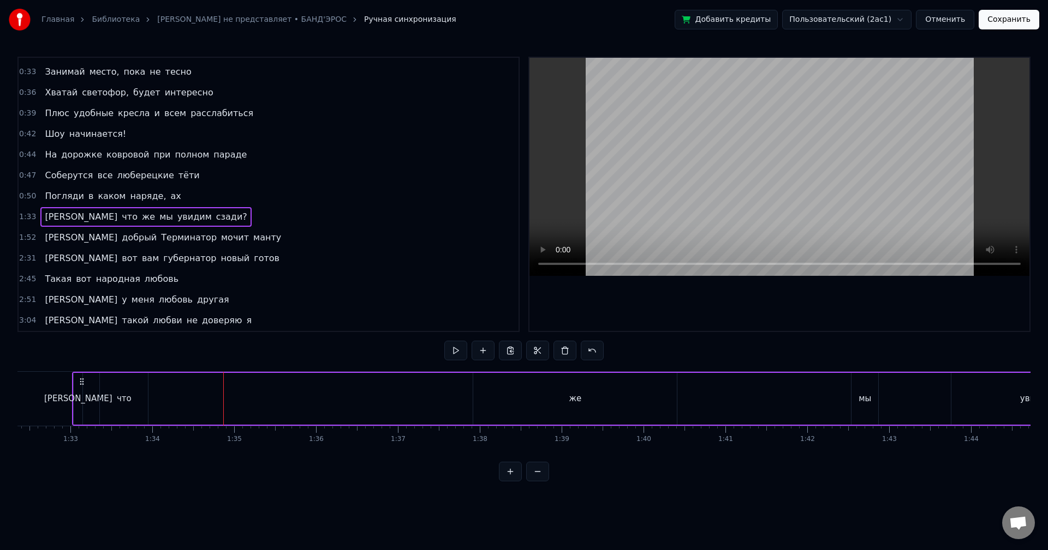
click at [562, 400] on div "же" at bounding box center [574, 399] width 203 height 52
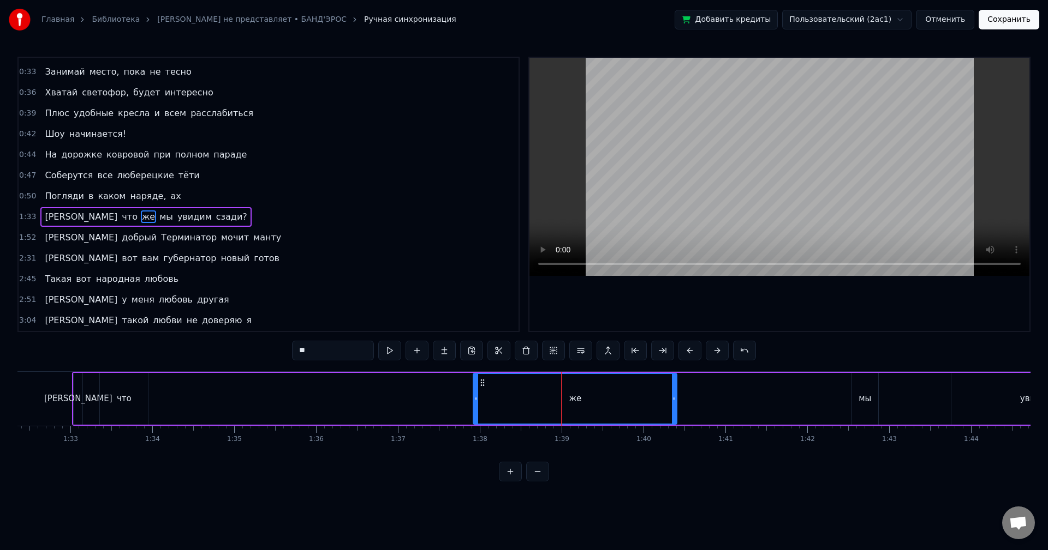
drag, startPoint x: 482, startPoint y: 381, endPoint x: 453, endPoint y: 382, distance: 28.4
click at [453, 382] on div "И что же мы увидим сзади?" at bounding box center [811, 399] width 1479 height 54
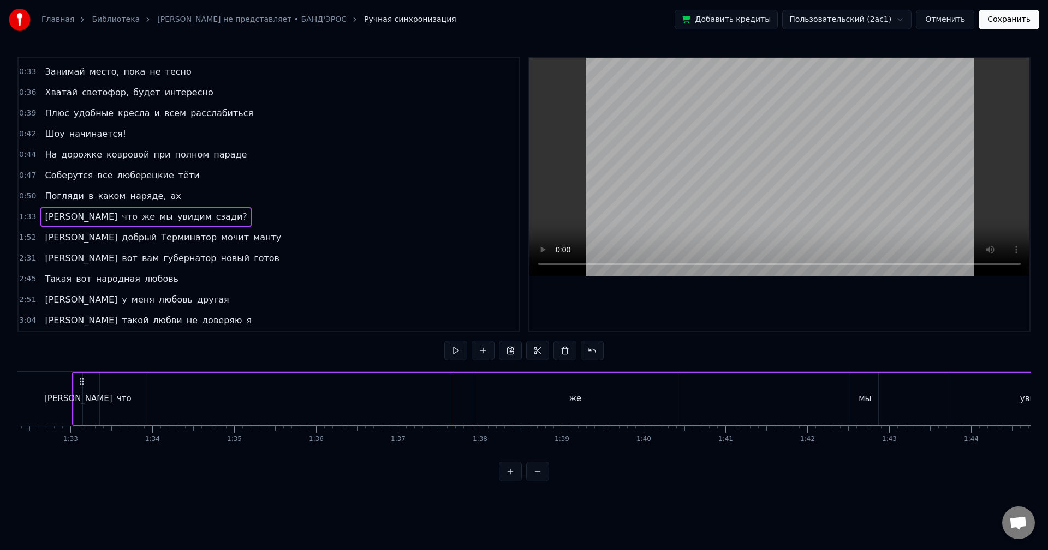
click at [492, 387] on div "же" at bounding box center [574, 399] width 203 height 52
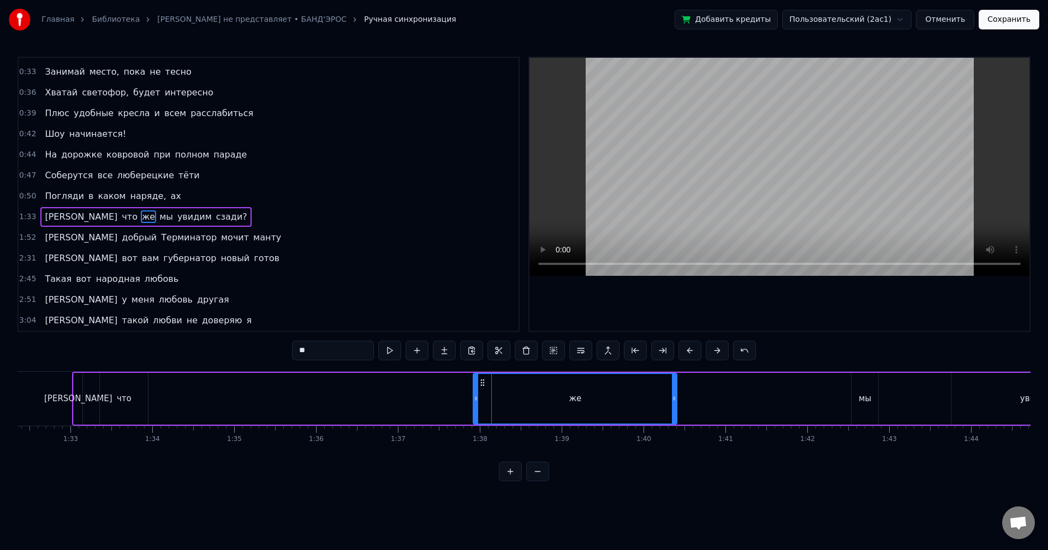
drag, startPoint x: 490, startPoint y: 405, endPoint x: 471, endPoint y: 404, distance: 19.1
click at [471, 404] on div "И что же мы увидим сзади?" at bounding box center [811, 399] width 1479 height 54
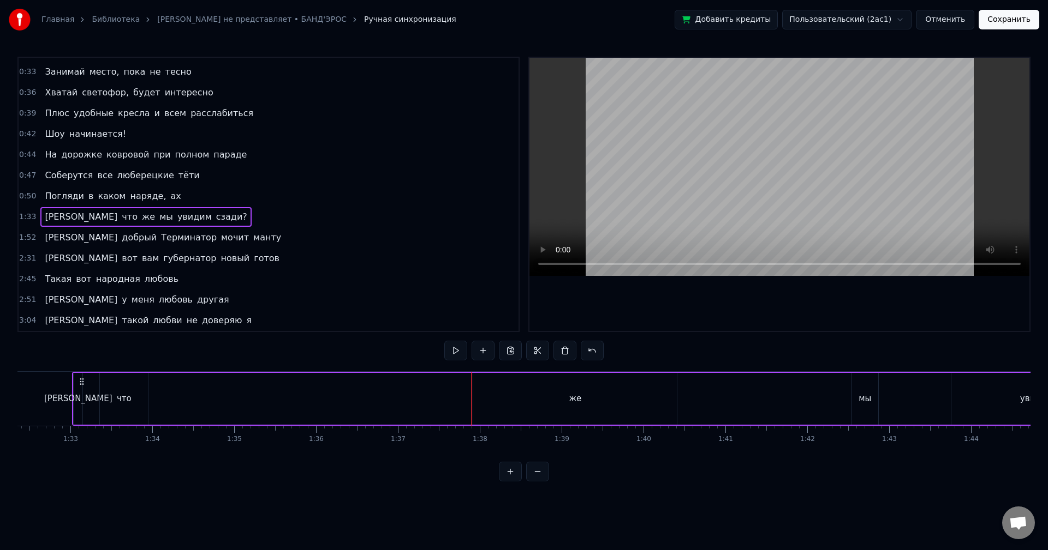
click at [998, 14] on button "Сохранить" at bounding box center [1008, 20] width 61 height 20
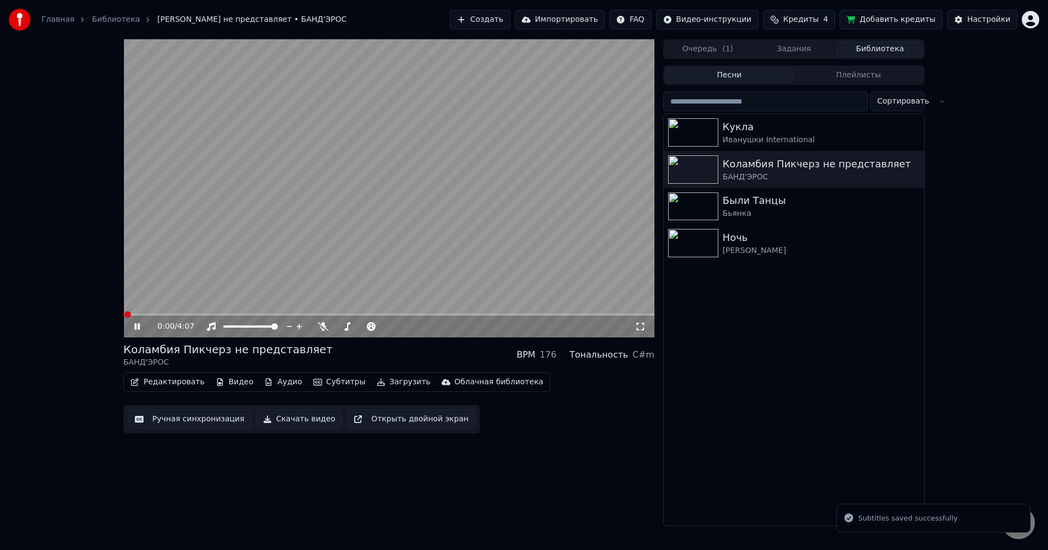
click at [175, 418] on button "Ручная синхронизация" at bounding box center [190, 420] width 124 height 20
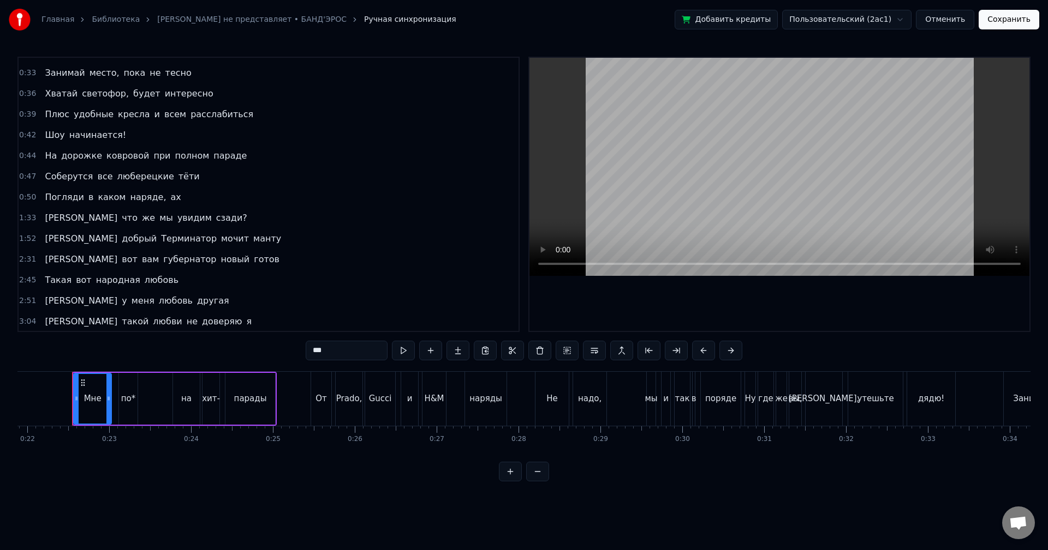
scroll to position [79, 0]
click at [172, 214] on div "1:33 И что же мы увидим сзади?" at bounding box center [269, 217] width 500 height 21
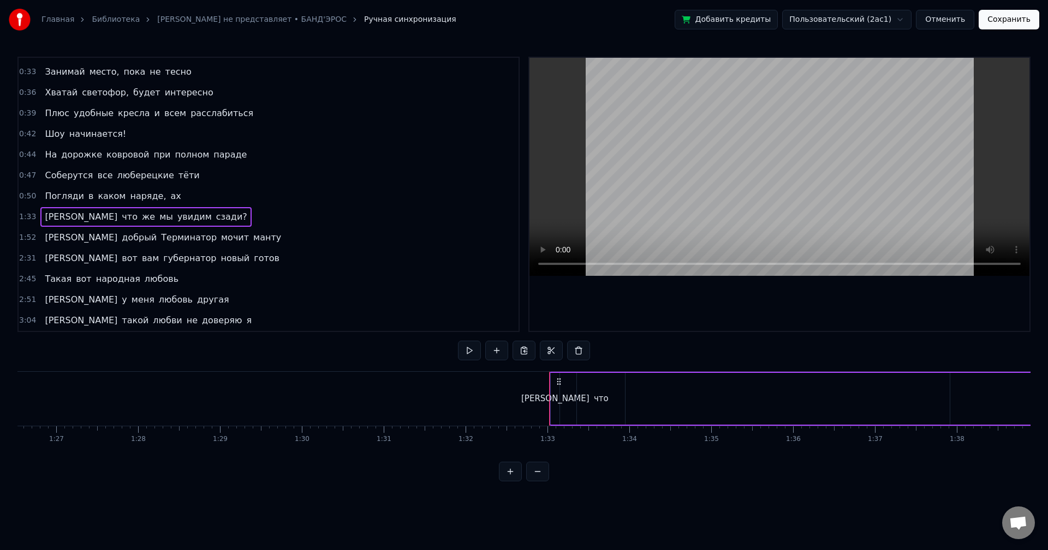
scroll to position [0, 7558]
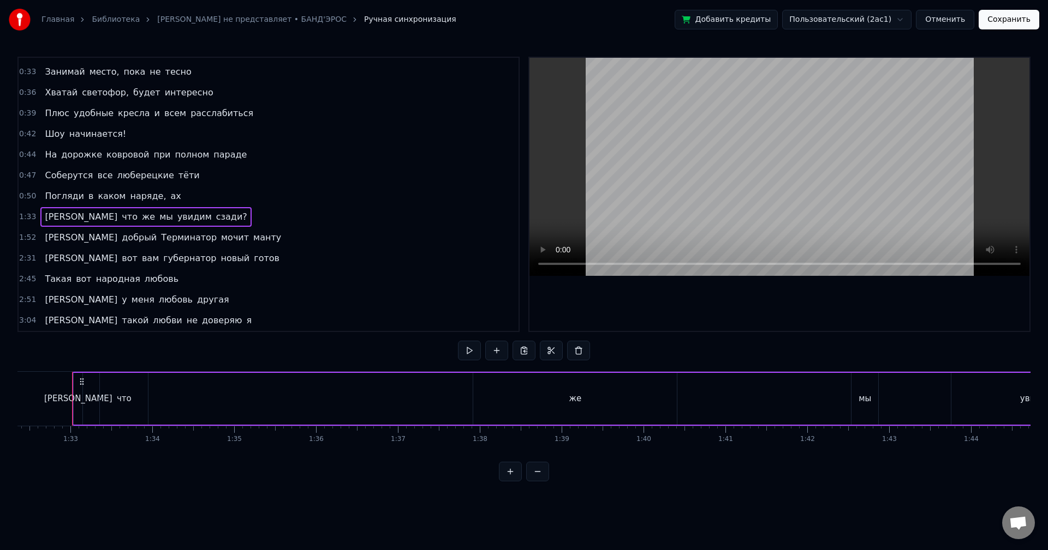
click at [498, 405] on div "же" at bounding box center [574, 399] width 203 height 52
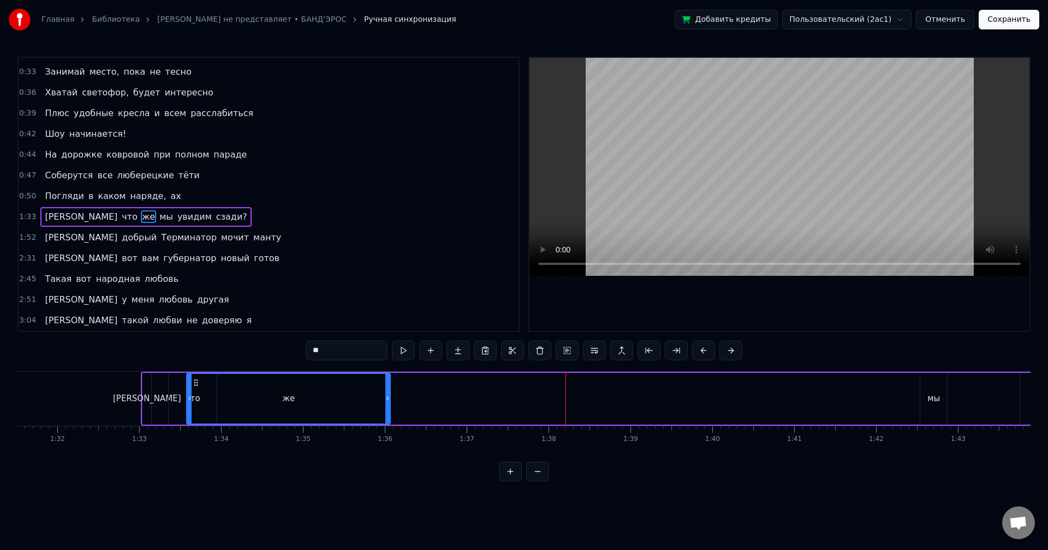
scroll to position [0, 7484]
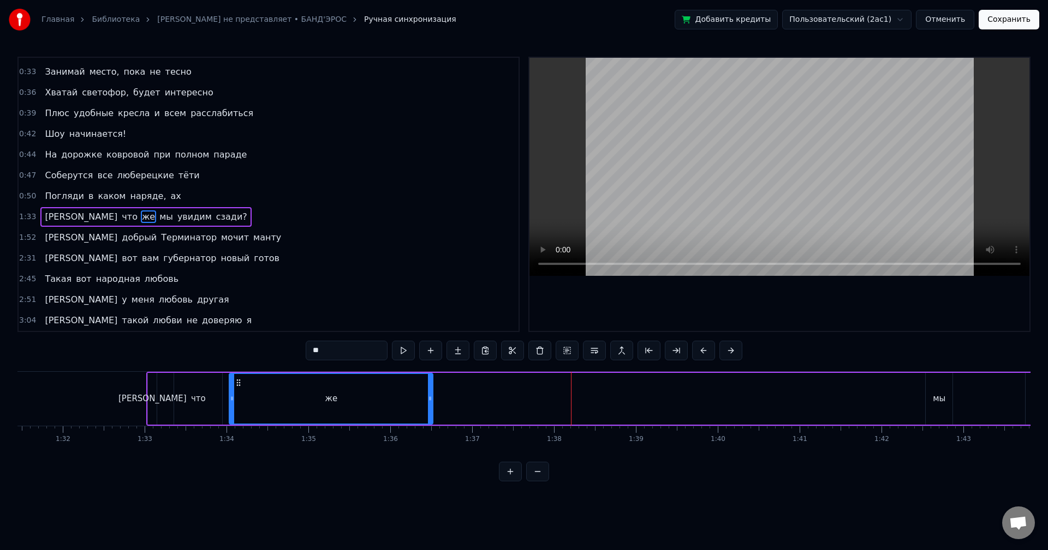
drag, startPoint x: 482, startPoint y: 385, endPoint x: 237, endPoint y: 405, distance: 245.3
click at [237, 405] on div "же" at bounding box center [331, 399] width 202 height 50
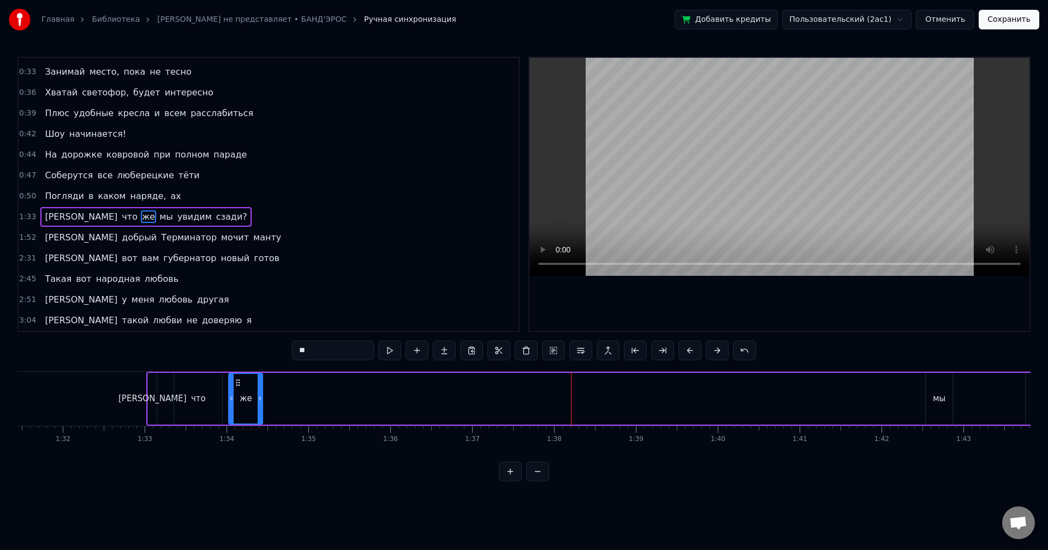
drag, startPoint x: 429, startPoint y: 394, endPoint x: 282, endPoint y: 403, distance: 148.1
click at [258, 403] on div at bounding box center [260, 399] width 4 height 50
click at [940, 397] on div "мы" at bounding box center [938, 399] width 13 height 13
drag, startPoint x: 865, startPoint y: 391, endPoint x: 274, endPoint y: 434, distance: 592.9
click at [274, 434] on div "Мне по* на хит- парады От Prado, Gucci и H&M наряды Не надо, мы и так в поряде …" at bounding box center [523, 413] width 1013 height 82
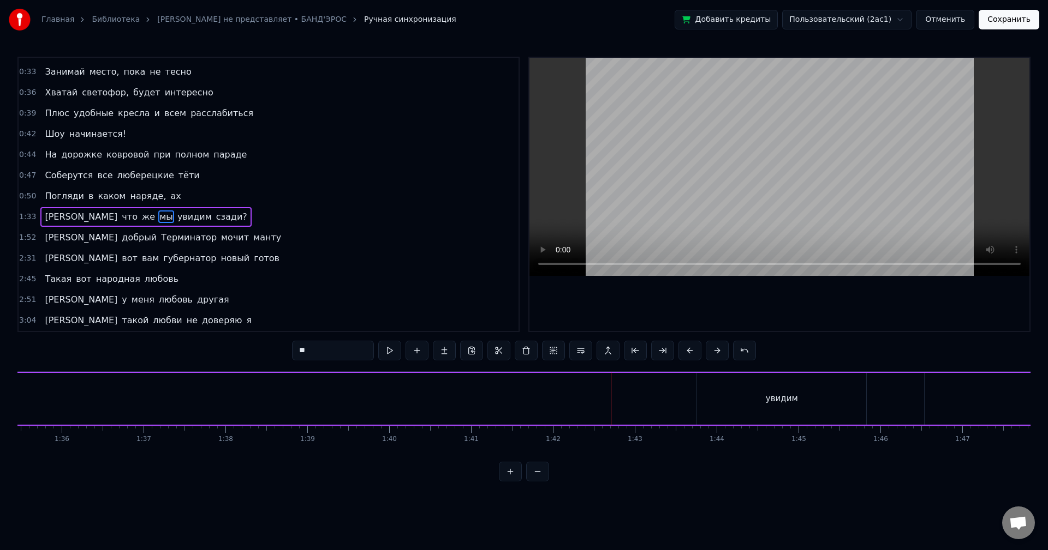
scroll to position [0, 7746]
click at [834, 392] on div "увидим" at bounding box center [847, 399] width 169 height 52
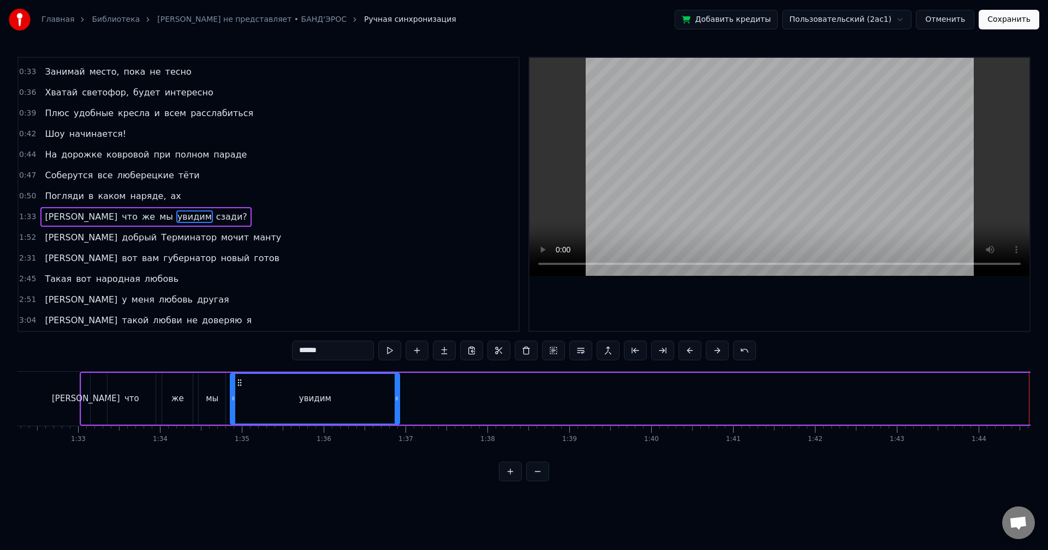
scroll to position [0, 7549]
drag, startPoint x: 771, startPoint y: 382, endPoint x: 242, endPoint y: 424, distance: 530.8
click at [242, 424] on div "увидим" at bounding box center [319, 399] width 170 height 52
drag, startPoint x: 402, startPoint y: 410, endPoint x: 292, endPoint y: 412, distance: 109.7
click at [292, 412] on div at bounding box center [291, 399] width 4 height 50
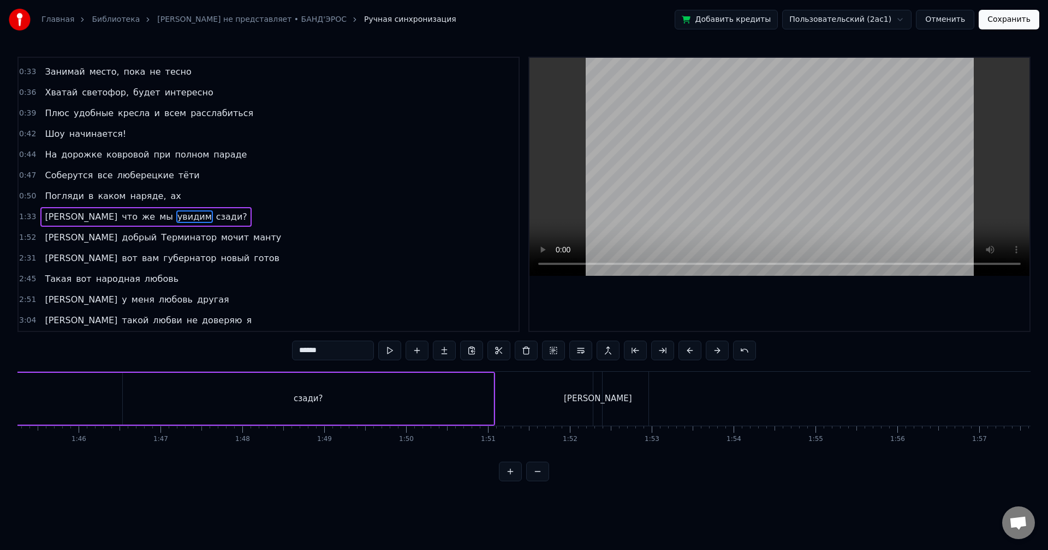
scroll to position [0, 8536]
click at [390, 390] on div "сзади?" at bounding box center [386, 399] width 370 height 52
type input "******"
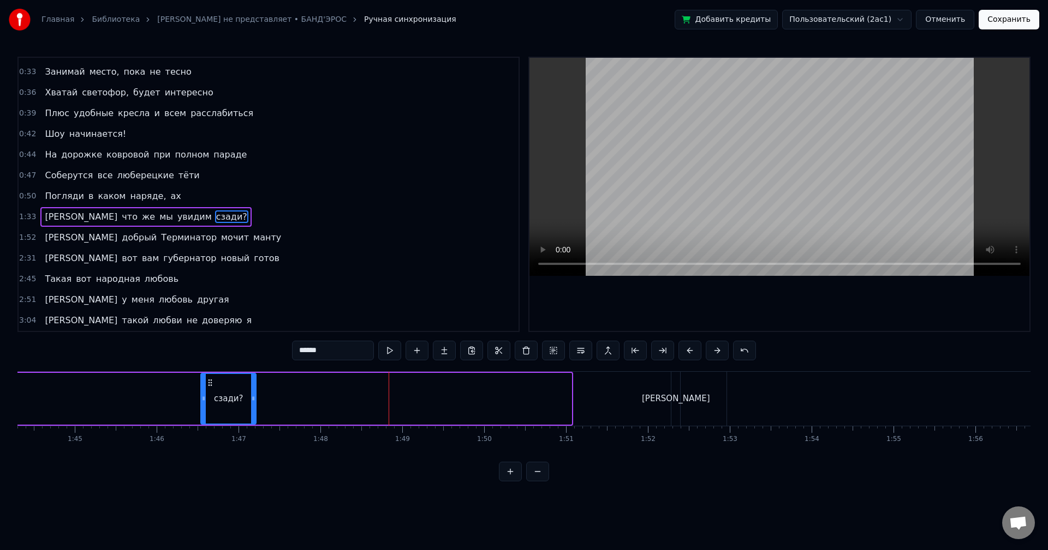
drag, startPoint x: 569, startPoint y: 399, endPoint x: 252, endPoint y: 397, distance: 317.5
click at [253, 398] on icon at bounding box center [253, 398] width 4 height 9
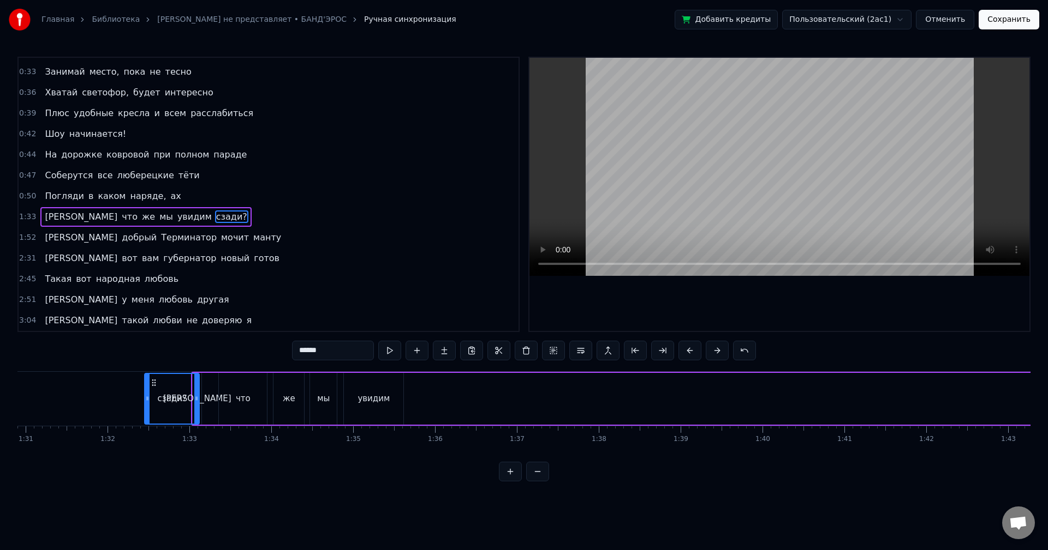
scroll to position [0, 7433]
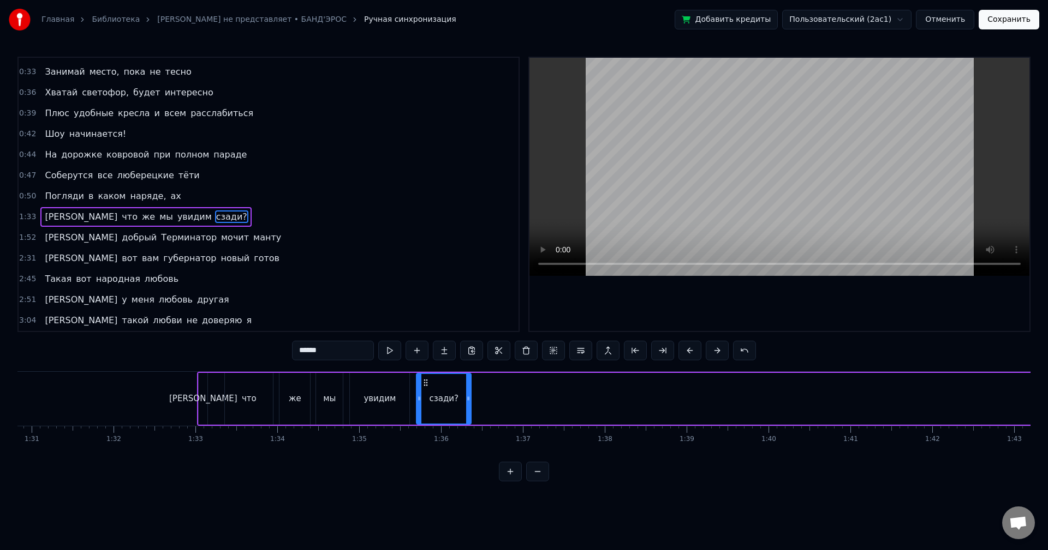
drag, startPoint x: 211, startPoint y: 380, endPoint x: 426, endPoint y: 408, distance: 217.3
click at [426, 408] on div "сзади?" at bounding box center [443, 399] width 53 height 50
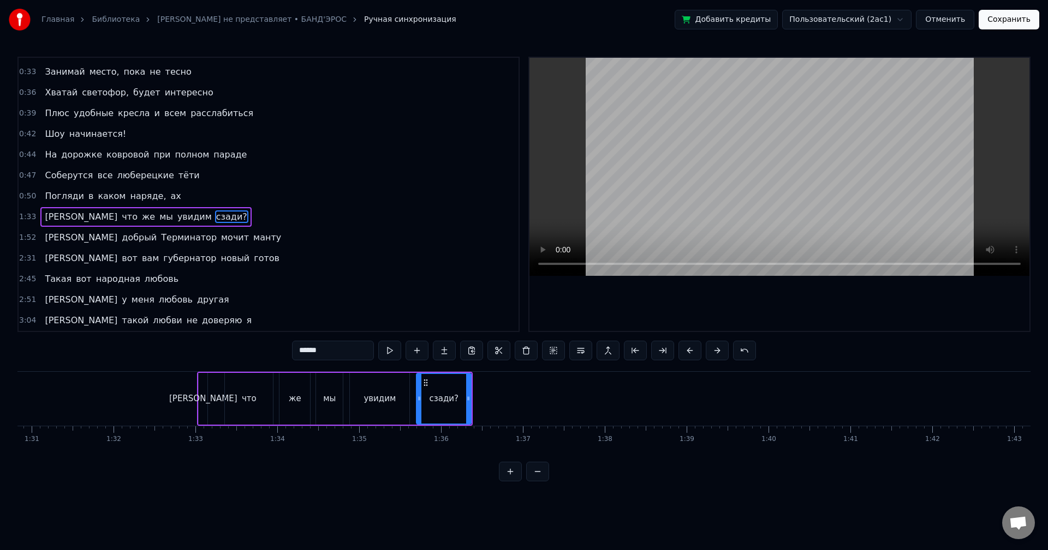
click at [192, 220] on div "1:33 И что же мы увидим сзади?" at bounding box center [269, 217] width 500 height 21
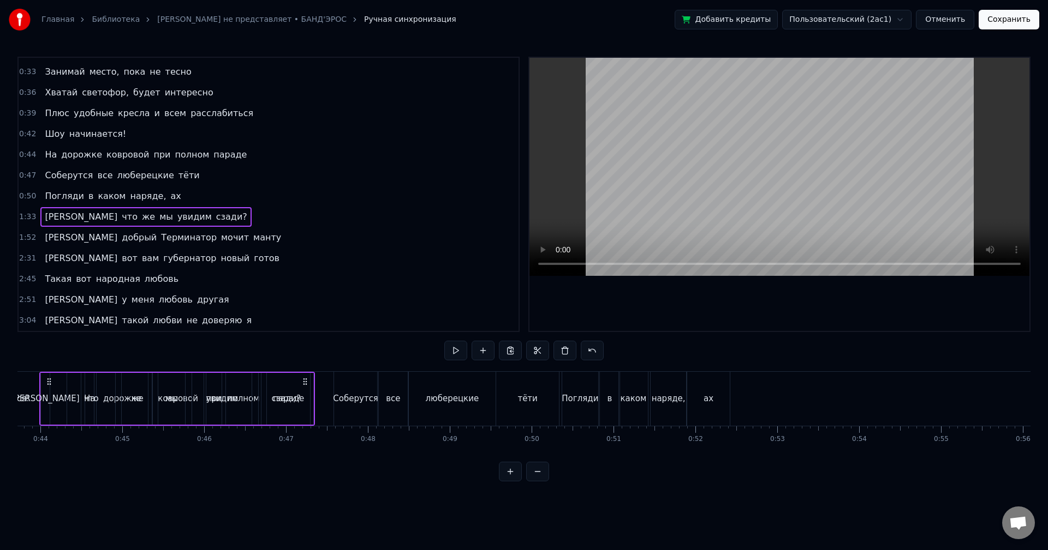
scroll to position [0, 3517]
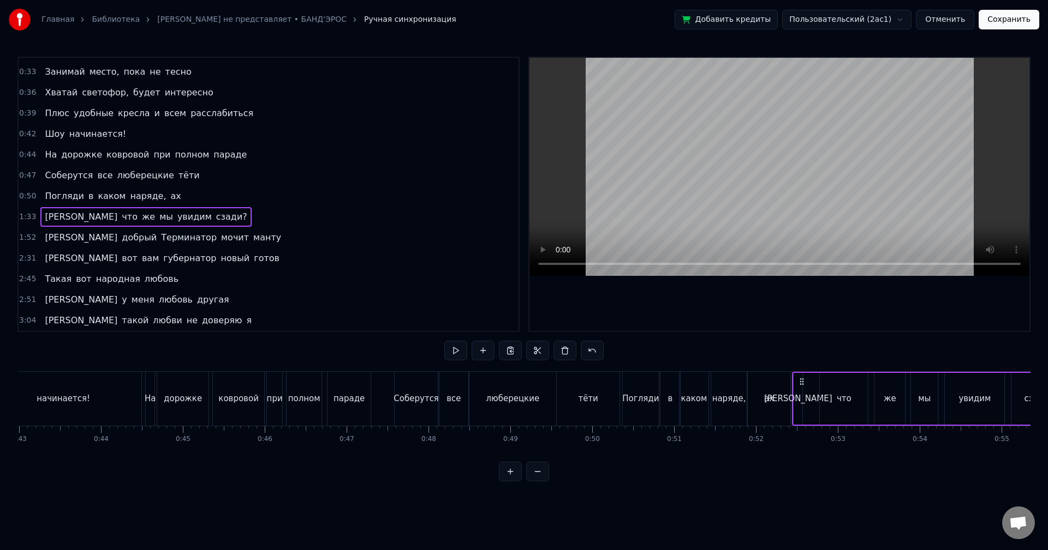
drag, startPoint x: 206, startPoint y: 379, endPoint x: 800, endPoint y: 408, distance: 595.4
click at [800, 408] on div "И что же мы увидим сзади?" at bounding box center [930, 399] width 276 height 54
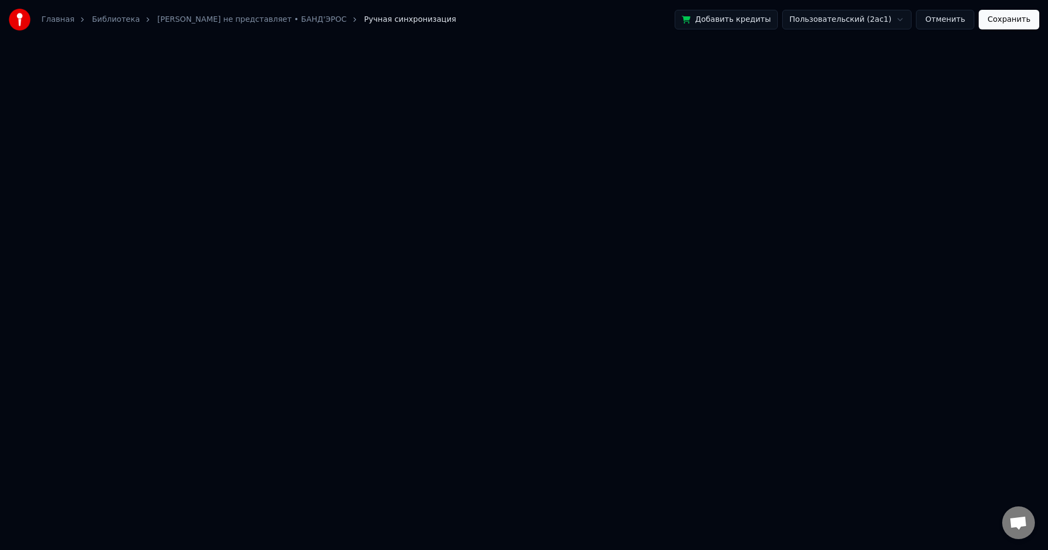
click at [1007, 26] on button "Сохранить" at bounding box center [1008, 20] width 61 height 20
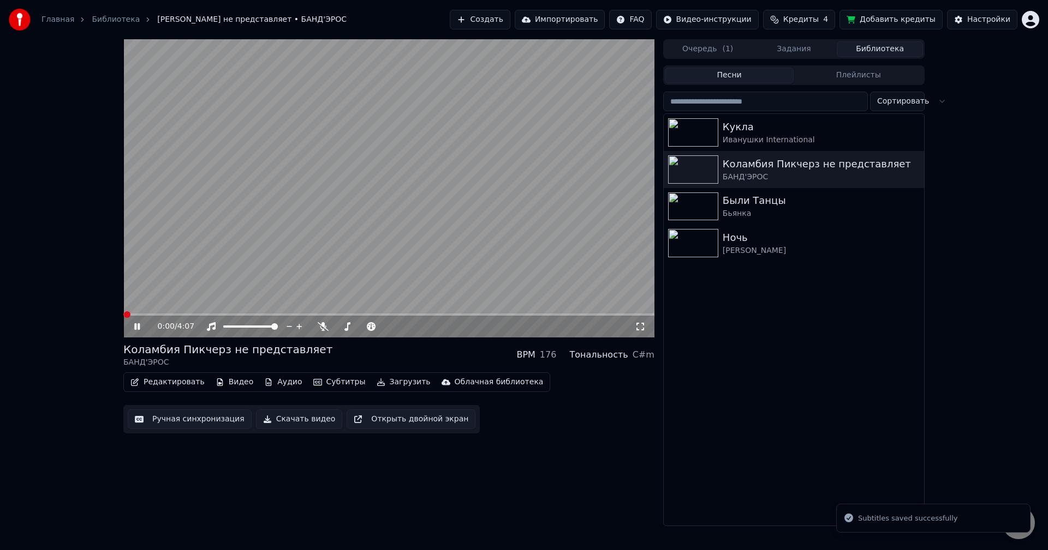
click at [194, 420] on button "Ручная синхронизация" at bounding box center [190, 420] width 124 height 20
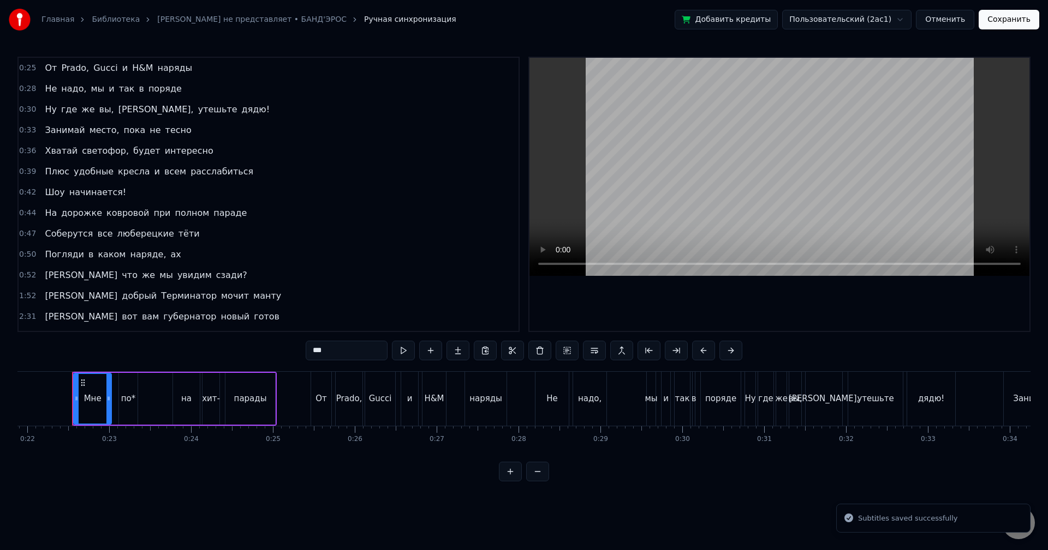
scroll to position [79, 0]
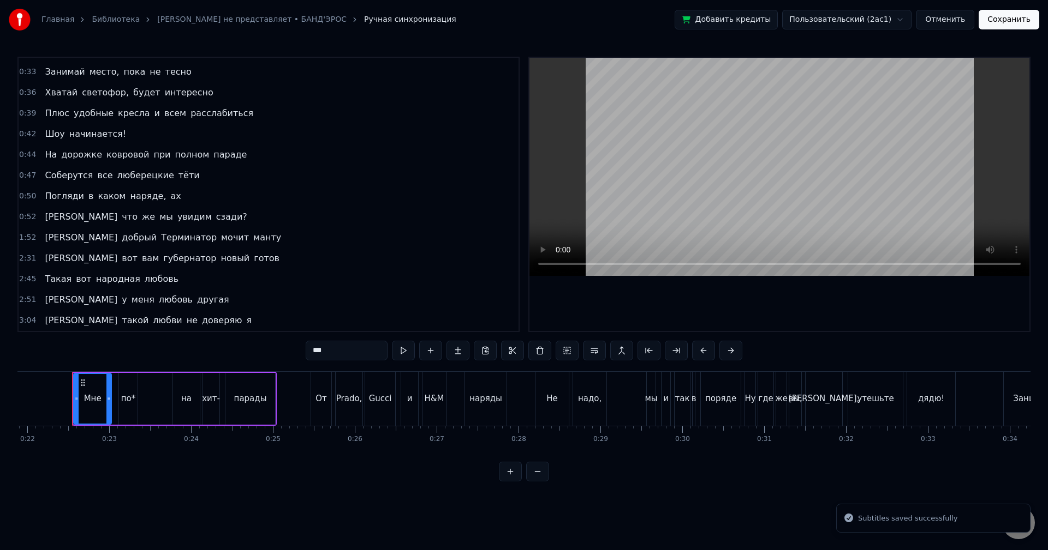
click at [187, 217] on div "0:52 И что же мы увидим сзади?" at bounding box center [269, 217] width 500 height 21
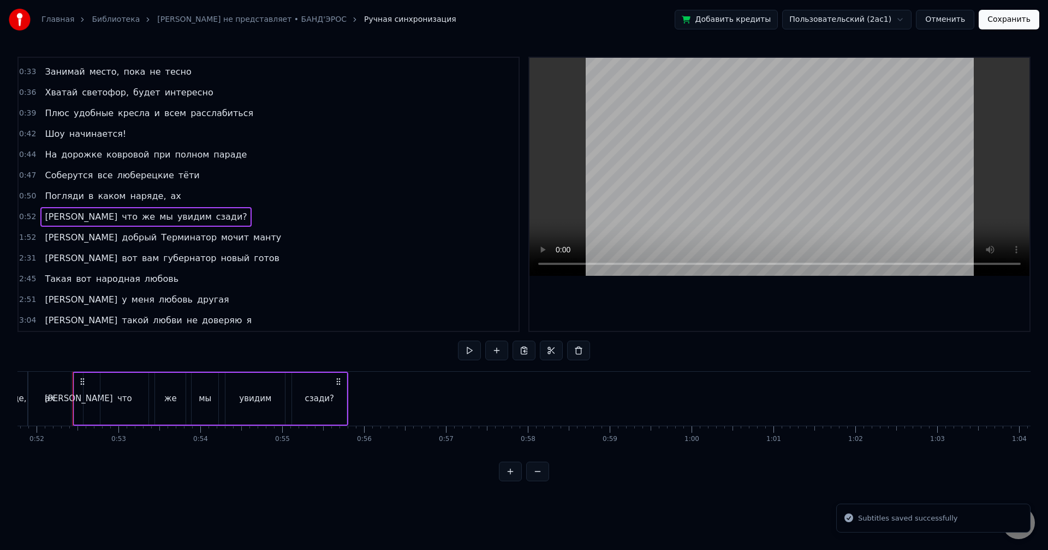
scroll to position [0, 4237]
click at [474, 352] on button at bounding box center [469, 351] width 23 height 20
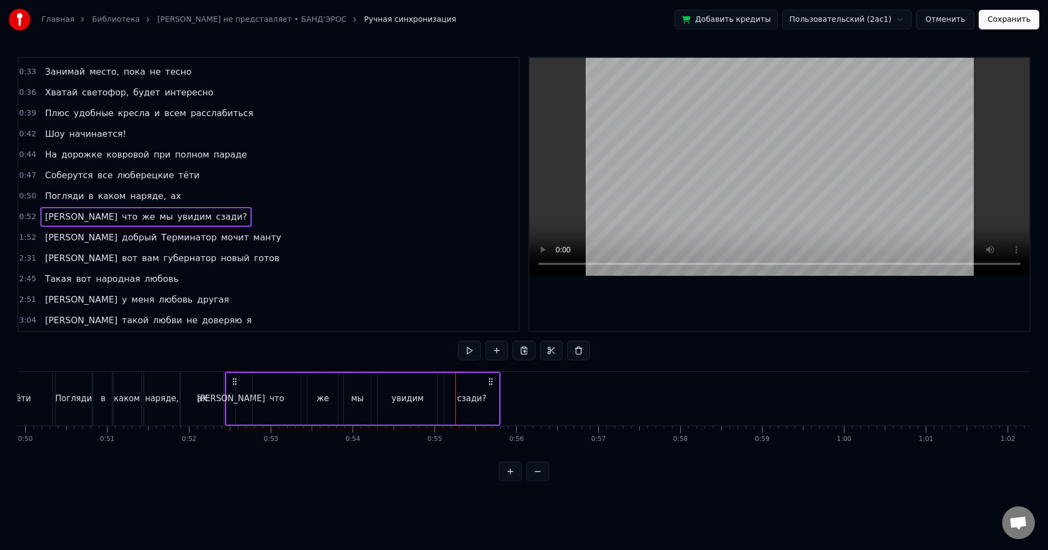
scroll to position [0, 3929]
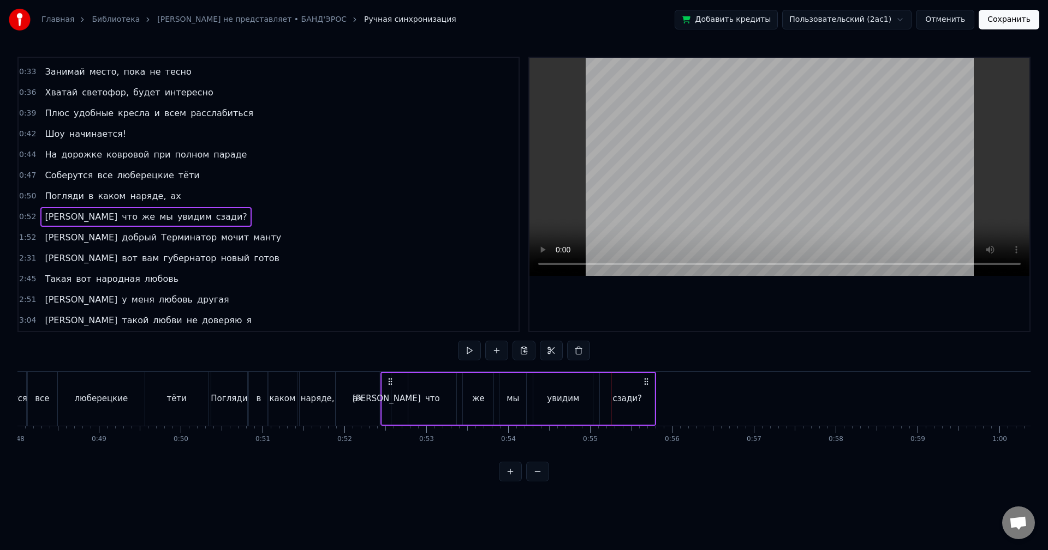
click at [386, 397] on div "[PERSON_NAME]" at bounding box center [386, 399] width 68 height 13
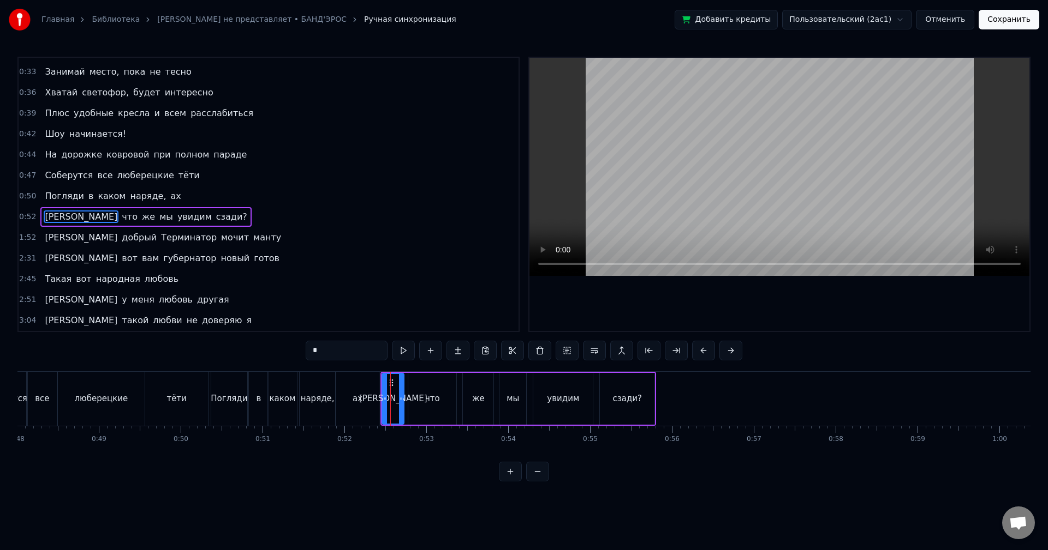
drag, startPoint x: 388, startPoint y: 394, endPoint x: 401, endPoint y: 396, distance: 13.1
click at [401, 396] on icon at bounding box center [401, 398] width 4 height 9
drag, startPoint x: 391, startPoint y: 381, endPoint x: 399, endPoint y: 386, distance: 9.5
click at [406, 383] on icon at bounding box center [406, 383] width 9 height 9
click at [348, 394] on div "ах" at bounding box center [357, 399] width 43 height 54
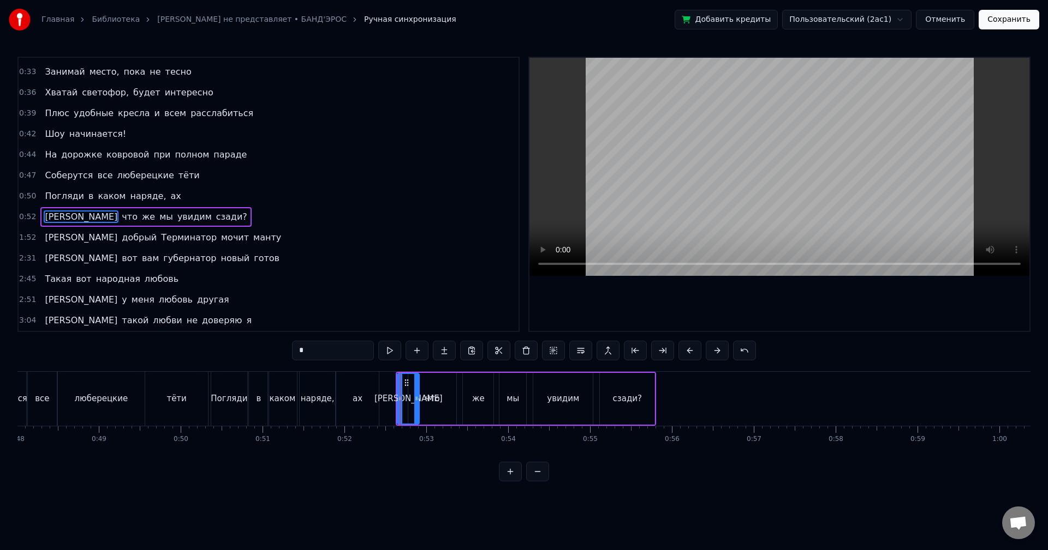
type input "**"
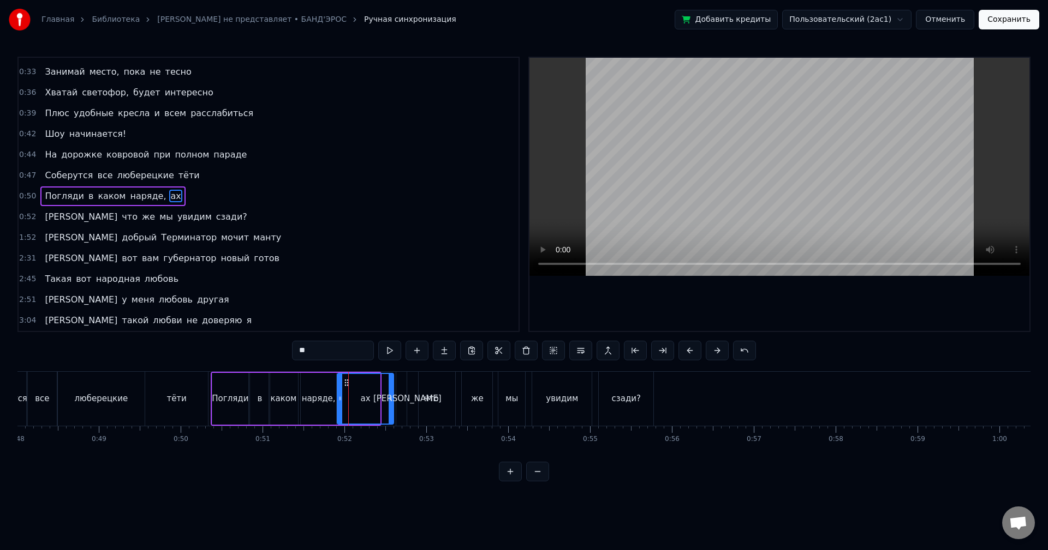
drag, startPoint x: 378, startPoint y: 395, endPoint x: 393, endPoint y: 394, distance: 15.3
click at [393, 394] on div at bounding box center [390, 399] width 4 height 50
drag, startPoint x: 391, startPoint y: 398, endPoint x: 398, endPoint y: 398, distance: 6.6
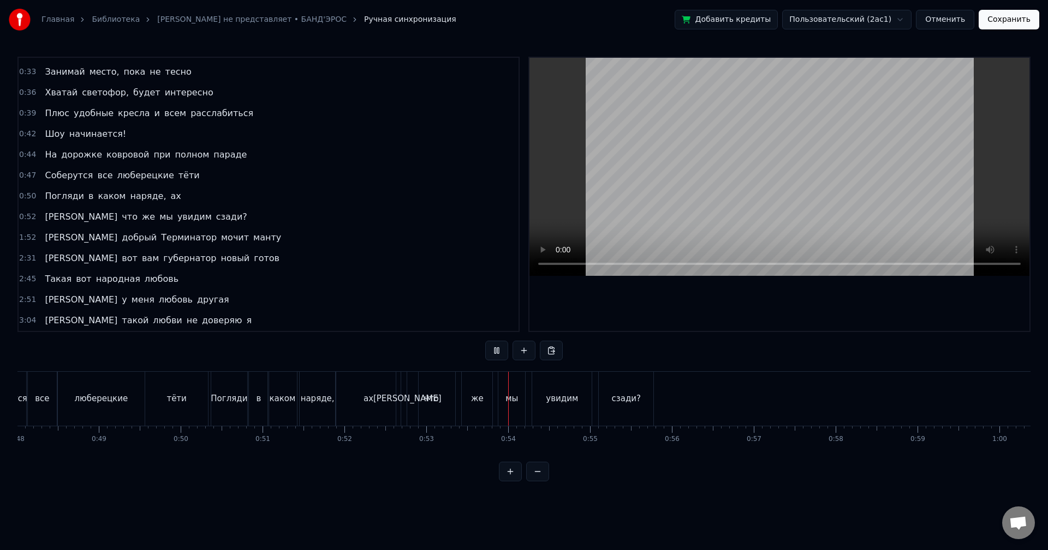
click at [408, 397] on div "что" at bounding box center [431, 399] width 48 height 54
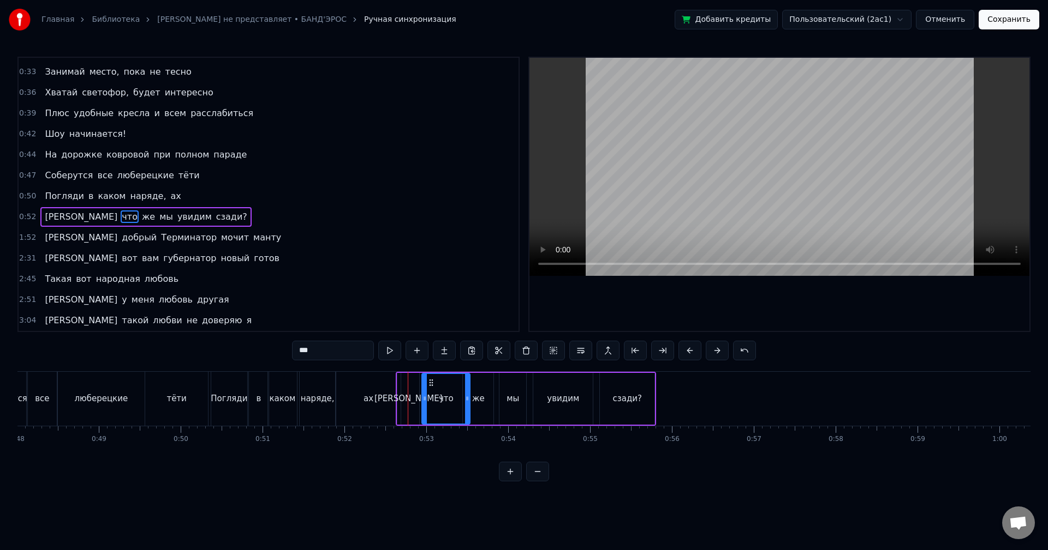
drag, startPoint x: 416, startPoint y: 382, endPoint x: 430, endPoint y: 382, distance: 13.6
click at [430, 382] on circle at bounding box center [430, 382] width 1 height 1
drag, startPoint x: 468, startPoint y: 392, endPoint x: 448, endPoint y: 393, distance: 19.7
click at [448, 393] on div at bounding box center [447, 399] width 4 height 50
drag, startPoint x: 447, startPoint y: 395, endPoint x: 442, endPoint y: 396, distance: 5.5
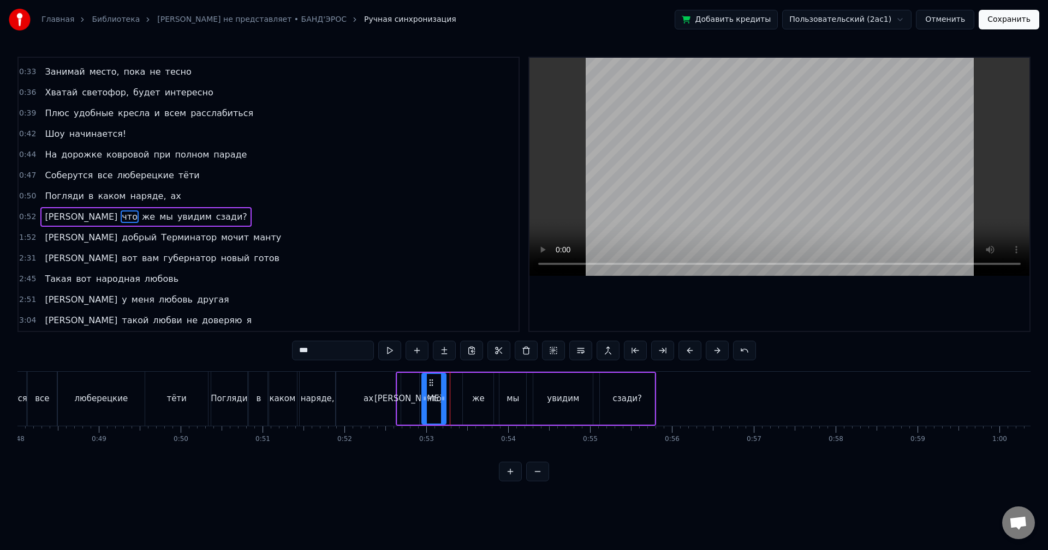
click at [442, 396] on icon at bounding box center [443, 398] width 4 height 9
click at [439, 398] on icon at bounding box center [439, 398] width 4 height 9
click at [478, 396] on div "же" at bounding box center [478, 399] width 13 height 13
type input "**"
drag, startPoint x: 470, startPoint y: 381, endPoint x: 455, endPoint y: 383, distance: 14.8
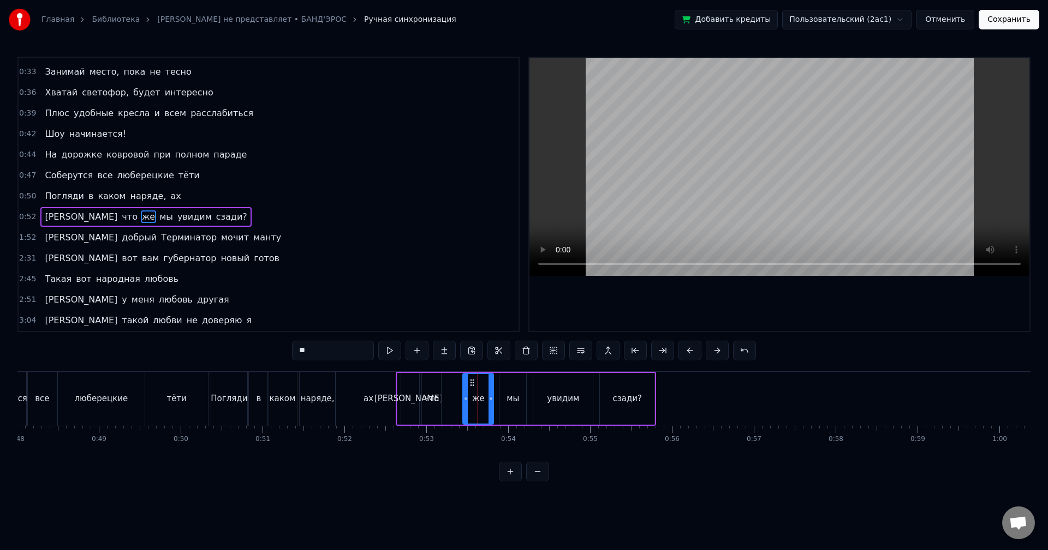
click at [455, 383] on div "И что же мы увидим сзади?" at bounding box center [526, 399] width 260 height 54
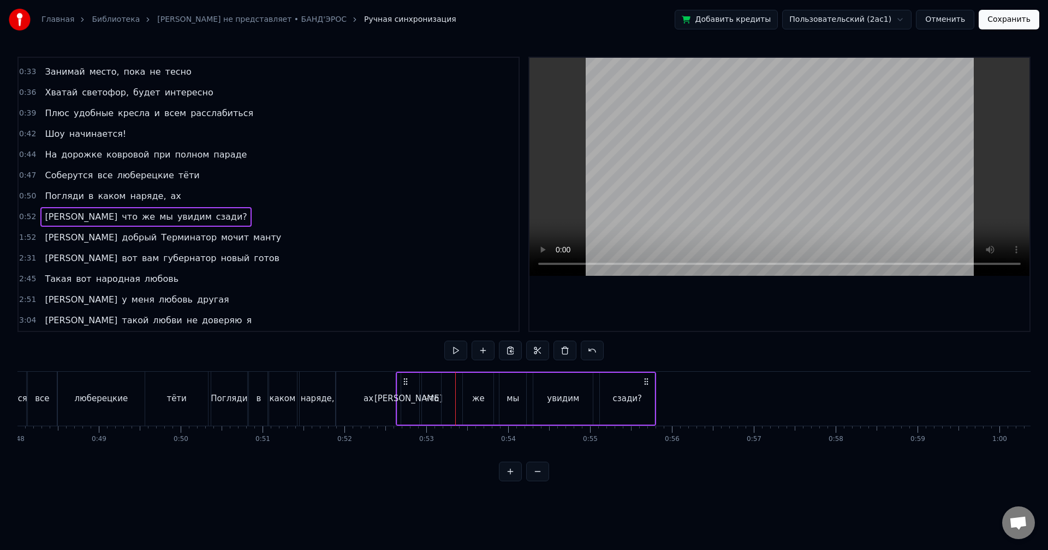
click at [471, 386] on div "же" at bounding box center [478, 399] width 31 height 52
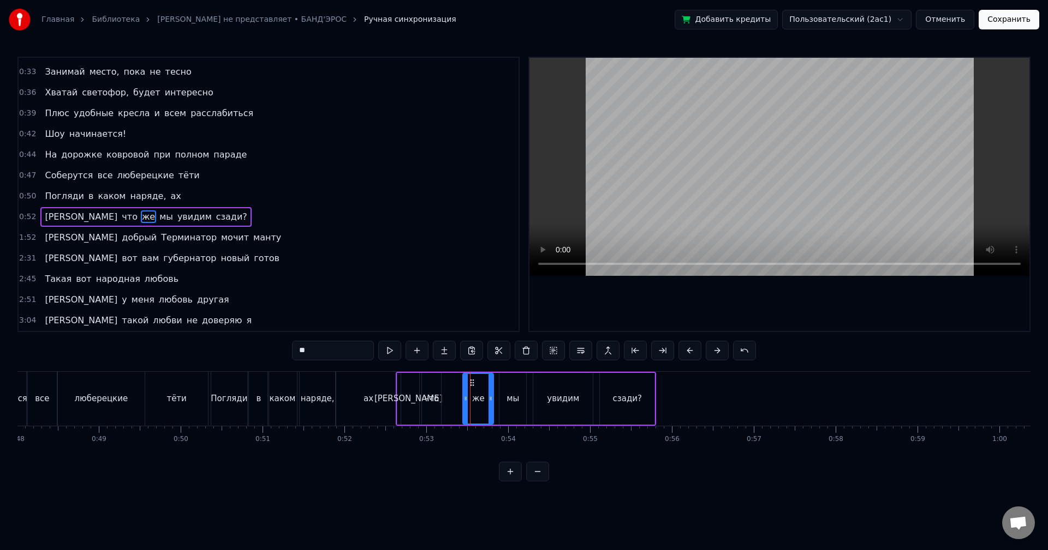
drag, startPoint x: 471, startPoint y: 384, endPoint x: 463, endPoint y: 384, distance: 7.6
click at [463, 384] on div "же" at bounding box center [477, 399] width 29 height 50
drag, startPoint x: 465, startPoint y: 391, endPoint x: 446, endPoint y: 392, distance: 19.1
click at [446, 392] on div at bounding box center [446, 399] width 4 height 50
drag, startPoint x: 489, startPoint y: 395, endPoint x: 473, endPoint y: 396, distance: 15.8
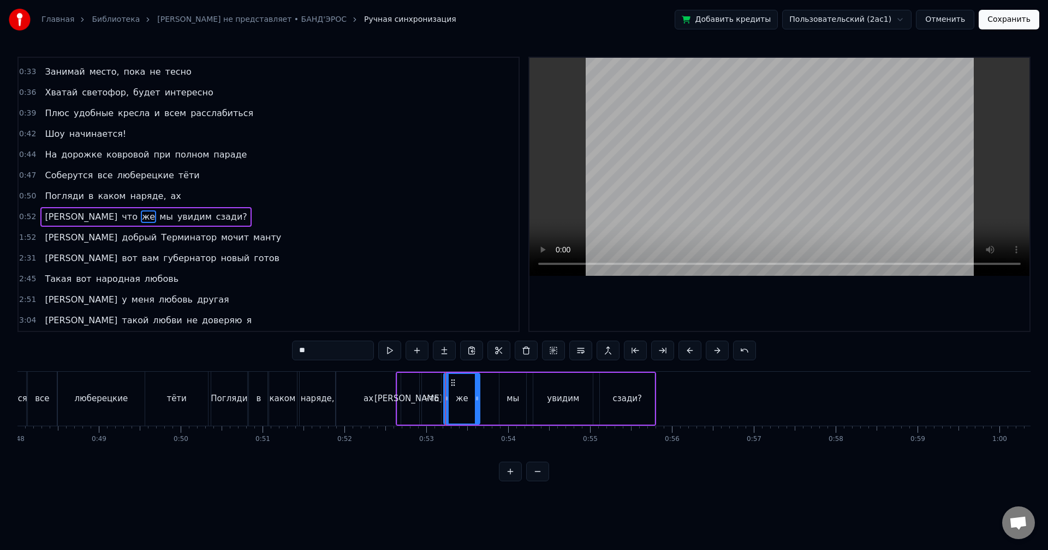
click at [475, 396] on icon at bounding box center [477, 398] width 4 height 9
drag, startPoint x: 475, startPoint y: 396, endPoint x: 467, endPoint y: 395, distance: 8.2
click at [467, 395] on icon at bounding box center [468, 398] width 4 height 9
click at [511, 394] on div "мы" at bounding box center [512, 399] width 13 height 13
type input "**"
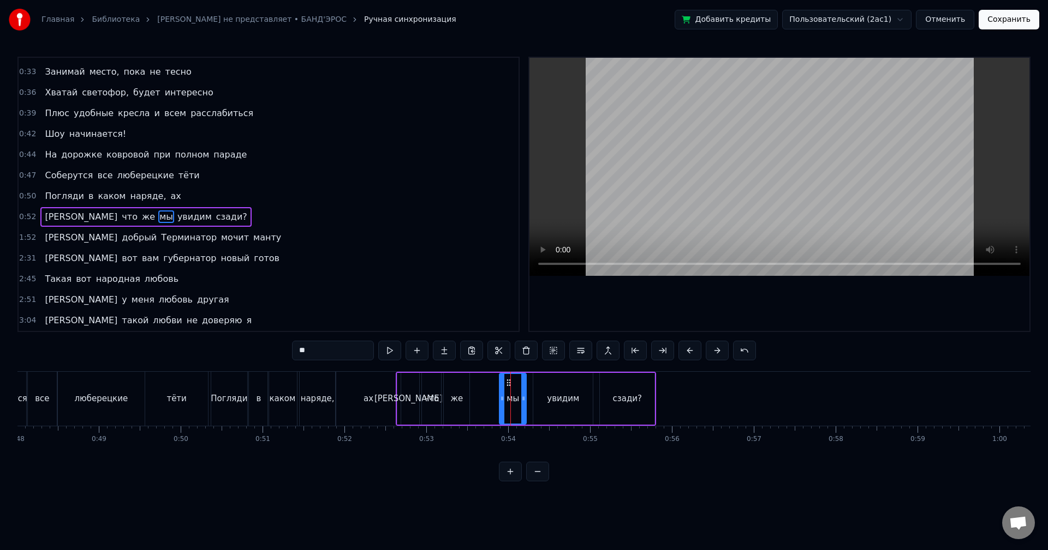
drag, startPoint x: 504, startPoint y: 382, endPoint x: 479, endPoint y: 385, distance: 24.7
click at [479, 385] on div "И что же мы увидим сзади?" at bounding box center [526, 399] width 260 height 54
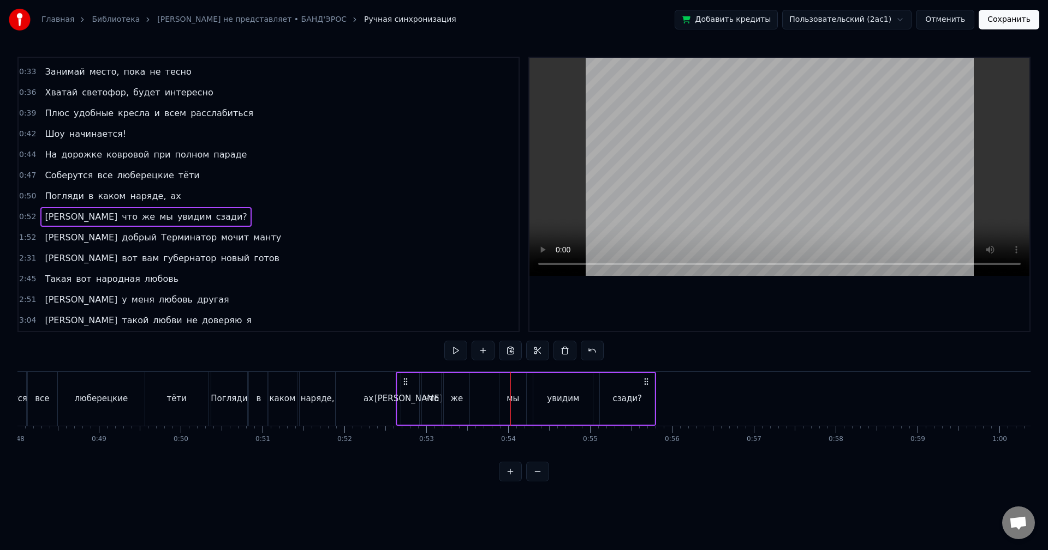
click at [510, 390] on div "мы" at bounding box center [512, 399] width 27 height 52
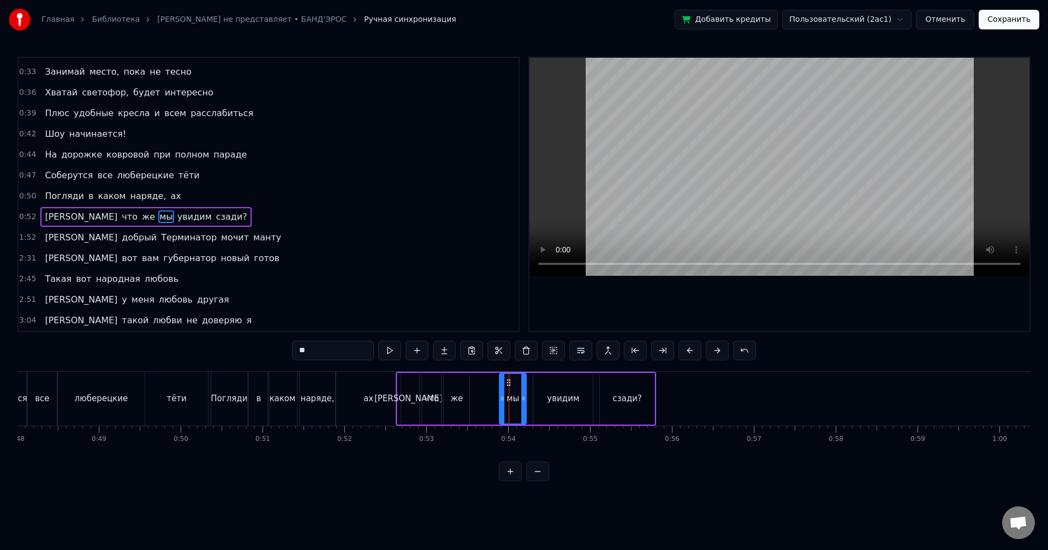
click at [499, 392] on div "мы" at bounding box center [513, 399] width 28 height 52
drag, startPoint x: 501, startPoint y: 392, endPoint x: 473, endPoint y: 391, distance: 28.4
click at [473, 391] on div at bounding box center [474, 399] width 4 height 50
drag, startPoint x: 523, startPoint y: 397, endPoint x: 493, endPoint y: 397, distance: 30.0
click at [493, 397] on icon at bounding box center [494, 398] width 4 height 9
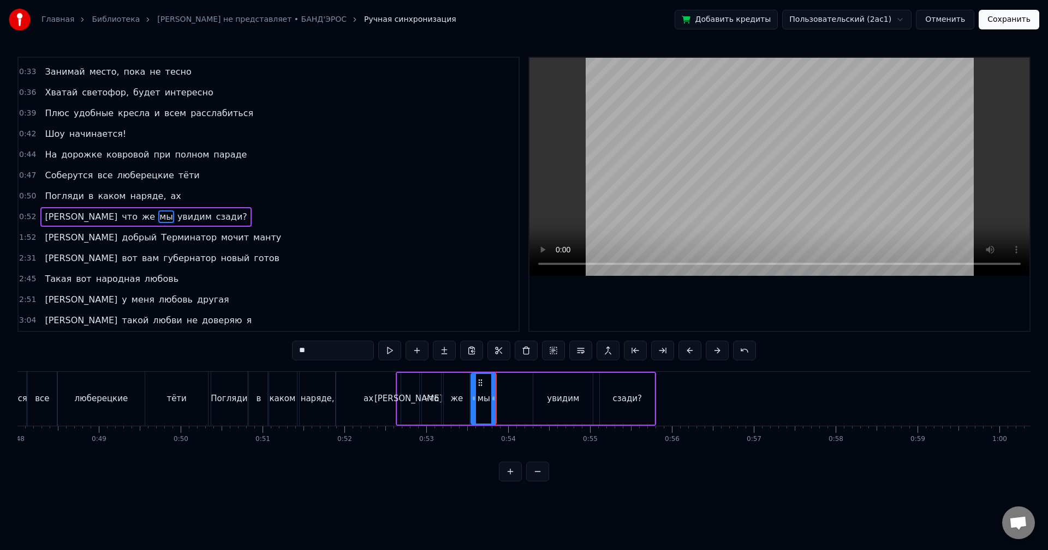
click at [513, 476] on button at bounding box center [510, 472] width 23 height 20
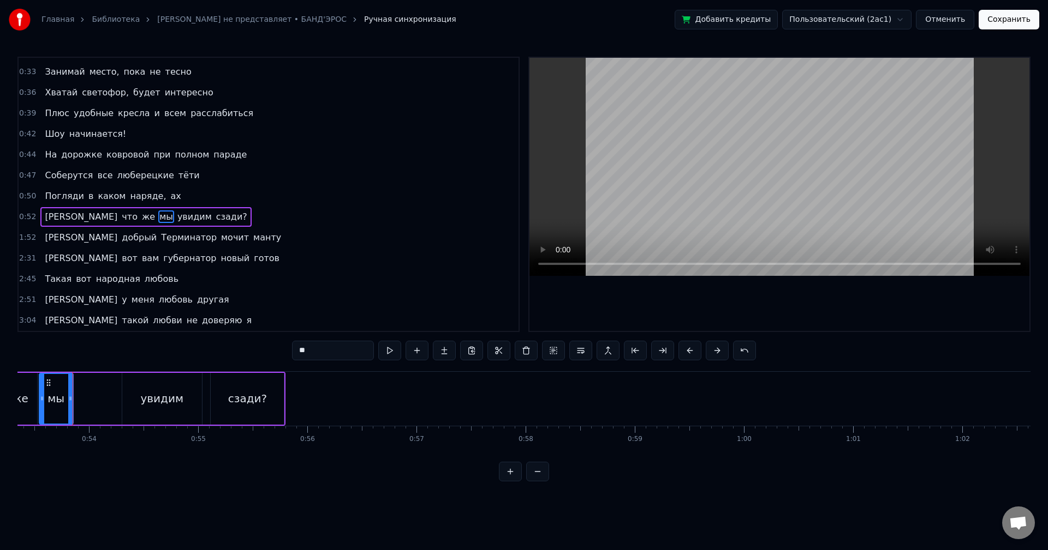
click at [512, 476] on button at bounding box center [510, 472] width 23 height 20
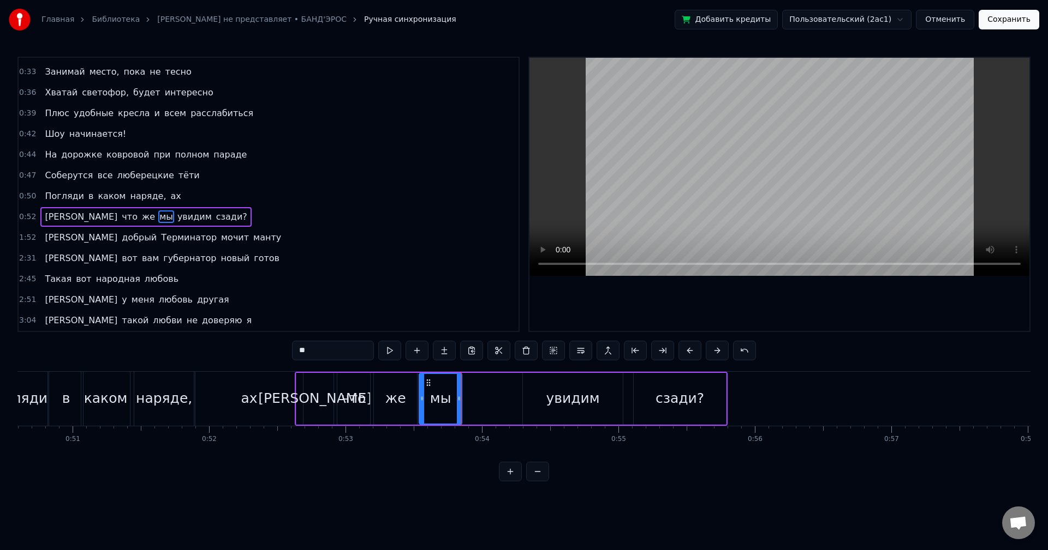
scroll to position [0, 6827]
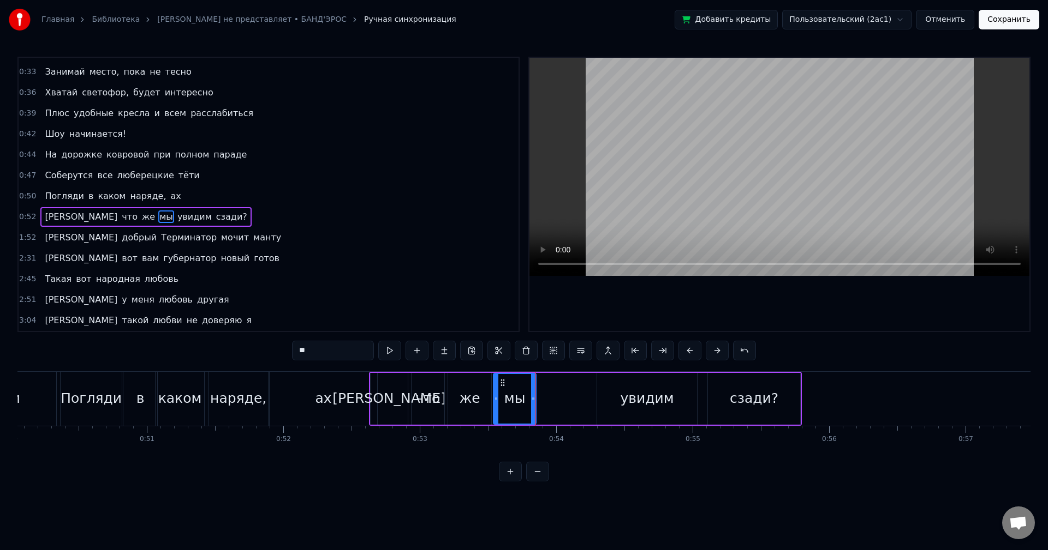
click at [480, 408] on div "же" at bounding box center [470, 399] width 44 height 52
drag, startPoint x: 489, startPoint y: 398, endPoint x: 477, endPoint y: 400, distance: 12.7
click at [477, 400] on icon at bounding box center [478, 398] width 4 height 9
click at [469, 401] on icon at bounding box center [471, 398] width 4 height 9
click at [508, 402] on div "мы" at bounding box center [514, 398] width 21 height 21
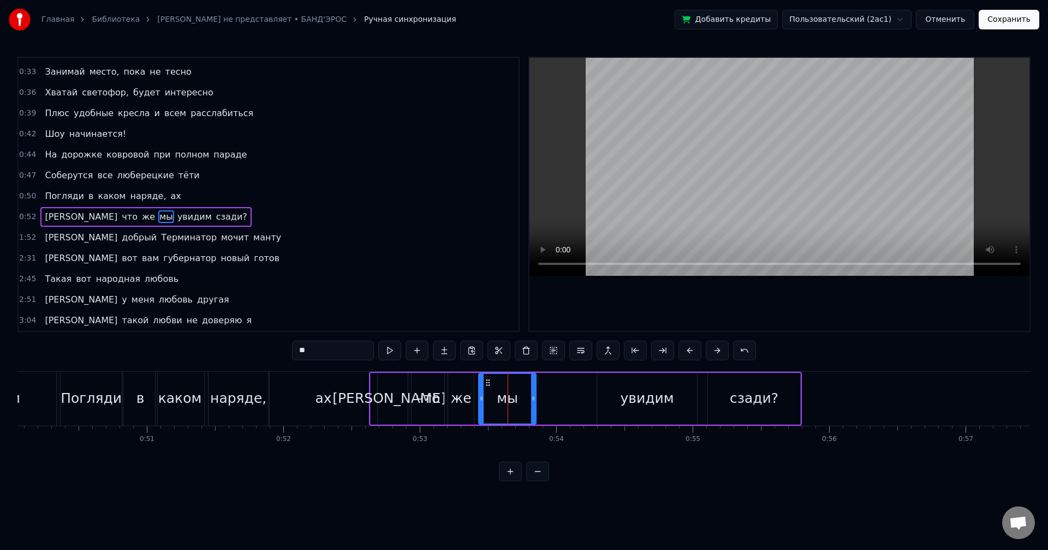
drag, startPoint x: 496, startPoint y: 398, endPoint x: 476, endPoint y: 398, distance: 20.2
click at [479, 398] on icon at bounding box center [481, 398] width 4 height 9
drag, startPoint x: 532, startPoint y: 400, endPoint x: 498, endPoint y: 400, distance: 33.8
click at [498, 400] on icon at bounding box center [499, 398] width 4 height 9
click at [634, 405] on div "увидим" at bounding box center [646, 398] width 53 height 21
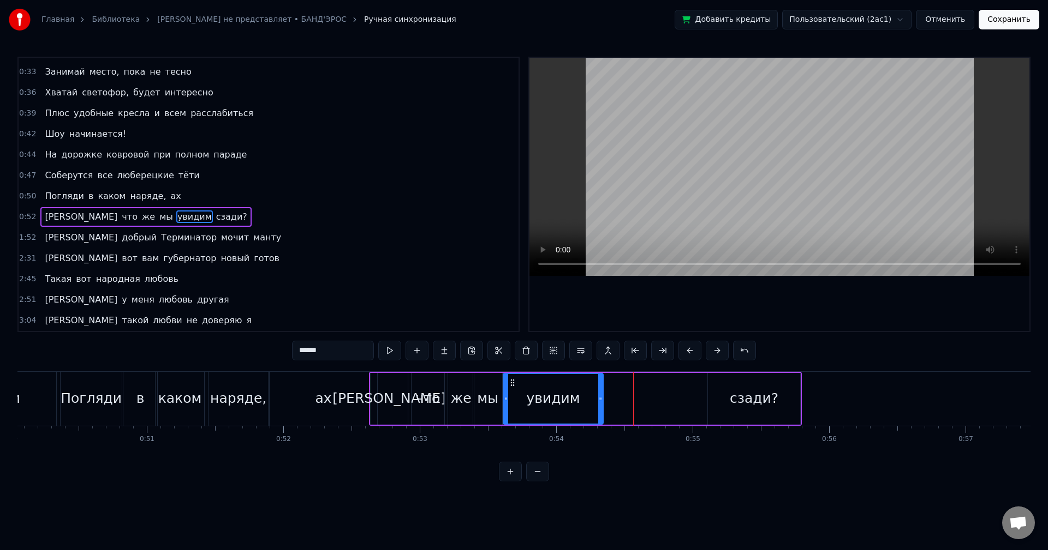
drag, startPoint x: 605, startPoint y: 384, endPoint x: 511, endPoint y: 389, distance: 94.5
click at [511, 389] on div "увидим" at bounding box center [553, 399] width 99 height 50
drag, startPoint x: 602, startPoint y: 396, endPoint x: 535, endPoint y: 396, distance: 66.6
click at [535, 396] on icon at bounding box center [533, 398] width 4 height 9
drag, startPoint x: 532, startPoint y: 397, endPoint x: 559, endPoint y: 397, distance: 26.7
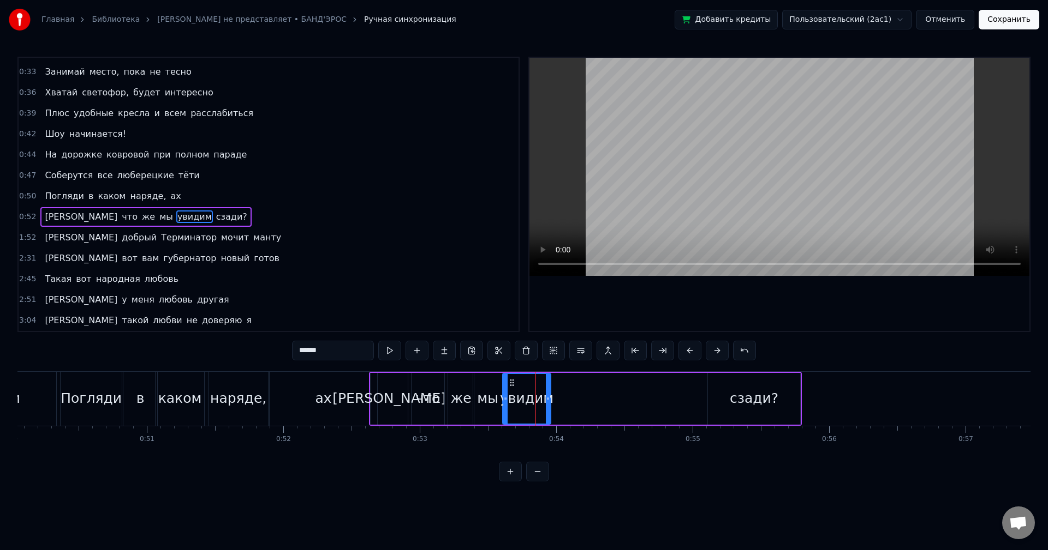
click at [550, 397] on icon at bounding box center [548, 398] width 4 height 9
drag, startPoint x: 561, startPoint y: 399, endPoint x: 577, endPoint y: 398, distance: 16.4
click at [577, 398] on icon at bounding box center [576, 398] width 4 height 9
click at [723, 393] on div "сзади?" at bounding box center [754, 399] width 92 height 52
type input "******"
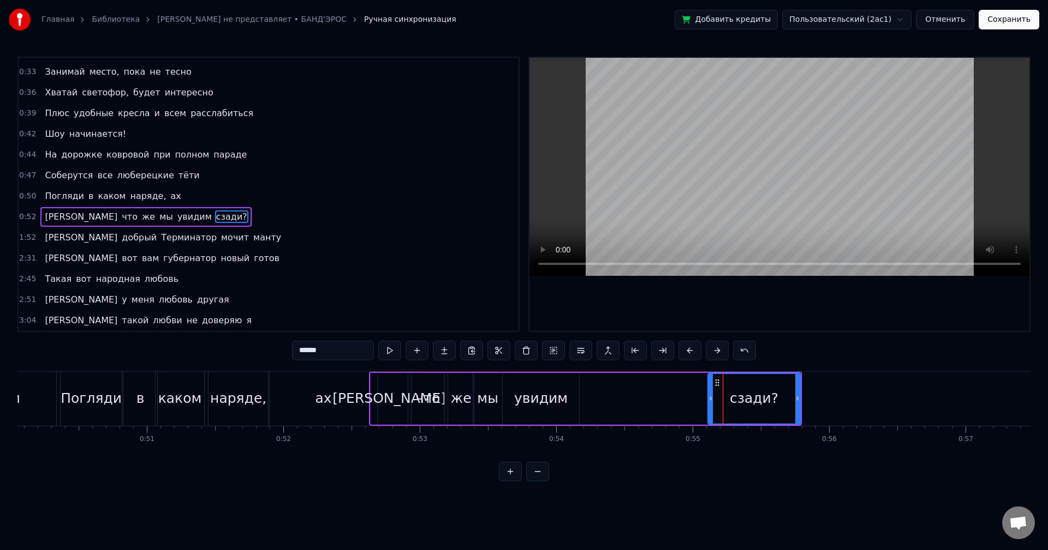
drag, startPoint x: 717, startPoint y: 384, endPoint x: 694, endPoint y: 387, distance: 23.1
click at [650, 387] on div "И что же мы увидим сзади?" at bounding box center [585, 399] width 432 height 54
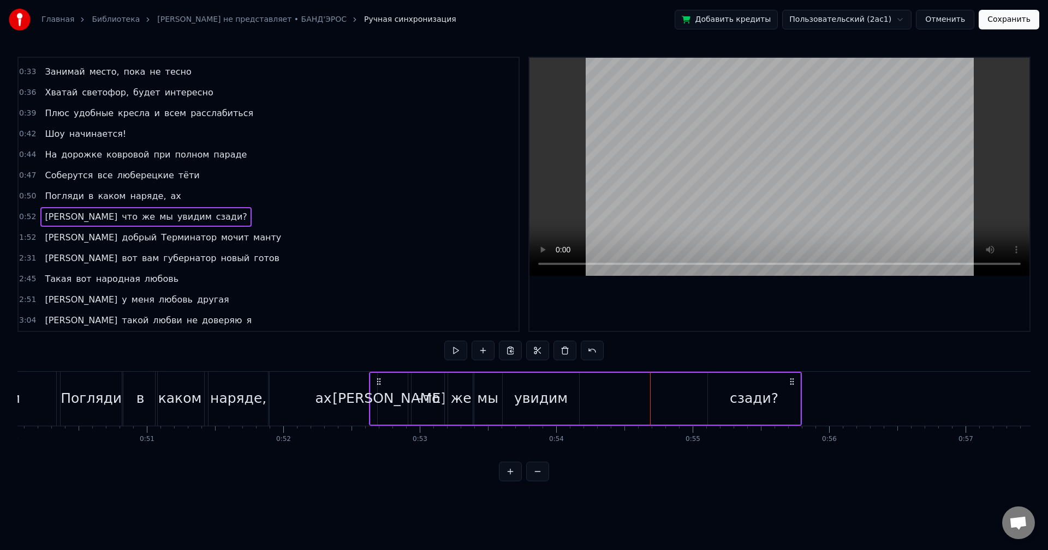
click at [715, 383] on div "сзади?" at bounding box center [754, 399] width 92 height 52
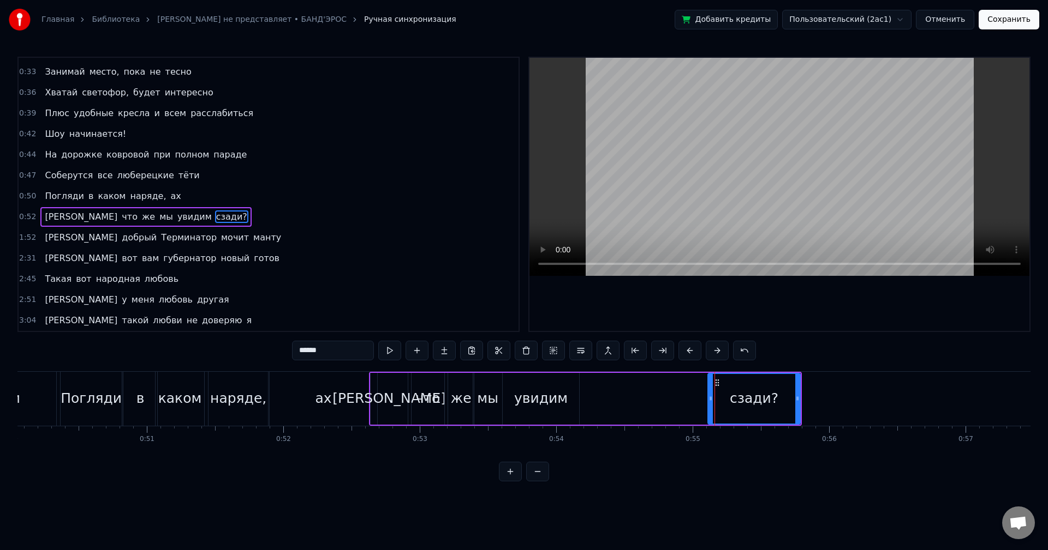
drag, startPoint x: 716, startPoint y: 382, endPoint x: 707, endPoint y: 388, distance: 11.8
click at [684, 382] on div "И что же мы увидим сзади?" at bounding box center [585, 399] width 432 height 54
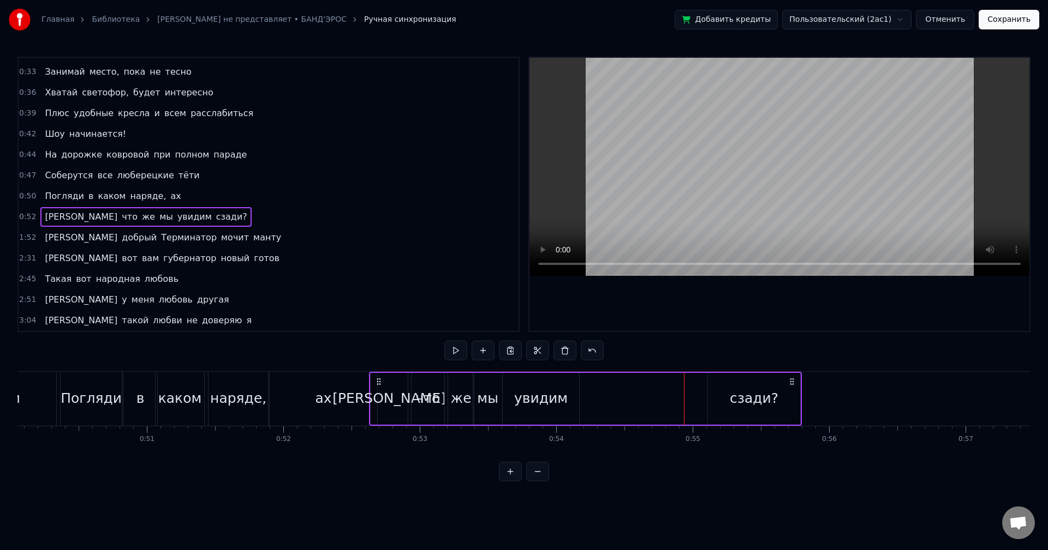
click at [713, 393] on div "сзади?" at bounding box center [754, 399] width 92 height 52
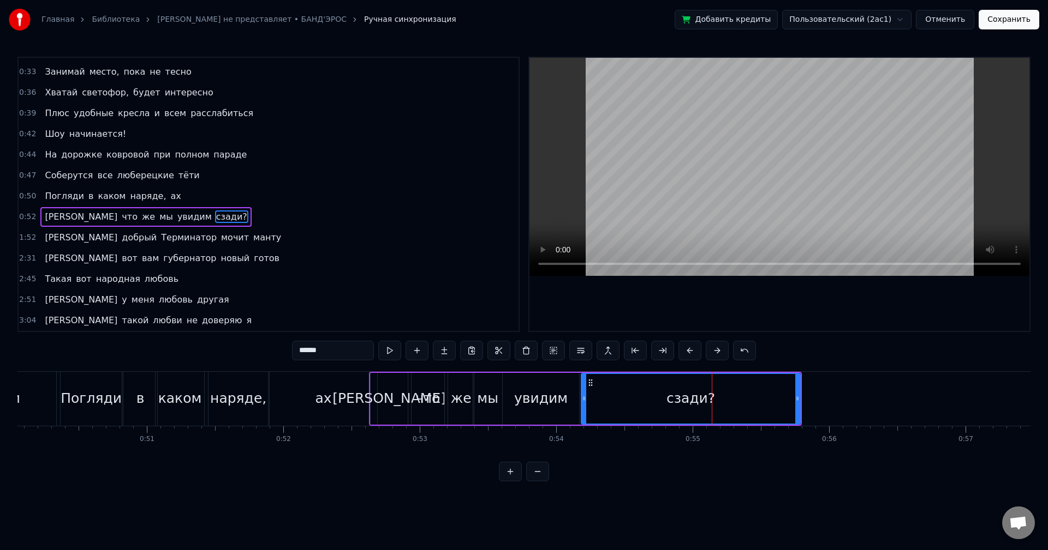
drag, startPoint x: 709, startPoint y: 399, endPoint x: 583, endPoint y: 406, distance: 126.8
click at [583, 406] on div at bounding box center [584, 399] width 4 height 50
drag, startPoint x: 798, startPoint y: 401, endPoint x: 716, endPoint y: 410, distance: 81.8
click at [716, 410] on div at bounding box center [716, 399] width 4 height 50
drag, startPoint x: 717, startPoint y: 405, endPoint x: 745, endPoint y: 404, distance: 28.4
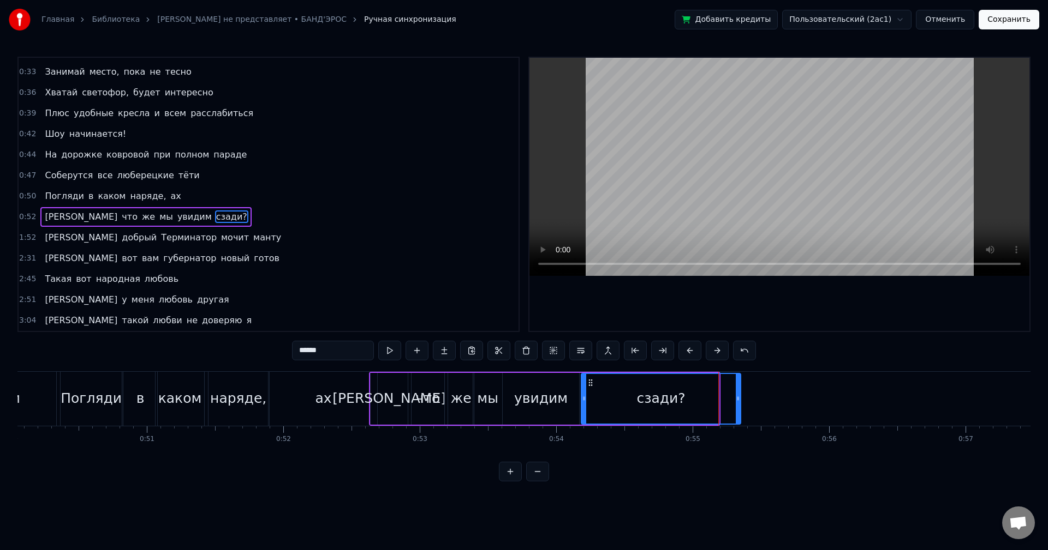
click at [740, 404] on div at bounding box center [737, 399] width 4 height 50
click at [211, 238] on div "1:52 А добрый Терминатор мочит манту" at bounding box center [269, 238] width 500 height 21
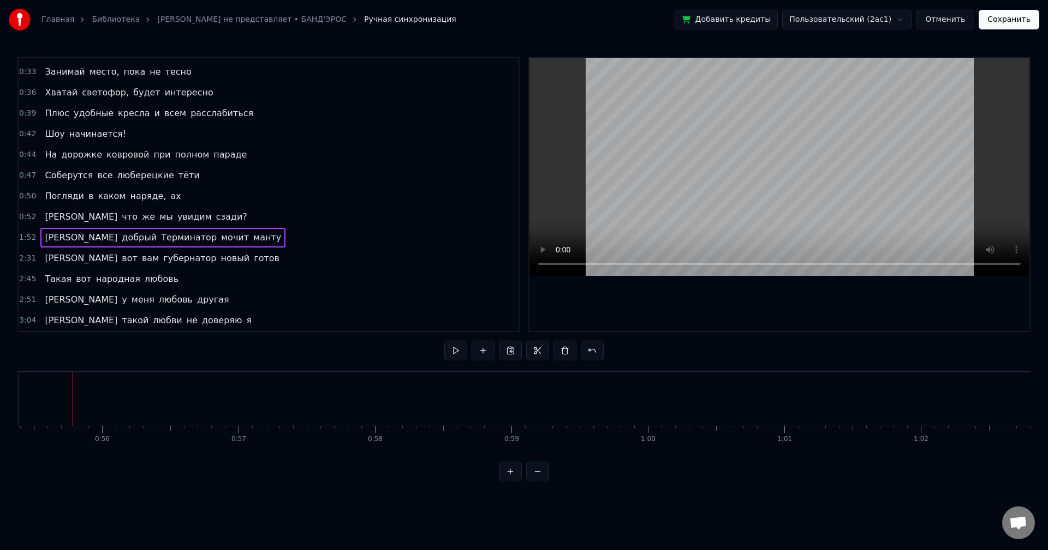
click at [213, 236] on div "1:52 А добрый Терминатор мочит манту" at bounding box center [269, 238] width 500 height 21
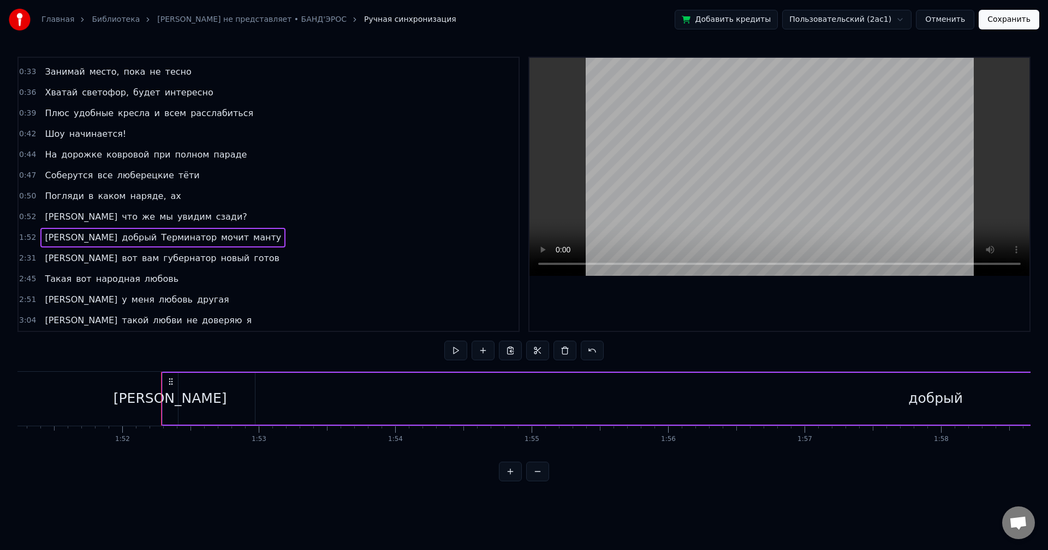
scroll to position [0, 15260]
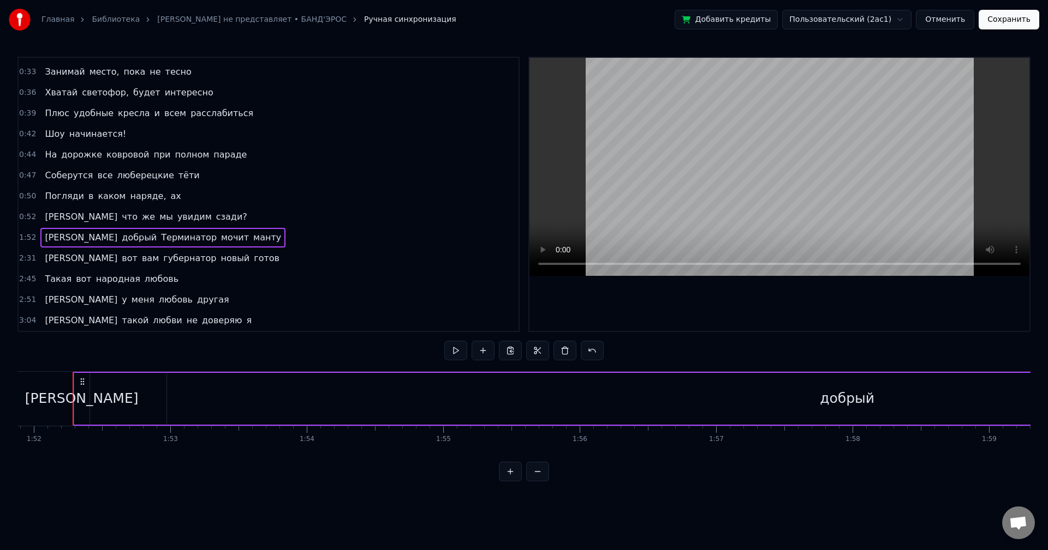
click at [540, 482] on button at bounding box center [537, 472] width 23 height 20
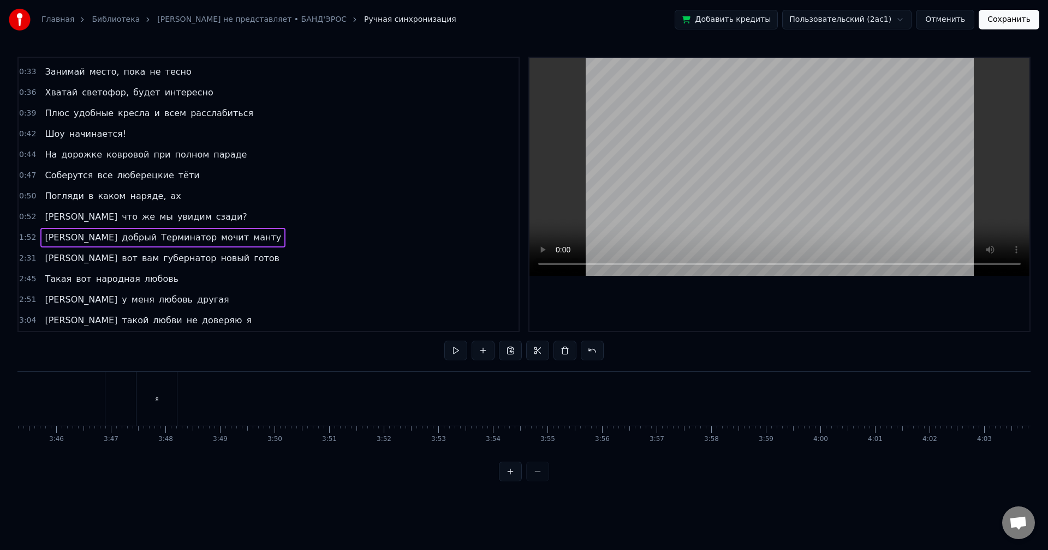
click at [540, 482] on div at bounding box center [524, 472] width 50 height 20
click at [542, 482] on div at bounding box center [524, 472] width 50 height 20
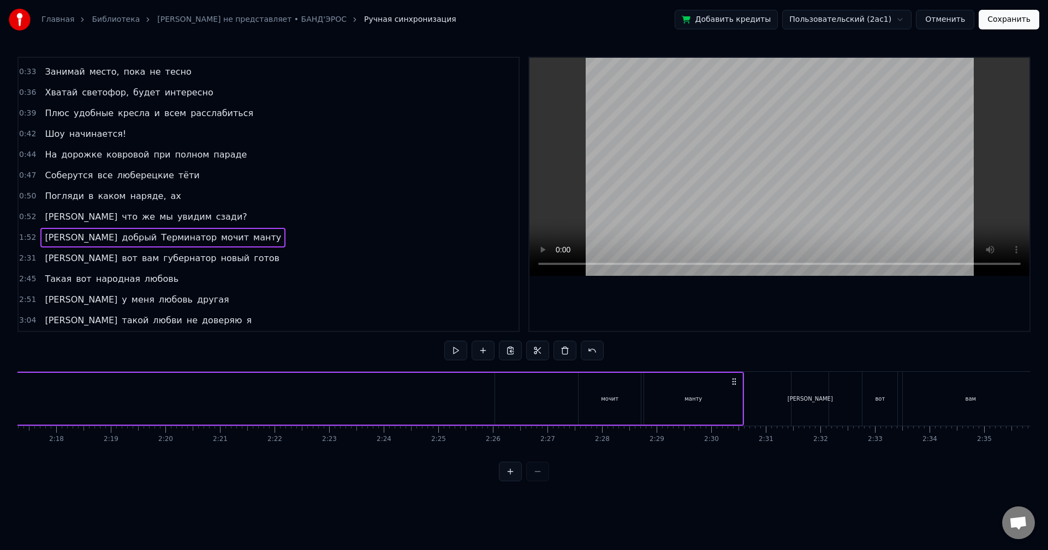
click at [543, 482] on div at bounding box center [524, 472] width 50 height 20
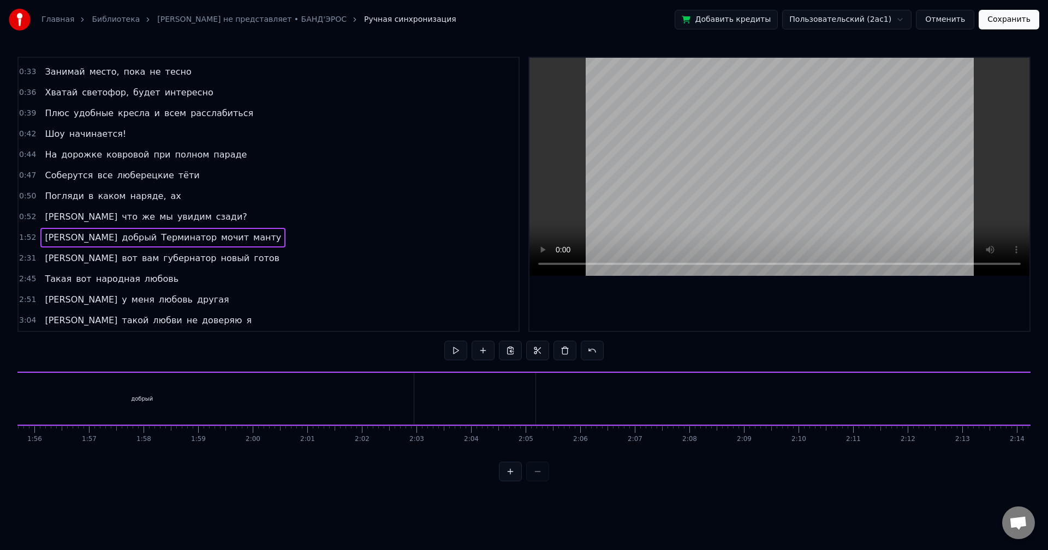
click at [543, 482] on div at bounding box center [524, 472] width 50 height 20
click at [627, 409] on div "добрый" at bounding box center [382, 399] width 543 height 52
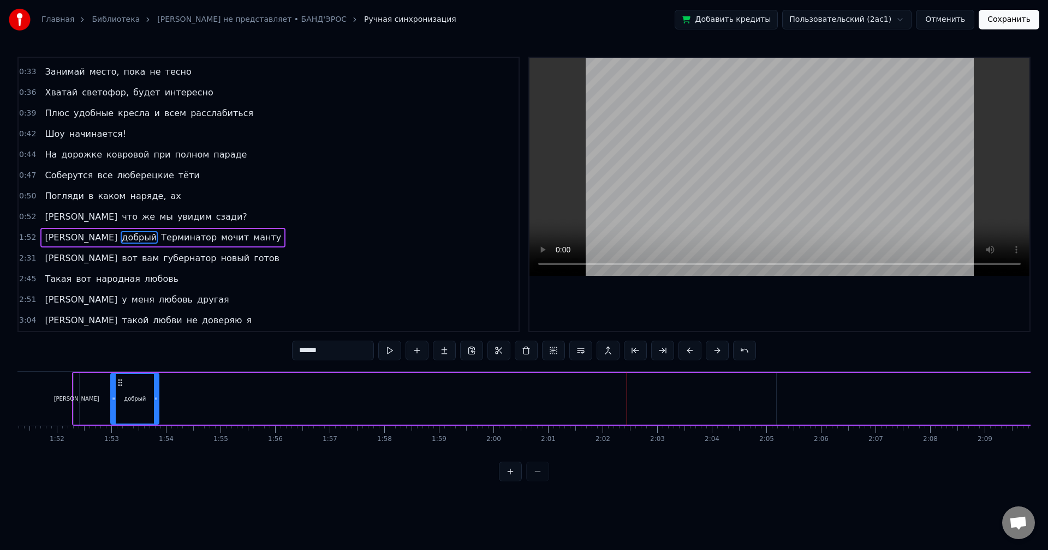
drag, startPoint x: 650, startPoint y: 404, endPoint x: 152, endPoint y: 421, distance: 498.4
click at [154, 421] on div at bounding box center [156, 399] width 4 height 50
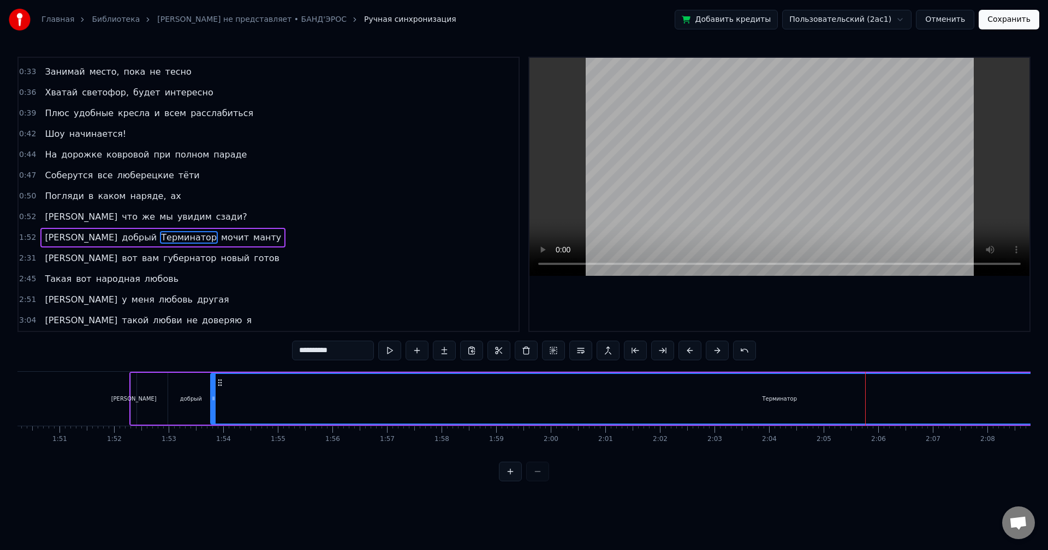
scroll to position [0, 6002]
drag, startPoint x: 785, startPoint y: 380, endPoint x: 243, endPoint y: 414, distance: 542.8
click at [243, 414] on div "Терминатор" at bounding box center [803, 399] width 1136 height 50
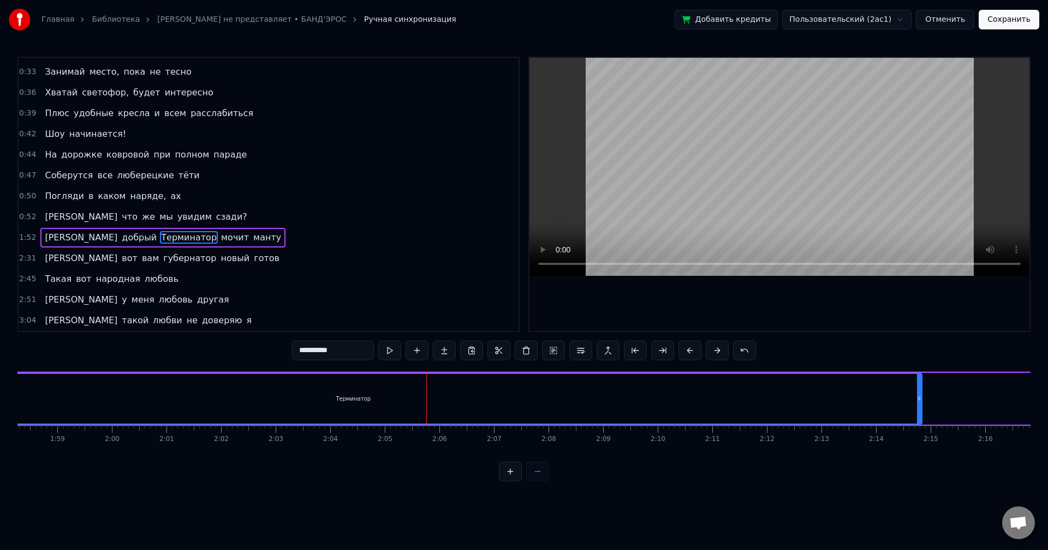
scroll to position [0, 6512]
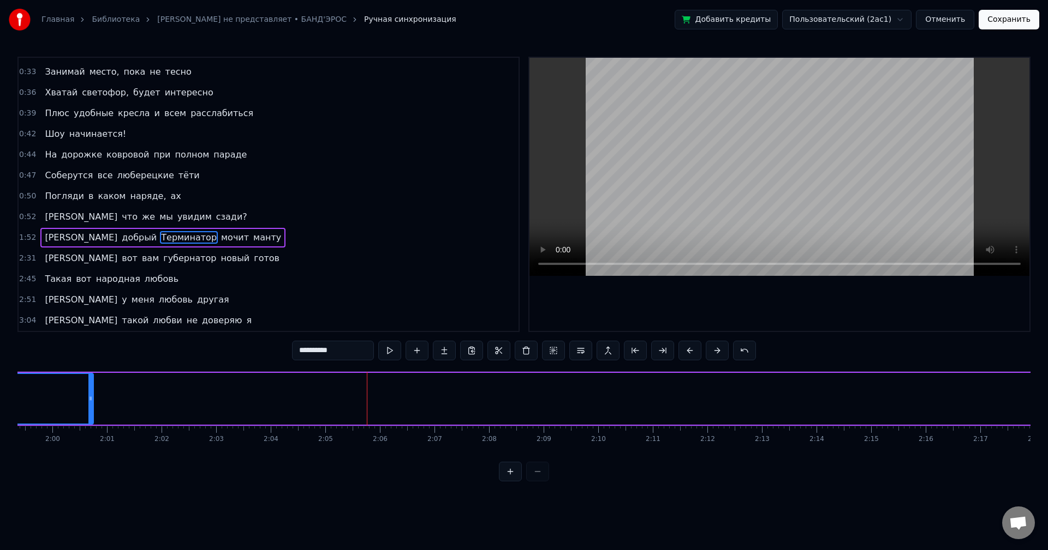
drag, startPoint x: 859, startPoint y: 399, endPoint x: 88, endPoint y: 409, distance: 770.4
click at [88, 410] on div at bounding box center [90, 399] width 4 height 50
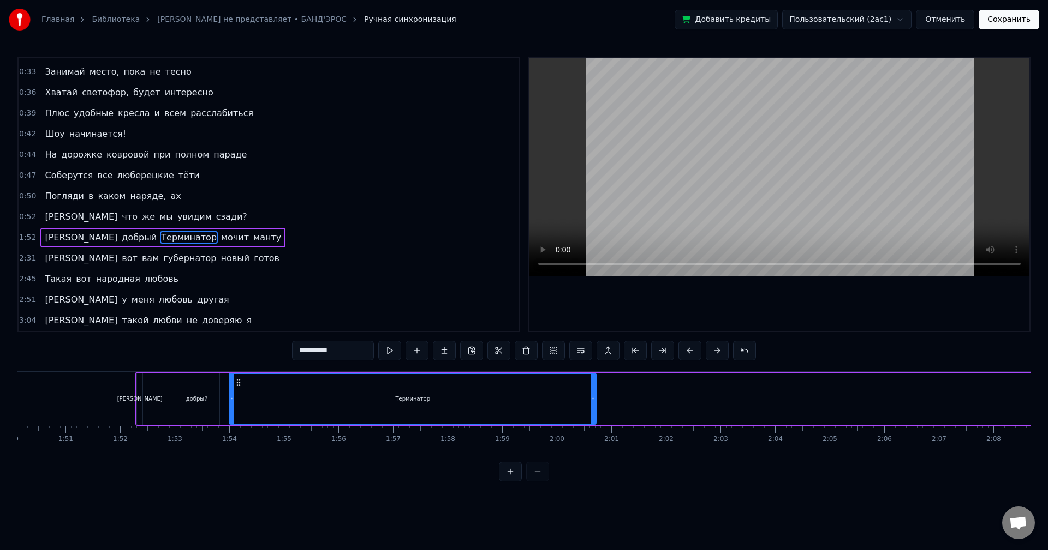
scroll to position [0, 5911]
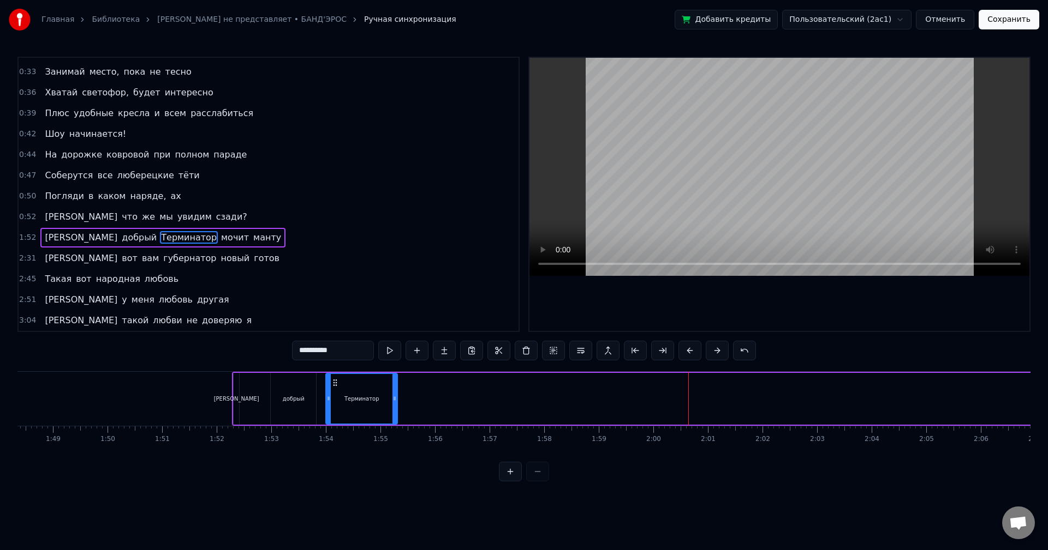
drag, startPoint x: 691, startPoint y: 406, endPoint x: 396, endPoint y: 408, distance: 295.2
click at [396, 408] on div at bounding box center [394, 399] width 4 height 50
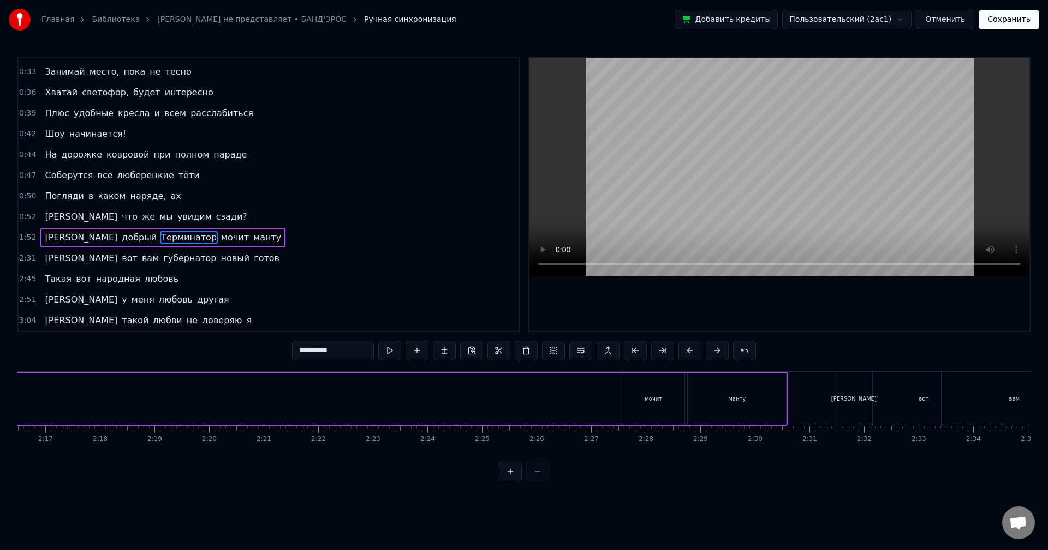
scroll to position [0, 7469]
click at [626, 408] on div "мочит" at bounding box center [631, 399] width 62 height 52
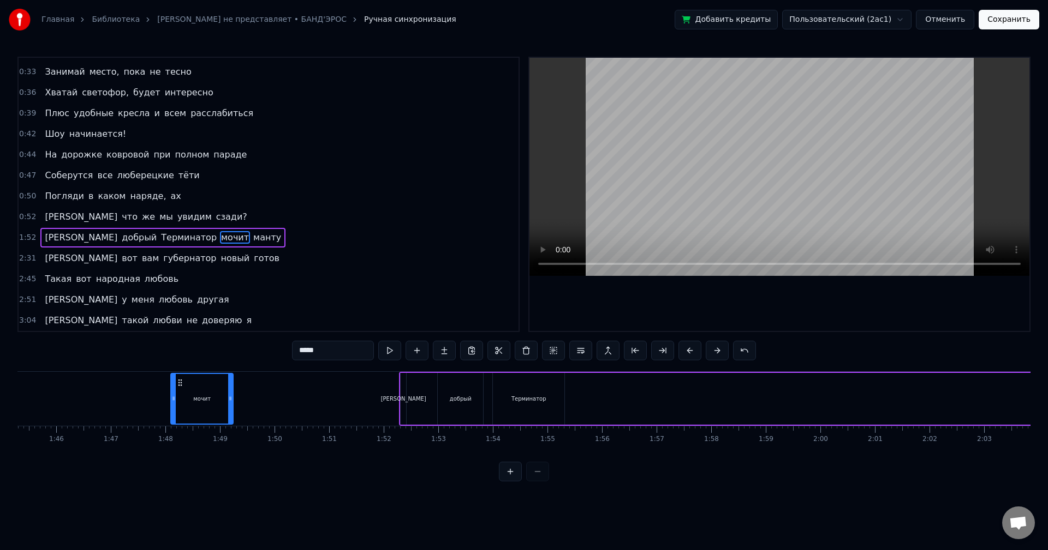
scroll to position [0, 5744]
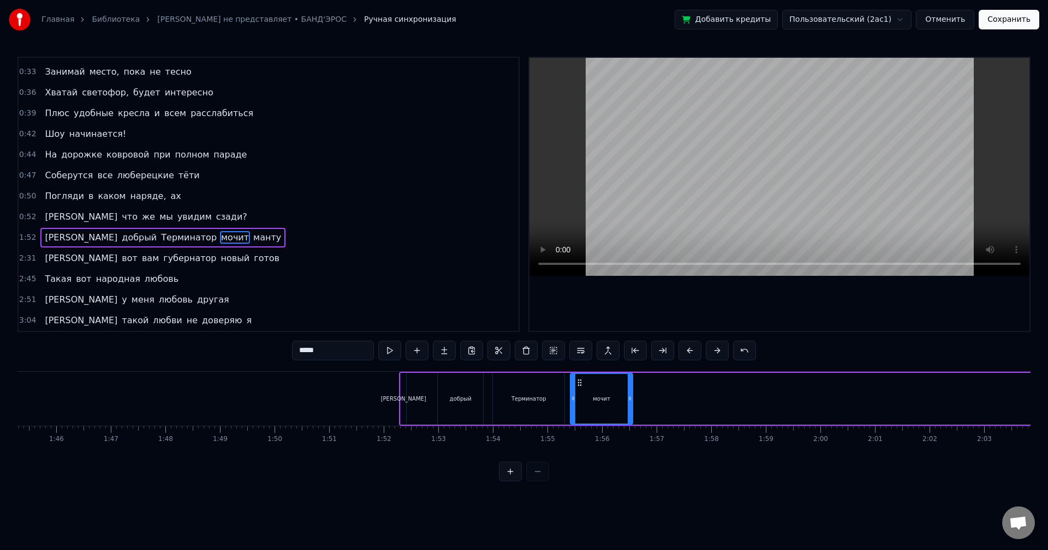
drag, startPoint x: 609, startPoint y: 381, endPoint x: 564, endPoint y: 417, distance: 57.9
click at [579, 411] on div "мочит" at bounding box center [601, 399] width 61 height 50
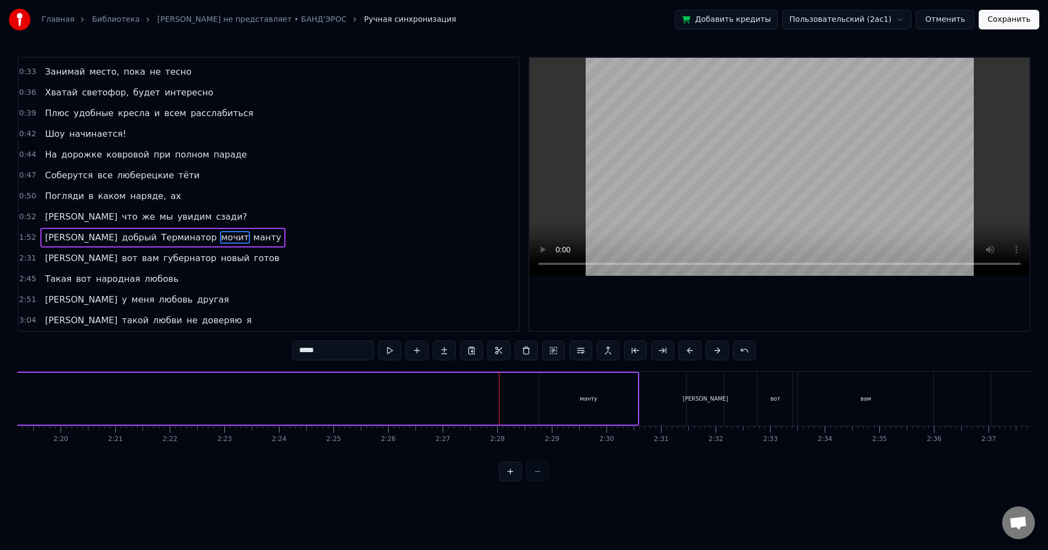
scroll to position [0, 7647]
click at [556, 403] on div "манту" at bounding box center [536, 399] width 98 height 52
type input "*****"
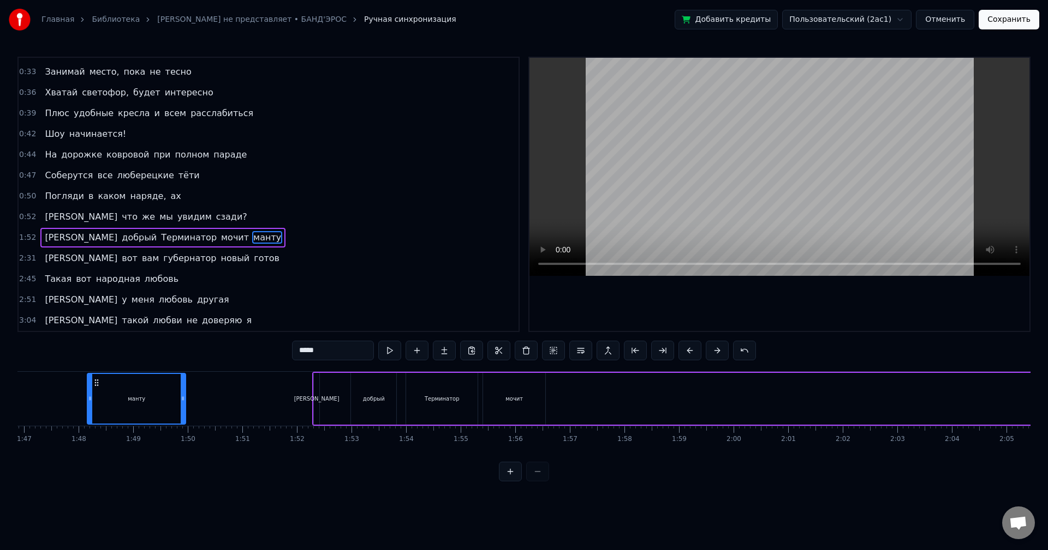
scroll to position [0, 5822]
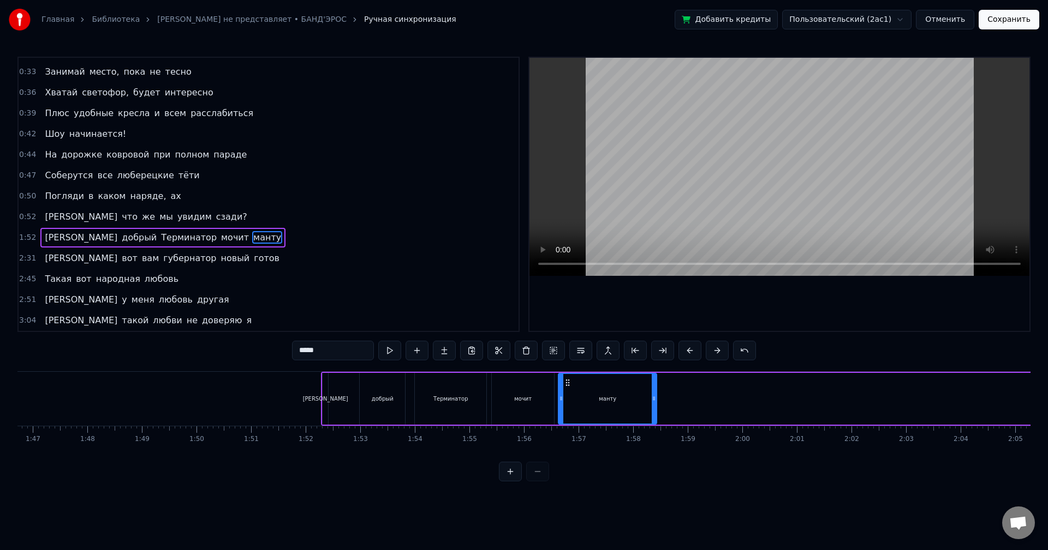
drag, startPoint x: 496, startPoint y: 382, endPoint x: 566, endPoint y: 406, distance: 73.8
click at [566, 406] on div "манту" at bounding box center [607, 399] width 97 height 50
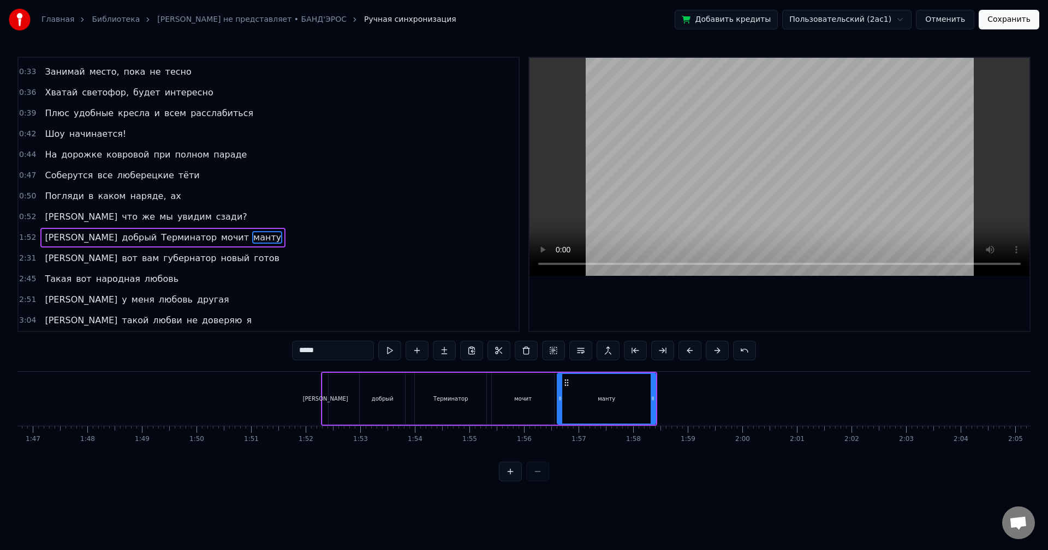
click at [232, 239] on div "1:52 А добрый Терминатор мочит манту" at bounding box center [269, 238] width 500 height 21
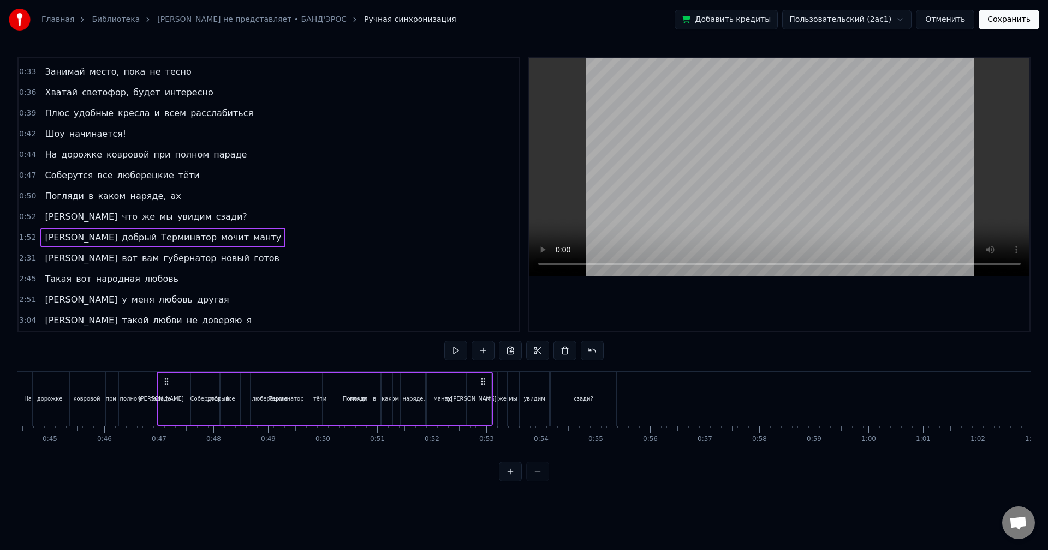
scroll to position [0, 2395]
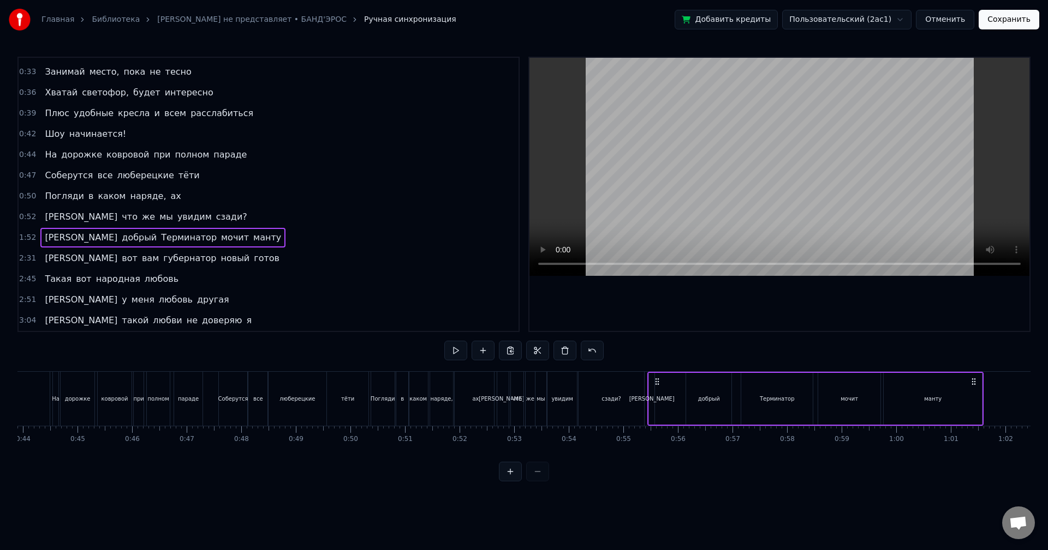
drag, startPoint x: 328, startPoint y: 382, endPoint x: 657, endPoint y: 379, distance: 329.0
click at [657, 379] on icon at bounding box center [657, 382] width 9 height 9
click at [450, 347] on button at bounding box center [455, 351] width 23 height 20
click at [707, 404] on div "добрый" at bounding box center [708, 399] width 45 height 52
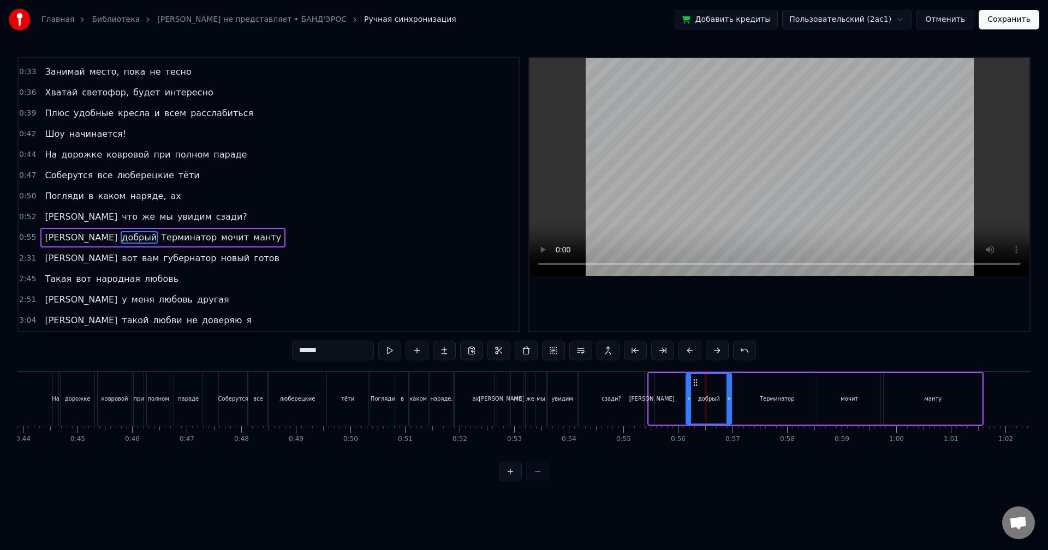
drag, startPoint x: 695, startPoint y: 382, endPoint x: 675, endPoint y: 382, distance: 19.6
click at [675, 382] on div "А добрый Терминатор мочит манту" at bounding box center [815, 399] width 336 height 54
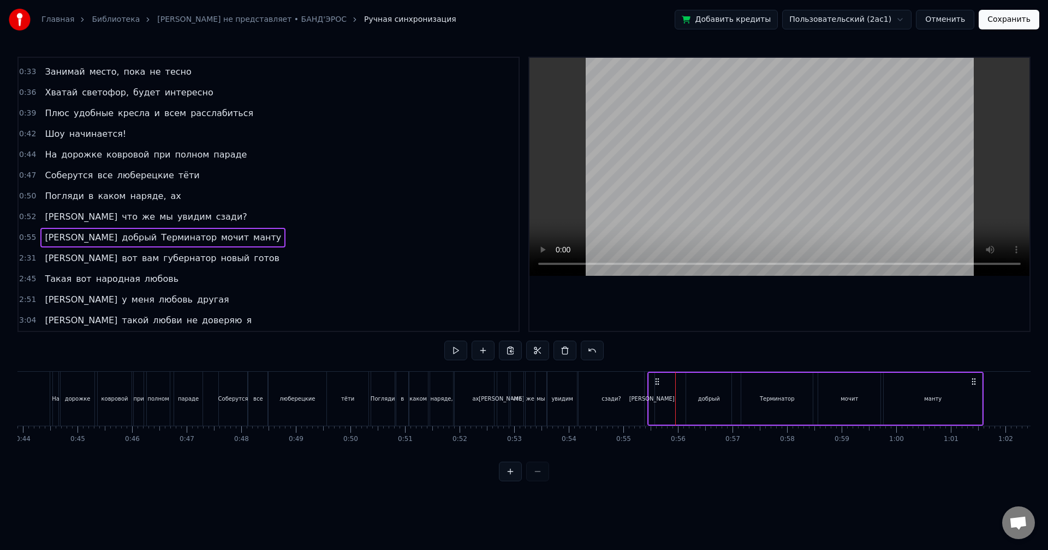
click at [691, 382] on div "добрый" at bounding box center [708, 399] width 45 height 52
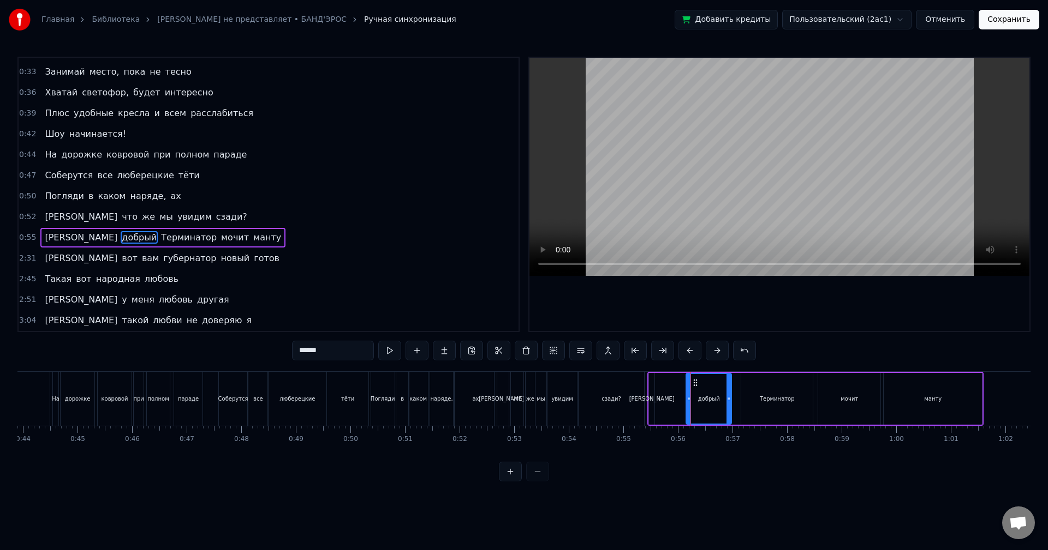
drag, startPoint x: 694, startPoint y: 384, endPoint x: 679, endPoint y: 381, distance: 15.4
click at [678, 382] on div "А добрый Терминатор мочит манту" at bounding box center [815, 399] width 336 height 54
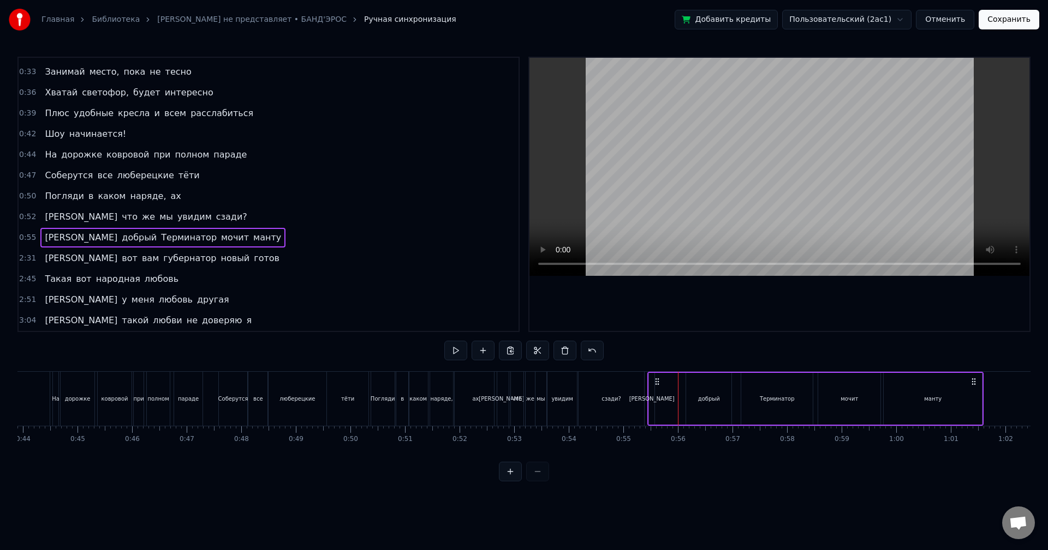
click at [1013, 14] on button "Сохранить" at bounding box center [1008, 20] width 61 height 20
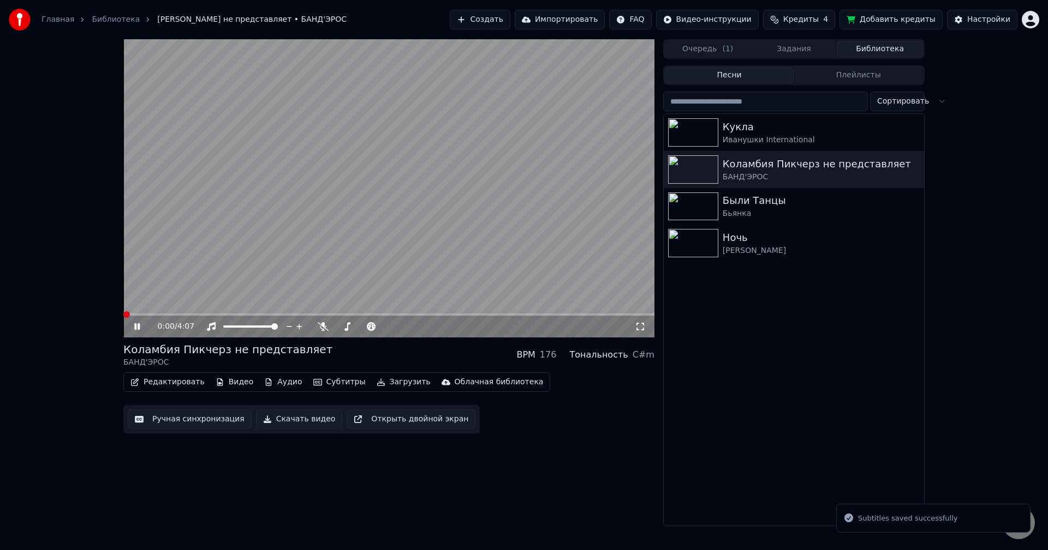
click at [166, 419] on button "Ручная синхронизация" at bounding box center [190, 420] width 124 height 20
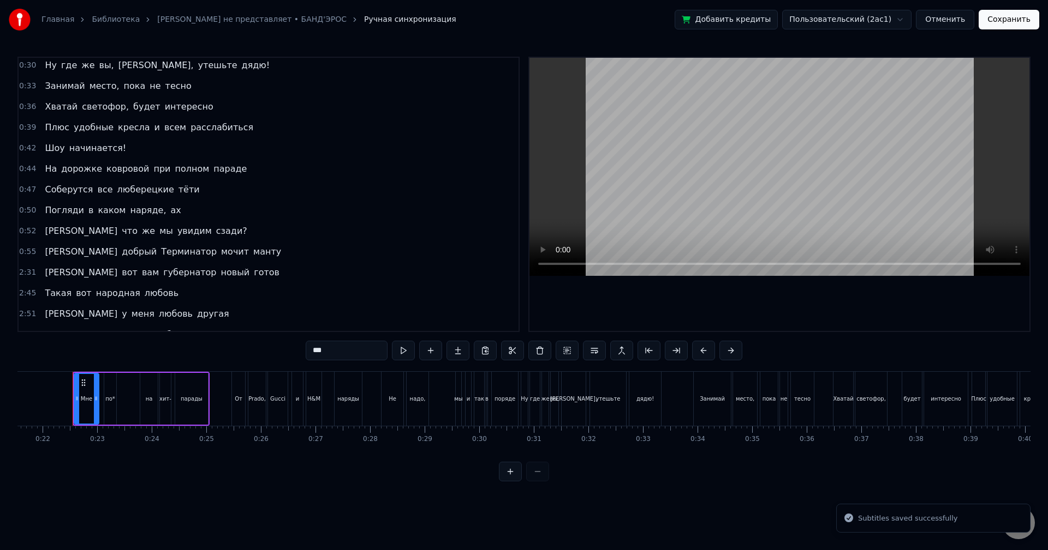
scroll to position [79, 0]
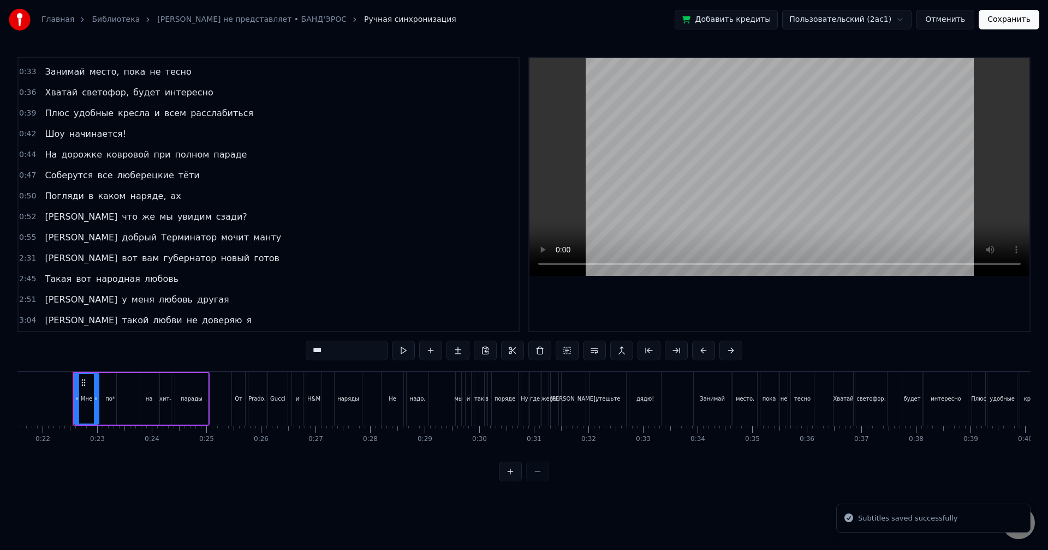
click at [195, 239] on div "А добрый Терминатор мочит манту" at bounding box center [162, 238] width 245 height 20
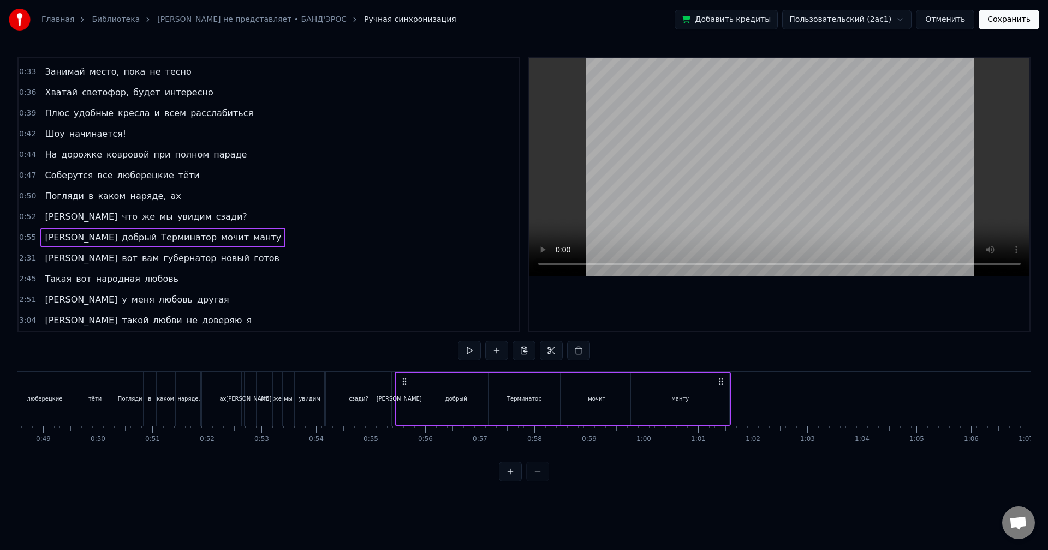
scroll to position [0, 2581]
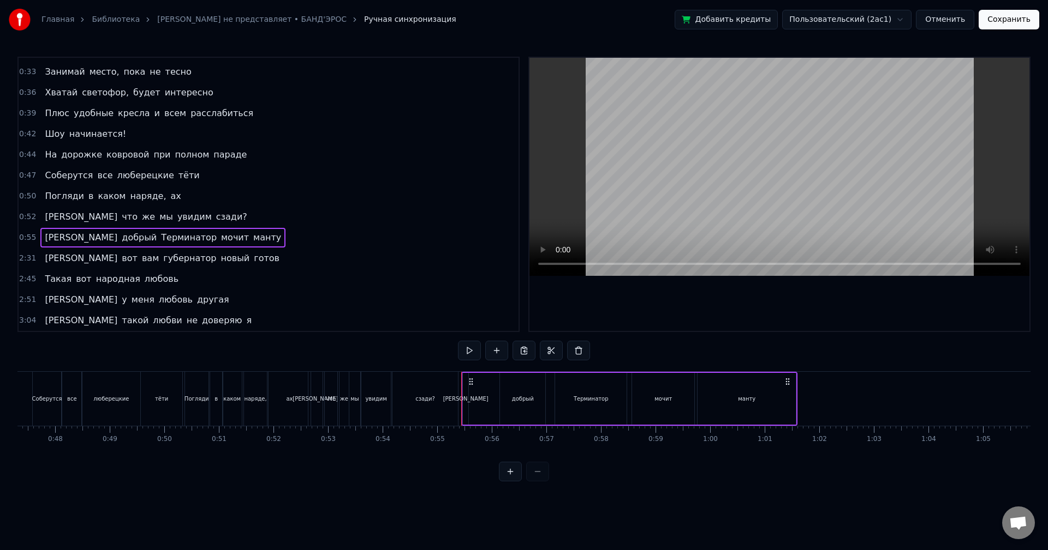
click at [518, 395] on div "добрый" at bounding box center [523, 399] width 22 height 8
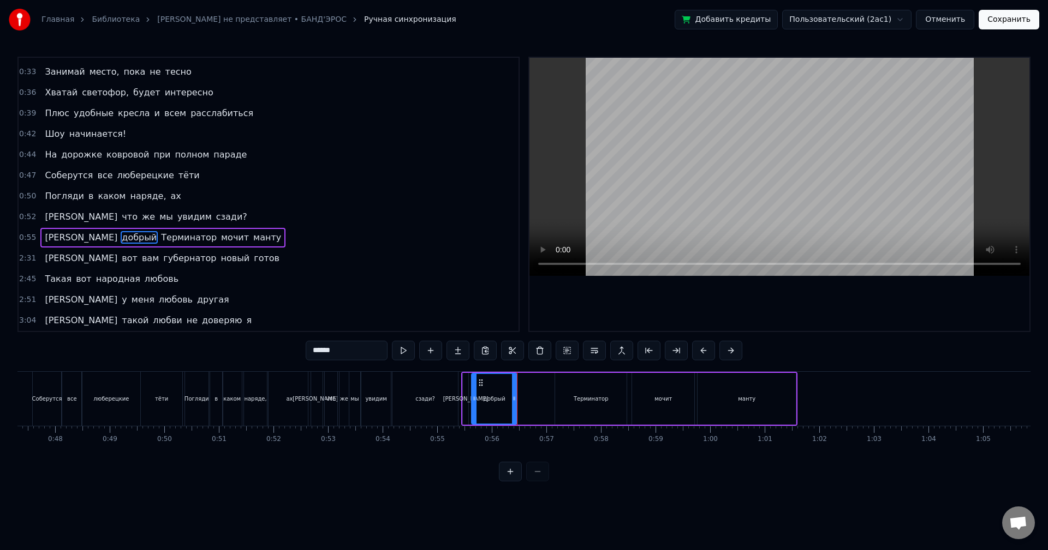
drag, startPoint x: 511, startPoint y: 384, endPoint x: 482, endPoint y: 387, distance: 28.6
click at [482, 387] on div "добрый" at bounding box center [494, 399] width 44 height 50
drag, startPoint x: 513, startPoint y: 390, endPoint x: 506, endPoint y: 391, distance: 7.2
click at [506, 391] on div at bounding box center [508, 399] width 4 height 50
drag, startPoint x: 506, startPoint y: 391, endPoint x: 496, endPoint y: 392, distance: 9.8
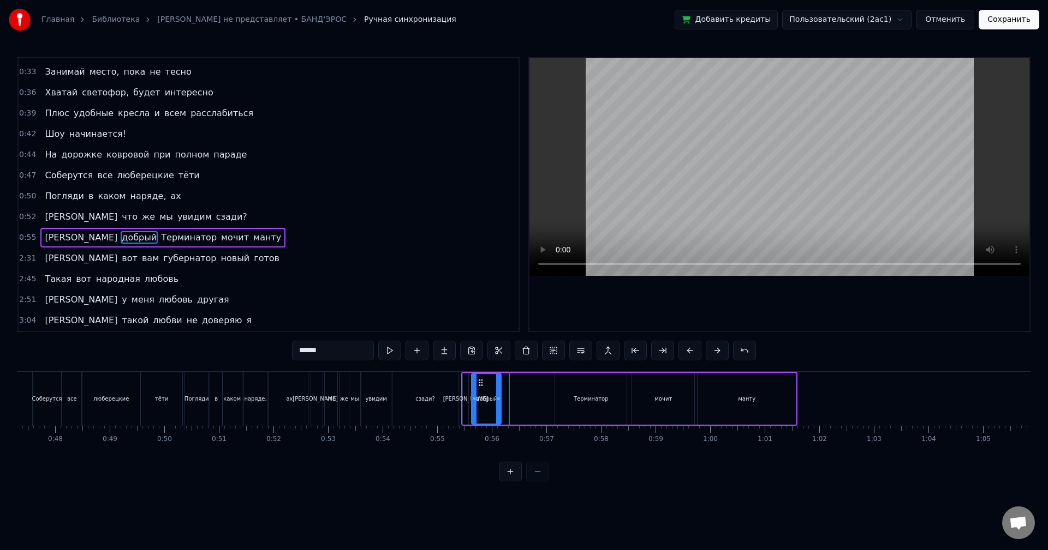
click at [496, 392] on div at bounding box center [498, 399] width 4 height 50
drag, startPoint x: 474, startPoint y: 393, endPoint x: 482, endPoint y: 393, distance: 8.2
click at [482, 393] on div at bounding box center [482, 399] width 4 height 50
click at [466, 395] on div "[PERSON_NAME]" at bounding box center [465, 399] width 45 height 8
drag, startPoint x: 466, startPoint y: 396, endPoint x: 477, endPoint y: 396, distance: 10.9
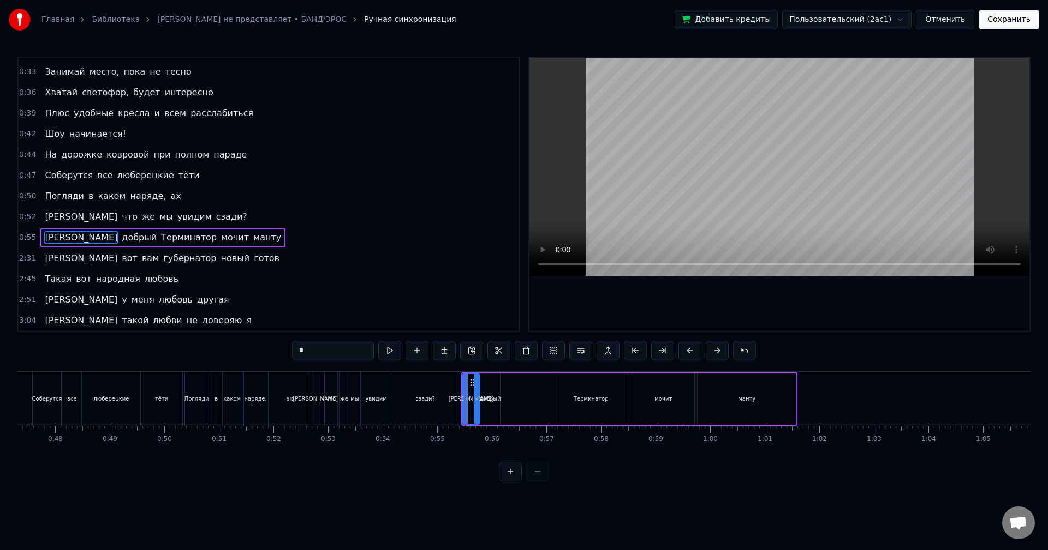
click at [477, 396] on icon at bounding box center [476, 398] width 4 height 9
click at [489, 400] on div "добрый" at bounding box center [490, 399] width 22 height 8
click at [478, 403] on icon at bounding box center [479, 398] width 4 height 9
click at [495, 403] on icon at bounding box center [497, 398] width 4 height 9
click at [606, 403] on div "Терминатор" at bounding box center [590, 399] width 71 height 52
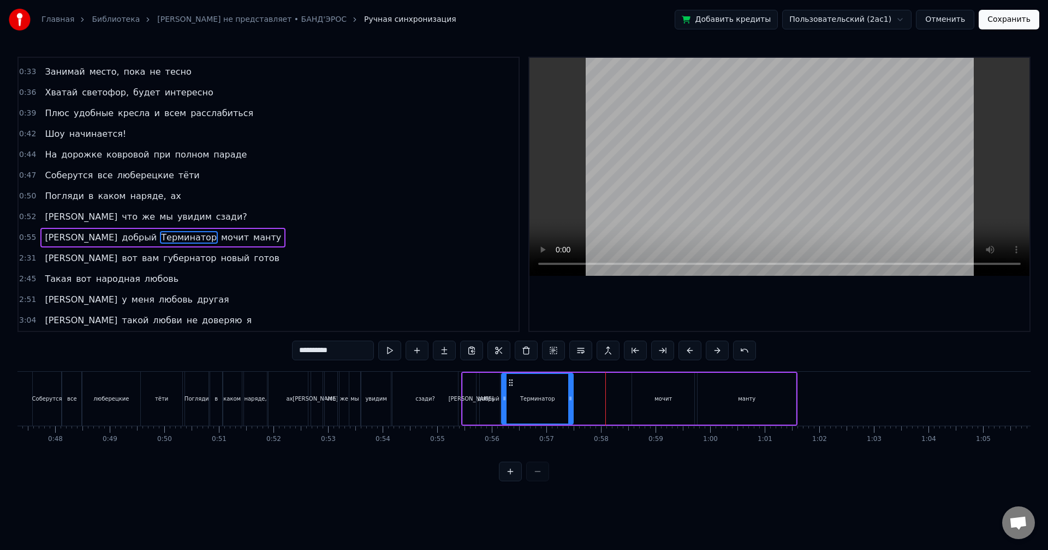
drag, startPoint x: 565, startPoint y: 384, endPoint x: 512, endPoint y: 391, distance: 53.4
click at [512, 391] on div "Терминатор" at bounding box center [537, 399] width 70 height 50
drag, startPoint x: 570, startPoint y: 397, endPoint x: 533, endPoint y: 399, distance: 37.2
click at [534, 399] on icon at bounding box center [536, 398] width 4 height 9
drag, startPoint x: 533, startPoint y: 401, endPoint x: 541, endPoint y: 402, distance: 7.7
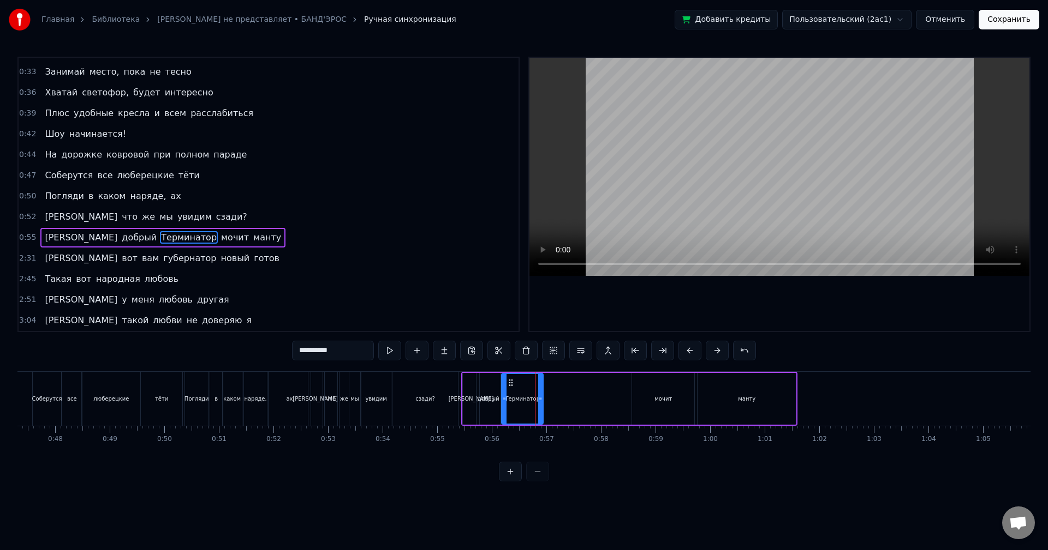
click at [541, 402] on icon at bounding box center [540, 398] width 4 height 9
click at [662, 404] on div "мочит" at bounding box center [663, 399] width 62 height 52
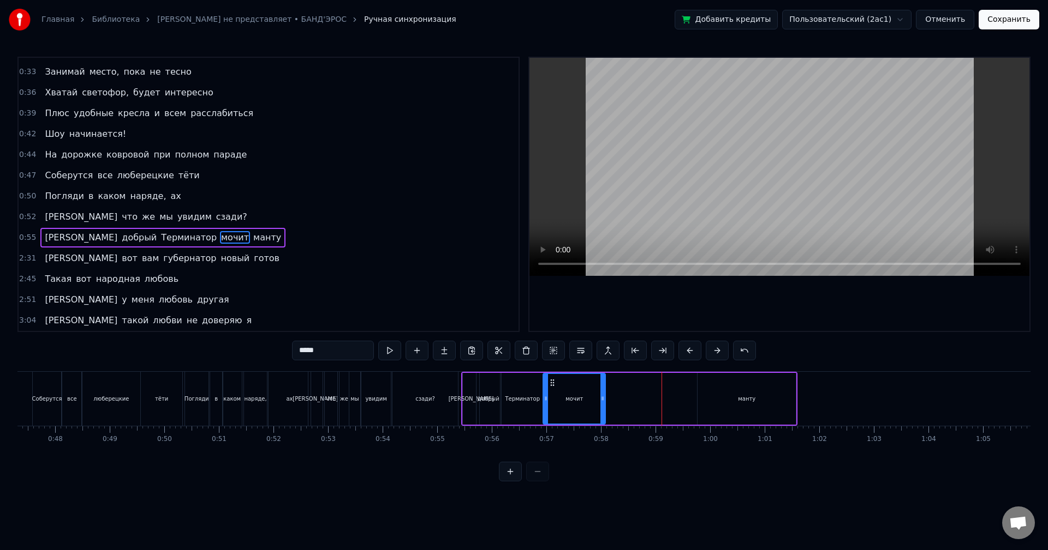
drag, startPoint x: 641, startPoint y: 386, endPoint x: 552, endPoint y: 396, distance: 89.4
click at [552, 396] on div "мочит" at bounding box center [573, 399] width 61 height 50
drag, startPoint x: 602, startPoint y: 398, endPoint x: 581, endPoint y: 398, distance: 21.3
click at [582, 398] on icon at bounding box center [584, 398] width 4 height 9
click at [576, 402] on icon at bounding box center [575, 398] width 4 height 9
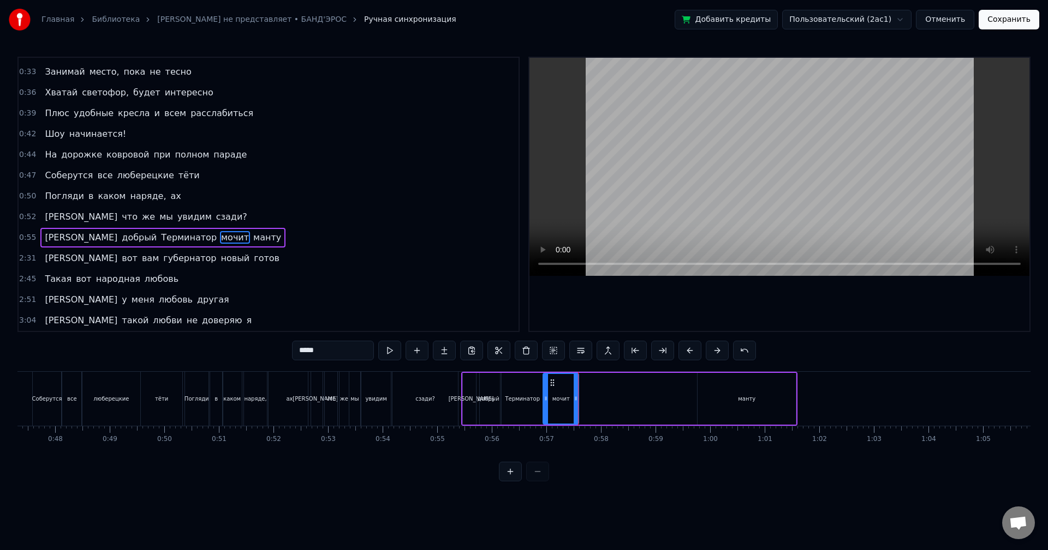
click at [747, 399] on div "манту" at bounding box center [746, 399] width 17 height 8
type input "*****"
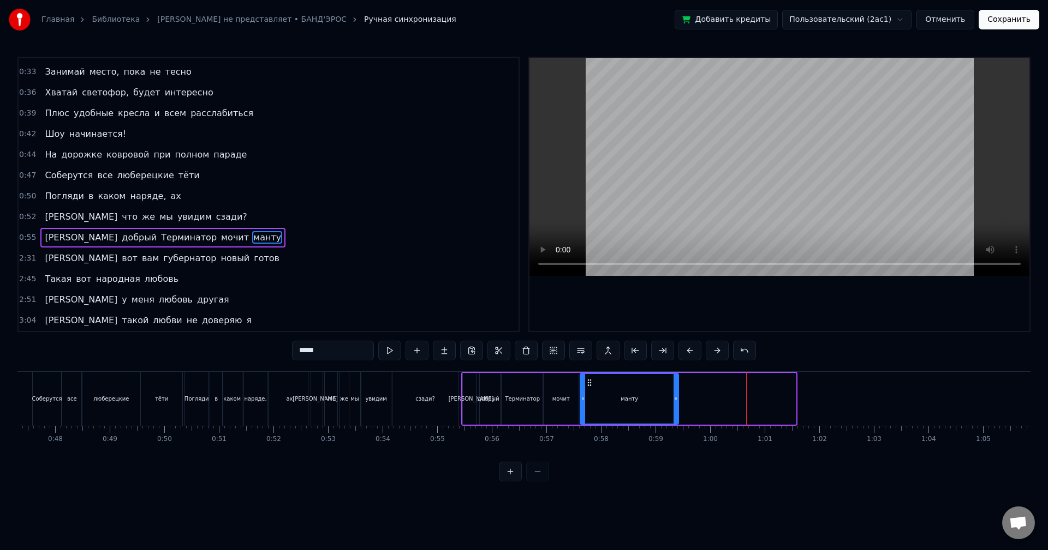
drag, startPoint x: 702, startPoint y: 383, endPoint x: 588, endPoint y: 390, distance: 114.2
click at [588, 390] on div "манту" at bounding box center [628, 399] width 97 height 50
click at [675, 394] on div "манту" at bounding box center [628, 399] width 99 height 52
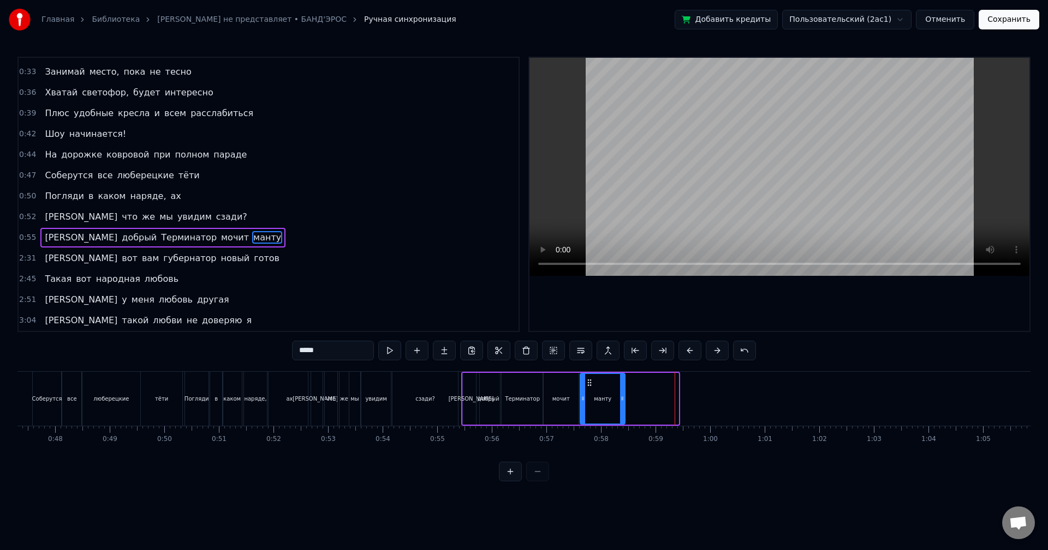
drag, startPoint x: 675, startPoint y: 394, endPoint x: 621, endPoint y: 397, distance: 54.1
click at [621, 397] on div at bounding box center [622, 399] width 4 height 50
click at [203, 259] on div "2:31 И вот вам губернатор новый готов" at bounding box center [269, 258] width 500 height 21
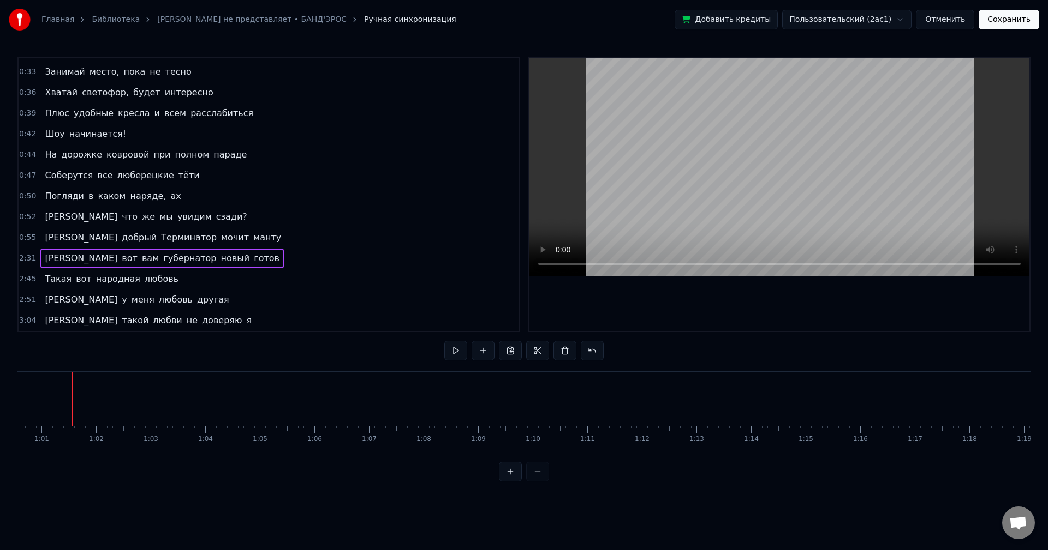
click at [203, 259] on div "2:31 И вот вам губернатор новый готов" at bounding box center [269, 258] width 500 height 21
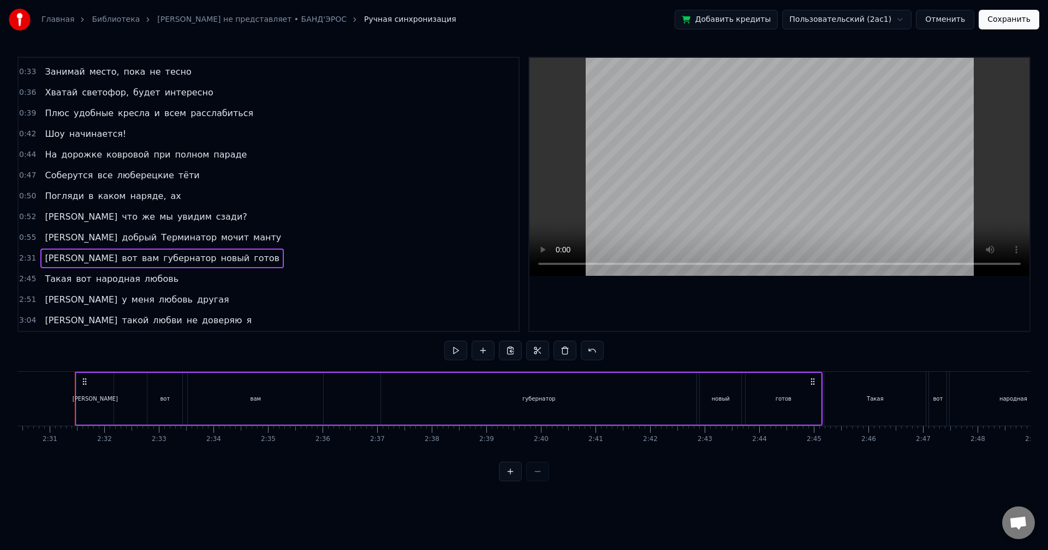
scroll to position [0, 8209]
click at [157, 393] on div "вот" at bounding box center [162, 399] width 35 height 52
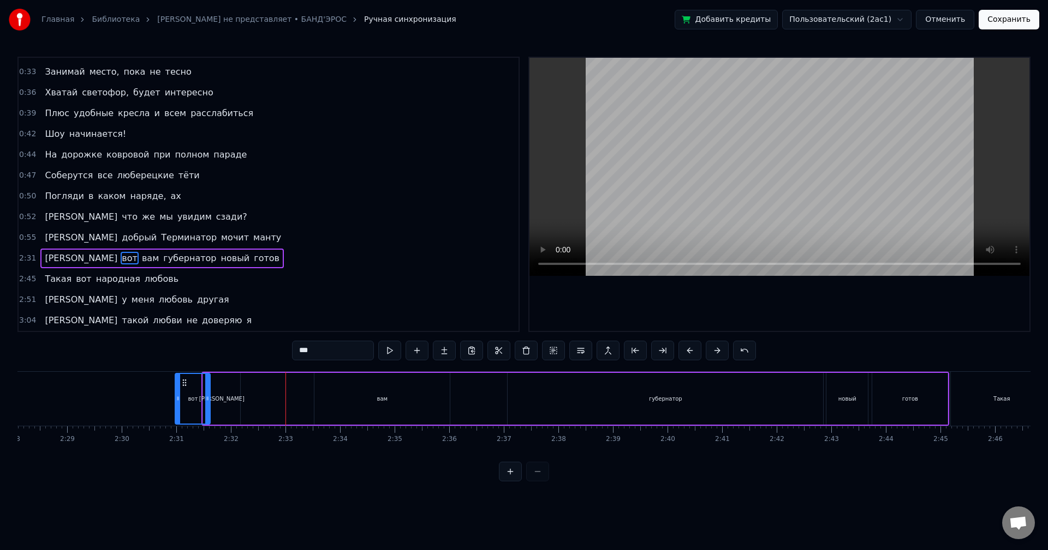
scroll to position [0, 8071]
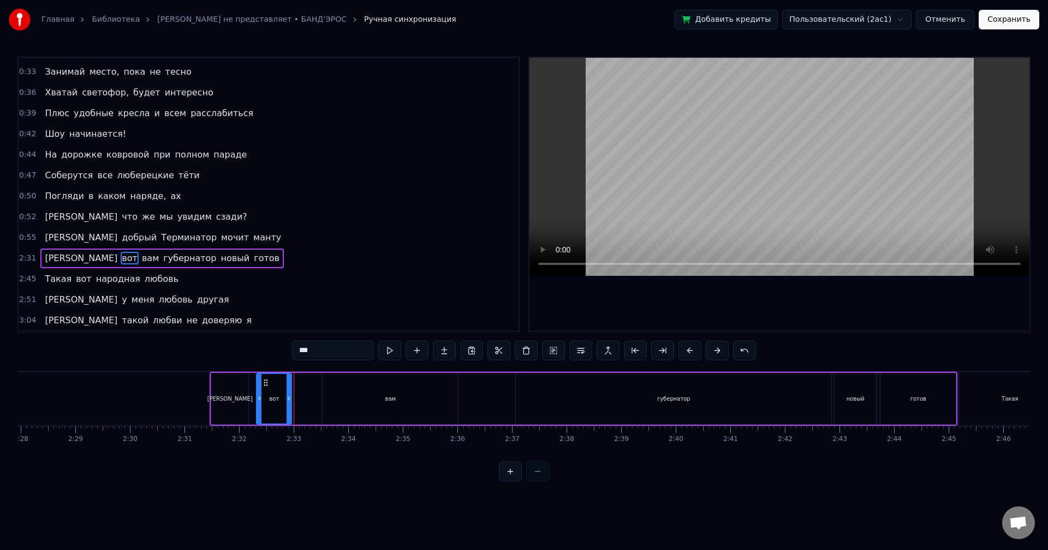
drag, startPoint x: 153, startPoint y: 382, endPoint x: 264, endPoint y: 387, distance: 110.9
click at [264, 387] on icon at bounding box center [265, 383] width 9 height 9
click at [374, 392] on div "вам" at bounding box center [389, 399] width 135 height 52
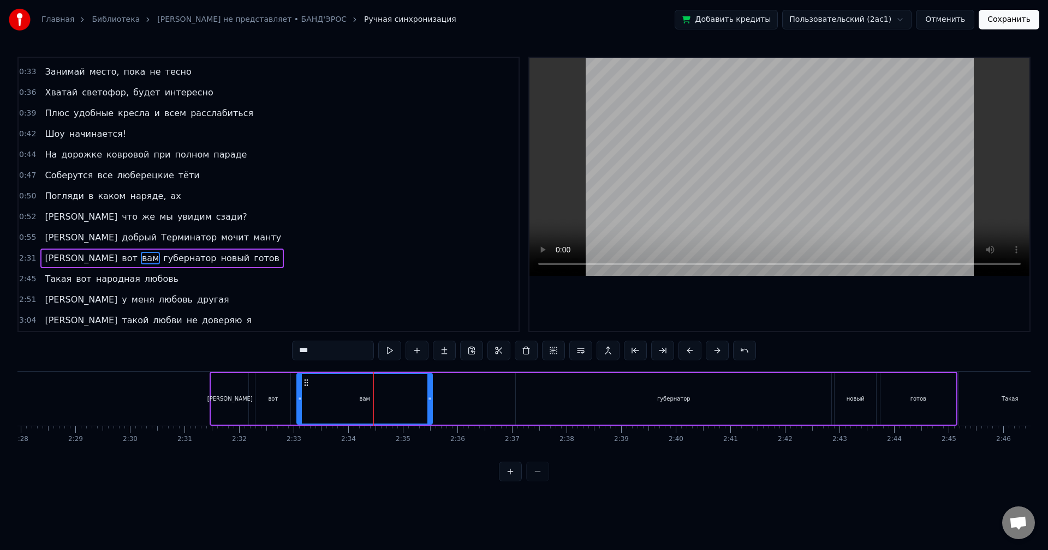
drag, startPoint x: 333, startPoint y: 382, endPoint x: 324, endPoint y: 386, distance: 10.3
click at [307, 384] on icon at bounding box center [306, 383] width 9 height 9
drag, startPoint x: 428, startPoint y: 393, endPoint x: 329, endPoint y: 398, distance: 99.4
click at [329, 398] on div at bounding box center [329, 399] width 4 height 50
click at [688, 395] on div "губернатор" at bounding box center [673, 399] width 315 height 52
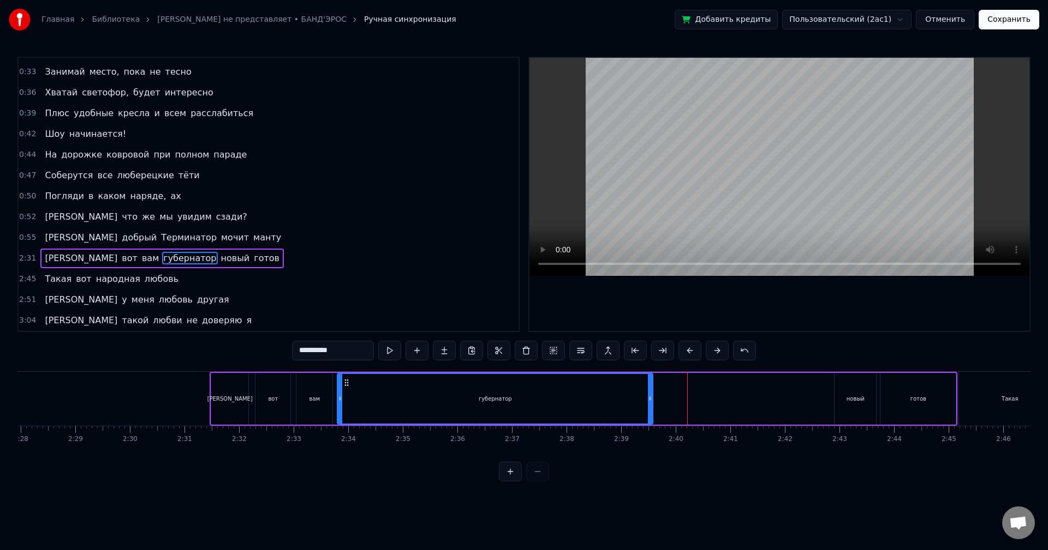
drag, startPoint x: 524, startPoint y: 382, endPoint x: 346, endPoint y: 398, distance: 179.1
click at [346, 398] on div "губернатор" at bounding box center [495, 399] width 314 height 50
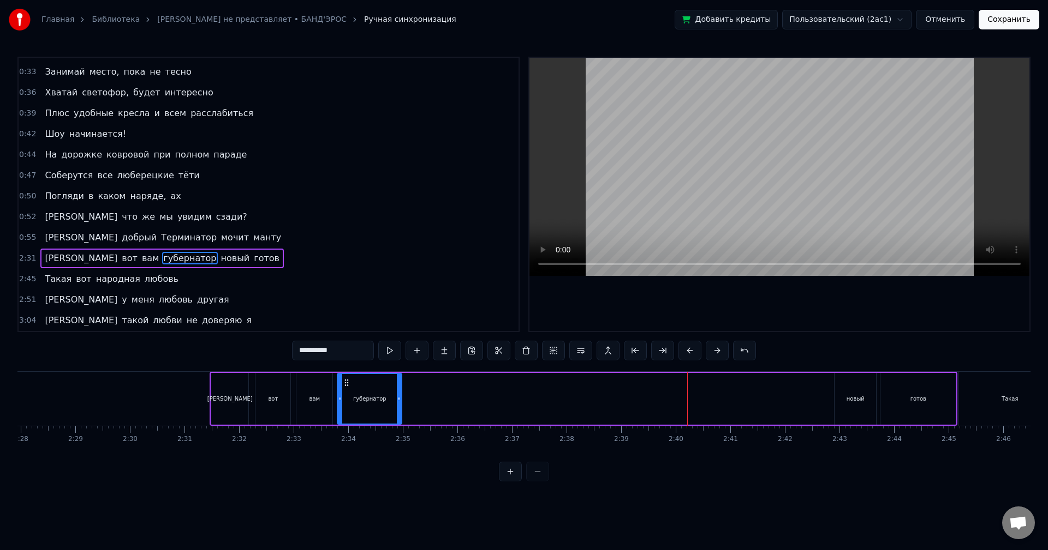
drag, startPoint x: 649, startPoint y: 399, endPoint x: 398, endPoint y: 411, distance: 251.3
click at [398, 411] on div at bounding box center [399, 399] width 4 height 50
click at [846, 400] on div "новый" at bounding box center [854, 399] width 41 height 52
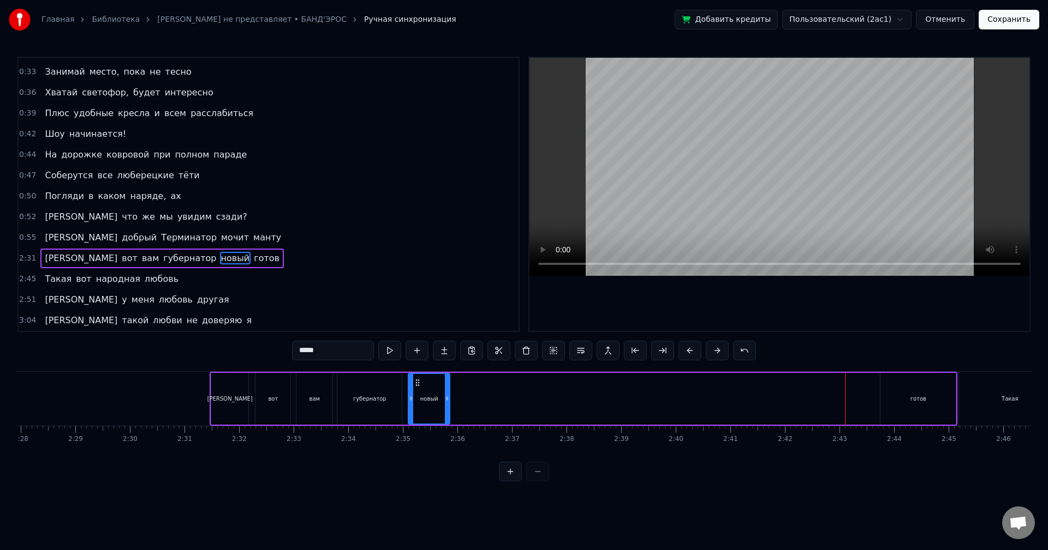
drag, startPoint x: 842, startPoint y: 382, endPoint x: 416, endPoint y: 415, distance: 427.4
click at [416, 415] on div "новый" at bounding box center [429, 399] width 40 height 50
click at [899, 398] on div "готов" at bounding box center [917, 399] width 75 height 52
type input "*****"
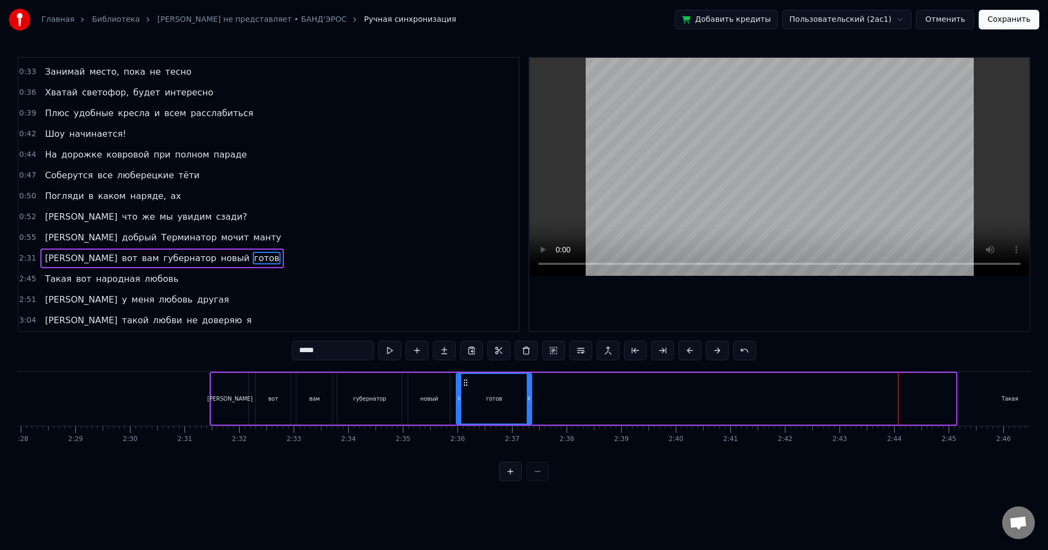
drag, startPoint x: 891, startPoint y: 384, endPoint x: 464, endPoint y: 411, distance: 427.5
click at [464, 411] on div "готов" at bounding box center [494, 399] width 74 height 50
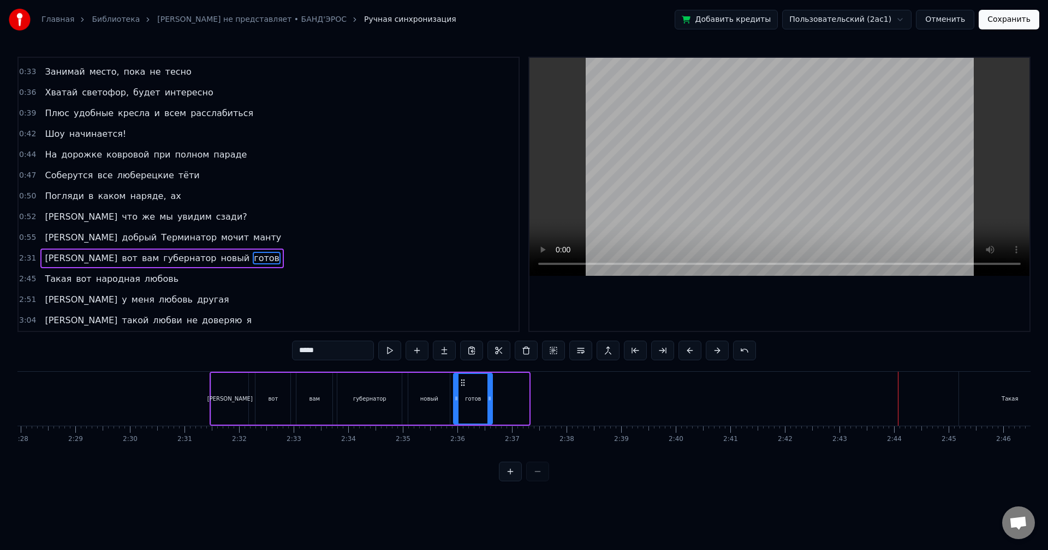
drag, startPoint x: 526, startPoint y: 400, endPoint x: 489, endPoint y: 406, distance: 37.0
click at [489, 406] on div at bounding box center [489, 399] width 4 height 50
click at [206, 250] on div "2:31 И вот вам губернатор новый готов" at bounding box center [269, 258] width 500 height 21
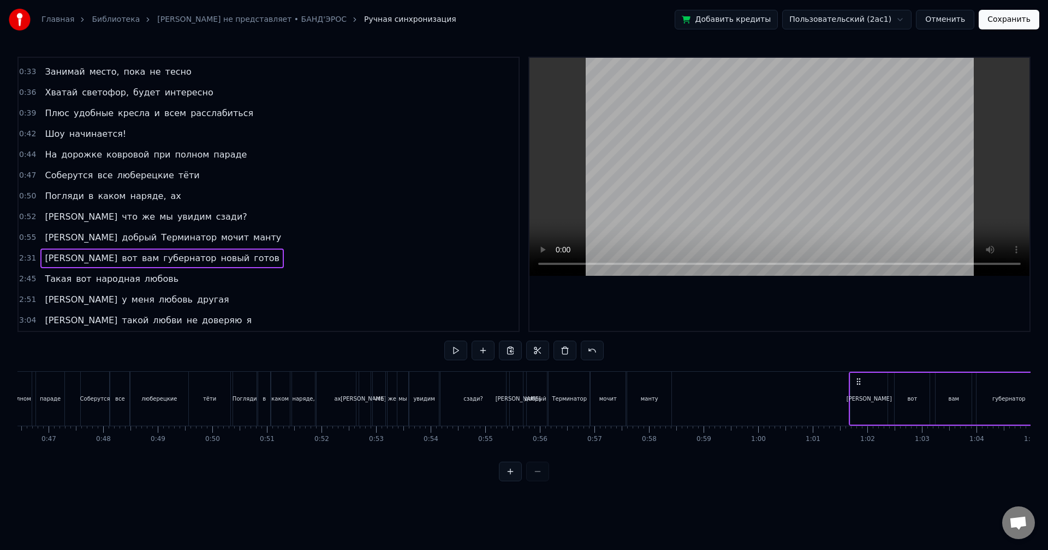
scroll to position [0, 2539]
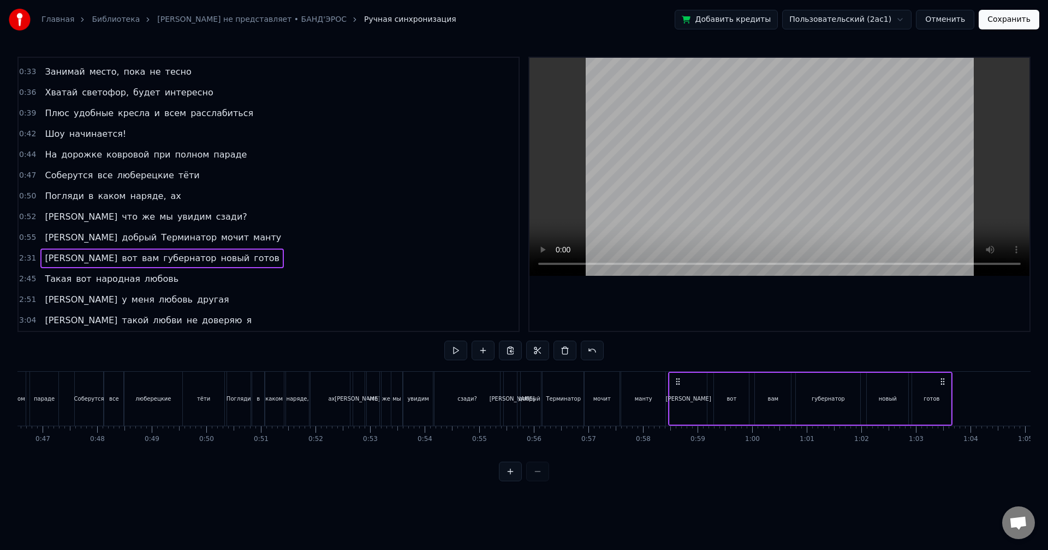
drag, startPoint x: 218, startPoint y: 380, endPoint x: 677, endPoint y: 428, distance: 460.8
click at [677, 428] on div "Мне по* на хит- парады От Prado, Gucci и H&M наряды Не надо, мы и так в поряде …" at bounding box center [523, 413] width 1013 height 82
click at [686, 401] on div "[PERSON_NAME]" at bounding box center [688, 399] width 45 height 8
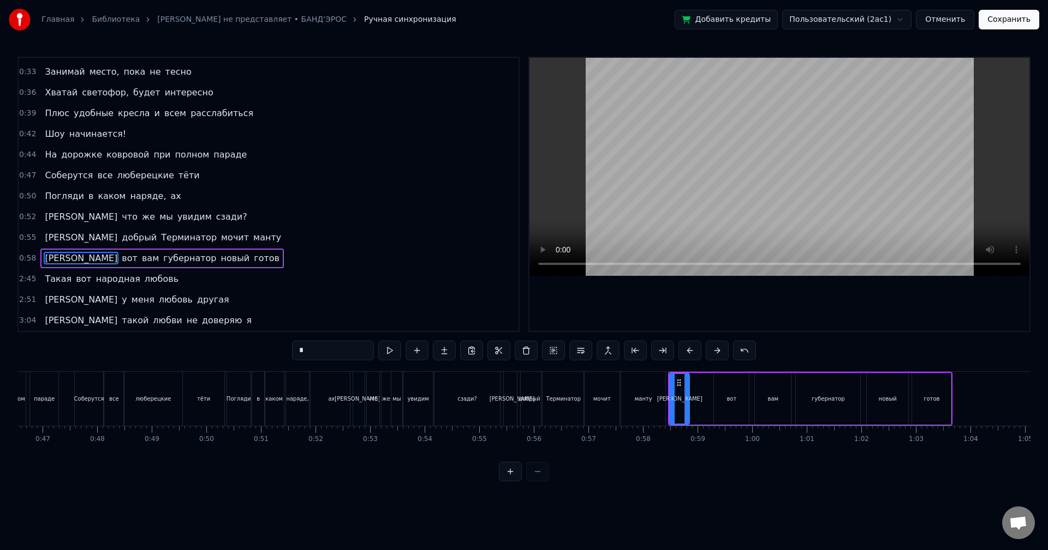
drag, startPoint x: 704, startPoint y: 401, endPoint x: 686, endPoint y: 403, distance: 17.5
click at [686, 403] on icon at bounding box center [686, 398] width 4 height 9
click at [732, 399] on div "вот" at bounding box center [731, 399] width 10 height 8
drag, startPoint x: 722, startPoint y: 381, endPoint x: 700, endPoint y: 385, distance: 22.6
click at [700, 385] on icon at bounding box center [701, 383] width 9 height 9
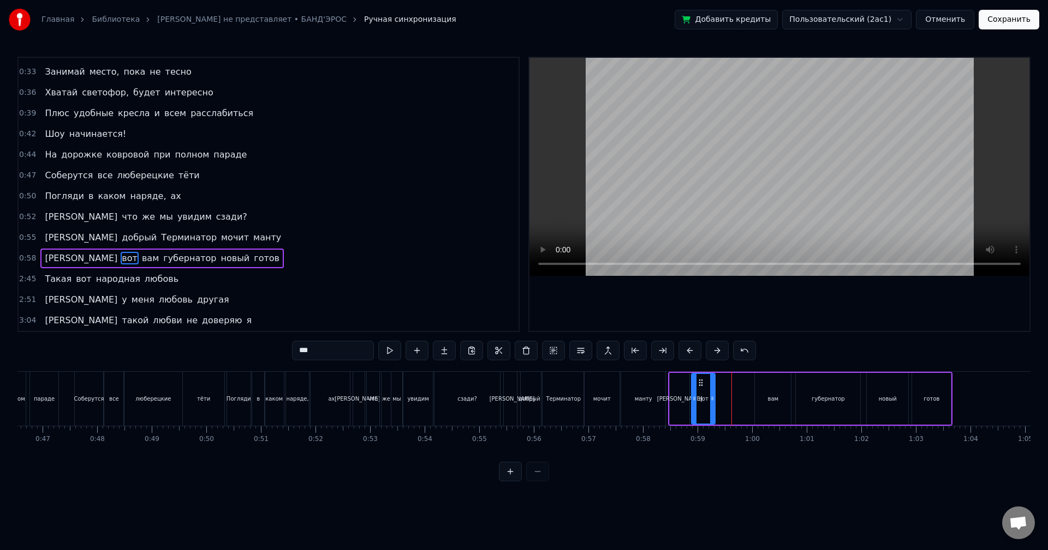
drag, startPoint x: 723, startPoint y: 392, endPoint x: 711, endPoint y: 396, distance: 12.4
click at [711, 396] on div at bounding box center [712, 399] width 4 height 50
click at [677, 382] on div "[PERSON_NAME]" at bounding box center [679, 399] width 20 height 52
click at [683, 401] on icon at bounding box center [683, 398] width 4 height 9
click at [708, 403] on div "вот" at bounding box center [702, 399] width 23 height 52
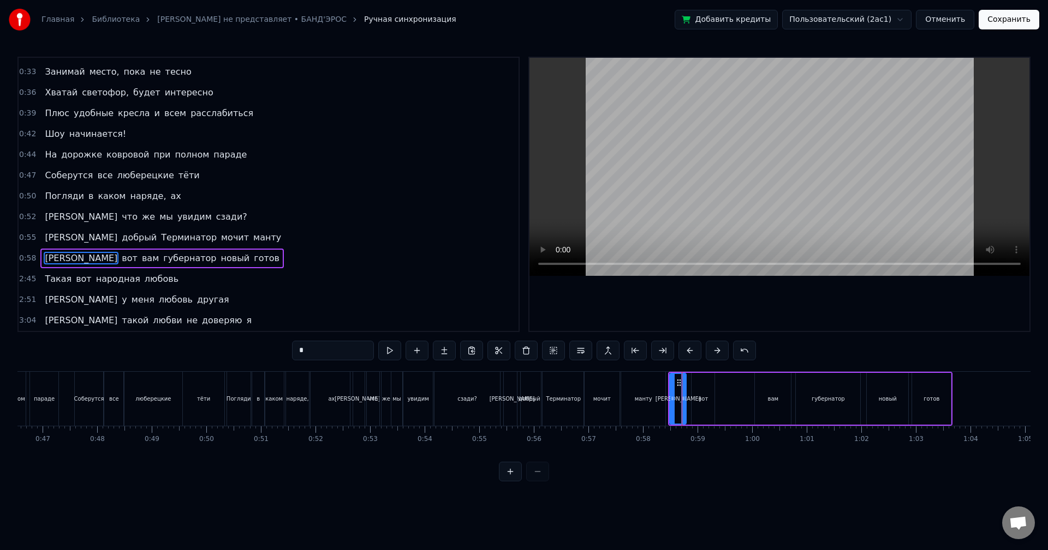
type input "***"
click at [696, 385] on div "вот" at bounding box center [703, 399] width 22 height 50
click at [696, 384] on div "вот" at bounding box center [703, 399] width 22 height 50
click at [689, 394] on div at bounding box center [689, 399] width 4 height 50
drag, startPoint x: 711, startPoint y: 396, endPoint x: 700, endPoint y: 399, distance: 11.6
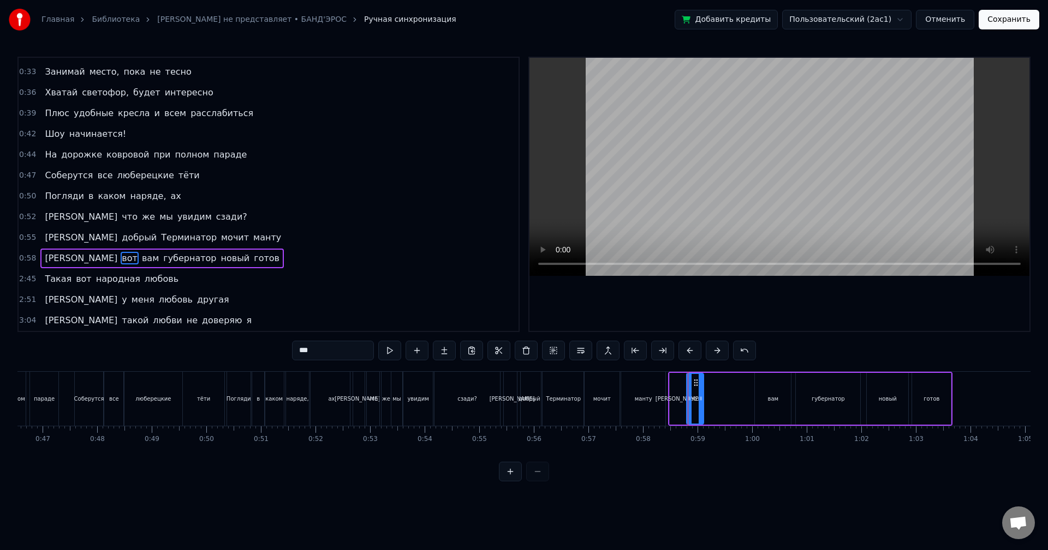
click at [700, 399] on icon at bounding box center [700, 398] width 4 height 9
click at [698, 398] on circle at bounding box center [698, 397] width 1 height 1
click at [508, 481] on button at bounding box center [510, 472] width 23 height 20
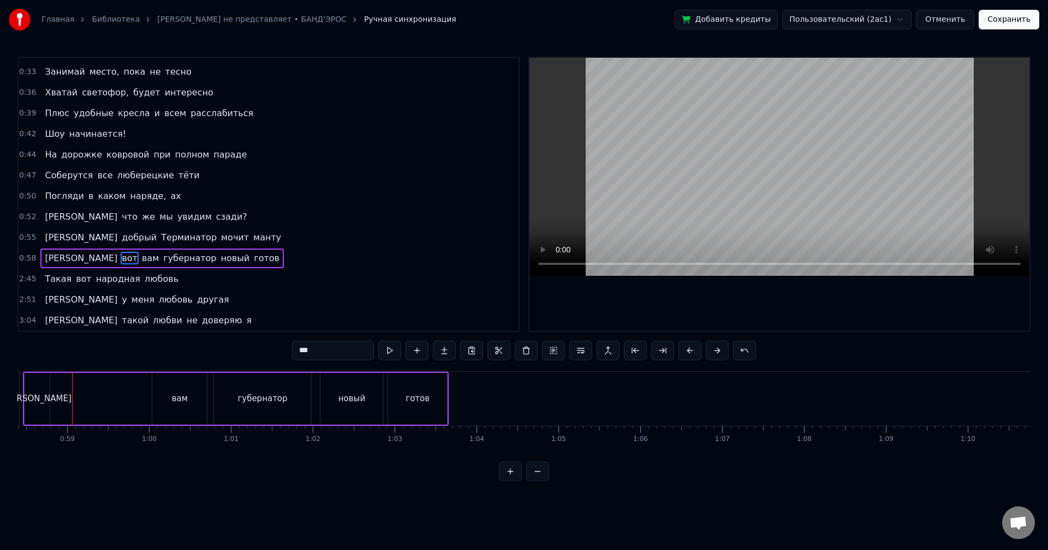
click at [508, 482] on button at bounding box center [510, 472] width 23 height 20
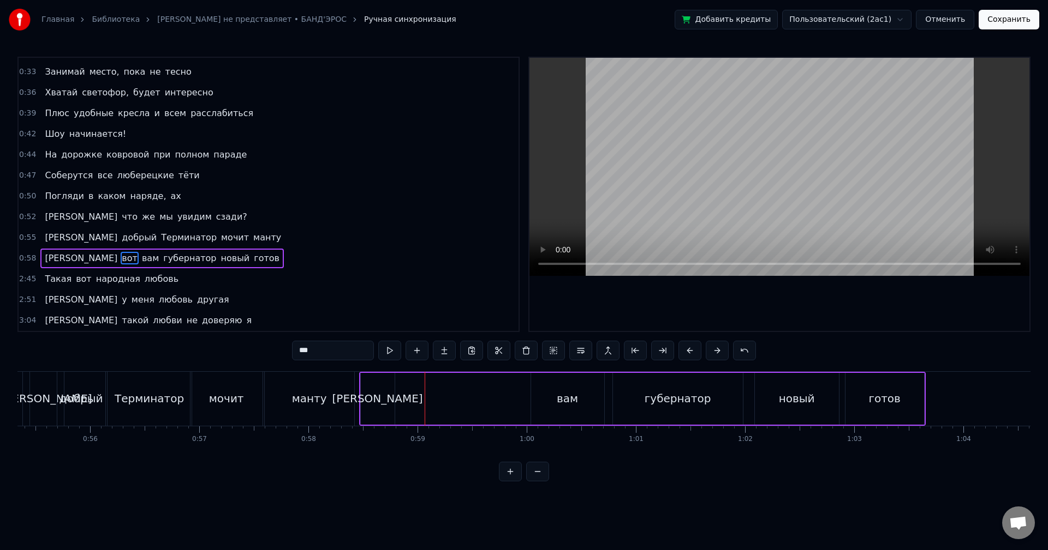
scroll to position [0, 5890]
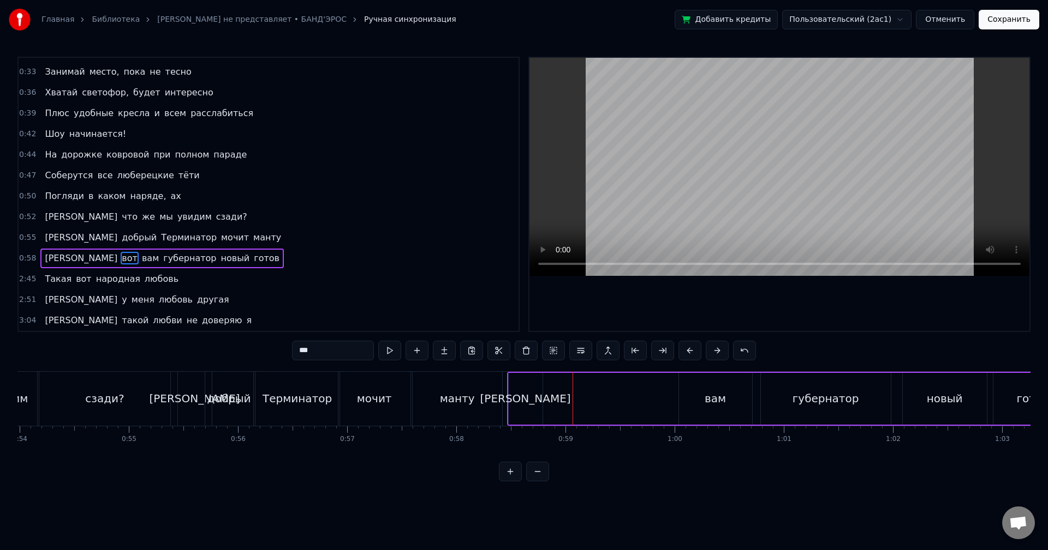
click at [611, 396] on div "И вот вам губернатор новый готов" at bounding box center [790, 399] width 566 height 54
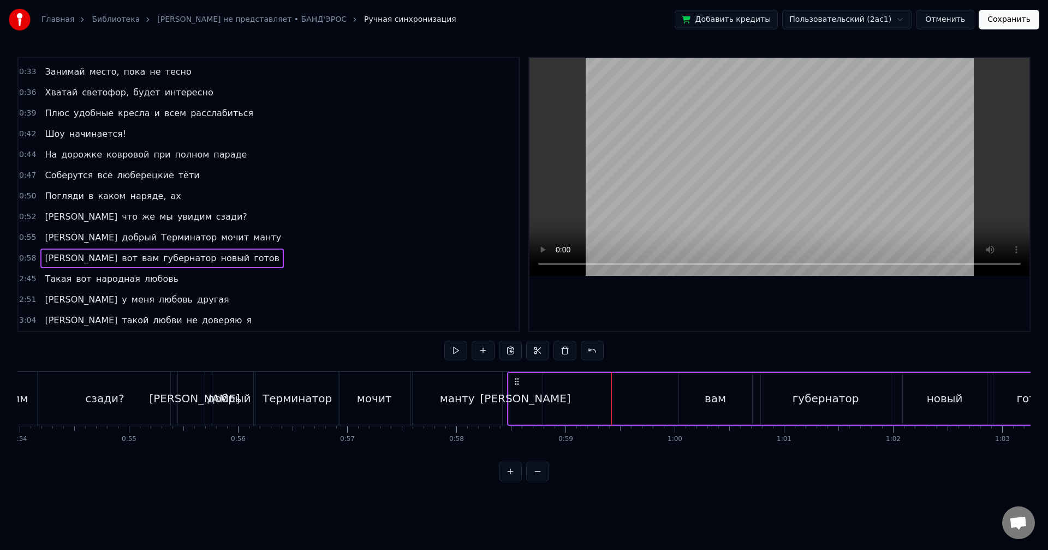
click at [531, 397] on div "[PERSON_NAME]" at bounding box center [525, 399] width 34 height 52
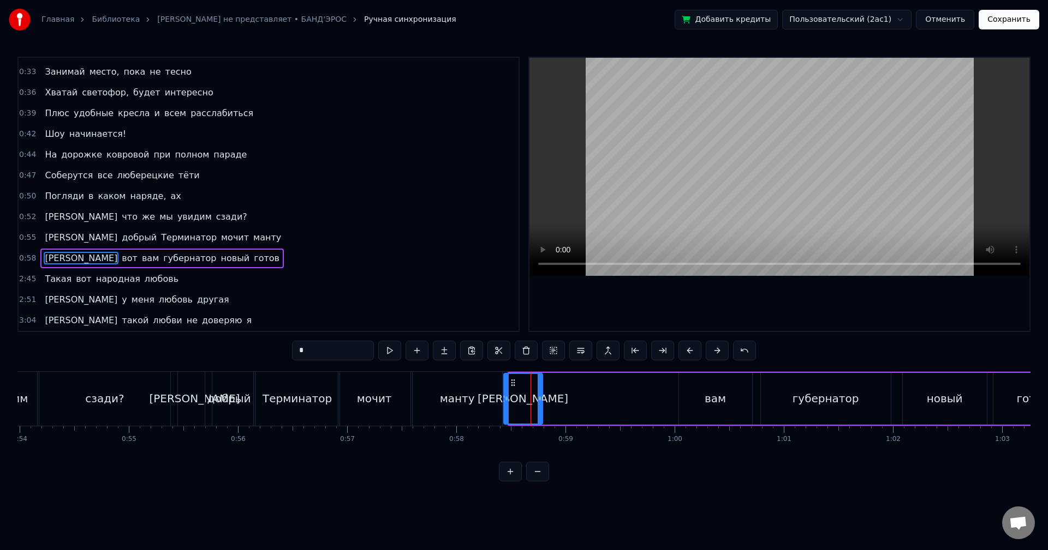
click at [505, 388] on div at bounding box center [506, 399] width 4 height 50
click at [505, 395] on div at bounding box center [506, 399] width 4 height 50
drag, startPoint x: 541, startPoint y: 398, endPoint x: 523, endPoint y: 398, distance: 18.0
click at [523, 398] on icon at bounding box center [522, 398] width 4 height 9
click at [740, 405] on div "вам" at bounding box center [715, 399] width 73 height 52
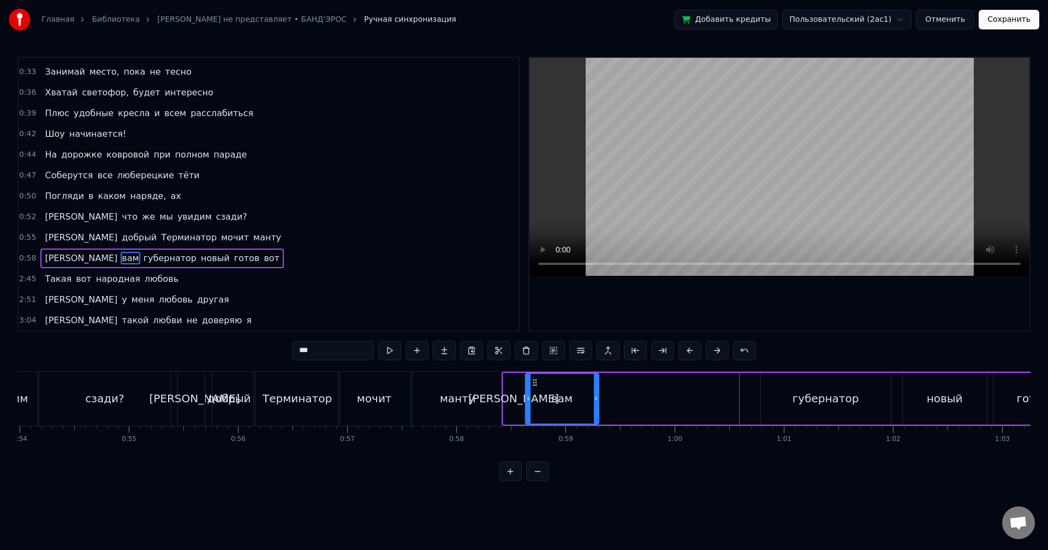
drag, startPoint x: 686, startPoint y: 383, endPoint x: 533, endPoint y: 391, distance: 153.0
click at [533, 391] on div "вам" at bounding box center [562, 399] width 72 height 50
drag, startPoint x: 598, startPoint y: 394, endPoint x: 585, endPoint y: 395, distance: 13.1
click at [585, 395] on div "вам" at bounding box center [562, 399] width 74 height 52
drag, startPoint x: 595, startPoint y: 396, endPoint x: 544, endPoint y: 404, distance: 51.4
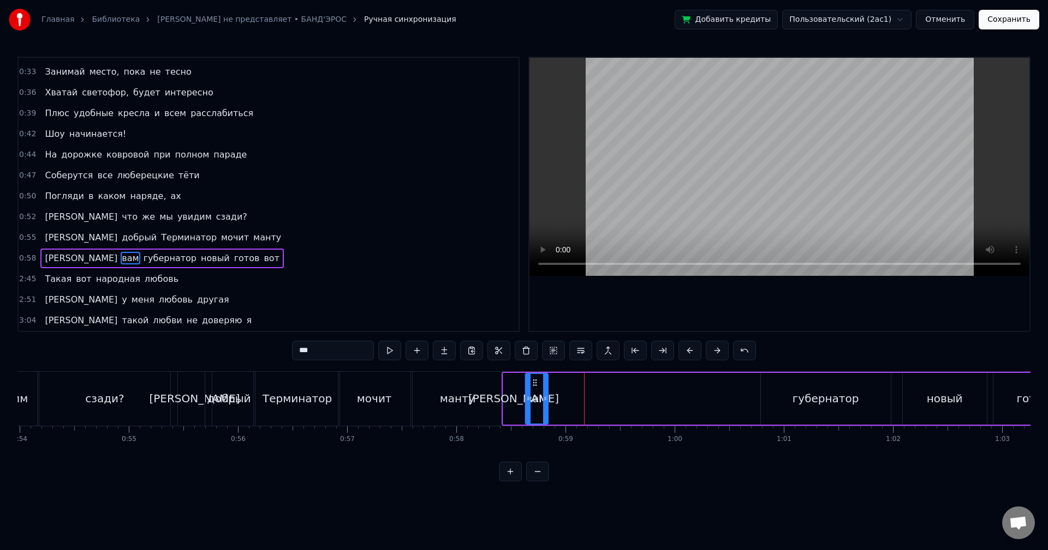
click at [544, 404] on div at bounding box center [545, 399] width 4 height 50
drag, startPoint x: 789, startPoint y: 401, endPoint x: 779, endPoint y: 394, distance: 12.7
click at [789, 400] on div "губернатор" at bounding box center [826, 399] width 130 height 52
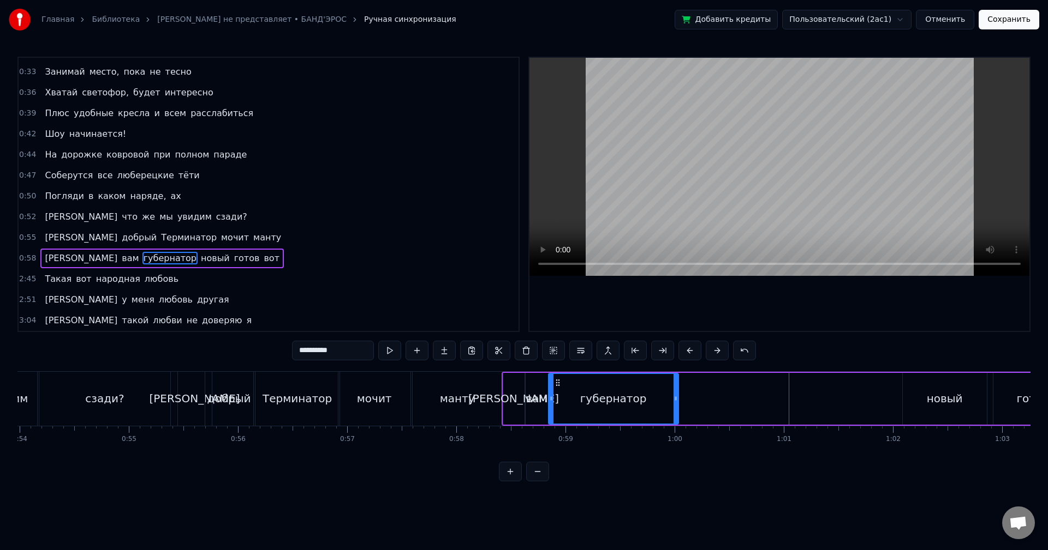
drag, startPoint x: 768, startPoint y: 383, endPoint x: 556, endPoint y: 400, distance: 212.9
click at [556, 400] on div "губернатор" at bounding box center [613, 399] width 129 height 50
drag, startPoint x: 675, startPoint y: 399, endPoint x: 592, endPoint y: 404, distance: 83.1
click at [595, 404] on div at bounding box center [597, 399] width 4 height 50
drag, startPoint x: 592, startPoint y: 404, endPoint x: 663, endPoint y: 404, distance: 70.9
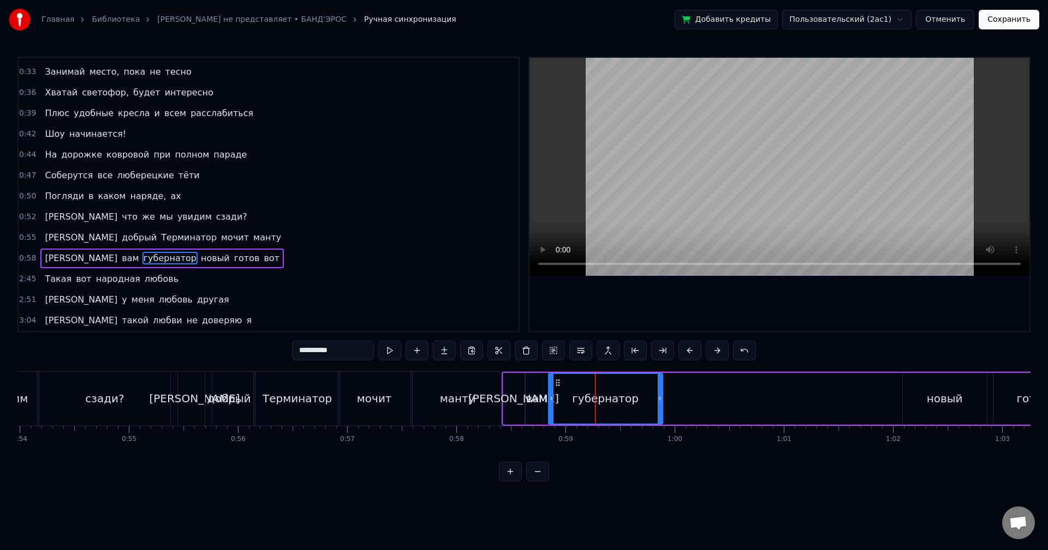
click at [662, 404] on div at bounding box center [659, 399] width 4 height 50
drag, startPoint x: 663, startPoint y: 404, endPoint x: 651, endPoint y: 405, distance: 11.6
click at [657, 405] on div at bounding box center [659, 399] width 4 height 50
drag, startPoint x: 650, startPoint y: 406, endPoint x: 642, endPoint y: 408, distance: 8.9
click at [643, 408] on div at bounding box center [645, 399] width 4 height 50
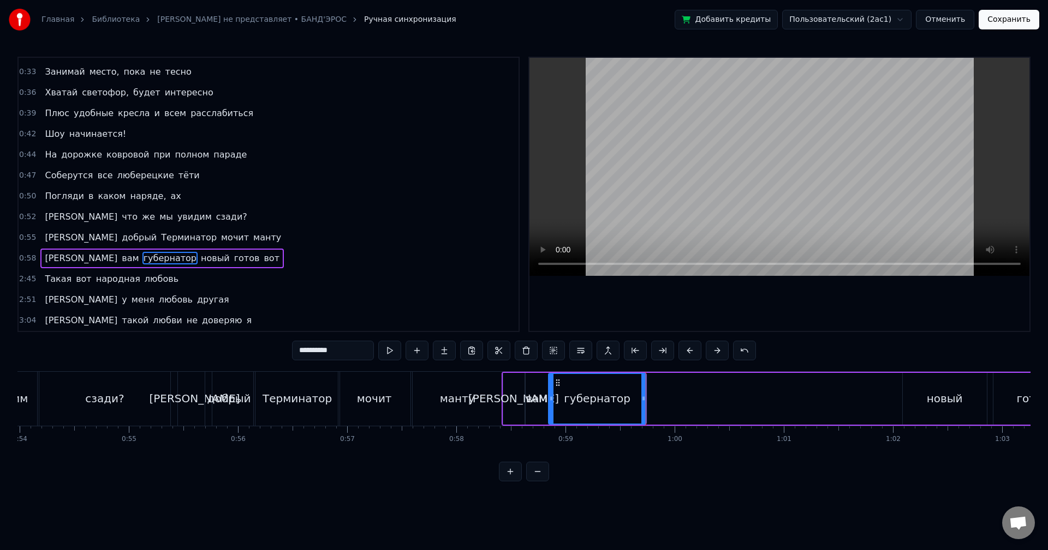
click at [935, 400] on div "новый" at bounding box center [944, 399] width 36 height 16
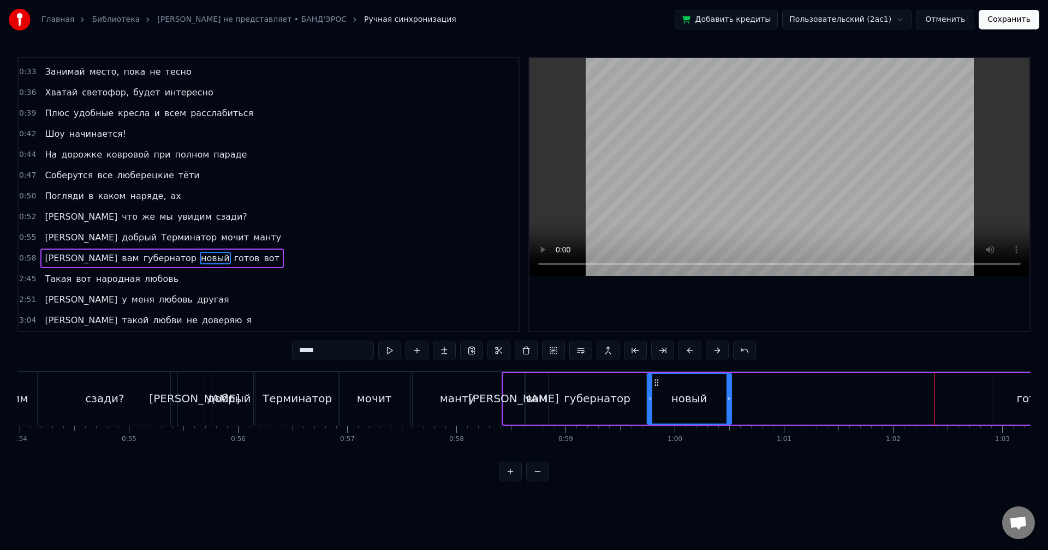
drag, startPoint x: 912, startPoint y: 384, endPoint x: 656, endPoint y: 412, distance: 257.0
click at [656, 412] on div "новый" at bounding box center [689, 399] width 83 height 50
drag, startPoint x: 728, startPoint y: 401, endPoint x: 701, endPoint y: 405, distance: 28.2
click at [701, 405] on div at bounding box center [701, 399] width 4 height 50
click at [1000, 394] on div "готов" at bounding box center [1032, 399] width 79 height 52
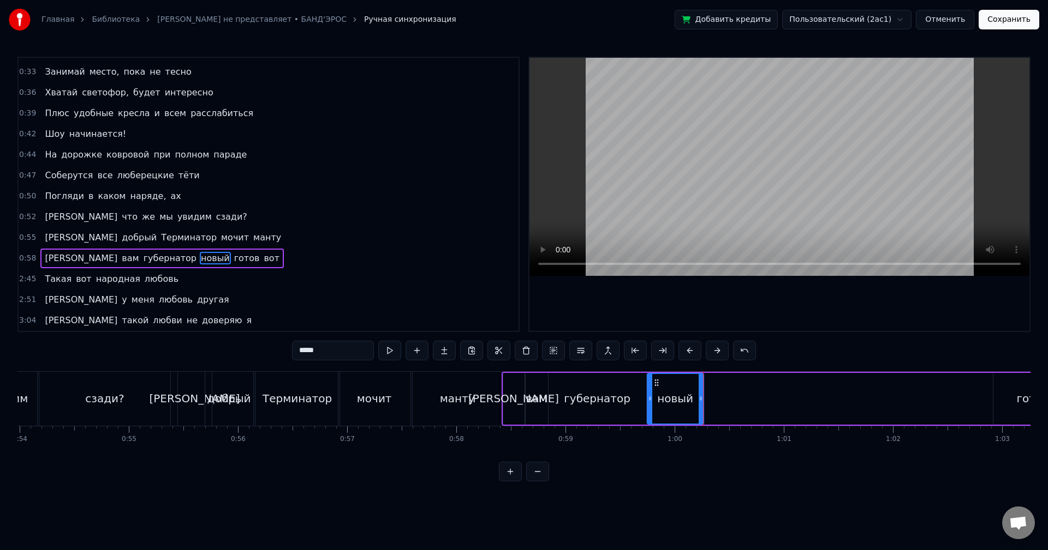
type input "*****"
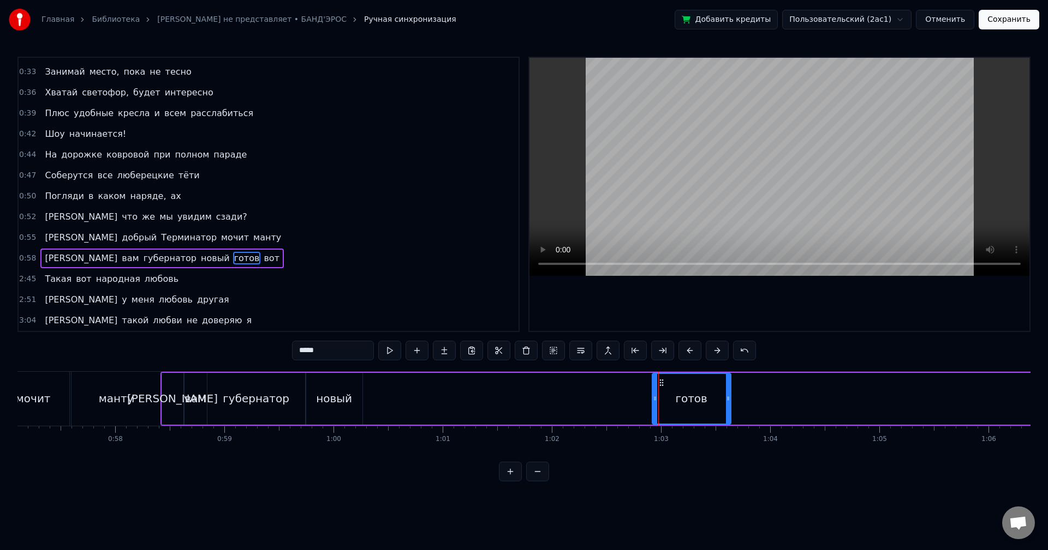
scroll to position [0, 6232]
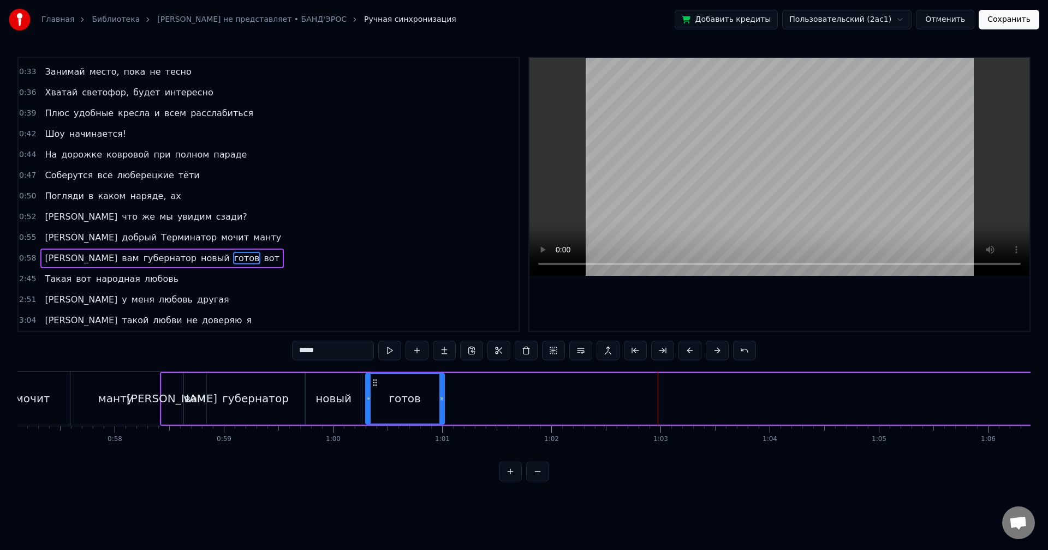
drag, startPoint x: 663, startPoint y: 382, endPoint x: 376, endPoint y: 423, distance: 289.4
click at [376, 423] on div "готов" at bounding box center [404, 399] width 77 height 50
drag, startPoint x: 441, startPoint y: 408, endPoint x: 468, endPoint y: 407, distance: 26.2
click at [463, 407] on div at bounding box center [461, 399] width 4 height 50
drag, startPoint x: 467, startPoint y: 405, endPoint x: 456, endPoint y: 410, distance: 11.8
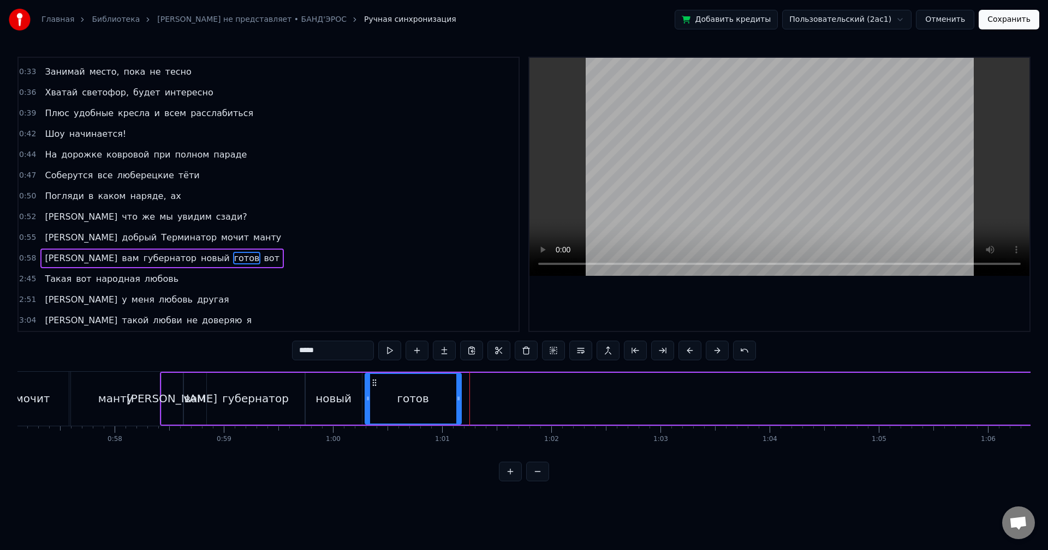
click at [456, 410] on div at bounding box center [458, 399] width 4 height 50
click at [458, 391] on div at bounding box center [458, 399] width 1 height 54
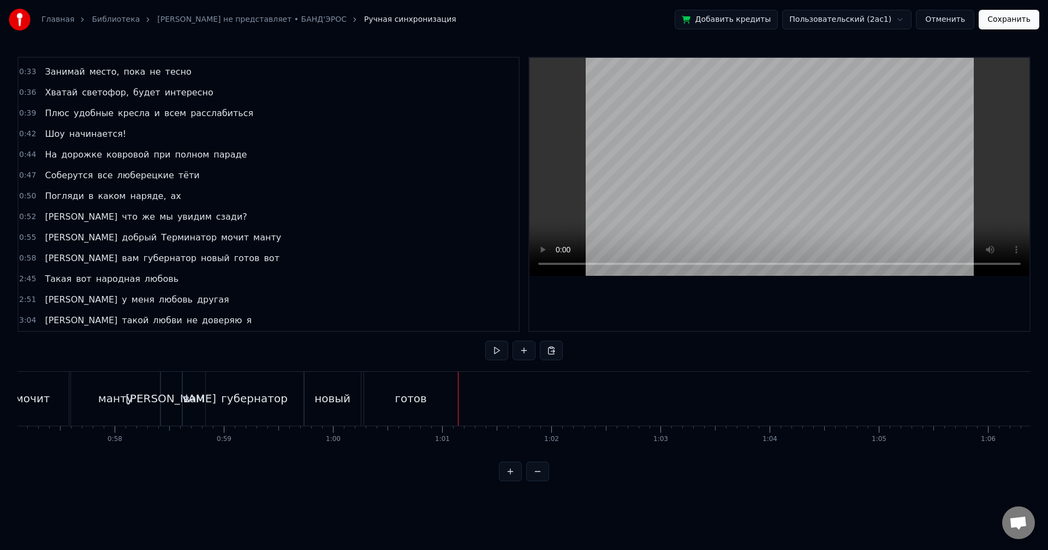
click at [448, 393] on div "готов" at bounding box center [411, 399] width 94 height 54
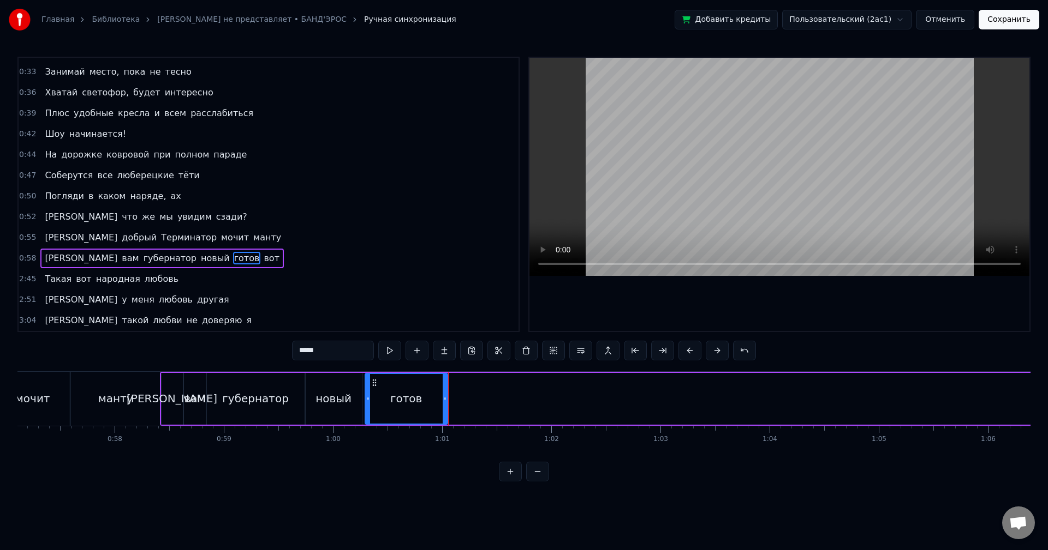
drag, startPoint x: 456, startPoint y: 393, endPoint x: 445, endPoint y: 393, distance: 11.5
click at [445, 393] on div at bounding box center [444, 399] width 4 height 50
click at [170, 278] on div "2:45 Такая вот народная любовь" at bounding box center [269, 279] width 500 height 21
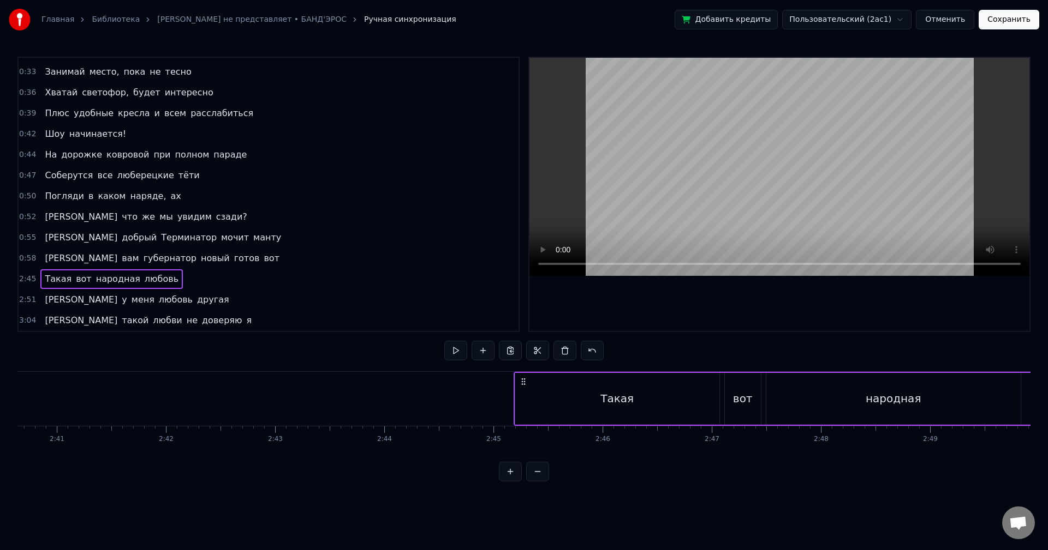
scroll to position [0, 17969]
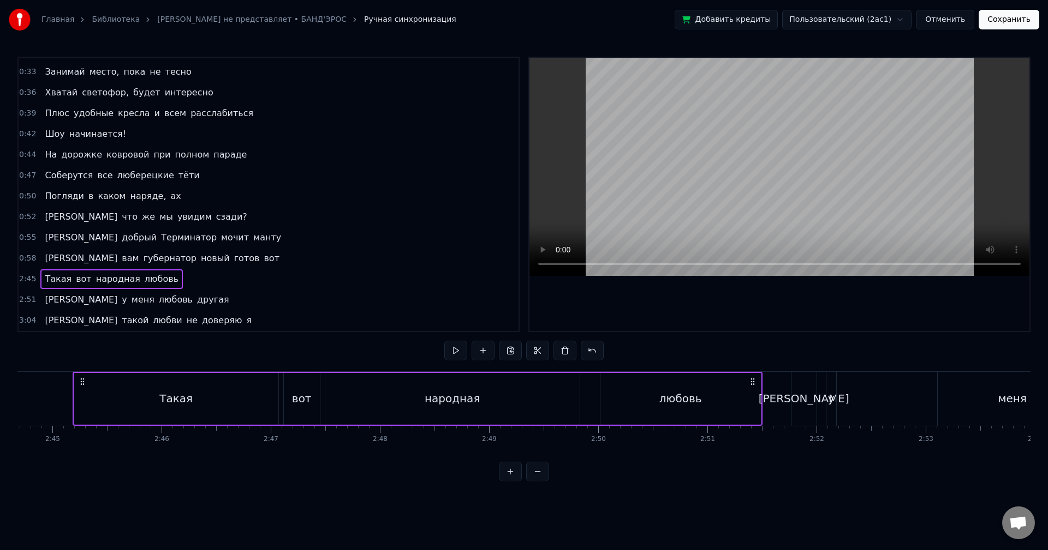
click at [240, 383] on div "Такая" at bounding box center [176, 399] width 204 height 52
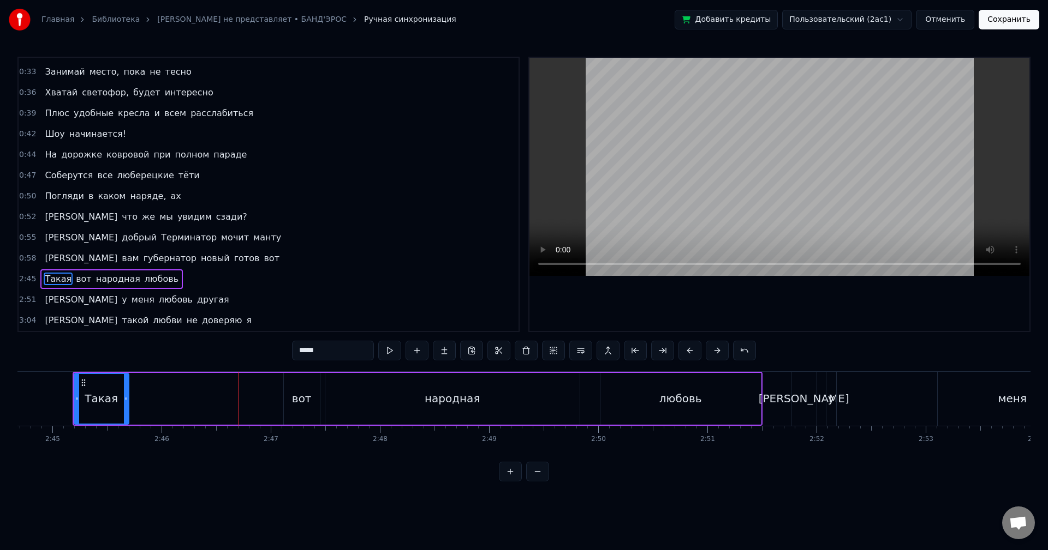
drag, startPoint x: 277, startPoint y: 397, endPoint x: 128, endPoint y: 401, distance: 149.6
click at [128, 401] on icon at bounding box center [126, 398] width 4 height 9
click at [302, 400] on div "вот" at bounding box center [302, 399] width 20 height 16
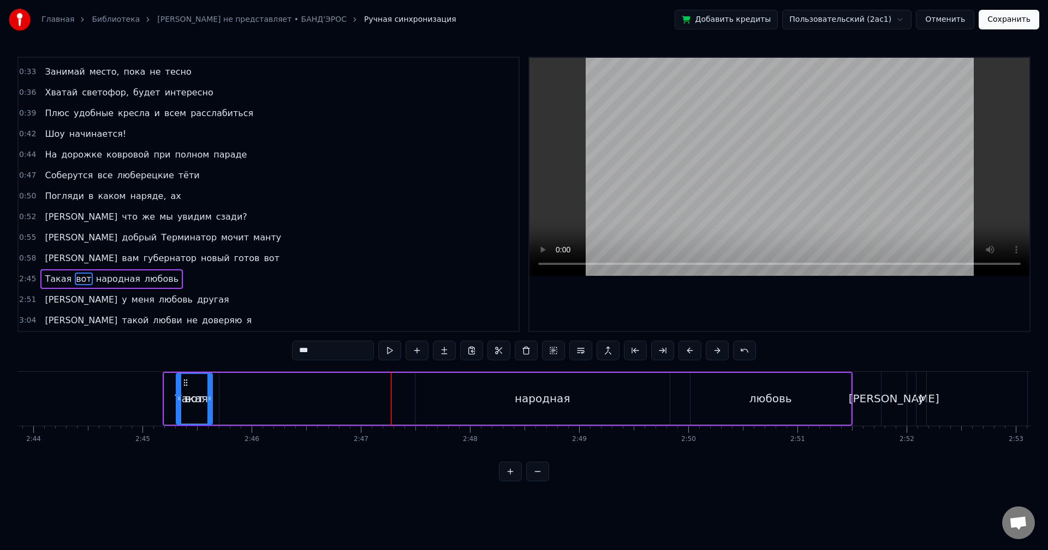
scroll to position [0, 17875]
drag, startPoint x: 294, startPoint y: 384, endPoint x: 238, endPoint y: 393, distance: 57.0
click at [238, 393] on div "вот" at bounding box center [245, 399] width 35 height 50
click at [508, 397] on div "народная" at bounding box center [546, 399] width 254 height 52
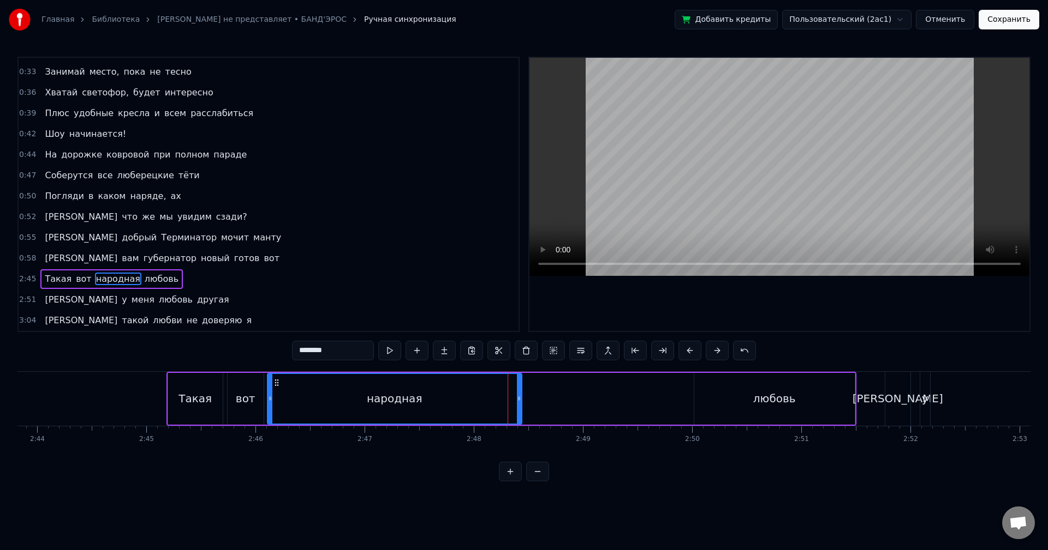
drag, startPoint x: 429, startPoint y: 383, endPoint x: 274, endPoint y: 393, distance: 154.7
click at [274, 393] on div "народная" at bounding box center [394, 399] width 253 height 50
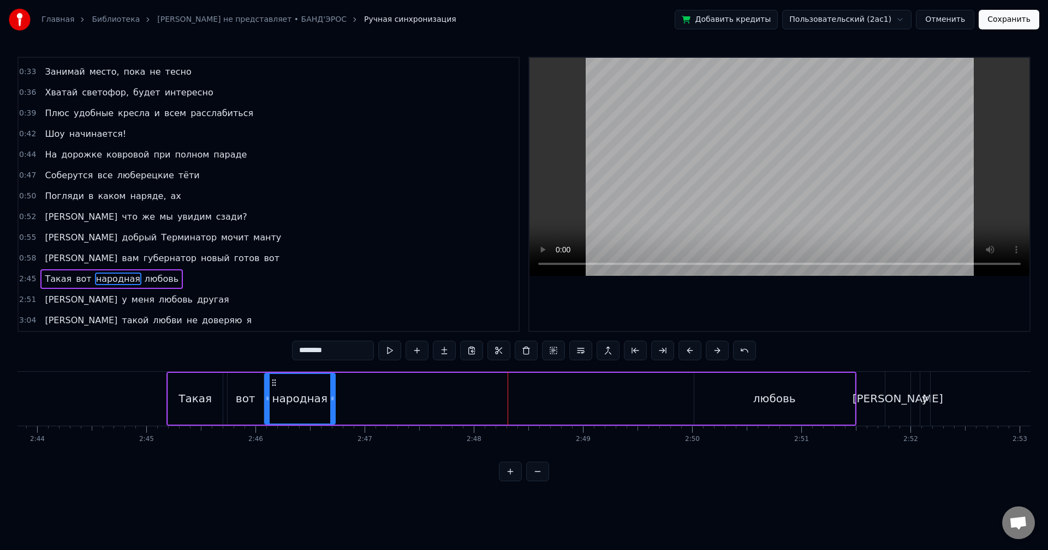
drag, startPoint x: 516, startPoint y: 392, endPoint x: 328, endPoint y: 399, distance: 187.8
click at [330, 399] on div at bounding box center [332, 399] width 4 height 50
click at [761, 394] on div "любовь" at bounding box center [774, 399] width 43 height 16
type input "******"
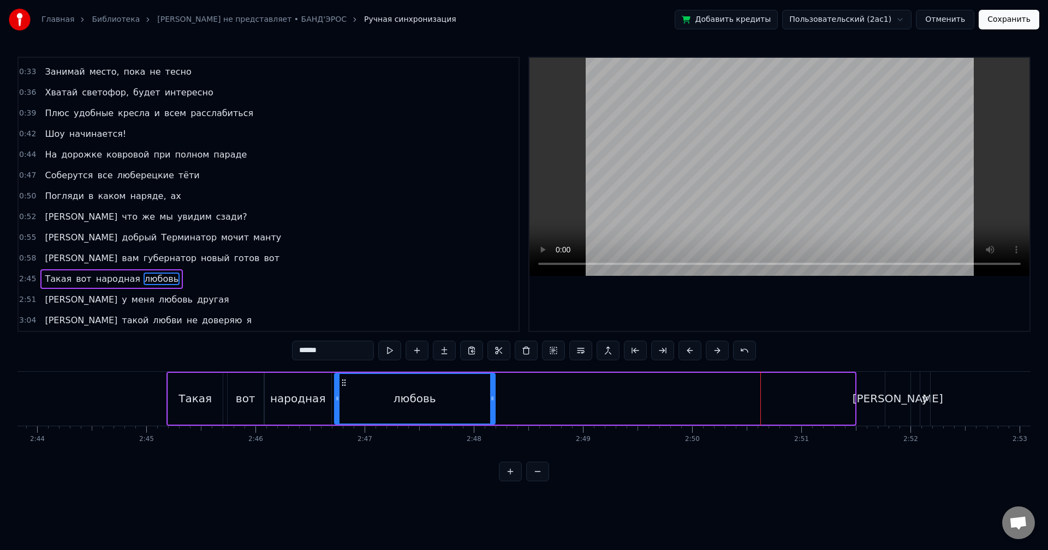
drag, startPoint x: 689, startPoint y: 384, endPoint x: 350, endPoint y: 404, distance: 339.4
click at [344, 405] on div "любовь" at bounding box center [414, 399] width 159 height 50
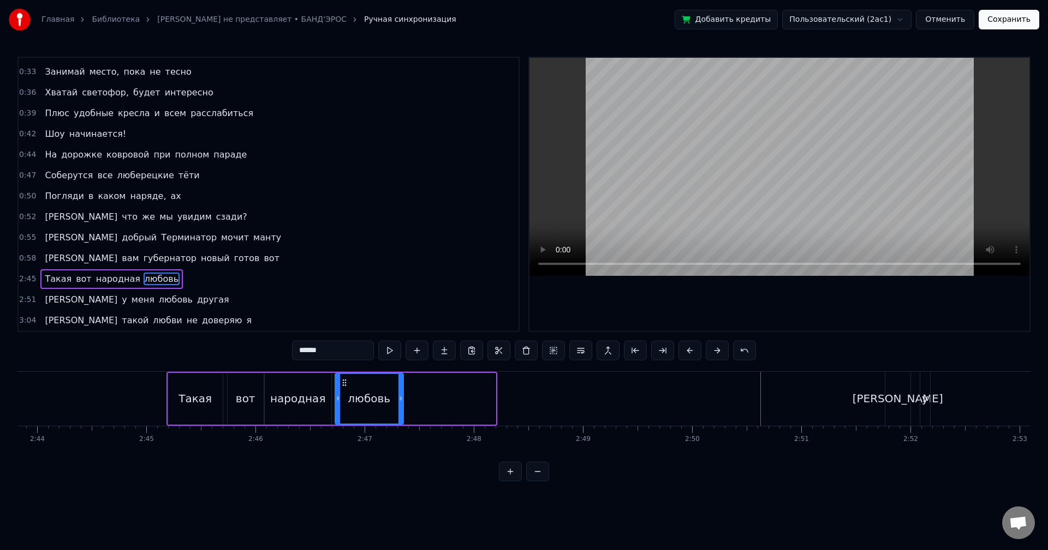
drag, startPoint x: 492, startPoint y: 398, endPoint x: 399, endPoint y: 405, distance: 93.6
click at [399, 405] on div at bounding box center [400, 399] width 4 height 50
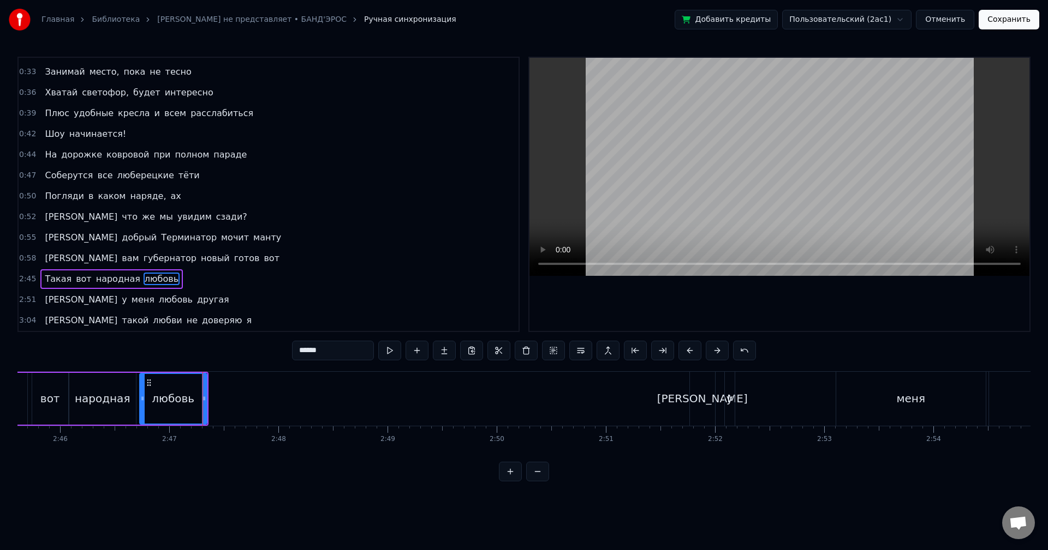
scroll to position [0, 18115]
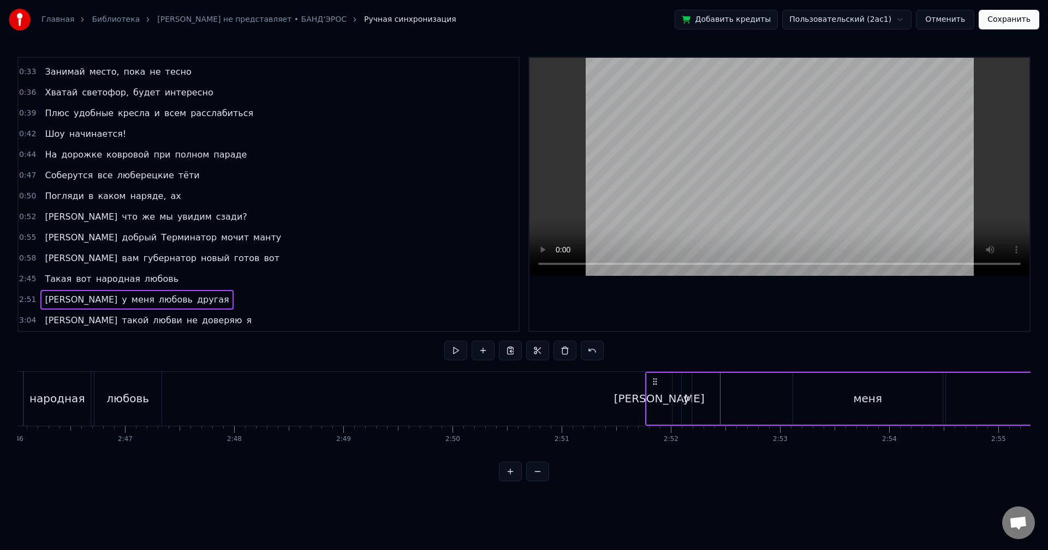
click at [852, 399] on div "меня" at bounding box center [867, 399] width 149 height 52
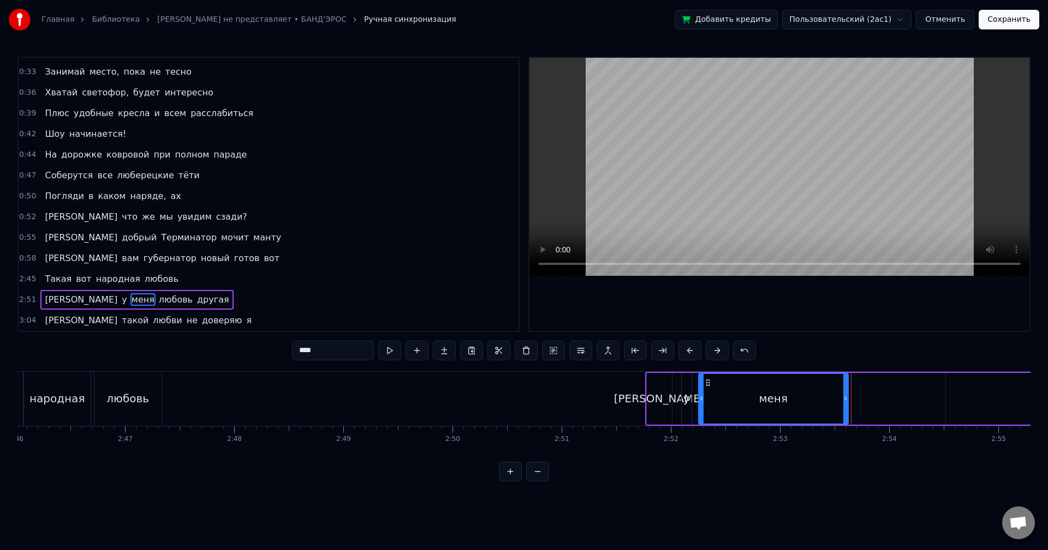
drag, startPoint x: 799, startPoint y: 382, endPoint x: 702, endPoint y: 392, distance: 97.0
click at [702, 392] on div "меня" at bounding box center [773, 399] width 148 height 50
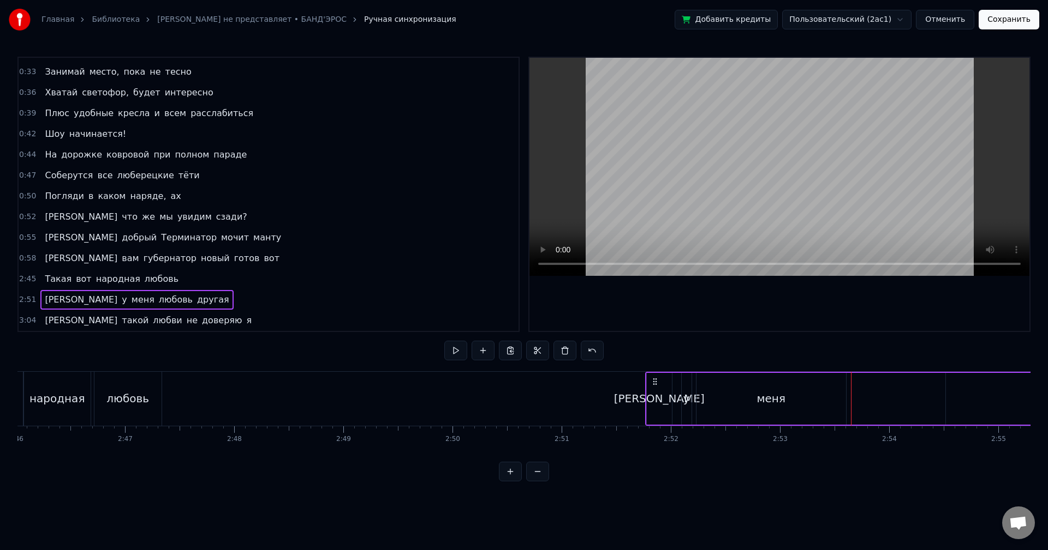
click at [834, 398] on div "меня" at bounding box center [770, 399] width 149 height 52
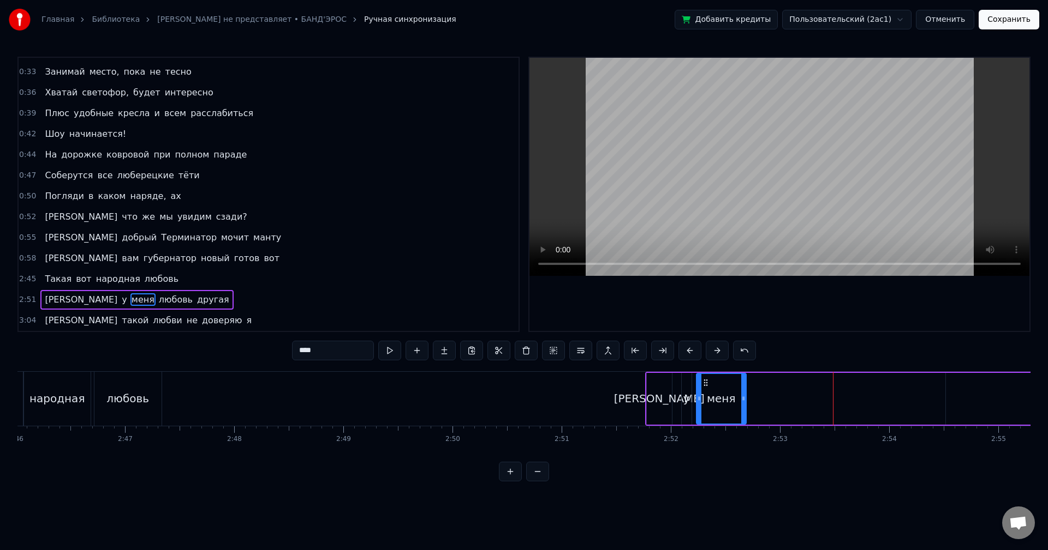
drag, startPoint x: 842, startPoint y: 398, endPoint x: 736, endPoint y: 411, distance: 106.6
click at [741, 409] on div at bounding box center [743, 399] width 4 height 50
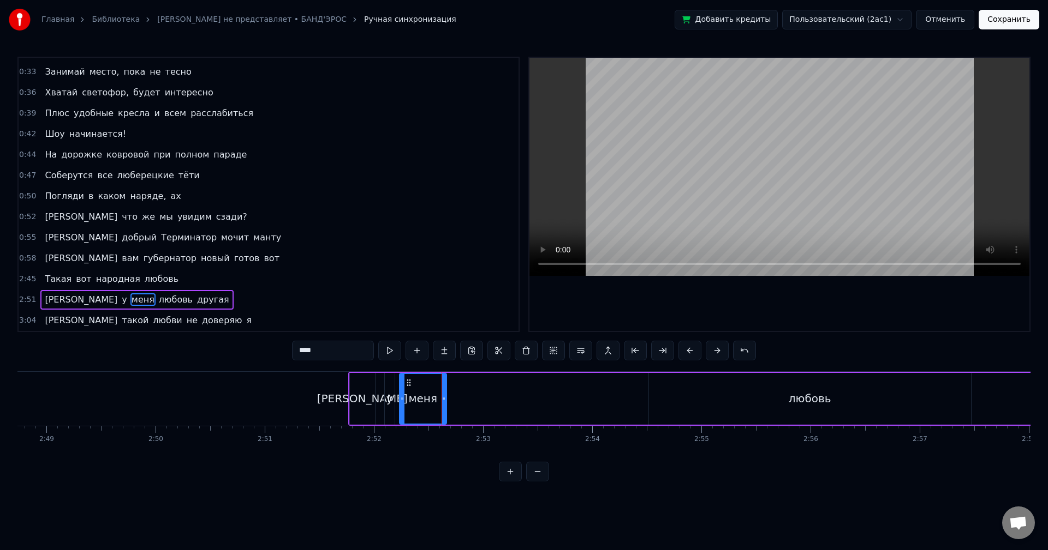
scroll to position [0, 18426]
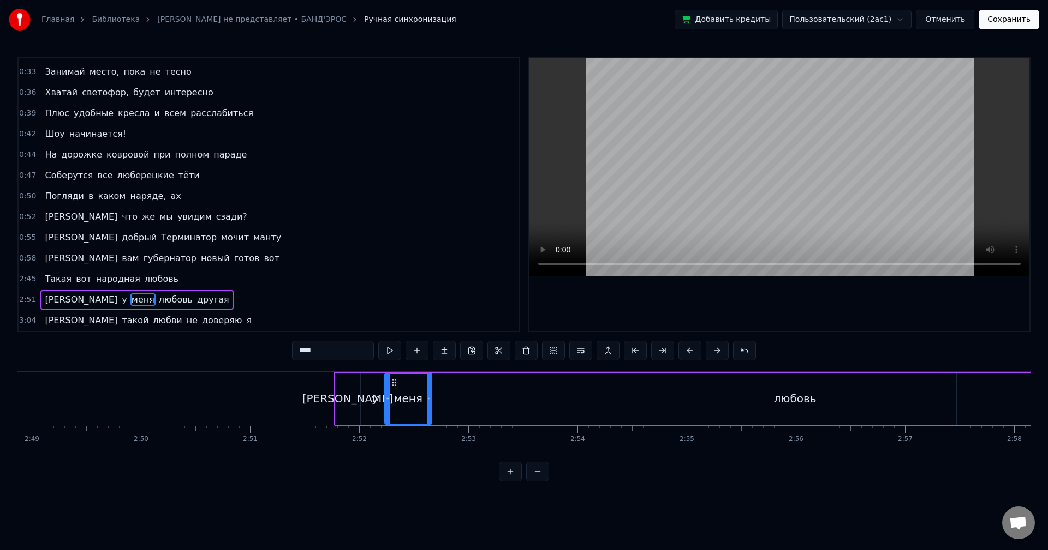
click at [764, 414] on div "любовь" at bounding box center [795, 399] width 322 height 52
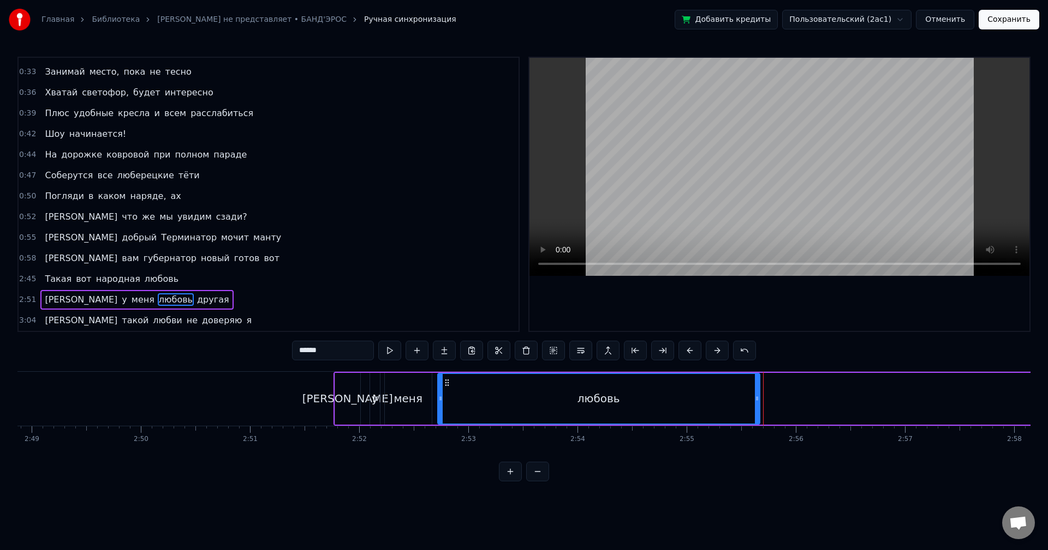
drag, startPoint x: 640, startPoint y: 382, endPoint x: 445, endPoint y: 396, distance: 195.8
click at [445, 396] on div "любовь" at bounding box center [598, 399] width 321 height 50
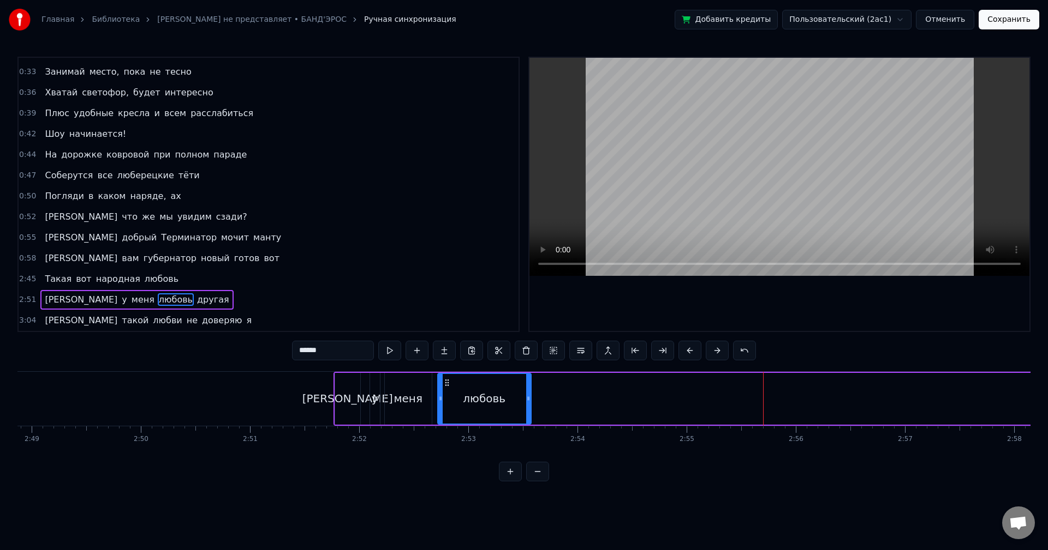
drag, startPoint x: 757, startPoint y: 393, endPoint x: 528, endPoint y: 402, distance: 228.8
click at [528, 402] on div at bounding box center [528, 399] width 4 height 50
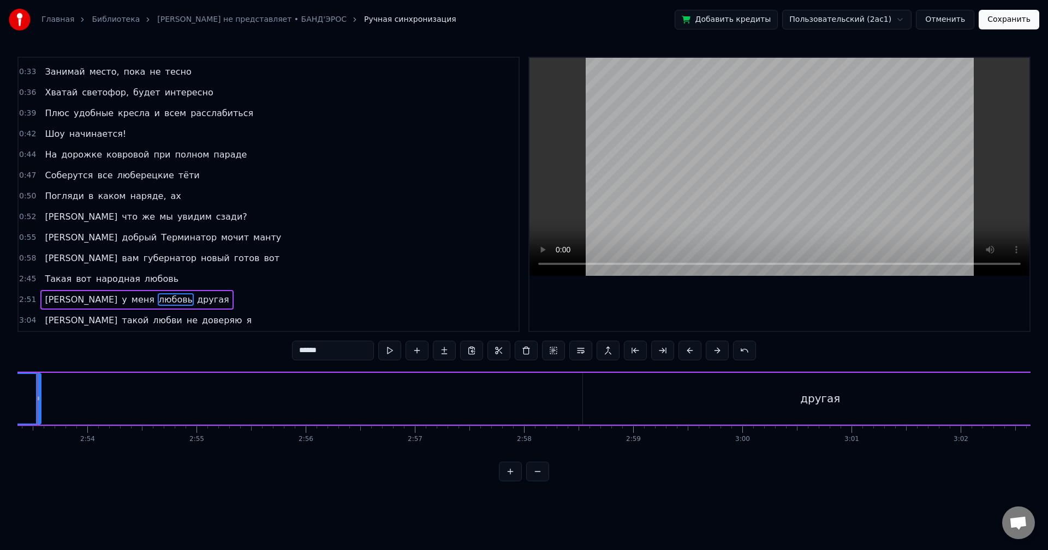
scroll to position [0, 19020]
click at [728, 410] on div "другая" at bounding box center [716, 399] width 475 height 52
type input "******"
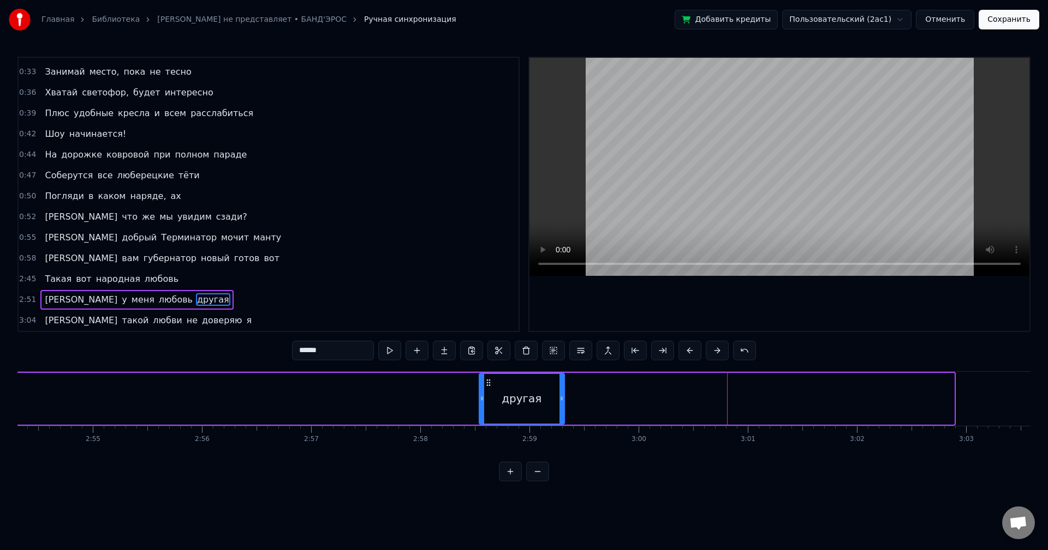
drag, startPoint x: 951, startPoint y: 406, endPoint x: 540, endPoint y: 408, distance: 410.8
click at [559, 414] on div at bounding box center [561, 399] width 4 height 50
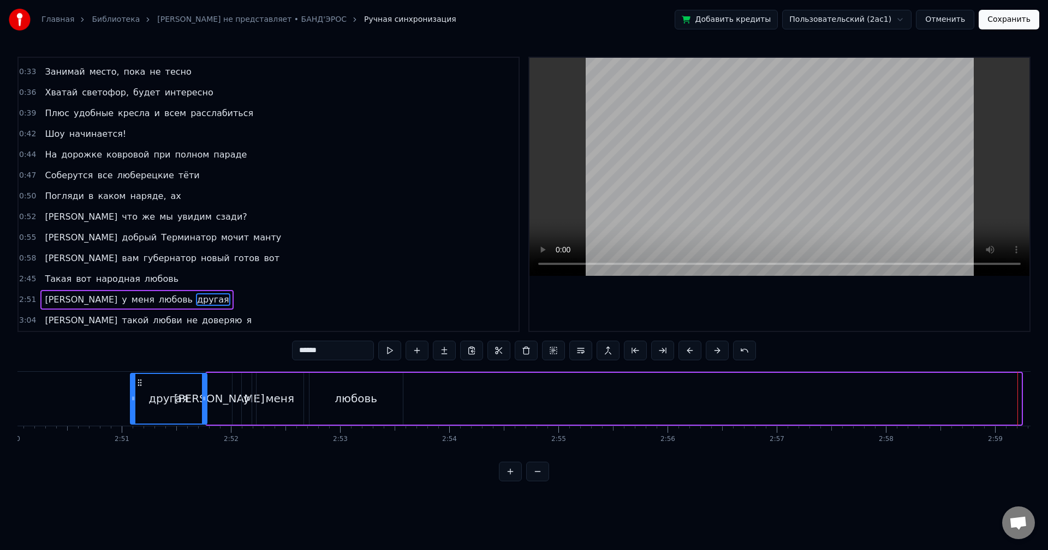
scroll to position [0, 18550]
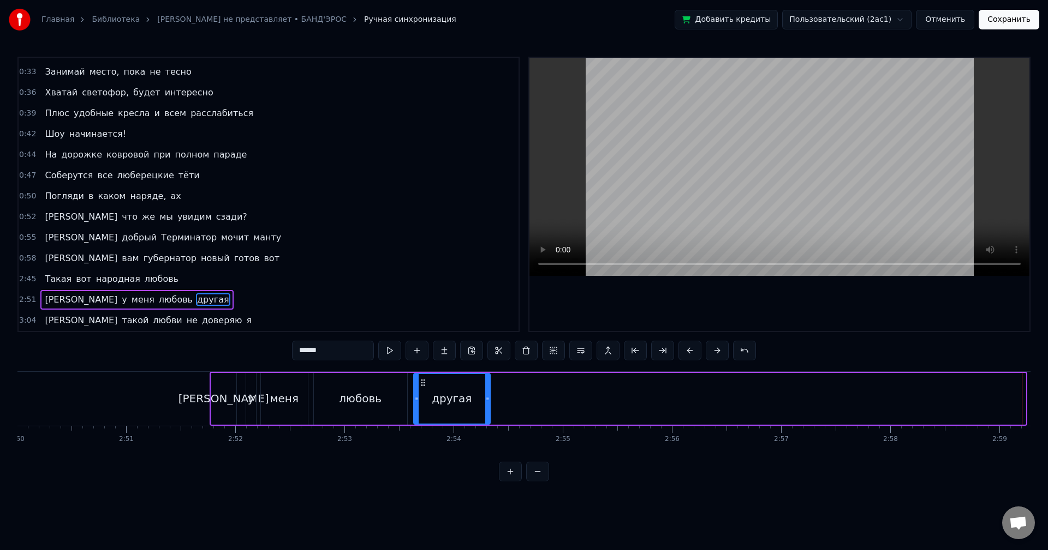
drag, startPoint x: 483, startPoint y: 382, endPoint x: 417, endPoint y: 398, distance: 67.5
click at [417, 398] on div "другая" at bounding box center [451, 399] width 75 height 50
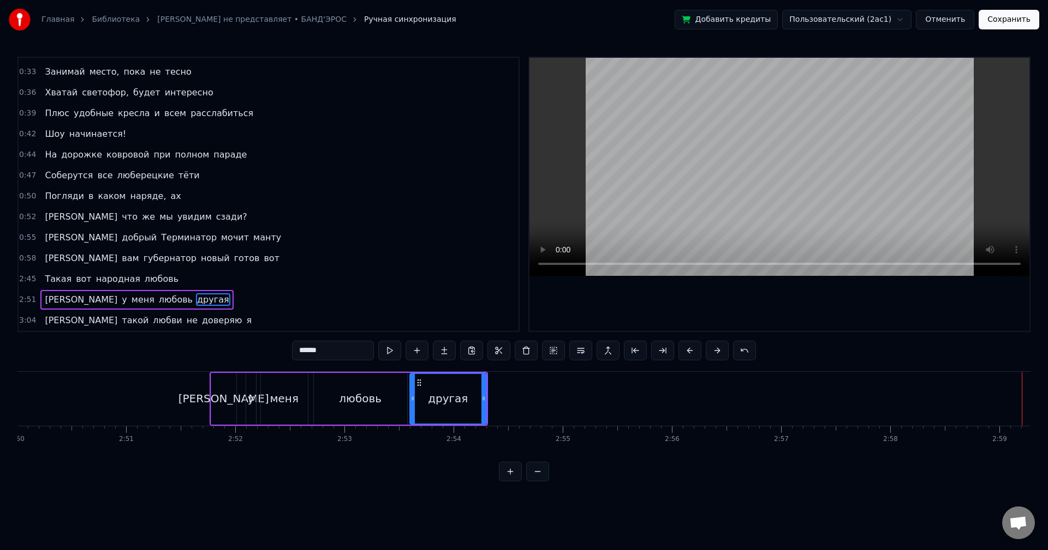
click at [171, 298] on div "2:51 А у меня любовь другая" at bounding box center [269, 300] width 500 height 21
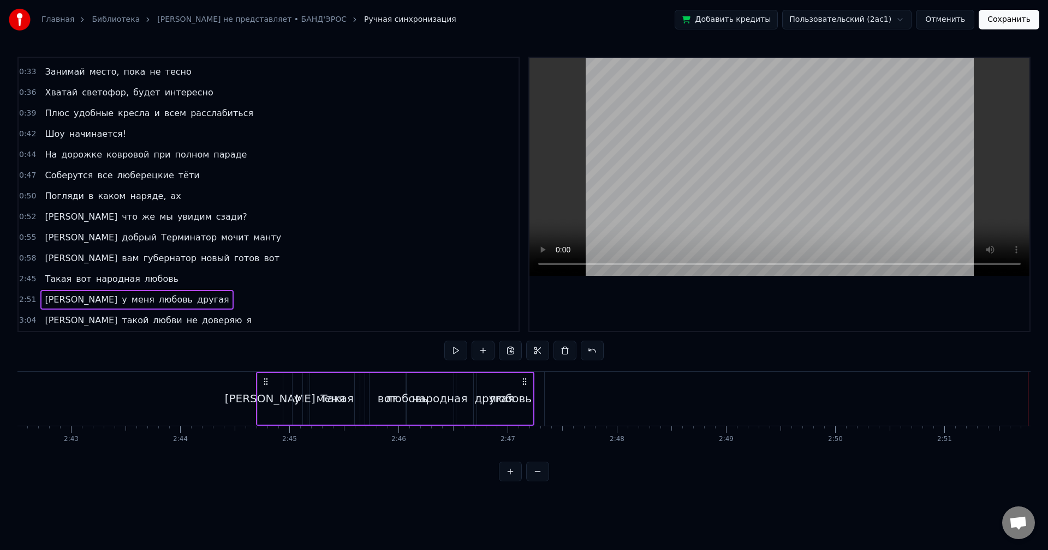
scroll to position [0, 17721]
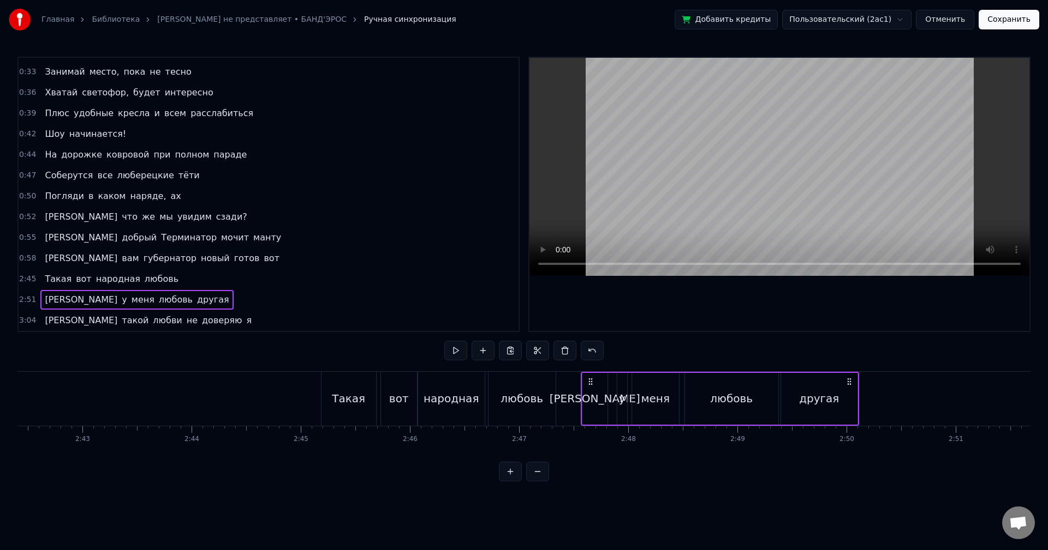
drag, startPoint x: 218, startPoint y: 381, endPoint x: 589, endPoint y: 400, distance: 371.5
click at [589, 400] on div "А у меня любовь другая" at bounding box center [719, 399] width 278 height 54
click at [187, 278] on div "2:45 Такая вот народная любовь" at bounding box center [269, 279] width 500 height 21
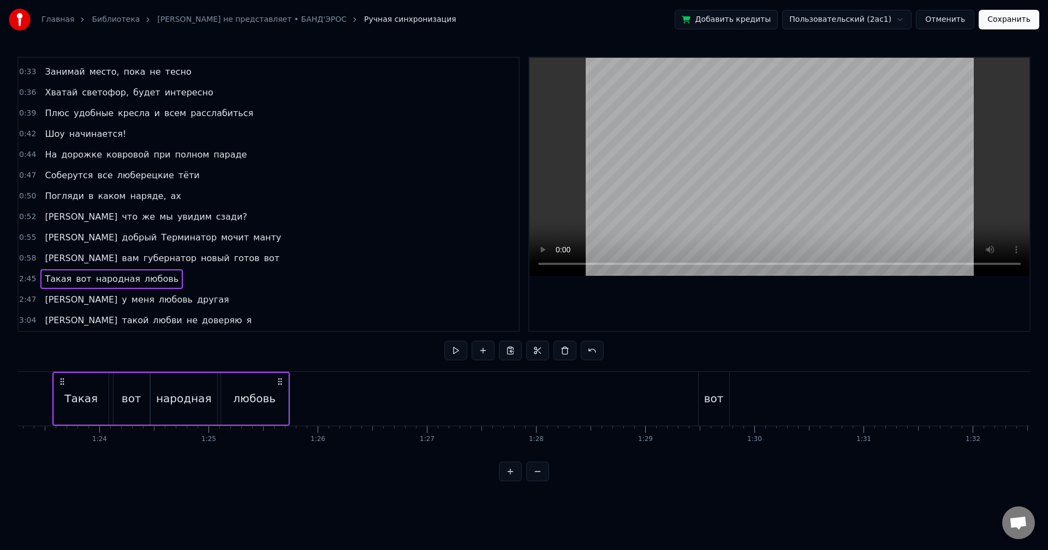
scroll to position [0, 9081]
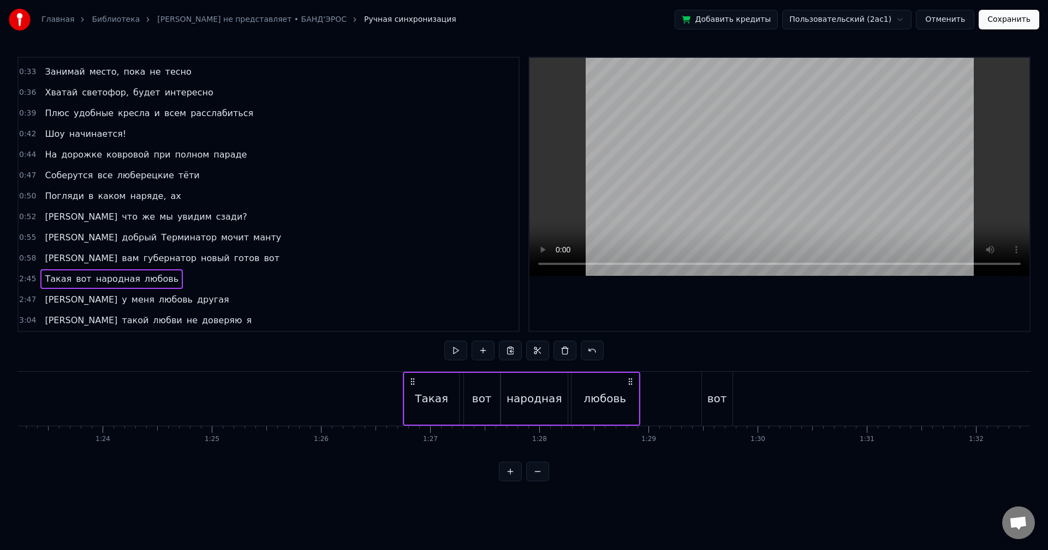
drag, startPoint x: 333, startPoint y: 379, endPoint x: 415, endPoint y: 420, distance: 91.0
click at [415, 420] on div "Такая вот народная любовь" at bounding box center [521, 399] width 237 height 54
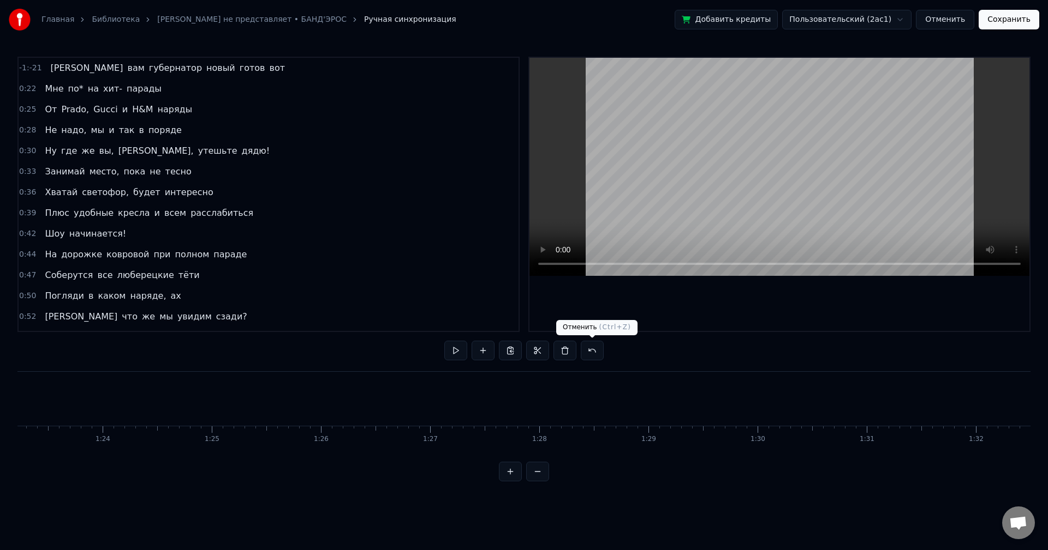
click at [590, 350] on button at bounding box center [591, 351] width 23 height 20
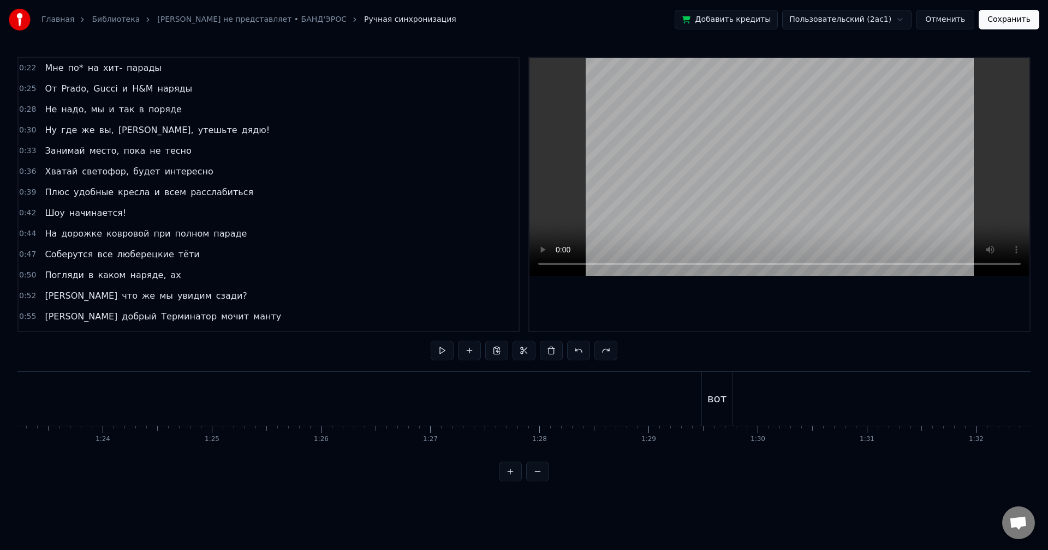
click at [720, 406] on div "вот" at bounding box center [717, 399] width 20 height 16
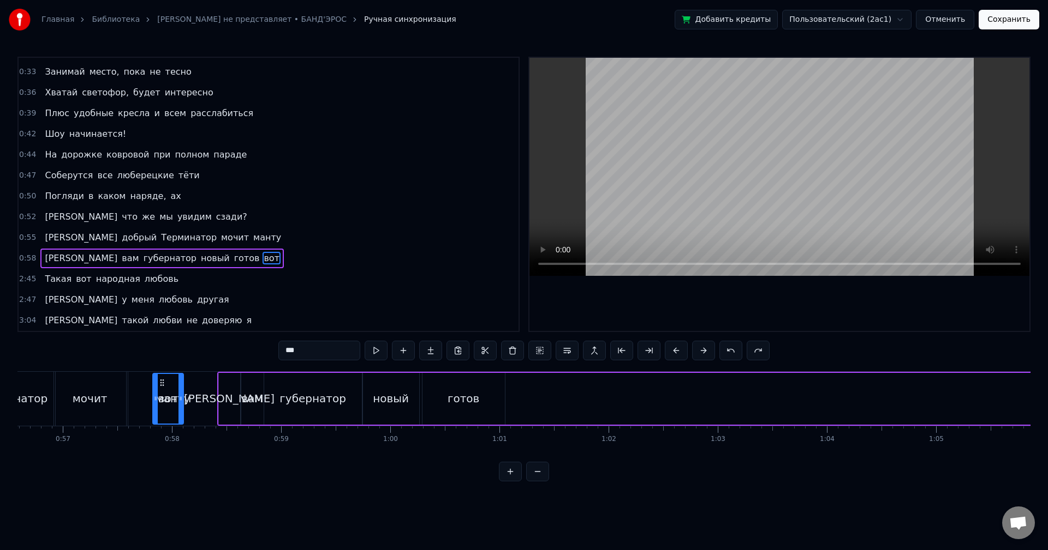
scroll to position [0, 6162]
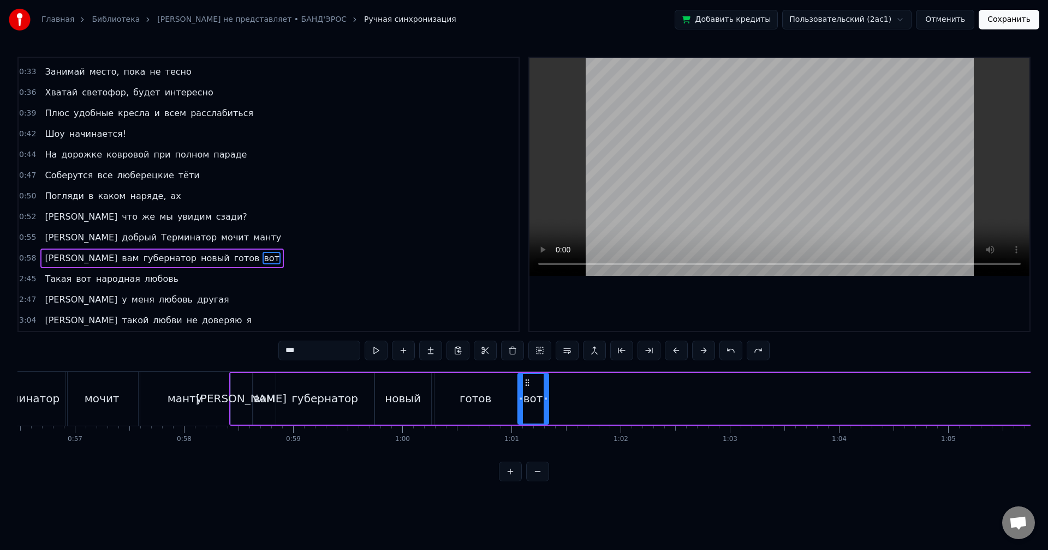
drag, startPoint x: 712, startPoint y: 384, endPoint x: 527, endPoint y: 417, distance: 188.0
click at [527, 417] on div "вот" at bounding box center [532, 399] width 29 height 50
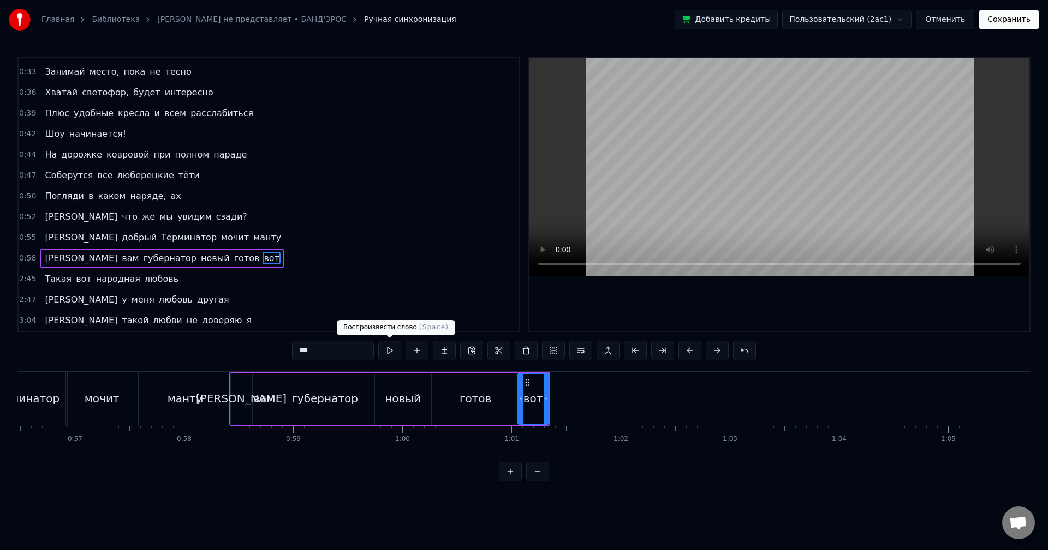
click at [394, 358] on button at bounding box center [389, 351] width 23 height 20
click at [464, 390] on div "готов" at bounding box center [475, 399] width 82 height 52
type input "*****"
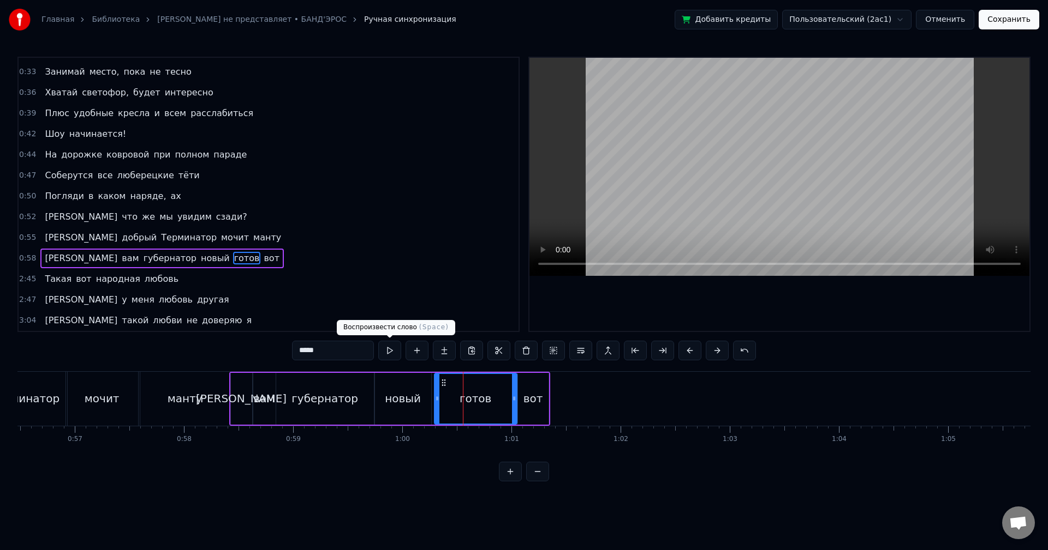
click at [384, 354] on button at bounding box center [389, 351] width 23 height 20
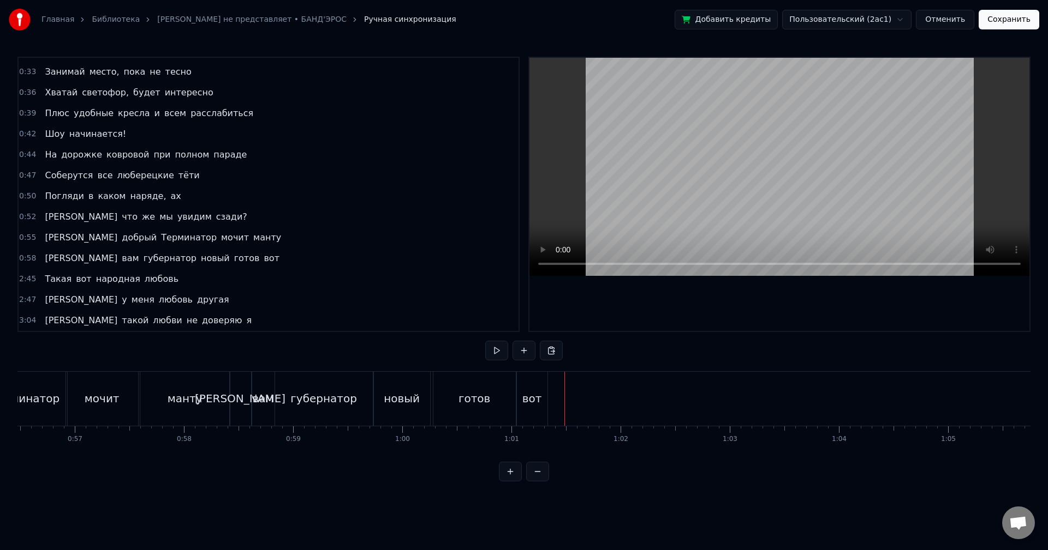
click at [494, 357] on button at bounding box center [496, 351] width 23 height 20
click at [525, 402] on div "вот" at bounding box center [532, 399] width 20 height 16
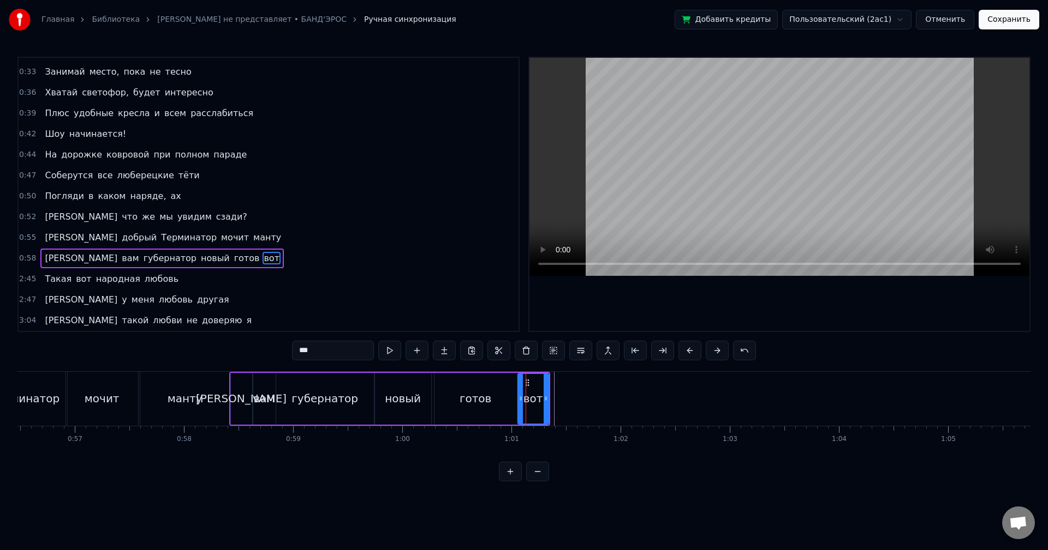
drag, startPoint x: 533, startPoint y: 399, endPoint x: 552, endPoint y: 400, distance: 19.2
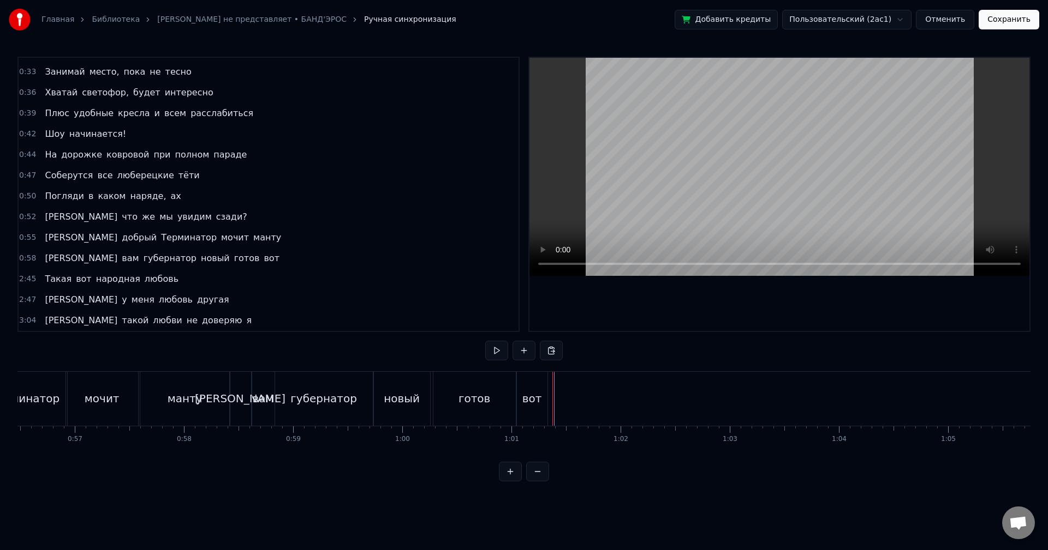
click at [537, 393] on div "вот" at bounding box center [532, 399] width 20 height 16
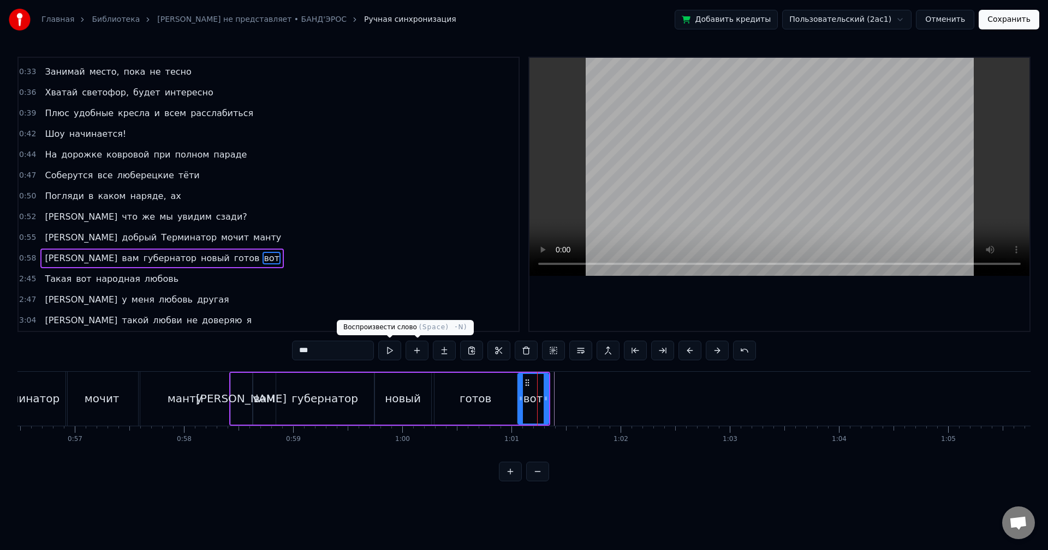
click at [394, 351] on button at bounding box center [389, 351] width 23 height 20
click at [534, 392] on div "вот" at bounding box center [533, 399] width 20 height 16
click at [525, 355] on button at bounding box center [525, 351] width 23 height 20
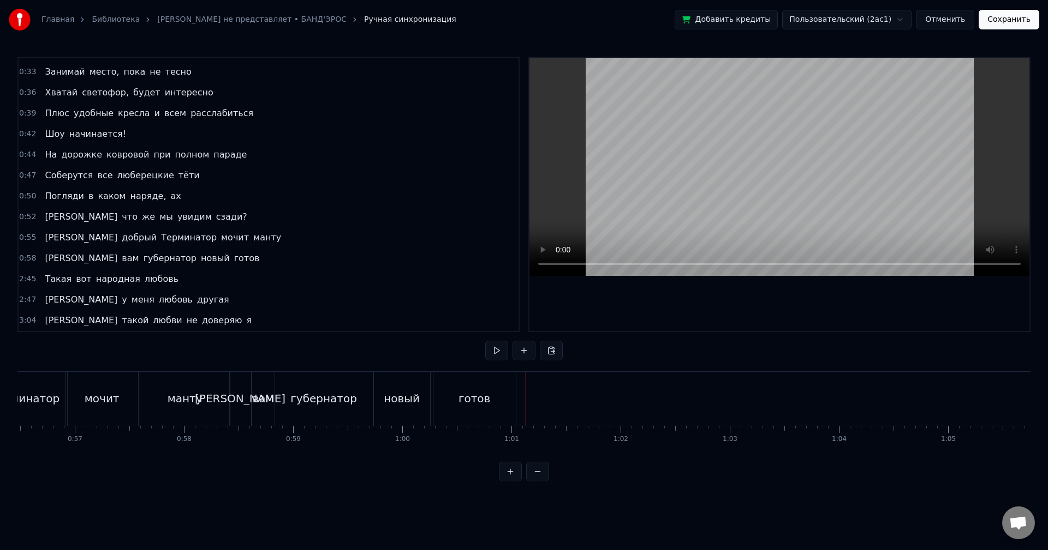
click at [494, 357] on button at bounding box center [496, 351] width 23 height 20
click at [492, 379] on div "готов" at bounding box center [474, 399] width 82 height 54
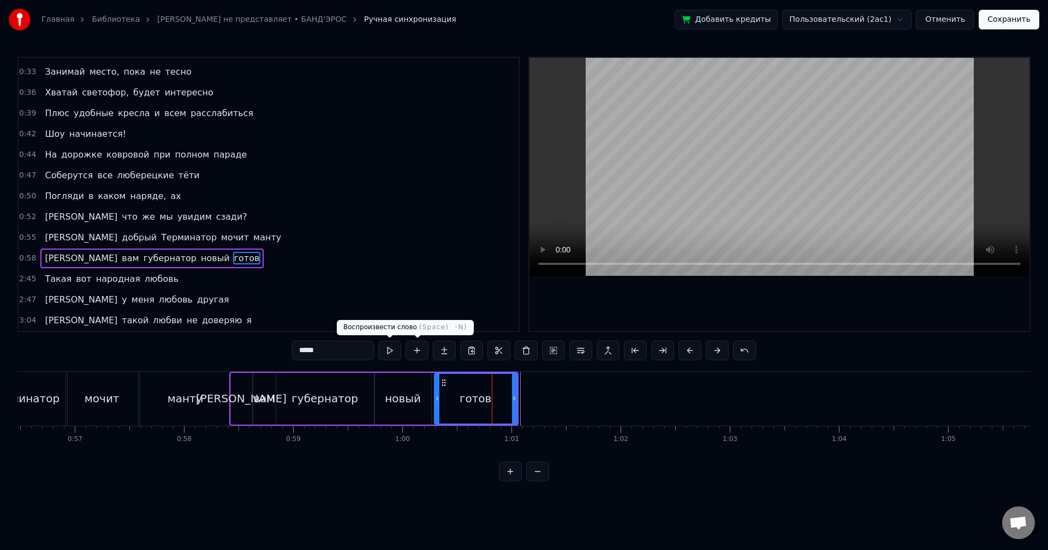
click at [385, 353] on button at bounding box center [389, 351] width 23 height 20
click at [172, 277] on div "2:45 Такая вот народная любовь" at bounding box center [269, 279] width 500 height 21
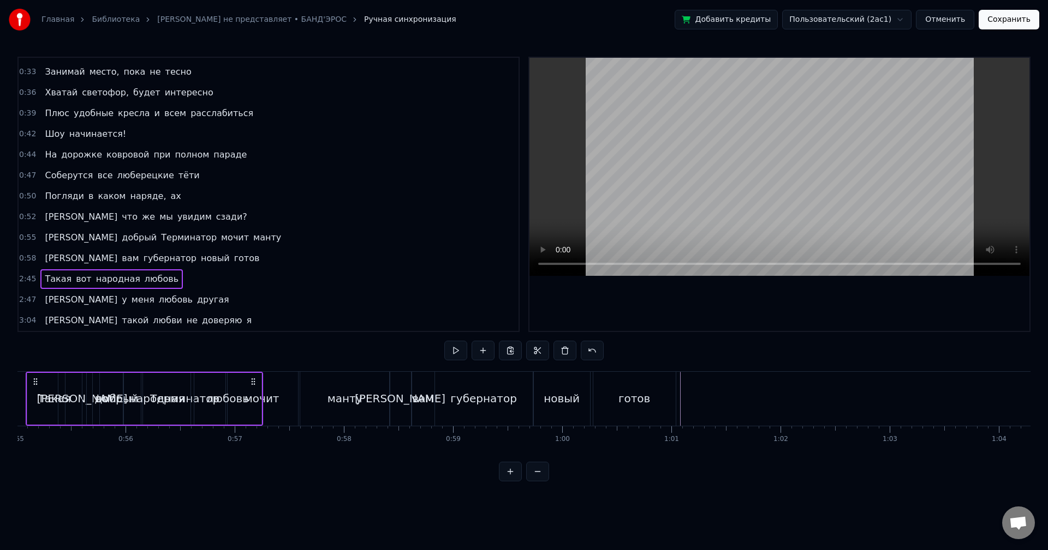
scroll to position [0, 5981]
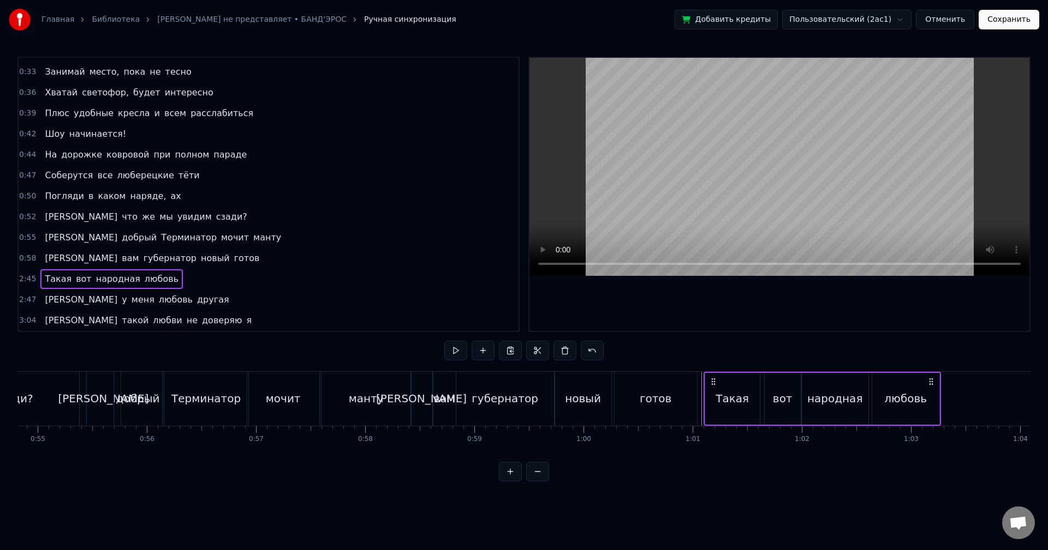
drag, startPoint x: 83, startPoint y: 381, endPoint x: 713, endPoint y: 432, distance: 632.2
click at [713, 432] on div "Мне по* на хит- парады От Prado, Gucci и H&M наряды Не надо, мы и так в поряде …" at bounding box center [523, 413] width 1013 height 82
click at [455, 348] on button at bounding box center [455, 351] width 23 height 20
click at [172, 292] on div "2:47 А у меня любовь другая" at bounding box center [269, 300] width 500 height 21
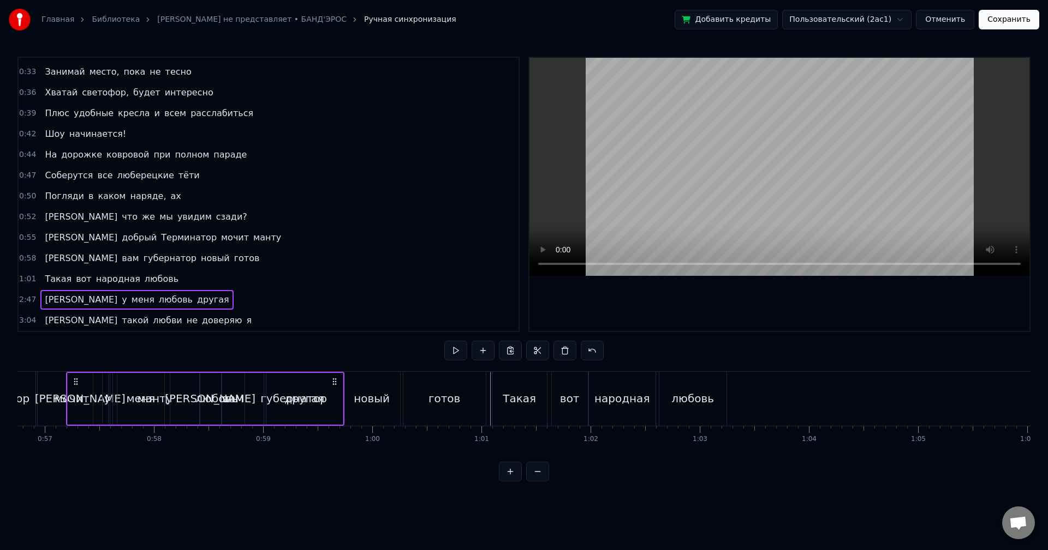
scroll to position [0, 6172]
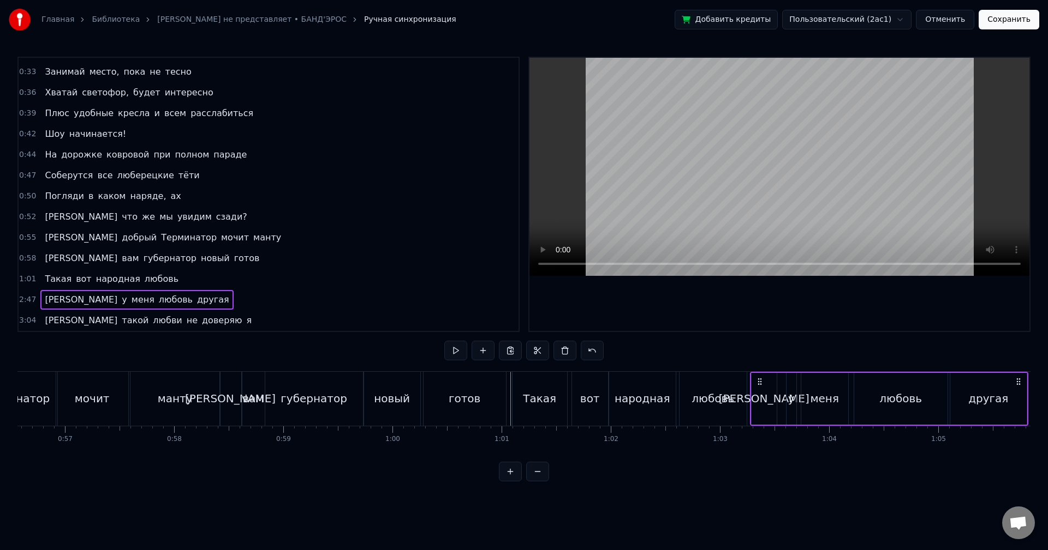
drag, startPoint x: 83, startPoint y: 381, endPoint x: 761, endPoint y: 431, distance: 678.9
click at [761, 431] on div "Мне по* на хит- парады От Prado, Gucci и H&M наряды Не надо, мы и так в поряде …" at bounding box center [523, 413] width 1013 height 82
click at [455, 352] on button at bounding box center [455, 351] width 23 height 20
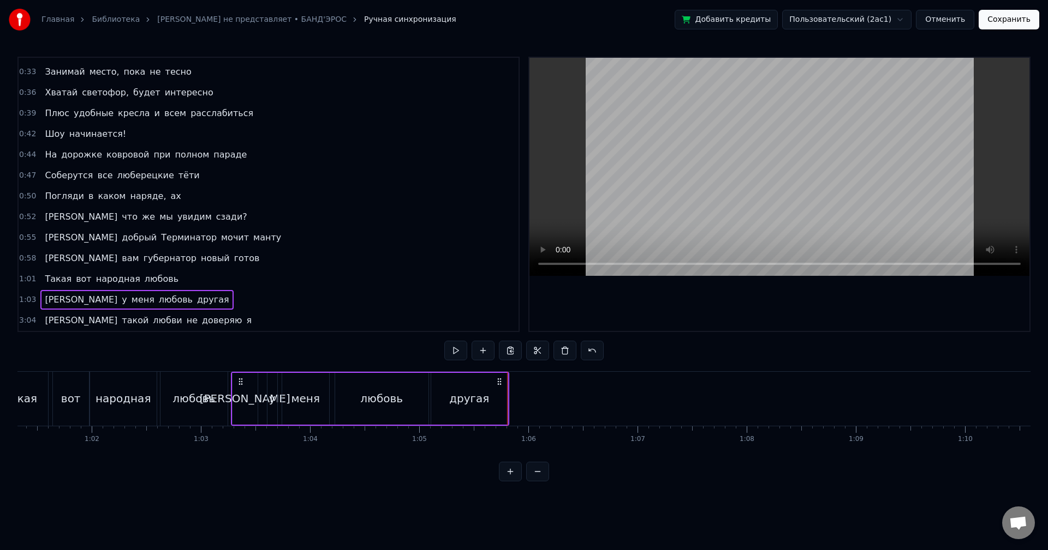
scroll to position [0, 6469]
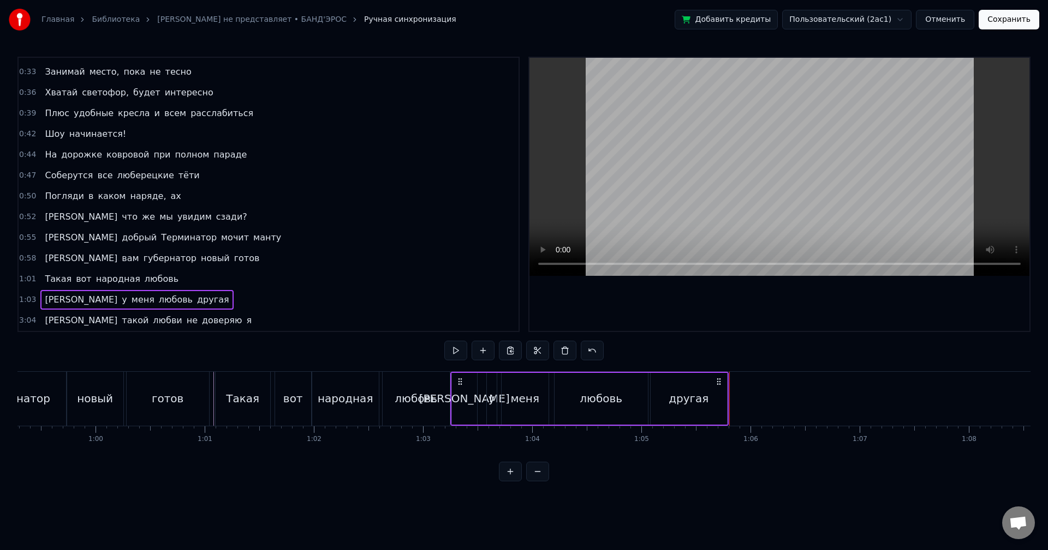
click at [460, 380] on icon at bounding box center [460, 382] width 9 height 9
click at [451, 350] on button at bounding box center [455, 351] width 23 height 20
drag, startPoint x: 460, startPoint y: 379, endPoint x: 473, endPoint y: 379, distance: 13.1
click at [473, 379] on icon at bounding box center [473, 382] width 9 height 9
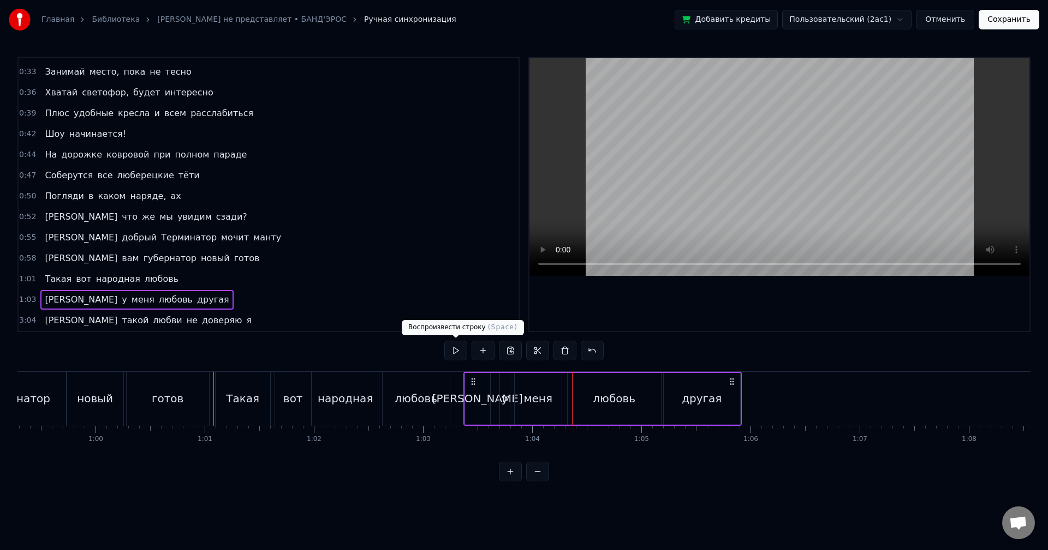
click at [453, 353] on button at bounding box center [455, 351] width 23 height 20
click at [714, 400] on div "другая" at bounding box center [701, 399] width 40 height 16
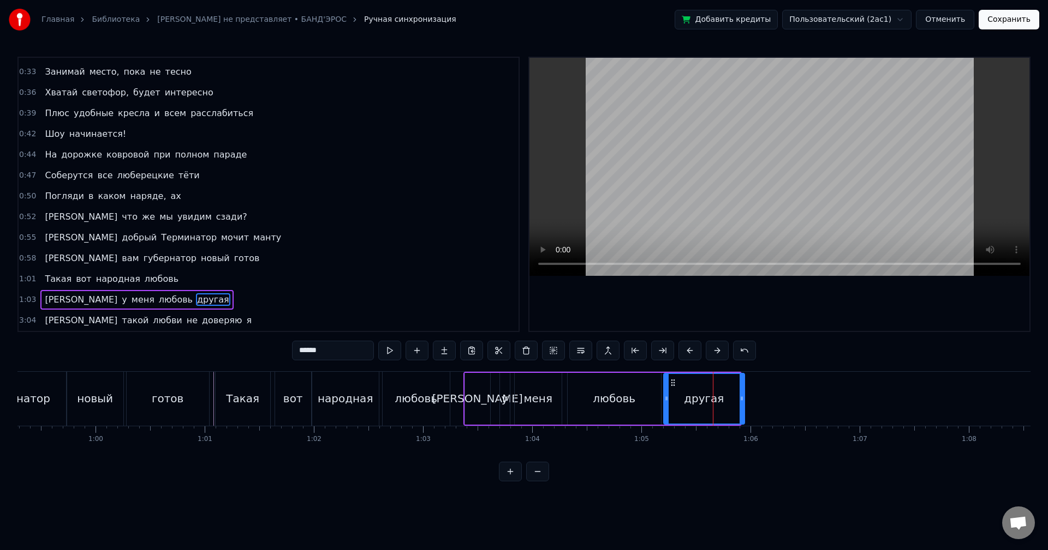
click at [741, 399] on circle at bounding box center [740, 399] width 1 height 1
click at [392, 349] on button at bounding box center [389, 351] width 23 height 20
click at [188, 315] on div "3:04 И такой любви не доверяю я" at bounding box center [269, 320] width 500 height 21
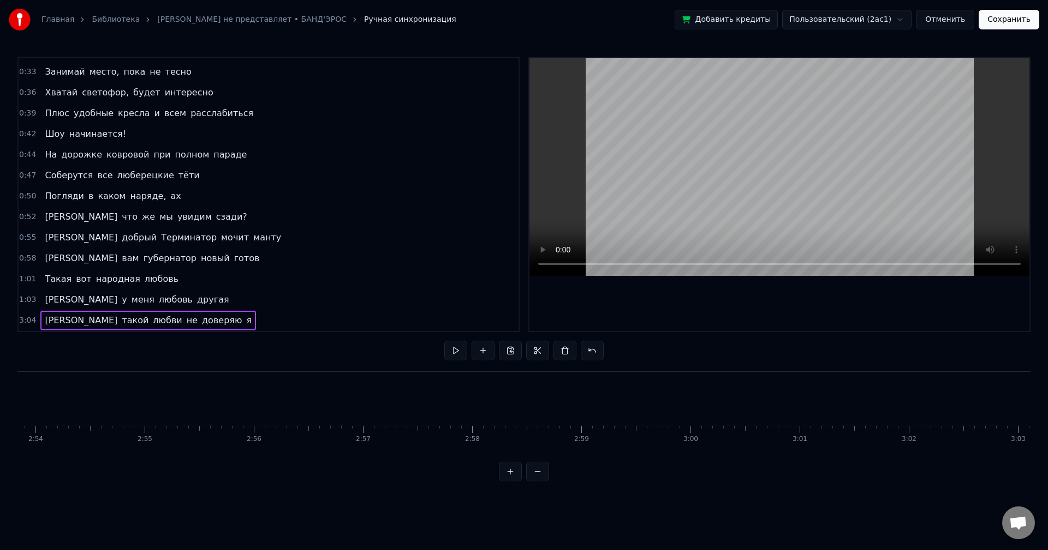
scroll to position [0, 20029]
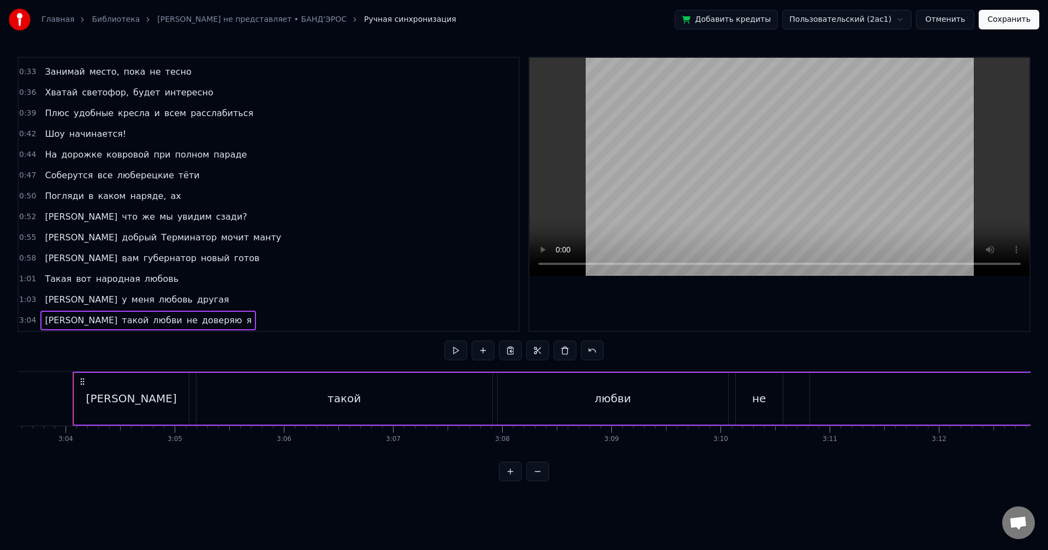
click at [161, 394] on div "[PERSON_NAME]" at bounding box center [131, 399] width 115 height 52
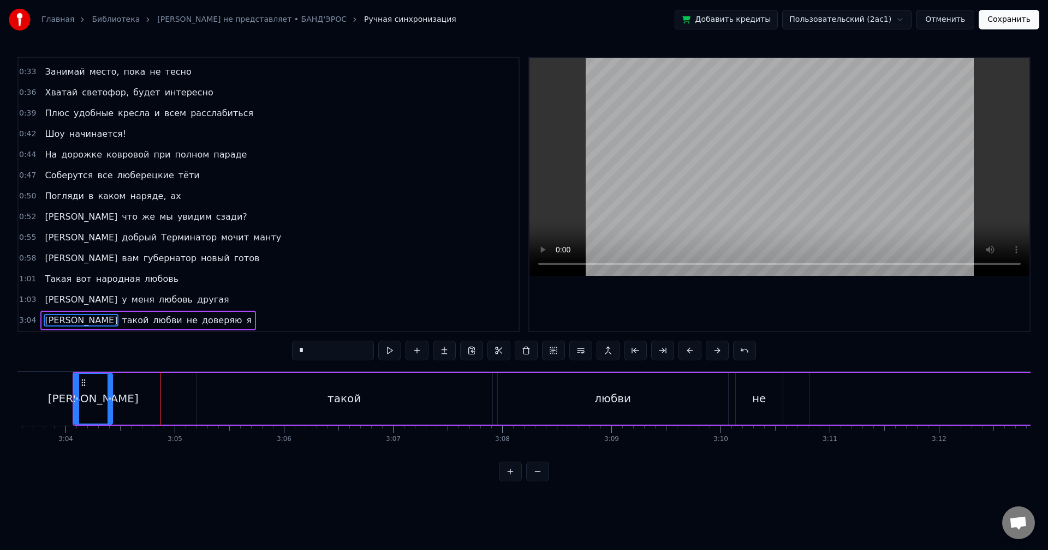
drag, startPoint x: 185, startPoint y: 394, endPoint x: 106, endPoint y: 402, distance: 79.5
click at [107, 402] on icon at bounding box center [109, 398] width 4 height 9
click at [238, 394] on div "такой" at bounding box center [344, 399] width 296 height 52
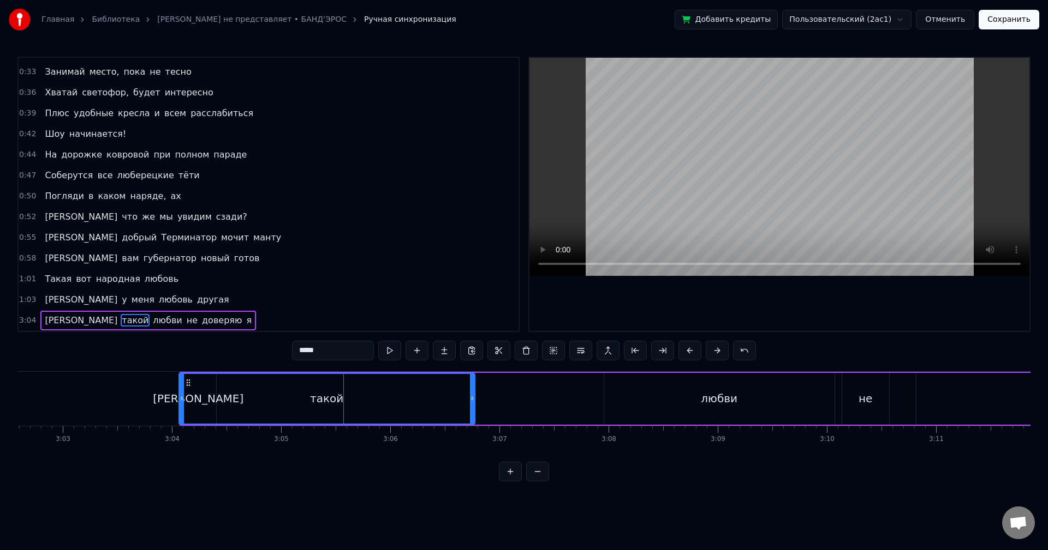
scroll to position [0, 19914]
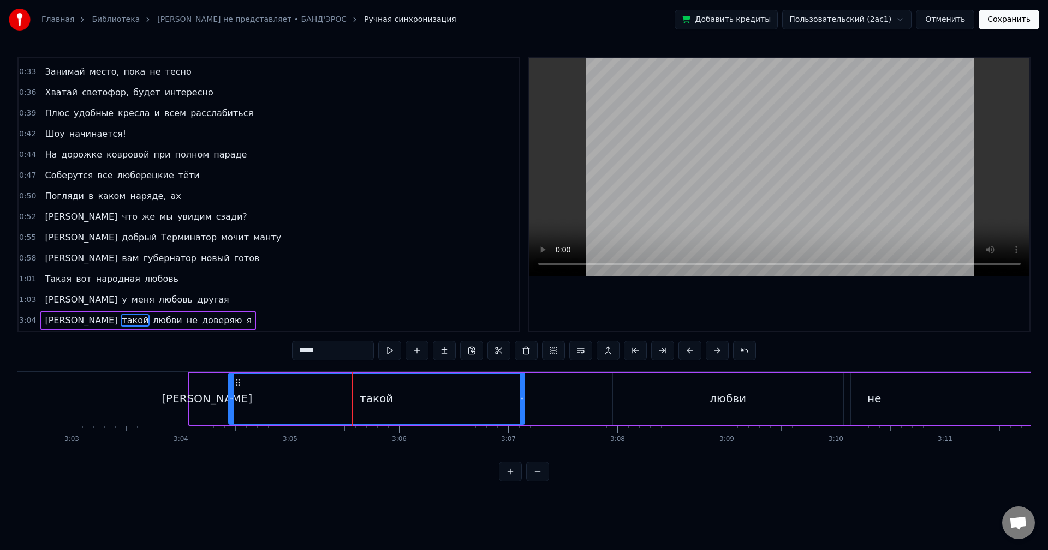
drag, startPoint x: 202, startPoint y: 381, endPoint x: 234, endPoint y: 390, distance: 32.8
click at [234, 390] on div "такой" at bounding box center [376, 399] width 295 height 50
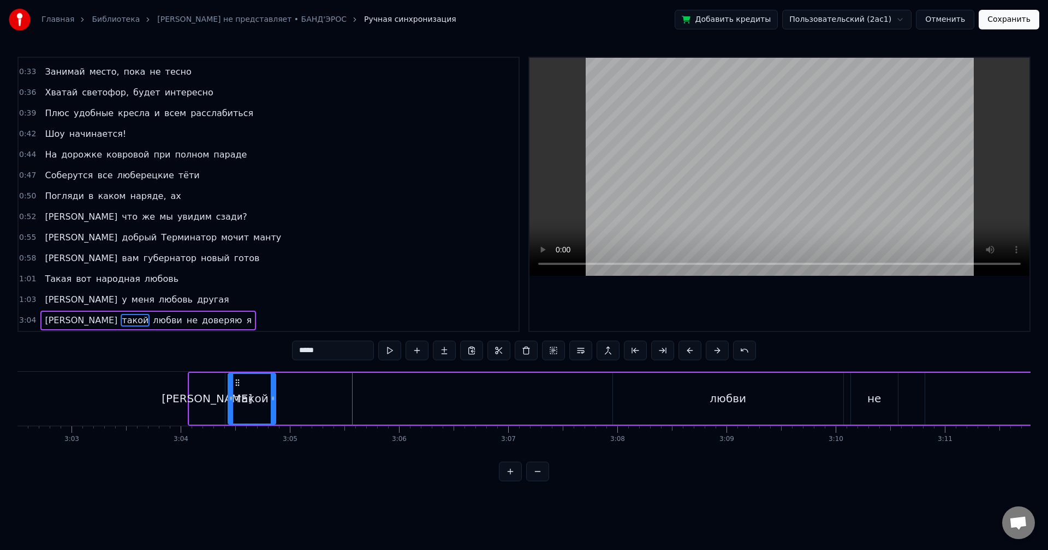
drag, startPoint x: 522, startPoint y: 395, endPoint x: 274, endPoint y: 406, distance: 248.5
click at [274, 406] on div at bounding box center [273, 399] width 4 height 50
click at [675, 398] on div "любви" at bounding box center [728, 399] width 230 height 52
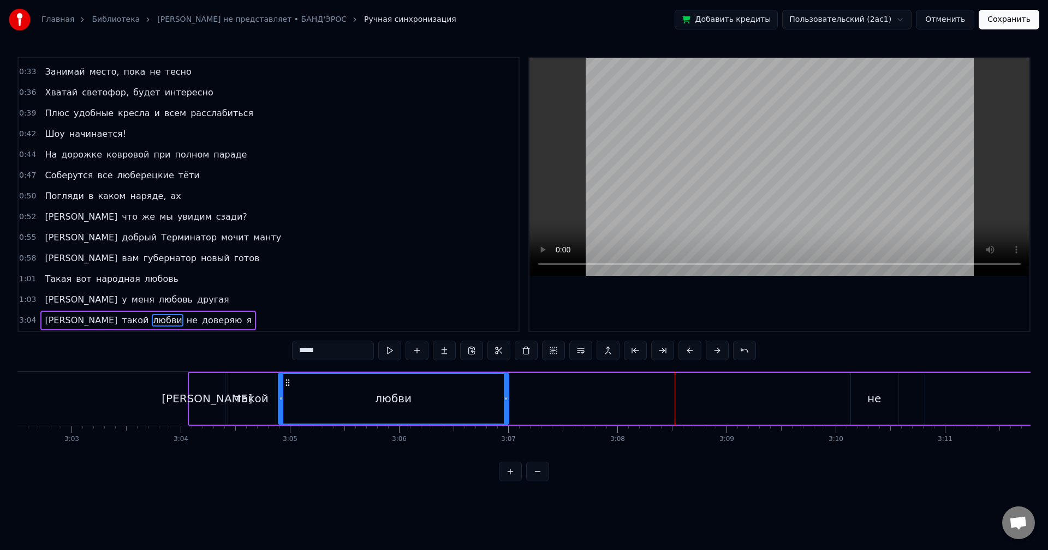
drag, startPoint x: 621, startPoint y: 382, endPoint x: 286, endPoint y: 398, distance: 334.8
click at [286, 398] on div "любви" at bounding box center [393, 399] width 229 height 50
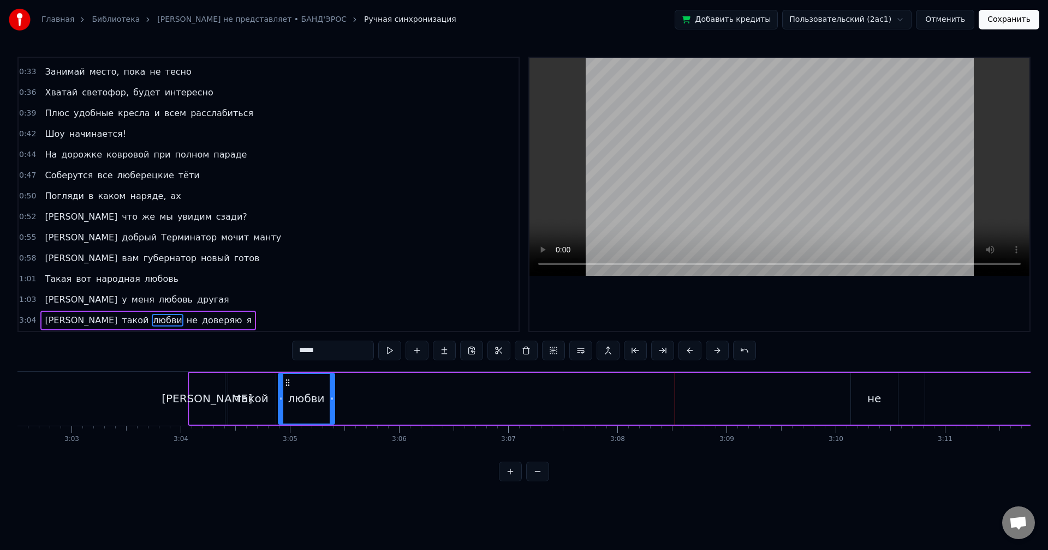
drag, startPoint x: 505, startPoint y: 399, endPoint x: 331, endPoint y: 404, distance: 174.7
click at [331, 404] on div at bounding box center [332, 399] width 4 height 50
click at [871, 391] on div "не" at bounding box center [874, 399] width 14 height 16
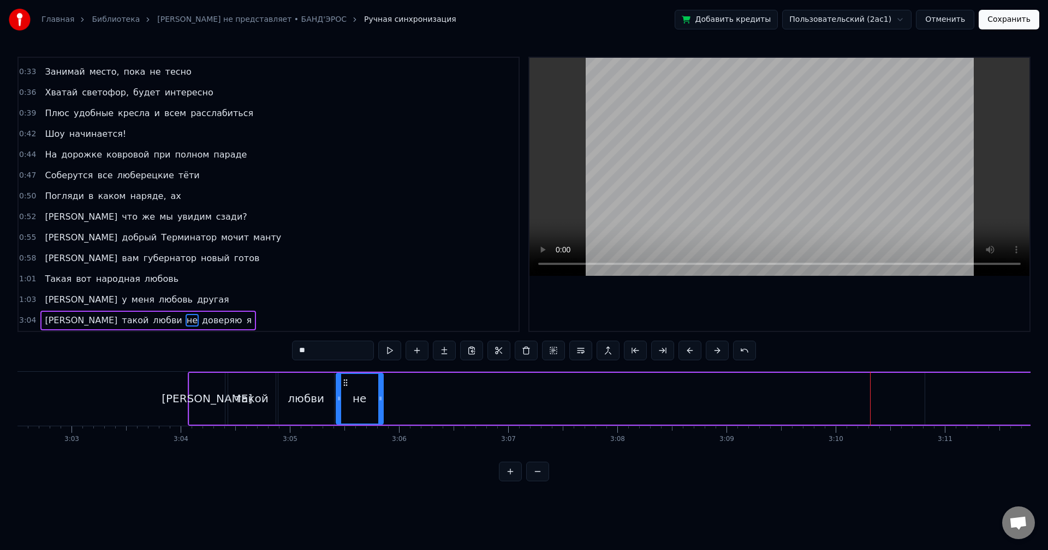
drag, startPoint x: 858, startPoint y: 385, endPoint x: 344, endPoint y: 419, distance: 515.6
click at [344, 419] on div "не" at bounding box center [360, 399] width 46 height 50
drag, startPoint x: 381, startPoint y: 407, endPoint x: 359, endPoint y: 411, distance: 22.8
click at [359, 411] on div at bounding box center [358, 399] width 4 height 50
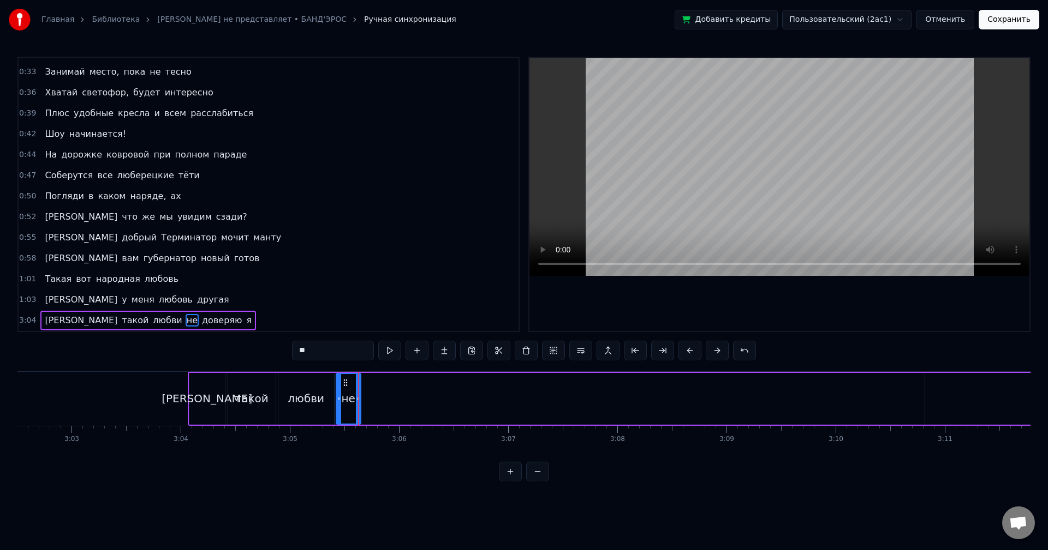
type input "*******"
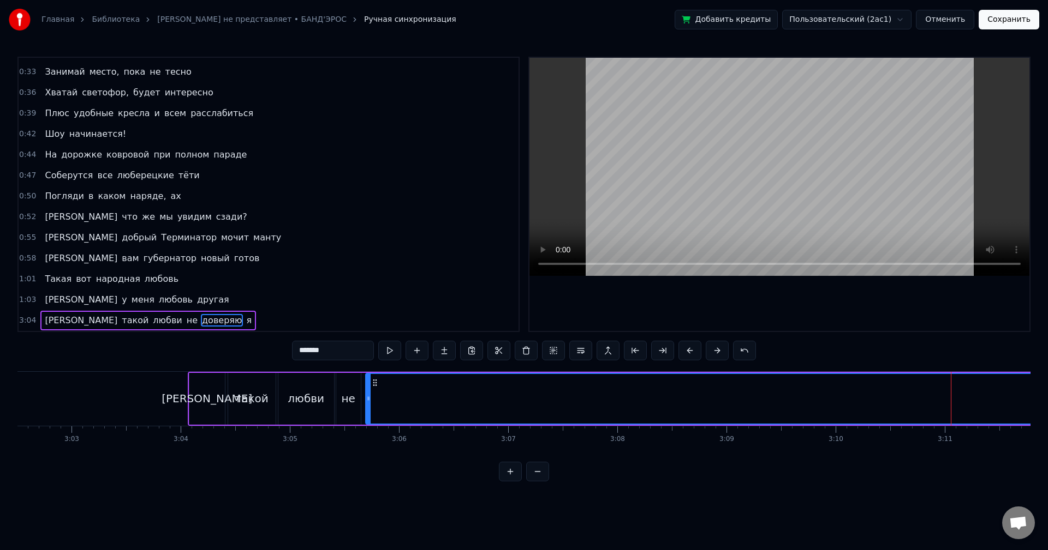
drag, startPoint x: 935, startPoint y: 384, endPoint x: 375, endPoint y: 425, distance: 560.7
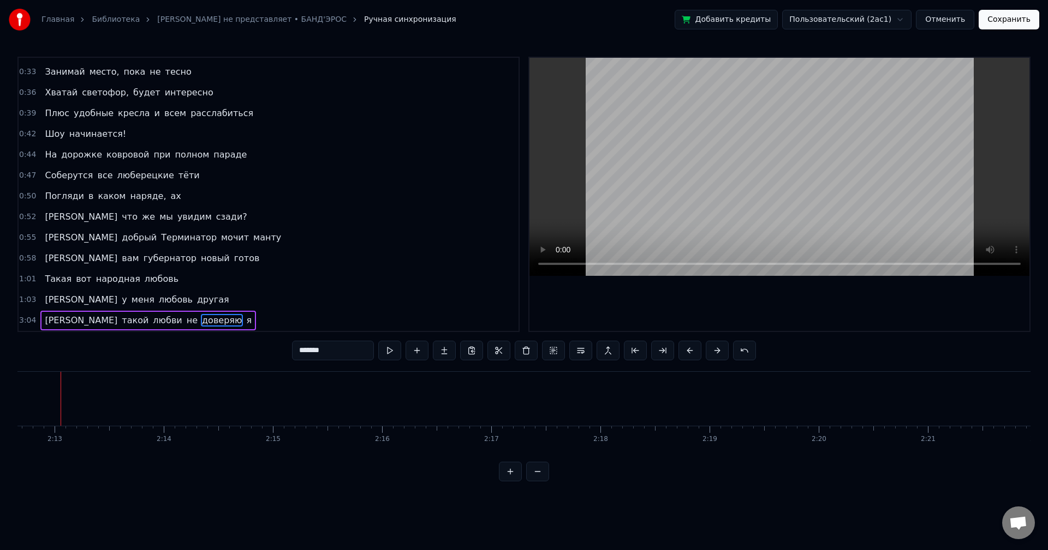
scroll to position [0, 14464]
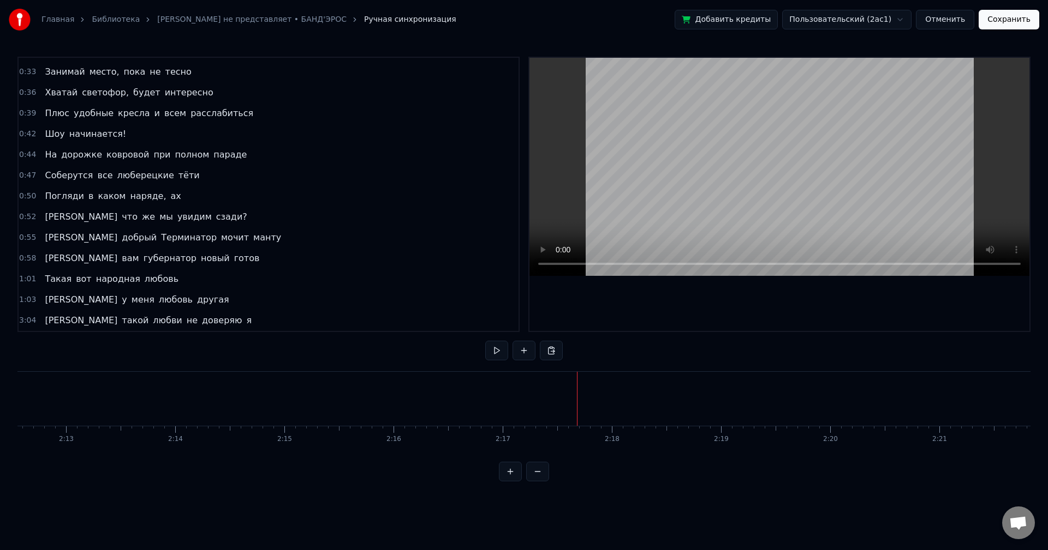
click at [173, 317] on div "3:04 И такой любви не доверяю я" at bounding box center [269, 320] width 500 height 21
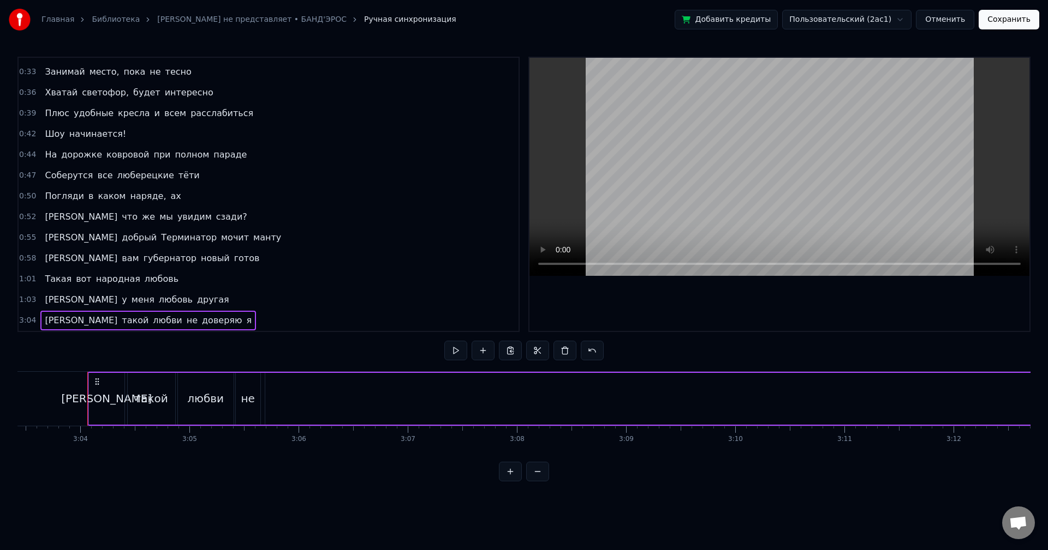
scroll to position [0, 20029]
click at [201, 320] on span "доверяю" at bounding box center [222, 320] width 42 height 13
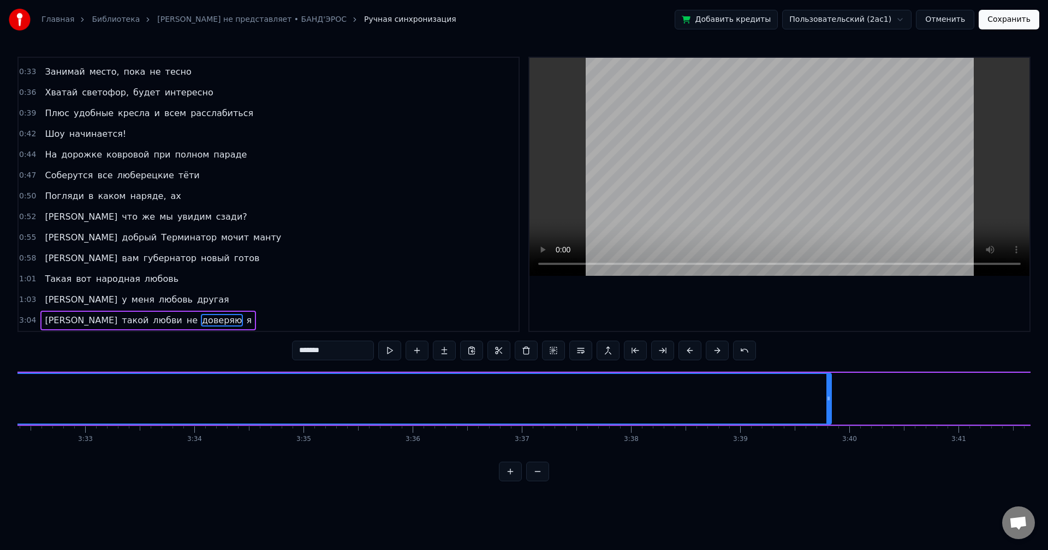
scroll to position [0, 23248]
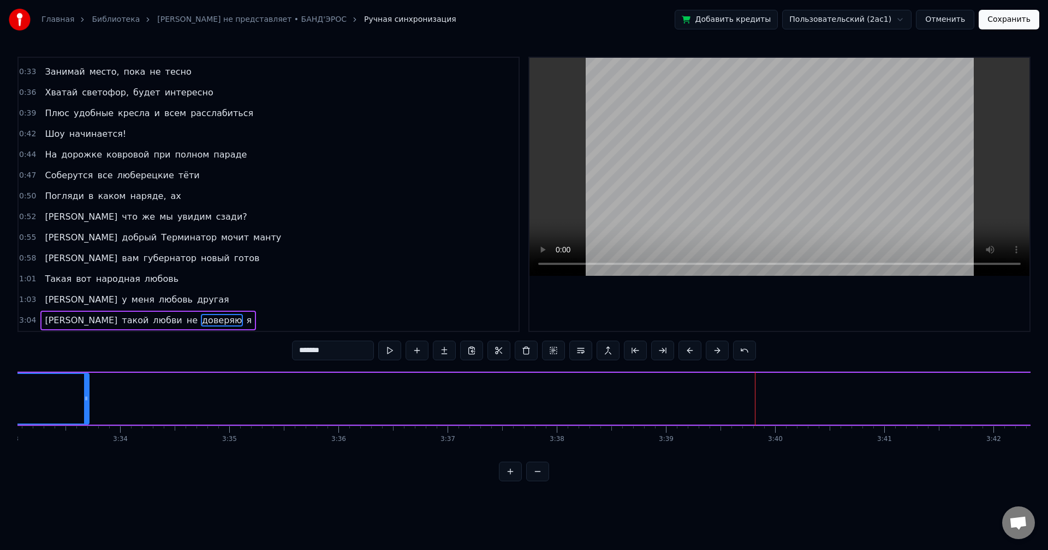
drag, startPoint x: 752, startPoint y: 405, endPoint x: 75, endPoint y: 426, distance: 677.4
click at [76, 426] on div "Мне по* на хит- парады От Prado, Gucci и H&M наряды Не надо, мы и так в поряде …" at bounding box center [523, 413] width 1013 height 82
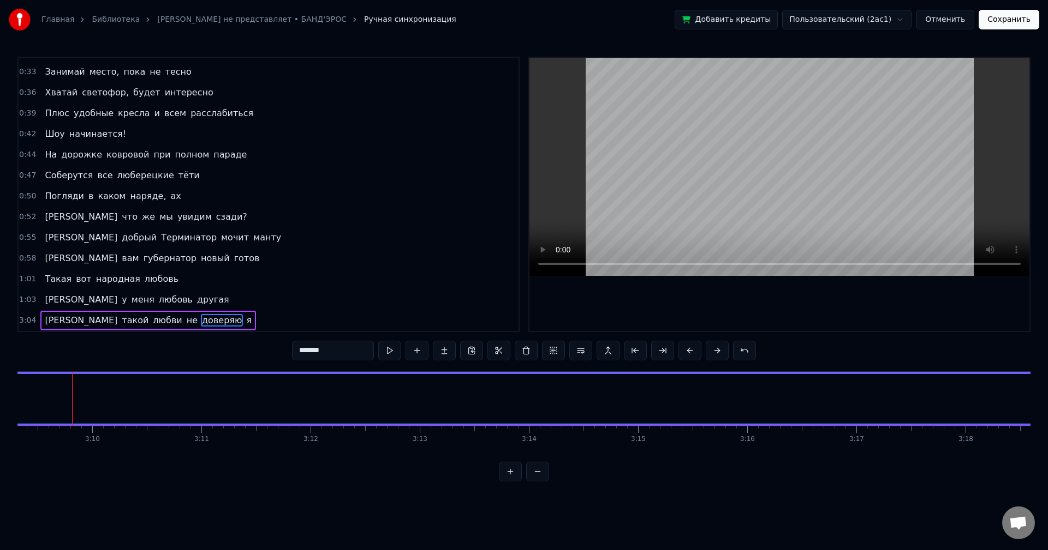
click at [201, 320] on span "доверяю" at bounding box center [222, 320] width 42 height 13
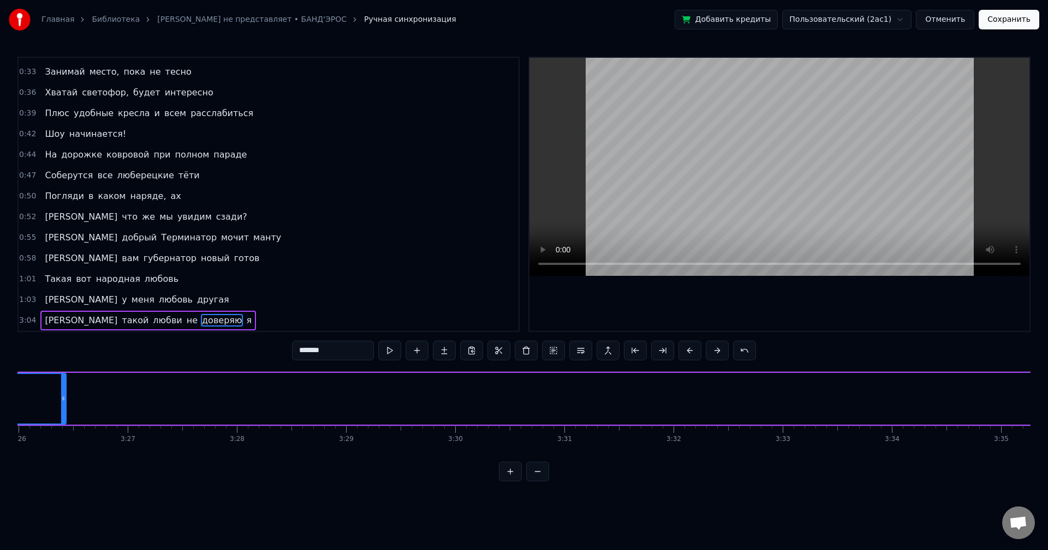
drag, startPoint x: 851, startPoint y: 414, endPoint x: 60, endPoint y: 418, distance: 790.6
click at [61, 418] on div at bounding box center [63, 399] width 4 height 50
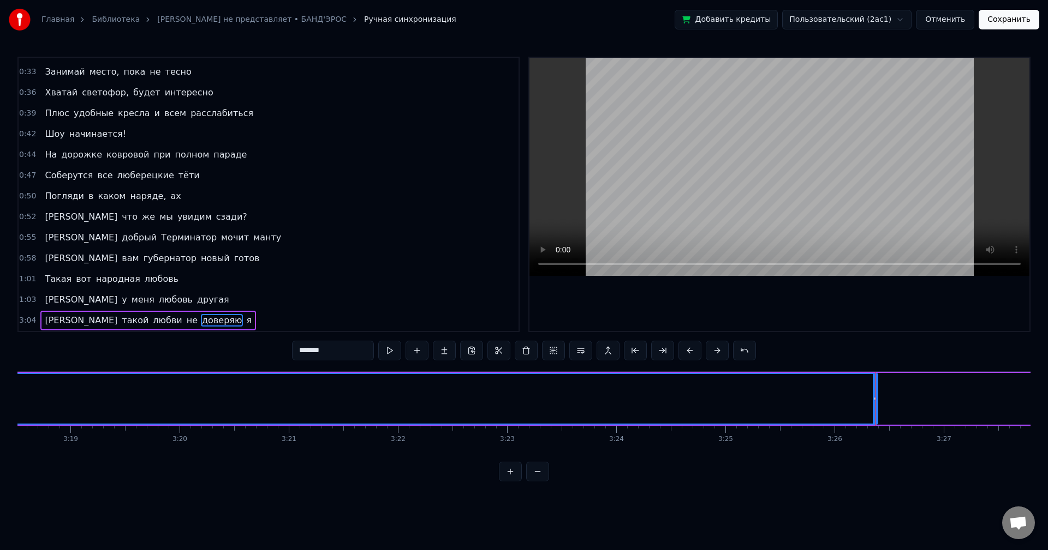
scroll to position [0, 21675]
drag, startPoint x: 860, startPoint y: 404, endPoint x: 713, endPoint y: 418, distance: 148.5
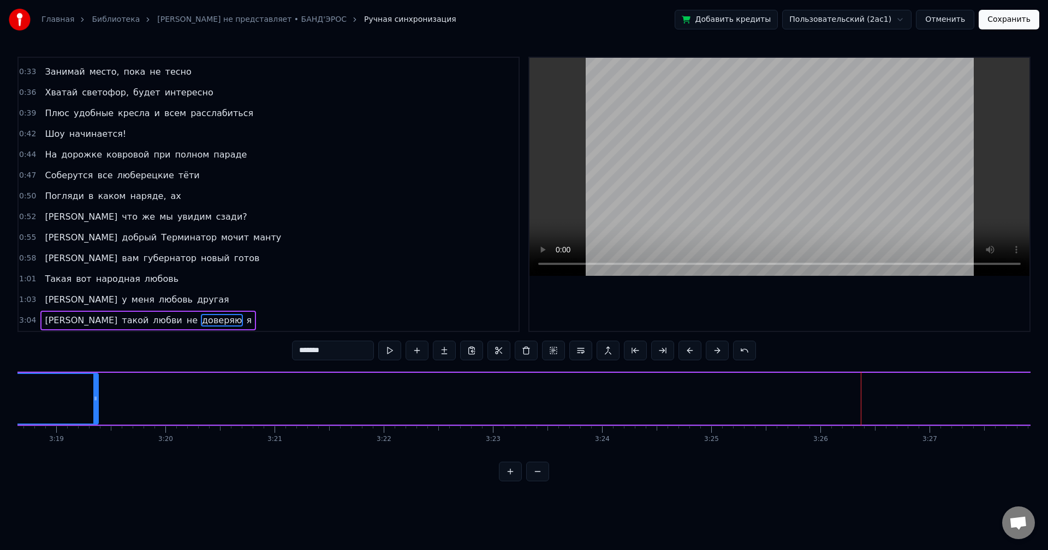
drag, startPoint x: 860, startPoint y: 400, endPoint x: 54, endPoint y: 413, distance: 805.9
click at [93, 413] on div at bounding box center [95, 399] width 4 height 50
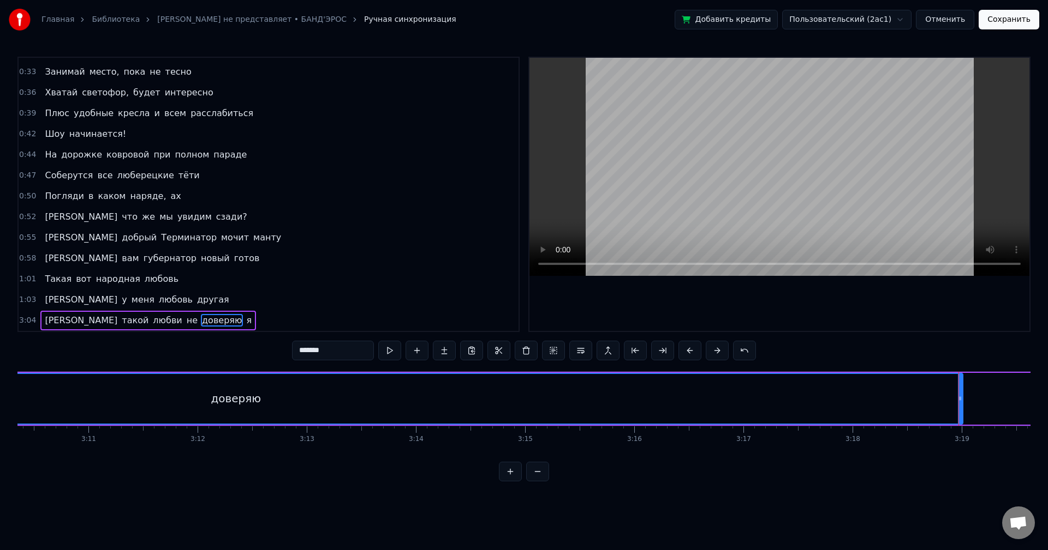
scroll to position [0, 20726]
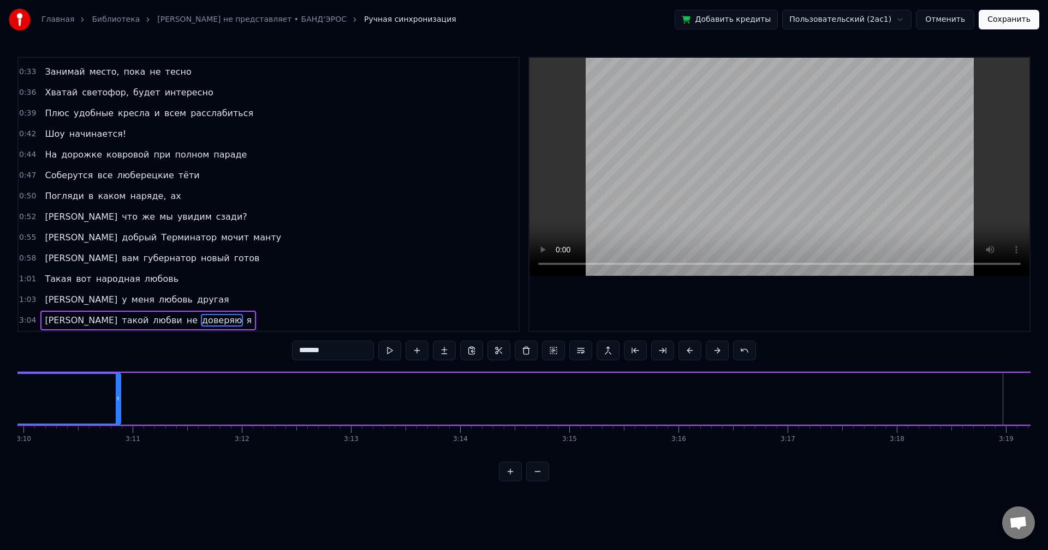
drag, startPoint x: 1002, startPoint y: 404, endPoint x: 87, endPoint y: 385, distance: 914.6
click at [116, 385] on div at bounding box center [118, 399] width 4 height 50
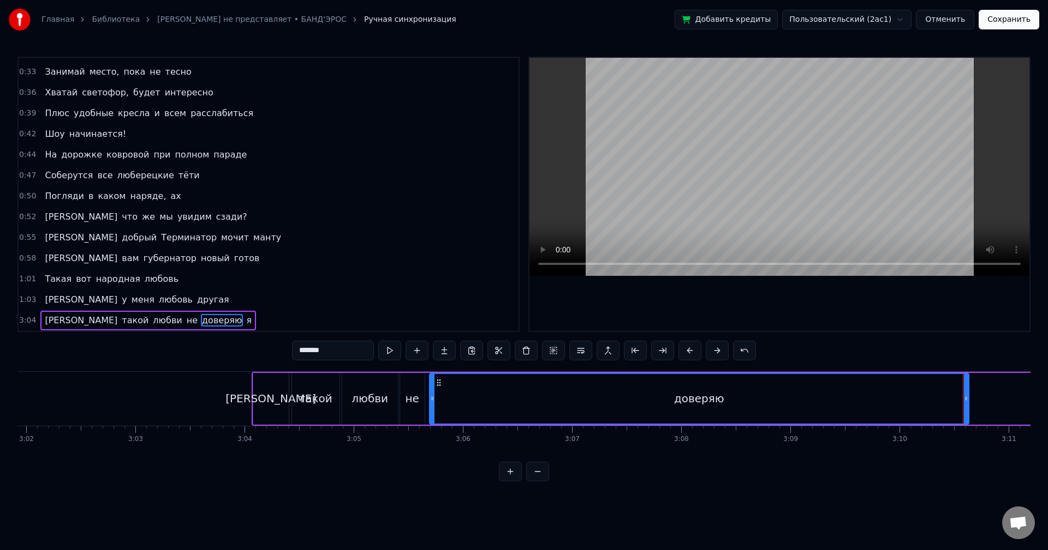
scroll to position [0, 20029]
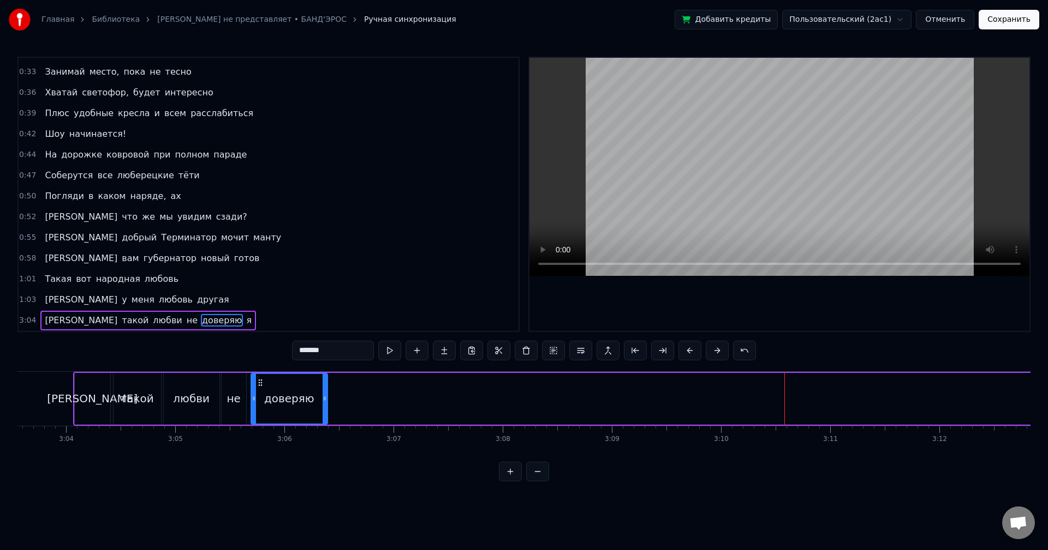
drag, startPoint x: 786, startPoint y: 410, endPoint x: 324, endPoint y: 409, distance: 462.7
click at [324, 409] on div at bounding box center [324, 399] width 4 height 50
click at [245, 323] on span "я" at bounding box center [249, 320] width 8 height 13
type input "*"
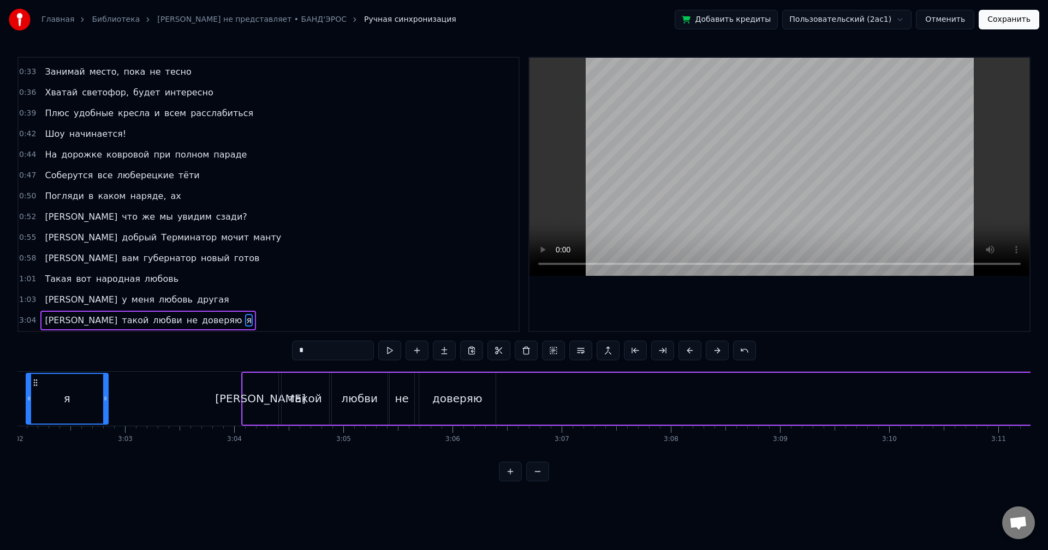
scroll to position [0, 19811]
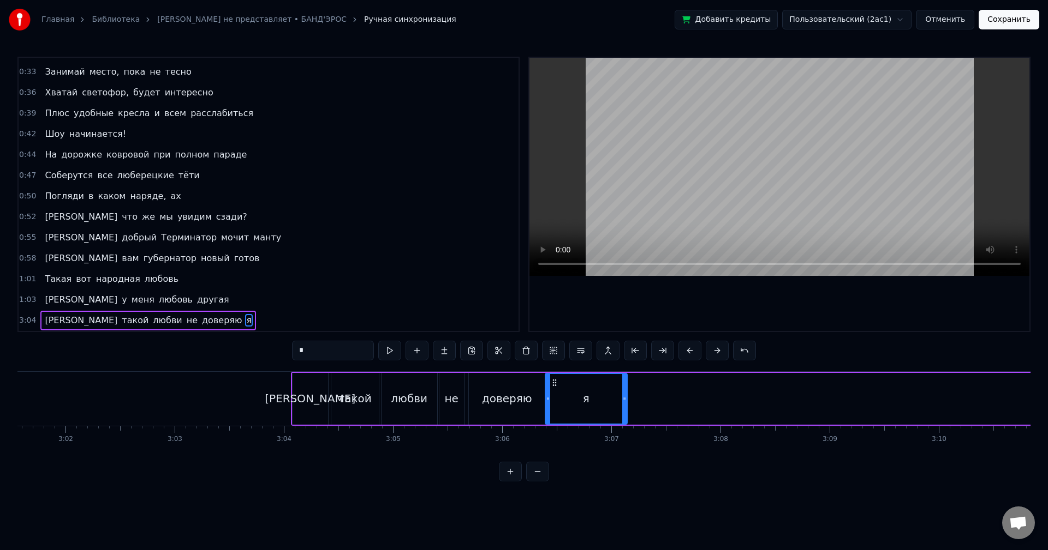
drag, startPoint x: 85, startPoint y: 384, endPoint x: 556, endPoint y: 427, distance: 472.8
click at [556, 427] on div "Мне по* на хит- парады От Prado, Gucci и H&M наряды Не надо, мы и так в поряде …" at bounding box center [523, 413] width 1013 height 82
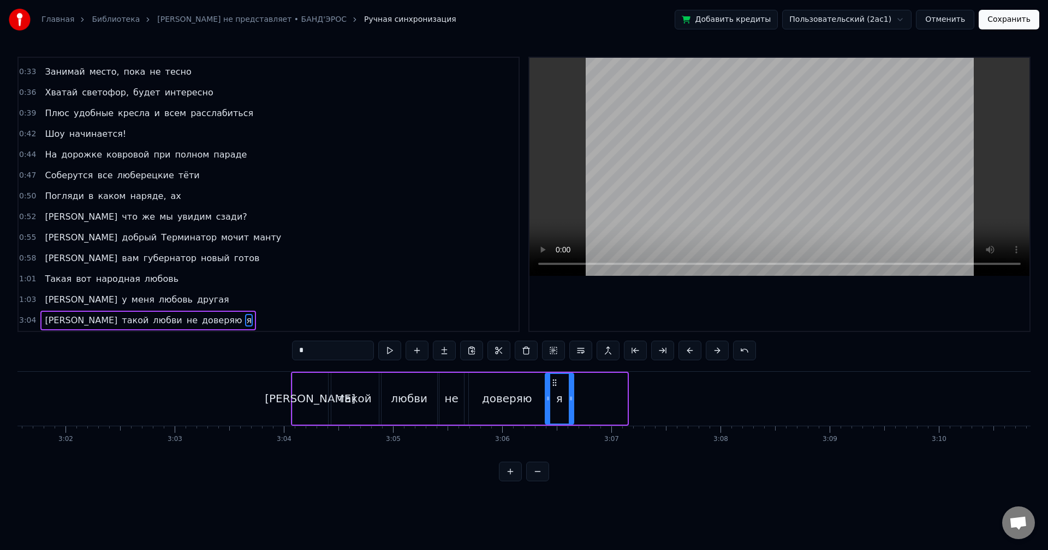
drag, startPoint x: 625, startPoint y: 403, endPoint x: 572, endPoint y: 415, distance: 54.9
click at [572, 415] on div at bounding box center [570, 399] width 4 height 50
click at [212, 327] on div "3:04 И такой любви не доверяю я" at bounding box center [269, 320] width 500 height 21
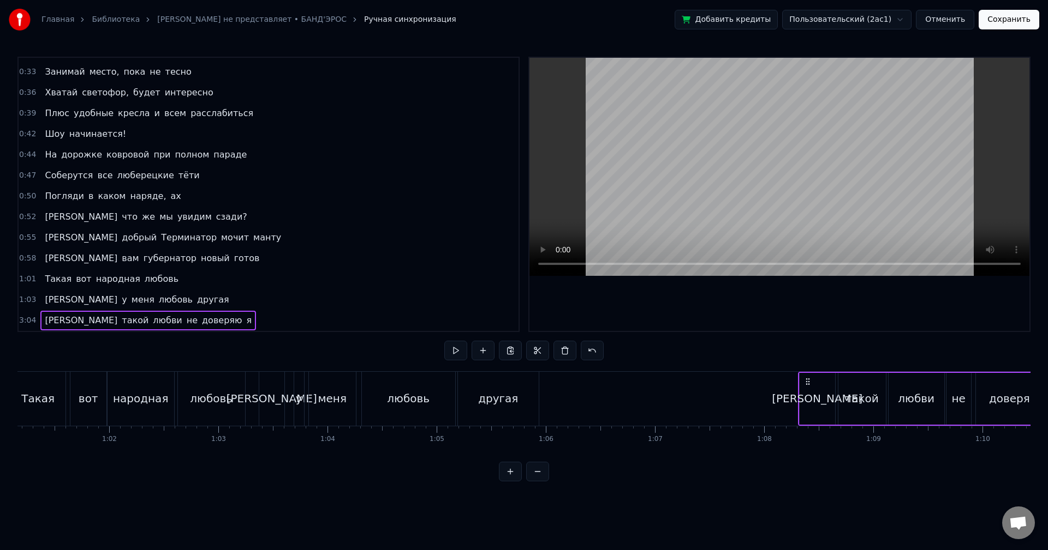
scroll to position [0, 6673]
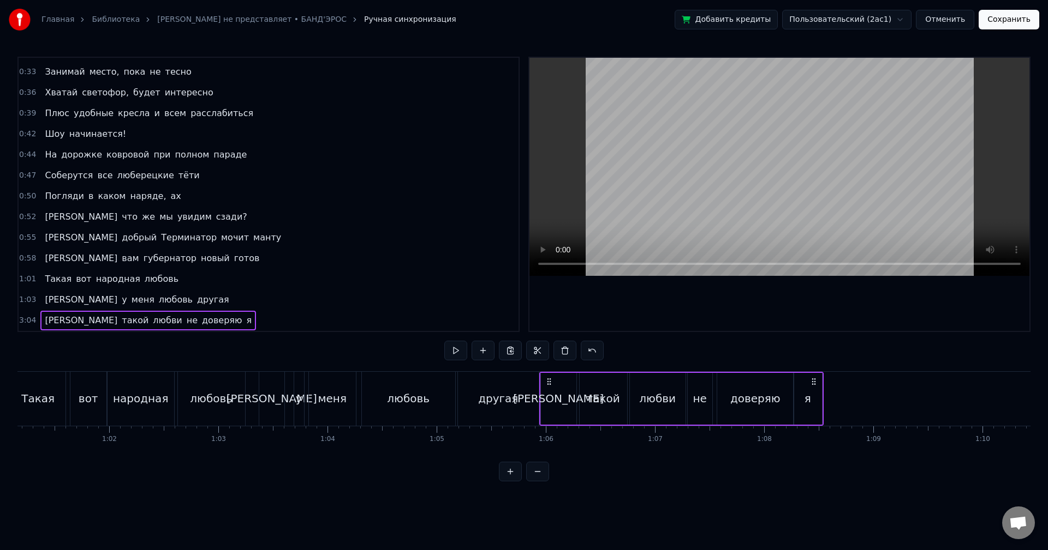
drag, startPoint x: 298, startPoint y: 382, endPoint x: 546, endPoint y: 417, distance: 250.6
click at [546, 417] on div "И такой любви не доверяю я" at bounding box center [681, 399] width 284 height 54
click at [458, 351] on button at bounding box center [455, 351] width 23 height 20
click at [452, 350] on button at bounding box center [455, 351] width 23 height 20
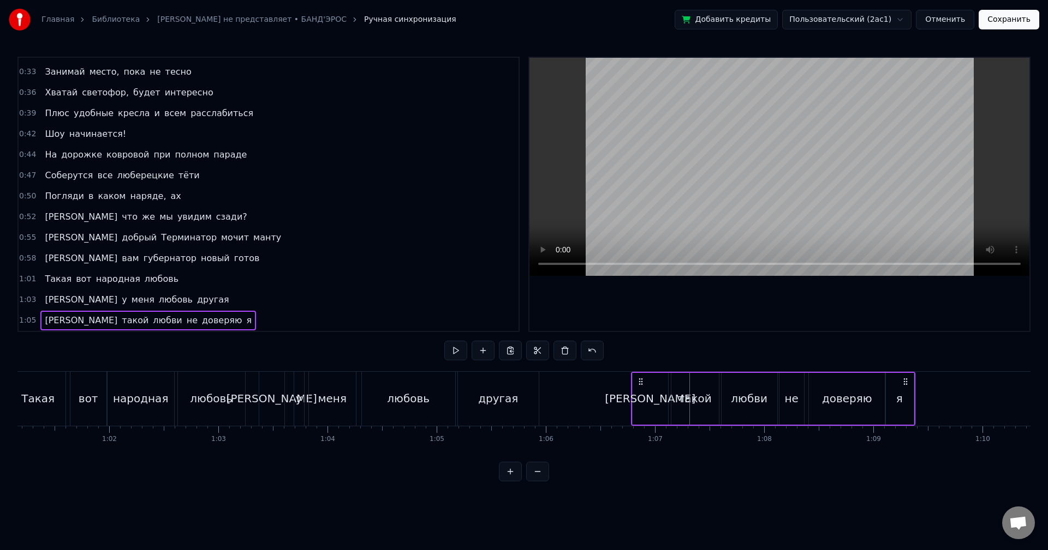
drag, startPoint x: 548, startPoint y: 379, endPoint x: 643, endPoint y: 385, distance: 95.6
click at [643, 385] on icon at bounding box center [640, 382] width 9 height 9
click at [458, 349] on button at bounding box center [455, 351] width 23 height 20
click at [454, 348] on button at bounding box center [455, 351] width 23 height 20
click at [913, 405] on div "я" at bounding box center [903, 399] width 28 height 52
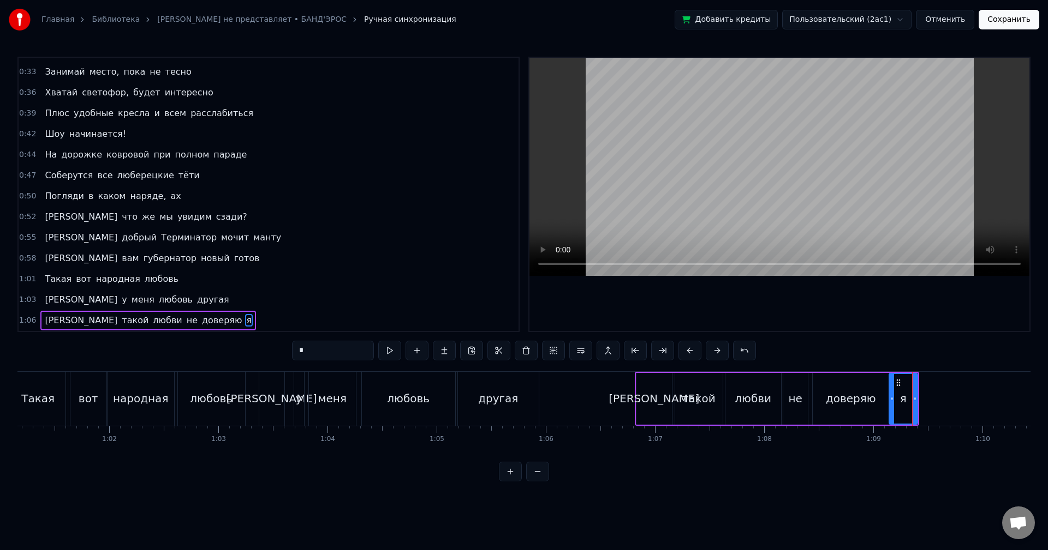
click at [917, 404] on div "я" at bounding box center [902, 399] width 29 height 52
drag, startPoint x: 915, startPoint y: 403, endPoint x: 965, endPoint y: 405, distance: 50.2
click at [961, 405] on div at bounding box center [958, 399] width 4 height 50
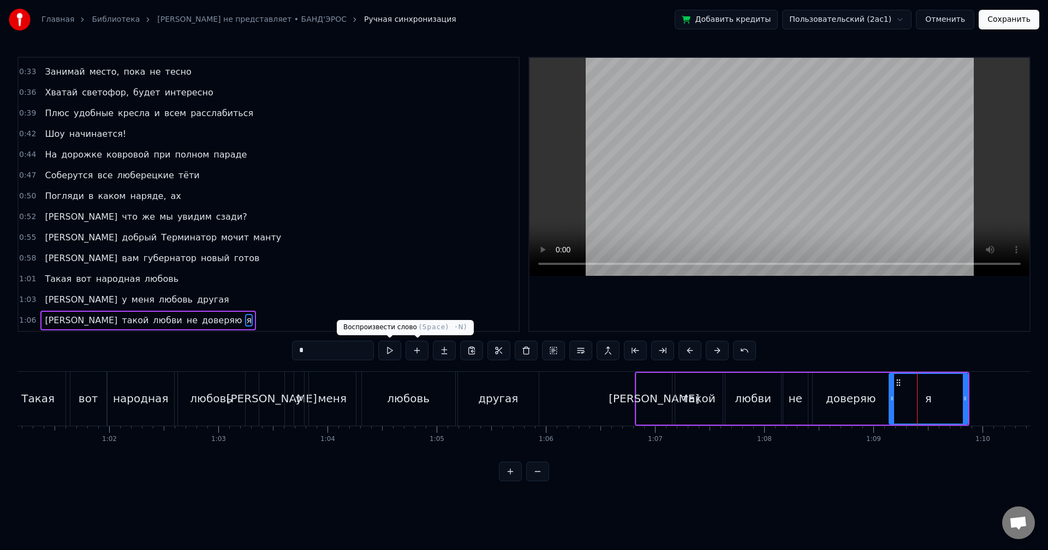
click at [387, 351] on button at bounding box center [389, 351] width 23 height 20
click at [386, 352] on button at bounding box center [389, 351] width 23 height 20
click at [250, 316] on div "1:06 И такой любви не доверяю я" at bounding box center [269, 320] width 500 height 21
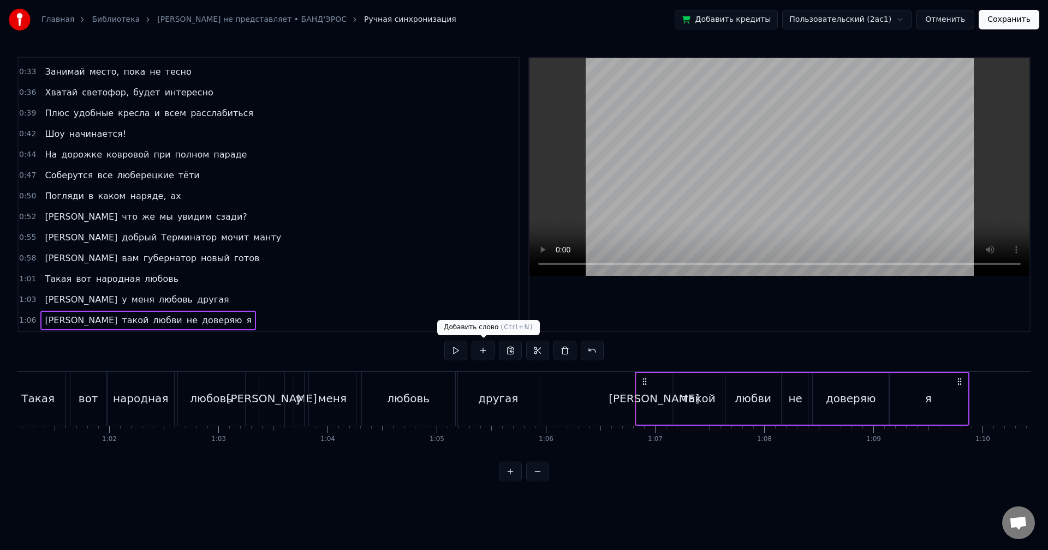
click at [456, 353] on button at bounding box center [455, 351] width 23 height 20
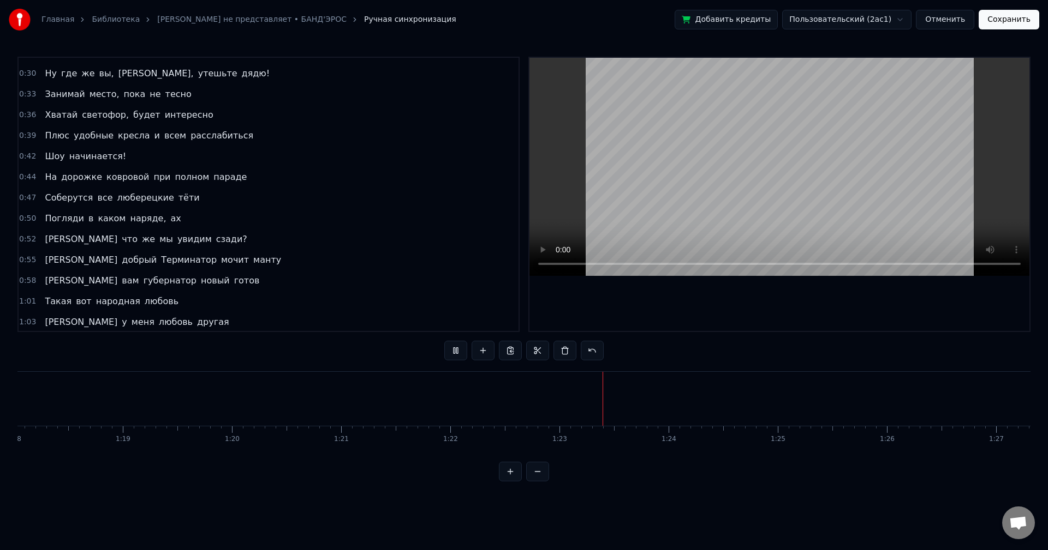
scroll to position [79, 0]
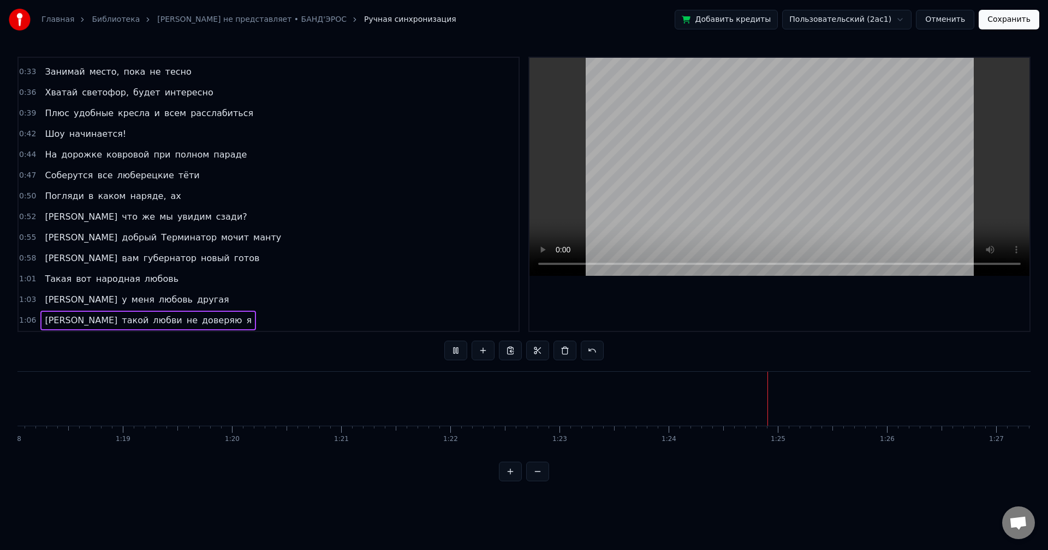
click at [1001, 24] on button "Сохранить" at bounding box center [1008, 20] width 61 height 20
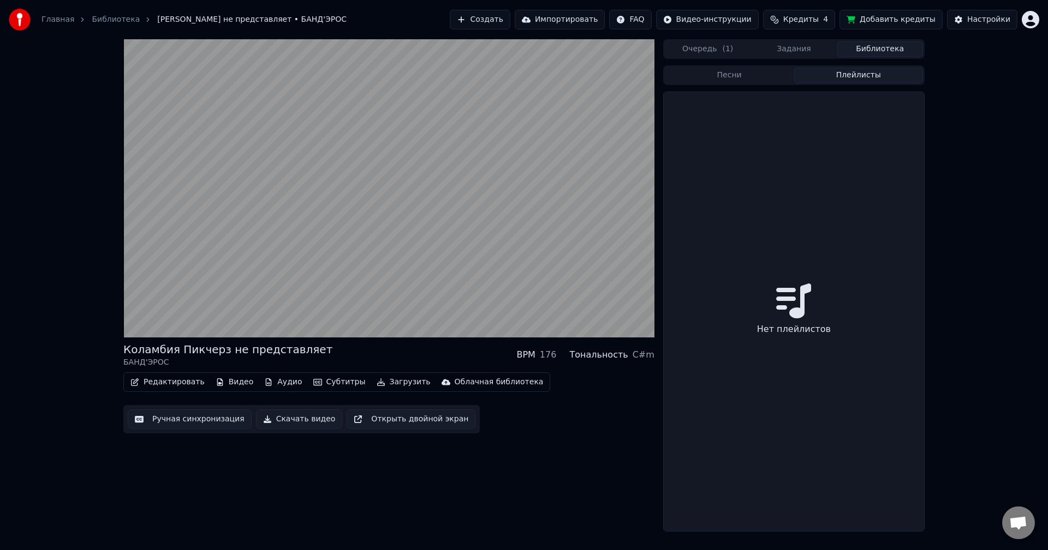
click at [843, 77] on button "Плейлисты" at bounding box center [857, 76] width 129 height 16
click at [751, 71] on button "Песни" at bounding box center [729, 76] width 129 height 16
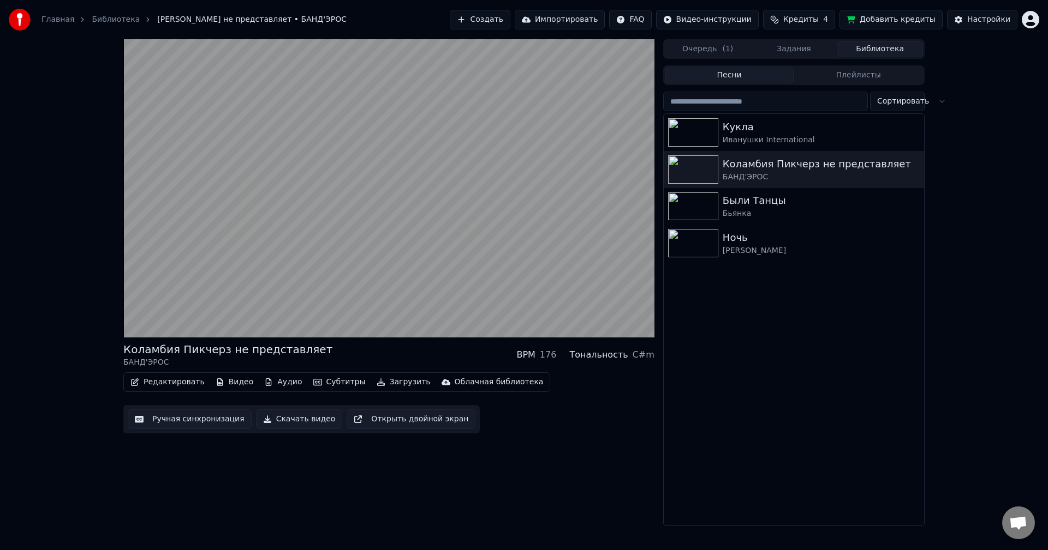
click at [703, 46] on button "Очередь ( 1 )" at bounding box center [708, 49] width 86 height 16
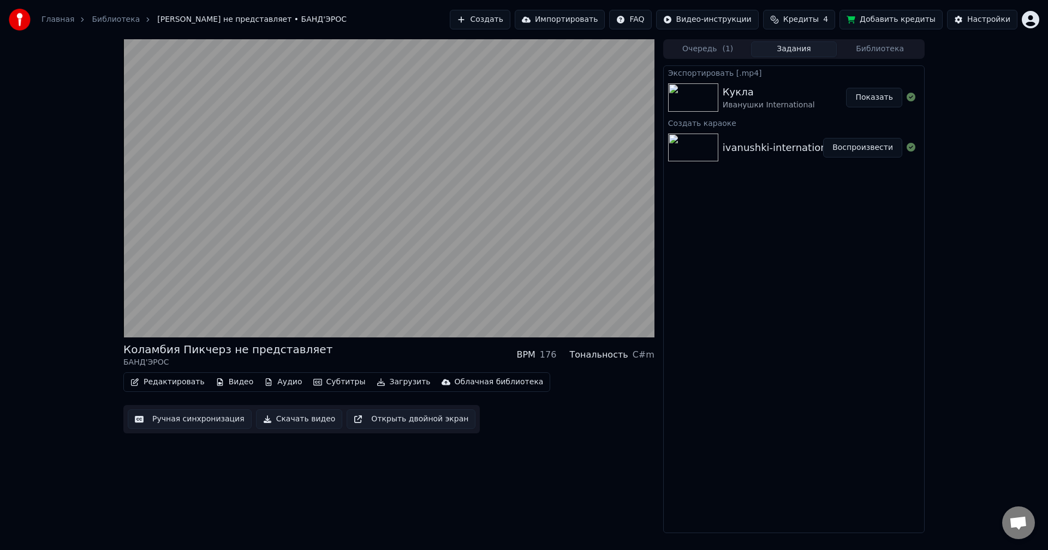
click at [784, 50] on button "Задания" at bounding box center [794, 49] width 86 height 16
click at [870, 53] on button "Библиотека" at bounding box center [879, 49] width 86 height 16
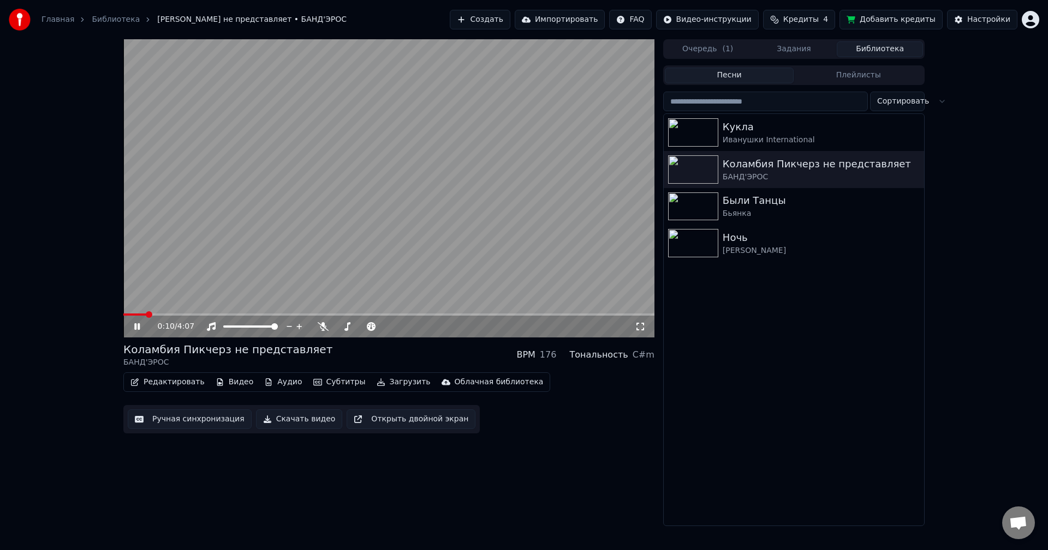
click at [285, 418] on button "Скачать видео" at bounding box center [299, 420] width 87 height 20
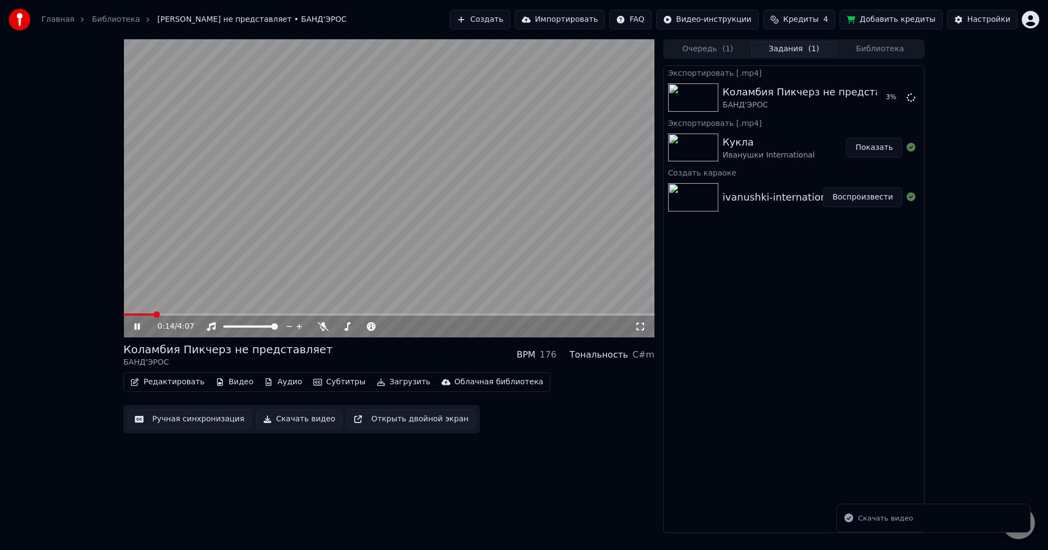
click at [870, 147] on button "Показать" at bounding box center [874, 148] width 56 height 20
click at [137, 322] on div "0:18 / 4:07" at bounding box center [389, 326] width 522 height 11
click at [137, 325] on icon at bounding box center [145, 326] width 26 height 9
click at [864, 99] on button "Показать" at bounding box center [874, 98] width 56 height 20
click at [234, 383] on button "Видео" at bounding box center [234, 382] width 47 height 15
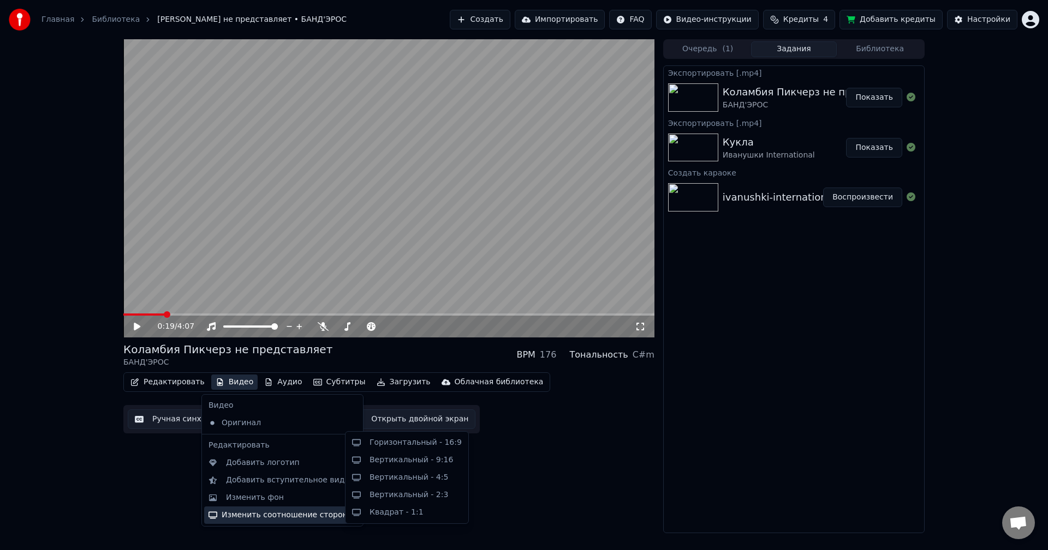
click at [561, 432] on div "Редактировать Видео Аудио Субтитры Загрузить Облачная библиотека Ручная синхрон…" at bounding box center [388, 403] width 531 height 61
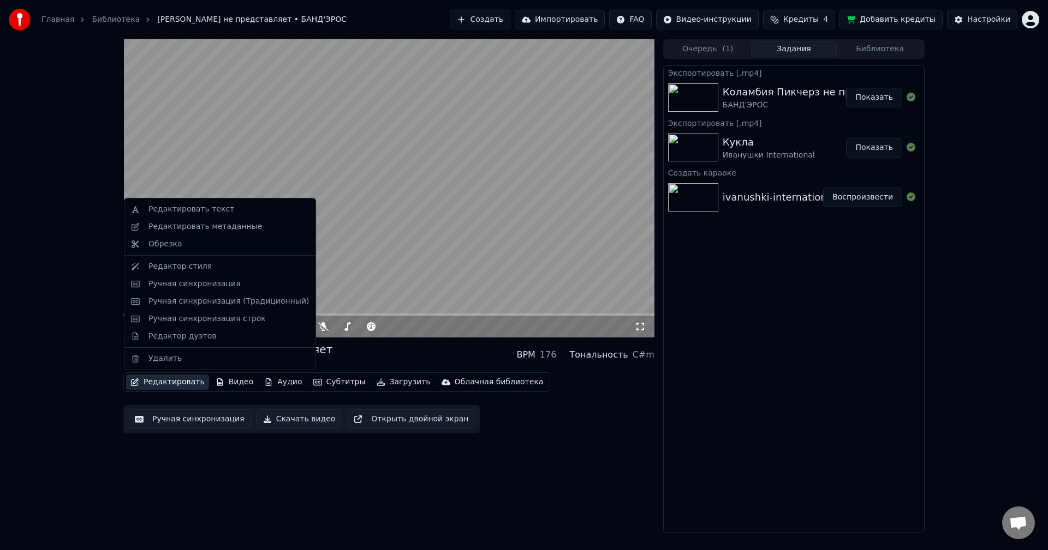
click at [181, 379] on button "Редактировать" at bounding box center [167, 382] width 83 height 15
click at [184, 265] on div "Редактор стиля" at bounding box center [179, 266] width 63 height 11
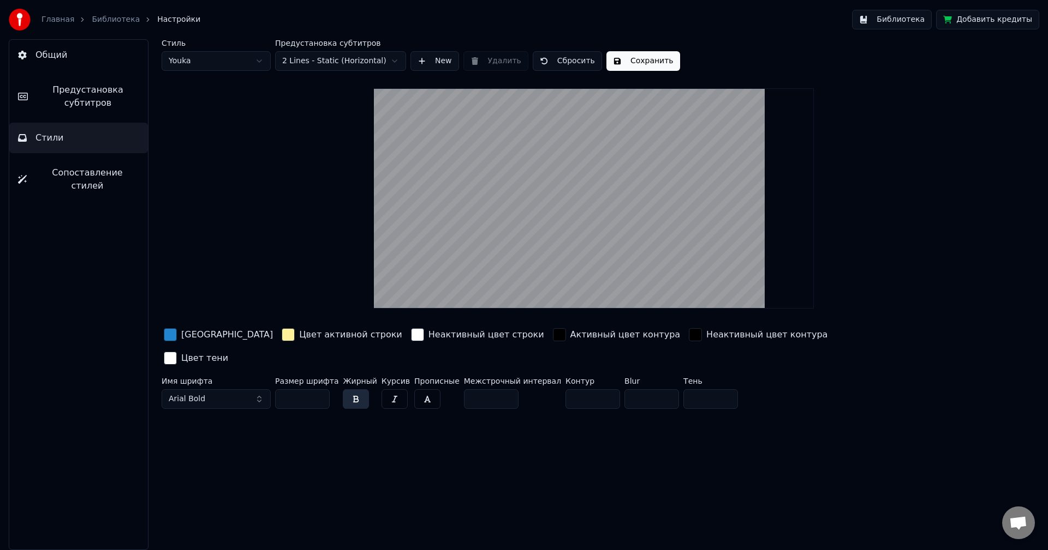
click at [103, 19] on link "Библиотека" at bounding box center [116, 19] width 48 height 11
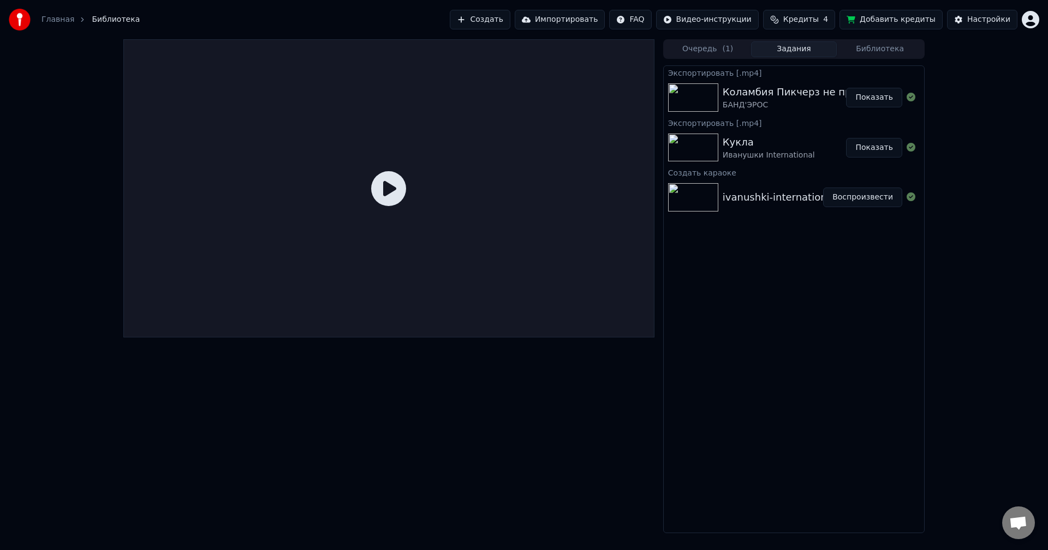
click at [715, 89] on img at bounding box center [693, 97] width 50 height 28
click at [787, 94] on div "Коламбия Пикчерз не представляет" at bounding box center [816, 92] width 188 height 15
click at [870, 52] on button "Библиотека" at bounding box center [879, 49] width 86 height 16
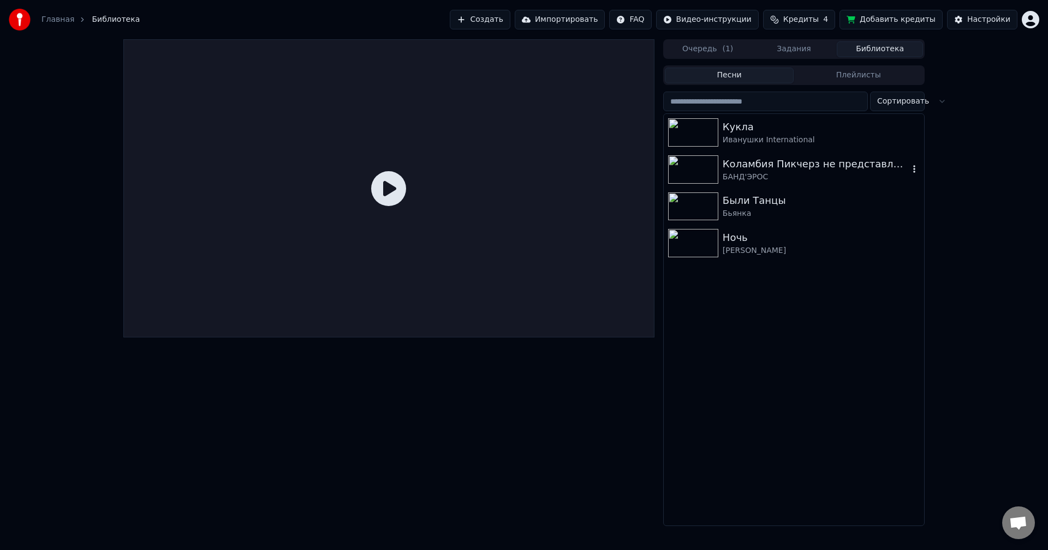
click at [742, 158] on div "Коламбия Пикчерз не представляет" at bounding box center [815, 164] width 186 height 15
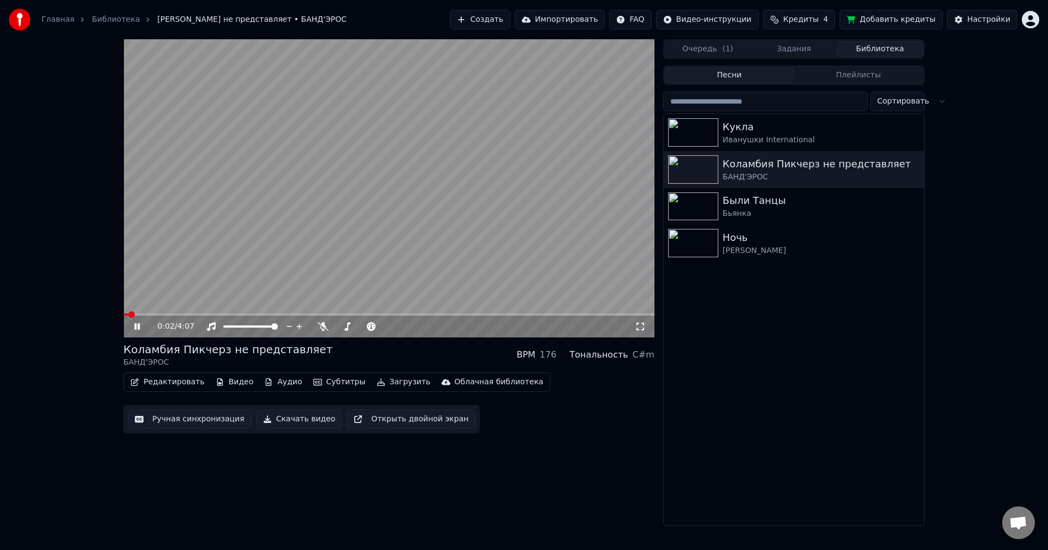
click at [176, 380] on button "Редактировать" at bounding box center [167, 382] width 83 height 15
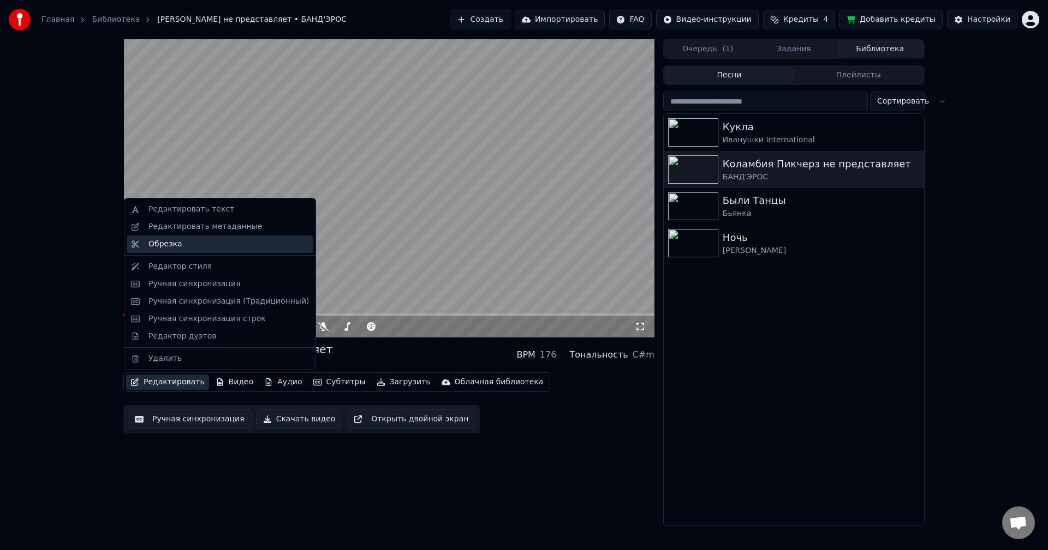
click at [165, 249] on div "Обрезка" at bounding box center [165, 244] width 34 height 11
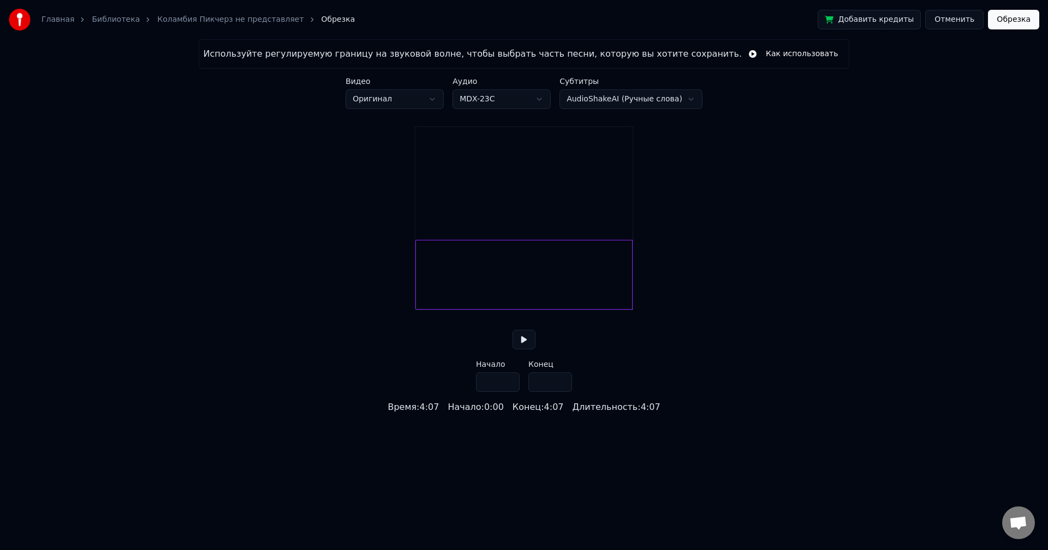
click at [526, 350] on button at bounding box center [523, 340] width 23 height 20
click at [523, 350] on button at bounding box center [523, 340] width 23 height 20
click at [458, 297] on div at bounding box center [523, 275] width 217 height 70
click at [470, 296] on div at bounding box center [523, 275] width 217 height 70
click at [497, 292] on div at bounding box center [523, 275] width 217 height 70
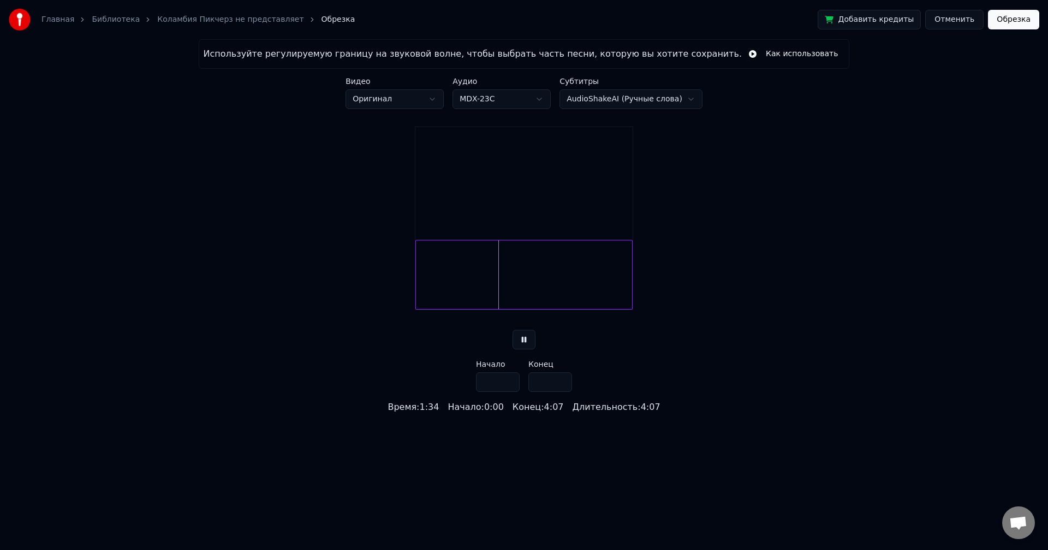
click at [535, 290] on div at bounding box center [523, 275] width 217 height 70
click at [954, 25] on button "Отменить" at bounding box center [954, 20] width 58 height 20
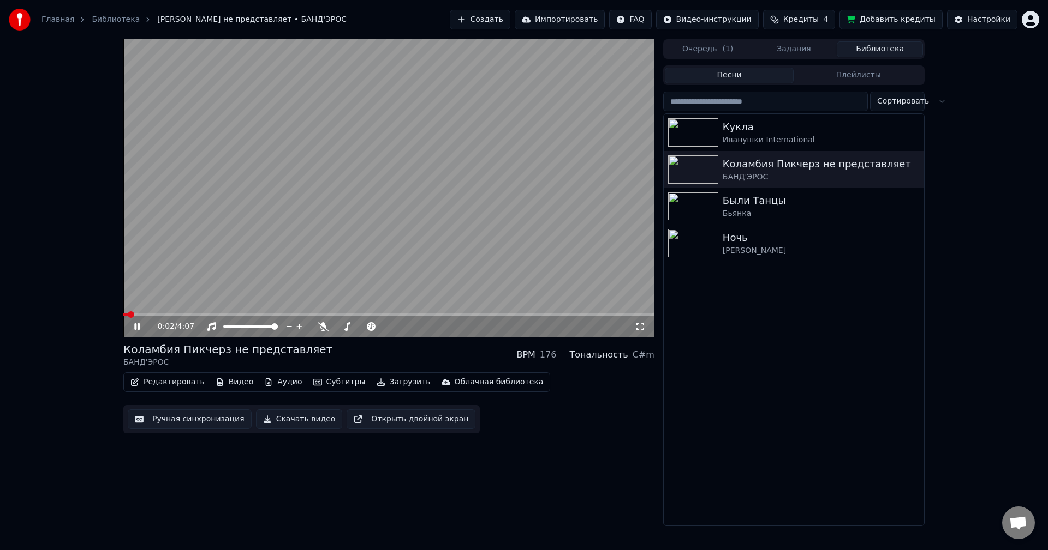
click at [130, 325] on div "0:02 / 4:07" at bounding box center [389, 326] width 522 height 11
click at [131, 326] on div "0:03 / 4:07" at bounding box center [389, 326] width 522 height 11
click at [134, 326] on icon at bounding box center [145, 326] width 26 height 9
click at [765, 124] on div "Кукла" at bounding box center [815, 126] width 186 height 15
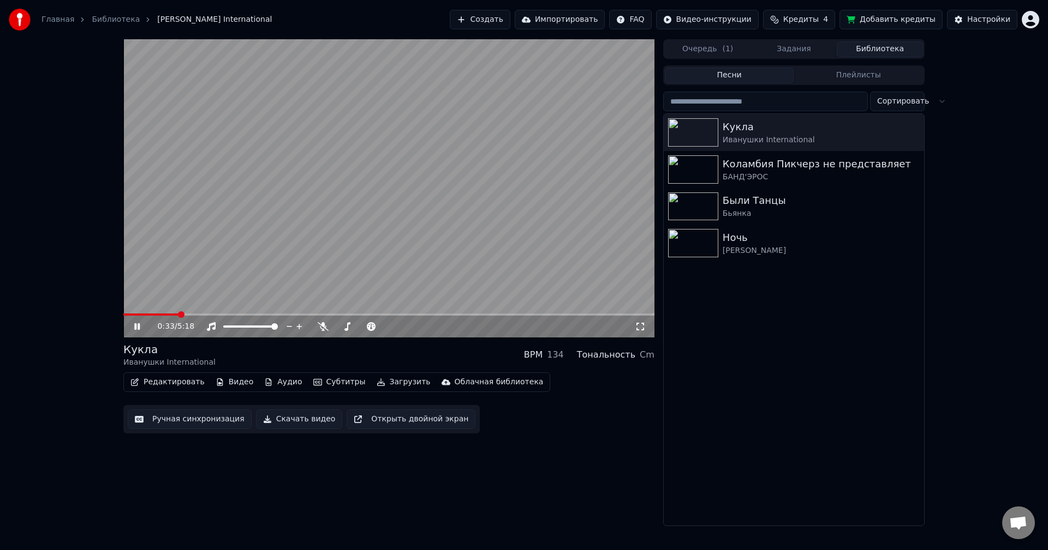
click at [182, 316] on span at bounding box center [181, 315] width 7 height 7
click at [193, 315] on span at bounding box center [196, 315] width 7 height 7
click at [196, 314] on span at bounding box center [159, 315] width 73 height 2
click at [206, 314] on span at bounding box center [207, 315] width 7 height 7
click at [137, 326] on icon at bounding box center [145, 326] width 26 height 9
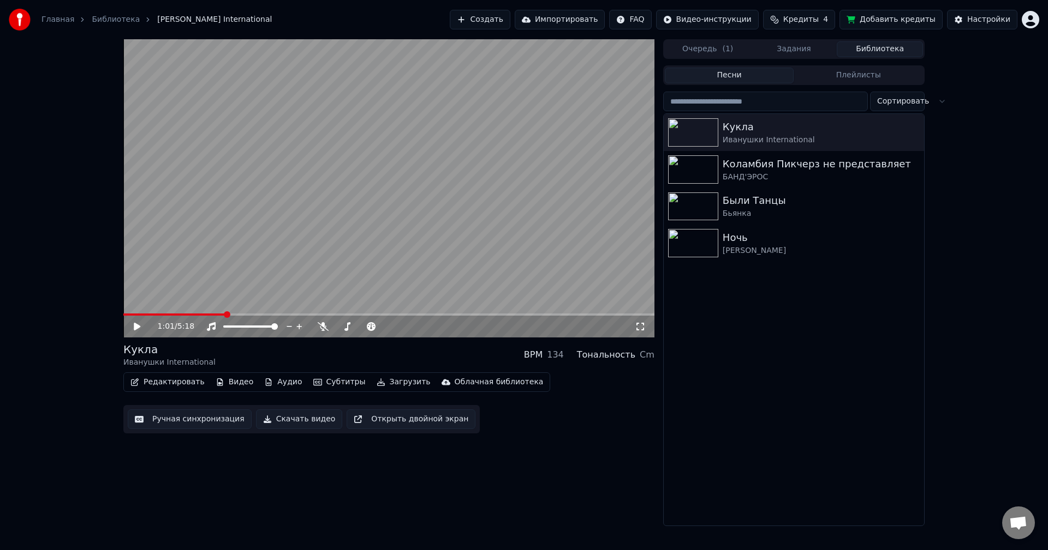
click at [225, 314] on span at bounding box center [227, 315] width 7 height 7
click at [267, 316] on span at bounding box center [268, 315] width 7 height 7
click at [289, 315] on span at bounding box center [286, 315] width 7 height 7
click at [330, 318] on span at bounding box center [329, 315] width 7 height 7
click at [137, 325] on icon at bounding box center [145, 326] width 26 height 9
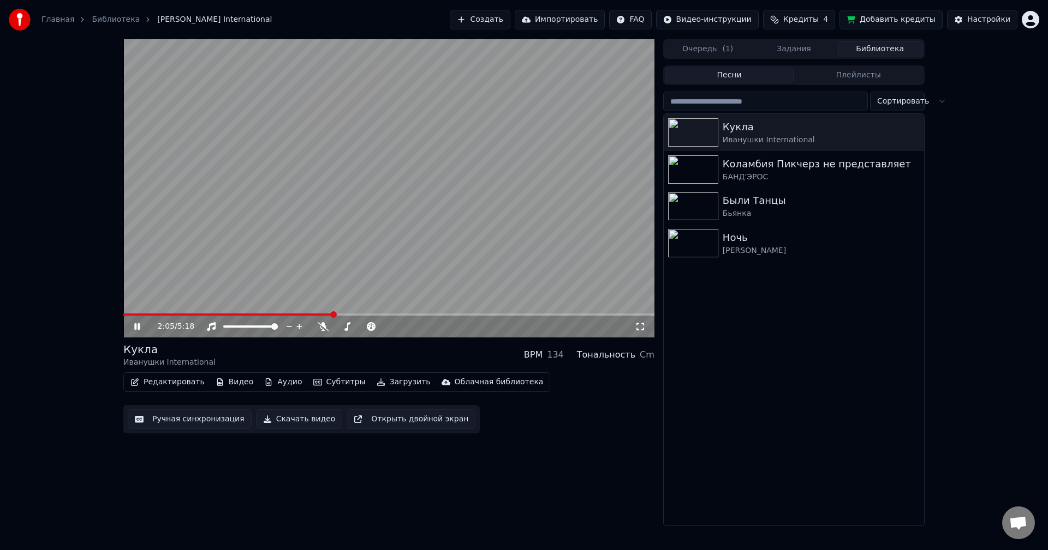
click at [138, 327] on icon at bounding box center [136, 327] width 5 height 7
click at [371, 316] on span at bounding box center [388, 315] width 531 height 2
click at [365, 316] on span at bounding box center [247, 315] width 248 height 2
click at [355, 314] on span at bounding box center [244, 315] width 242 height 2
click at [137, 326] on icon at bounding box center [137, 327] width 7 height 8
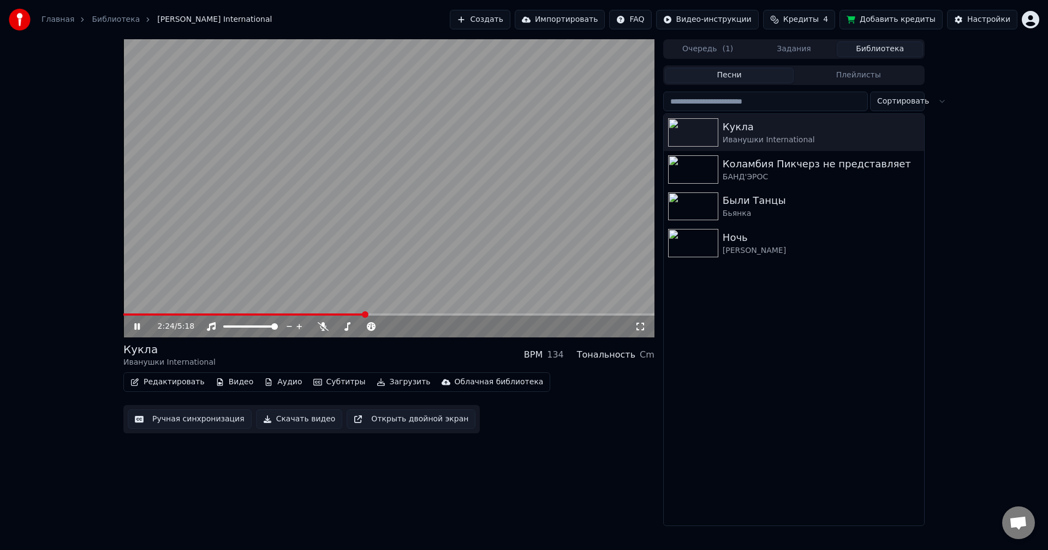
click at [136, 326] on icon at bounding box center [136, 327] width 5 height 7
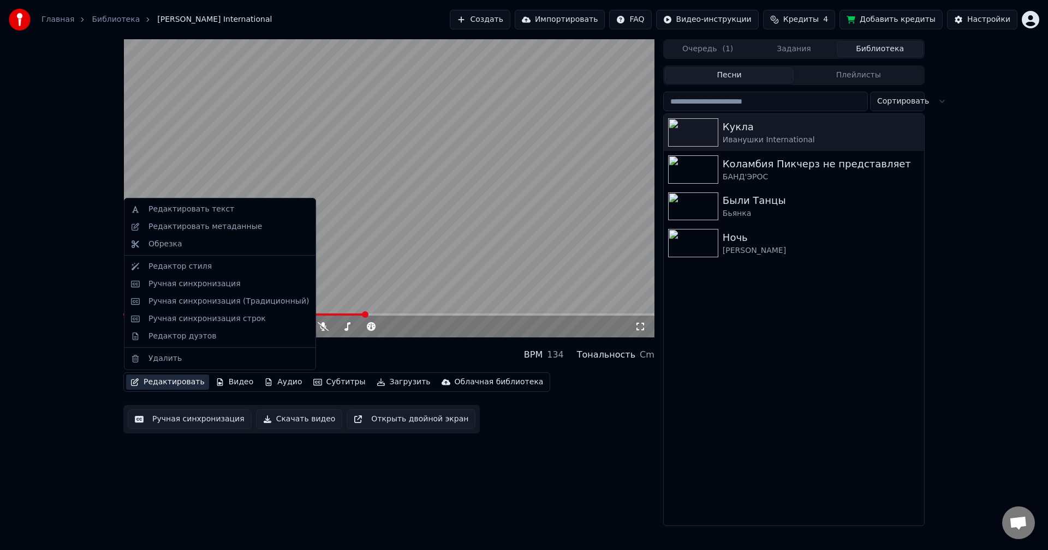
click at [182, 381] on button "Редактировать" at bounding box center [167, 382] width 83 height 15
click at [178, 250] on div "Обрезка" at bounding box center [220, 244] width 187 height 17
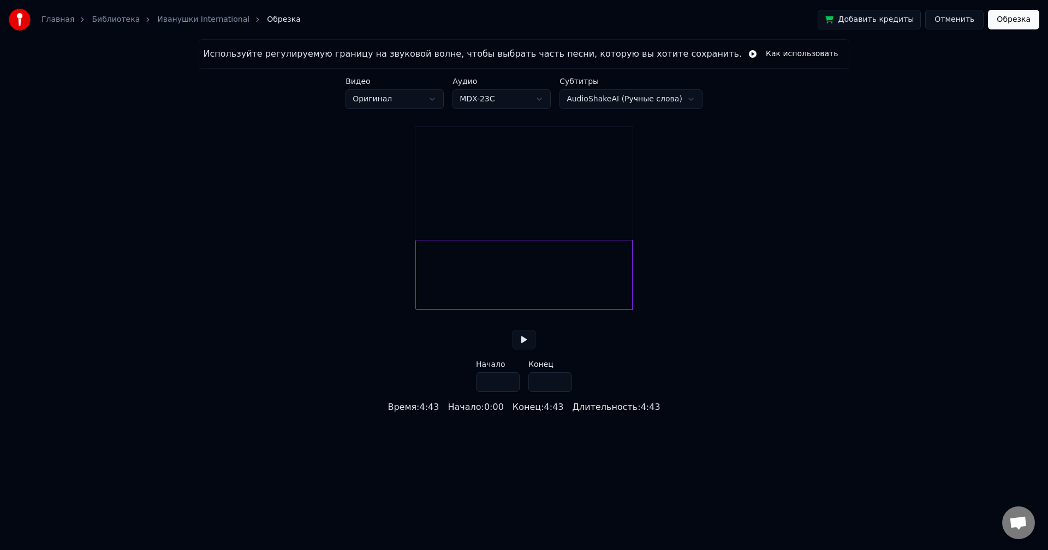
click at [521, 350] on button at bounding box center [523, 340] width 23 height 20
click at [524, 350] on button at bounding box center [523, 340] width 23 height 20
click at [524, 348] on button at bounding box center [523, 340] width 23 height 20
click at [457, 285] on div at bounding box center [455, 275] width 3 height 69
type input "****"
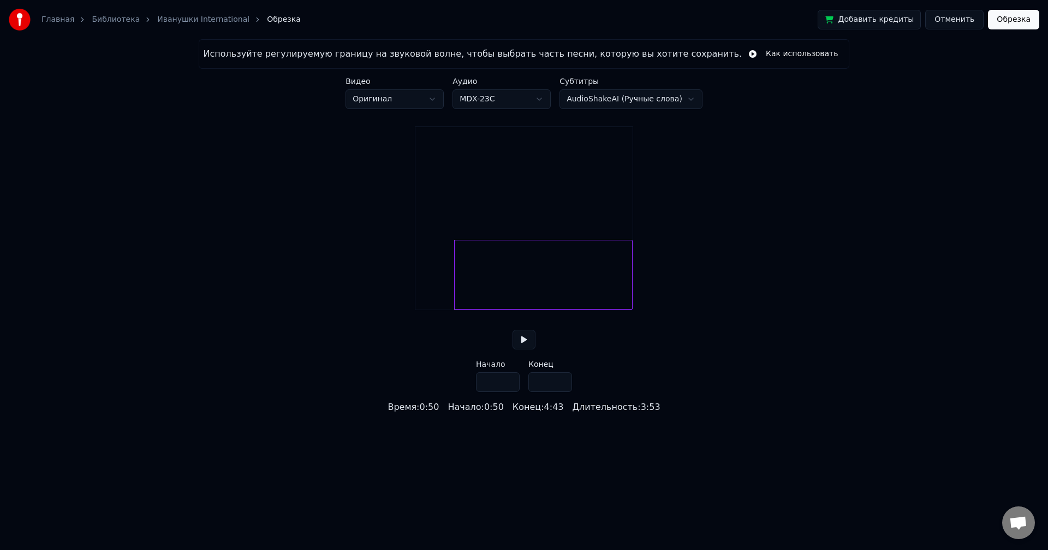
click at [523, 350] on button at bounding box center [523, 340] width 23 height 20
click at [560, 392] on input "*****" at bounding box center [550, 383] width 44 height 20
click at [562, 392] on input "*****" at bounding box center [550, 383] width 44 height 20
click at [562, 391] on input "*****" at bounding box center [550, 383] width 44 height 20
click at [561, 392] on input "*****" at bounding box center [550, 383] width 44 height 20
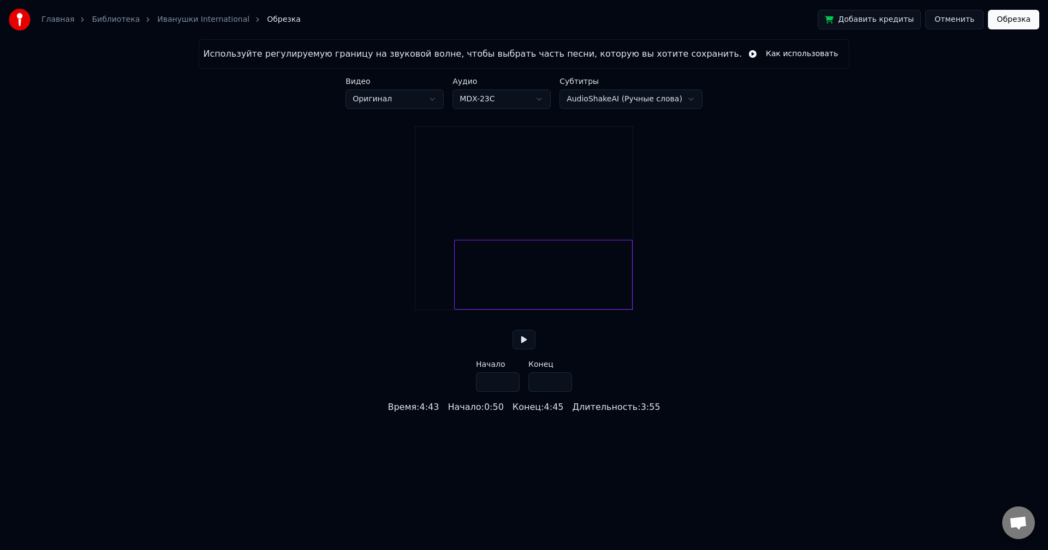
click at [561, 392] on input "*****" at bounding box center [550, 383] width 44 height 20
click at [553, 414] on div "Конец : 4:45" at bounding box center [537, 407] width 51 height 13
click at [543, 392] on input "*****" at bounding box center [550, 383] width 44 height 20
click at [559, 392] on input "*****" at bounding box center [550, 383] width 44 height 20
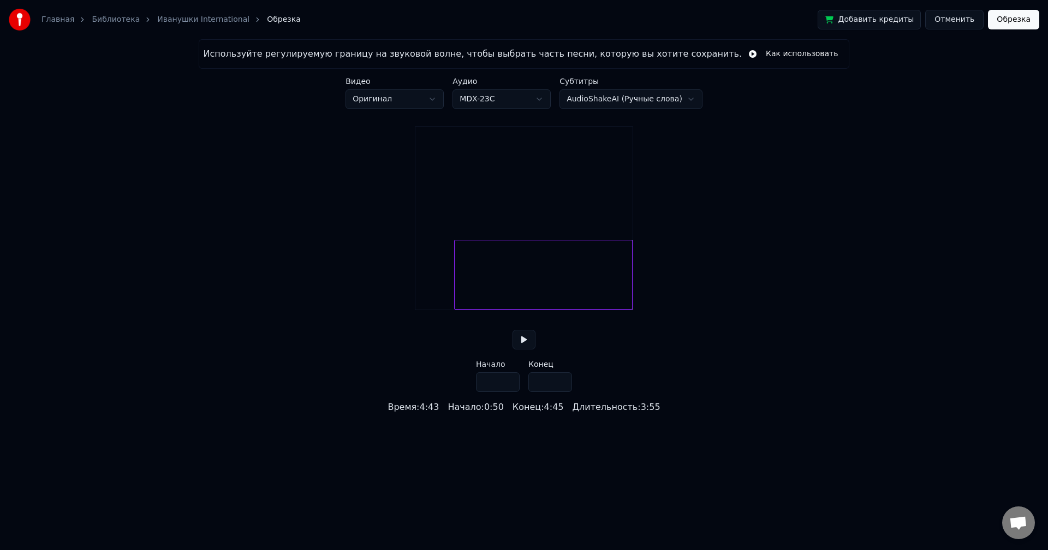
click at [559, 392] on input "*****" at bounding box center [550, 383] width 44 height 20
click at [559, 290] on div at bounding box center [558, 275] width 3 height 69
click at [541, 289] on div at bounding box center [542, 275] width 3 height 69
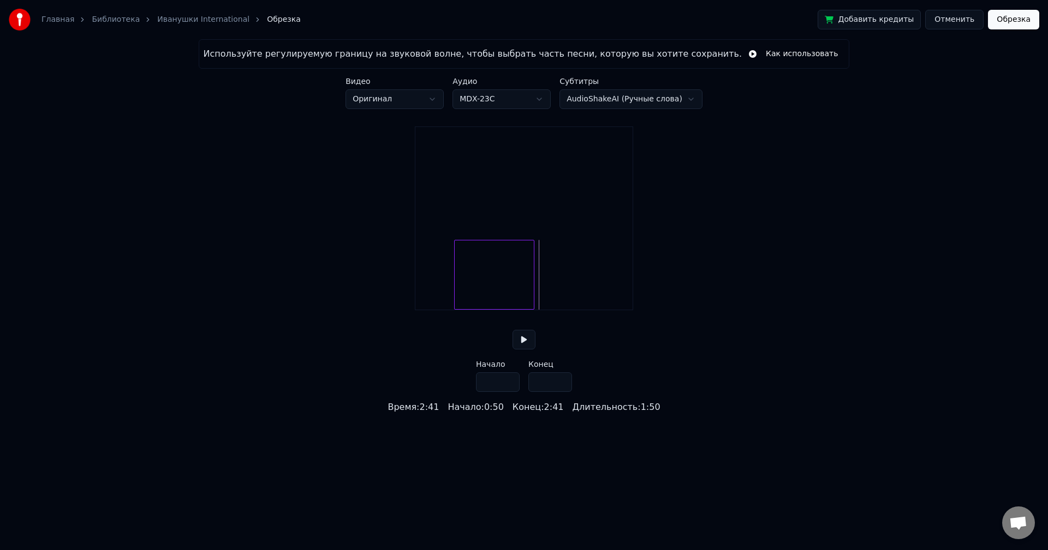
click at [532, 289] on div at bounding box center [531, 275] width 3 height 69
click at [530, 290] on div at bounding box center [530, 275] width 3 height 69
click at [527, 290] on div at bounding box center [526, 275] width 3 height 69
click at [525, 291] on div at bounding box center [524, 275] width 3 height 69
click at [521, 291] on div at bounding box center [520, 275] width 3 height 69
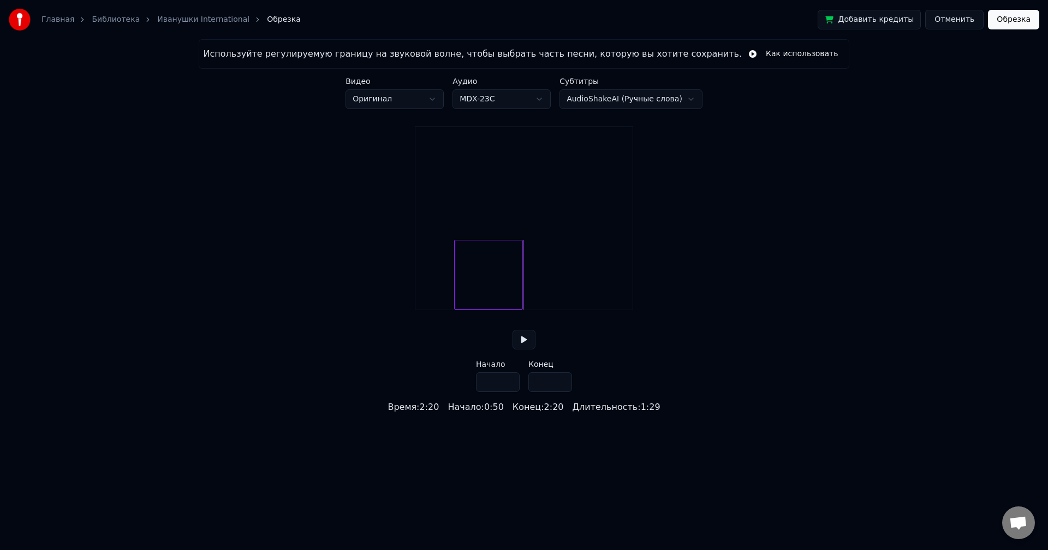
click at [521, 293] on div at bounding box center [520, 275] width 3 height 69
click at [523, 293] on div at bounding box center [521, 275] width 3 height 69
click at [526, 293] on div at bounding box center [525, 275] width 3 height 69
click at [528, 293] on div at bounding box center [527, 275] width 3 height 69
type input "*****"
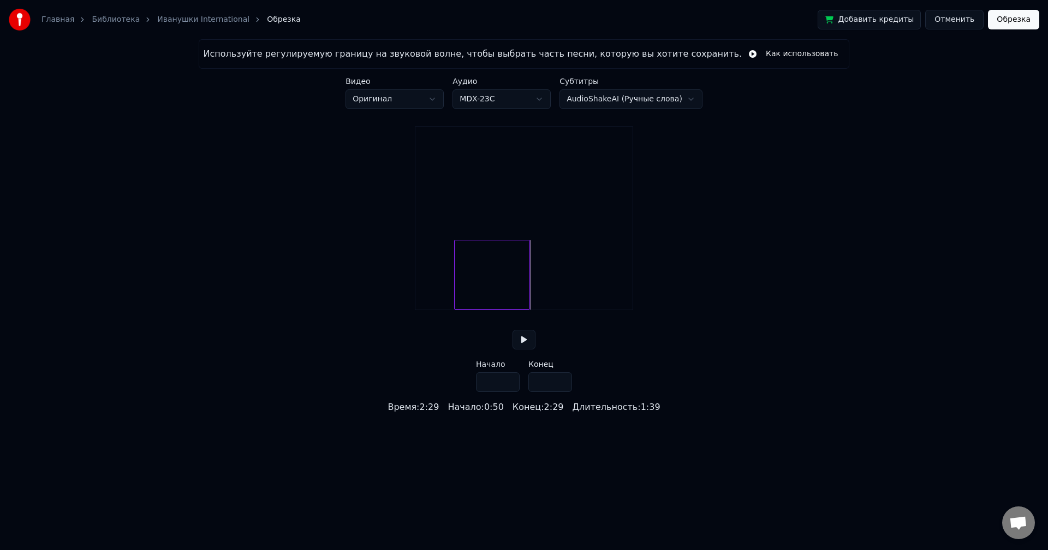
click at [1002, 24] on button "Обрезка" at bounding box center [1012, 20] width 51 height 20
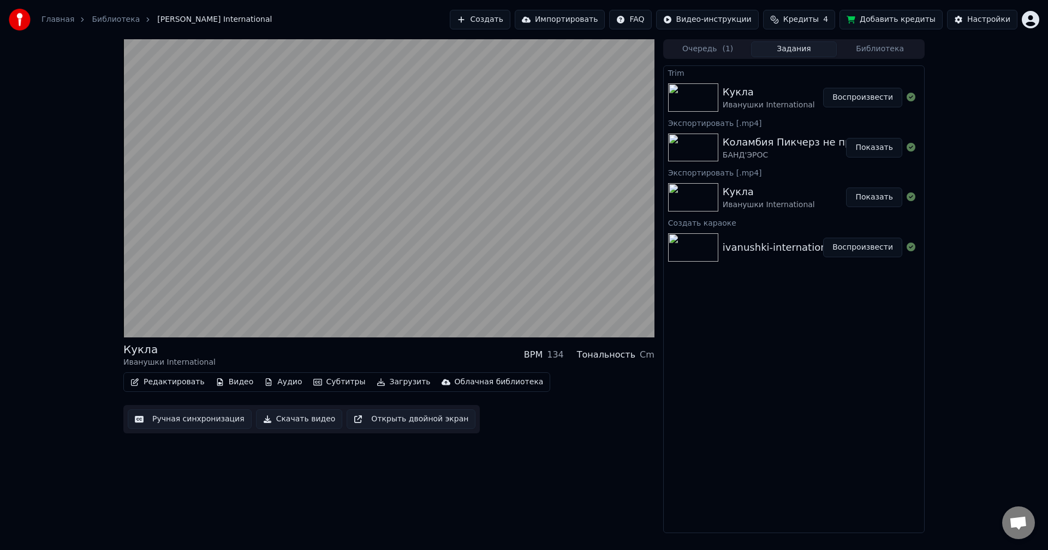
click at [155, 380] on button "Редактировать" at bounding box center [167, 382] width 83 height 15
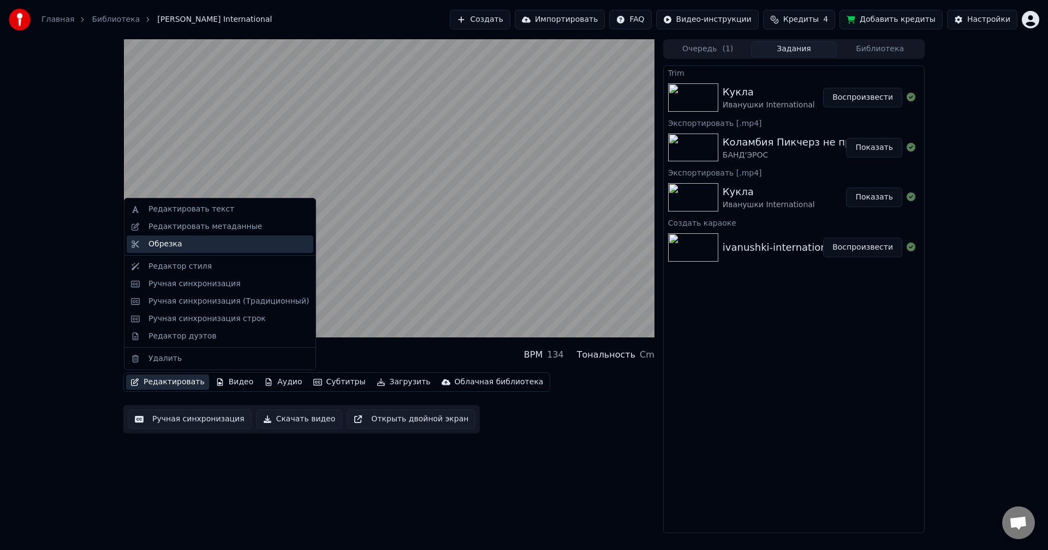
click at [164, 247] on div "Обрезка" at bounding box center [165, 244] width 34 height 11
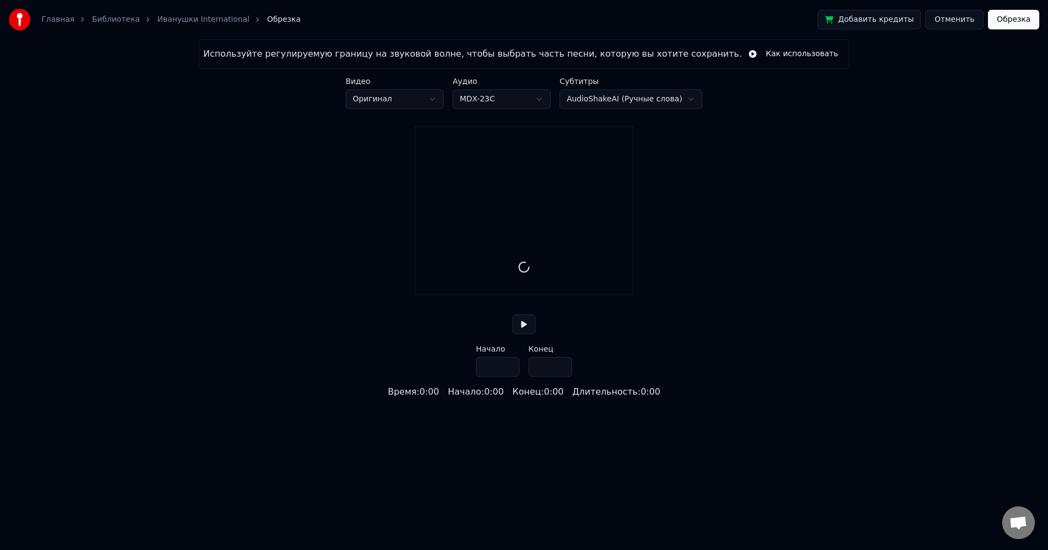
type input "*****"
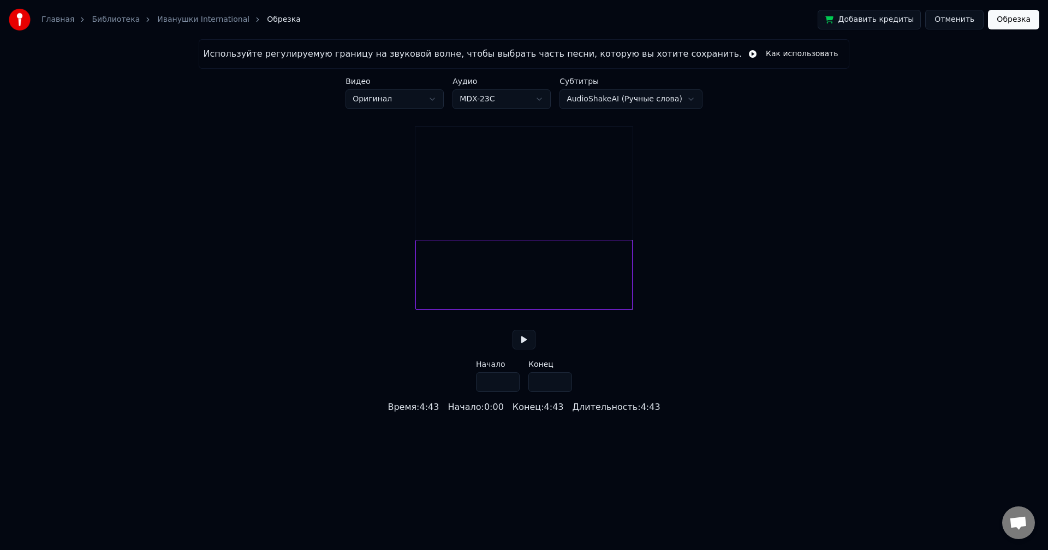
click at [409, 290] on div "Используйте регулируемую границу на звуковой волне, чтобы выбрать часть песни, …" at bounding box center [524, 226] width 1048 height 375
click at [406, 287] on div "Используйте регулируемую границу на звуковой волне, чтобы выбрать часть песни, …" at bounding box center [524, 226] width 1048 height 375
click at [961, 21] on button "Отменить" at bounding box center [954, 20] width 58 height 20
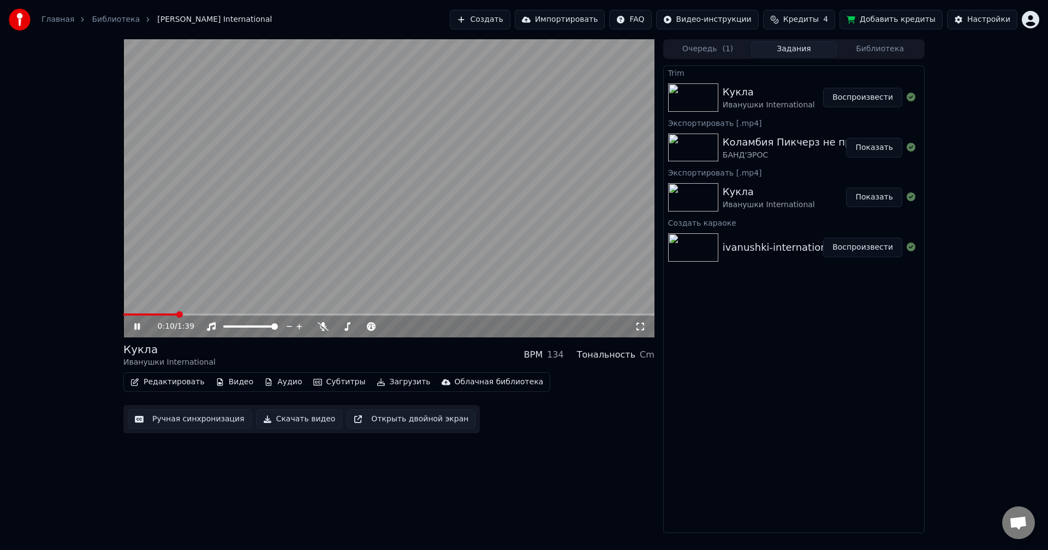
click at [875, 47] on button "Библиотека" at bounding box center [879, 49] width 86 height 16
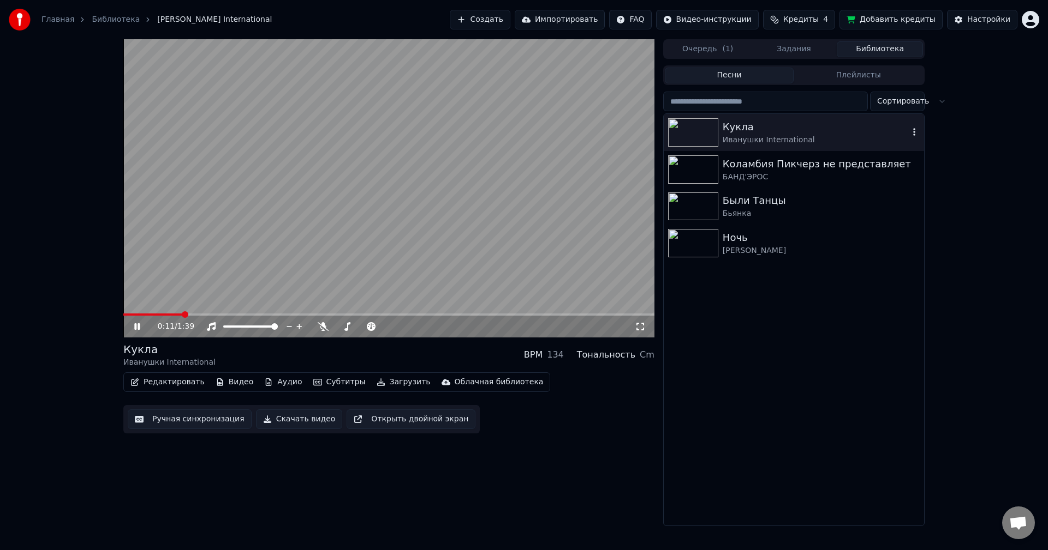
click at [727, 137] on div "Иванушки International" at bounding box center [815, 140] width 186 height 11
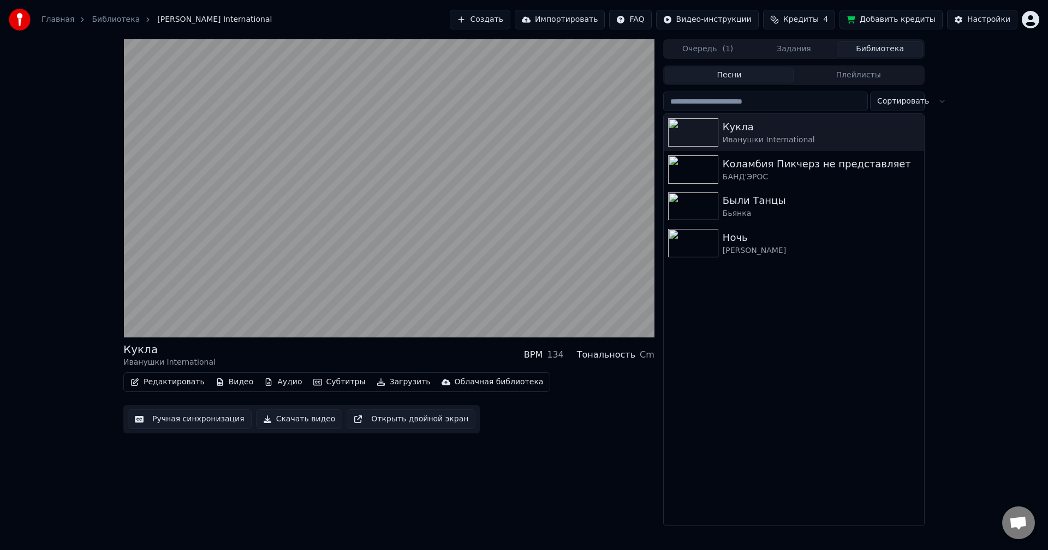
click at [783, 48] on button "Задания" at bounding box center [794, 49] width 86 height 16
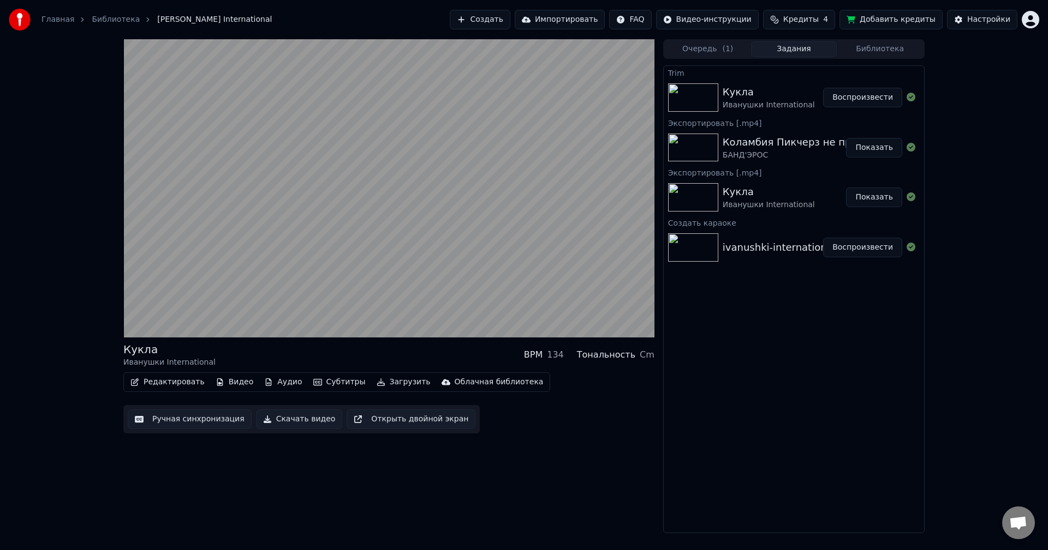
click at [739, 194] on div "Кукла" at bounding box center [768, 191] width 92 height 15
click at [789, 91] on div "Кукла" at bounding box center [768, 92] width 92 height 15
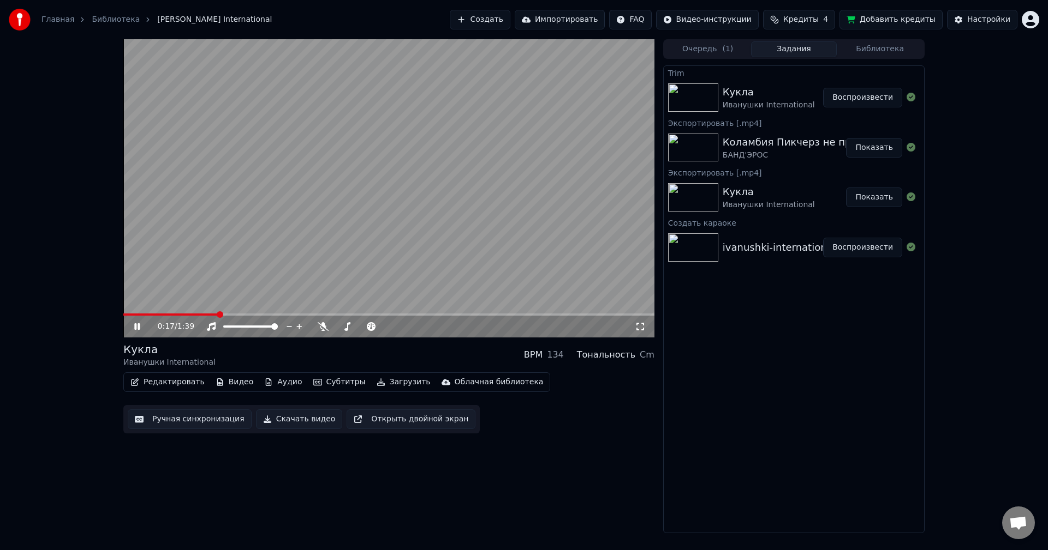
click at [180, 390] on button "Редактировать" at bounding box center [167, 382] width 83 height 15
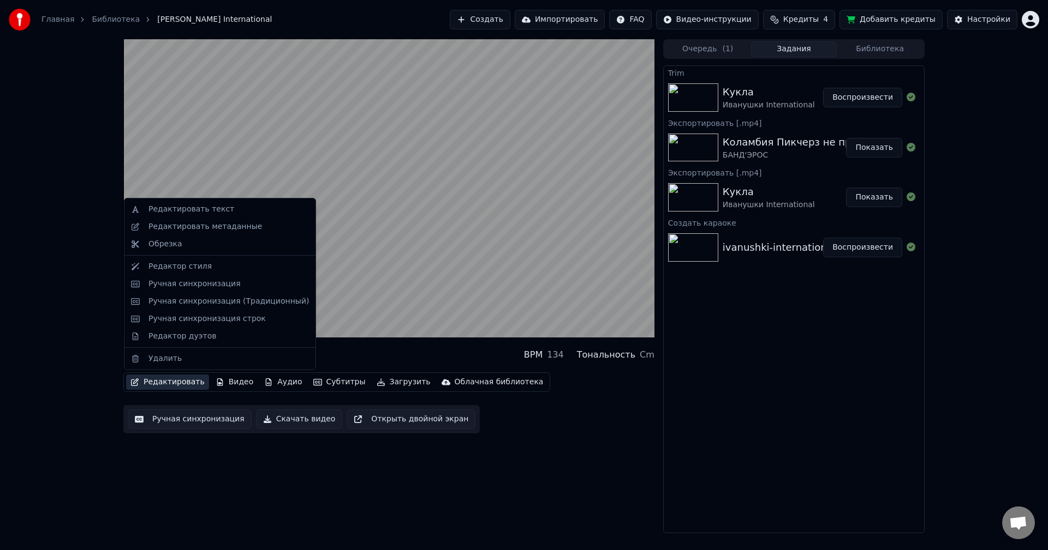
click at [310, 464] on div "Кукла Иванушки International BPM 134 Тональность Cm Редактировать Видео Аудио С…" at bounding box center [388, 286] width 531 height 494
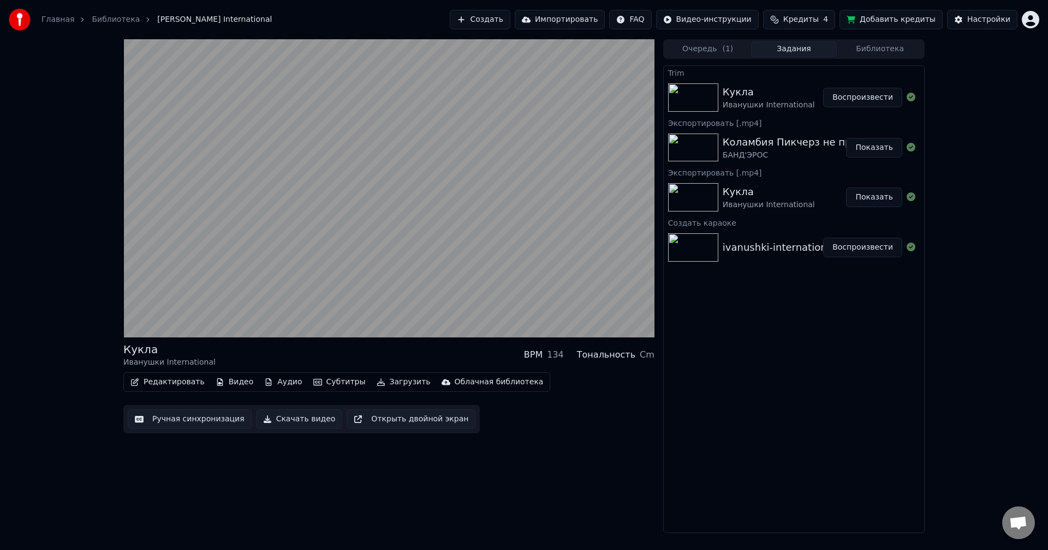
click at [301, 448] on div "Кукла Иванушки International BPM 134 Тональность Cm Редактировать Видео Аудио С…" at bounding box center [388, 286] width 531 height 494
click at [292, 421] on button "Скачать видео" at bounding box center [299, 420] width 87 height 20
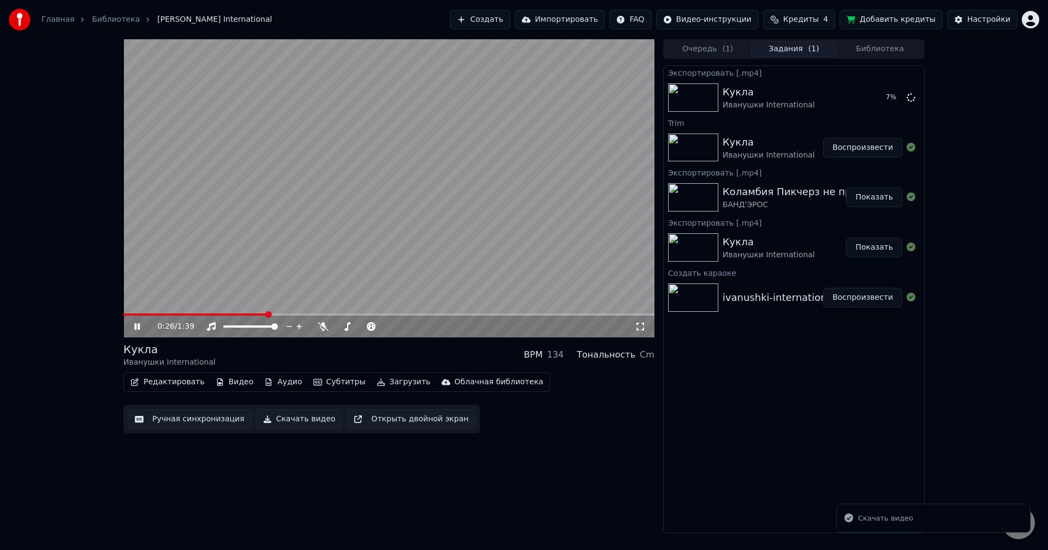
click at [134, 326] on icon at bounding box center [145, 326] width 26 height 9
click at [569, 314] on span at bounding box center [565, 315] width 7 height 7
click at [137, 327] on icon at bounding box center [137, 327] width 7 height 8
click at [559, 313] on video at bounding box center [388, 188] width 531 height 298
click at [554, 314] on span at bounding box center [352, 315] width 459 height 2
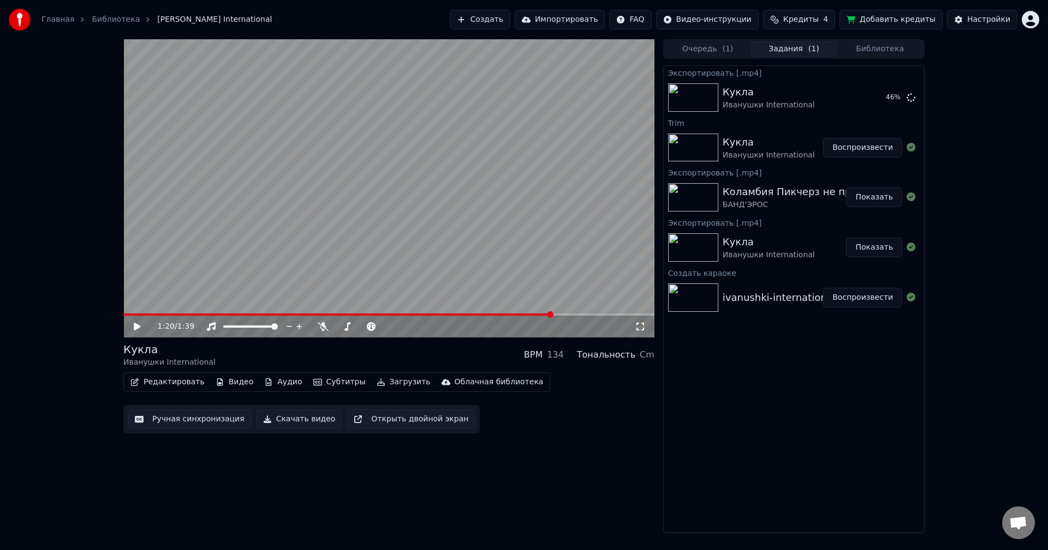
click at [142, 326] on icon at bounding box center [145, 326] width 26 height 9
click at [877, 101] on button "Показать" at bounding box center [874, 98] width 56 height 20
click at [170, 416] on button "Ручная синхронизация" at bounding box center [190, 420] width 124 height 20
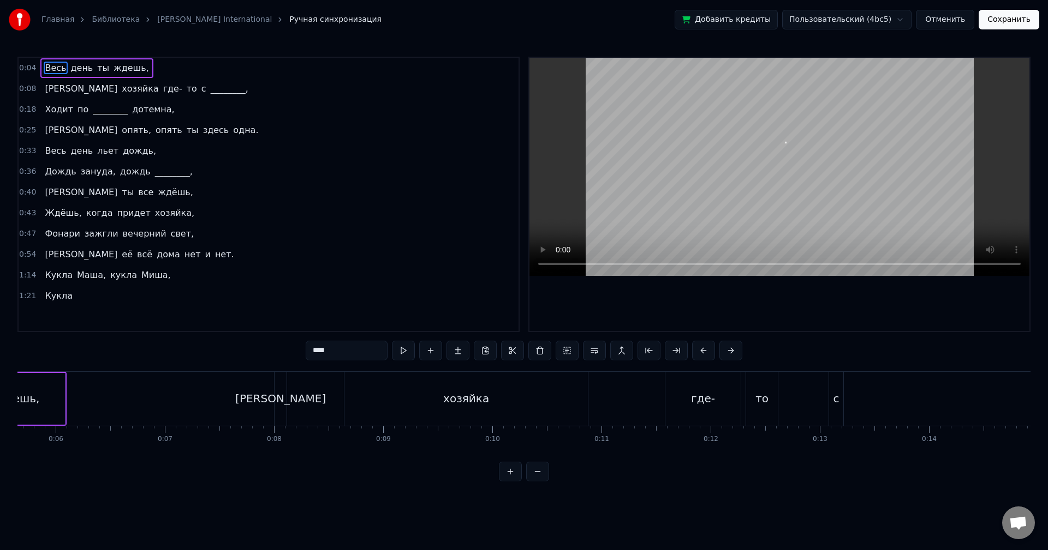
scroll to position [0, 426]
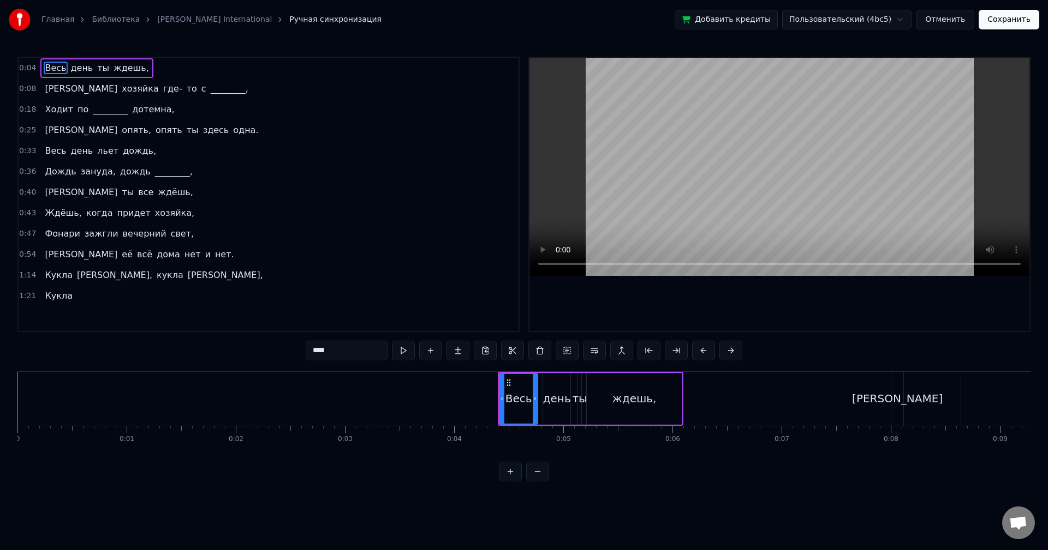
scroll to position [0, 426]
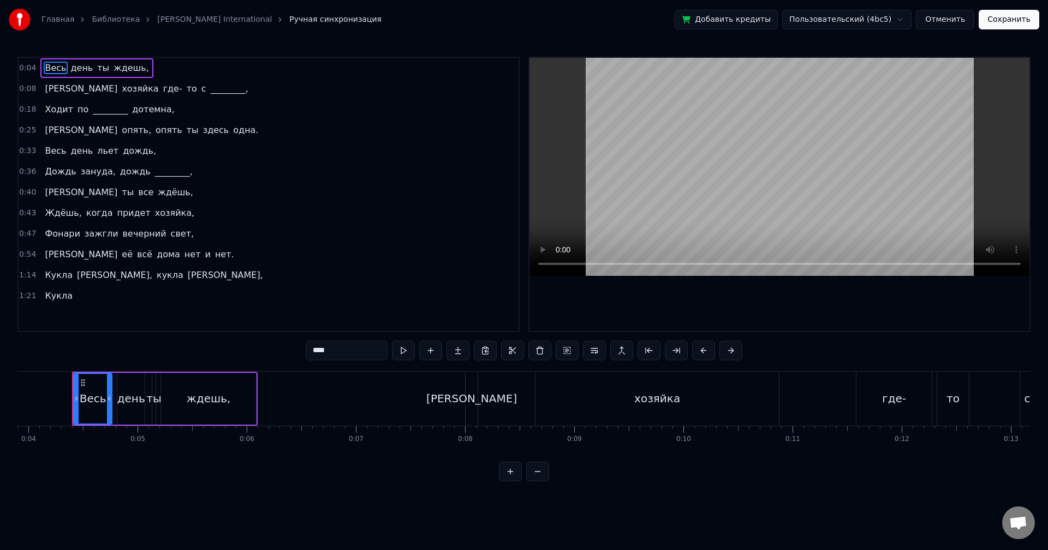
click at [938, 23] on button "Отменить" at bounding box center [944, 20] width 58 height 20
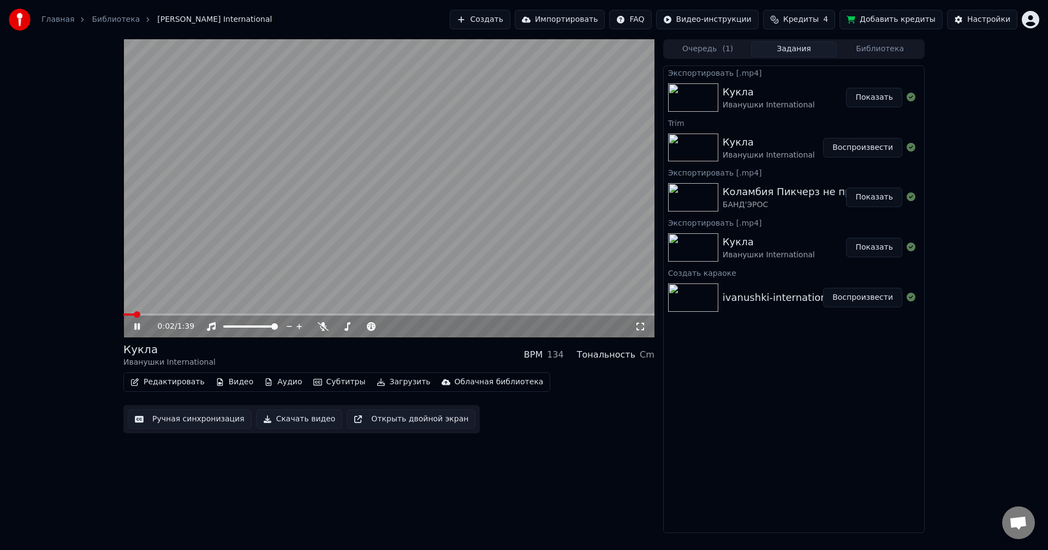
click at [490, 172] on video at bounding box center [388, 188] width 531 height 298
click at [707, 49] on button "Очередь ( 1 )" at bounding box center [708, 49] width 86 height 16
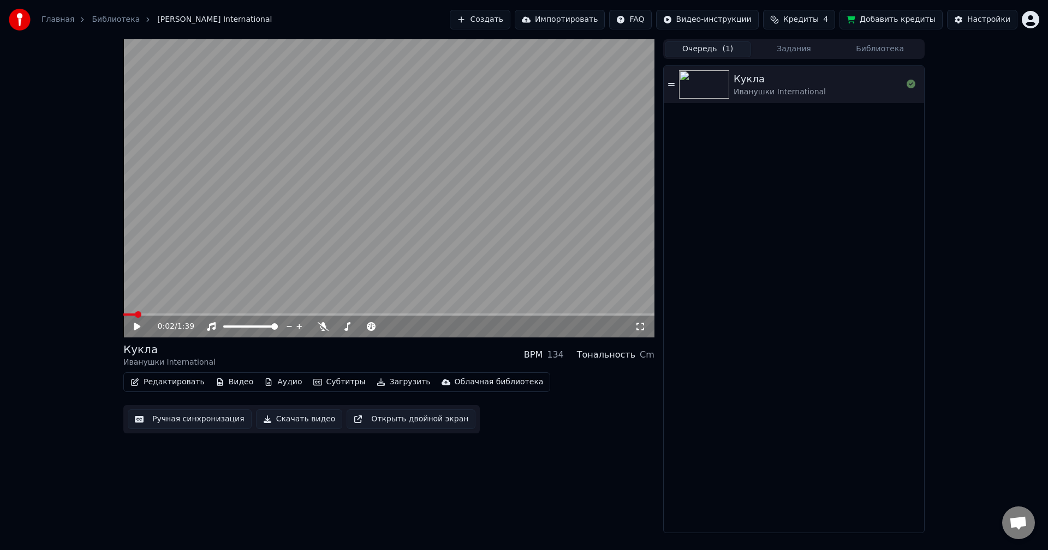
click at [789, 46] on button "Задания" at bounding box center [794, 49] width 86 height 16
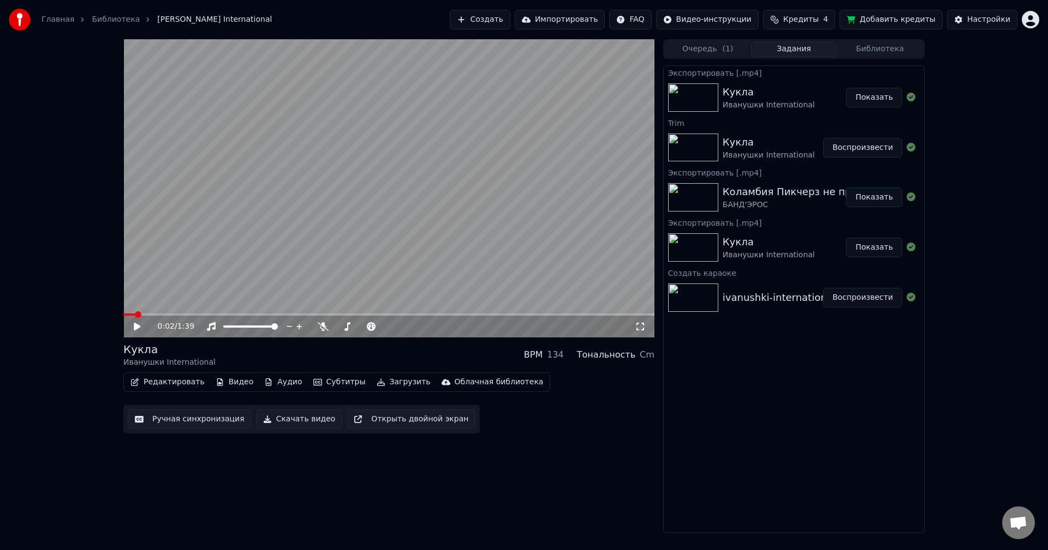
click at [104, 23] on link "Библиотека" at bounding box center [116, 19] width 48 height 11
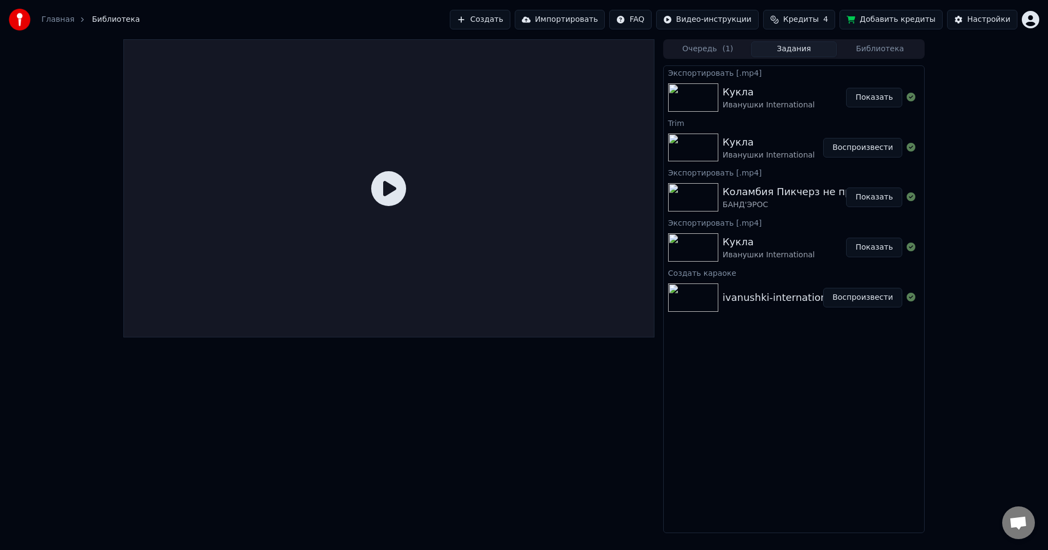
click at [107, 20] on span "Библиотека" at bounding box center [116, 19] width 48 height 11
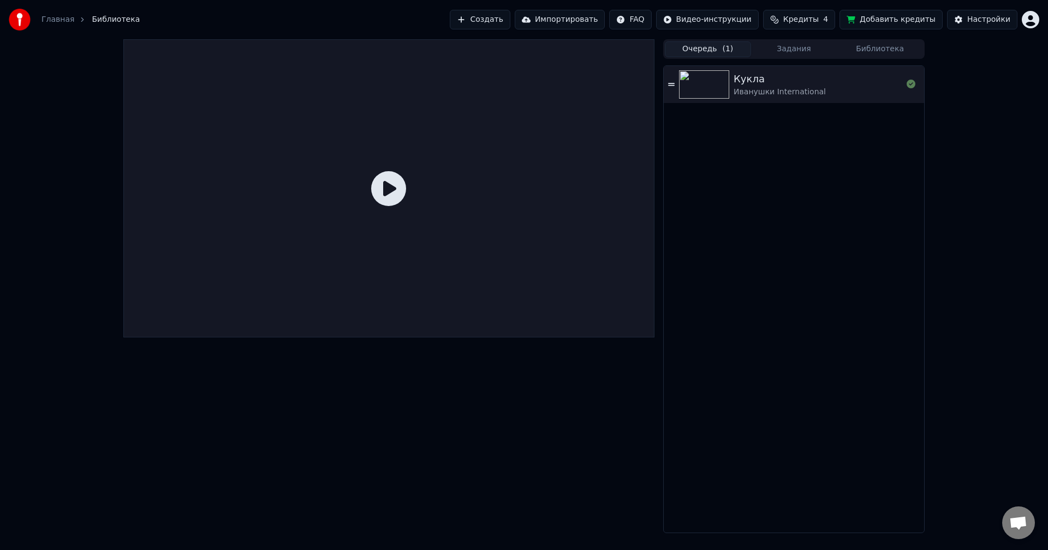
click at [716, 42] on button "Очередь ( 1 )" at bounding box center [708, 49] width 86 height 16
click at [784, 53] on button "Задания" at bounding box center [794, 49] width 86 height 16
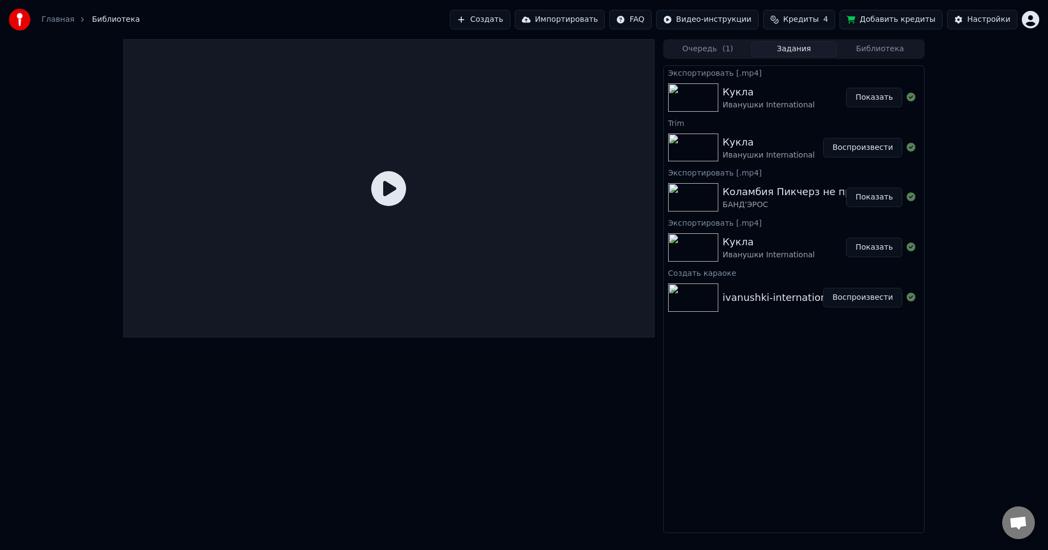
click at [862, 149] on button "Воспроизвести" at bounding box center [862, 148] width 79 height 20
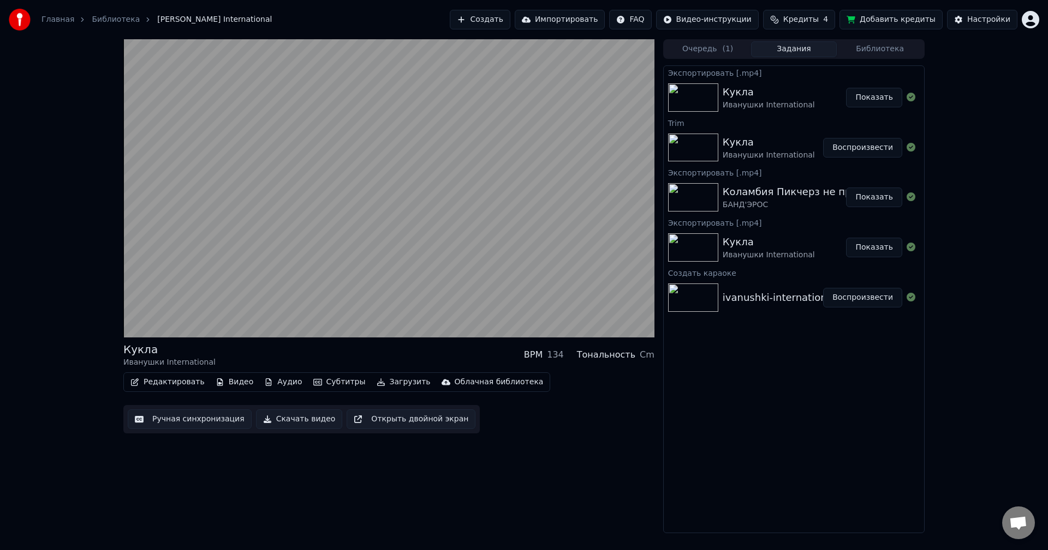
click at [863, 298] on button "Воспроизвести" at bounding box center [862, 298] width 79 height 20
